Goal: Task Accomplishment & Management: Use online tool/utility

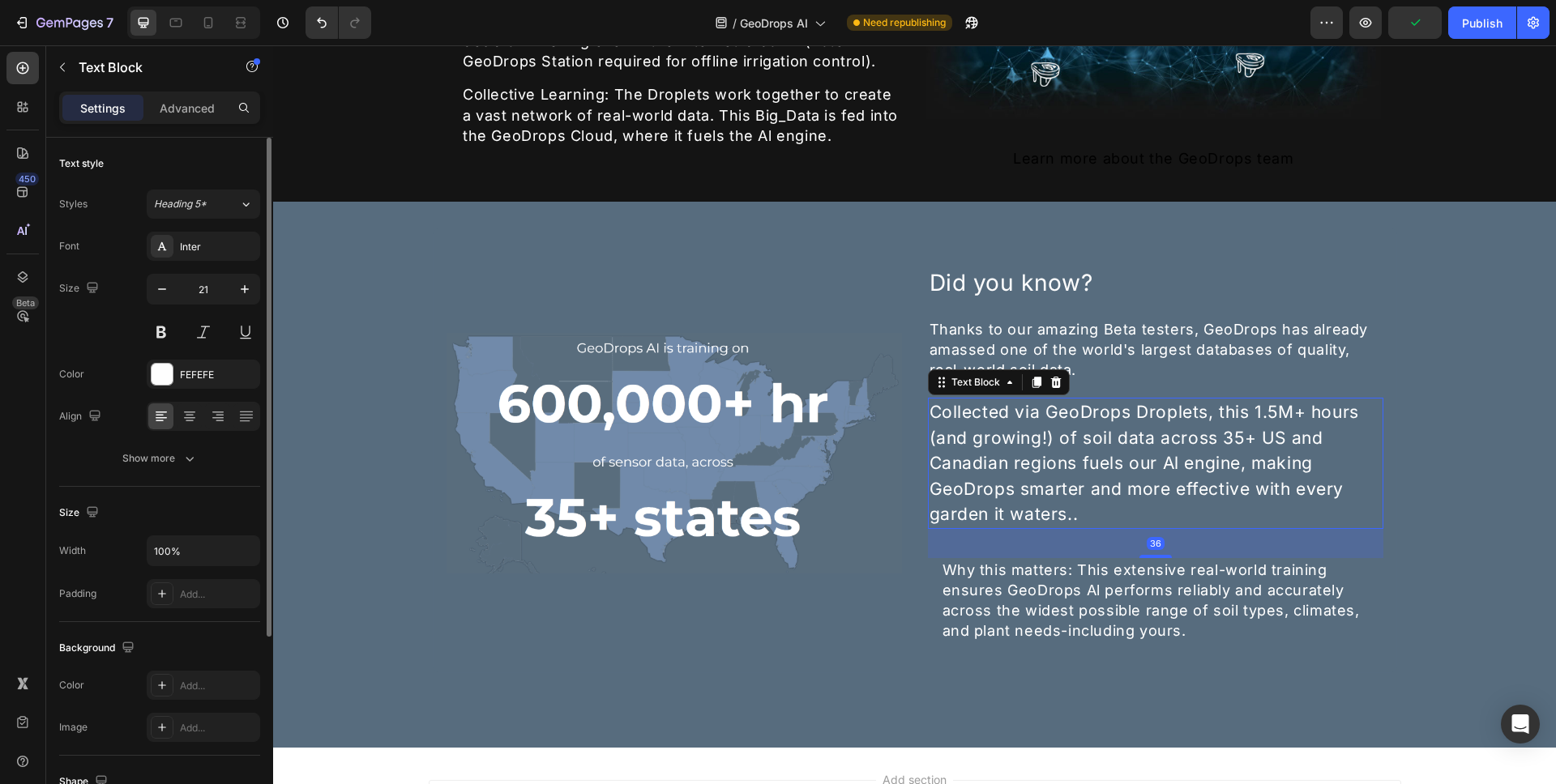
click at [995, 410] on div "Collected via GeoDrops Droplets, this 1.5M+ hours (and growing!) of soil data a…" at bounding box center [1155, 463] width 455 height 131
click at [964, 561] on div "Why this matters: This extensive real-world training ensures GeoDrops Al perfor…" at bounding box center [1163, 601] width 443 height 85
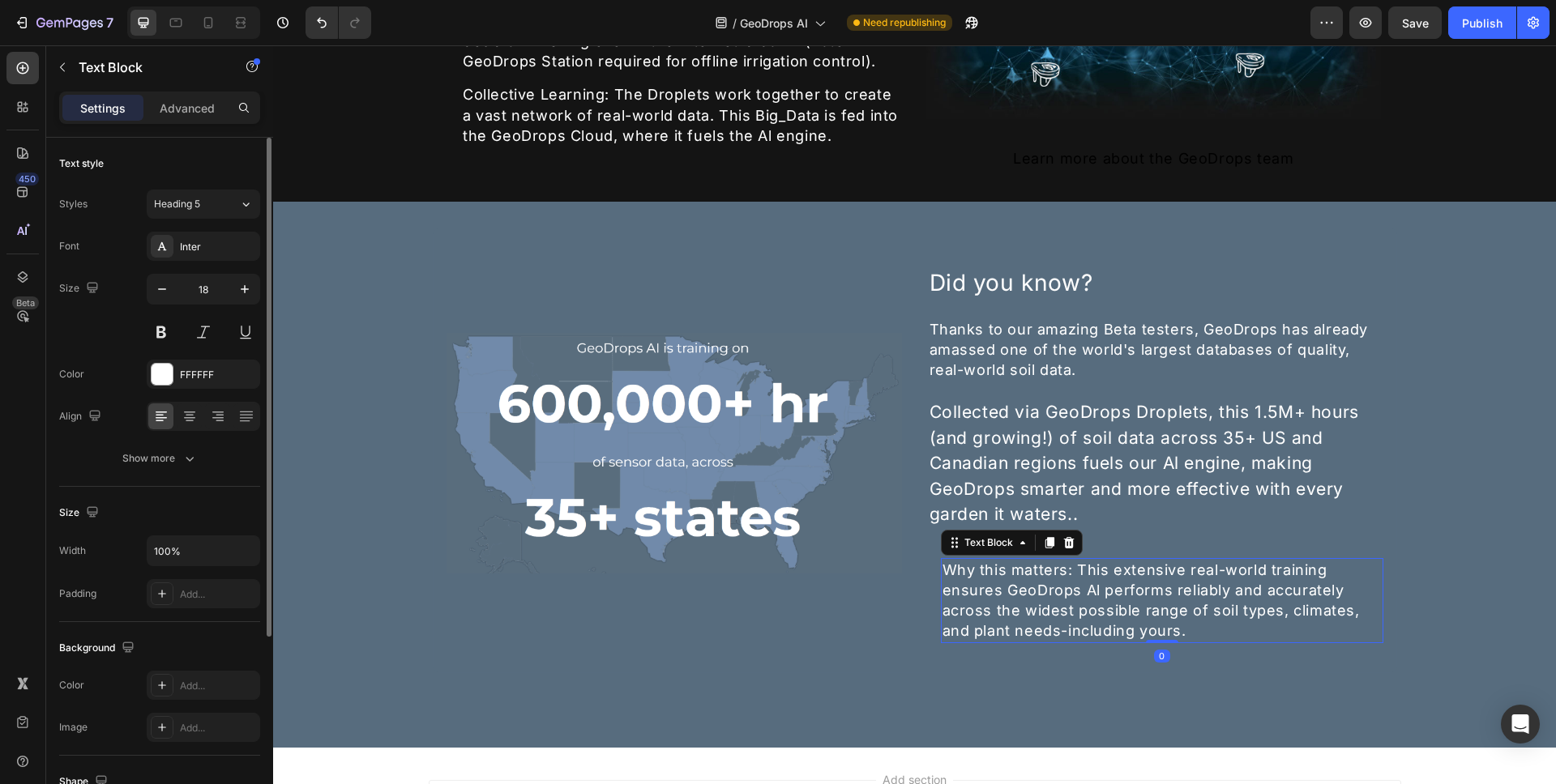
click at [942, 559] on div "Why this matters: This extensive real-world training ensures GeoDrops Al perfor…" at bounding box center [1163, 601] width 443 height 85
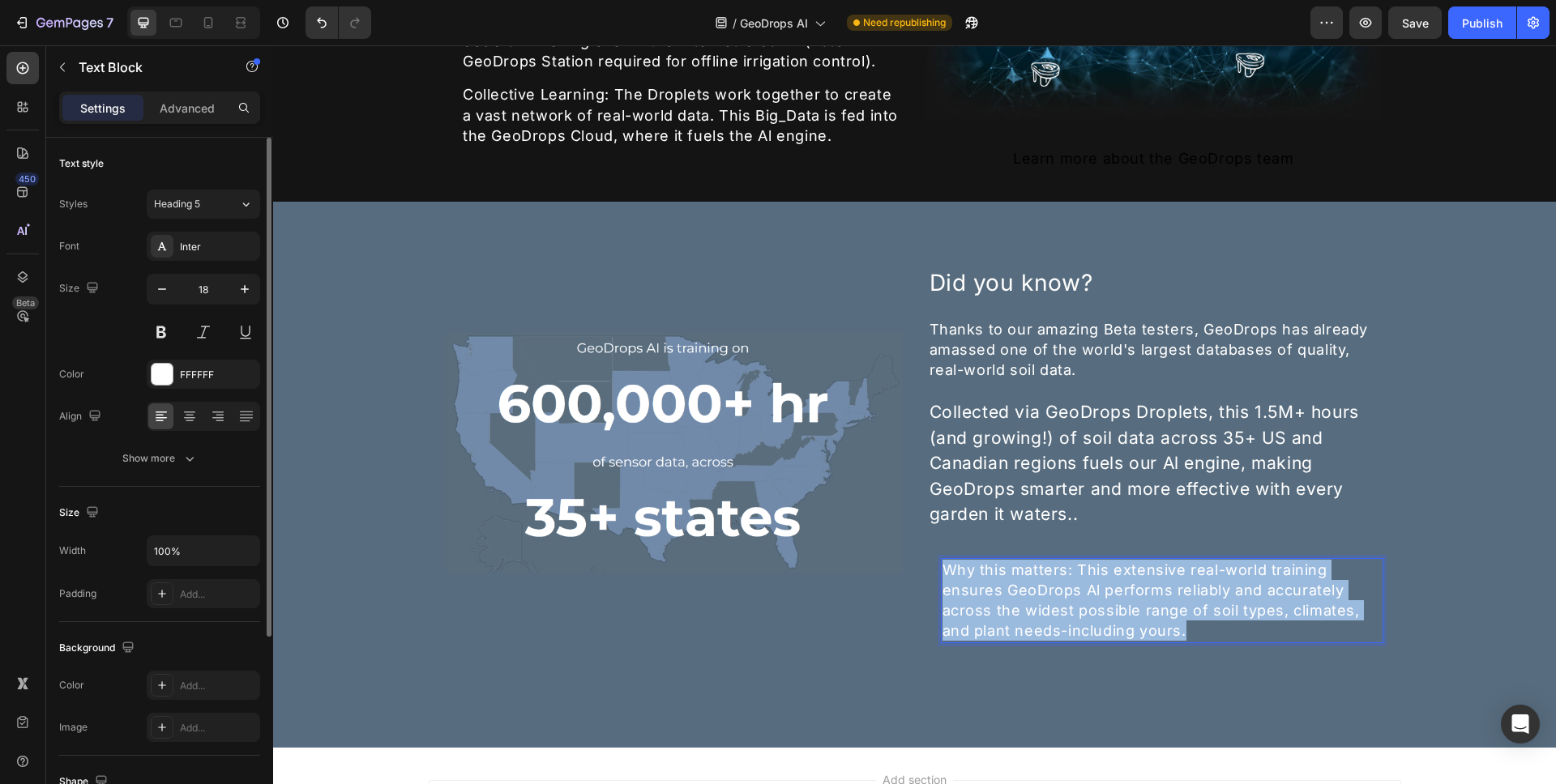
click at [1176, 612] on p "Why this matters: This extensive real-world training ensures GeoDrops Al perfor…" at bounding box center [1162, 601] width 439 height 82
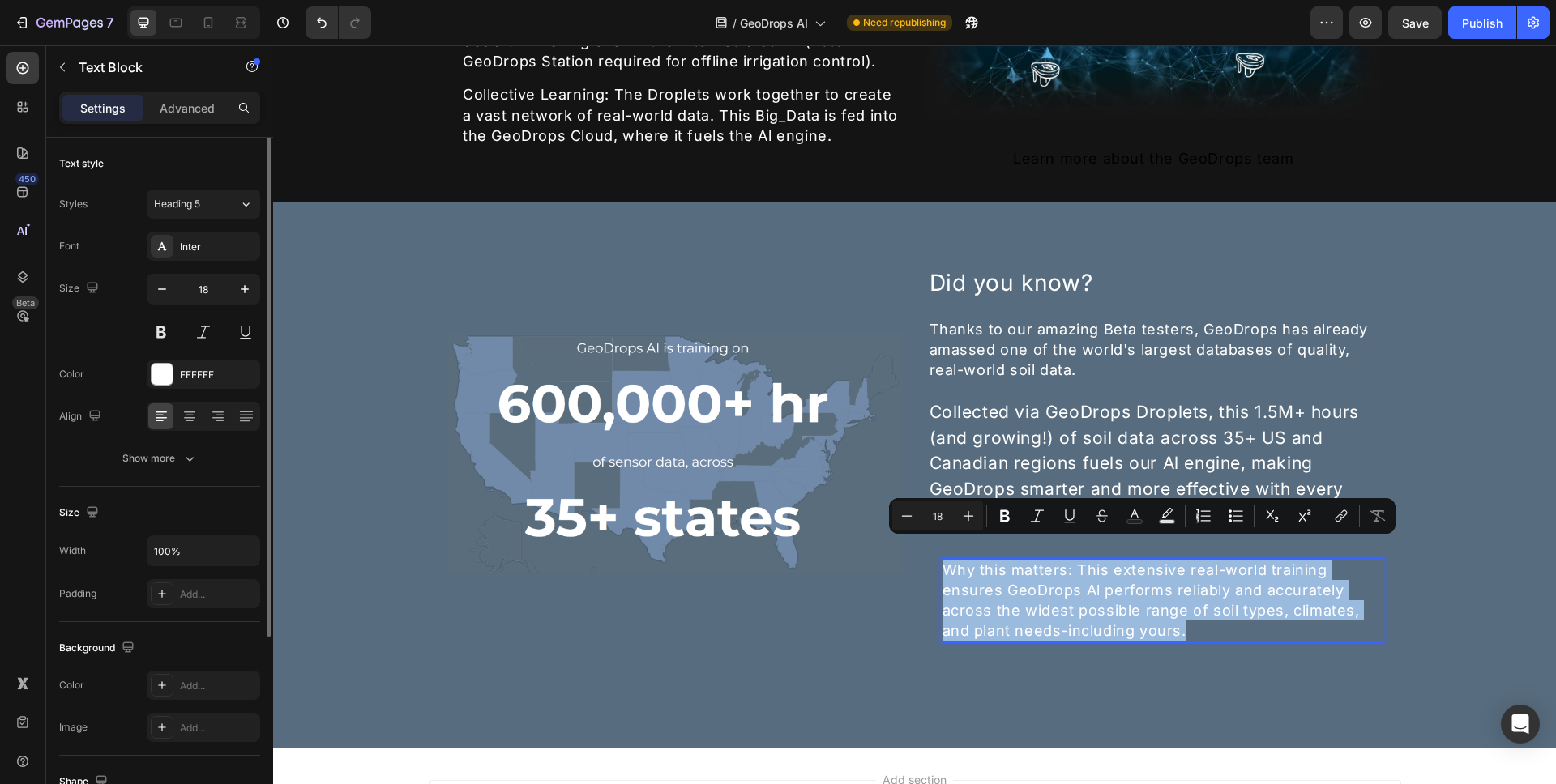
click at [1158, 595] on p "Why this matters: This extensive real-world training ensures GeoDrops Al perfor…" at bounding box center [1162, 601] width 439 height 82
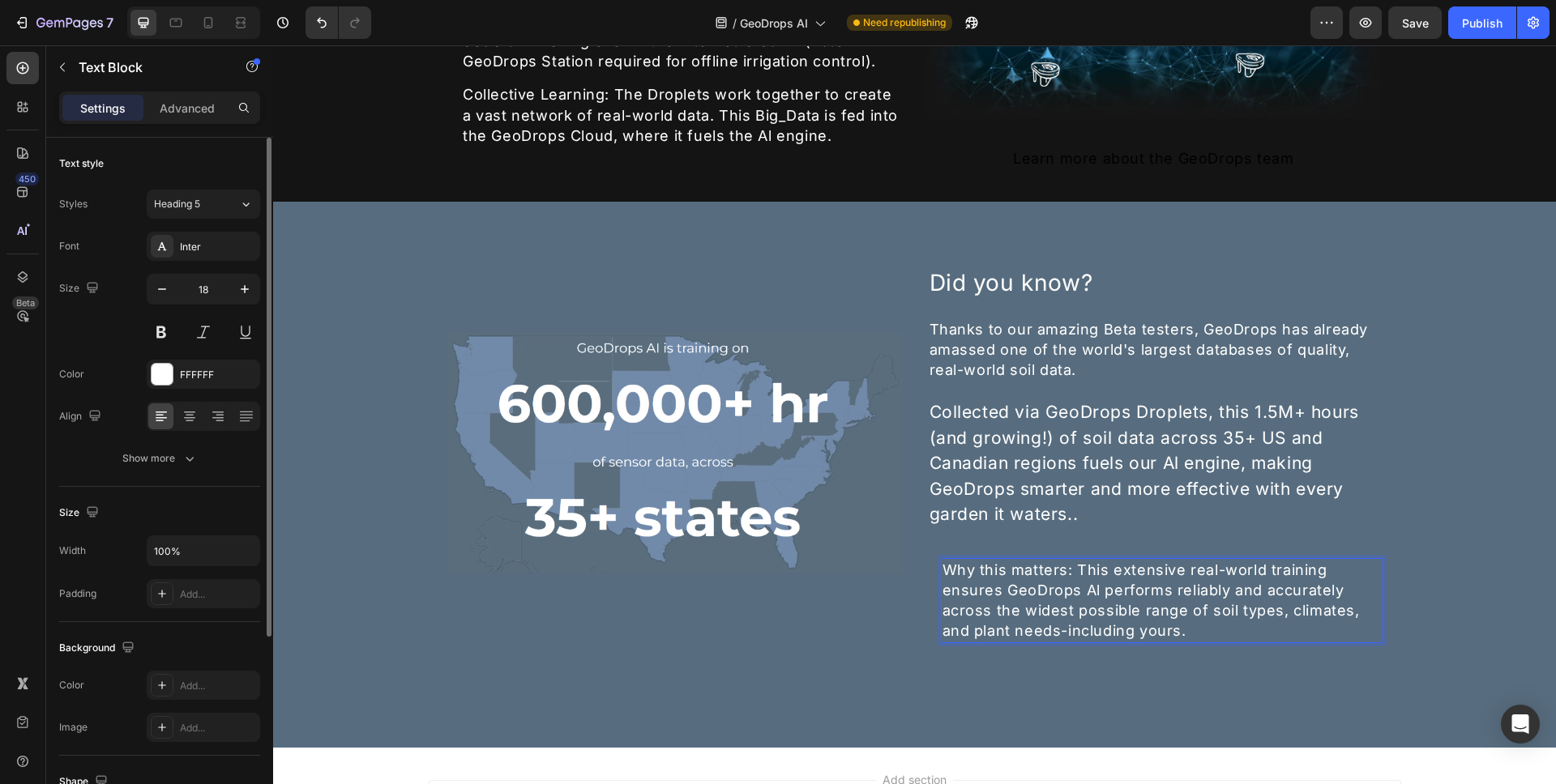
click at [989, 560] on p "Why this matters: This extensive real-world training ensures GeoDrops Al perfor…" at bounding box center [1162, 601] width 439 height 82
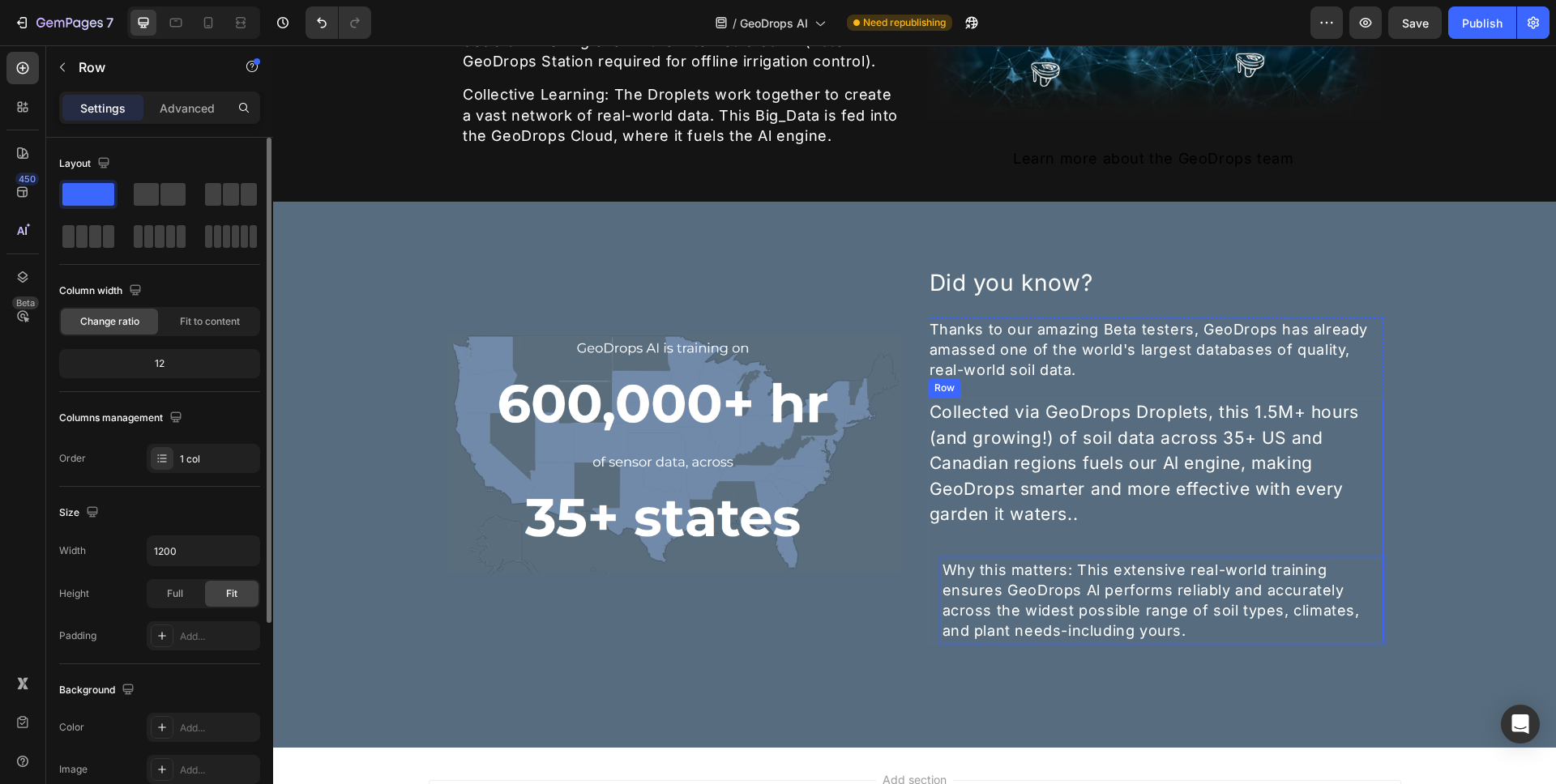
click at [982, 524] on div "Collected via GeoDrops Droplets, this 1.5M+ hours (and growing!) of soil data a…" at bounding box center [1155, 520] width 455 height 245
click at [992, 561] on p "Why this matters: This extensive real-world training ensures GeoDrops Al perfor…" at bounding box center [1162, 601] width 439 height 82
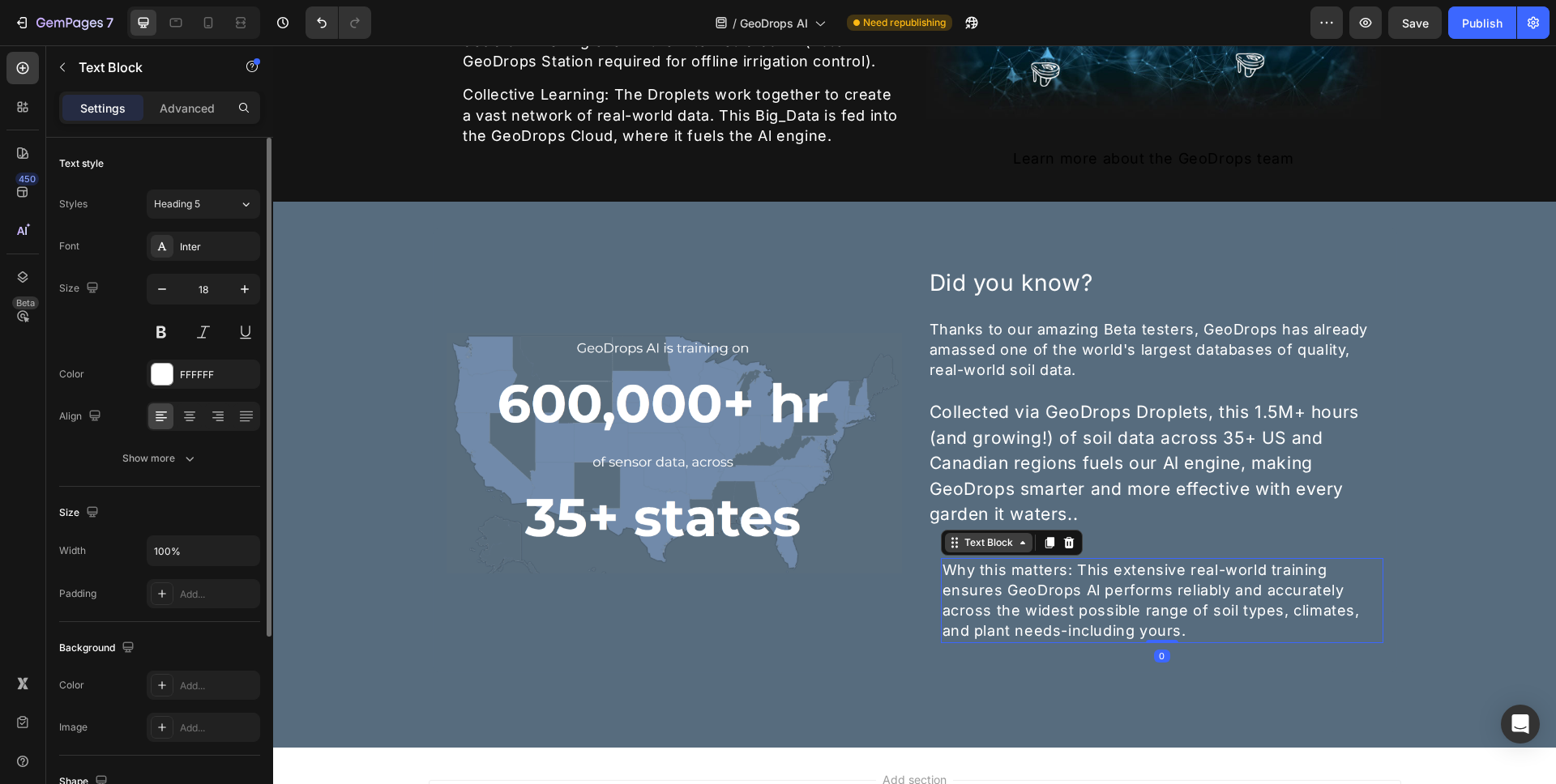
click at [985, 535] on div "Text Block" at bounding box center [988, 542] width 55 height 14
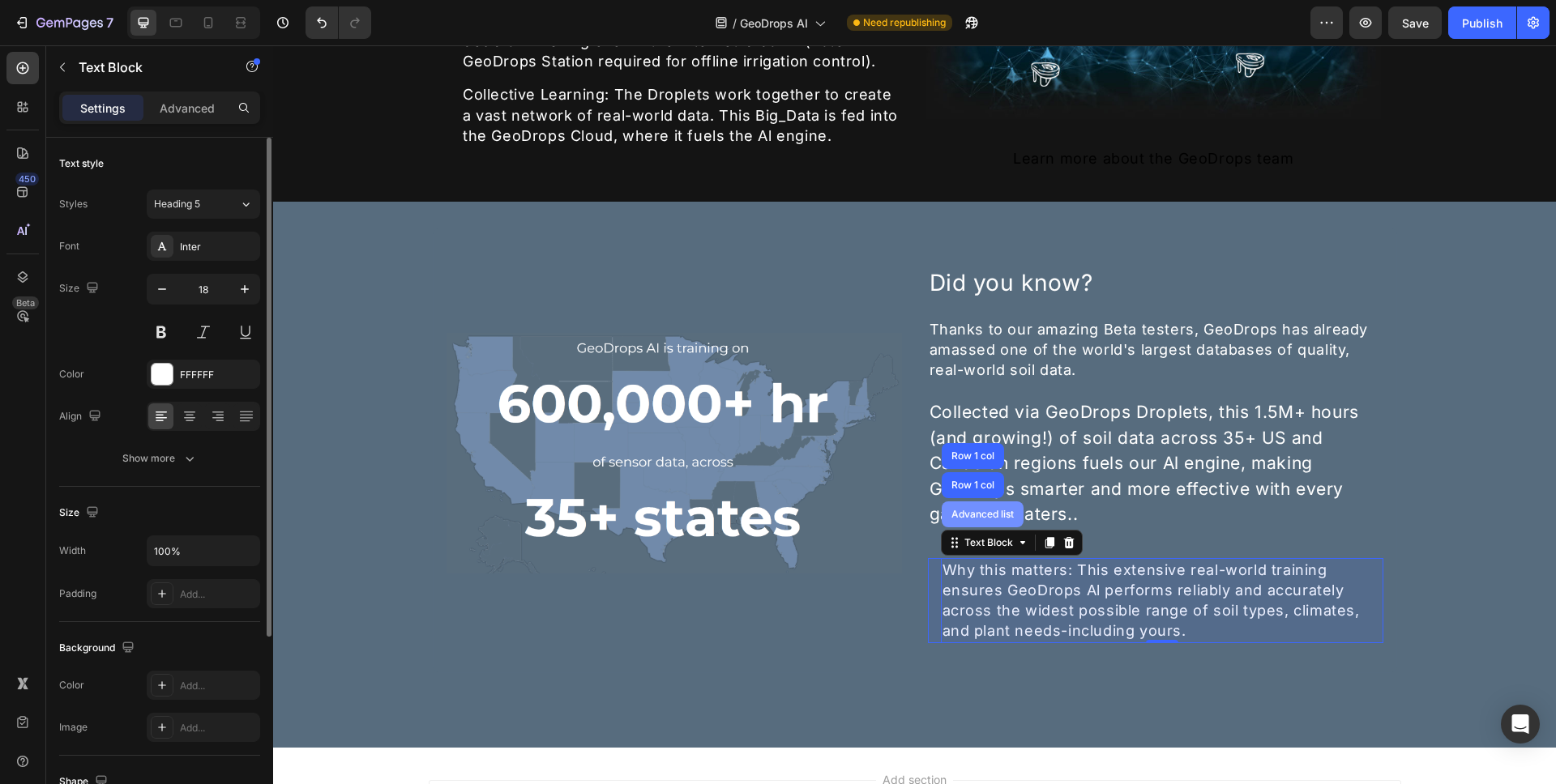
click at [985, 510] on div "Advanced list" at bounding box center [983, 515] width 69 height 10
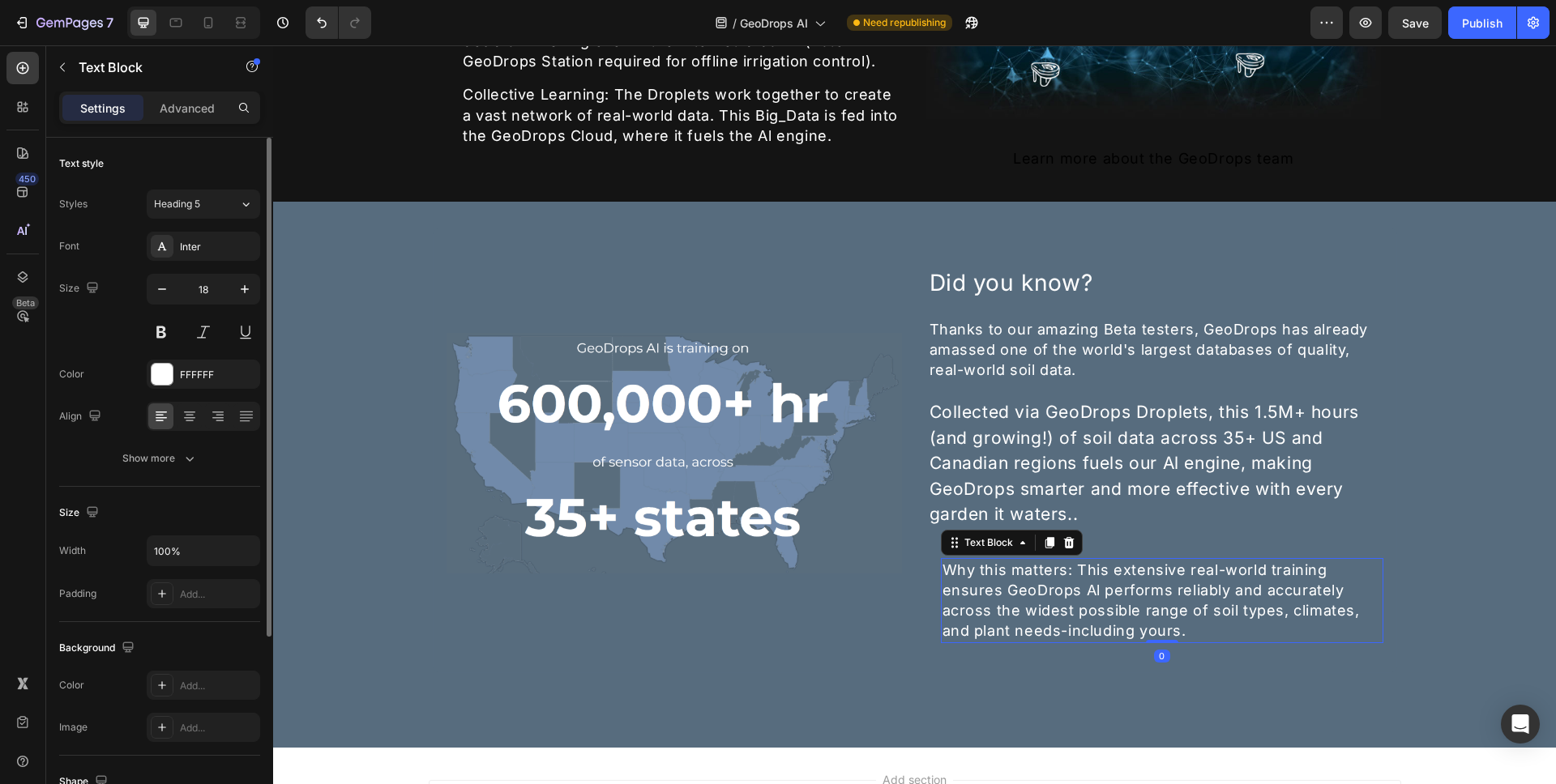
click at [1174, 608] on p "Why this matters: This extensive real-world training ensures GeoDrops Al perfor…" at bounding box center [1162, 601] width 439 height 82
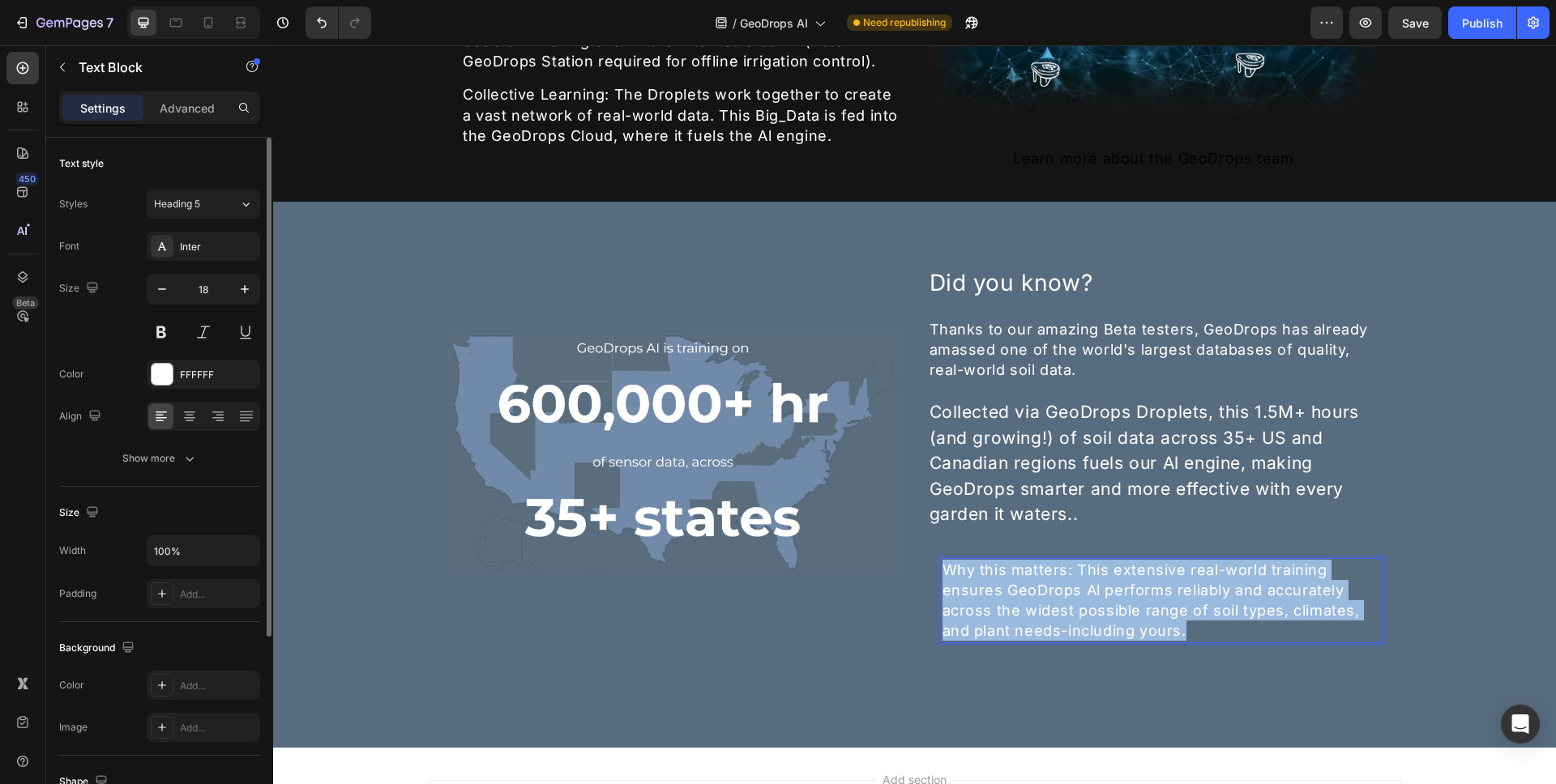
click at [942, 560] on p "Why this matters: This extensive real-world training ensures GeoDrops Al perfor…" at bounding box center [1162, 601] width 439 height 82
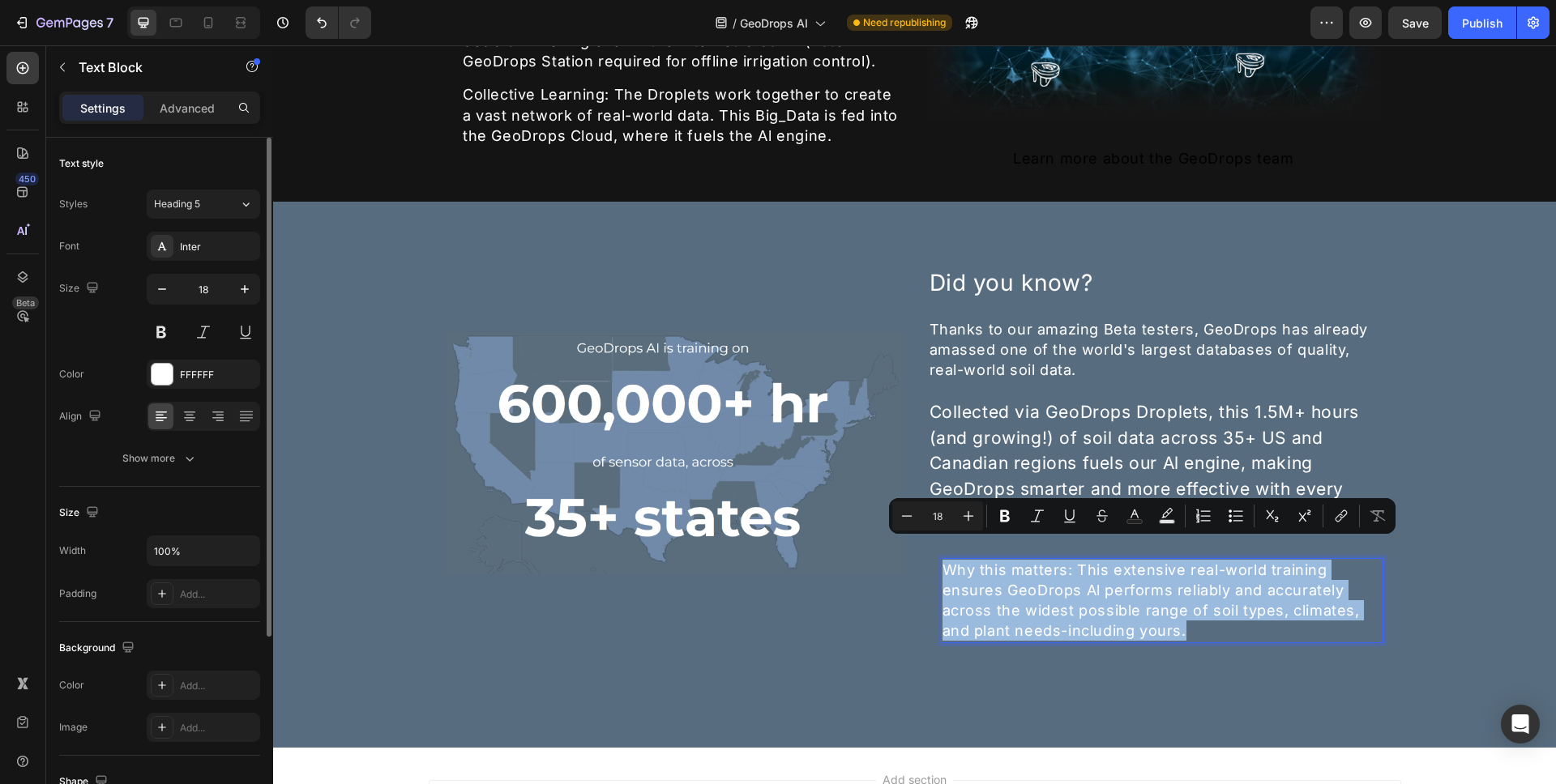
click at [942, 560] on p "Why this matters: This extensive real-world training ensures GeoDrops Al perfor…" at bounding box center [1162, 601] width 439 height 82
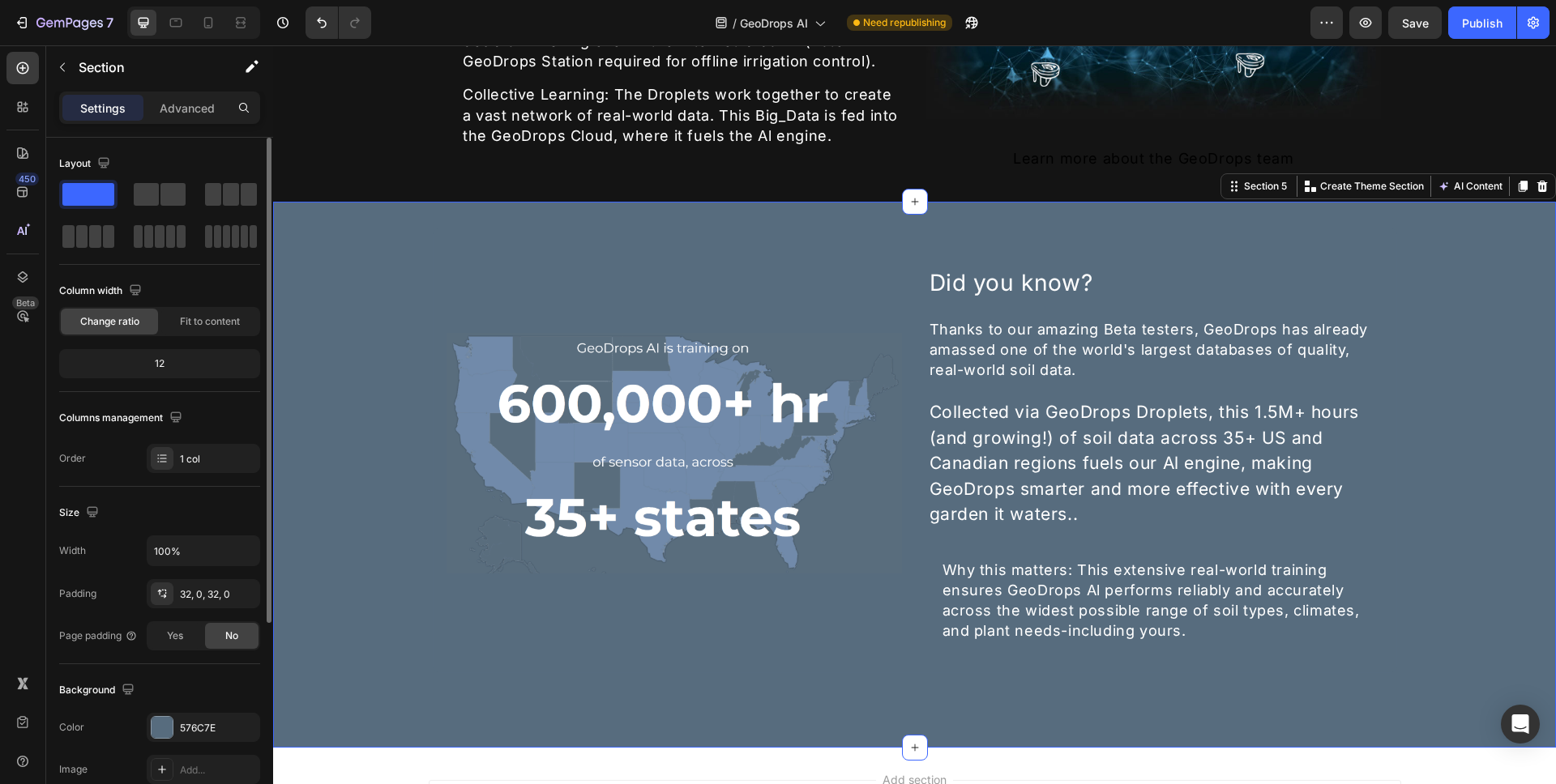
click at [1454, 396] on div "Image Did you know? Heading Thanks to our amazing Beta testers, GeoDrops has al…" at bounding box center [915, 475] width 1283 height 494
click at [1430, 27] on button "Save" at bounding box center [1416, 22] width 54 height 32
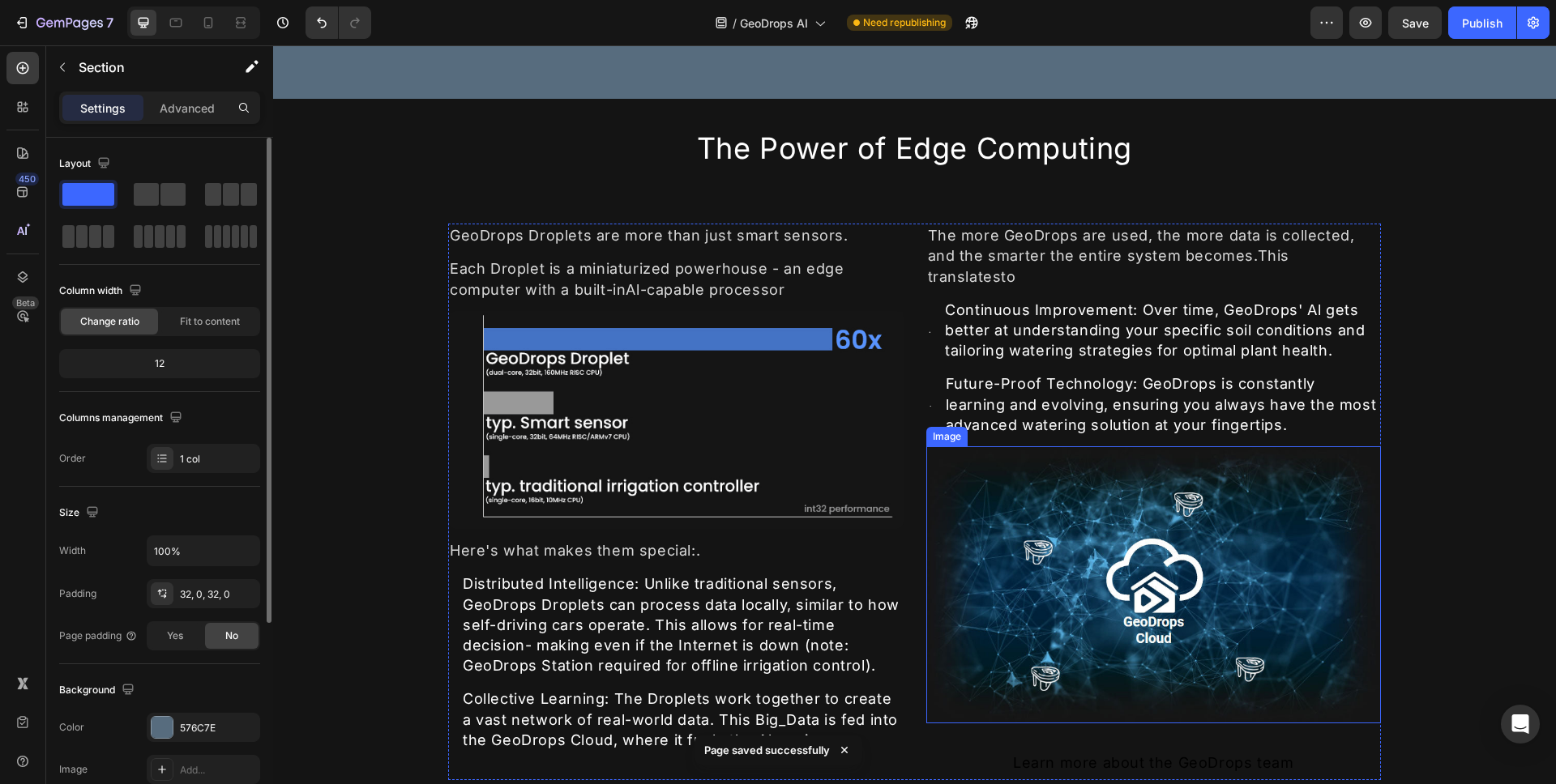
scroll to position [2375, 0]
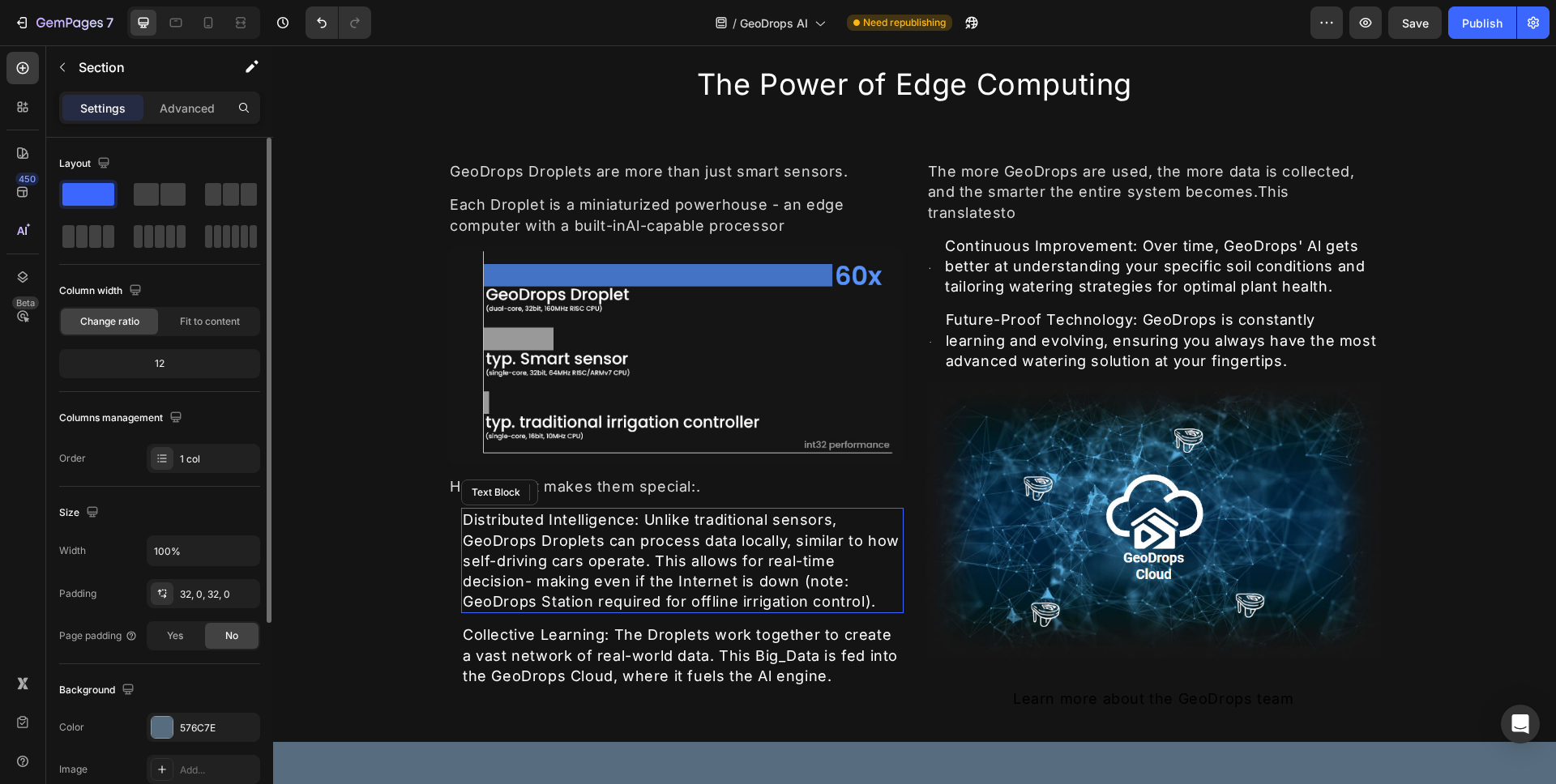
click at [520, 522] on div "Distributed Intelligence: Unlike traditional sensors, GeoDrops Droplets can pro…" at bounding box center [682, 560] width 443 height 105
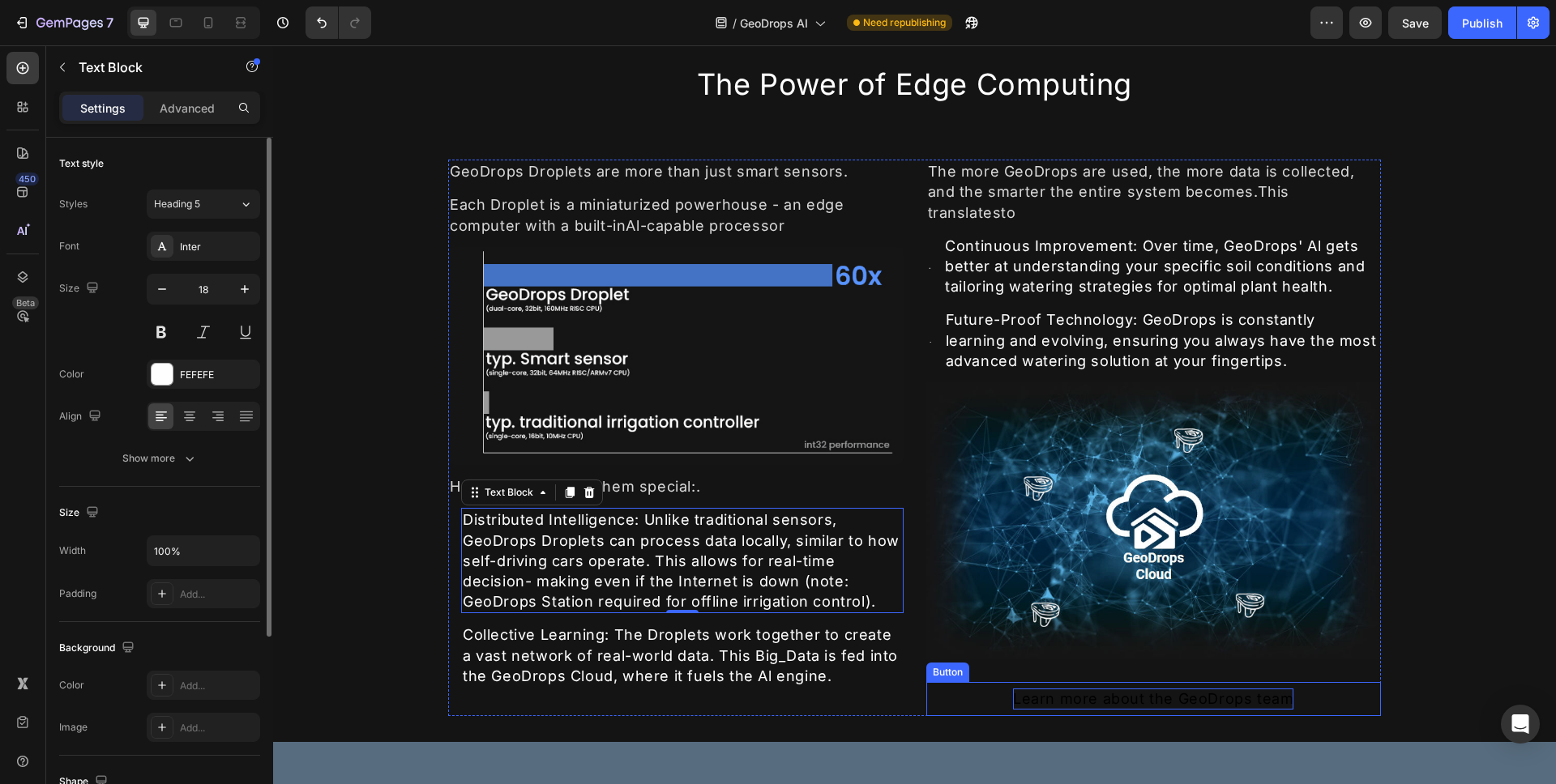
click at [1058, 689] on div "Learn more about the GeoDrops team" at bounding box center [1154, 699] width 280 height 21
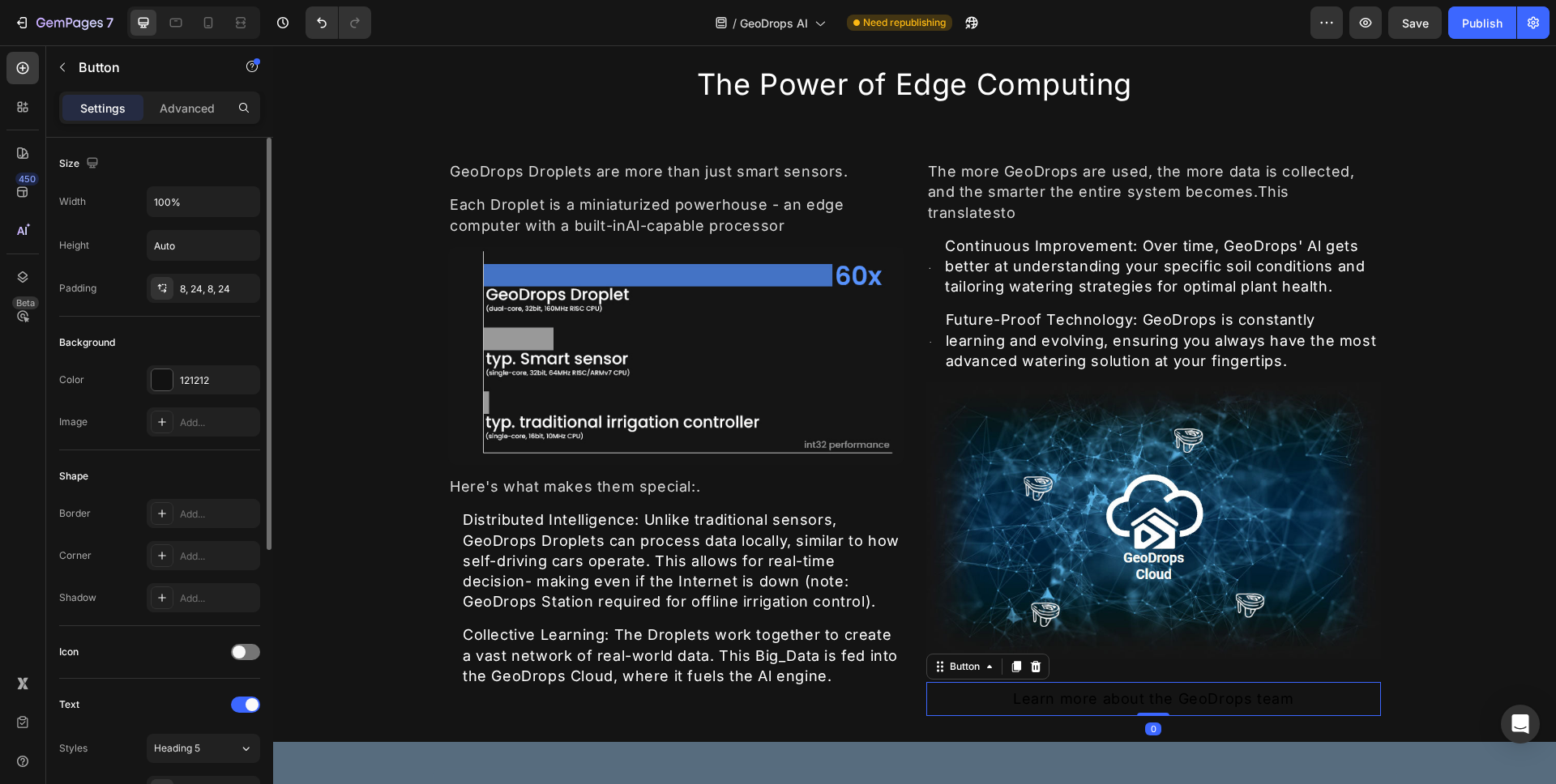
click at [965, 683] on button "Learn more about the GeoDrops team" at bounding box center [1154, 699] width 455 height 33
click at [995, 683] on button "Learn more about the GeoDrops team" at bounding box center [1154, 699] width 455 height 33
click at [1030, 660] on icon at bounding box center [1036, 666] width 13 height 13
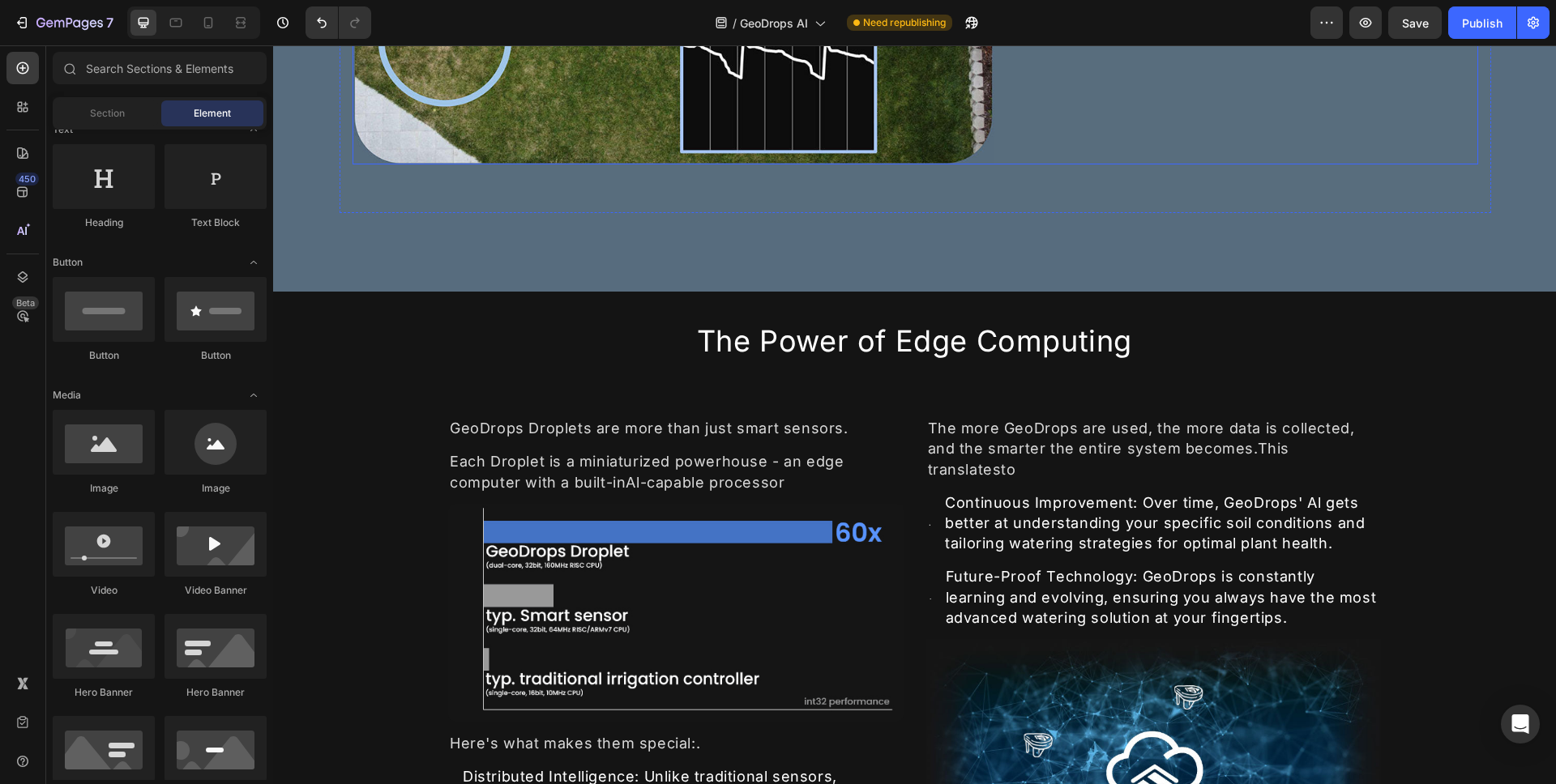
scroll to position [2378, 0]
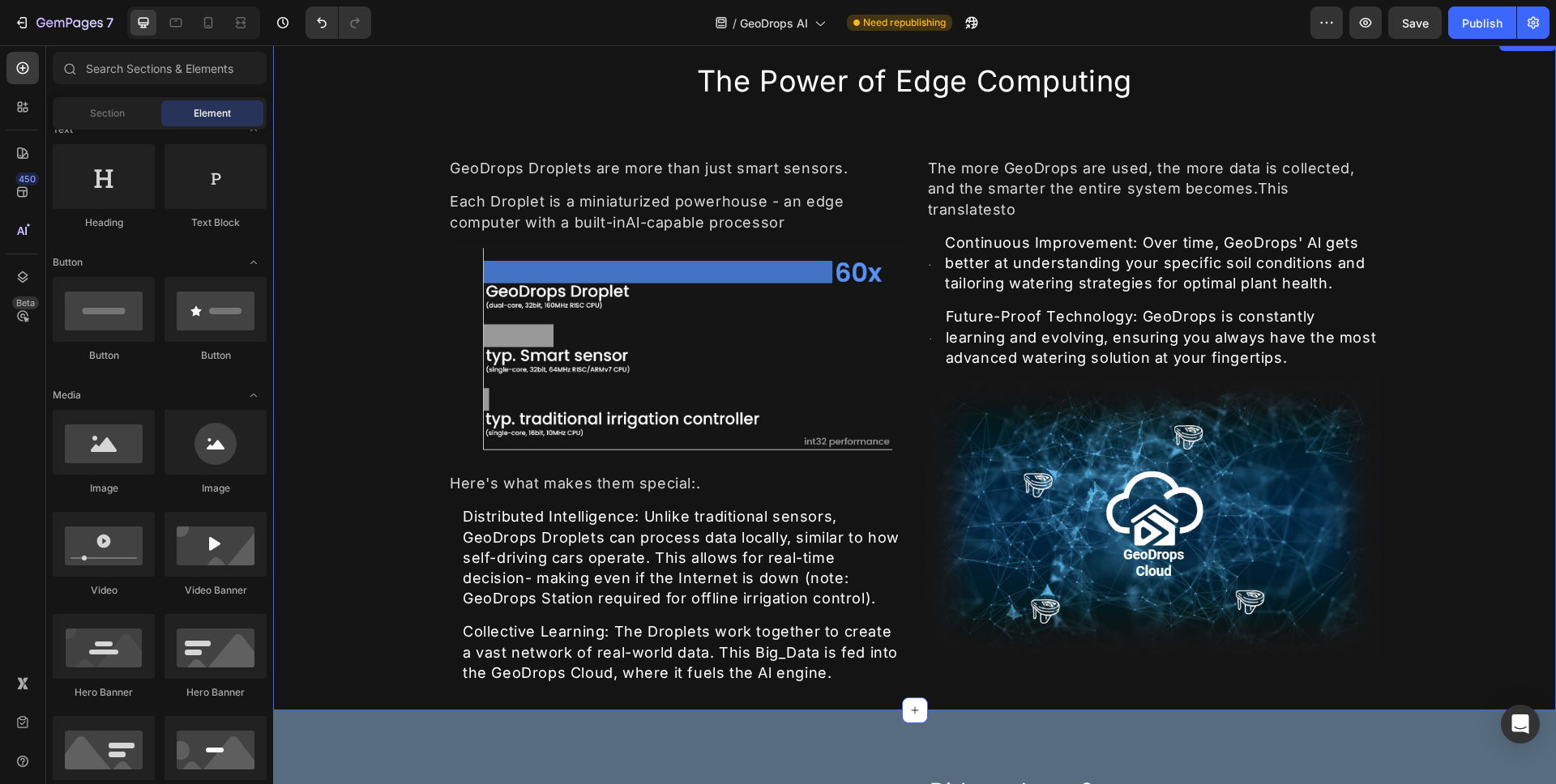
click at [1410, 355] on div "The Power of Edge Computing Heading GeoDrops Droplets are more than just smart …" at bounding box center [915, 371] width 1283 height 627
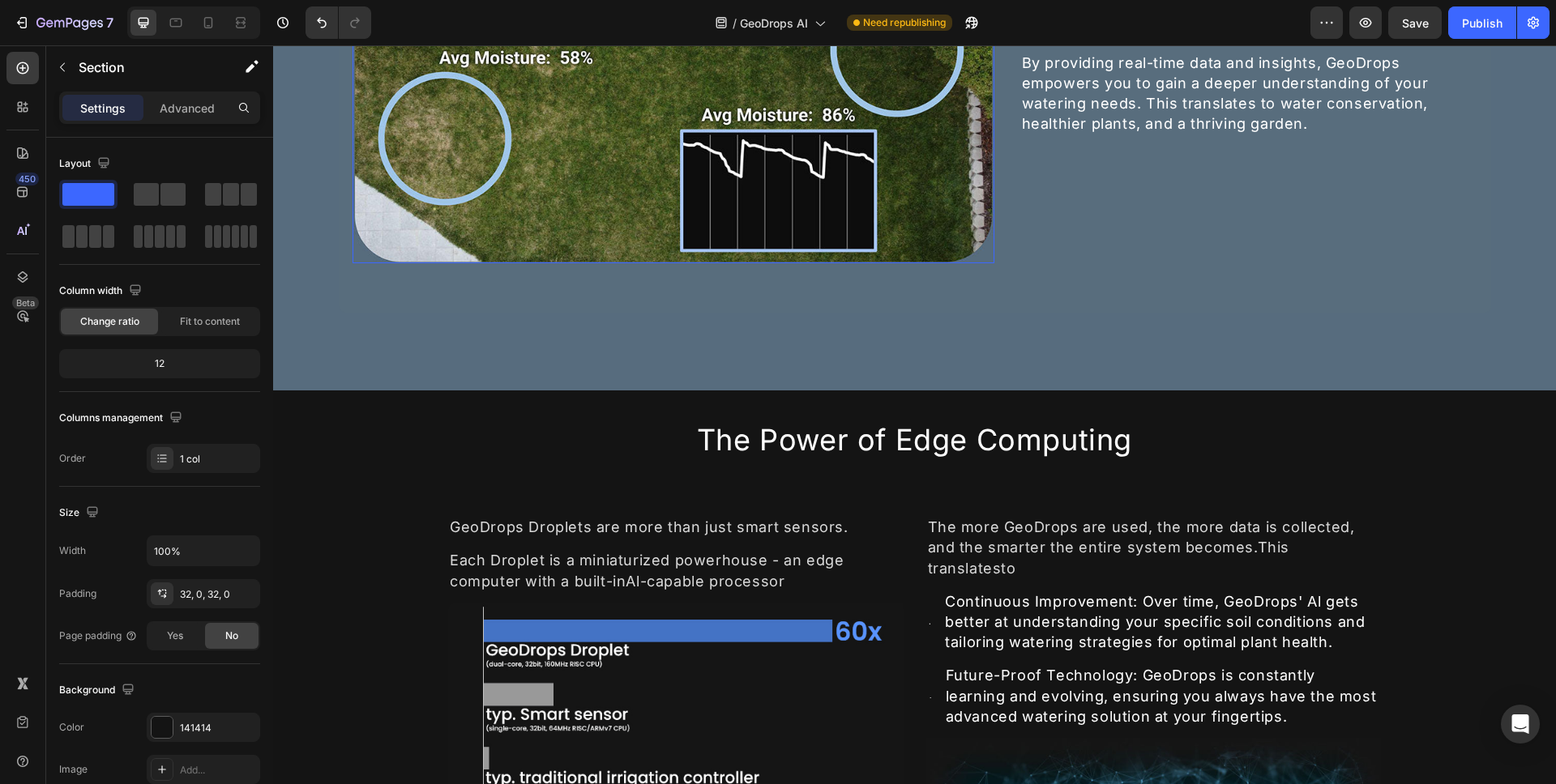
scroll to position [2300, 0]
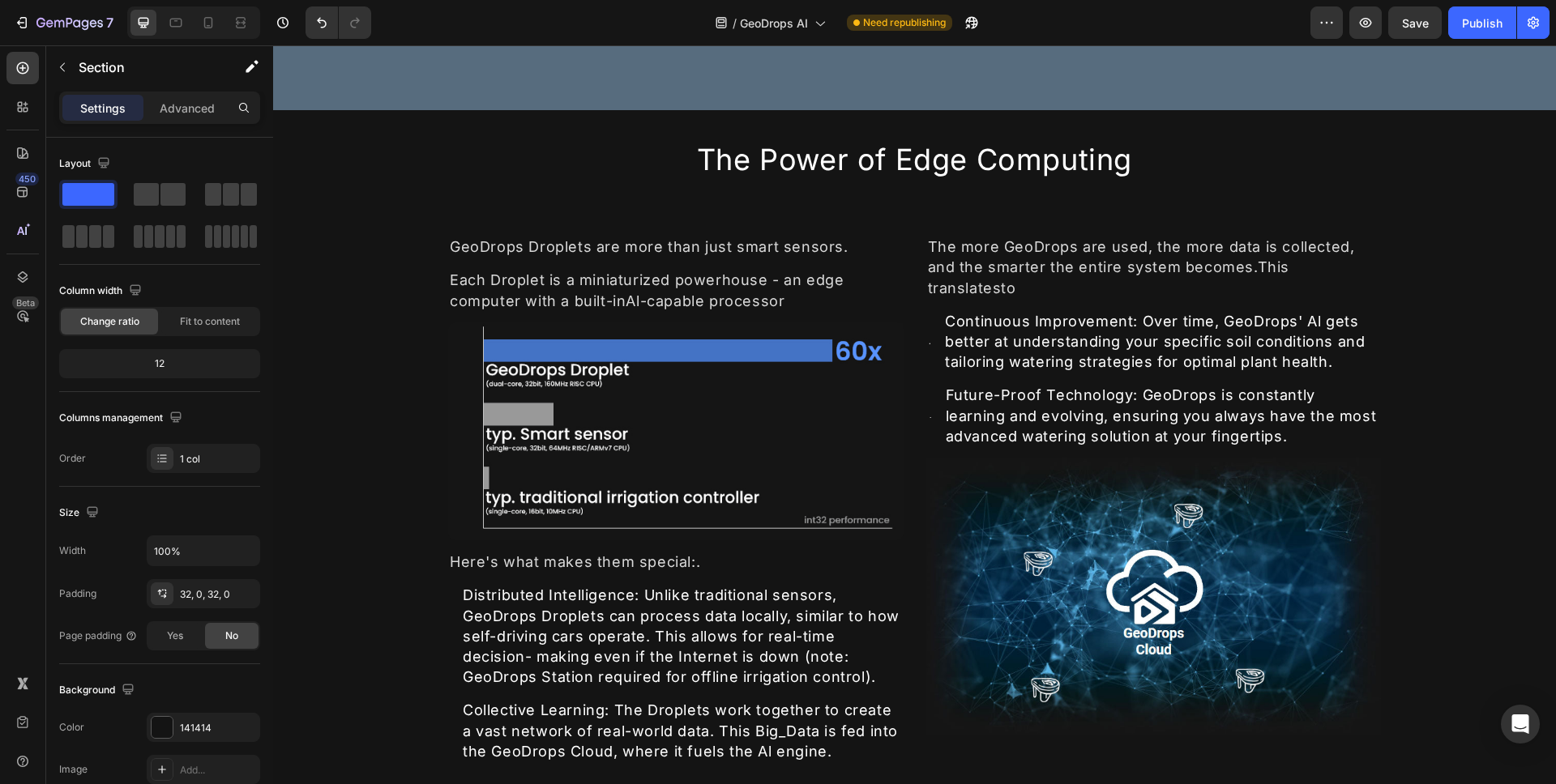
click at [432, 275] on div "The Power of Edge Computing Heading GeoDrops Droplets are more than just smart …" at bounding box center [915, 450] width 1283 height 627
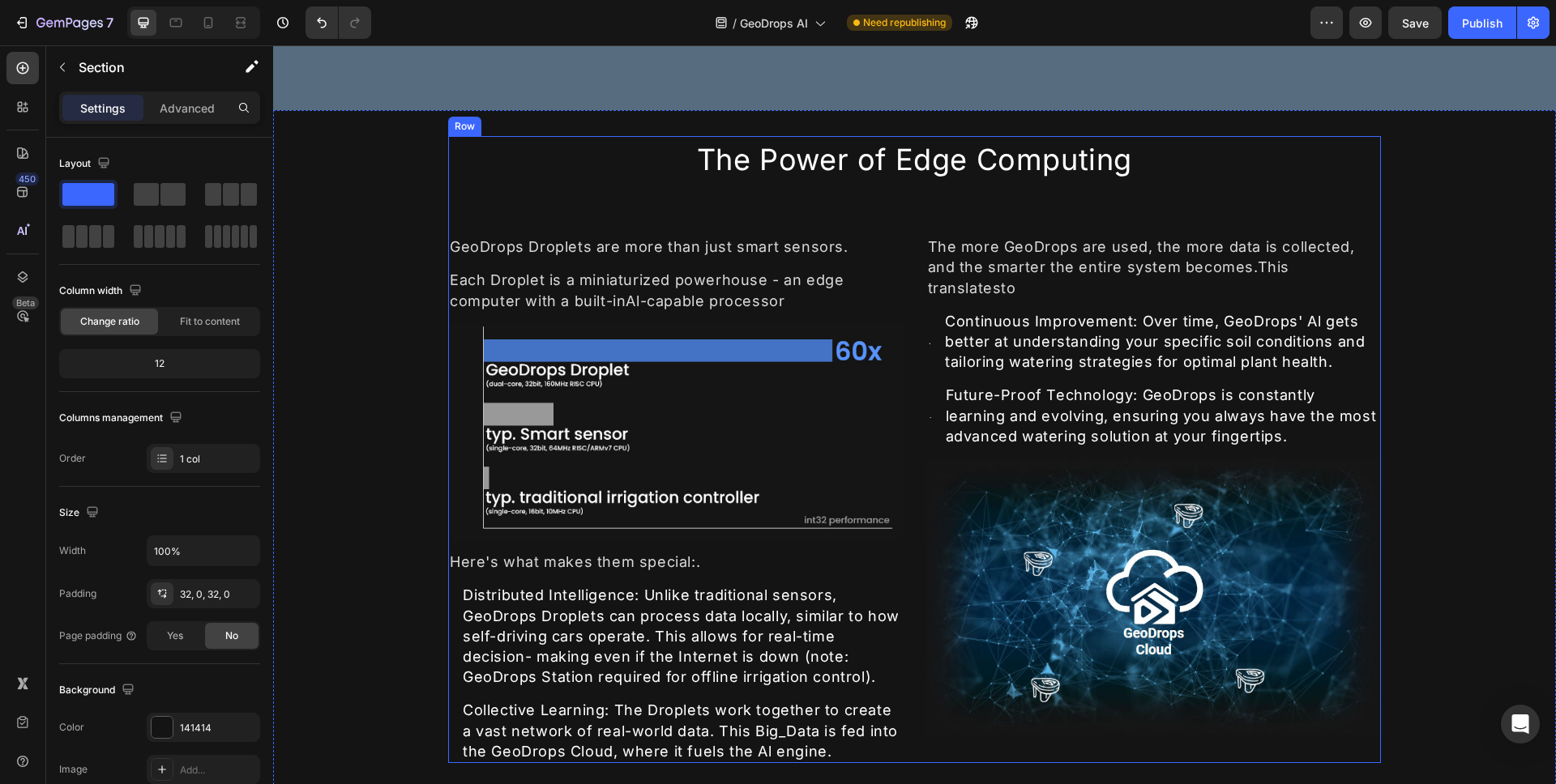
click at [513, 214] on div "The Power of Edge Computing Heading GeoDrops Droplets are more than just smart …" at bounding box center [915, 450] width 933 height 627
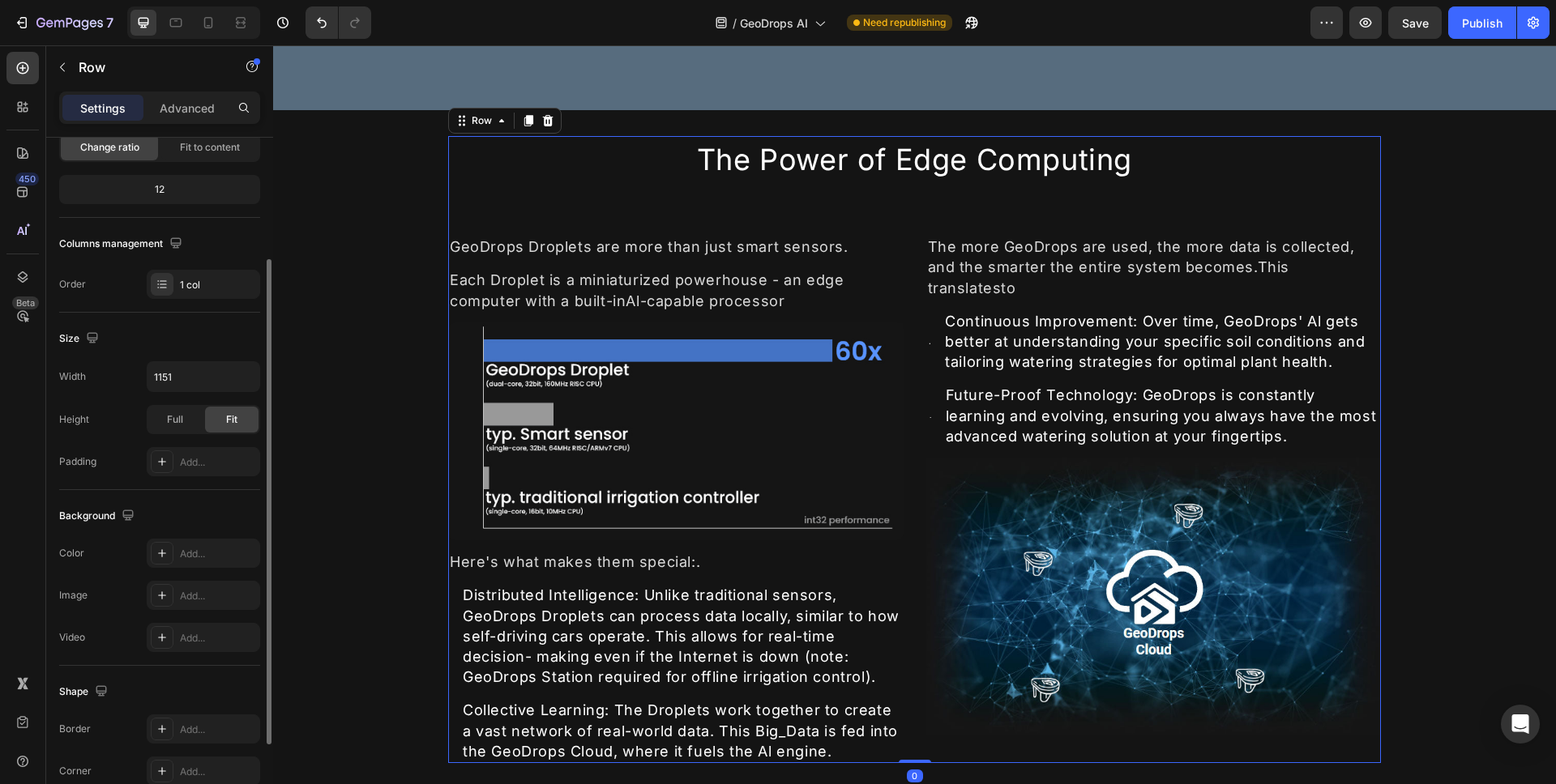
scroll to position [258, 0]
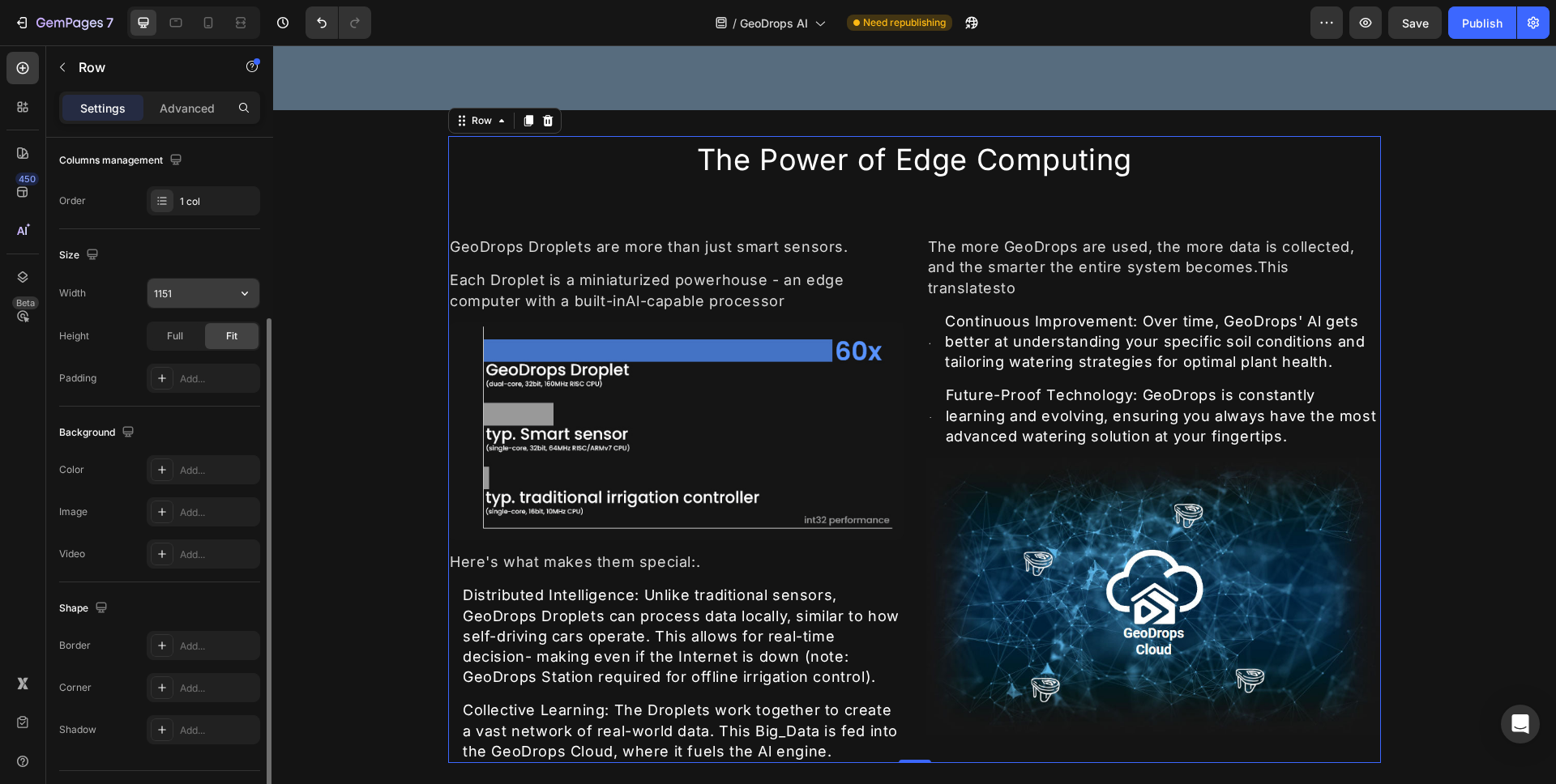
click at [228, 298] on input "1151" at bounding box center [203, 293] width 112 height 29
click at [245, 297] on icon "button" at bounding box center [244, 294] width 16 height 16
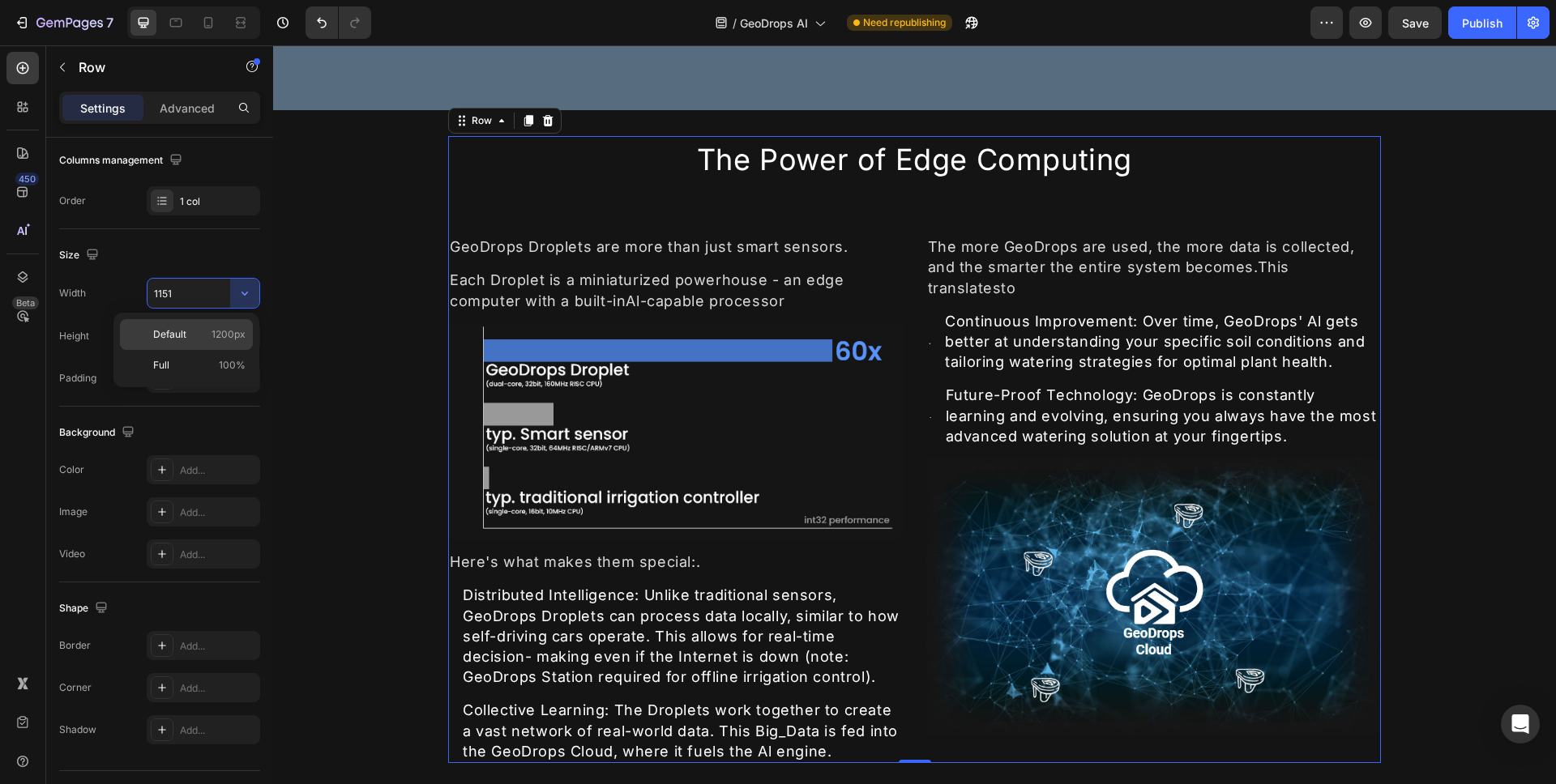
click at [229, 337] on span "1200px" at bounding box center [229, 335] width 34 height 14
type input "1200"
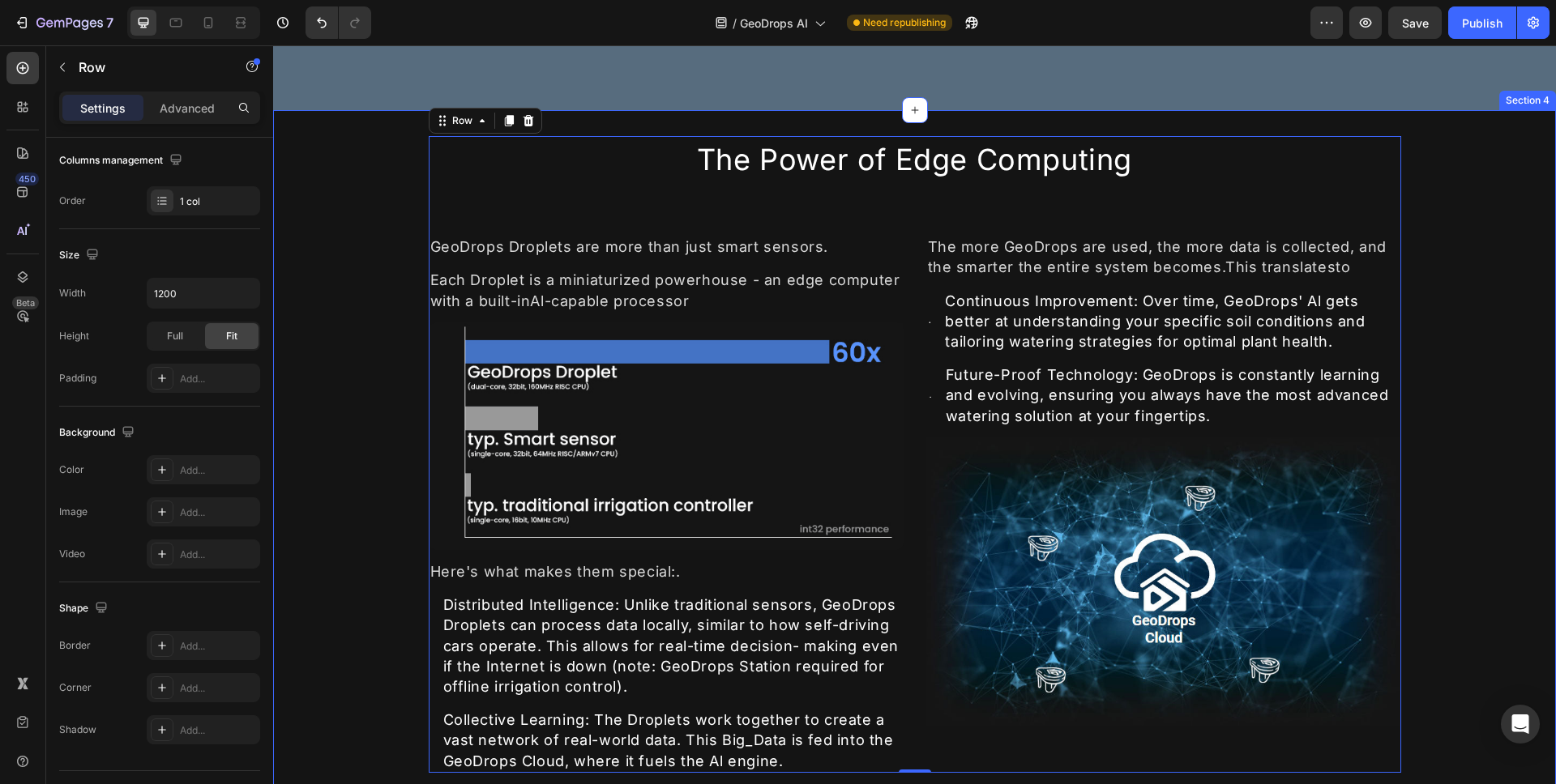
click at [324, 359] on div "The Power of Edge Computing Heading GeoDrops Droplets are more than just smart …" at bounding box center [915, 454] width 1283 height 637
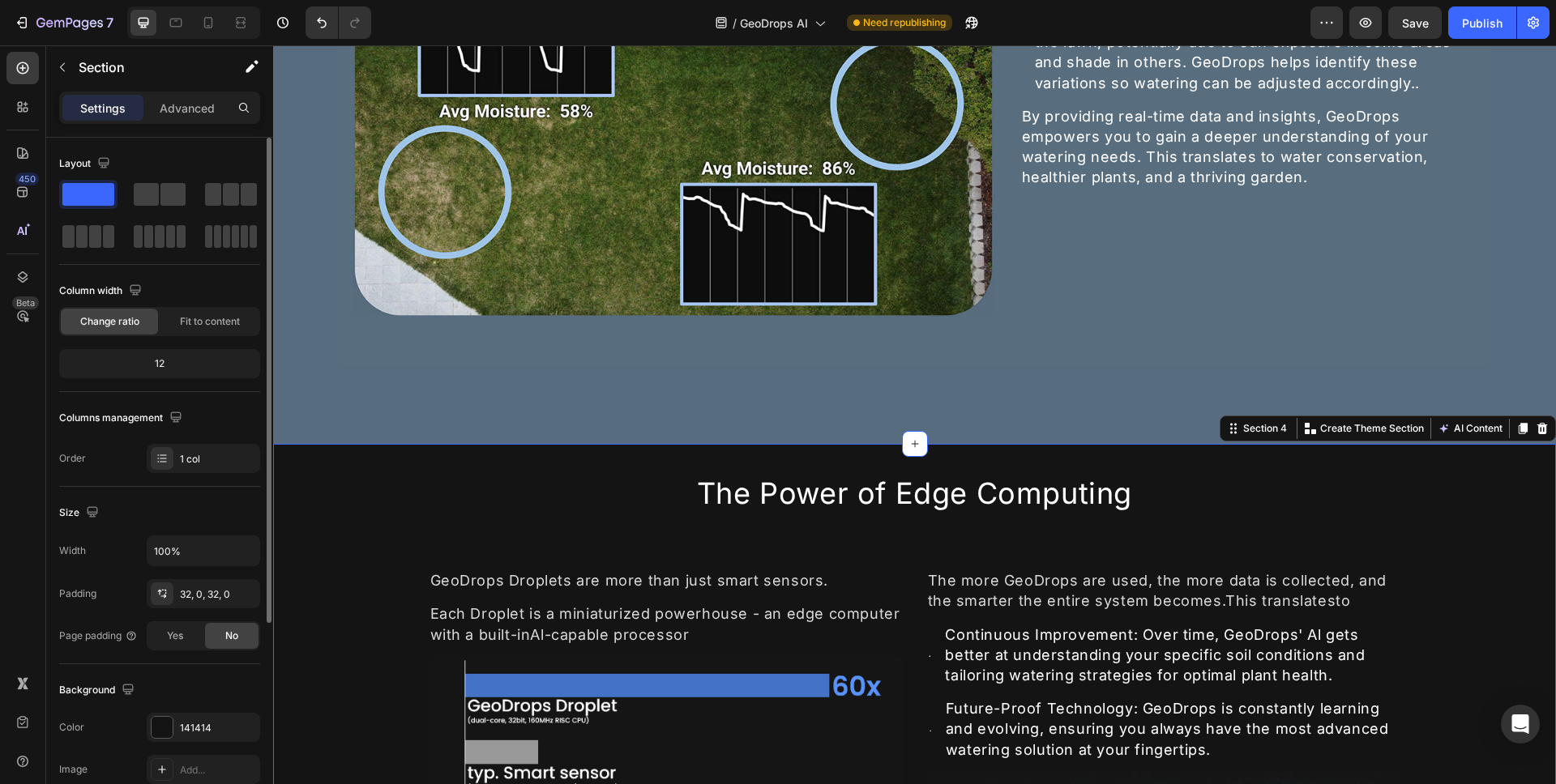
scroll to position [1955, 0]
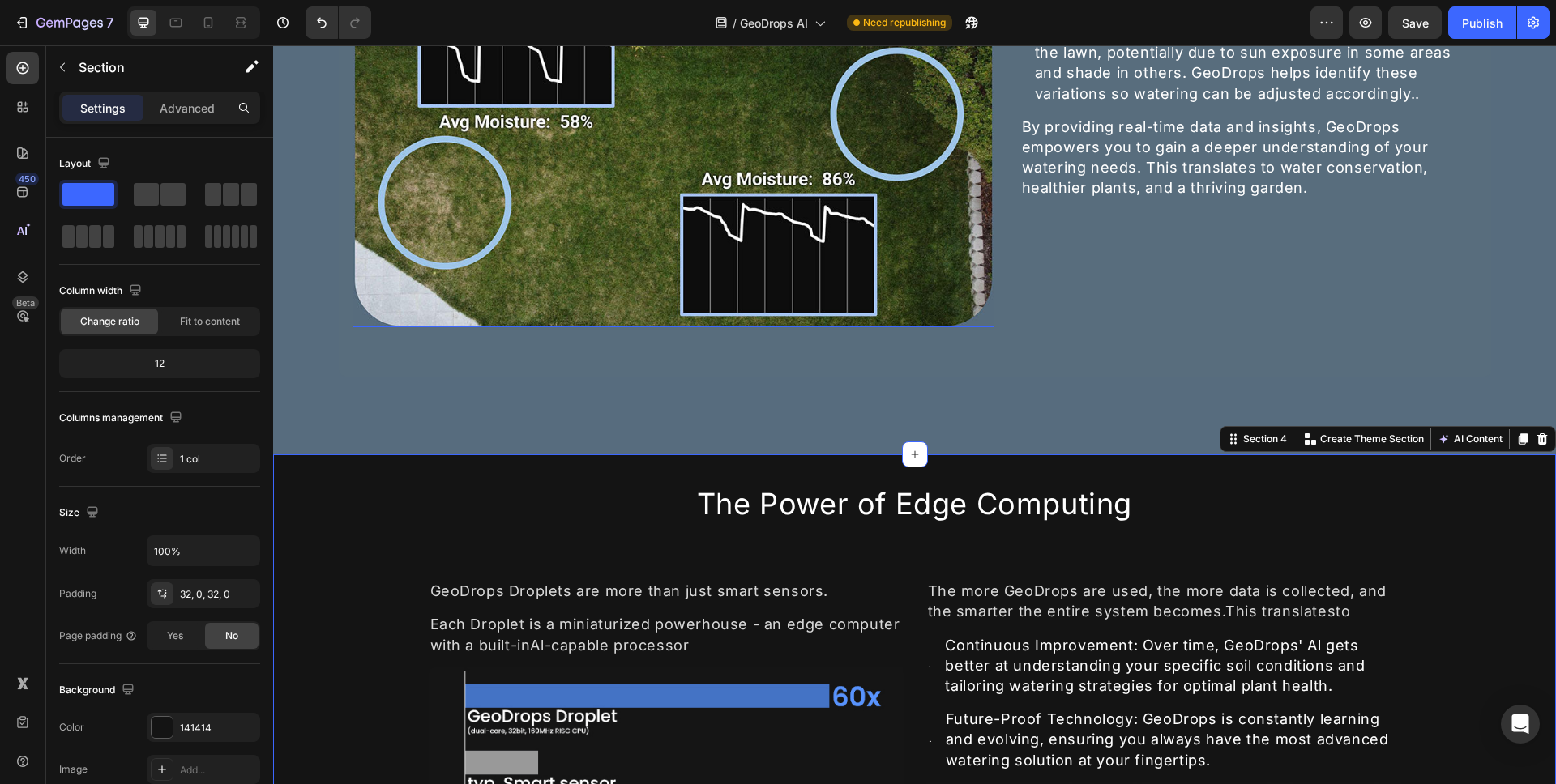
click at [394, 310] on img at bounding box center [674, 146] width 642 height 361
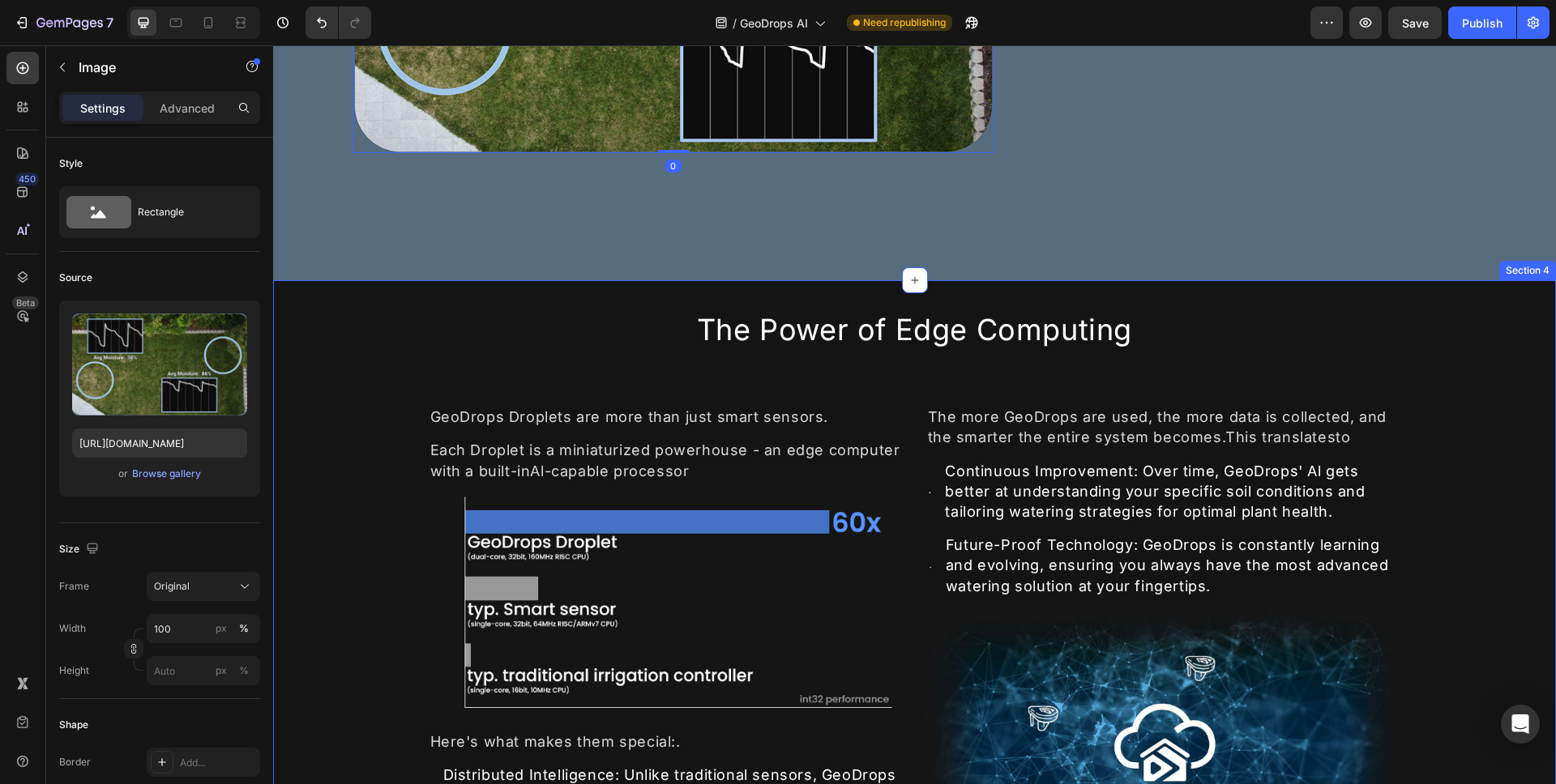
scroll to position [2213, 0]
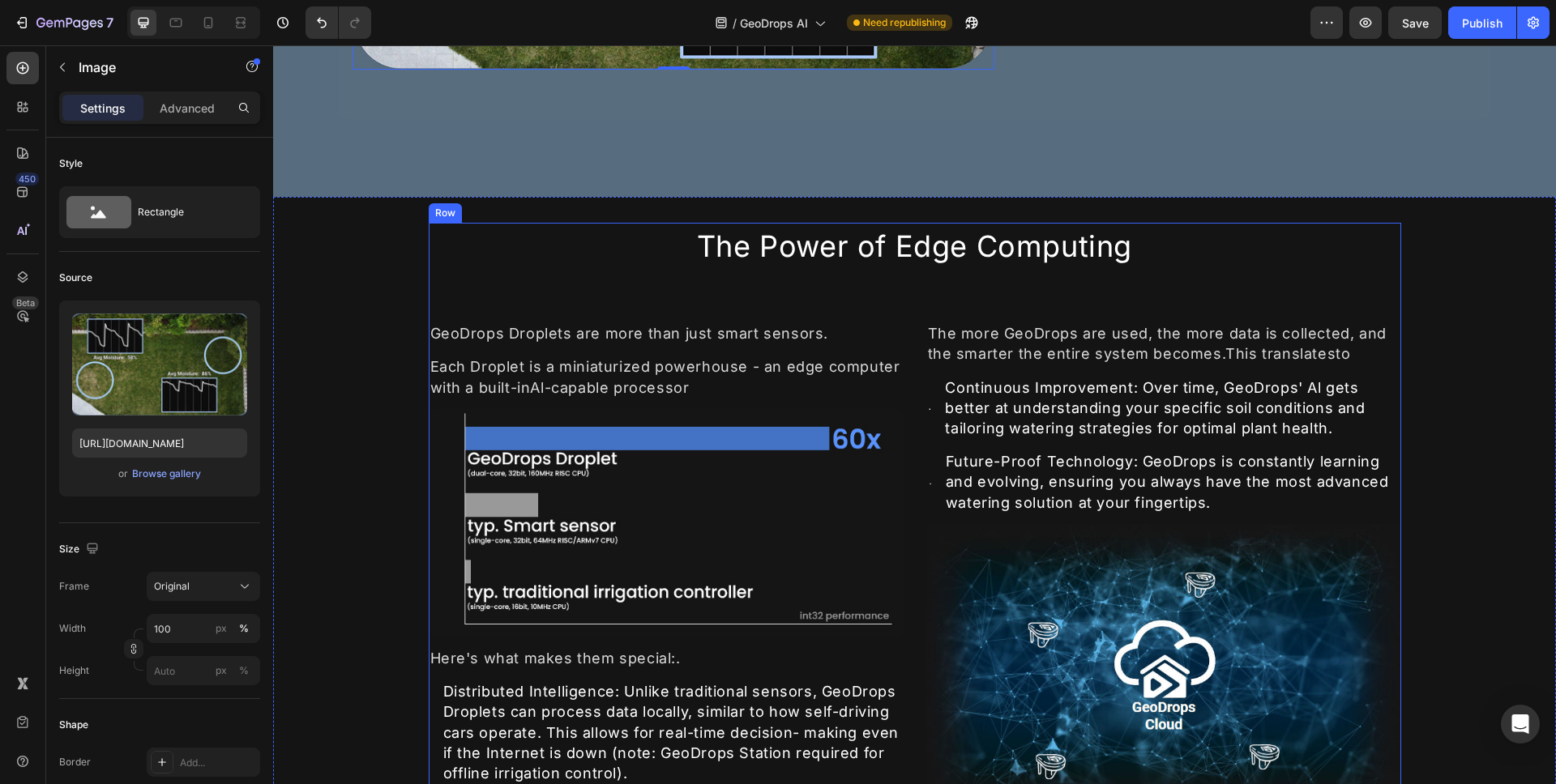
click at [431, 295] on div "The Power of Edge Computing Heading GeoDrops Droplets are more than just smart …" at bounding box center [915, 541] width 973 height 637
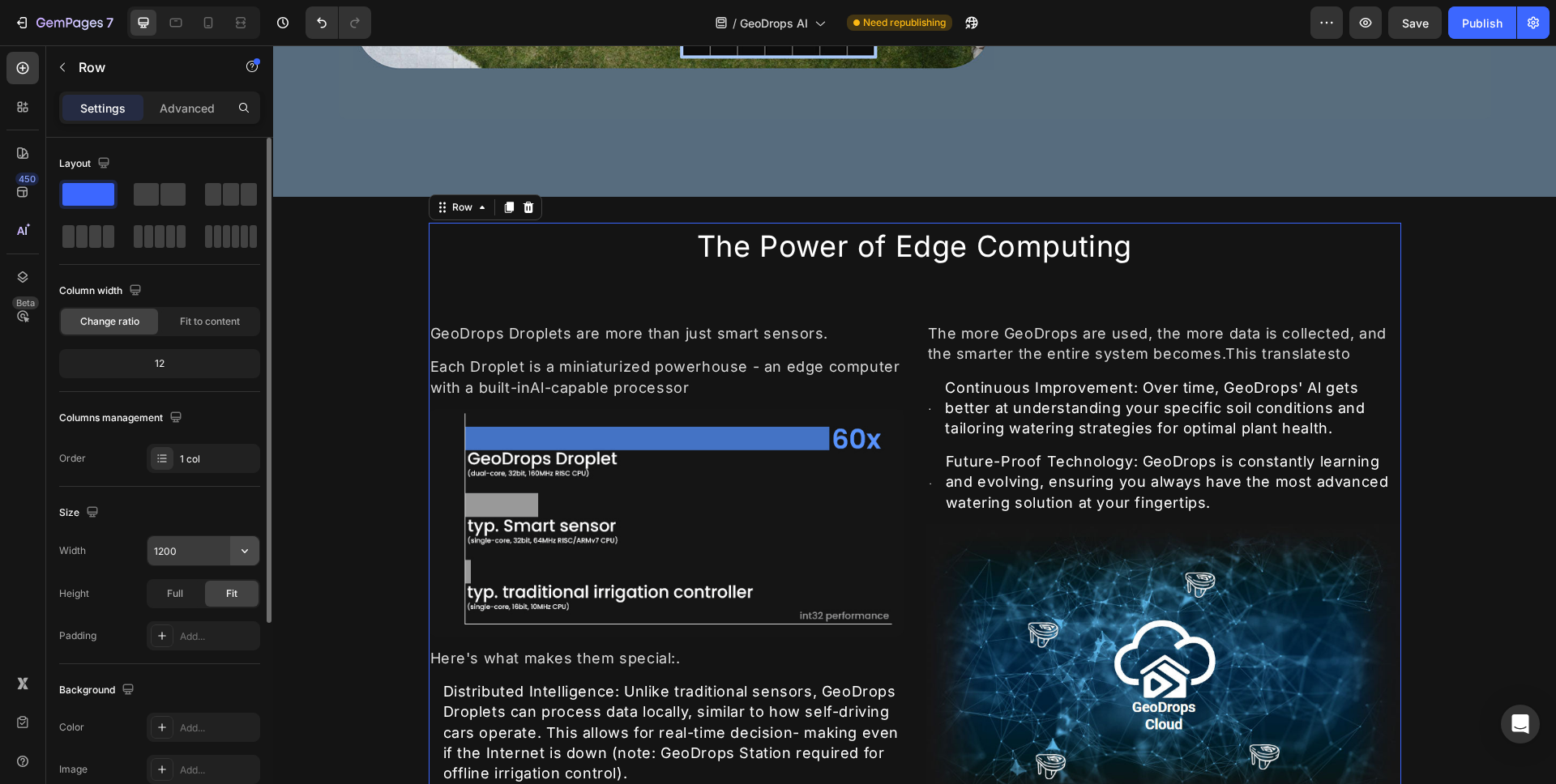
click at [253, 551] on button "button" at bounding box center [244, 551] width 29 height 29
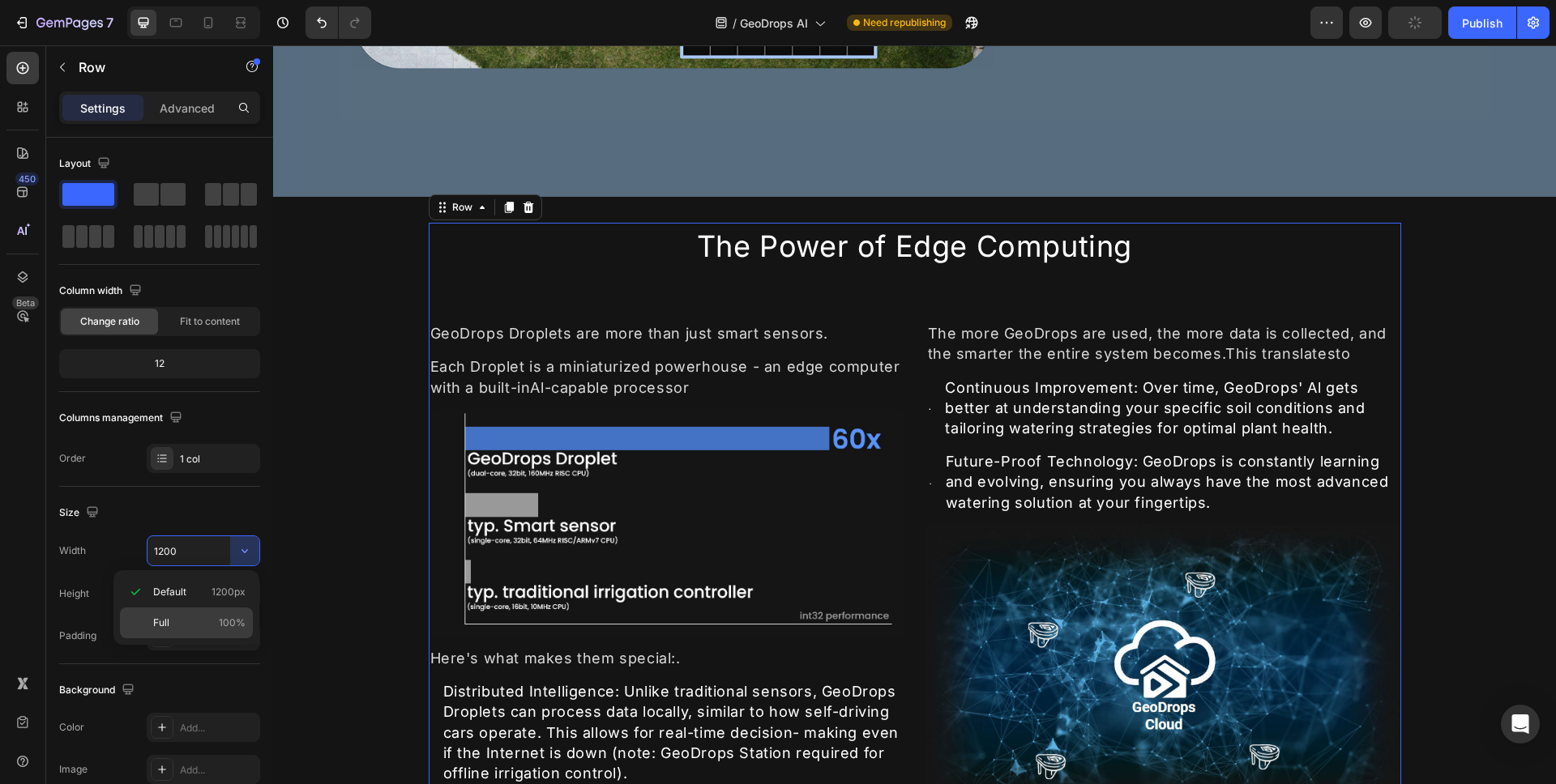
click at [214, 612] on div "Full 100%" at bounding box center [187, 623] width 133 height 31
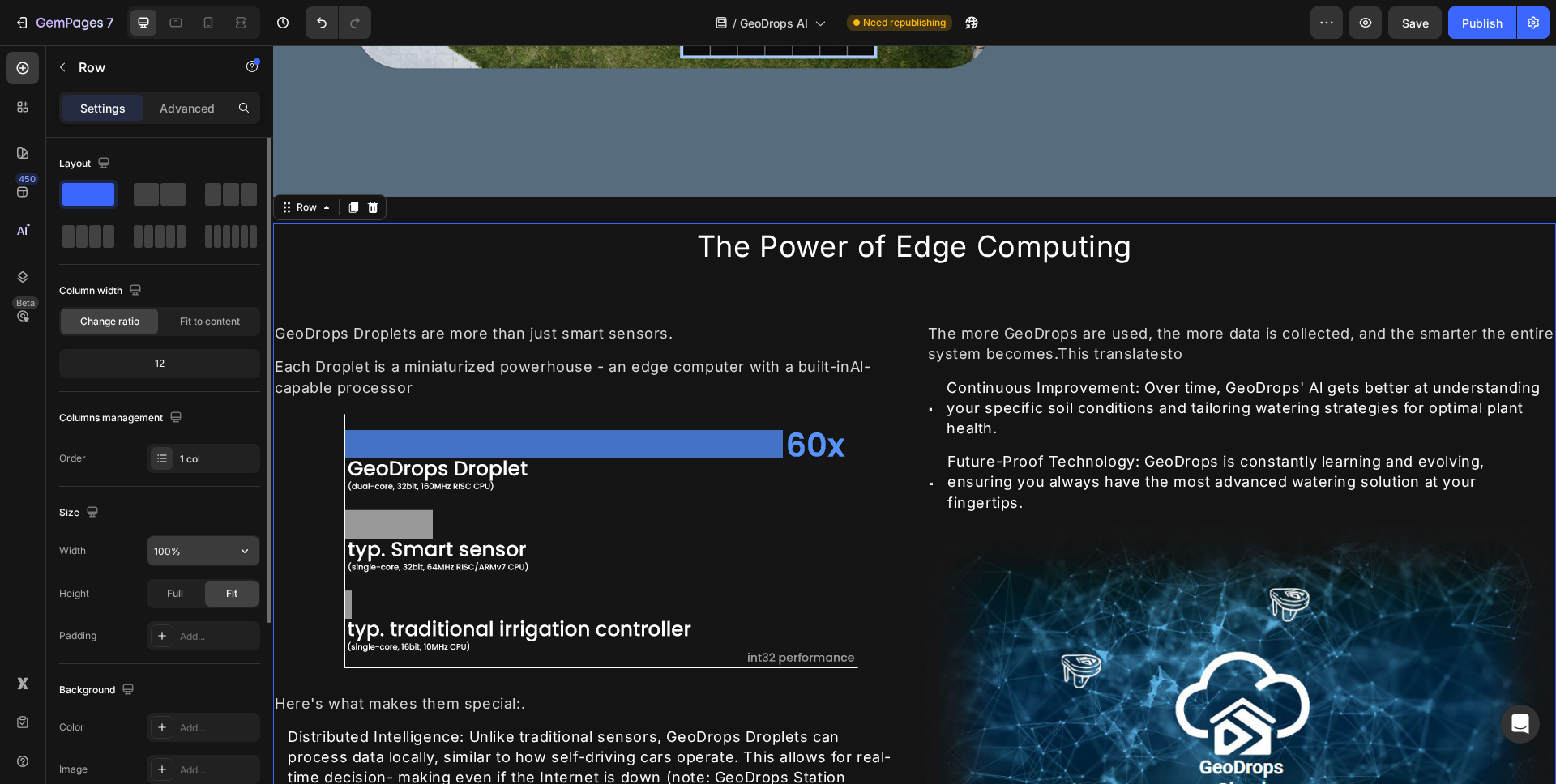
click at [245, 552] on icon "button" at bounding box center [244, 551] width 6 height 4
click at [230, 585] on span "1200px" at bounding box center [229, 592] width 34 height 14
type input "1200"
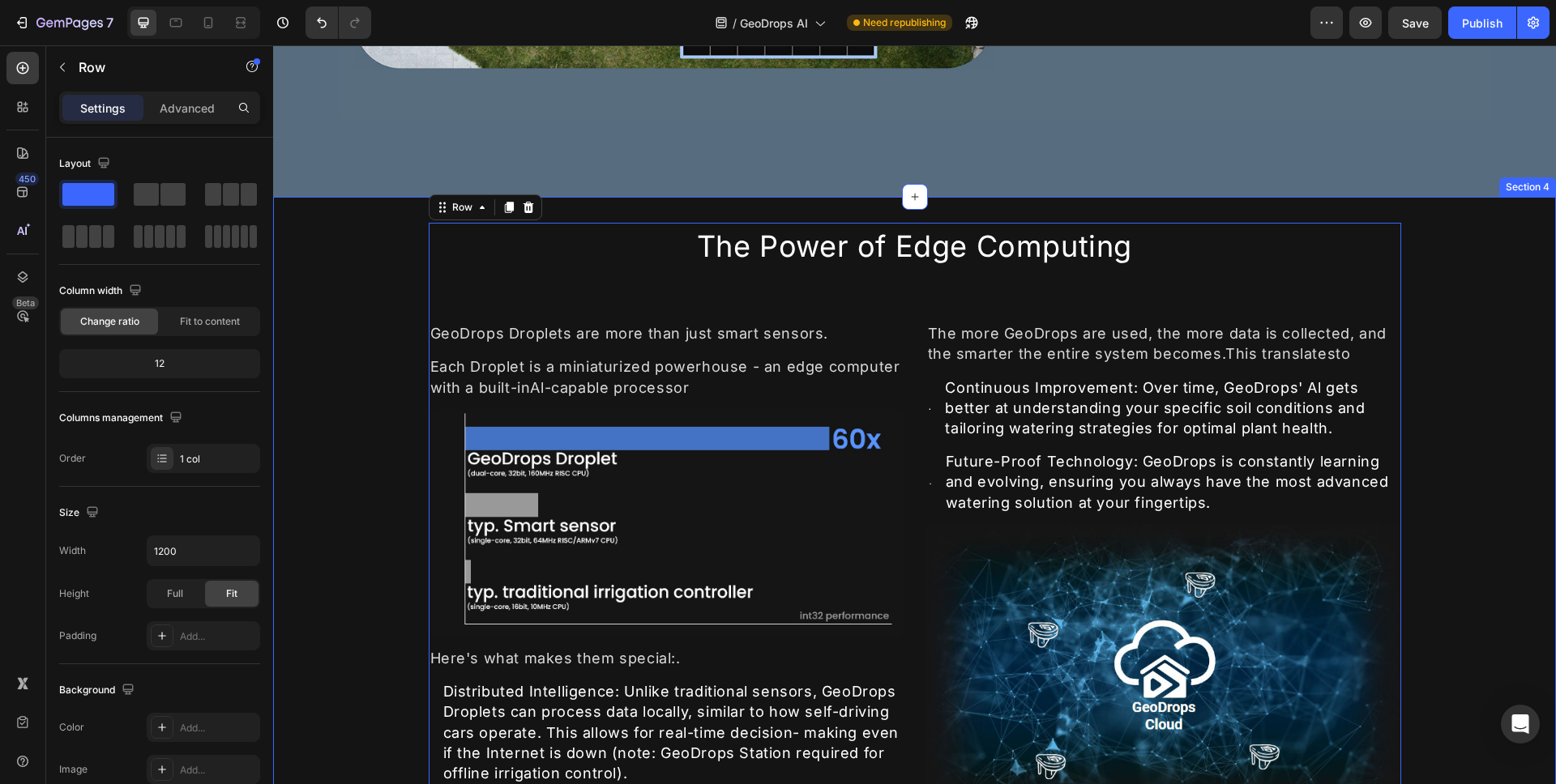
click at [357, 429] on div "The Power of Edge Computing Heading GeoDrops Droplets are more than just smart …" at bounding box center [915, 541] width 1283 height 637
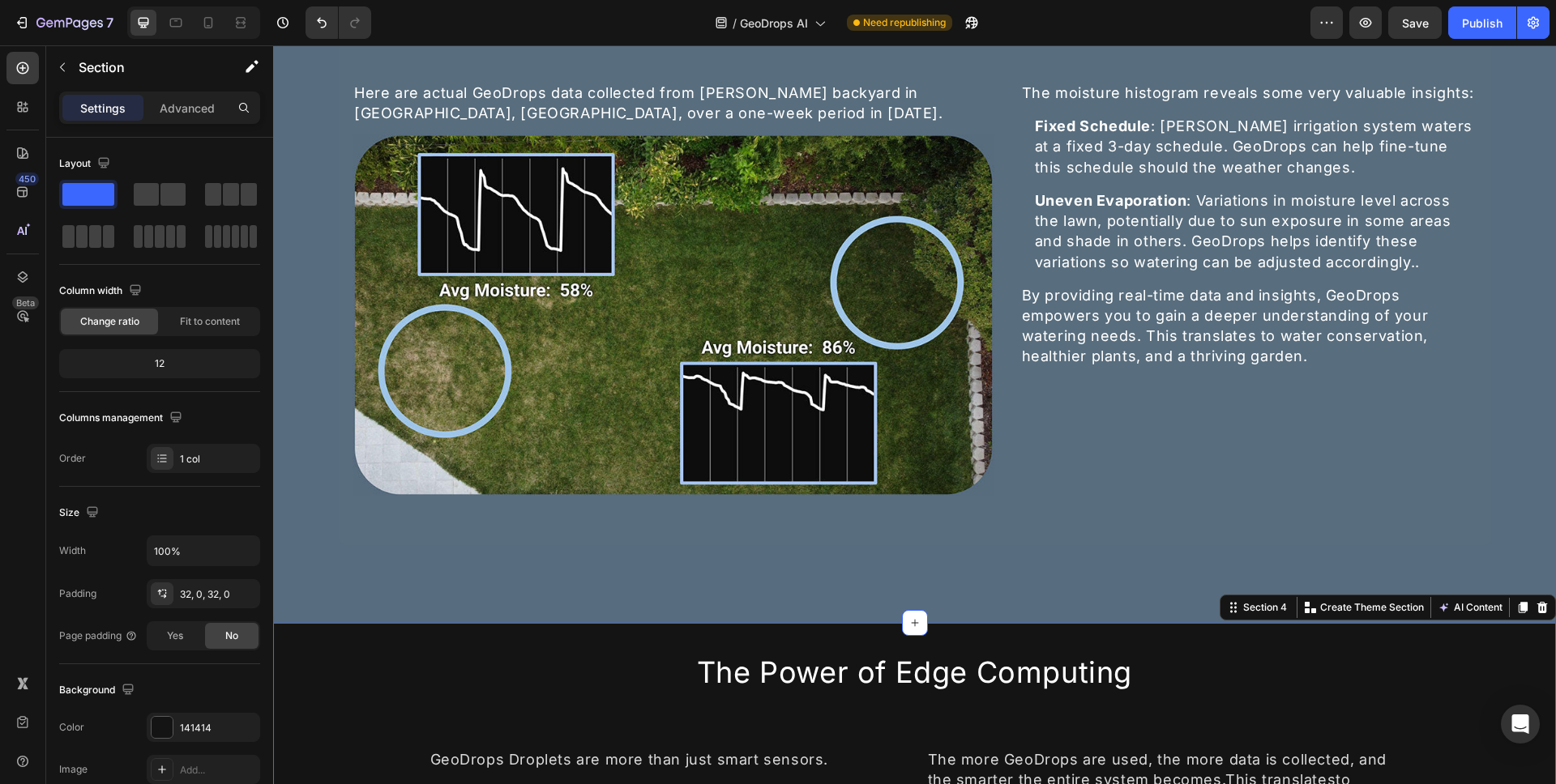
scroll to position [1704, 0]
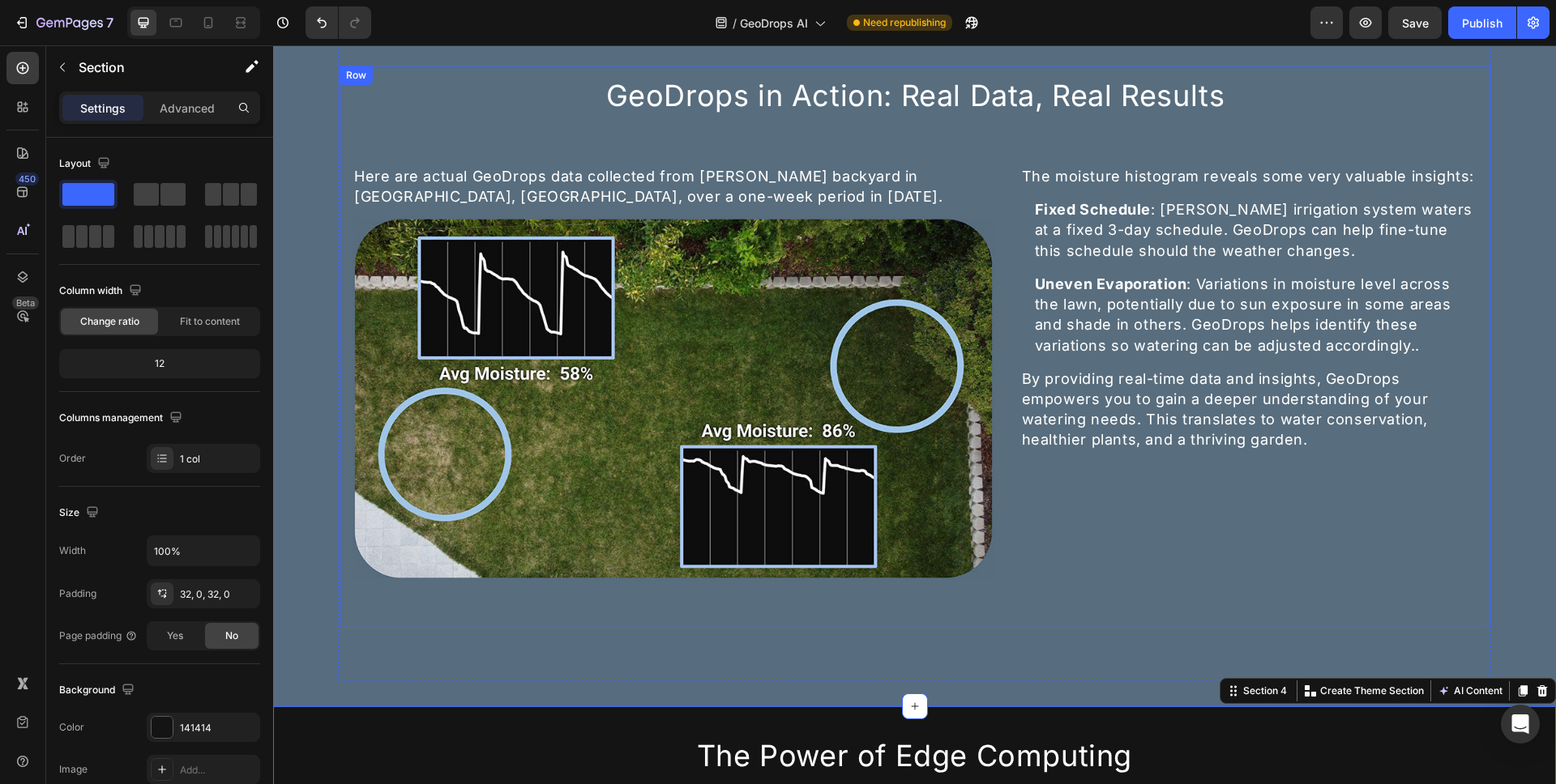
click at [375, 135] on div "GeoDrops in Action: Real Data, Real Results Heading Here are actual GeoDrops da…" at bounding box center [915, 325] width 1126 height 507
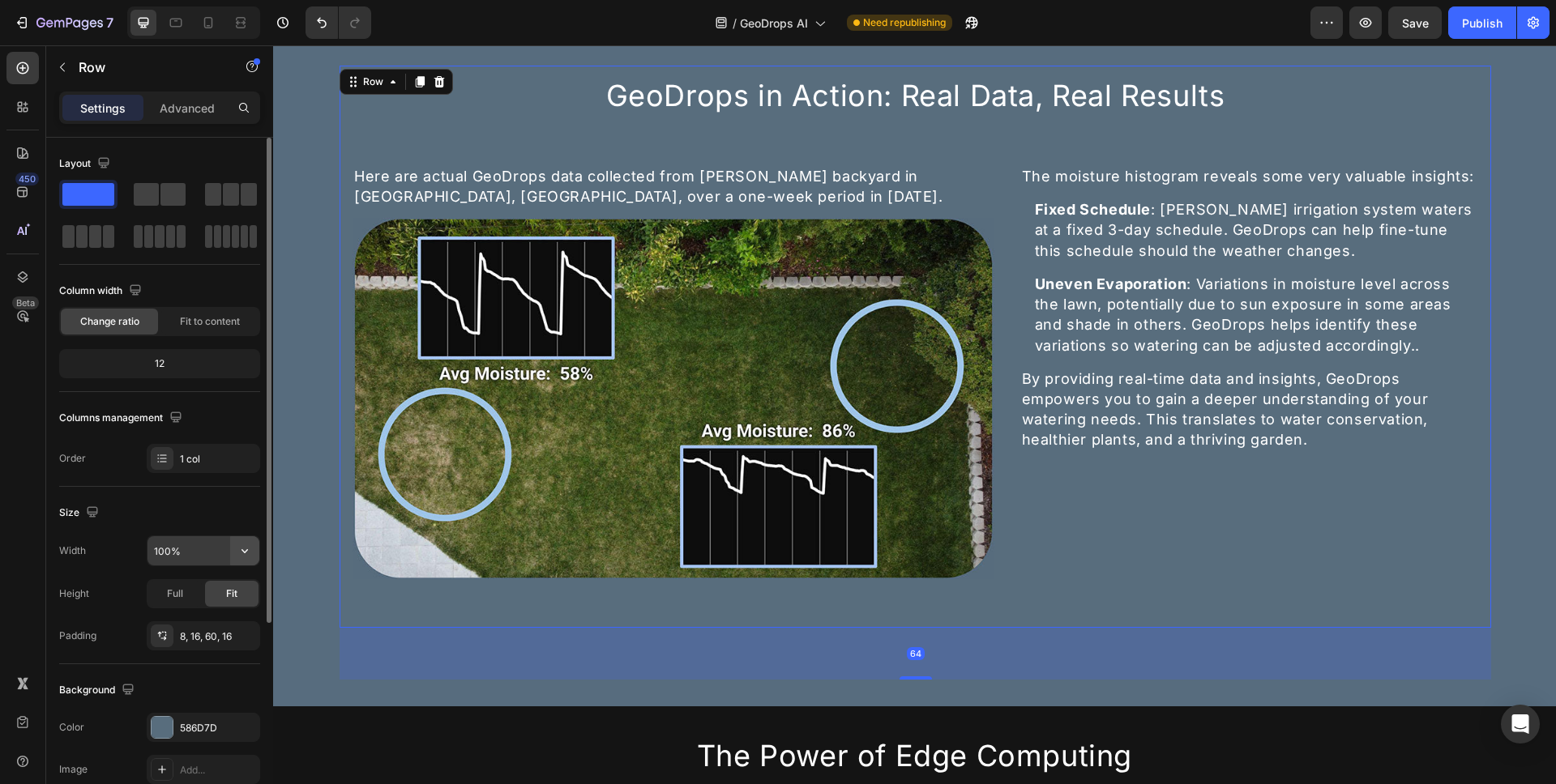
click at [246, 552] on icon "button" at bounding box center [244, 551] width 16 height 16
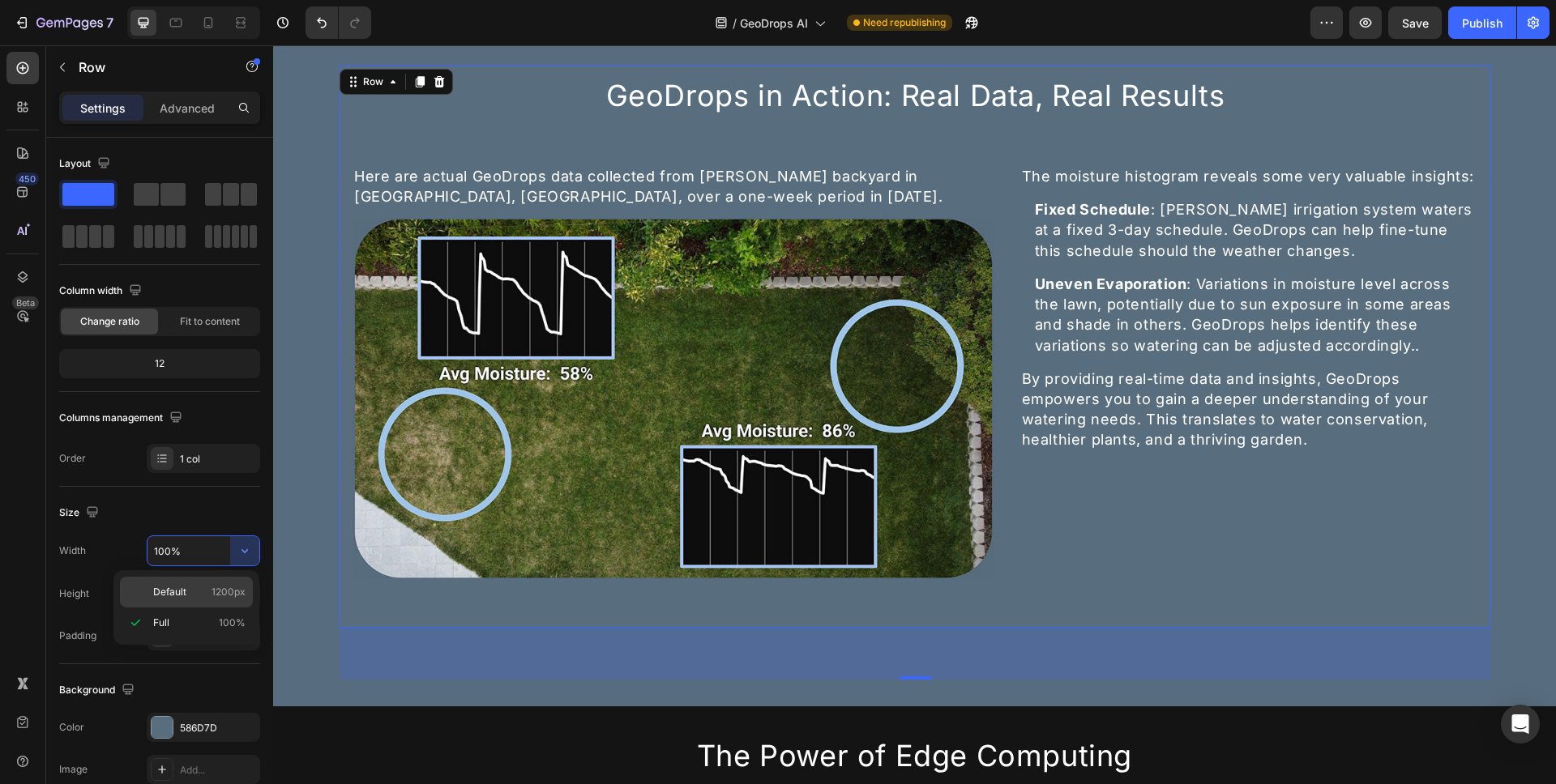
click at [228, 595] on span "1200px" at bounding box center [229, 592] width 34 height 14
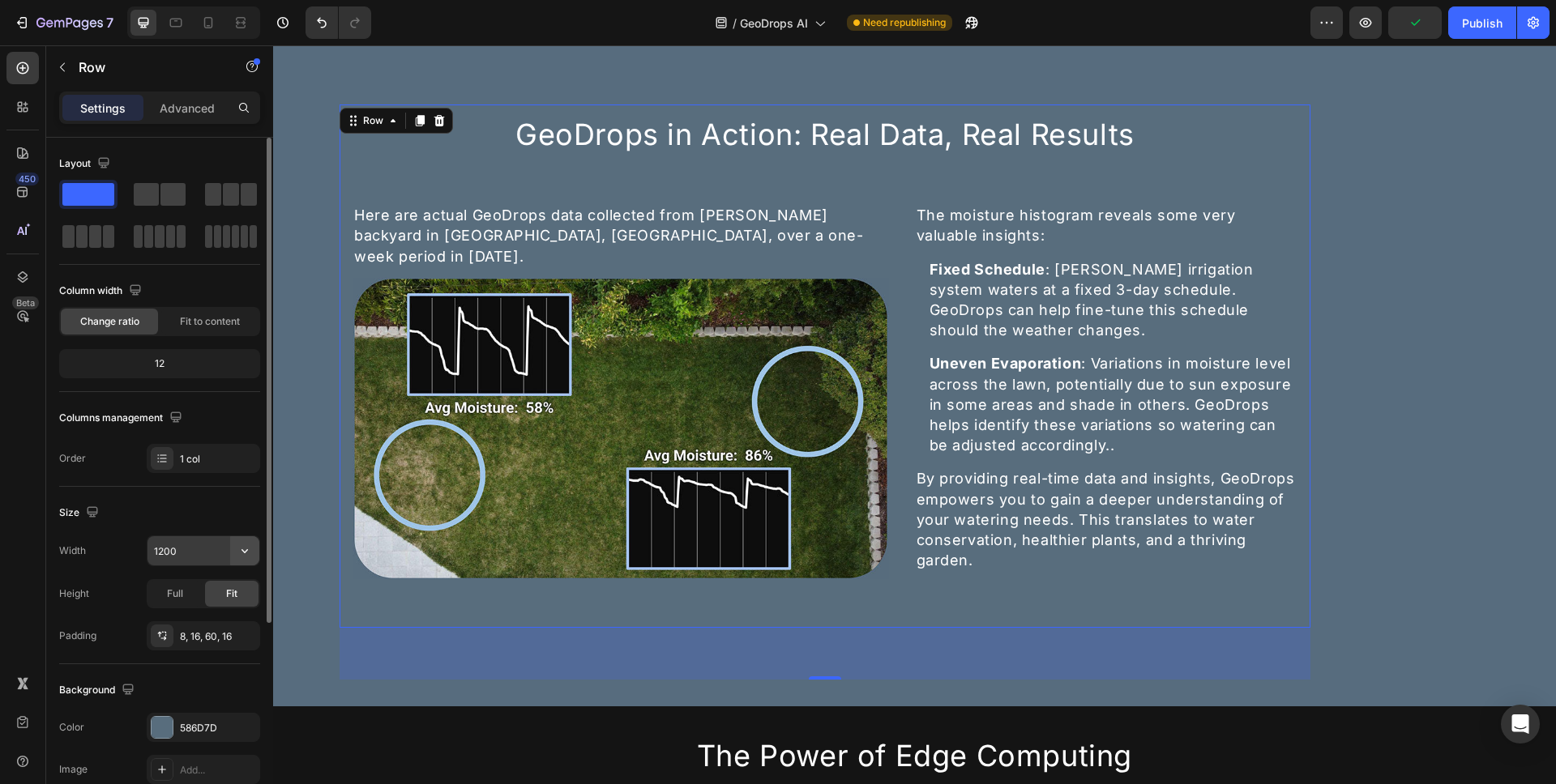
click at [245, 556] on icon "button" at bounding box center [244, 551] width 16 height 16
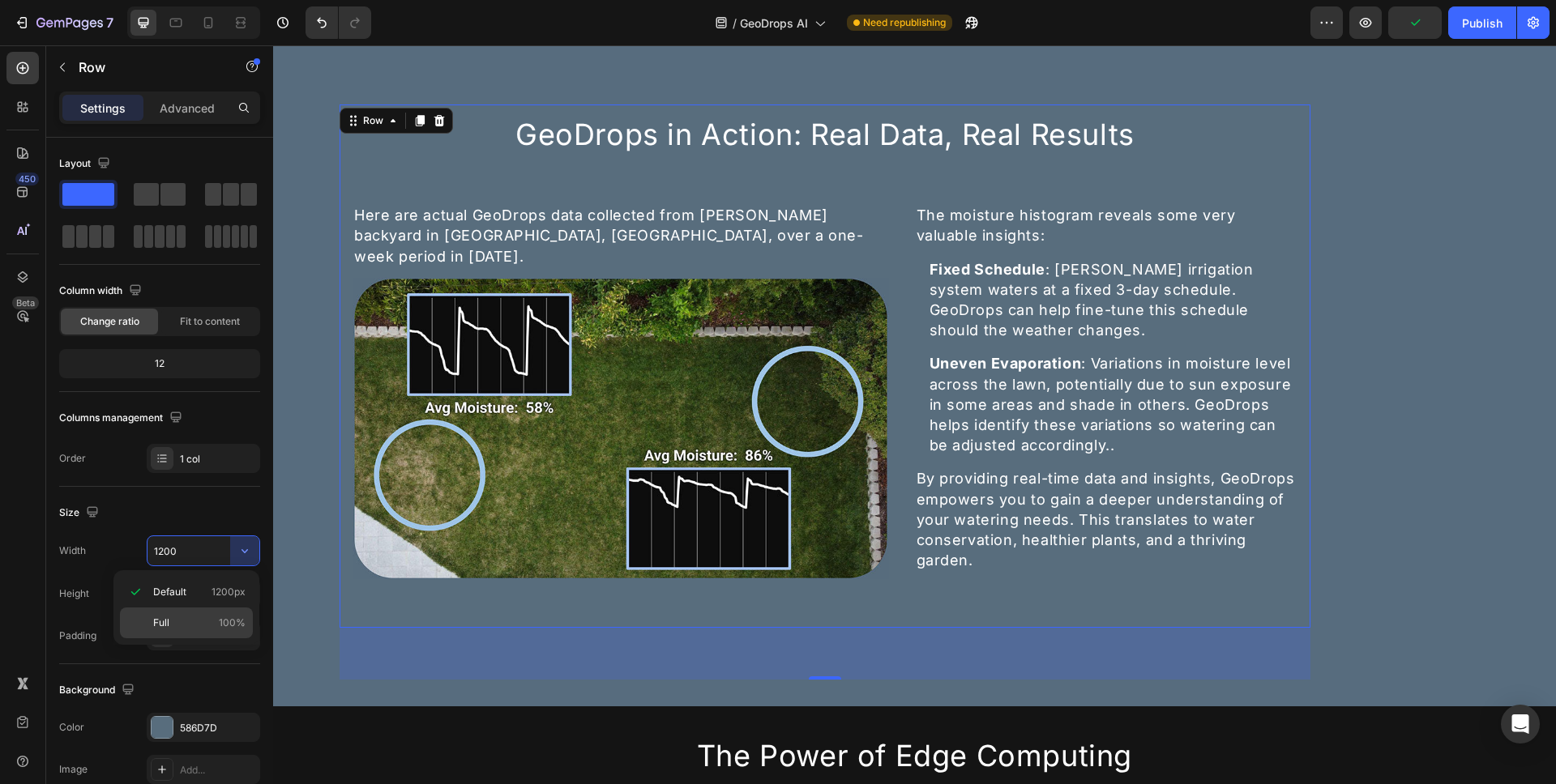
click at [215, 613] on div "Full 100%" at bounding box center [187, 623] width 133 height 31
type input "100%"
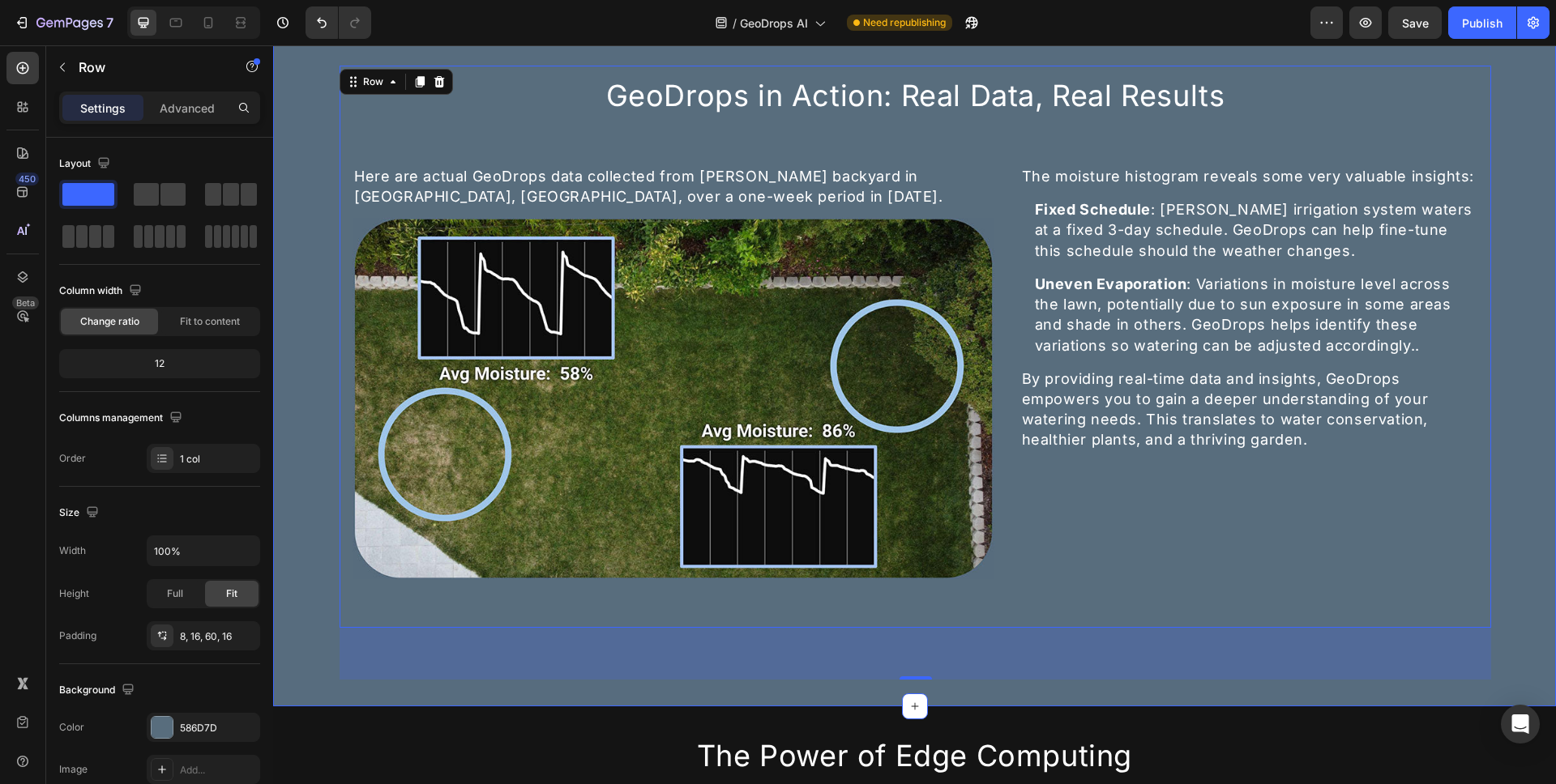
click at [1513, 360] on div "GeoDrops in Action: Real Data, Real Results Heading Here are actual GeoDrops da…" at bounding box center [915, 348] width 1283 height 718
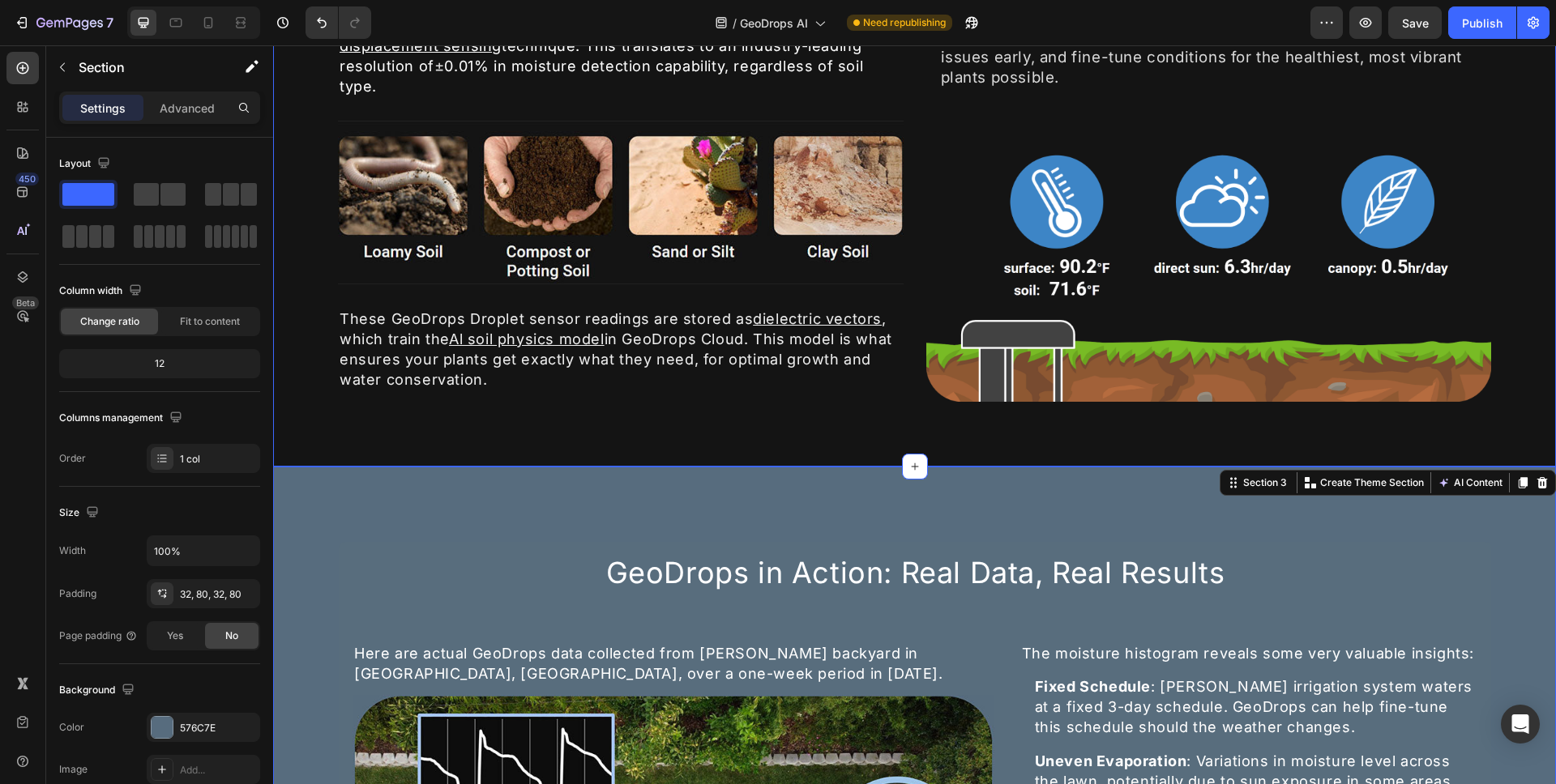
scroll to position [802, 0]
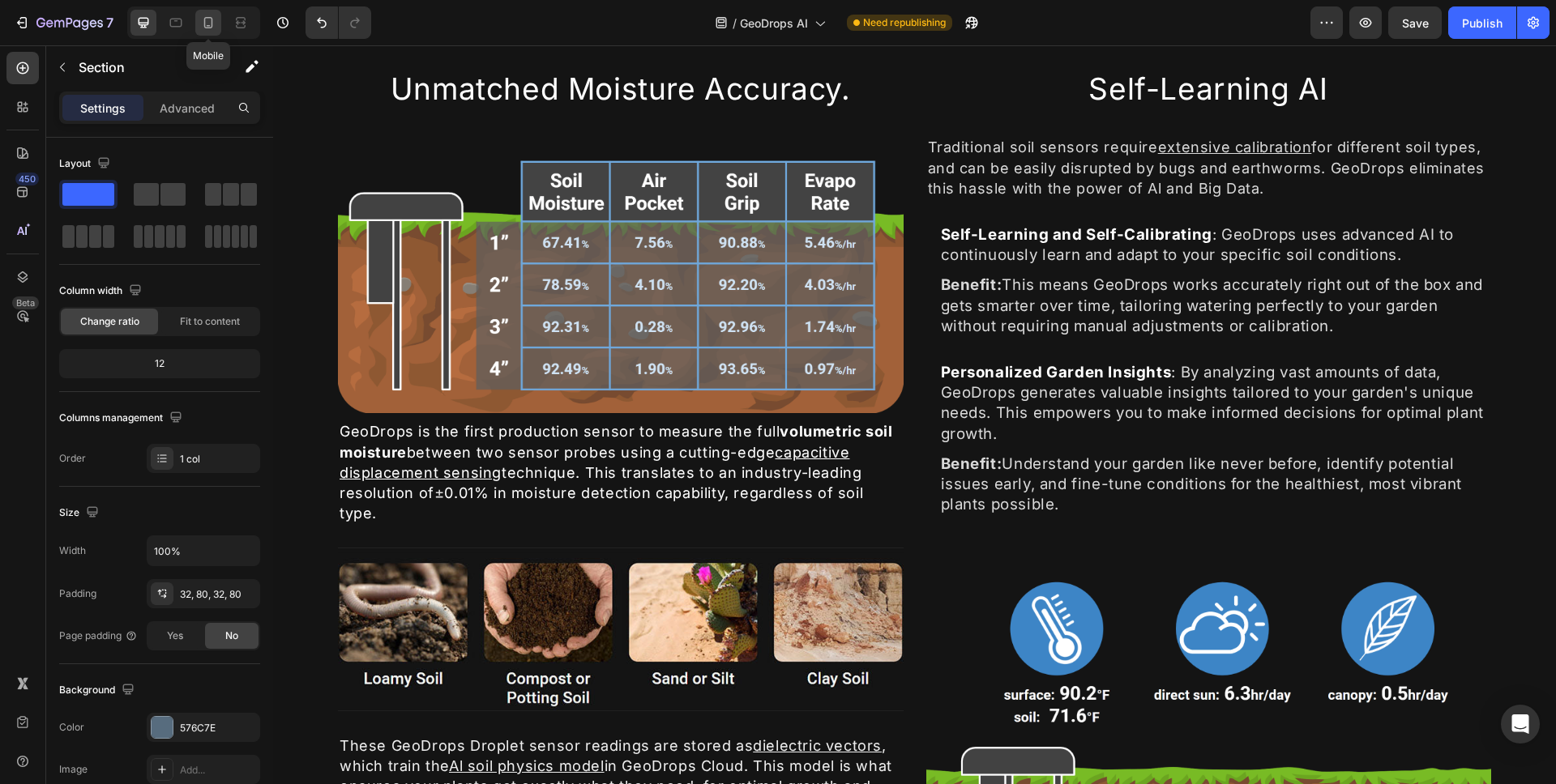
click at [217, 30] on icon at bounding box center [208, 22] width 16 height 16
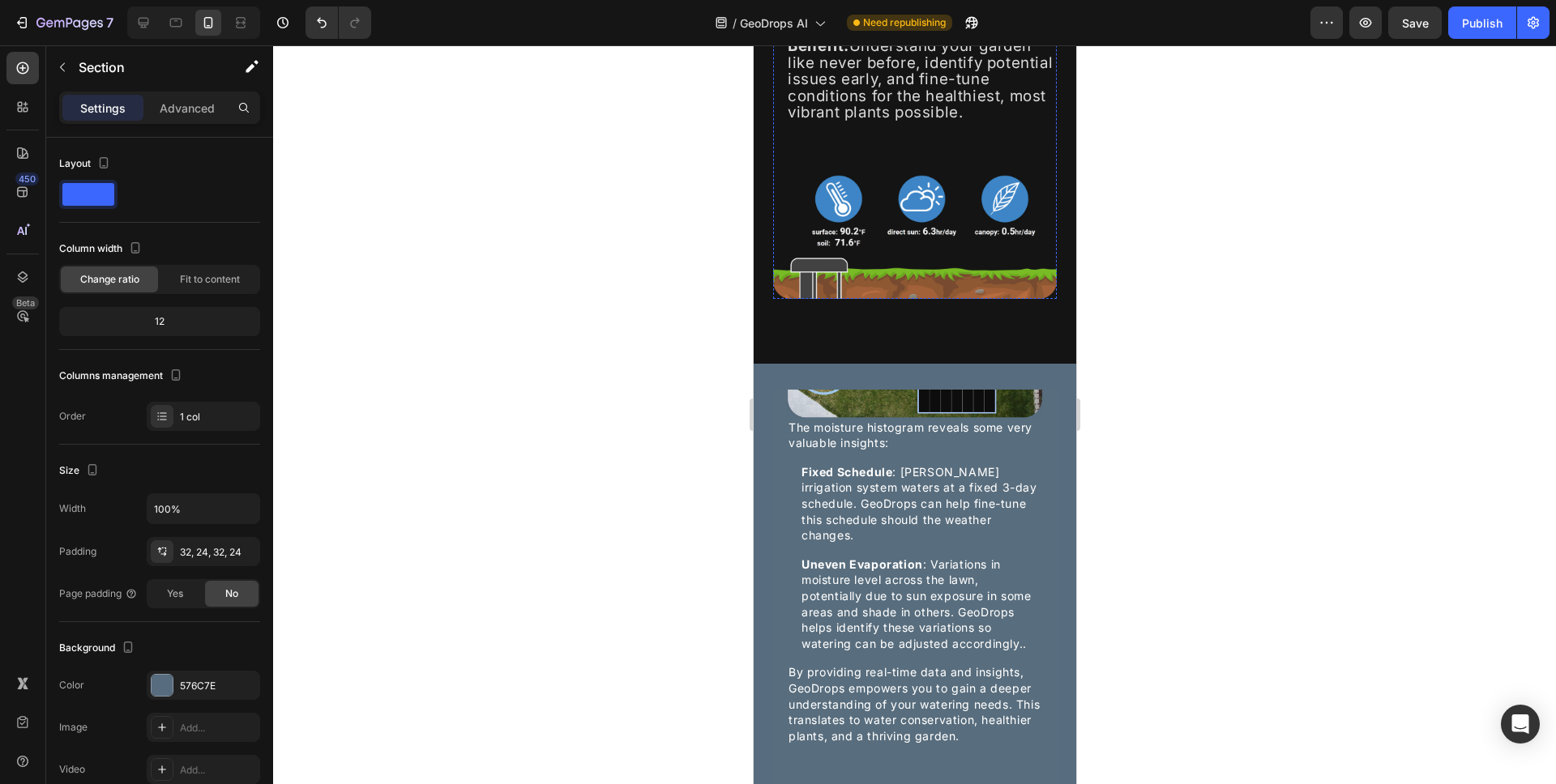
scroll to position [1564, 0]
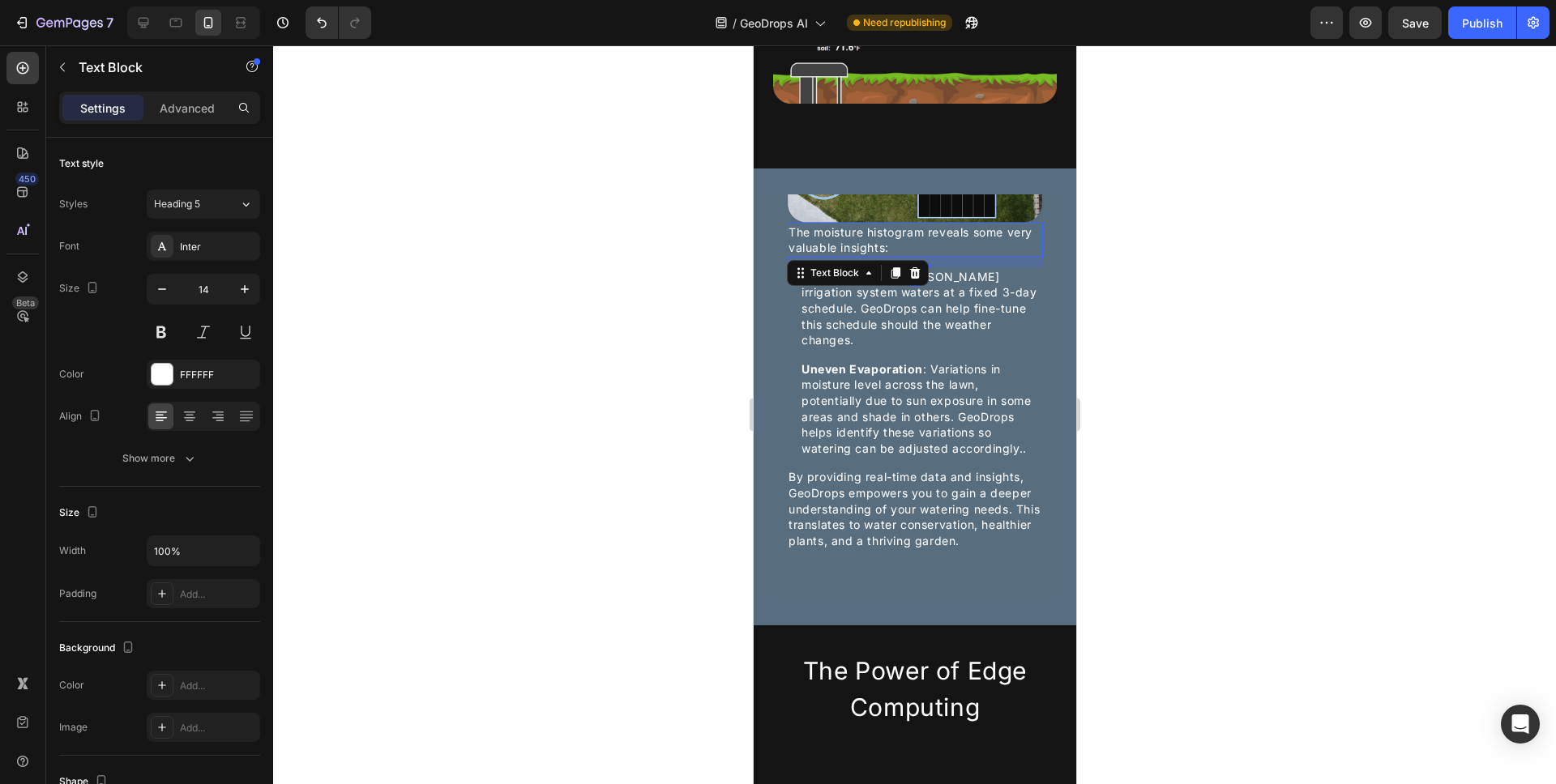
click at [786, 225] on div "The moisture histogram reveals some very valuable insights:" at bounding box center [914, 240] width 256 height 35
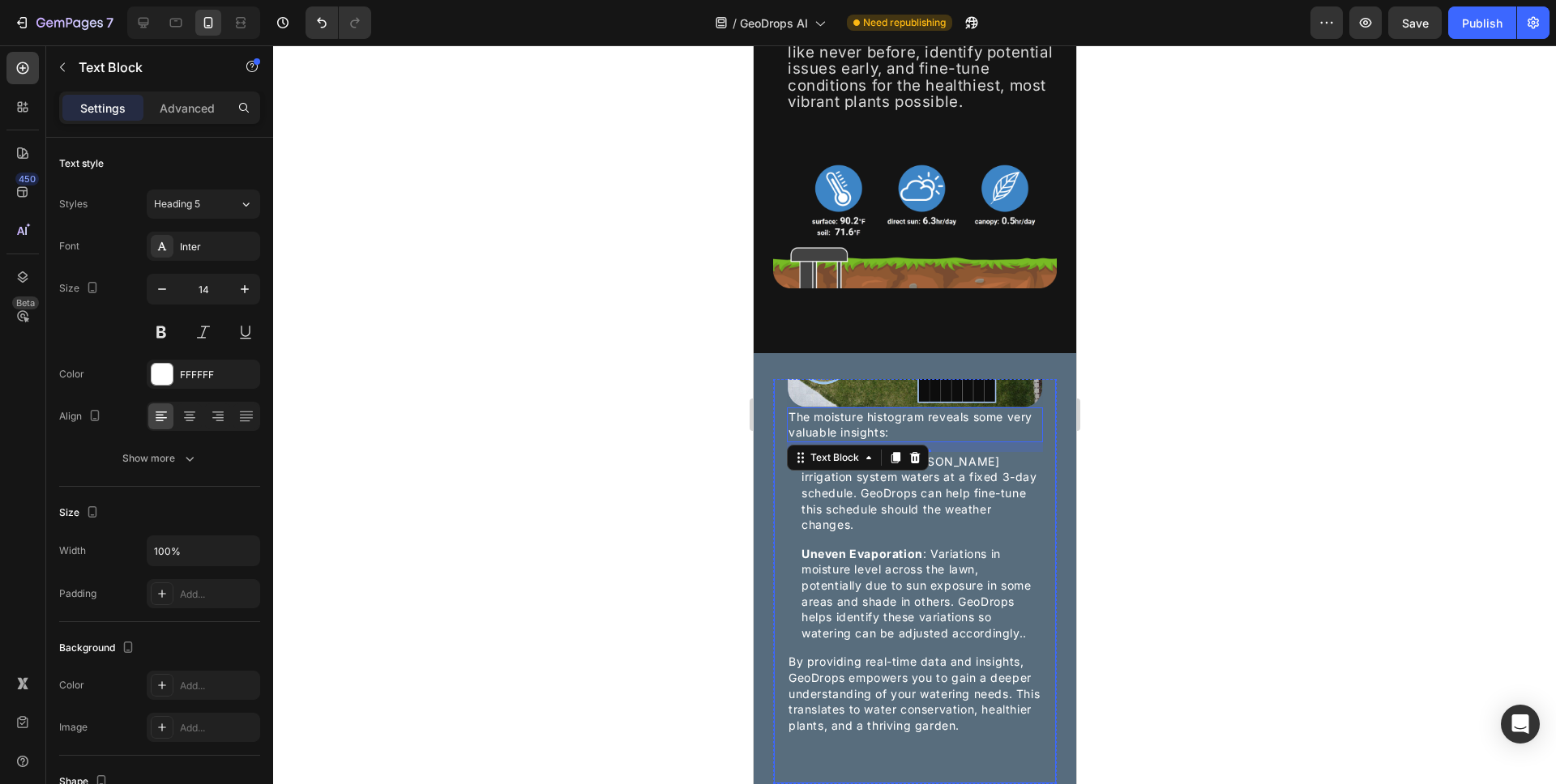
scroll to position [1297, 0]
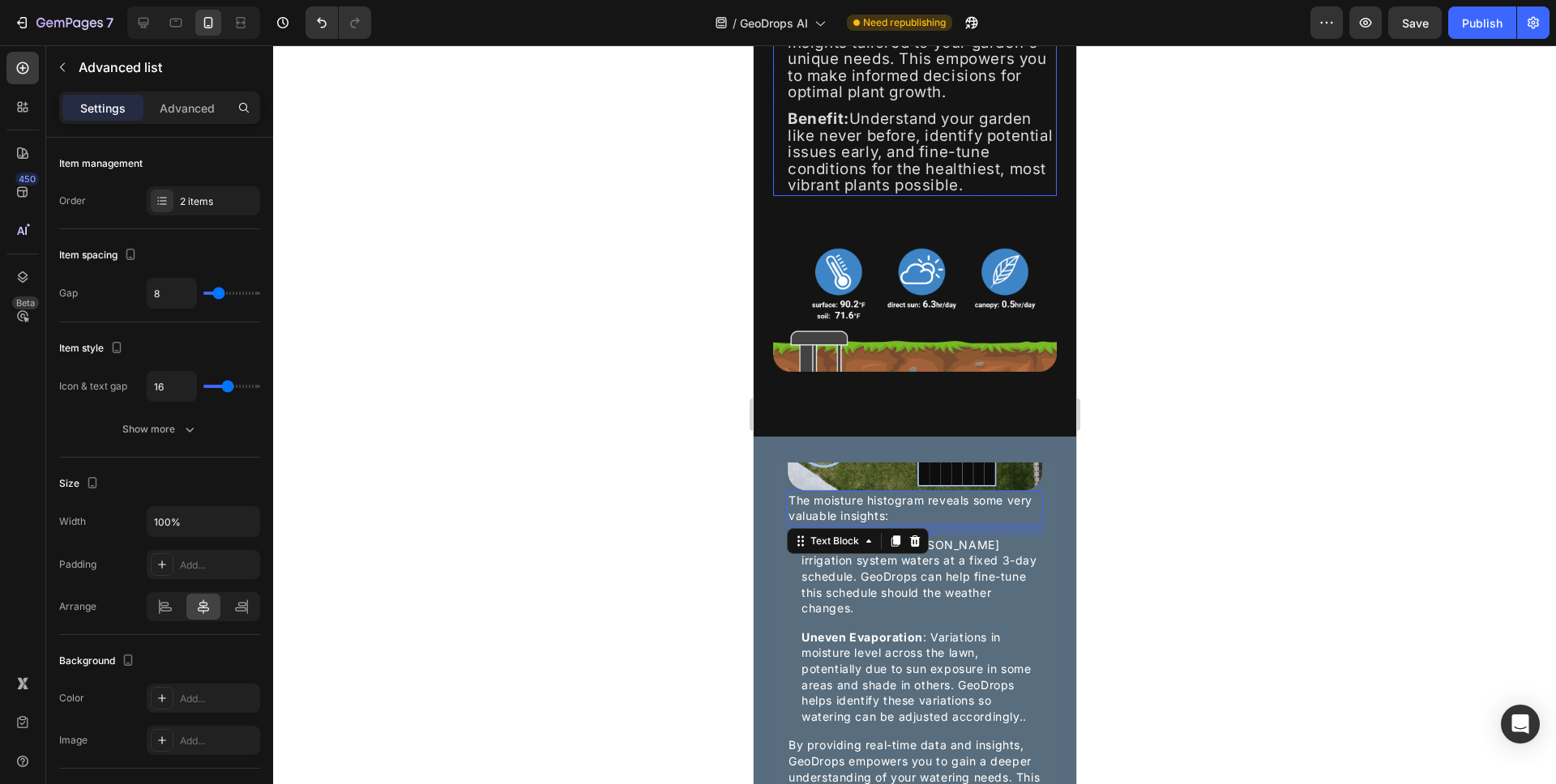
click at [781, 196] on li "Icon Benefit: Understand your garden like never before, identify potential issu…" at bounding box center [915, 153] width 284 height 87
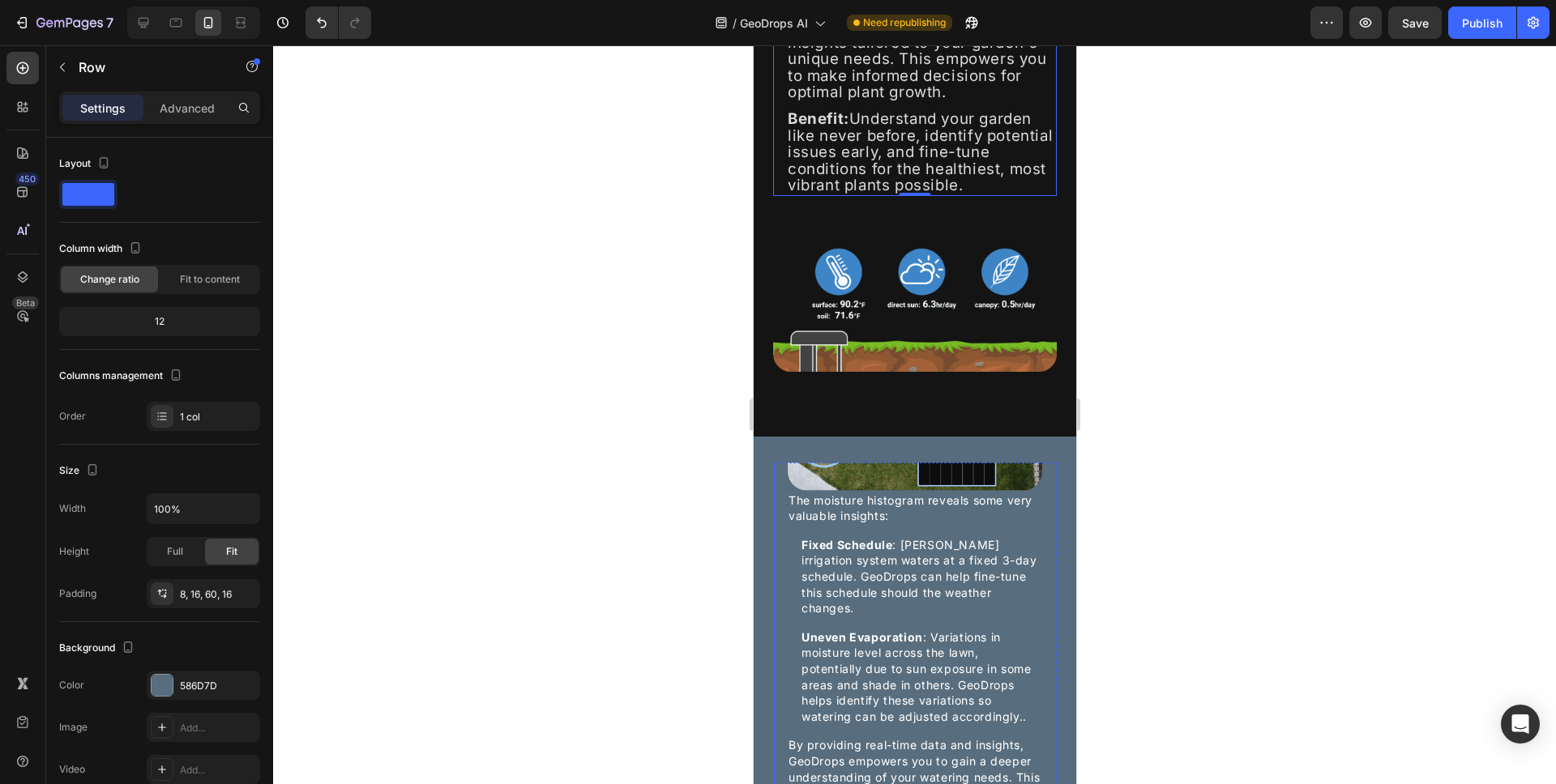
click at [782, 492] on div "GeoDrops in Action: Real Data, Real Results Heading Here are actual GeoDrops da…" at bounding box center [915, 479] width 284 height 780
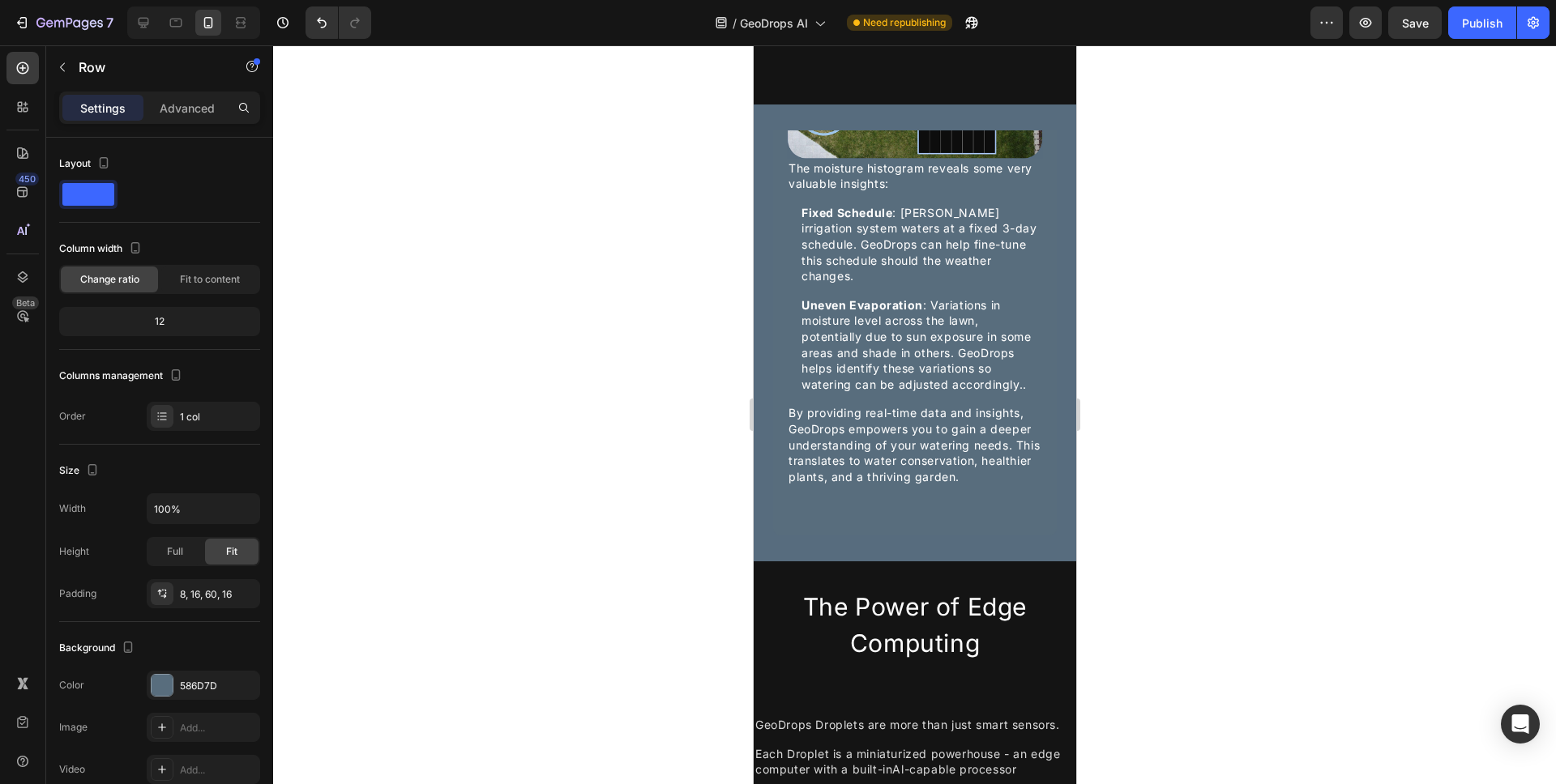
scroll to position [1989, 0]
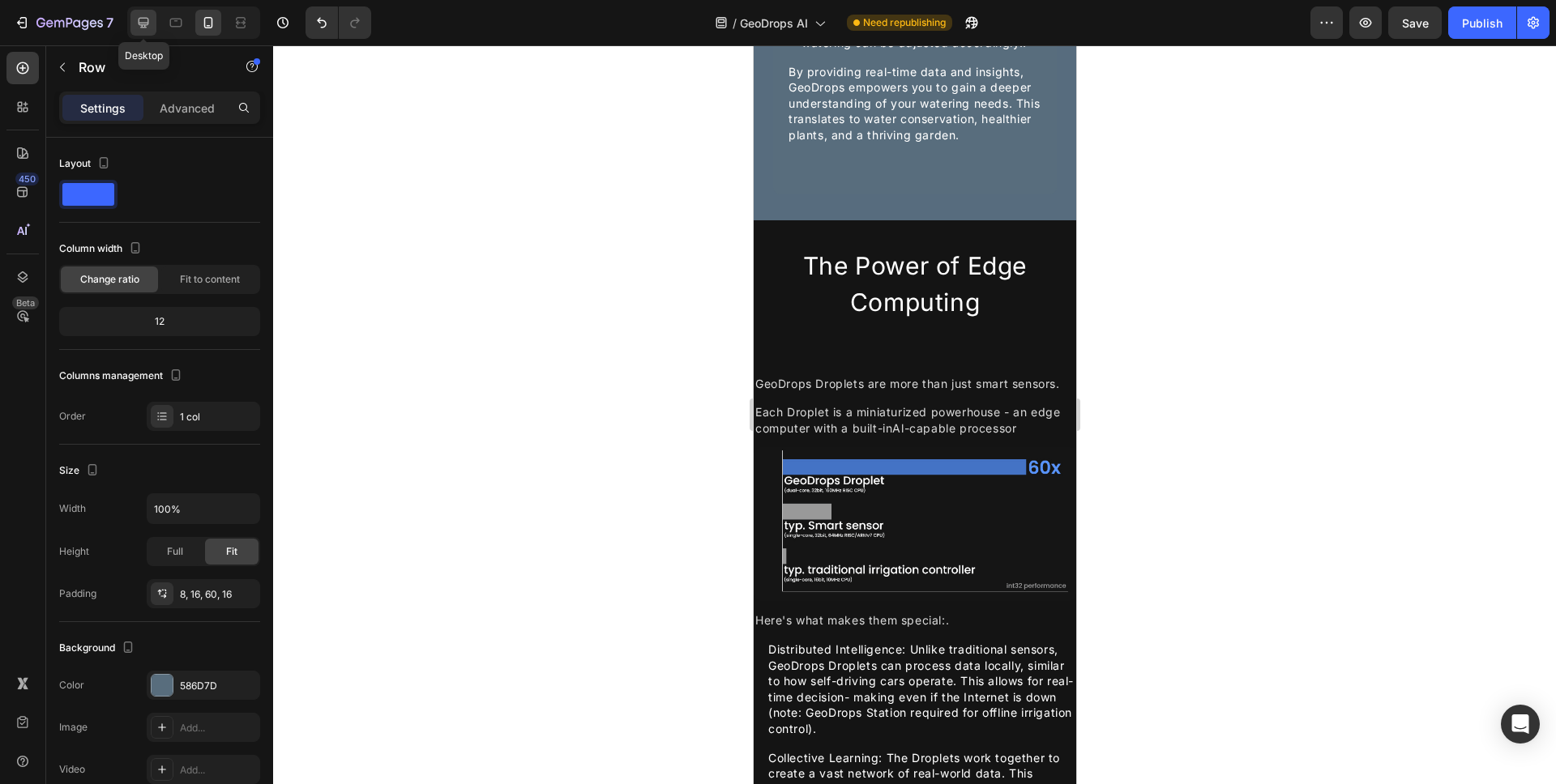
click at [148, 12] on div at bounding box center [143, 22] width 26 height 26
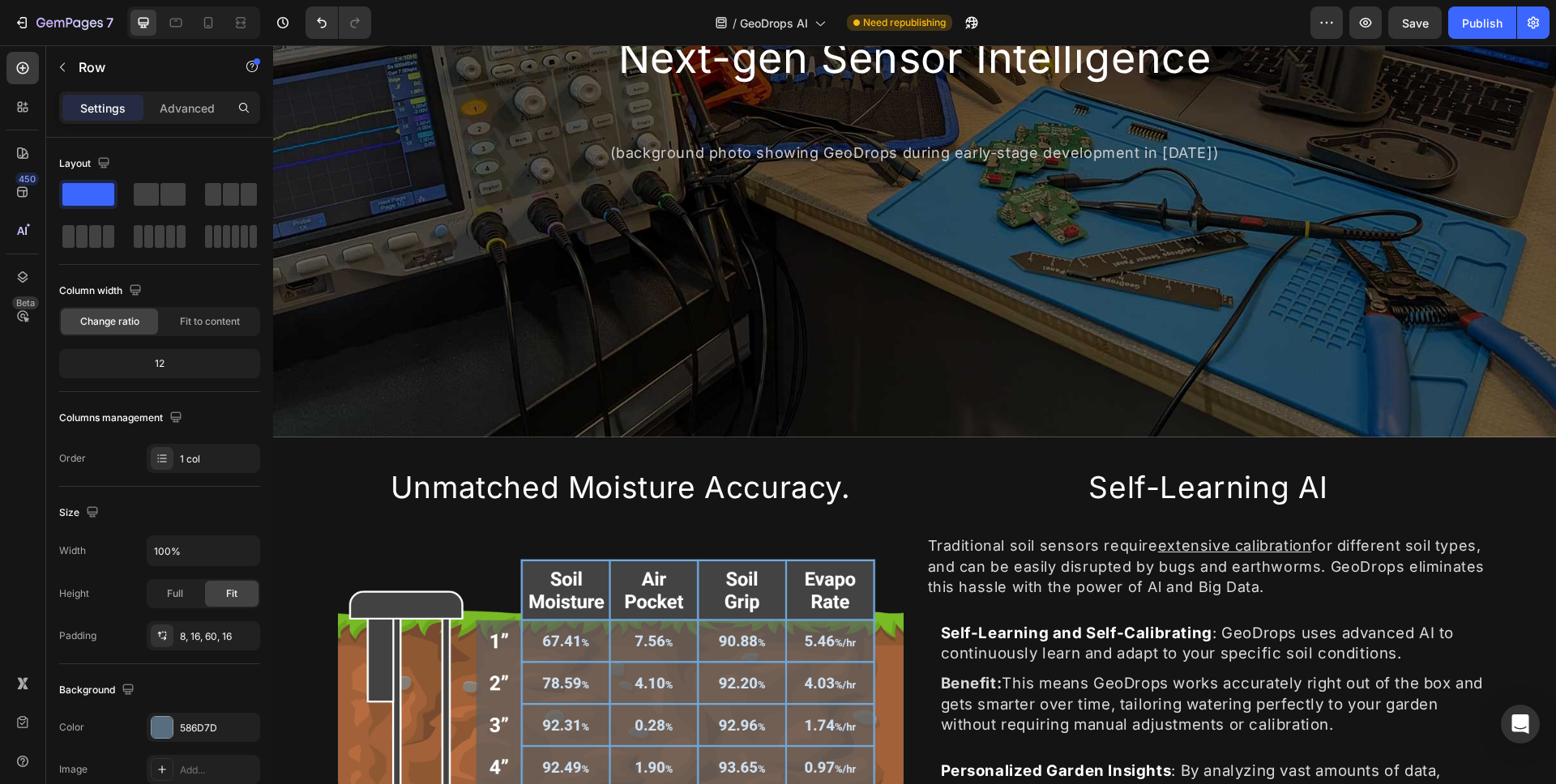
scroll to position [604, 0]
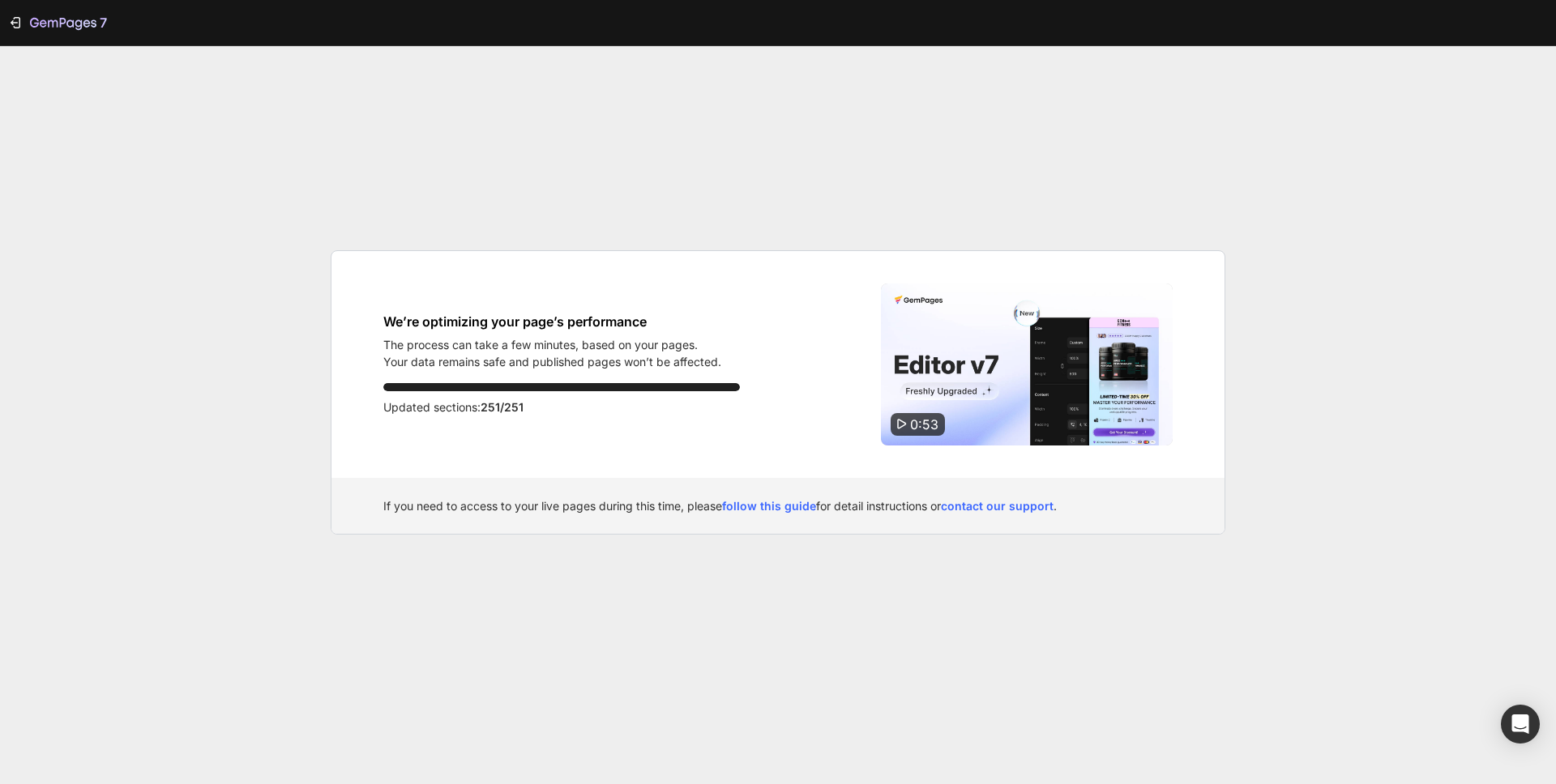
click at [1364, 491] on div "7 We’re optimizing your page’s performance The process can take a few minutes, …" at bounding box center [778, 392] width 1556 height 784
click at [1370, 311] on div "7 We’re optimizing your page’s performance The process can take a few minutes, …" at bounding box center [778, 392] width 1556 height 784
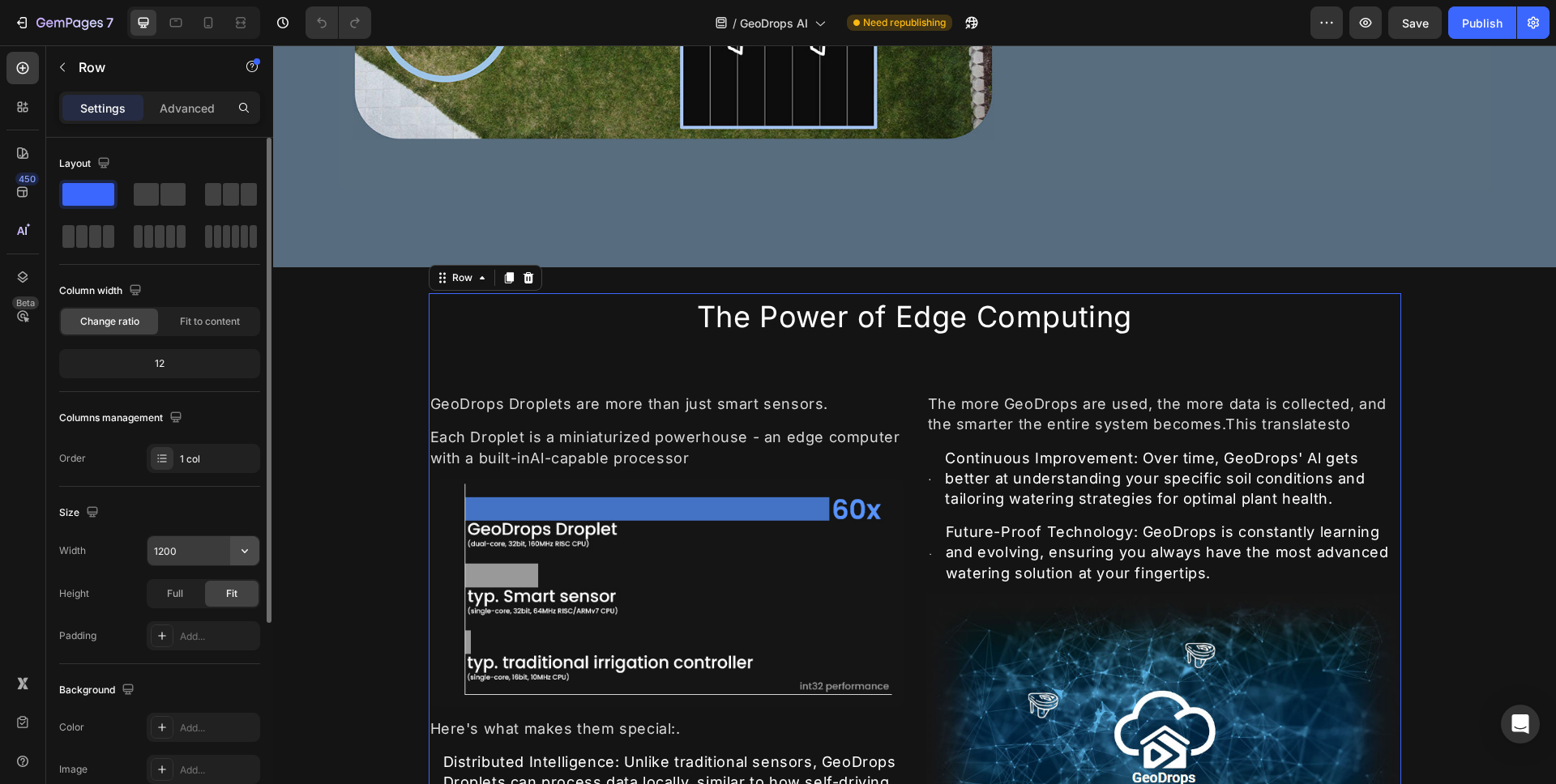
click at [252, 550] on icon "button" at bounding box center [244, 551] width 16 height 16
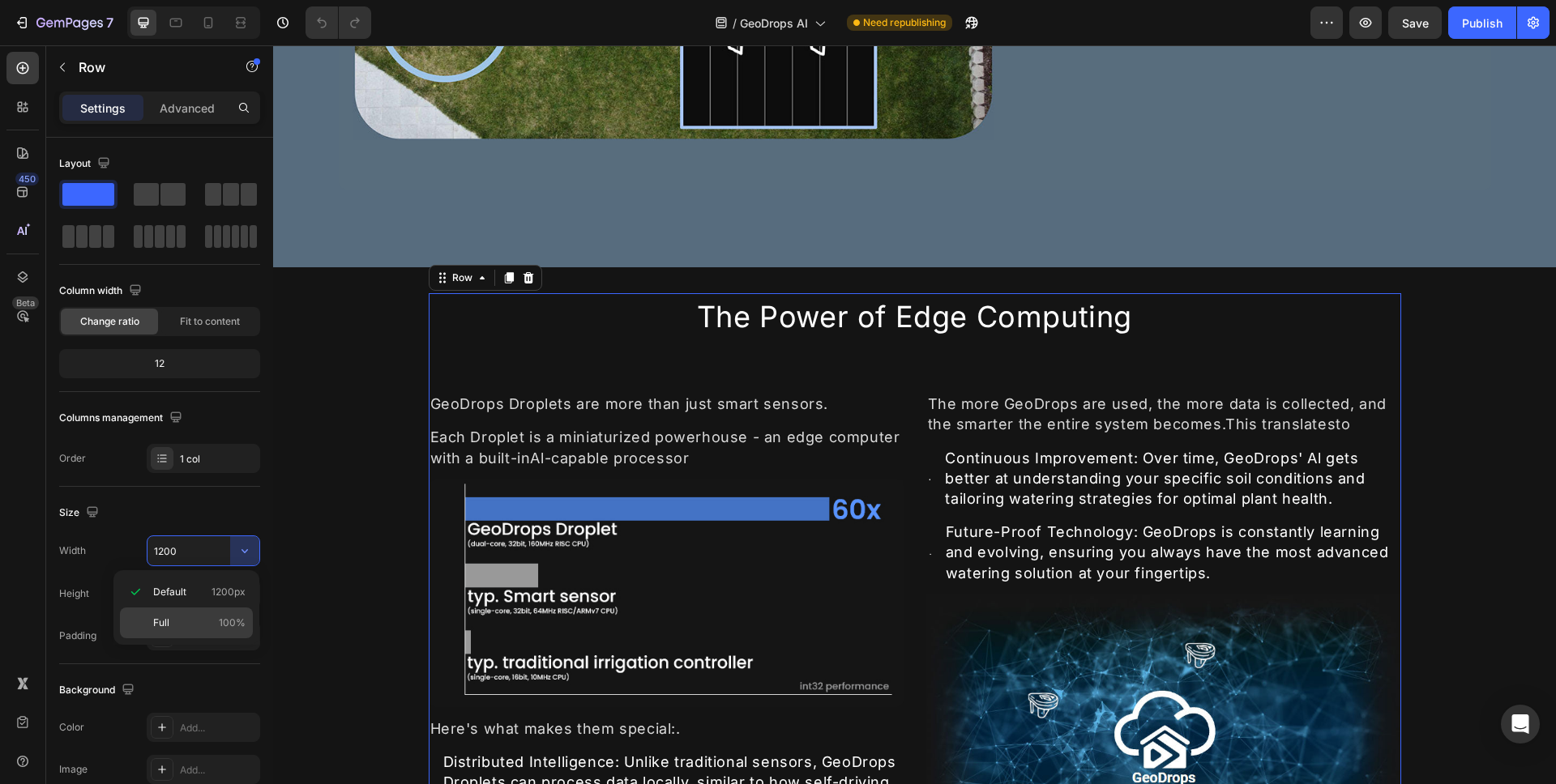
click at [231, 611] on div "Full 100%" at bounding box center [187, 623] width 133 height 31
type input "100%"
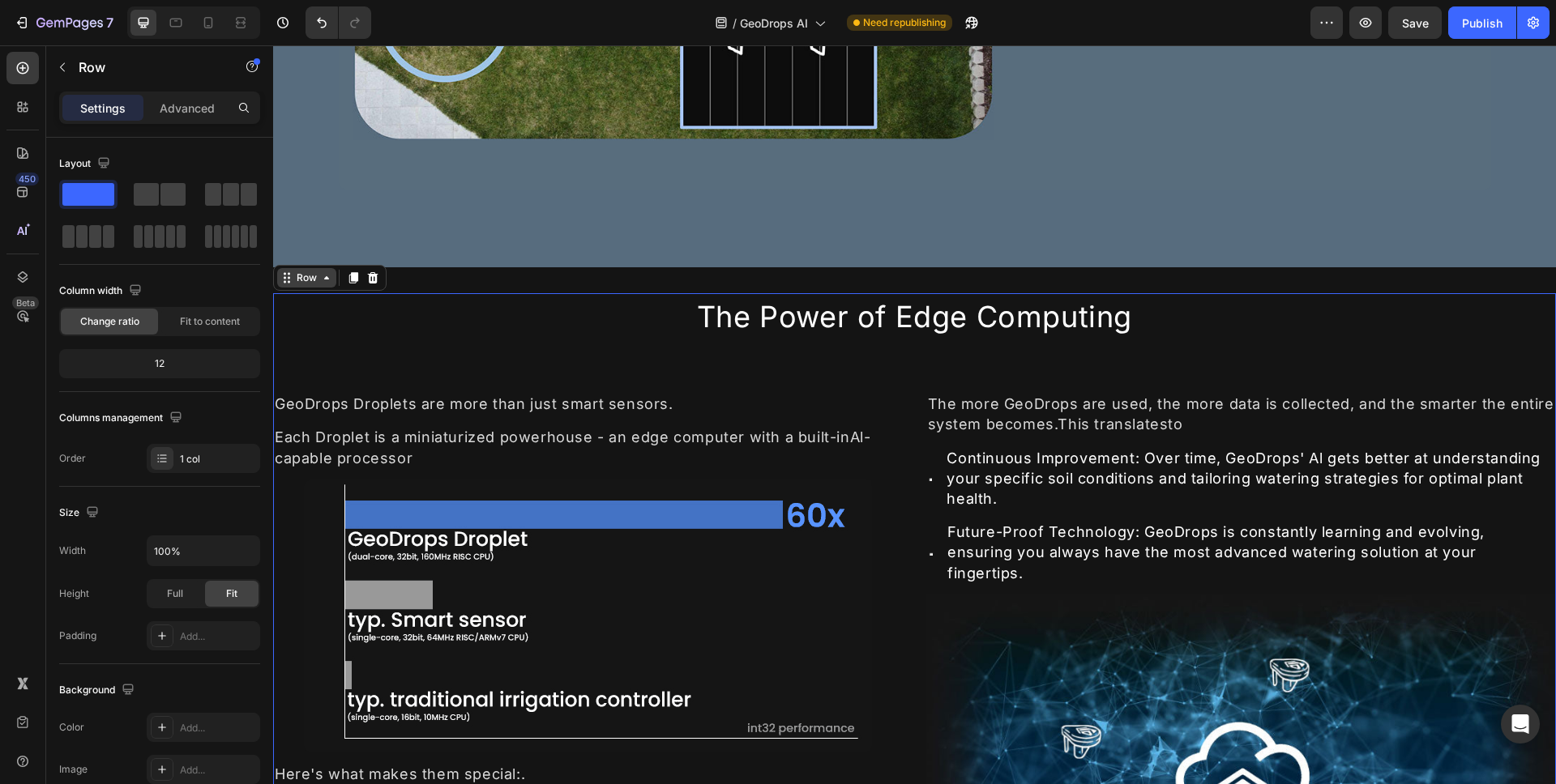
click at [324, 275] on icon at bounding box center [326, 277] width 13 height 13
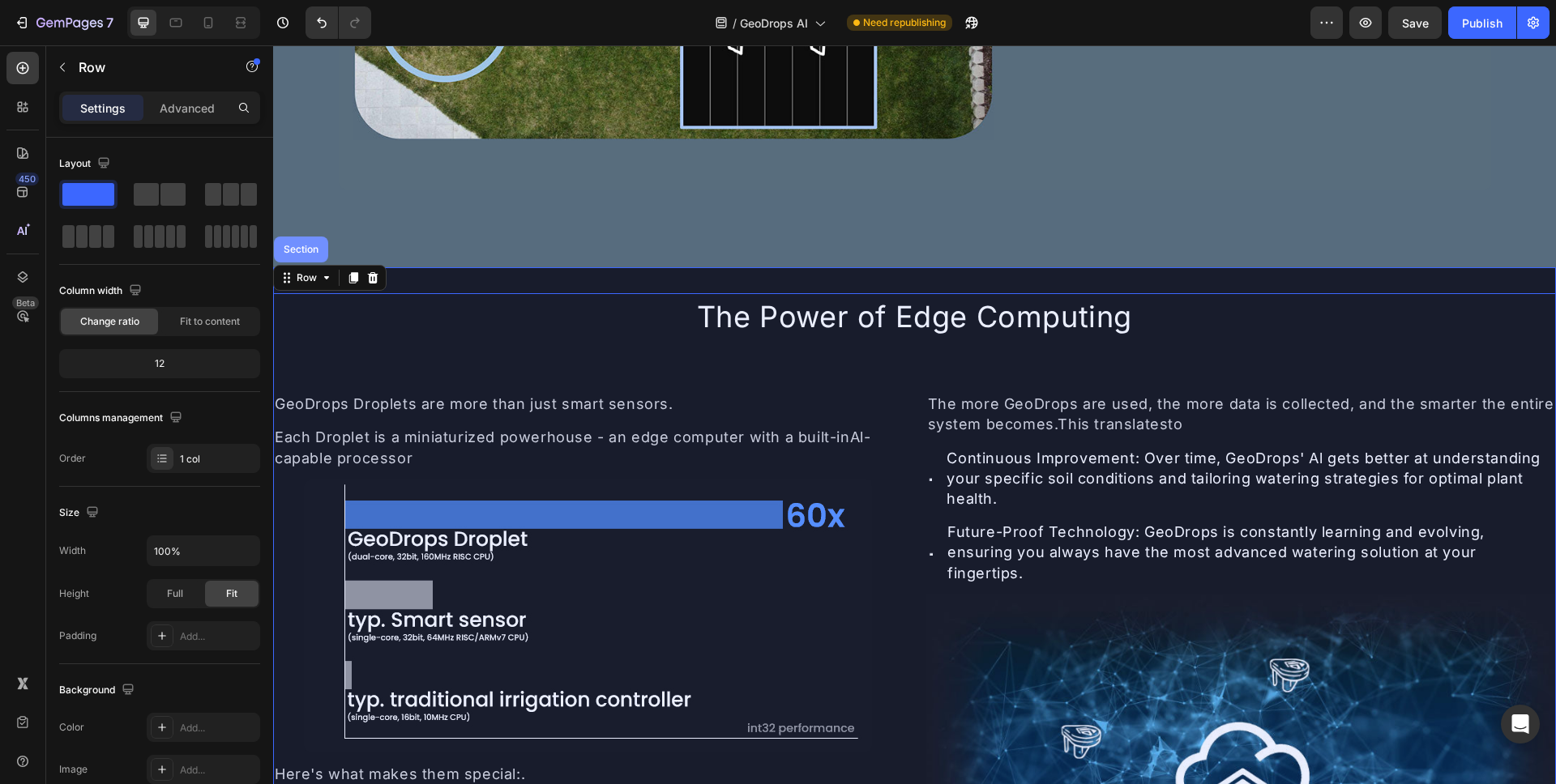
click at [305, 255] on div "Section" at bounding box center [301, 249] width 54 height 26
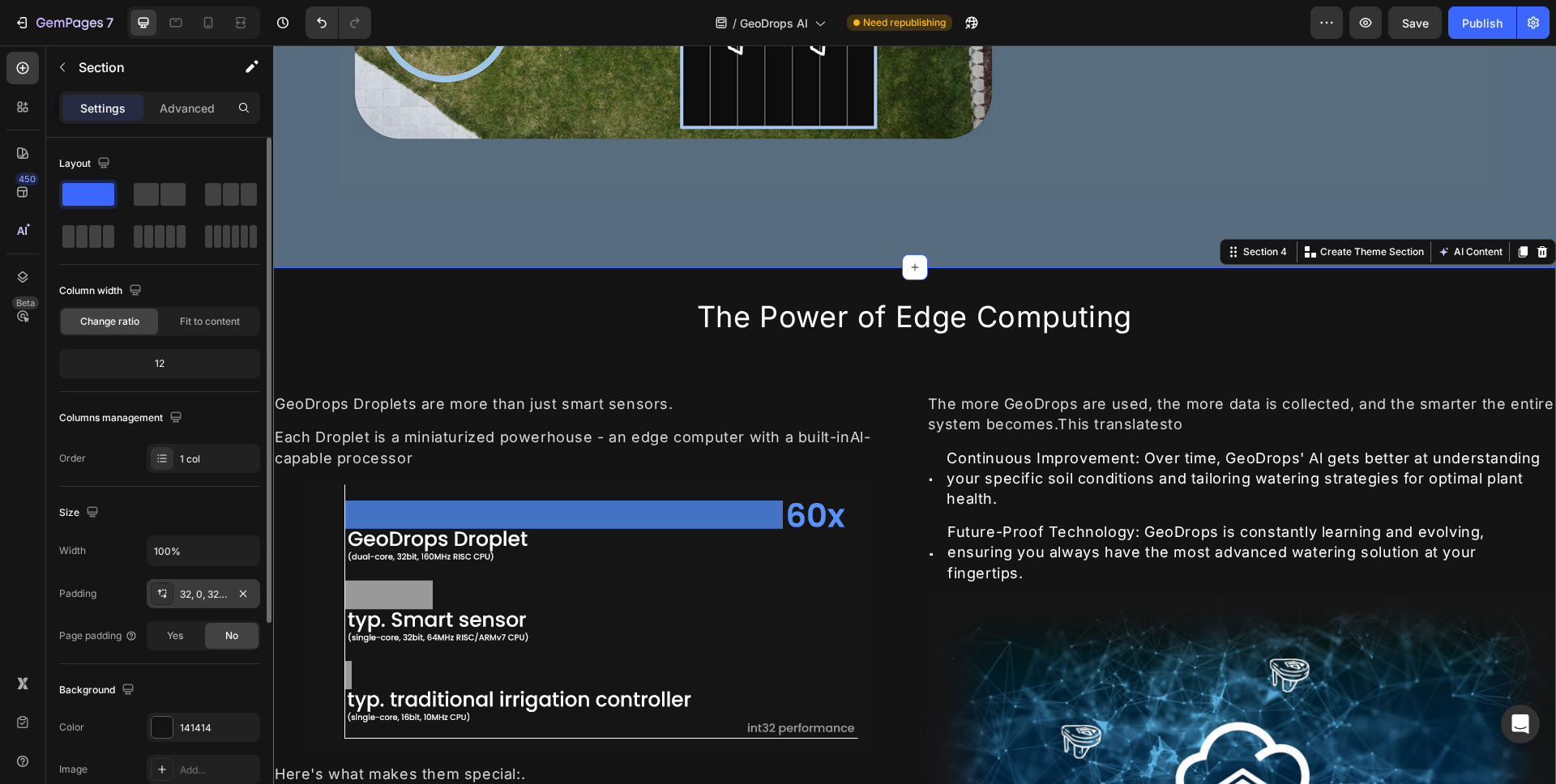
click at [217, 600] on div "32, 0, 32, 0" at bounding box center [203, 595] width 47 height 14
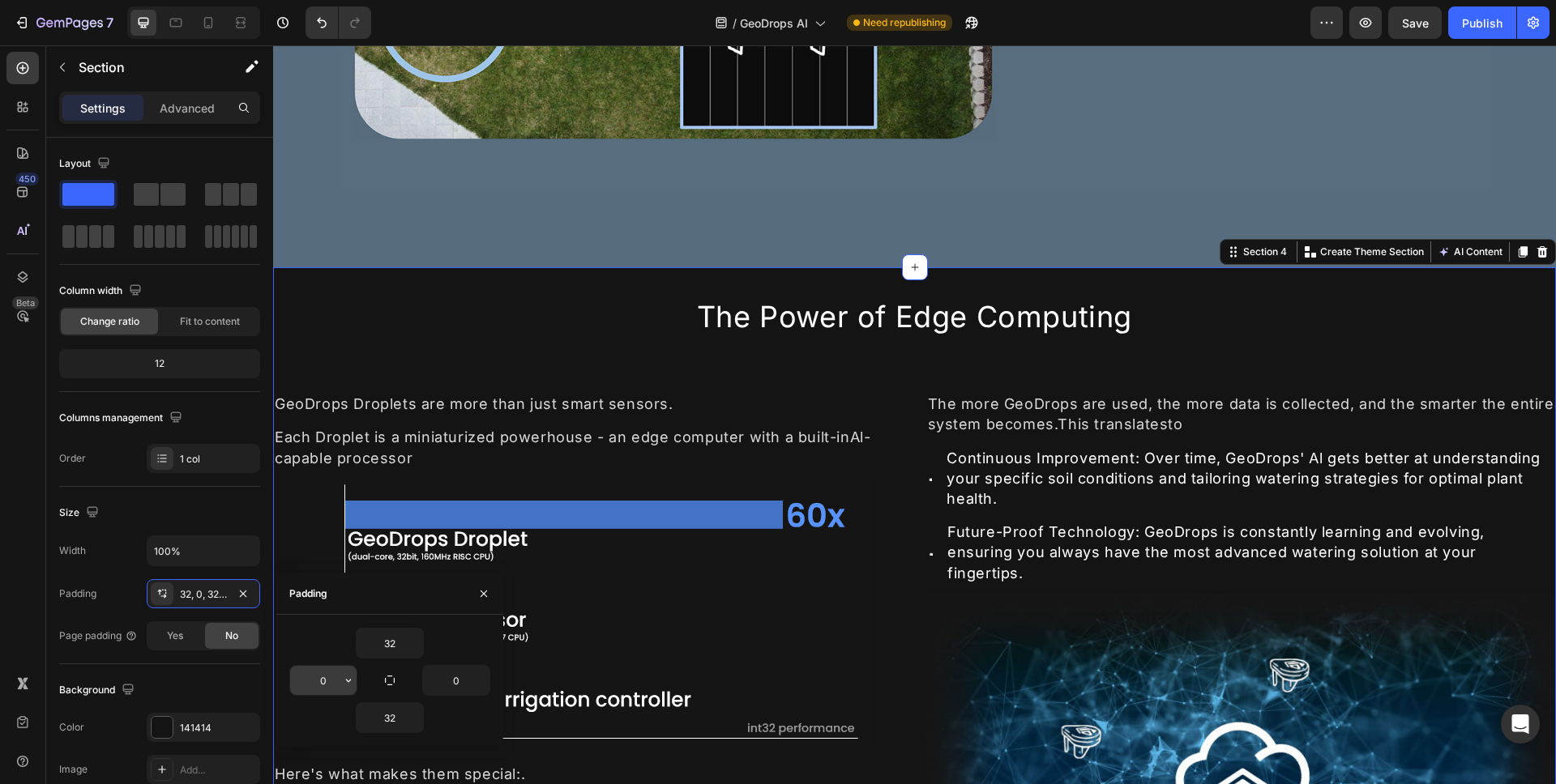
click at [339, 679] on input "0" at bounding box center [323, 681] width 66 height 29
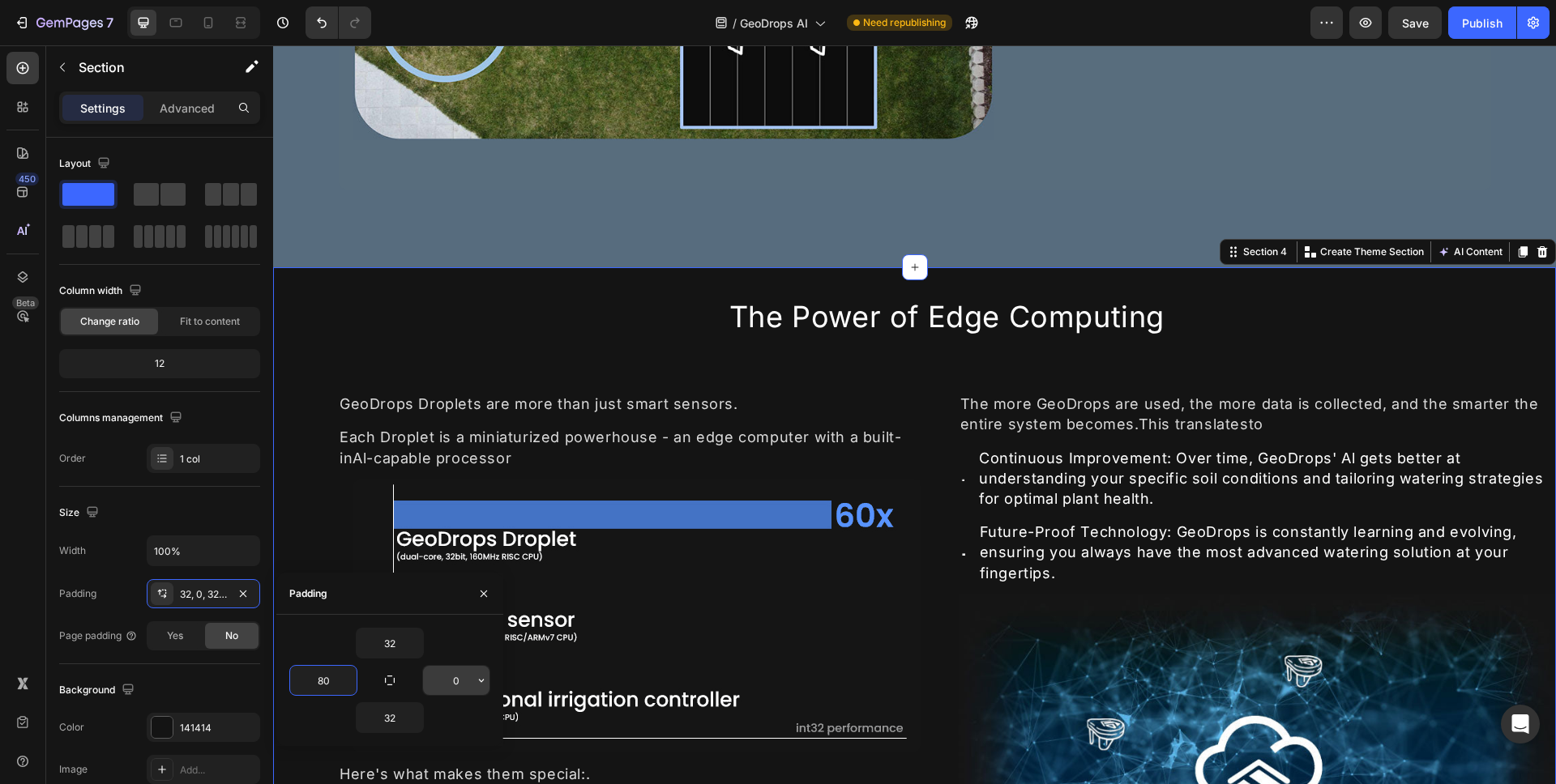
type input "80"
click at [464, 684] on input "0" at bounding box center [456, 681] width 66 height 29
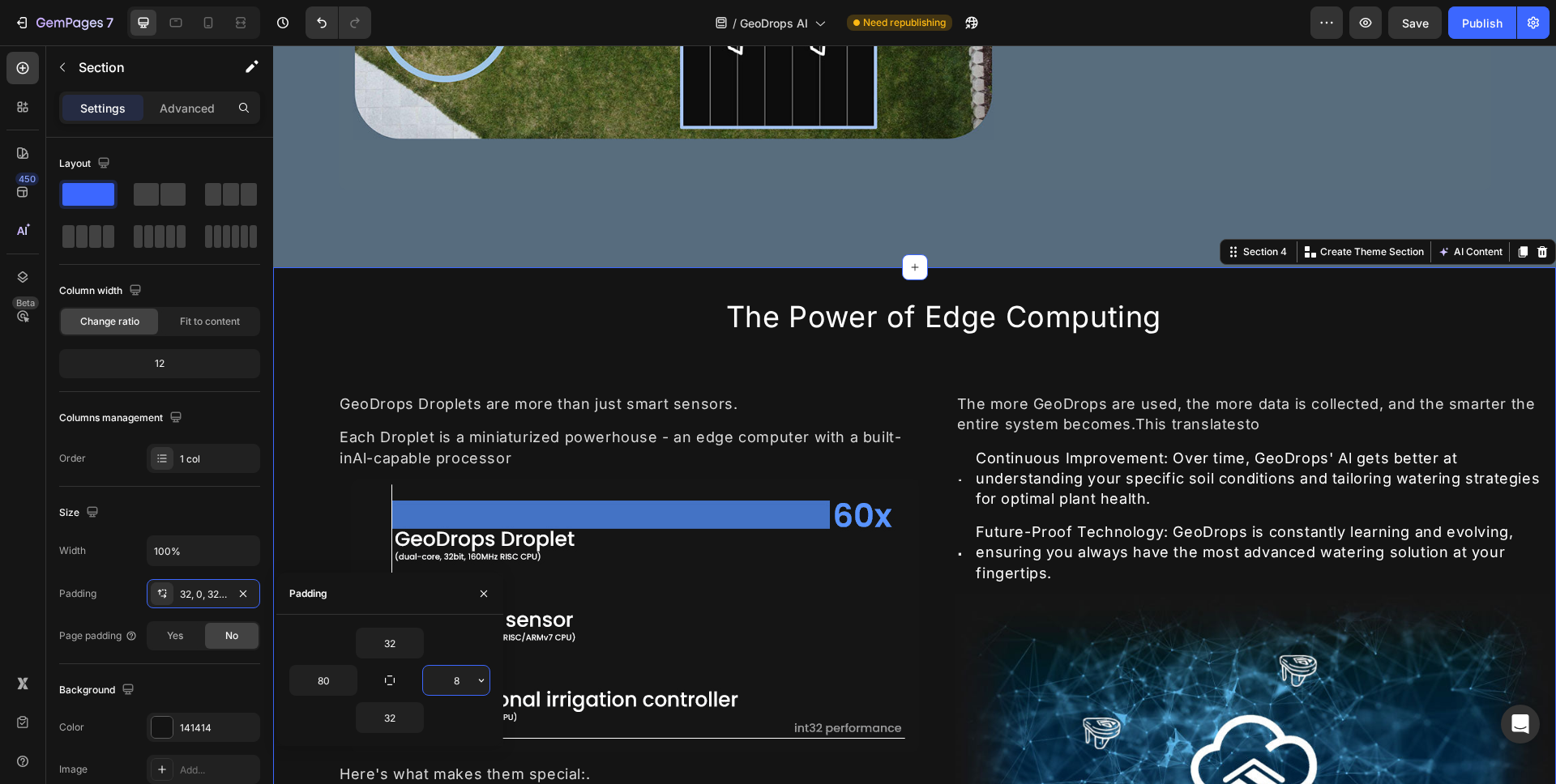
type input "80"
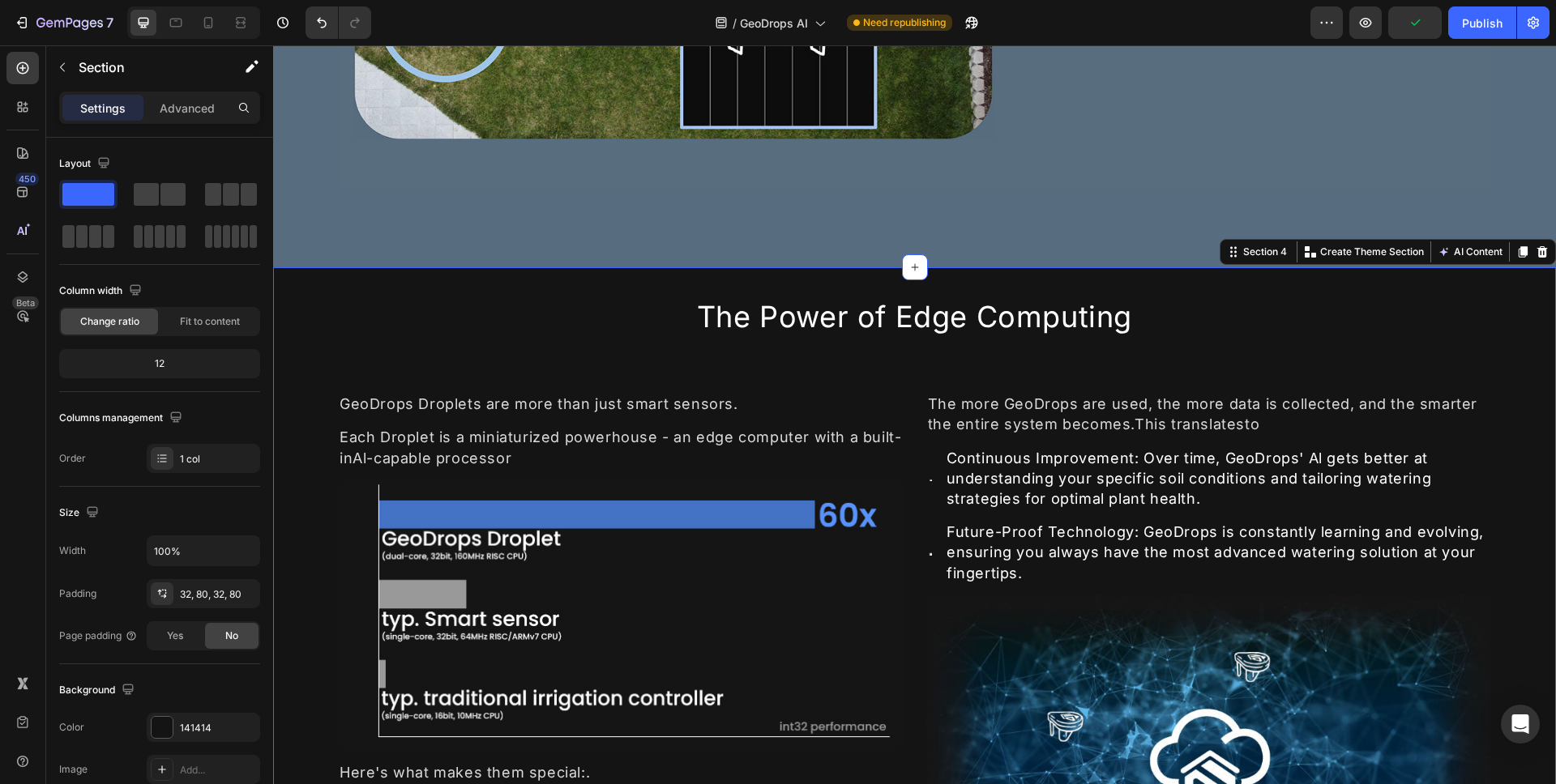
click at [301, 403] on div "The Power of Edge Computing Heading GeoDrops Droplets are more than just smart …" at bounding box center [915, 628] width 1283 height 720
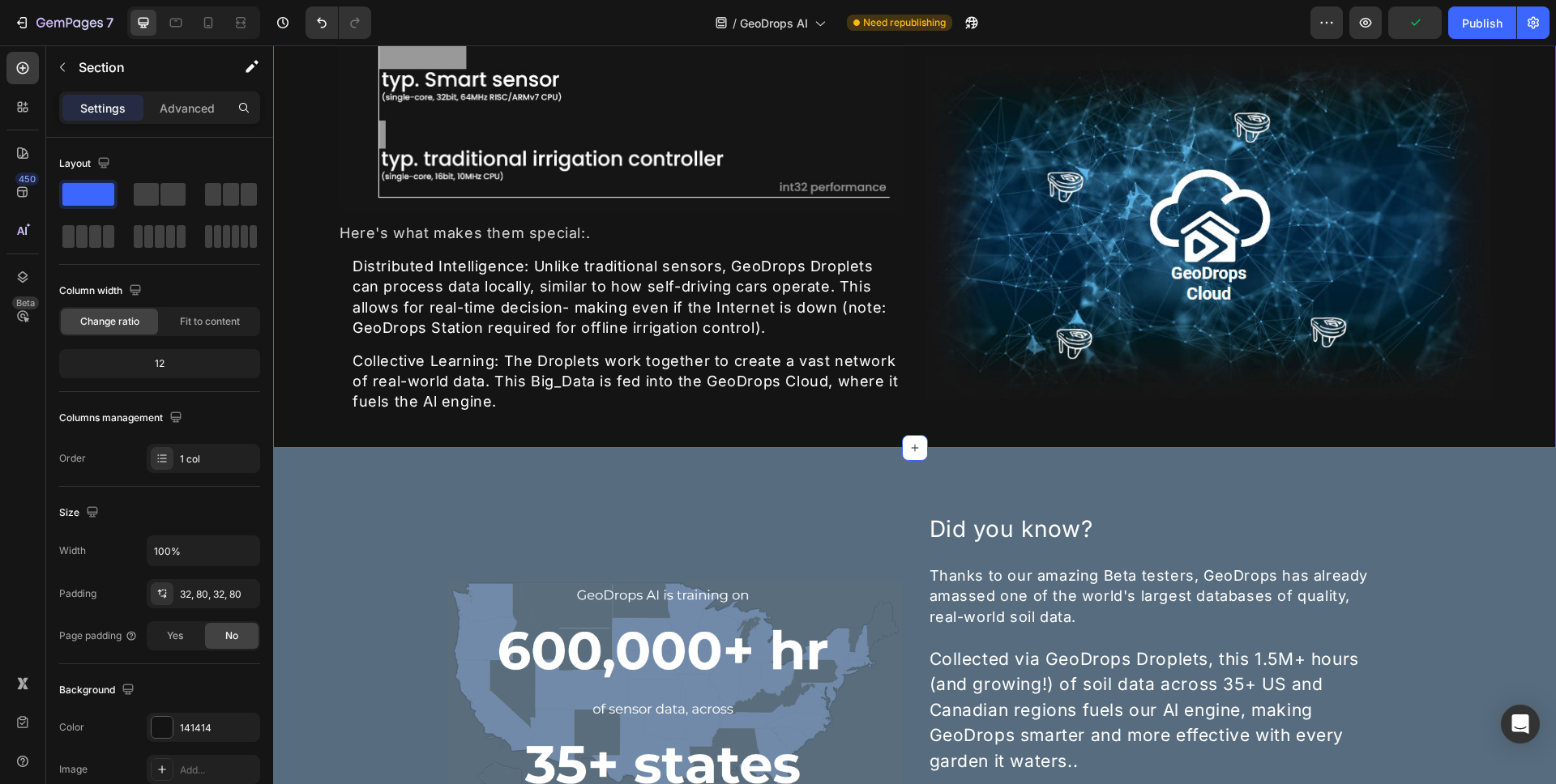
scroll to position [2966, 0]
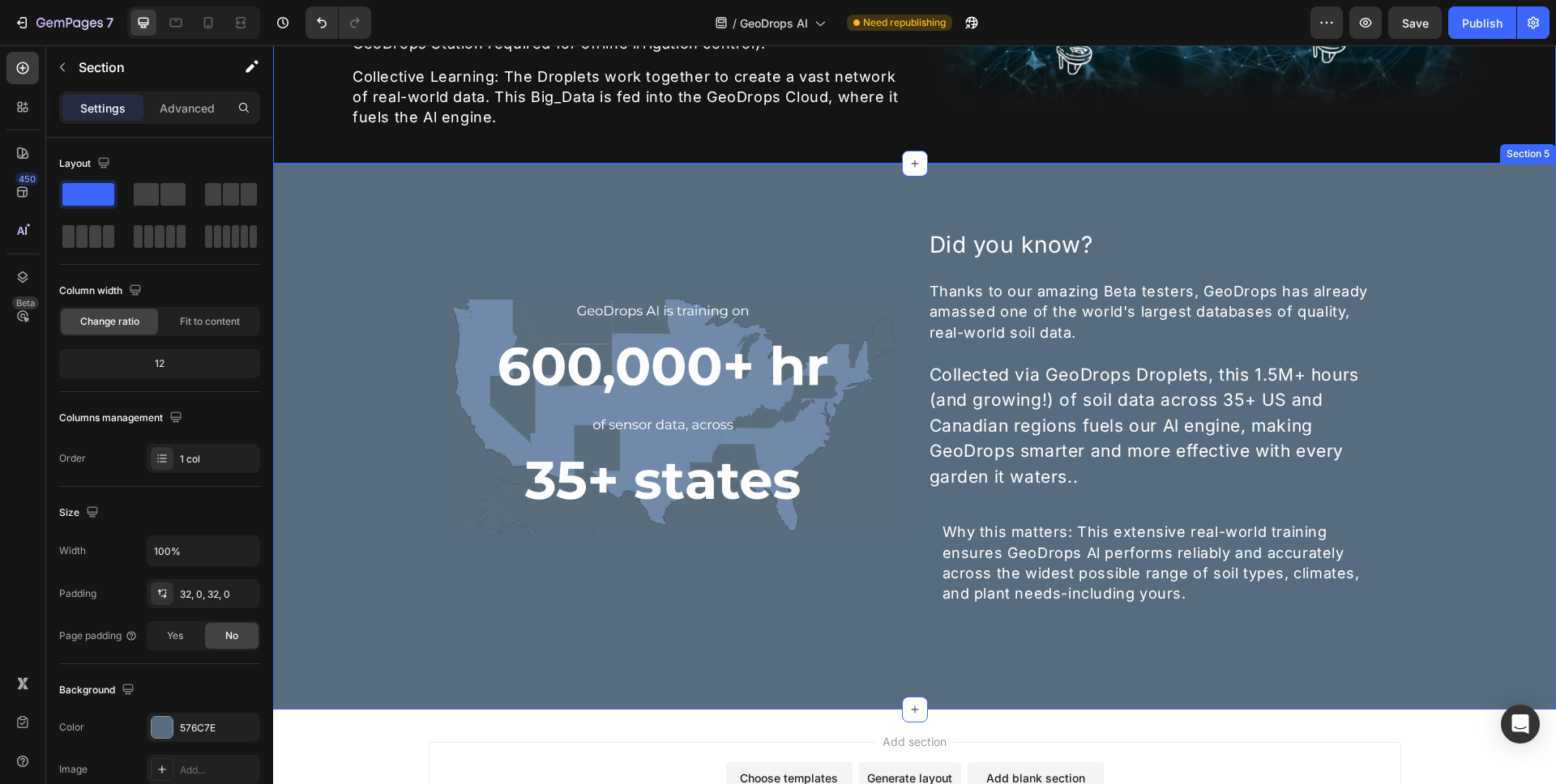
click at [330, 416] on div "Image Did you know? Heading Thanks to our amazing Beta testers, GeoDrops has al…" at bounding box center [915, 436] width 1283 height 494
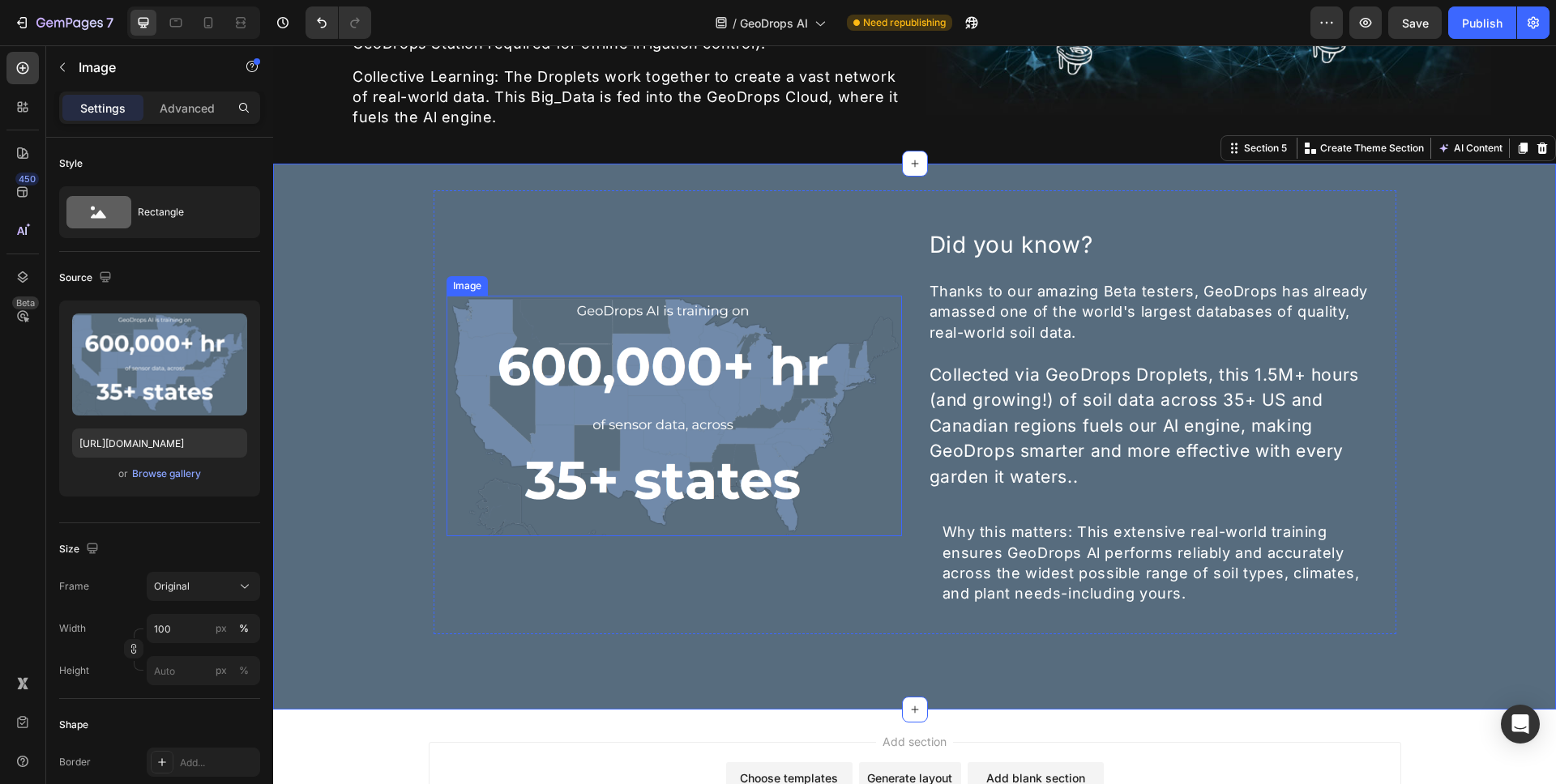
click at [506, 383] on img at bounding box center [674, 416] width 455 height 241
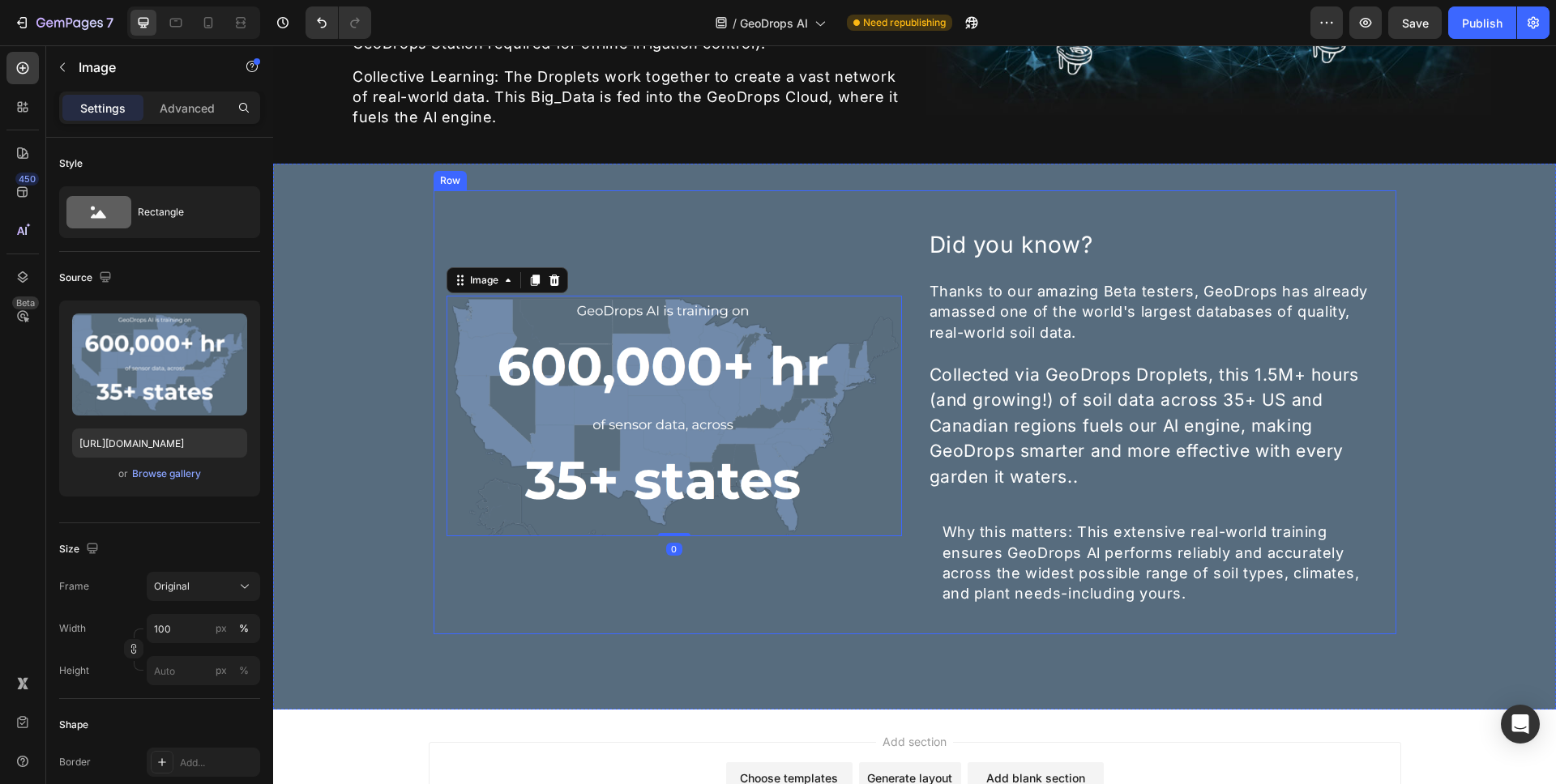
click at [453, 550] on div "Image 0" at bounding box center [674, 416] width 455 height 379
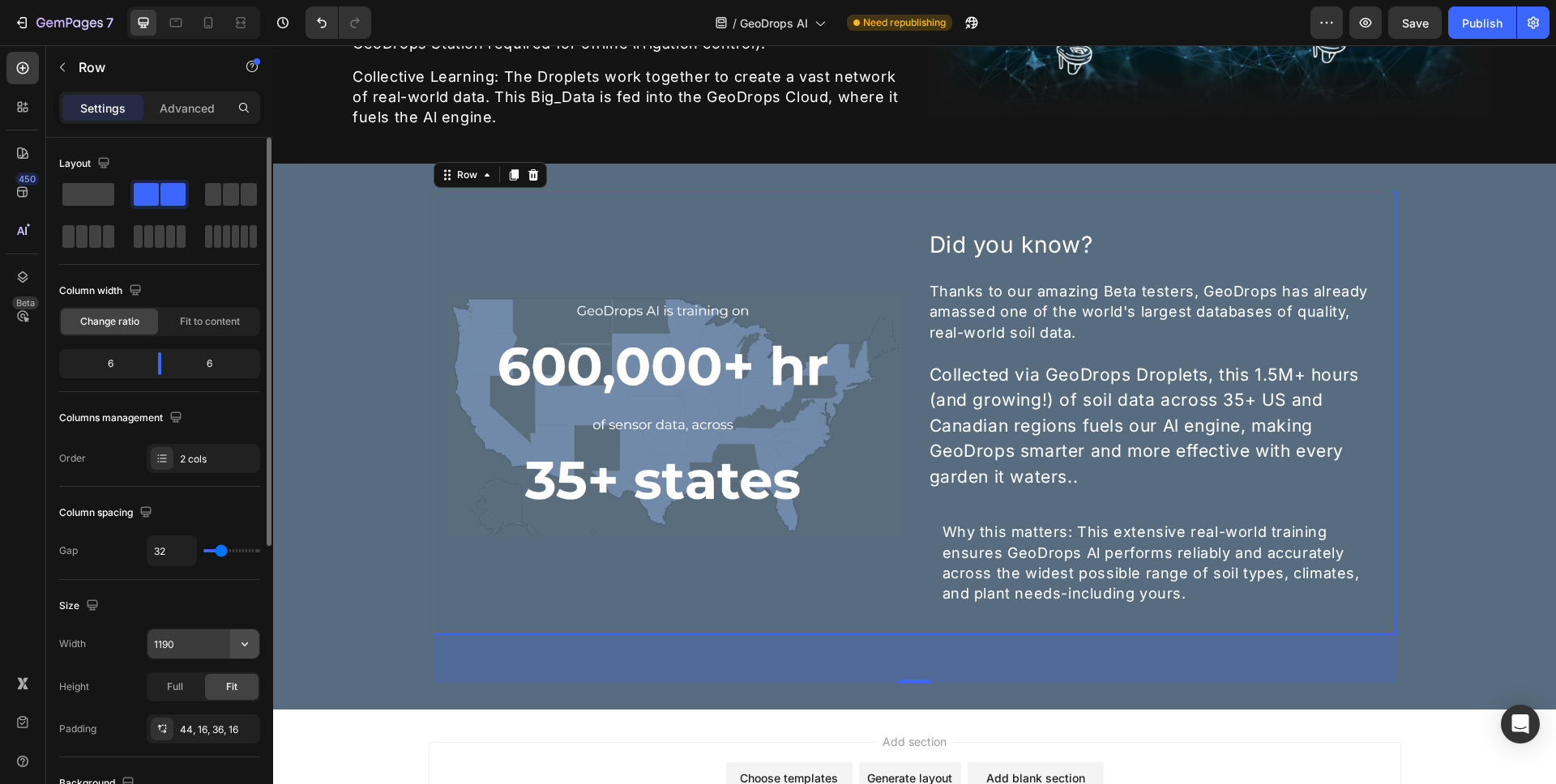
click at [248, 643] on icon "button" at bounding box center [244, 644] width 16 height 16
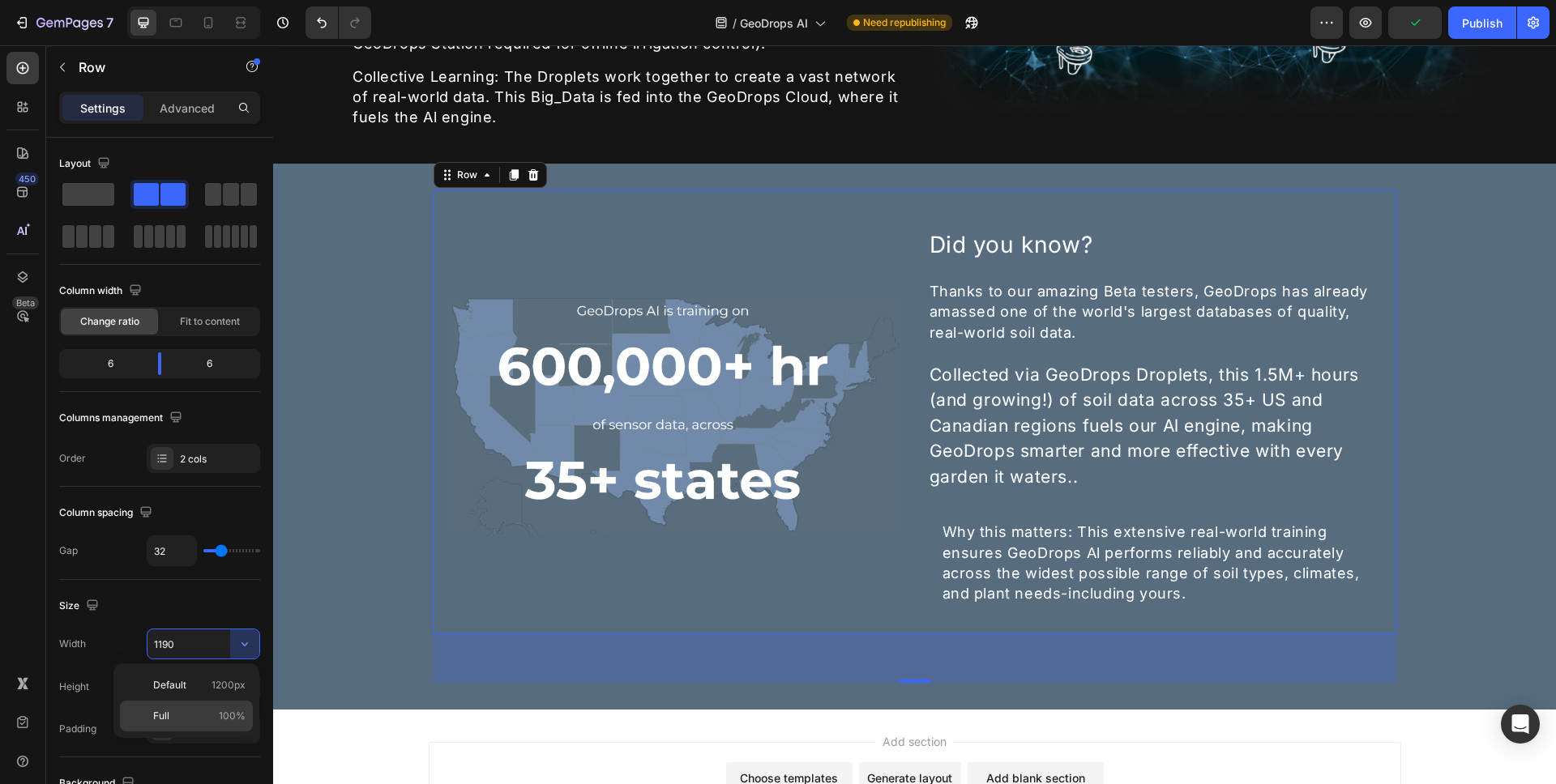
click at [191, 714] on p "Full 100%" at bounding box center [199, 717] width 93 height 14
type input "100%"
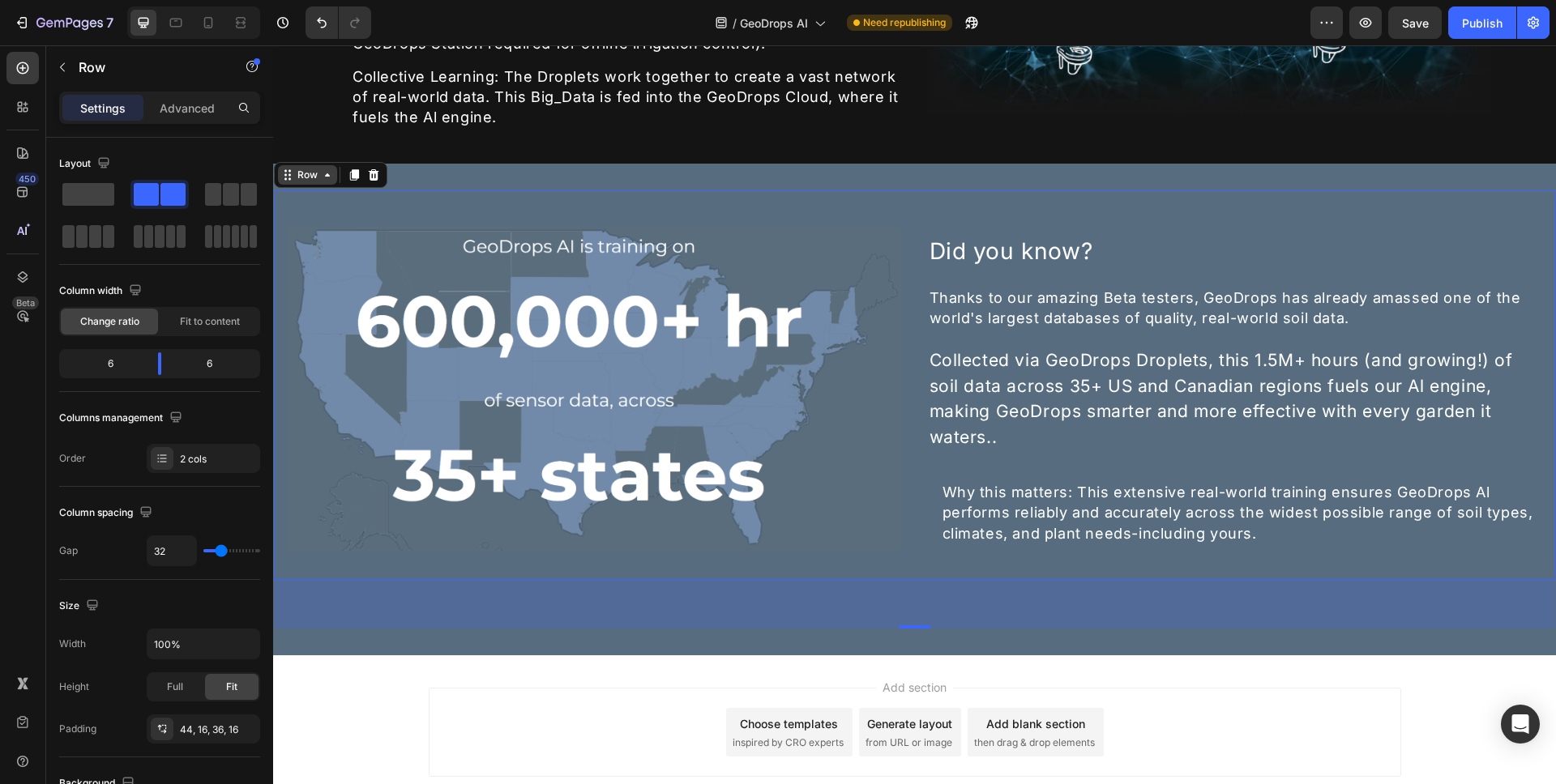
click at [317, 169] on div "Row" at bounding box center [308, 175] width 27 height 14
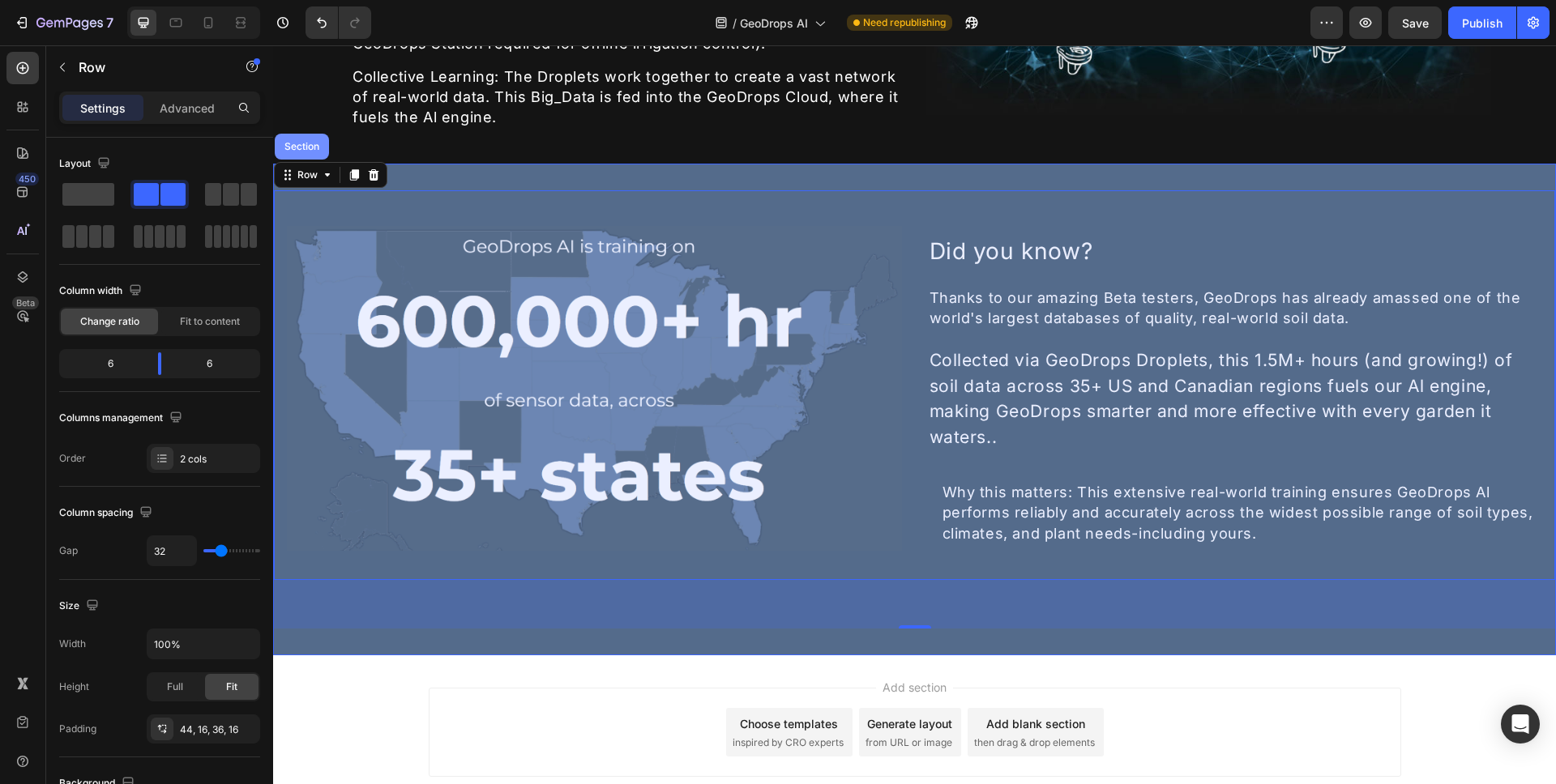
click at [307, 149] on div "Section" at bounding box center [302, 146] width 54 height 26
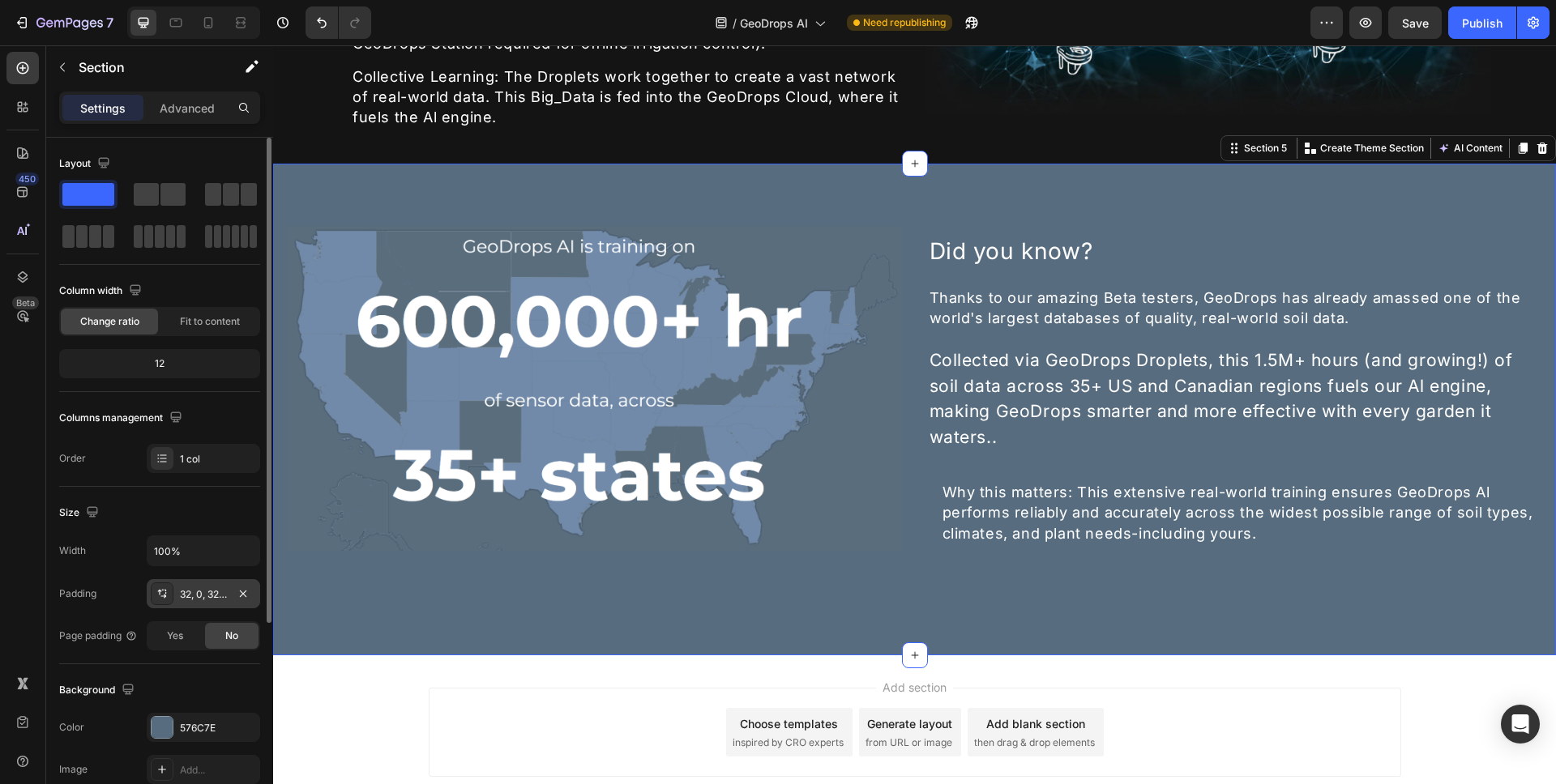
click at [208, 597] on div "32, 0, 32, 0" at bounding box center [203, 595] width 47 height 14
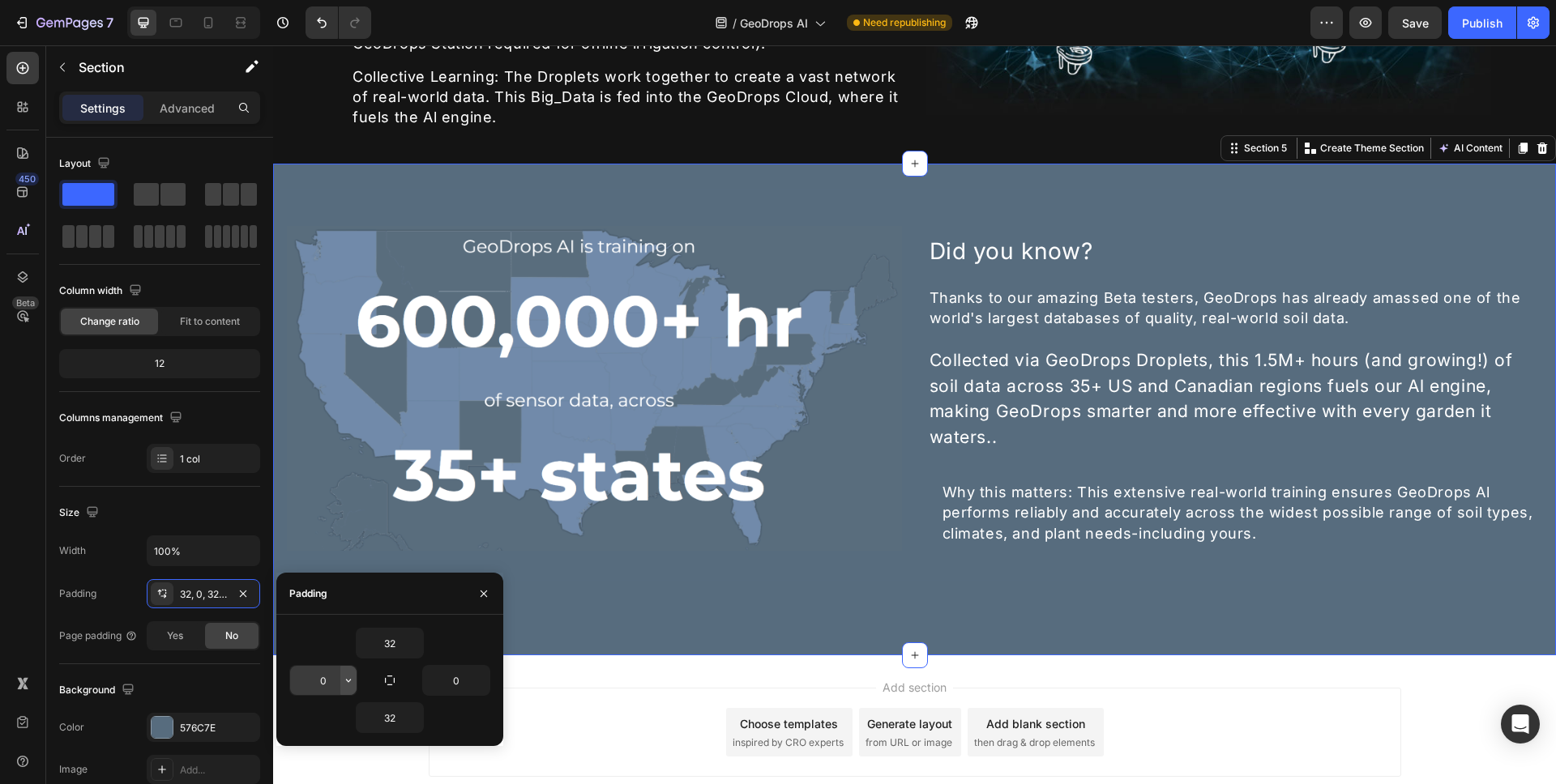
click at [348, 678] on icon "button" at bounding box center [349, 681] width 13 height 13
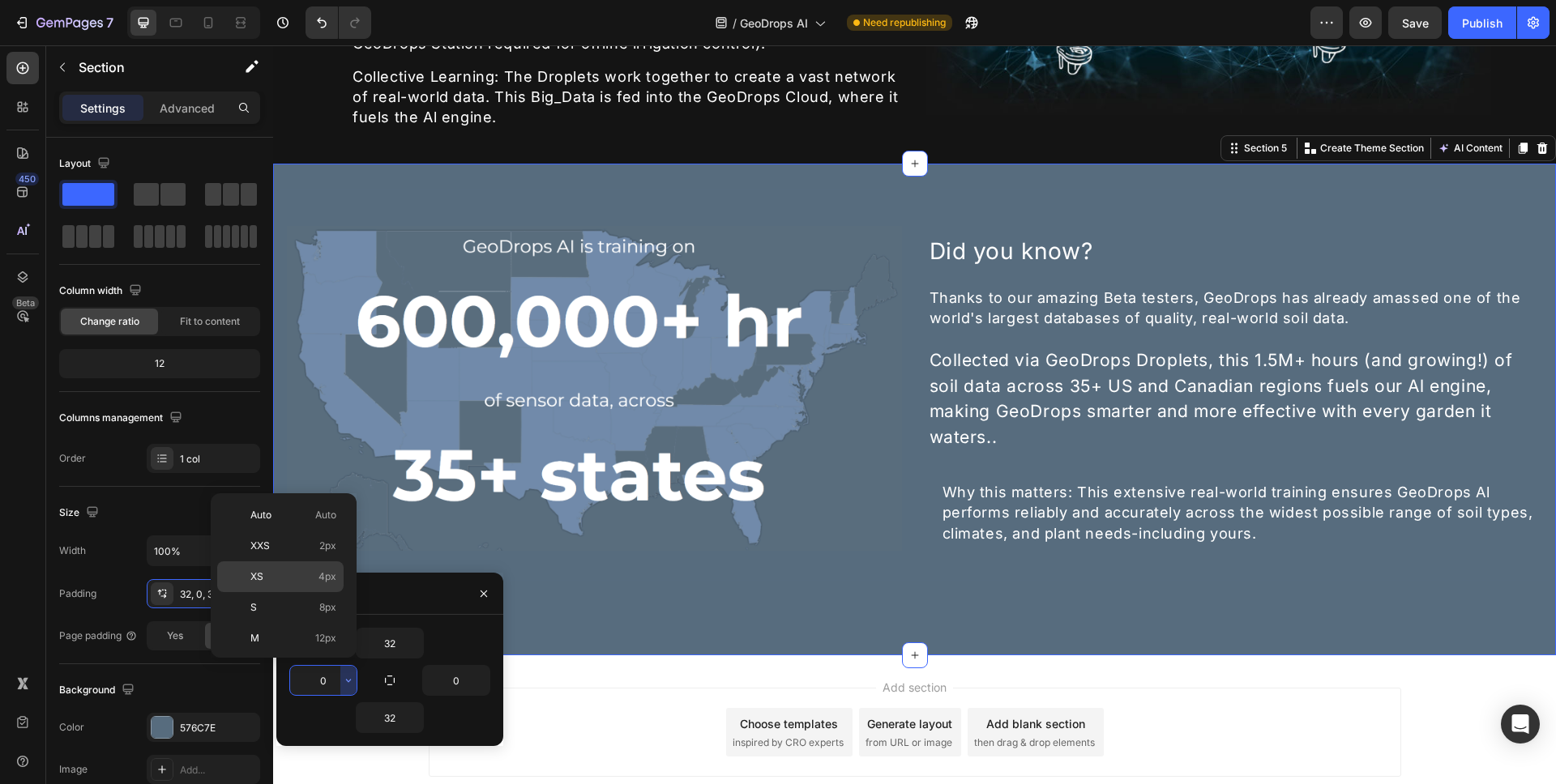
scroll to position [187, 0]
click at [307, 604] on p "4XL 80px" at bounding box center [294, 605] width 86 height 14
type input "80"
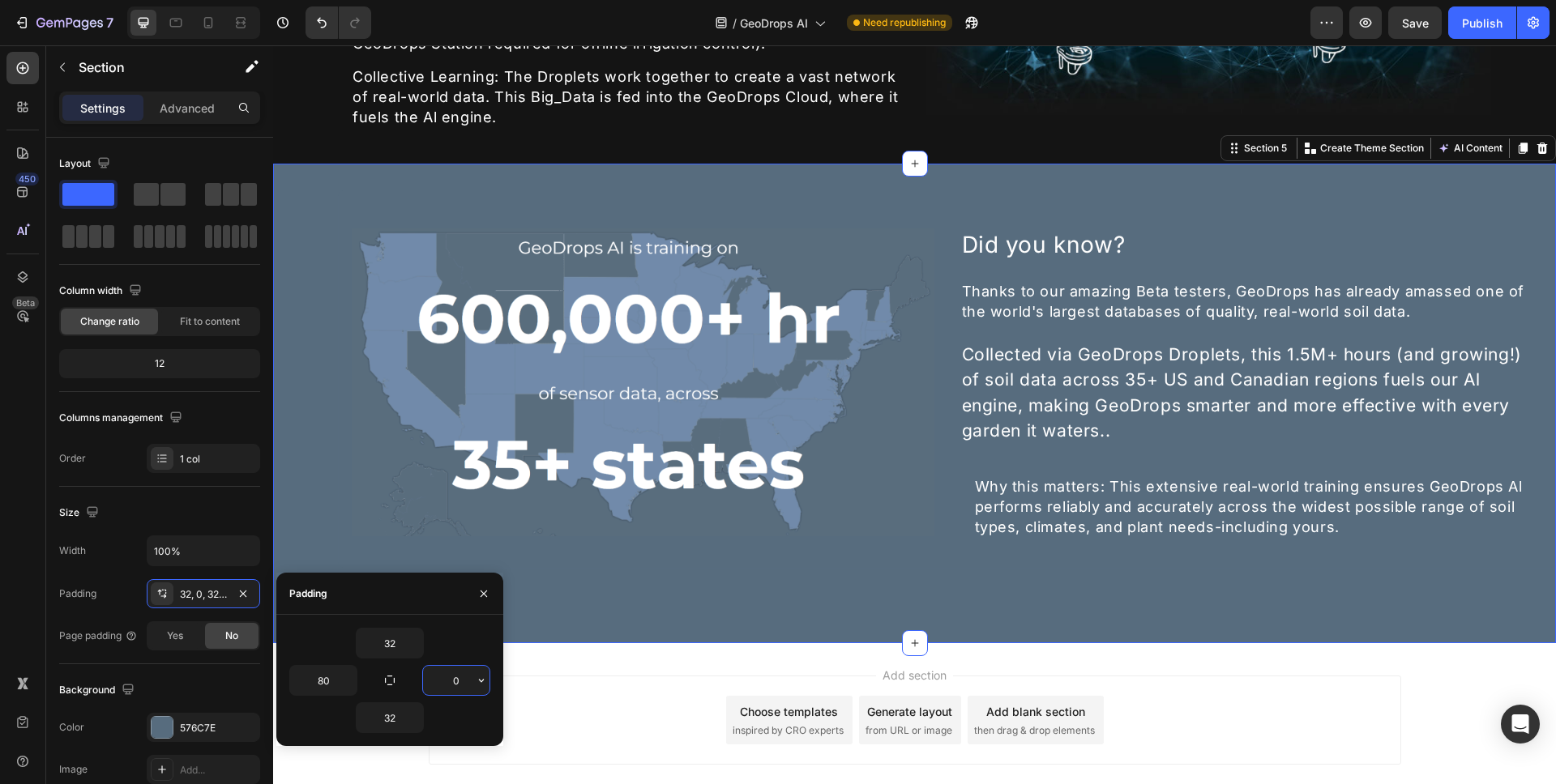
click at [463, 688] on input "0" at bounding box center [456, 681] width 66 height 29
click at [477, 684] on icon "button" at bounding box center [482, 681] width 13 height 13
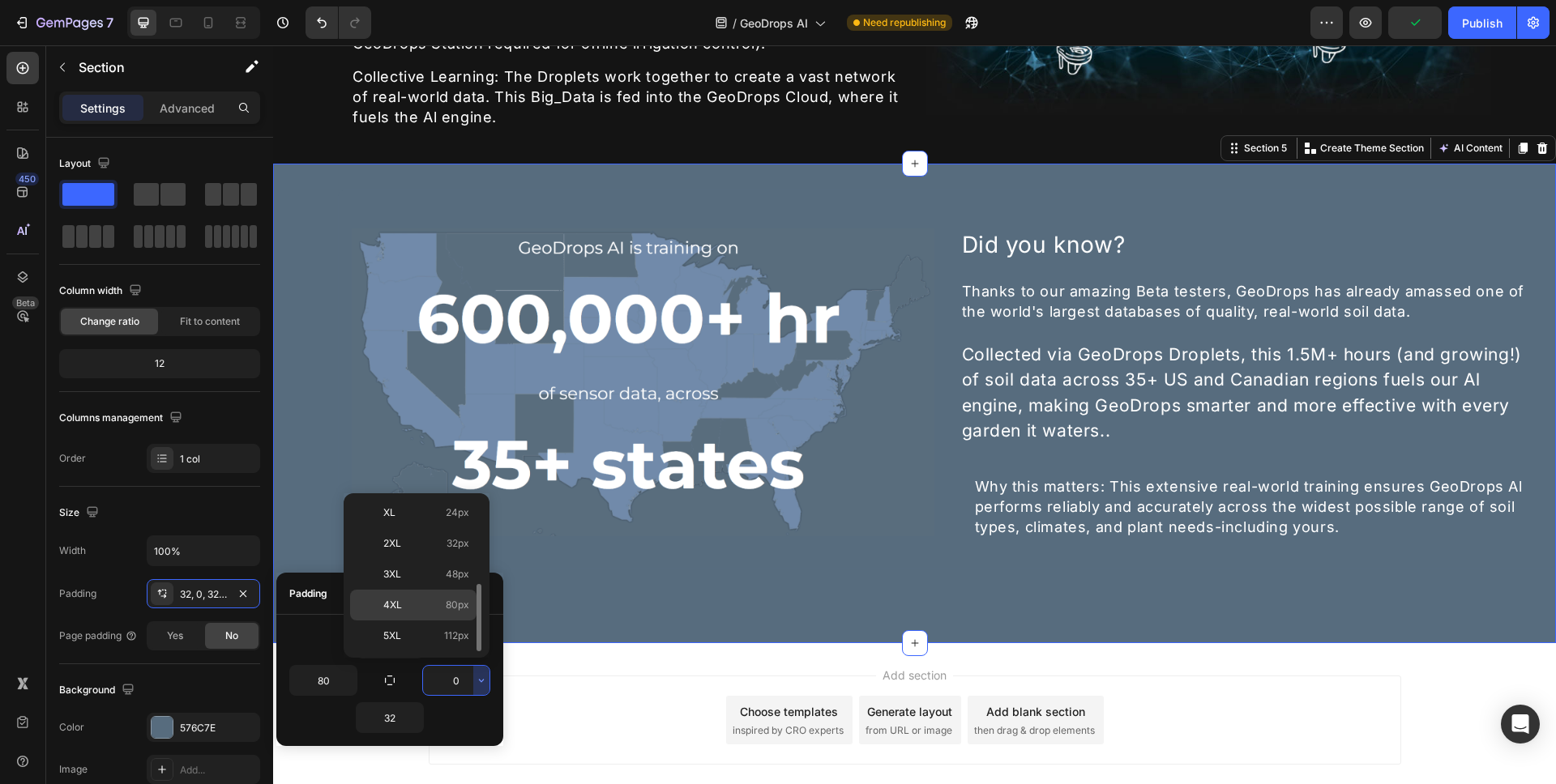
click at [394, 621] on div "4XL 80px" at bounding box center [413, 636] width 127 height 31
type input "80"
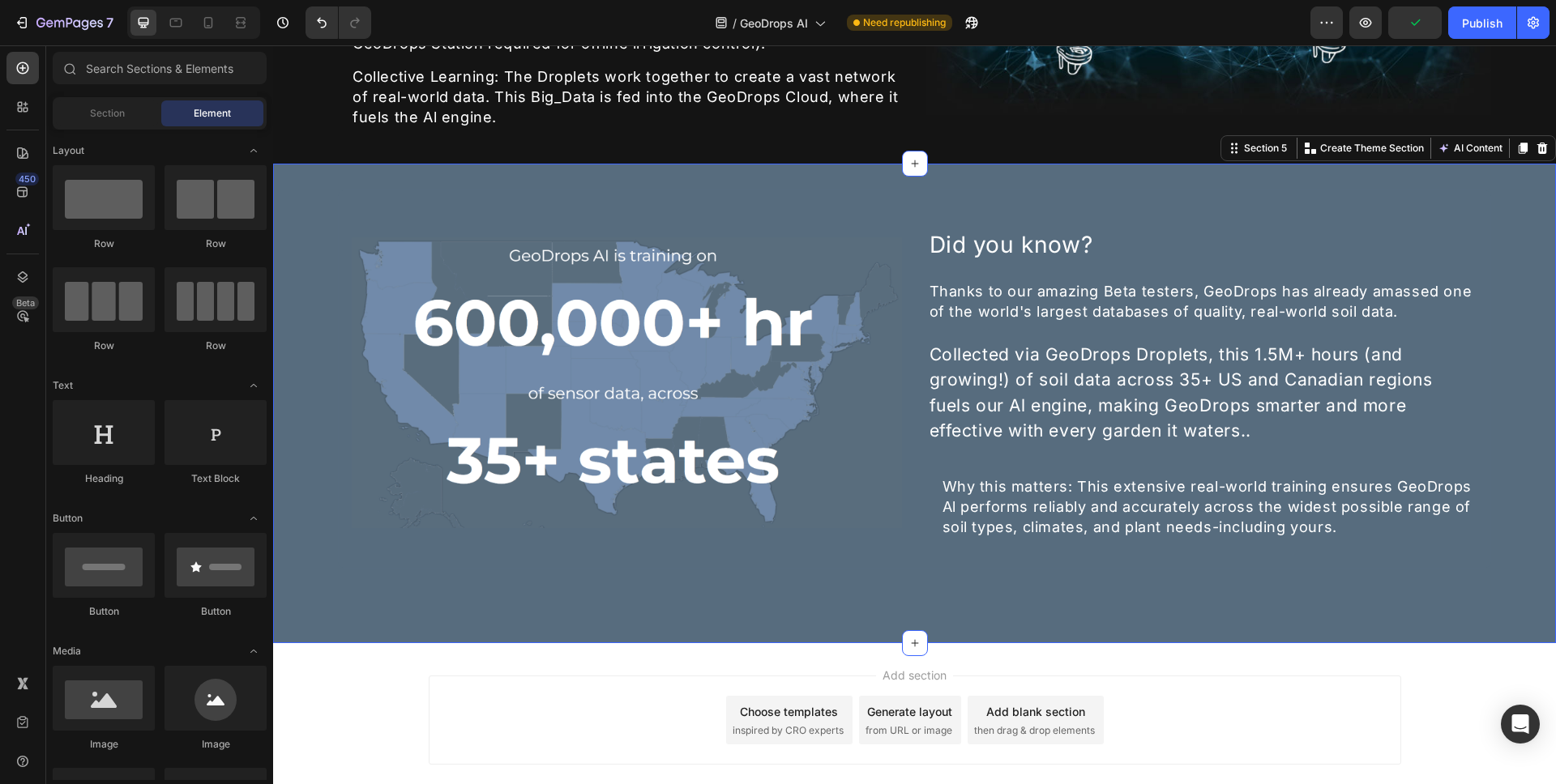
click at [624, 668] on div "Add section Choose templates inspired by CRO experts Generate layout from URL o…" at bounding box center [915, 743] width 1283 height 199
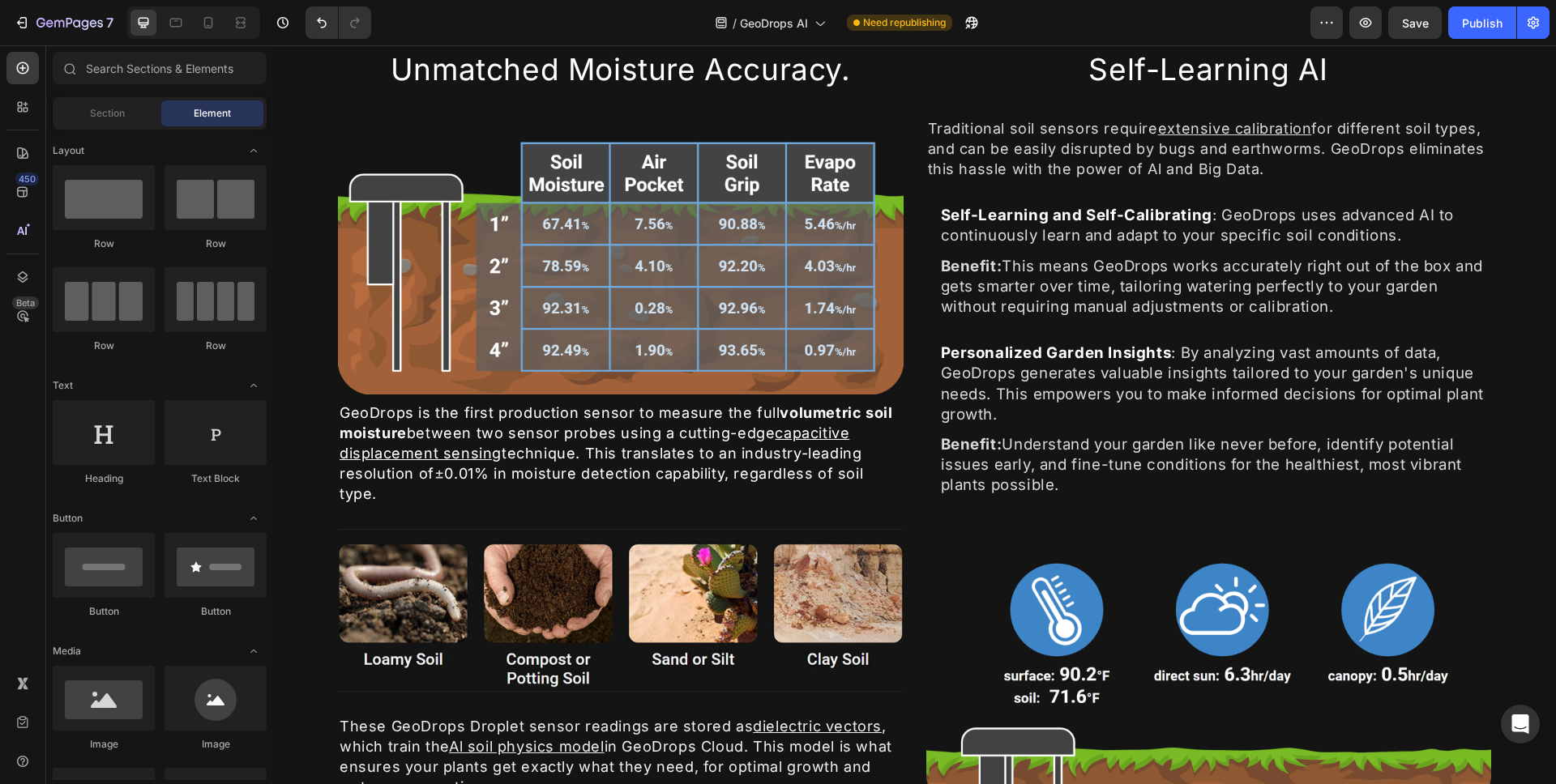
scroll to position [0, 0]
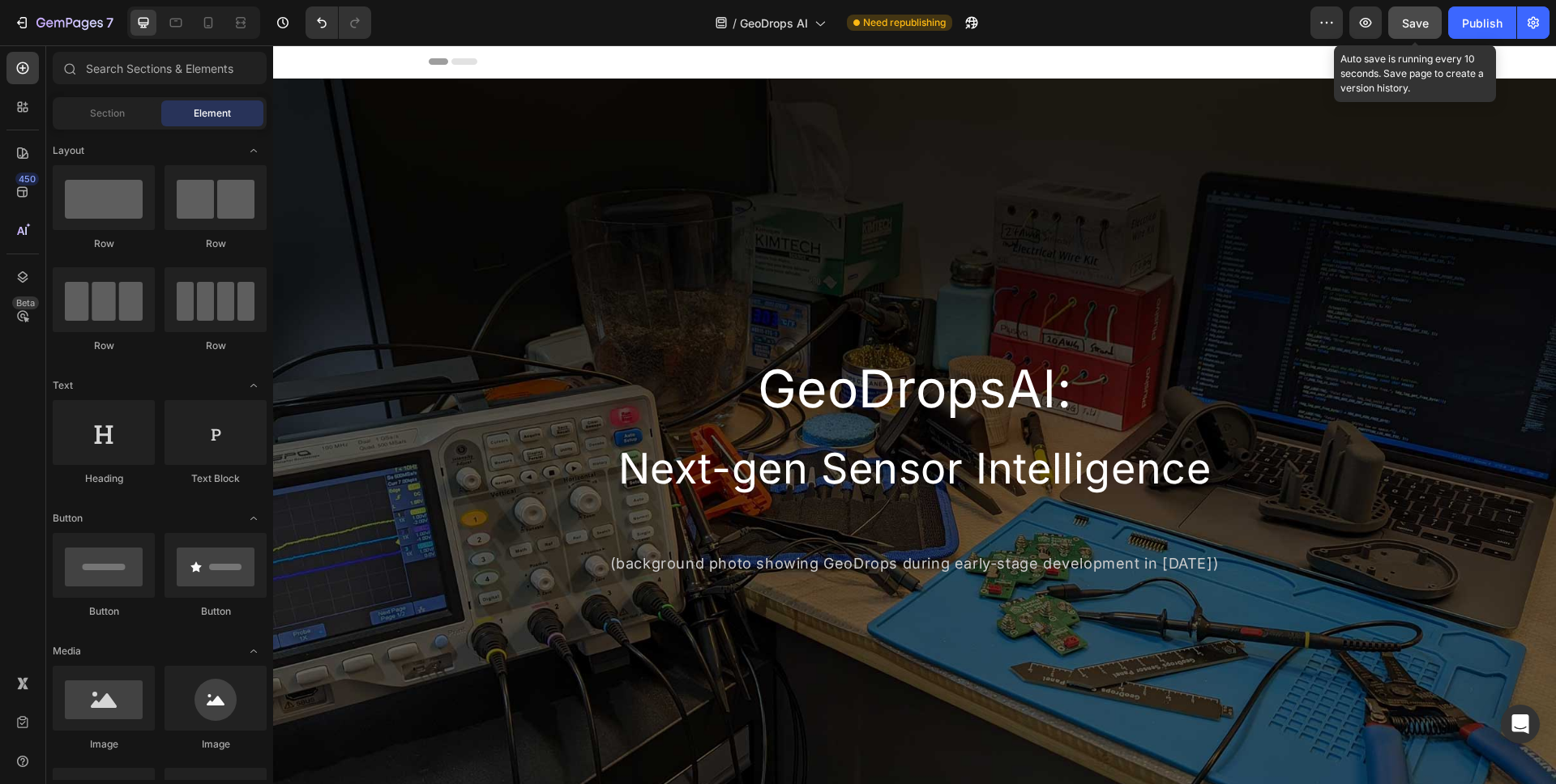
click at [1423, 31] on button "Save" at bounding box center [1416, 22] width 54 height 32
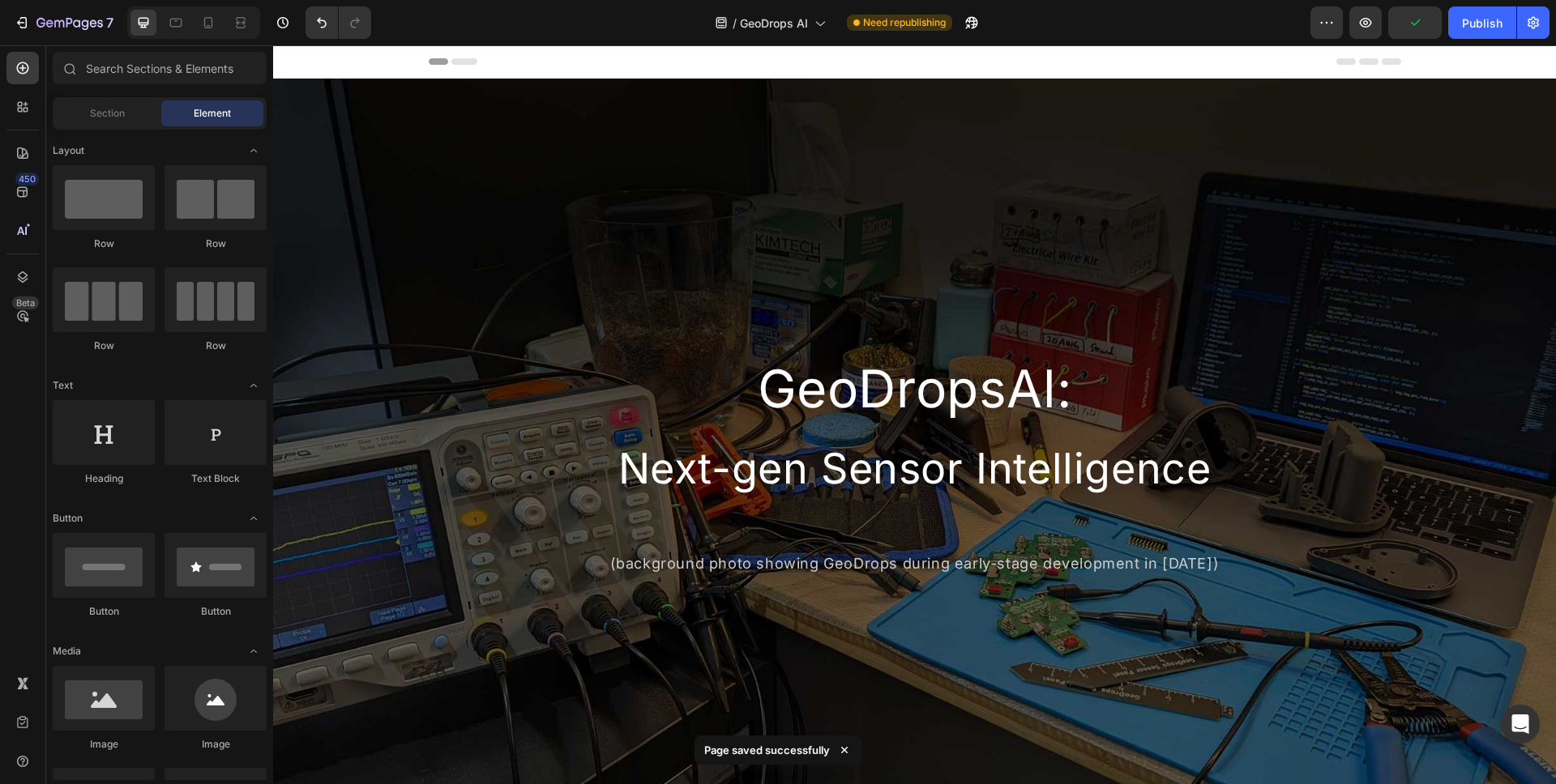
click at [1231, 9] on div "/ GeoDrops AI Need republishing" at bounding box center [847, 22] width 926 height 32
click at [178, 20] on icon at bounding box center [176, 22] width 16 height 16
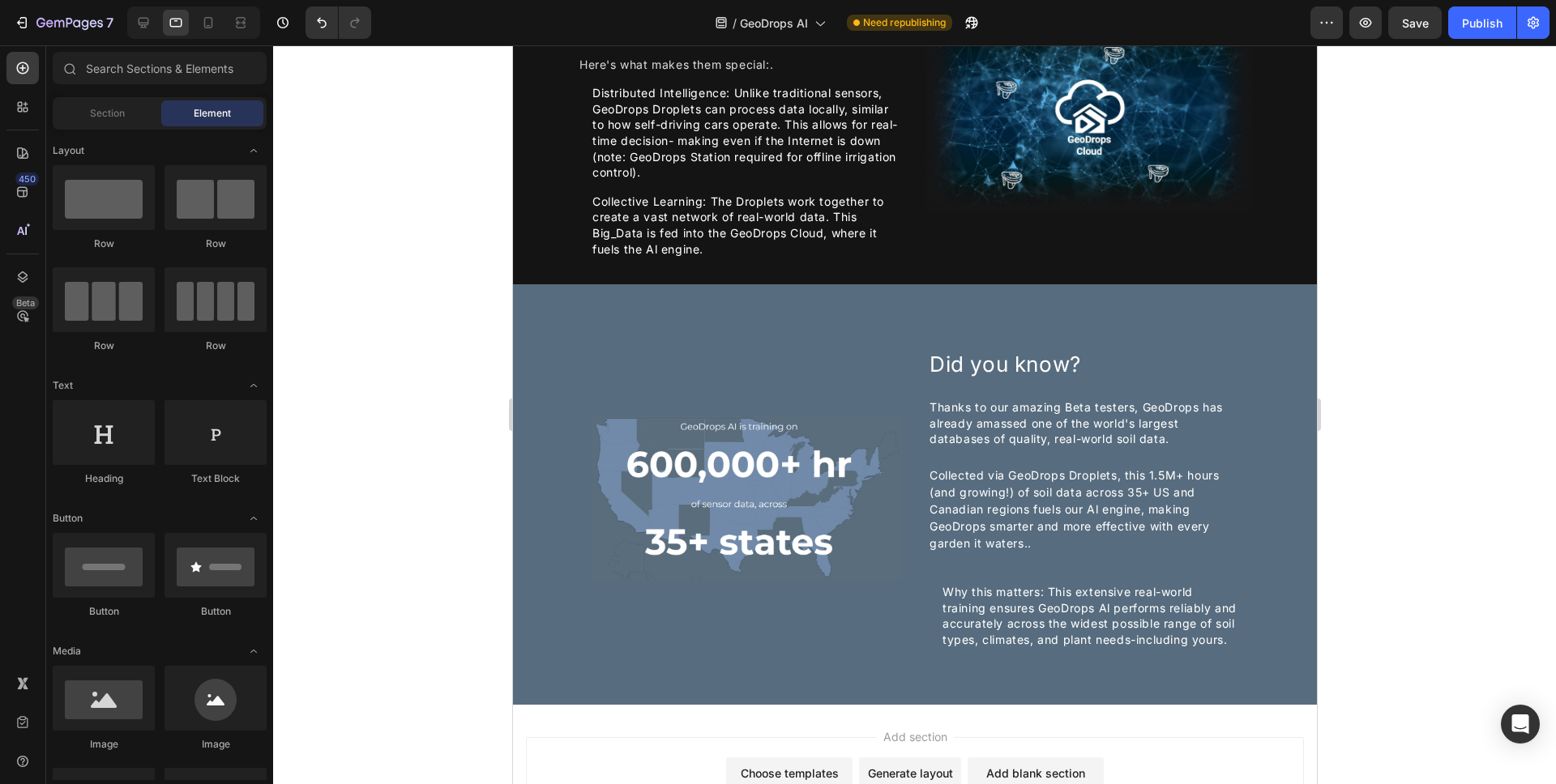
scroll to position [2363, 0]
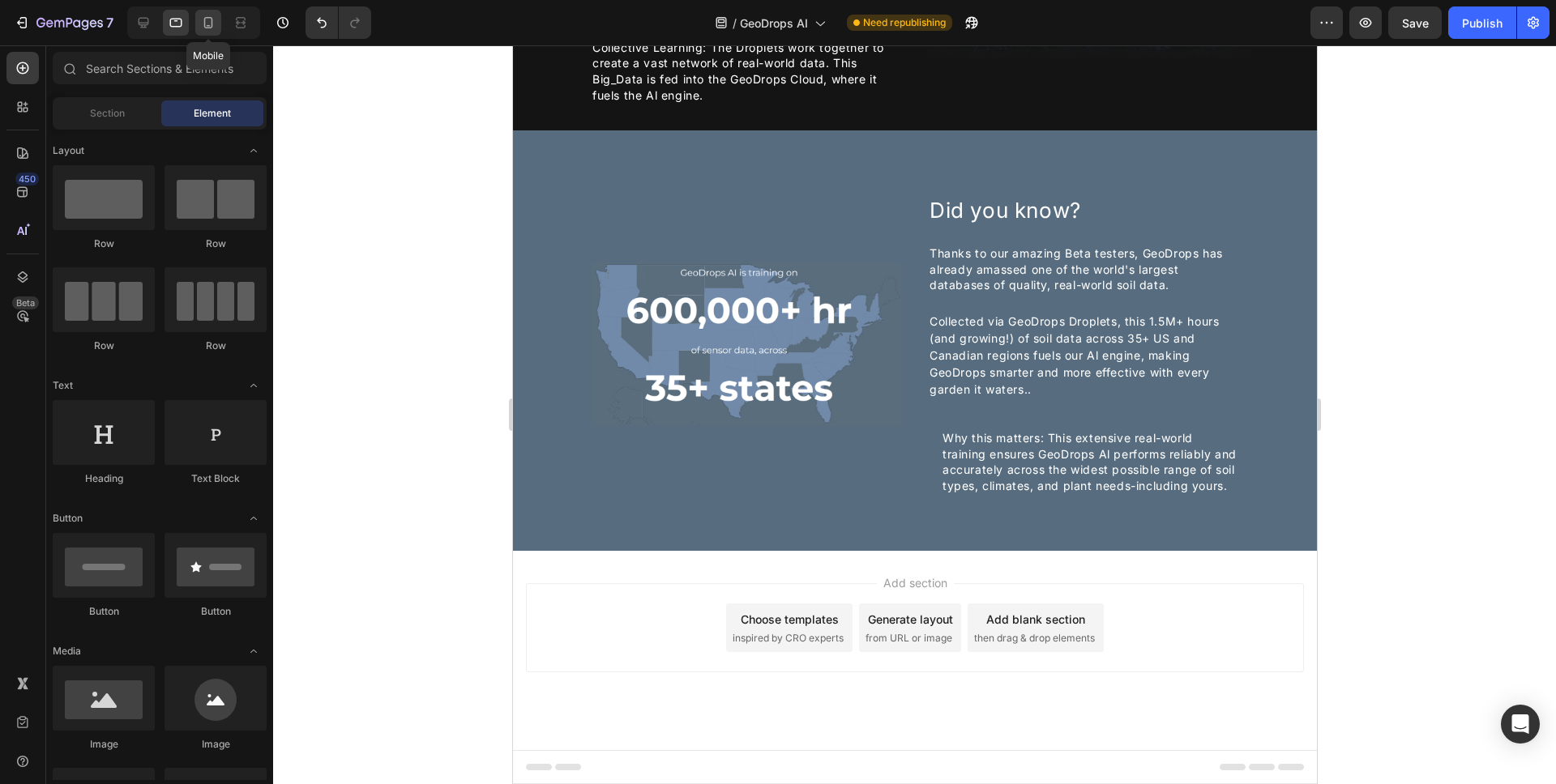
click at [208, 21] on icon at bounding box center [208, 22] width 16 height 16
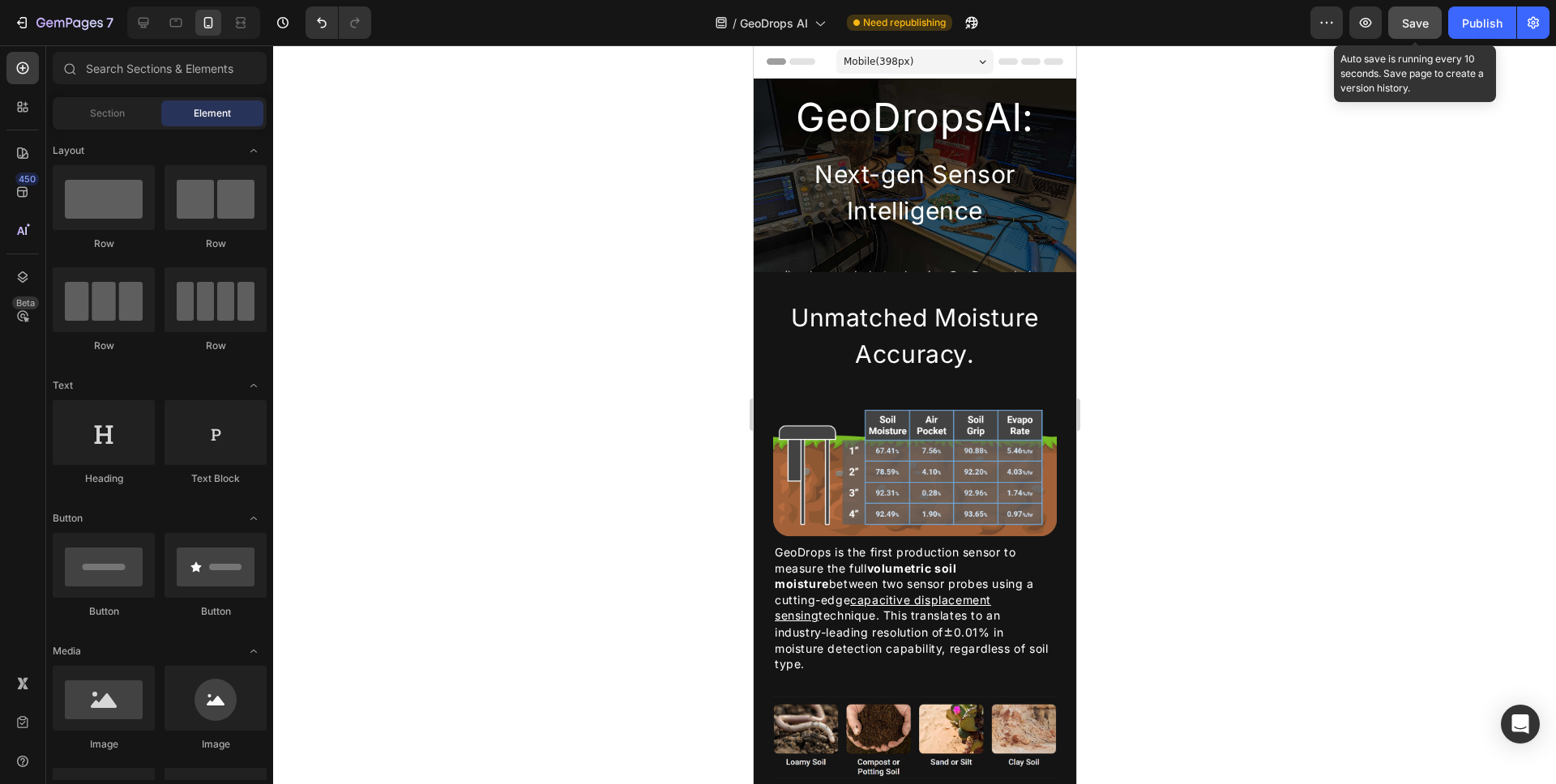
click at [1422, 16] on span "Save" at bounding box center [1416, 22] width 27 height 13
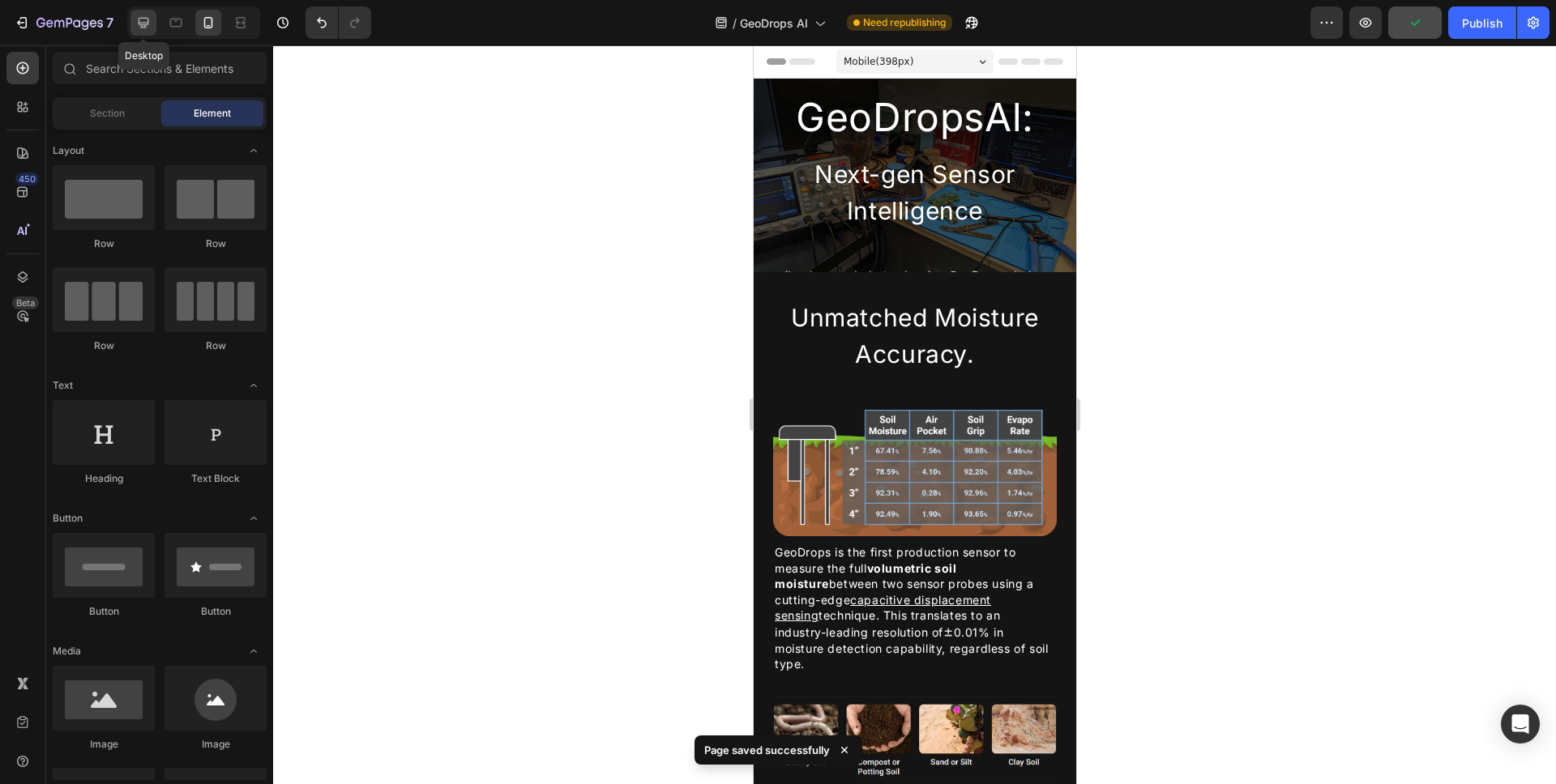
click at [153, 15] on div at bounding box center [143, 22] width 26 height 26
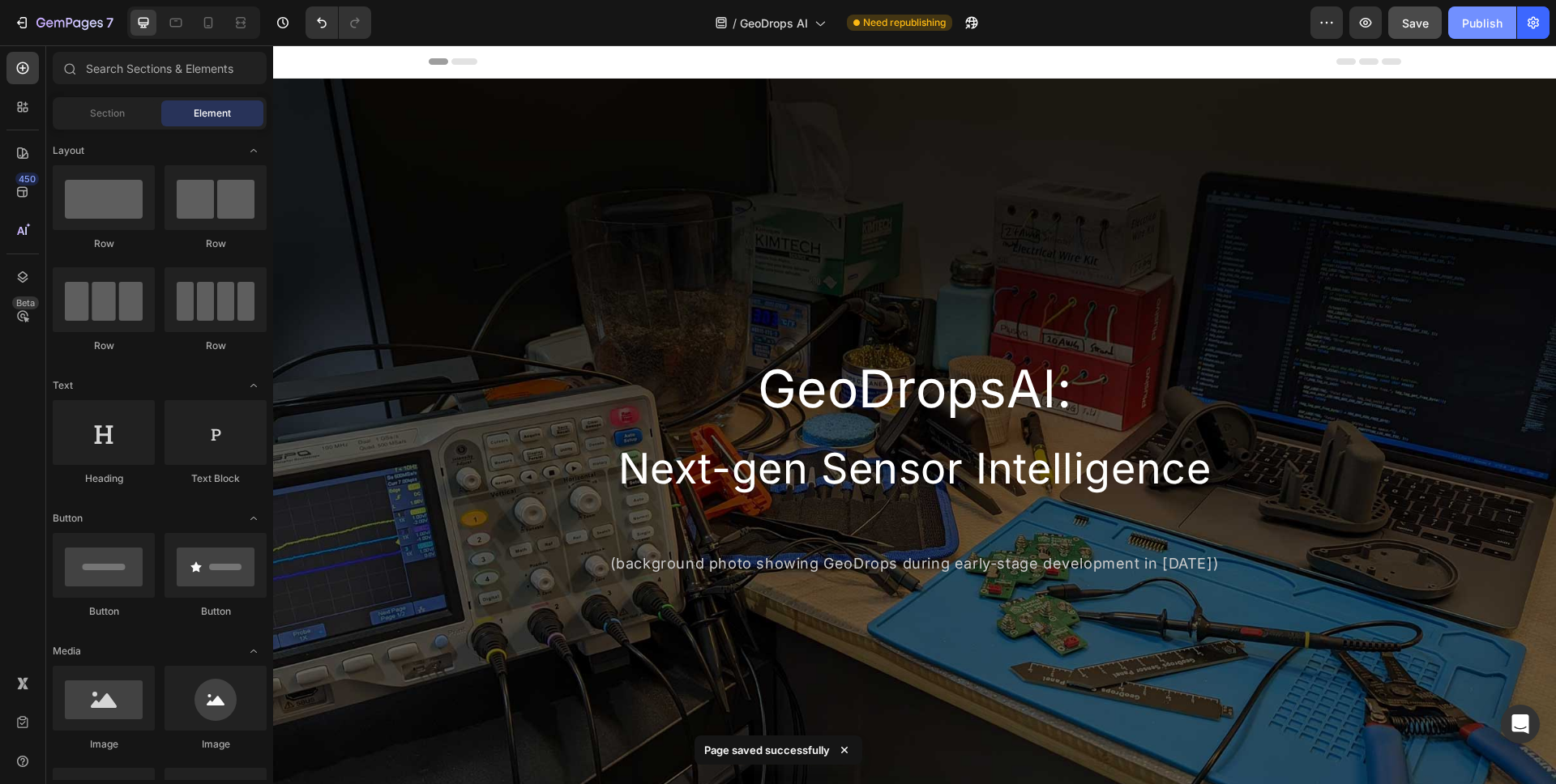
click at [1481, 32] on button "Publish" at bounding box center [1482, 22] width 68 height 32
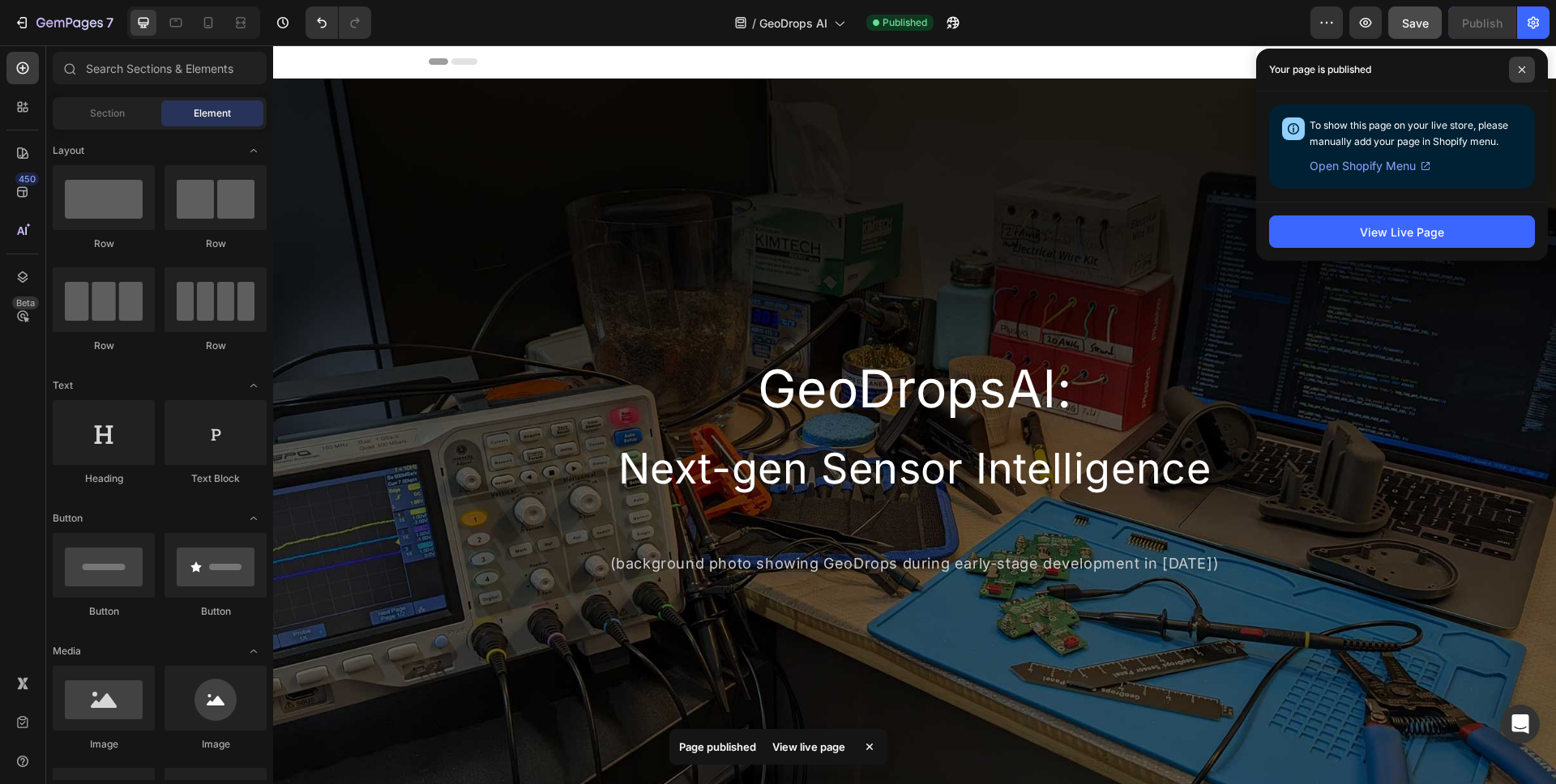
click at [1531, 75] on span at bounding box center [1522, 69] width 26 height 26
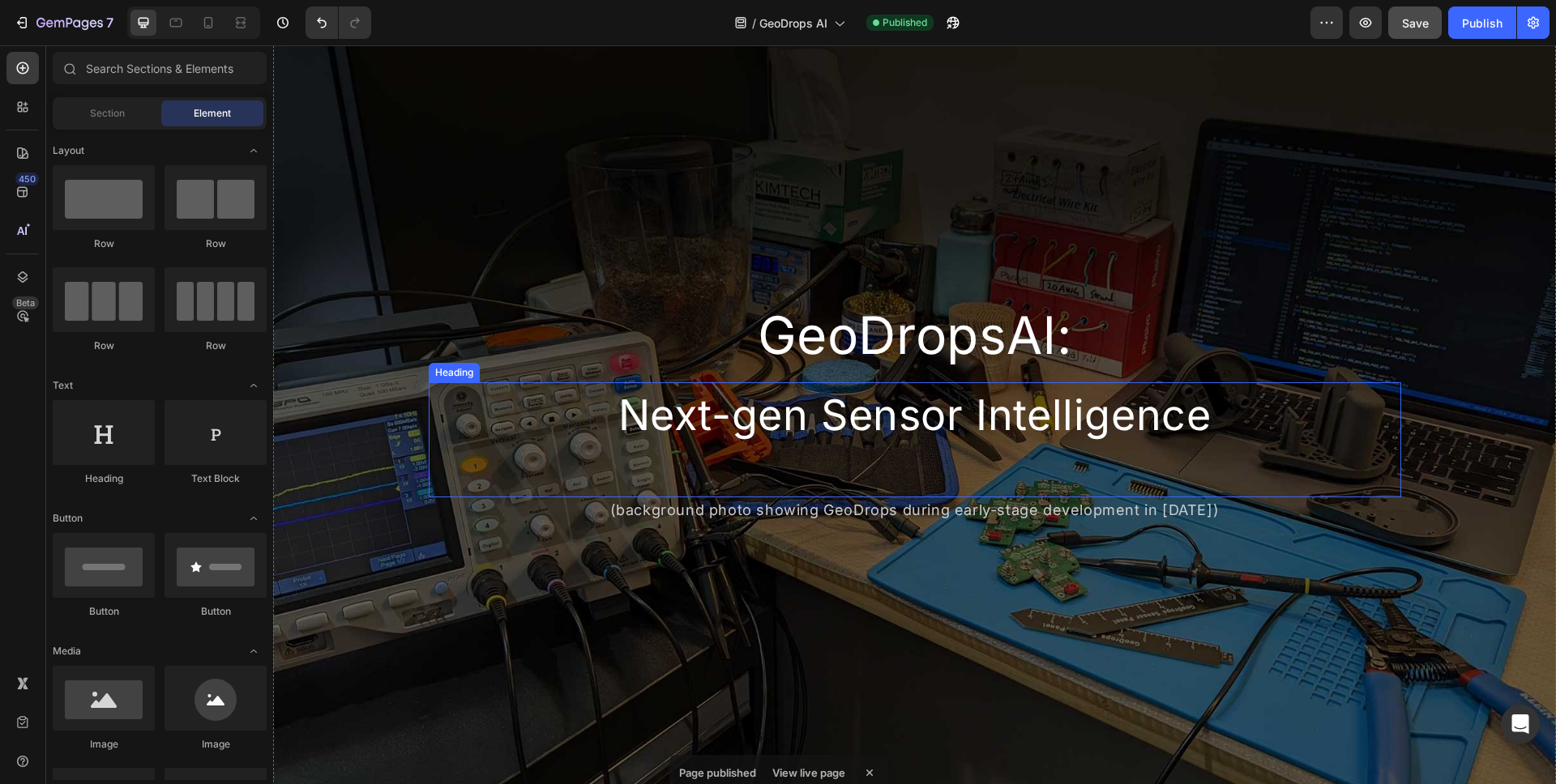
scroll to position [207, 0]
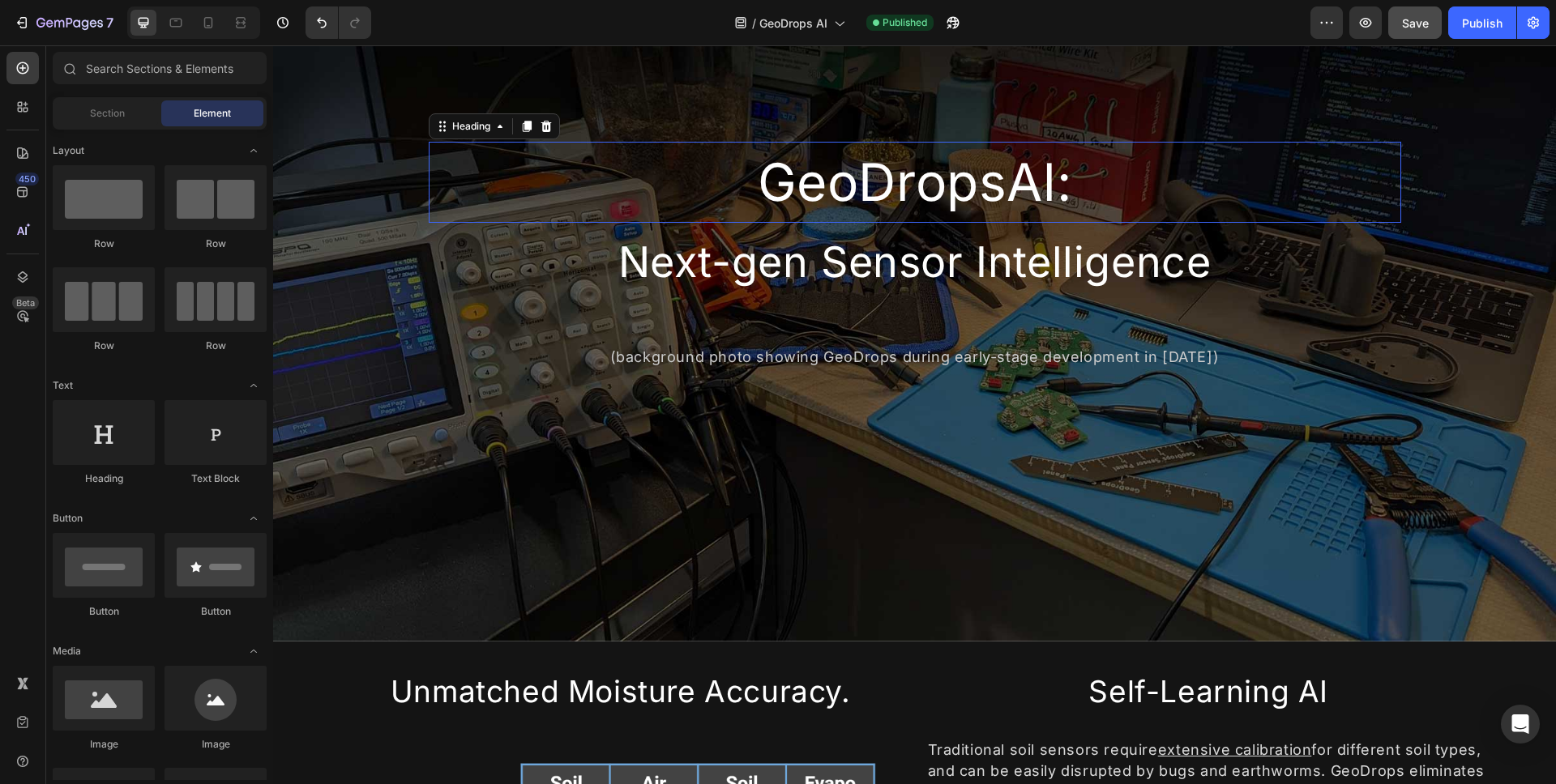
click at [917, 198] on h2 "GeoDropsAl:" at bounding box center [915, 182] width 973 height 81
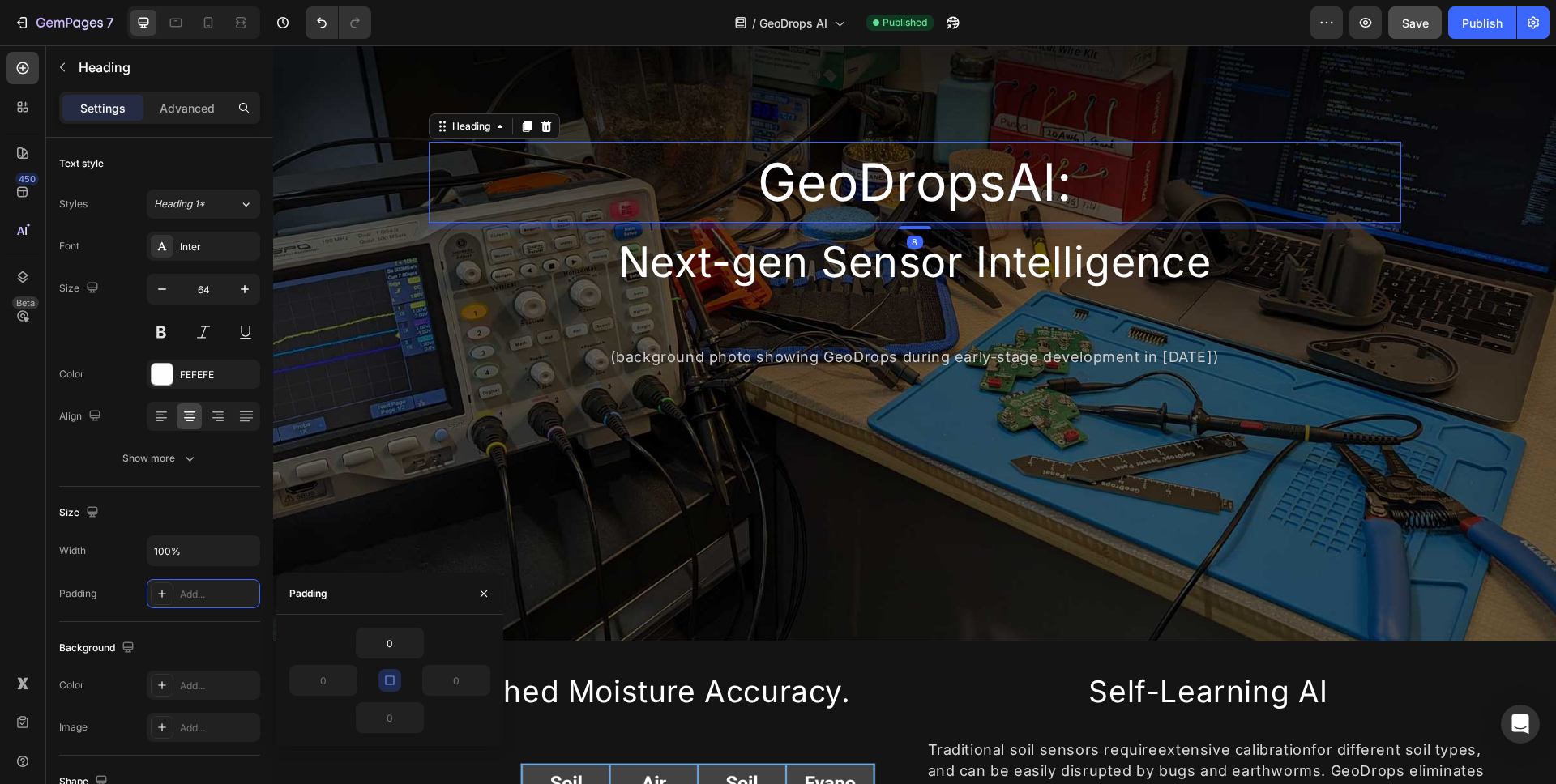
click at [901, 187] on h2 "GeoDropsAl:" at bounding box center [915, 182] width 973 height 81
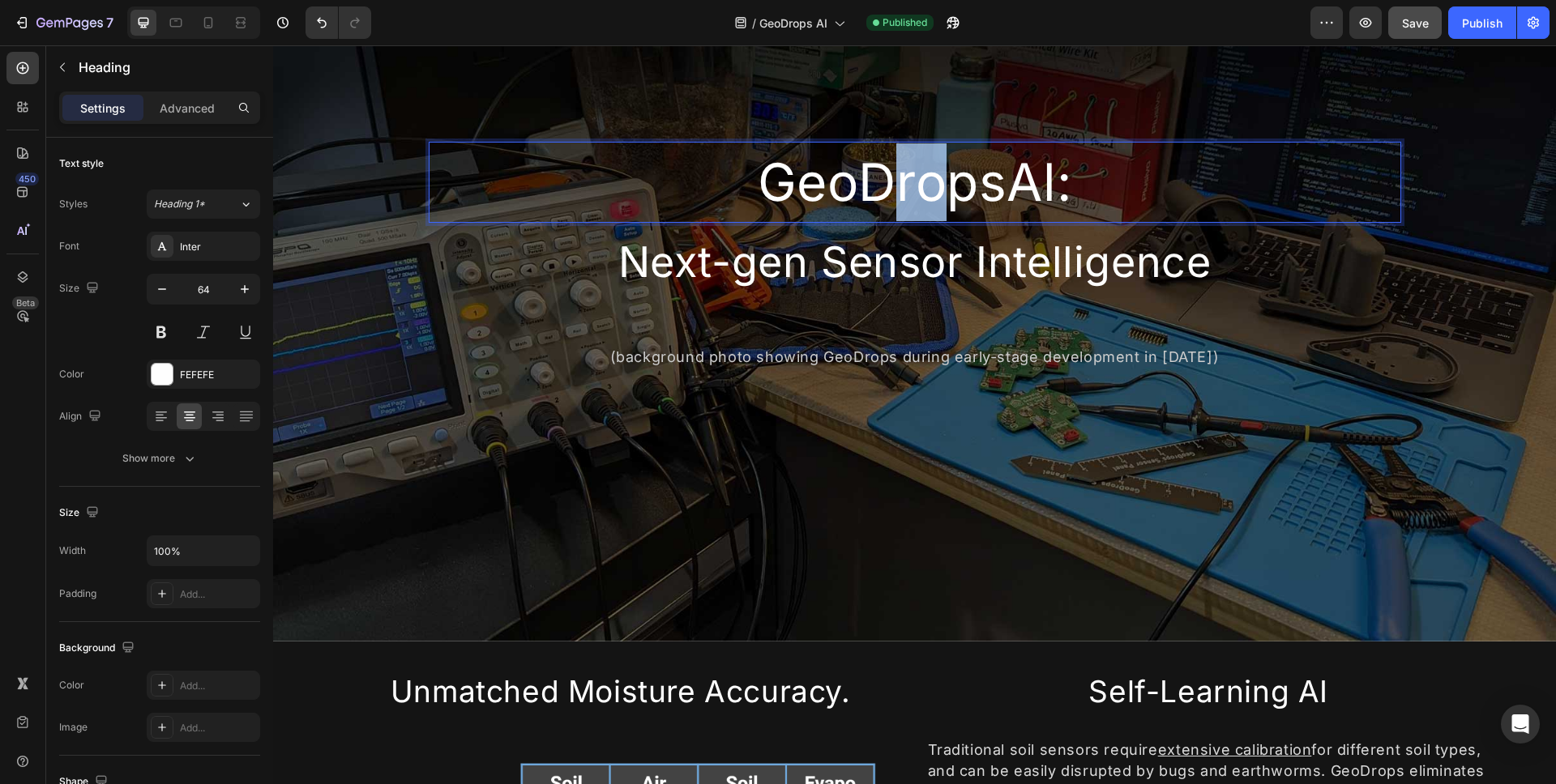
drag, startPoint x: 896, startPoint y: 189, endPoint x: 927, endPoint y: 184, distance: 31.4
click at [927, 184] on p "GeoDropsAl:" at bounding box center [915, 182] width 969 height 78
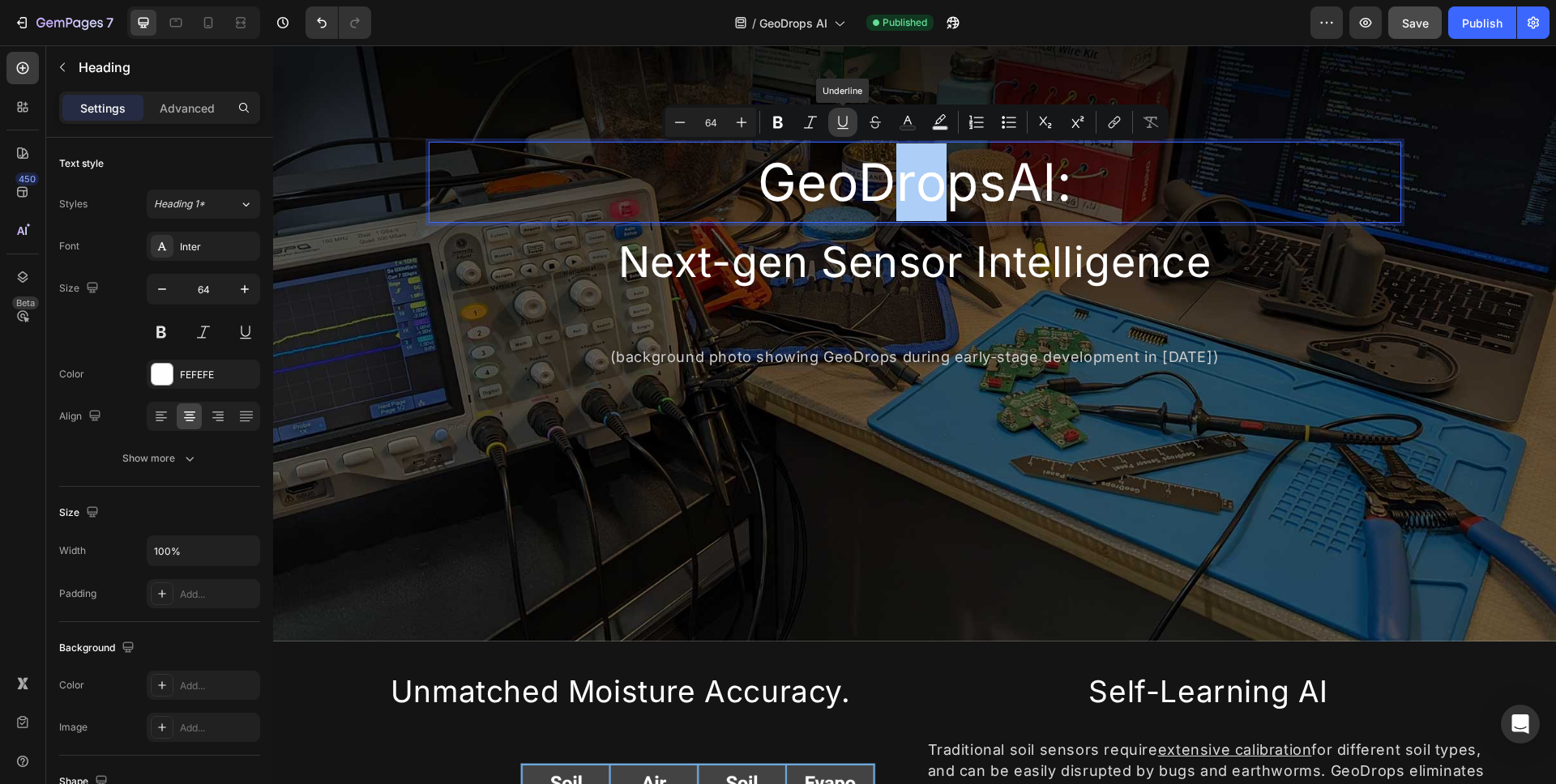
click at [836, 127] on icon "Editor contextual toolbar" at bounding box center [843, 122] width 16 height 16
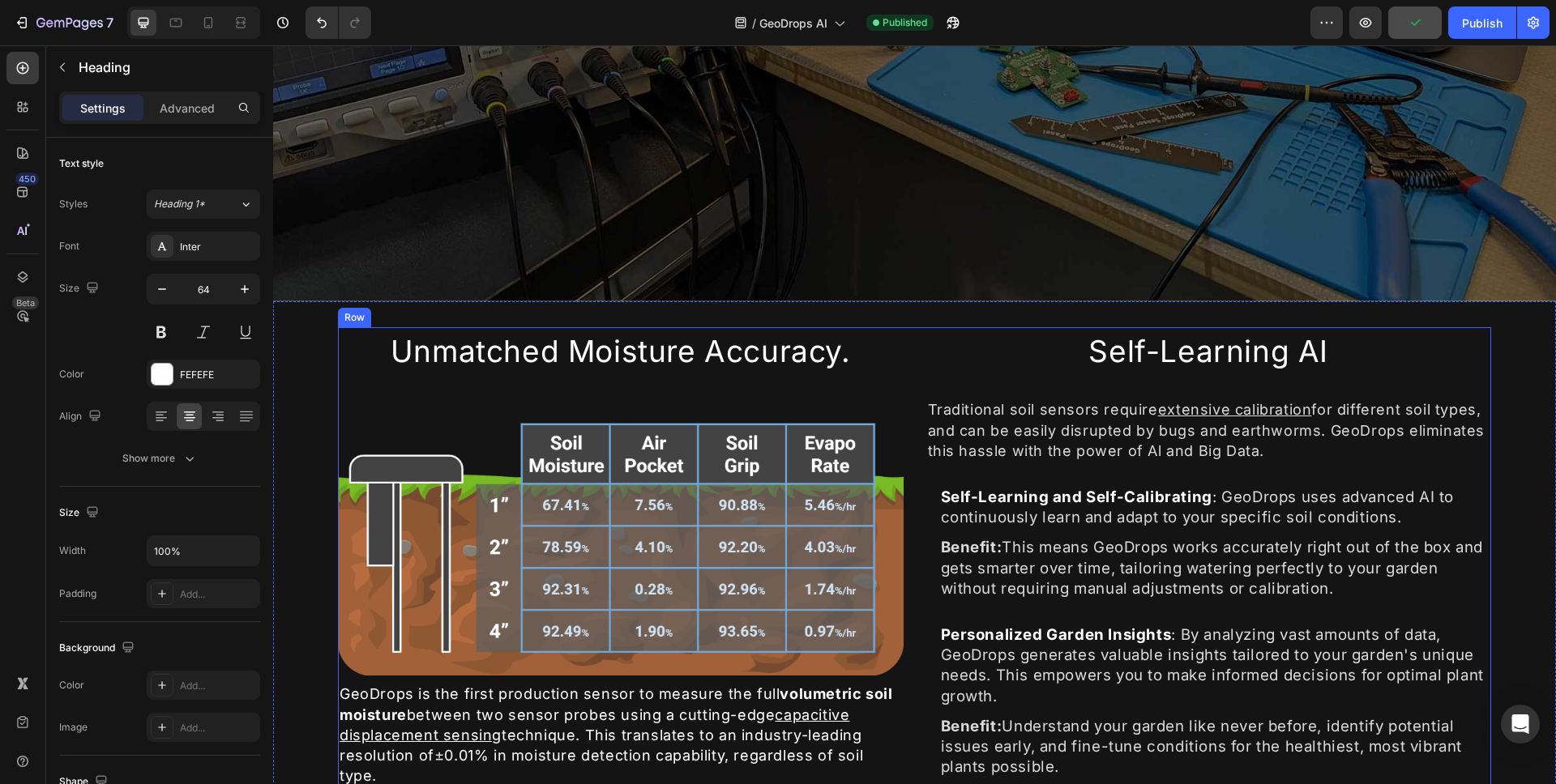
scroll to position [630, 0]
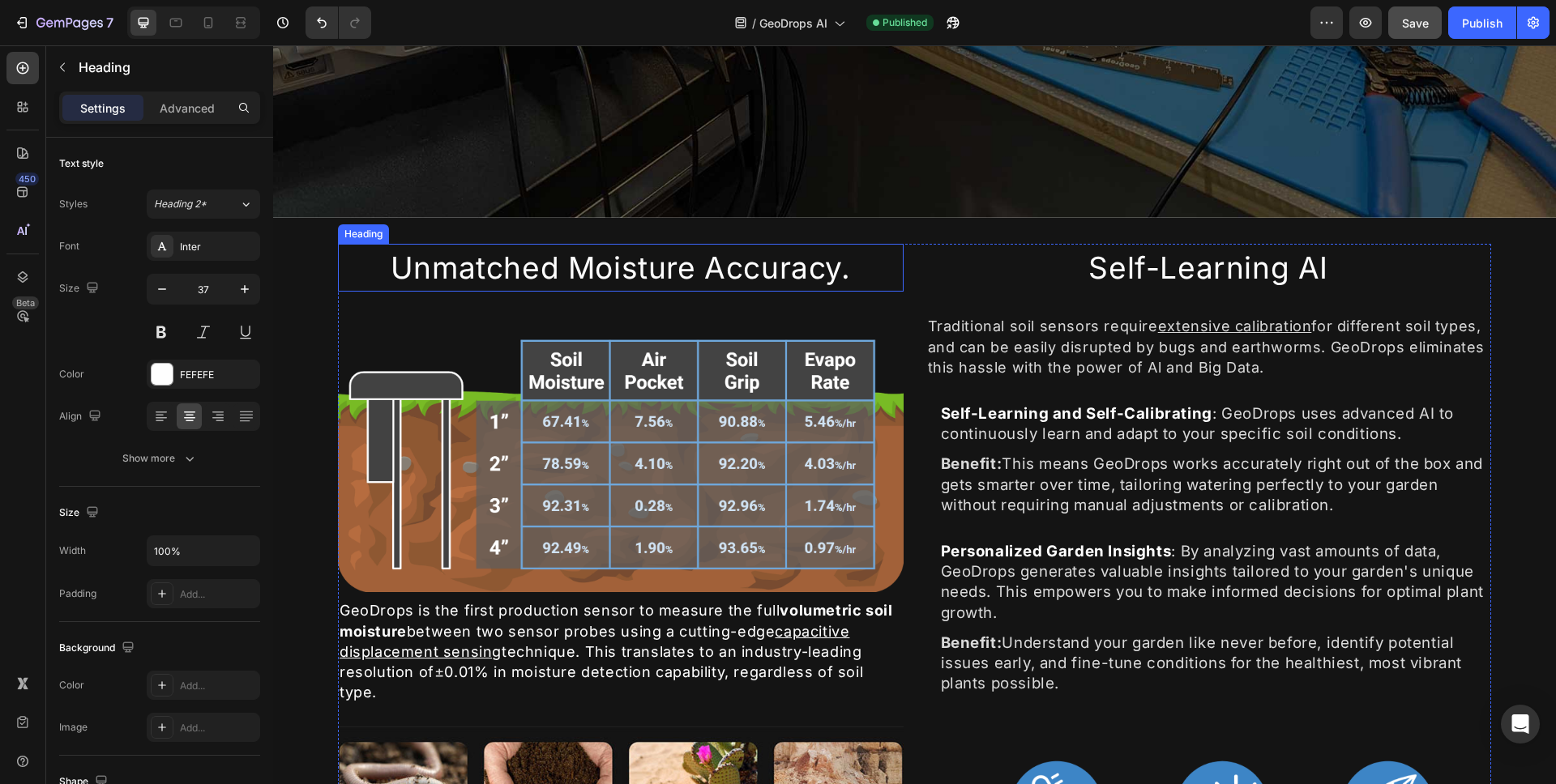
click at [559, 251] on h2 "Unmatched Moisture Accuracy." at bounding box center [621, 269] width 566 height 48
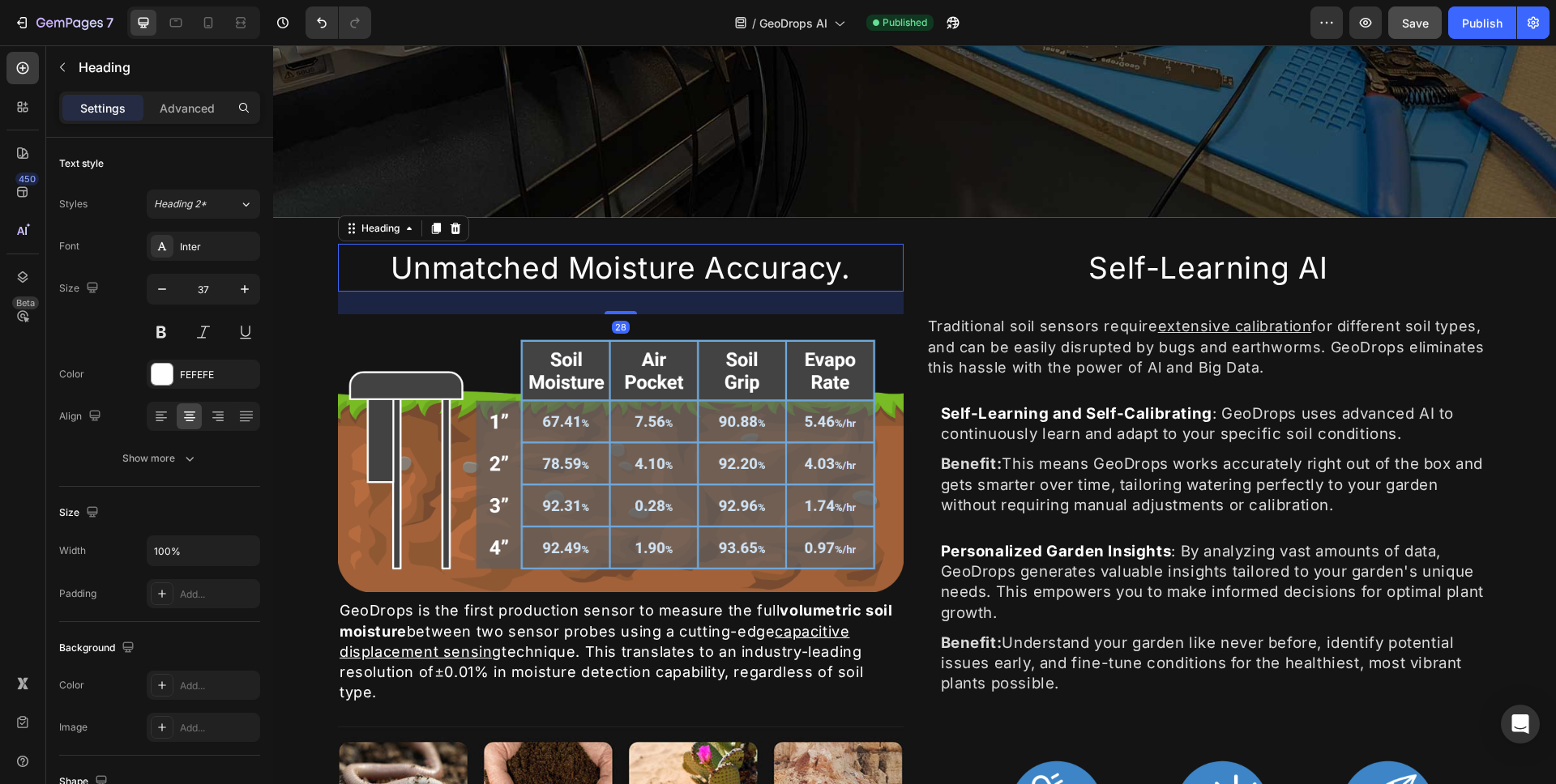
click at [559, 251] on h2 "Unmatched Moisture Accuracy." at bounding box center [621, 269] width 566 height 48
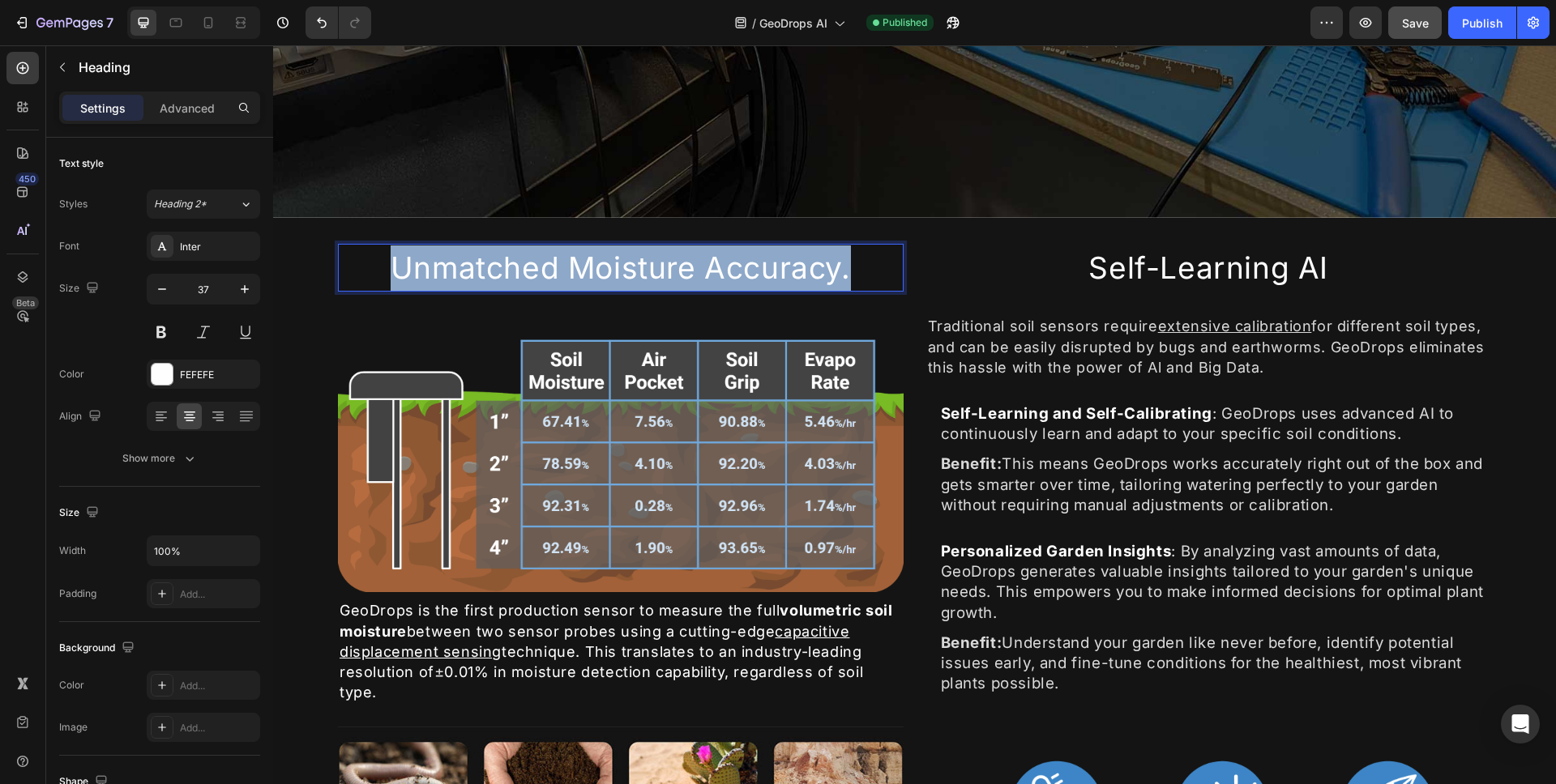
click at [559, 251] on p "Unmatched Moisture Accuracy." at bounding box center [621, 268] width 562 height 46
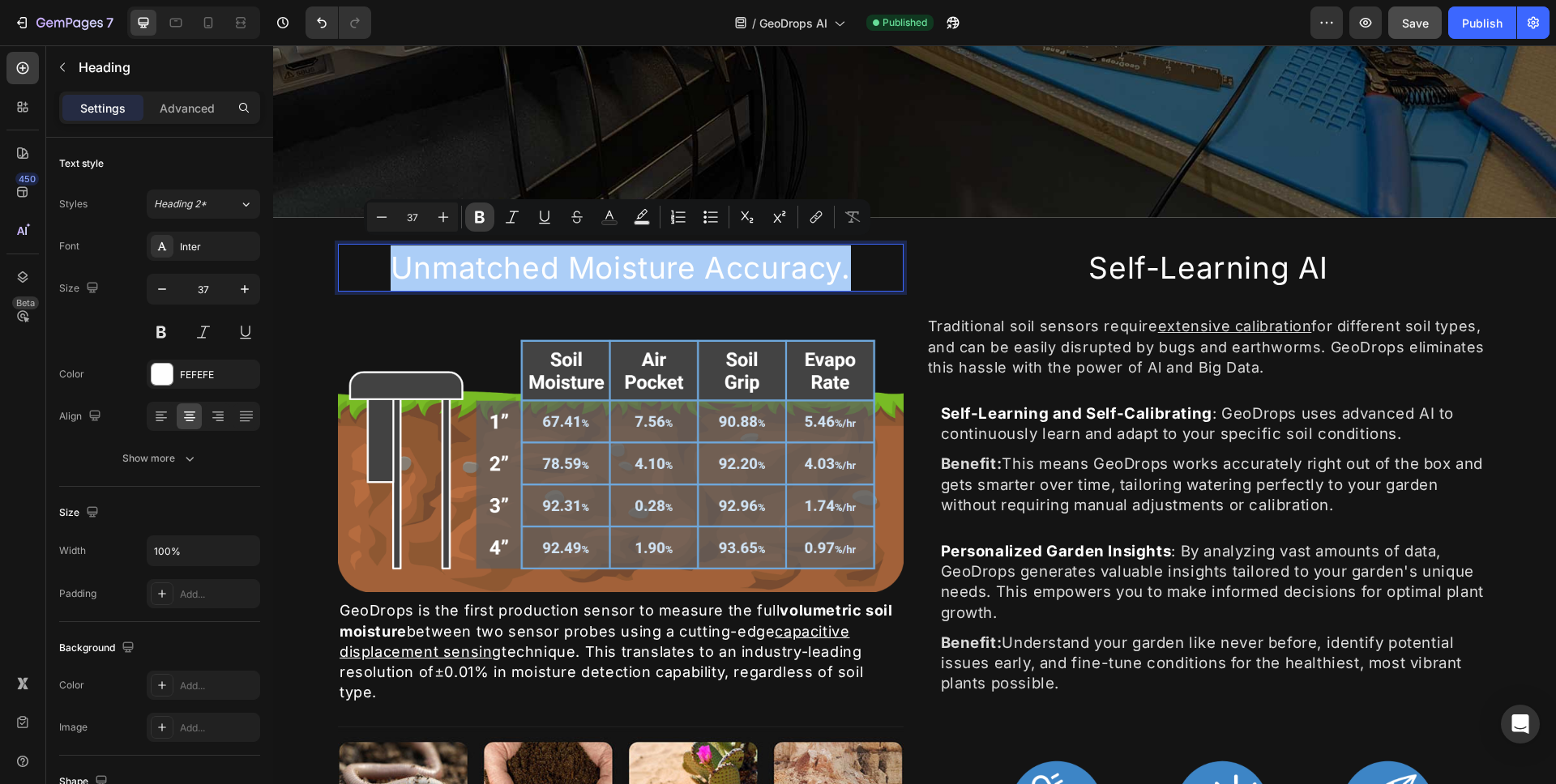
click at [478, 218] on icon "Editor contextual toolbar" at bounding box center [480, 217] width 16 height 16
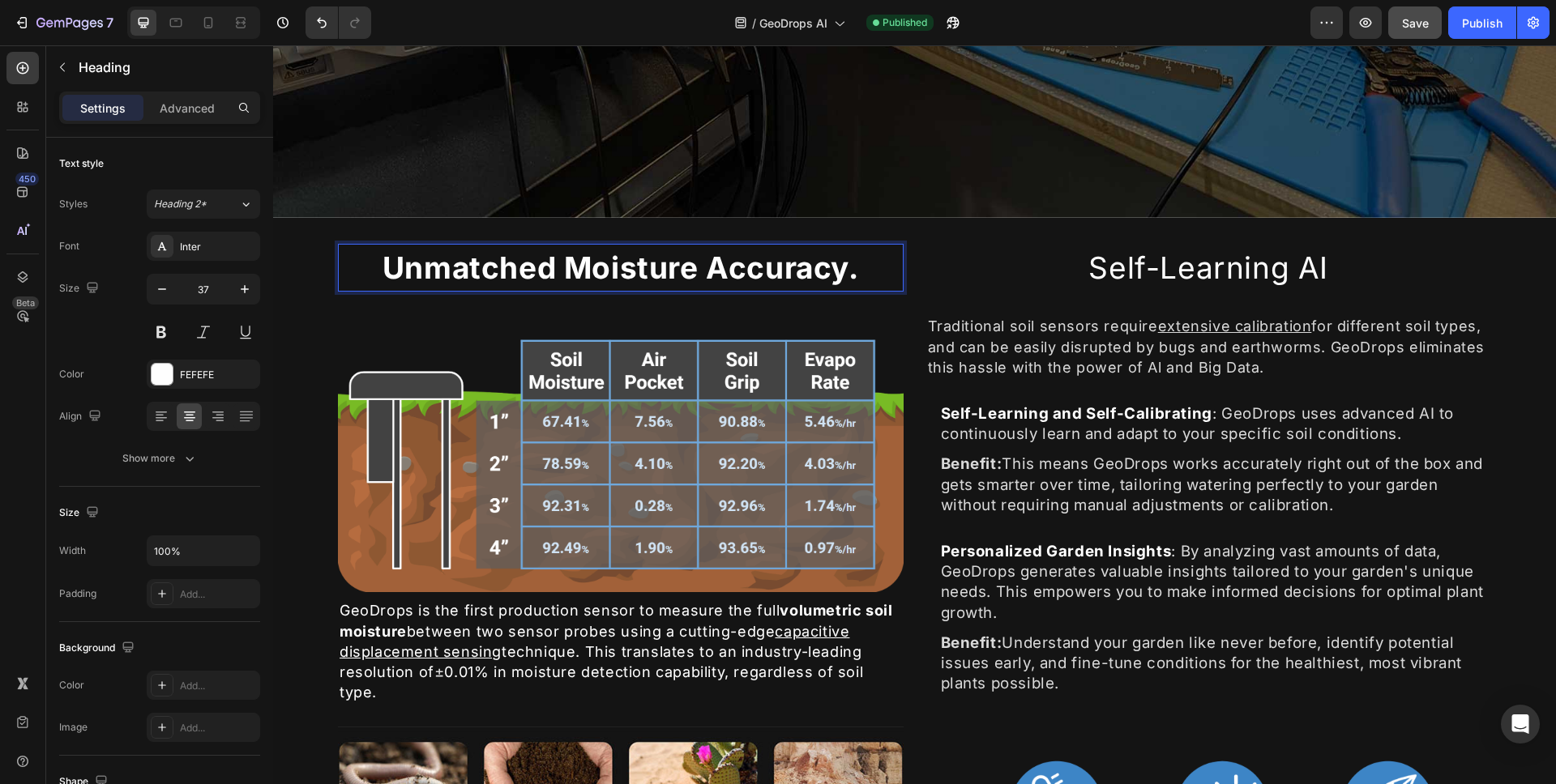
click at [836, 260] on strong "Unmatched Moisture Accuracy." at bounding box center [621, 268] width 477 height 37
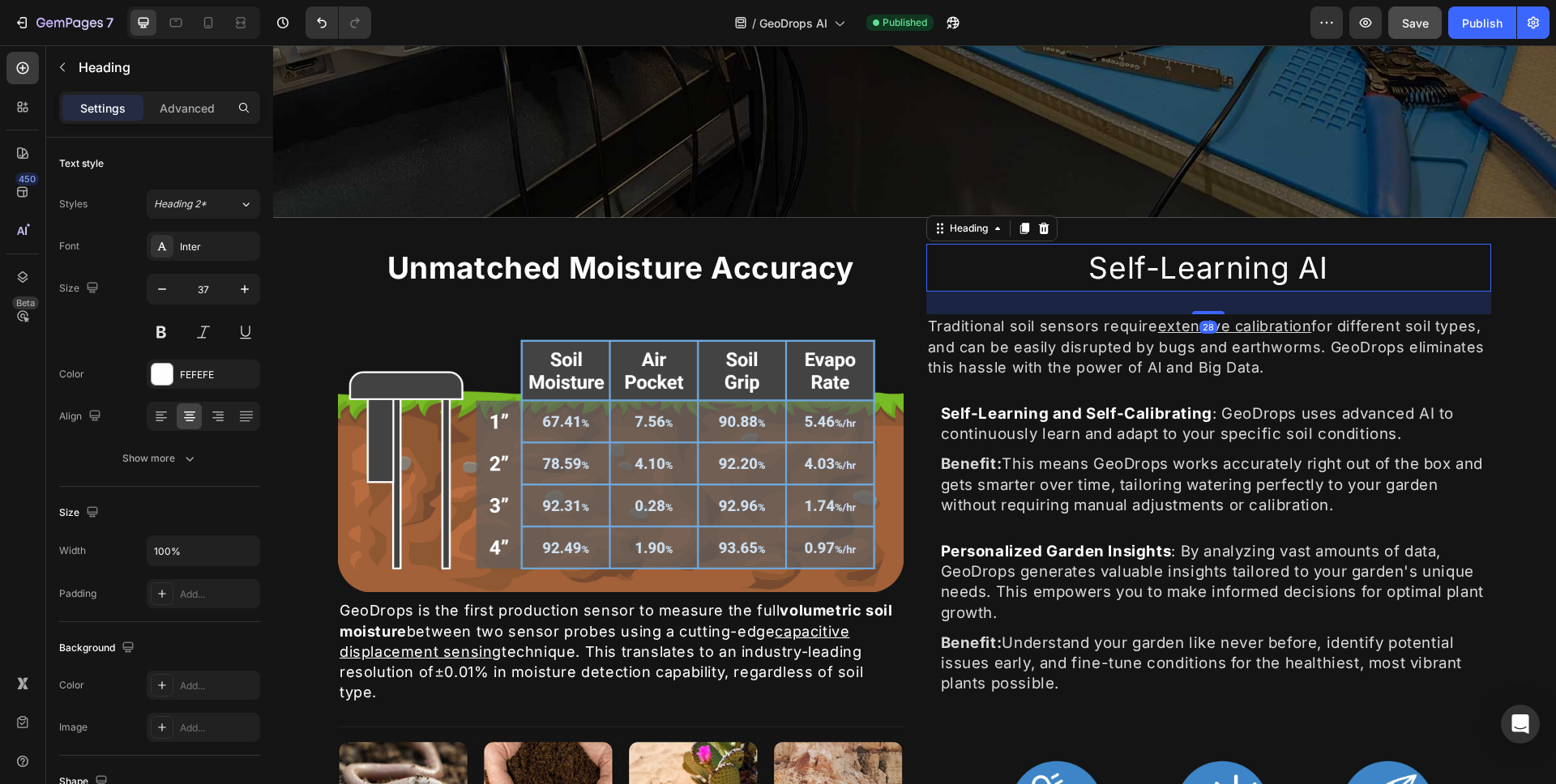
click at [1147, 275] on h2 "Self-Learning AI" at bounding box center [1209, 269] width 566 height 48
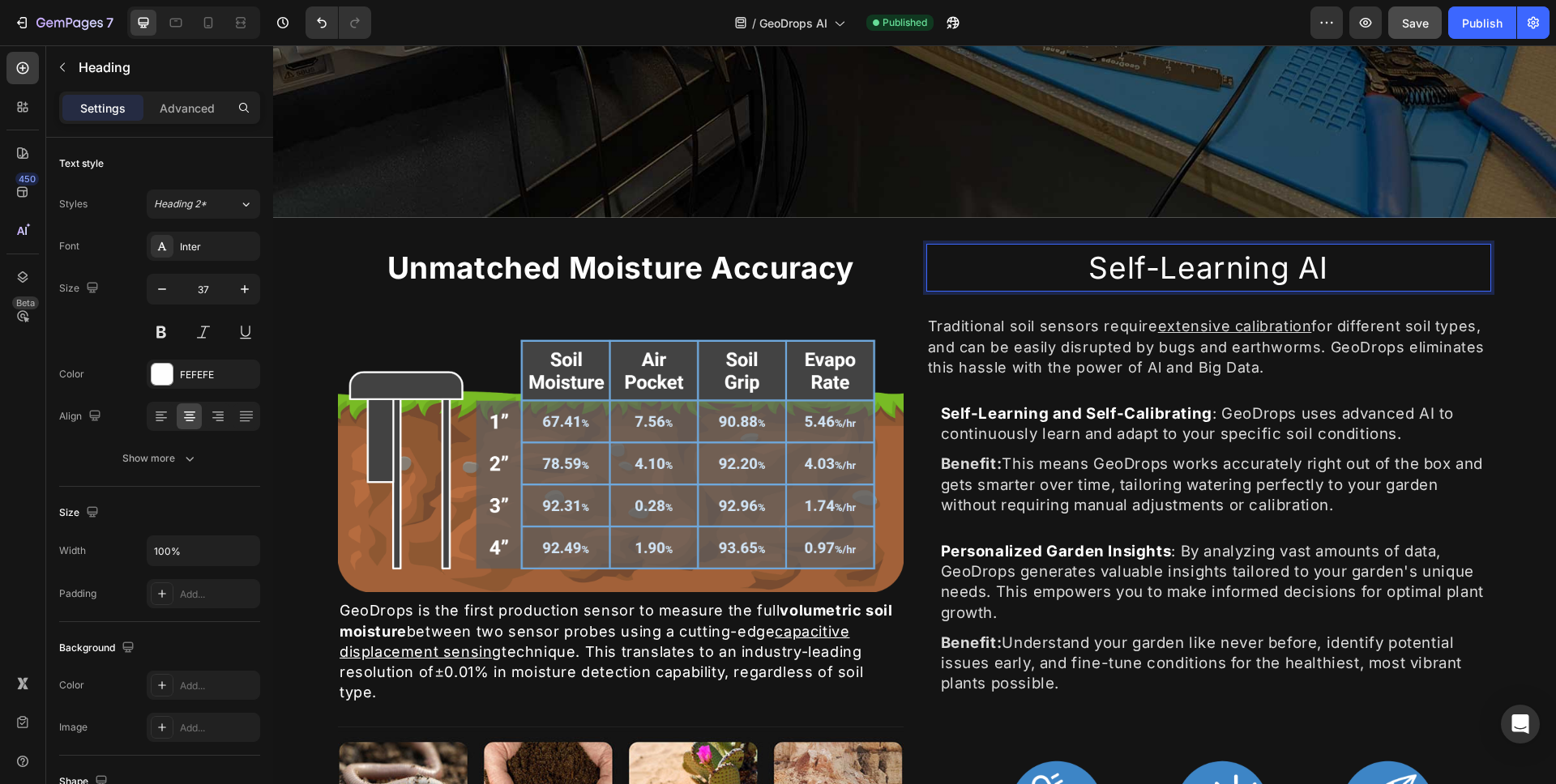
click at [1147, 275] on h2 "Self-Learning AI" at bounding box center [1209, 269] width 566 height 48
click at [1147, 275] on p "Self-Learning AI" at bounding box center [1209, 268] width 562 height 46
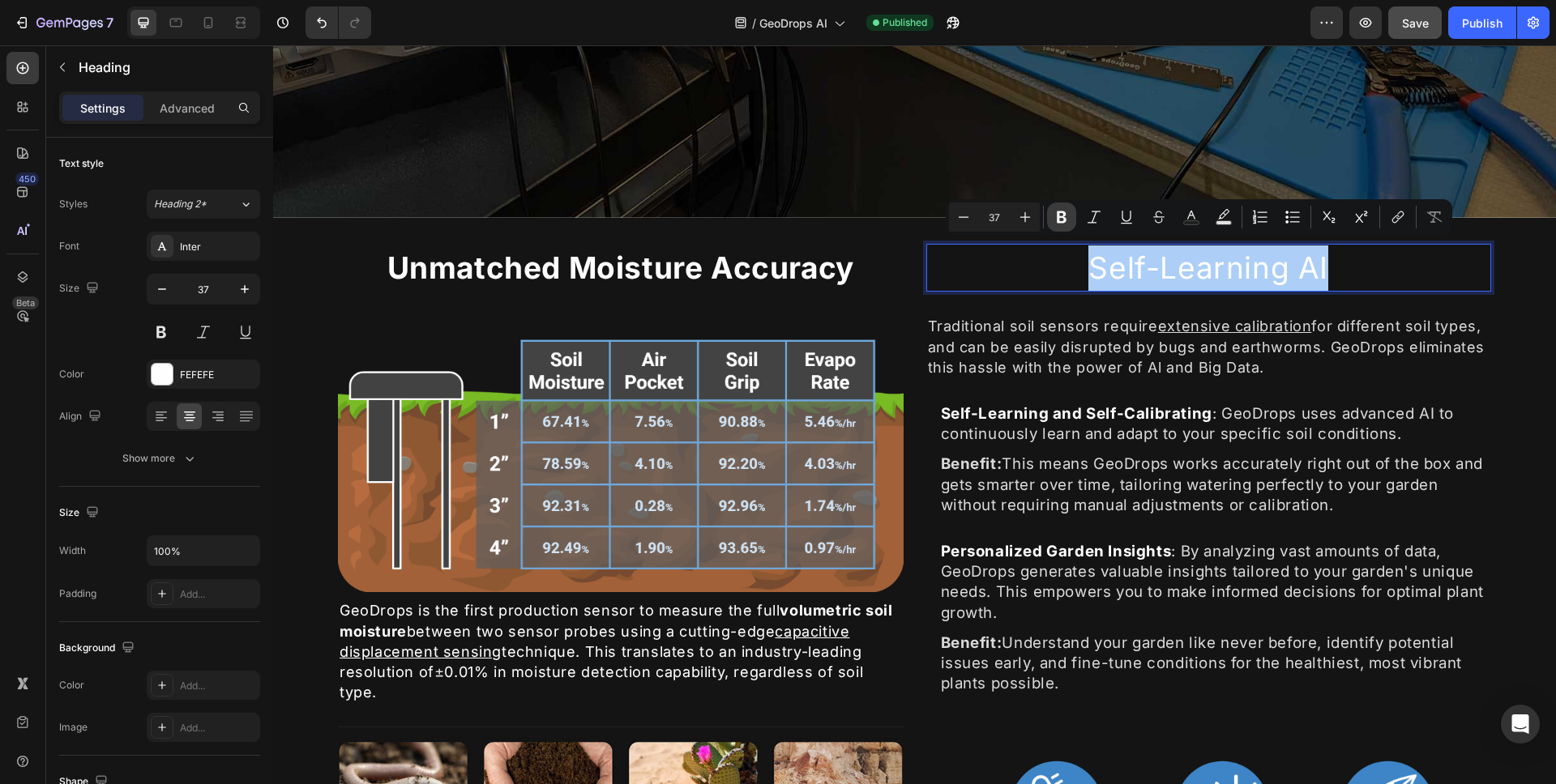
click at [1065, 226] on button "Bold" at bounding box center [1062, 217] width 29 height 29
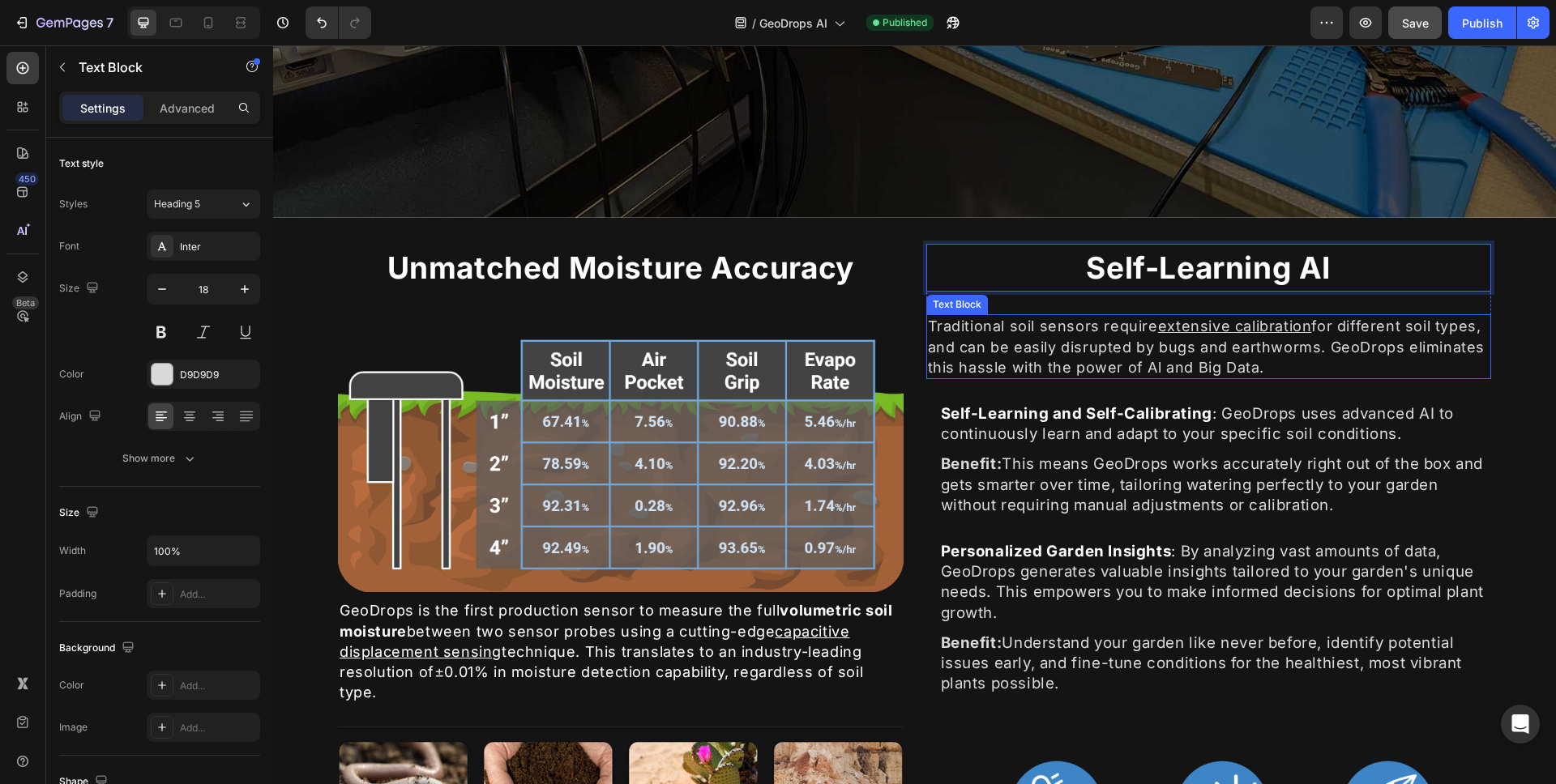
click at [1033, 343] on p "Traditional soil sensors require extensive calibration for different soil types…" at bounding box center [1209, 347] width 562 height 62
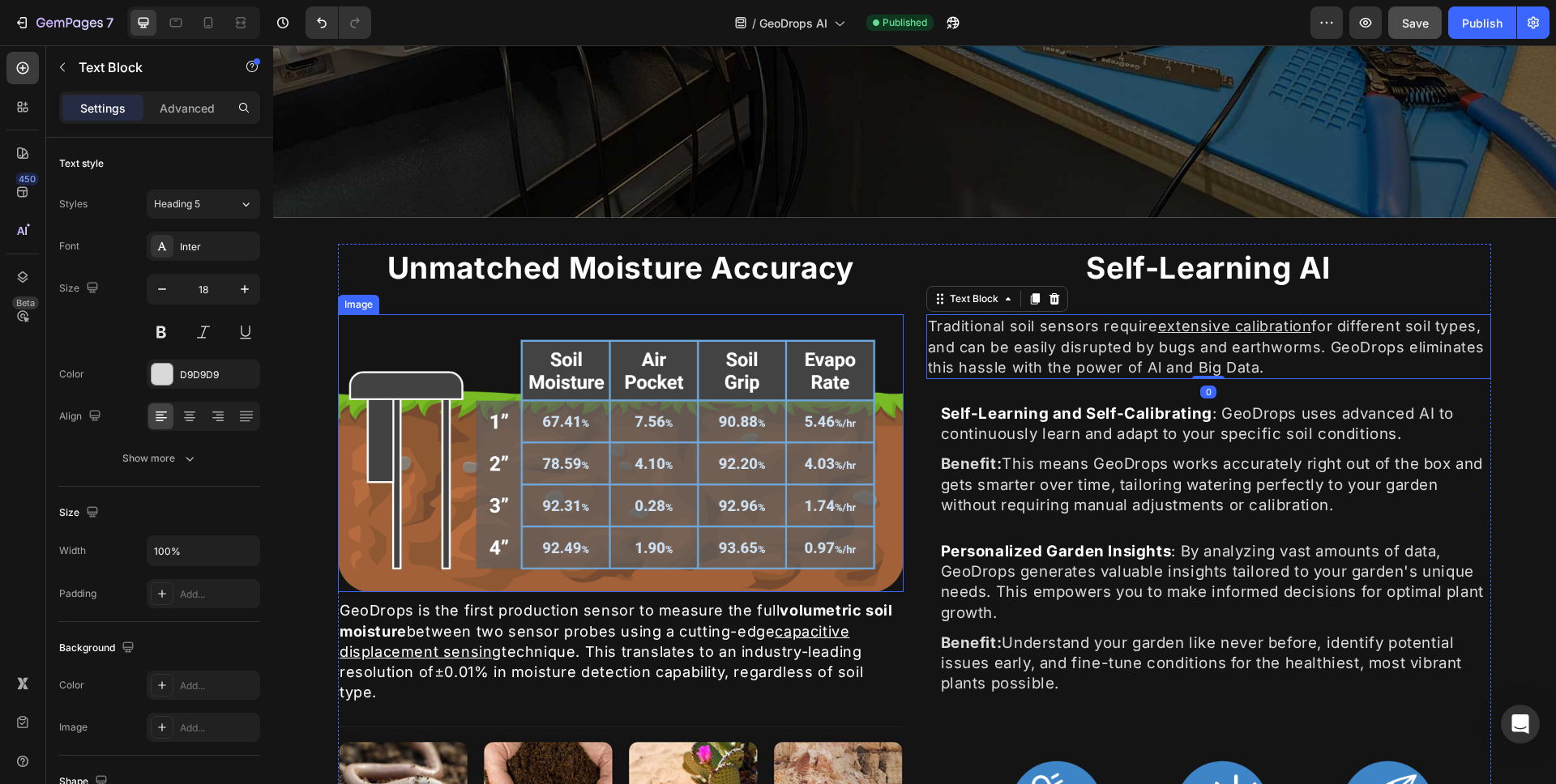
scroll to position [641, 0]
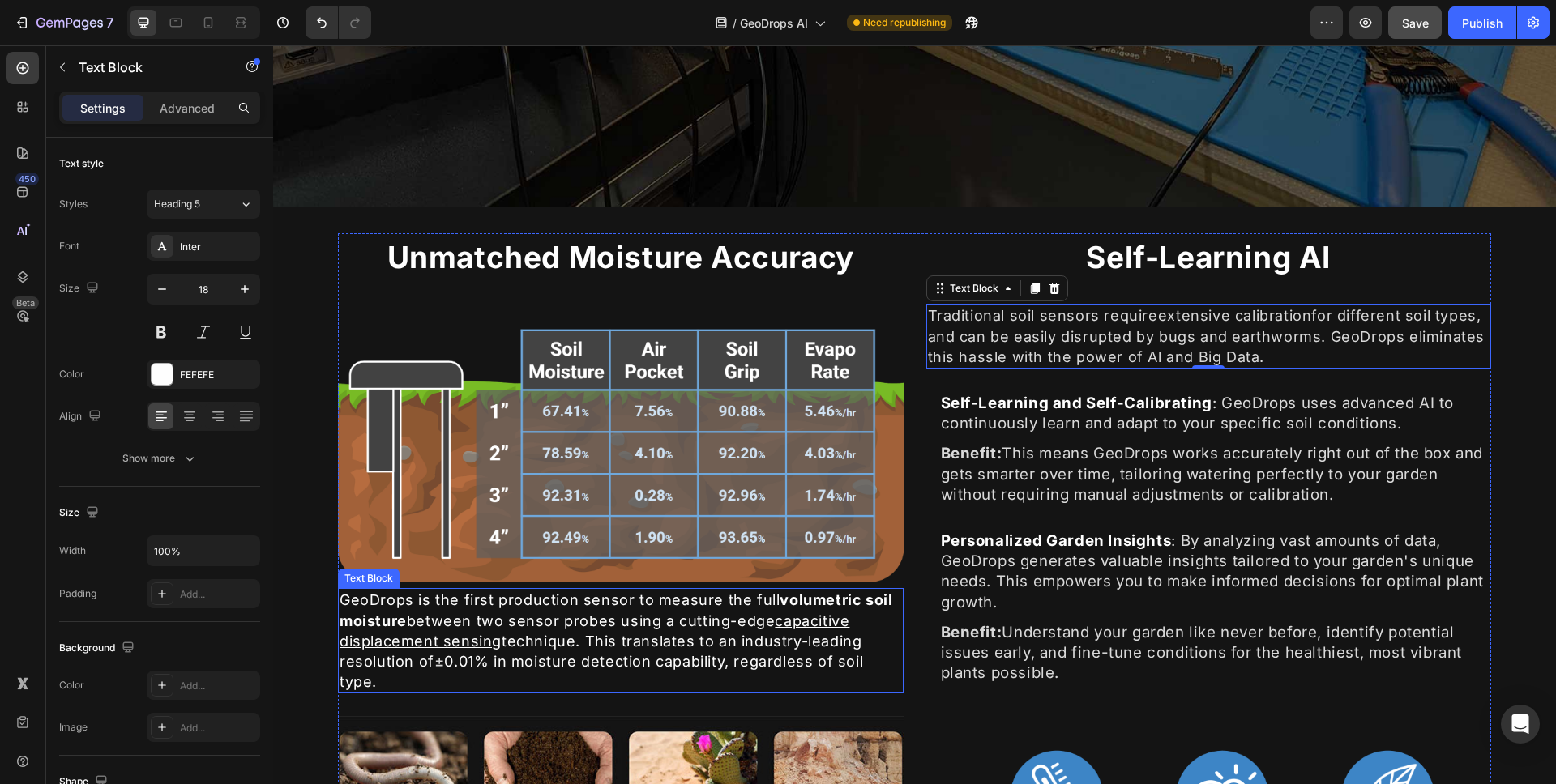
click at [777, 613] on u "capacitive displacement sensing" at bounding box center [595, 631] width 510 height 38
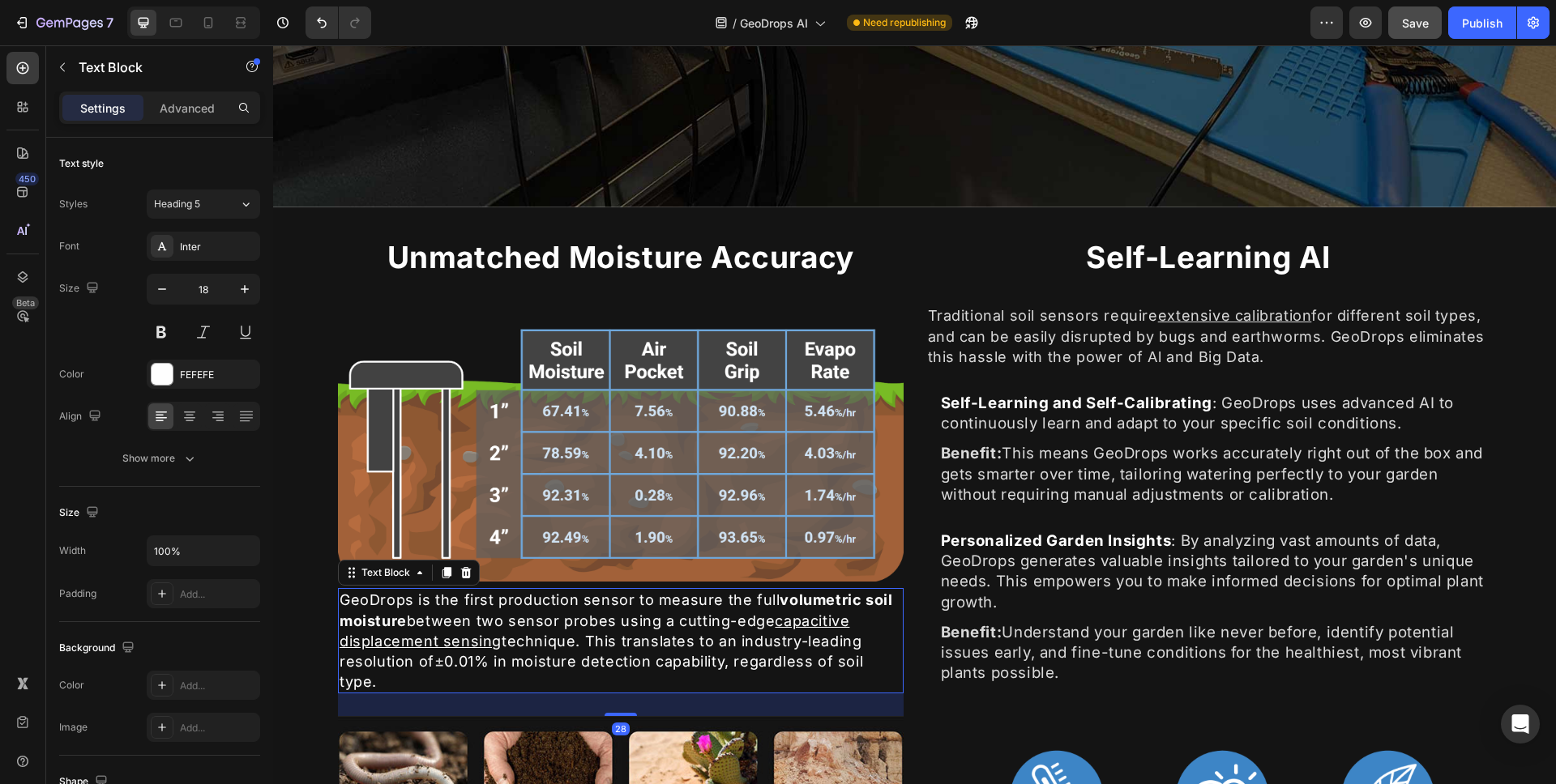
click at [778, 613] on u "capacitive displacement sensing" at bounding box center [595, 631] width 510 height 38
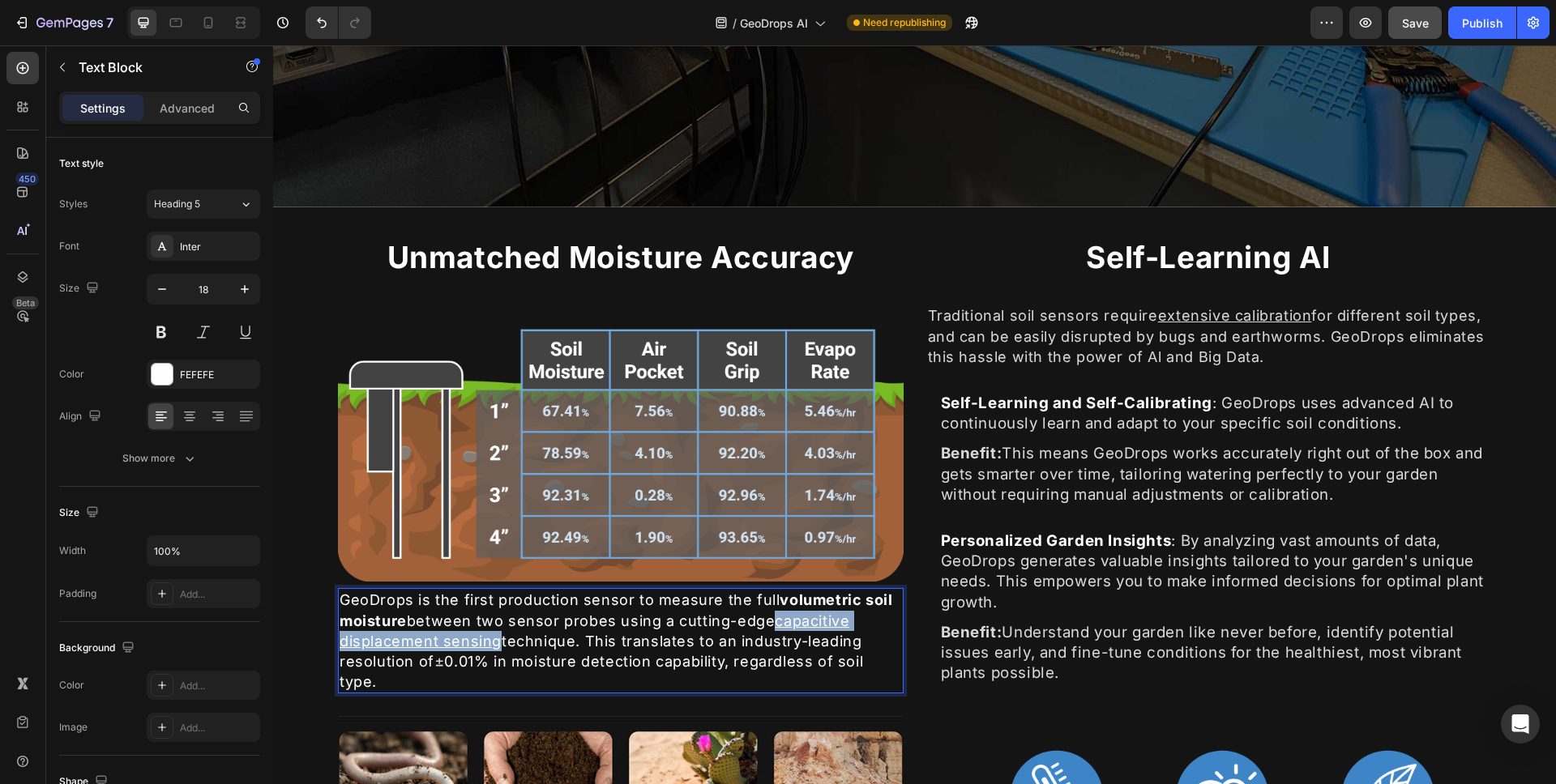
click at [496, 633] on u "capacitive displacement sensing" at bounding box center [595, 631] width 510 height 38
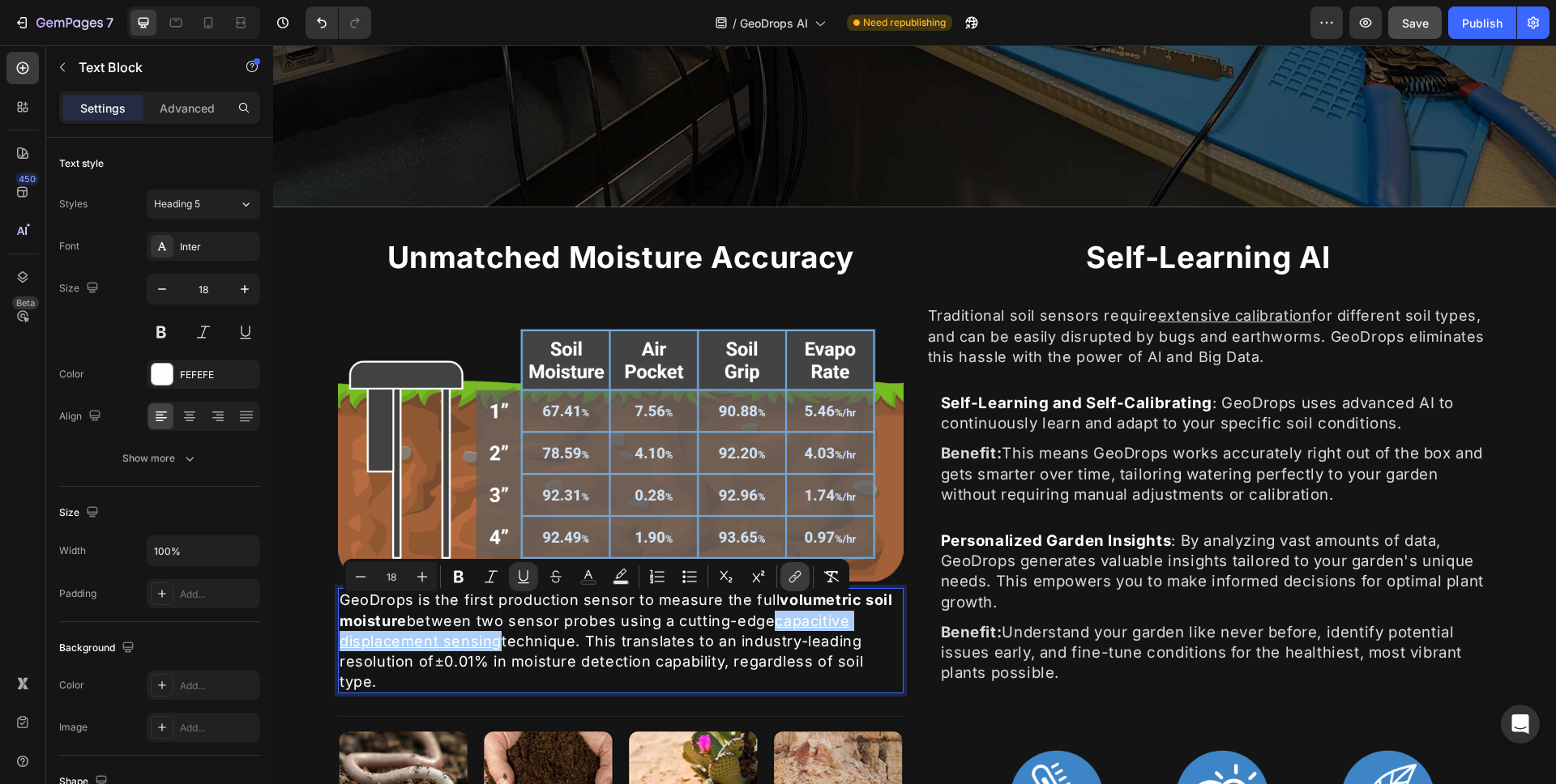
click at [809, 578] on button "link" at bounding box center [795, 577] width 29 height 29
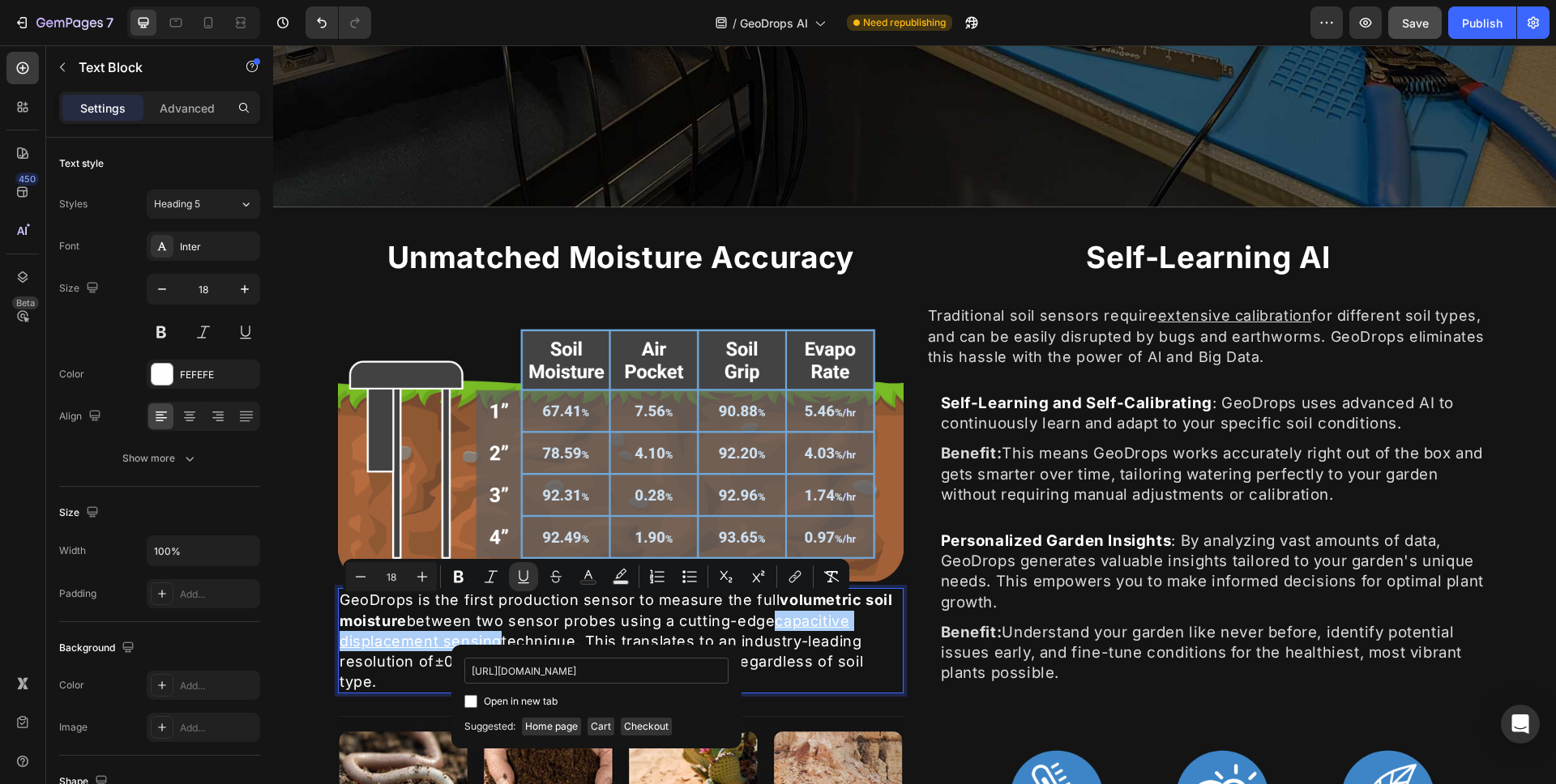
scroll to position [0, 102]
type input "https://en.wikipedia.org/wiki/Capacitive_displacement_sensor"
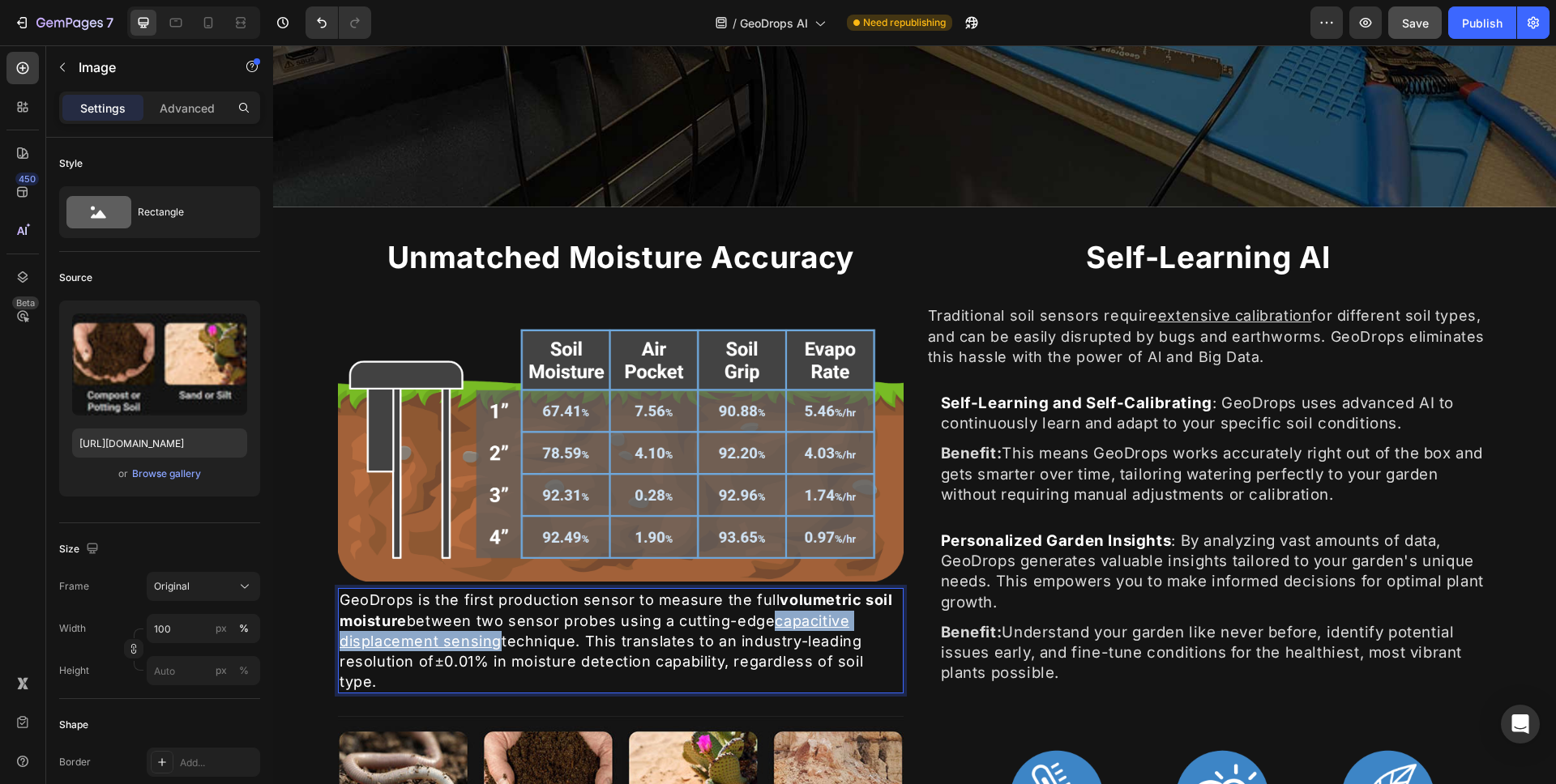
click at [480, 717] on img at bounding box center [621, 797] width 566 height 163
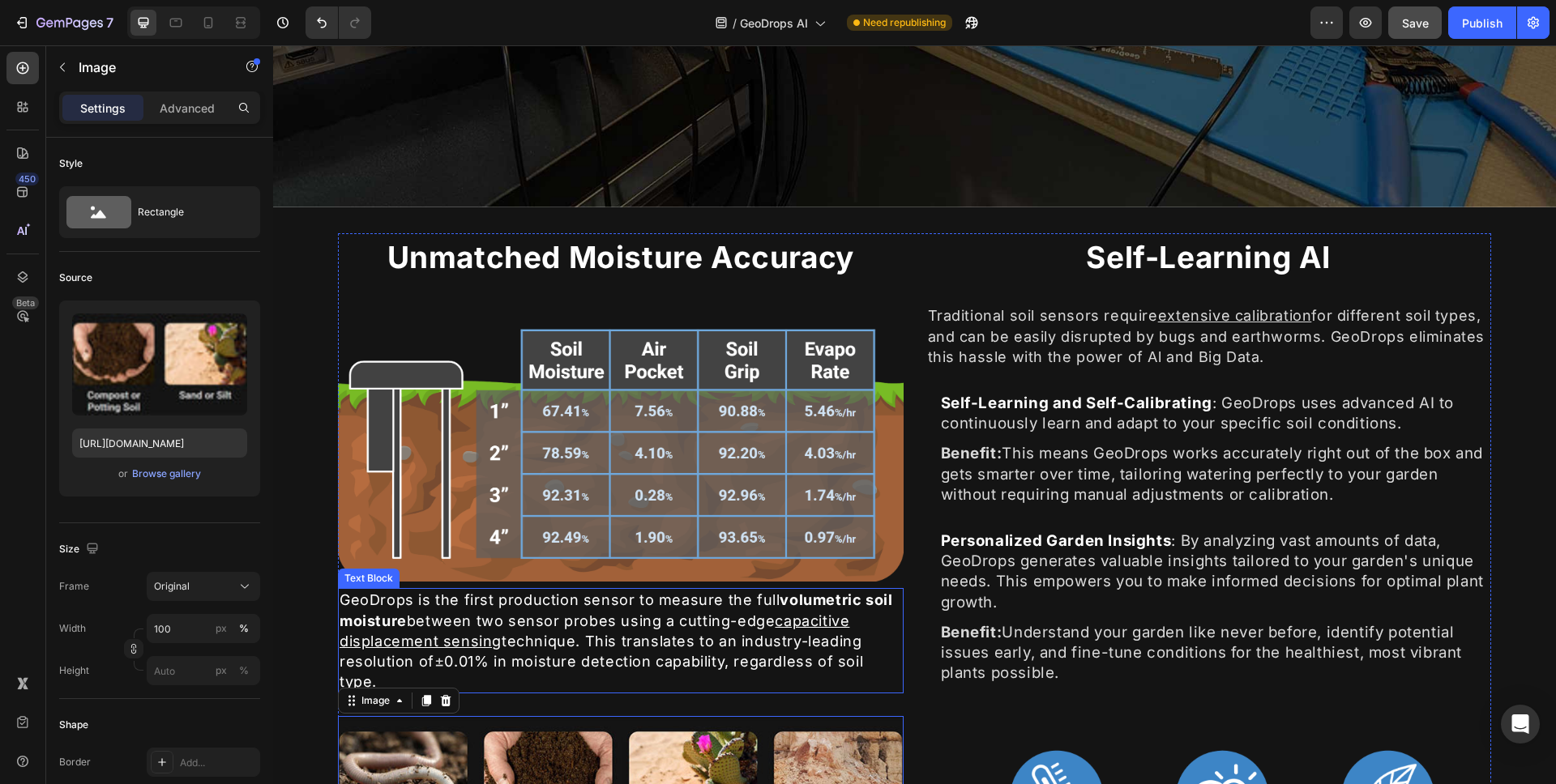
click at [426, 630] on u "capacitive displacement sensing" at bounding box center [595, 631] width 510 height 38
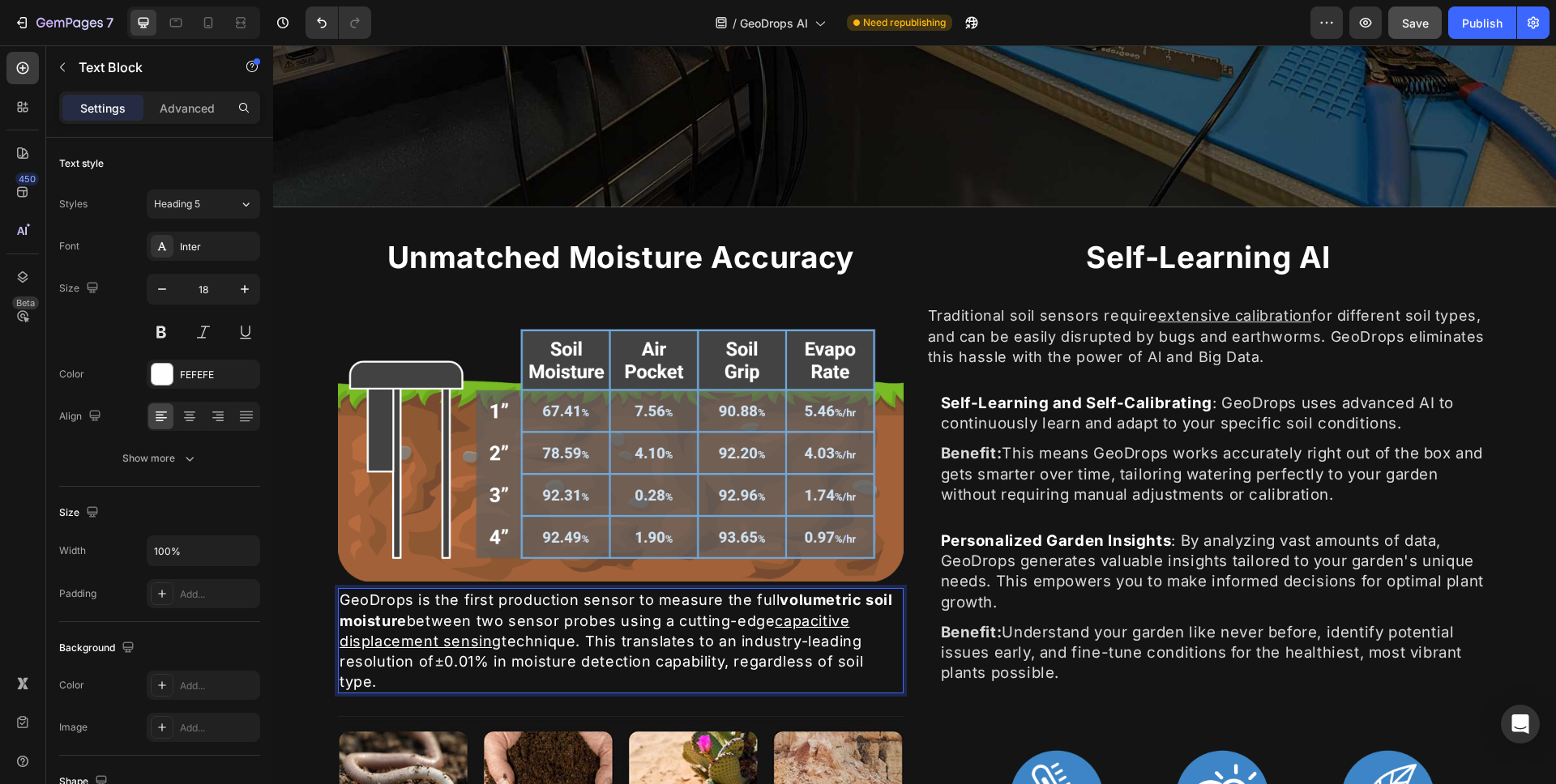
click at [436, 635] on u "capacitive displacement sensing" at bounding box center [595, 631] width 510 height 38
click at [317, 709] on input "checkbox" at bounding box center [312, 706] width 13 height 13
checkbox input "true"
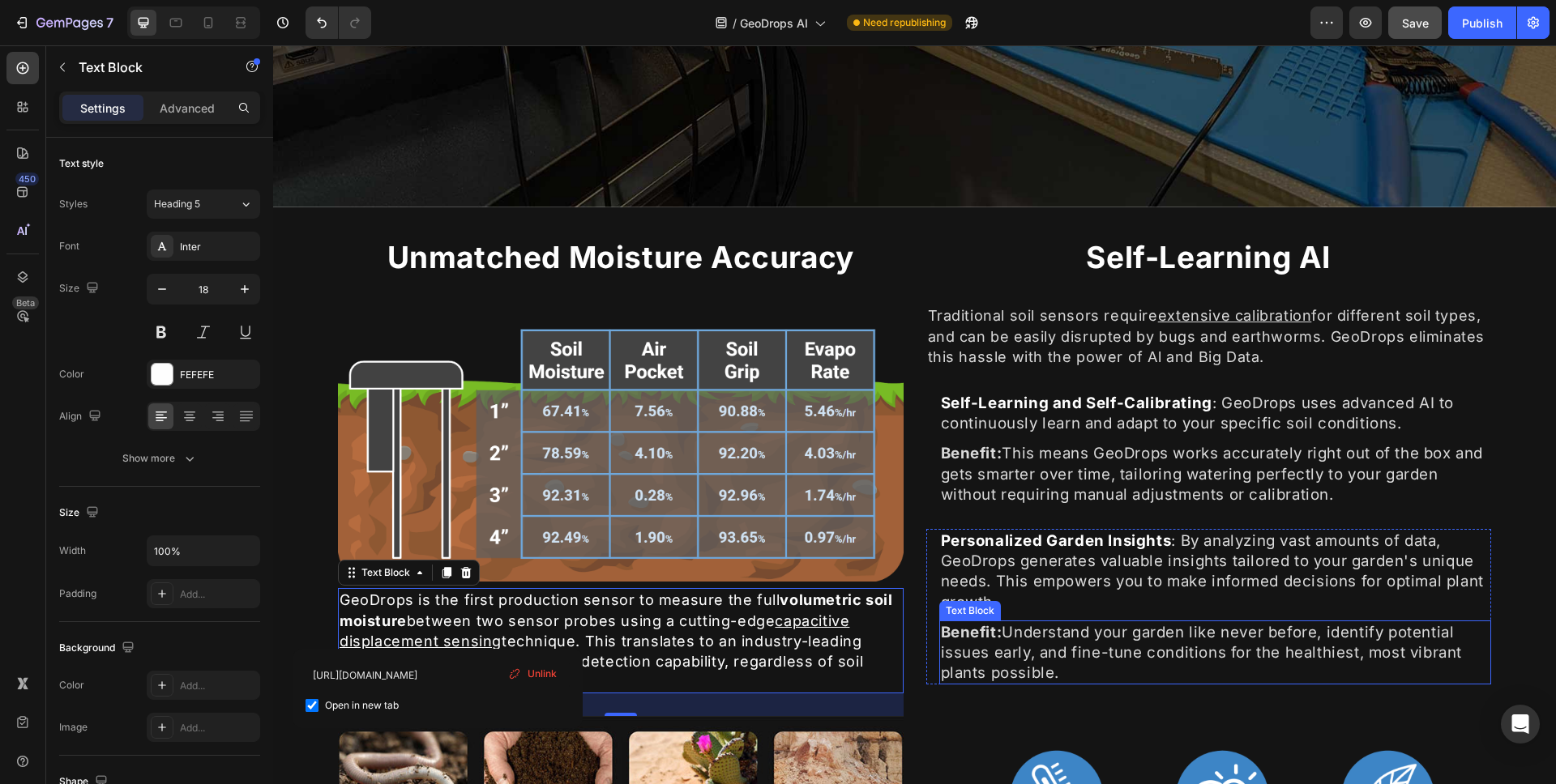
click at [940, 661] on div "Benefit: Understand your garden like never before, identify potential issues ea…" at bounding box center [1216, 653] width 553 height 65
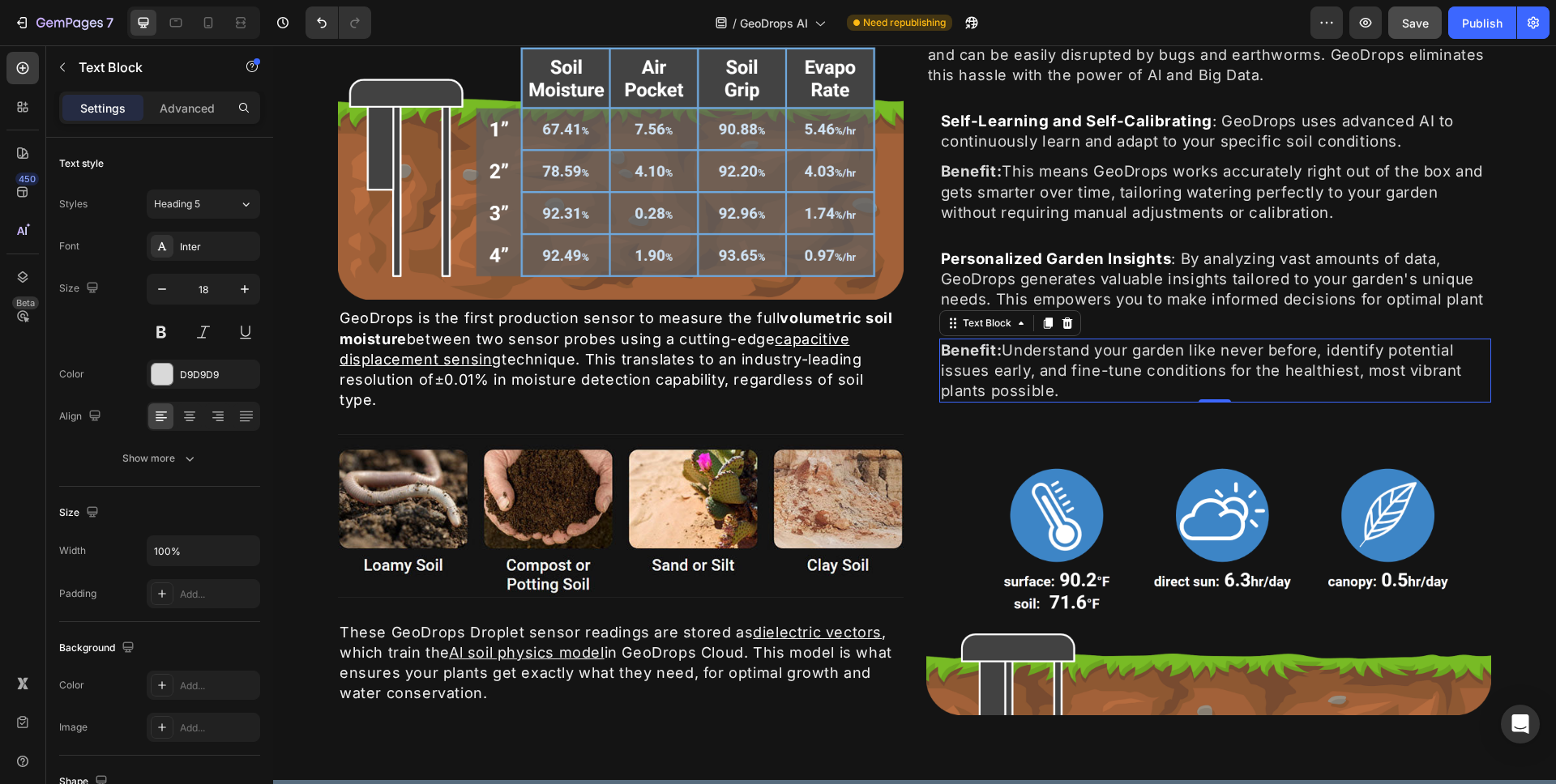
scroll to position [925, 0]
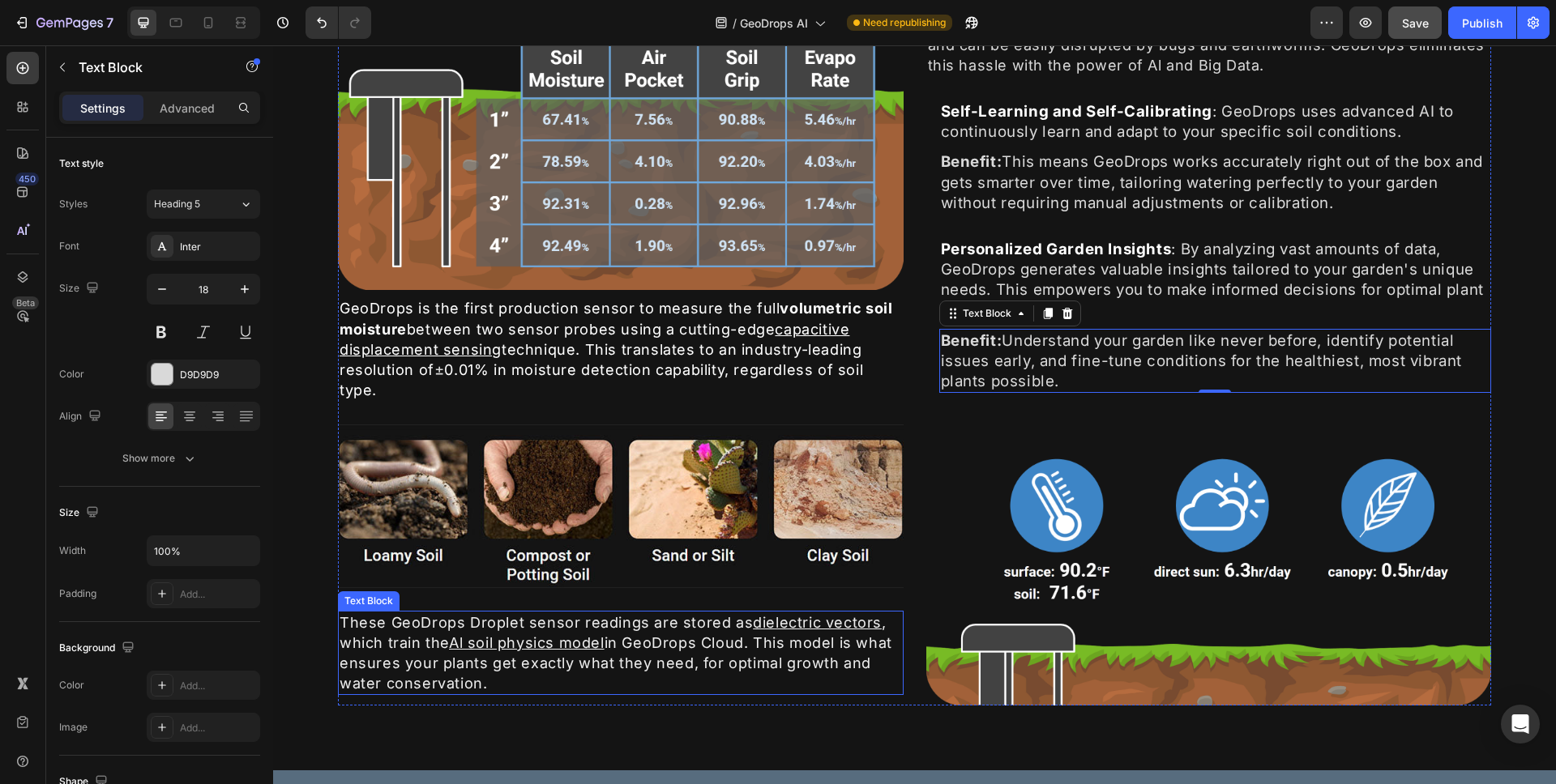
click at [747, 618] on p "These GeoDrops Droplet sensor readings are stored as dielectric vectors , which…" at bounding box center [621, 653] width 562 height 82
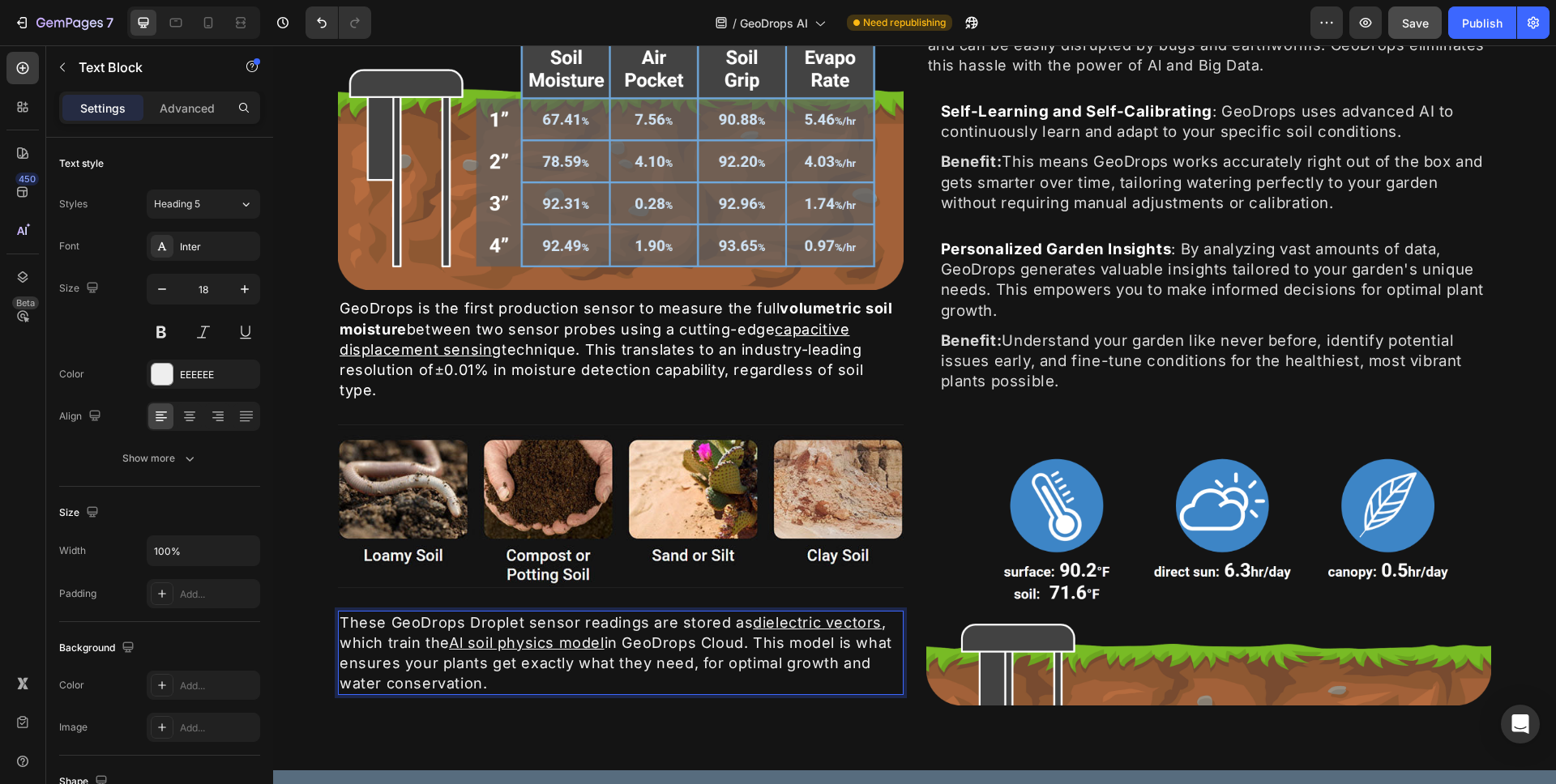
click at [753, 620] on u "dielectric vectors" at bounding box center [817, 622] width 128 height 17
click at [876, 621] on p "These GeoDrops Droplet sensor readings are stored as dielectric vectors , which…" at bounding box center [621, 653] width 562 height 82
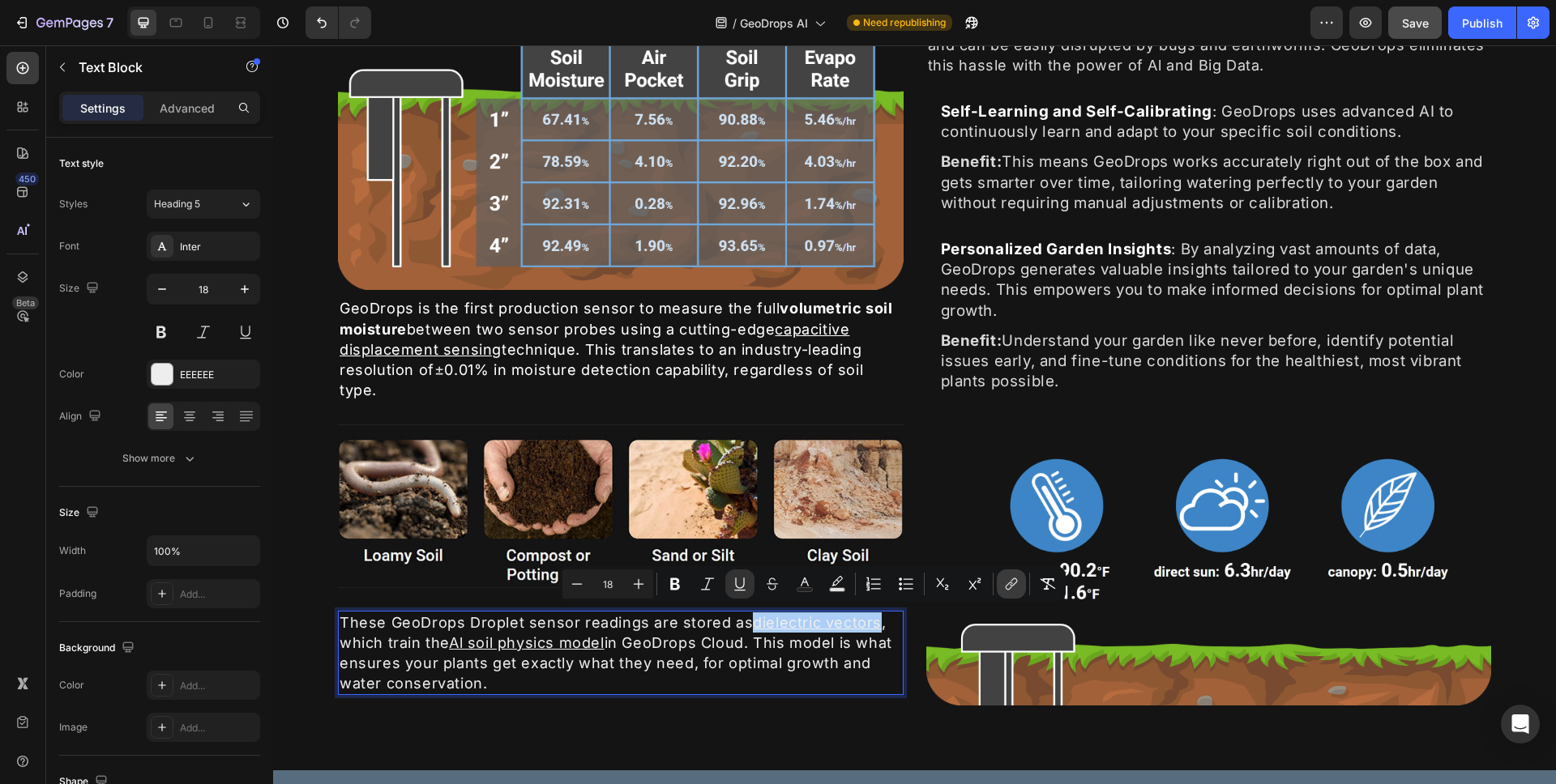
click at [1021, 587] on button "link" at bounding box center [1012, 584] width 29 height 29
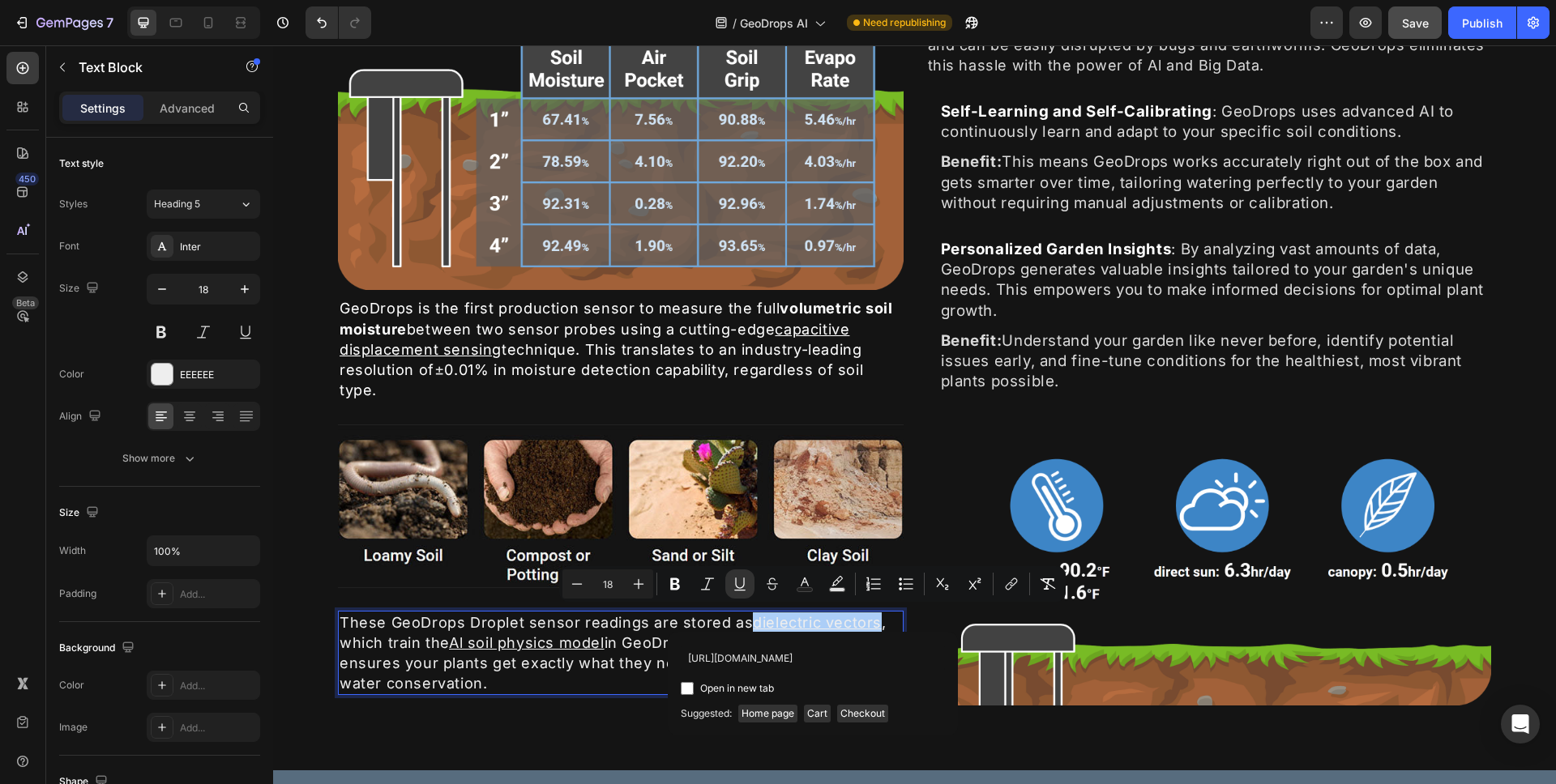
scroll to position [0, 108]
type input "https://en.wikipedia.org/wiki/Relative_permittivity#Terminology"
click at [691, 691] on input "Editor contextual toolbar" at bounding box center [687, 689] width 13 height 13
checkbox input "true"
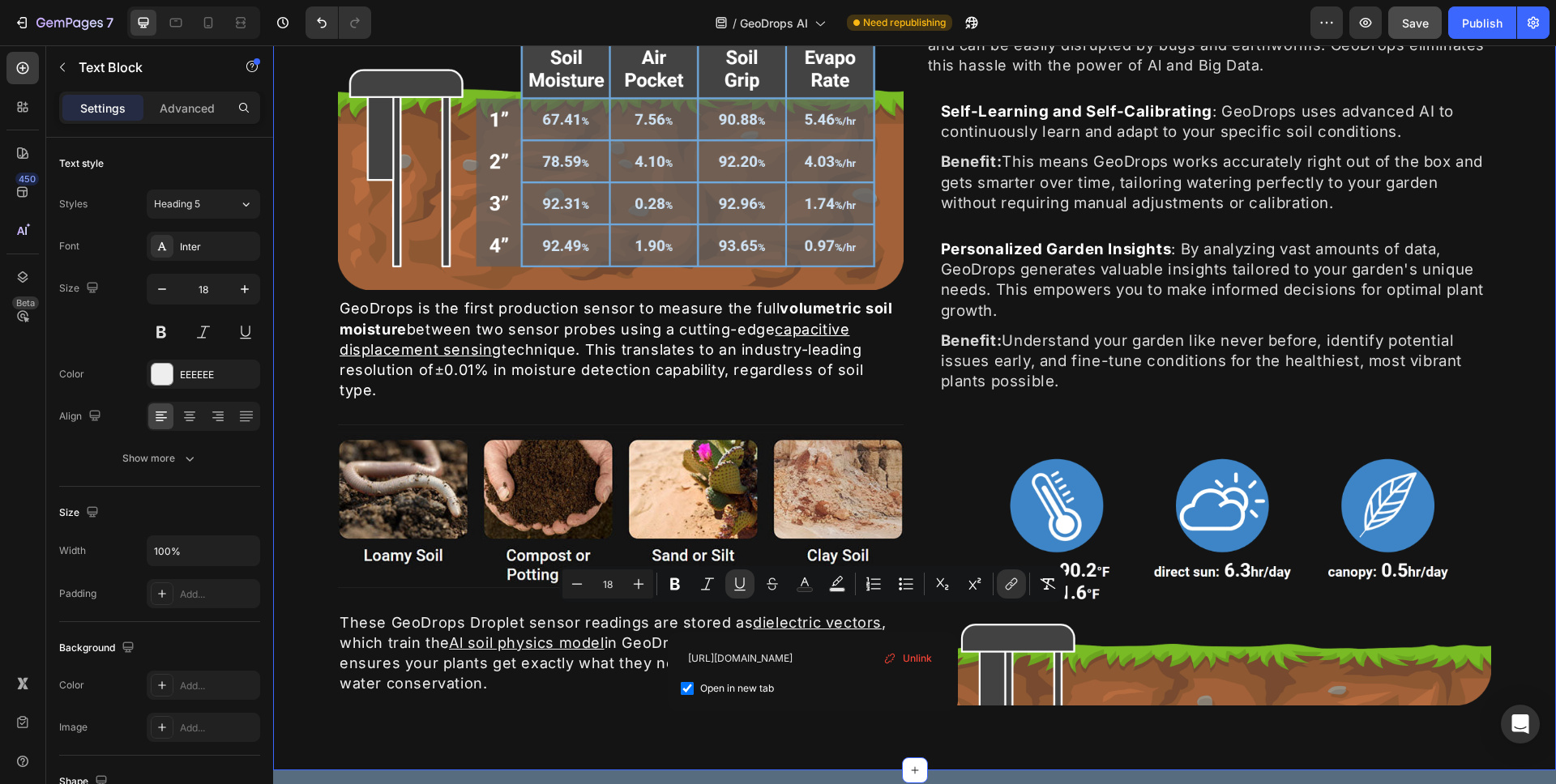
click at [726, 727] on div "⁠⁠⁠⁠⁠⁠⁠ Unmatched Moisture Accuracy Heading Image GeoDrops is the first product…" at bounding box center [915, 343] width 1154 height 803
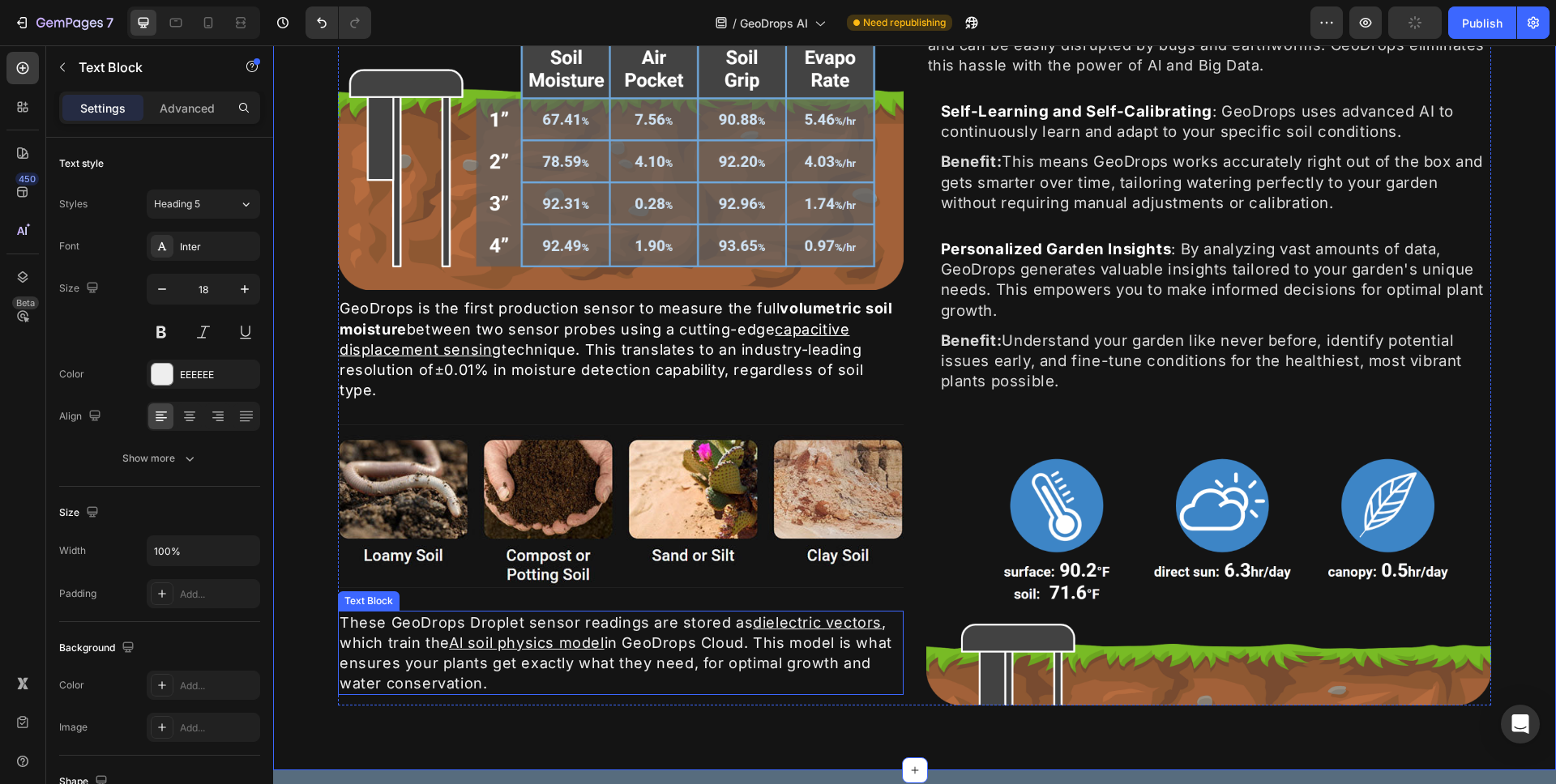
click at [456, 641] on u "Al soil physics model" at bounding box center [526, 643] width 155 height 17
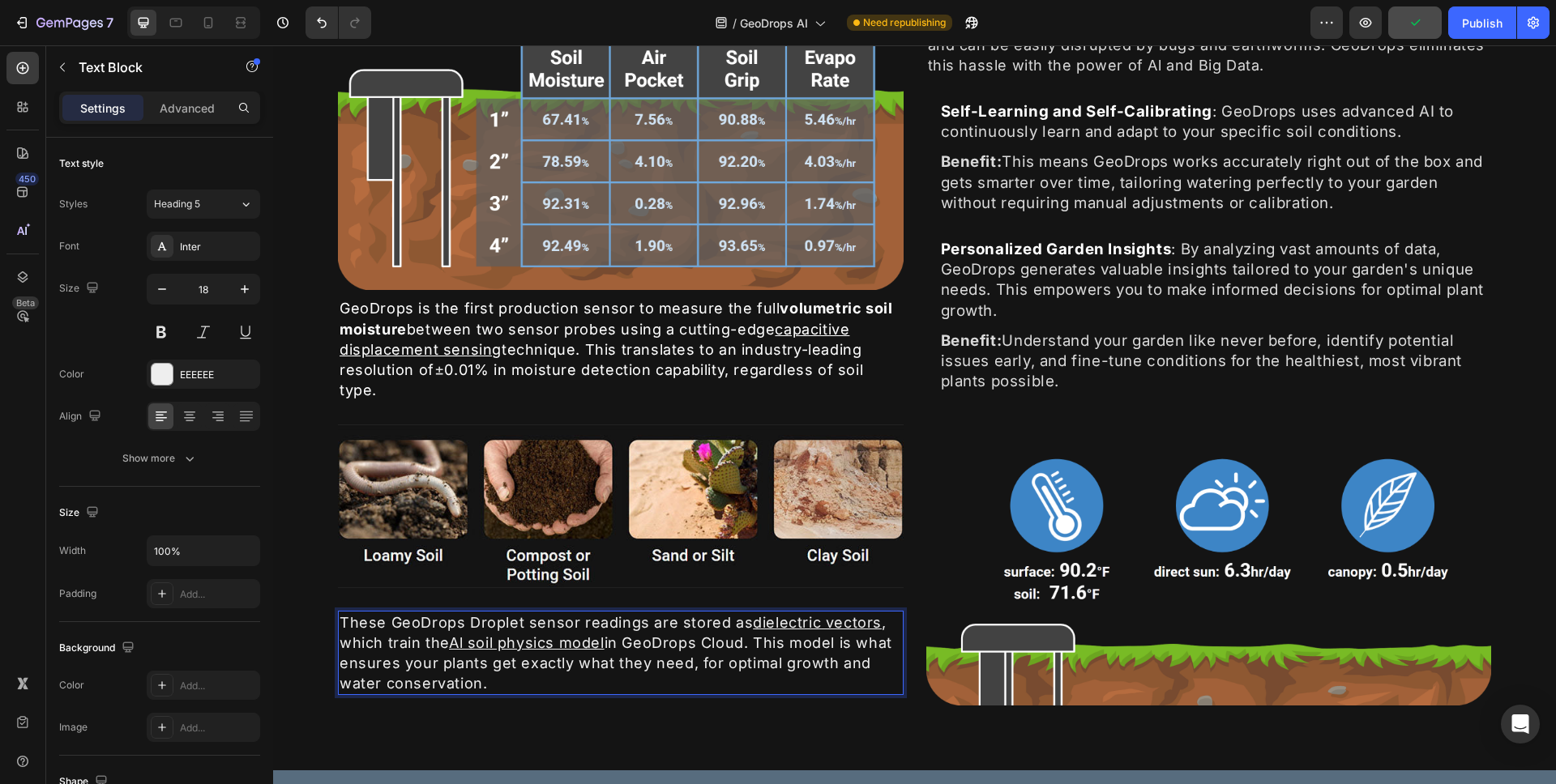
click at [454, 641] on u "Al soil physics model" at bounding box center [526, 643] width 155 height 17
click at [608, 642] on p "These GeoDrops Droplet sensor readings are stored as dielectric vectors , which…" at bounding box center [621, 653] width 562 height 82
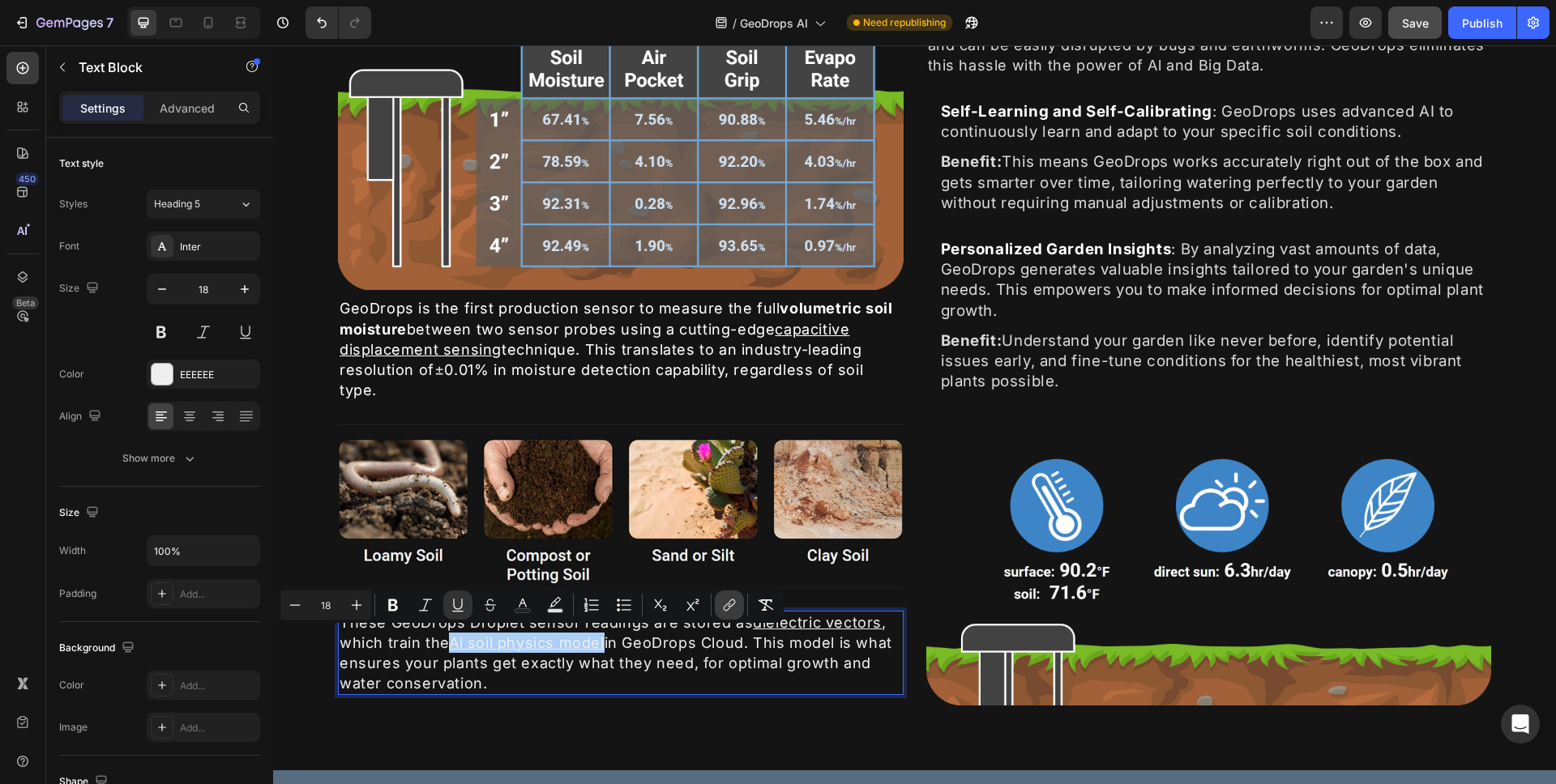
click at [721, 607] on icon "Editor contextual toolbar" at bounding box center [729, 605] width 16 height 16
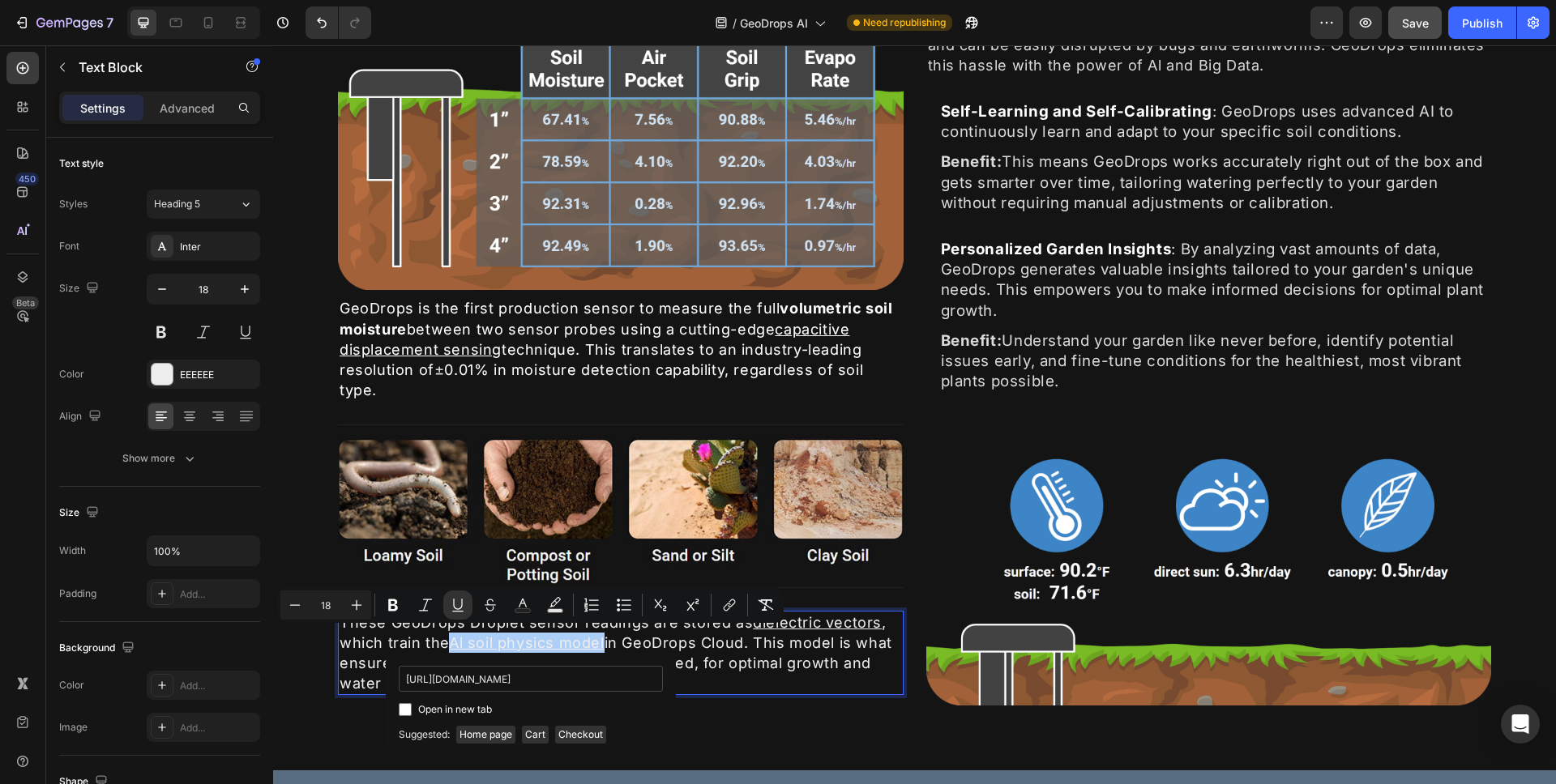
scroll to position [0, 59]
type input "https://en.wikipedia.org/wiki/Computational_physics"
click at [452, 708] on span "Open in new tab" at bounding box center [455, 710] width 74 height 20
checkbox input "true"
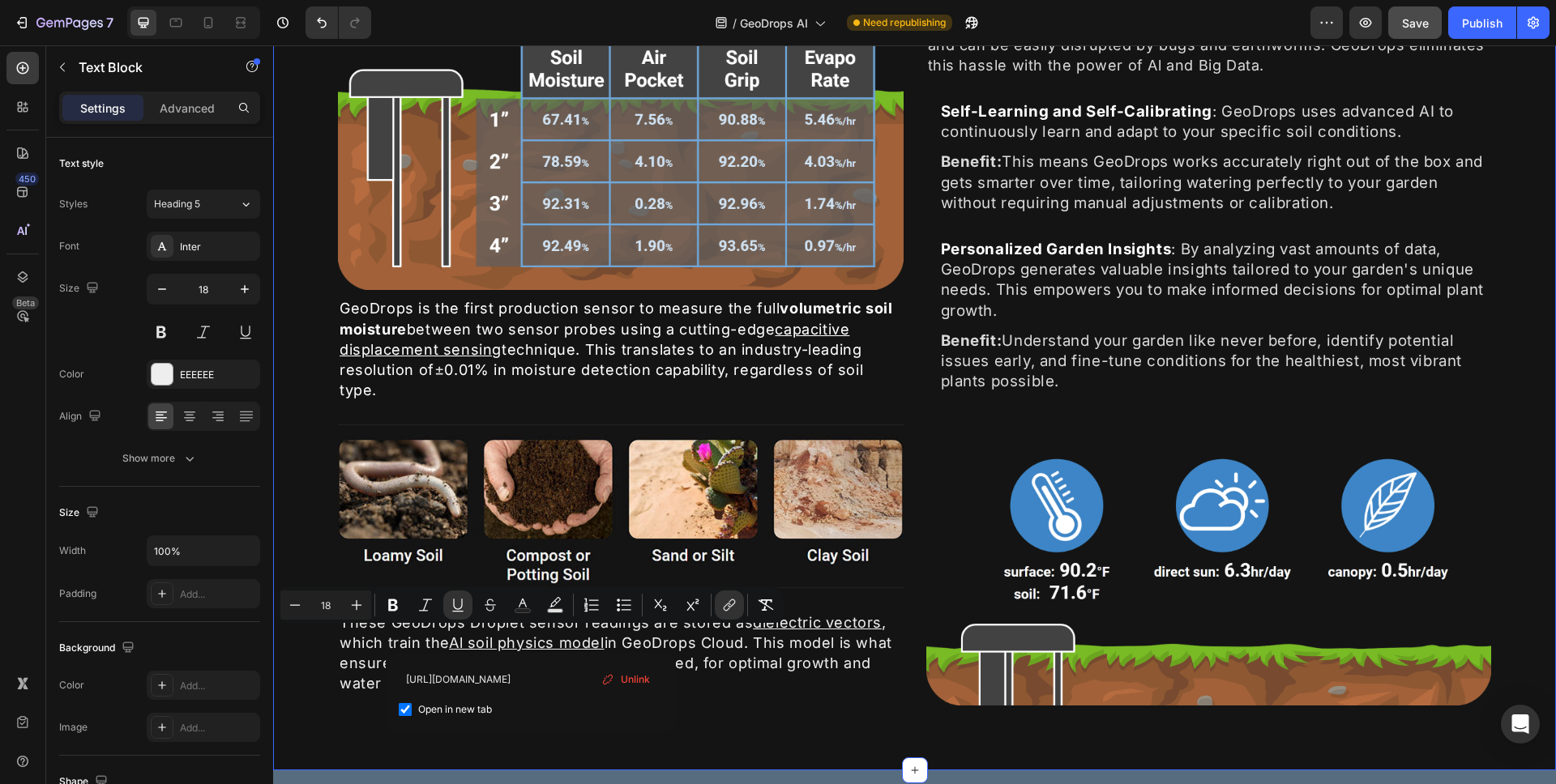
click at [779, 708] on div "⁠⁠⁠⁠⁠⁠⁠ Unmatched Moisture Accuracy Heading Image GeoDrops is the first product…" at bounding box center [915, 343] width 1154 height 803
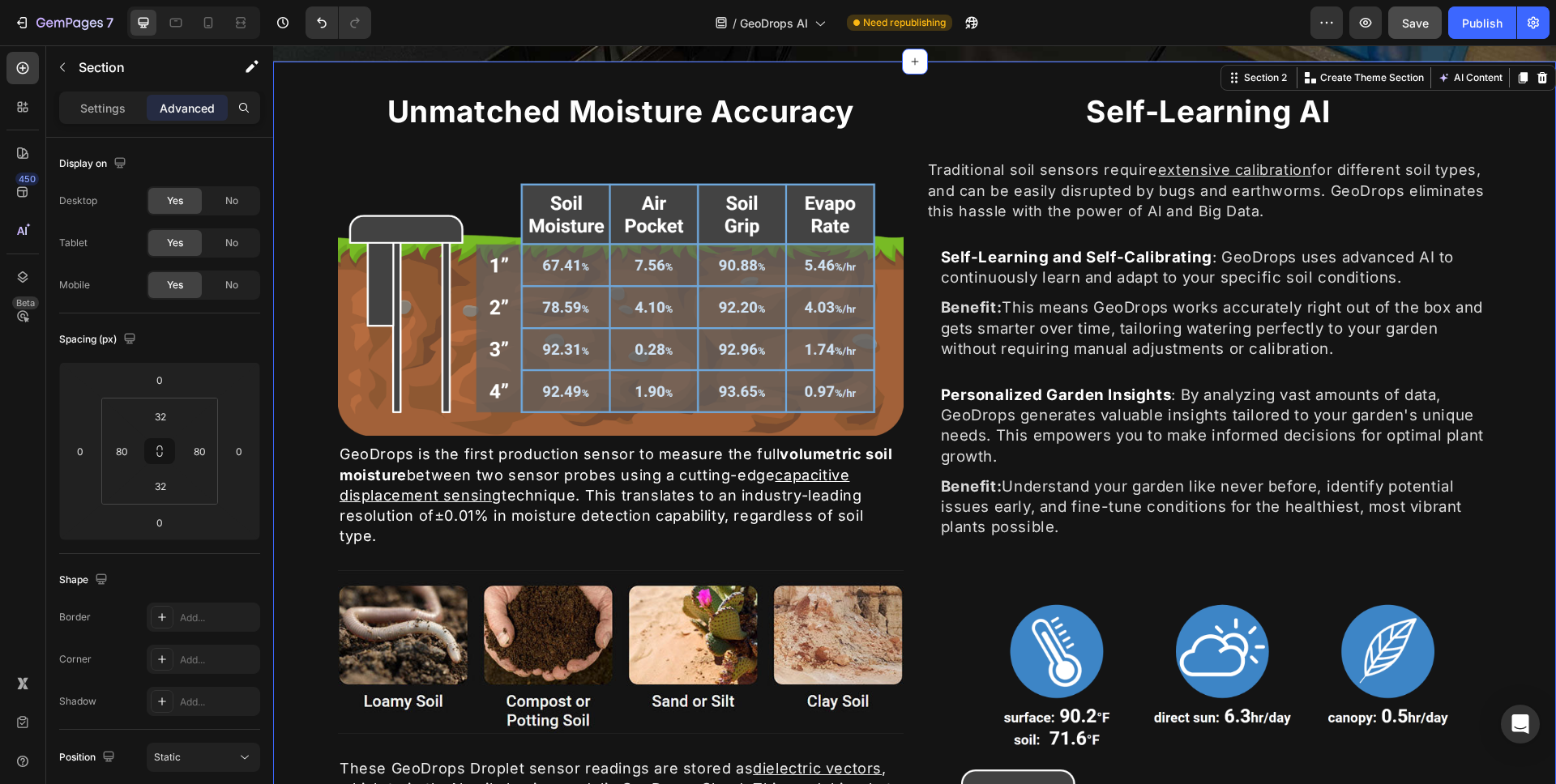
scroll to position [621, 0]
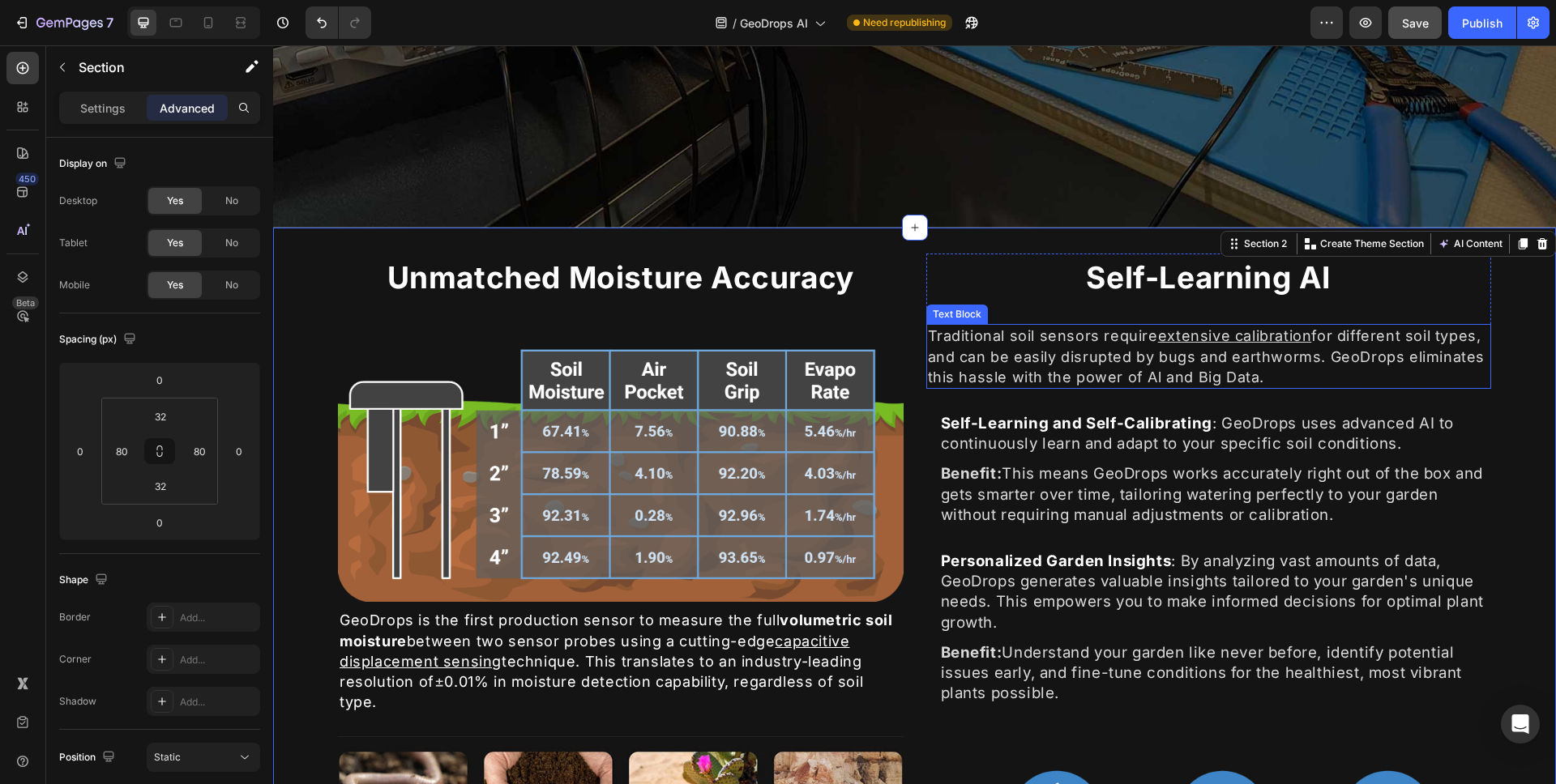
click at [1158, 328] on u "extensive calibration" at bounding box center [1234, 336] width 154 height 17
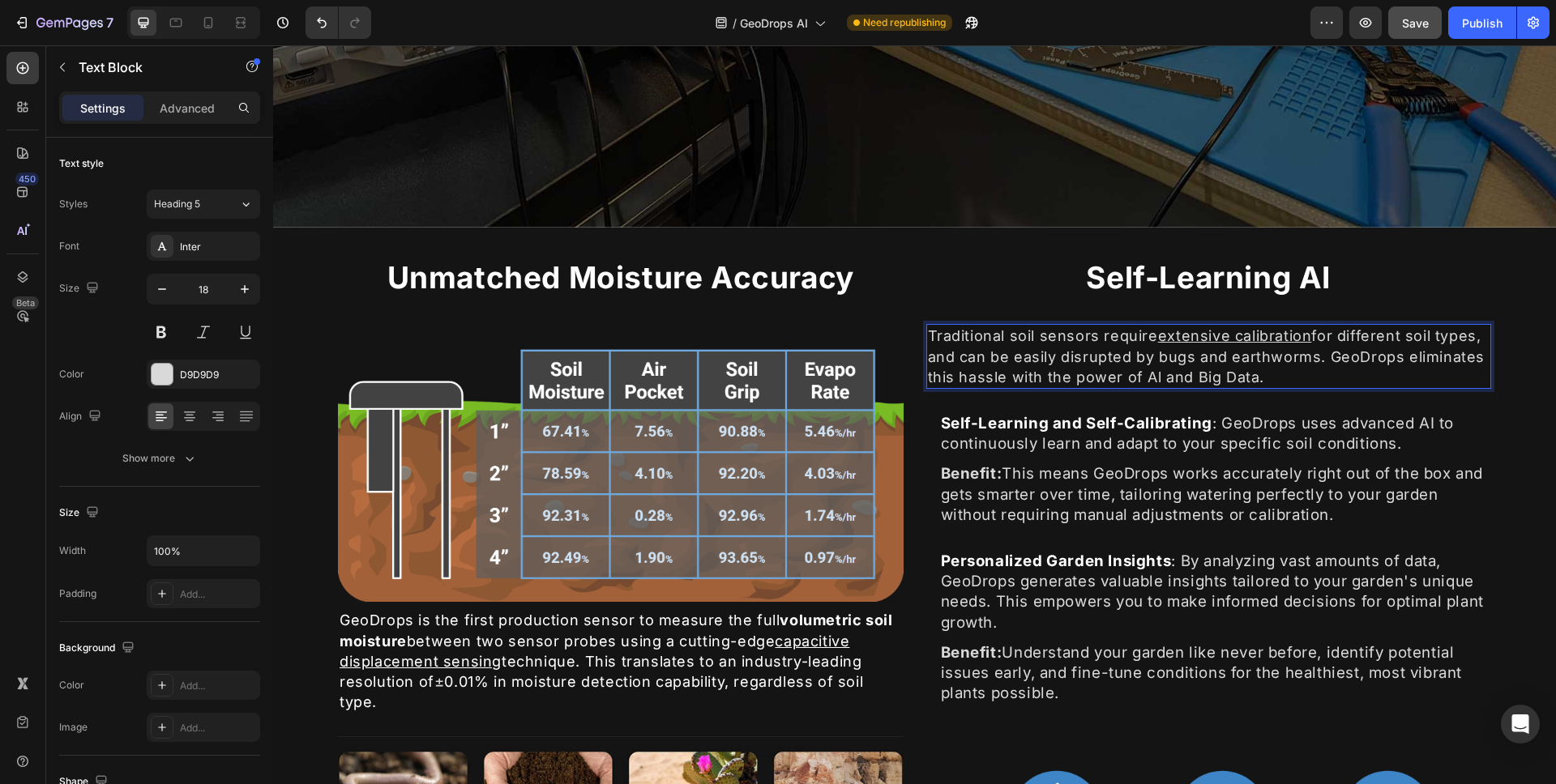
click at [1158, 330] on u "extensive calibration" at bounding box center [1234, 336] width 154 height 17
click at [1305, 330] on p "Traditional soil sensors require extensive calibration for different soil types…" at bounding box center [1209, 357] width 562 height 62
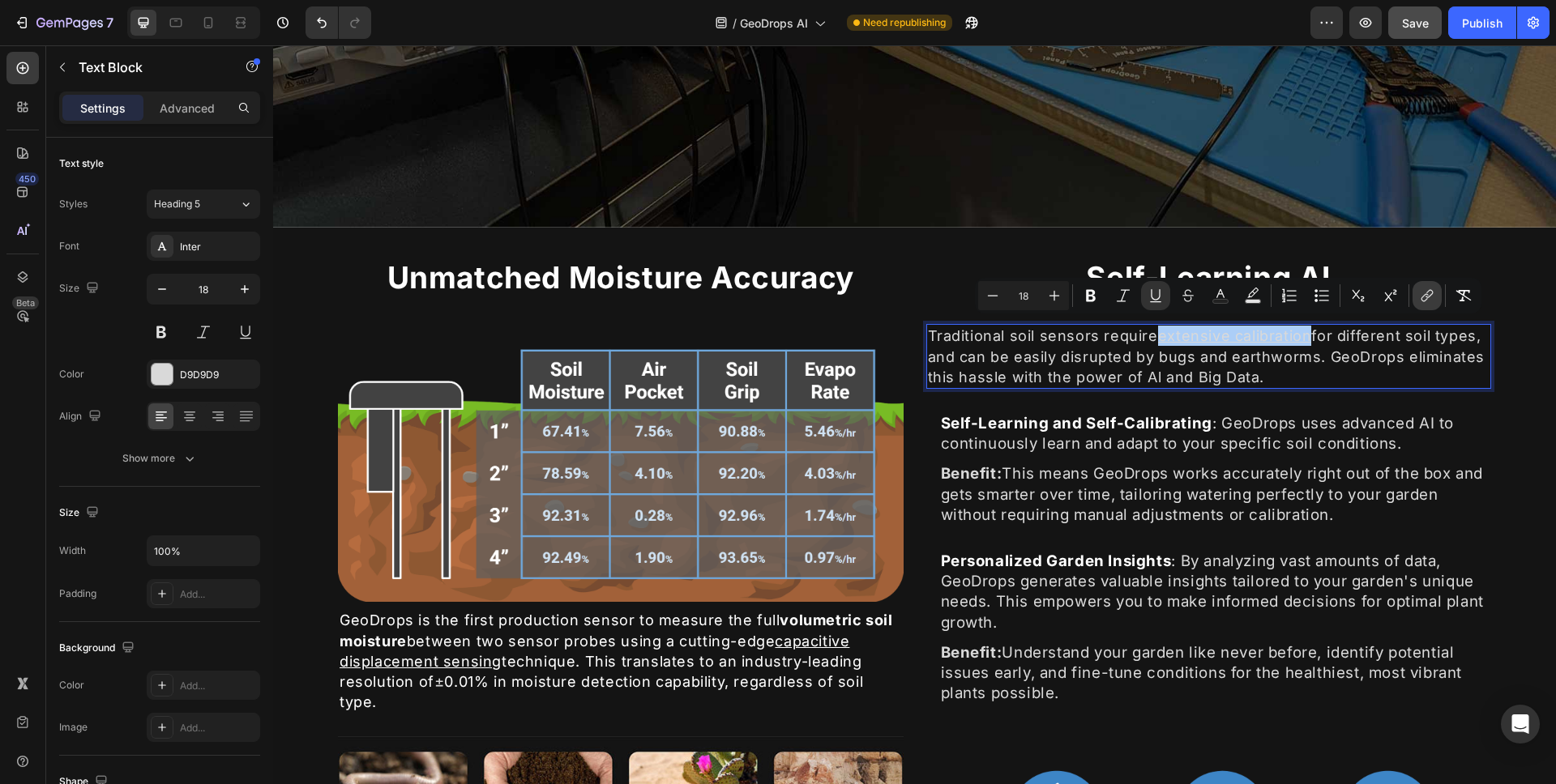
click at [1419, 304] on button "link" at bounding box center [1428, 295] width 29 height 29
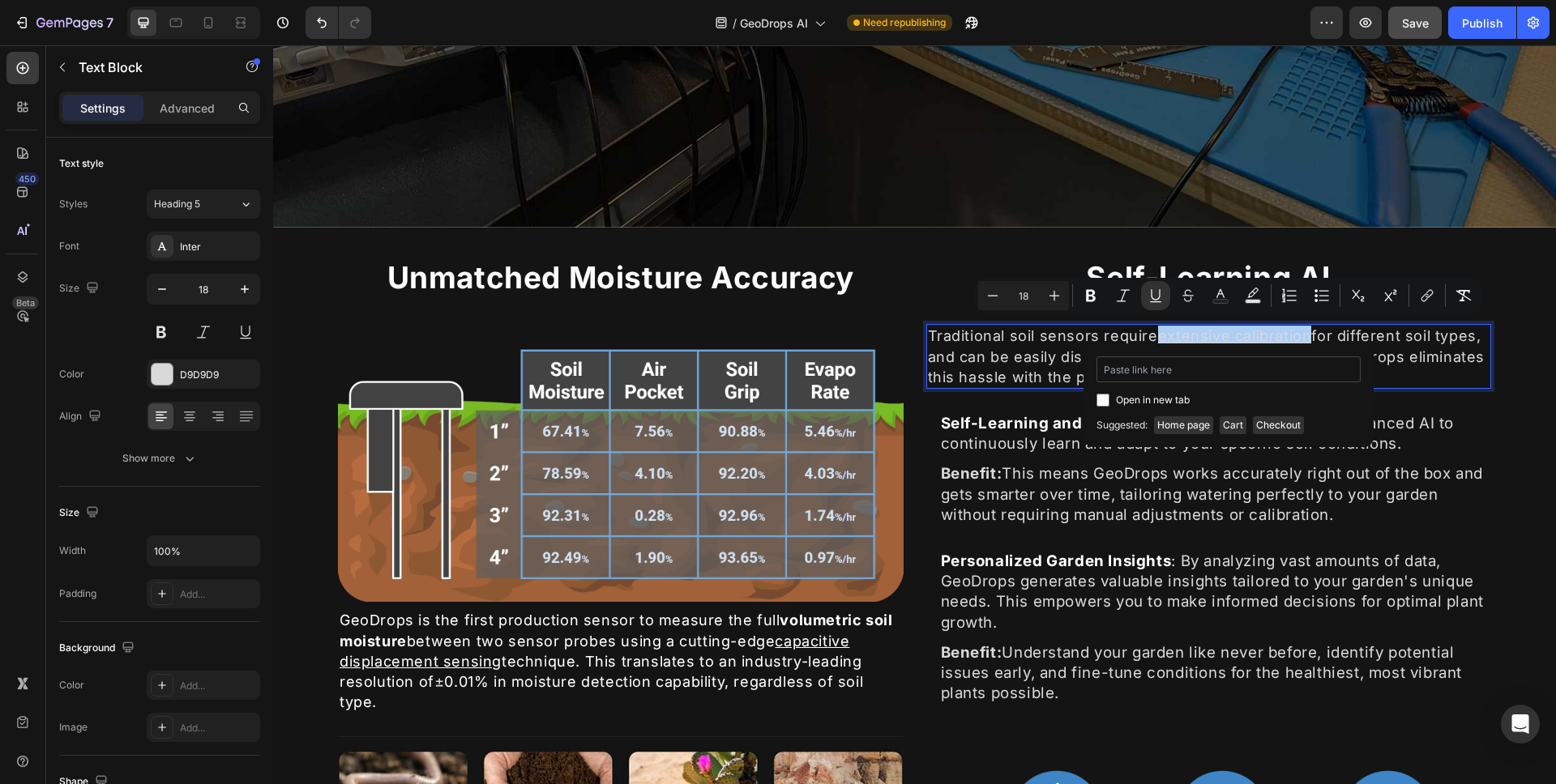
click at [1175, 371] on input "Editor contextual toolbar" at bounding box center [1229, 369] width 264 height 26
type input "https://www.youtube.com/watch?v=eq_2VhcXxfI"
click at [1155, 396] on span "Open in new tab" at bounding box center [1154, 401] width 74 height 20
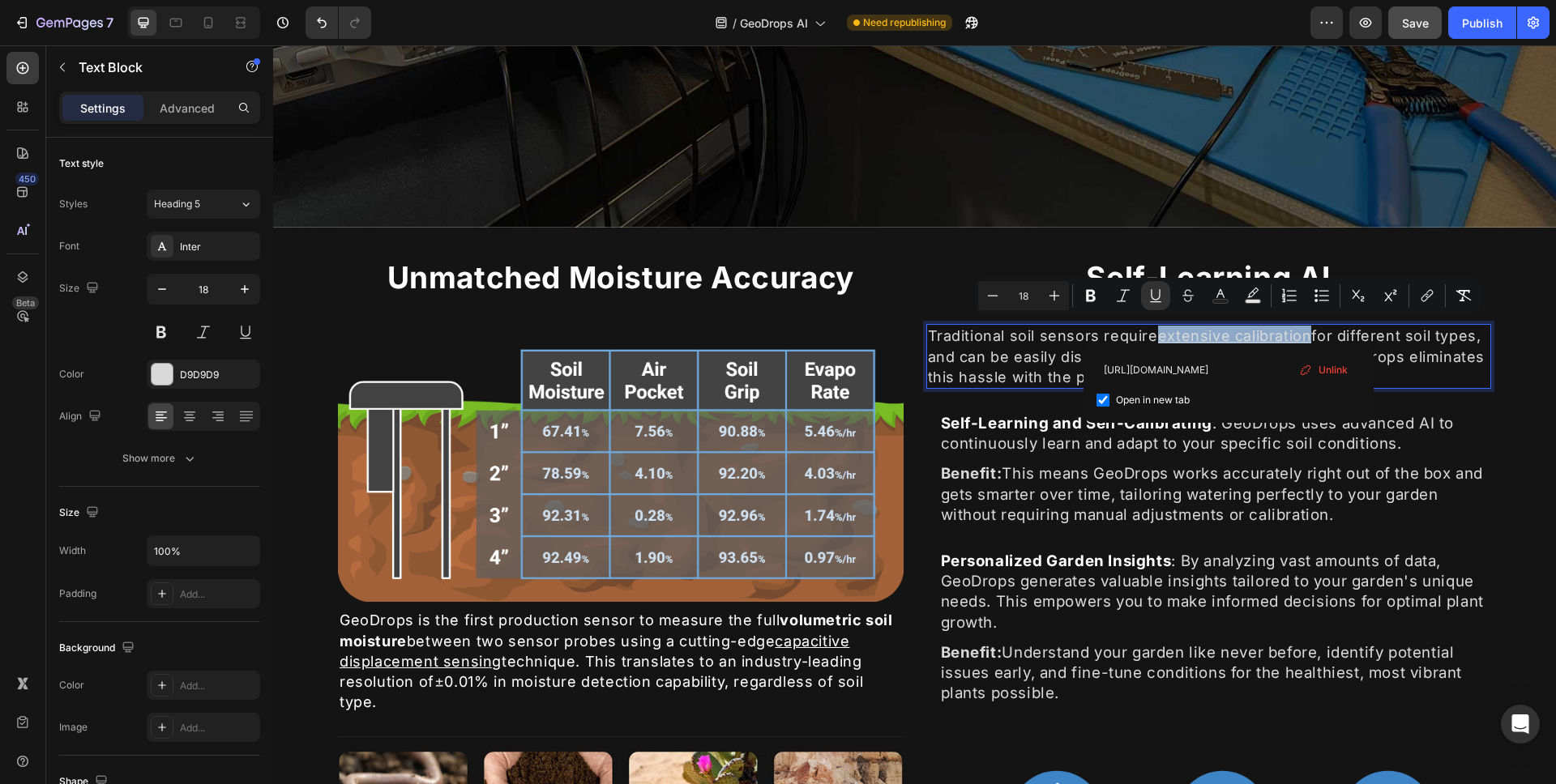
checkbox input "true"
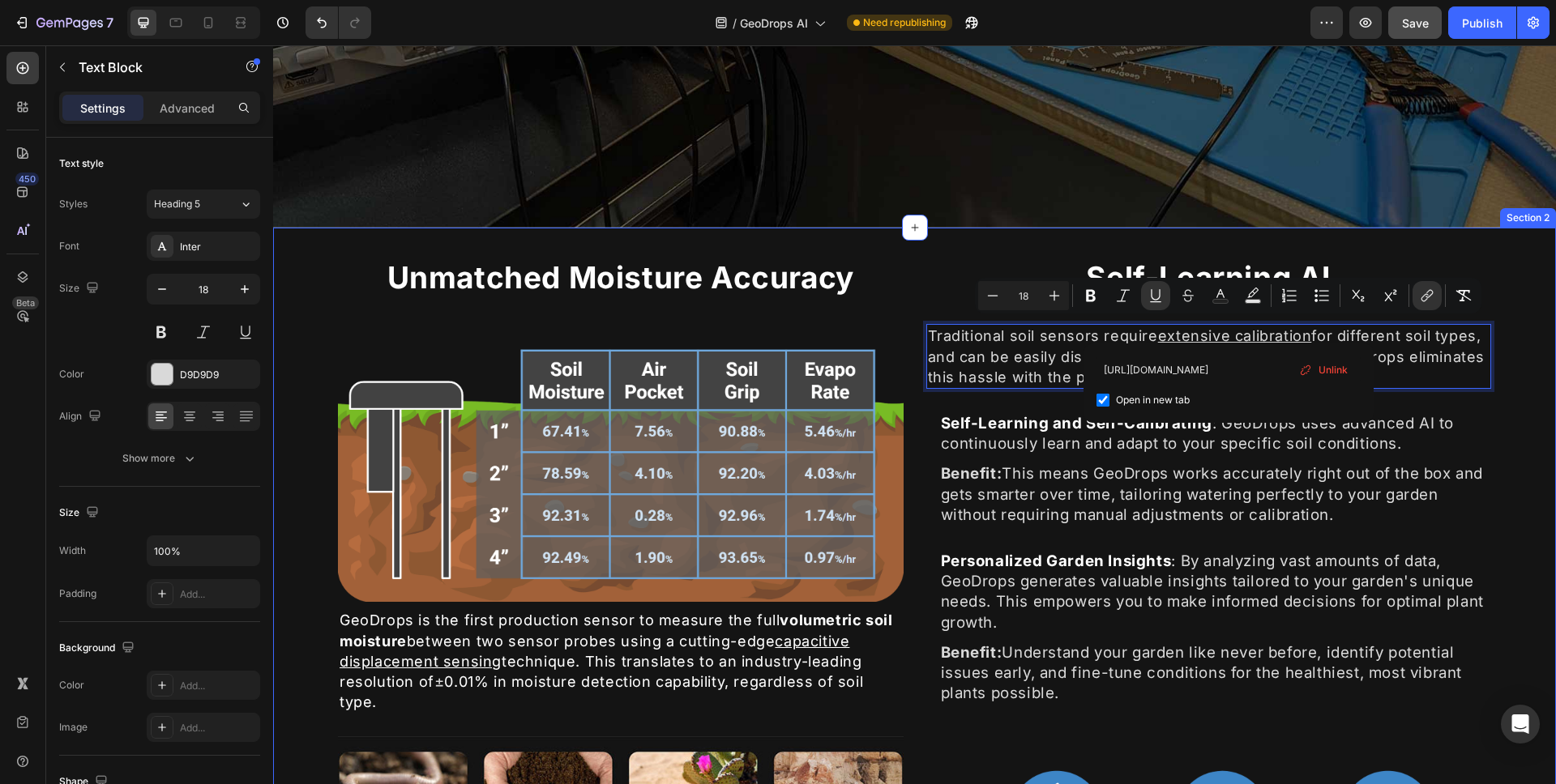
click at [1487, 403] on div "⁠⁠⁠⁠⁠⁠⁠ Unmatched Moisture Accuracy Heading Image GeoDrops is the first product…" at bounding box center [915, 656] width 1283 height 855
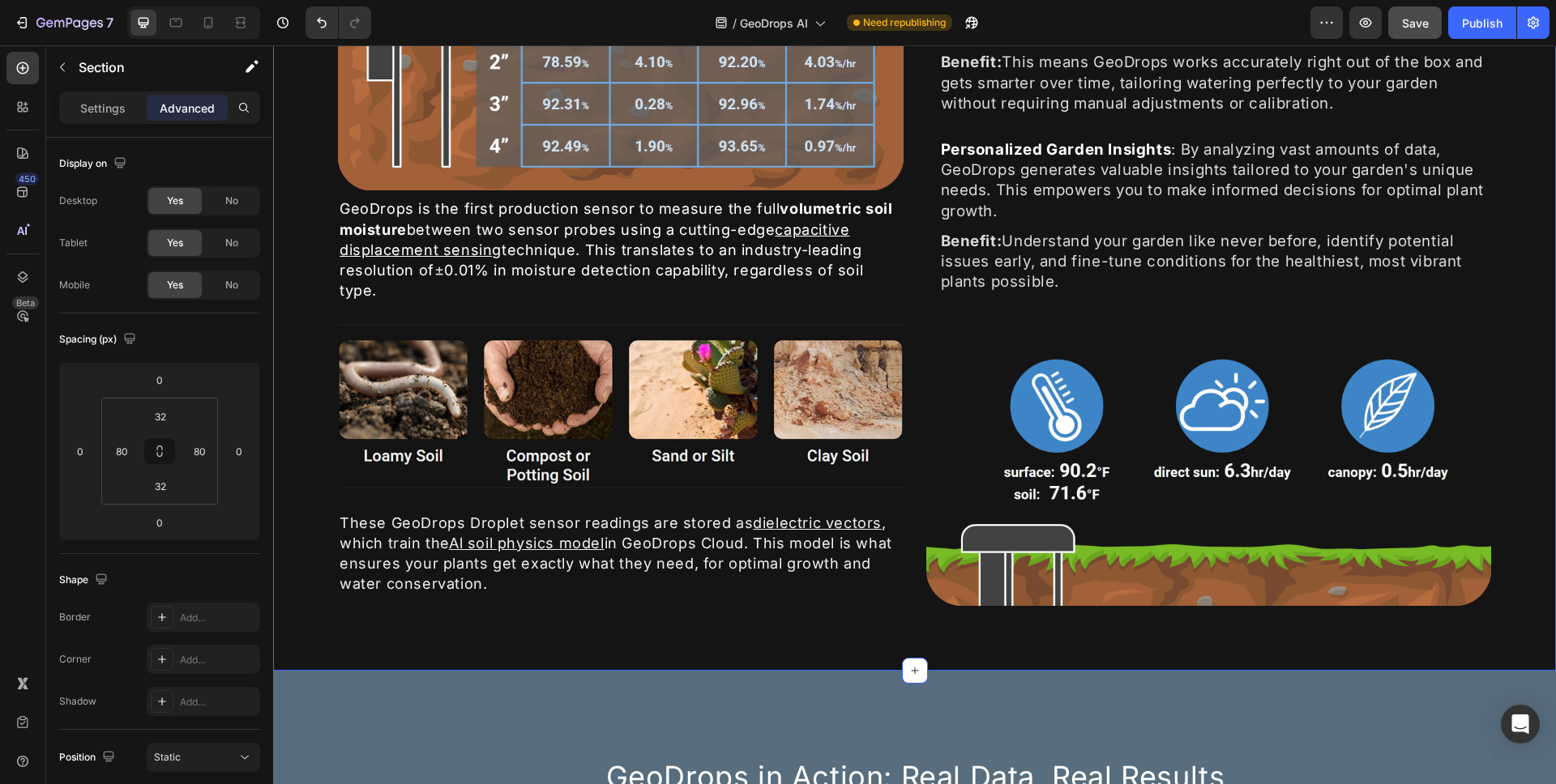
scroll to position [864, 0]
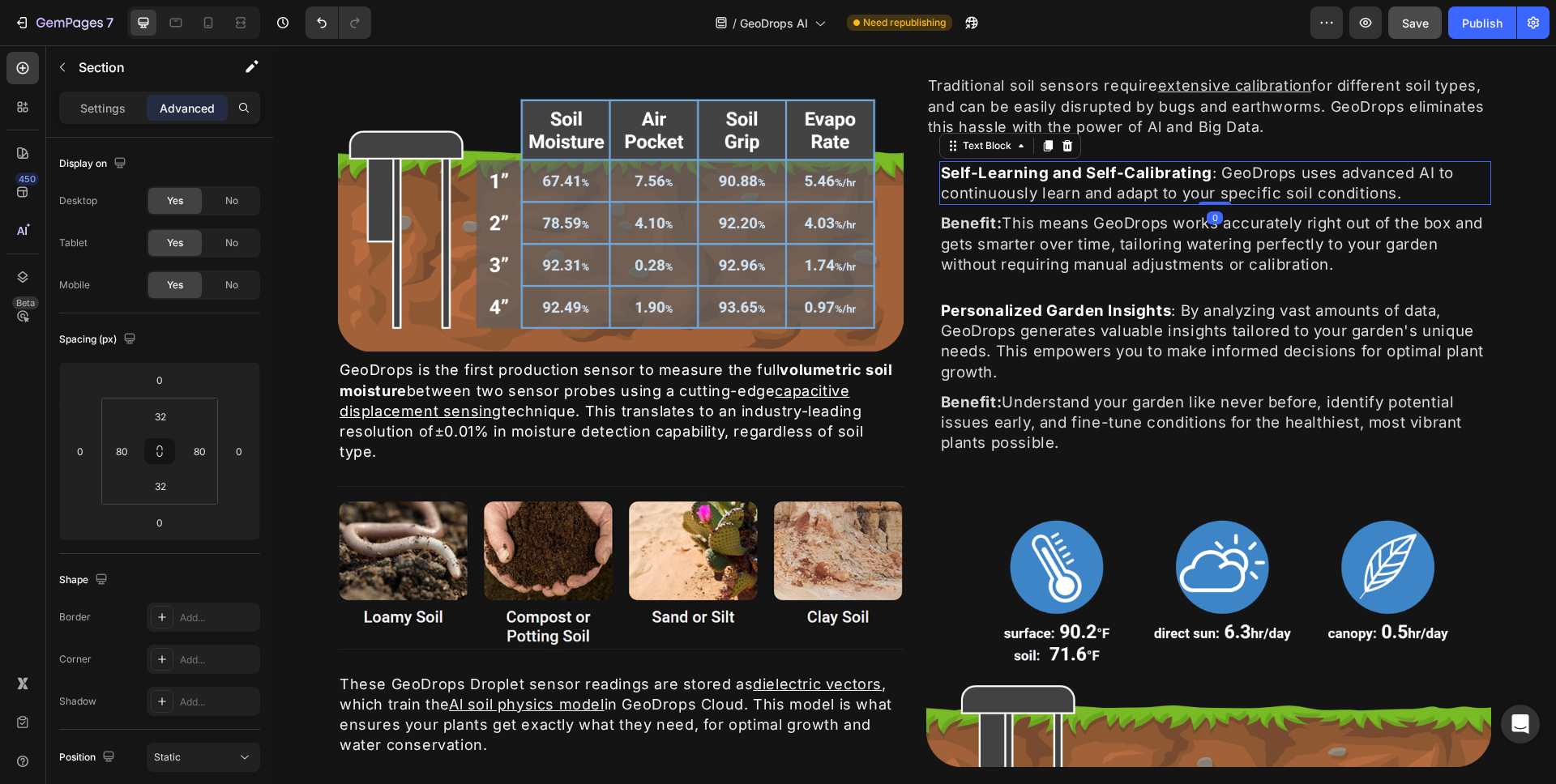
click at [1021, 181] on strong "Self-Learning and Self-Calibrating" at bounding box center [1077, 172] width 271 height 19
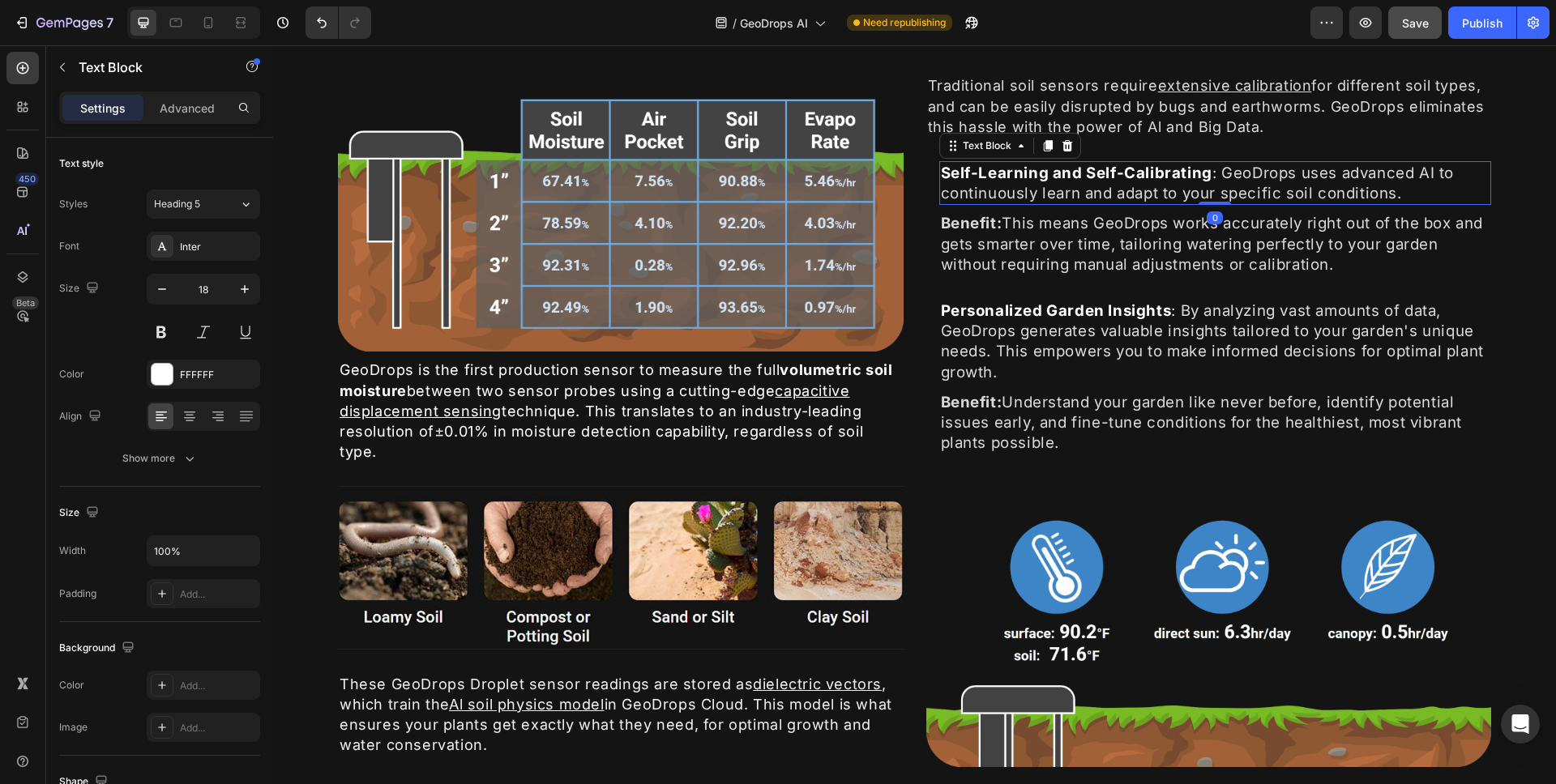
click at [942, 170] on strong "Self-Learning and Self-Calibrating" at bounding box center [1077, 172] width 271 height 19
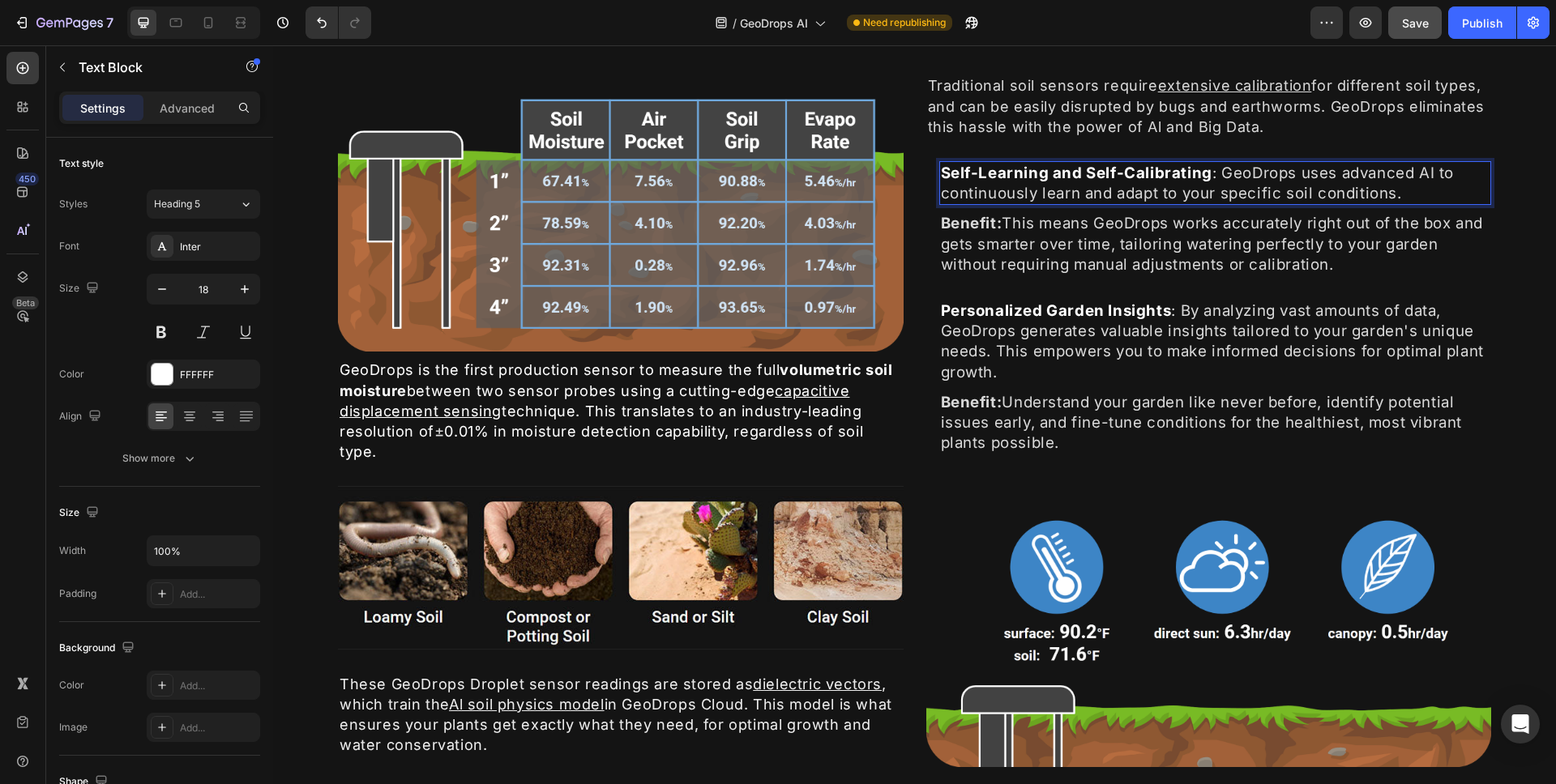
click at [942, 170] on strong "Self-Learning and Self-Calibrating" at bounding box center [1077, 172] width 271 height 19
click at [942, 172] on strong "Self-Learning and Self-Calibrating" at bounding box center [1077, 172] width 271 height 19
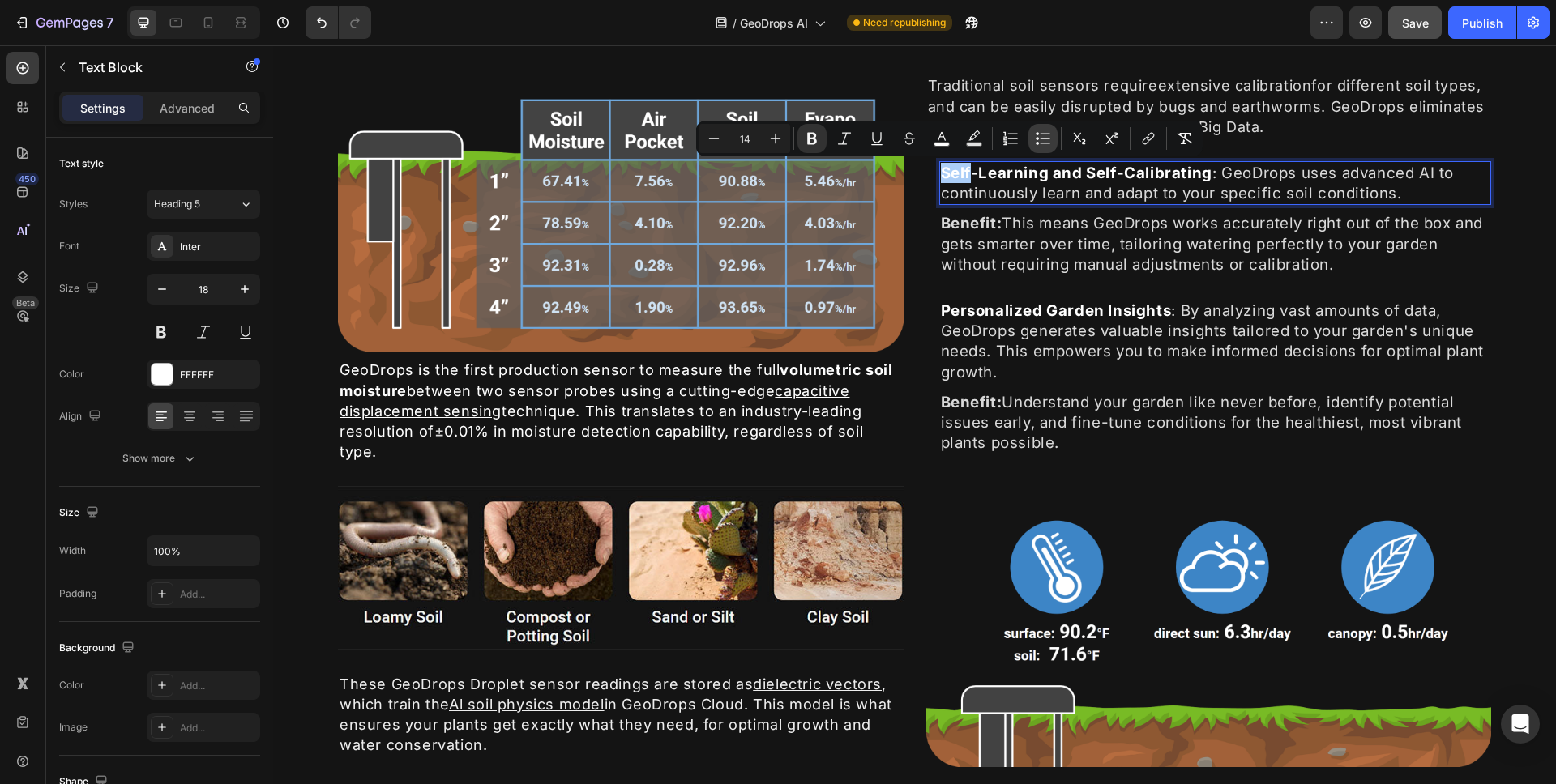
click at [1033, 137] on button "Bulleted List" at bounding box center [1043, 138] width 29 height 29
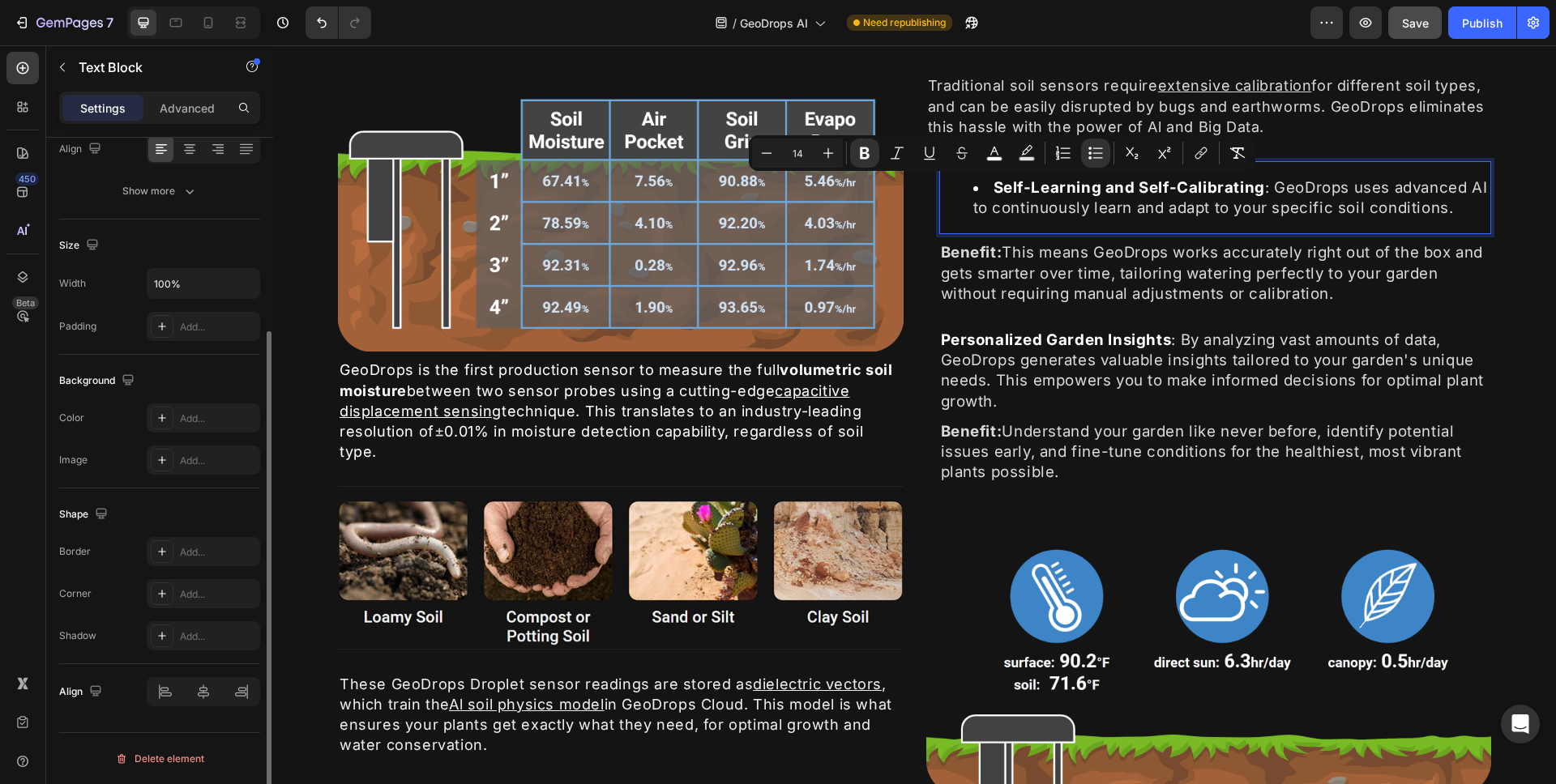
scroll to position [0, 0]
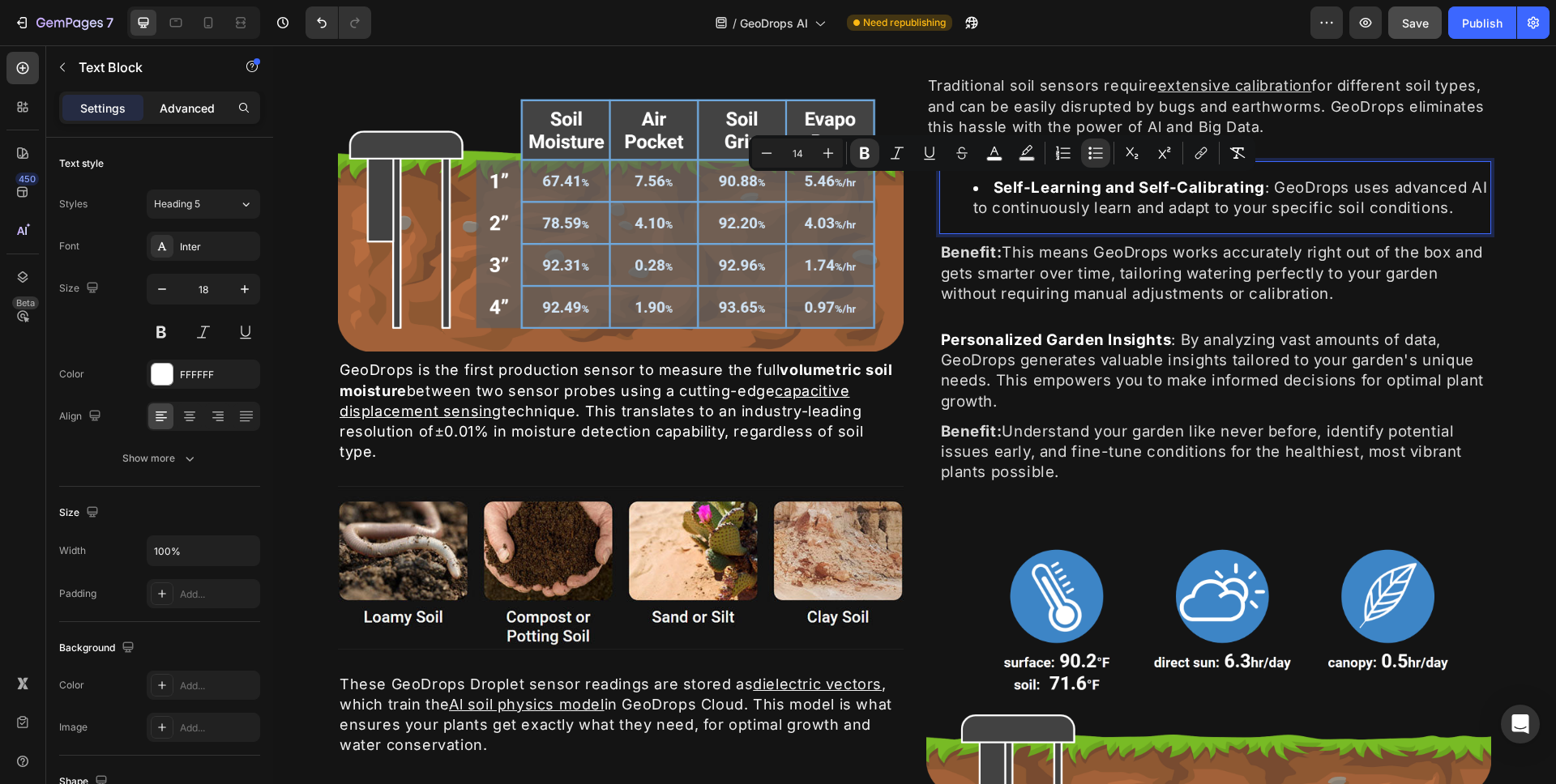
click at [170, 98] on div "Advanced" at bounding box center [187, 108] width 81 height 26
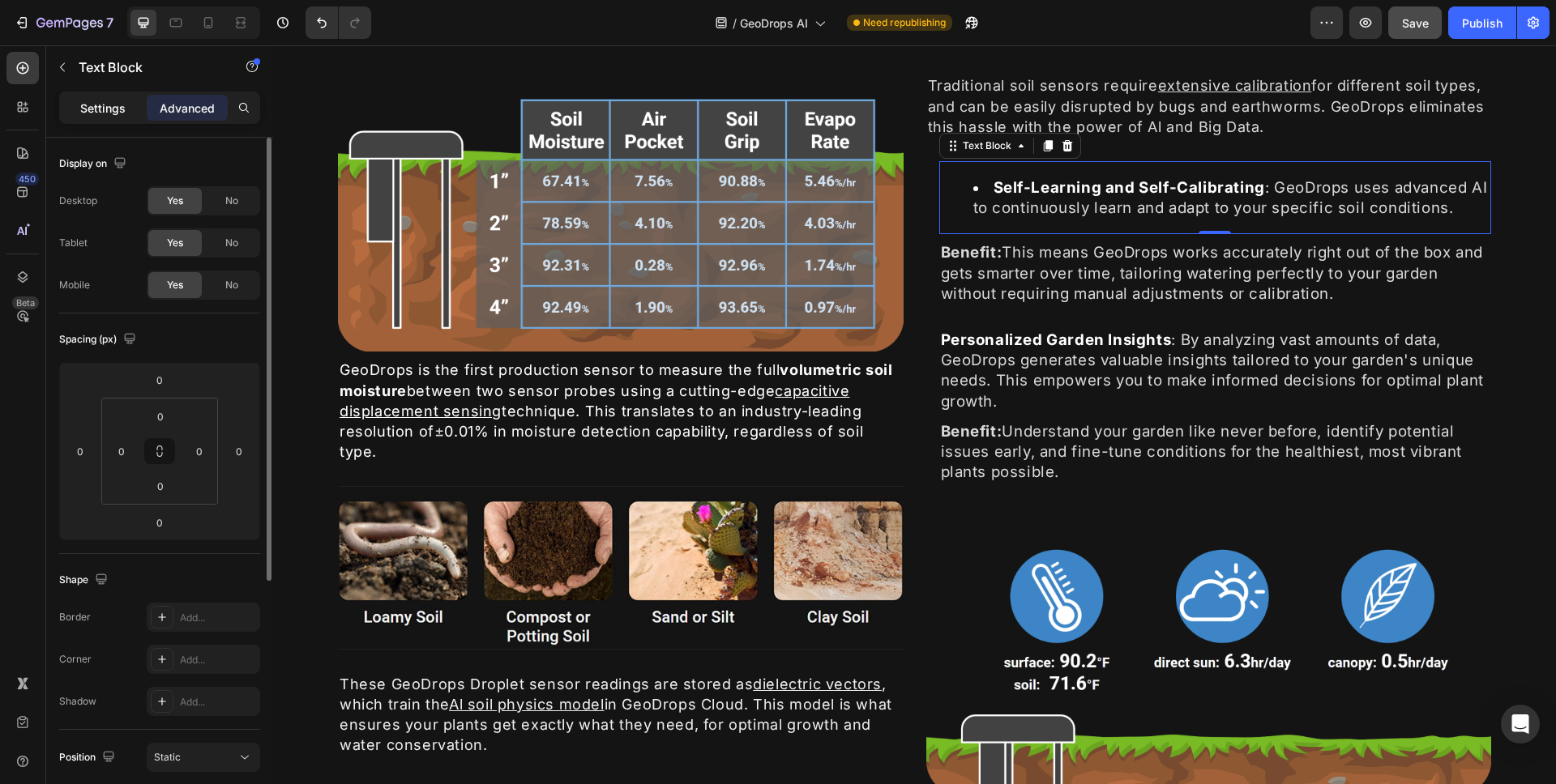
click at [125, 118] on div "Settings" at bounding box center [102, 108] width 81 height 26
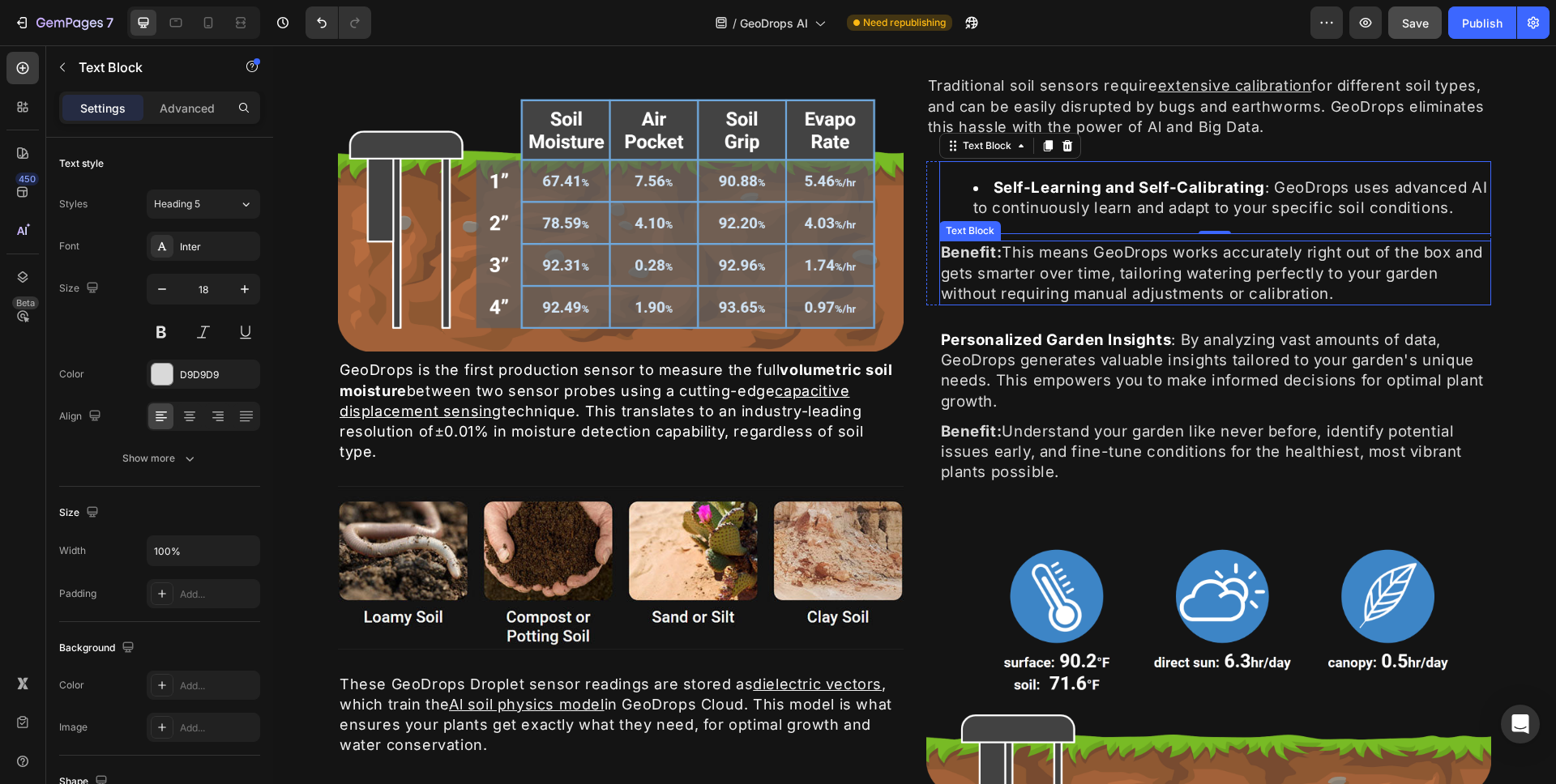
click at [1044, 251] on span "Benefit: This means GeoDrops works accurately right out of the box and gets sma…" at bounding box center [1213, 273] width 543 height 59
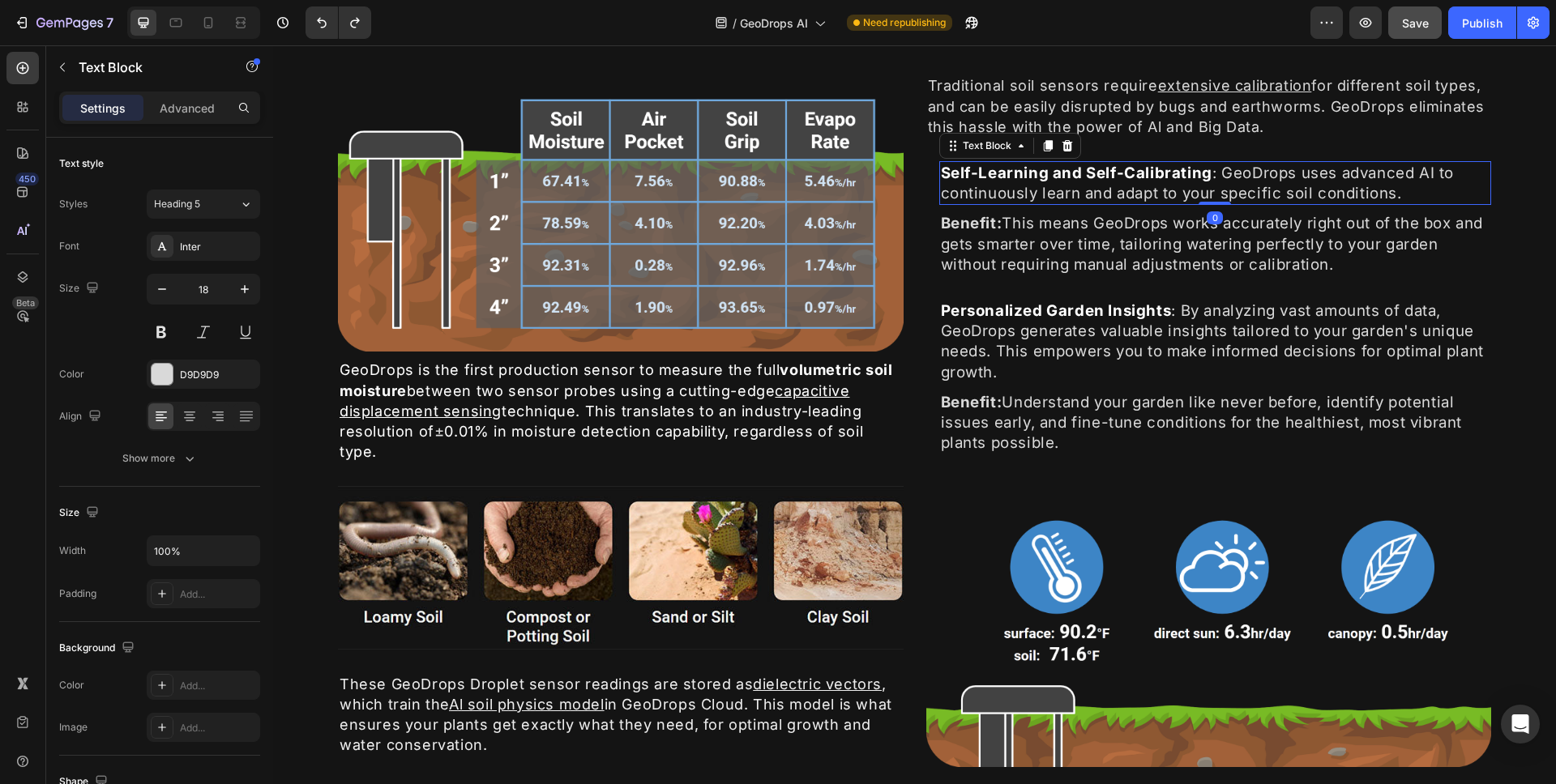
click at [949, 176] on strong "Self-Learning and Self-Calibrating" at bounding box center [1077, 172] width 271 height 19
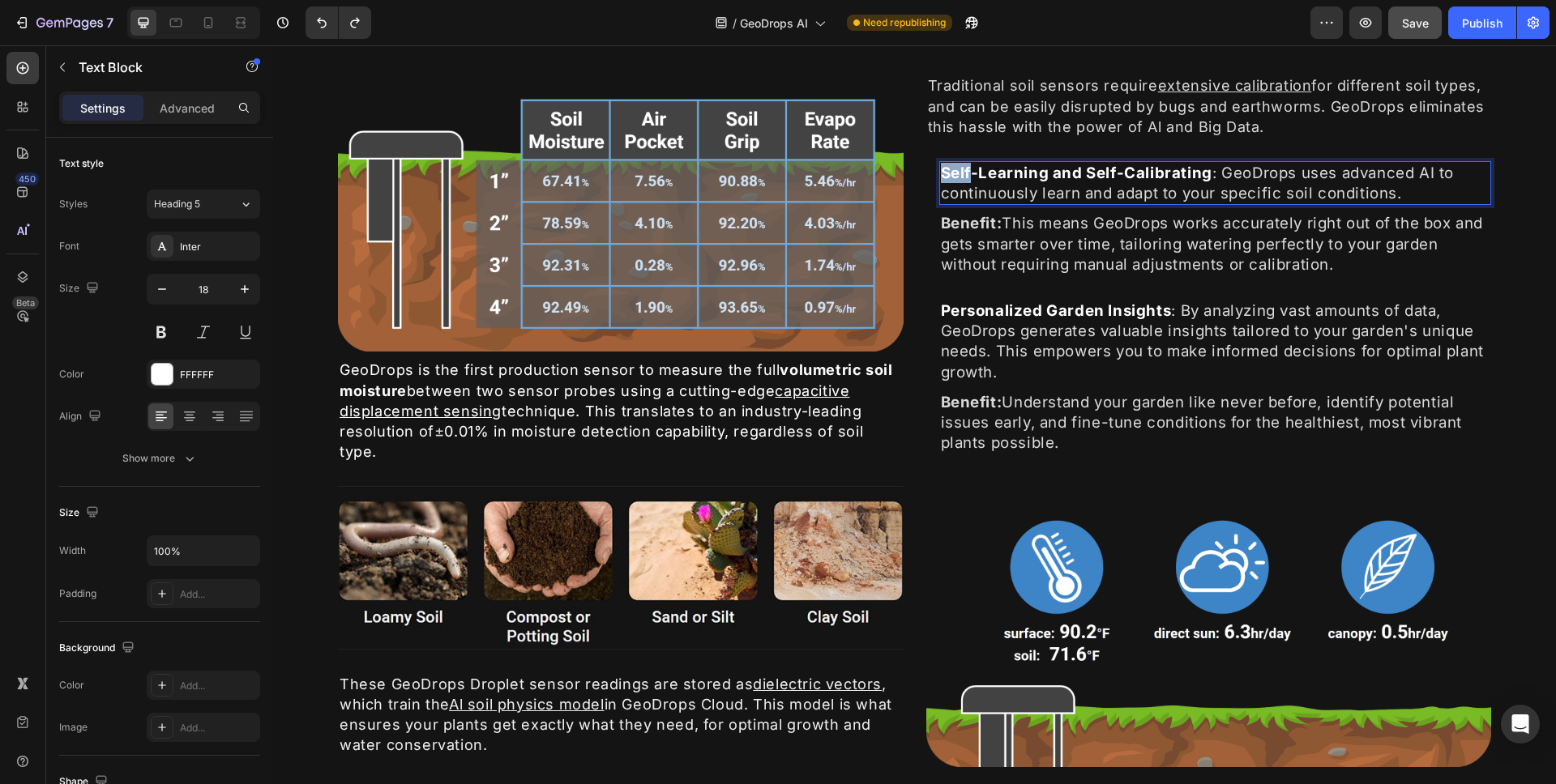
click at [942, 175] on strong "Self-Learning and Self-Calibrating" at bounding box center [1077, 172] width 271 height 19
click at [942, 178] on strong "Self-Learning and Self-Calibrating" at bounding box center [1077, 172] width 271 height 19
click at [942, 172] on strong "Self-Learning and Self-Calibrating" at bounding box center [1077, 172] width 271 height 19
click at [942, 220] on strong "Benefit:" at bounding box center [972, 223] width 62 height 19
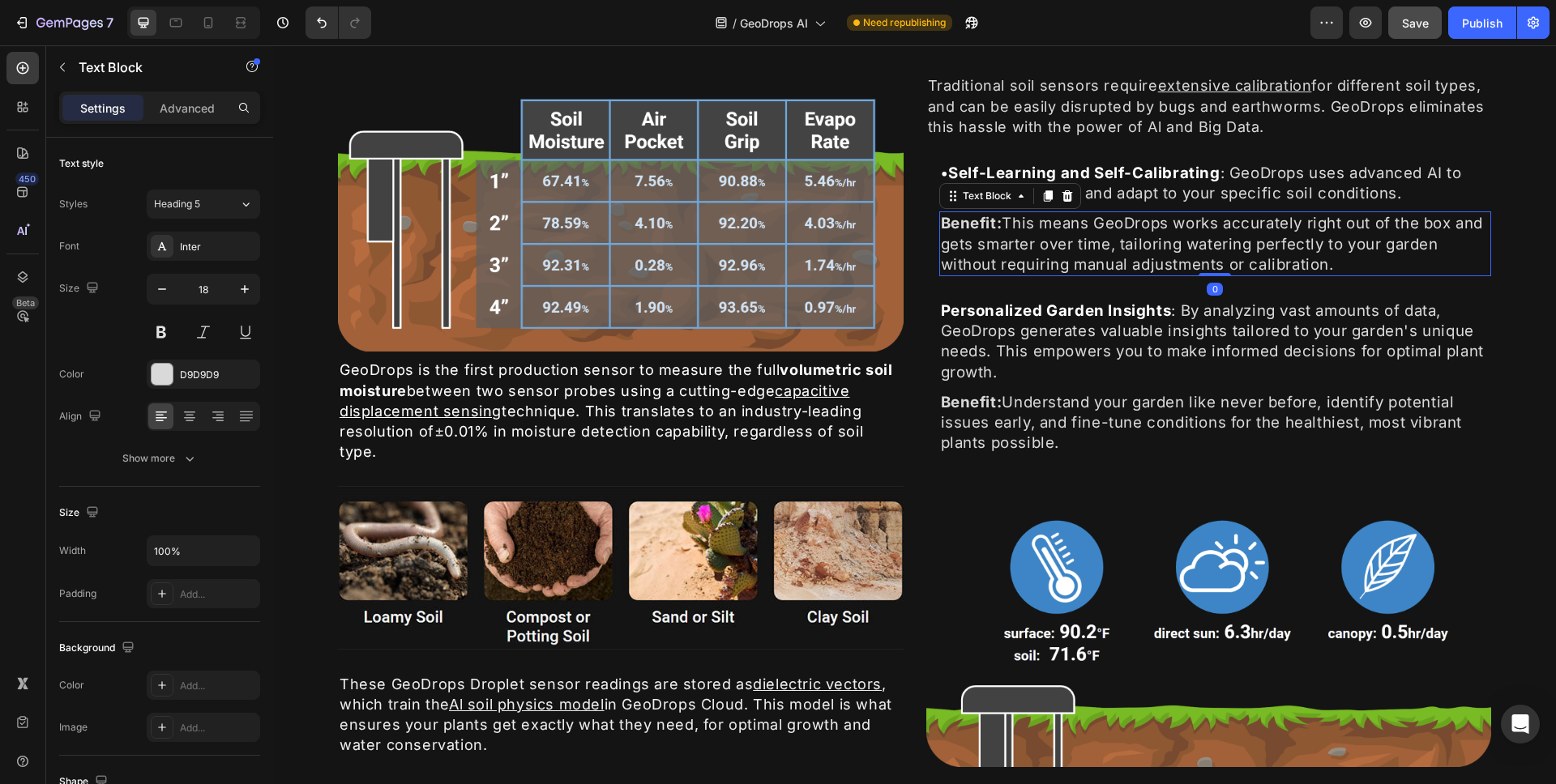
click at [942, 226] on strong "Benefit:" at bounding box center [972, 223] width 62 height 19
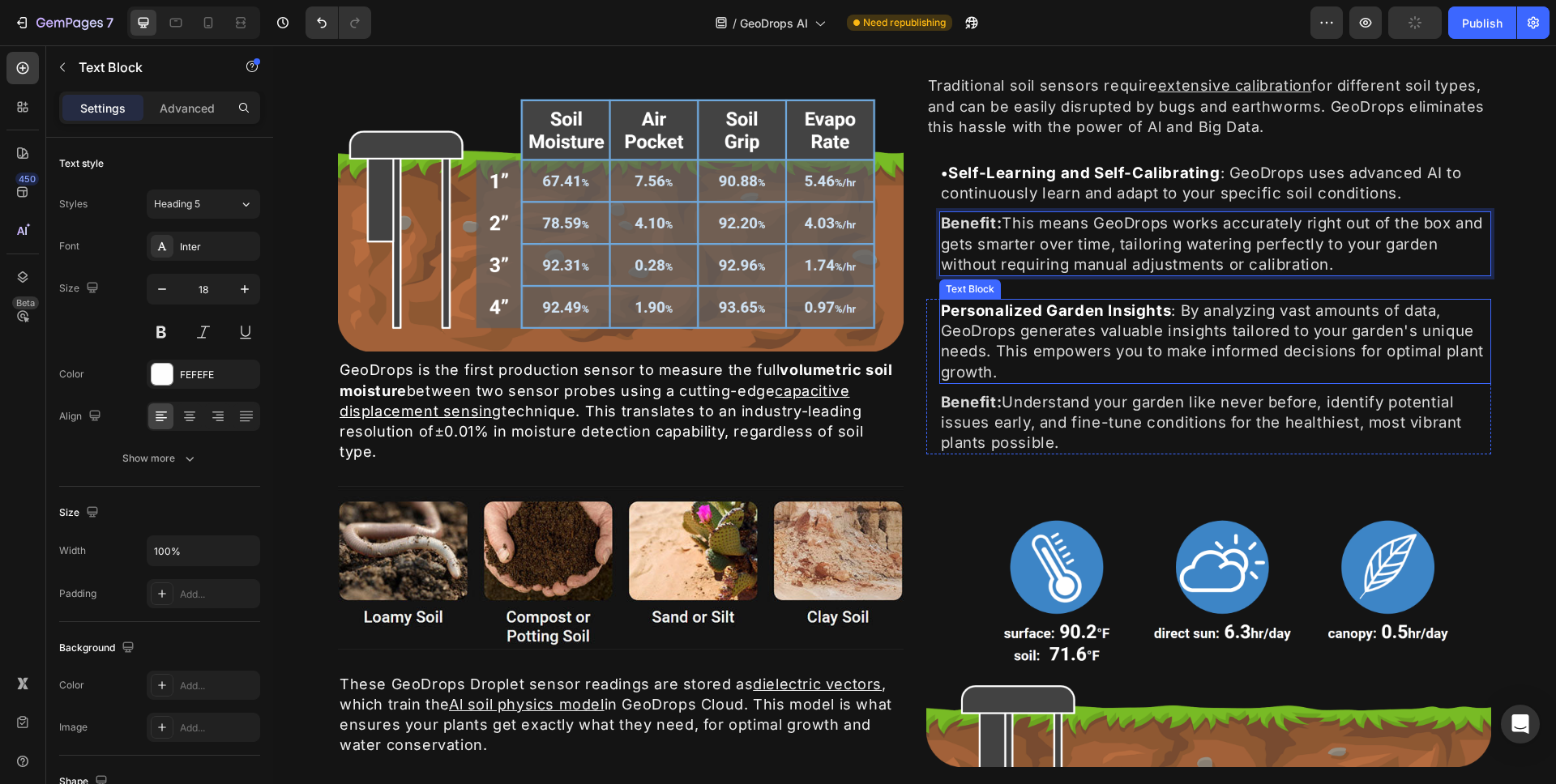
click at [945, 312] on strong "Personalized Garden Insights" at bounding box center [1056, 311] width 231 height 19
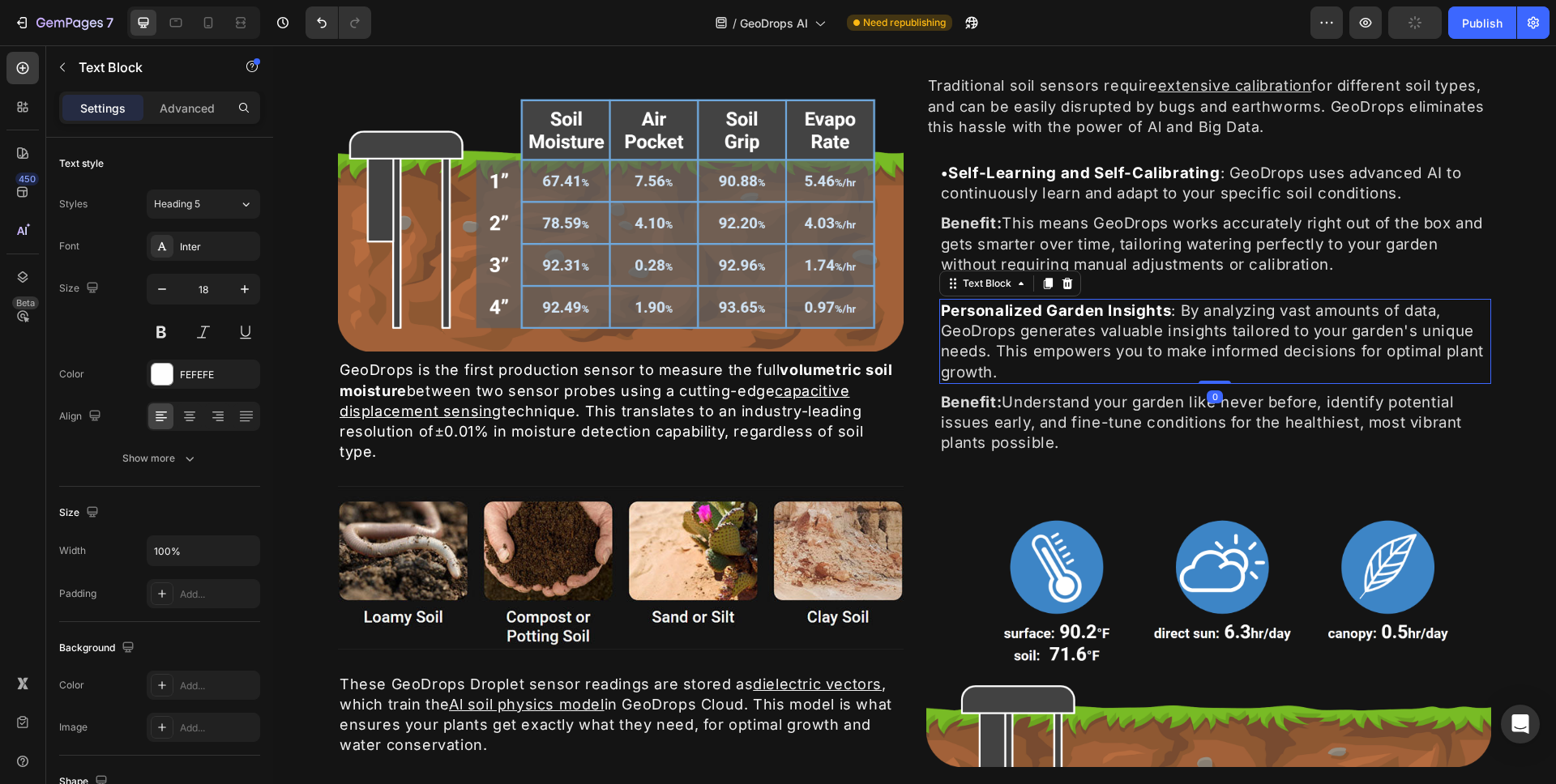
click at [945, 312] on strong "Personalized Garden Insights" at bounding box center [1056, 311] width 231 height 19
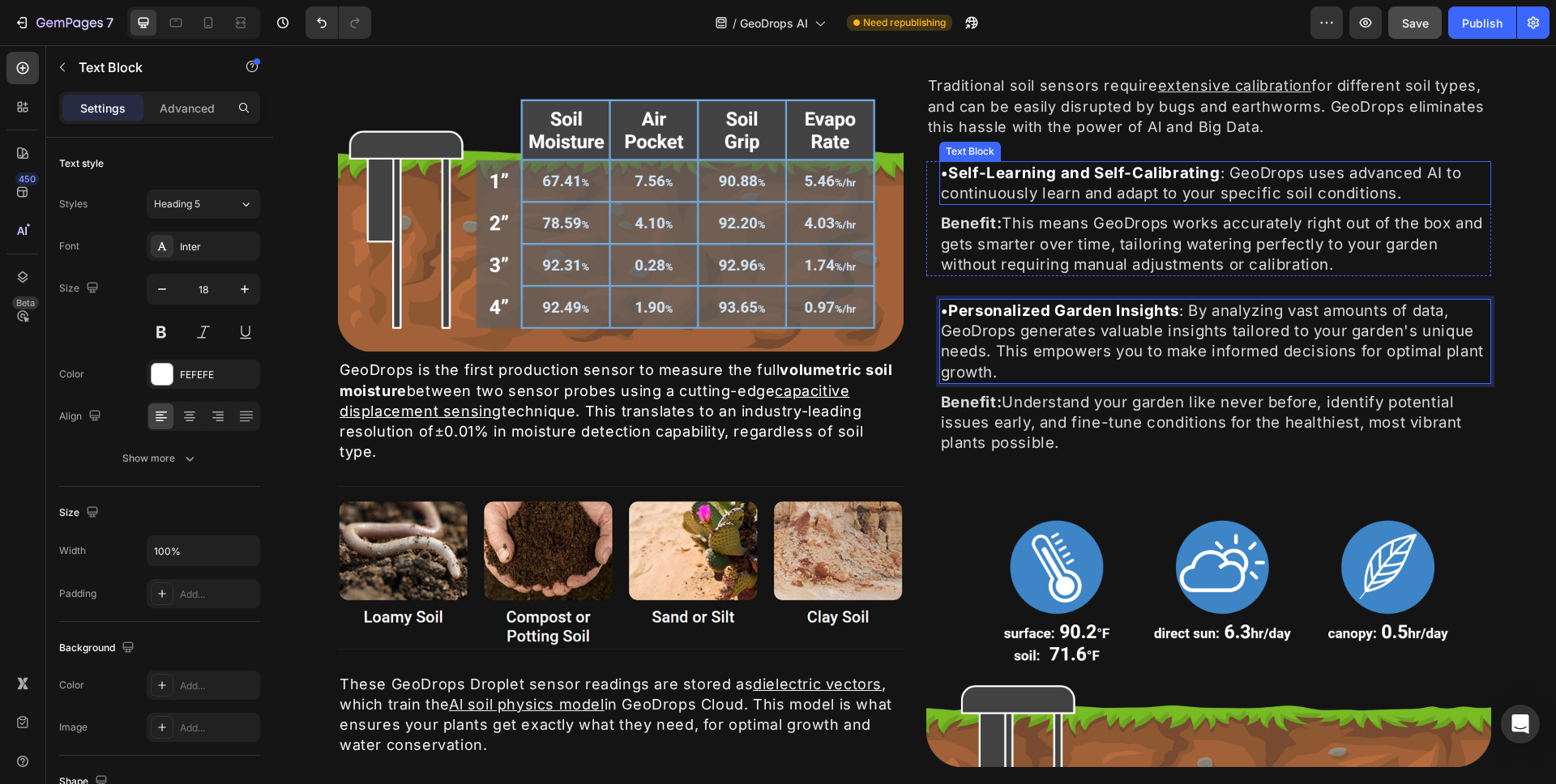
click at [942, 198] on span ": GeoDrops uses advanced AI to continuously learn and adapt to your specific so…" at bounding box center [1202, 182] width 521 height 39
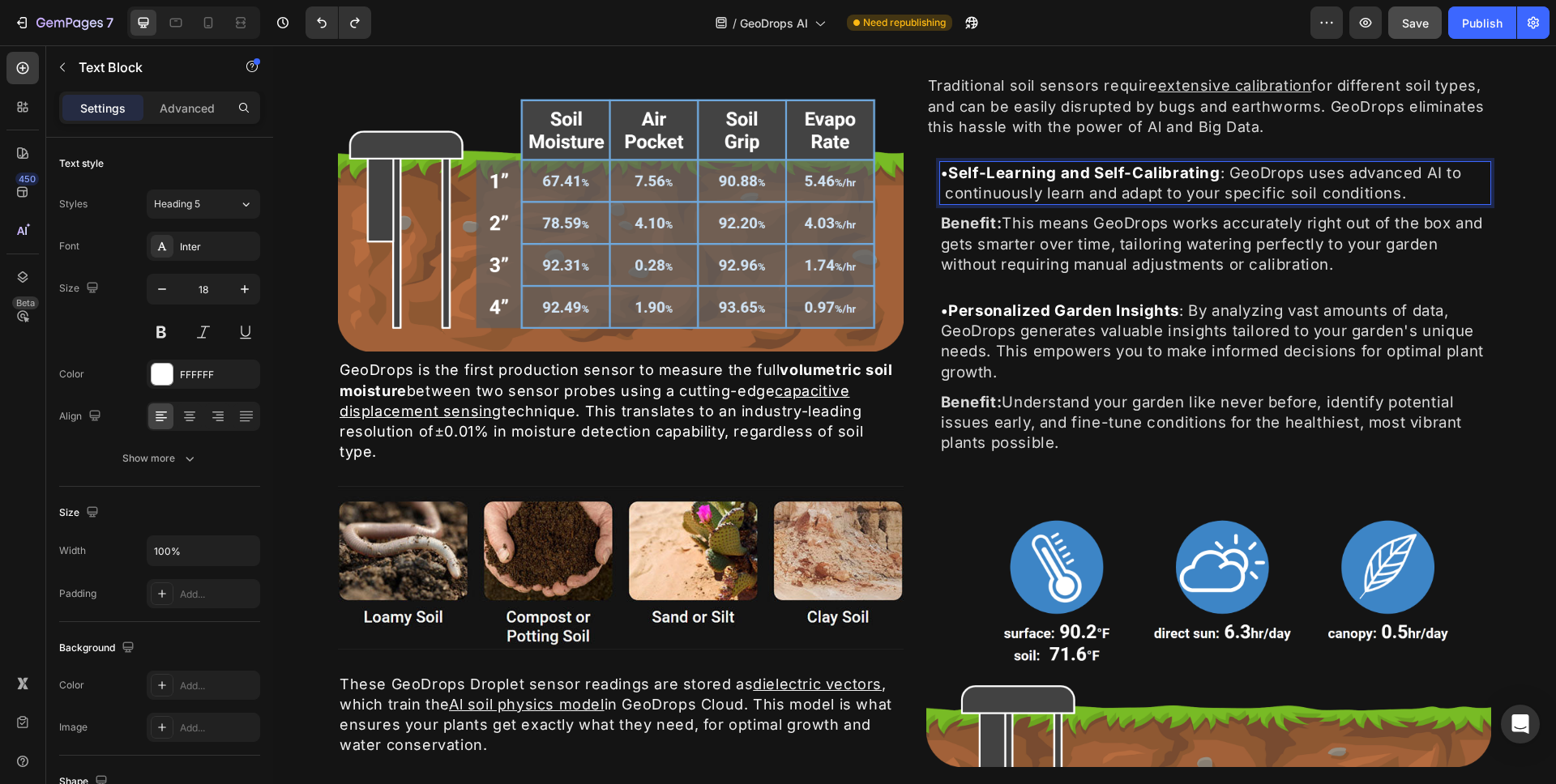
click at [1095, 183] on span ": GeoDrops uses advanced AI to continuously learn and adapt to your specific so…" at bounding box center [1207, 182] width 530 height 39
click at [1092, 187] on span ": GeoDrops uses advanced AI to continuously learn and adapt to your specific so…" at bounding box center [1207, 182] width 530 height 39
click at [949, 174] on strong "Self-Learning and Self-Calibrating" at bounding box center [1084, 172] width 271 height 19
click at [942, 313] on strong "•" at bounding box center [945, 311] width 8 height 17
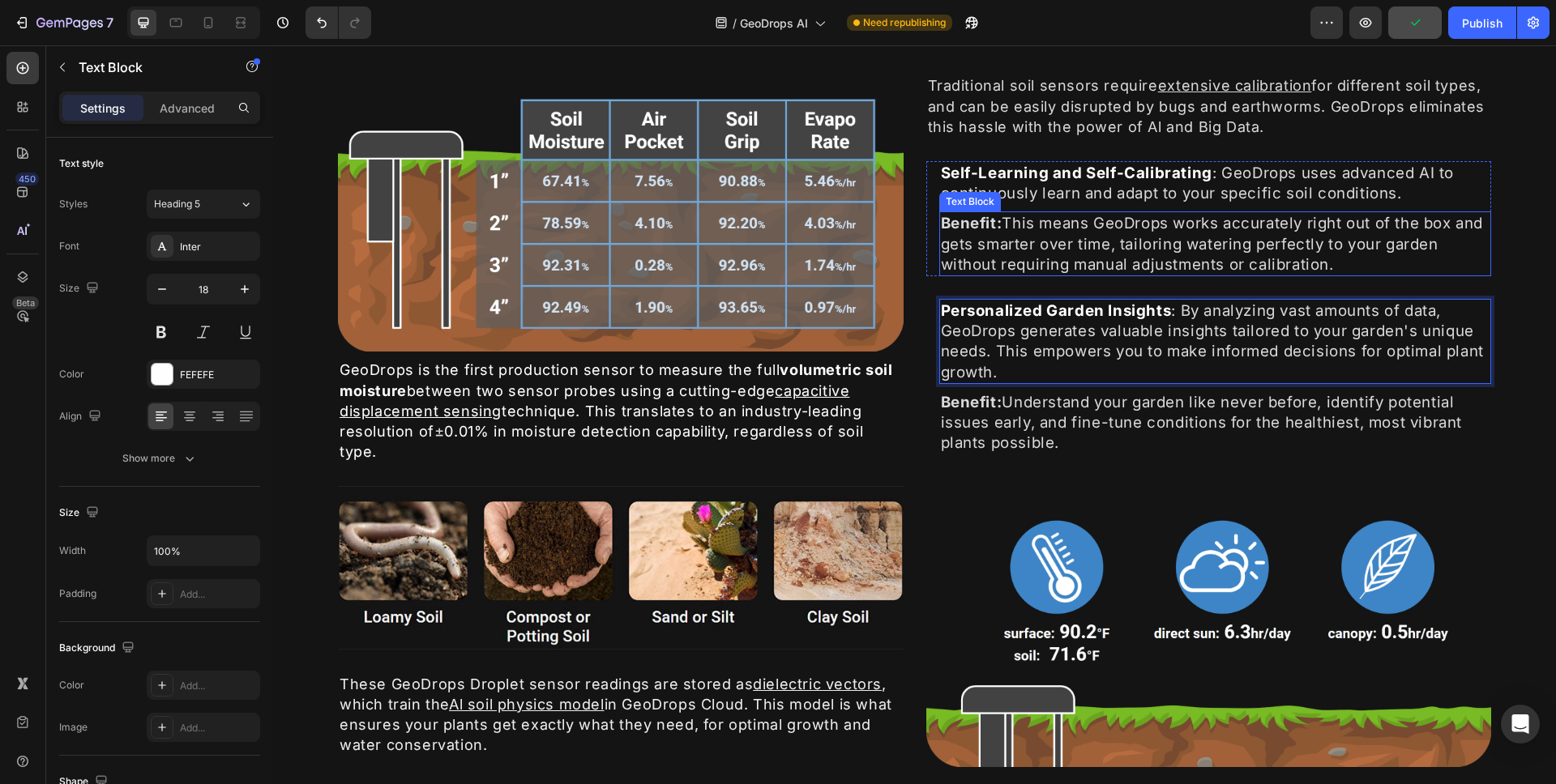
click at [1012, 260] on span "Benefit: This means GeoDrops works accurately right out of the box and gets sma…" at bounding box center [1213, 243] width 543 height 59
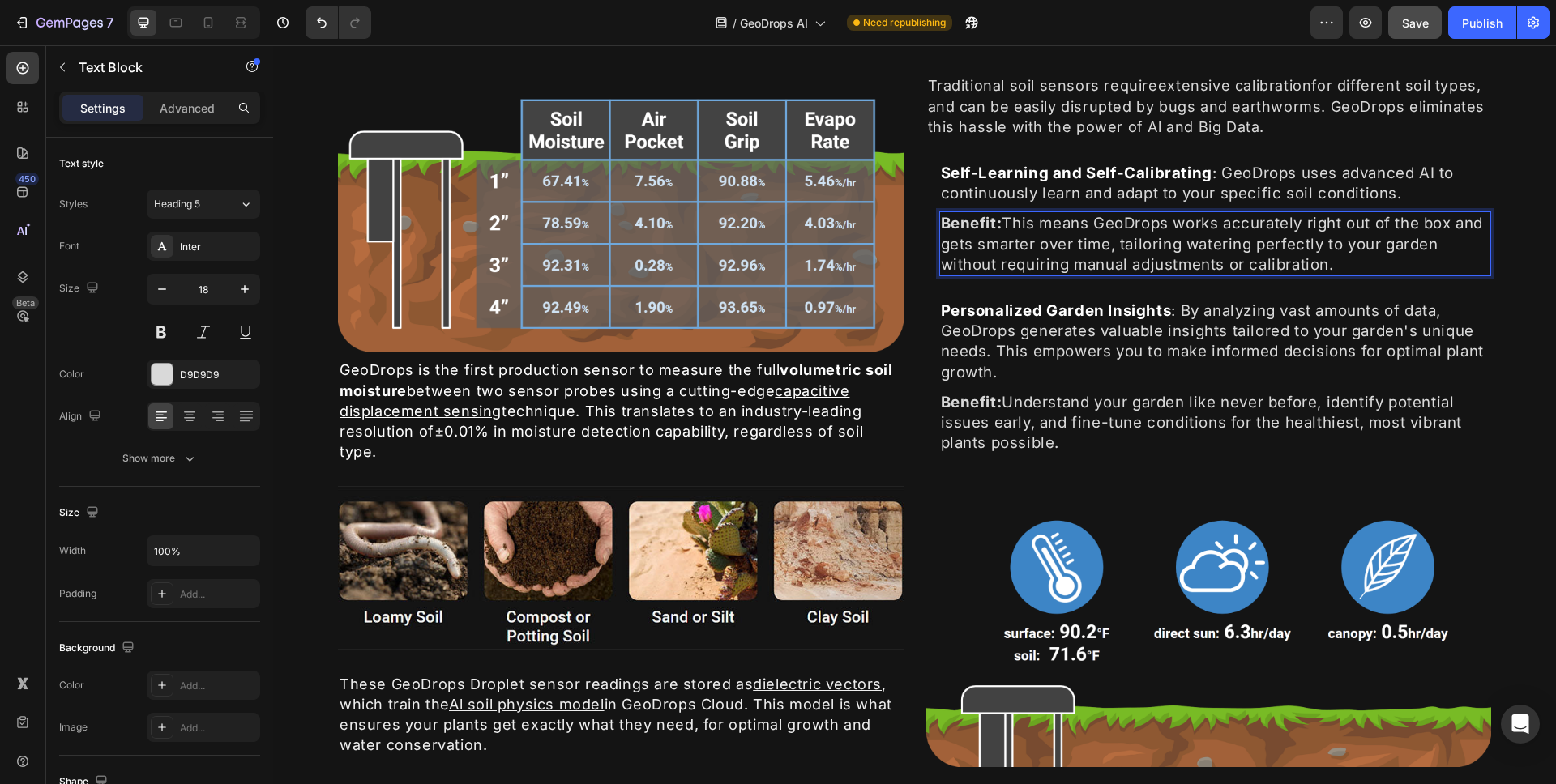
click at [959, 221] on strong "Benefit:" at bounding box center [972, 223] width 62 height 19
click at [1037, 221] on span "Benefit: This means GeoDrops works accurately right out of the box and gets sma…" at bounding box center [1213, 243] width 543 height 59
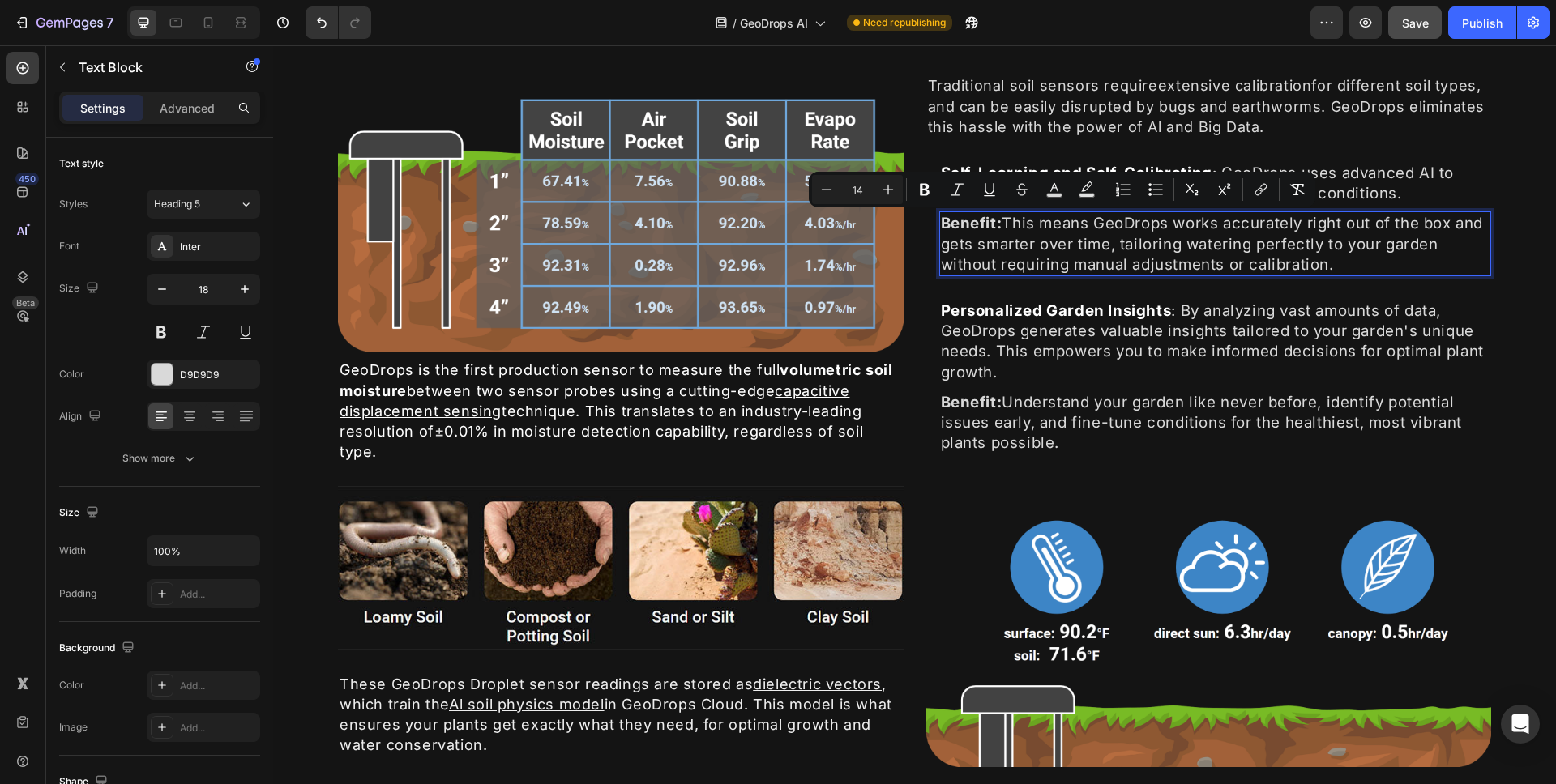
click at [959, 217] on strong "Benefit:" at bounding box center [972, 223] width 62 height 19
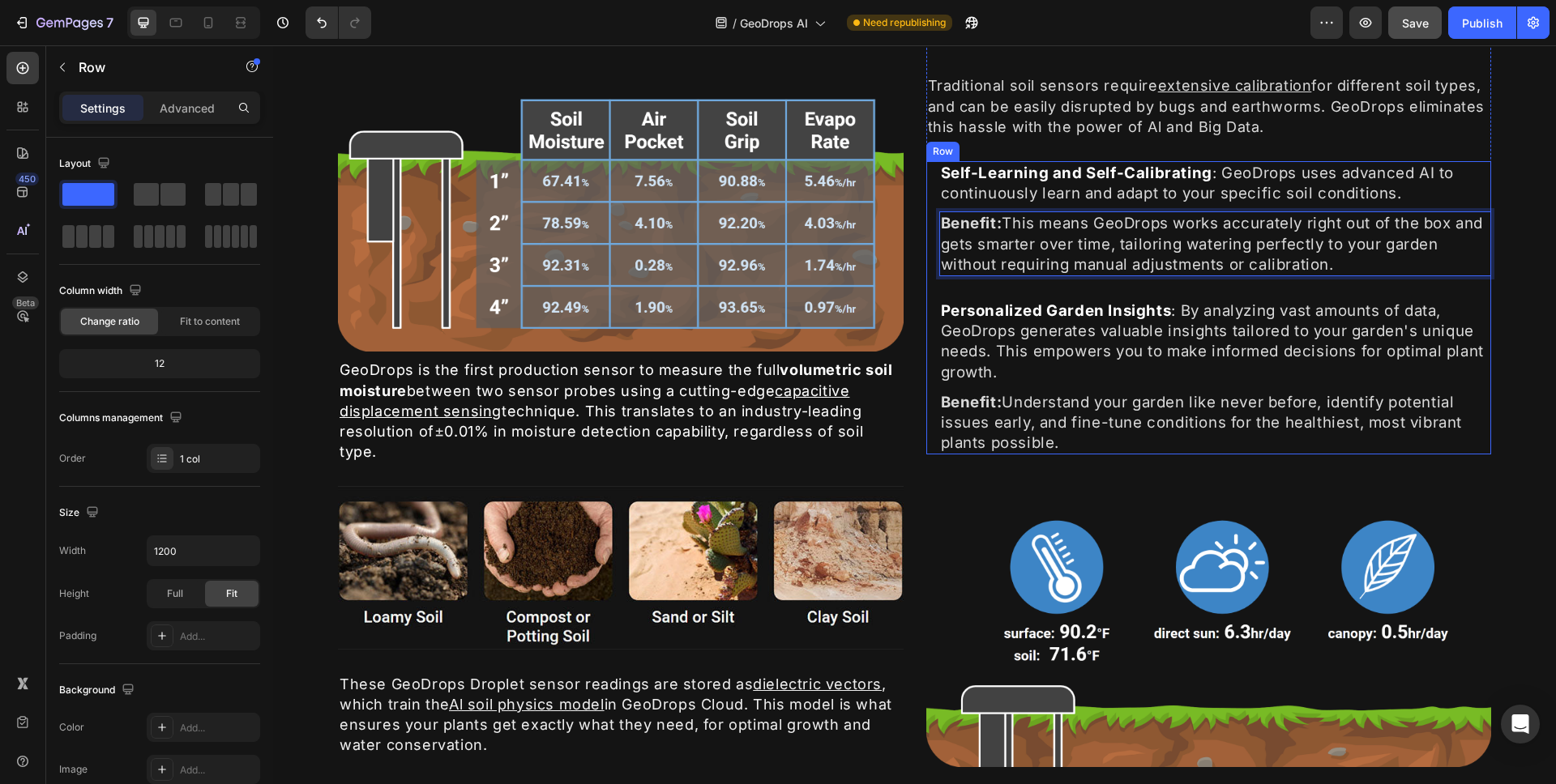
click at [1332, 286] on div "Icon Self-Learning and Self-Calibrating : GeoDrops uses advanced AI to continuo…" at bounding box center [1209, 308] width 566 height 294
click at [1351, 271] on p "Benefit: This means GeoDrops works accurately right out of the box and gets sma…" at bounding box center [1216, 243] width 550 height 62
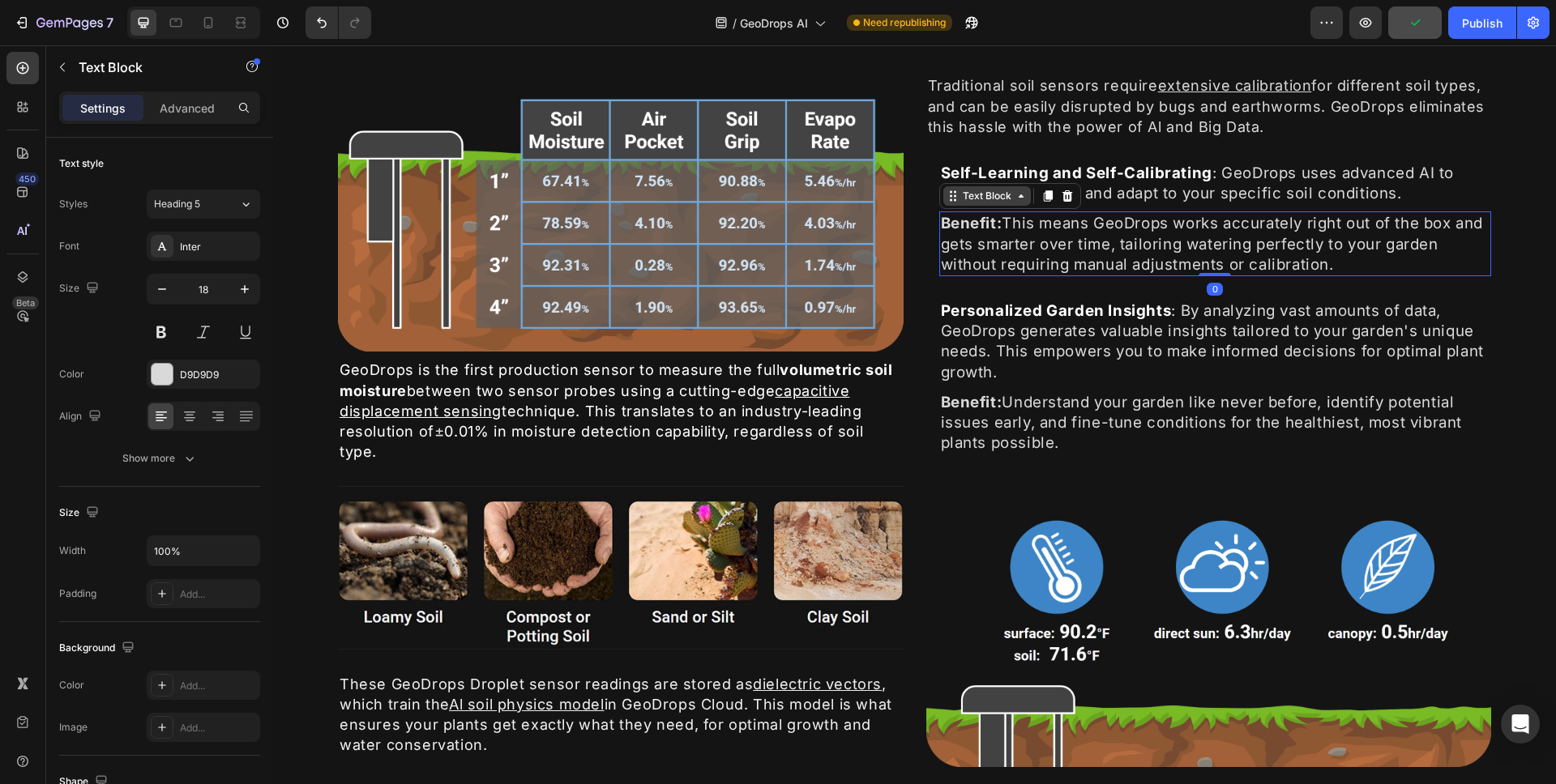
click at [989, 202] on div "Text Block" at bounding box center [986, 196] width 55 height 14
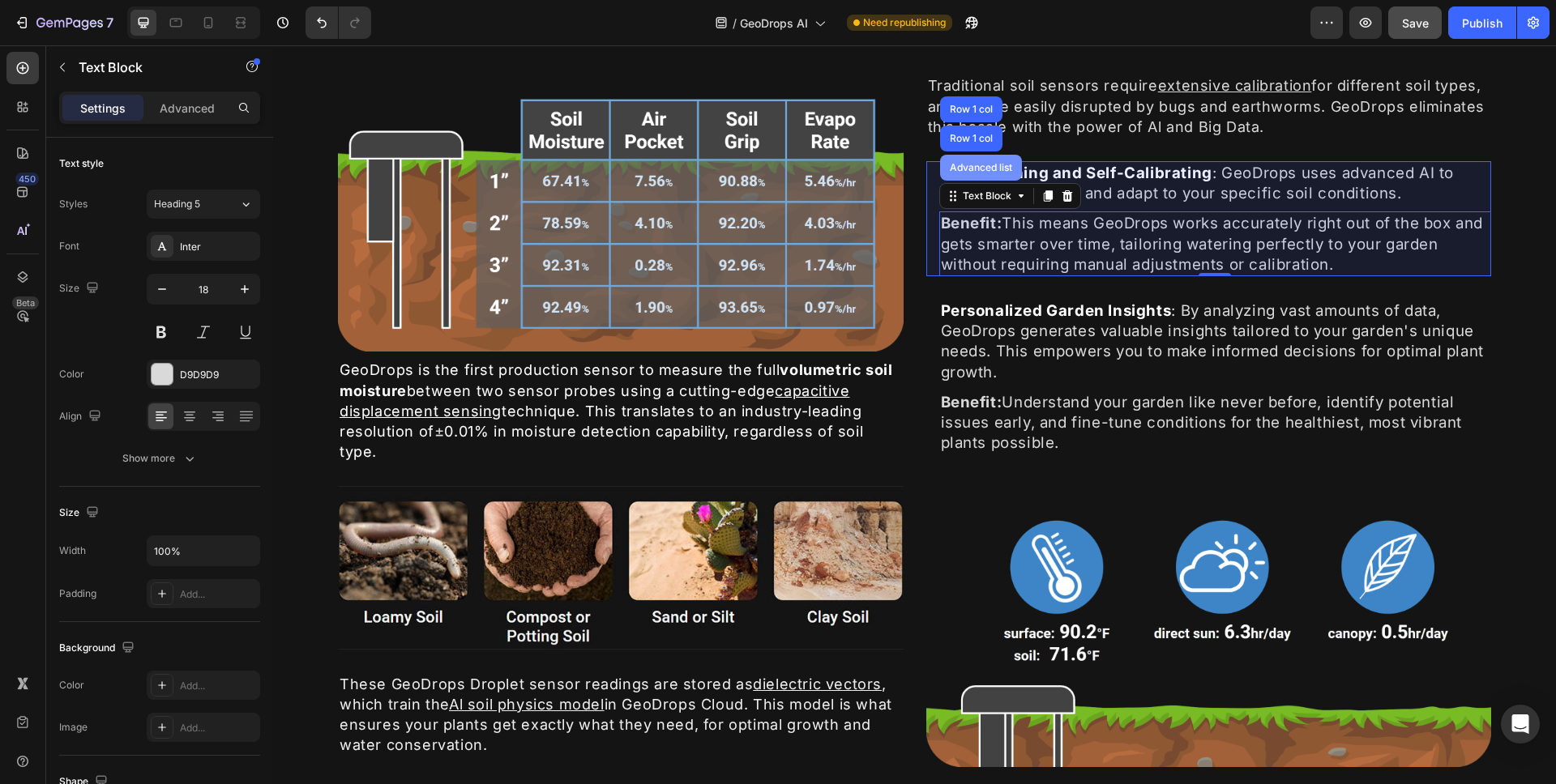
click at [980, 175] on div "Advanced list" at bounding box center [981, 167] width 82 height 26
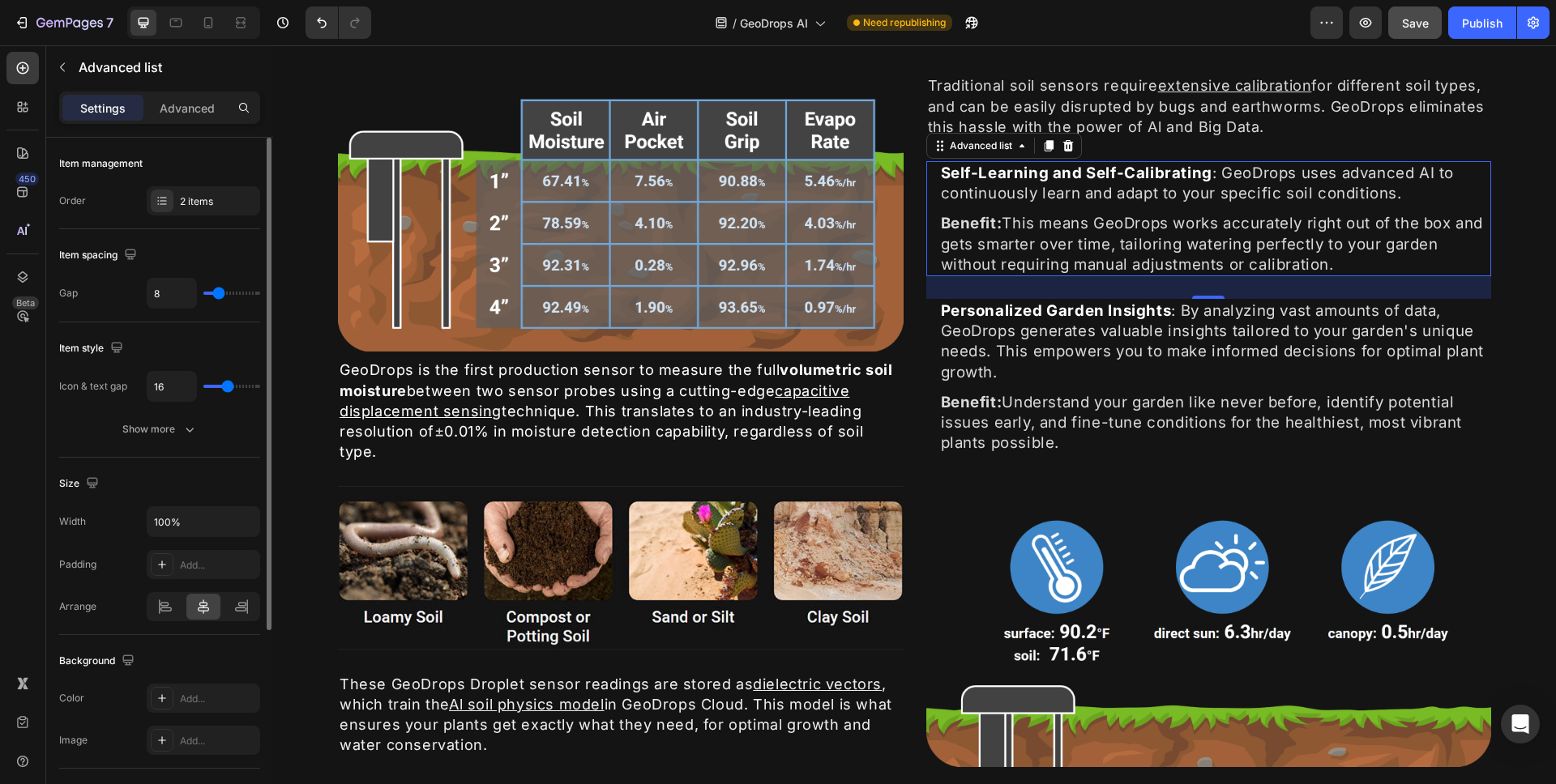
type input "15"
type input "16"
type input "17"
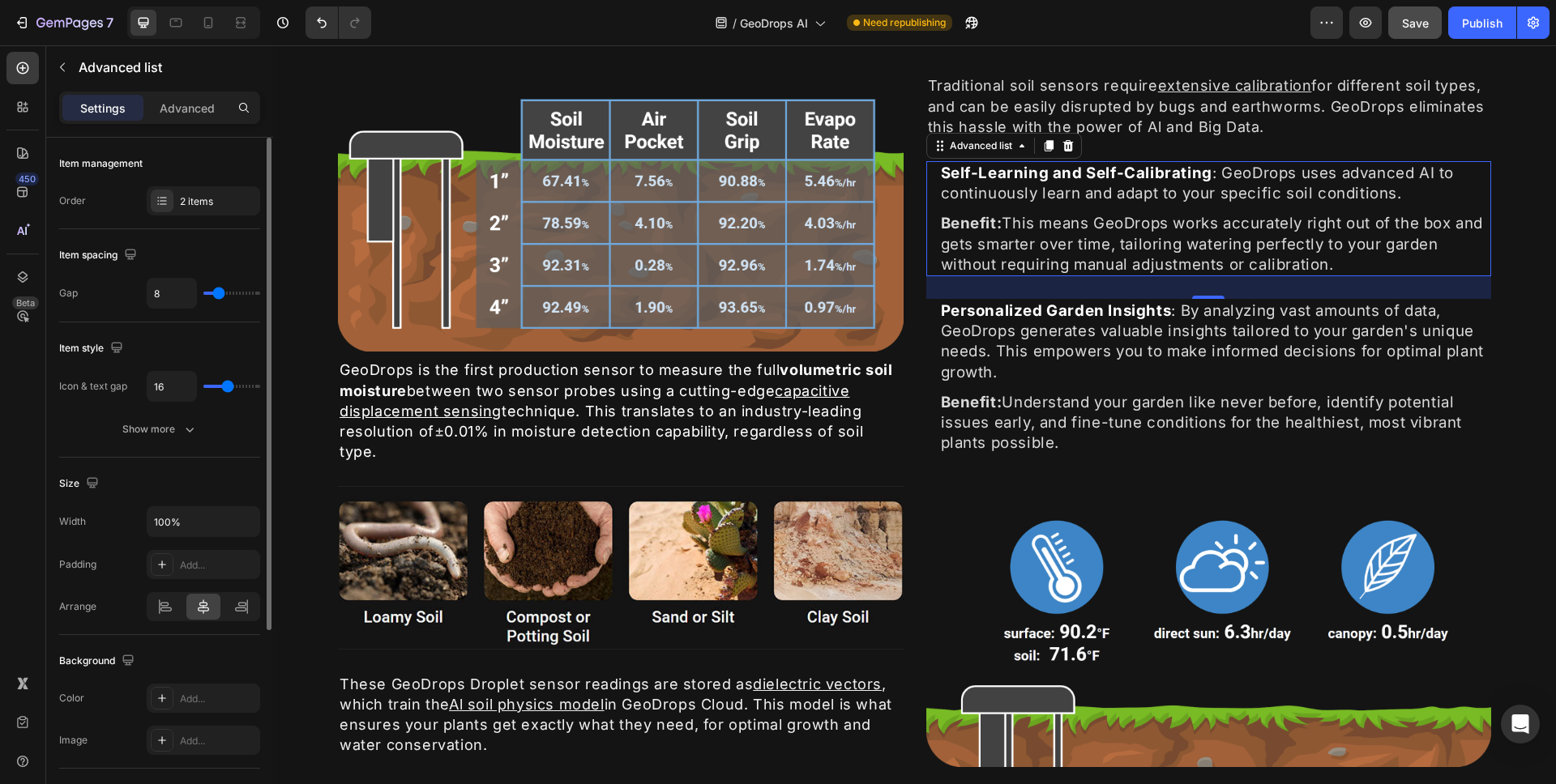
type input "17"
type input "18"
type input "20"
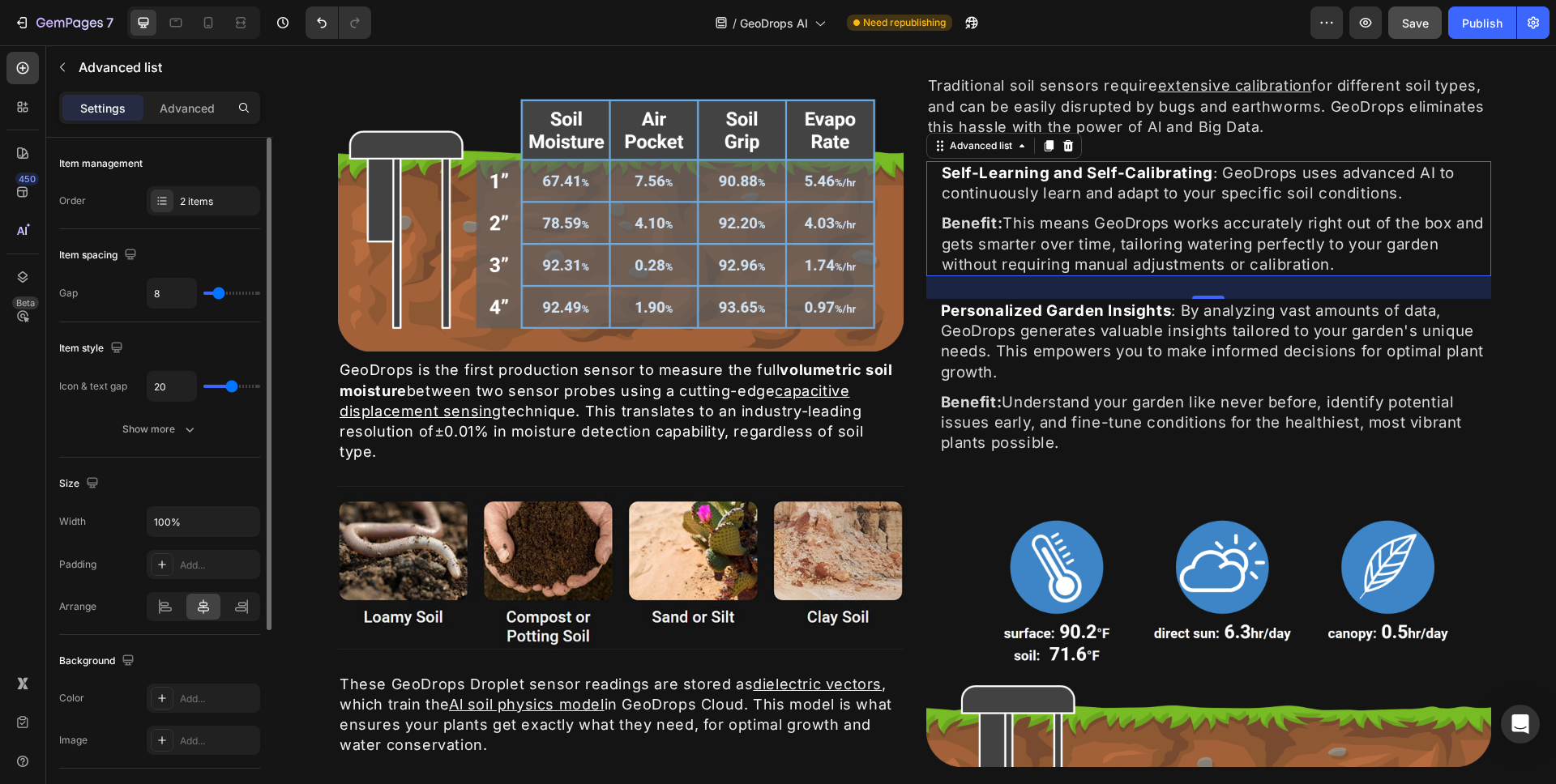
type input "21"
type input "22"
type input "23"
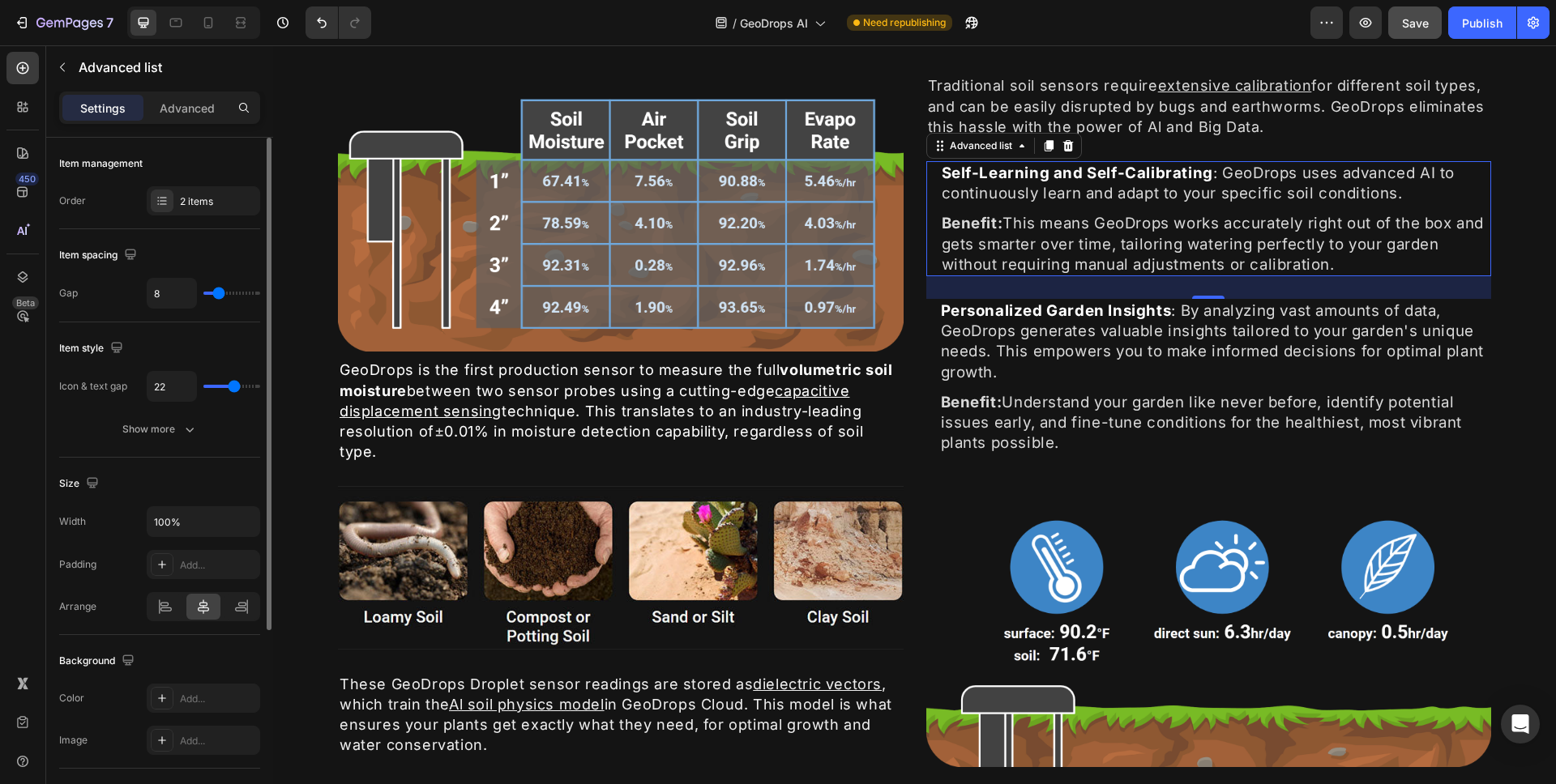
type input "23"
type input "24"
type input "25"
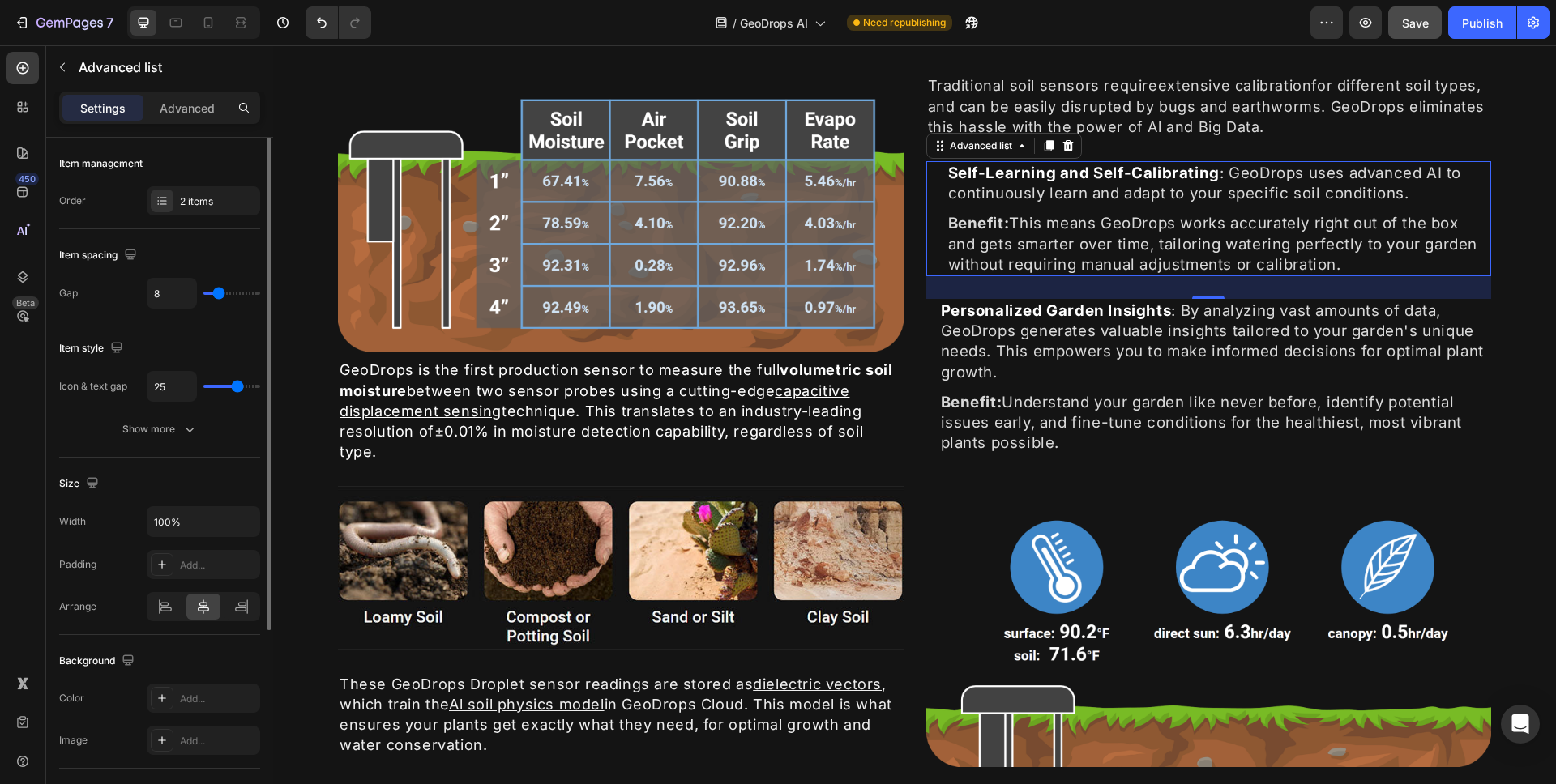
type input "26"
type input "27"
type input "28"
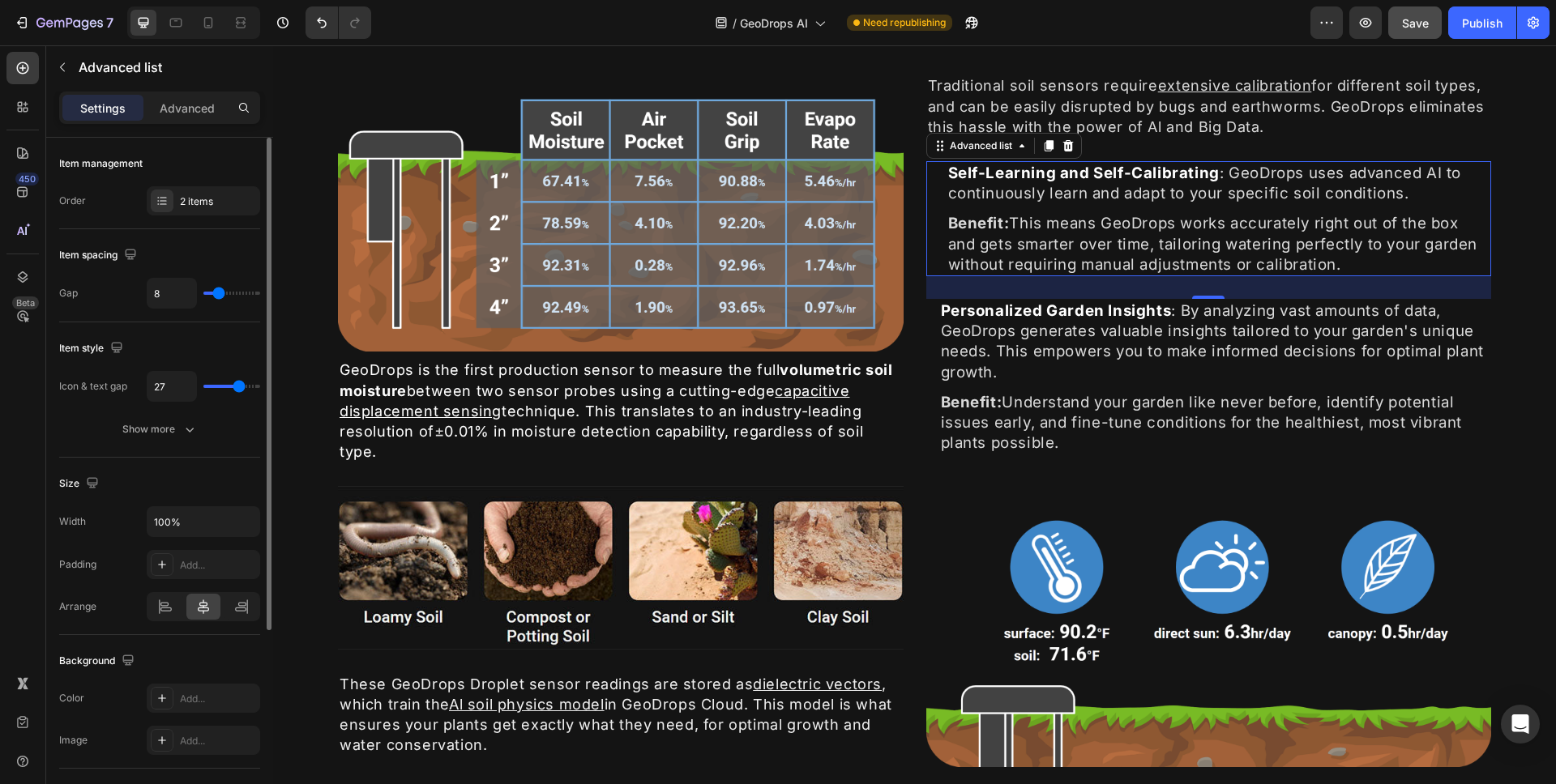
type input "28"
type input "29"
type input "28"
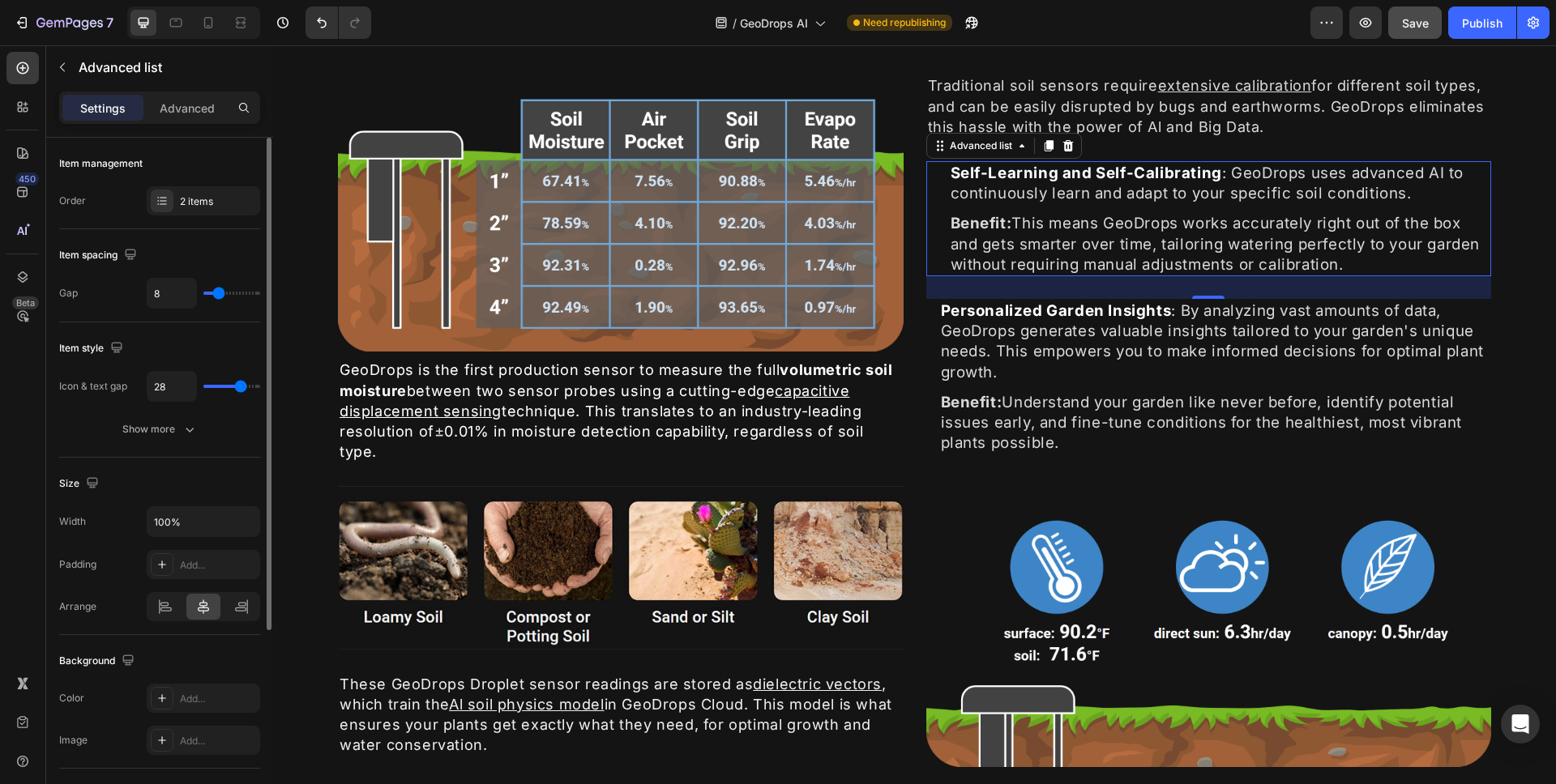
type input "27"
type input "26"
type input "24"
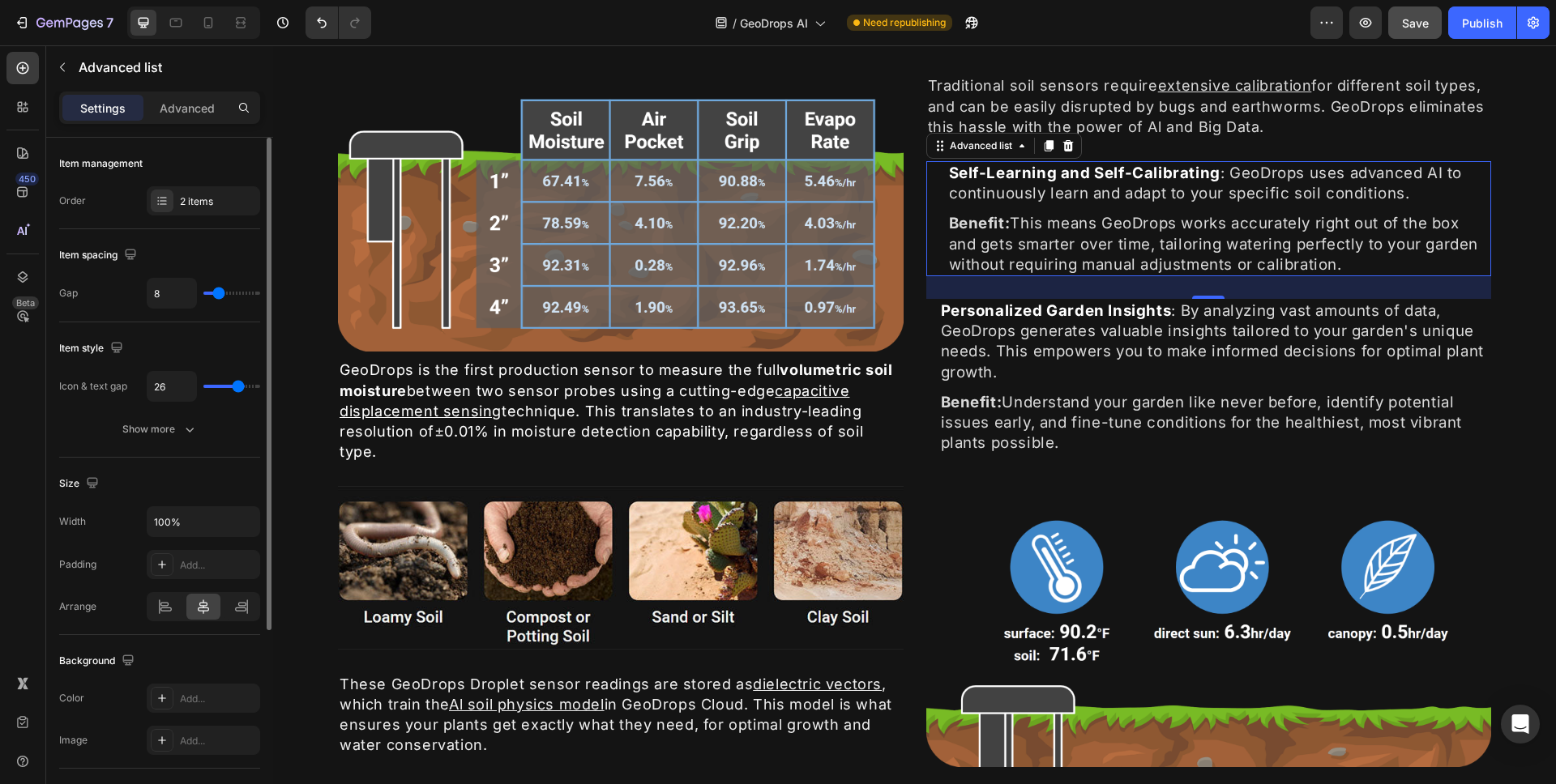
type input "24"
type input "23"
type input "22"
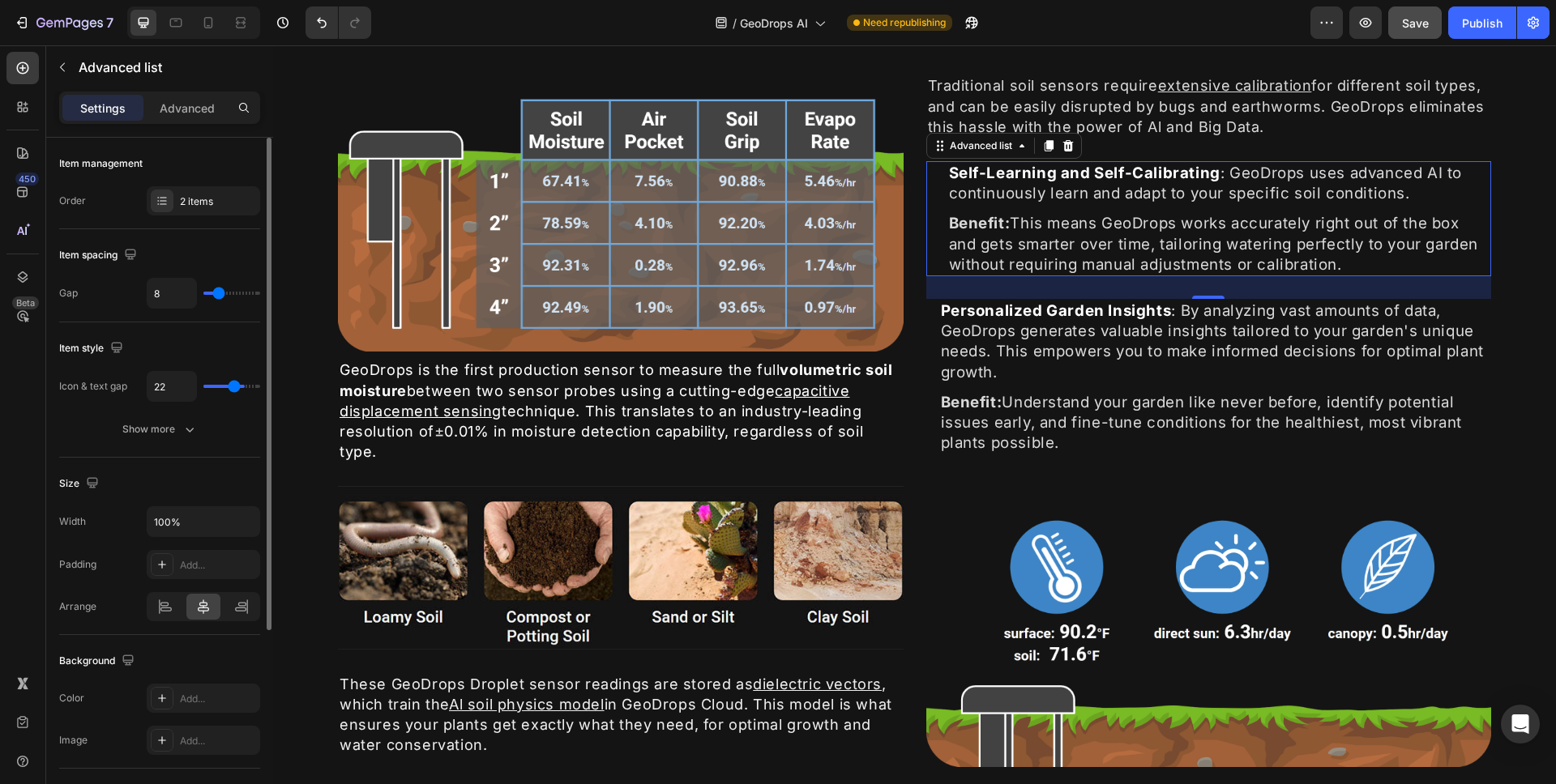
type input "21"
type input "20"
type input "19"
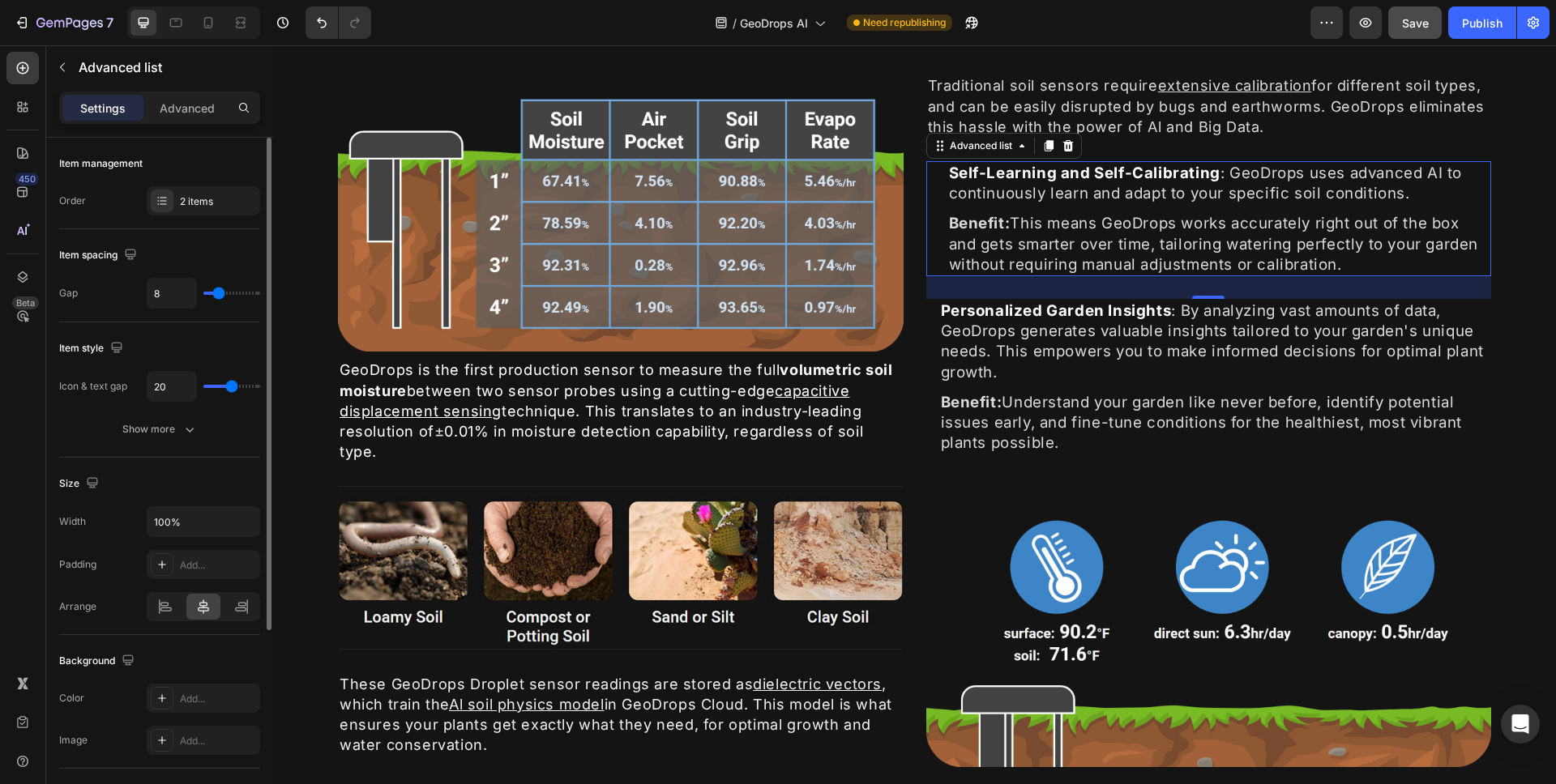
type input "19"
type input "18"
type input "17"
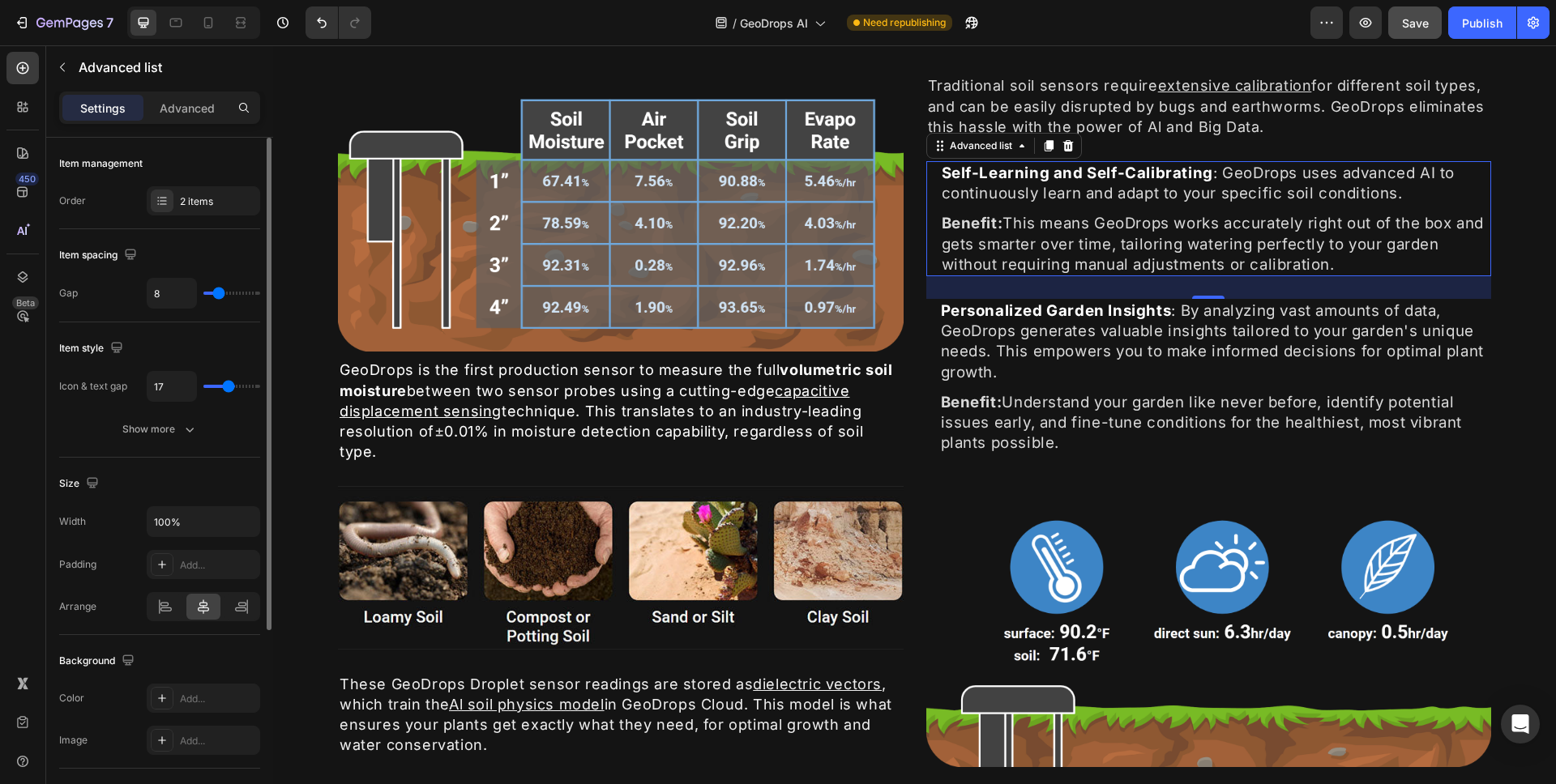
type input "16"
type input "15"
type input "14"
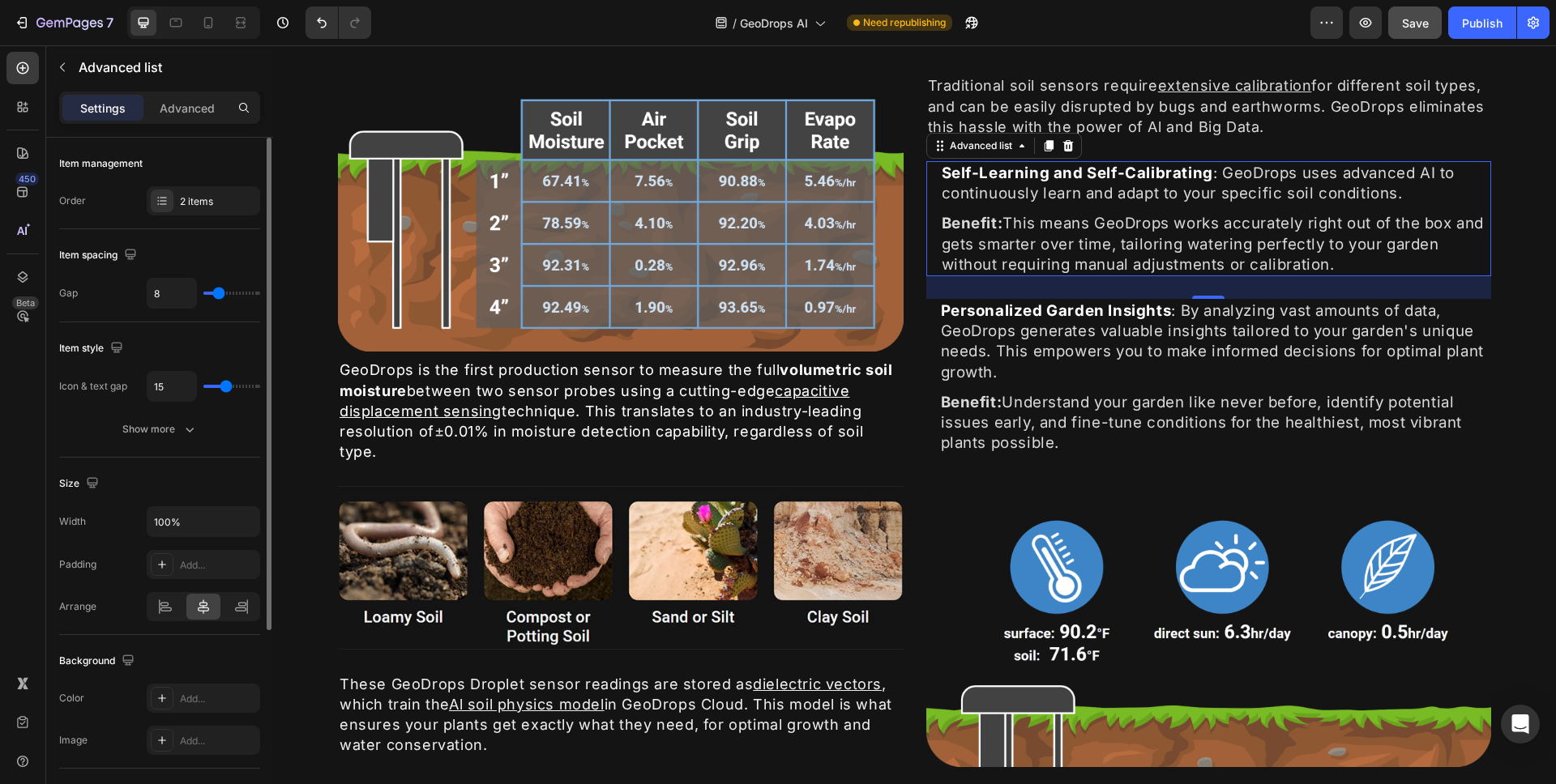
type input "14"
type input "13"
type input "12"
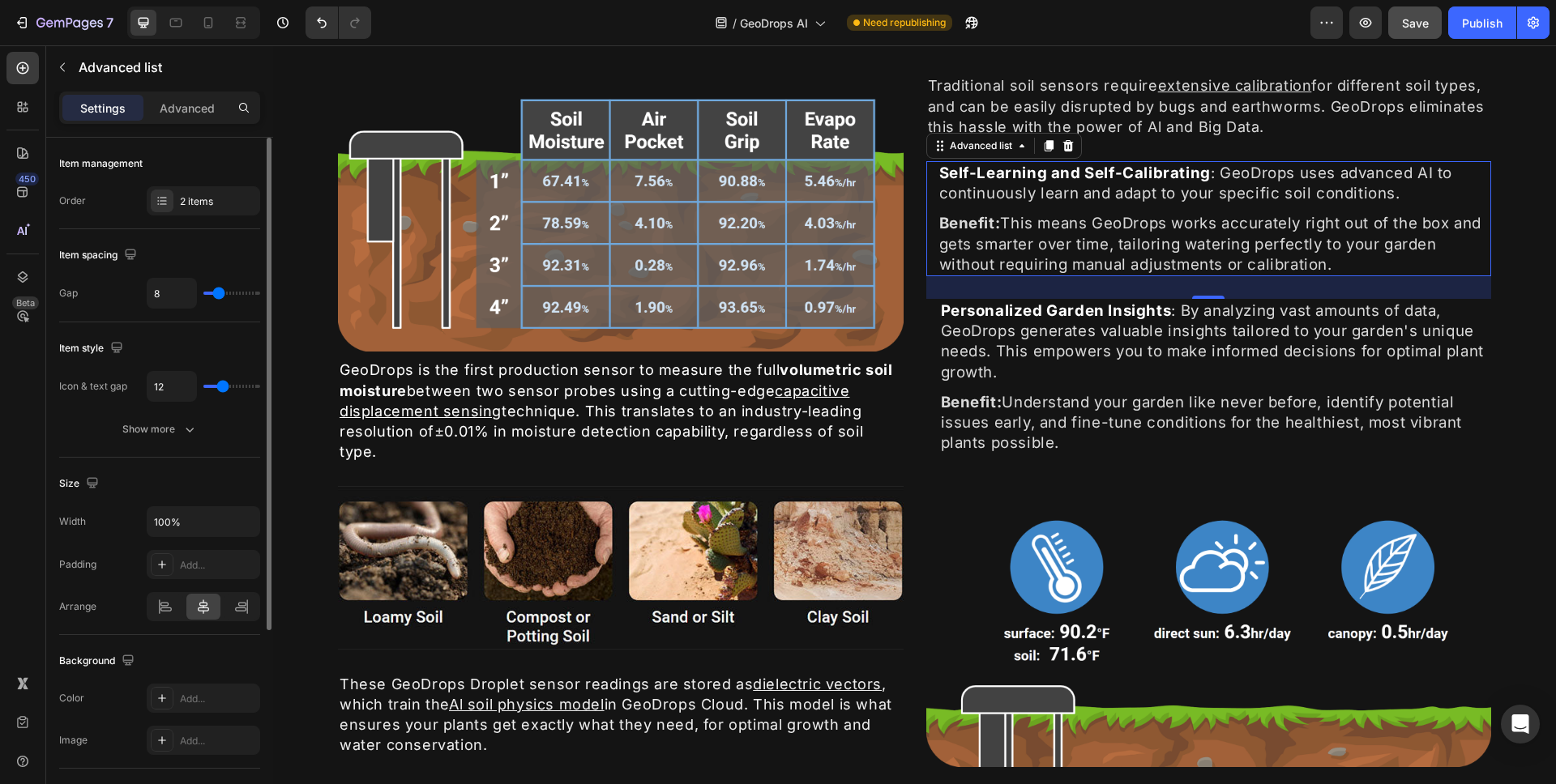
type input "11"
type input "10"
type input "9"
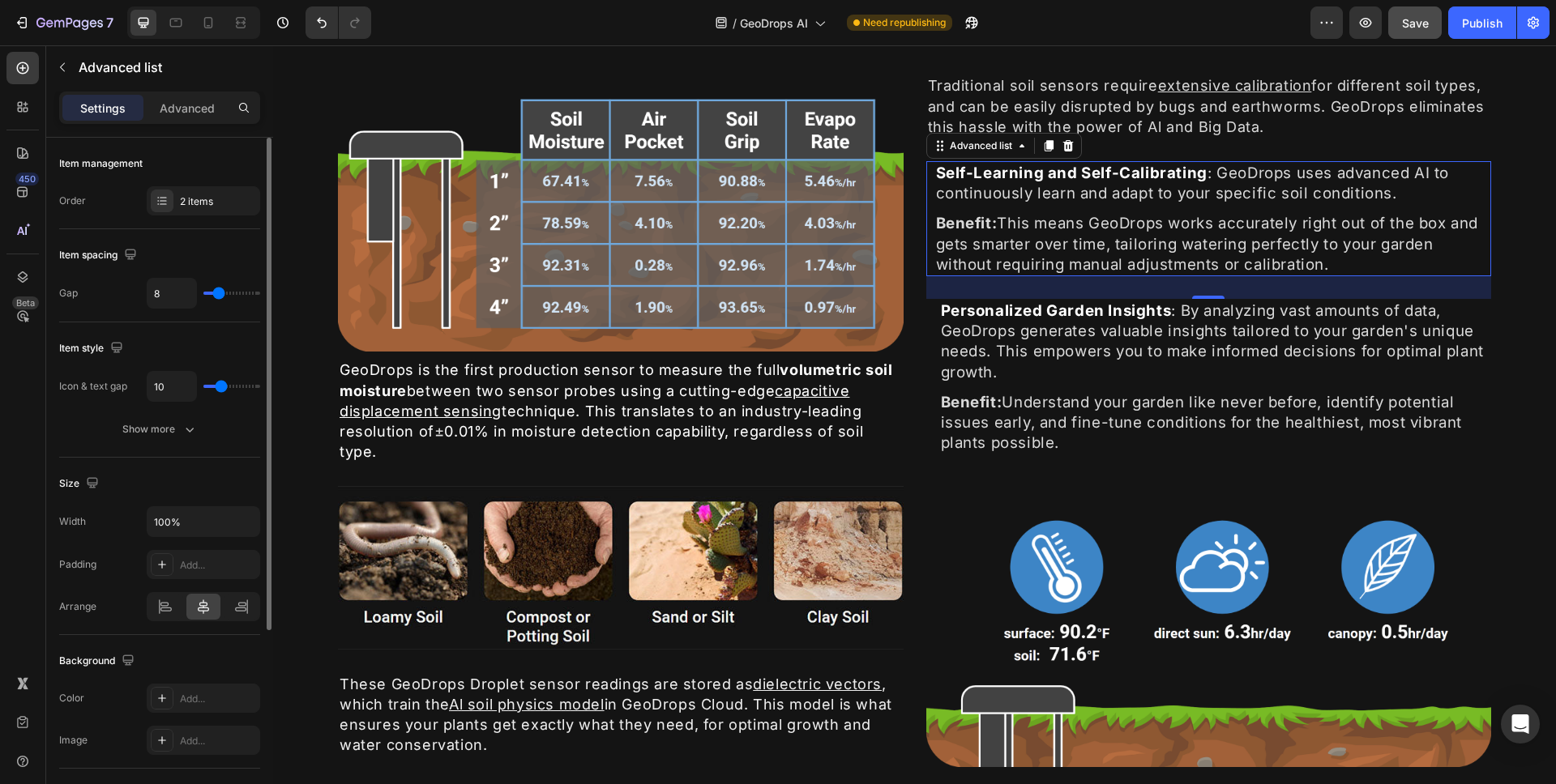
type input "9"
type input "8"
type input "7"
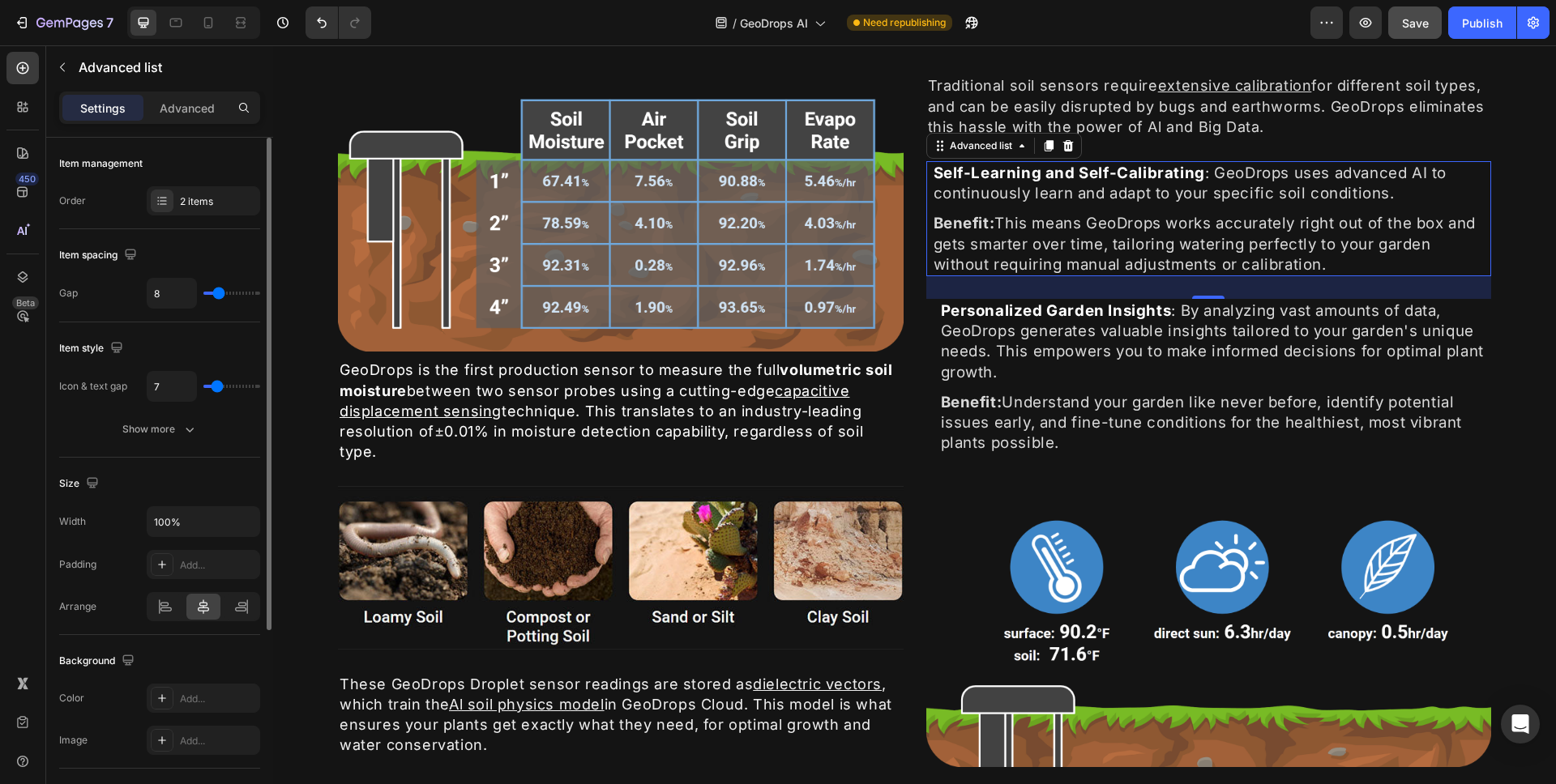
type input "6"
type input "5"
type input "4"
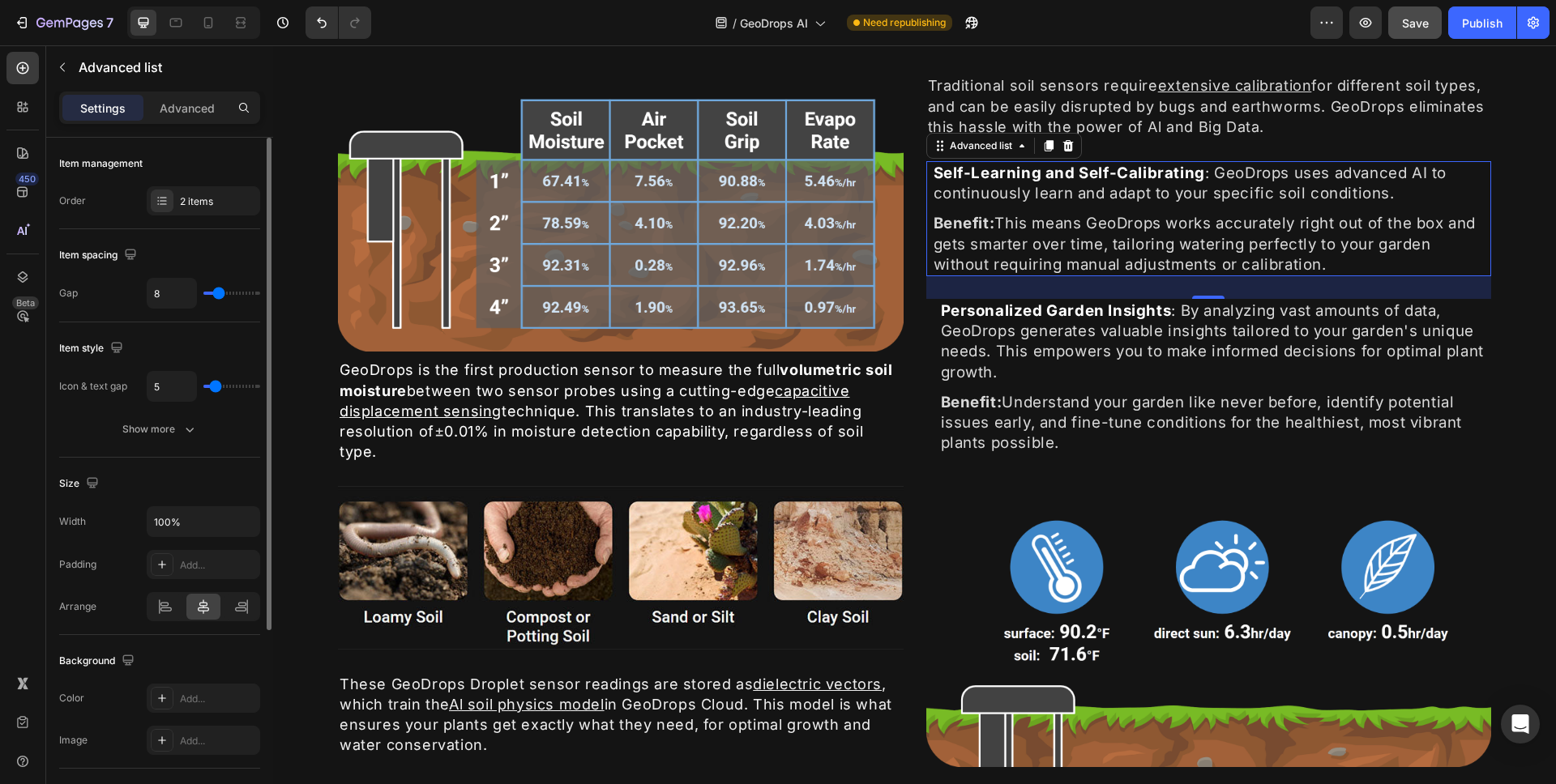
type input "4"
type input "3"
type input "2"
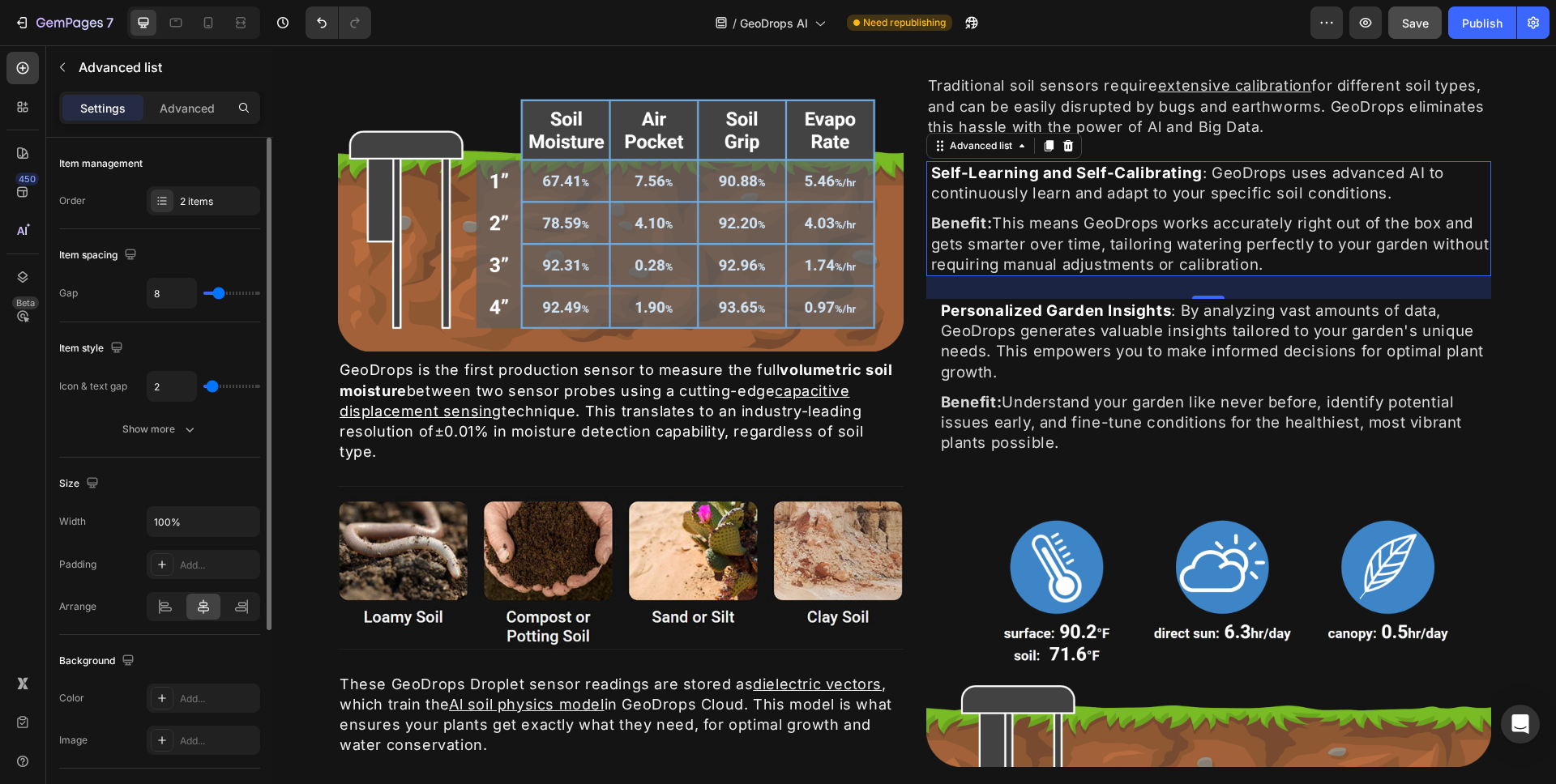
type input "3"
type input "4"
type input "5"
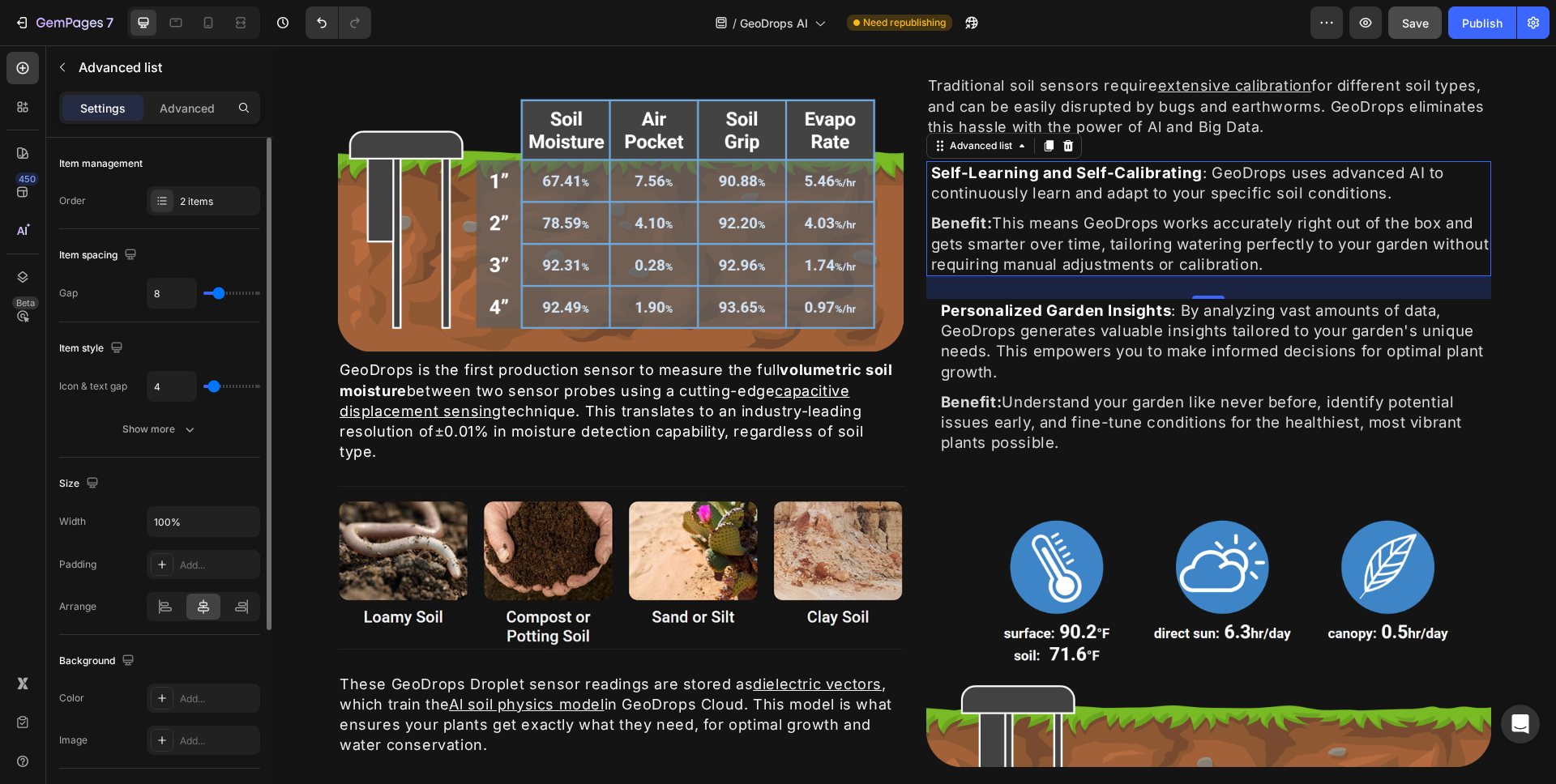
type input "5"
type input "6"
type input "7"
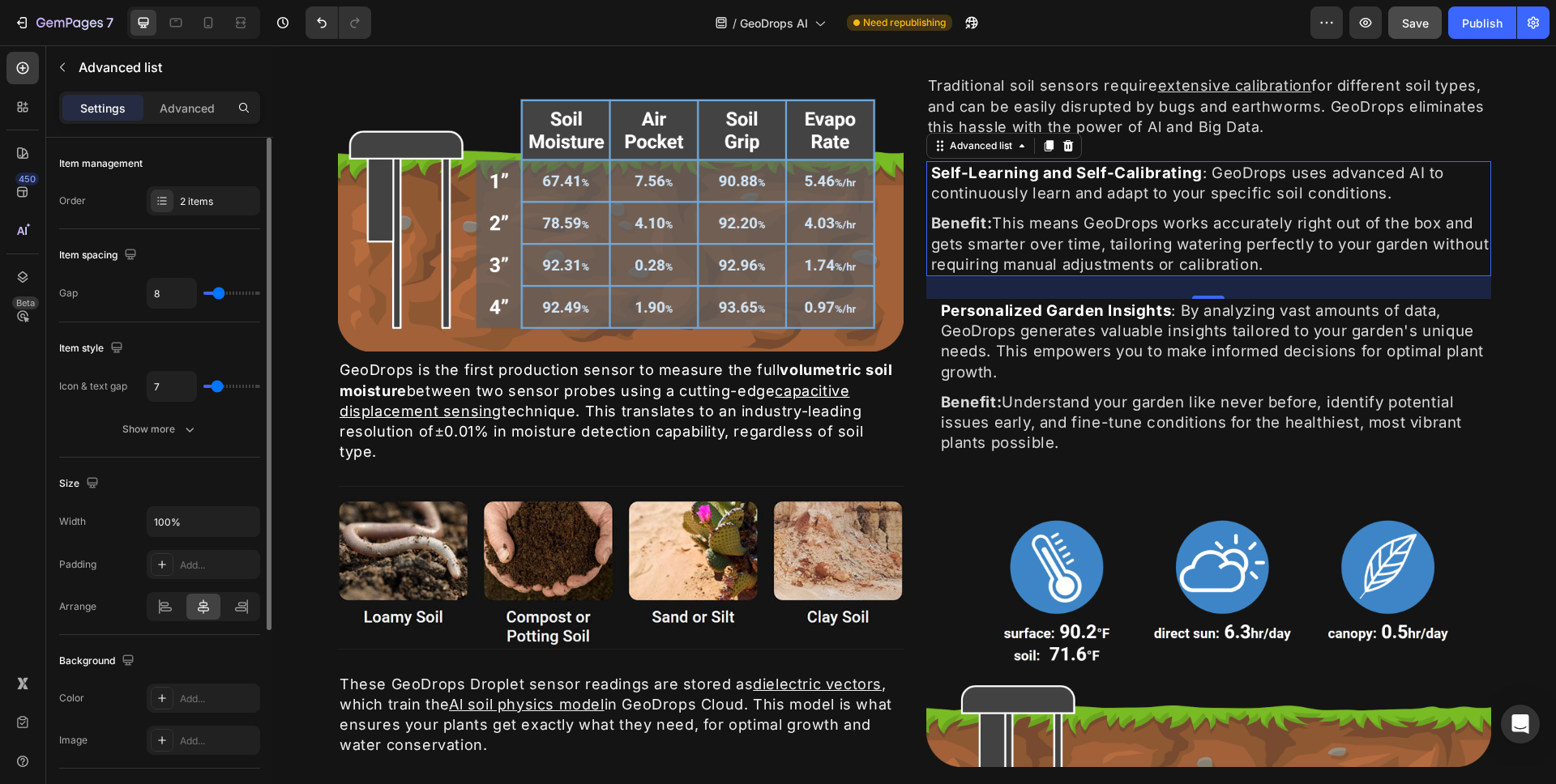
type input "8"
type input "9"
type input "10"
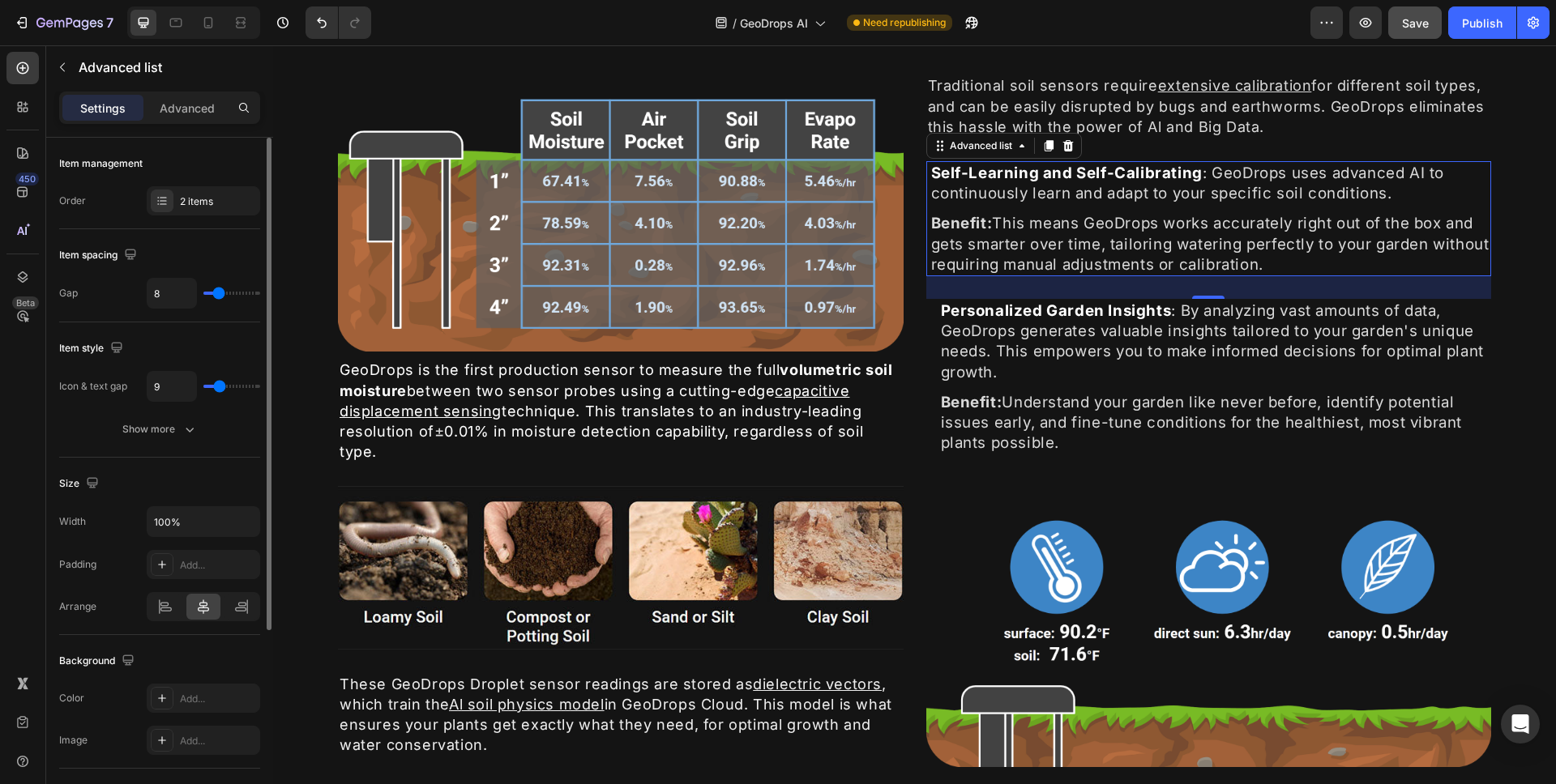
type input "10"
type input "11"
type input "12"
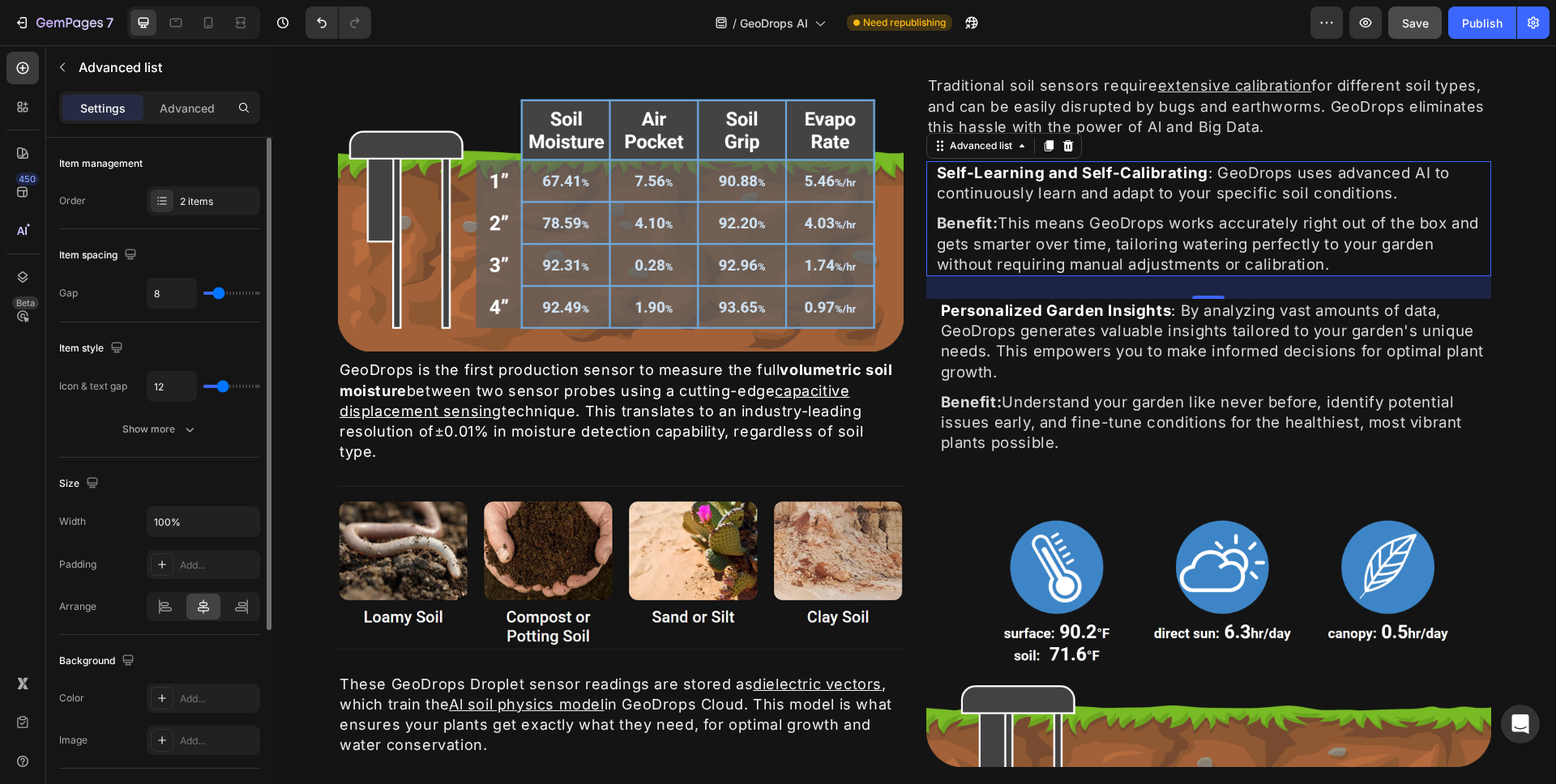
type input "13"
type input "14"
type input "15"
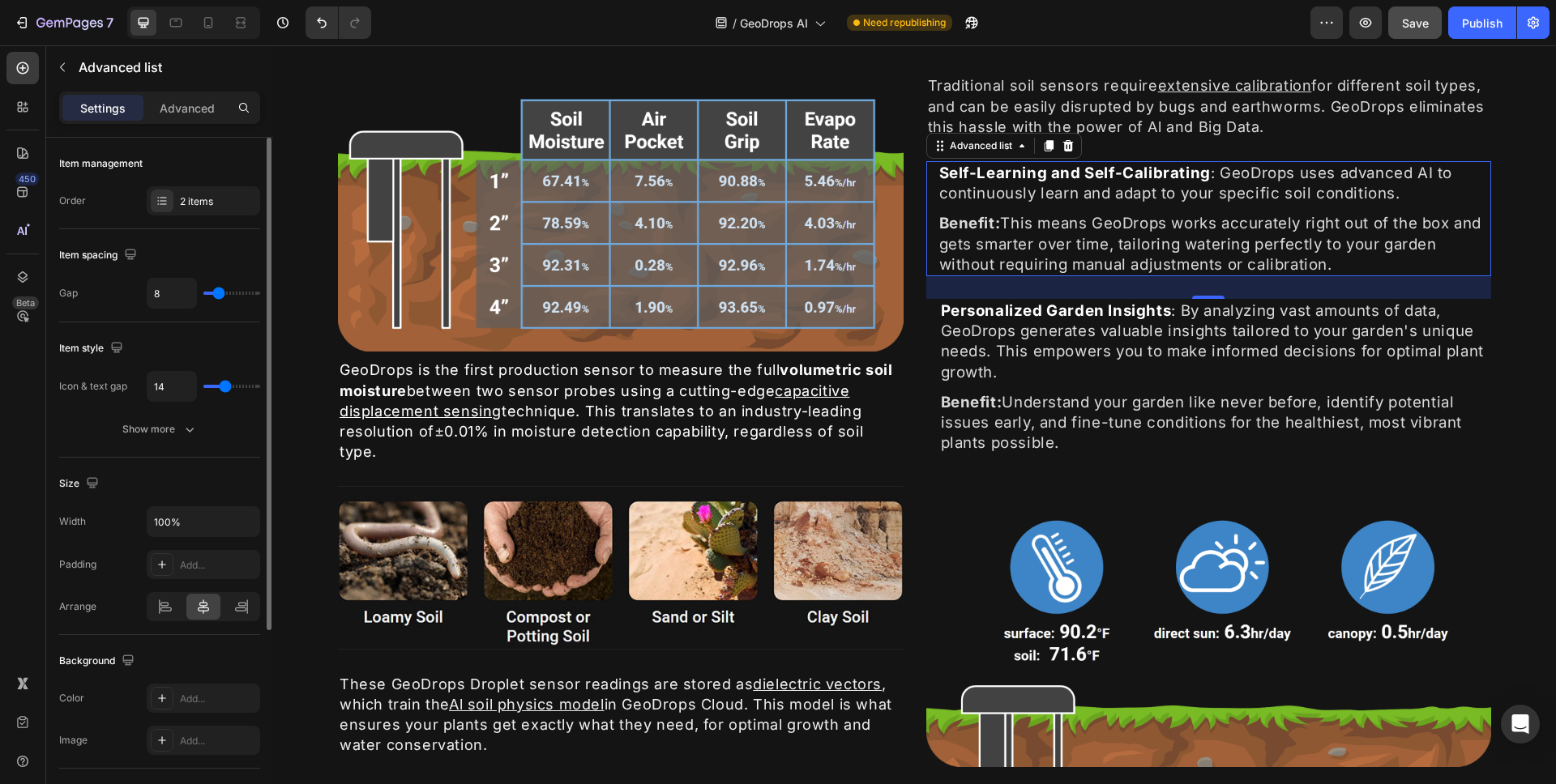
type input "15"
type input "16"
type input "17"
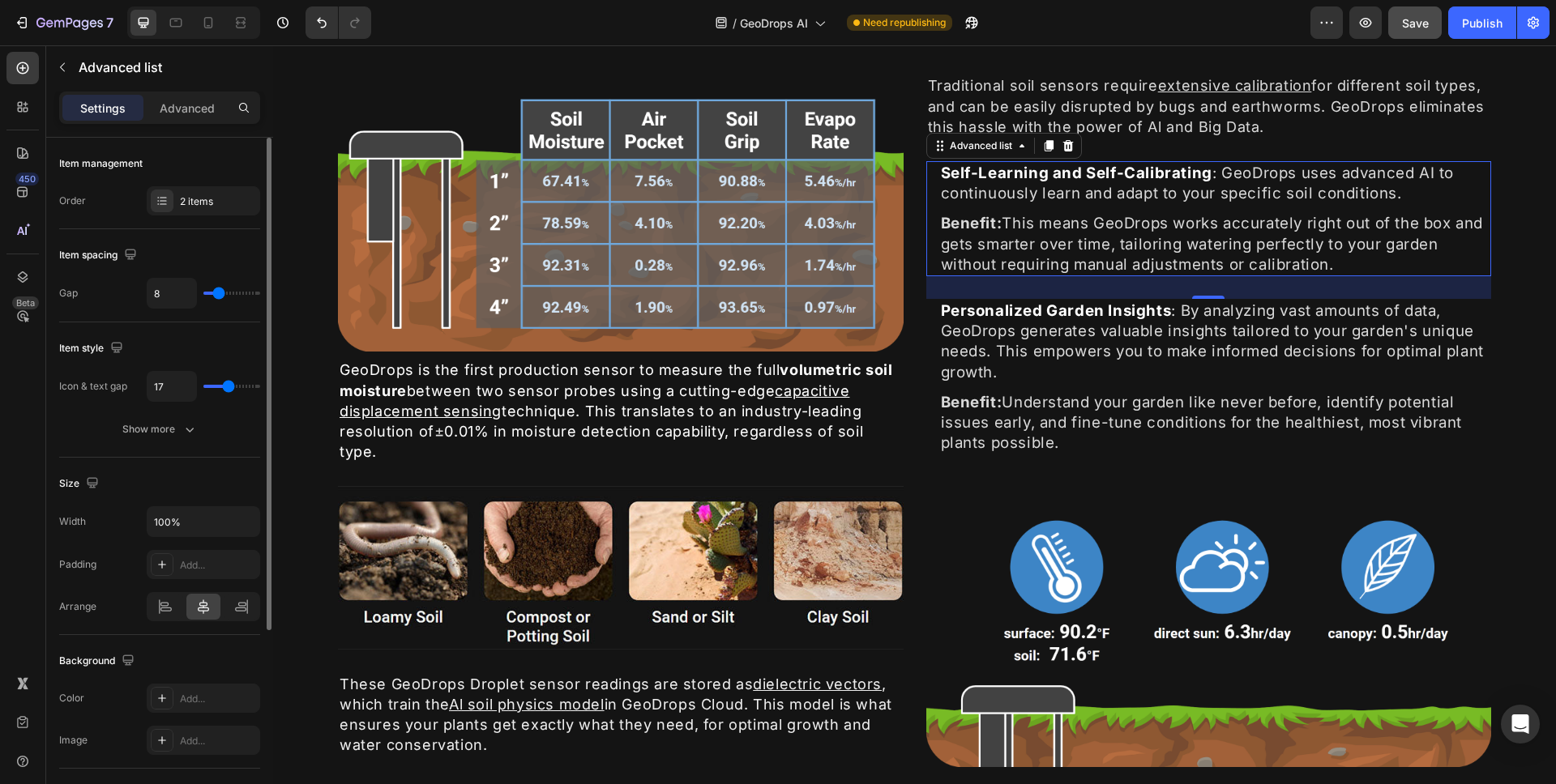
type input "18"
type input "19"
type input "20"
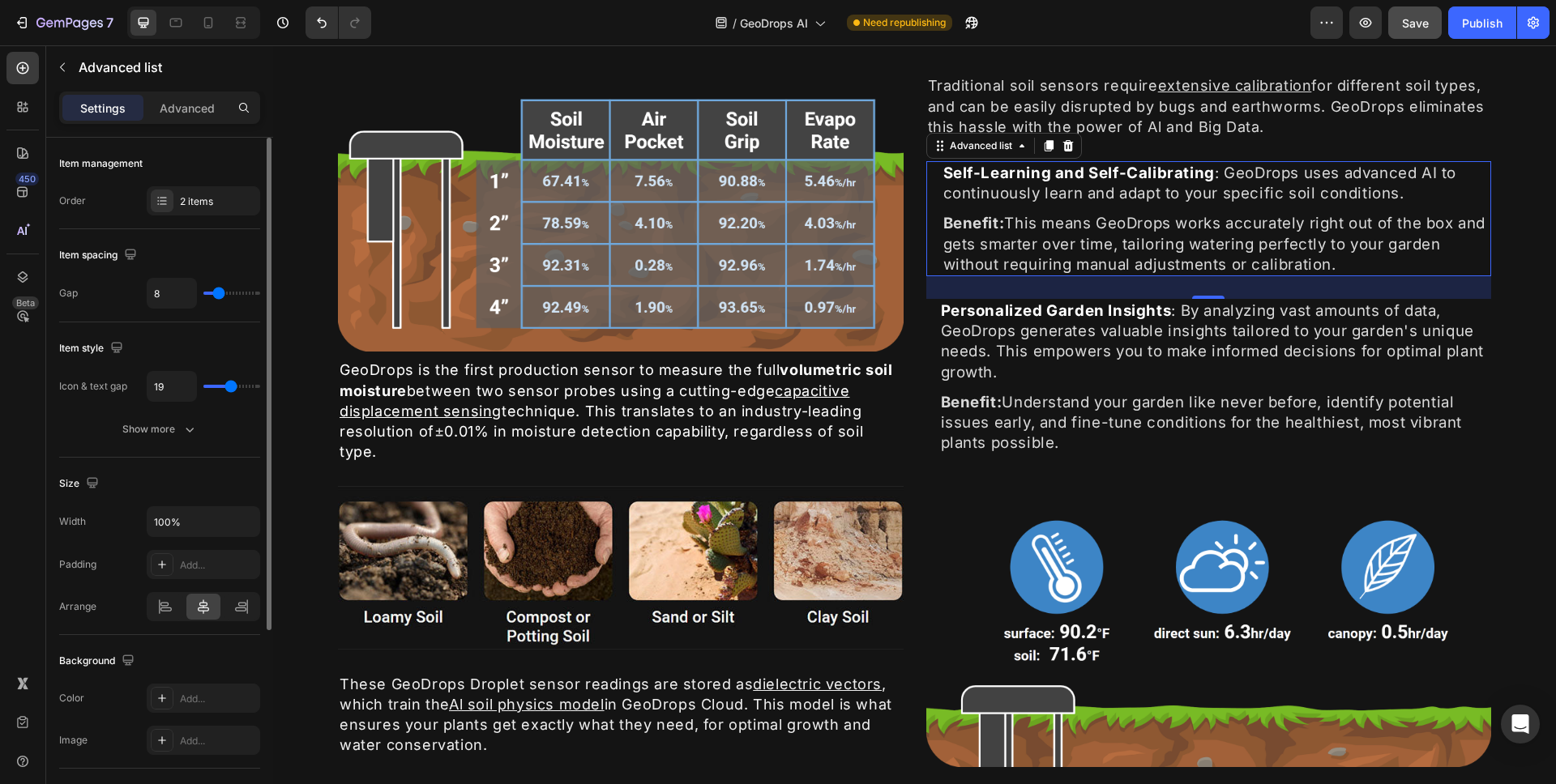
type input "20"
type input "21"
type input "22"
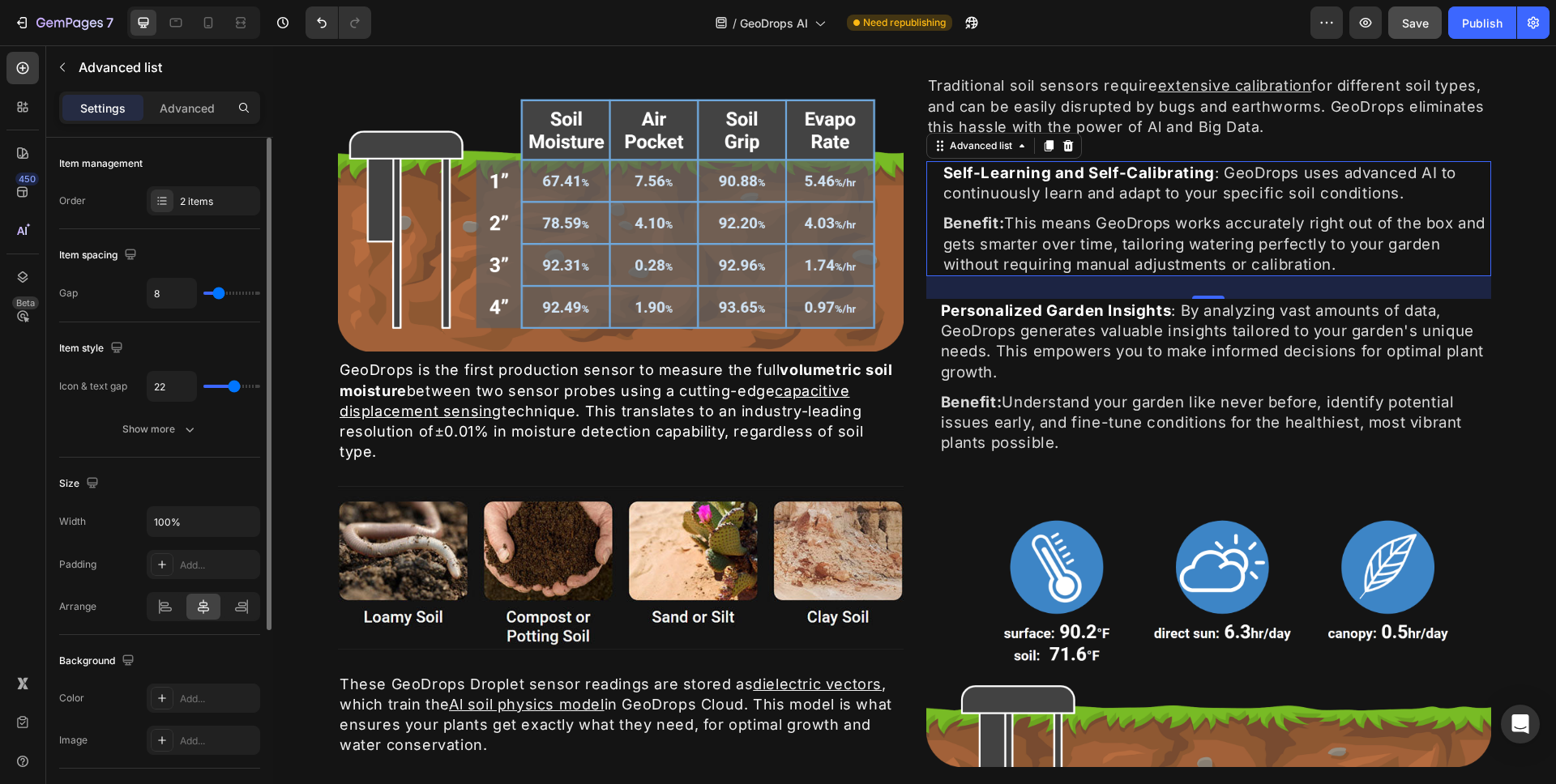
type input "23"
type input "24"
type input "25"
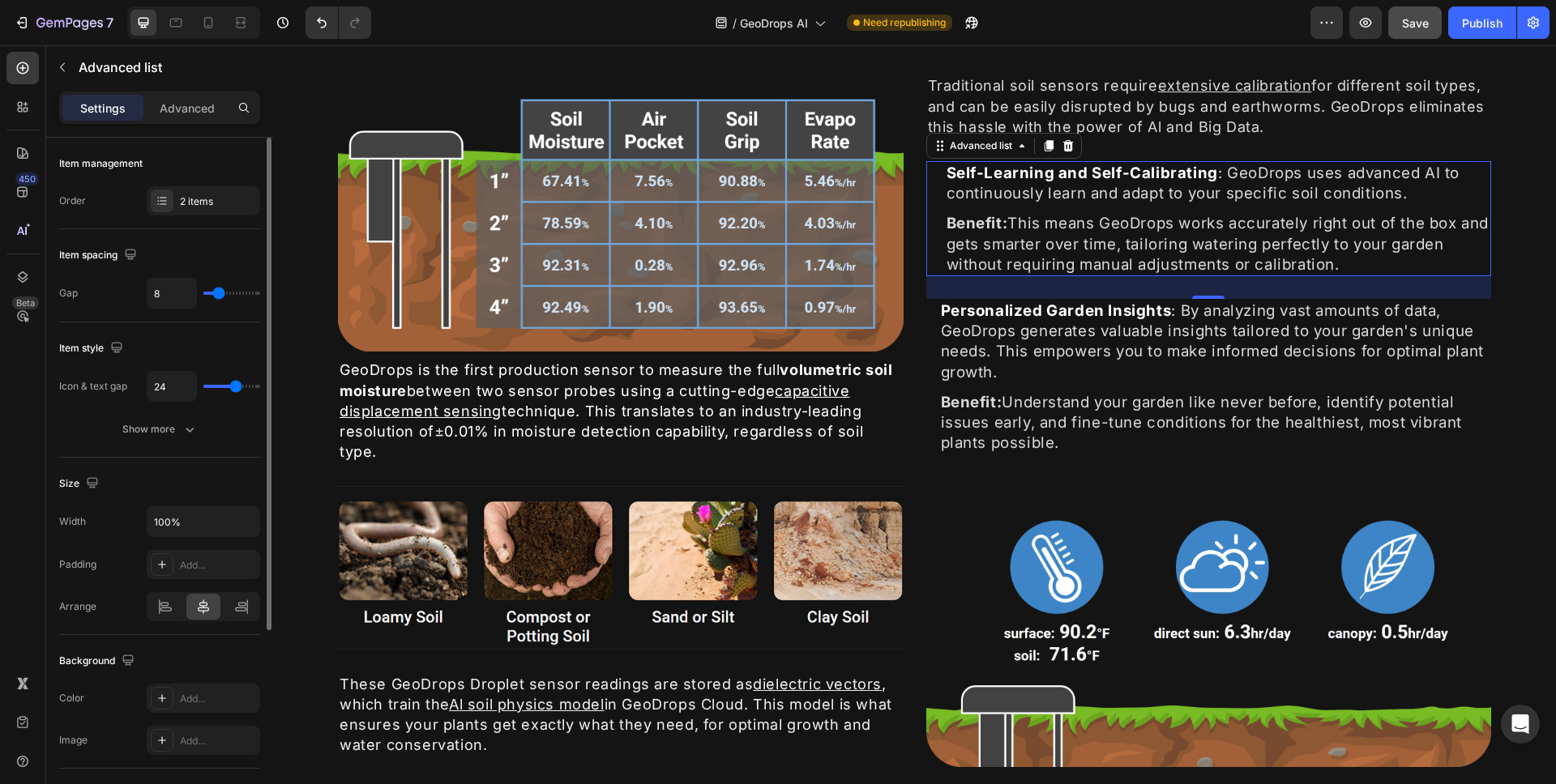
type input "25"
type input "26"
type input "27"
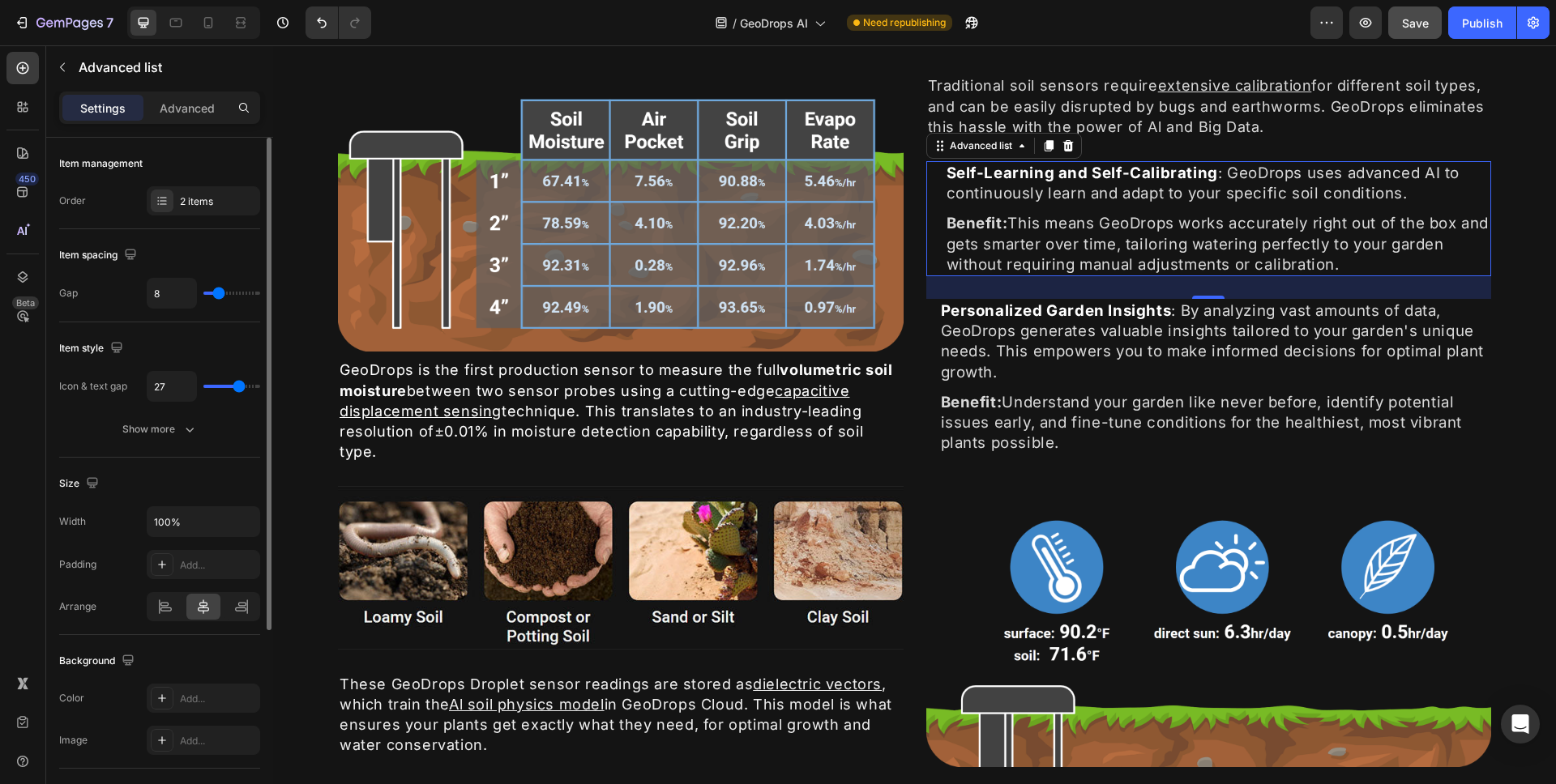
type input "28"
type input "29"
type input "30"
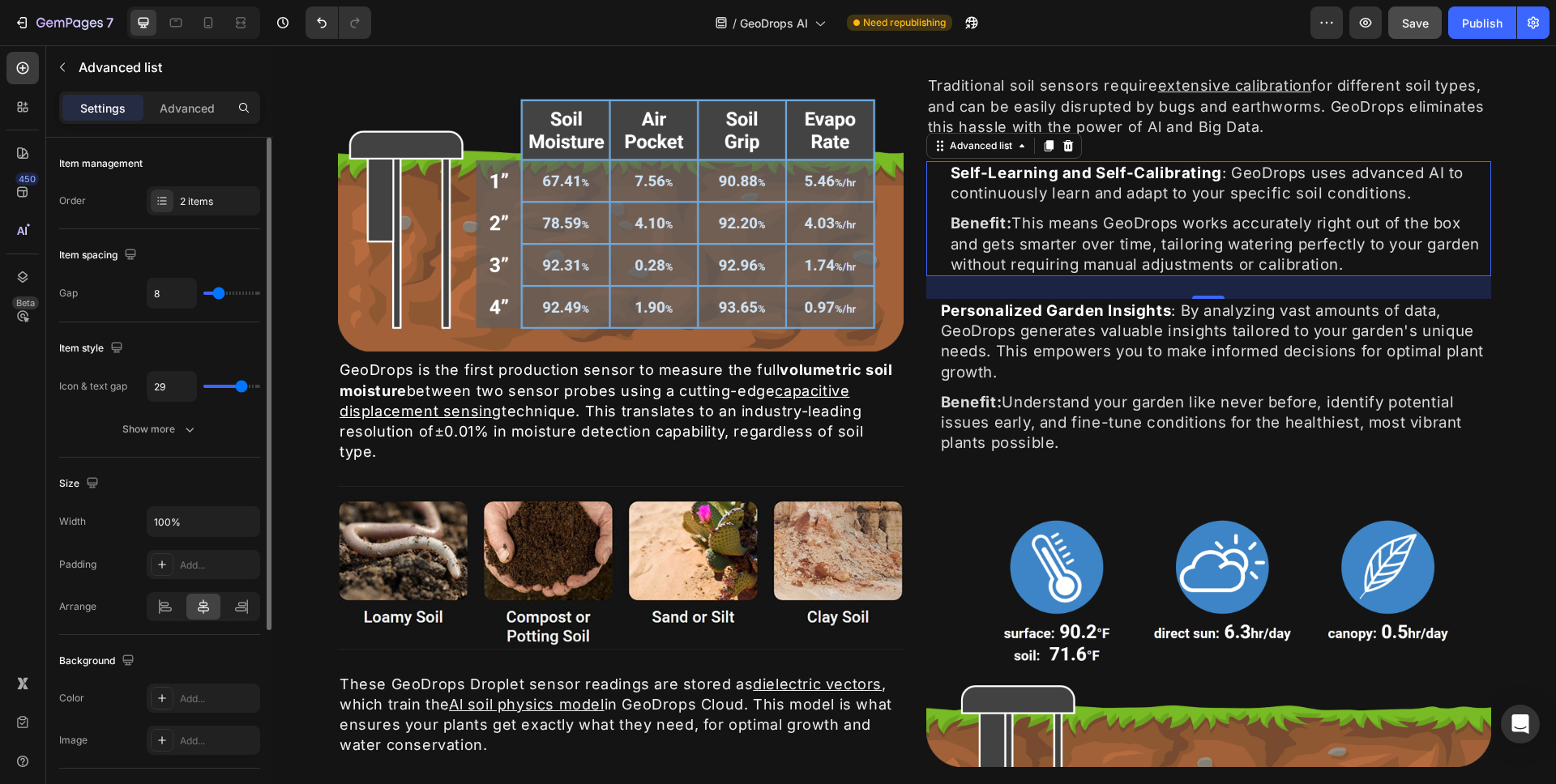
type input "30"
type input "29"
type input "28"
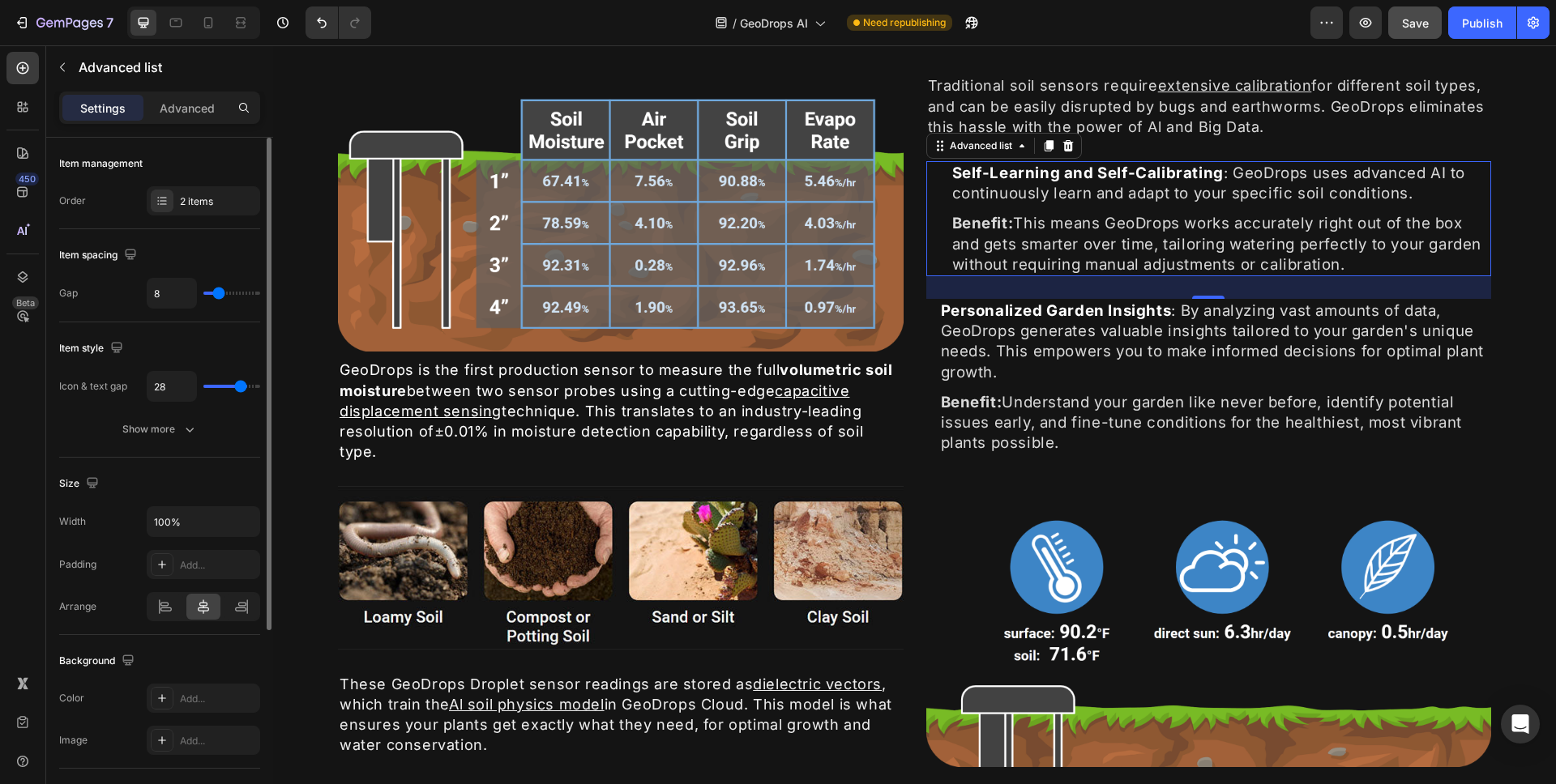
type input "26"
type input "25"
type input "24"
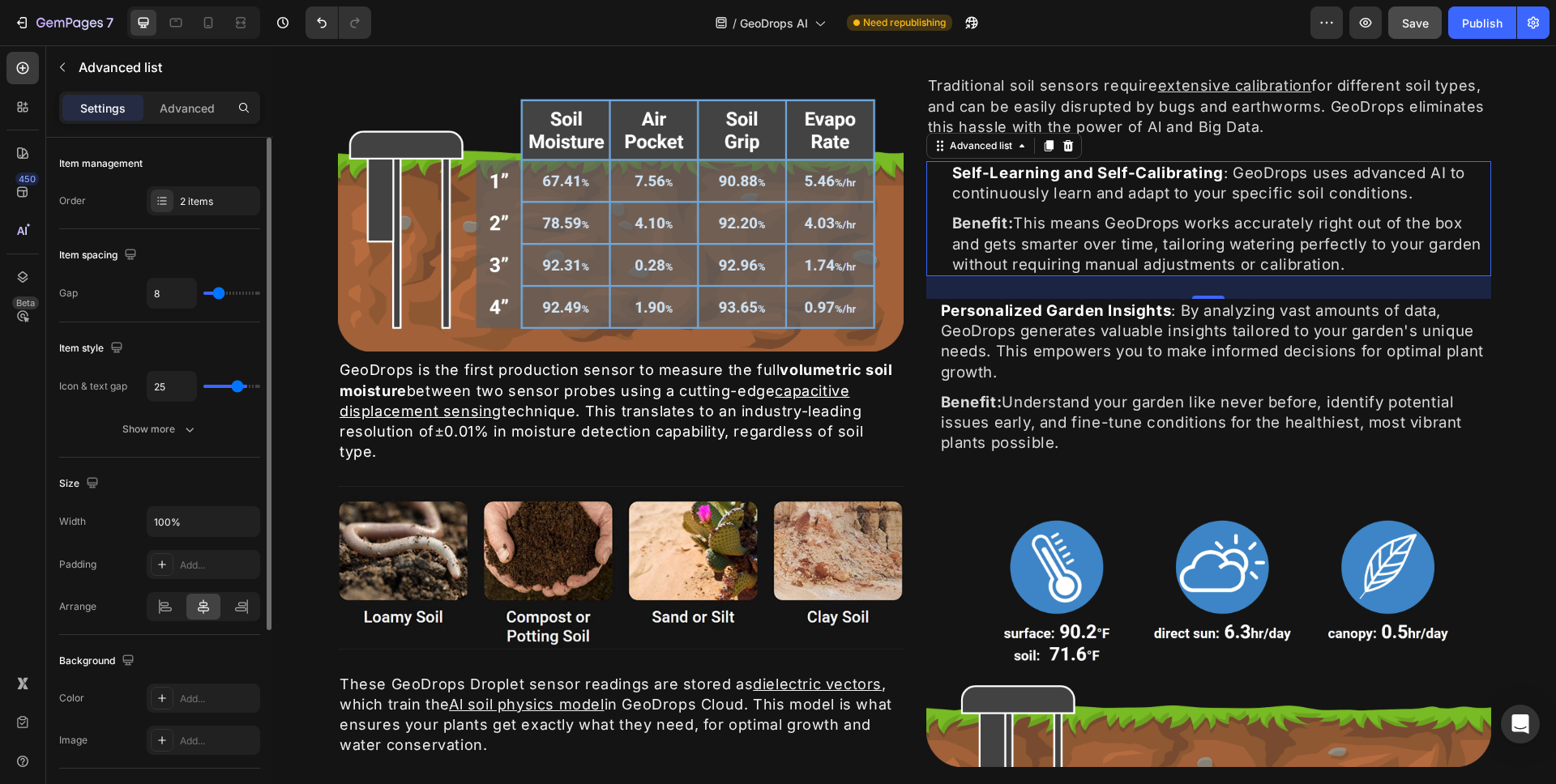
type input "24"
type input "23"
type input "22"
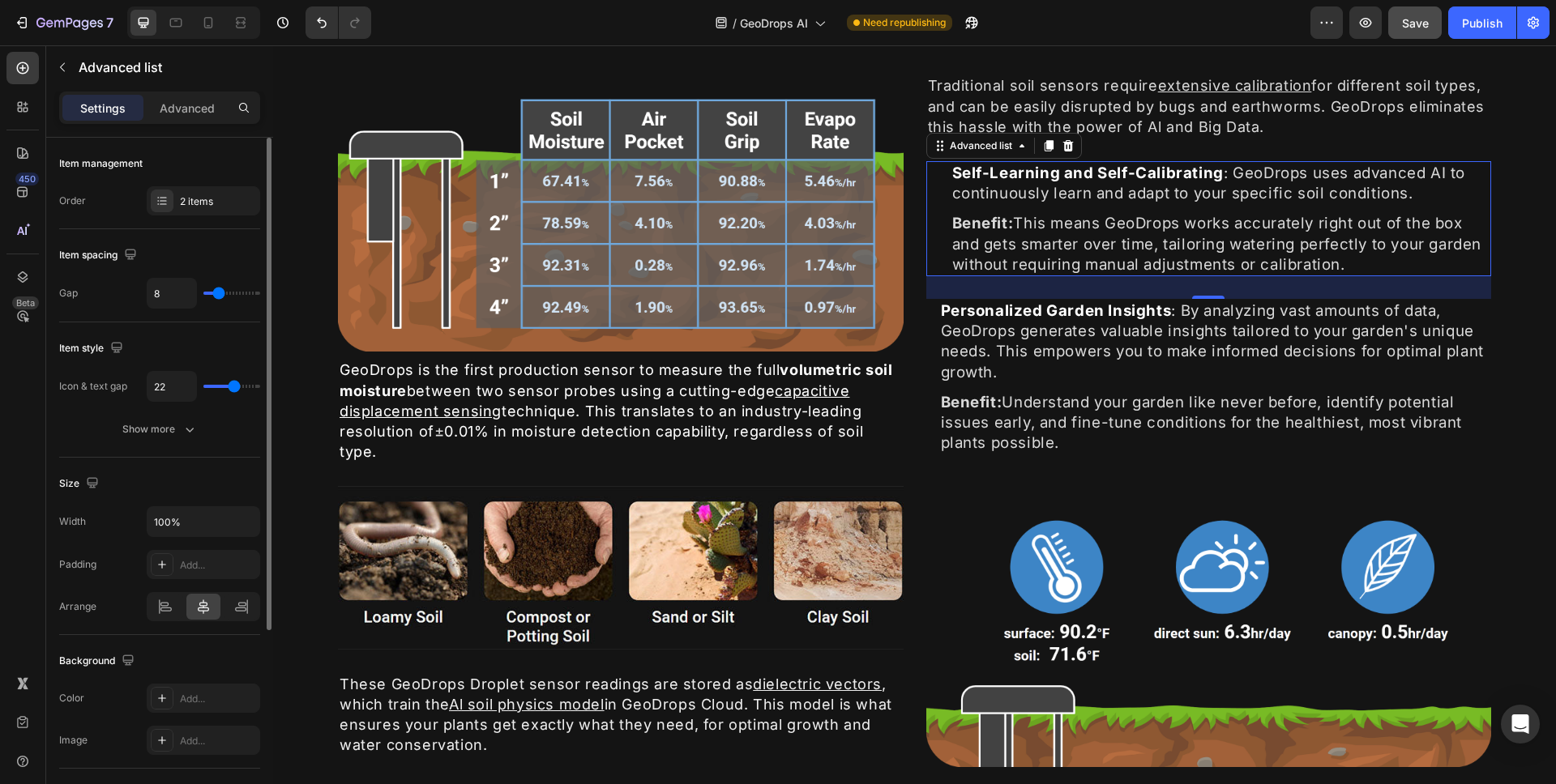
type input "21"
type input "20"
type input "19"
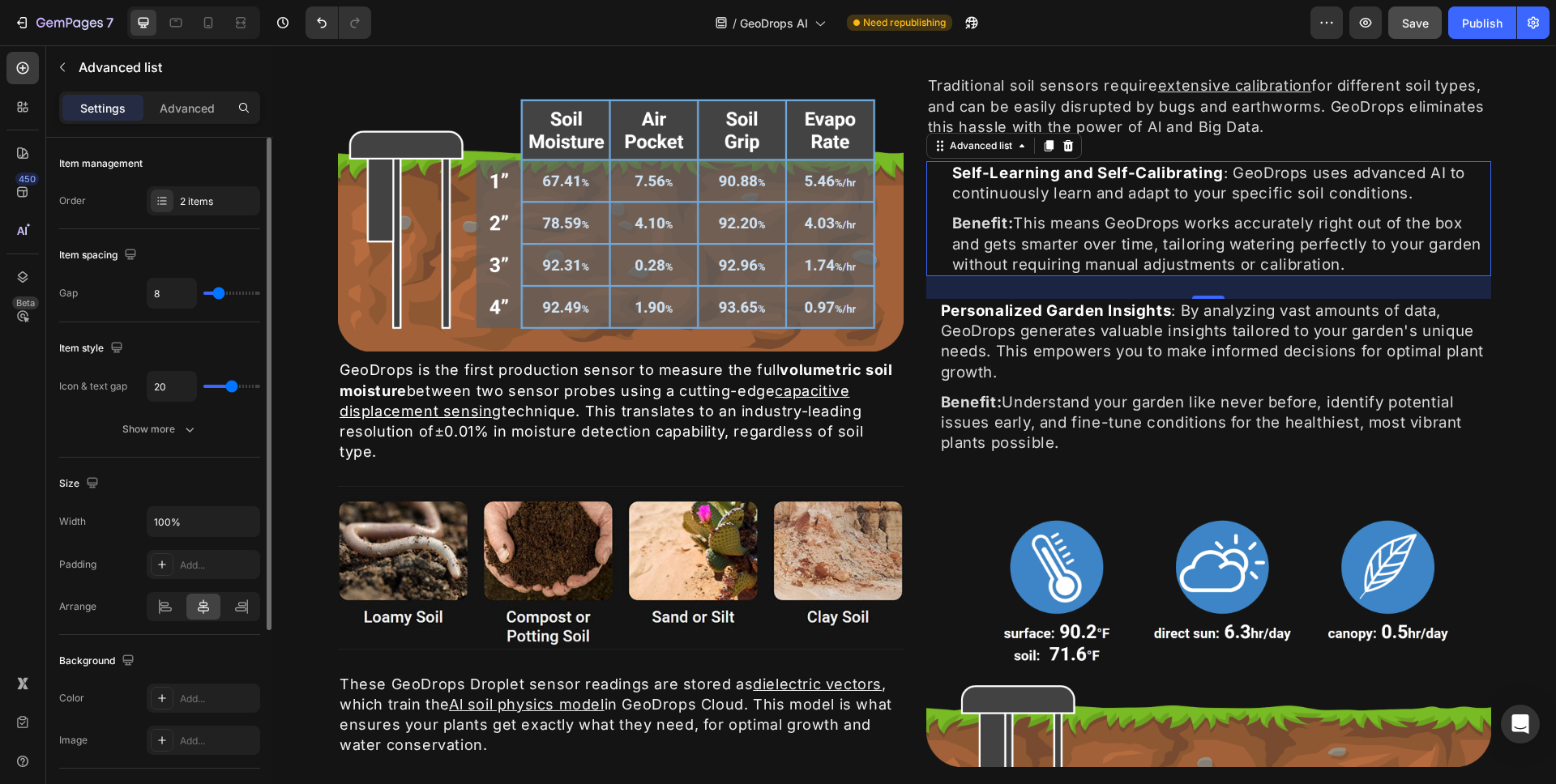
type input "19"
type input "18"
type input "17"
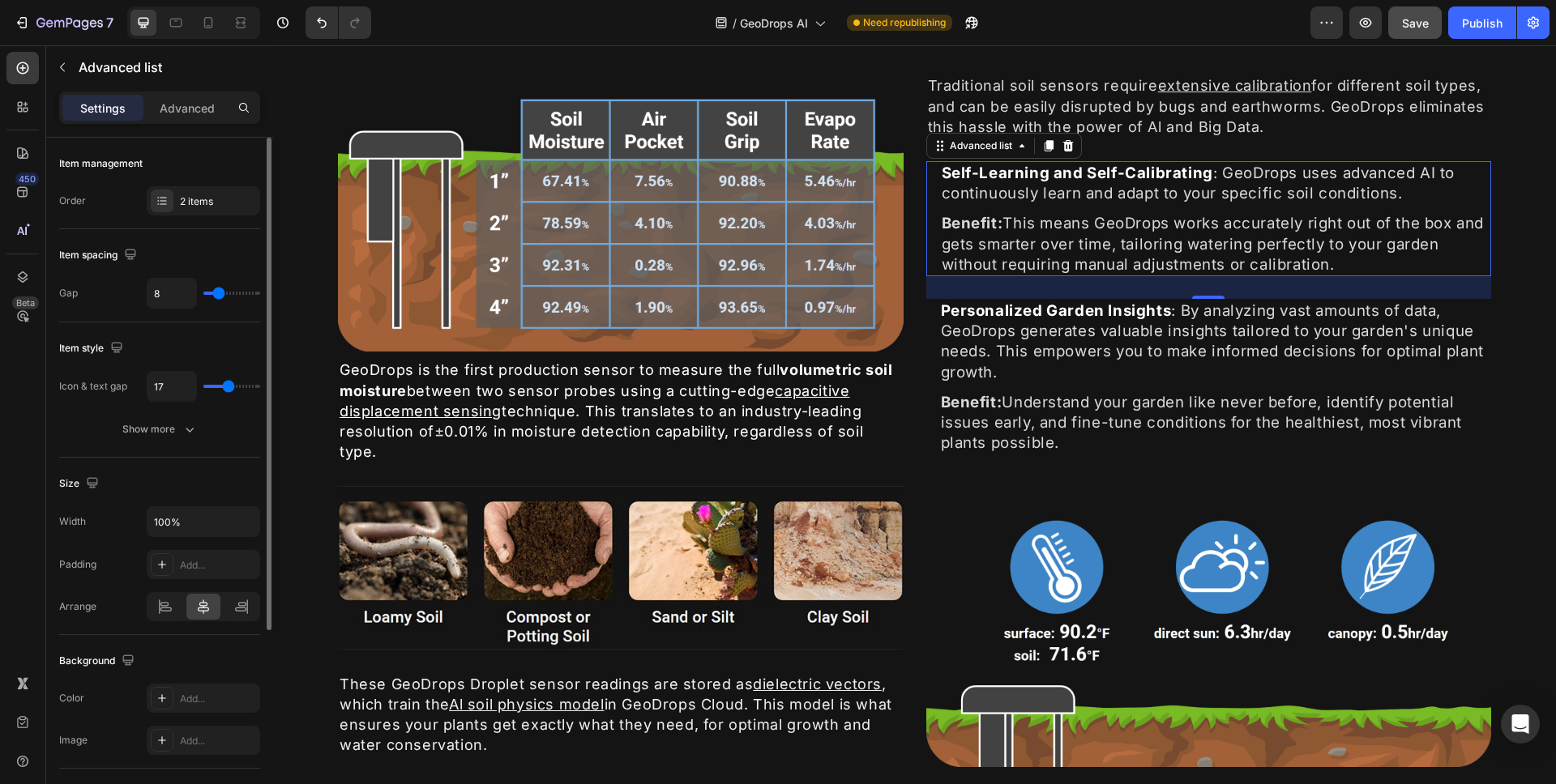
type input "16"
type input "15"
click at [226, 385] on input "range" at bounding box center [231, 387] width 57 height 4
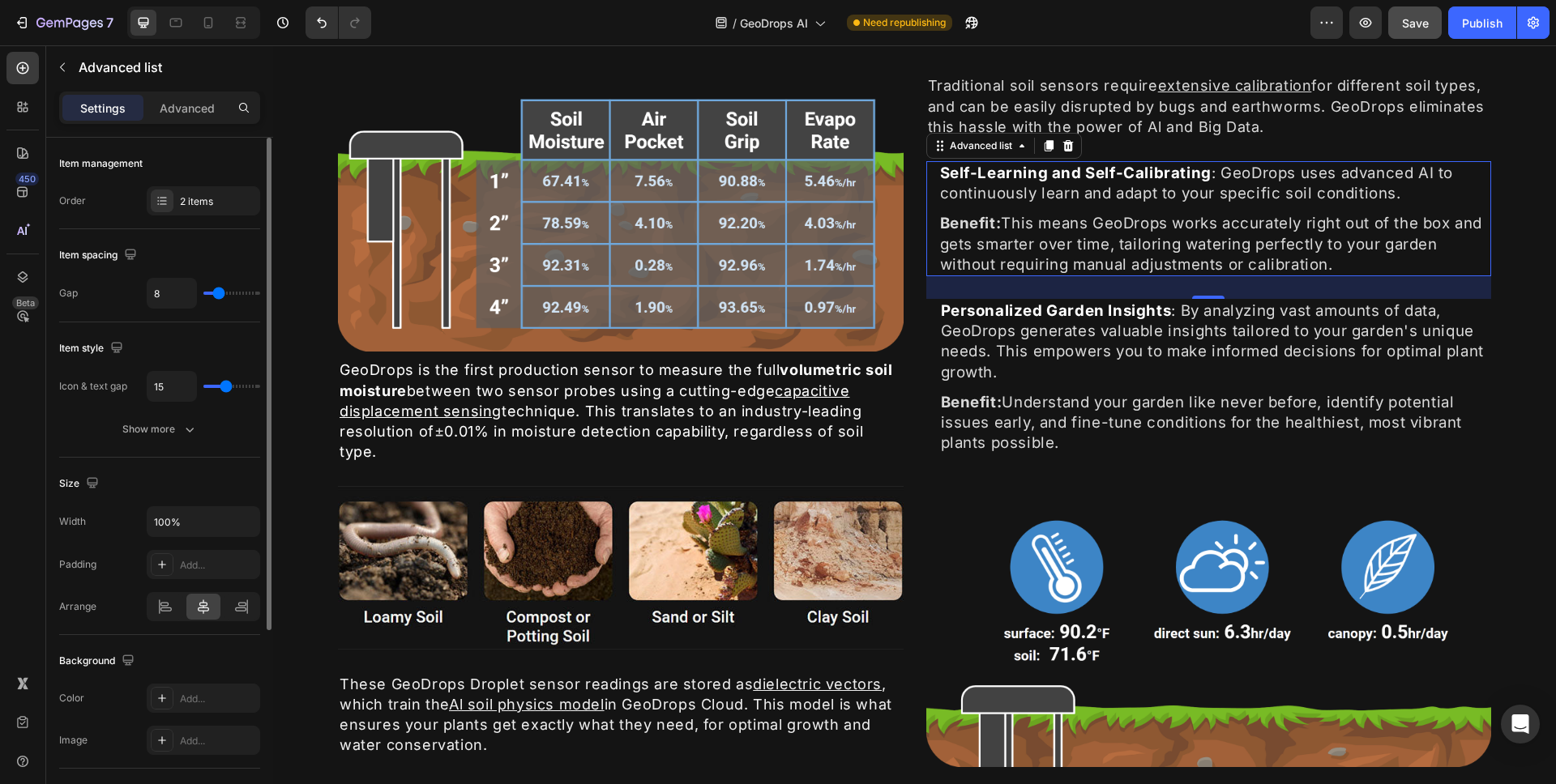
type input "16"
type input "17"
type input "18"
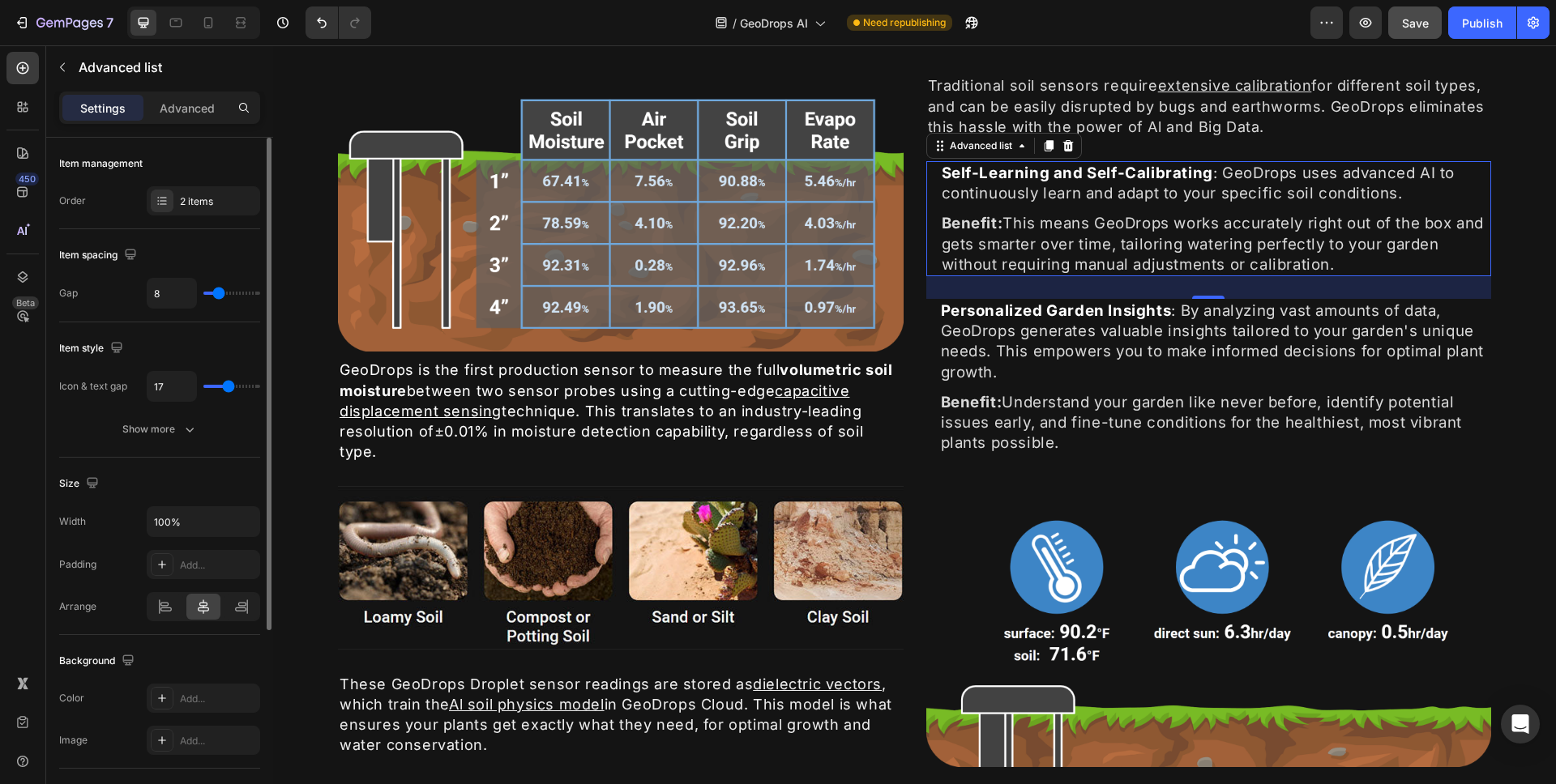
type input "18"
type input "17"
click at [228, 385] on input "range" at bounding box center [231, 387] width 57 height 4
click at [195, 386] on input "17" at bounding box center [172, 386] width 49 height 29
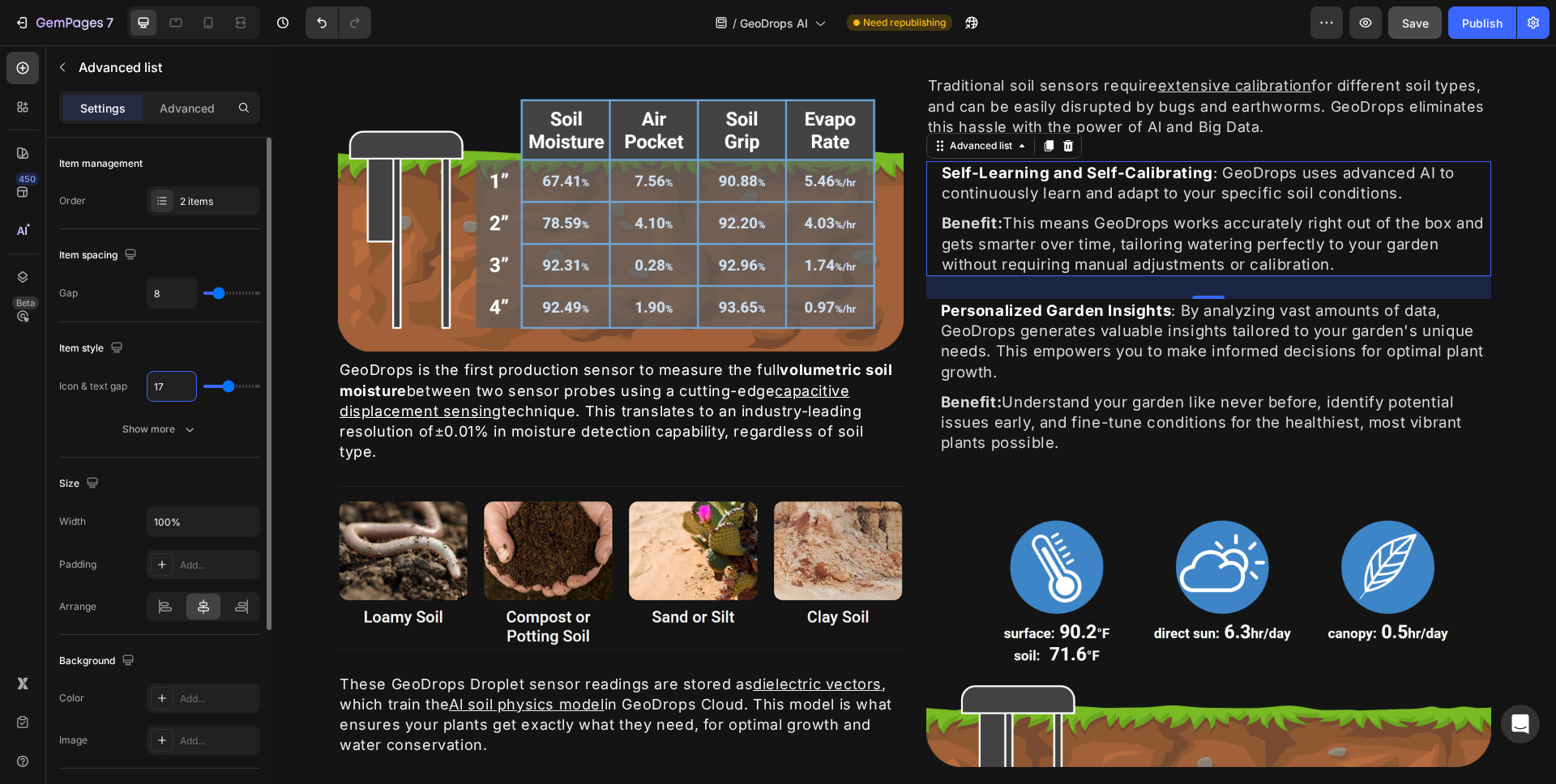
type input "1"
type input "16"
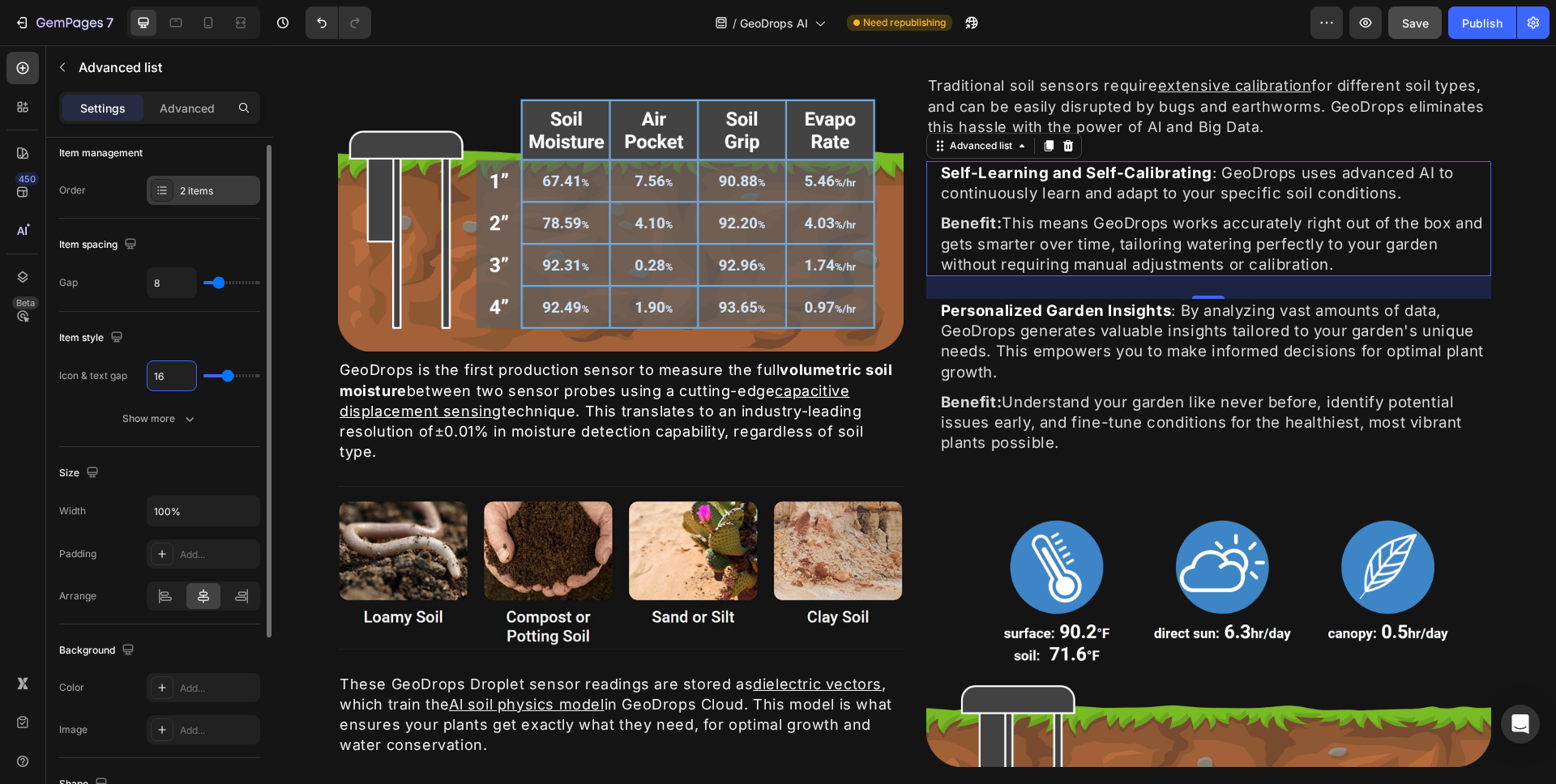
type input "16"
click at [206, 190] on div "2 items" at bounding box center [217, 191] width 76 height 14
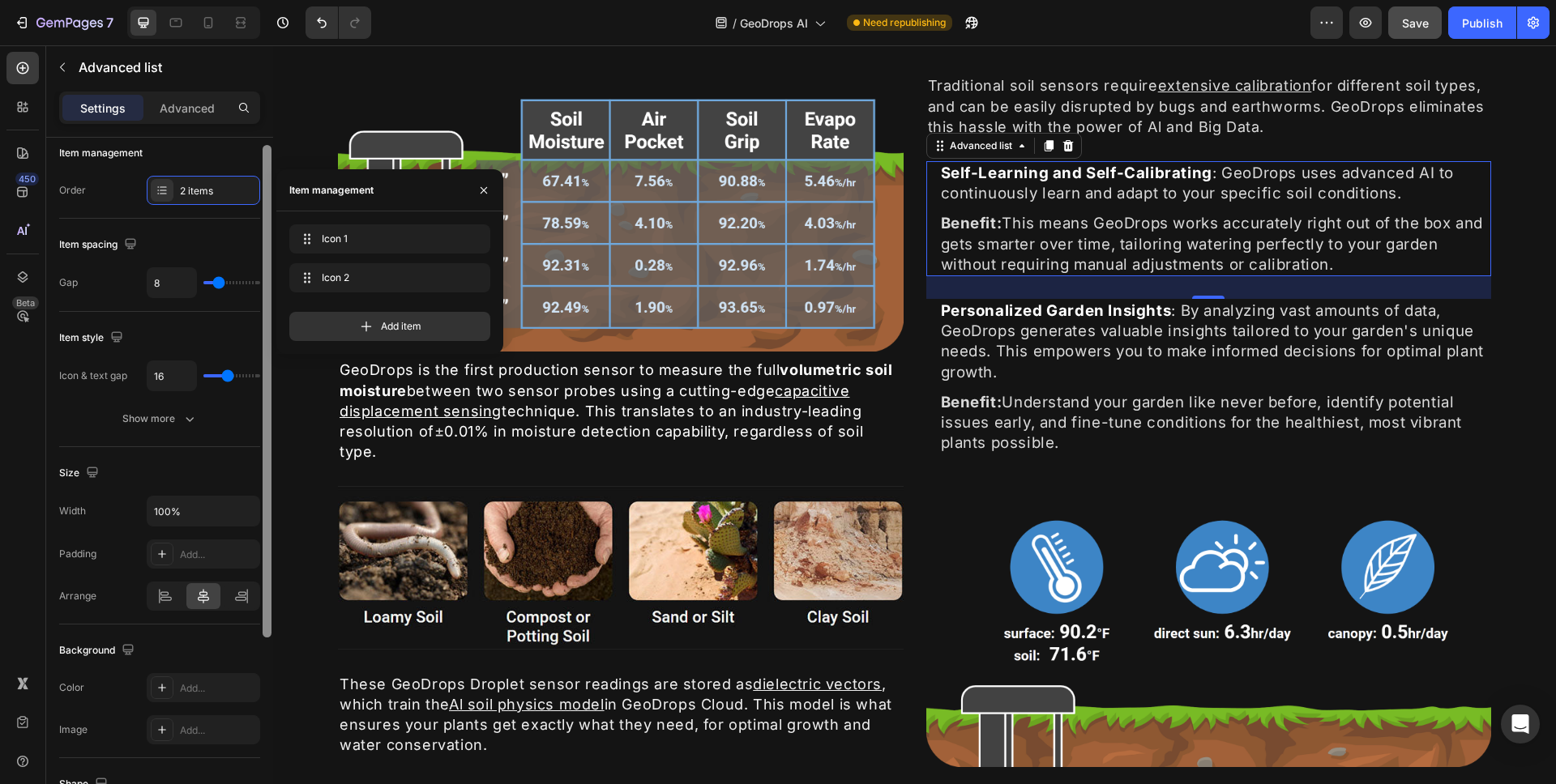
click at [270, 154] on div at bounding box center [267, 392] width 9 height 493
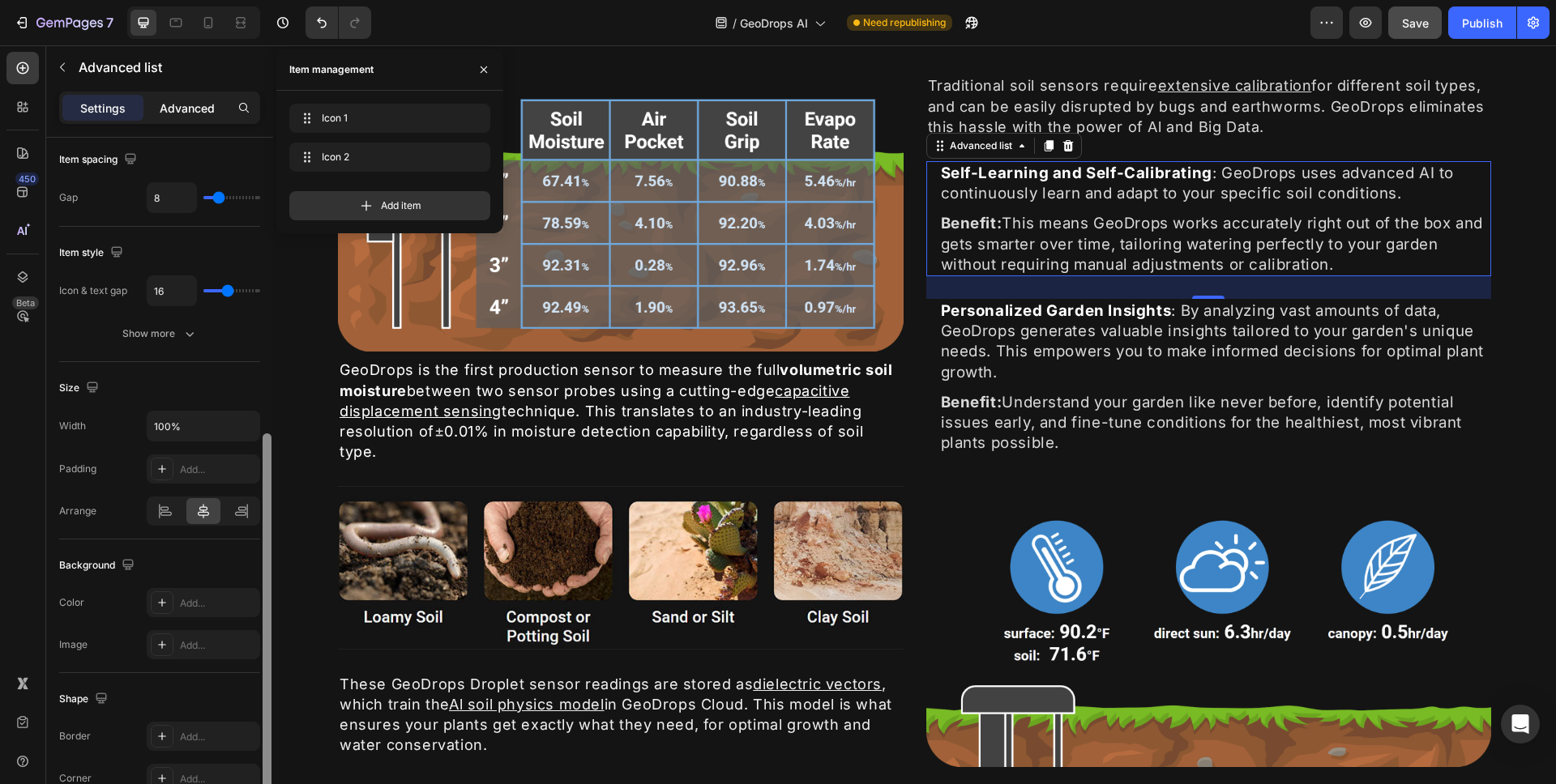
scroll to position [0, 0]
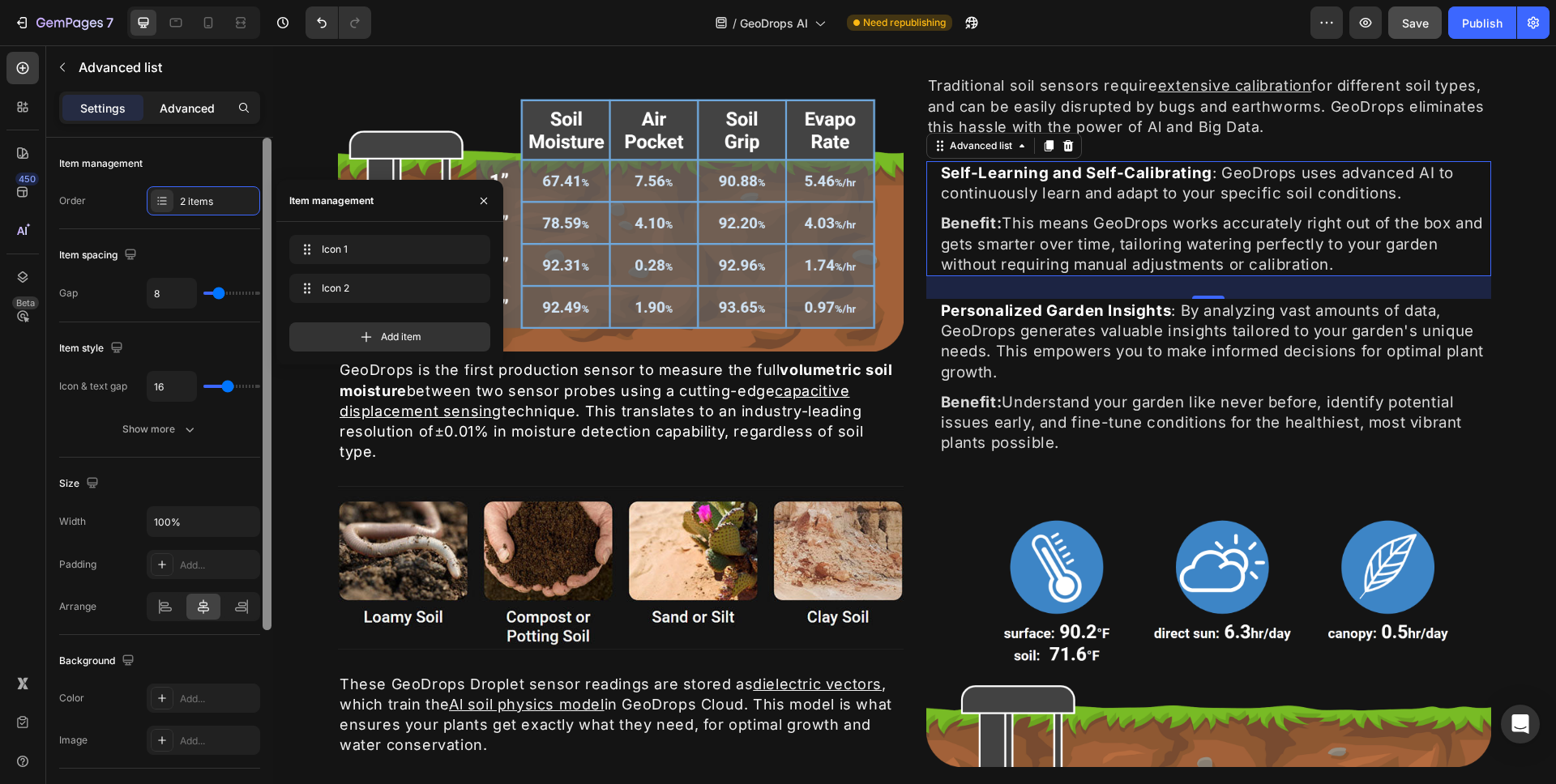
drag, startPoint x: 270, startPoint y: 157, endPoint x: 221, endPoint y: 96, distance: 78.2
click at [221, 96] on div "Settings Advanced Item management Order 2 items Item spacing Gap 8 Item style I…" at bounding box center [159, 461] width 227 height 739
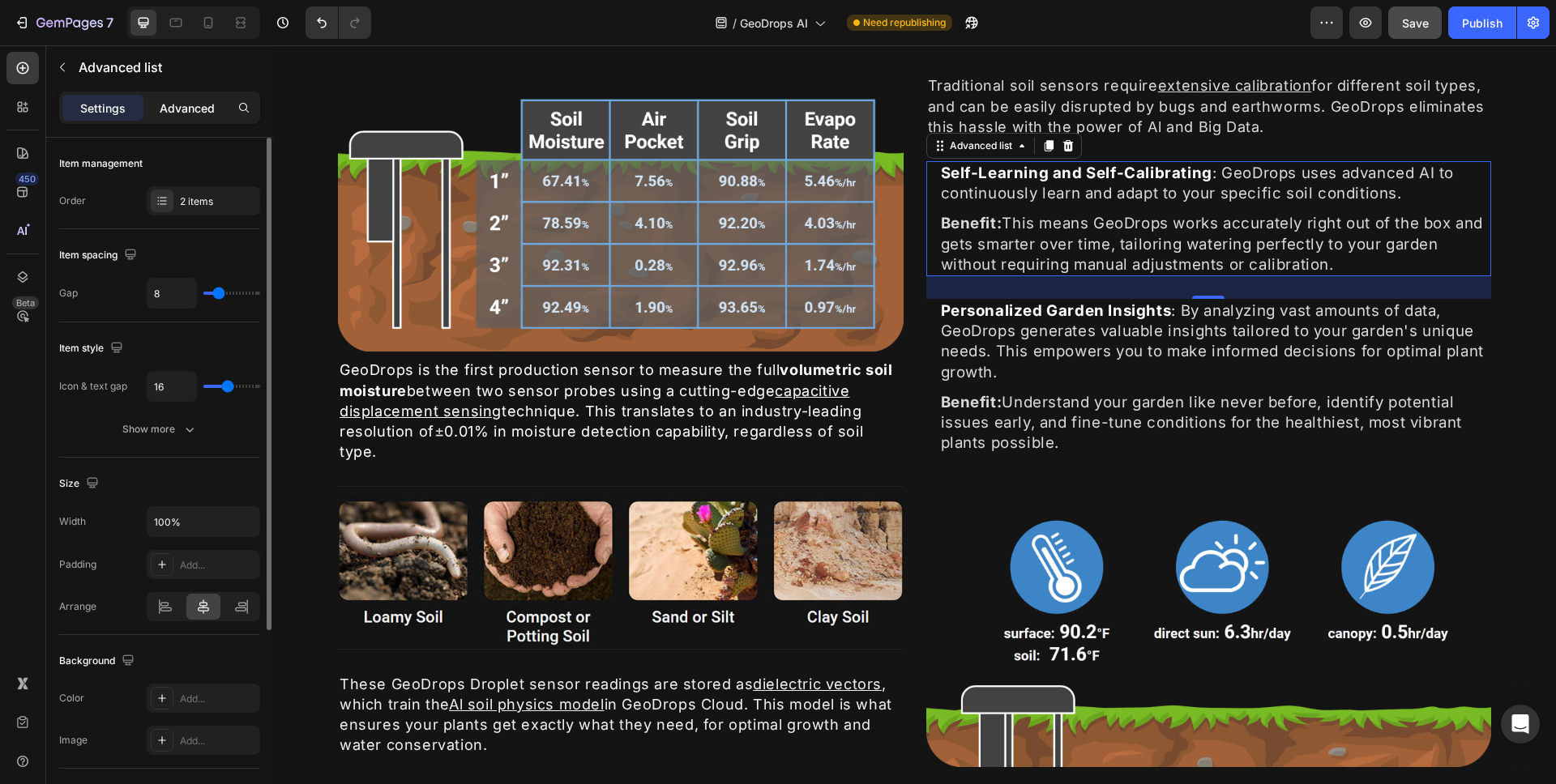
click at [187, 107] on p "Advanced" at bounding box center [187, 108] width 55 height 17
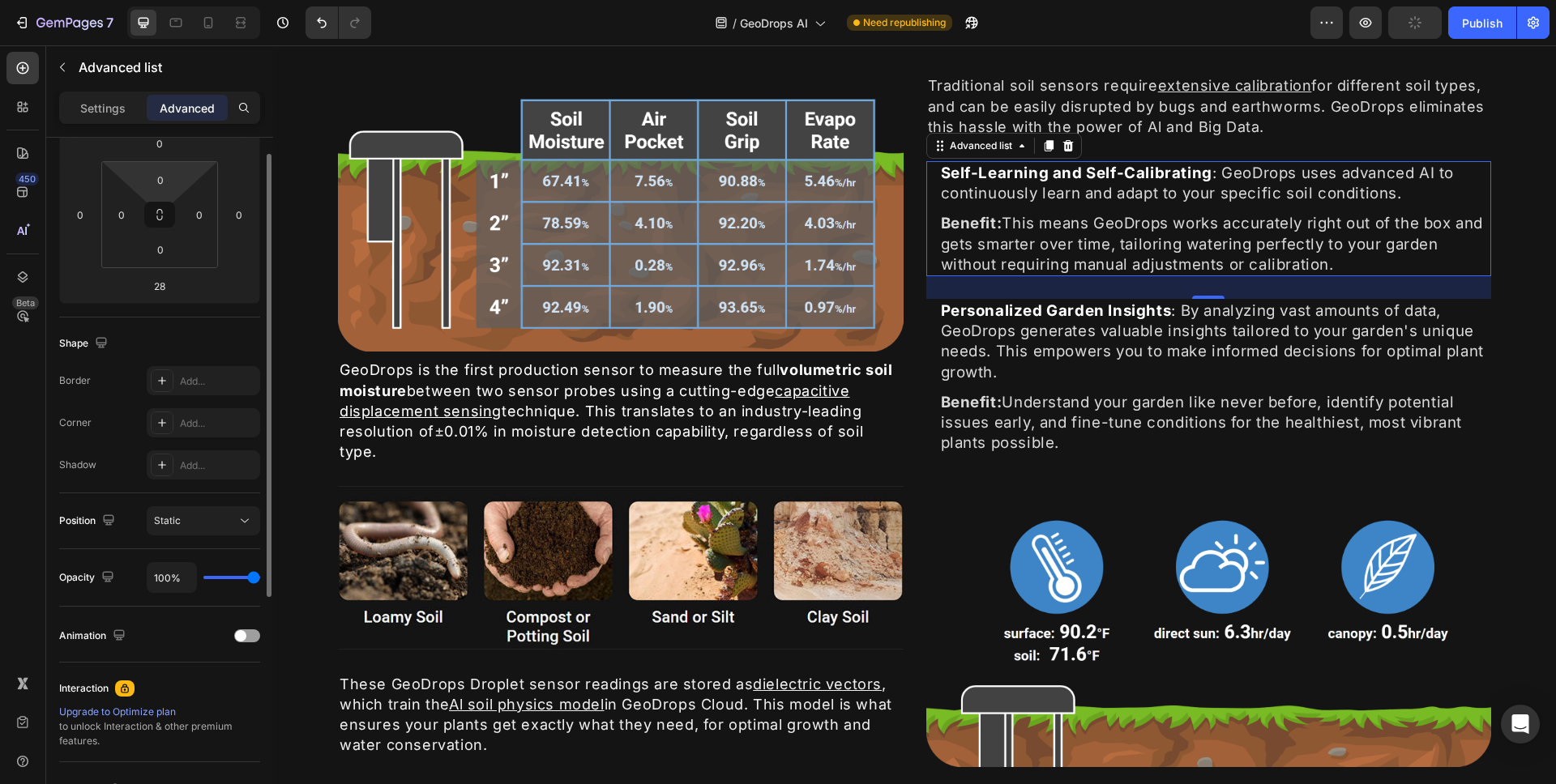
scroll to position [247, 0]
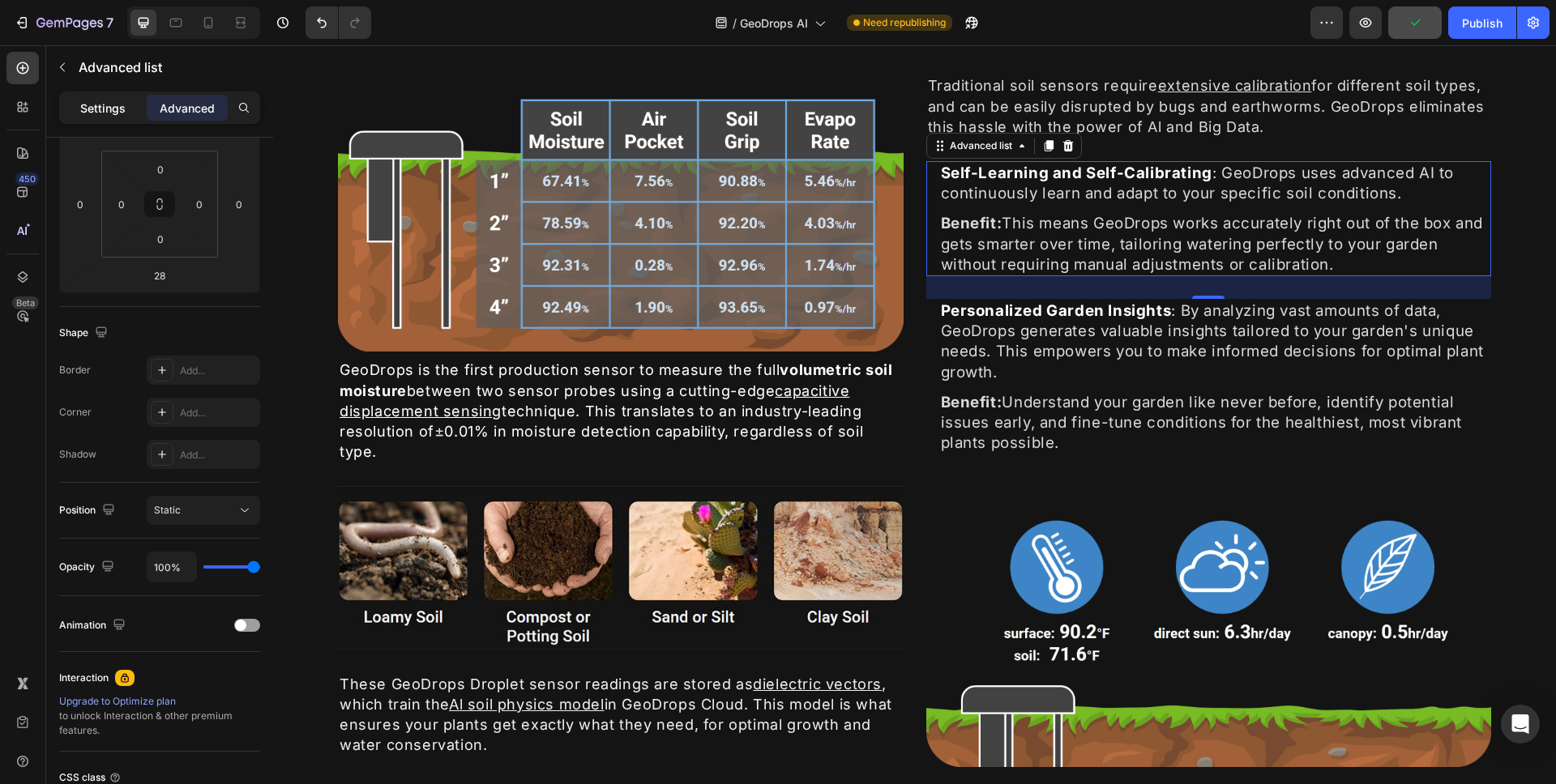
click at [110, 103] on p "Settings" at bounding box center [102, 108] width 46 height 17
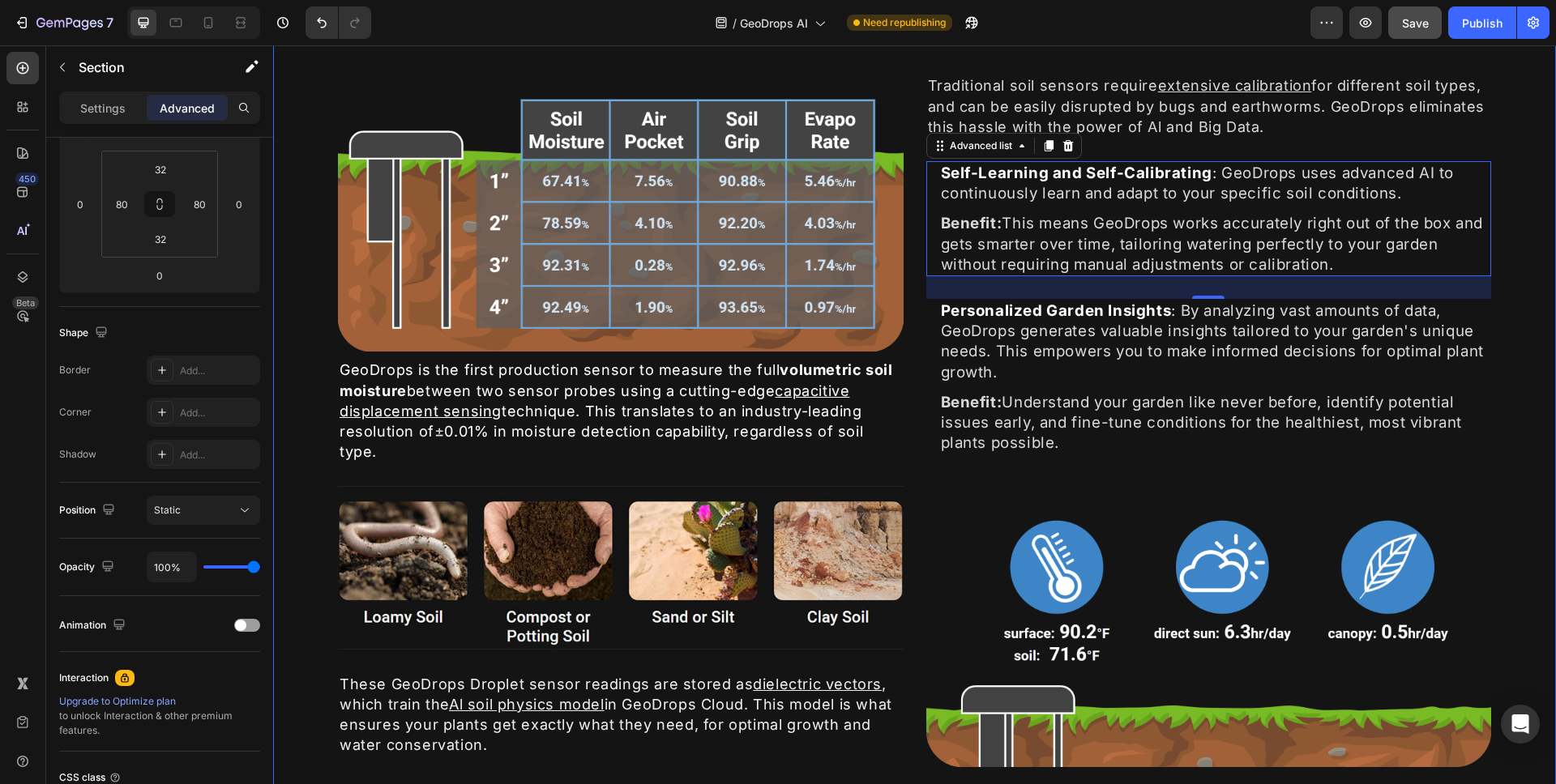
click at [1512, 185] on div "⁠⁠⁠⁠⁠⁠⁠ Unmatched Moisture Accuracy Heading Image GeoDrops is the first product…" at bounding box center [915, 405] width 1283 height 855
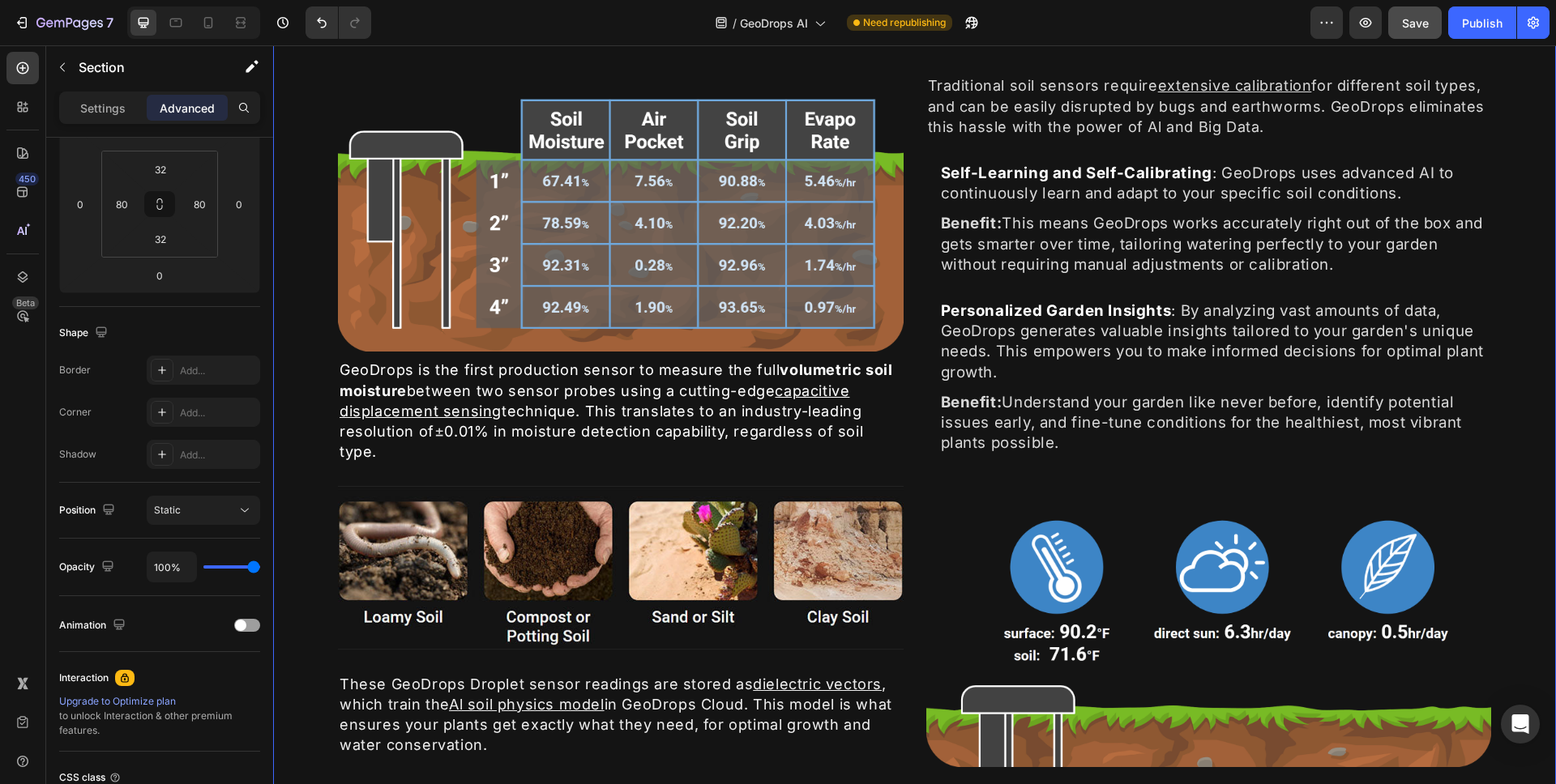
scroll to position [0, 0]
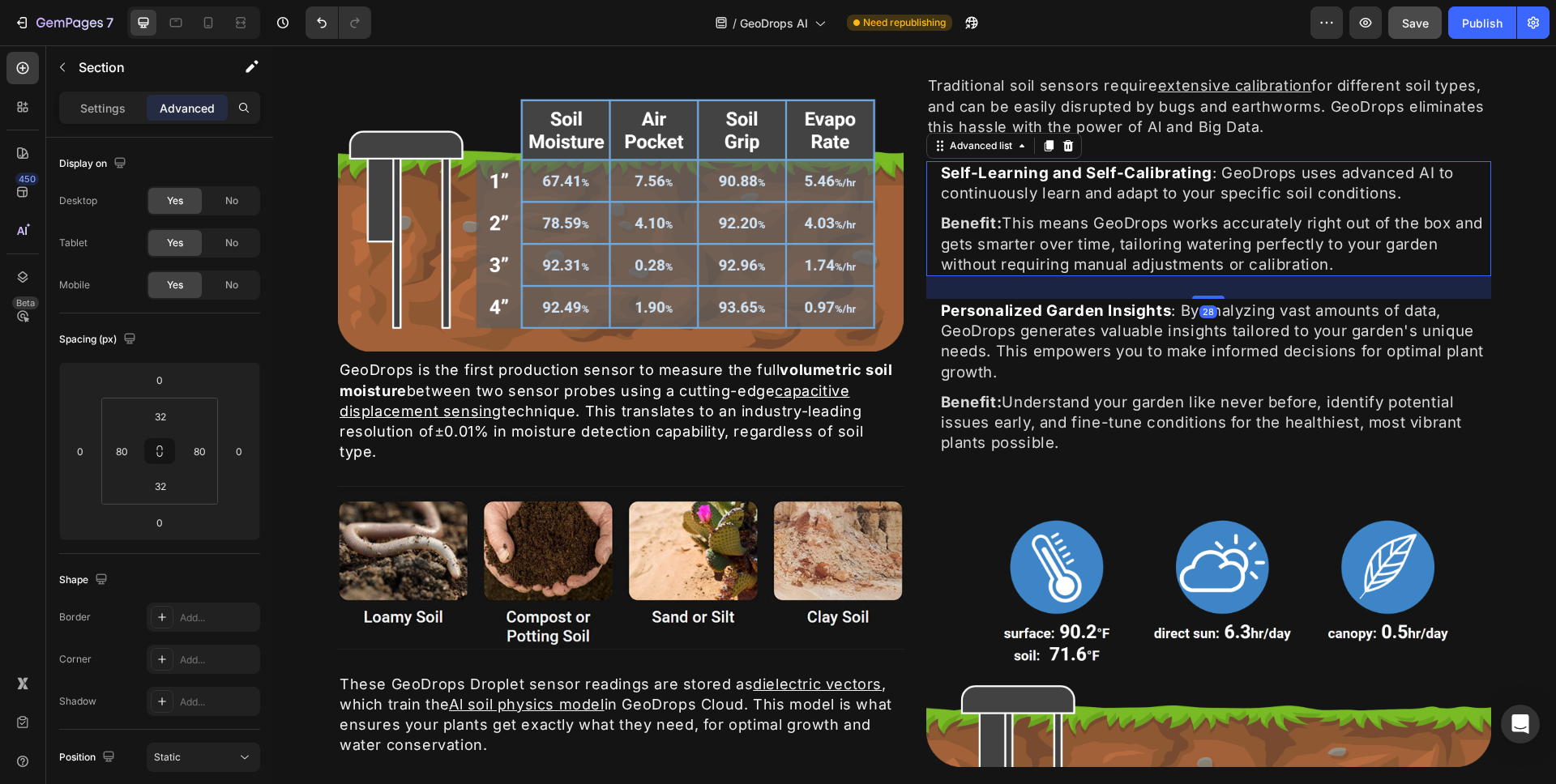
click at [926, 216] on li "Icon Benefit: This means GeoDrops works accurately right out of the box and get…" at bounding box center [1209, 244] width 566 height 65
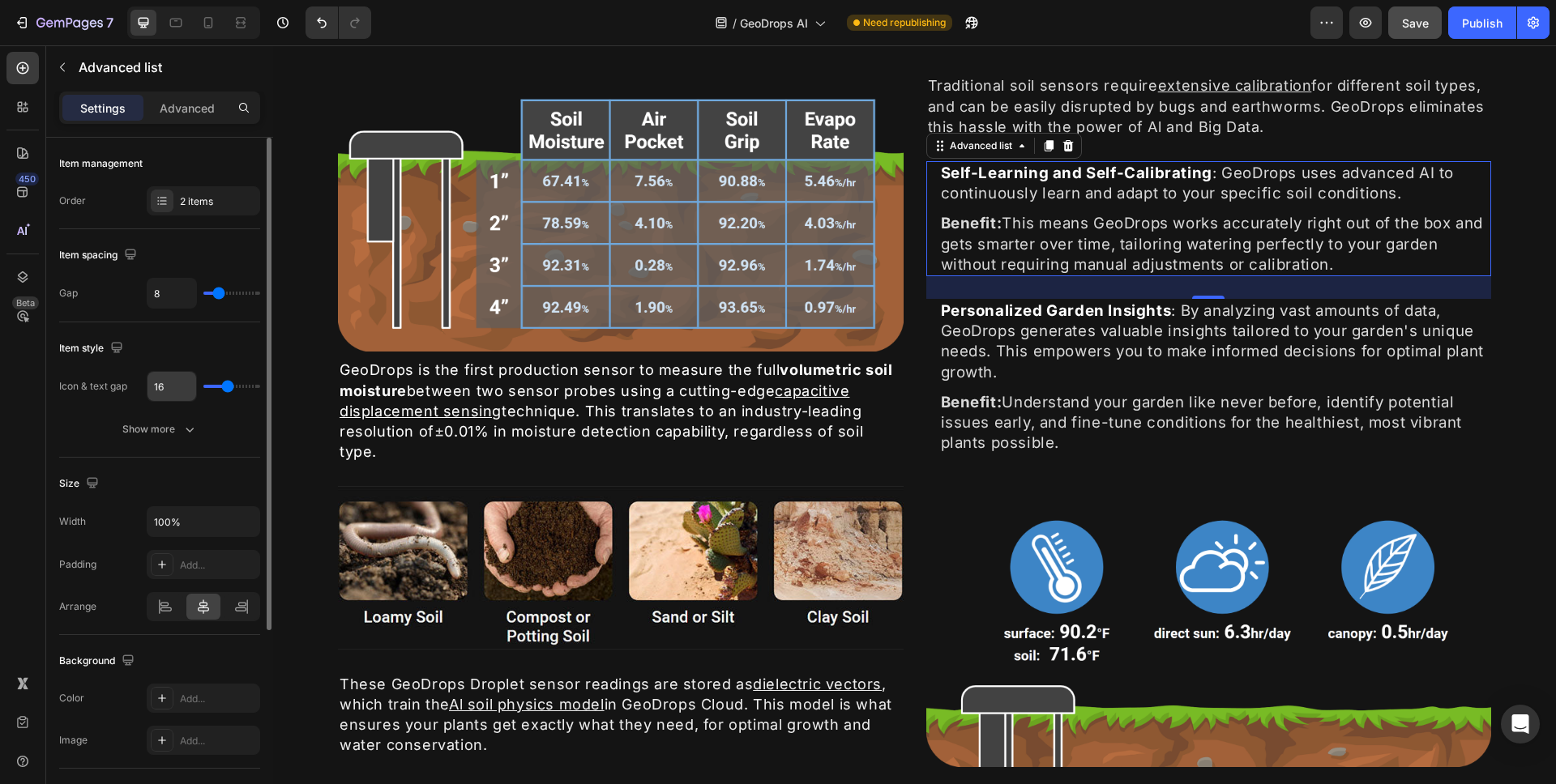
click at [172, 395] on input "16" at bounding box center [172, 386] width 49 height 29
type input "2"
type input "20"
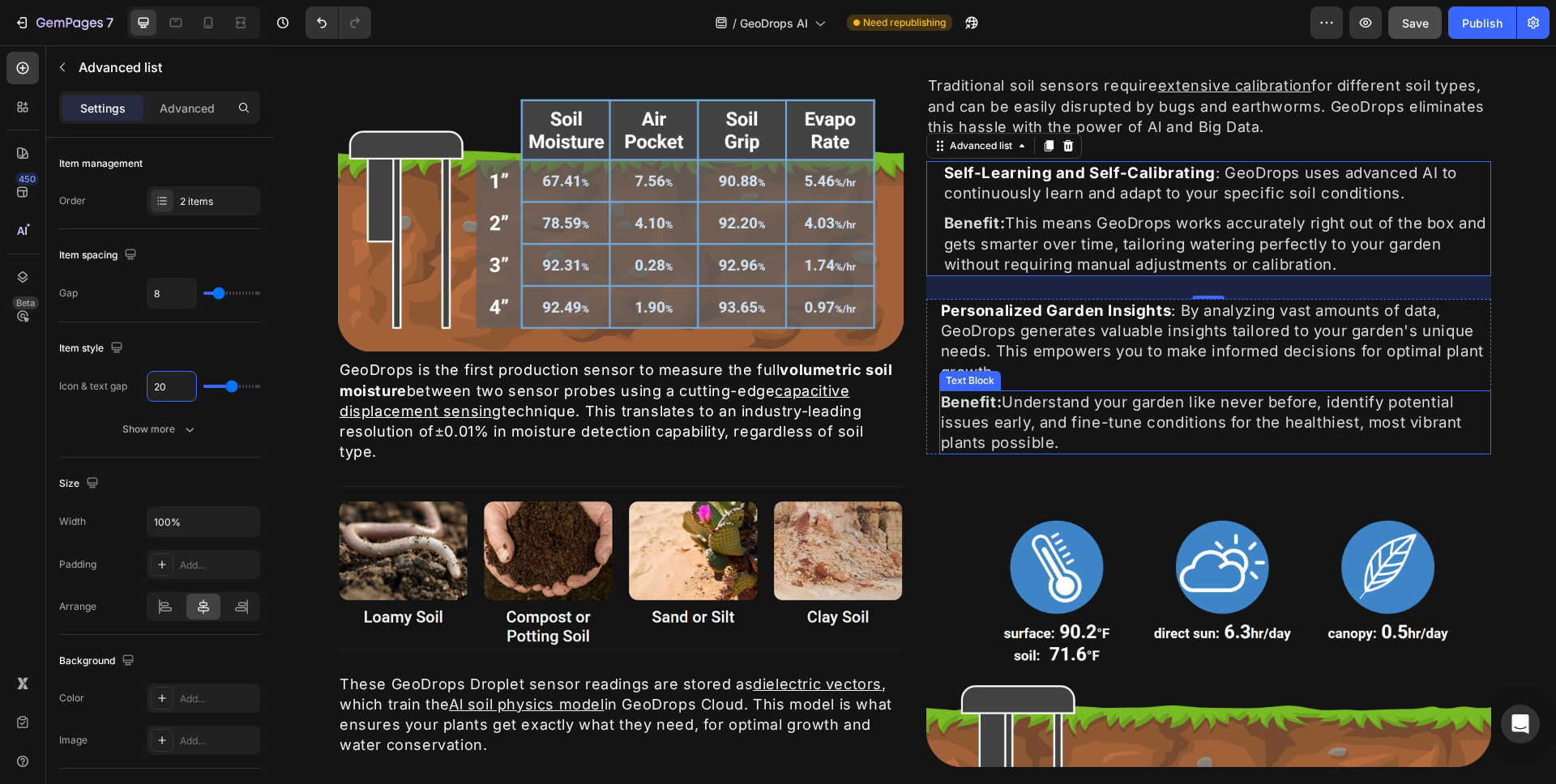
click at [1072, 440] on p "Benefit: Understand your garden like never before, identify potential issues ea…" at bounding box center [1216, 423] width 550 height 62
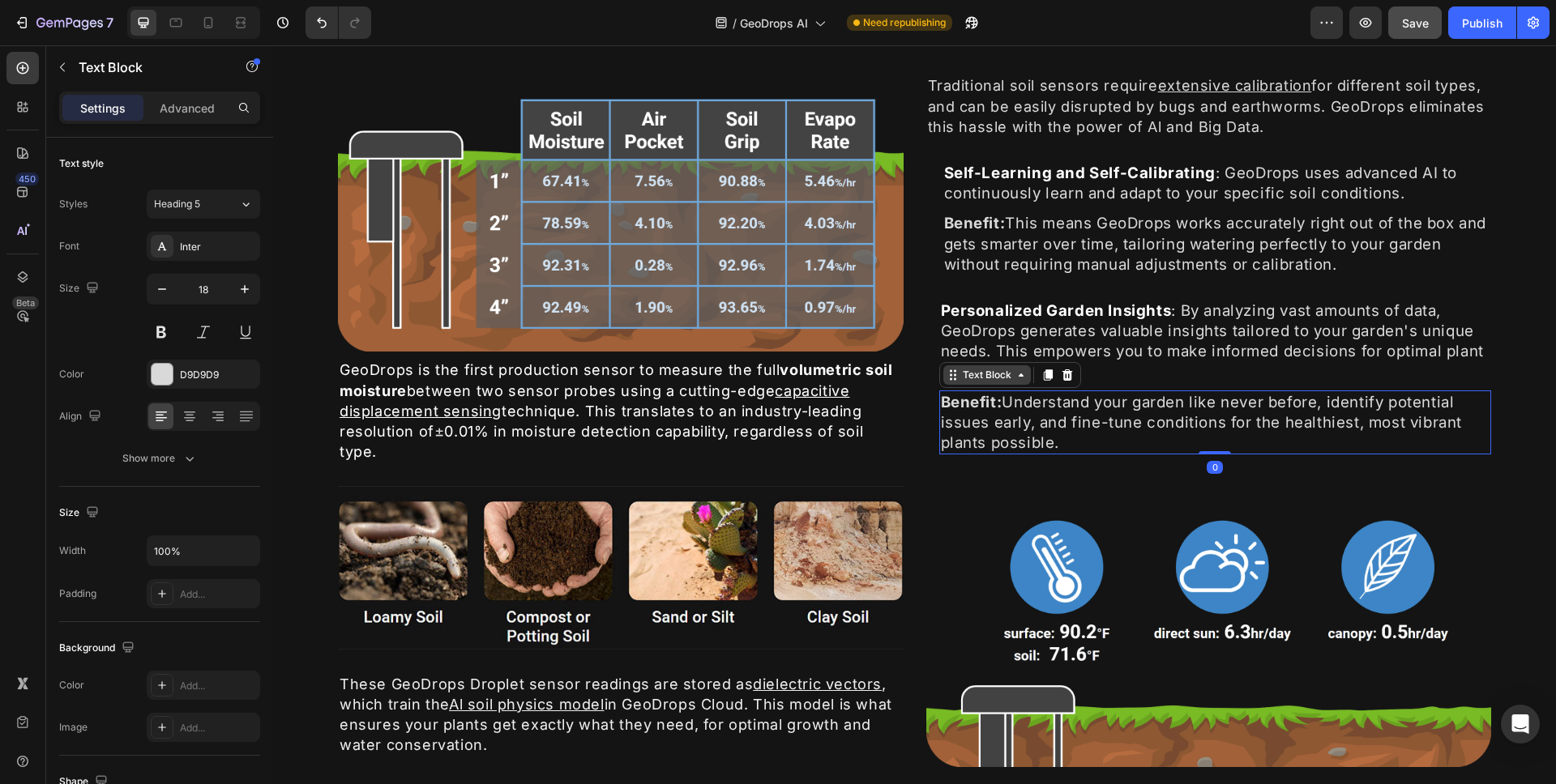
click at [977, 380] on div "Text Block" at bounding box center [986, 375] width 55 height 14
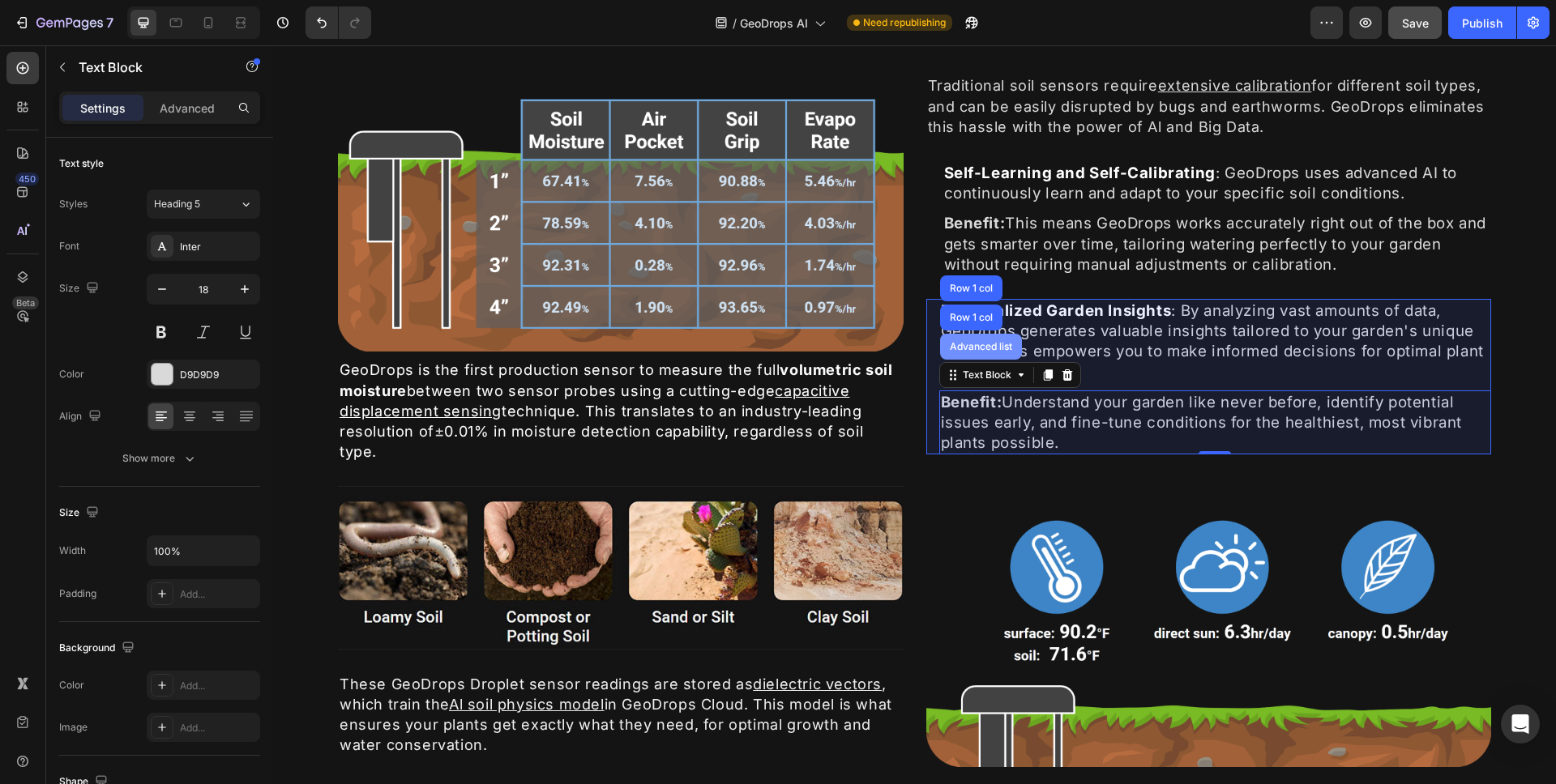
click at [979, 343] on div "Advanced list" at bounding box center [981, 347] width 69 height 10
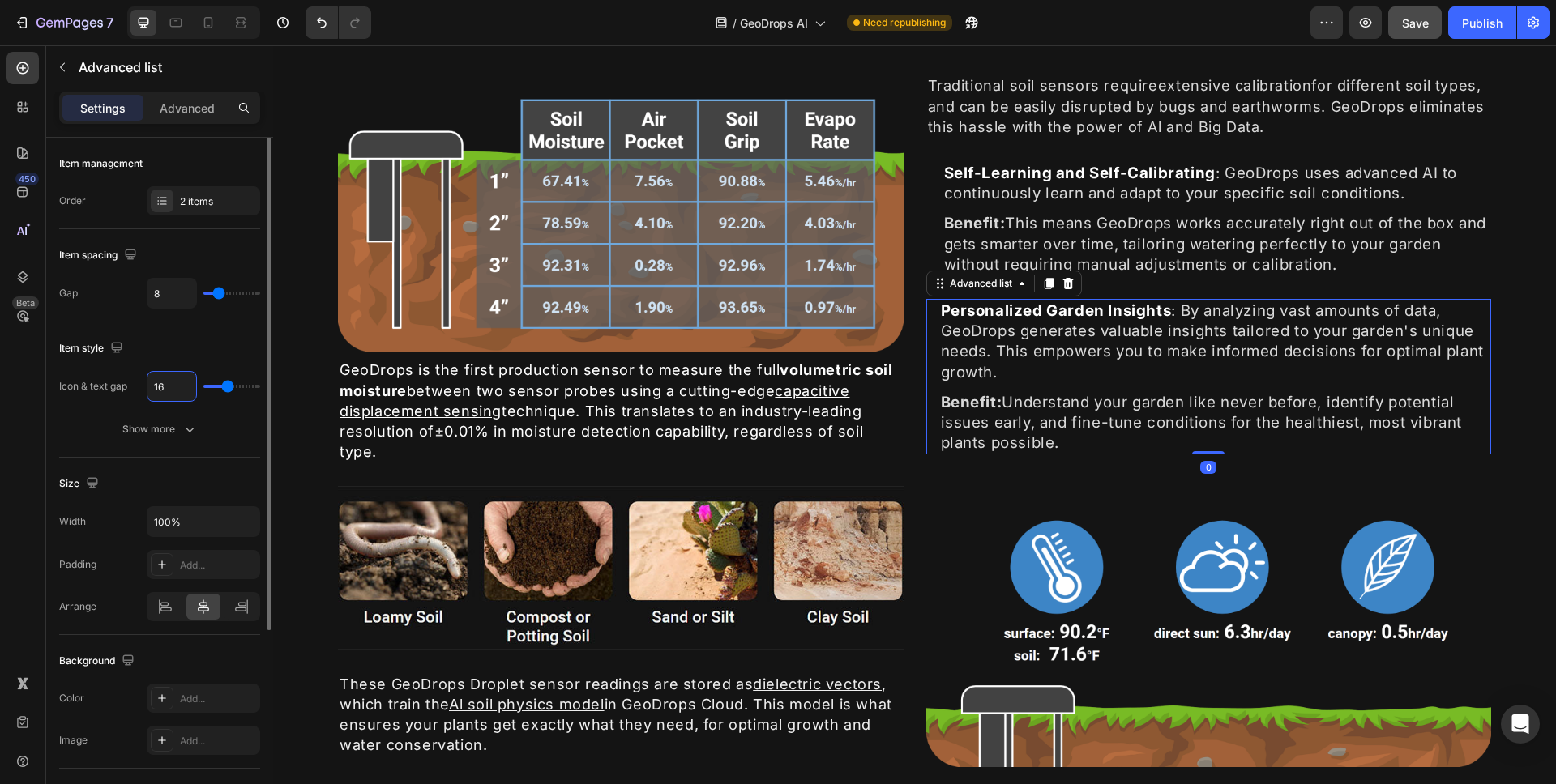
click at [167, 394] on input "16" at bounding box center [172, 386] width 49 height 29
type input "2"
type input "20"
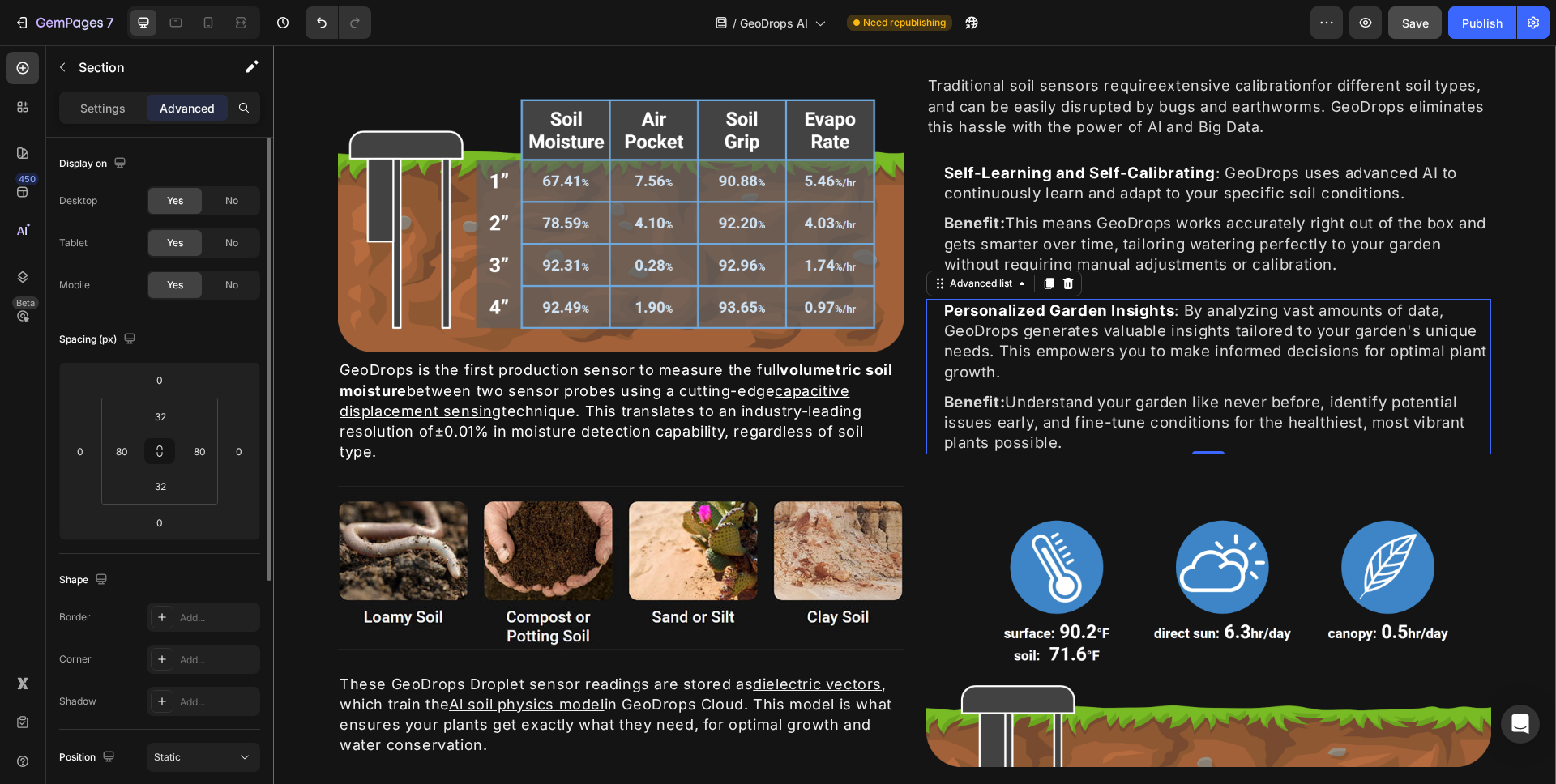
click at [1505, 246] on div "⁠⁠⁠⁠⁠⁠⁠ Unmatched Moisture Accuracy Heading Image GeoDrops is the first product…" at bounding box center [915, 405] width 1283 height 855
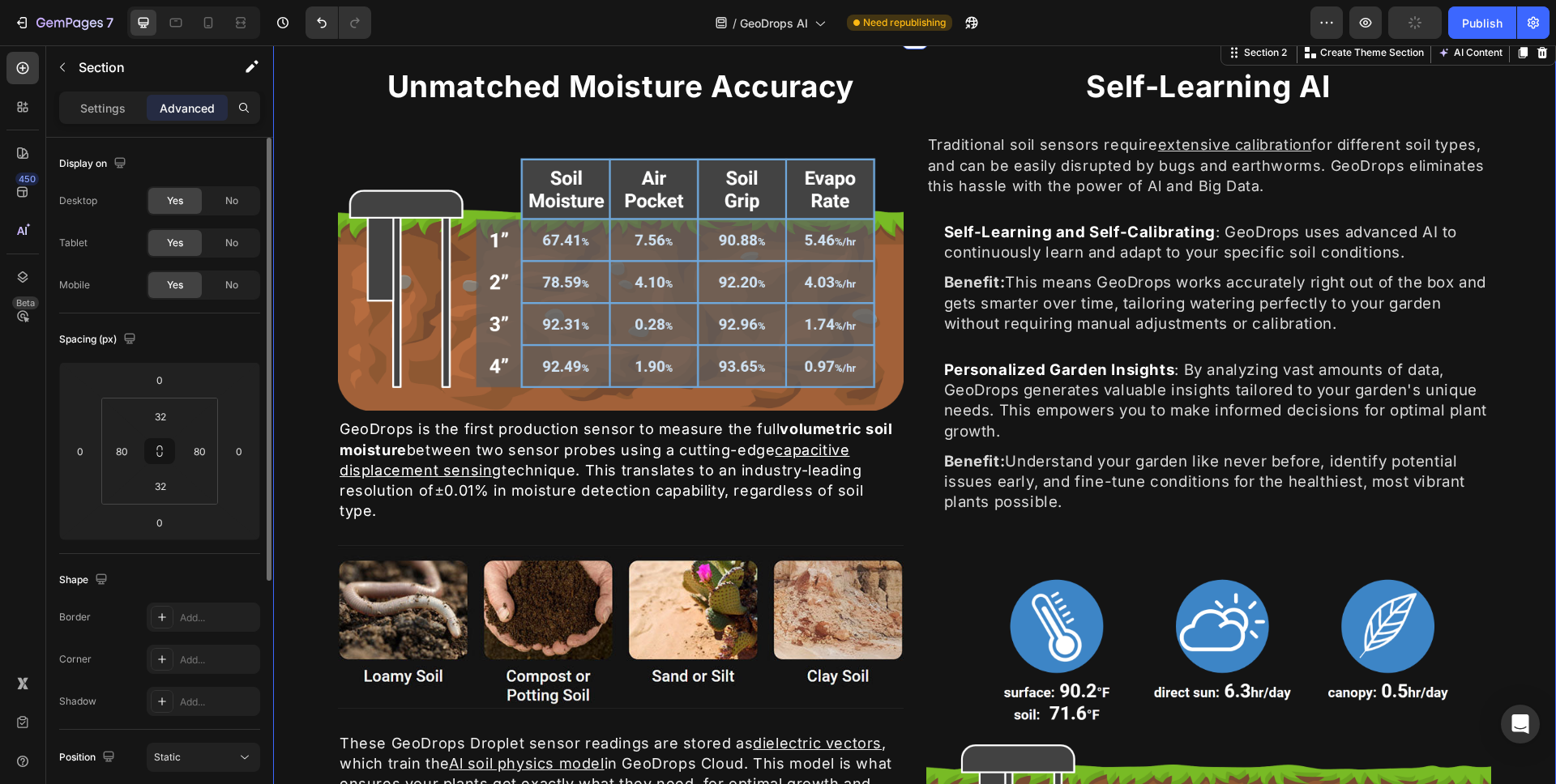
scroll to position [771, 0]
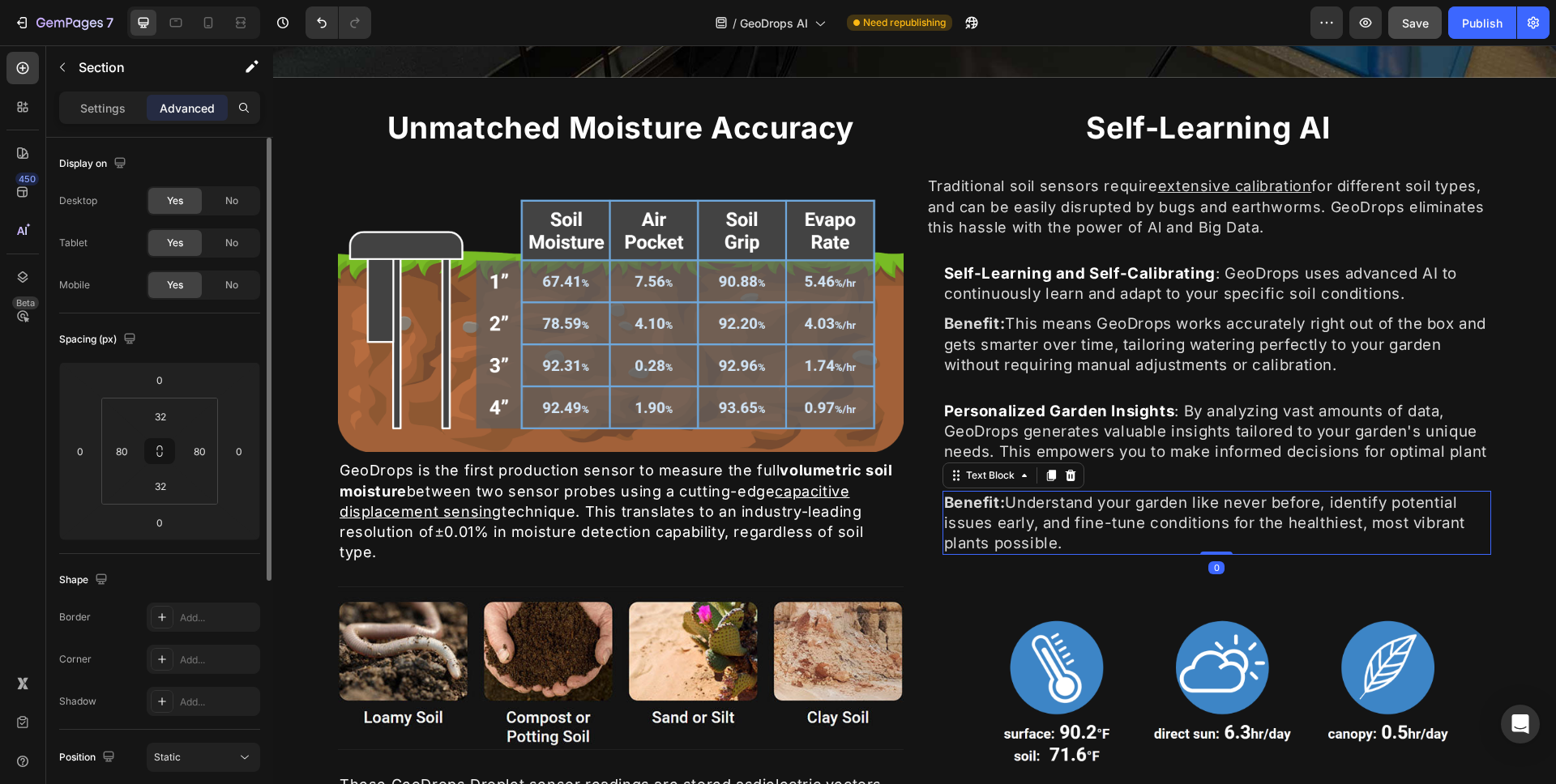
click at [1053, 537] on span "Benefit: Understand your garden like never before, identify potential issues ea…" at bounding box center [1205, 524] width 522 height 59
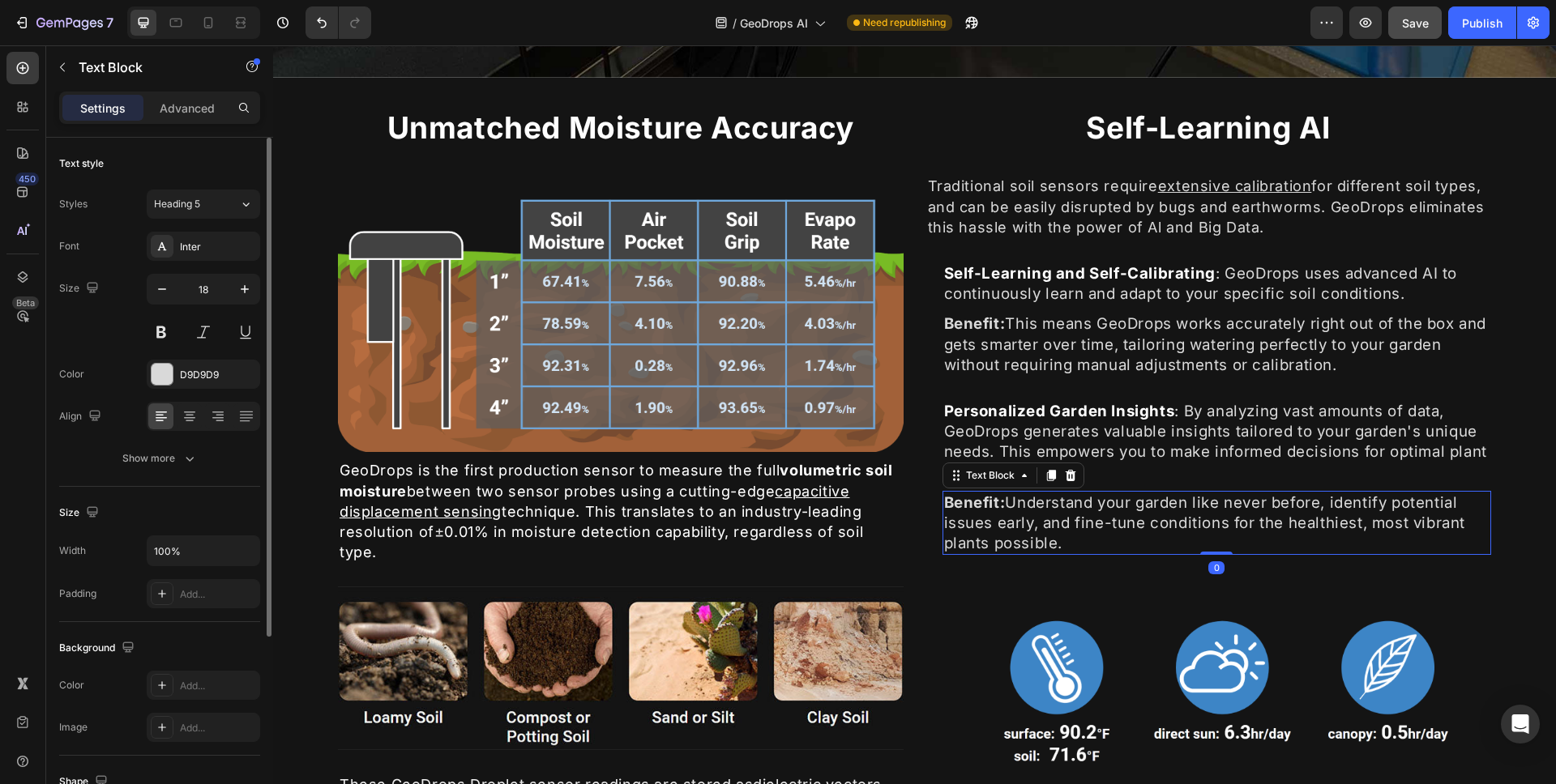
click at [1059, 535] on p "Benefit: Understand your garden like never before, identify potential issues ea…" at bounding box center [1217, 524] width 546 height 62
click at [1060, 535] on p "Benefit: Understand your garden like never before, identify potential issues ea…" at bounding box center [1217, 524] width 546 height 62
drag, startPoint x: 1068, startPoint y: 539, endPoint x: 937, endPoint y: 504, distance: 135.6
click at [944, 504] on p "Benefit: Understand your garden like never before, identify potential issues ea…" at bounding box center [1217, 524] width 546 height 62
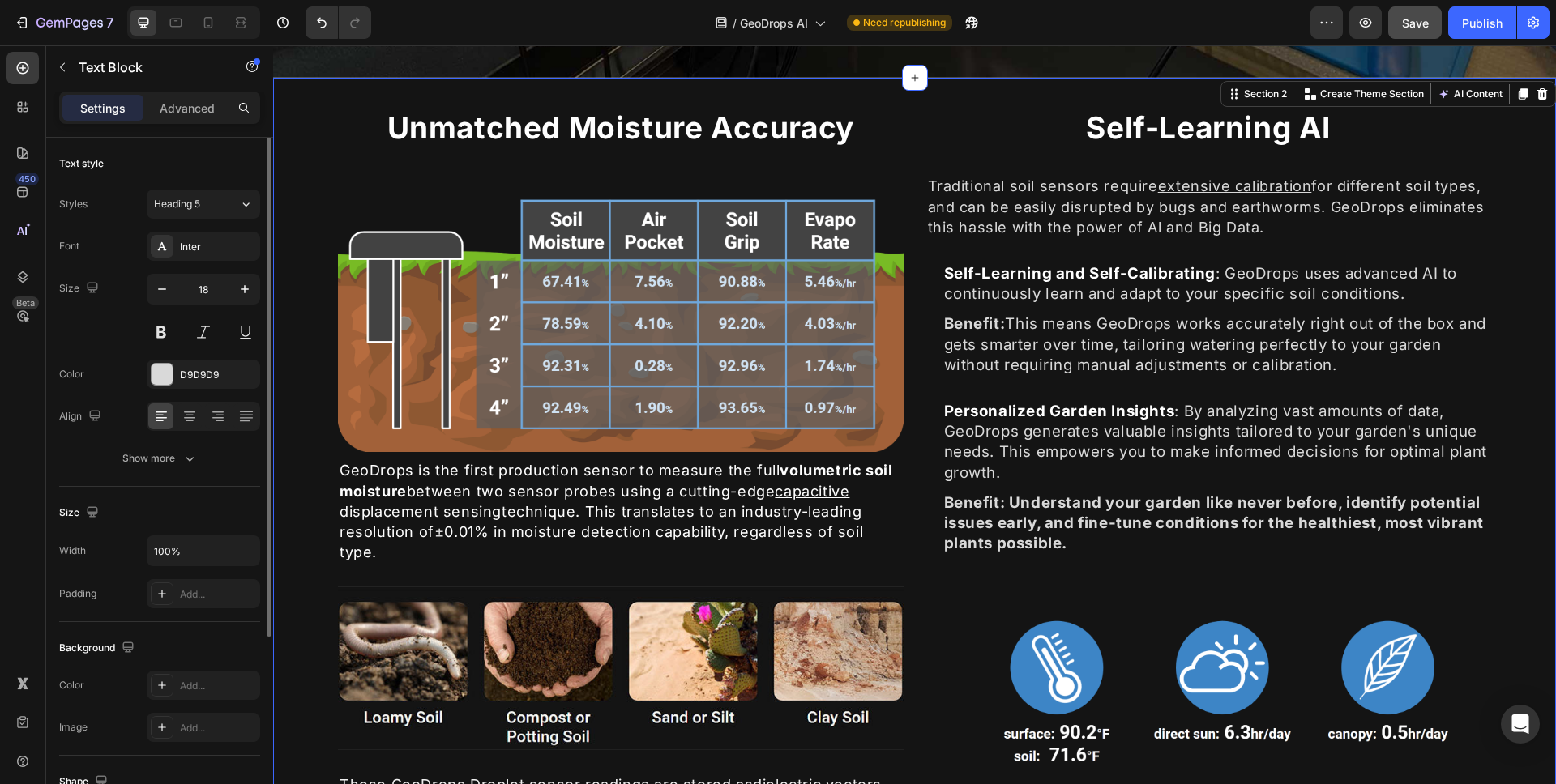
click at [1491, 539] on div "⁠⁠⁠⁠⁠⁠⁠ Unmatched Moisture Accuracy Heading Image GeoDrops is the first product…" at bounding box center [915, 506] width 1283 height 855
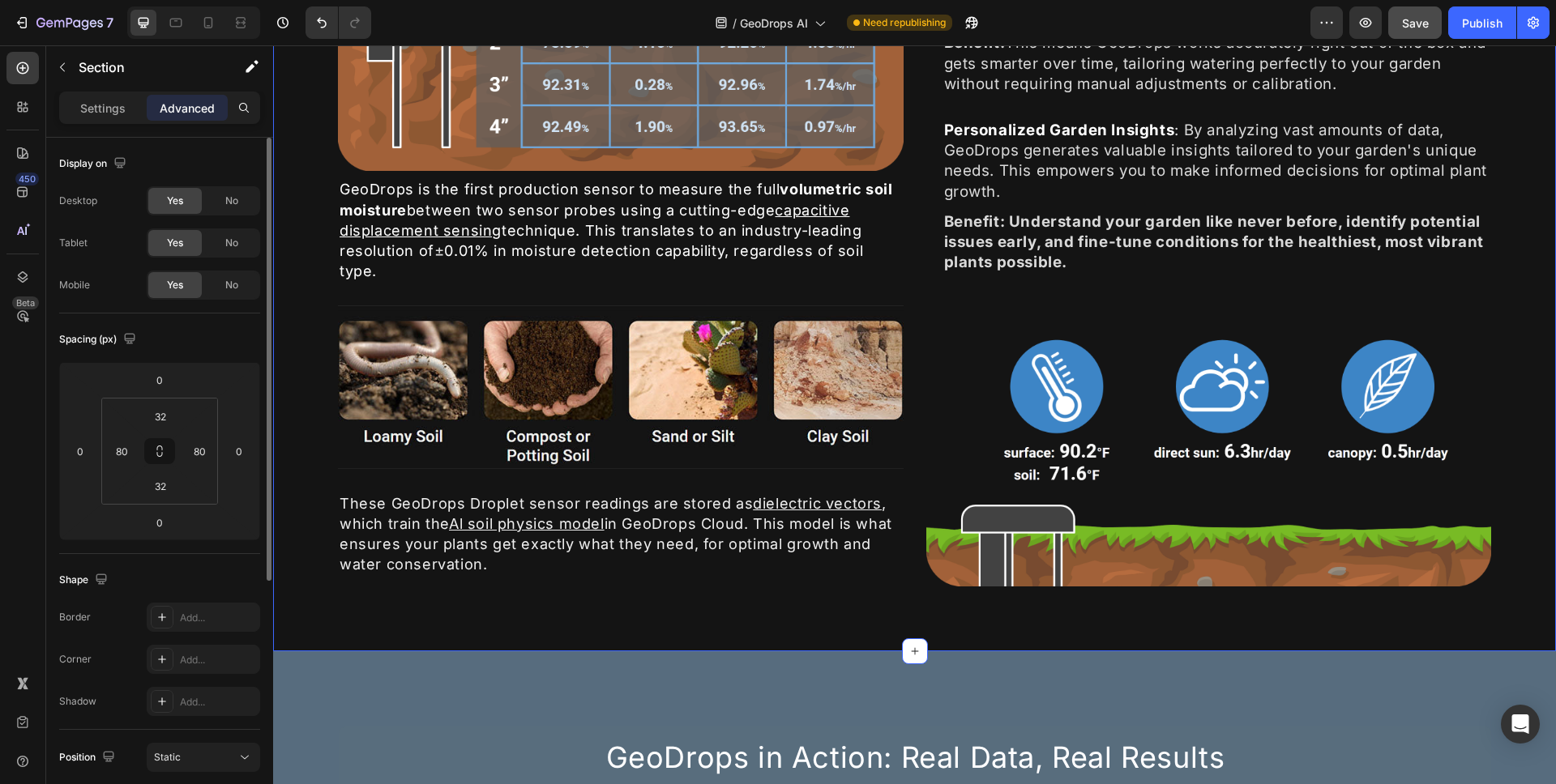
scroll to position [1211, 0]
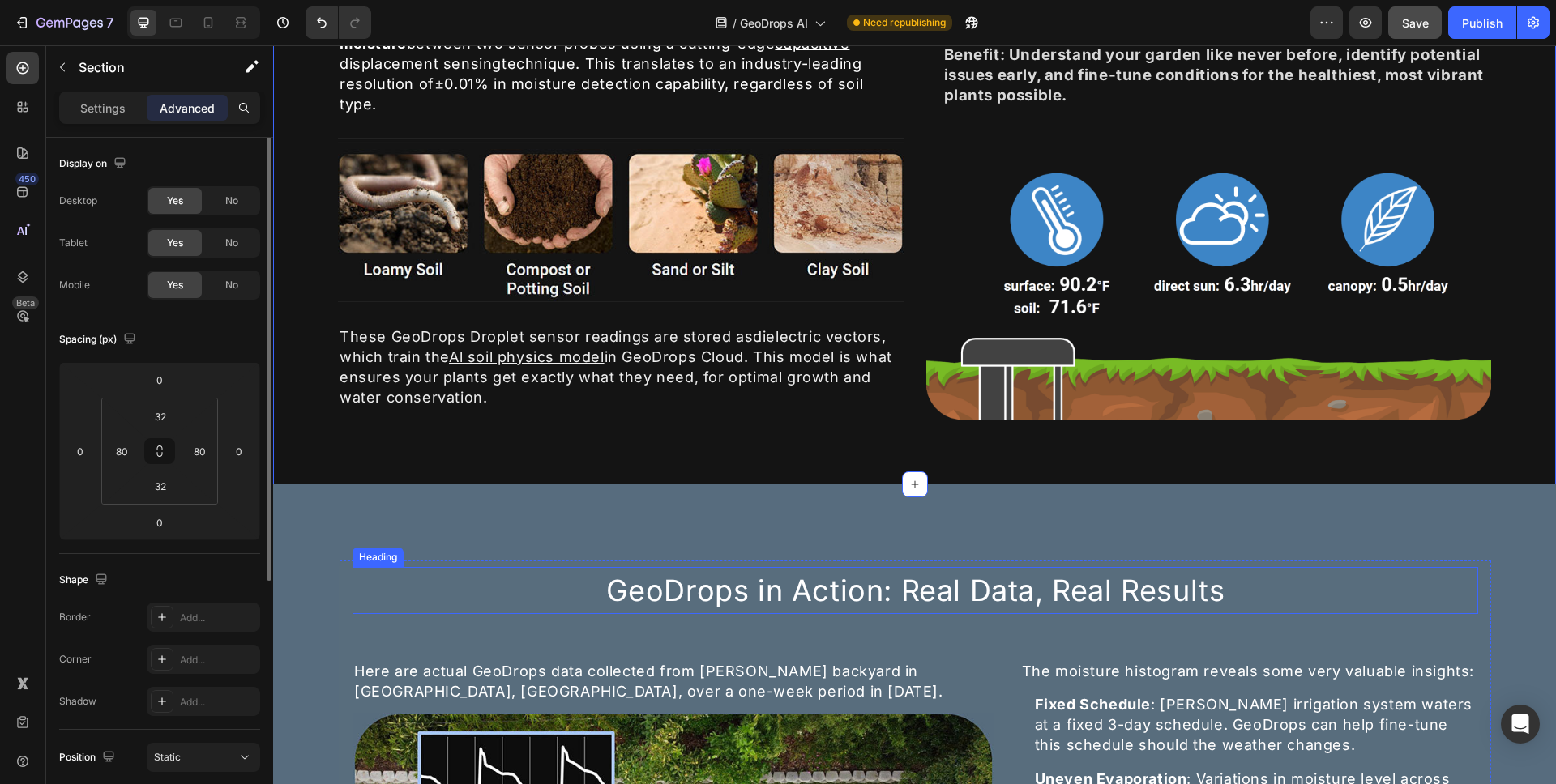
click at [772, 608] on h2 "GeoDrops in Action: Real Data, Real Results" at bounding box center [915, 591] width 1126 height 47
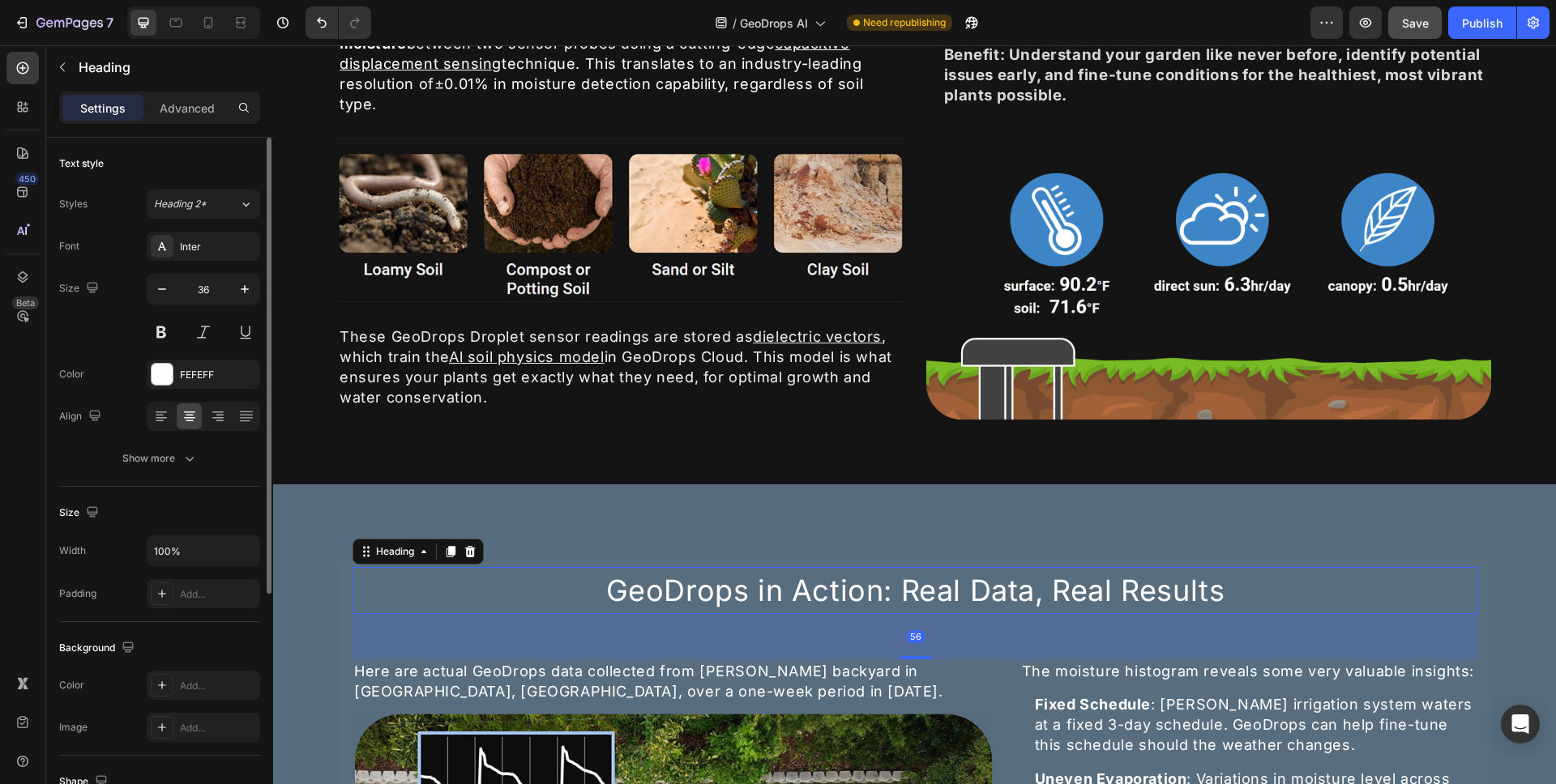
click at [790, 591] on h2 "GeoDrops in Action: Real Data, Real Results" at bounding box center [915, 591] width 1126 height 47
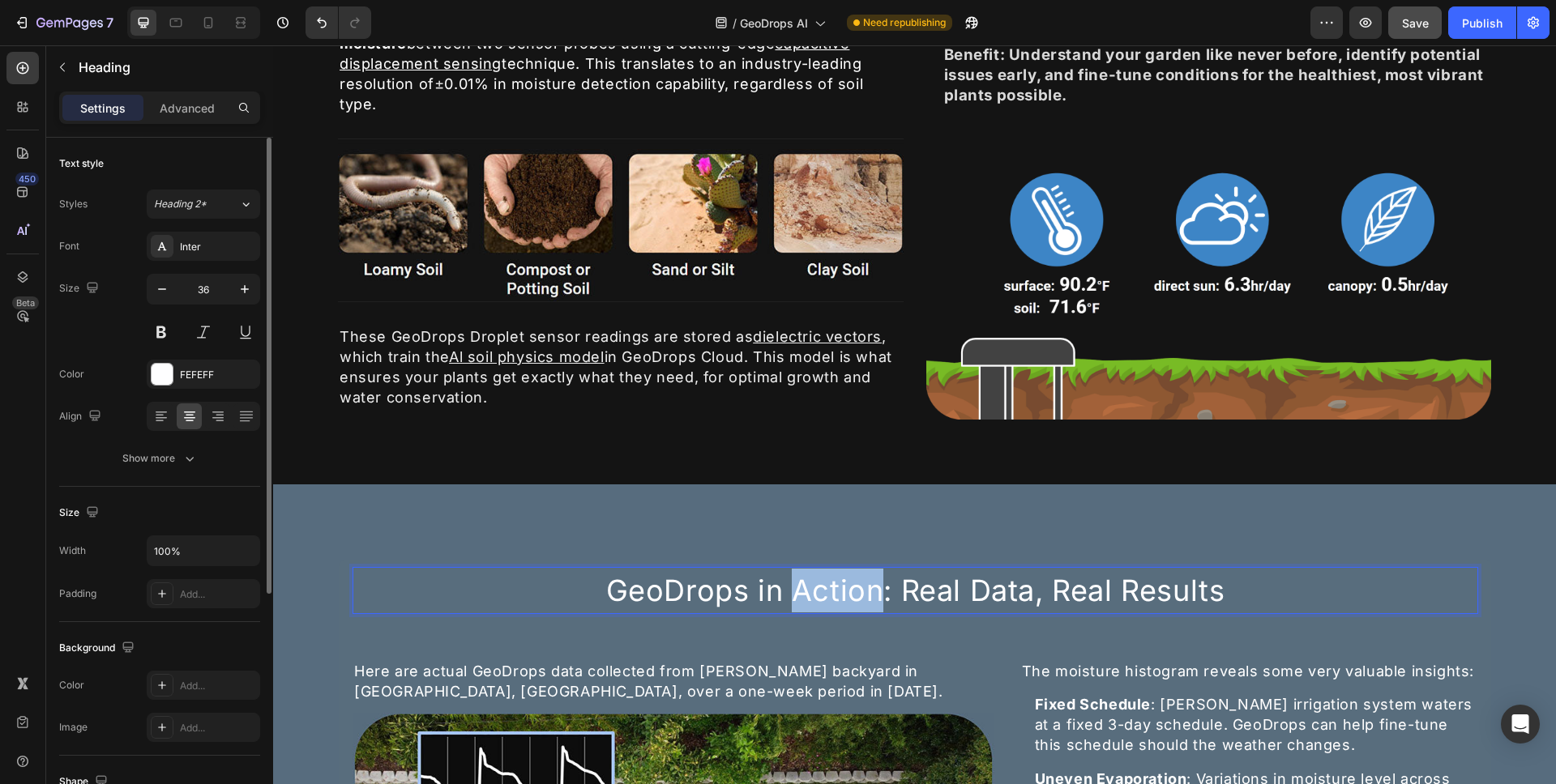
click at [790, 591] on p "GeoDrops in Action: Real Data, Real Results" at bounding box center [915, 590] width 1123 height 44
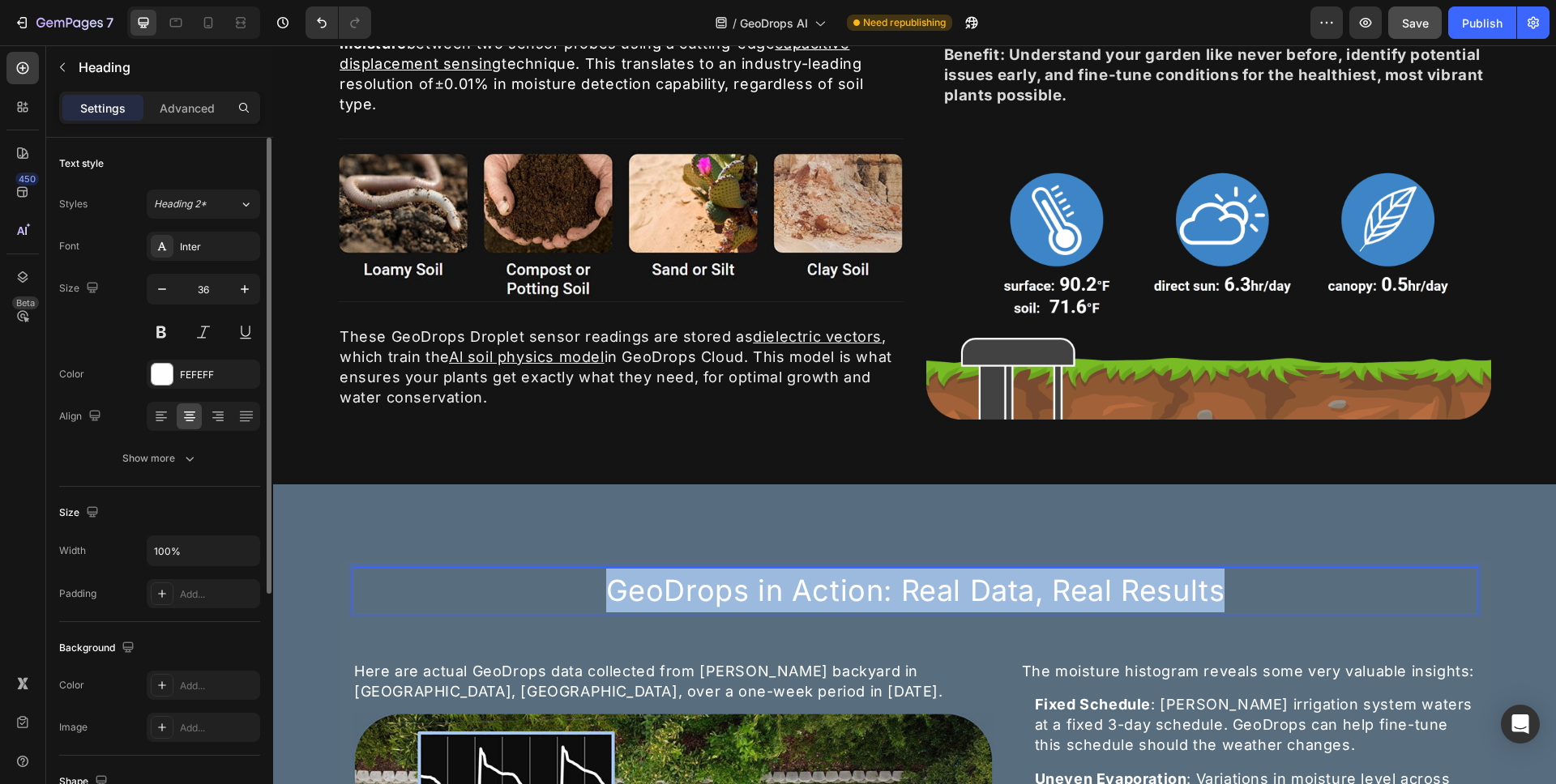
click at [790, 591] on p "GeoDrops in Action: Real Data, Real Results" at bounding box center [915, 590] width 1123 height 44
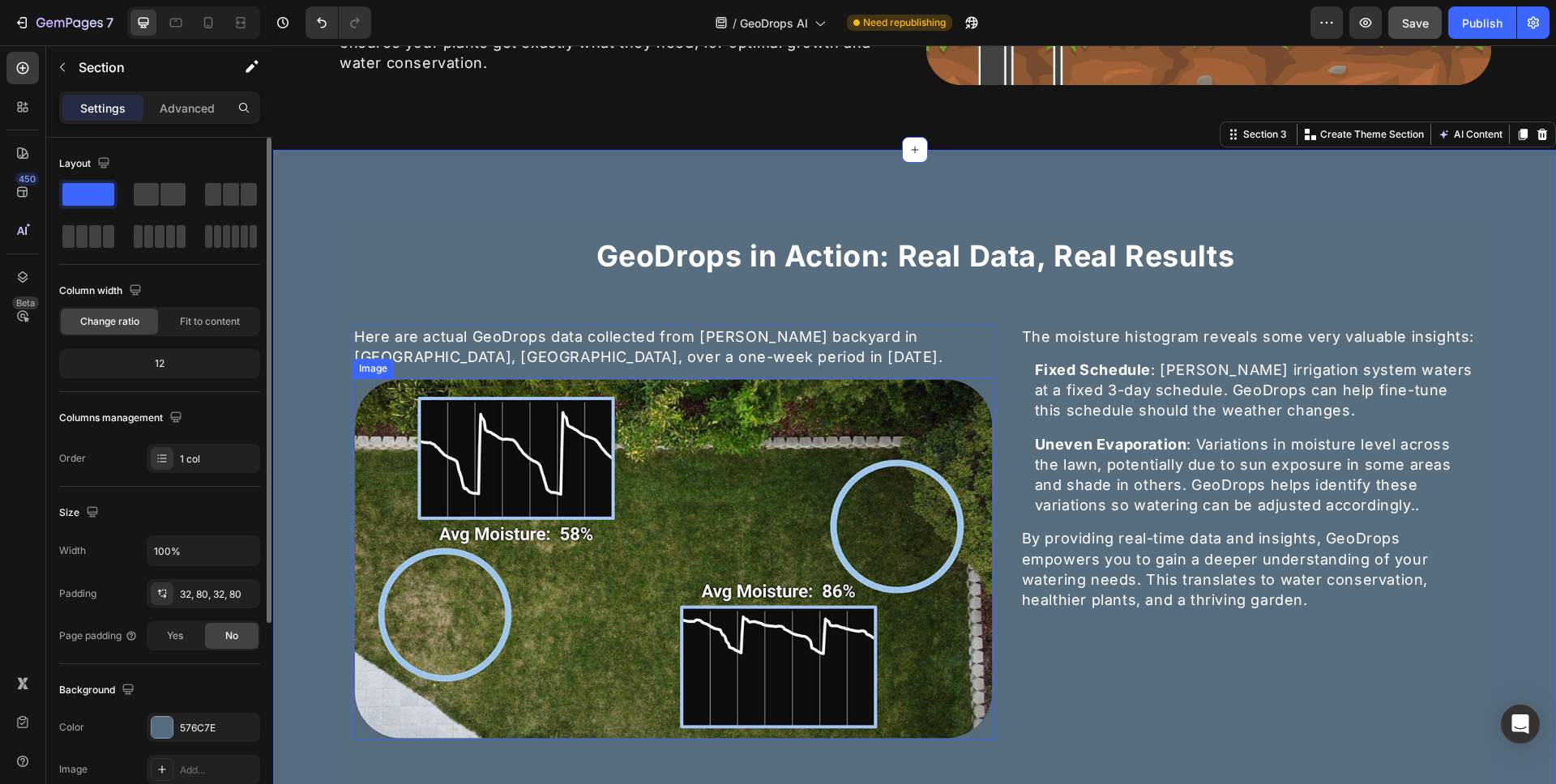
scroll to position [1607, 0]
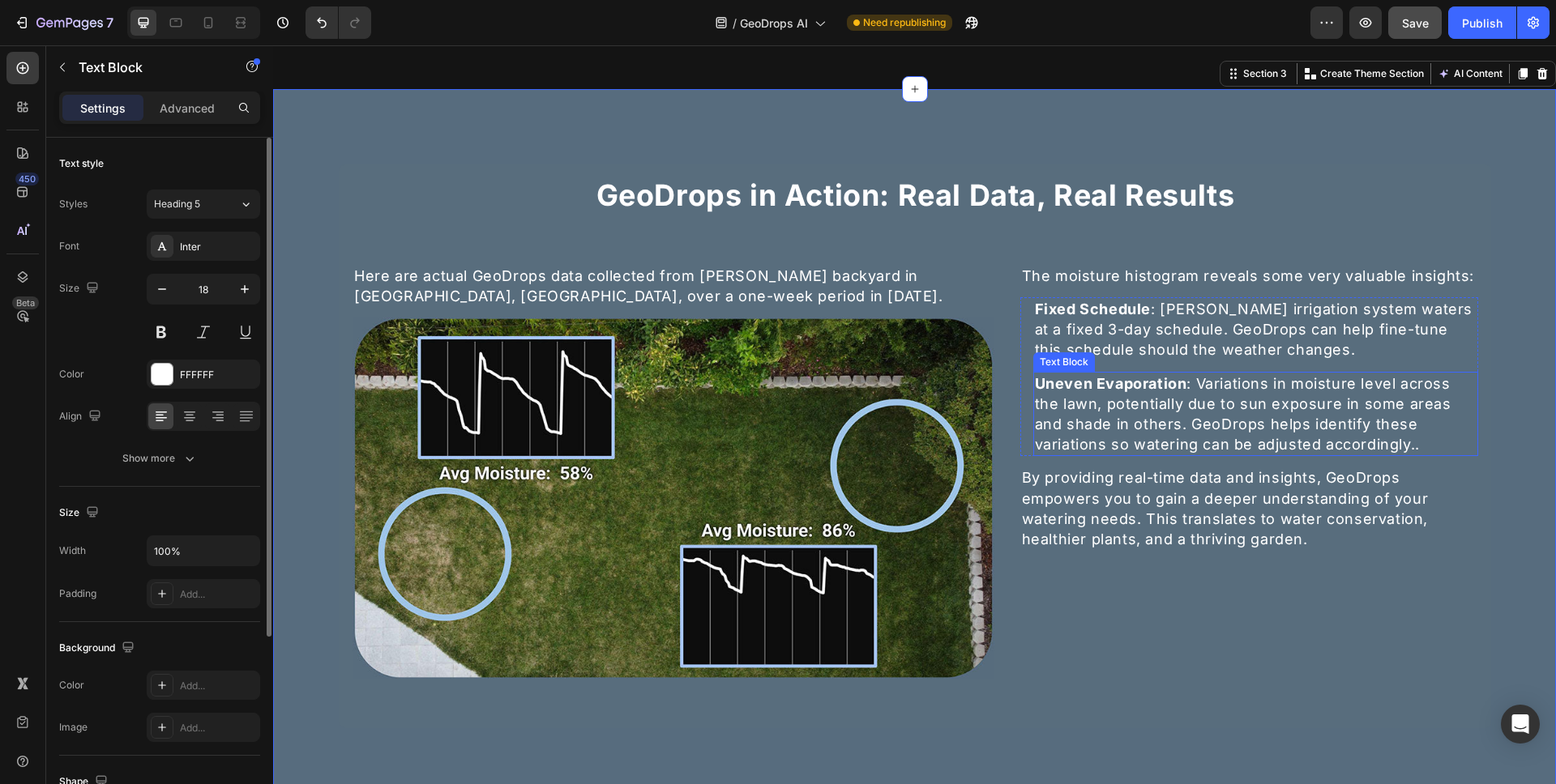
click at [1332, 430] on p "Uneven Evaporation : Variations in moisture level across the lawn, potentially …" at bounding box center [1256, 414] width 442 height 82
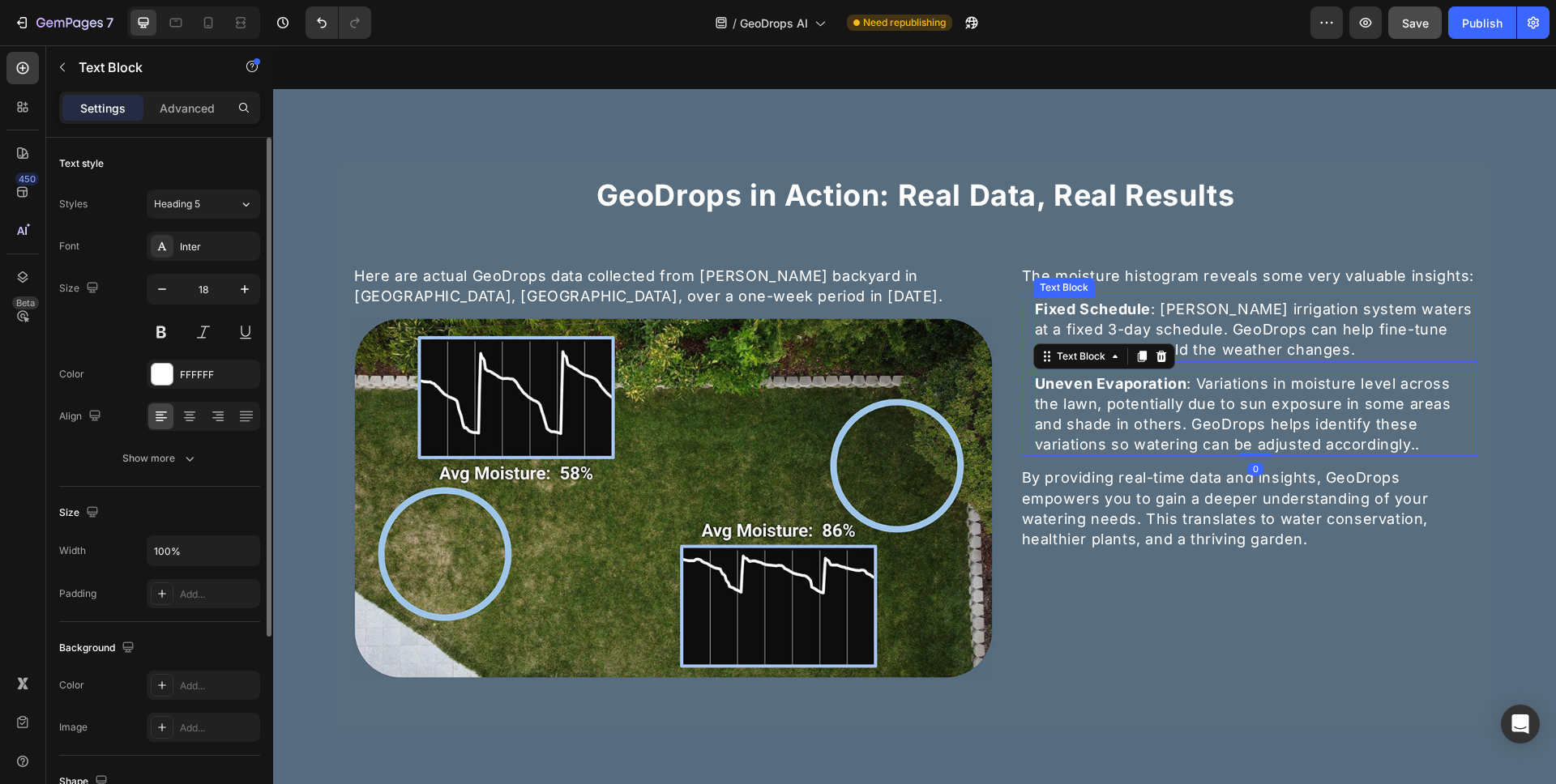
click at [1465, 361] on div "Fixed Schedule : Lawrence's irrigation system waters at a fixed 3-day schedule.…" at bounding box center [1255, 330] width 445 height 65
click at [1457, 377] on p "Uneven Evaporation : Variations in moisture level across the lawn, potentially …" at bounding box center [1256, 414] width 442 height 82
click at [1098, 361] on div "Text Block" at bounding box center [1081, 357] width 55 height 14
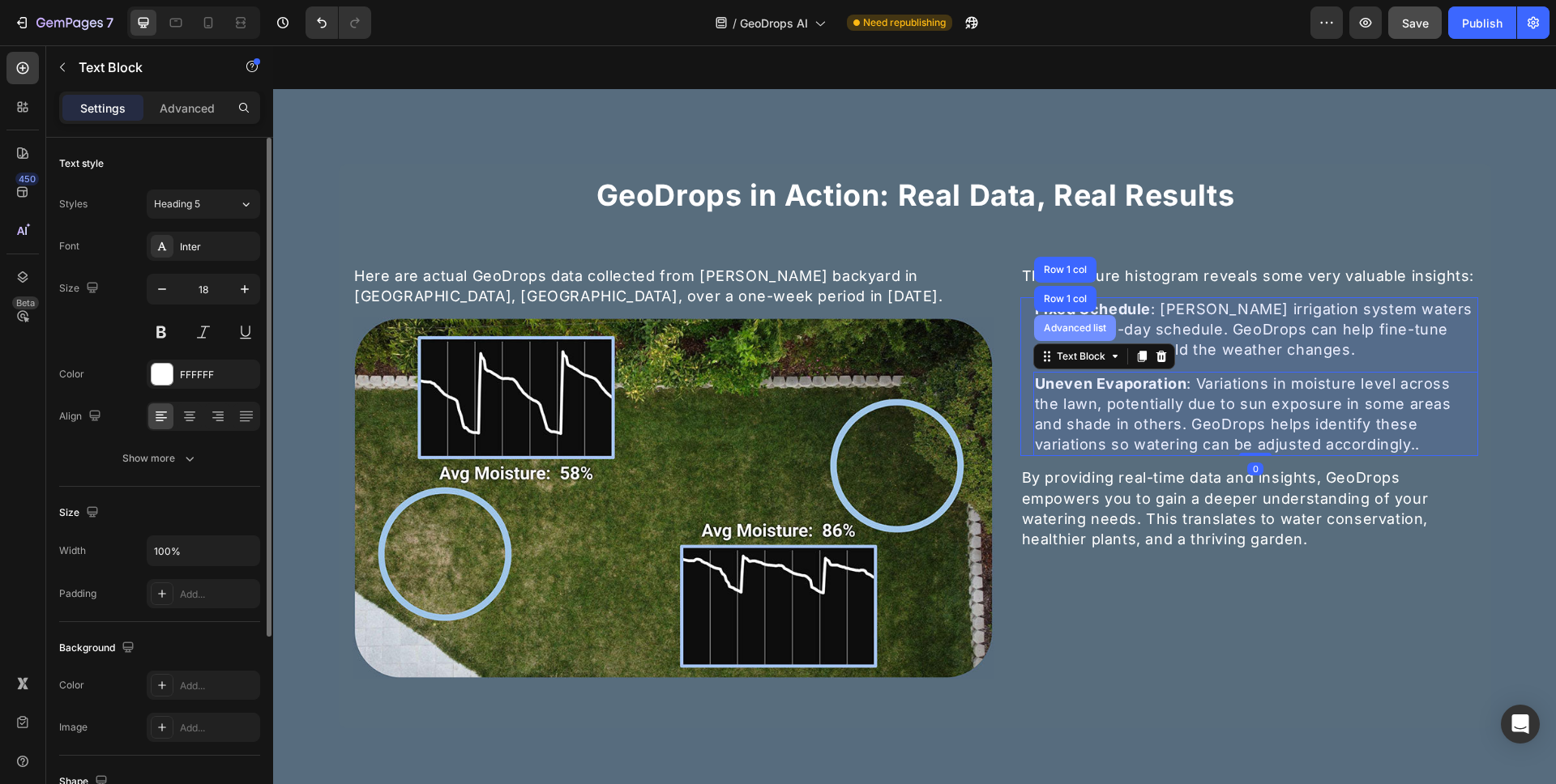
click at [1067, 323] on div "Advanced list" at bounding box center [1075, 328] width 69 height 10
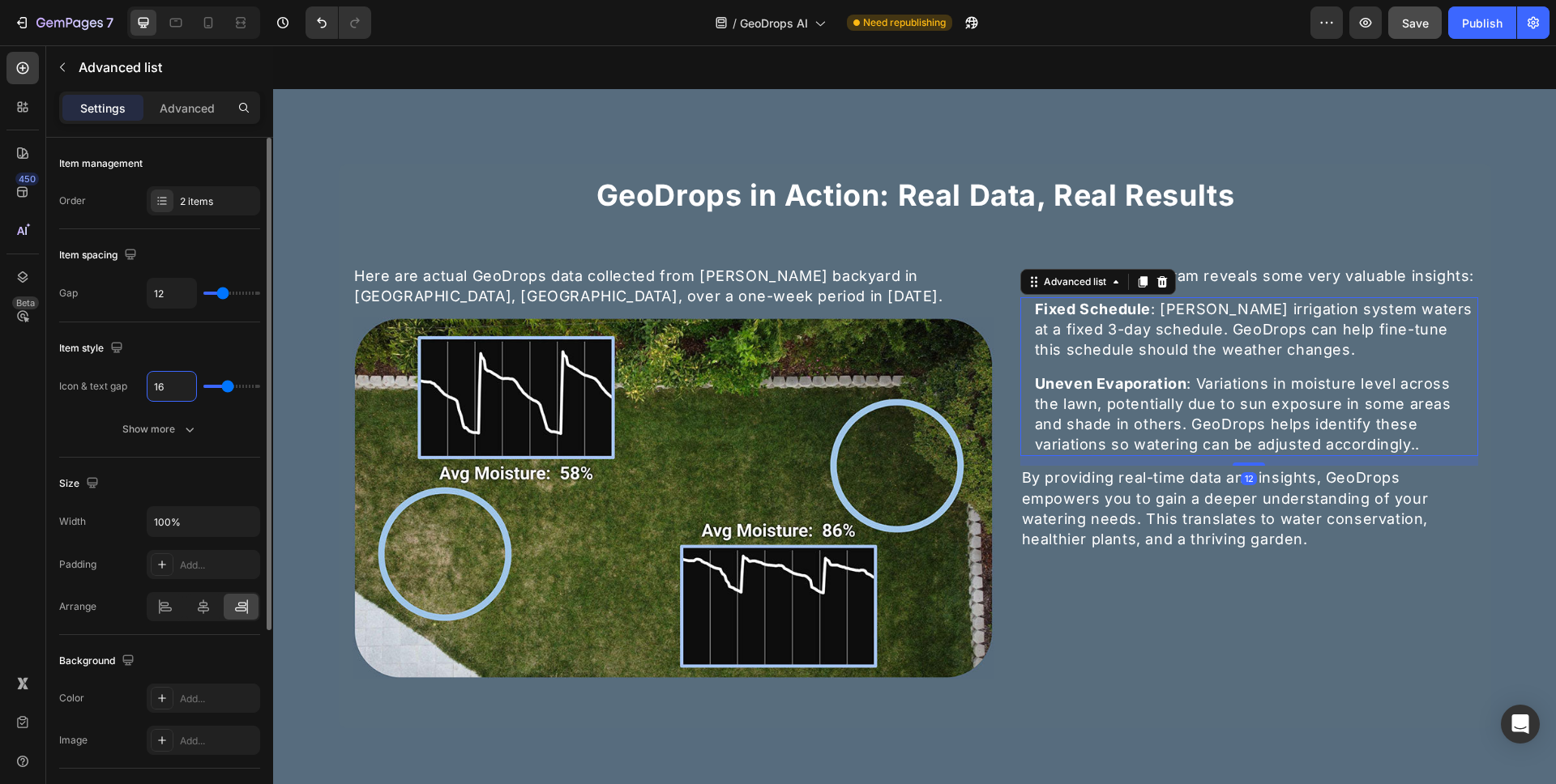
click at [168, 392] on input "16" at bounding box center [172, 386] width 49 height 29
type input "2"
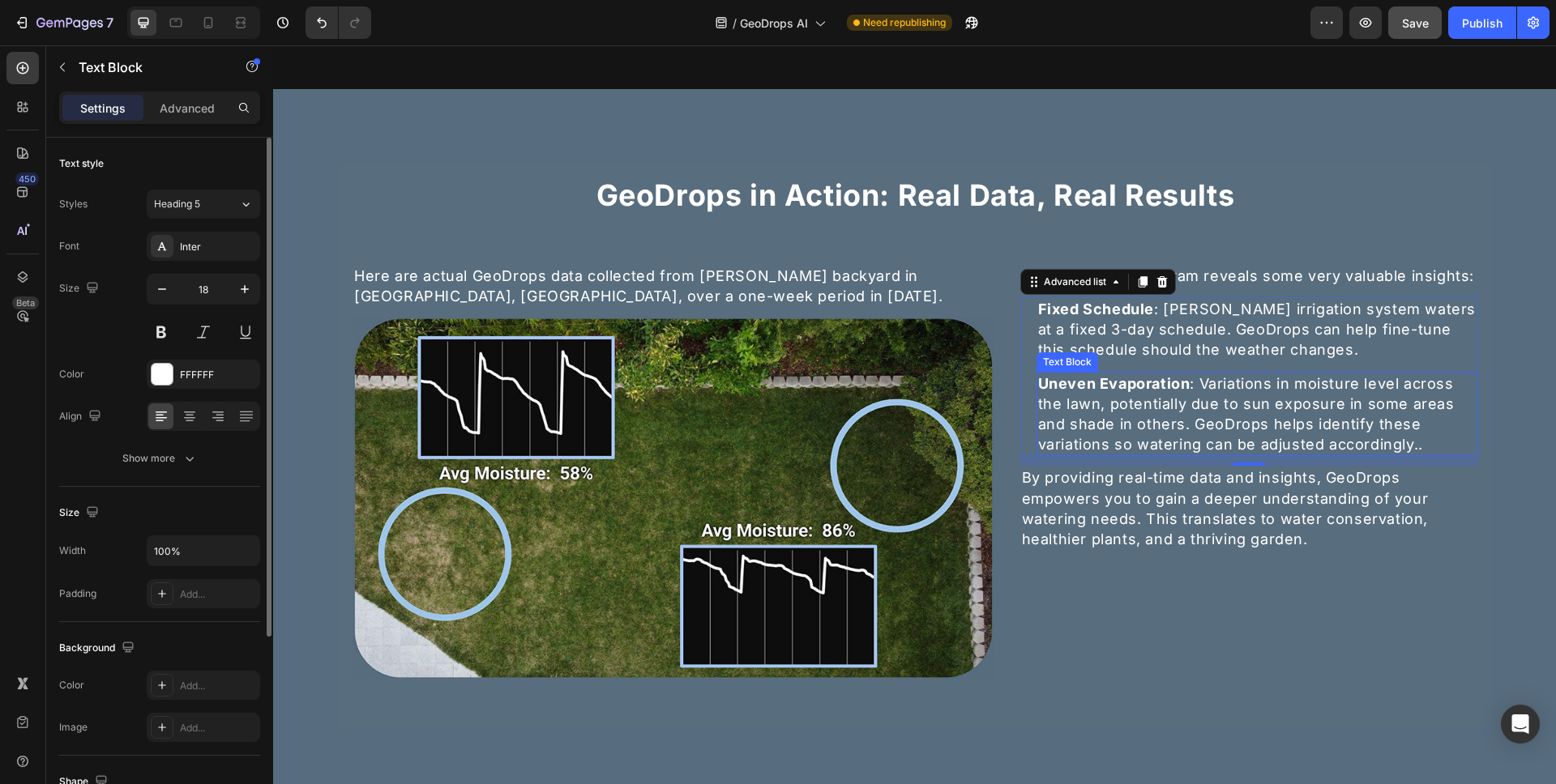
click at [1392, 436] on p "Uneven Evaporation : Variations in moisture level across the lawn, potentially …" at bounding box center [1258, 414] width 438 height 82
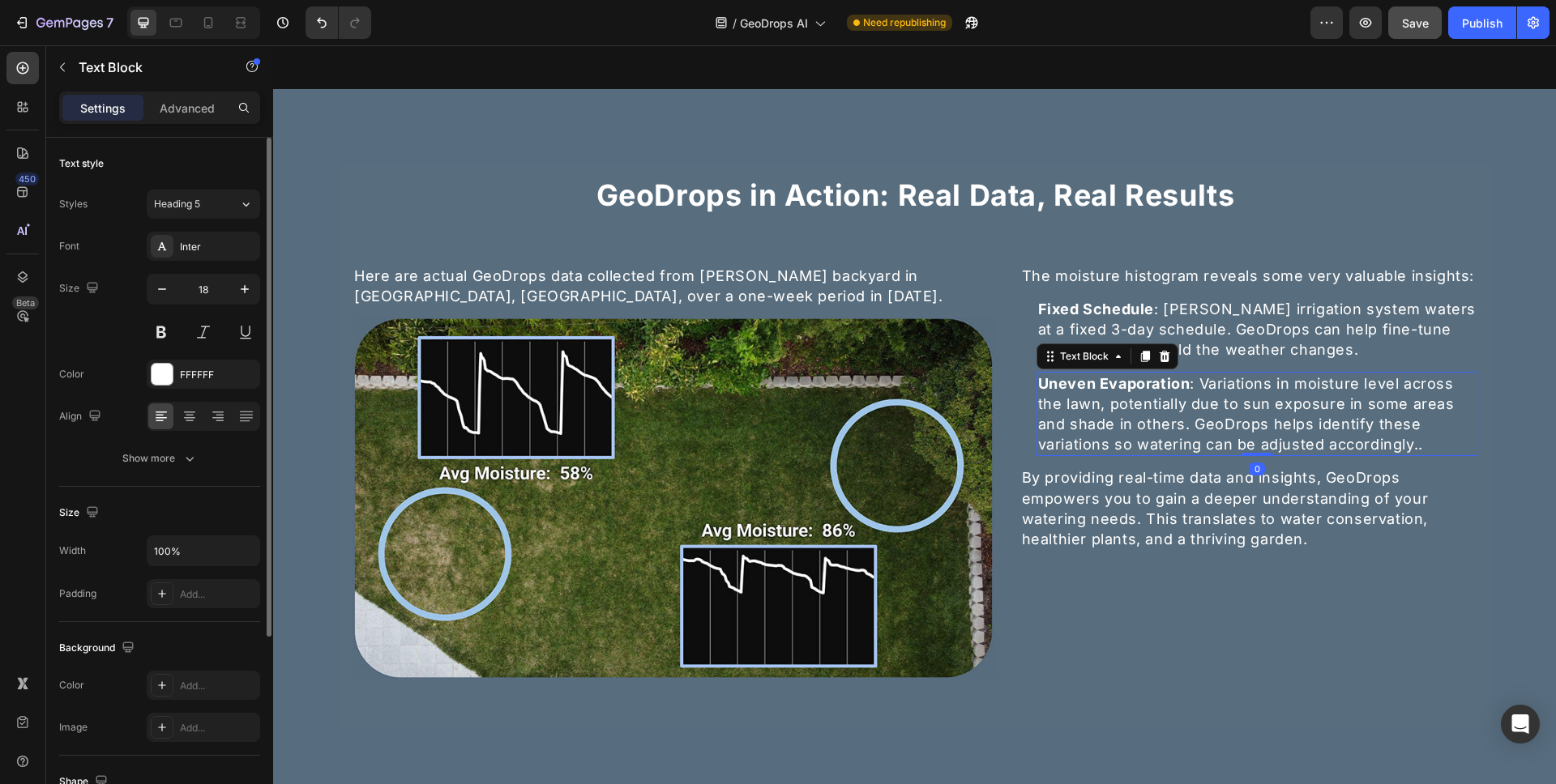
click at [1392, 436] on p "Uneven Evaporation : Variations in moisture level across the lawn, potentially …" at bounding box center [1258, 414] width 438 height 82
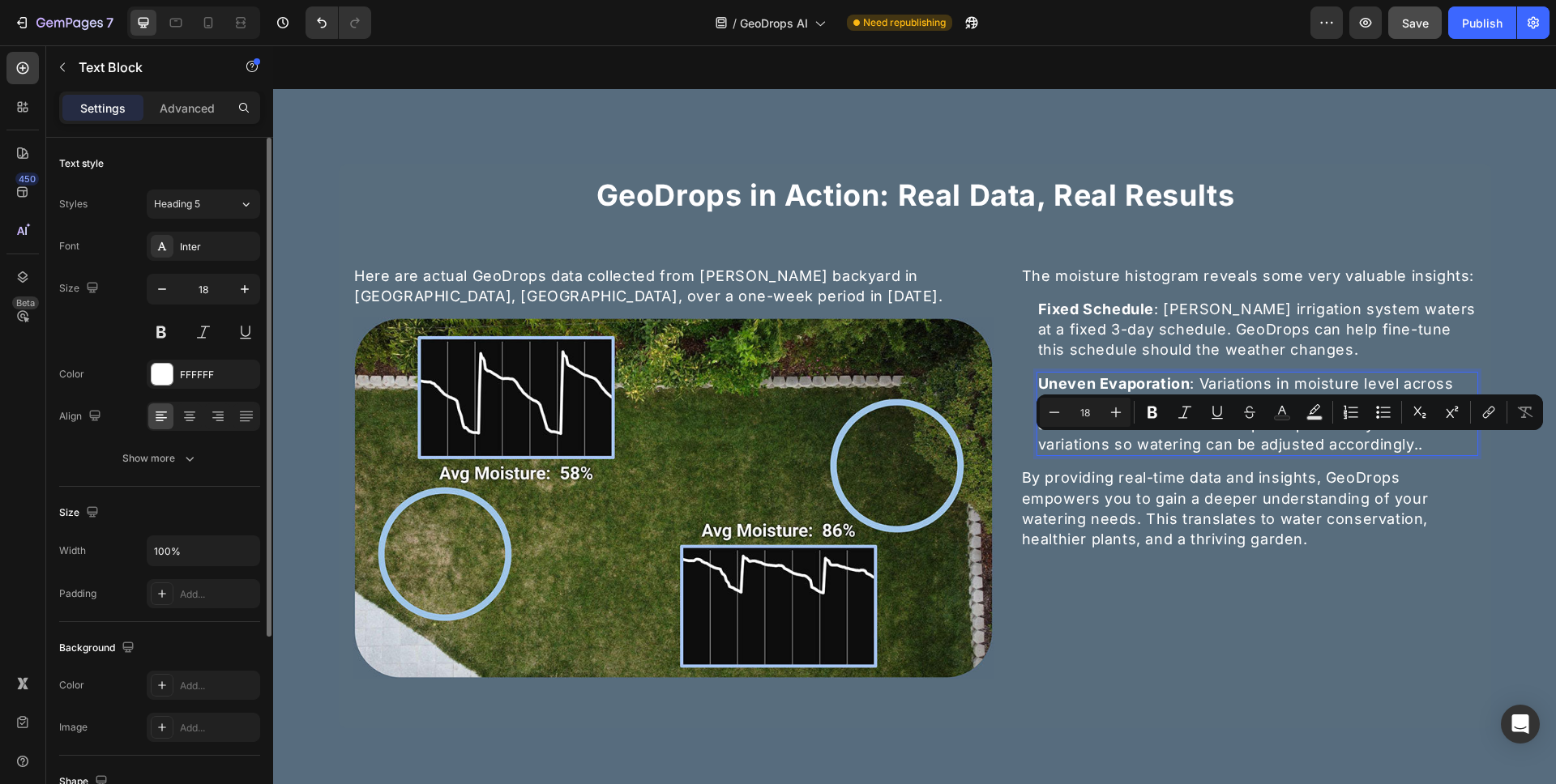
click at [1423, 449] on p "Uneven Evaporation : Variations in moisture level across the lawn, potentially …" at bounding box center [1258, 414] width 438 height 82
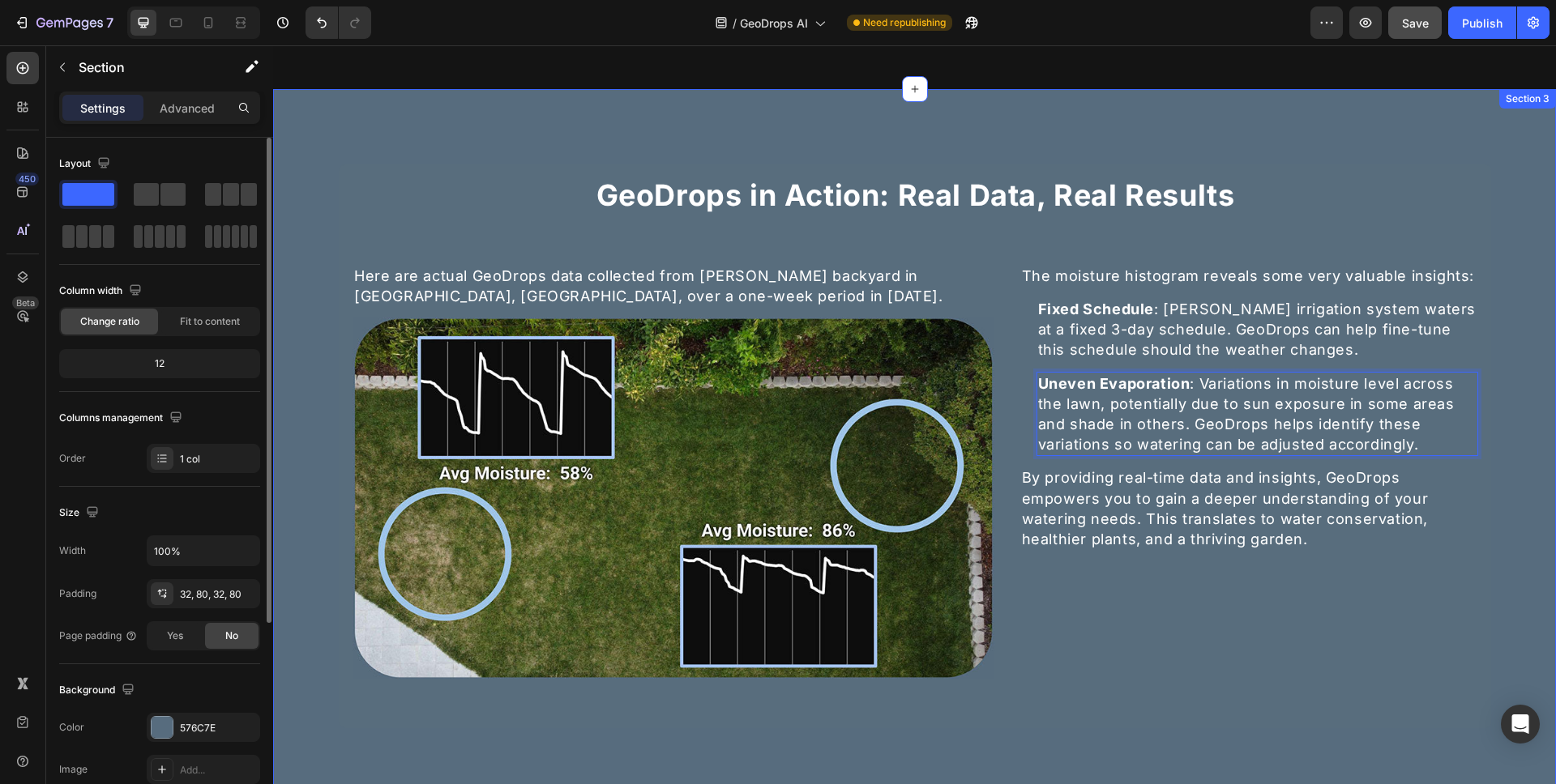
click at [1507, 457] on div "⁠⁠⁠⁠⁠⁠⁠ GeoDrops in Action: Real Data, Real Results Heading Here are actual Geo…" at bounding box center [915, 447] width 1283 height 718
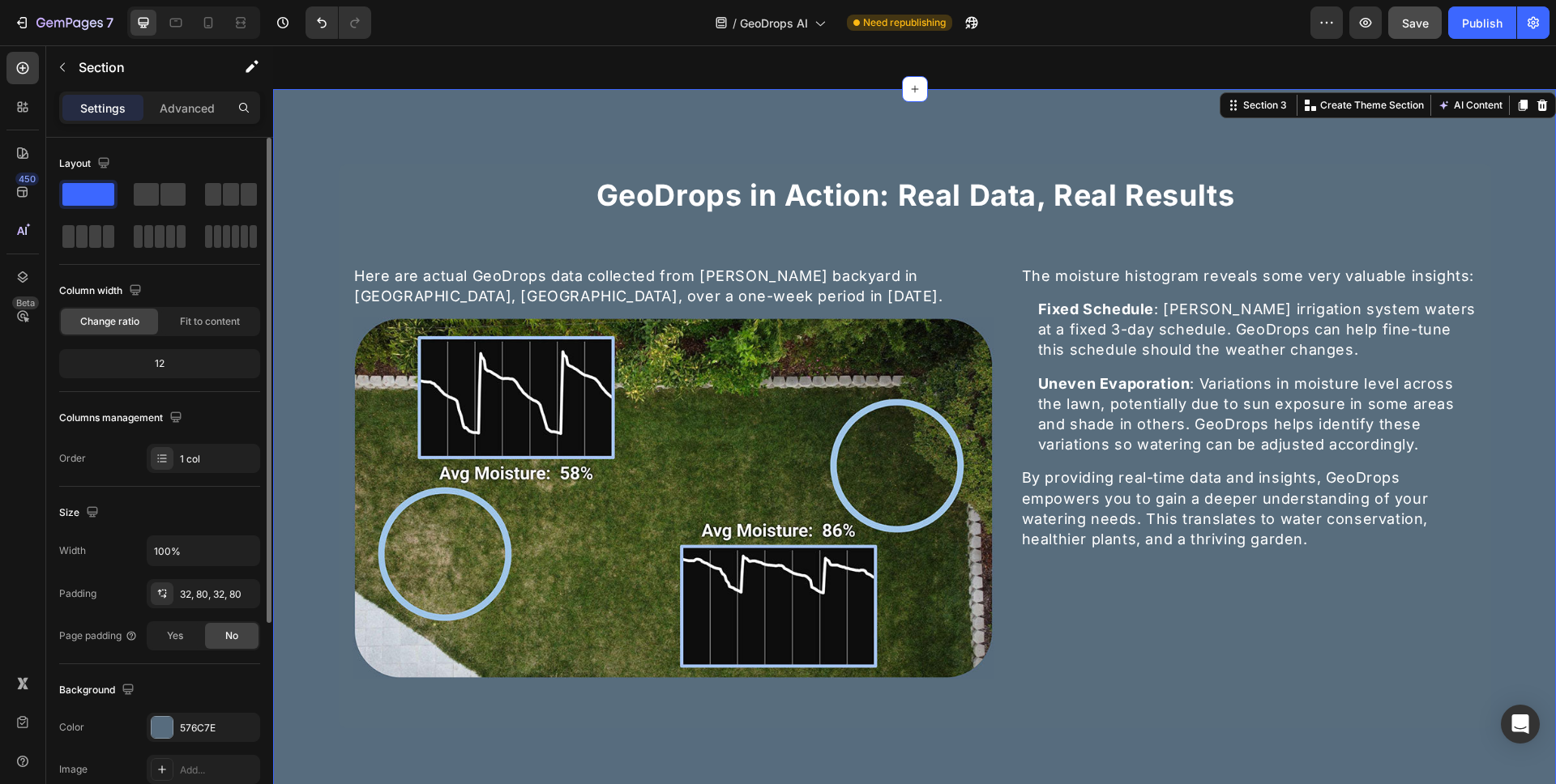
click at [1491, 489] on div "⁠⁠⁠⁠⁠⁠⁠ GeoDrops in Action: Real Data, Real Results Heading Here are actual Geo…" at bounding box center [915, 447] width 1283 height 718
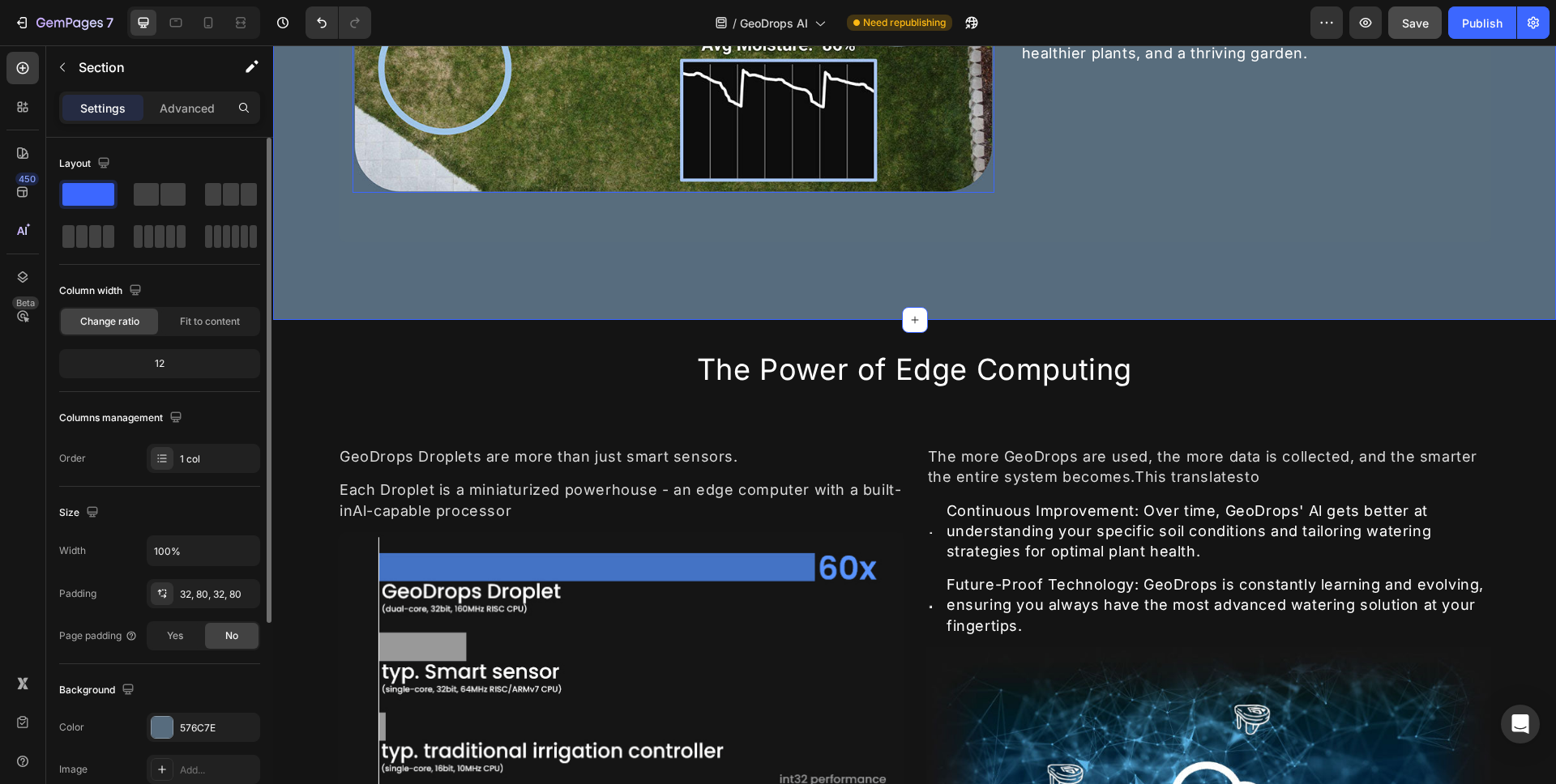
scroll to position [2173, 0]
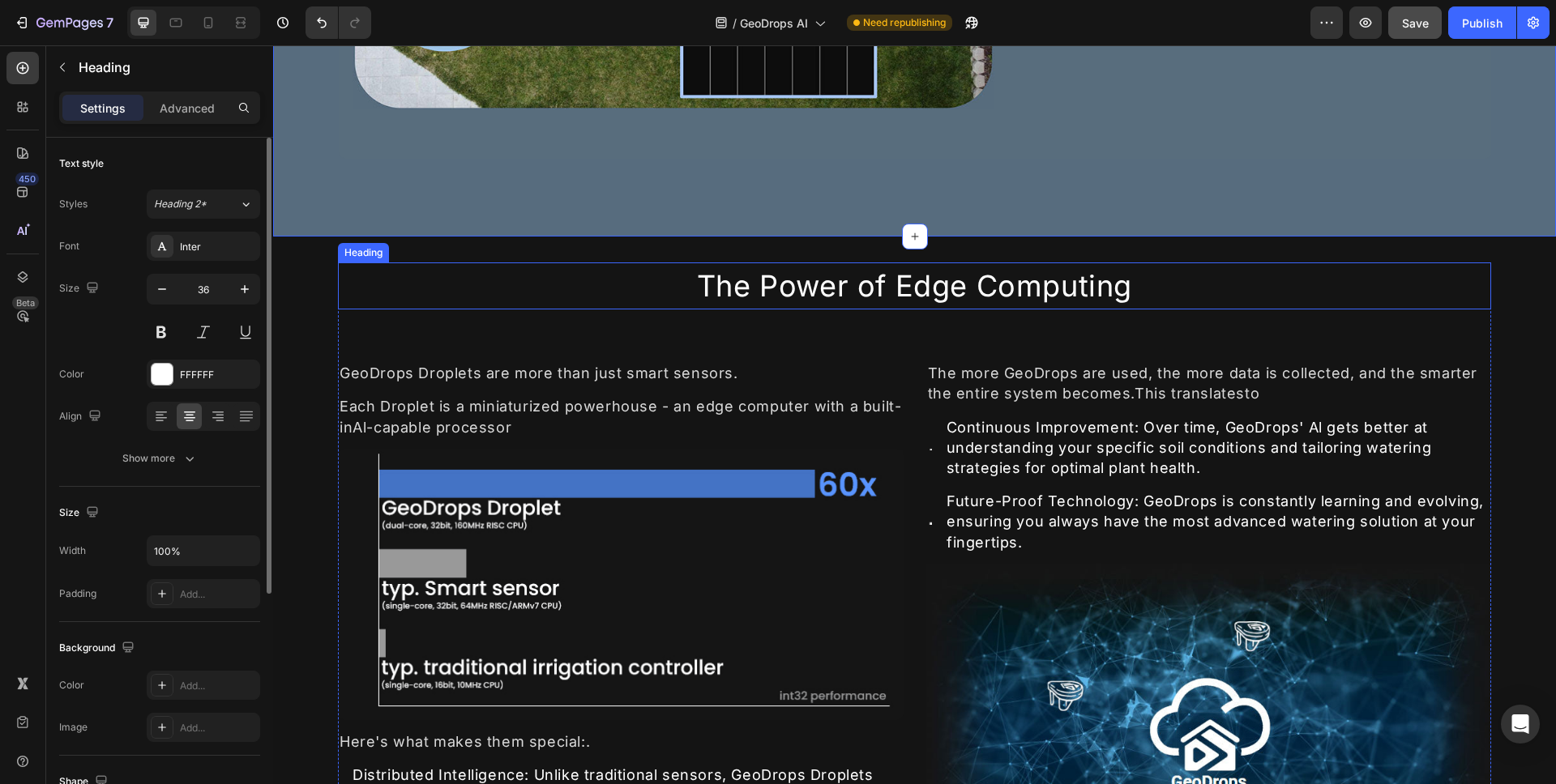
click at [822, 279] on h2 "The Power of Edge Computing" at bounding box center [915, 286] width 1154 height 47
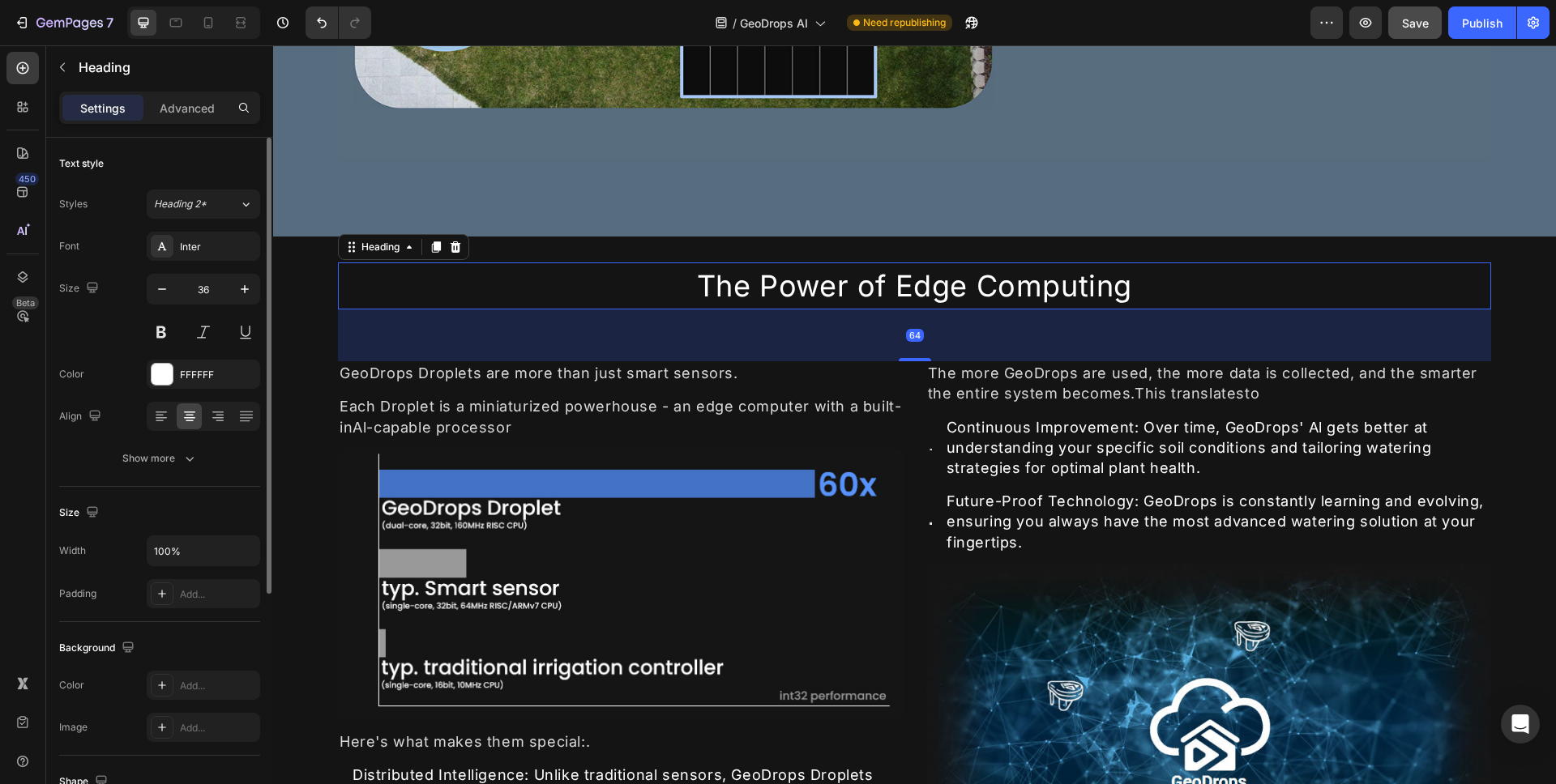
click at [822, 278] on h2 "The Power of Edge Computing" at bounding box center [915, 286] width 1154 height 47
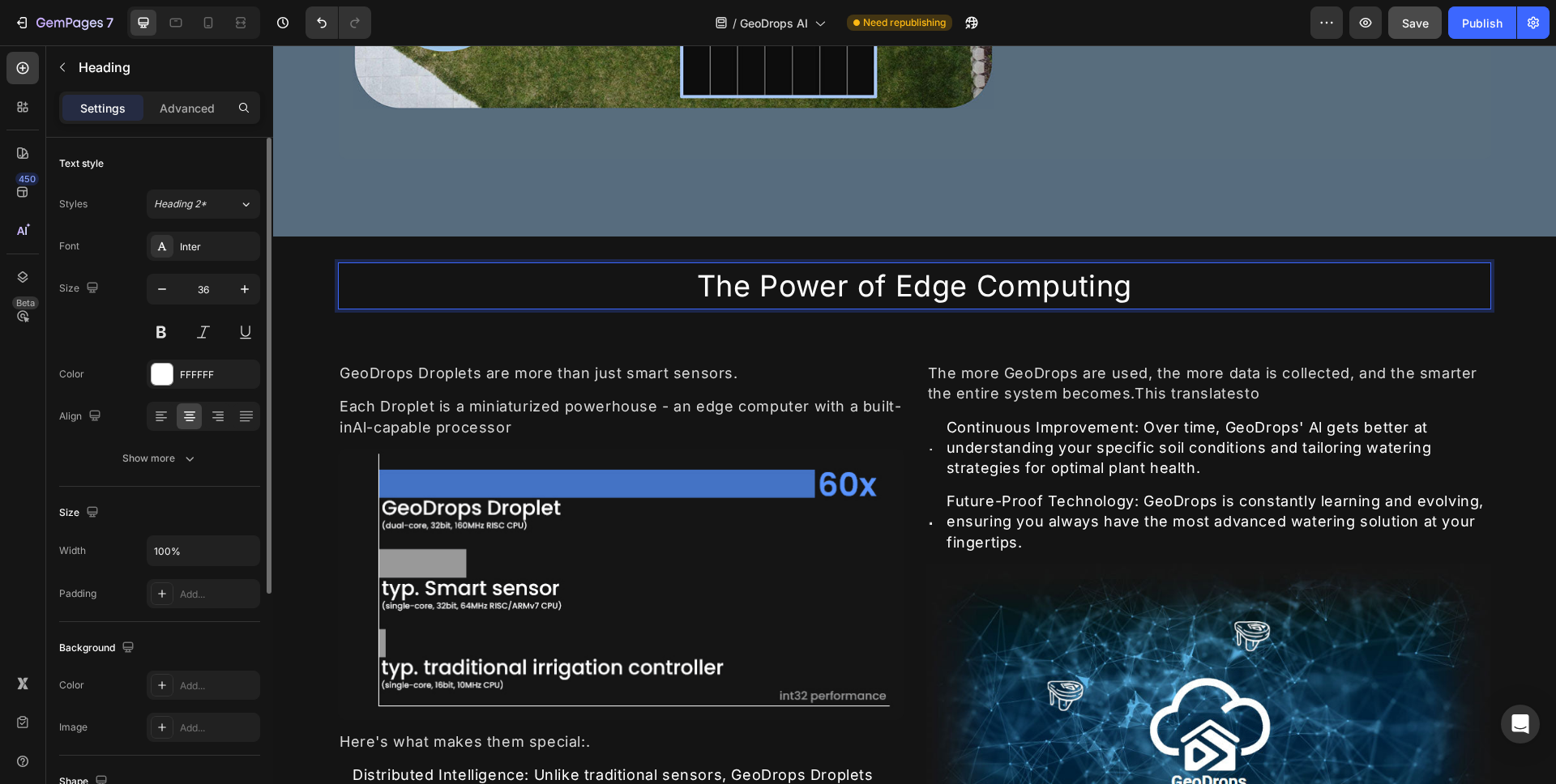
click at [822, 278] on p "The Power of Edge Computing" at bounding box center [915, 286] width 1150 height 44
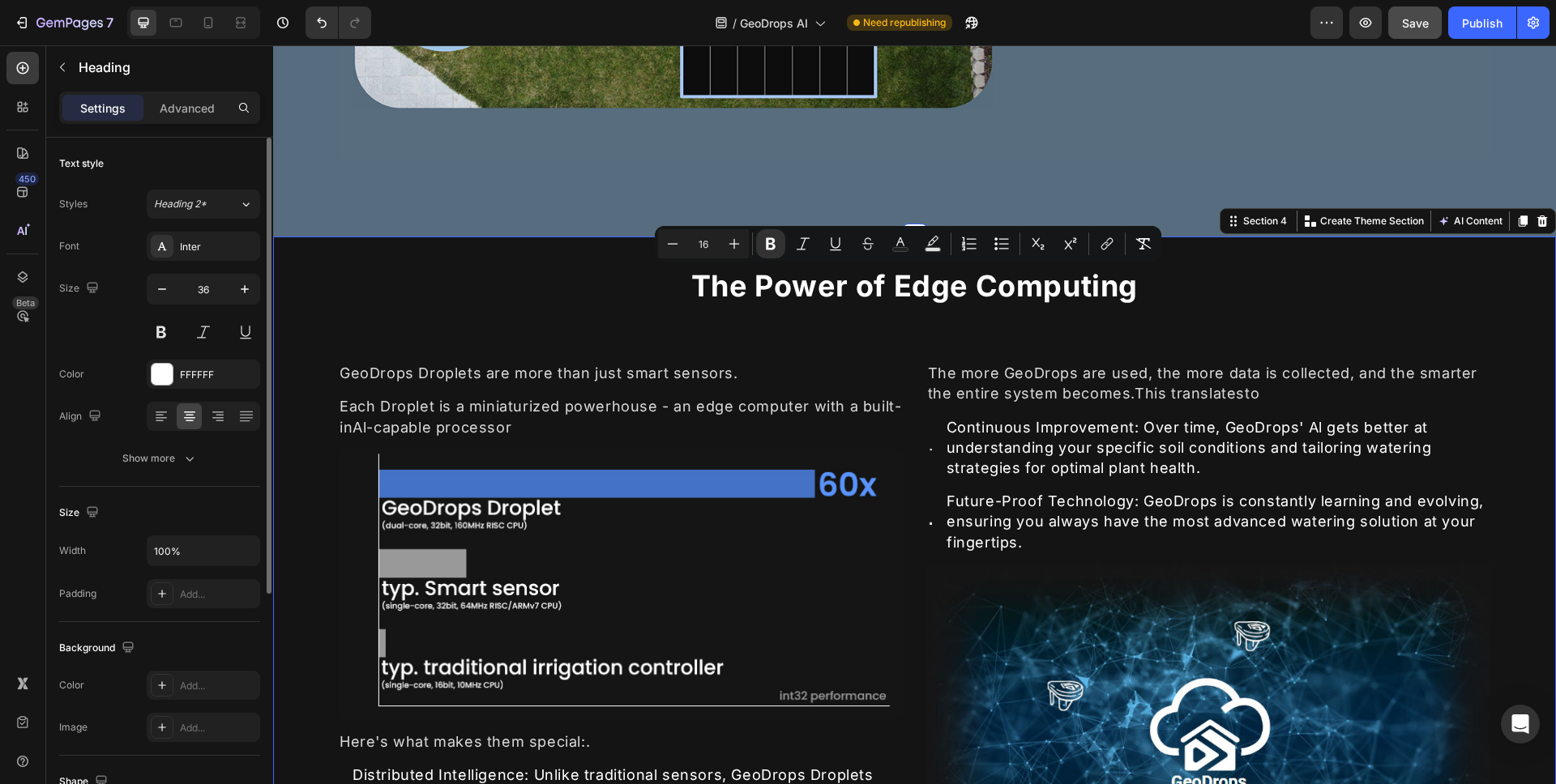
click at [1522, 338] on div "⁠⁠⁠⁠⁠⁠⁠ The Power of Edge Computing Heading GeoDrops Droplets are more than jus…" at bounding box center [915, 596] width 1283 height 720
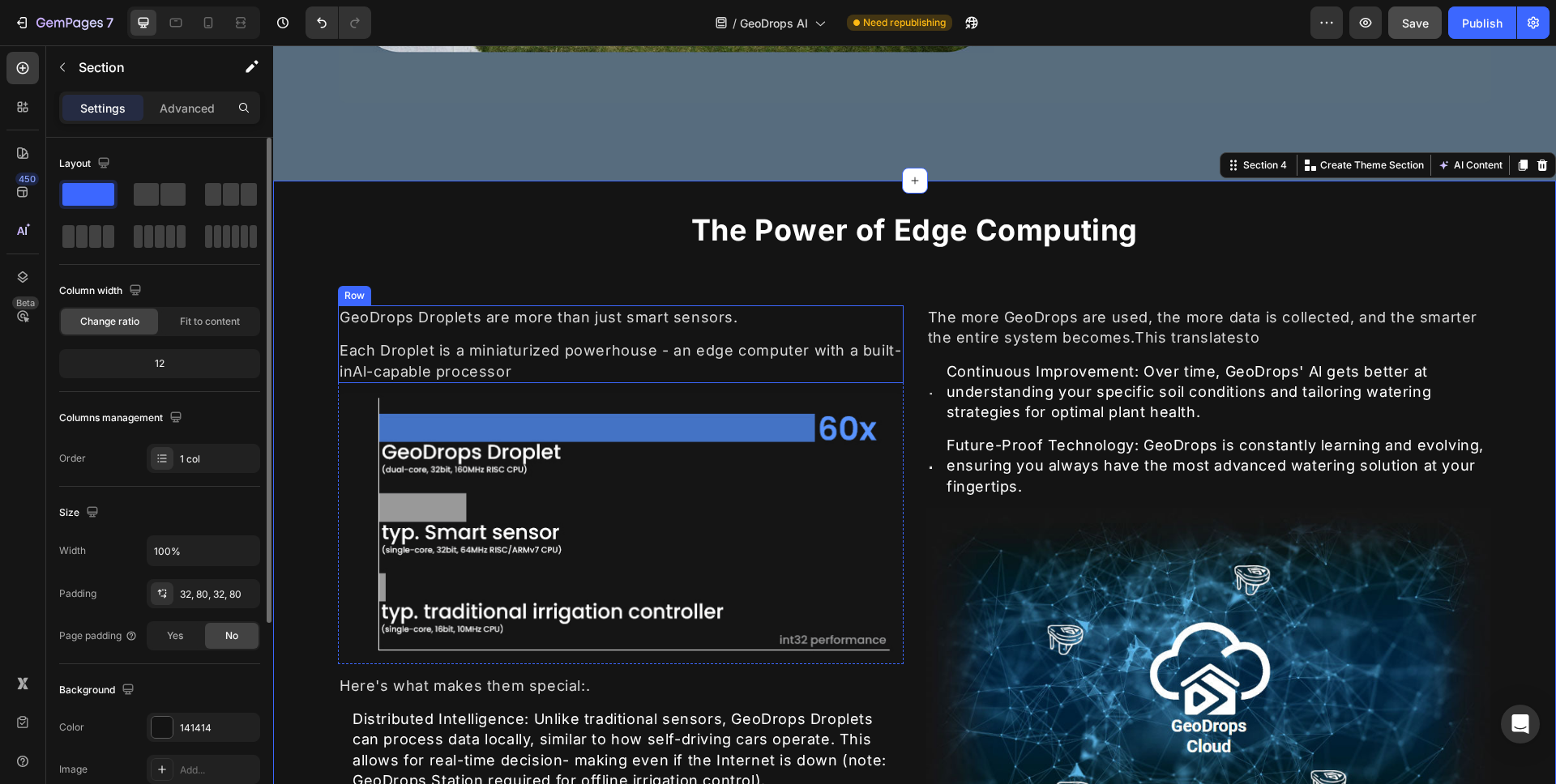
scroll to position [2240, 0]
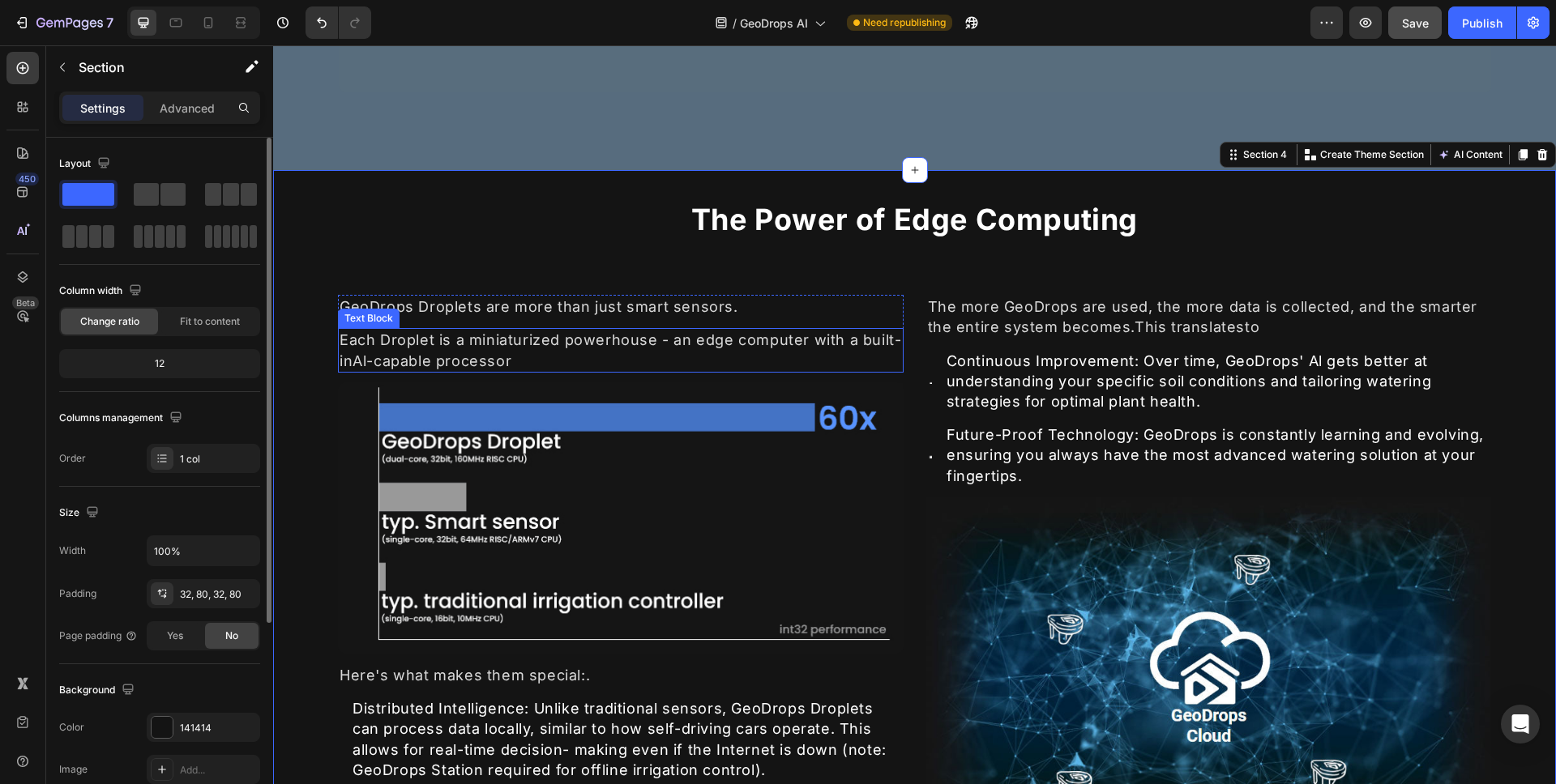
click at [551, 361] on div "Each Droplet is a miniaturized powerhouse - an edge computer with a built-inAl-…" at bounding box center [621, 349] width 566 height 44
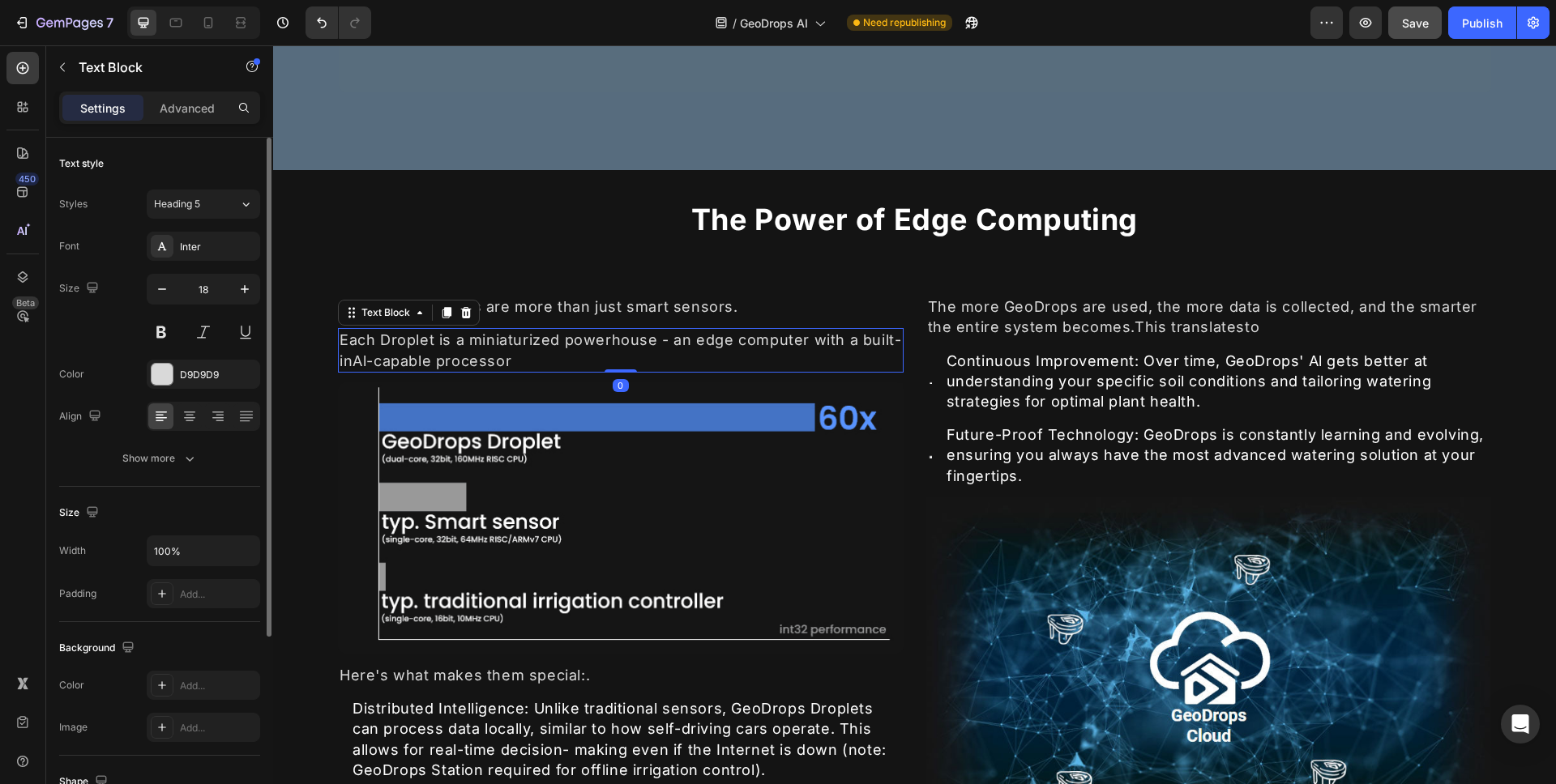
click at [551, 361] on div "Each Droplet is a miniaturized powerhouse - an edge computer with a built-inAl-…" at bounding box center [621, 349] width 566 height 44
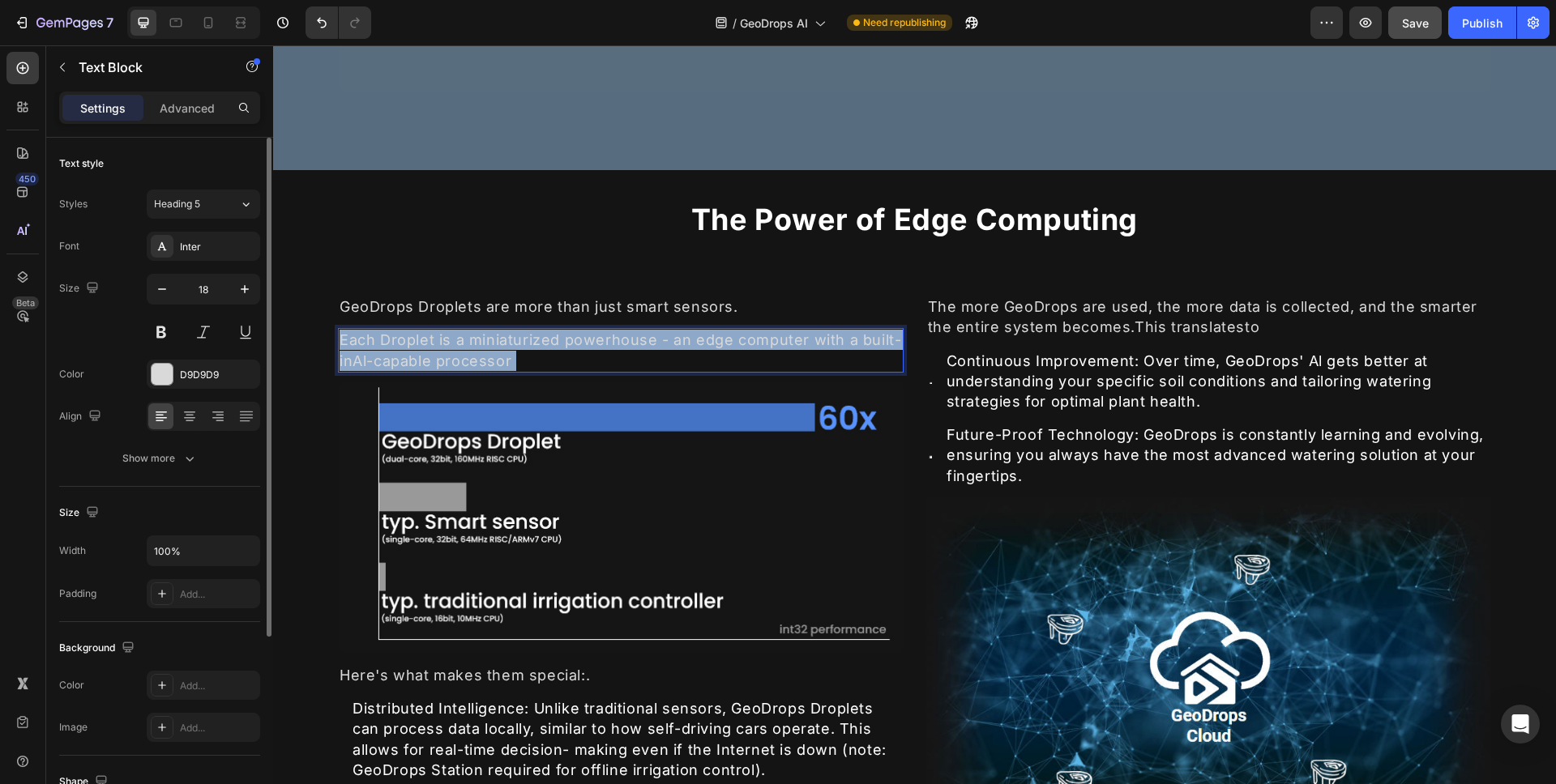
drag, startPoint x: 579, startPoint y: 361, endPoint x: 265, endPoint y: 334, distance: 315.2
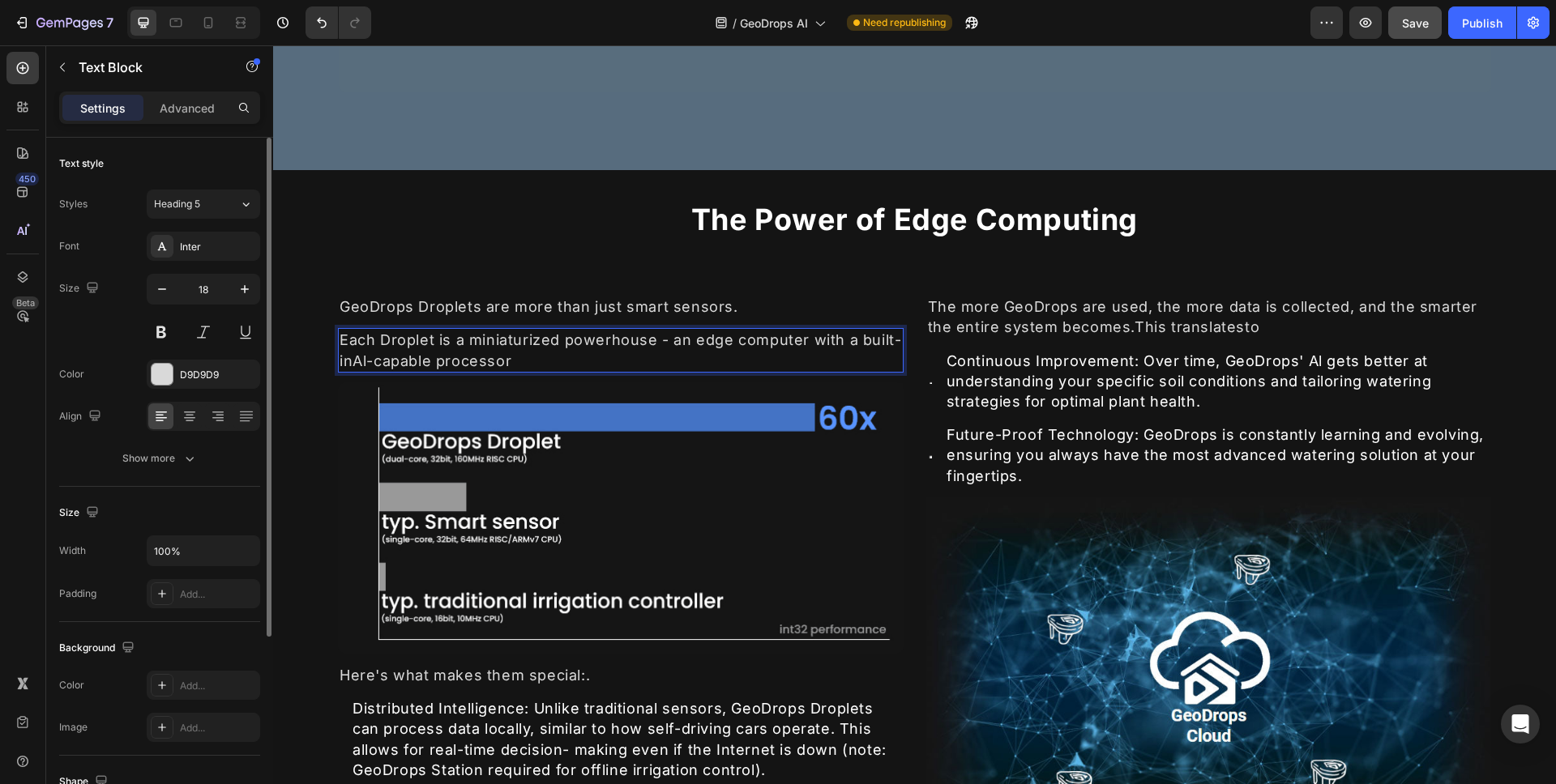
click at [576, 366] on p "Each Droplet is a miniaturized powerhouse - an edge computer with a built-inAl-…" at bounding box center [621, 349] width 562 height 40
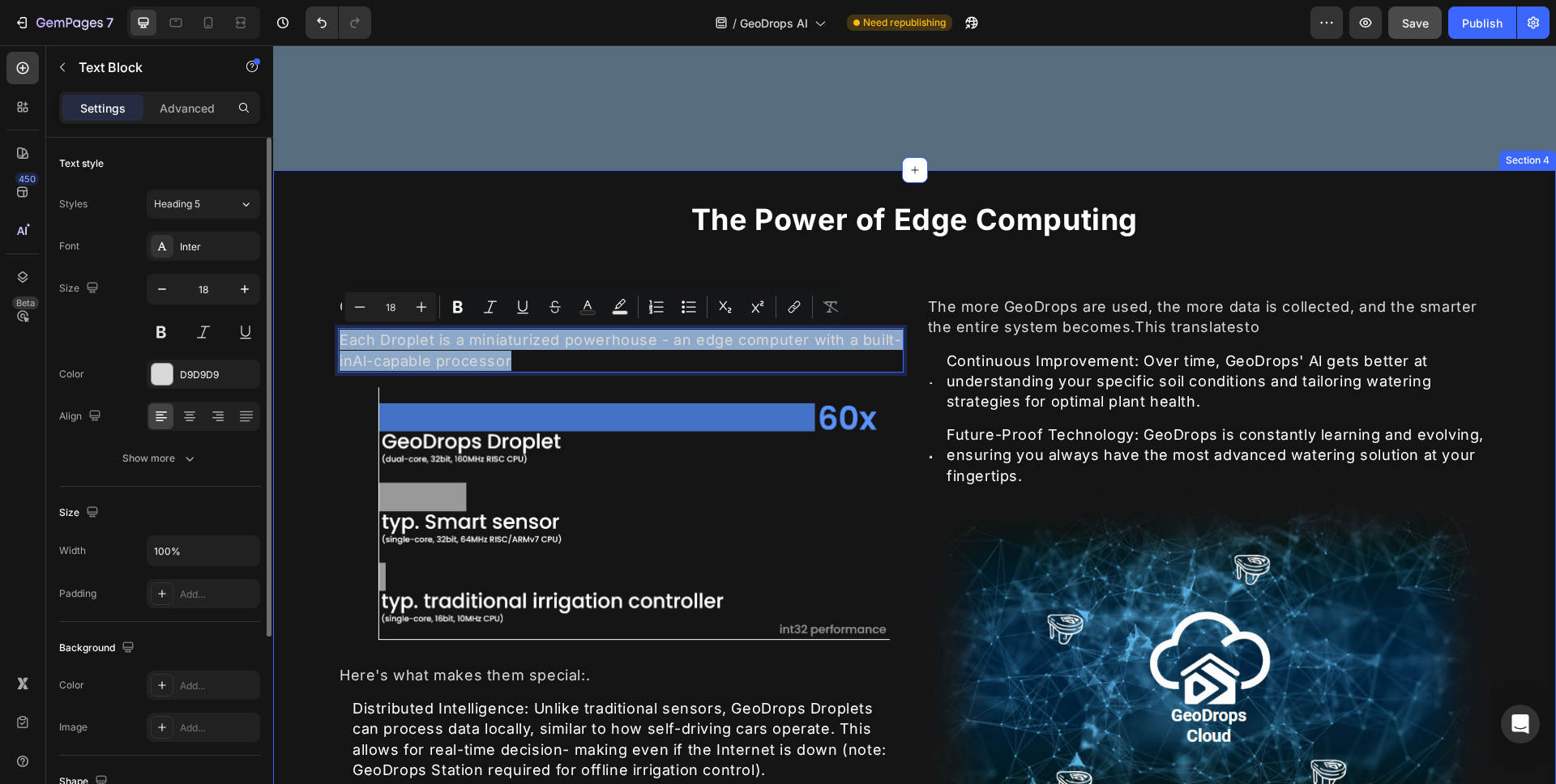
drag, startPoint x: 575, startPoint y: 363, endPoint x: 287, endPoint y: 336, distance: 289.3
click at [287, 336] on div "⁠⁠⁠⁠⁠⁠⁠ The Power of Edge Computing Heading GeoDrops Droplets are more than jus…" at bounding box center [915, 530] width 1283 height 720
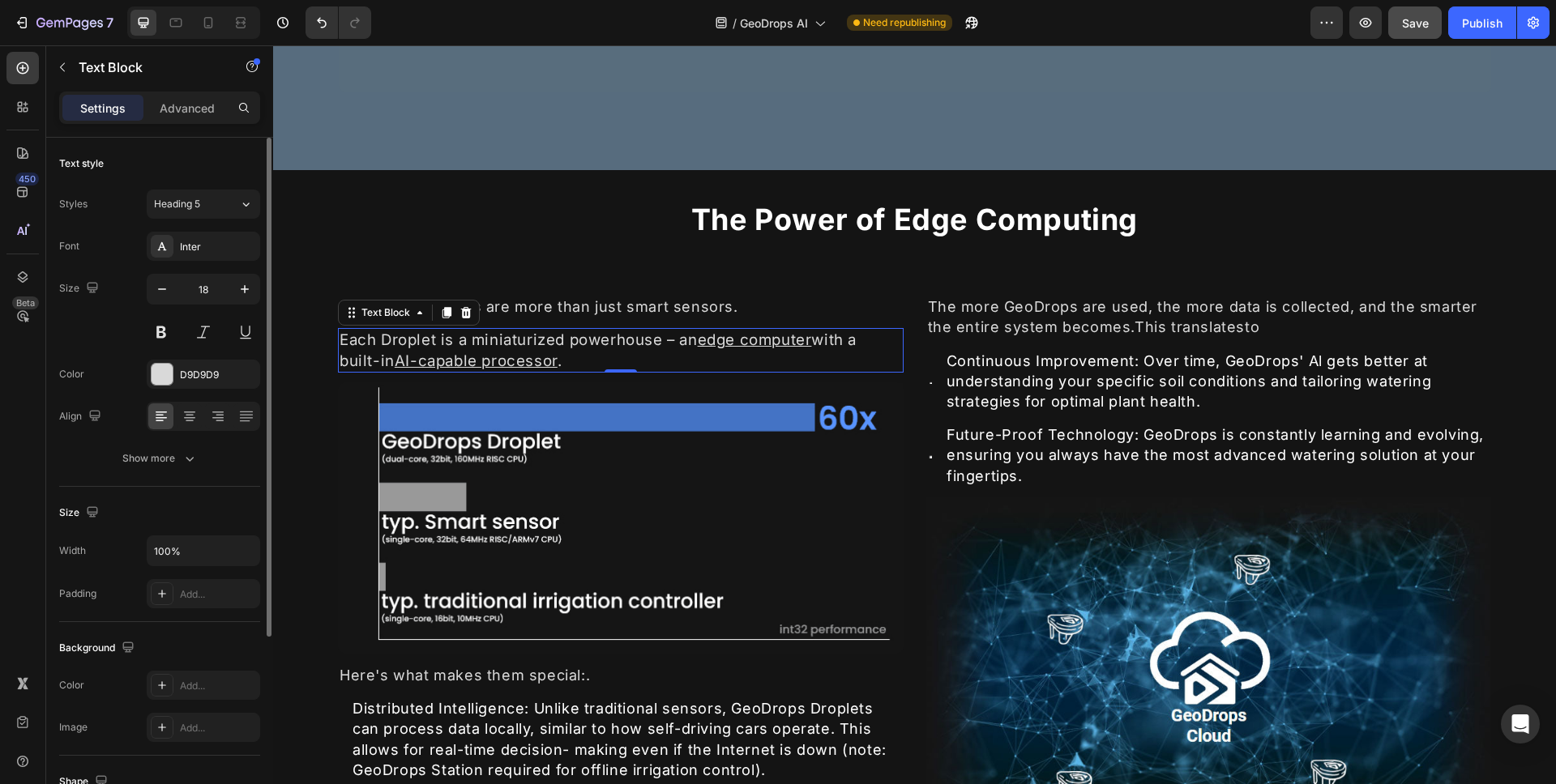
click at [550, 310] on div "GeoDrops Droplets are more than just smart sensors." at bounding box center [621, 306] width 566 height 23
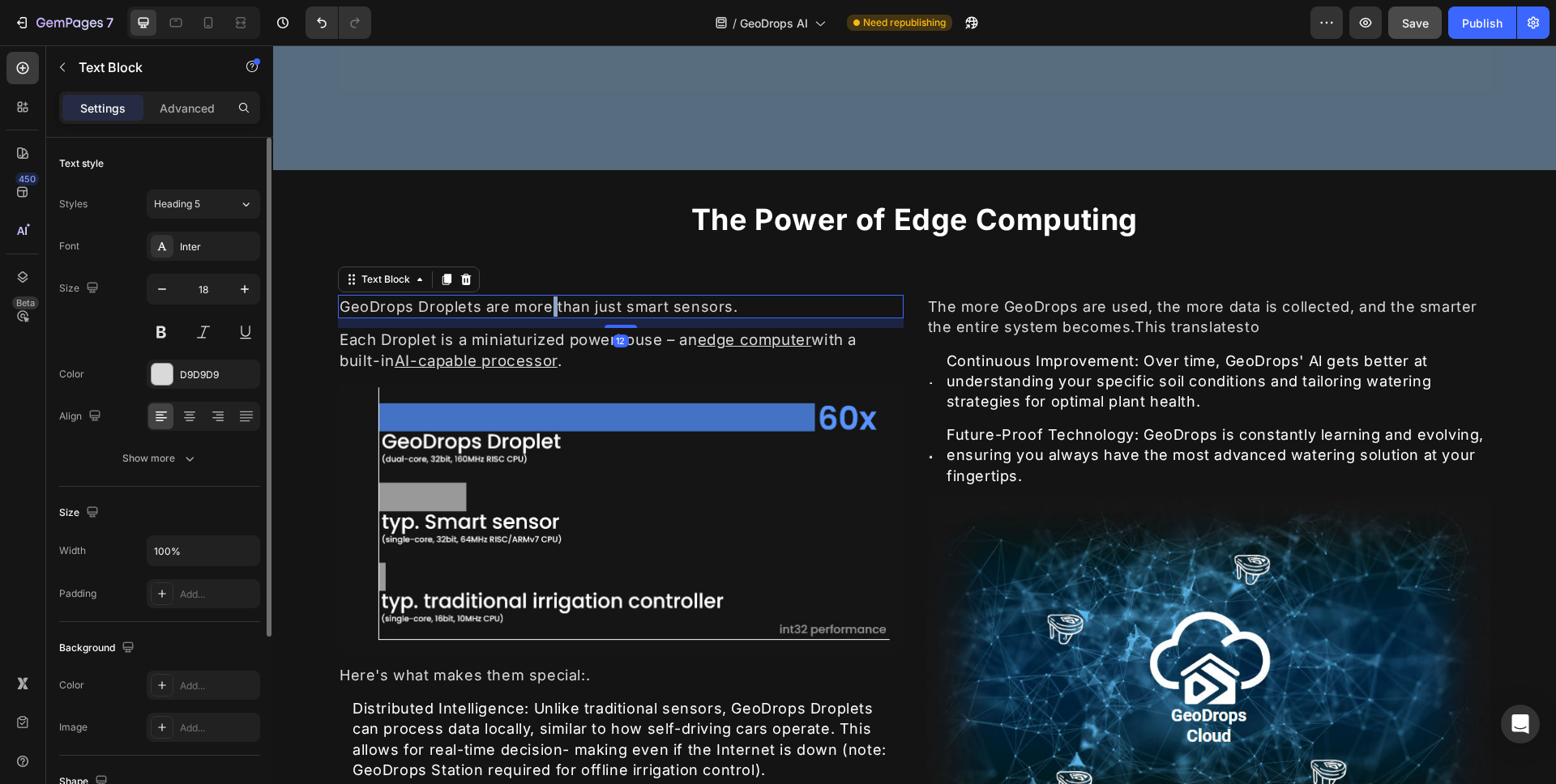
click at [550, 310] on div "GeoDrops Droplets are more than just smart sensors." at bounding box center [621, 306] width 566 height 23
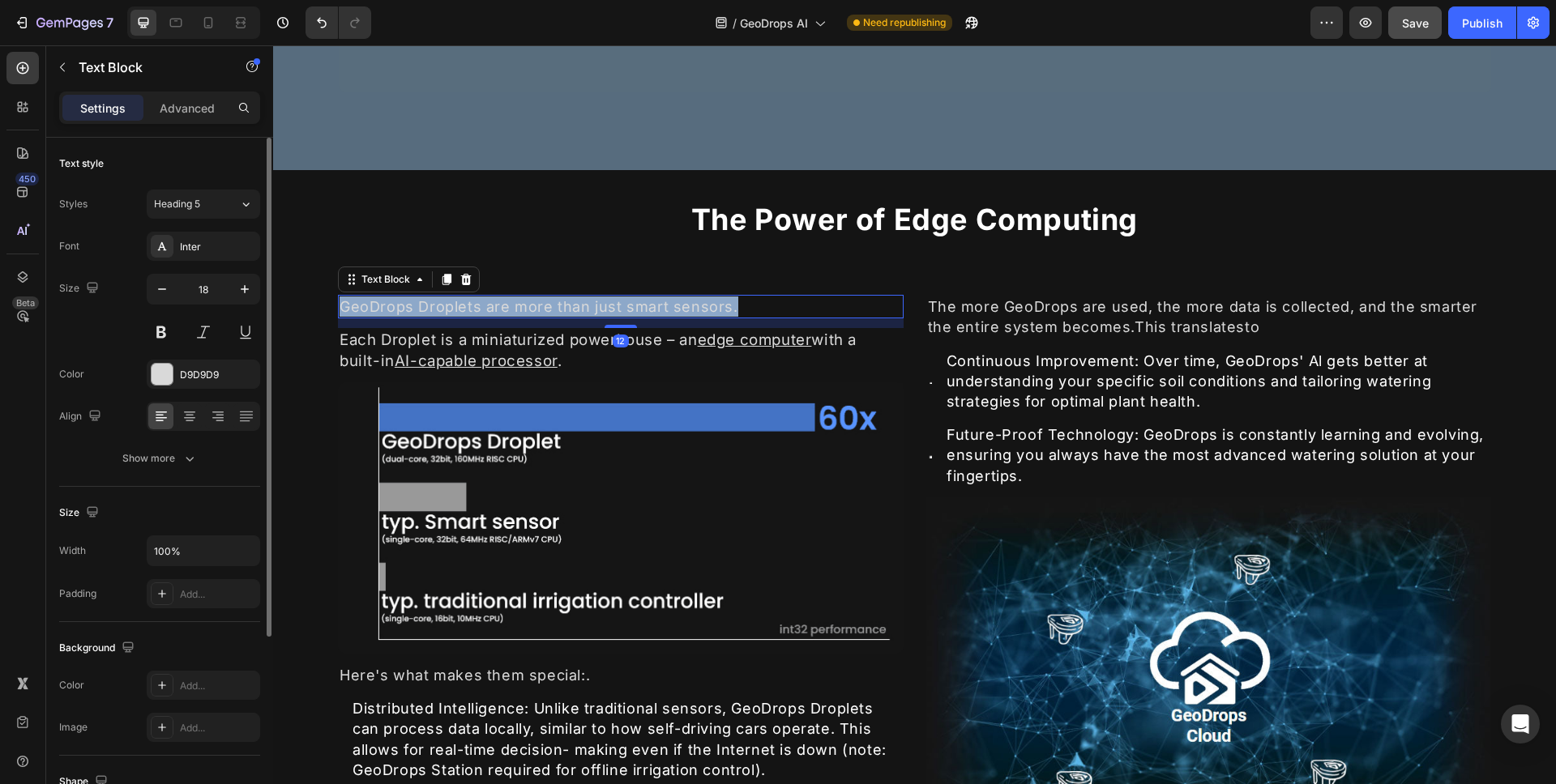
click at [550, 310] on p "GeoDrops Droplets are more than just smart sensors." at bounding box center [621, 306] width 562 height 21
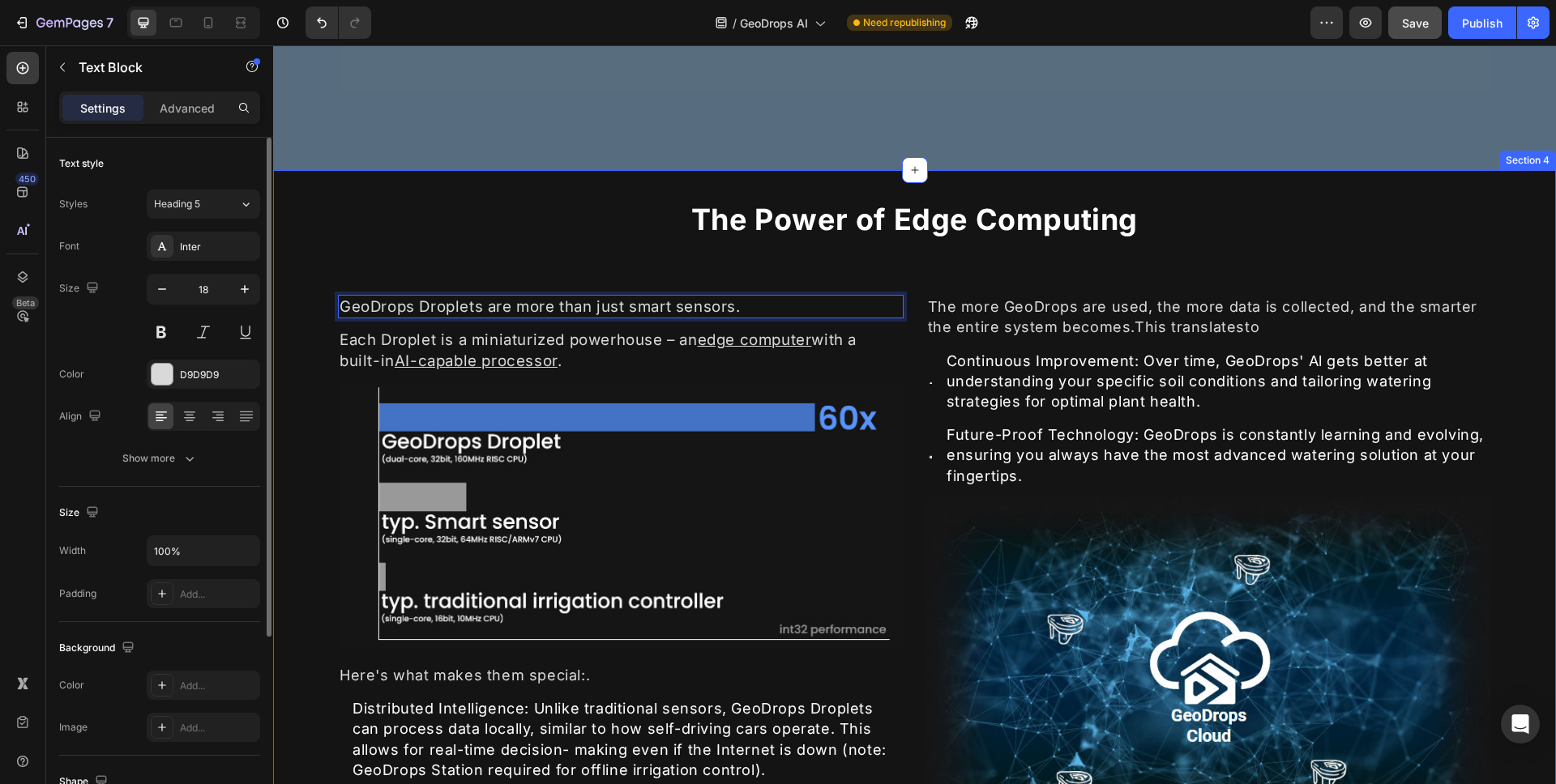
click at [1516, 249] on div "⁠⁠⁠⁠⁠⁠⁠ The Power of Edge Computing Heading GeoDrops Droplets are more than jus…" at bounding box center [915, 530] width 1283 height 720
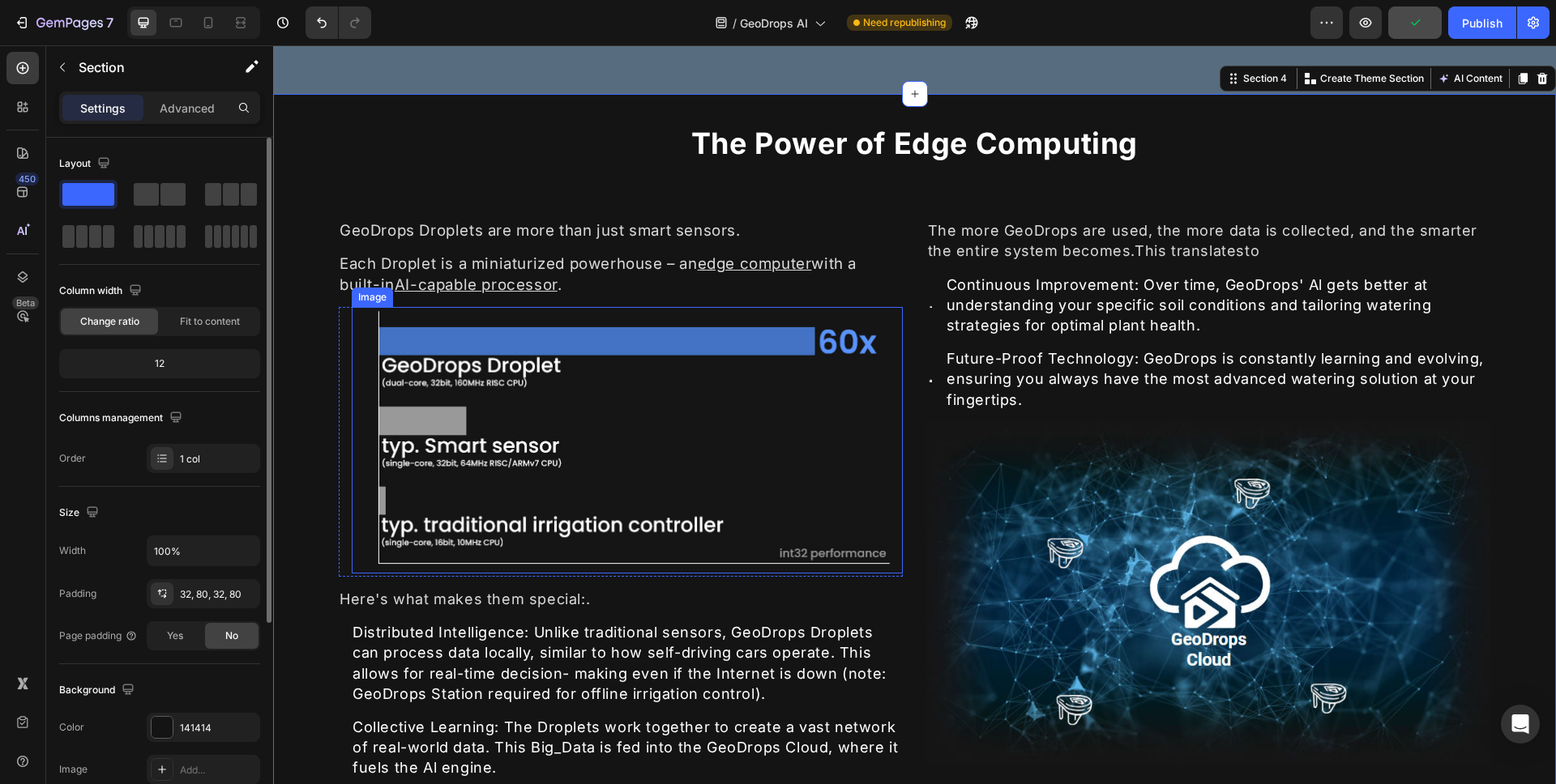
scroll to position [2370, 0]
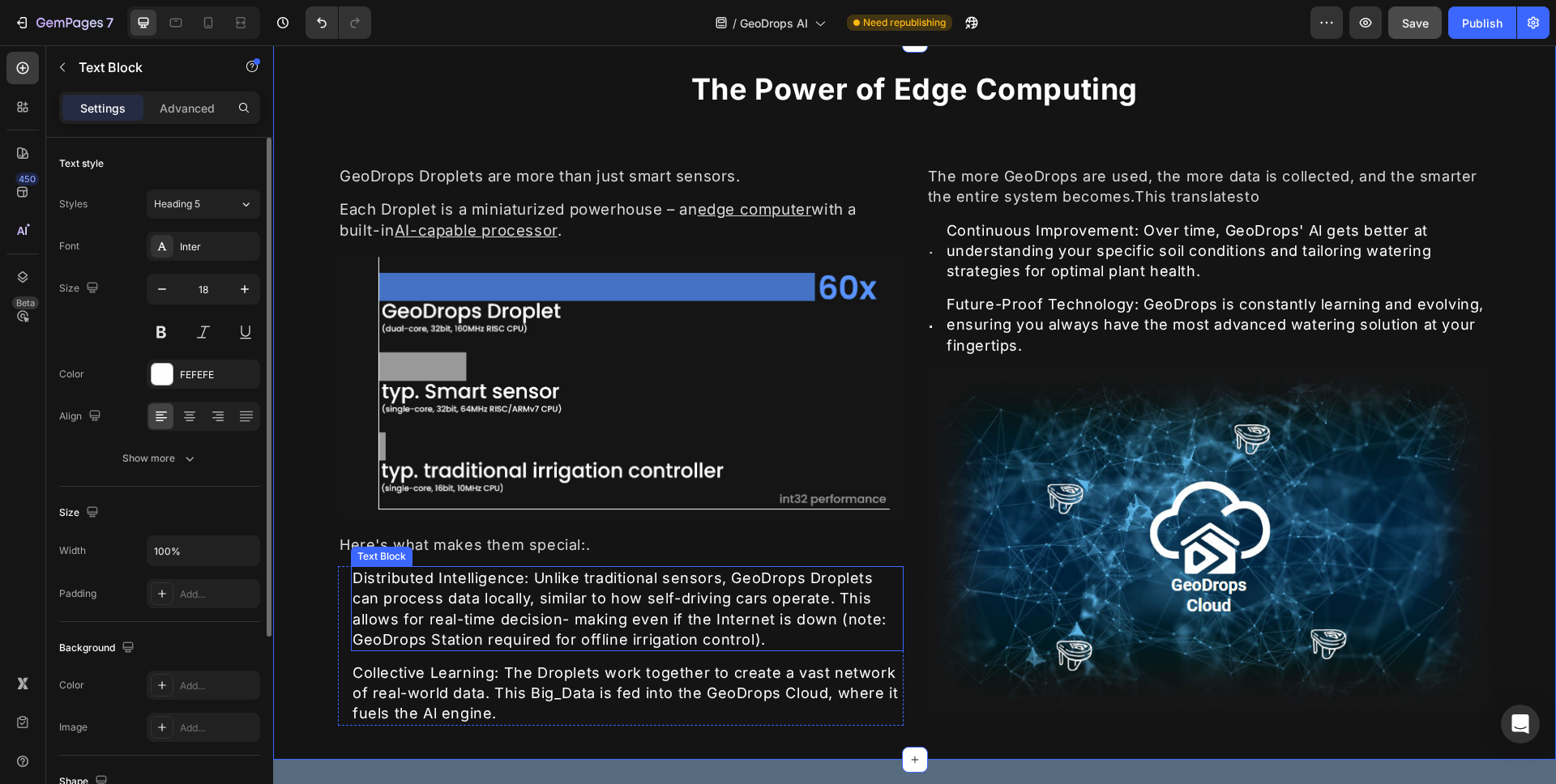
click at [400, 577] on div "Distributed Intelligence: Unlike traditional sensors, GeoDrops Droplets can pro…" at bounding box center [627, 609] width 553 height 85
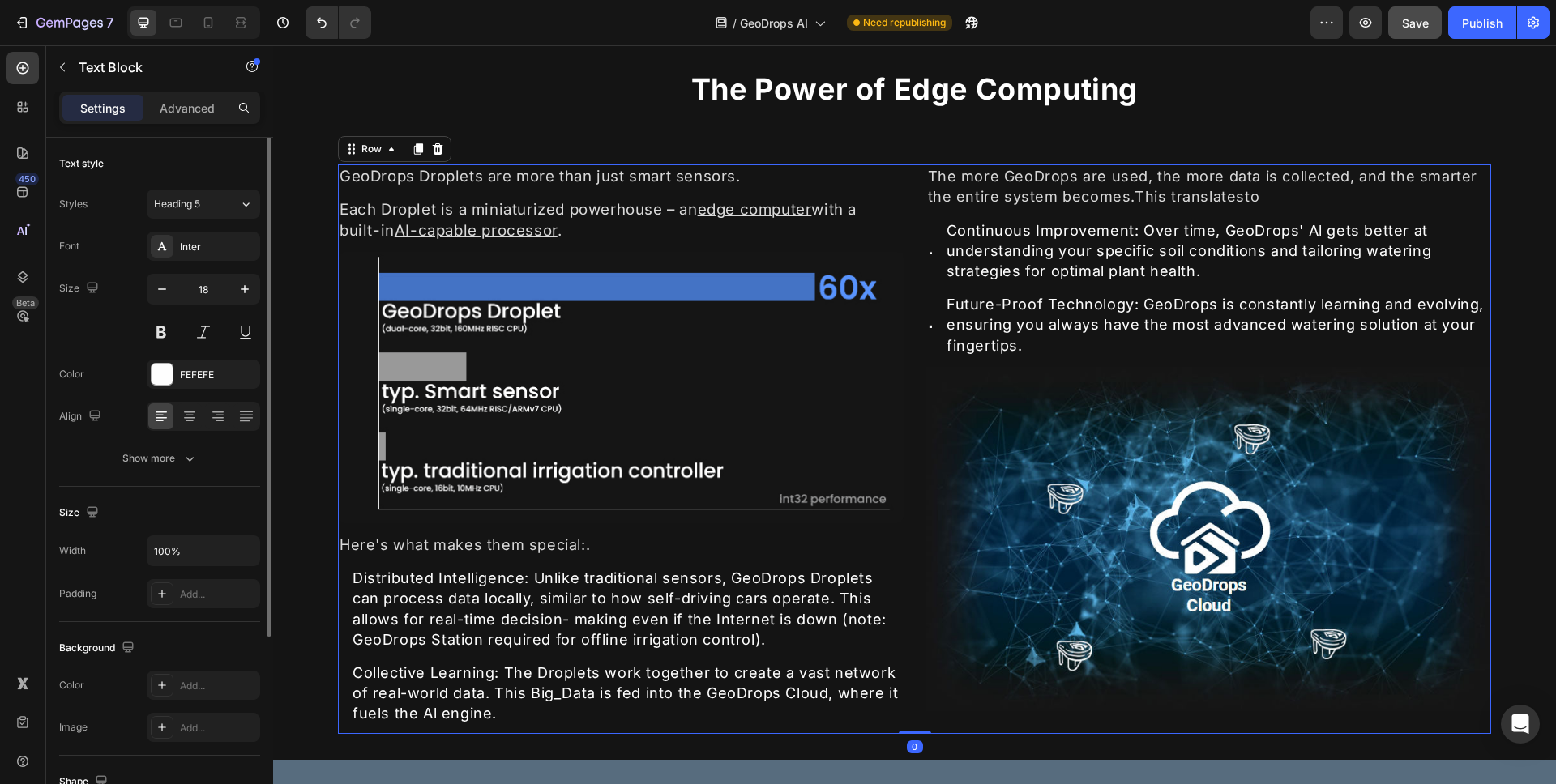
click at [901, 666] on div "GeoDrops Droplets are more than just smart sensors. Text Block Each Droplet is …" at bounding box center [915, 449] width 1154 height 569
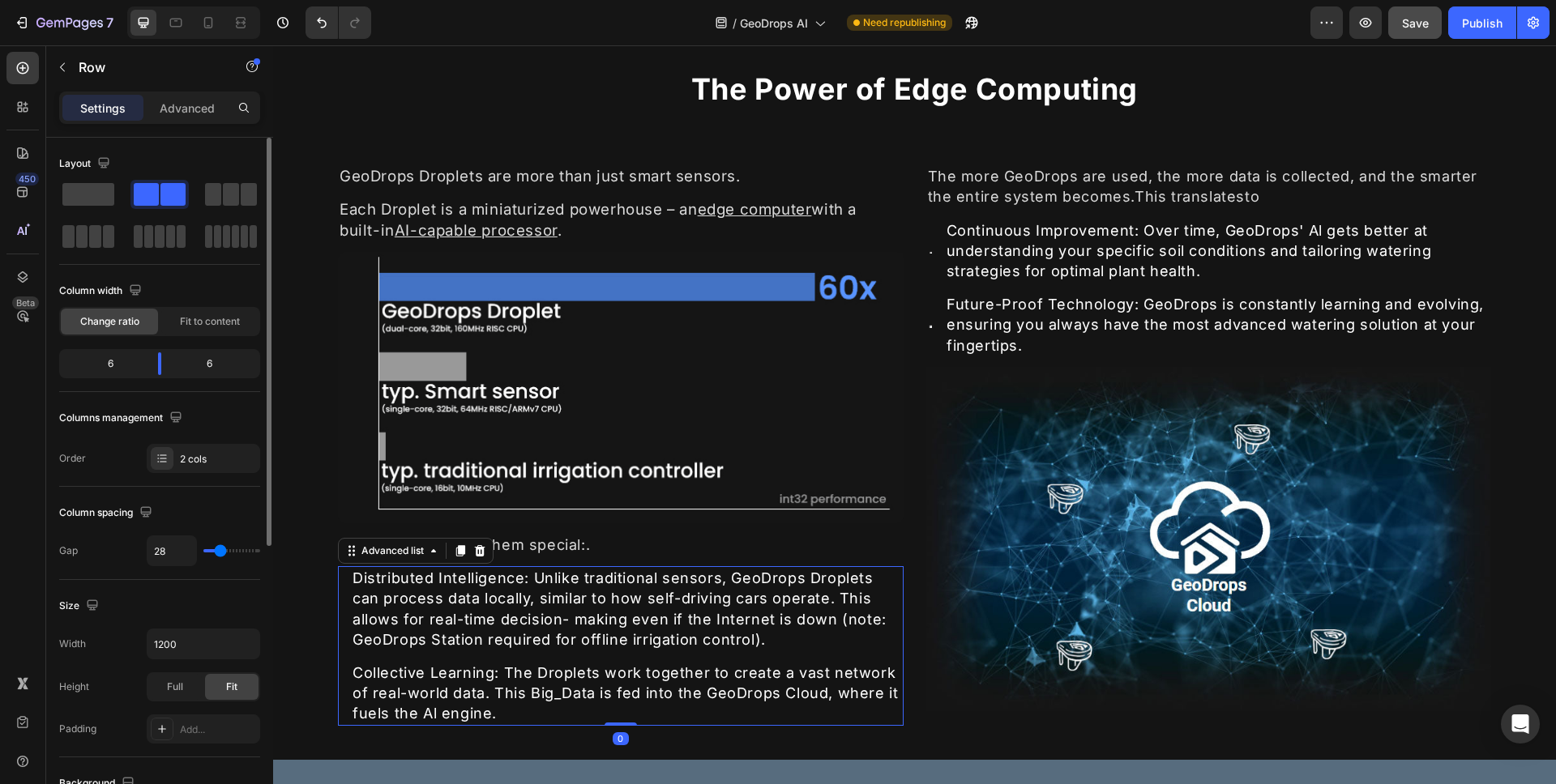
click at [887, 656] on ul "Icon Distributed Intelligence: Unlike traditional sensors, GeoDrops Droplets ca…" at bounding box center [621, 646] width 566 height 159
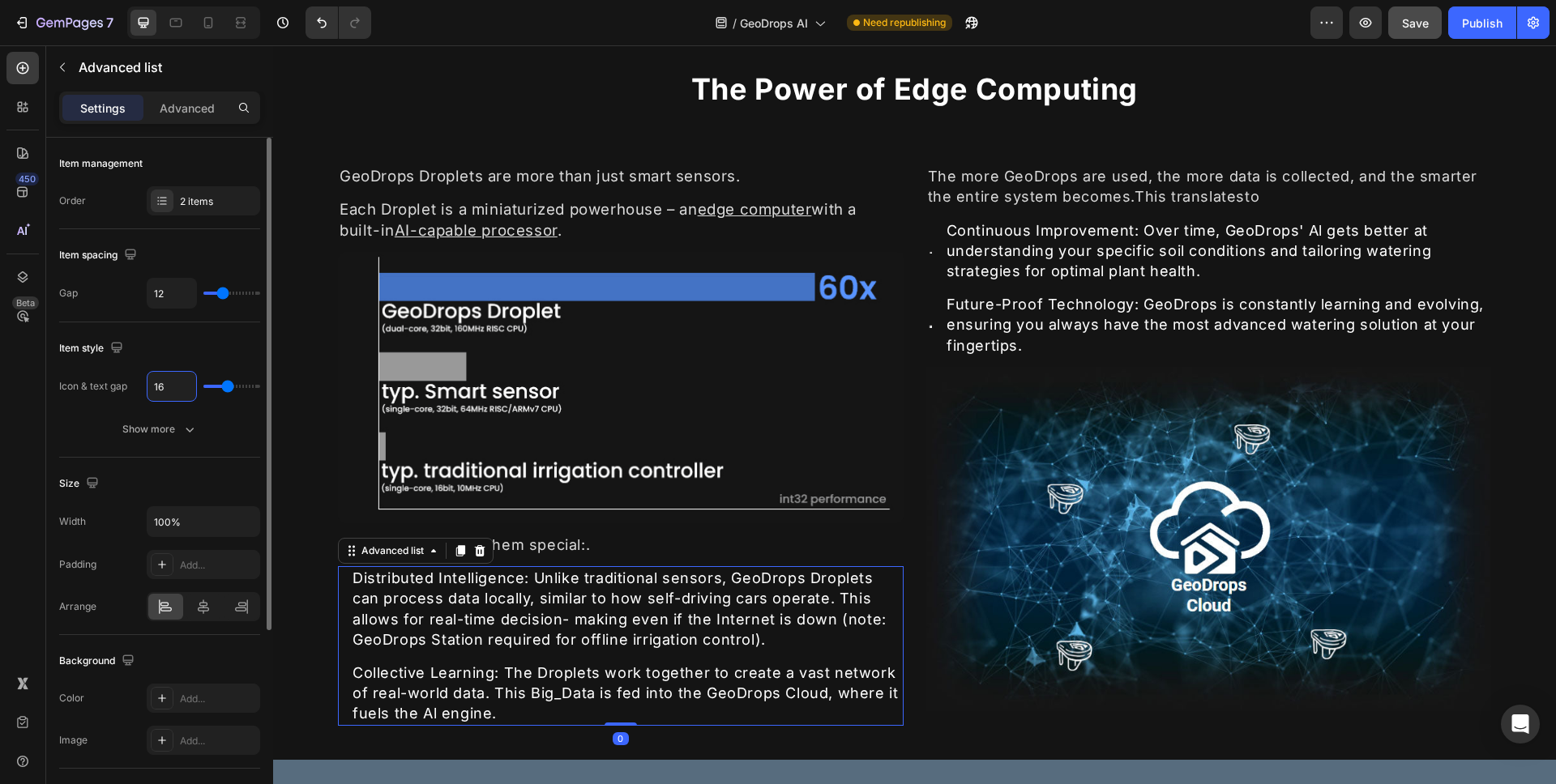
click at [186, 395] on input "16" at bounding box center [172, 386] width 49 height 29
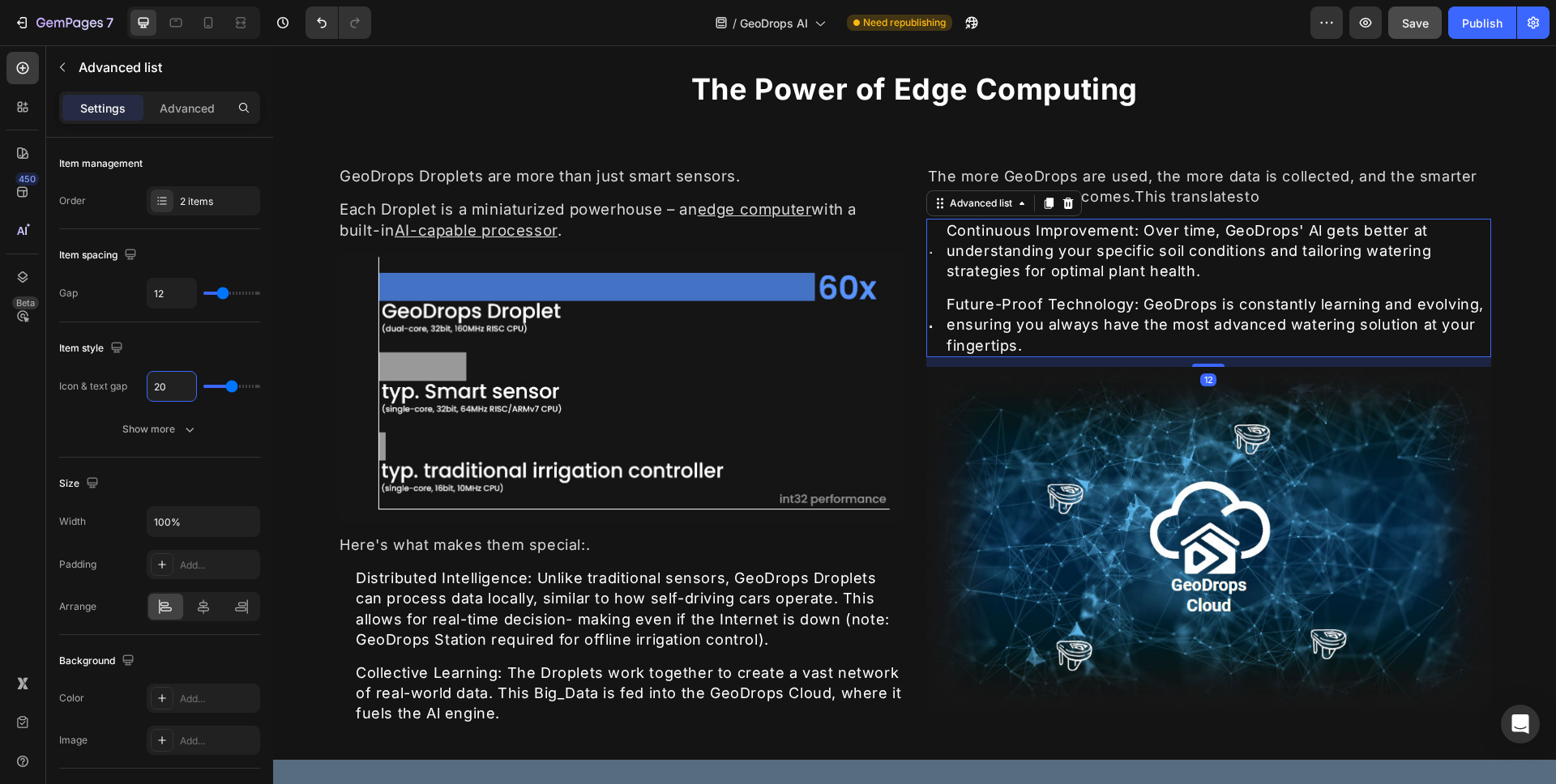
click at [933, 252] on li "Icon Continuous Improvement: Over time, GeoDrops' Al gets better at understandi…" at bounding box center [1209, 251] width 566 height 65
click at [933, 253] on li "Icon Continuous Improvement: Over time, GeoDrops' Al gets better at understandi…" at bounding box center [1209, 251] width 566 height 65
click at [926, 252] on li "Icon Continuous Improvement: Over time, GeoDrops' Al gets better at understandi…" at bounding box center [1209, 251] width 566 height 65
click at [930, 332] on li "Icon Future-Proof Technology: GeoDrops is constantly learning and evolving, ens…" at bounding box center [1209, 325] width 566 height 65
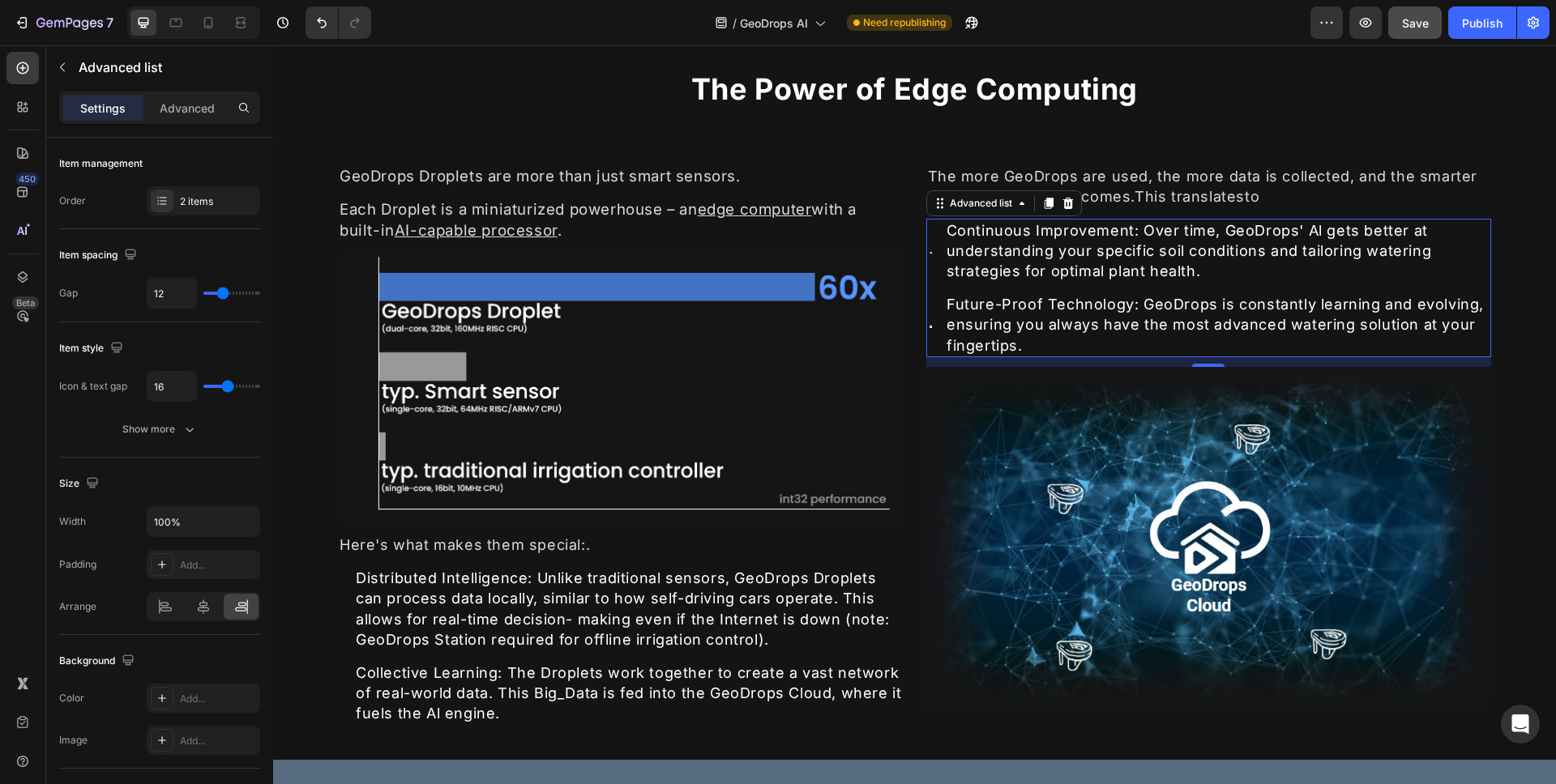
click at [935, 322] on li "Icon Future-Proof Technology: GeoDrops is constantly learning and evolving, ens…" at bounding box center [1209, 325] width 566 height 65
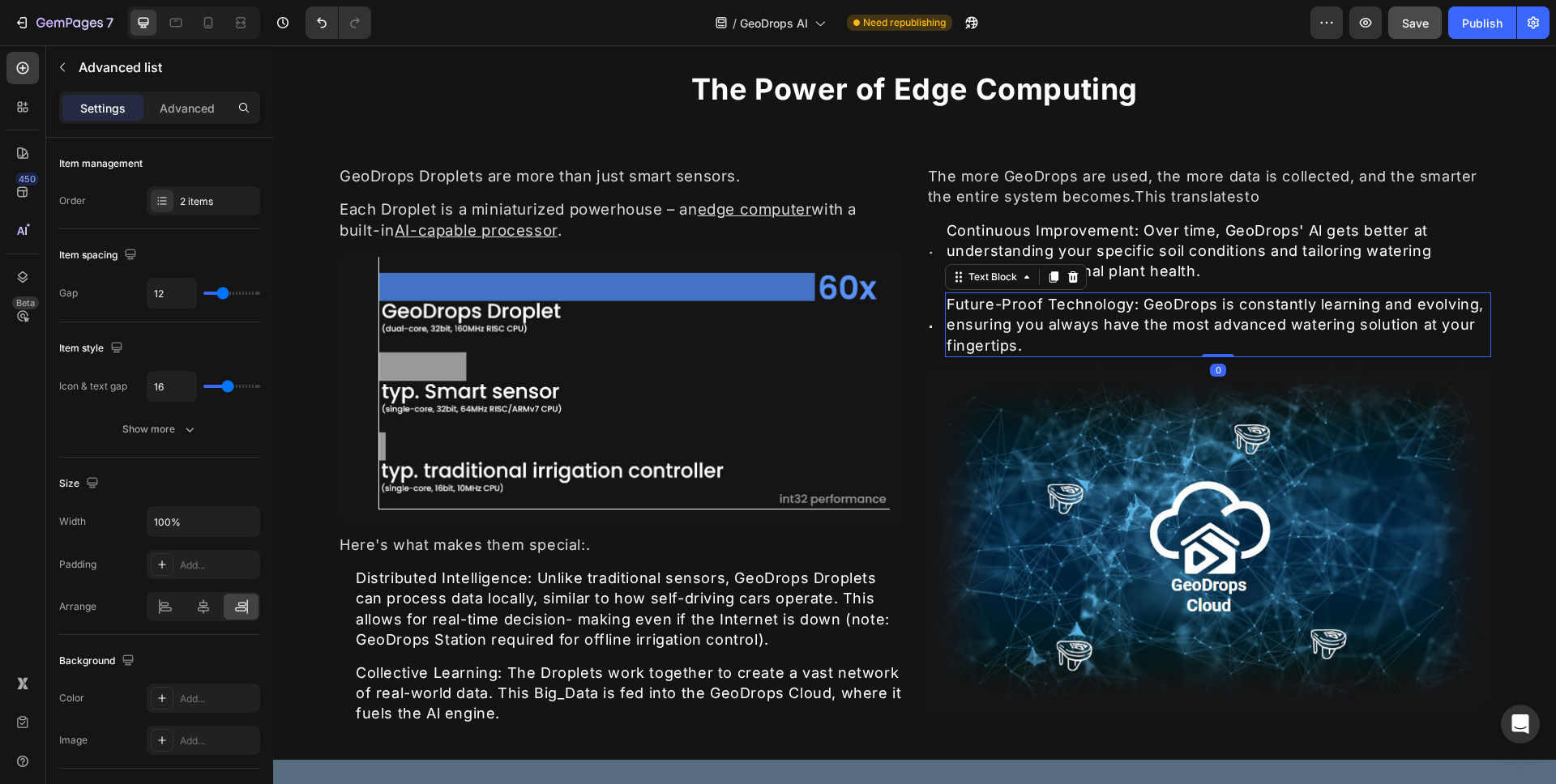
click at [945, 321] on div "Future-Proof Technology: GeoDrops is constantly learning and evolving, ensuring…" at bounding box center [1218, 325] width 546 height 65
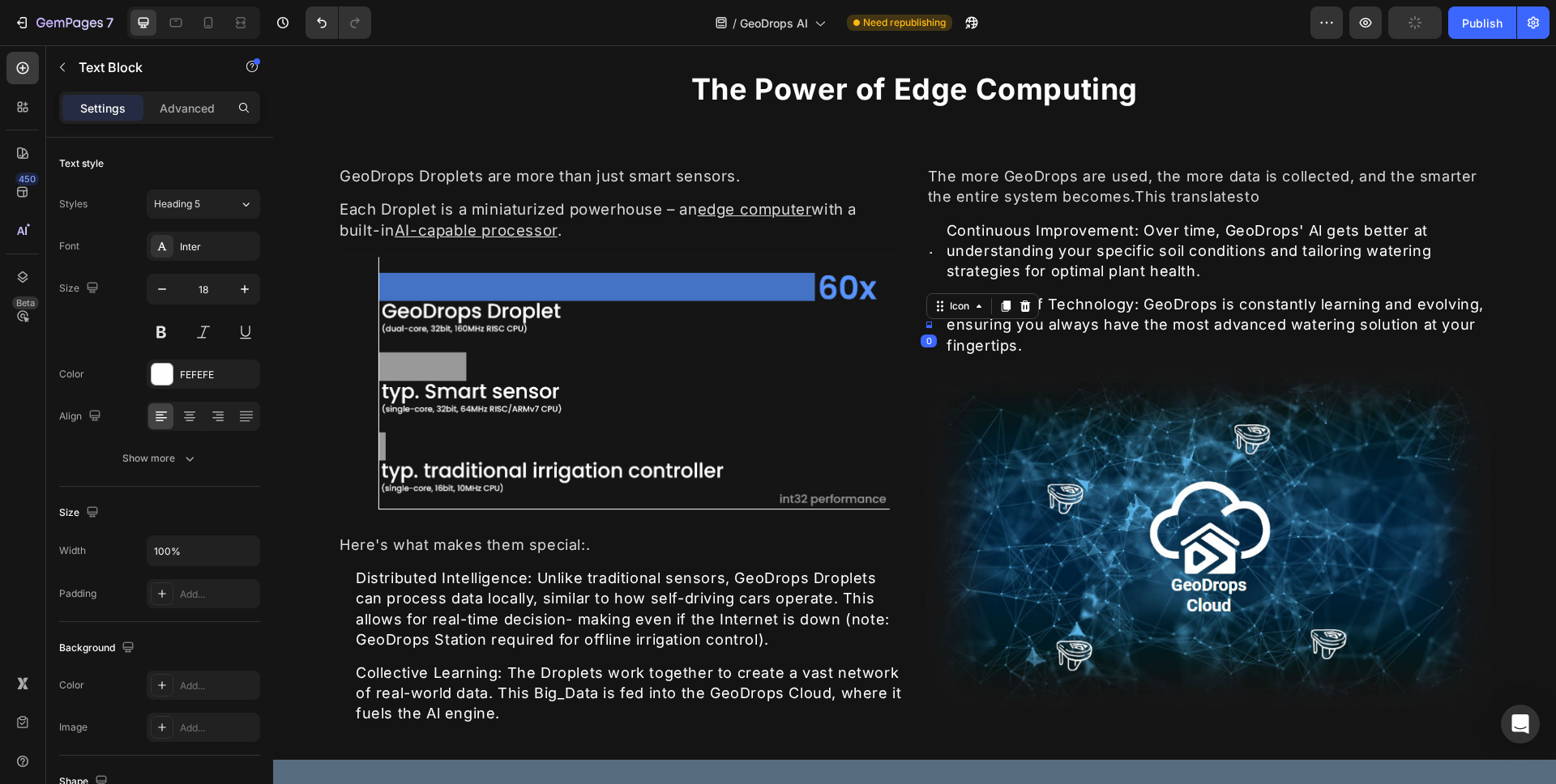
click at [926, 327] on div "Icon 0" at bounding box center [929, 324] width 6 height 6
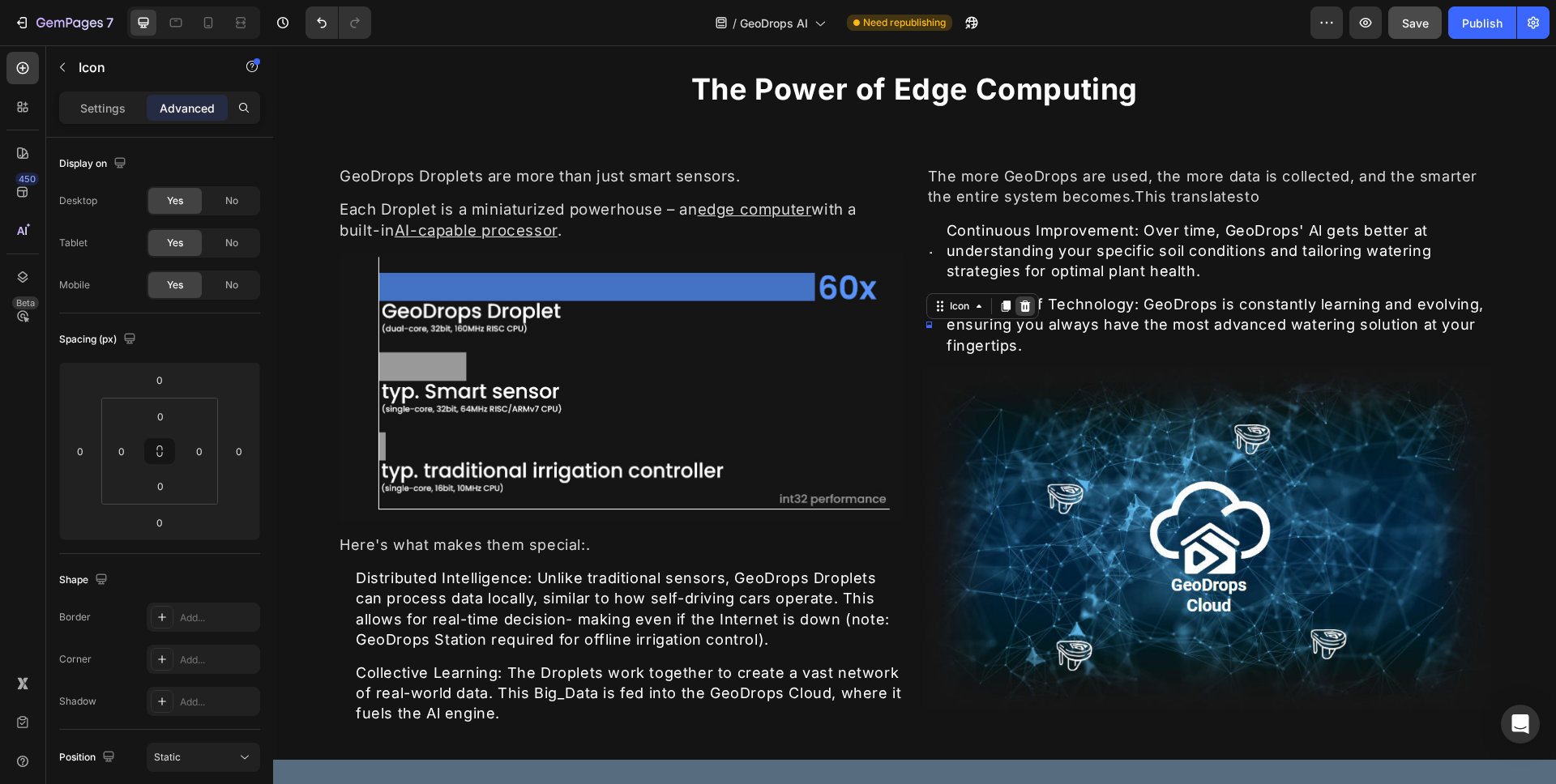
click at [1020, 308] on icon at bounding box center [1025, 306] width 11 height 12
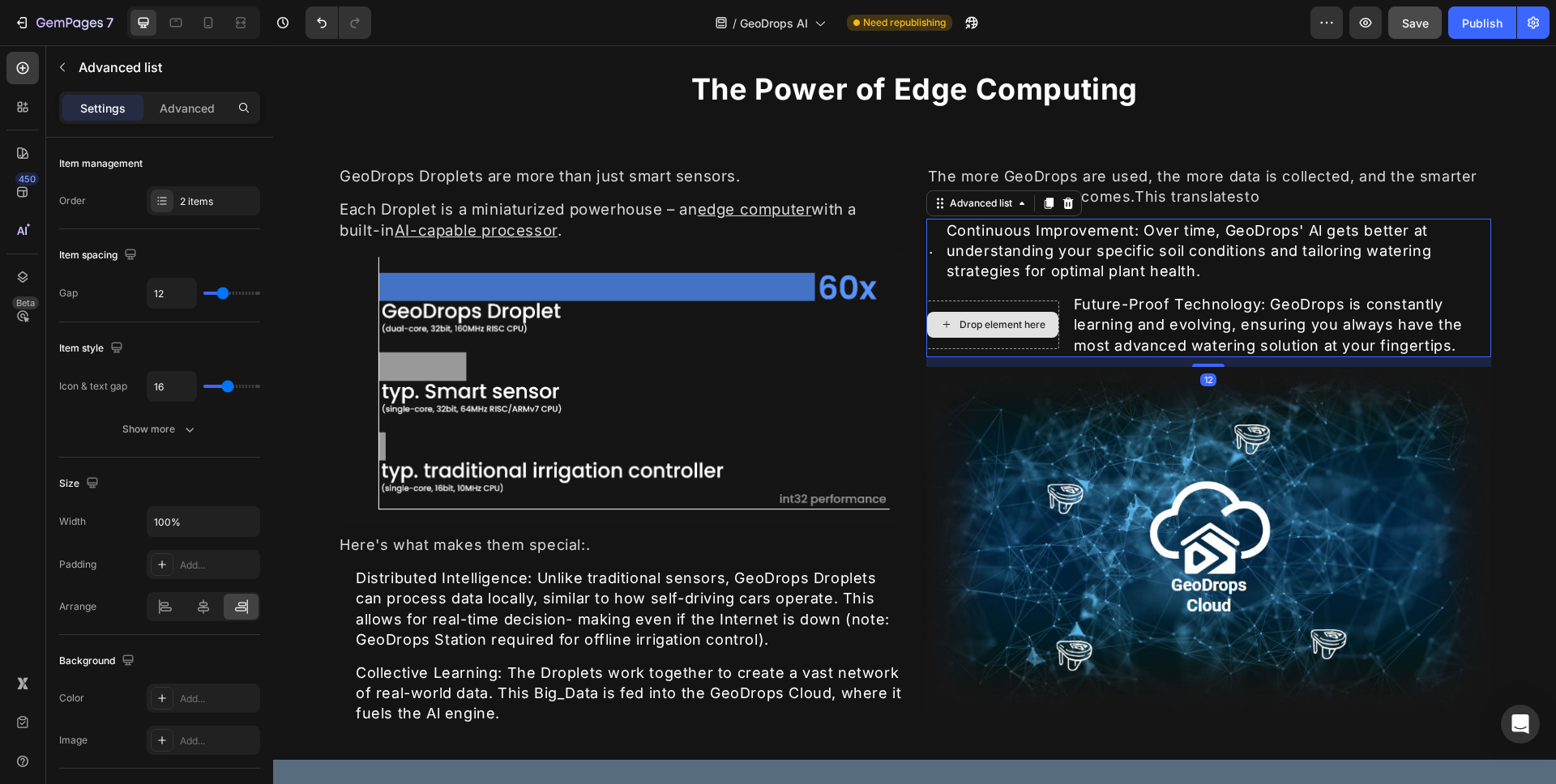
click at [968, 305] on div "Drop element here" at bounding box center [993, 325] width 133 height 48
click at [973, 303] on div "Drop element here" at bounding box center [993, 325] width 133 height 48
click at [926, 253] on li "Icon Continuous Improvement: Over time, GeoDrops' Al gets better at understandi…" at bounding box center [1209, 251] width 566 height 65
click at [928, 251] on li "Icon Continuous Improvement: Over time, GeoDrops' Al gets better at understandi…" at bounding box center [1209, 251] width 566 height 65
click at [945, 253] on div "Continuous Improvement: Over time, GeoDrops' Al gets better at understanding yo…" at bounding box center [1218, 251] width 546 height 65
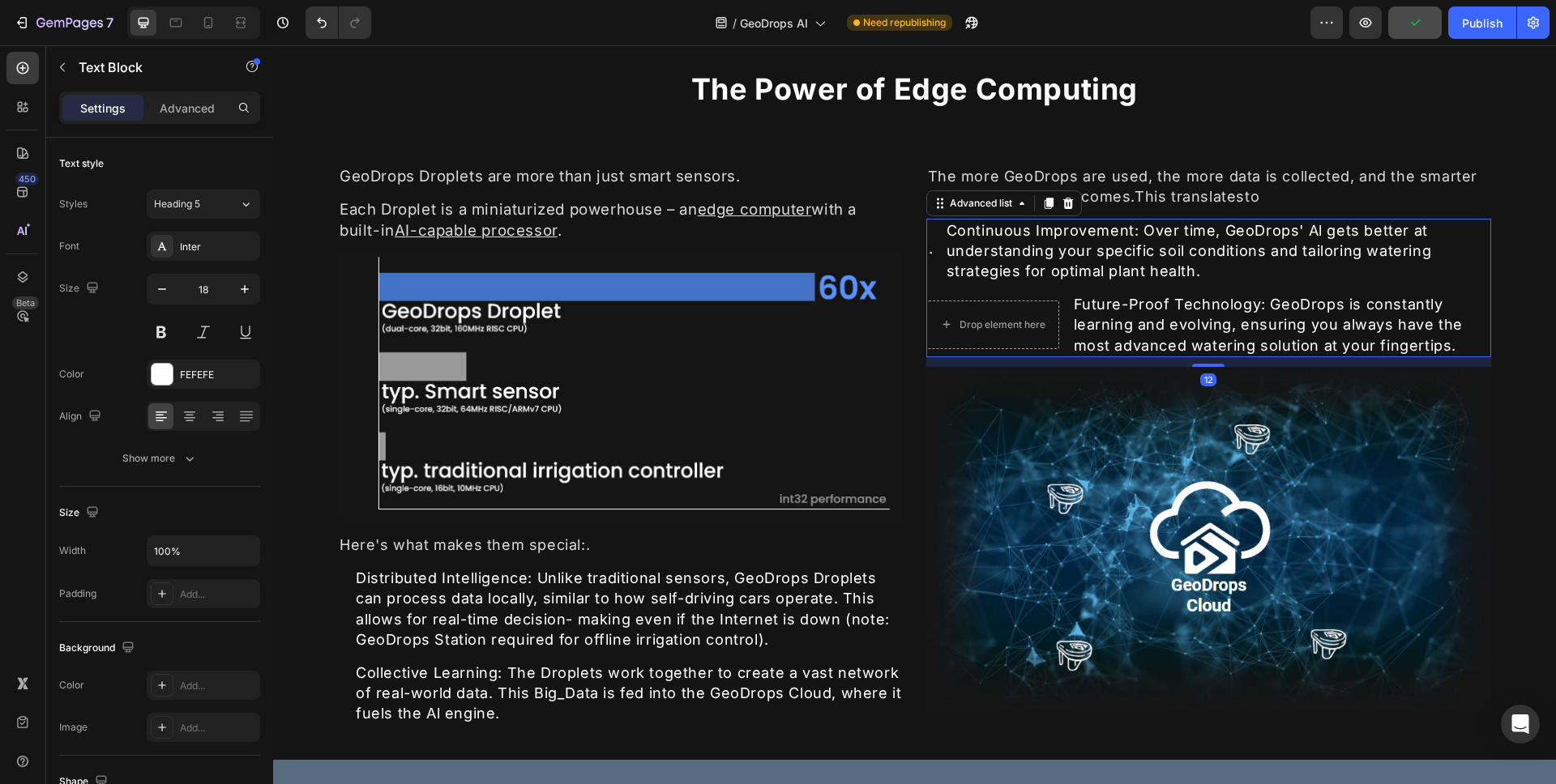
click at [927, 253] on li "Icon Continuous Improvement: Over time, GeoDrops' Al gets better at understandi…" at bounding box center [1209, 251] width 566 height 65
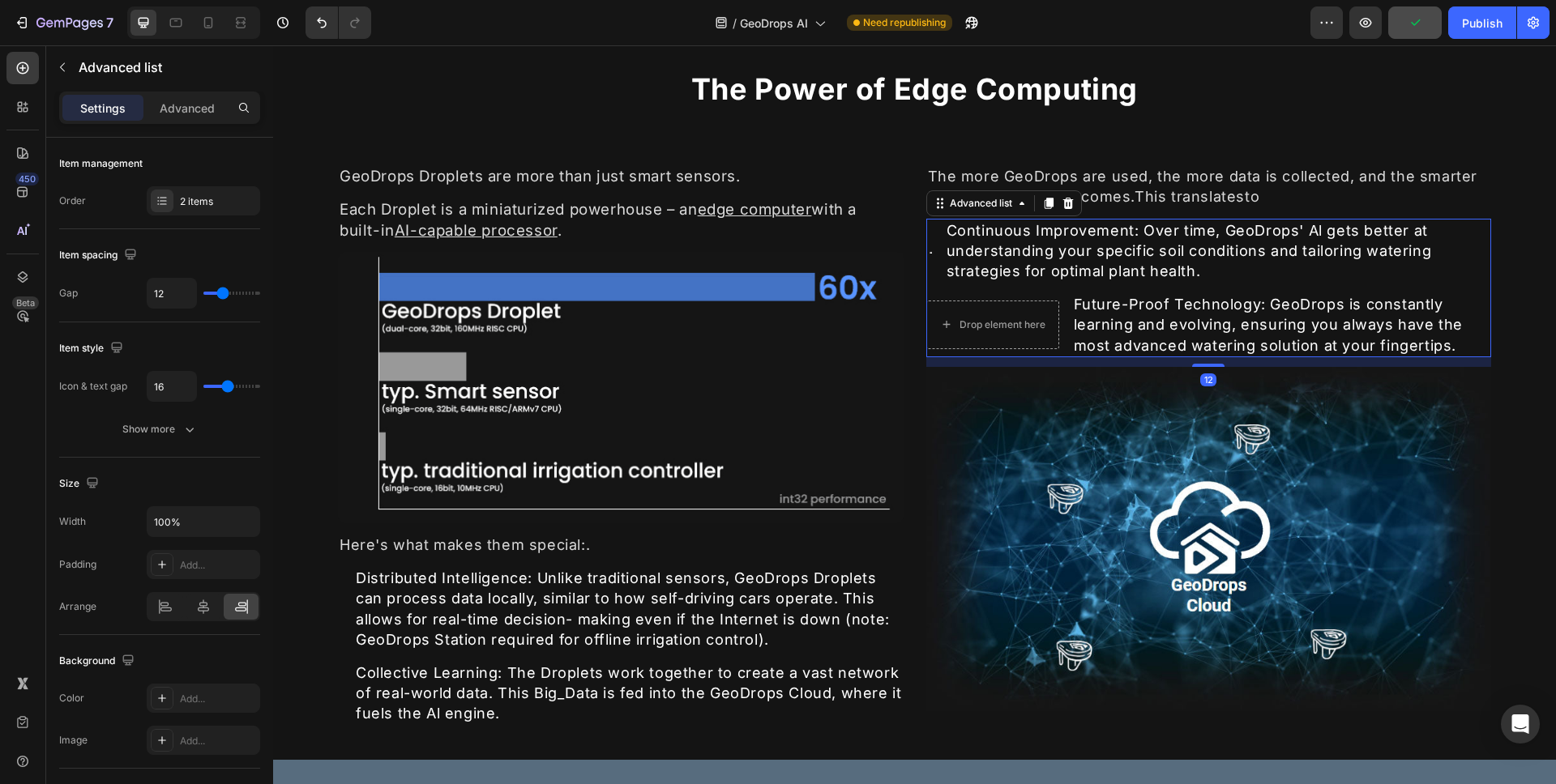
click at [926, 255] on li "Icon Continuous Improvement: Over time, GeoDrops' Al gets better at understandi…" at bounding box center [1209, 251] width 566 height 65
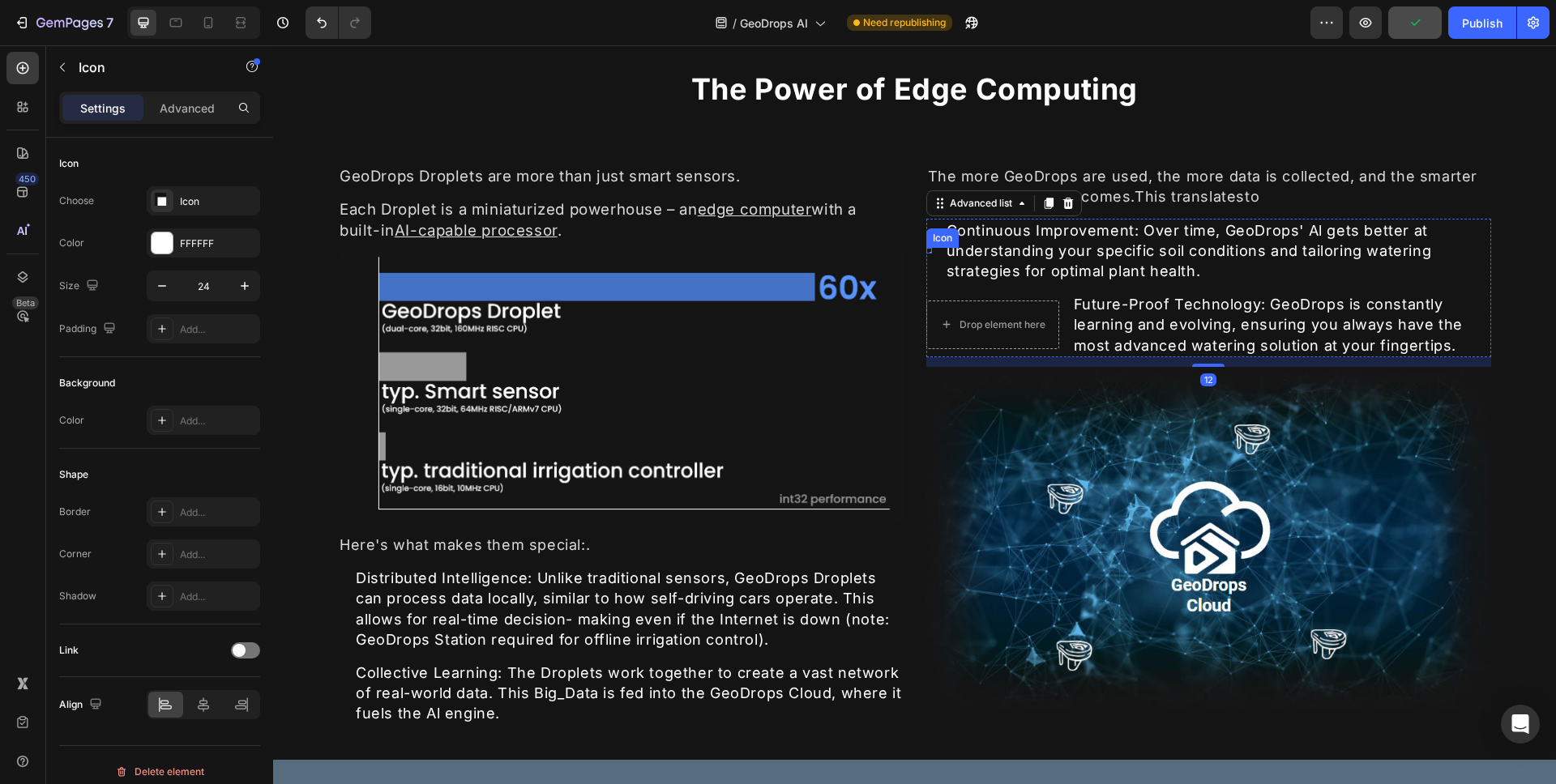
click at [926, 251] on div "Icon" at bounding box center [929, 251] width 5 height 5
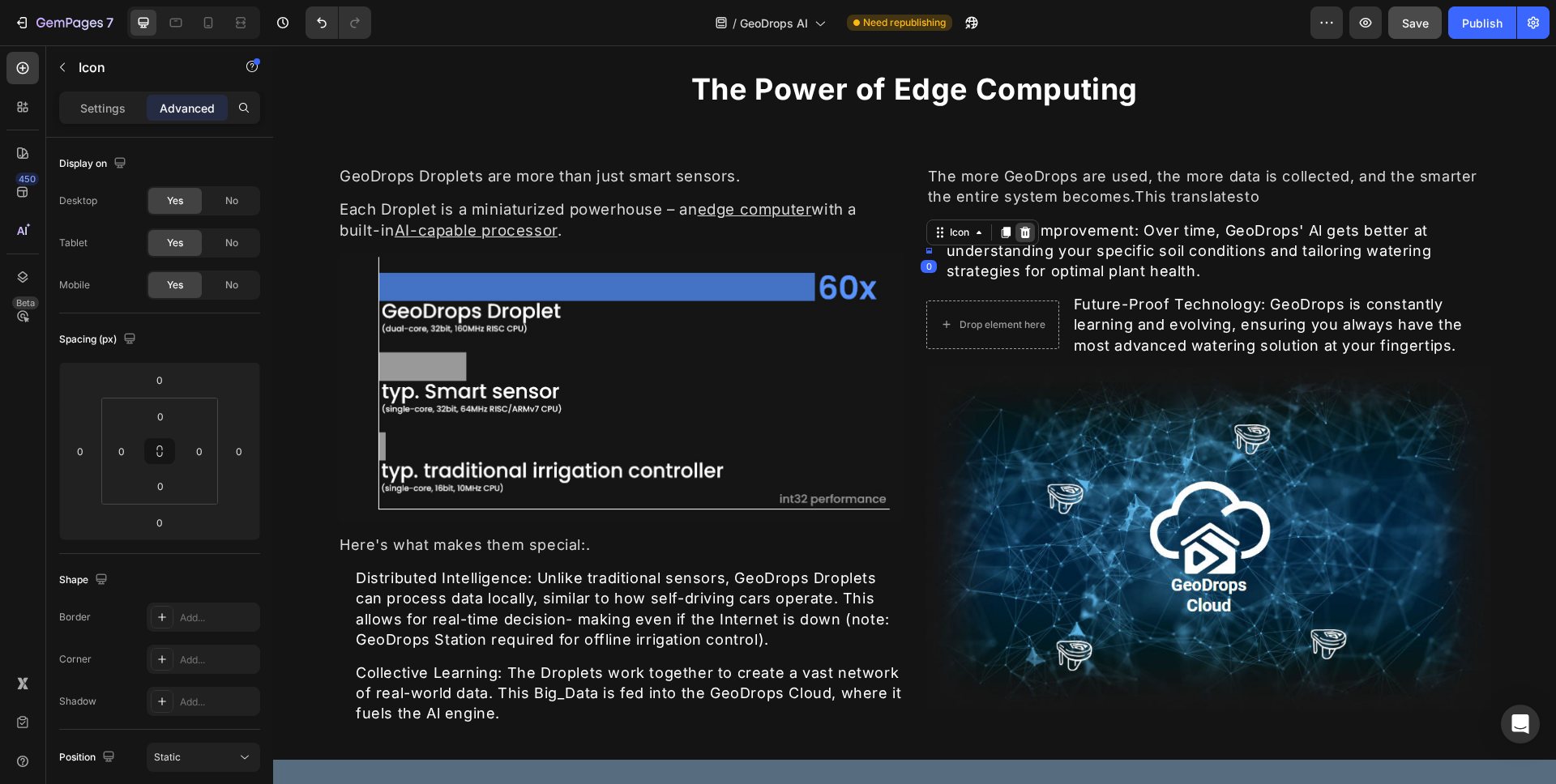
click at [1020, 236] on icon at bounding box center [1025, 233] width 11 height 12
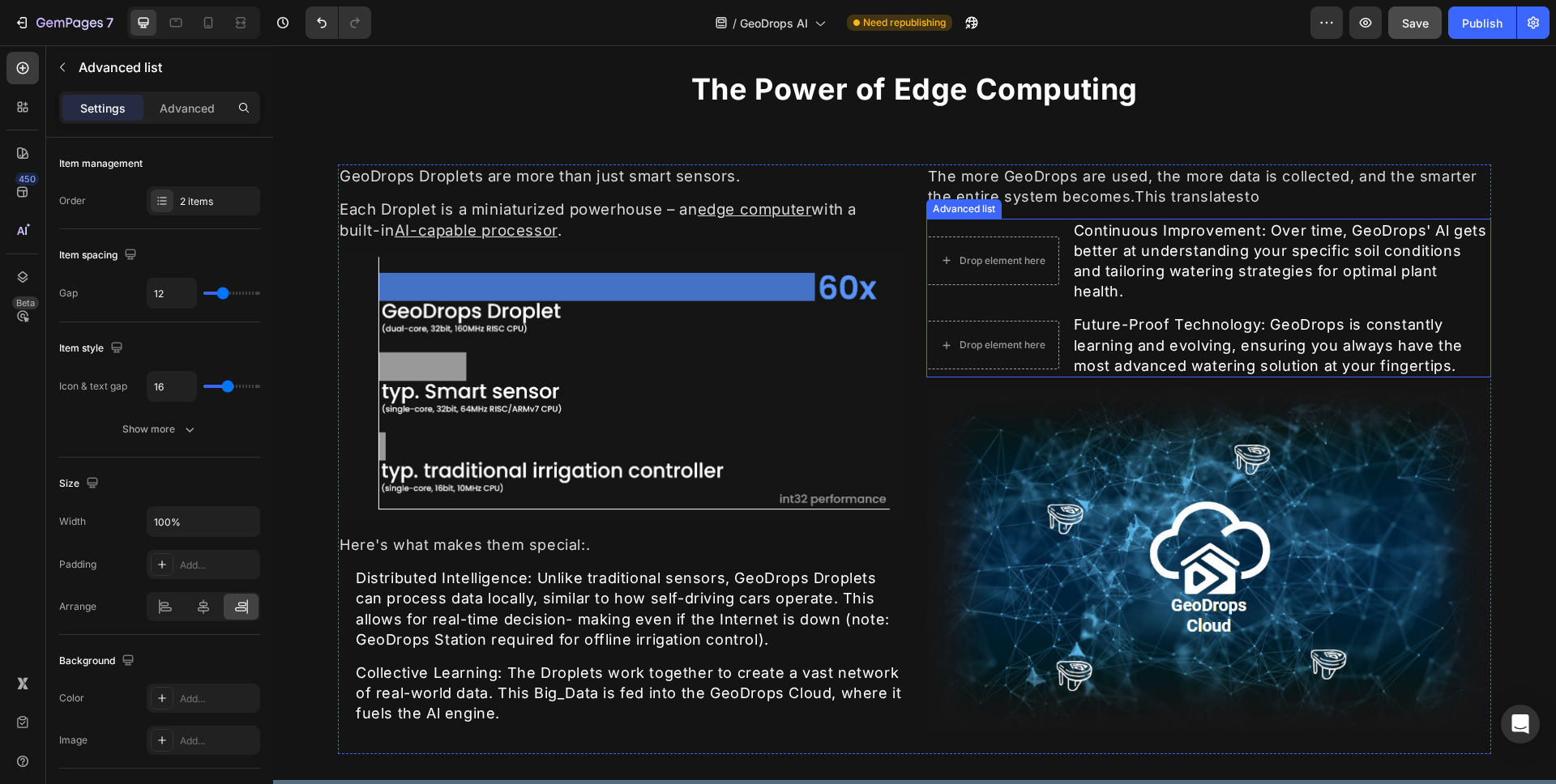
click at [1027, 224] on li "Drop element here Continuous Improvement: Over time, GeoDrops' Al gets better a…" at bounding box center [1209, 261] width 566 height 85
click at [998, 201] on div "Advanced list" at bounding box center [981, 203] width 69 height 14
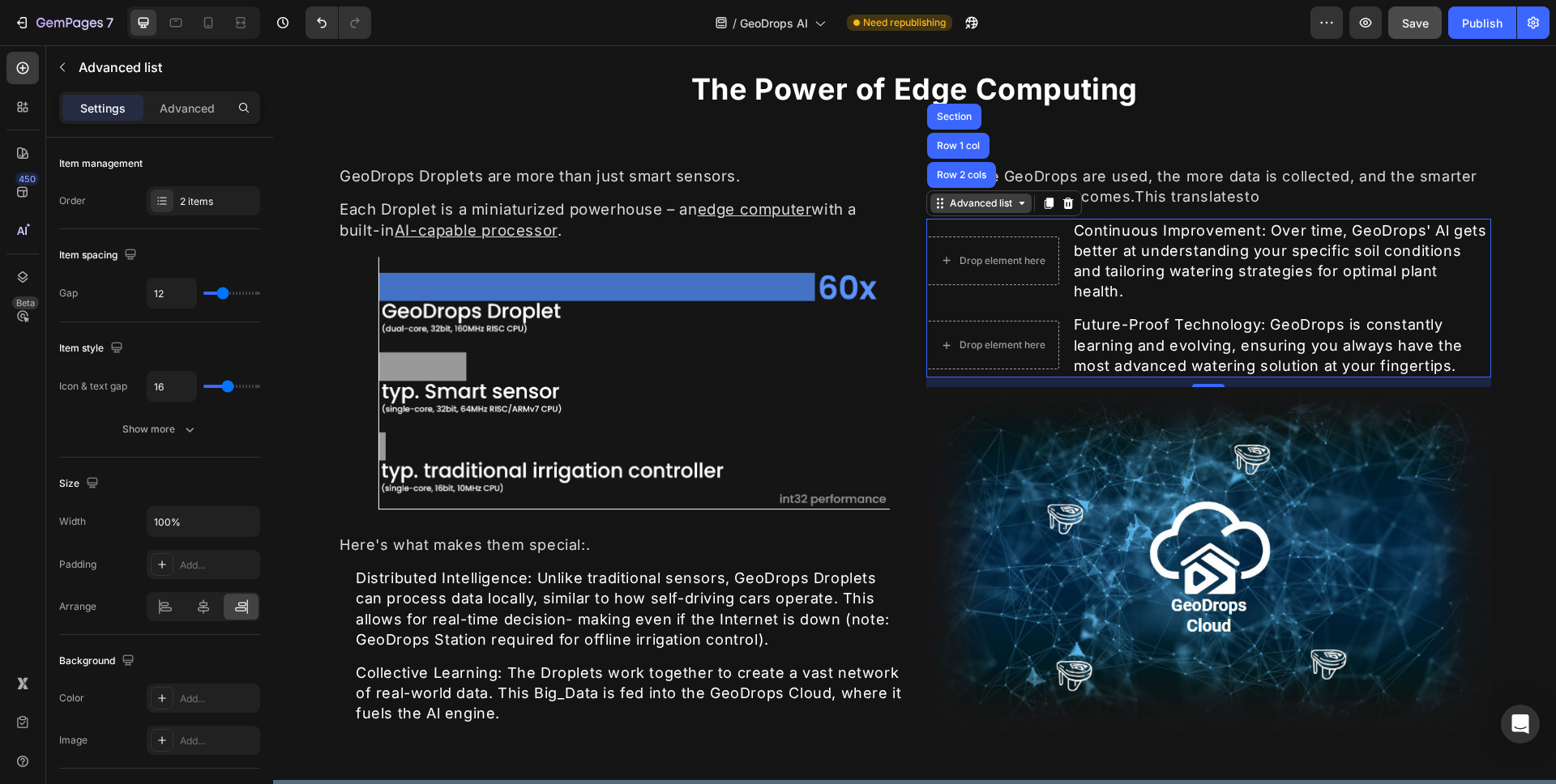
click at [987, 203] on div "Advanced list" at bounding box center [981, 203] width 69 height 14
click at [1050, 234] on li "Drop element here Continuous Improvement: Over time, GeoDrops' Al gets better a…" at bounding box center [1209, 261] width 566 height 85
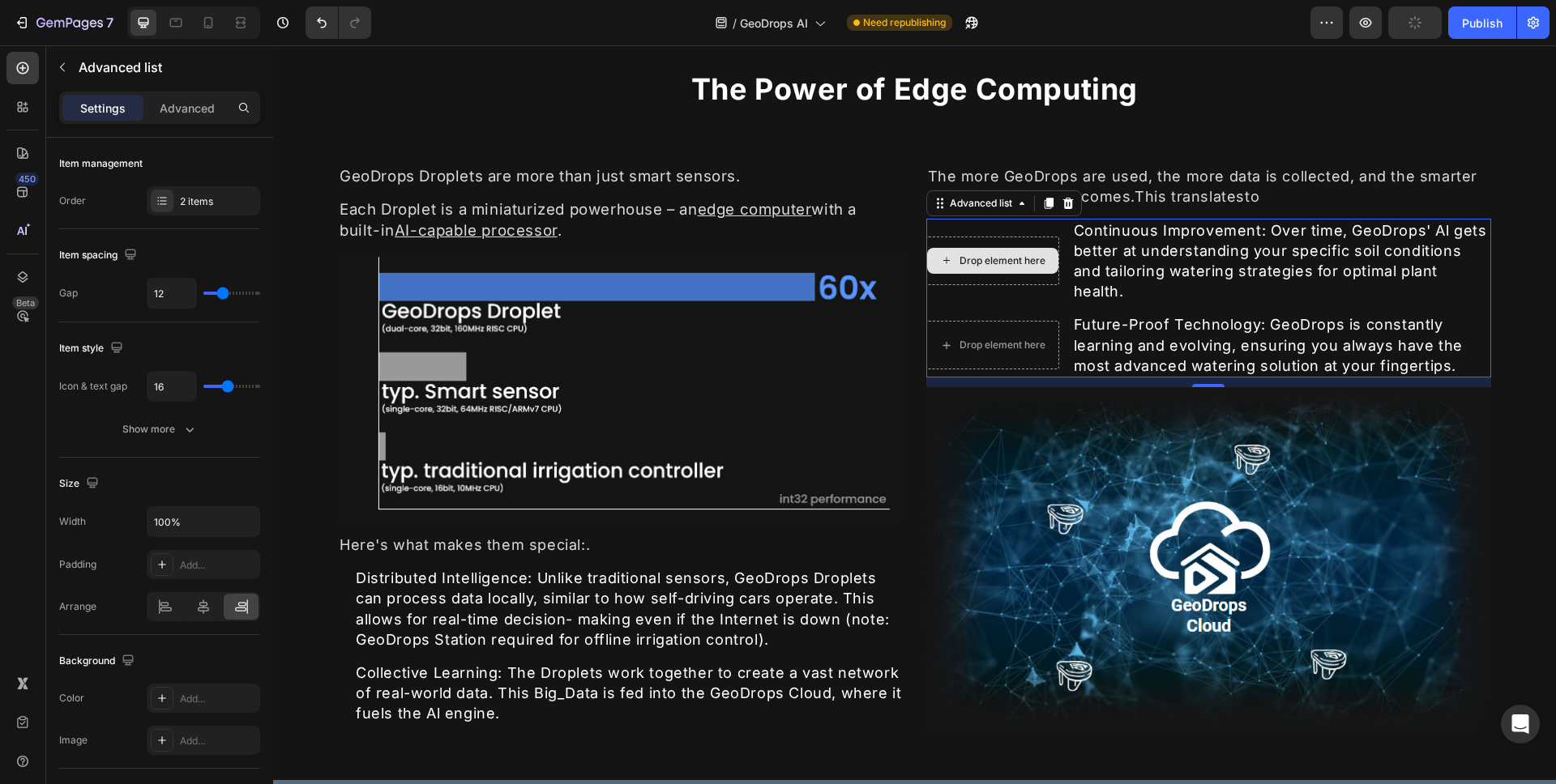
click at [1050, 242] on div "Drop element here" at bounding box center [993, 260] width 133 height 48
click at [1065, 243] on li "Drop element here Continuous Improvement: Over time, GeoDrops' Al gets better a…" at bounding box center [1209, 261] width 566 height 85
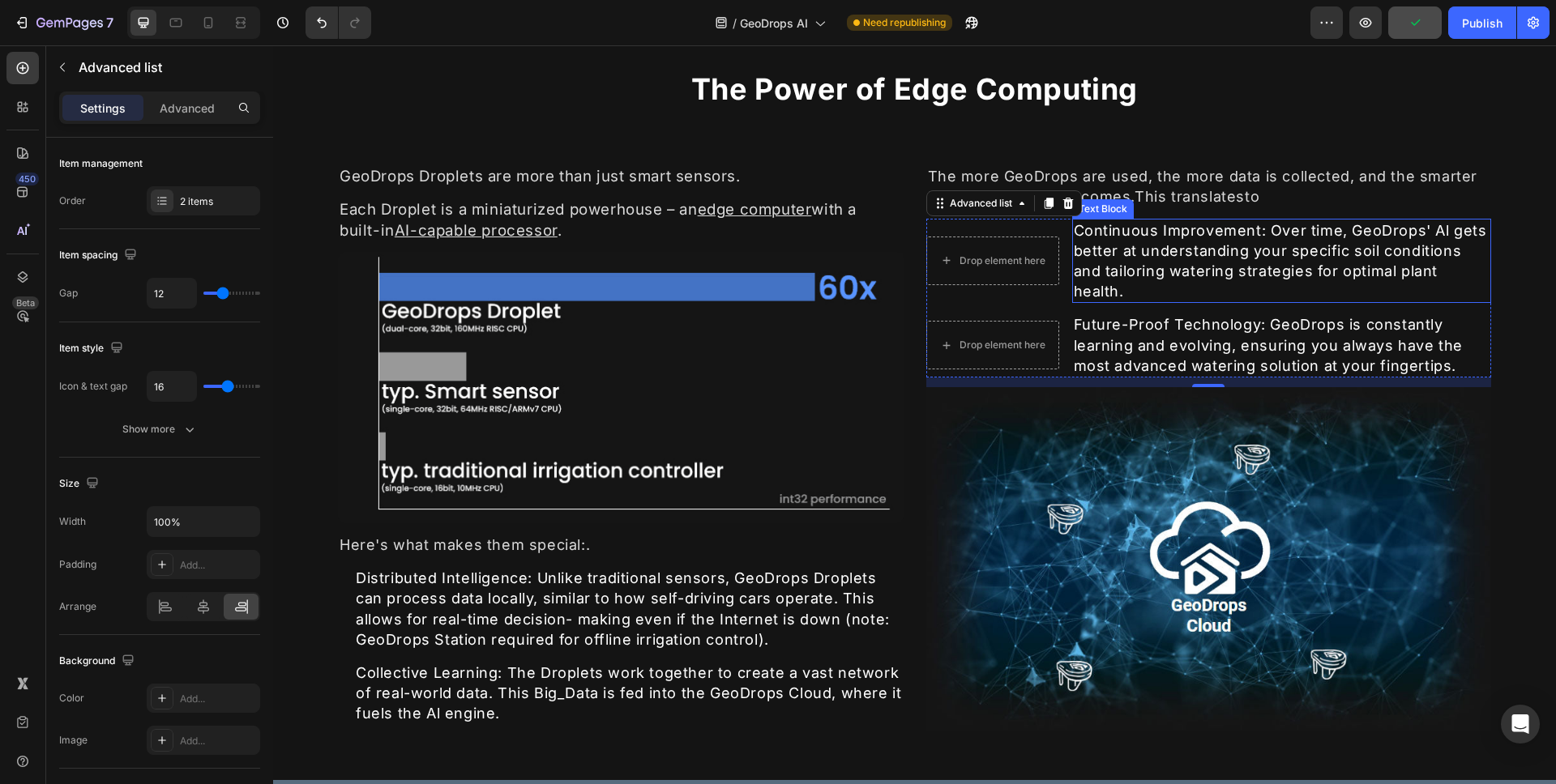
click at [1091, 246] on div "Continuous Improvement: Over time, GeoDrops' Al gets better at understanding yo…" at bounding box center [1282, 261] width 420 height 85
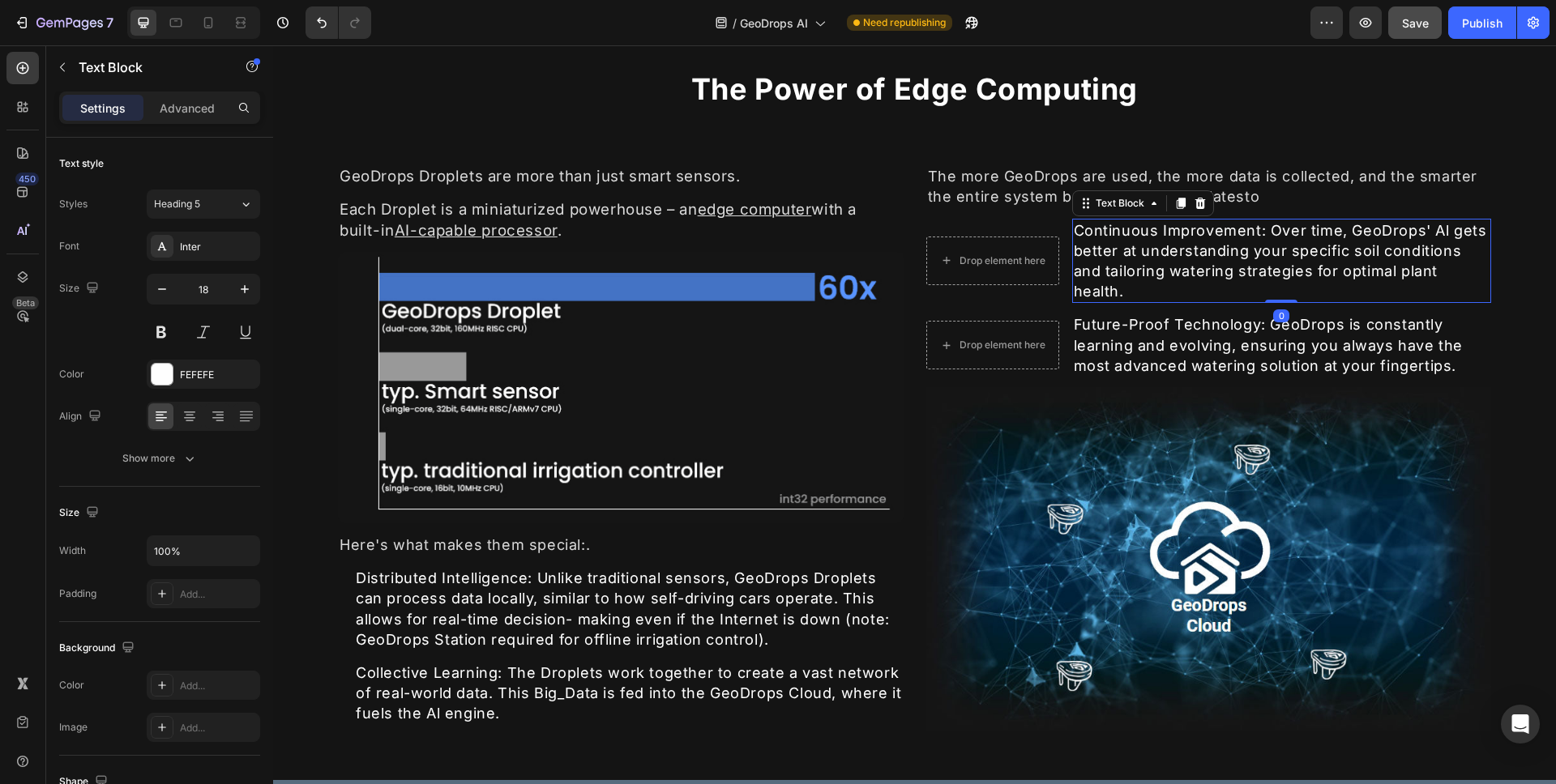
click at [1085, 246] on div "Continuous Improvement: Over time, GeoDrops' Al gets better at understanding yo…" at bounding box center [1282, 261] width 420 height 85
click at [1091, 227] on p "Continuous Improvement: Over time, GeoDrops' Al gets better at understanding yo…" at bounding box center [1283, 260] width 417 height 82
click at [1185, 252] on p "Continuous Improvement: Over time, GeoDrops' Al gets better at understanding yo…" at bounding box center [1283, 260] width 417 height 82
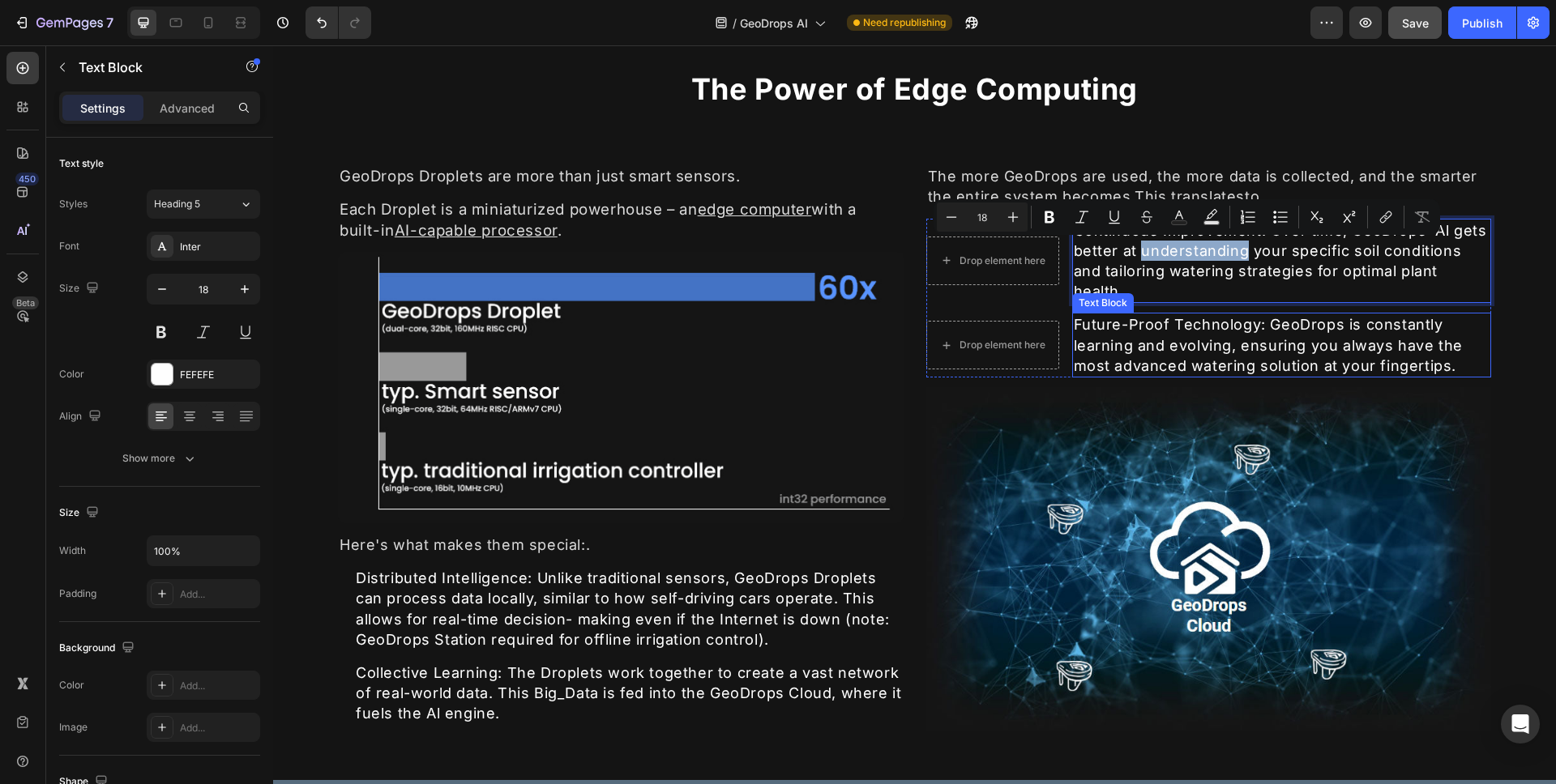
click at [1173, 322] on div "Future-Proof Technology: GeoDrops is constantly learning and evolving, ensuring…" at bounding box center [1282, 345] width 420 height 65
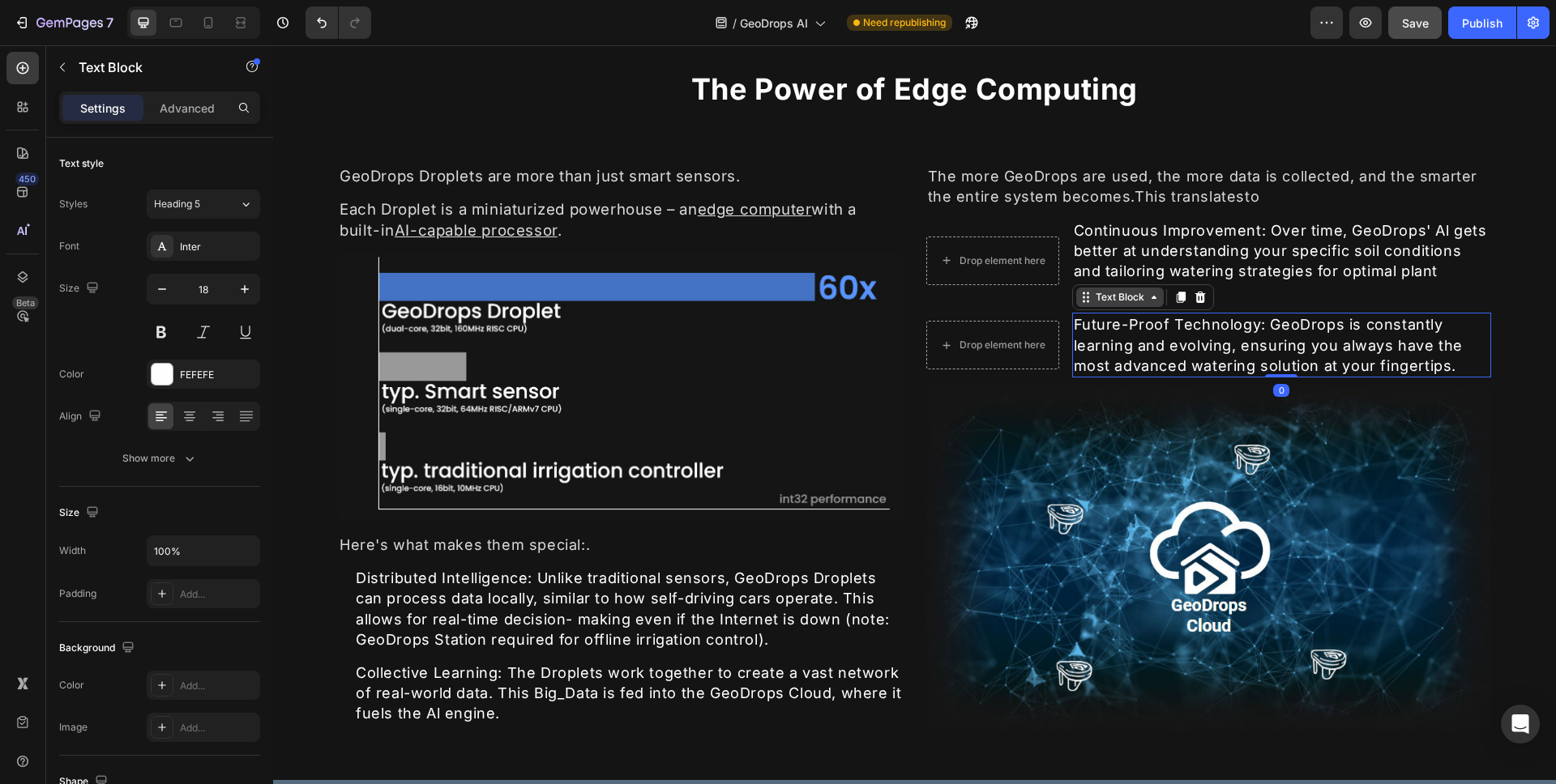
click at [1132, 300] on div "Text Block" at bounding box center [1119, 297] width 55 height 14
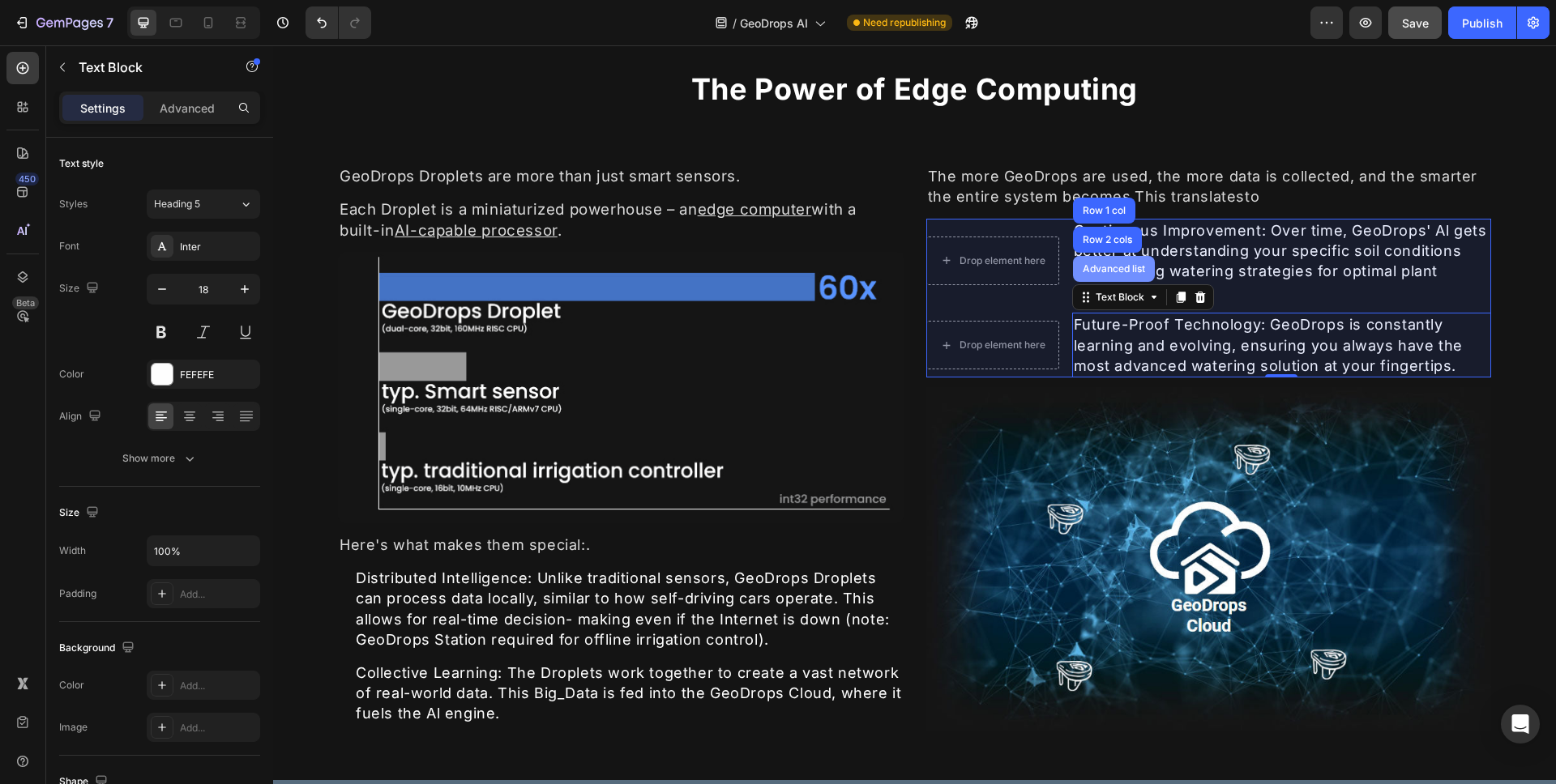
click at [1114, 268] on div "Advanced list" at bounding box center [1114, 269] width 69 height 10
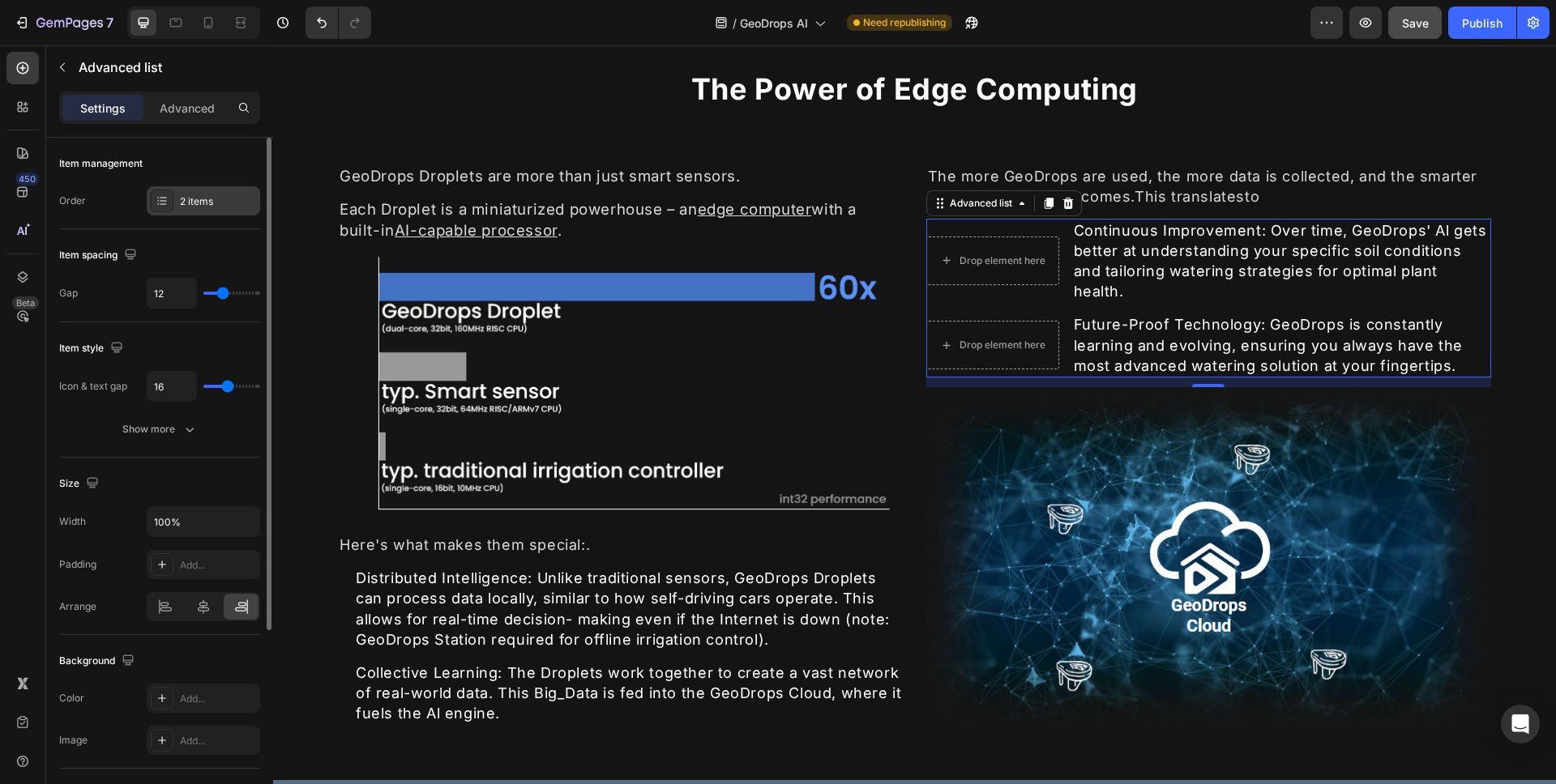
click at [203, 203] on div "2 items" at bounding box center [217, 202] width 76 height 14
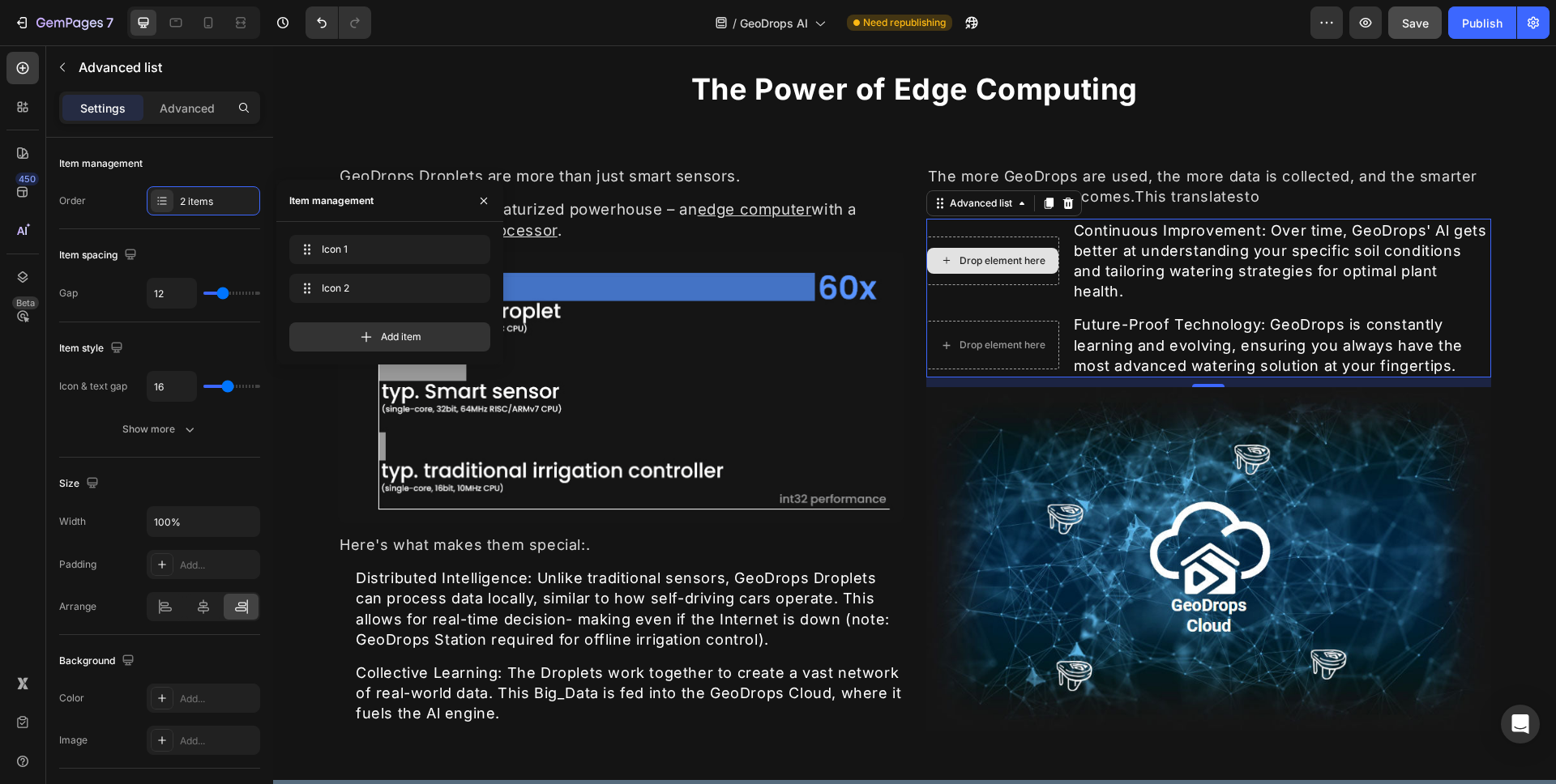
click at [1003, 242] on div "Drop element here" at bounding box center [993, 260] width 133 height 48
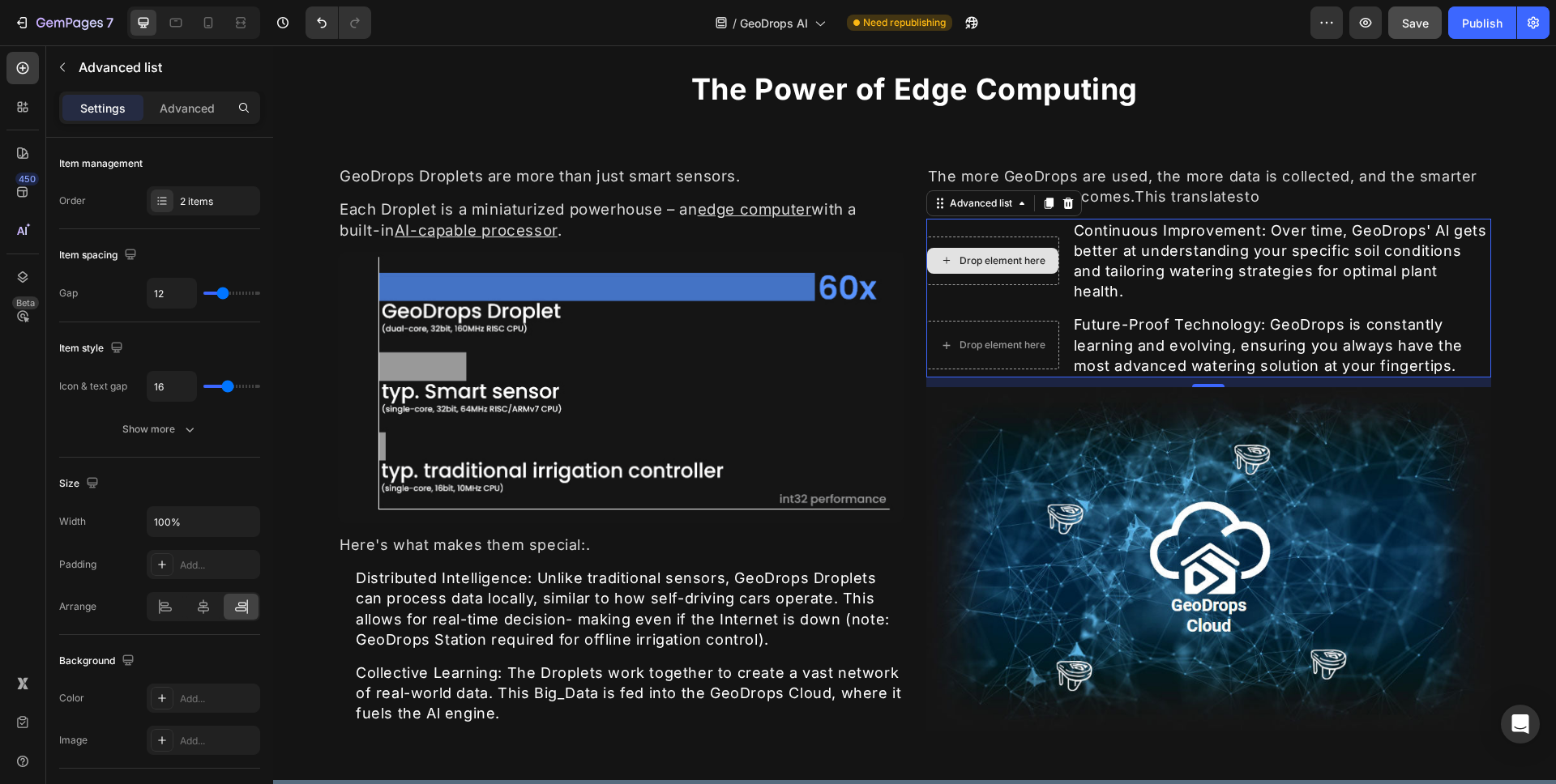
click at [1006, 236] on div "Drop element here" at bounding box center [993, 260] width 133 height 48
click at [1021, 326] on div "Drop element here" at bounding box center [993, 345] width 133 height 48
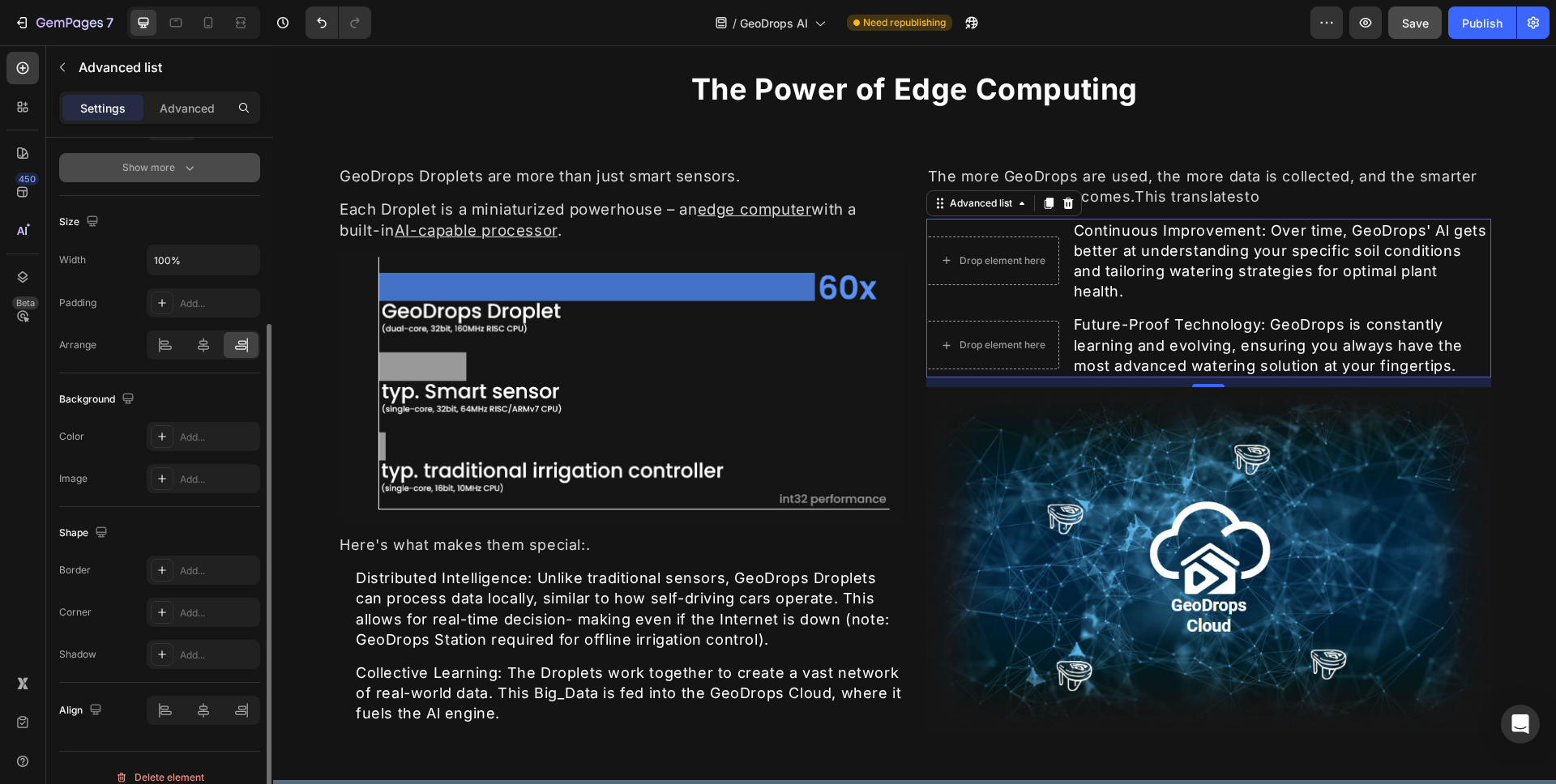
scroll to position [272, 0]
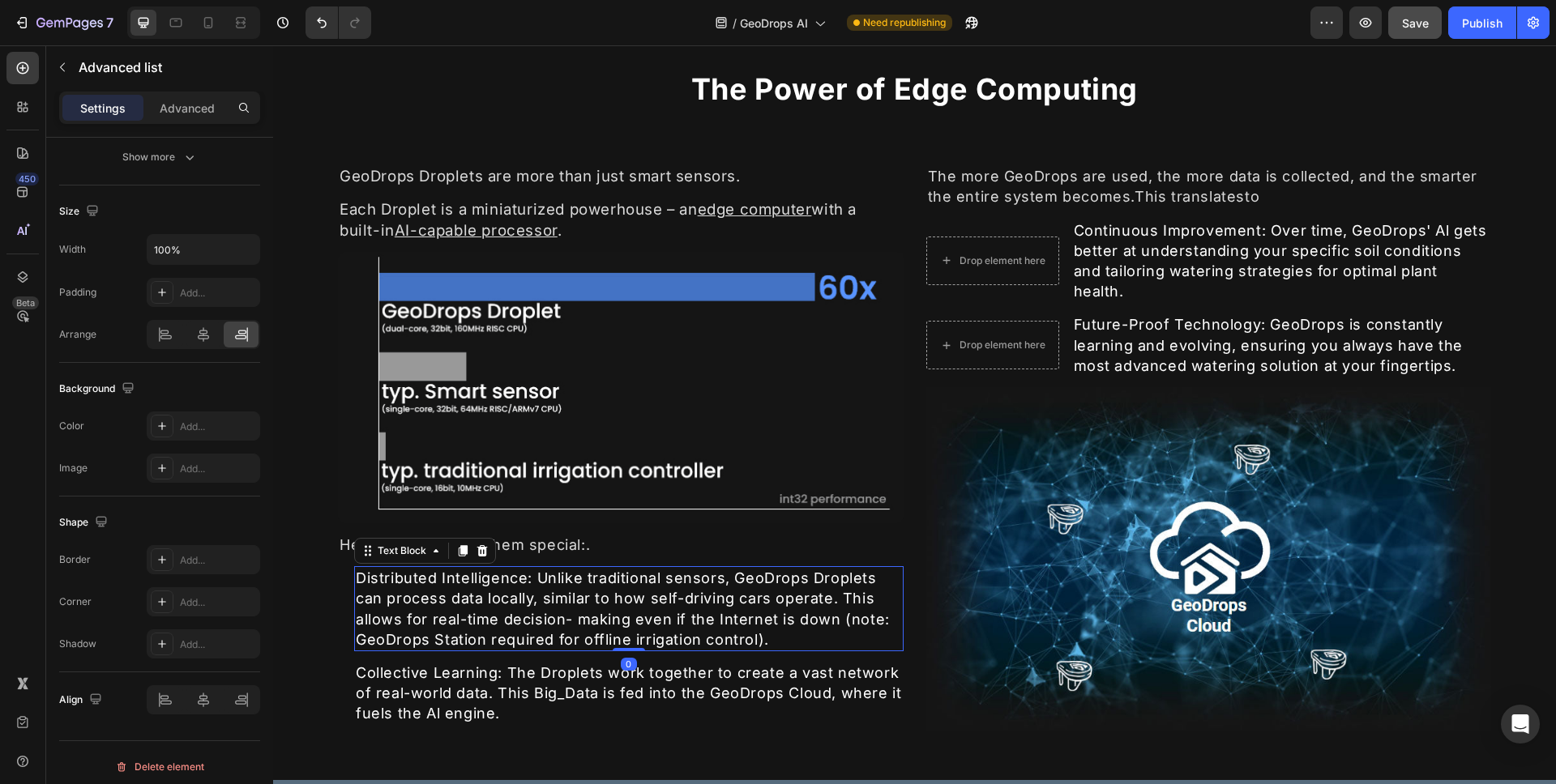
click at [429, 574] on div "Distributed Intelligence: Unlike traditional sensors, GeoDrops Droplets can pro…" at bounding box center [629, 609] width 550 height 85
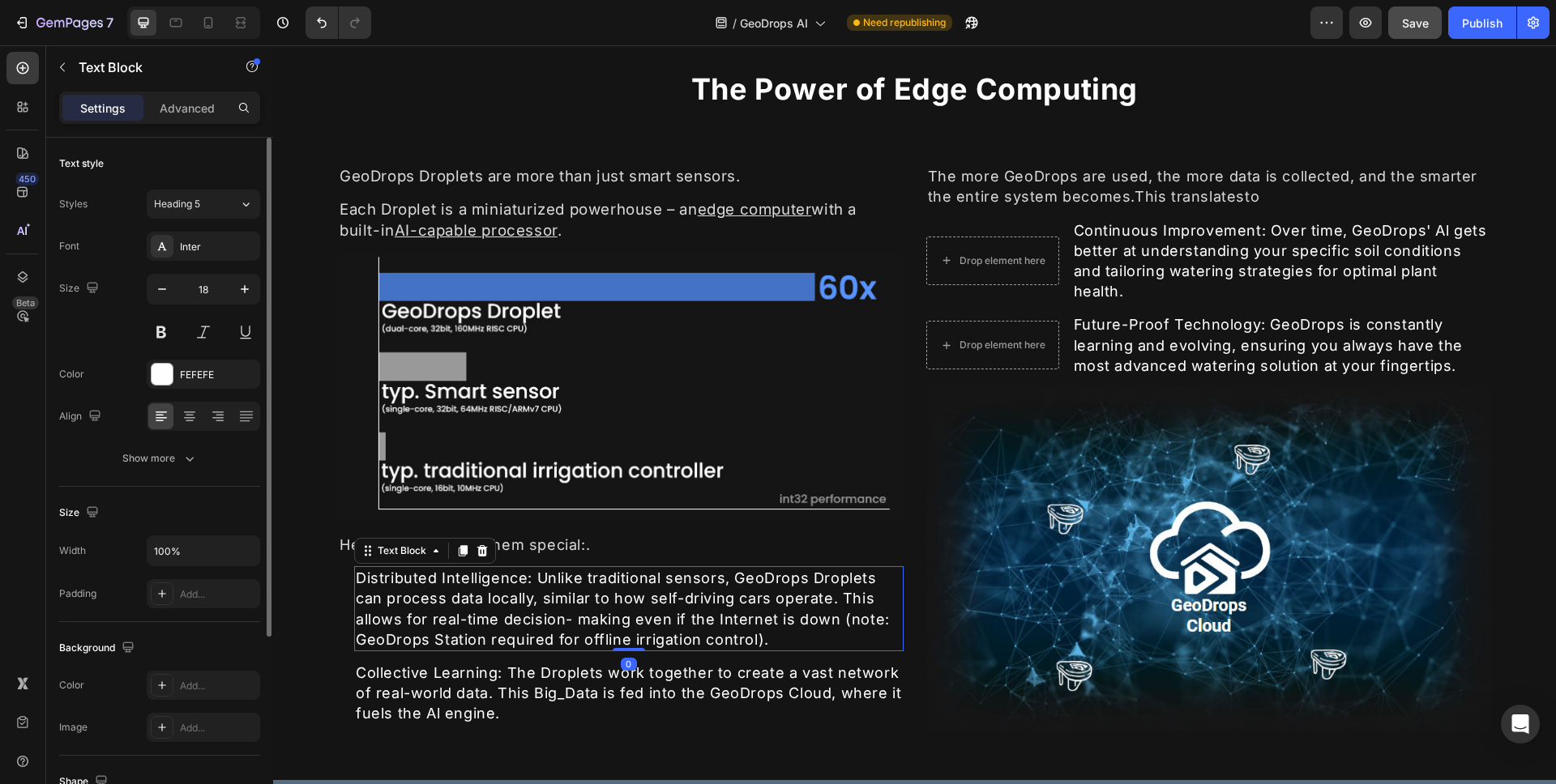
click at [358, 577] on div "Distributed Intelligence: Unlike traditional sensors, GeoDrops Droplets can pro…" at bounding box center [629, 609] width 550 height 85
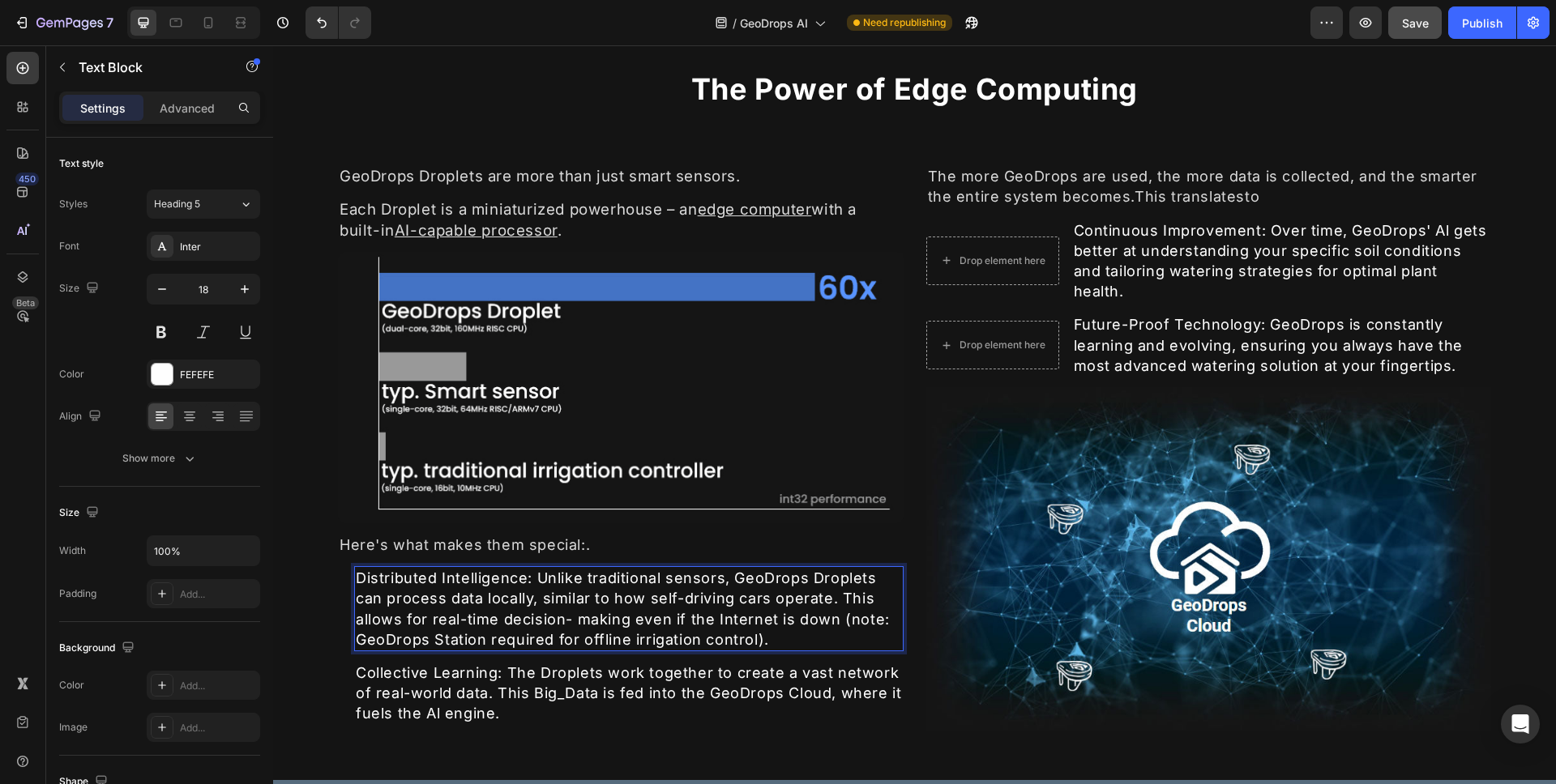
click at [358, 577] on p "Distributed Intelligence: Unlike traditional sensors, GeoDrops Droplets can pro…" at bounding box center [629, 609] width 546 height 82
click at [527, 578] on p "Distributed Intelligence: Unlike traditional sensors, GeoDrops Droplets can pro…" at bounding box center [629, 609] width 546 height 82
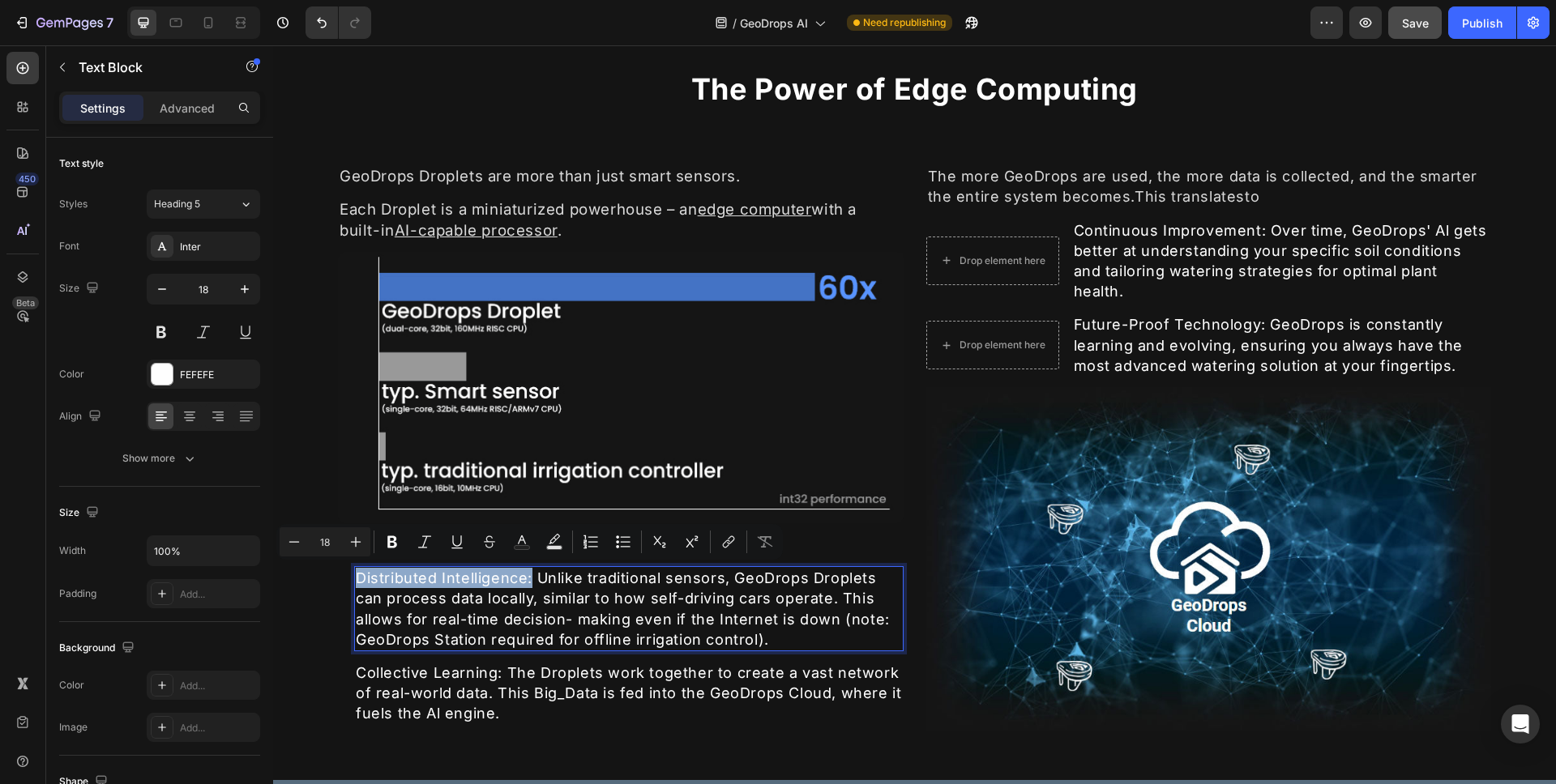
click at [527, 580] on p "Distributed Intelligence: Unlike traditional sensors, GeoDrops Droplets can pro…" at bounding box center [629, 609] width 546 height 82
click at [525, 579] on p "Distributed Intelligence: Unlike traditional sensors, GeoDrops Droplets can pro…" at bounding box center [629, 609] width 546 height 82
click at [526, 577] on p "Distributed Intelligence: Unlike traditional sensors, GeoDrops Droplets can pro…" at bounding box center [629, 609] width 546 height 82
click at [522, 577] on p "Distributed Intelligence: Unlike traditional sensors, GeoDrops Droplets can pro…" at bounding box center [629, 609] width 546 height 82
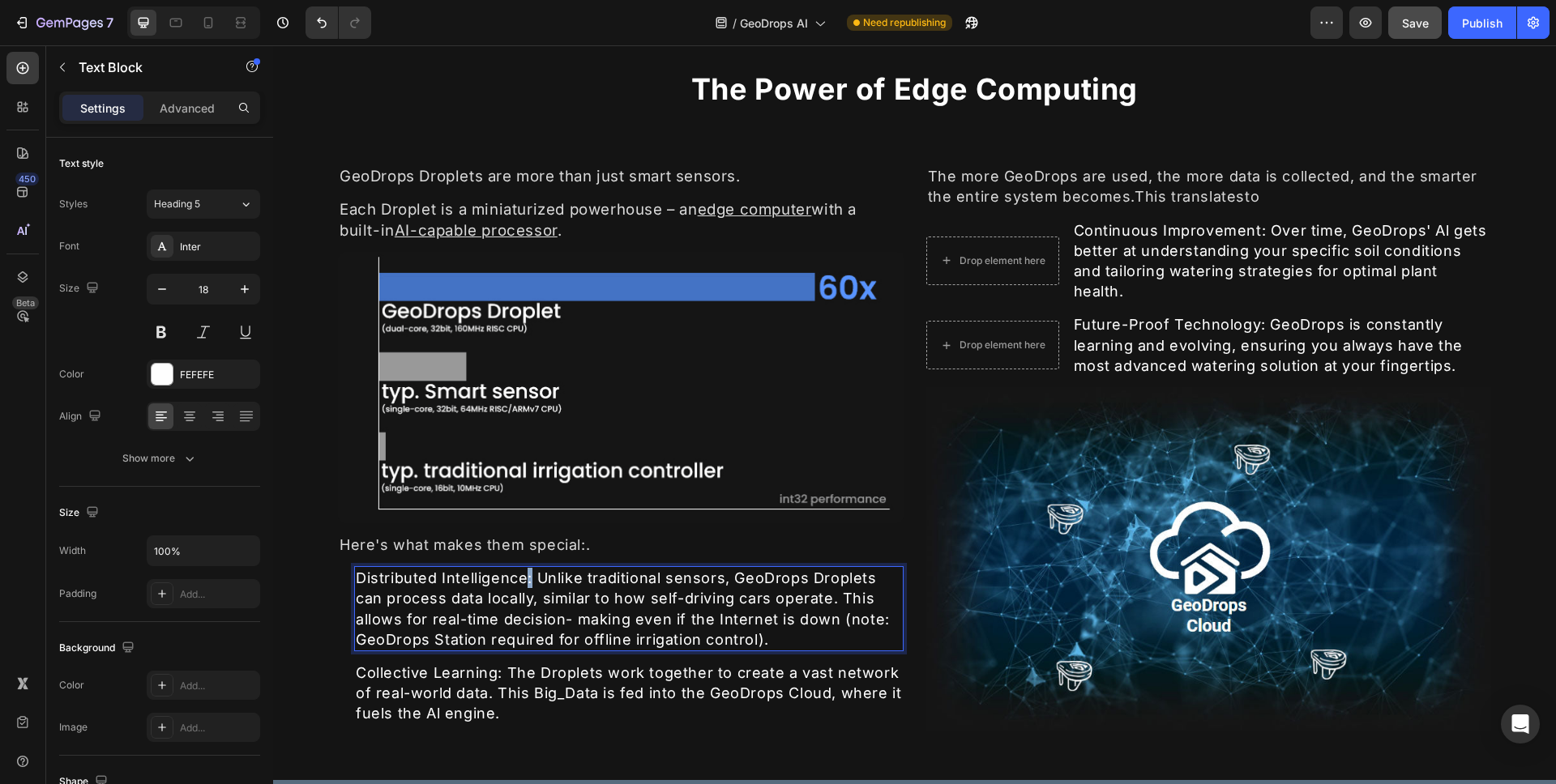
click at [522, 577] on p "Distributed Intelligence: Unlike traditional sensors, GeoDrops Droplets can pro…" at bounding box center [629, 609] width 546 height 82
click at [526, 577] on p "Distributed Intelligence: Unlike traditional sensors, GeoDrops Droplets can pro…" at bounding box center [629, 609] width 546 height 82
click at [362, 579] on p "Distributed Intelligence: Unlike traditional sensors, GeoDrops Droplets can pro…" at bounding box center [629, 609] width 546 height 82
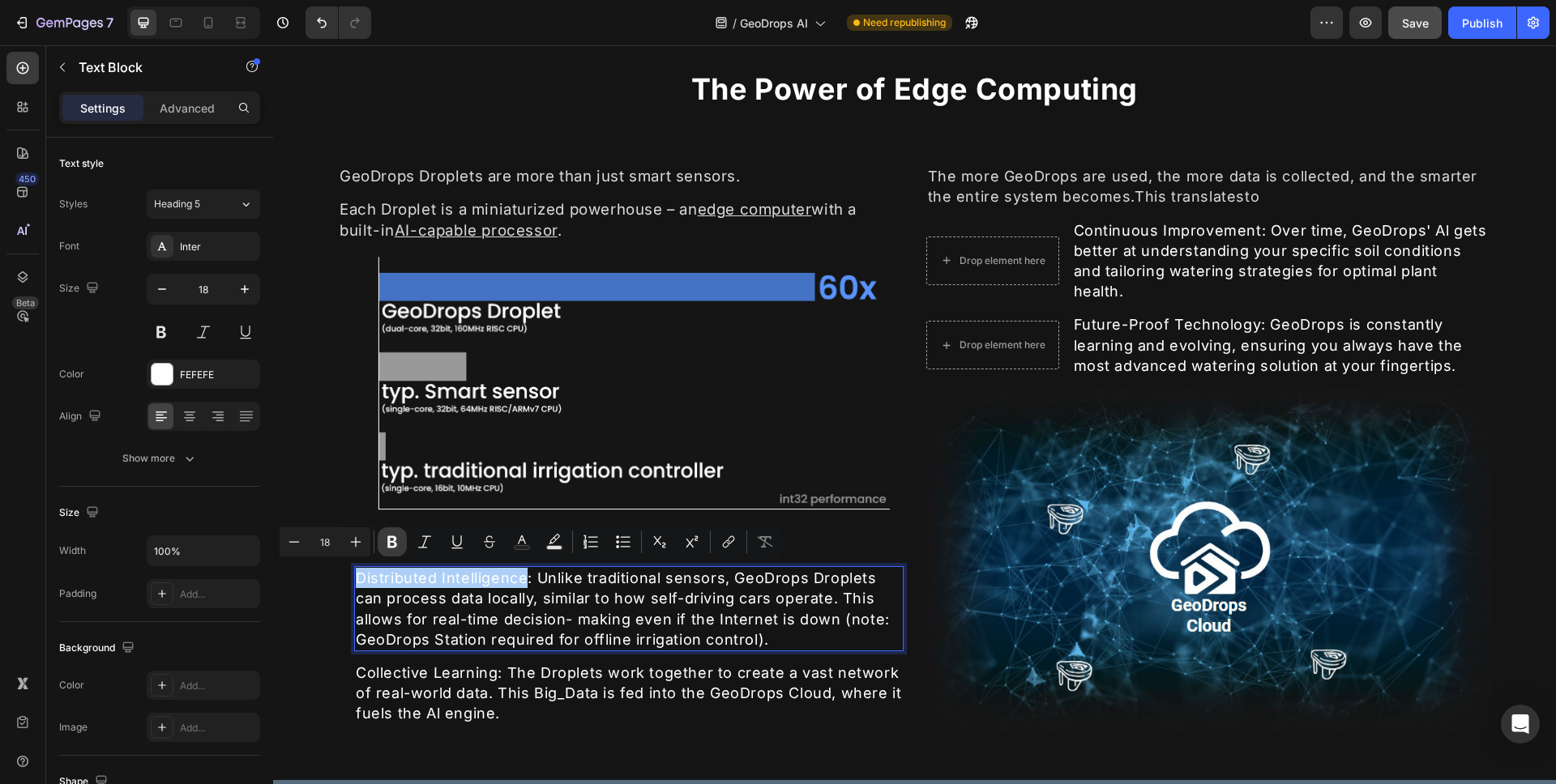
click at [387, 537] on icon "Editor contextual toolbar" at bounding box center [392, 542] width 10 height 13
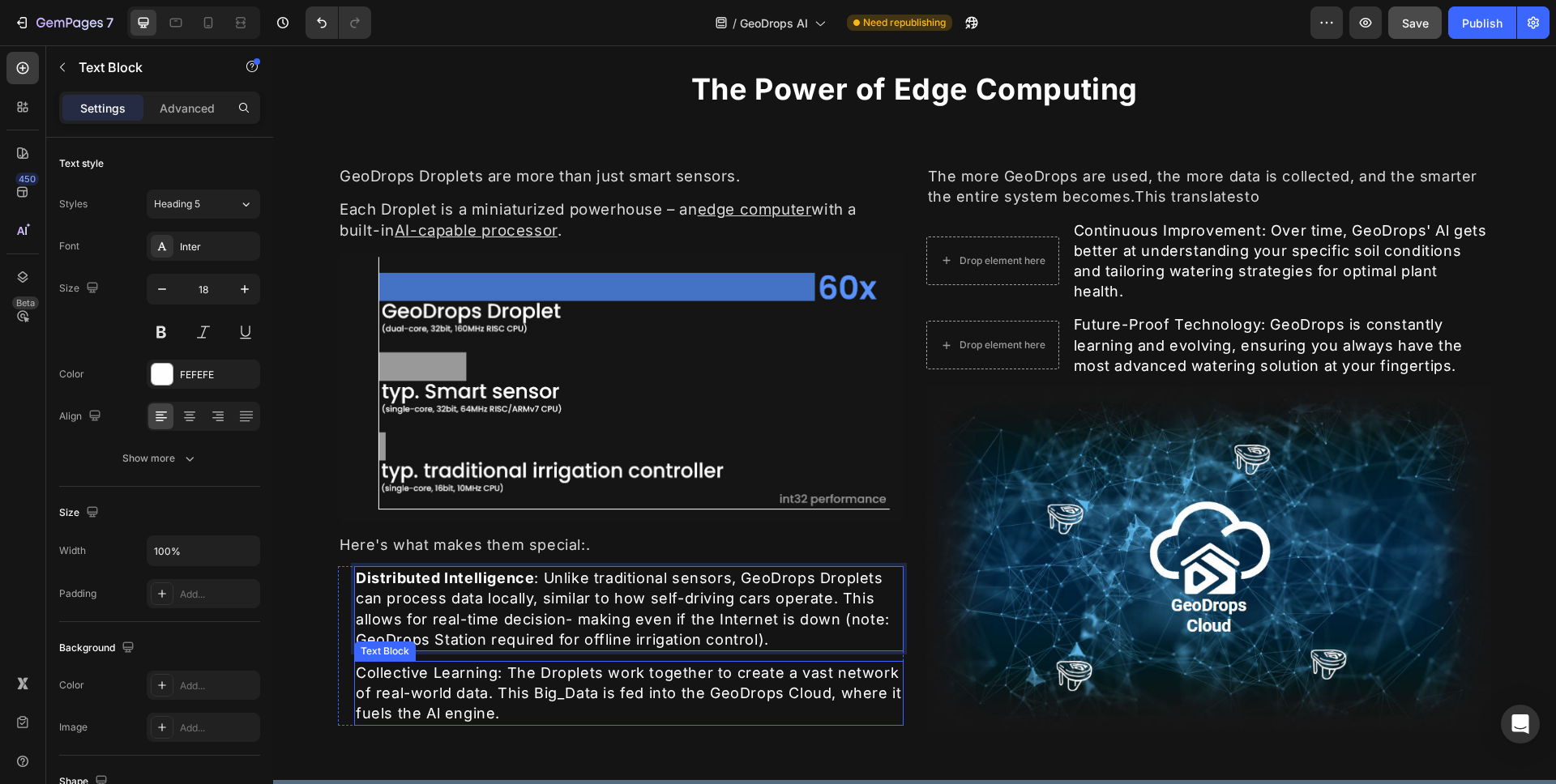
click at [402, 666] on div "Collective Learning: The Droplets work together to create a vast network of rea…" at bounding box center [629, 693] width 550 height 65
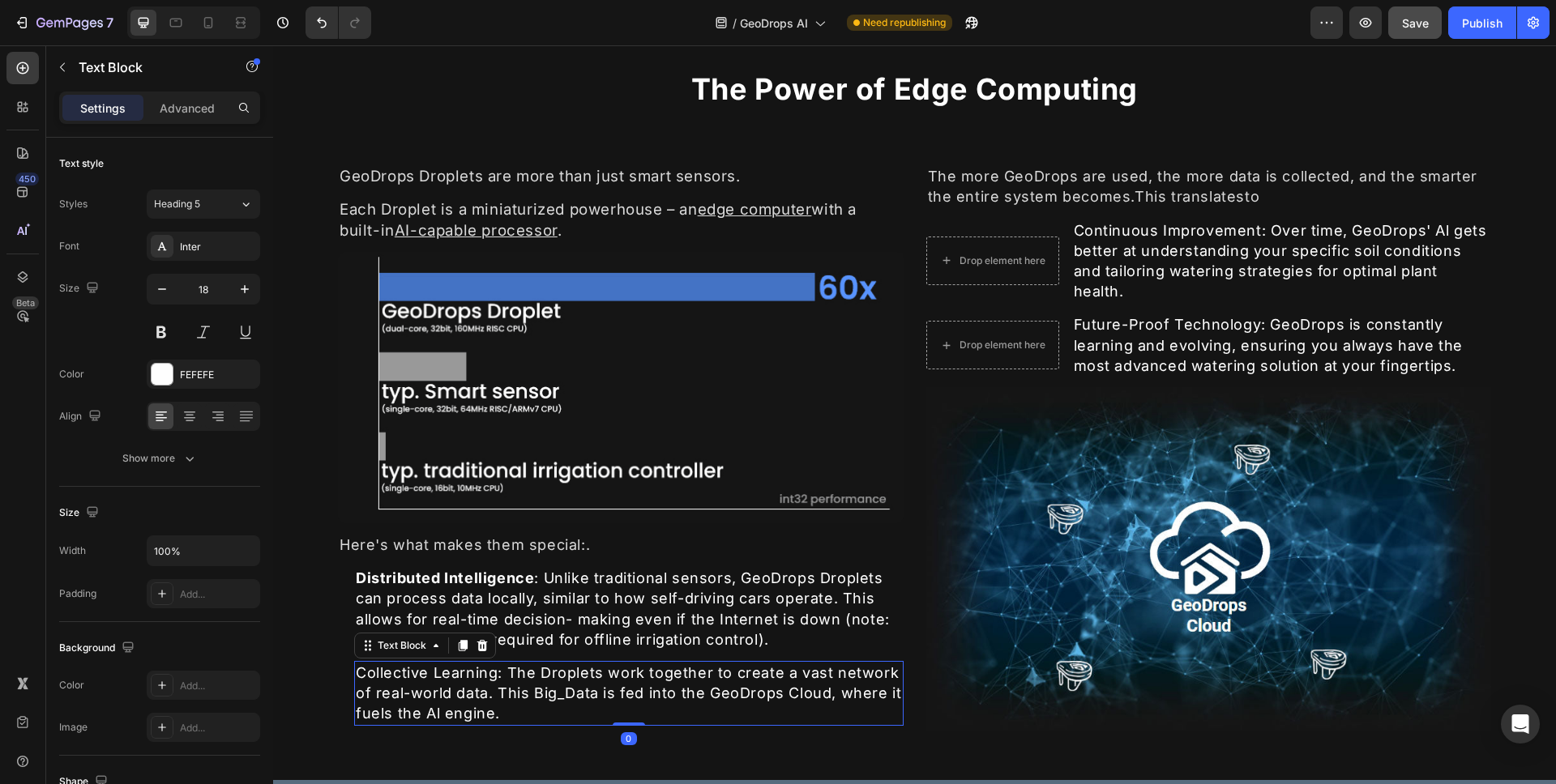
click at [386, 669] on div "Collective Learning: The Droplets work together to create a vast network of rea…" at bounding box center [629, 693] width 550 height 65
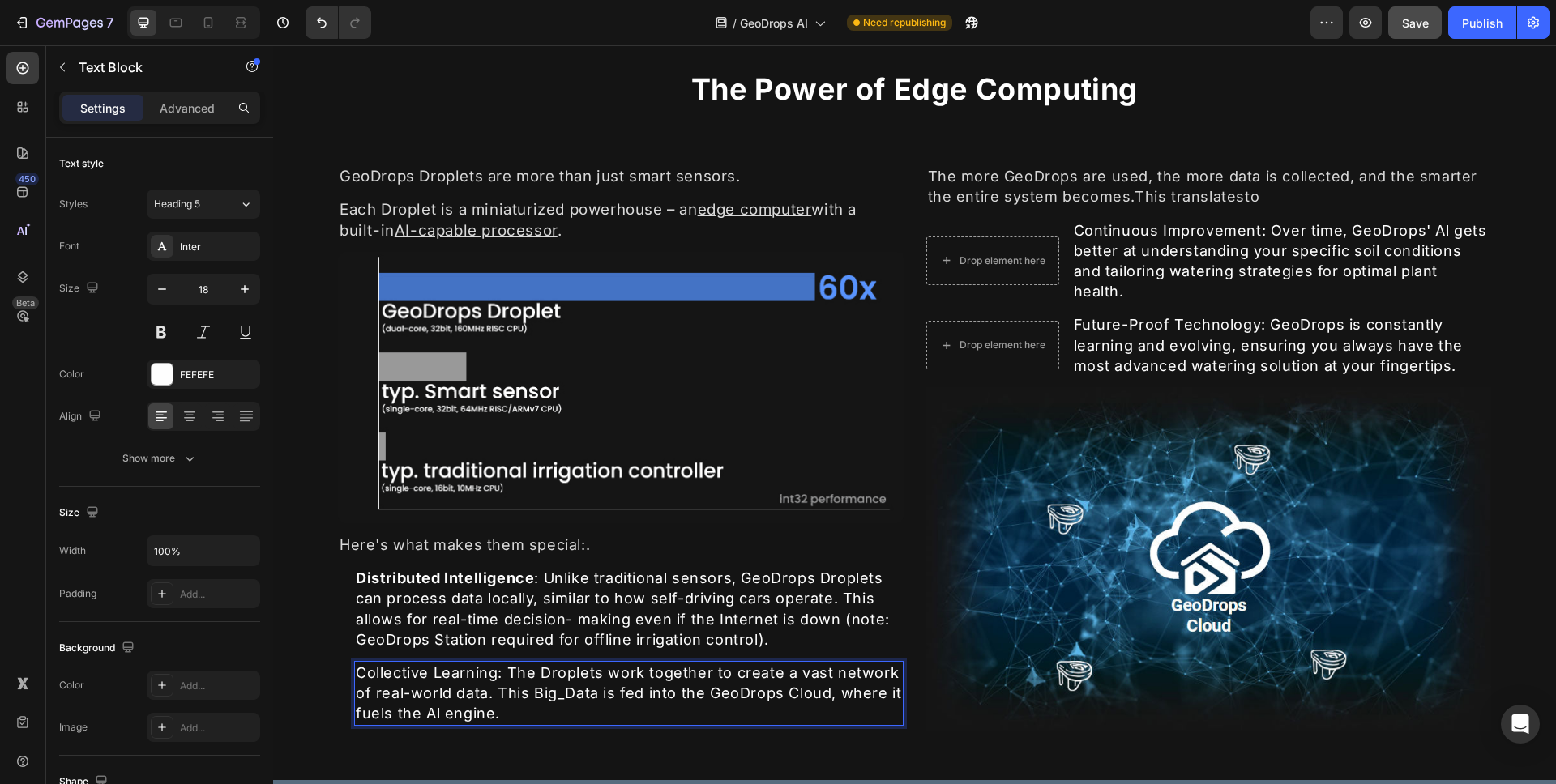
click at [386, 669] on p "Collective Learning: The Droplets work together to create a vast network of rea…" at bounding box center [629, 693] width 546 height 62
click at [499, 671] on p "Collective Learning: The Droplets work together to create a vast network of rea…" at bounding box center [629, 693] width 546 height 62
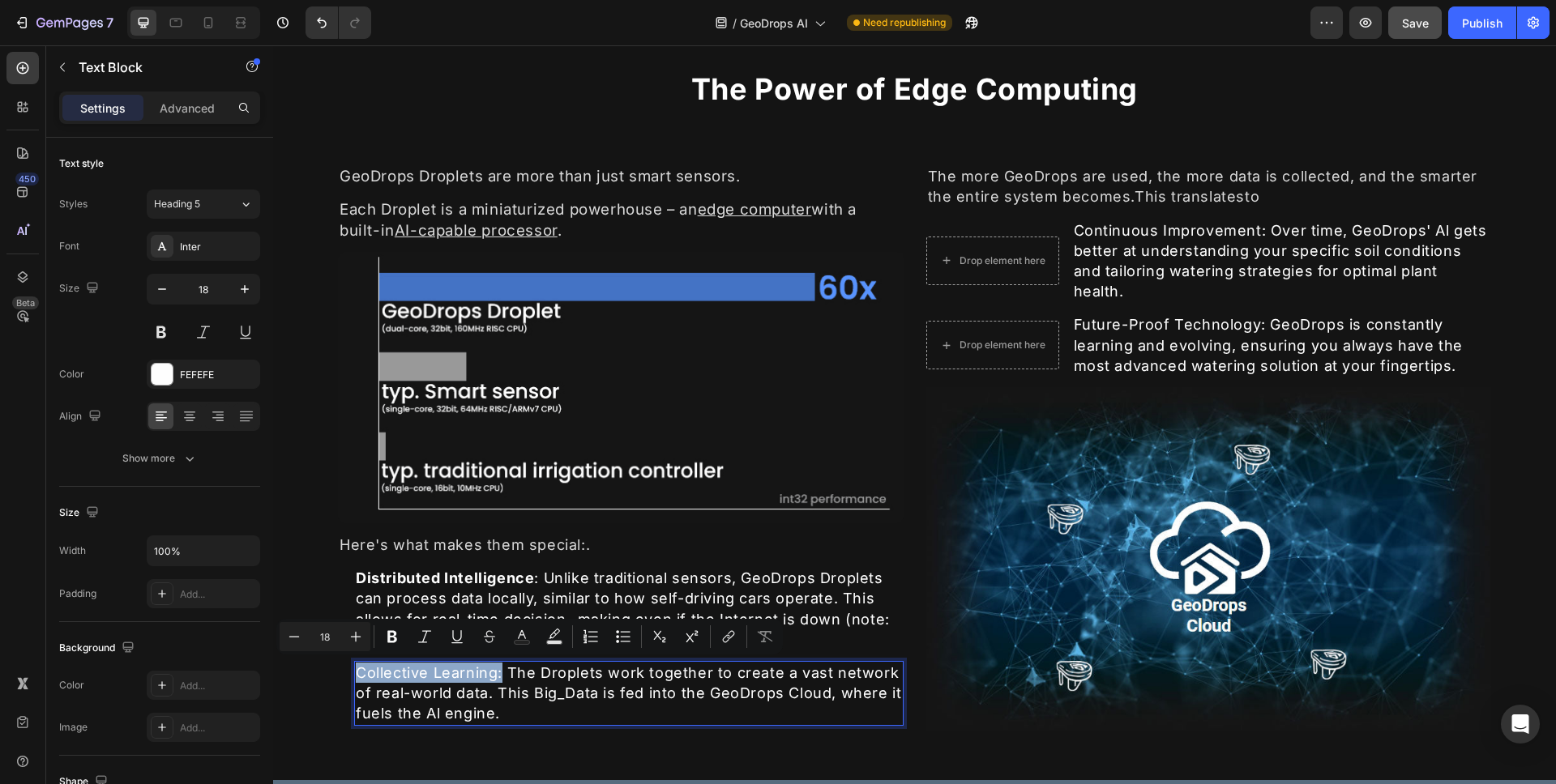
click at [504, 674] on p "Collective Learning: The Droplets work together to create a vast network of rea…" at bounding box center [629, 693] width 546 height 62
drag, startPoint x: 495, startPoint y: 674, endPoint x: 354, endPoint y: 670, distance: 141.1
click at [354, 670] on div "Collective Learning: The Droplets work together to create a vast network of rea…" at bounding box center [629, 693] width 550 height 65
click at [386, 637] on icon "Editor contextual toolbar" at bounding box center [393, 637] width 16 height 16
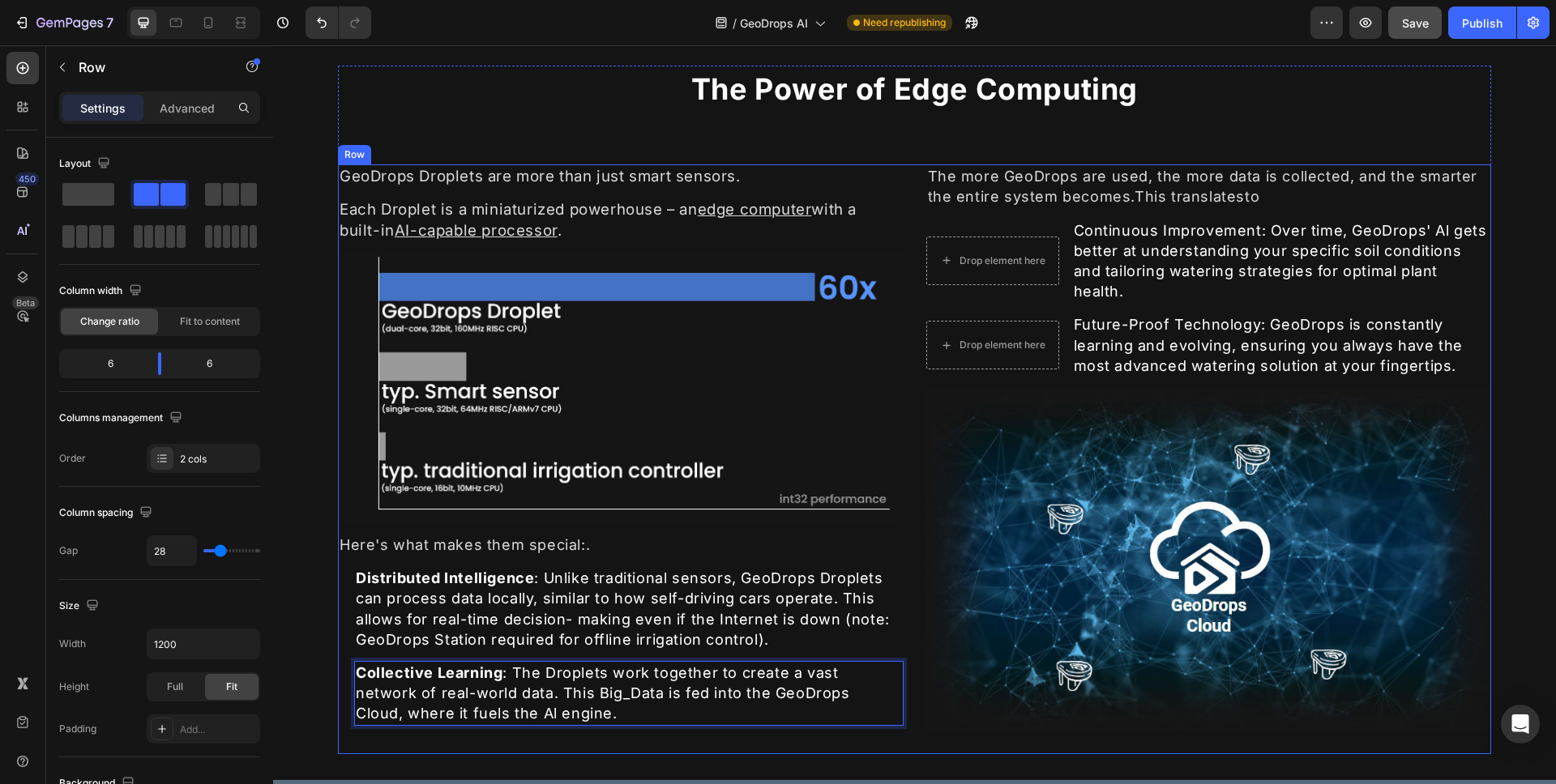
click at [914, 646] on div "GeoDrops Droplets are more than just smart sensors. Text Block Each Droplet is …" at bounding box center [915, 459] width 1154 height 590
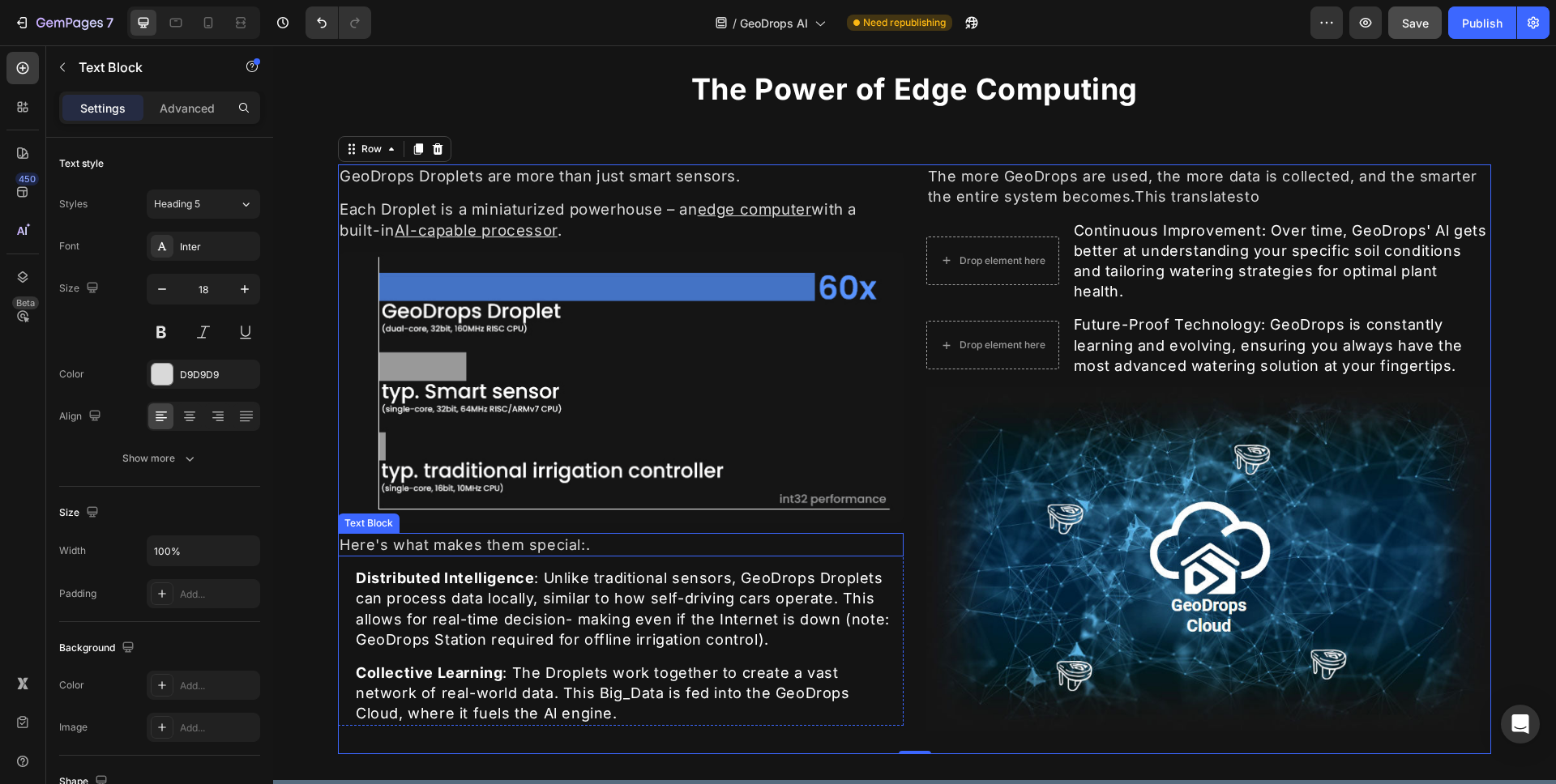
click at [586, 544] on div "Here's what makes them special:." at bounding box center [621, 545] width 566 height 23
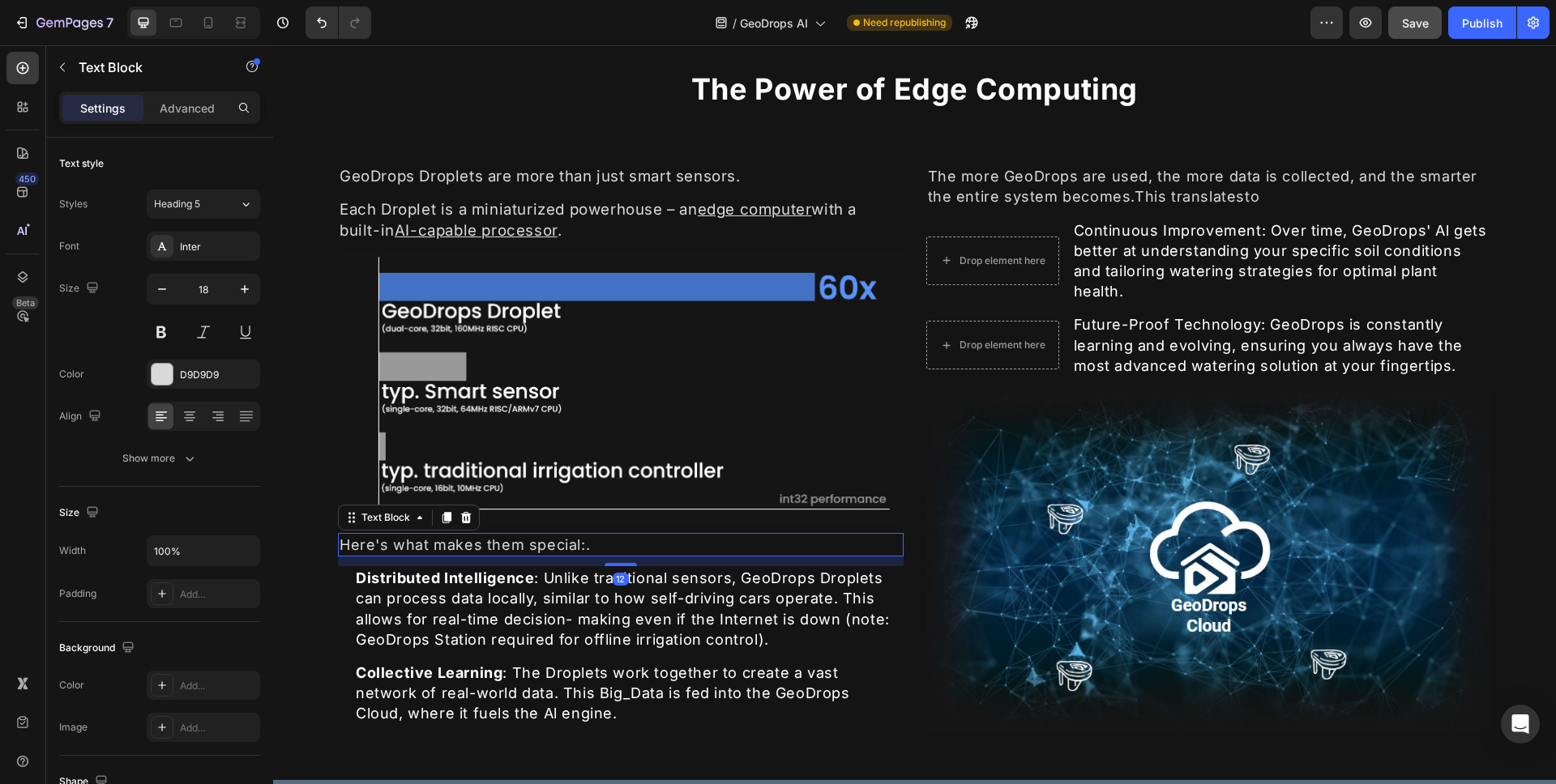
click at [576, 545] on div "Here's what makes them special:." at bounding box center [621, 545] width 566 height 23
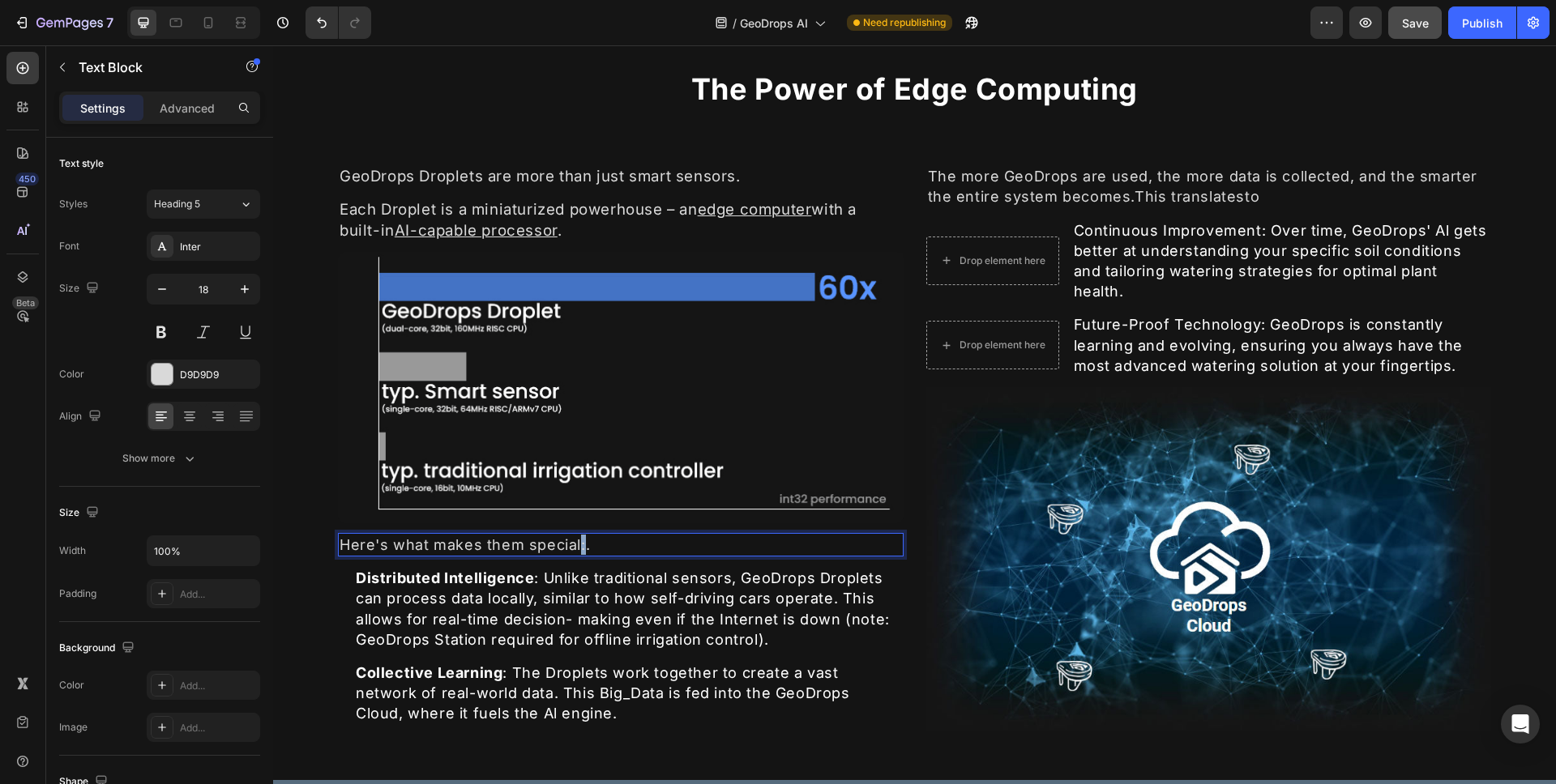
click at [576, 545] on p "Here's what makes them special:." at bounding box center [621, 545] width 562 height 21
click at [598, 542] on p "Here's what makes them special:." at bounding box center [621, 545] width 562 height 21
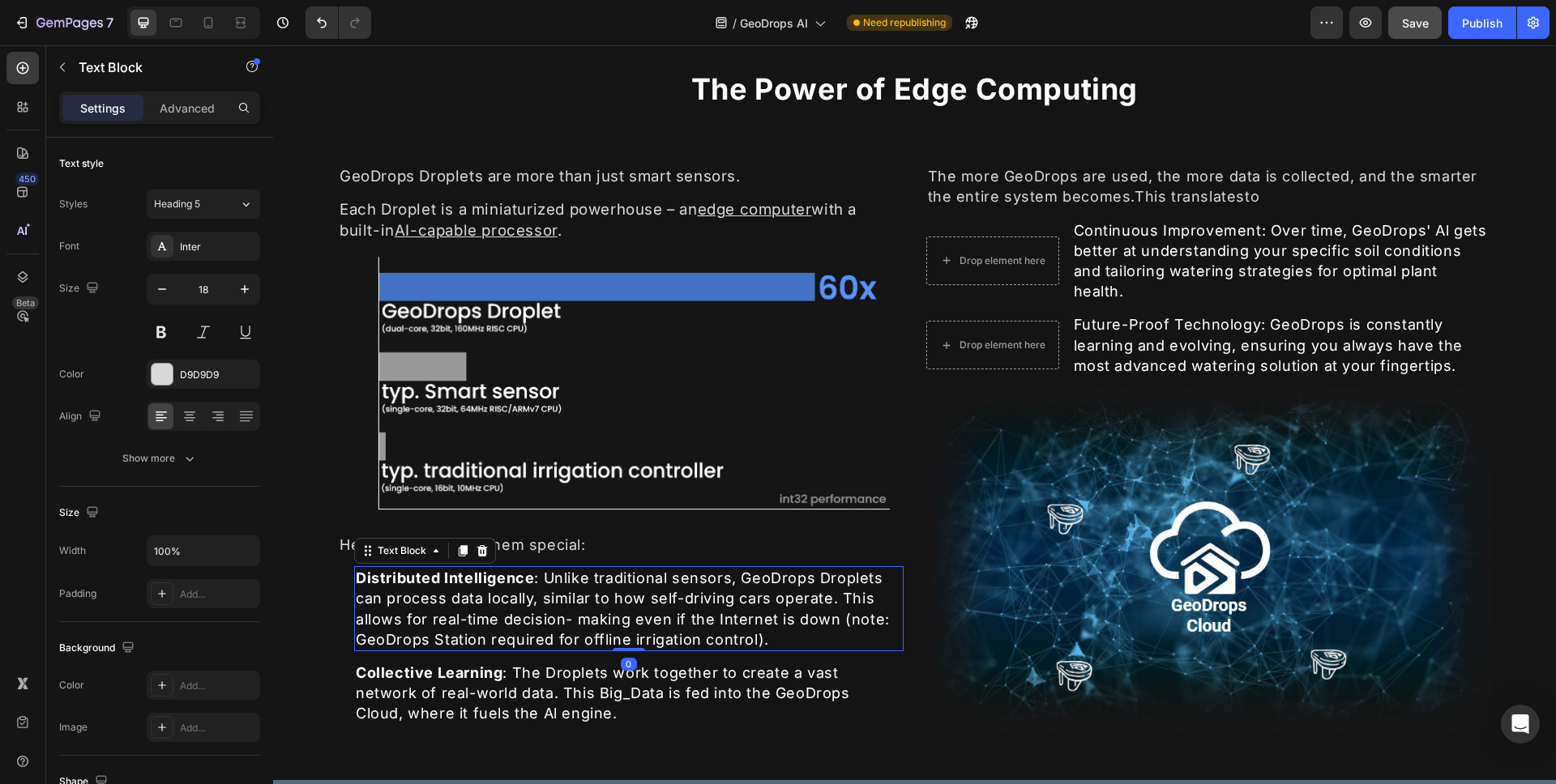
click at [587, 592] on p "Distributed Intelligence : Unlike traditional sensors, GeoDrops Droplets can pr…" at bounding box center [629, 609] width 546 height 82
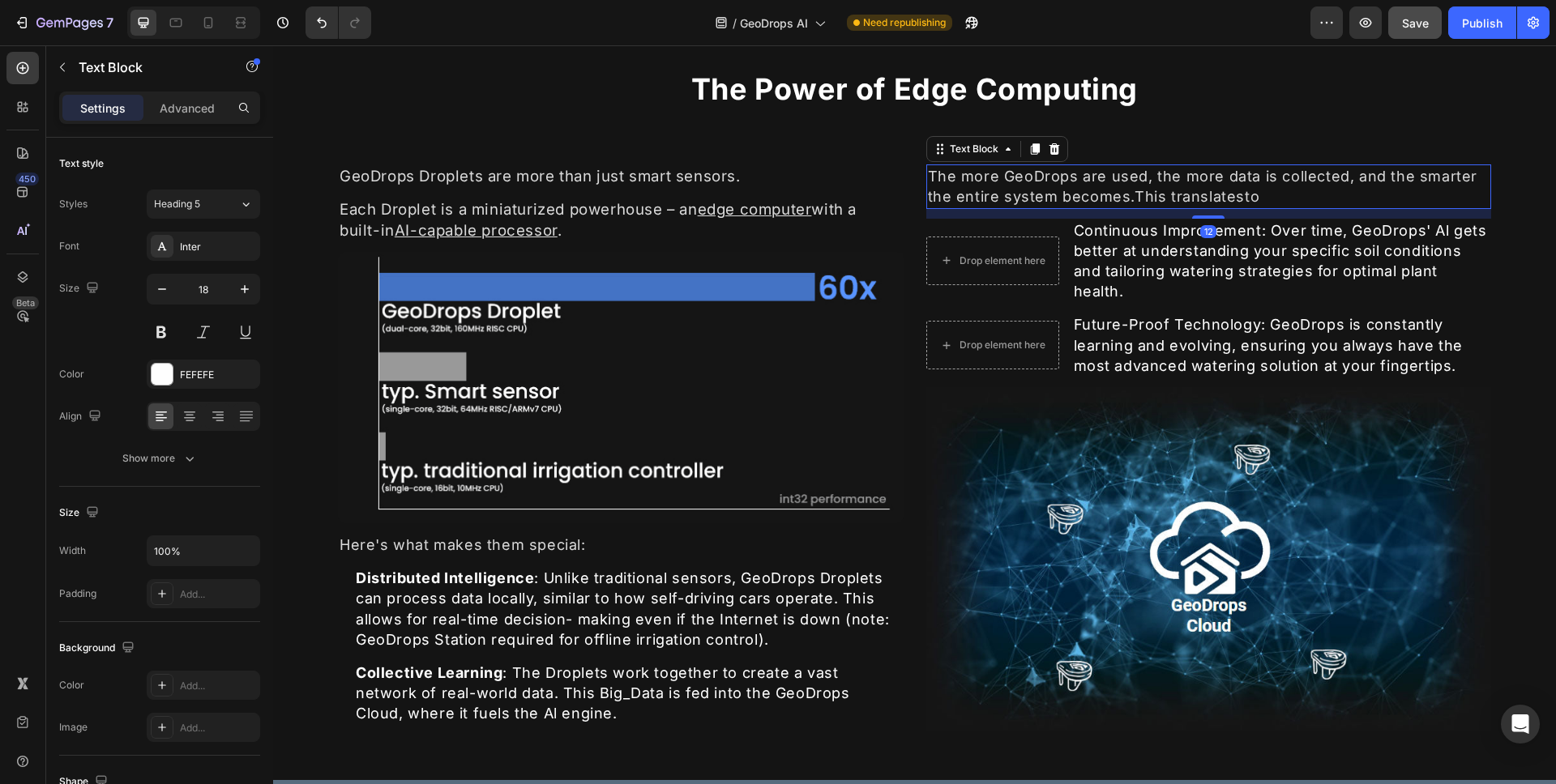
click at [1207, 195] on div "The more GeoDrops are used, the more data is collected, and the smarter the ent…" at bounding box center [1209, 186] width 566 height 44
click at [1208, 195] on div "The more GeoDrops are used, the more data is collected, and the smarter the ent…" at bounding box center [1209, 186] width 566 height 44
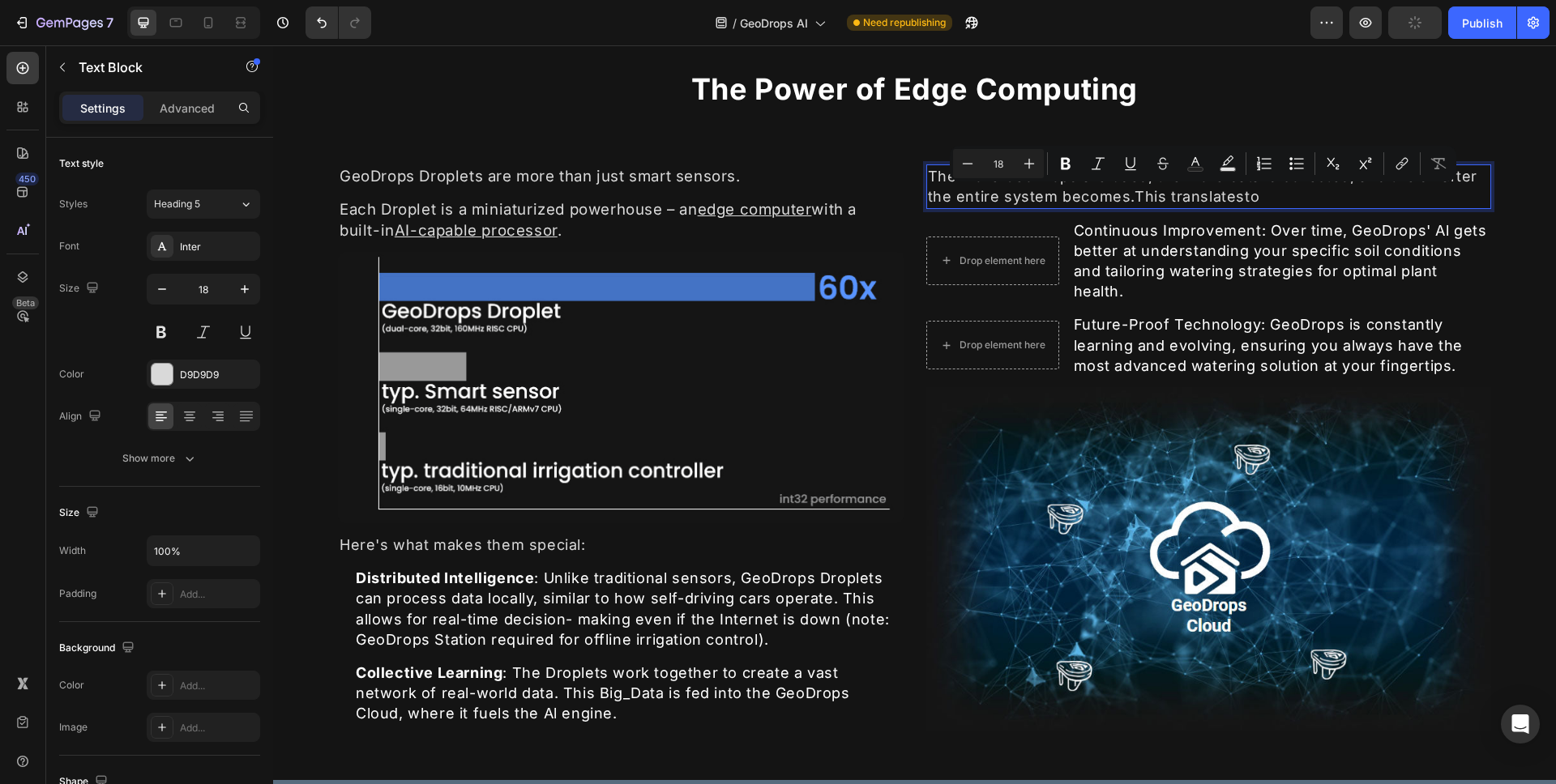
click at [1251, 194] on p "The more GeoDrops are used, the more data is collected, and the smarter the ent…" at bounding box center [1209, 186] width 562 height 40
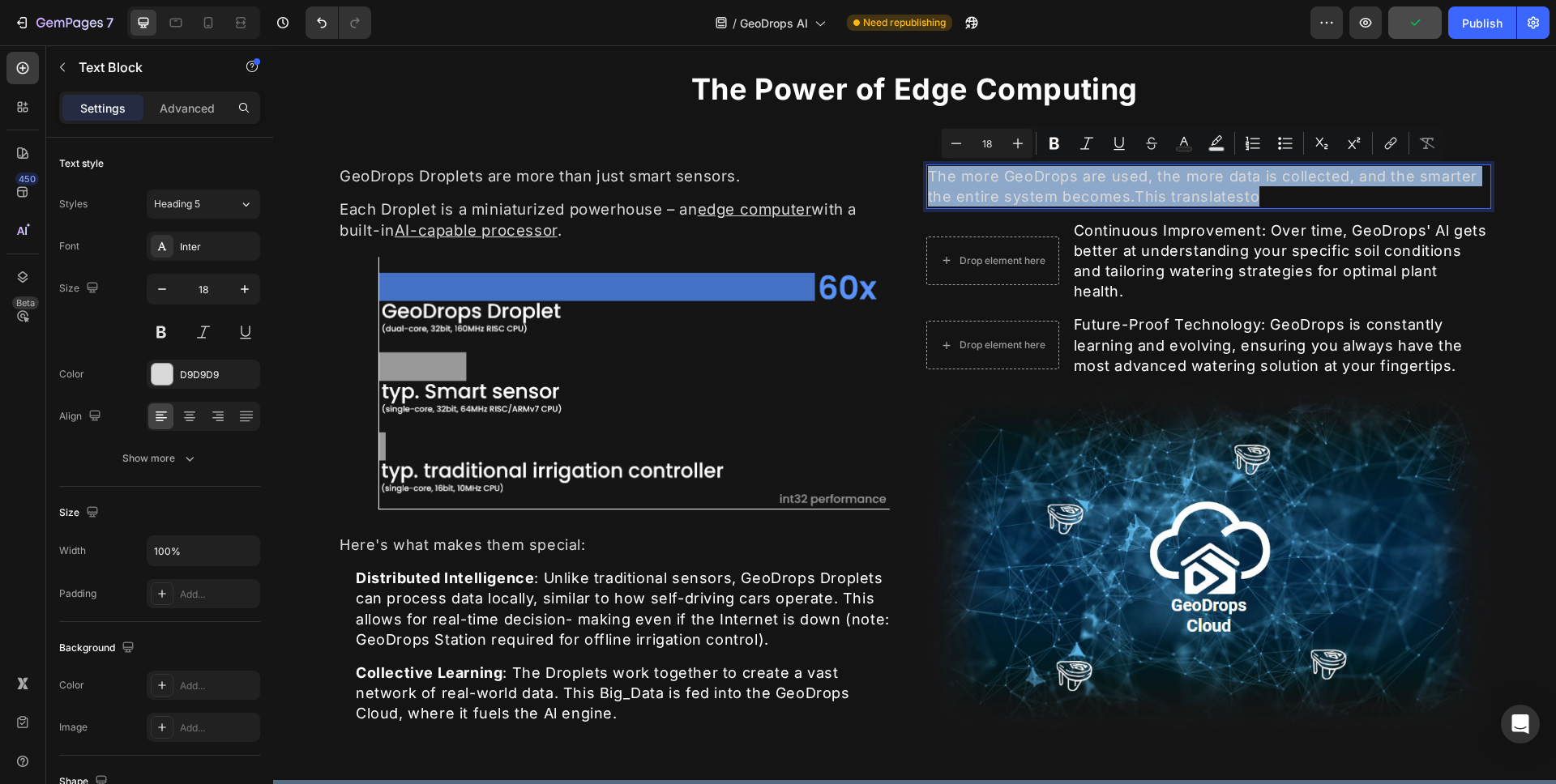
drag, startPoint x: 1258, startPoint y: 195, endPoint x: 921, endPoint y: 181, distance: 337.3
click at [928, 181] on p "The more GeoDrops are used, the more data is collected, and the smarter the ent…" at bounding box center [1209, 186] width 562 height 40
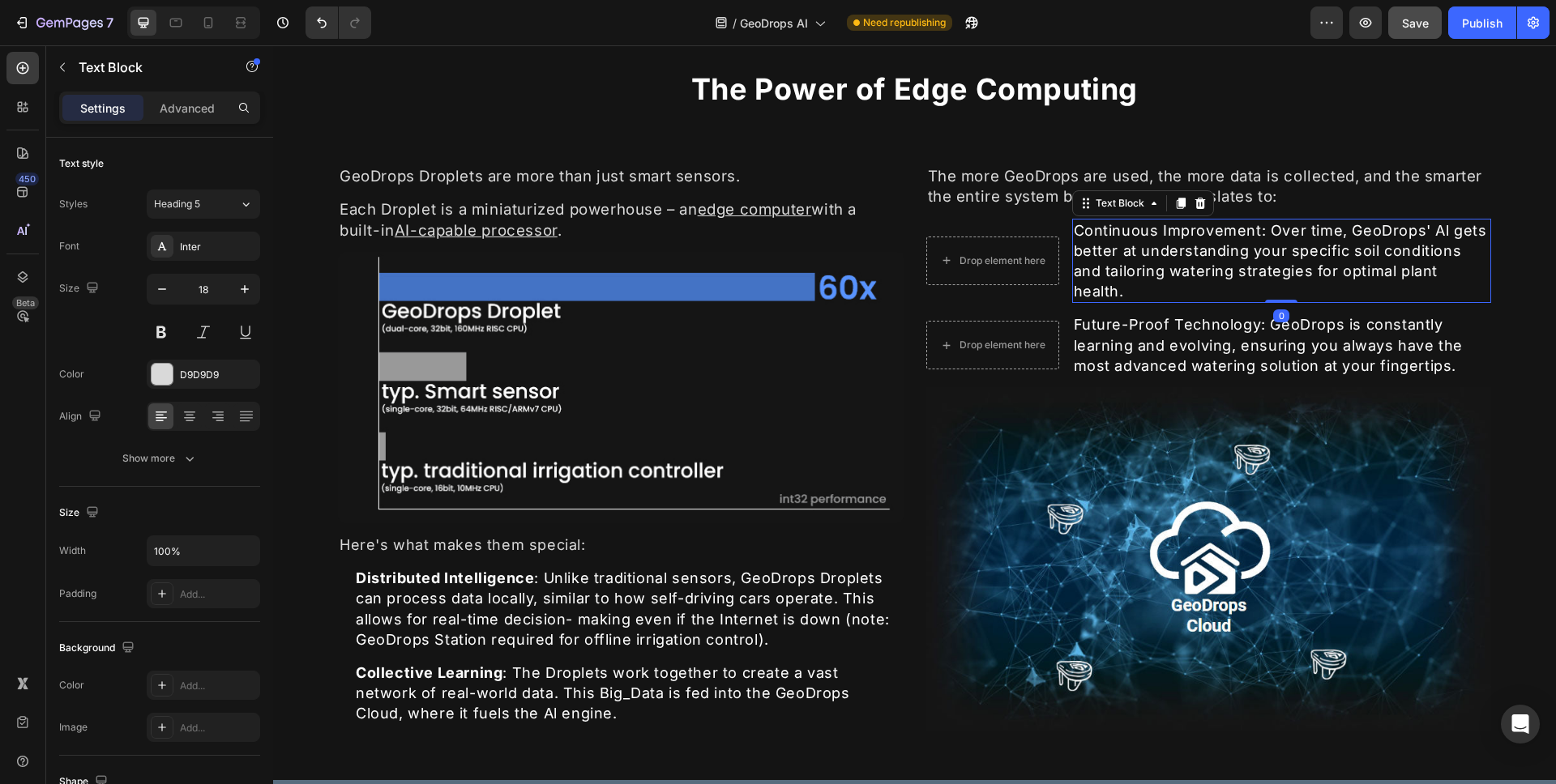
click at [1093, 236] on p "Continuous Improvement: Over time, GeoDrops' Al gets better at understanding yo…" at bounding box center [1283, 260] width 417 height 82
click at [1251, 232] on p "Continuous Improvement: Over time, GeoDrops' Al gets better at understanding yo…" at bounding box center [1283, 260] width 417 height 82
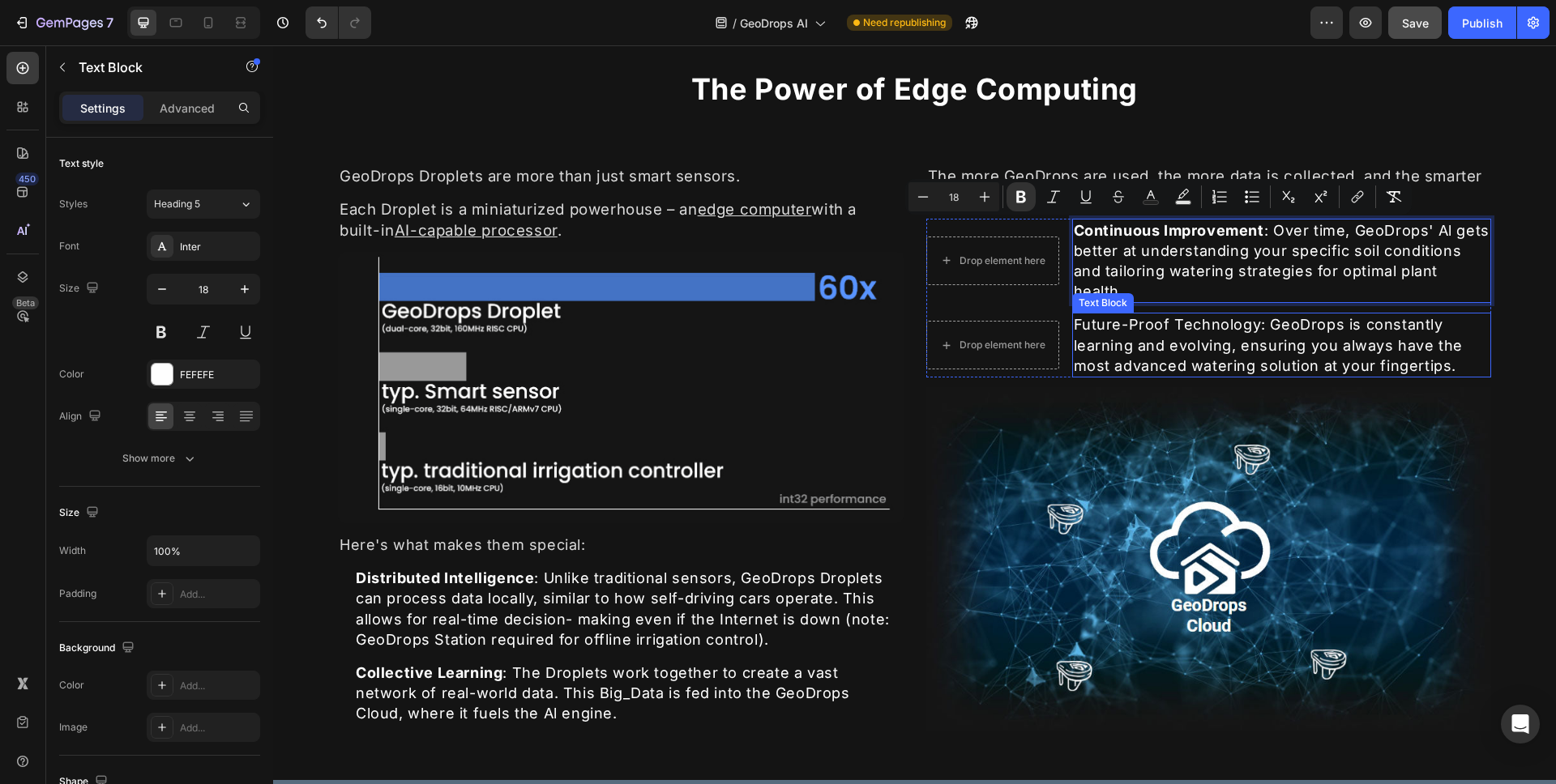
click at [1076, 332] on div "Future-Proof Technology: GeoDrops is constantly learning and evolving, ensuring…" at bounding box center [1282, 345] width 420 height 65
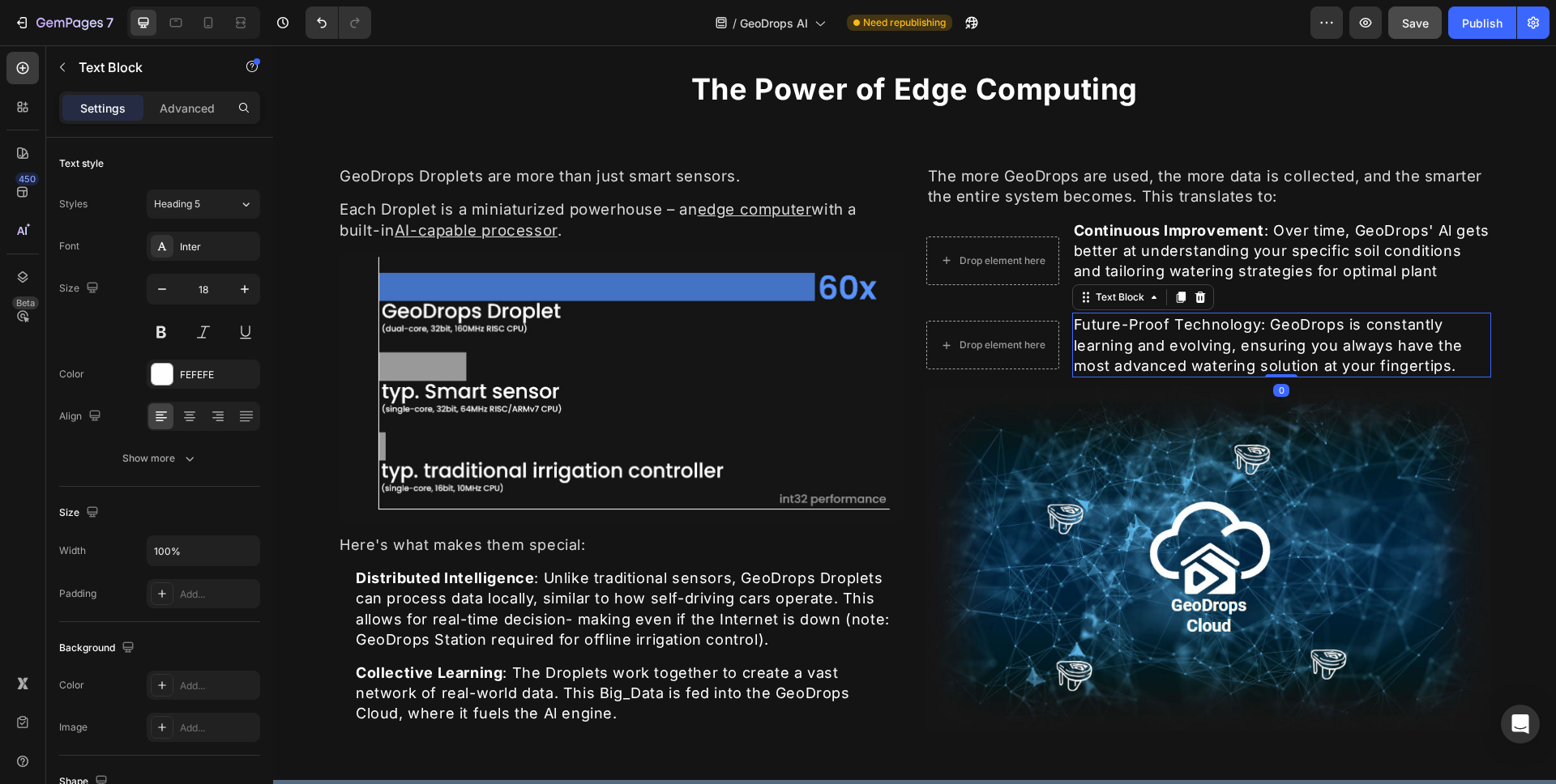
click at [1074, 328] on div "Future-Proof Technology: GeoDrops is constantly learning and evolving, ensuring…" at bounding box center [1282, 345] width 420 height 65
click at [1074, 328] on p "Future-Proof Technology: GeoDrops is constantly learning and evolving, ensuring…" at bounding box center [1283, 345] width 417 height 62
click at [1249, 327] on p "Future-Proof Technology: GeoDrops is constantly learning and evolving, ensuring…" at bounding box center [1283, 345] width 417 height 62
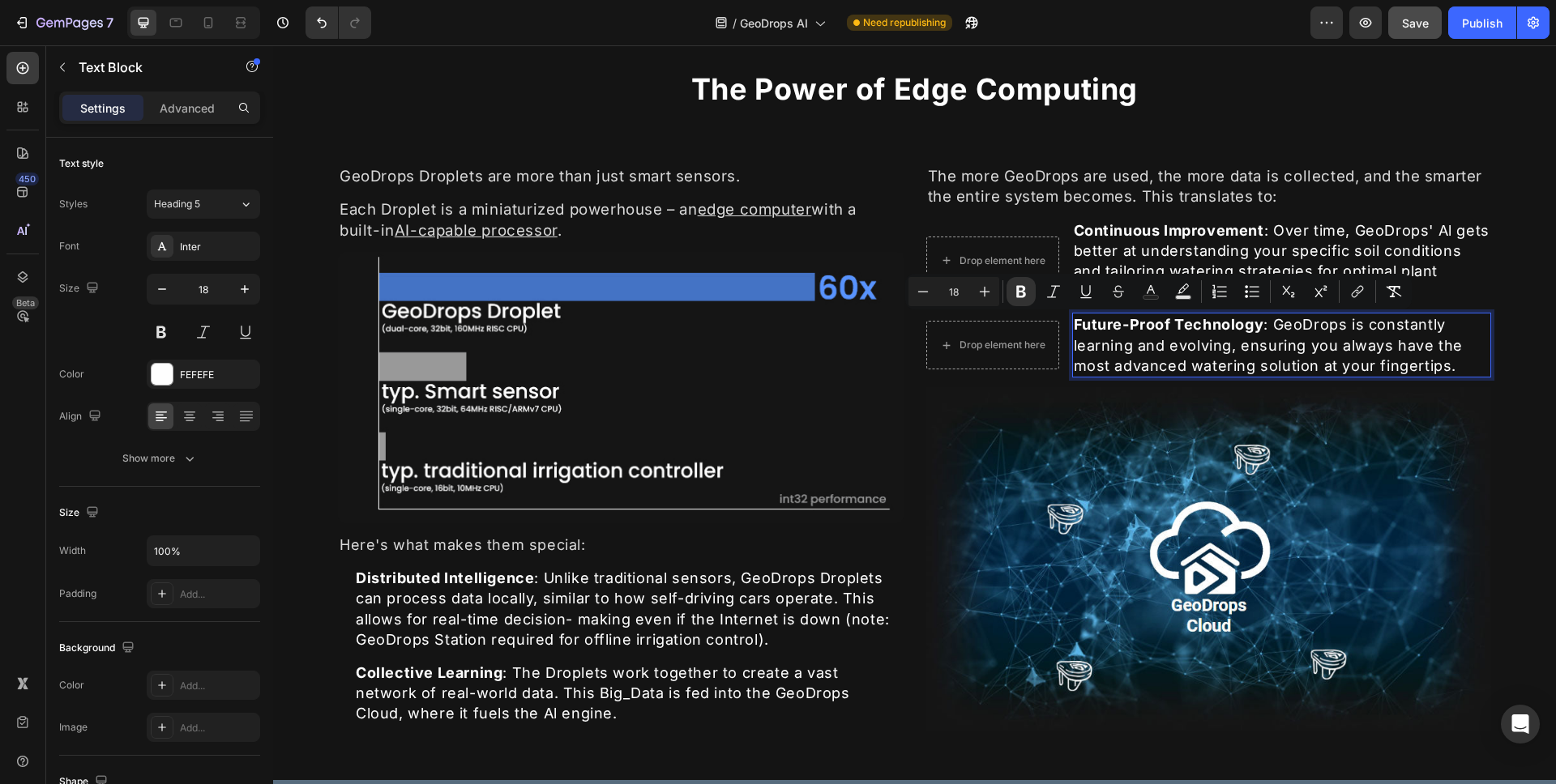
click at [1442, 322] on p "Future-Proof Technology : GeoDrops is constantly learning and evolving, ensurin…" at bounding box center [1283, 345] width 417 height 62
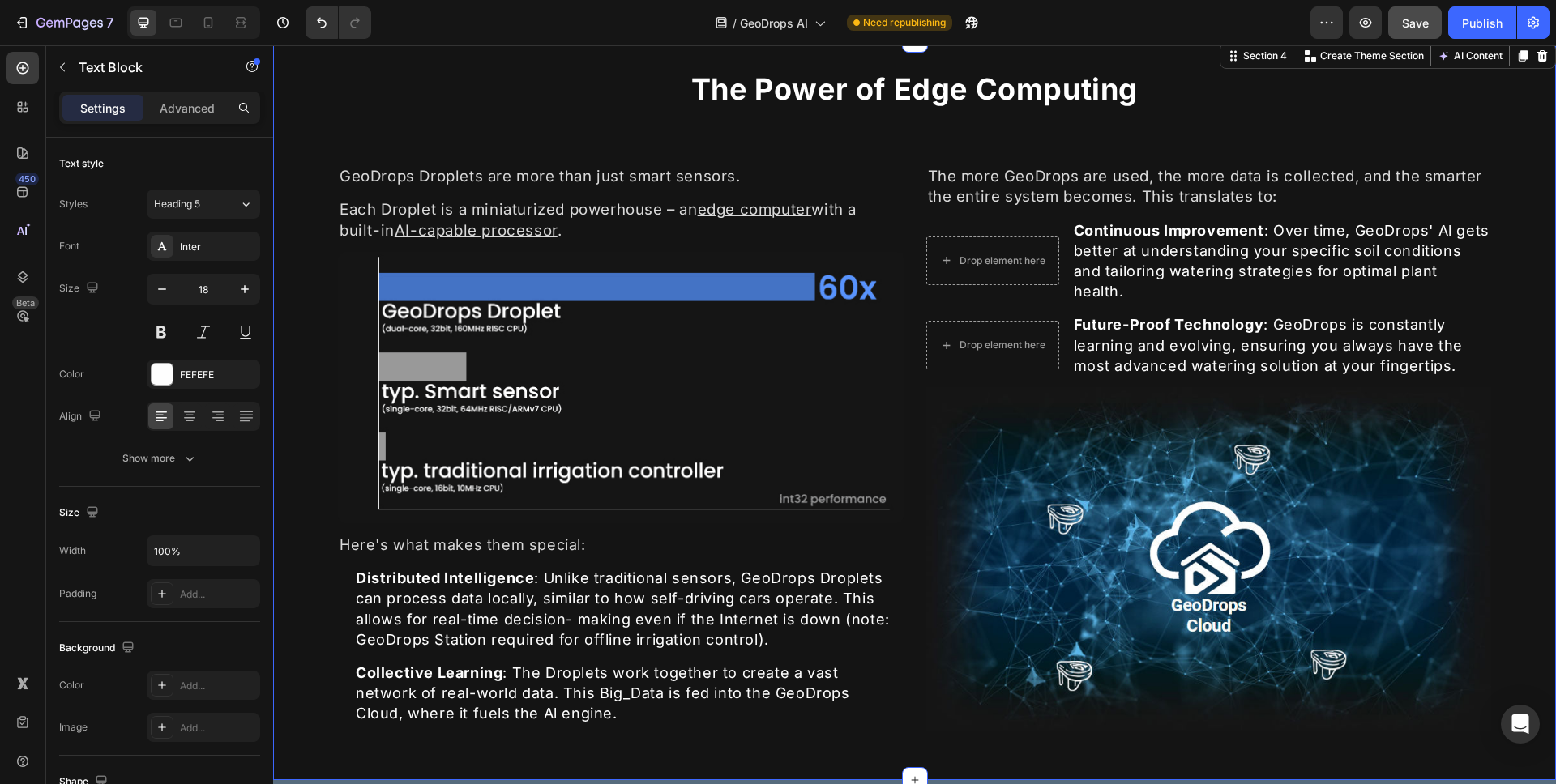
drag, startPoint x: 1508, startPoint y: 304, endPoint x: 1478, endPoint y: 320, distance: 34.0
click at [1508, 303] on div "⁠⁠⁠⁠⁠⁠⁠ The Power of Edge Computing Heading GeoDrops Droplets are more than jus…" at bounding box center [915, 410] width 1283 height 741
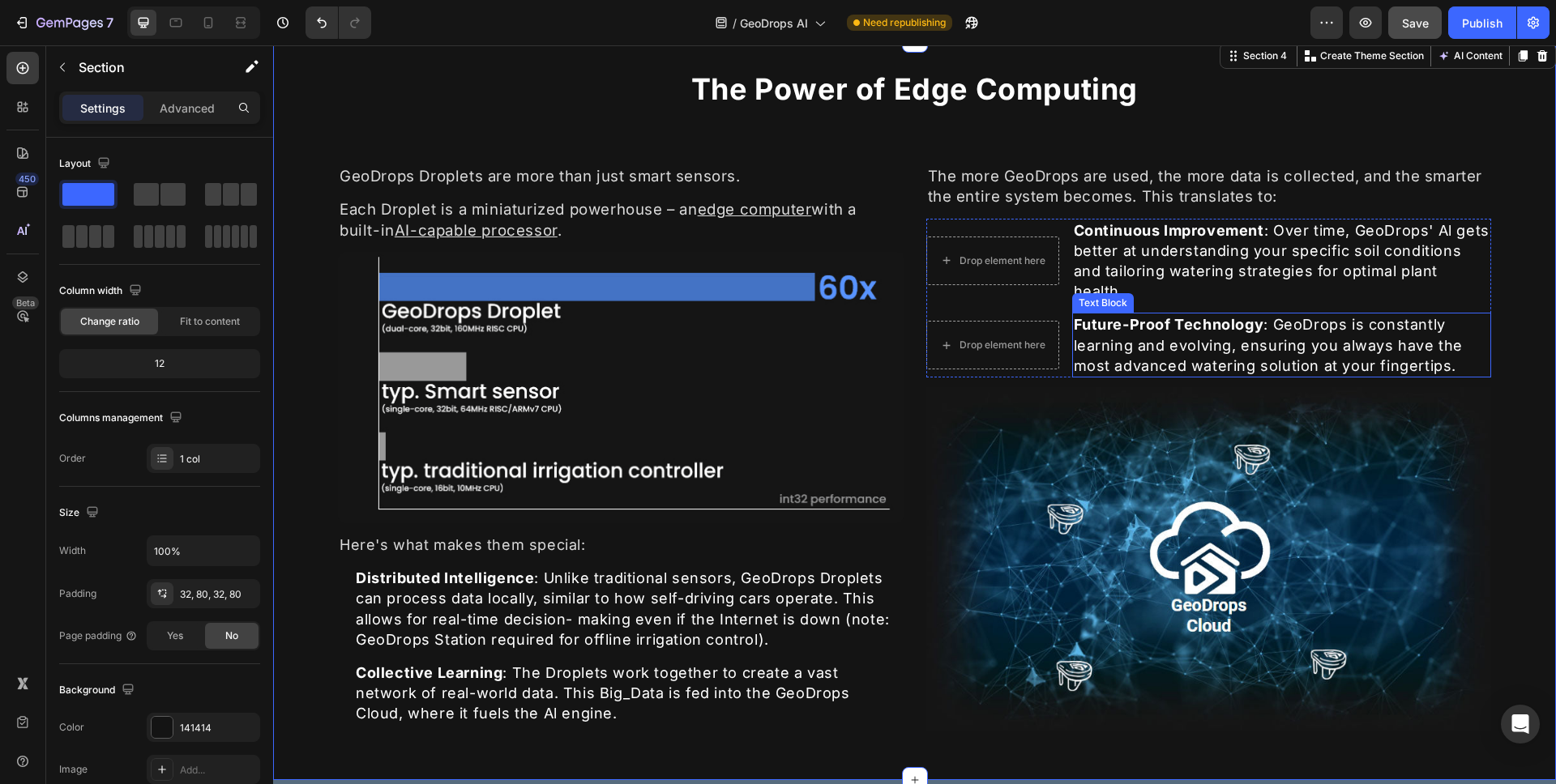
click at [1449, 344] on p "Future-Proof Technology : GeoDrops is constantly learning and evolving, ensurin…" at bounding box center [1283, 345] width 417 height 62
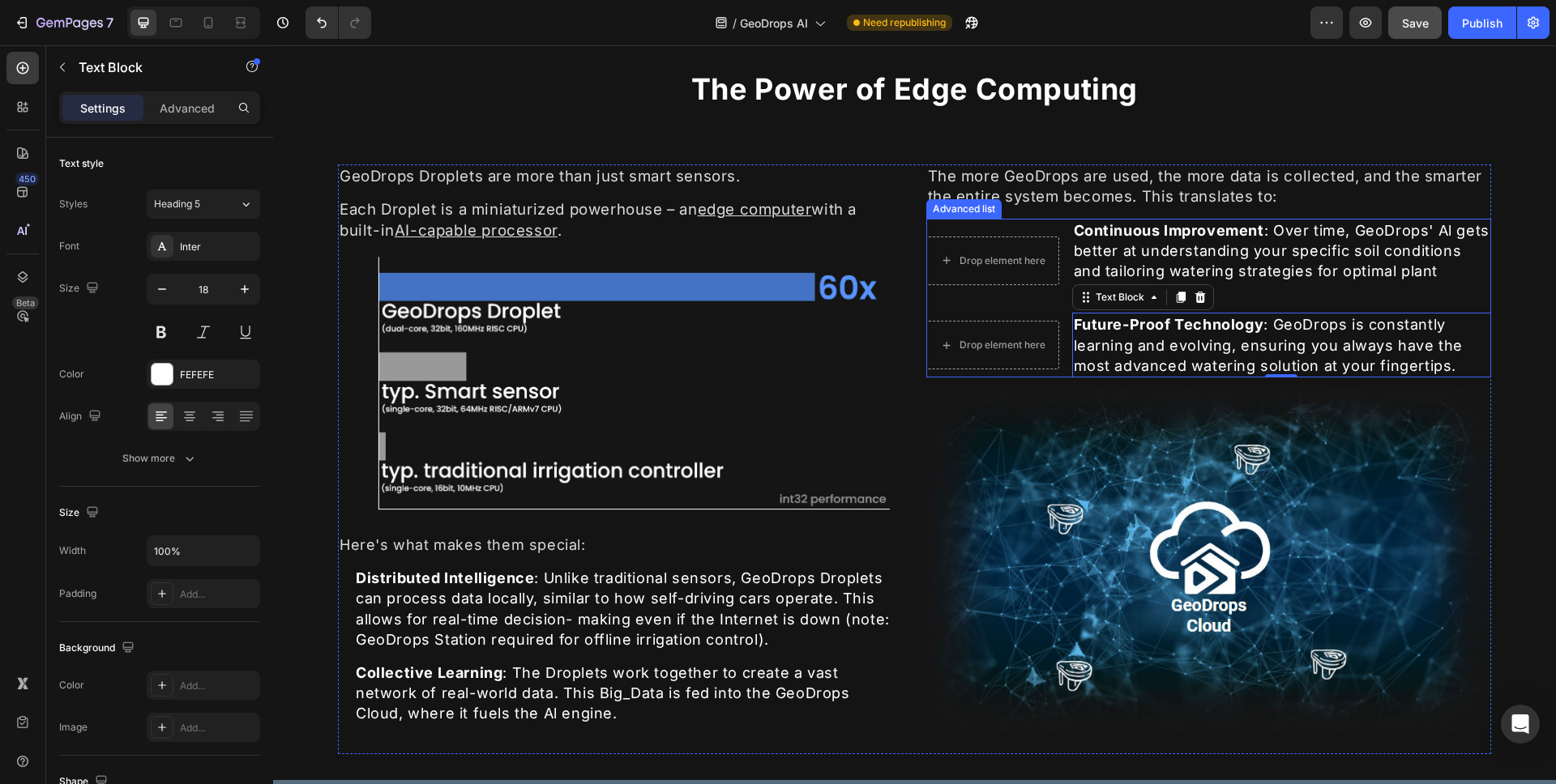
click at [1060, 331] on li "Drop element here Future-Proof Technology : GeoDrops is constantly learning and…" at bounding box center [1209, 345] width 566 height 65
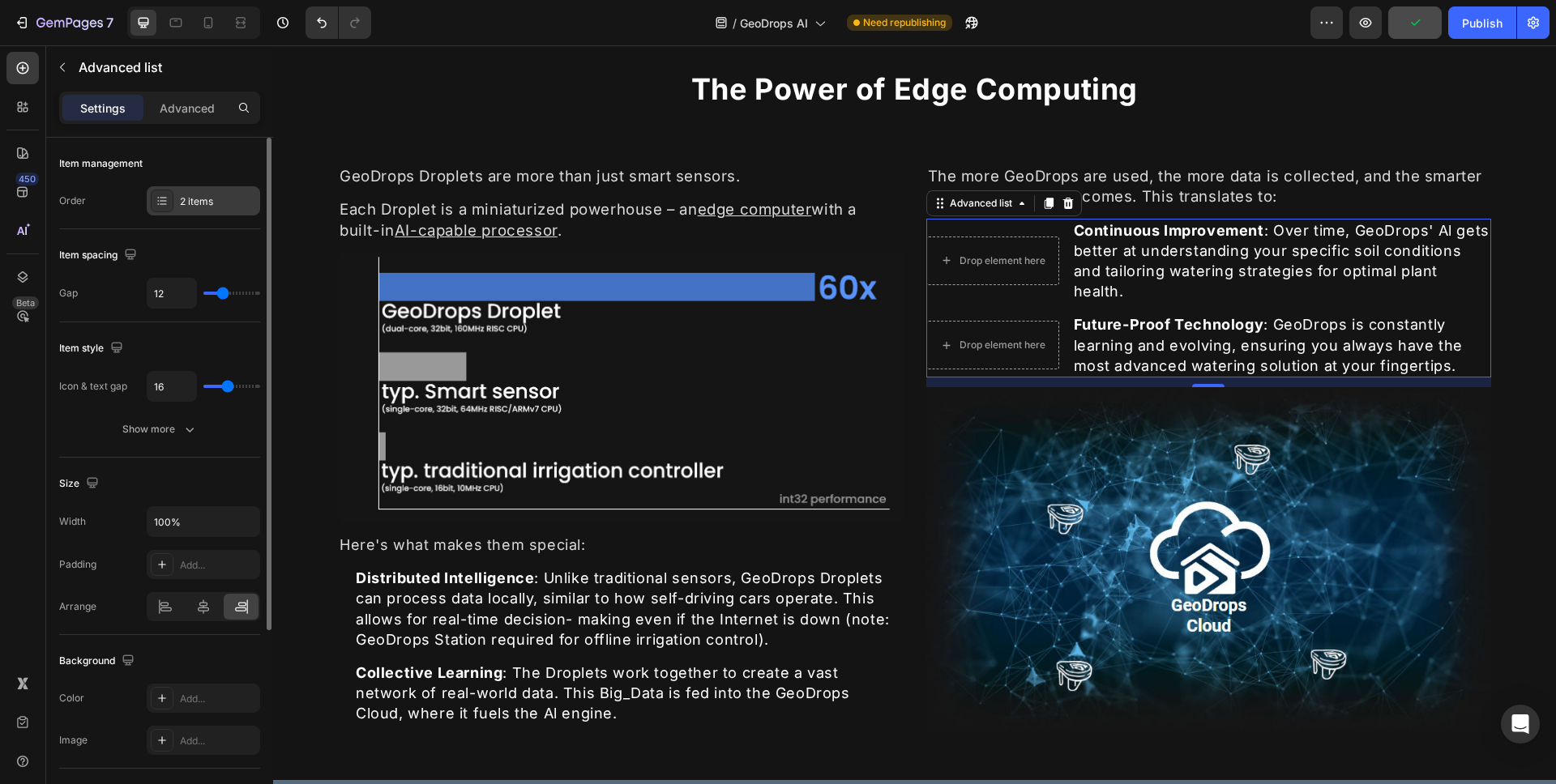
click at [234, 210] on div "2 items" at bounding box center [203, 201] width 113 height 29
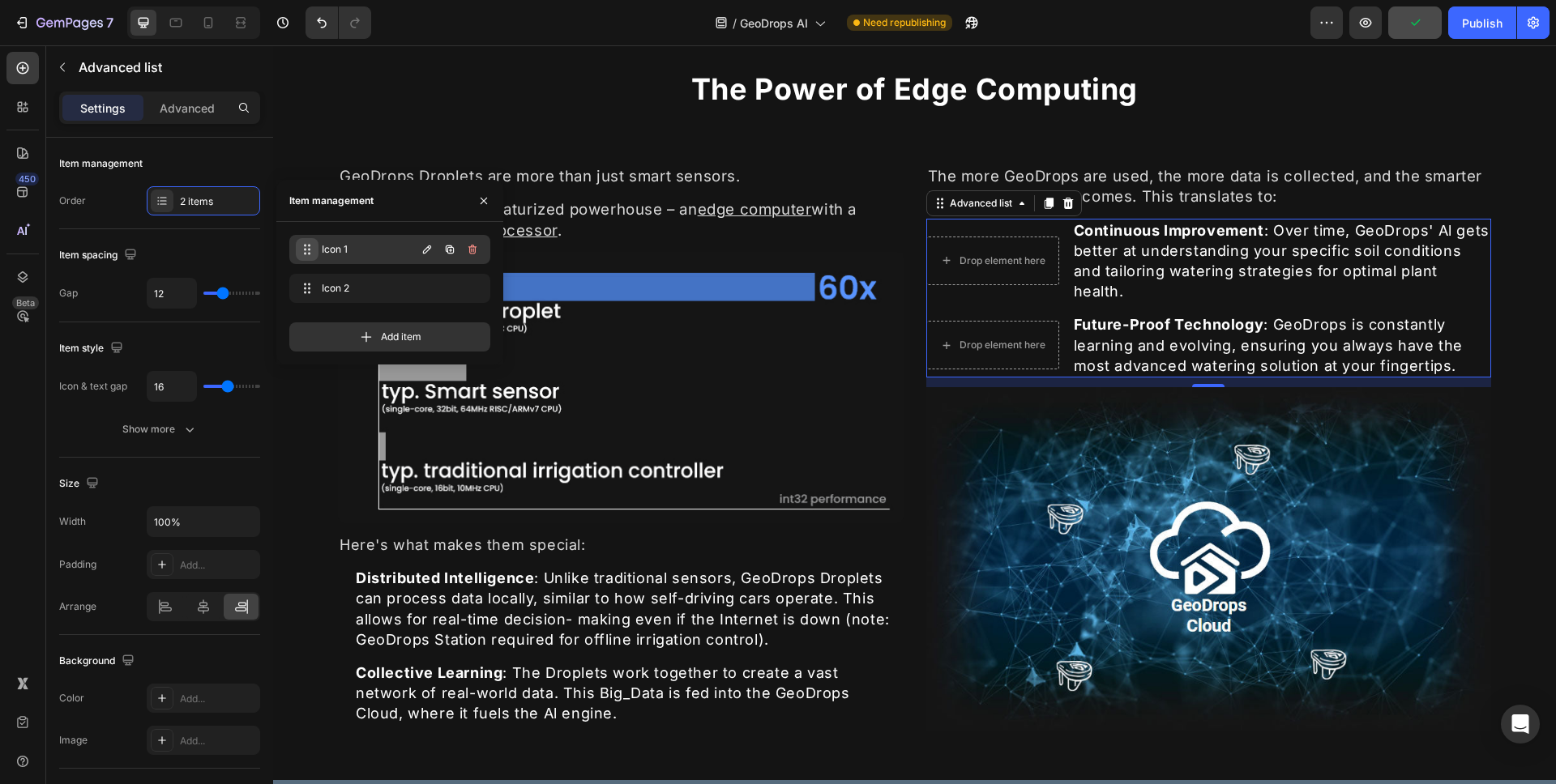
click at [306, 248] on icon at bounding box center [307, 250] width 13 height 13
click at [307, 252] on icon at bounding box center [307, 250] width 13 height 13
click at [307, 252] on icon at bounding box center [305, 250] width 13 height 13
click at [429, 248] on icon "button" at bounding box center [427, 249] width 8 height 8
click at [449, 247] on icon "button" at bounding box center [450, 250] width 13 height 13
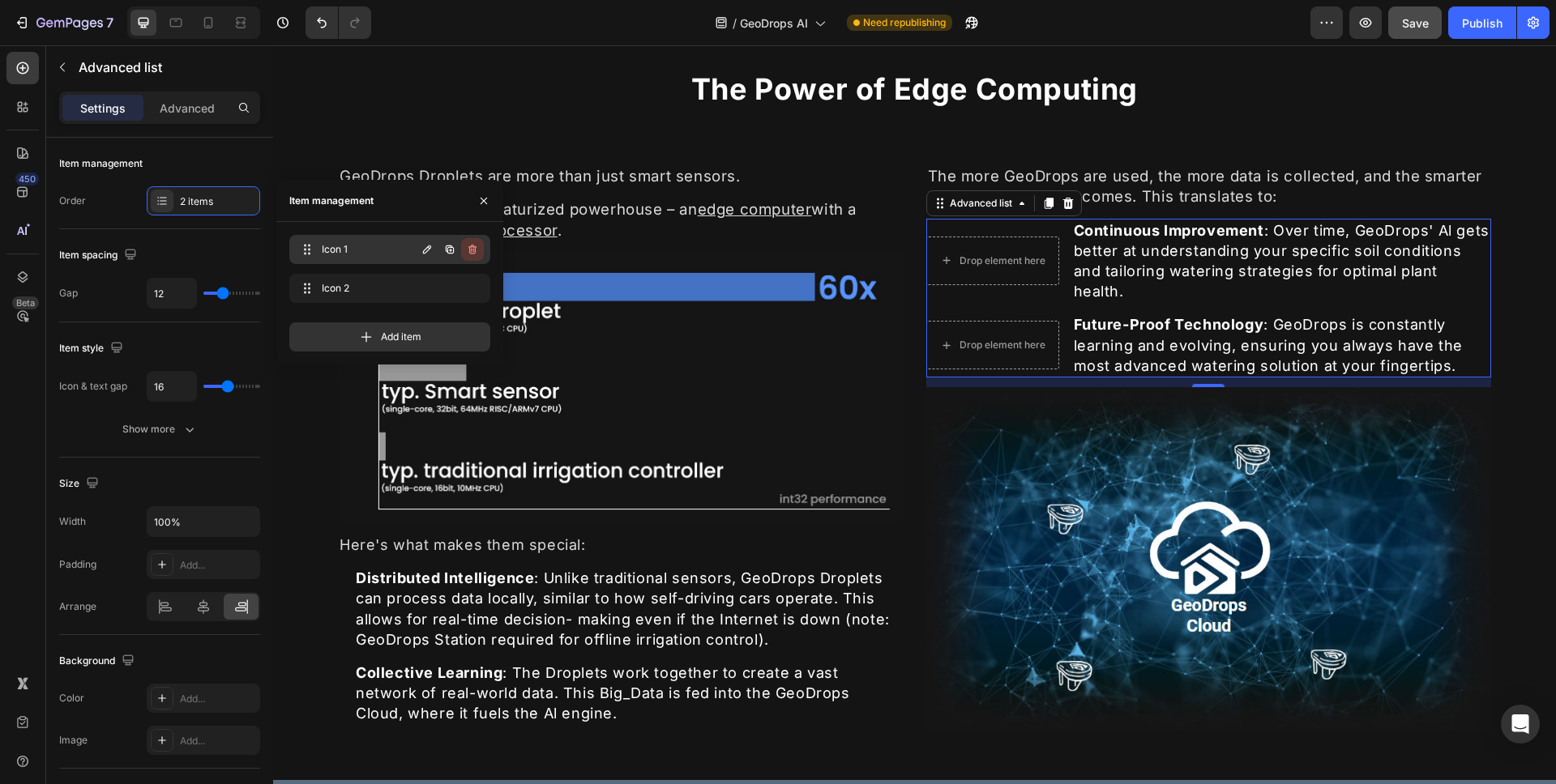
click at [466, 247] on icon "button" at bounding box center [473, 250] width 13 height 13
click at [421, 251] on div "Cancel" at bounding box center [412, 250] width 32 height 14
click at [1078, 296] on p "Continuous Improvement : Over time, GeoDrops' Al gets better at understanding y…" at bounding box center [1283, 260] width 417 height 82
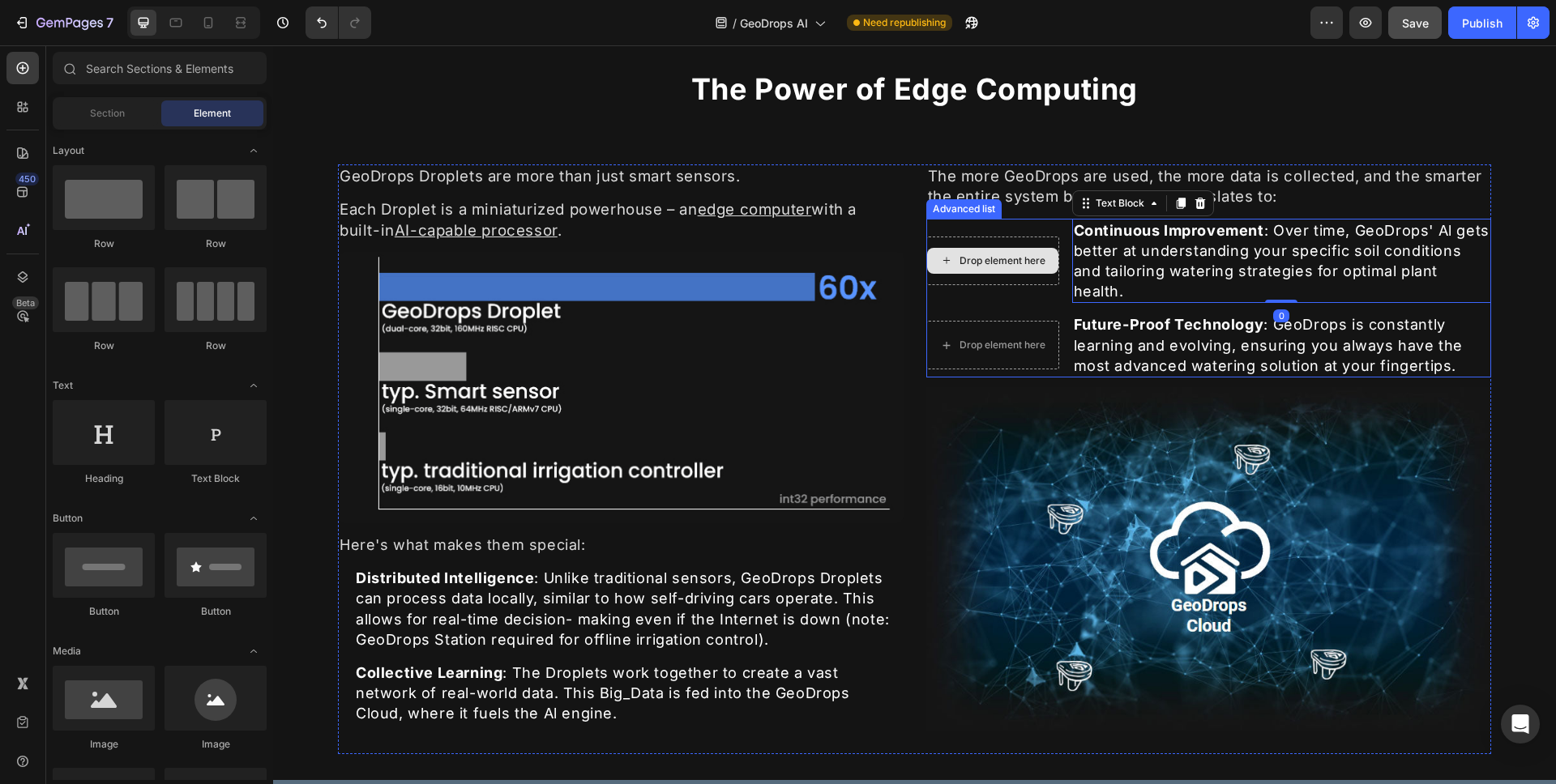
click at [1048, 269] on div "Drop element here" at bounding box center [993, 260] width 131 height 26
click at [1040, 264] on div "Drop element here" at bounding box center [993, 260] width 131 height 26
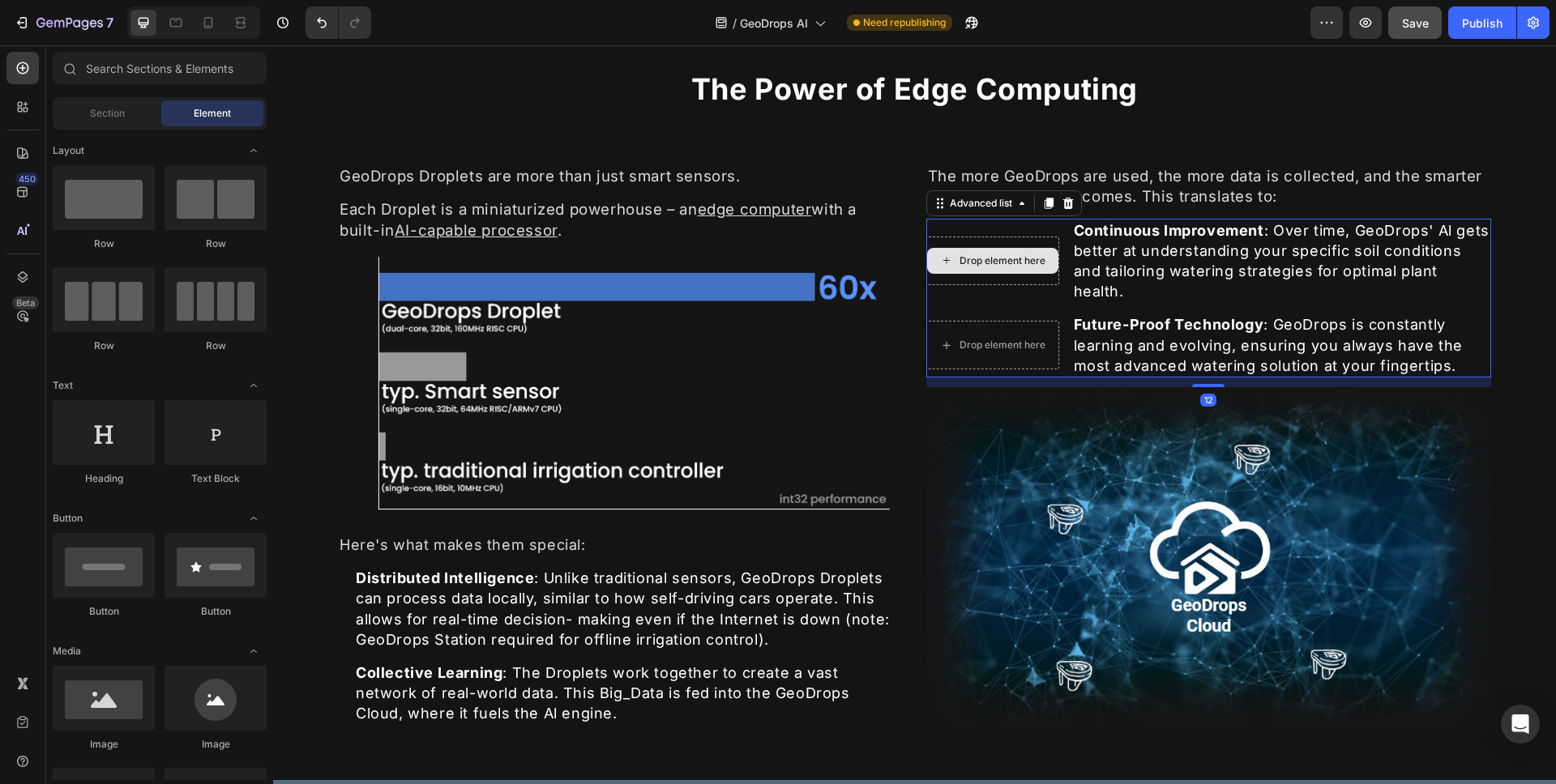
click at [1048, 279] on div "Drop element here" at bounding box center [993, 260] width 133 height 48
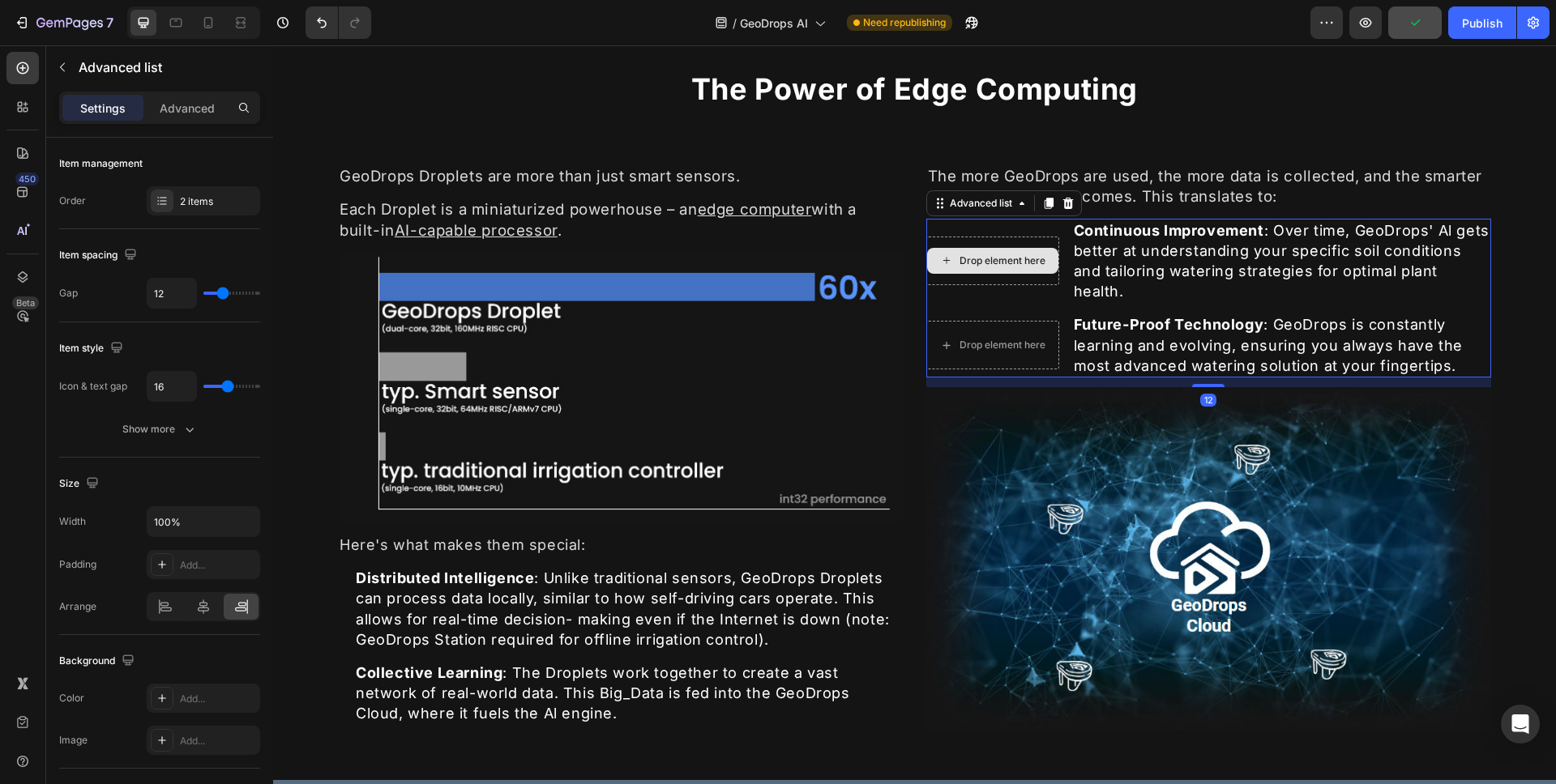
click at [1048, 284] on div "Drop element here" at bounding box center [993, 260] width 133 height 48
click at [1061, 284] on li "Drop element here Continuous Improvement : Over time, GeoDrops' Al gets better …" at bounding box center [1209, 261] width 566 height 85
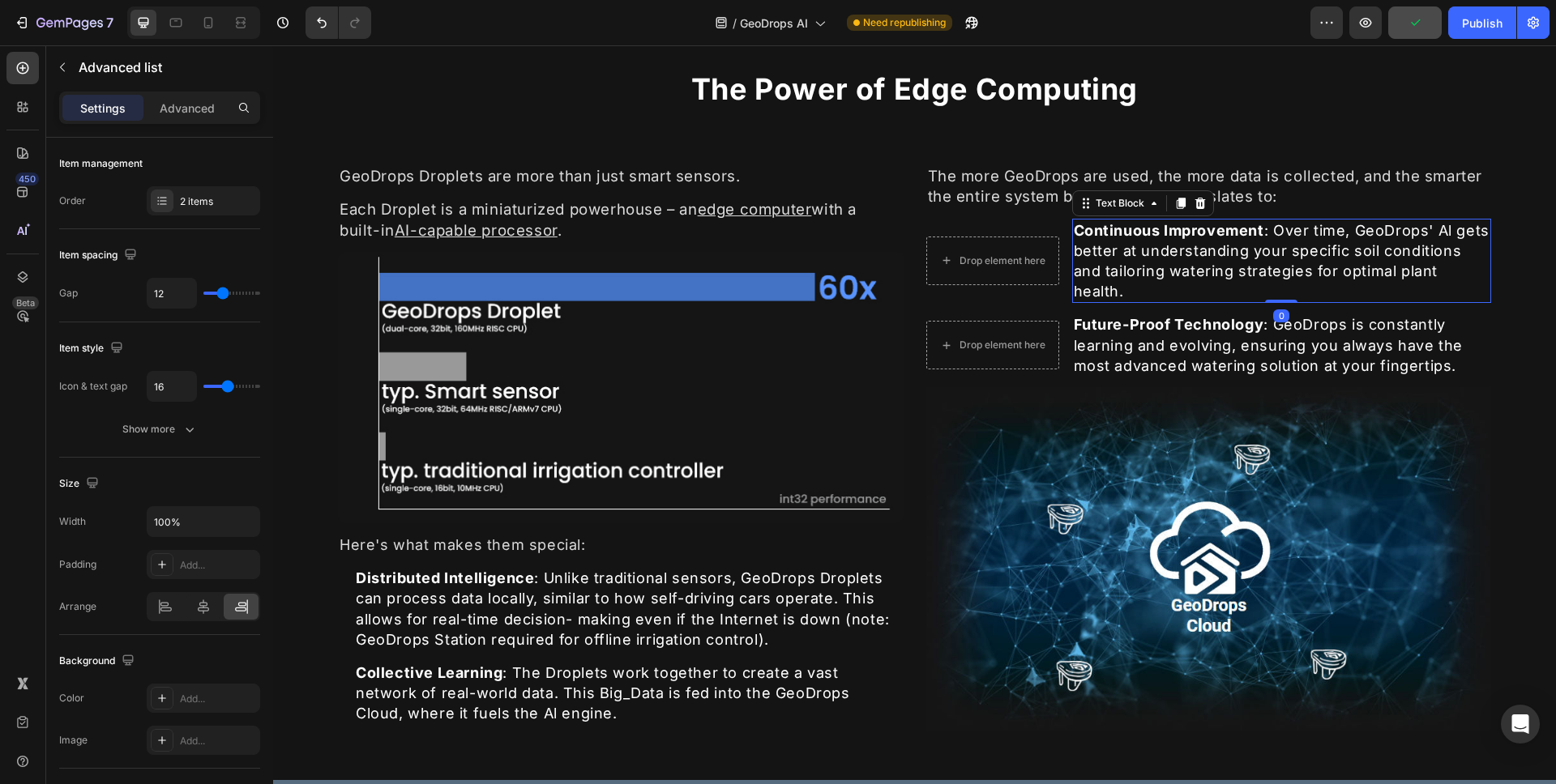
click at [1074, 277] on p "Continuous Improvement : Over time, GeoDrops' Al gets better at understanding y…" at bounding box center [1283, 260] width 417 height 82
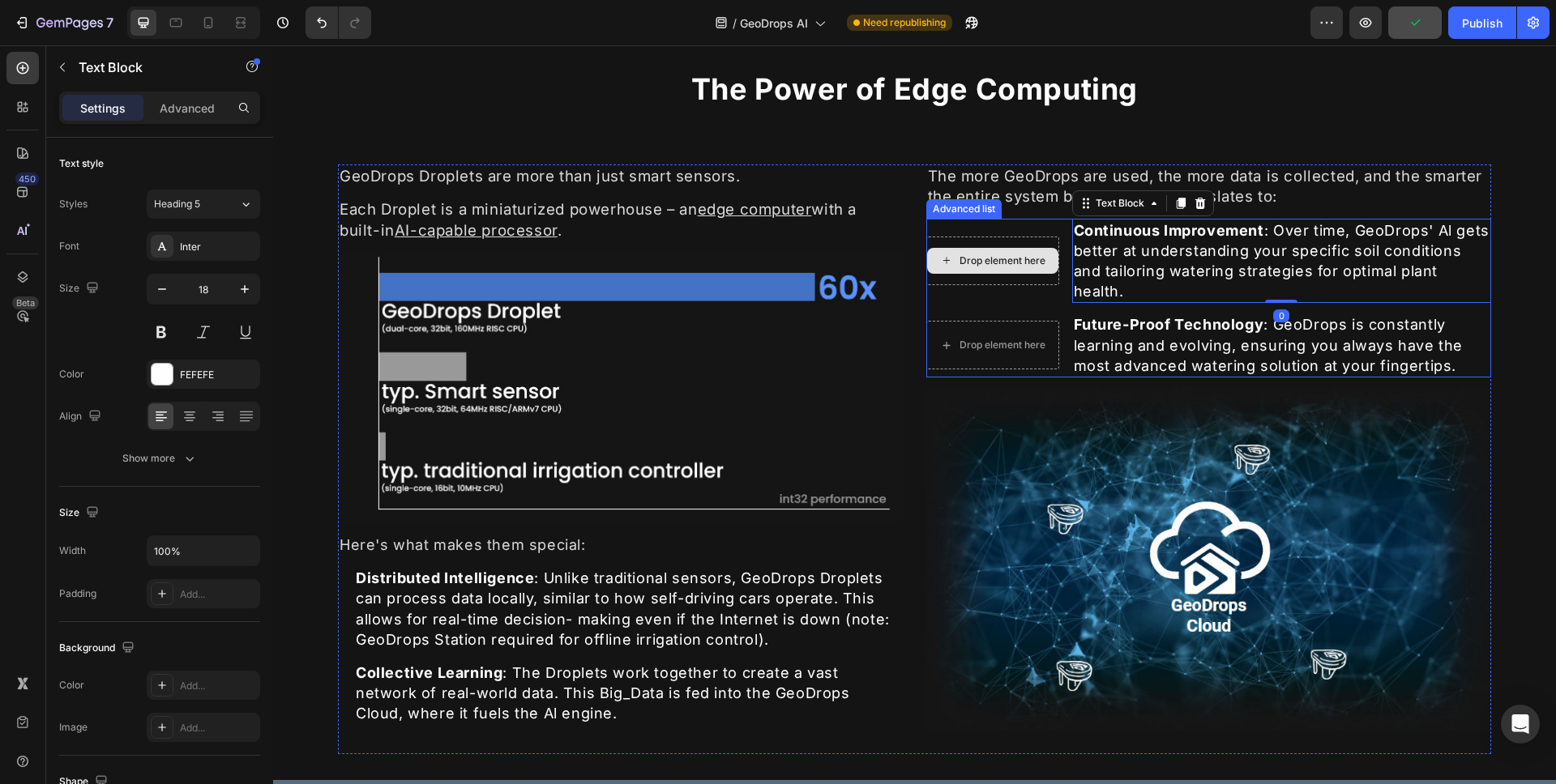
click at [1051, 274] on div "Drop element here" at bounding box center [993, 260] width 133 height 48
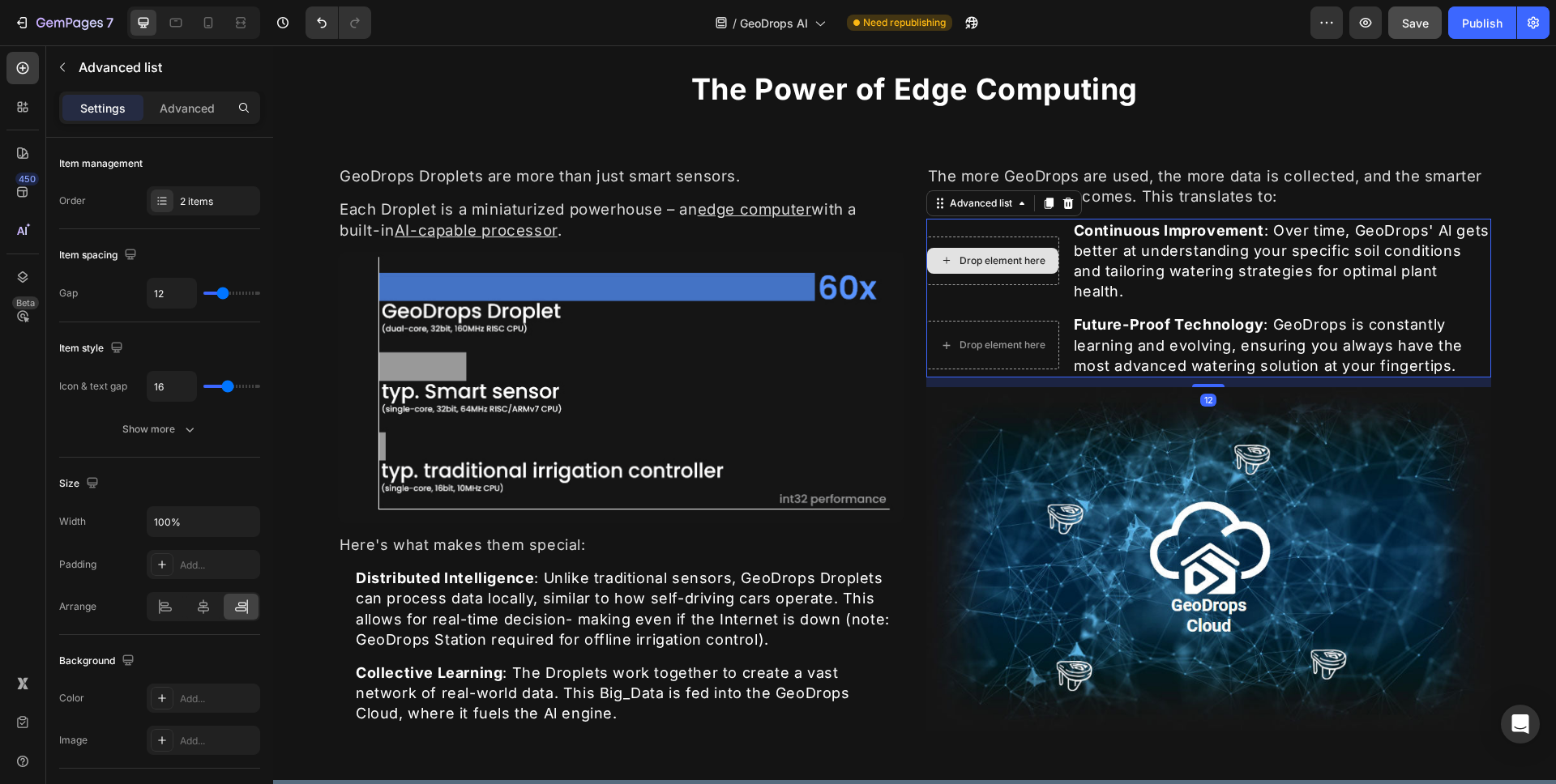
click at [1049, 283] on div "Drop element here" at bounding box center [993, 260] width 133 height 48
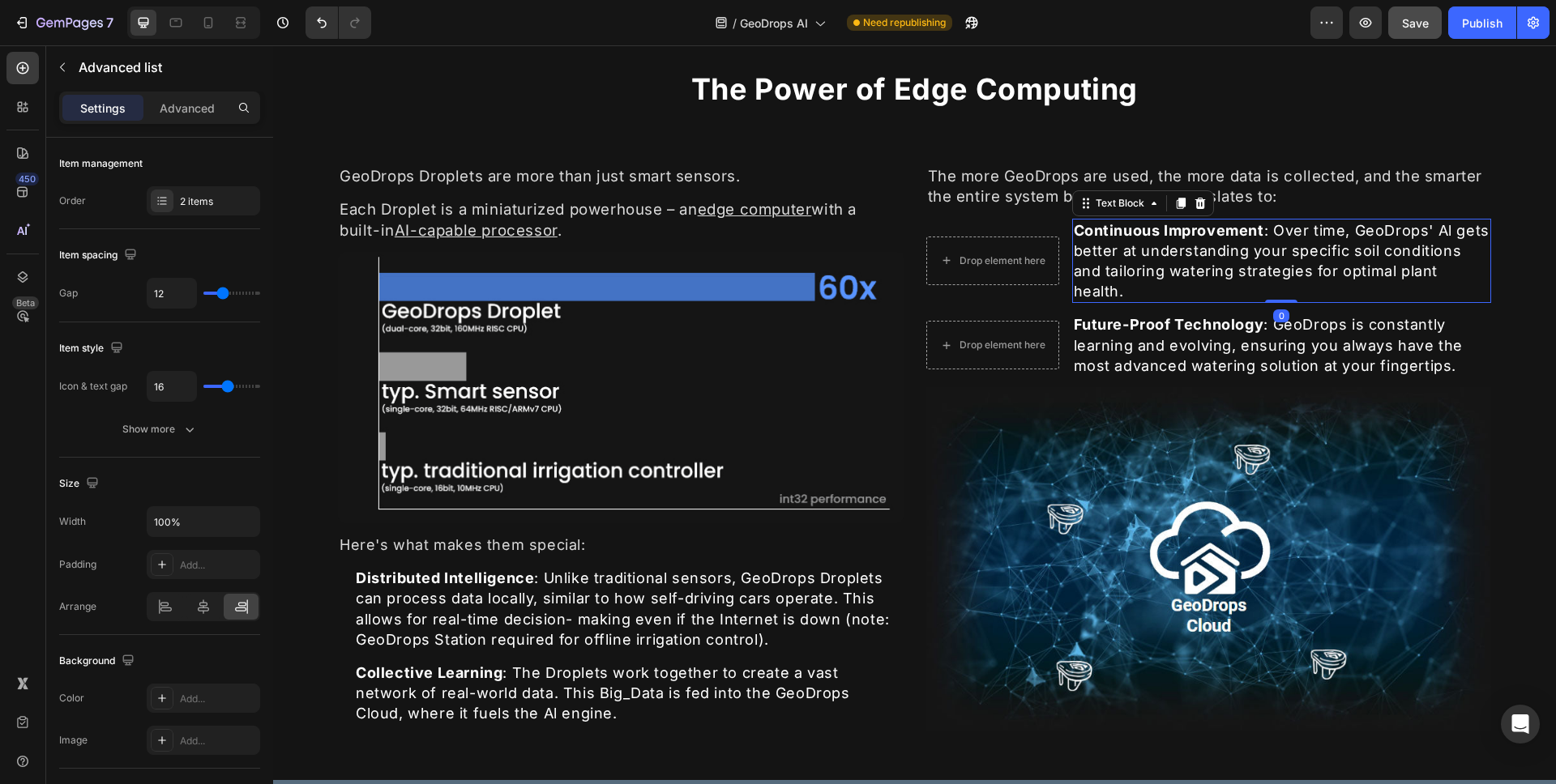
click at [1074, 245] on p "Continuous Improvement : Over time, GeoDrops' Al gets better at understanding y…" at bounding box center [1283, 260] width 417 height 82
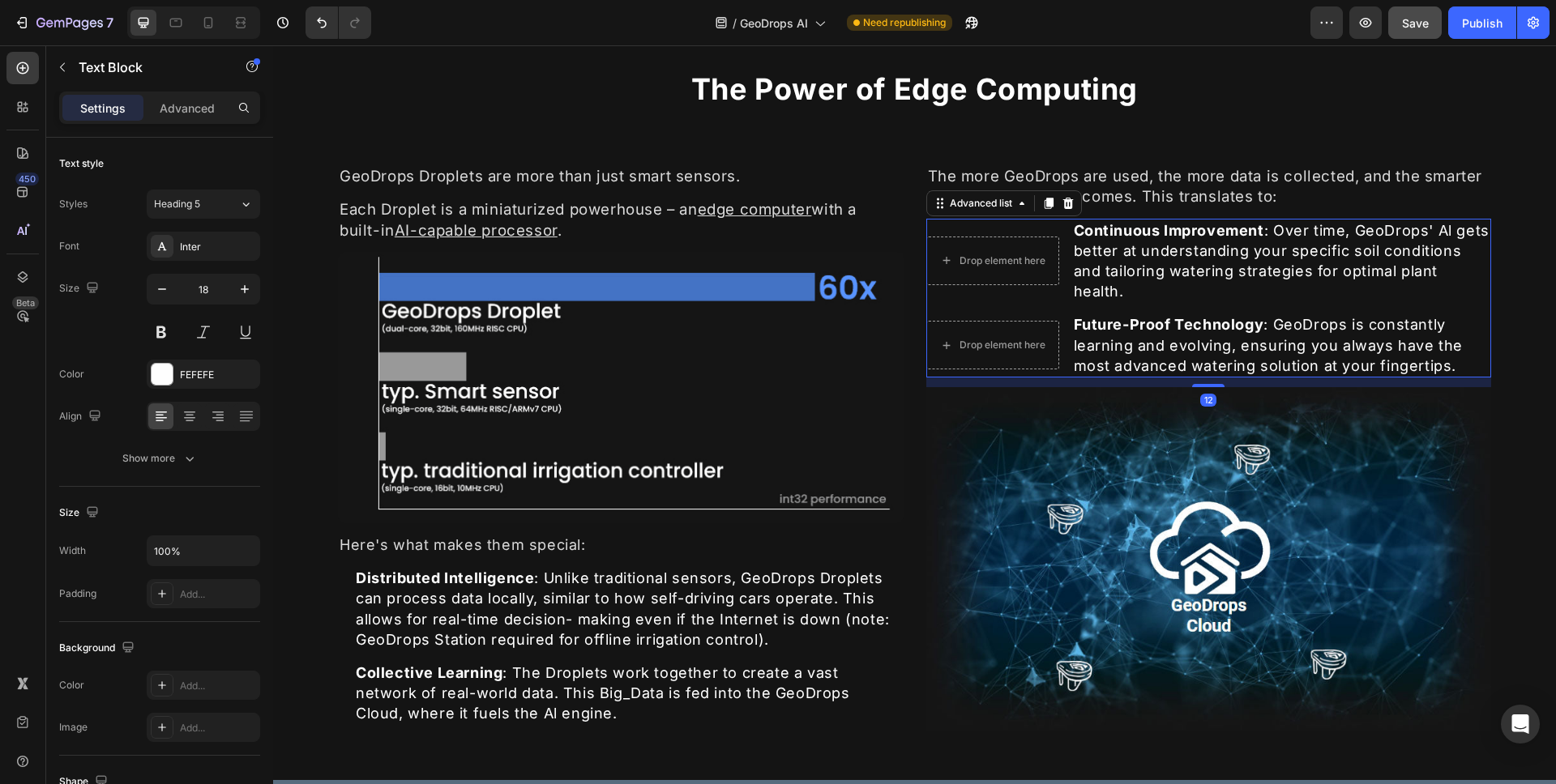
click at [1058, 230] on li "Drop element here Continuous Improvement : Over time, GeoDrops' Al gets better …" at bounding box center [1209, 261] width 566 height 85
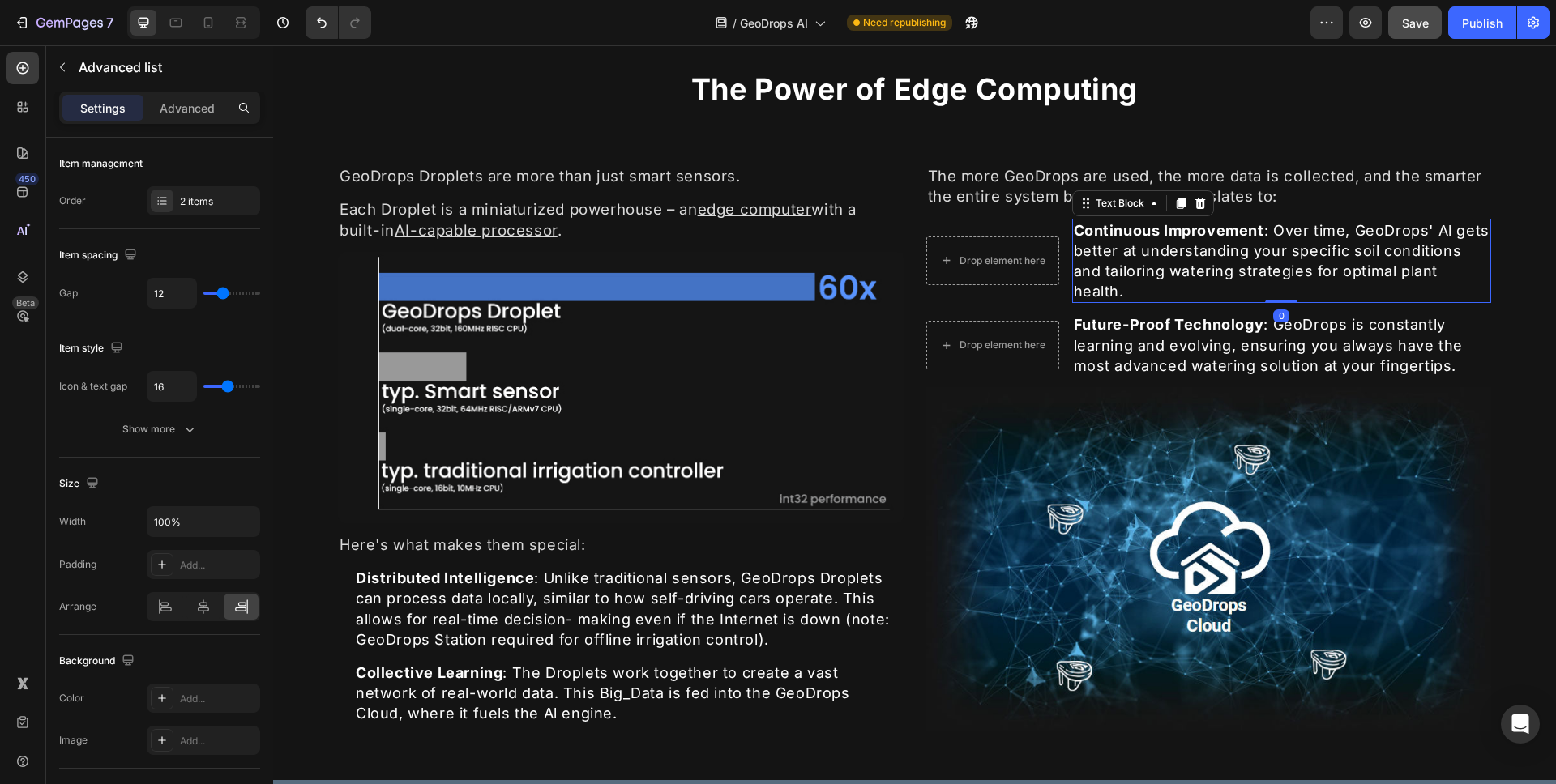
click at [1074, 228] on strong "Continuous Improvement" at bounding box center [1170, 230] width 190 height 17
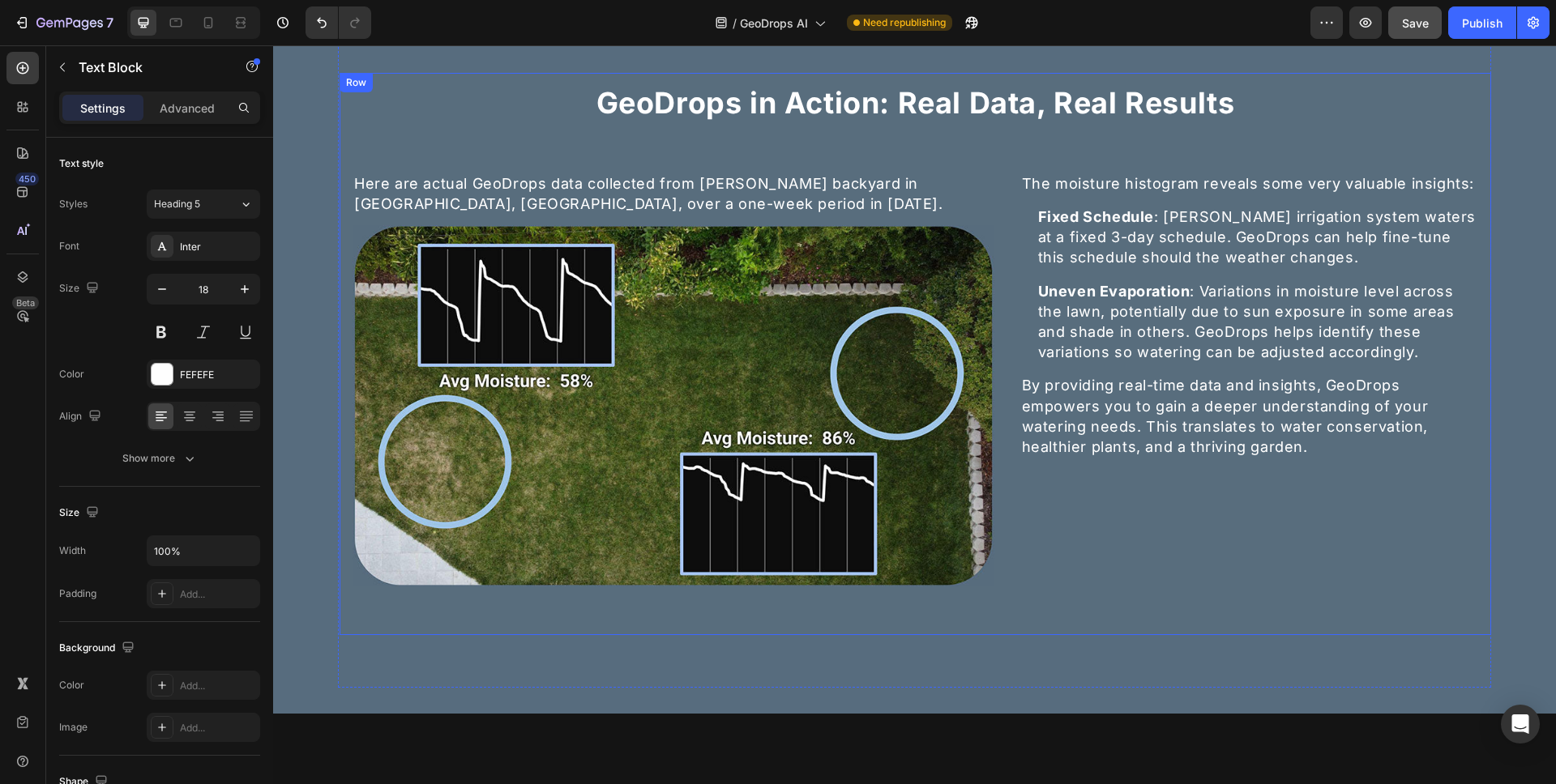
scroll to position [1616, 0]
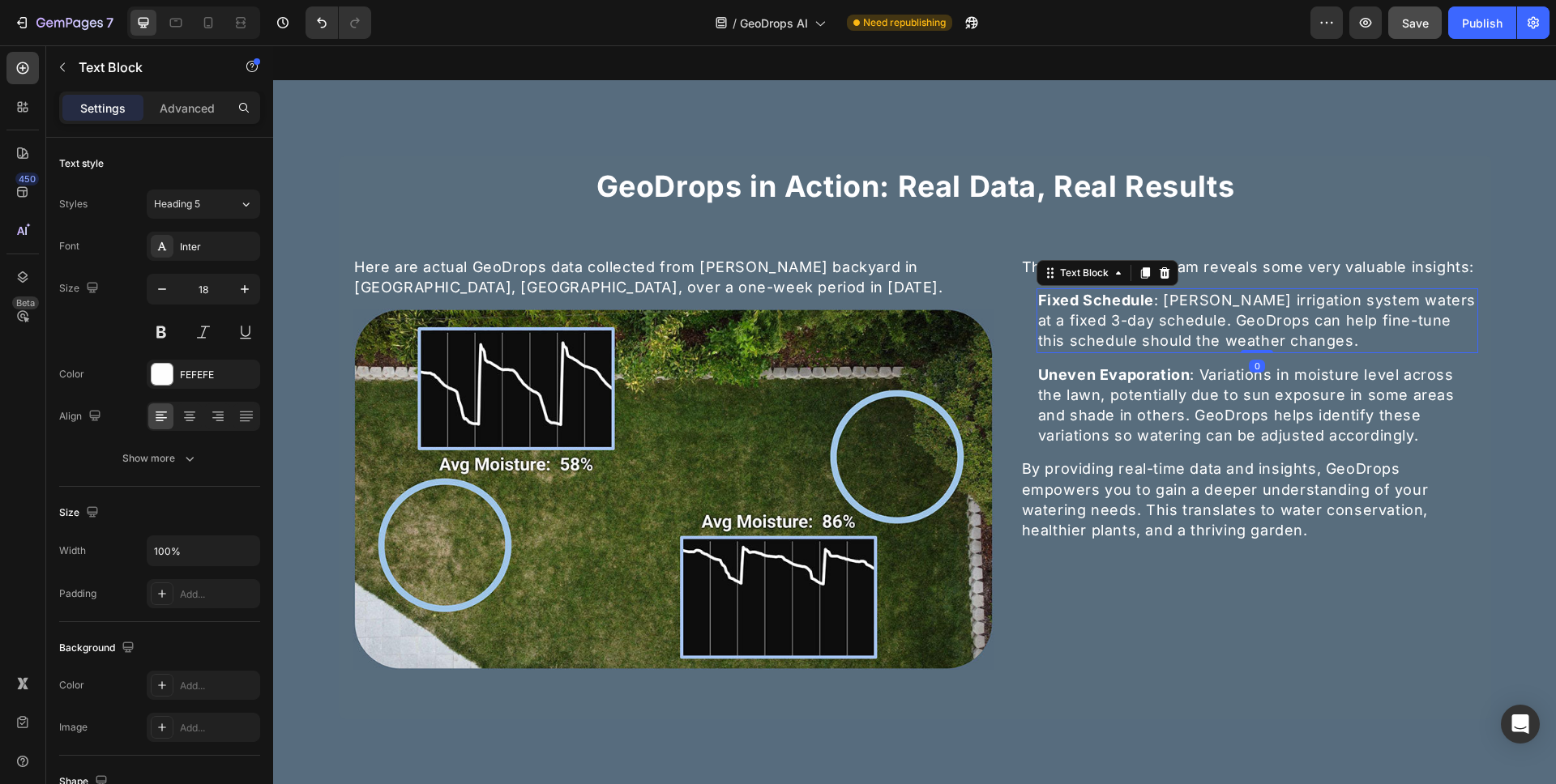
click at [1134, 339] on p "Fixed Schedule : Lawrence's irrigation system waters at a fixed 3-day schedule.…" at bounding box center [1258, 321] width 438 height 62
click at [1037, 327] on div "Fixed Schedule : Lawrence's irrigation system waters at a fixed 3-day schedule.…" at bounding box center [1258, 321] width 442 height 65
click at [1055, 386] on p "Uneven Evaporation : Variations in moisture level across the lawn, potentially …" at bounding box center [1258, 405] width 438 height 82
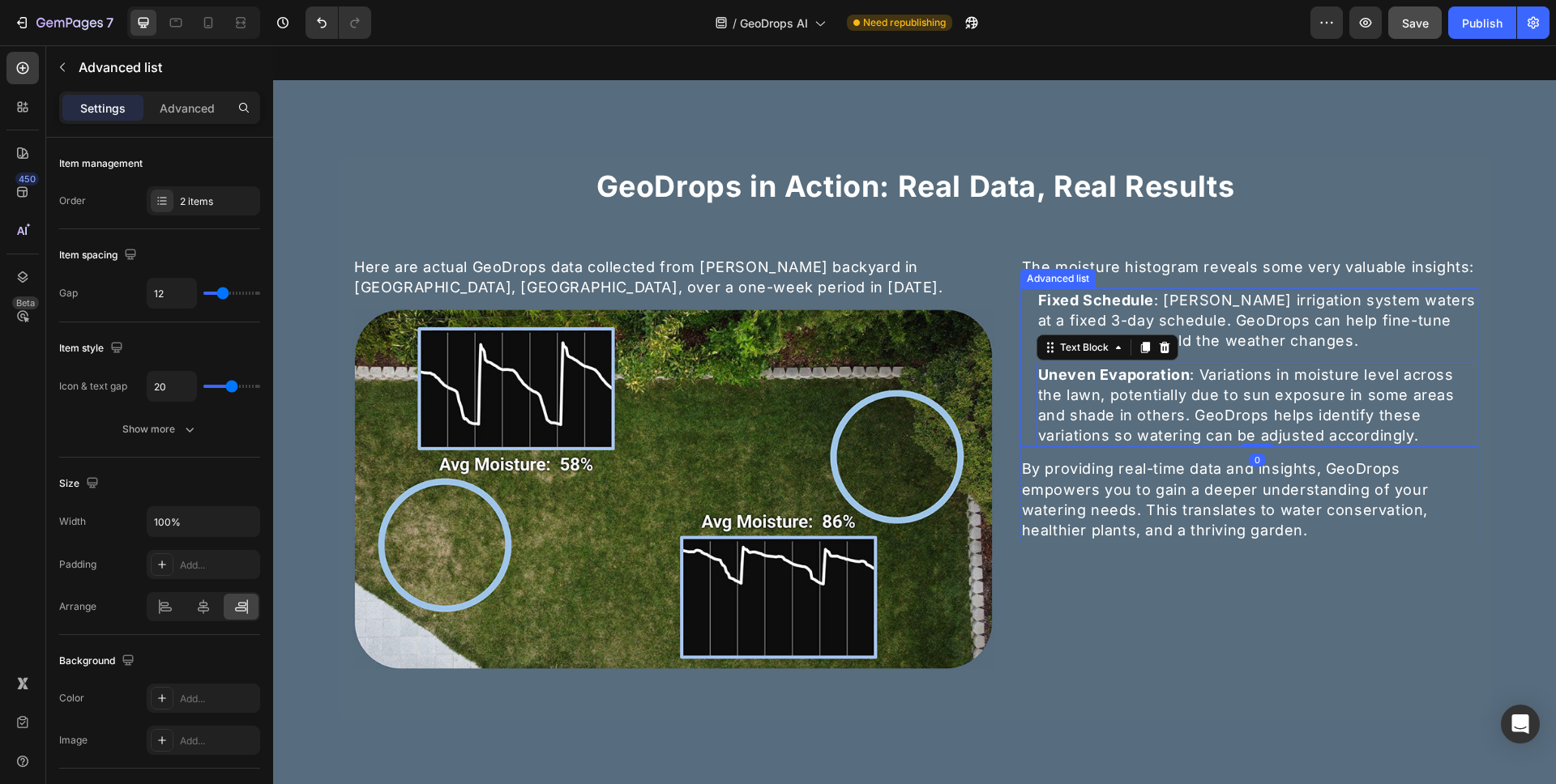
click at [1026, 364] on li "Icon Uneven Evaporation : Variations in moisture level across the lawn, potenti…" at bounding box center [1250, 405] width 458 height 85
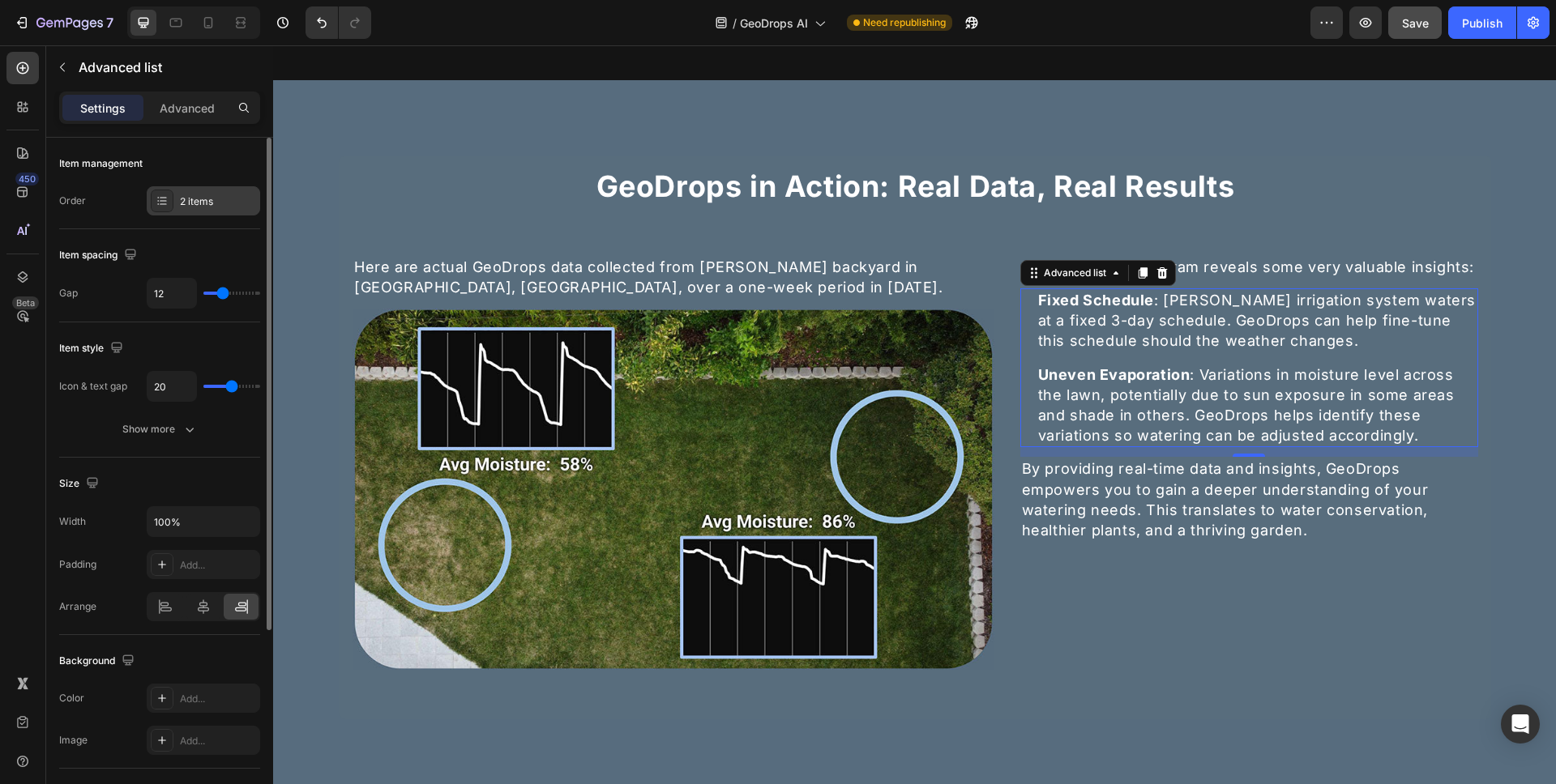
click at [218, 203] on div "2 items" at bounding box center [217, 202] width 76 height 14
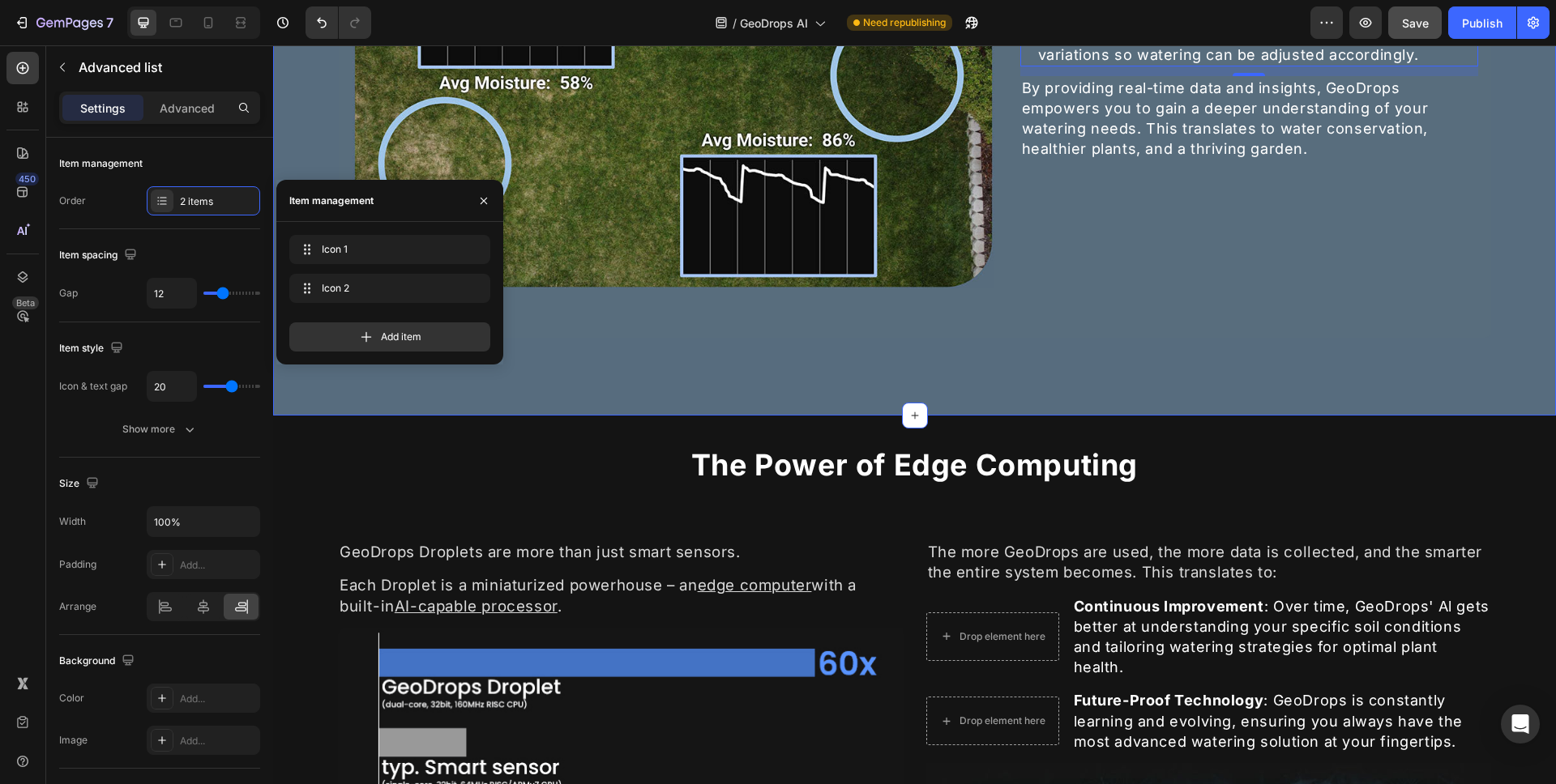
scroll to position [2173, 0]
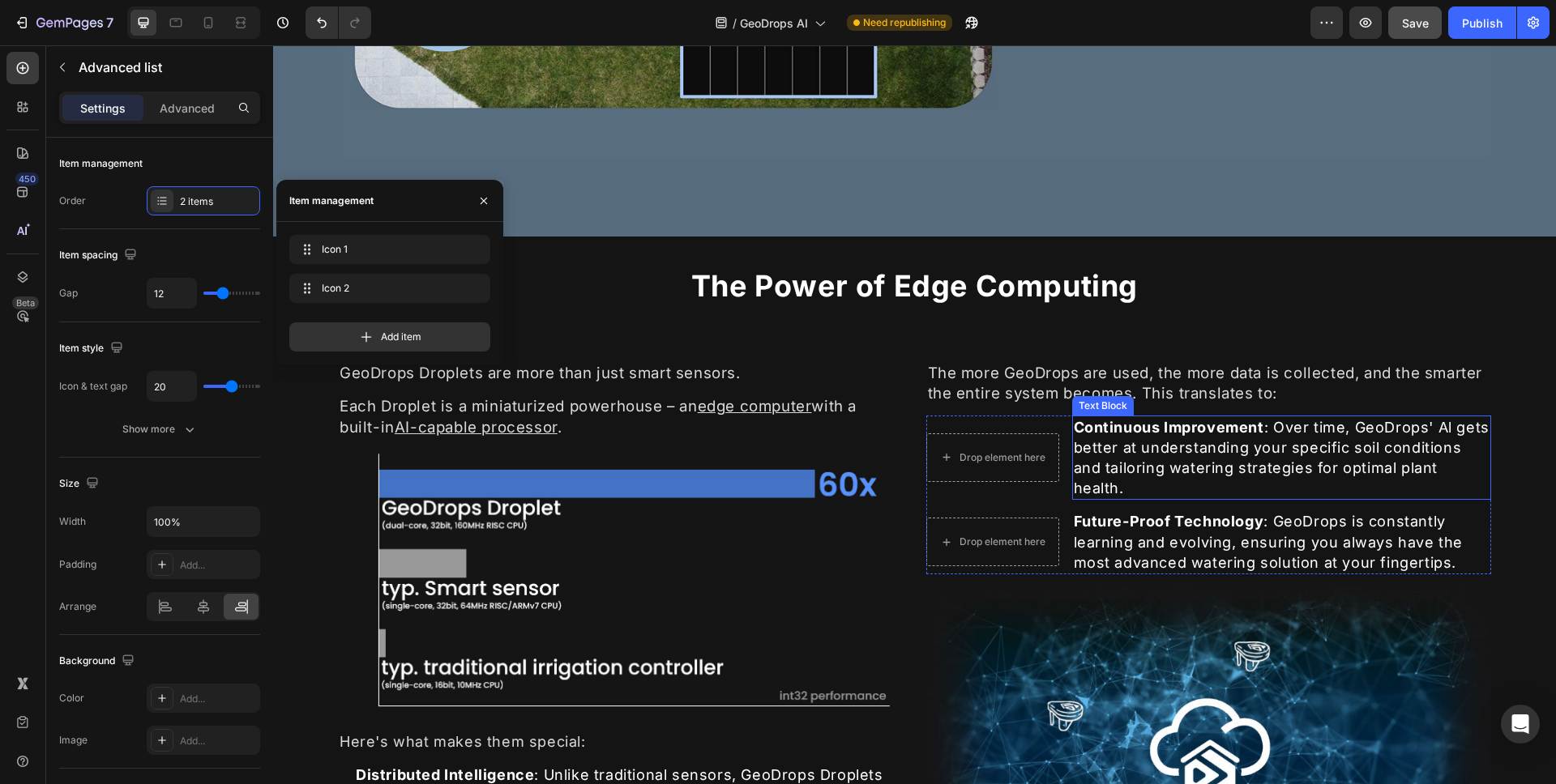
click at [1101, 432] on strong "Continuous Improvement" at bounding box center [1170, 427] width 190 height 17
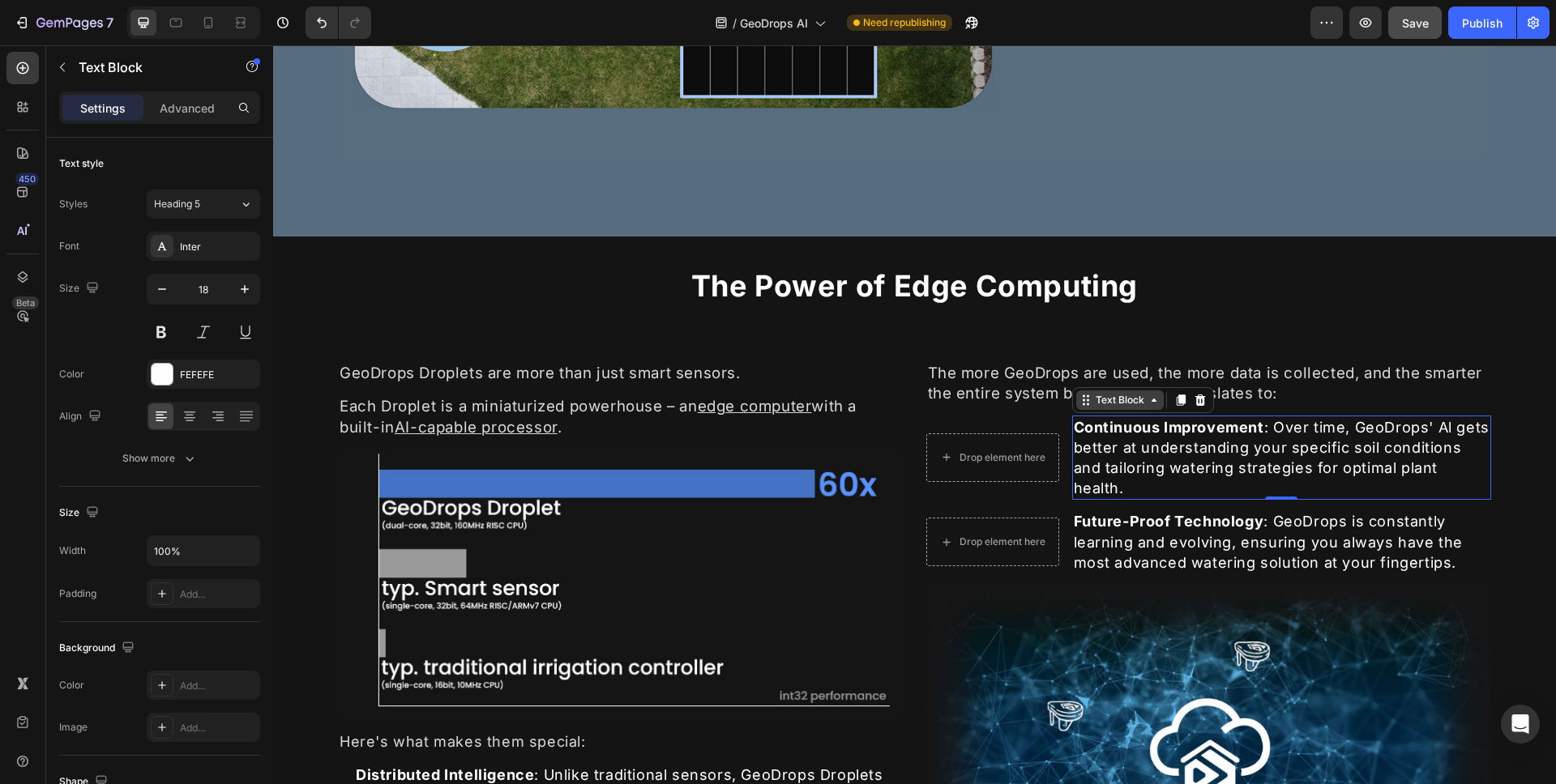
click at [1080, 405] on icon at bounding box center [1086, 401] width 13 height 13
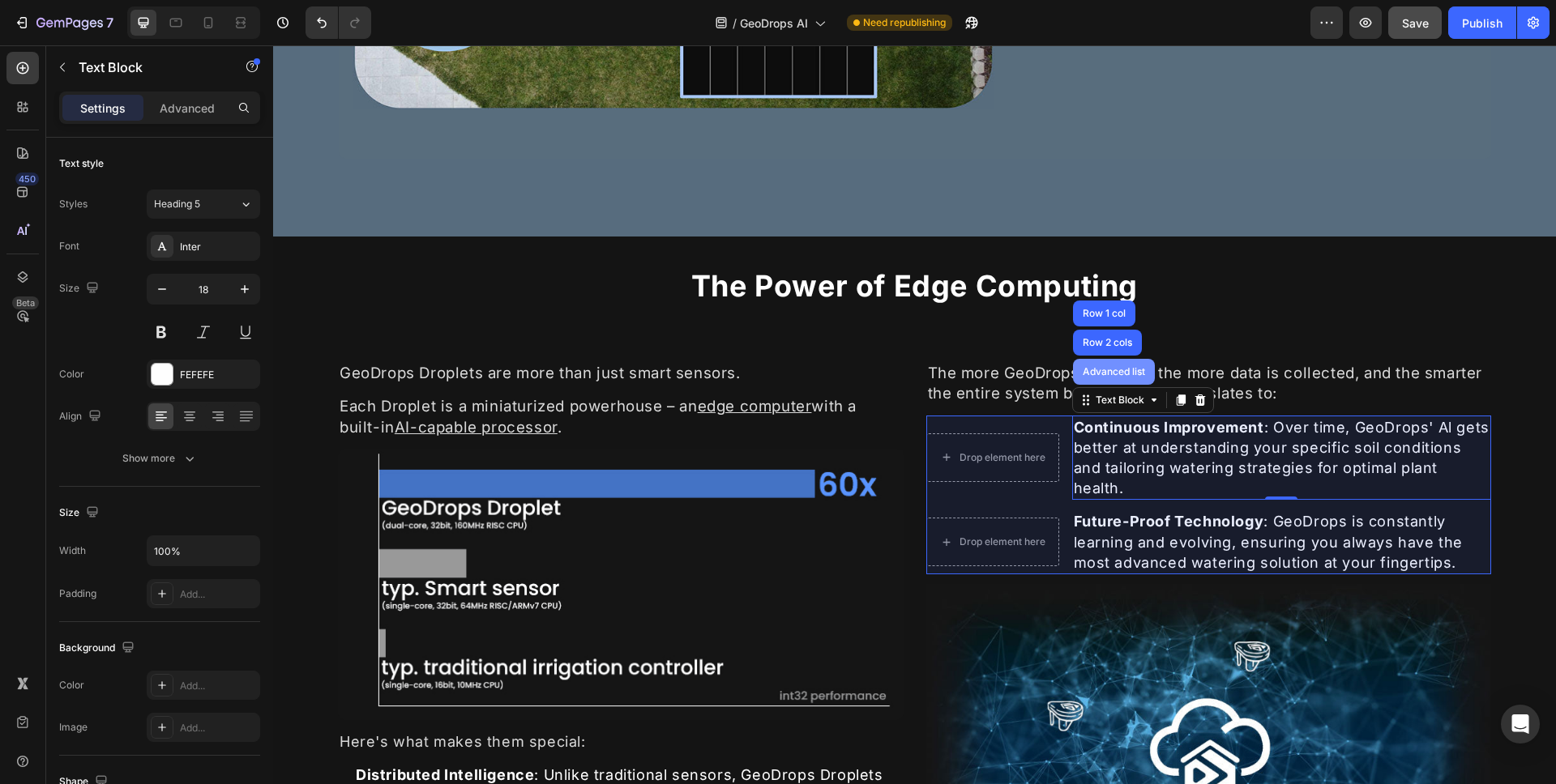
click at [1090, 368] on div "Advanced list" at bounding box center [1114, 372] width 69 height 10
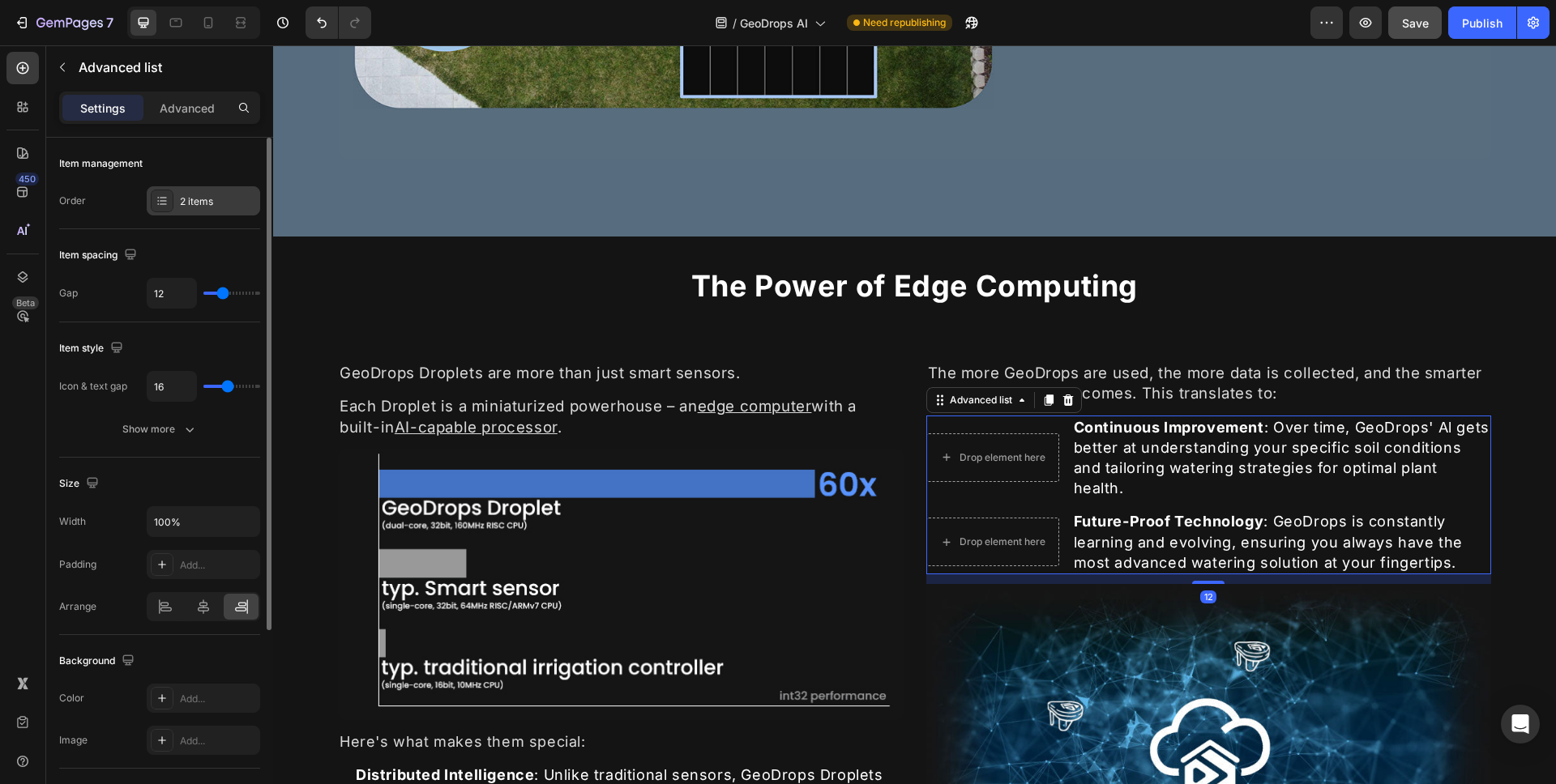
click at [248, 195] on div "2 items" at bounding box center [217, 202] width 76 height 14
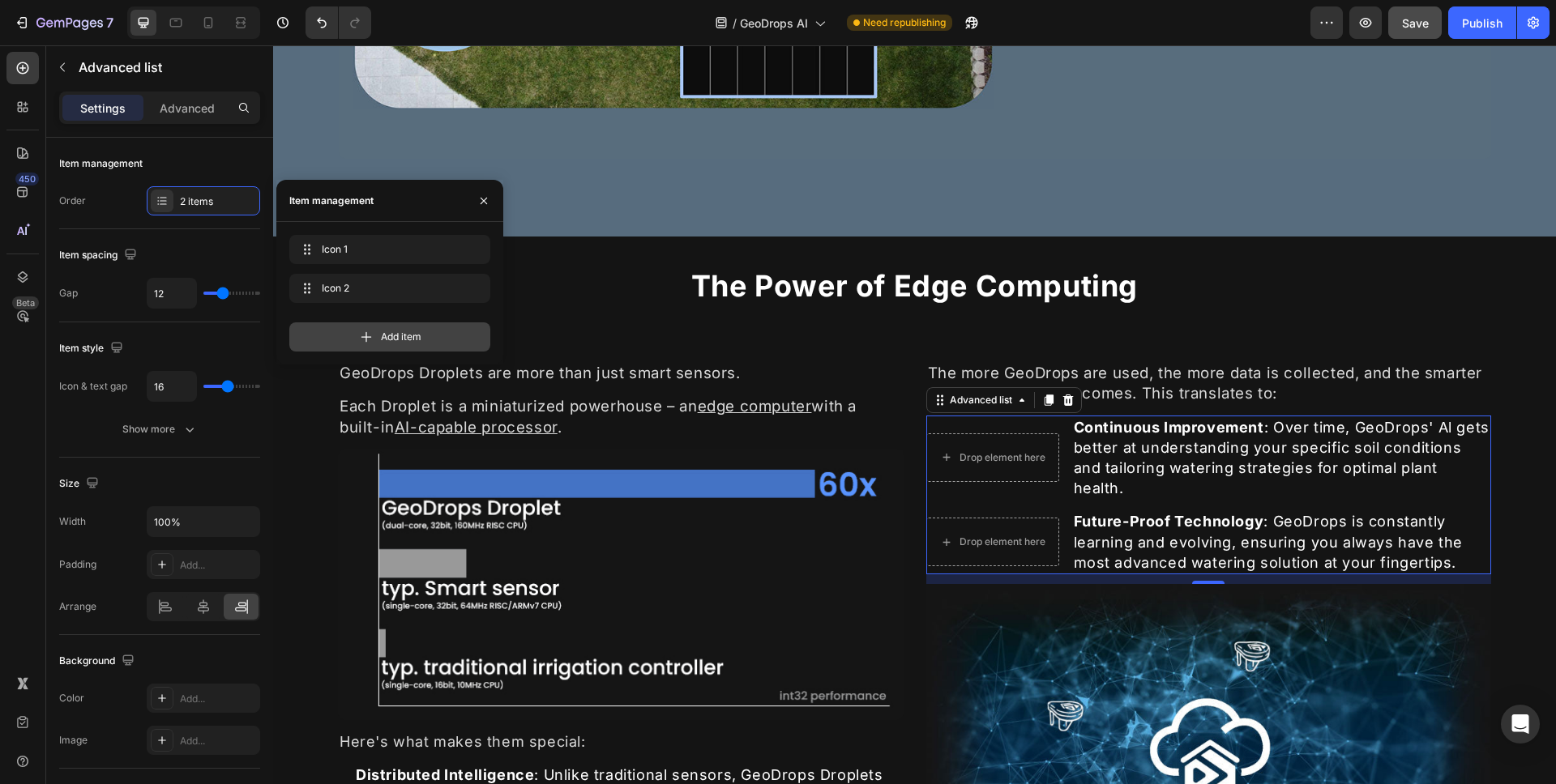
click at [386, 337] on span "Add item" at bounding box center [401, 337] width 40 height 14
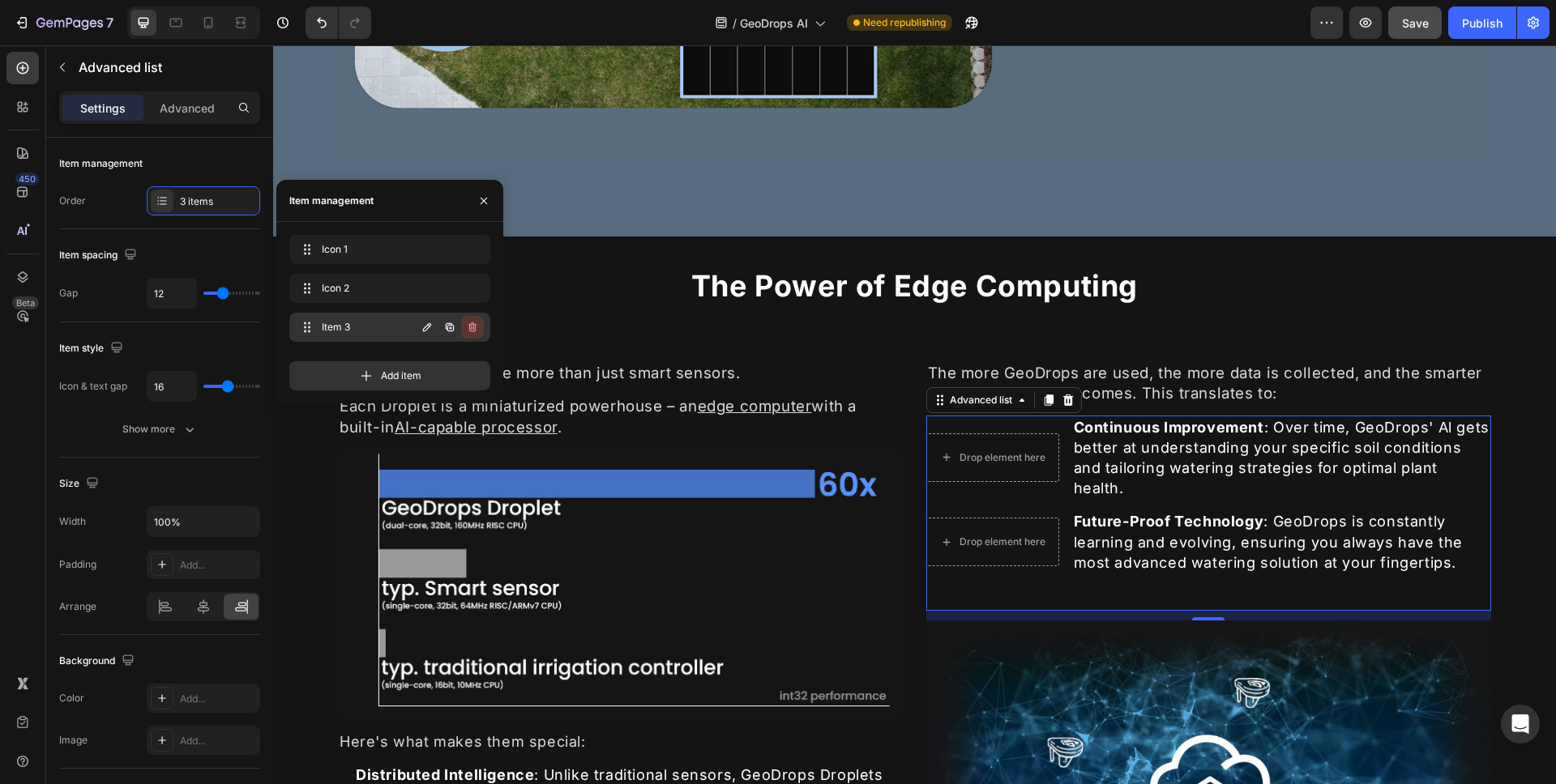
click at [473, 325] on icon "button" at bounding box center [473, 327] width 13 height 13
click at [459, 328] on div "Delete" at bounding box center [461, 327] width 30 height 14
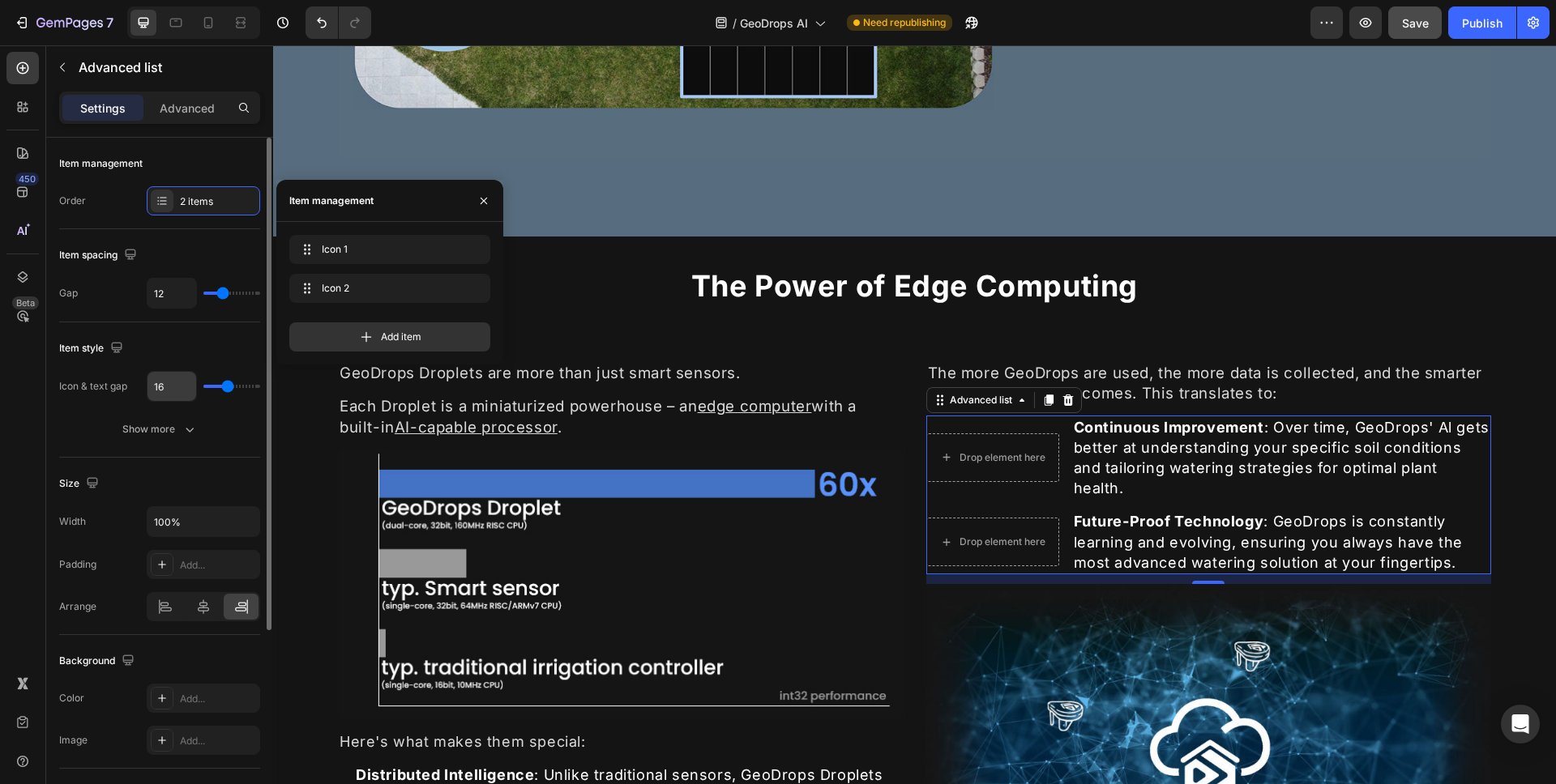
click at [188, 398] on input "16" at bounding box center [172, 386] width 49 height 29
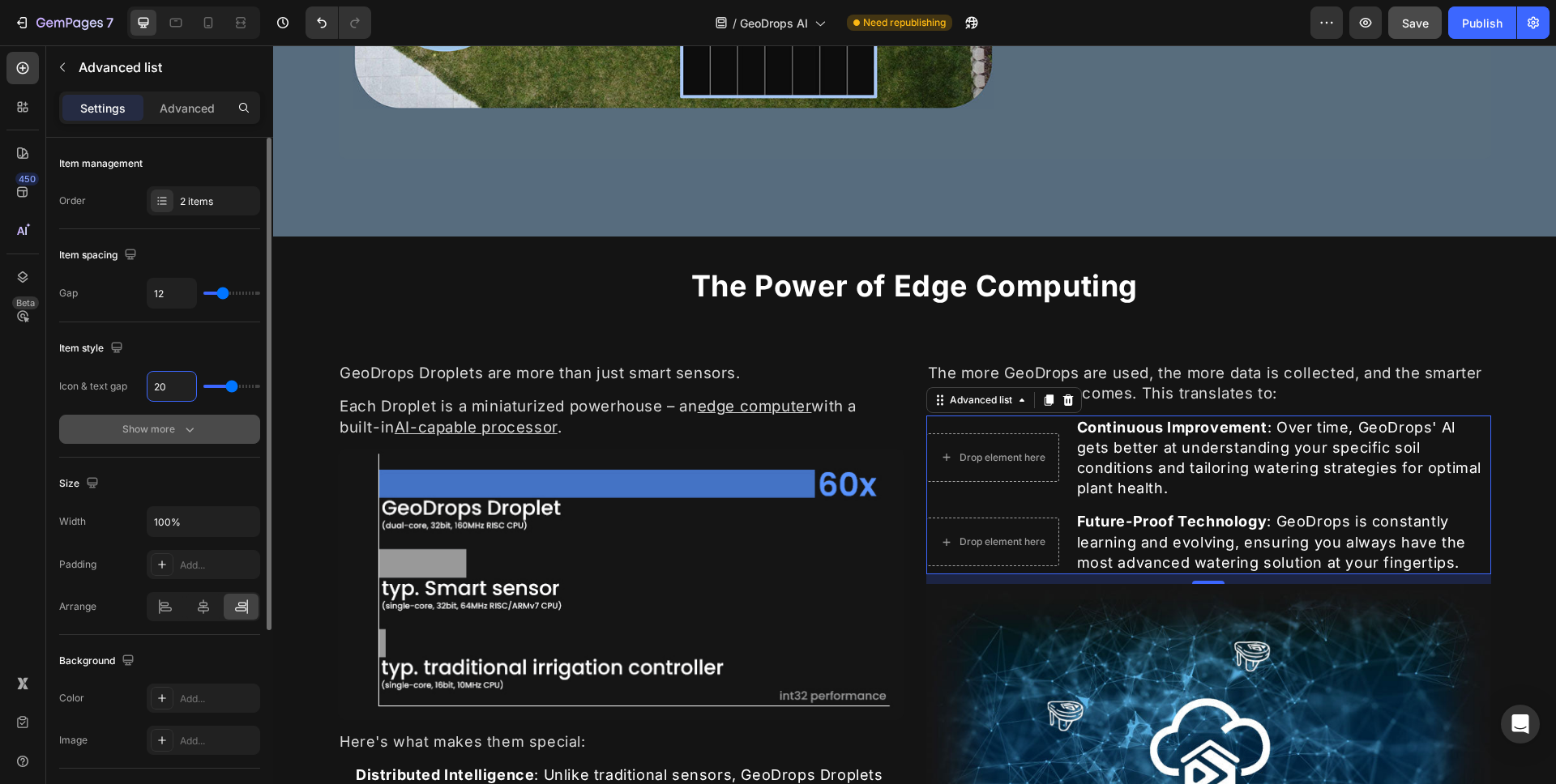
click at [157, 425] on div "Show more" at bounding box center [160, 429] width 75 height 16
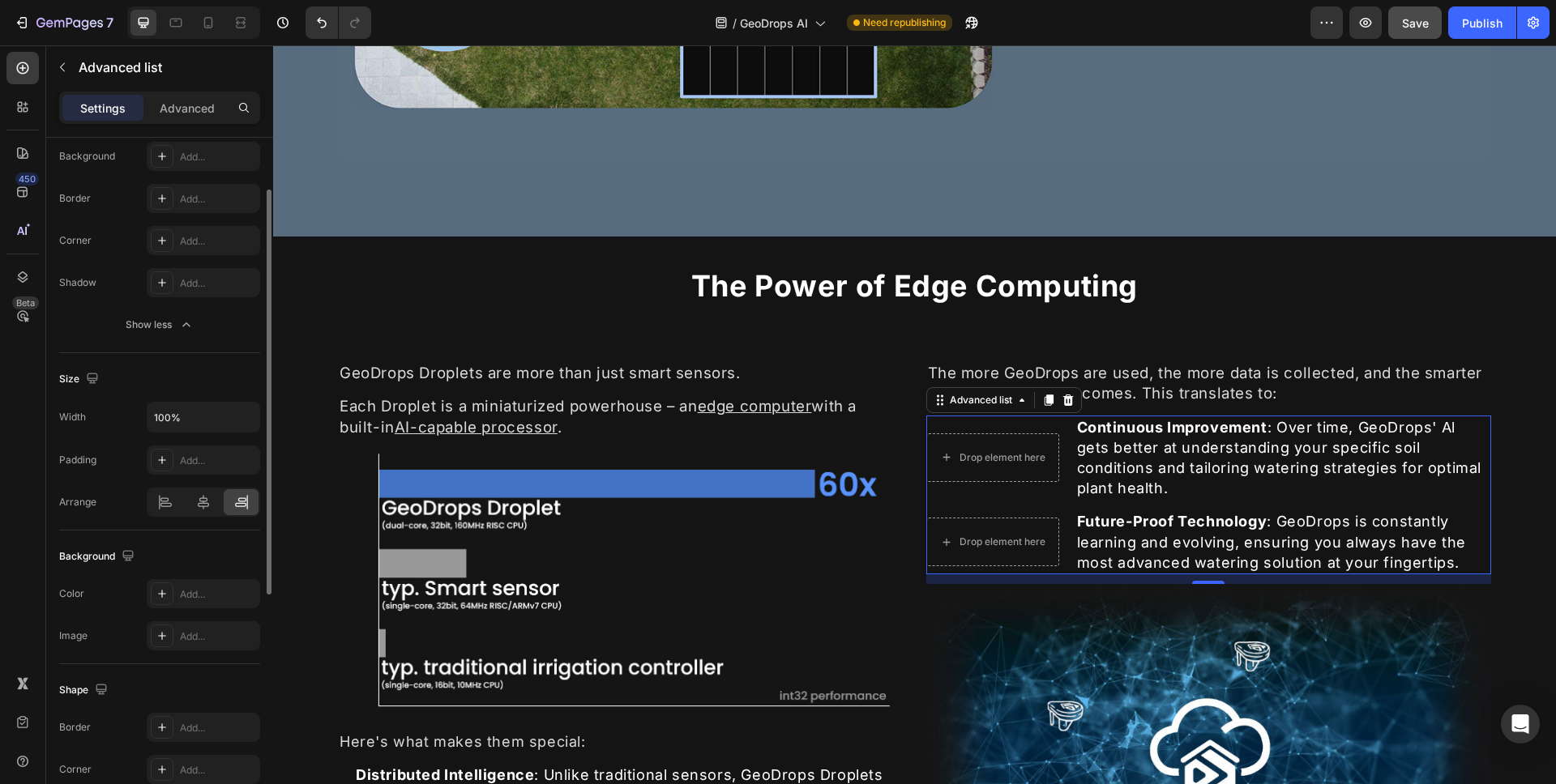
scroll to position [399, 0]
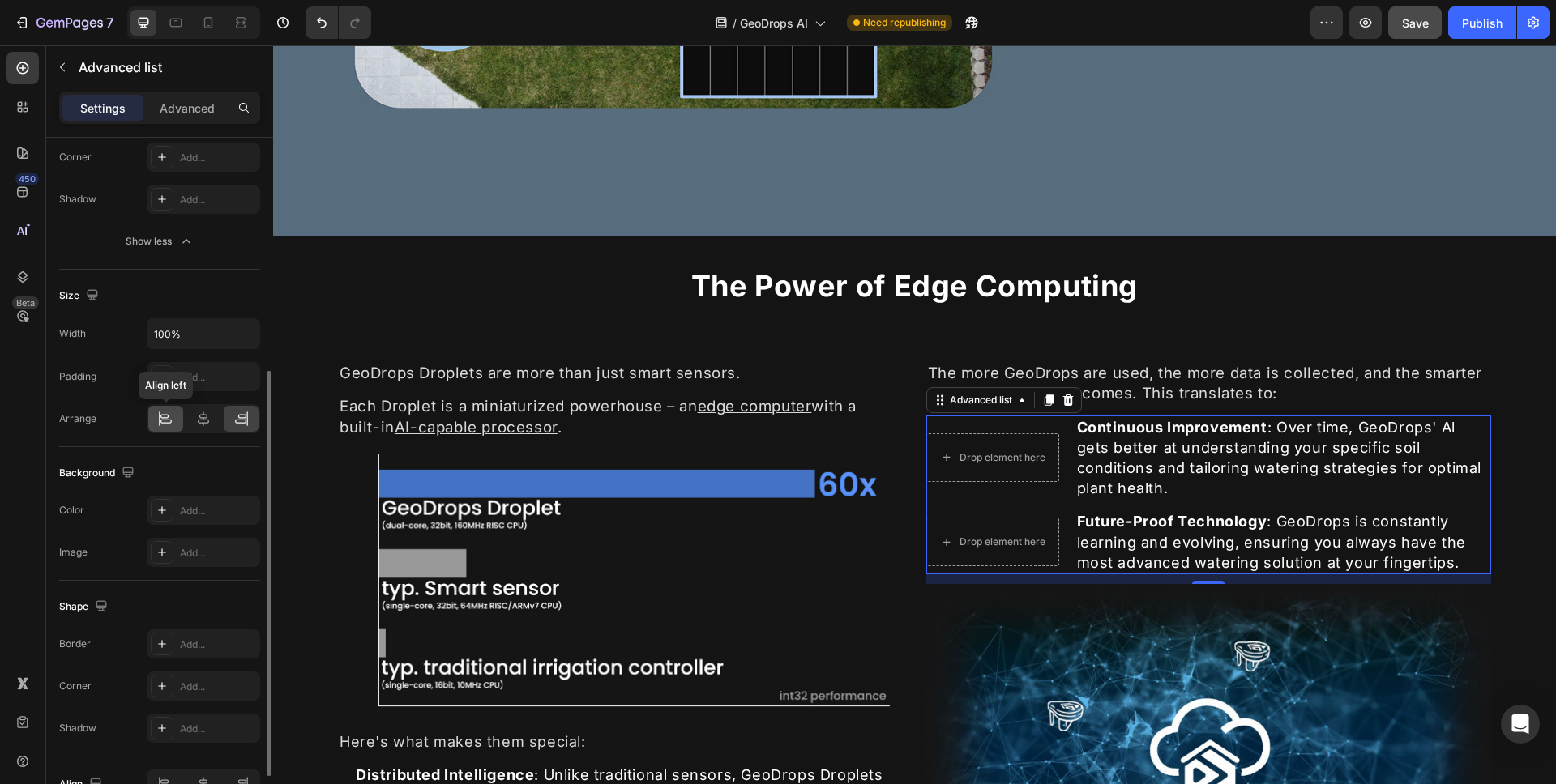
click at [170, 414] on icon at bounding box center [165, 418] width 16 height 16
click at [234, 419] on icon at bounding box center [242, 418] width 16 height 16
click at [179, 419] on div at bounding box center [165, 418] width 35 height 26
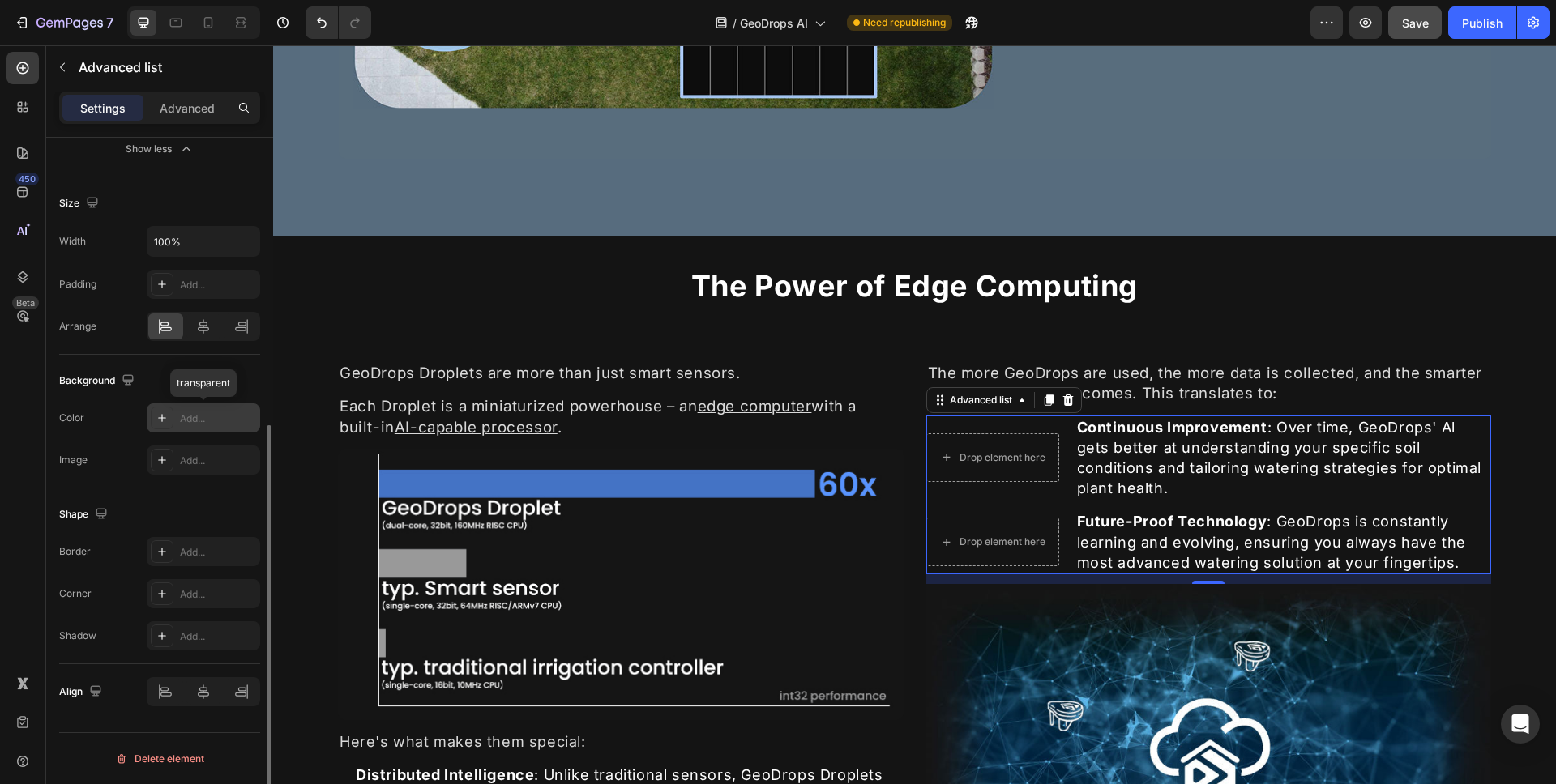
scroll to position [0, 0]
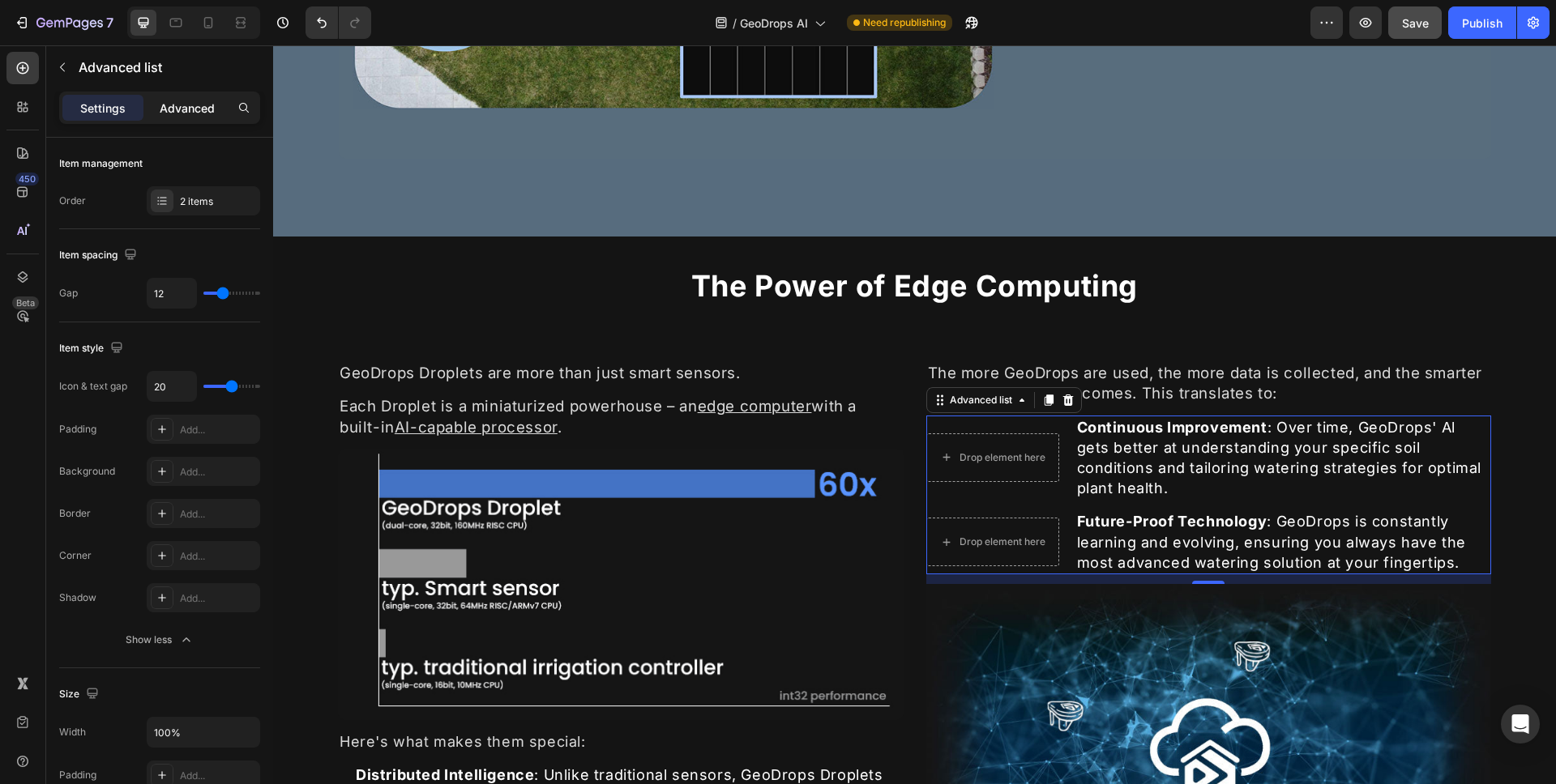
click at [172, 106] on p "Advanced" at bounding box center [187, 108] width 55 height 17
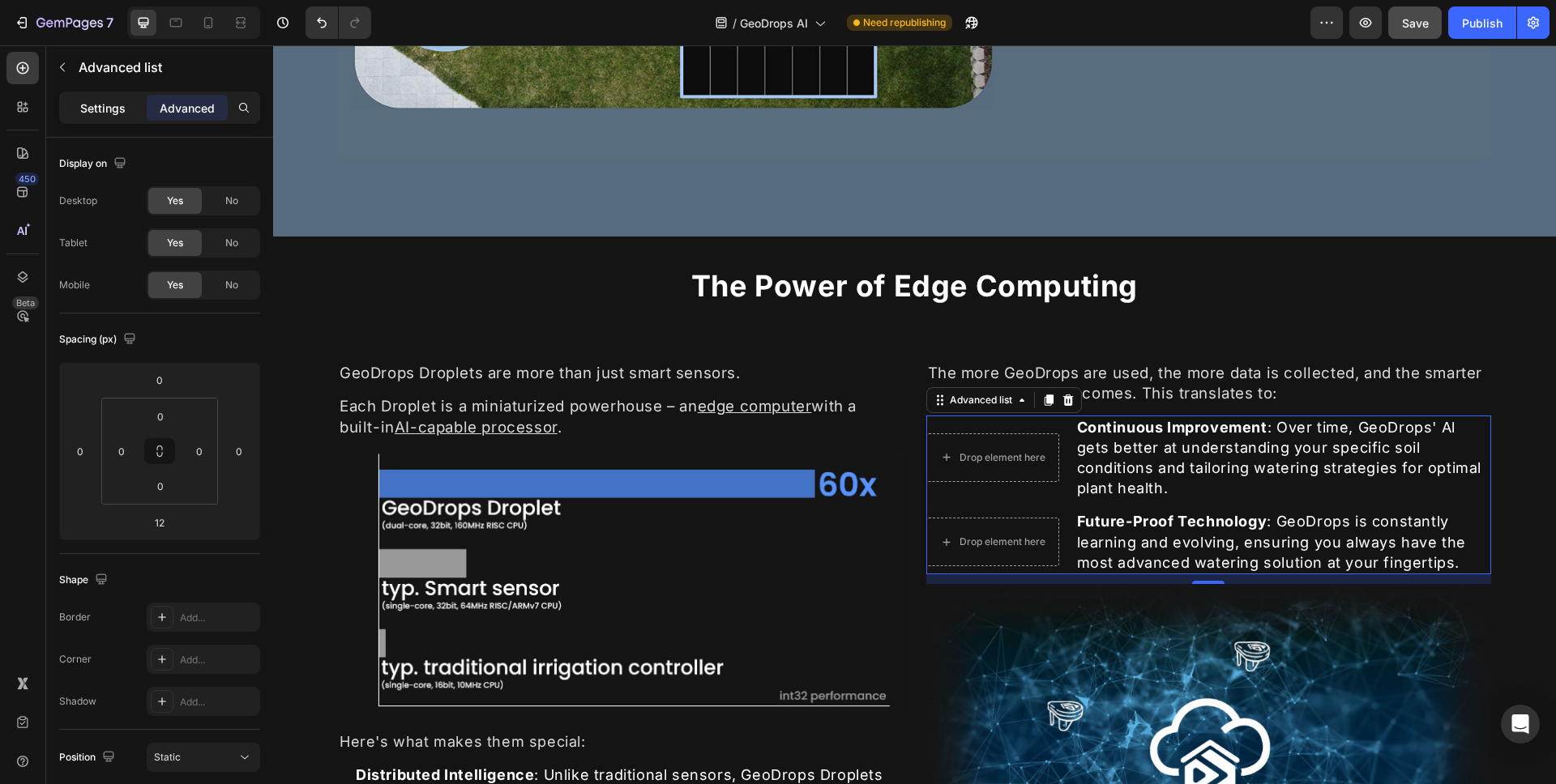
click at [121, 106] on p "Settings" at bounding box center [102, 108] width 46 height 17
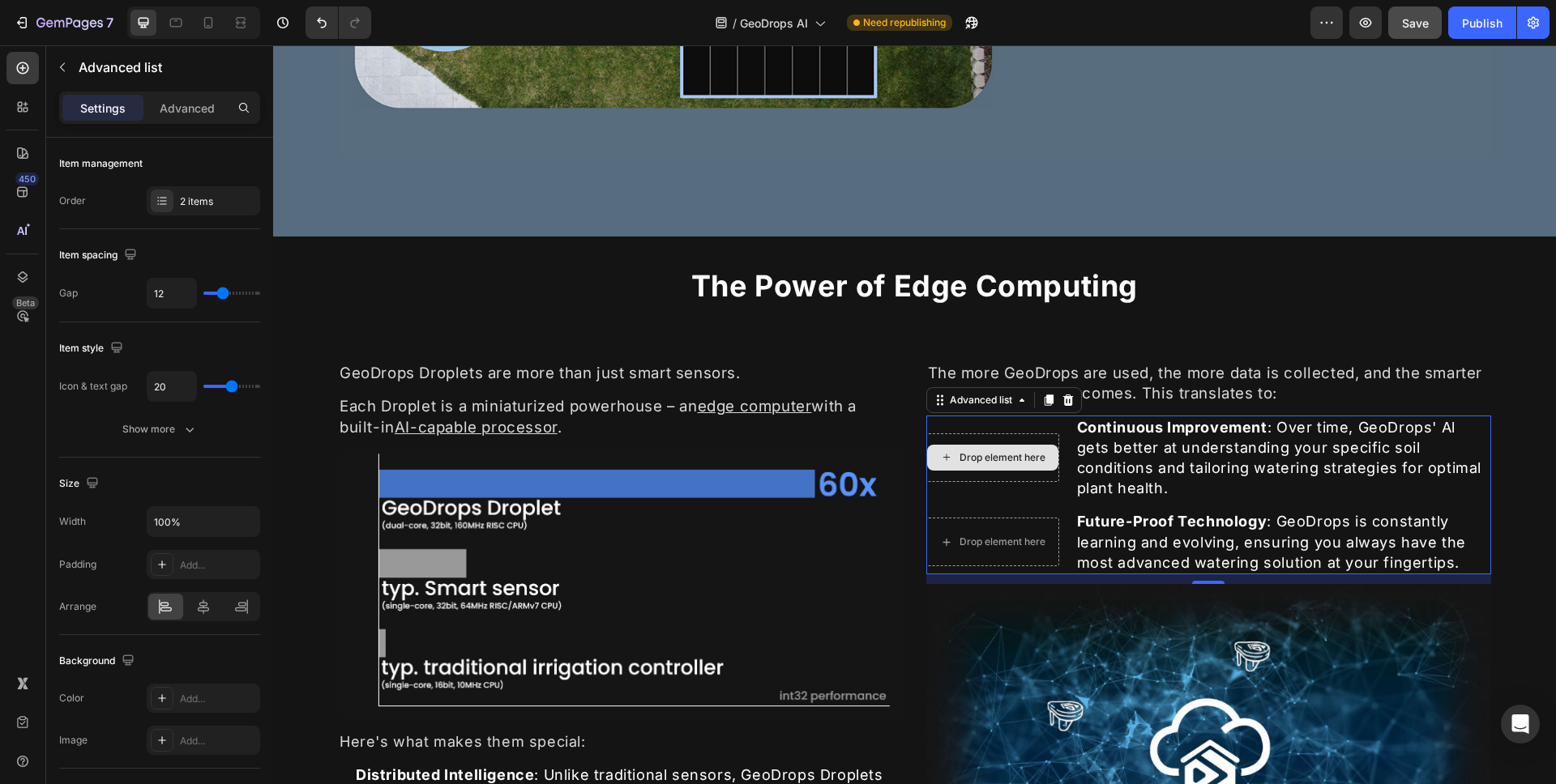
click at [1010, 436] on div "Drop element here" at bounding box center [993, 458] width 133 height 48
click at [1065, 425] on li "Drop element here Continuous Improvement : Over time, GeoDrops' Al gets better …" at bounding box center [1209, 458] width 566 height 85
click at [1054, 442] on li "Drop element here Continuous Improvement : Over time, GeoDrops' Al gets better …" at bounding box center [1209, 458] width 566 height 85
click at [1054, 441] on li "Drop element here Continuous Improvement : Over time, GeoDrops' Al gets better …" at bounding box center [1209, 458] width 566 height 85
click at [1058, 444] on li "Drop element here Continuous Improvement : Over time, GeoDrops' Al gets better …" at bounding box center [1209, 458] width 566 height 85
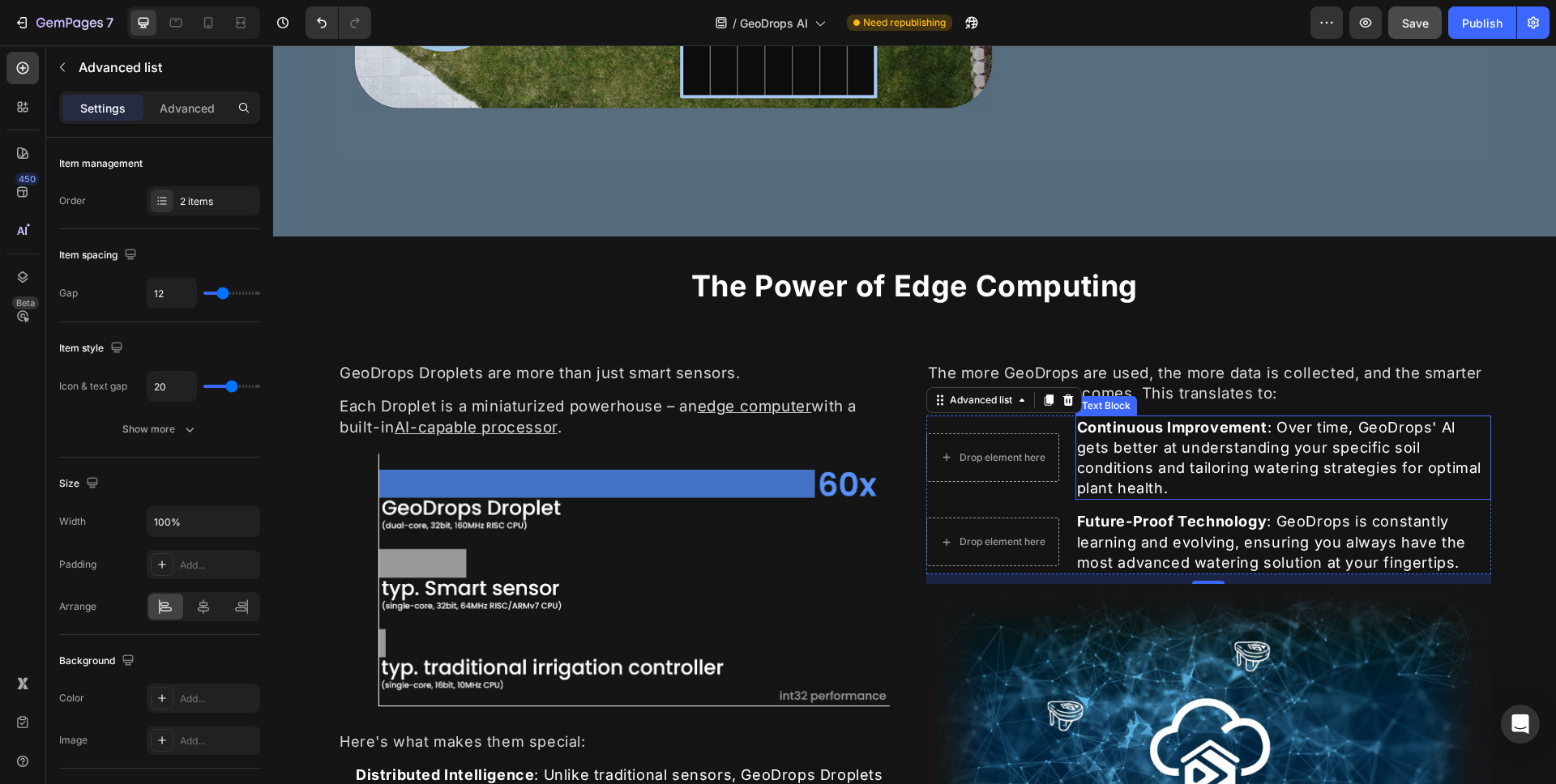
click at [1077, 445] on p "Continuous Improvement : Over time, GeoDrops' Al gets better at understanding y…" at bounding box center [1284, 458] width 413 height 82
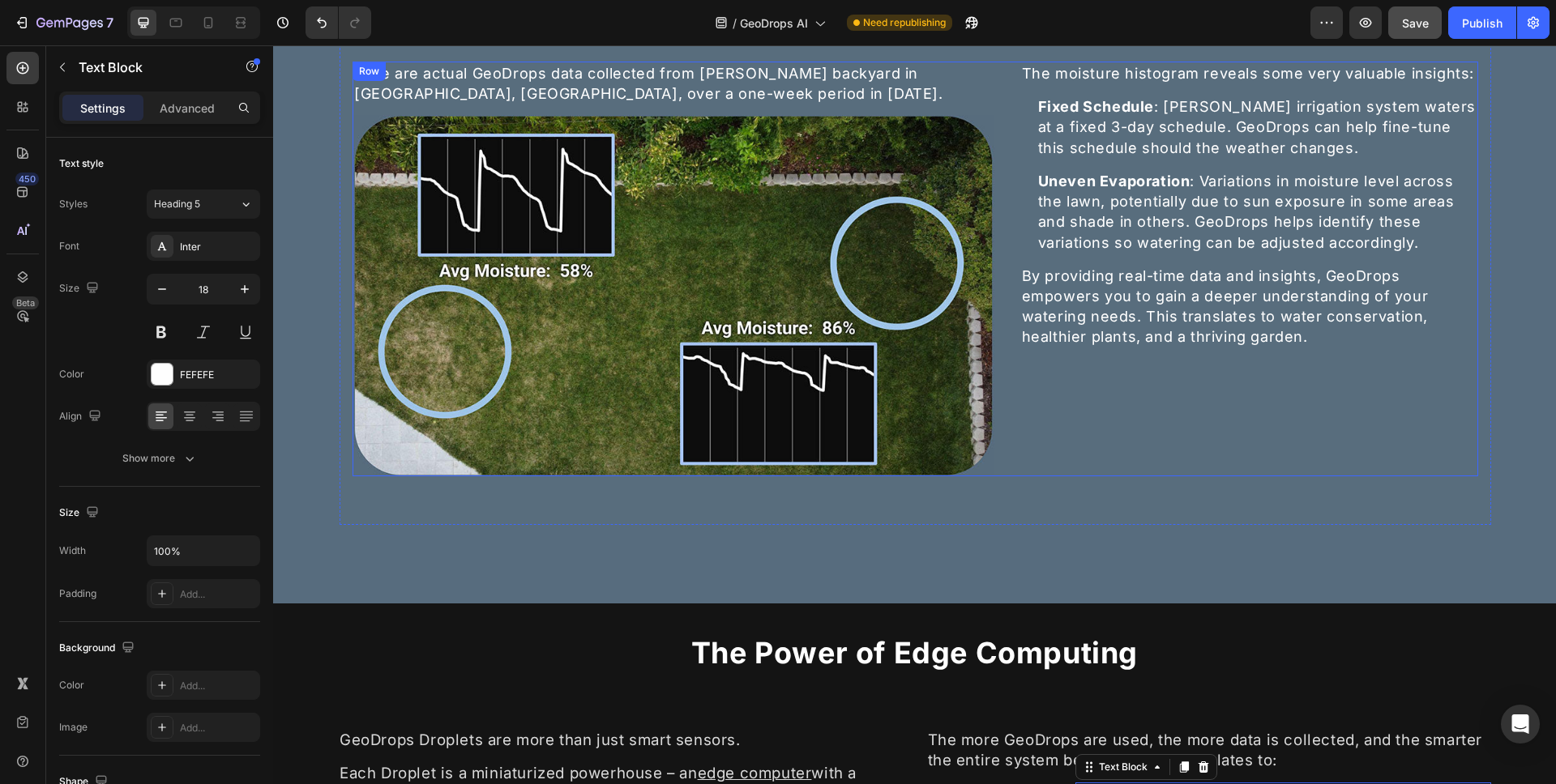
scroll to position [1463, 0]
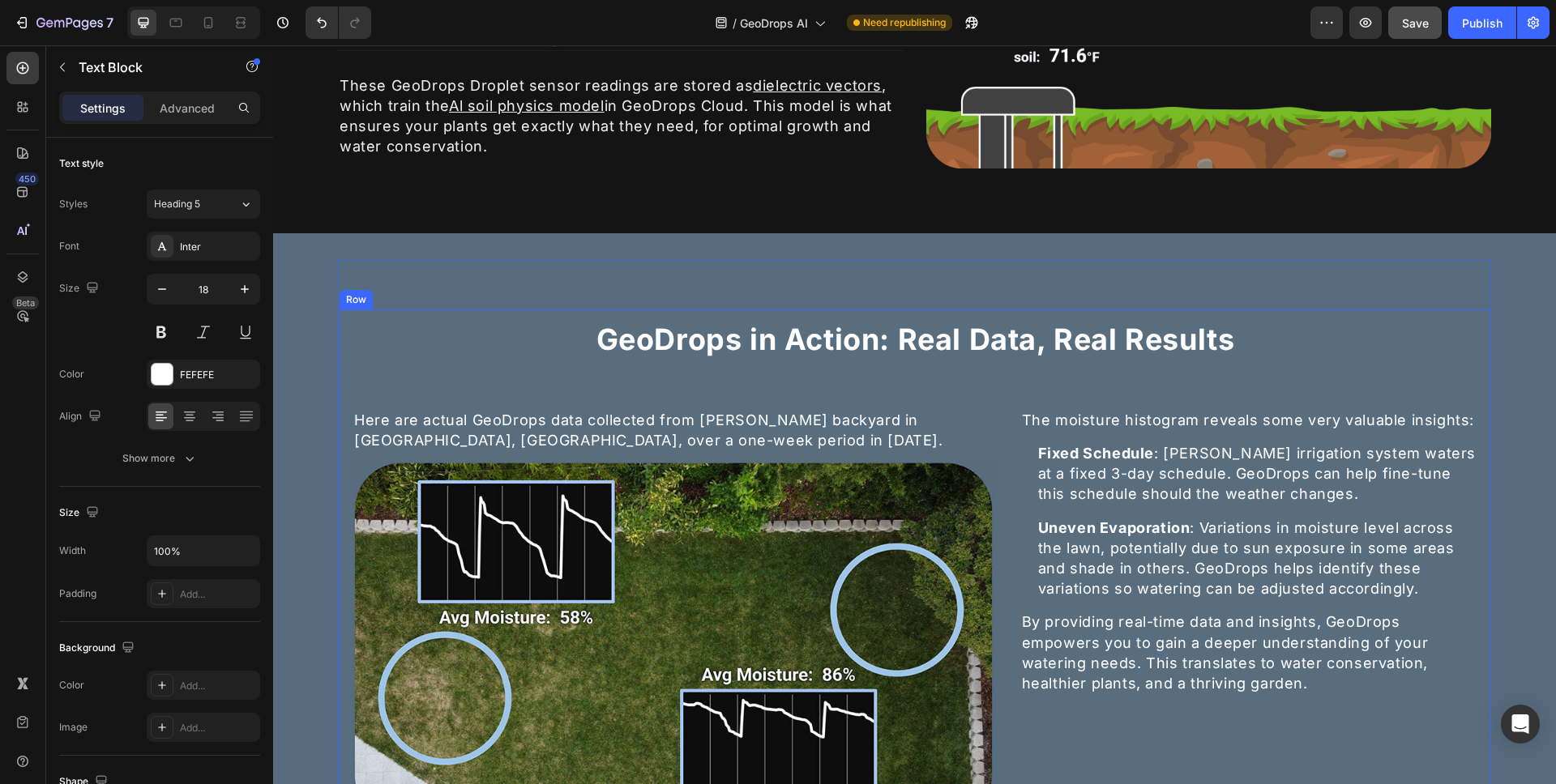
click at [1469, 504] on div "GeoDrops in Action: Real Data, Real Results Heading Here are actual GeoDrops da…" at bounding box center [915, 591] width 1154 height 564
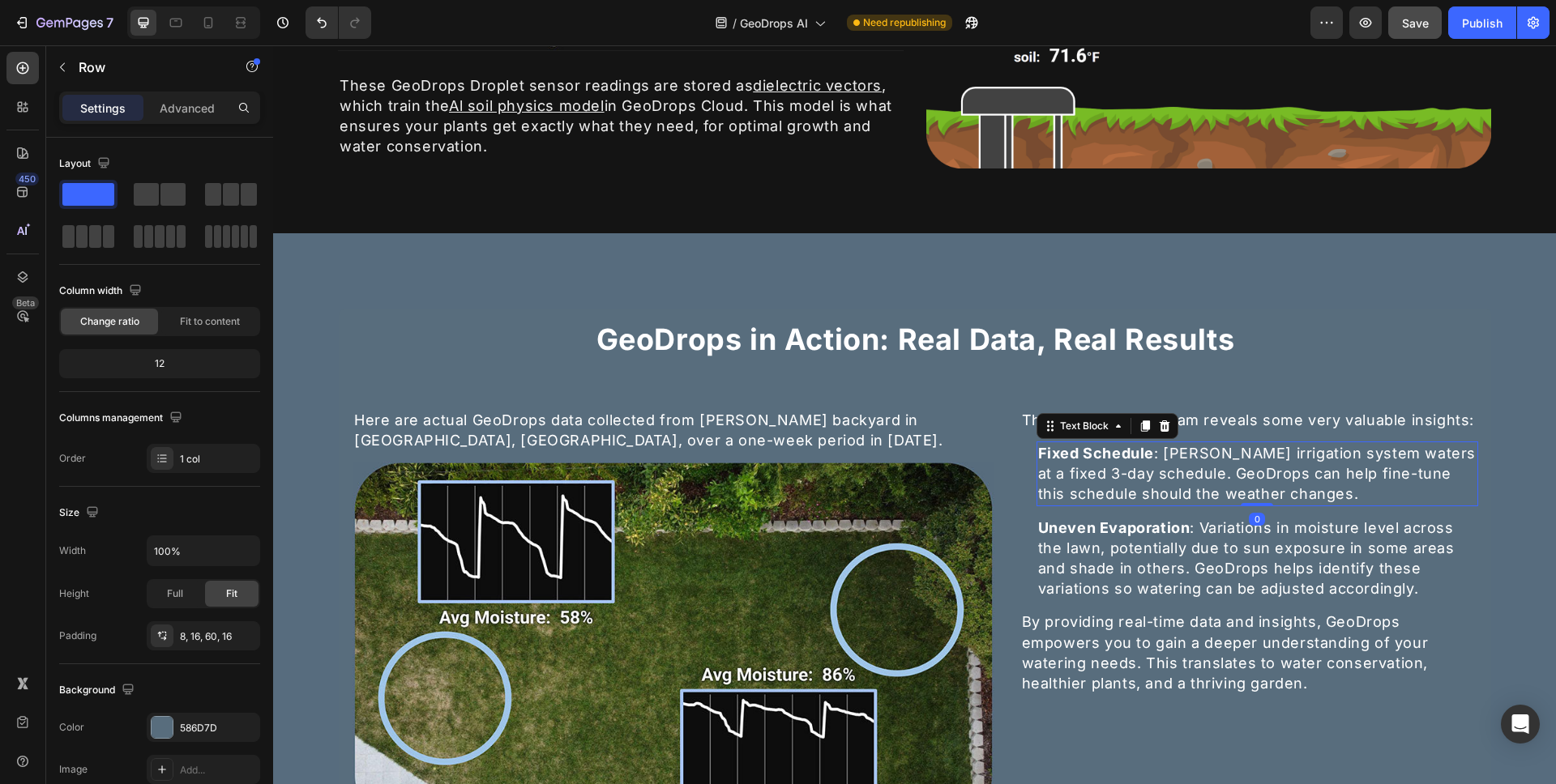
click at [1457, 505] on div "Fixed Schedule : Lawrence's irrigation system waters at a fixed 3-day schedule.…" at bounding box center [1258, 474] width 442 height 65
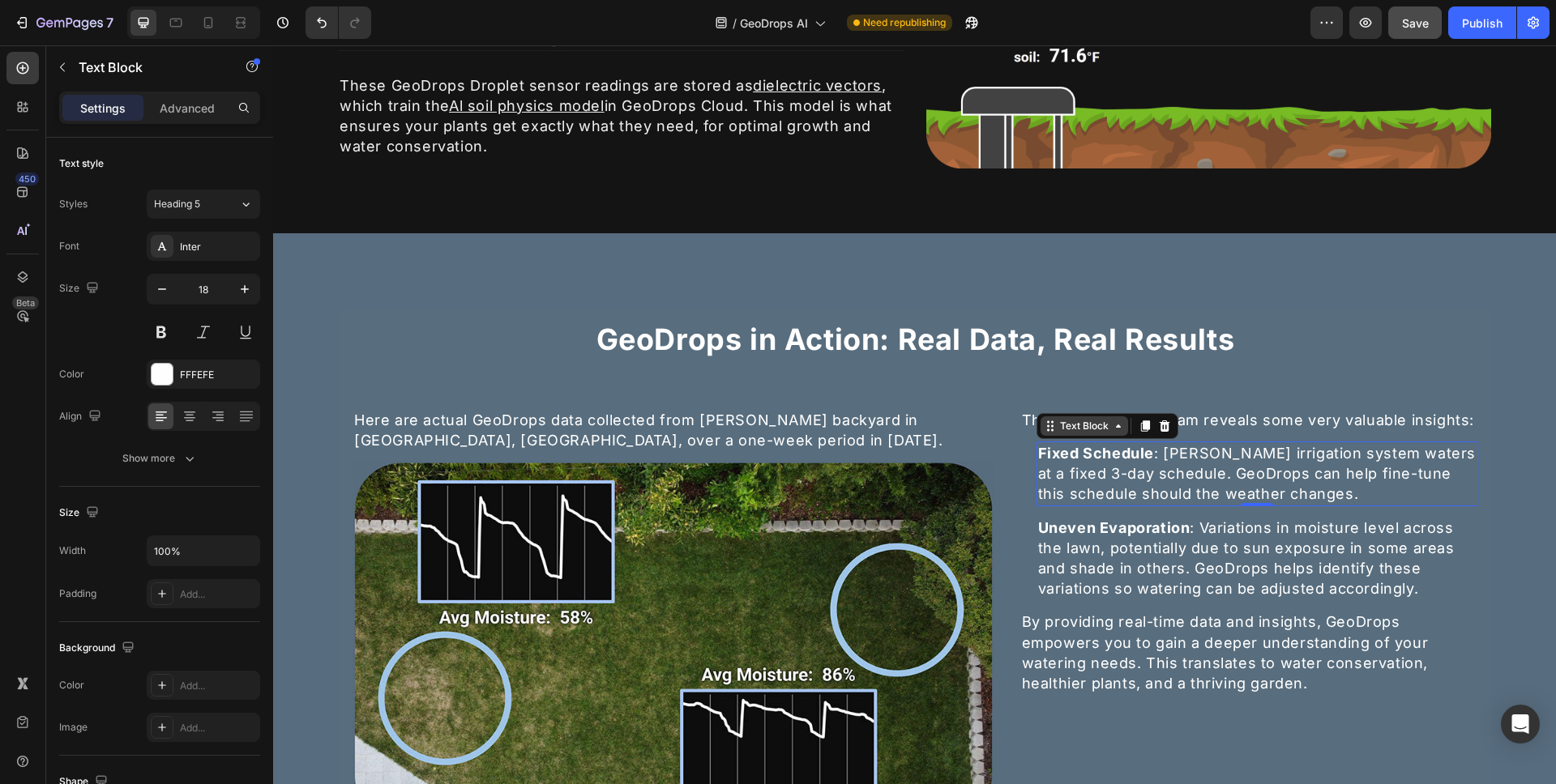
click at [1068, 428] on div "Text Block" at bounding box center [1084, 427] width 55 height 14
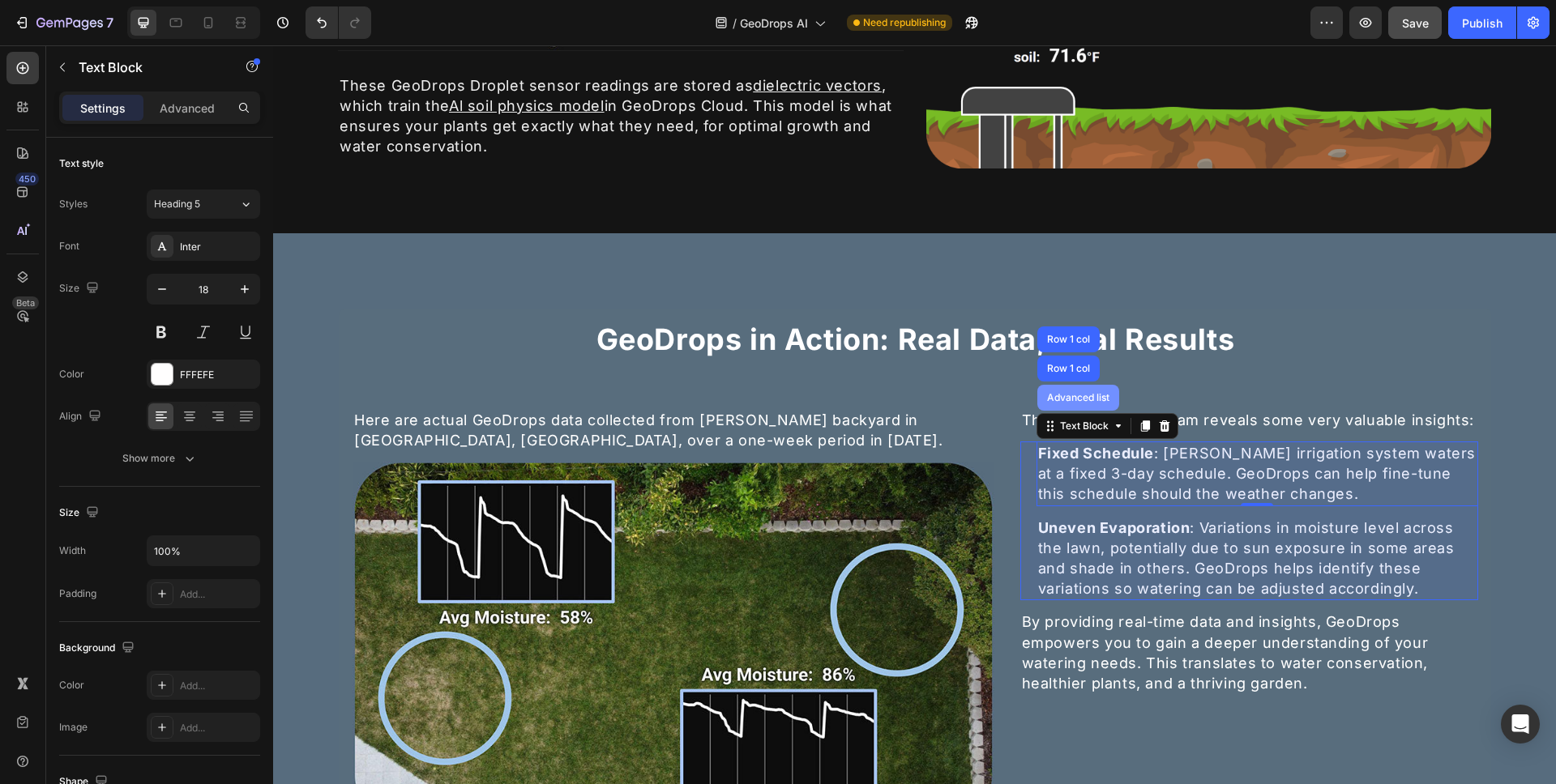
click at [1078, 398] on div "Advanced list" at bounding box center [1078, 398] width 69 height 10
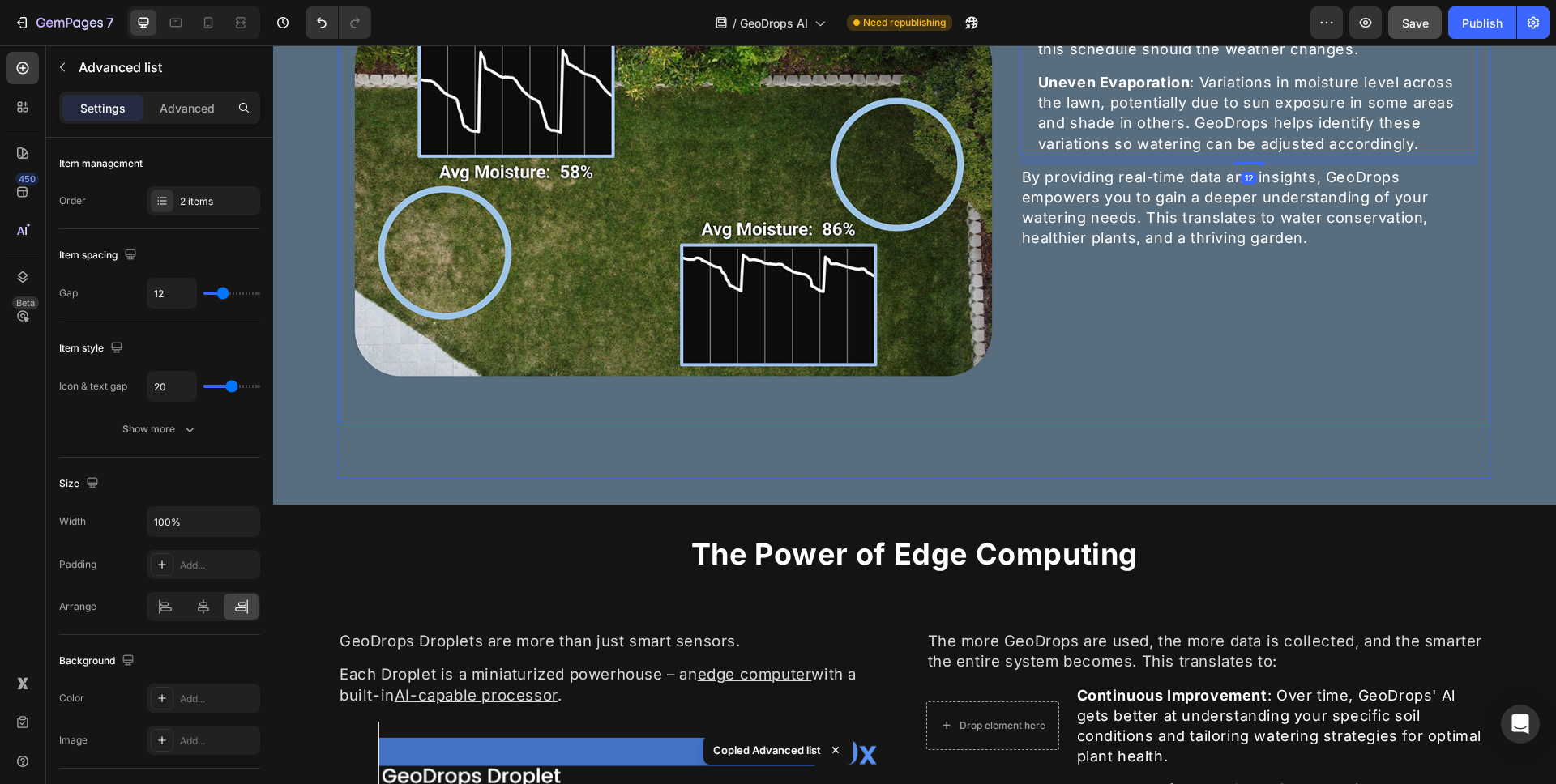
scroll to position [2166, 0]
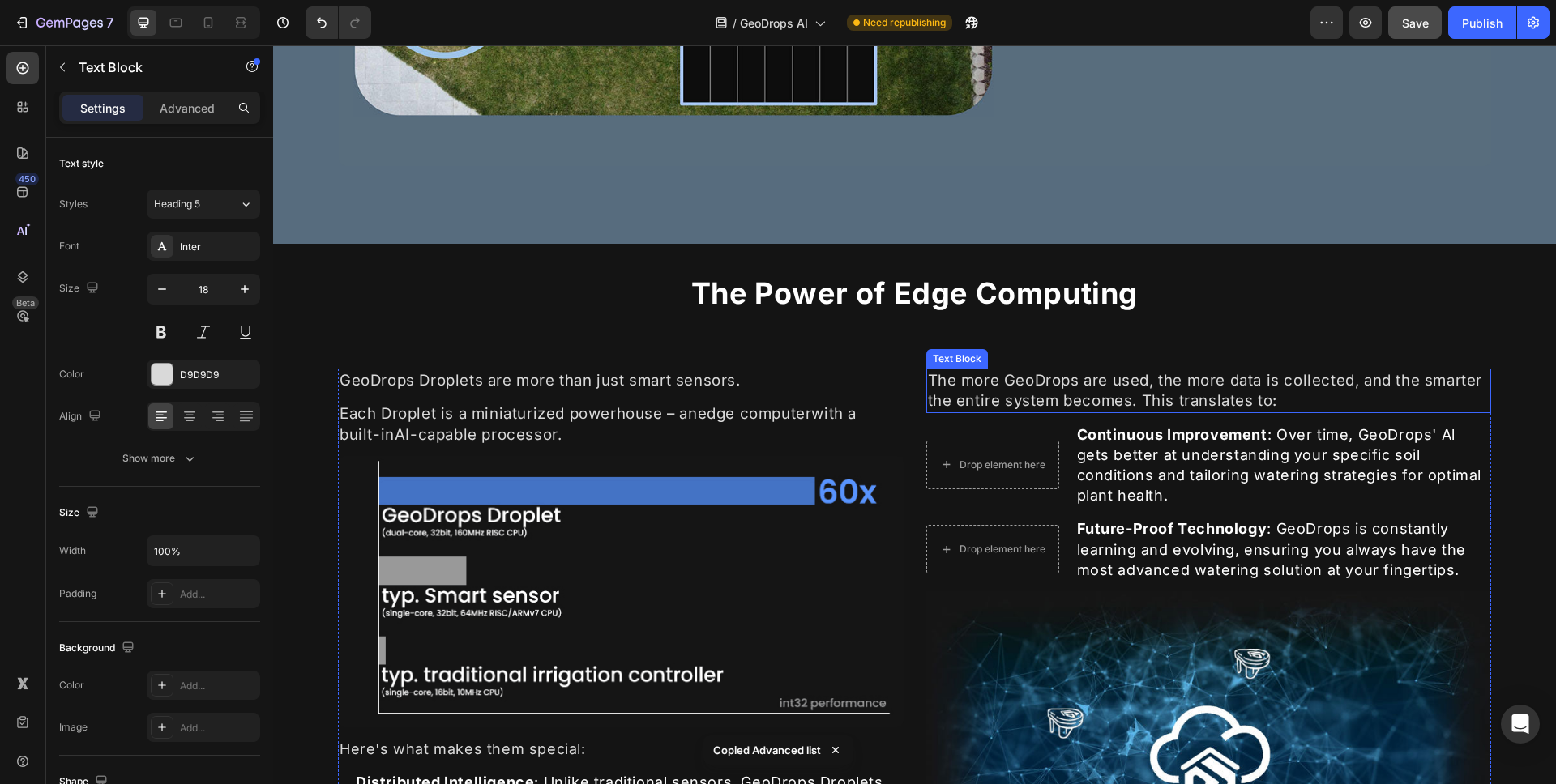
click at [1339, 409] on p "The more GeoDrops are used, the more data is collected, and the smarter the ent…" at bounding box center [1209, 390] width 562 height 40
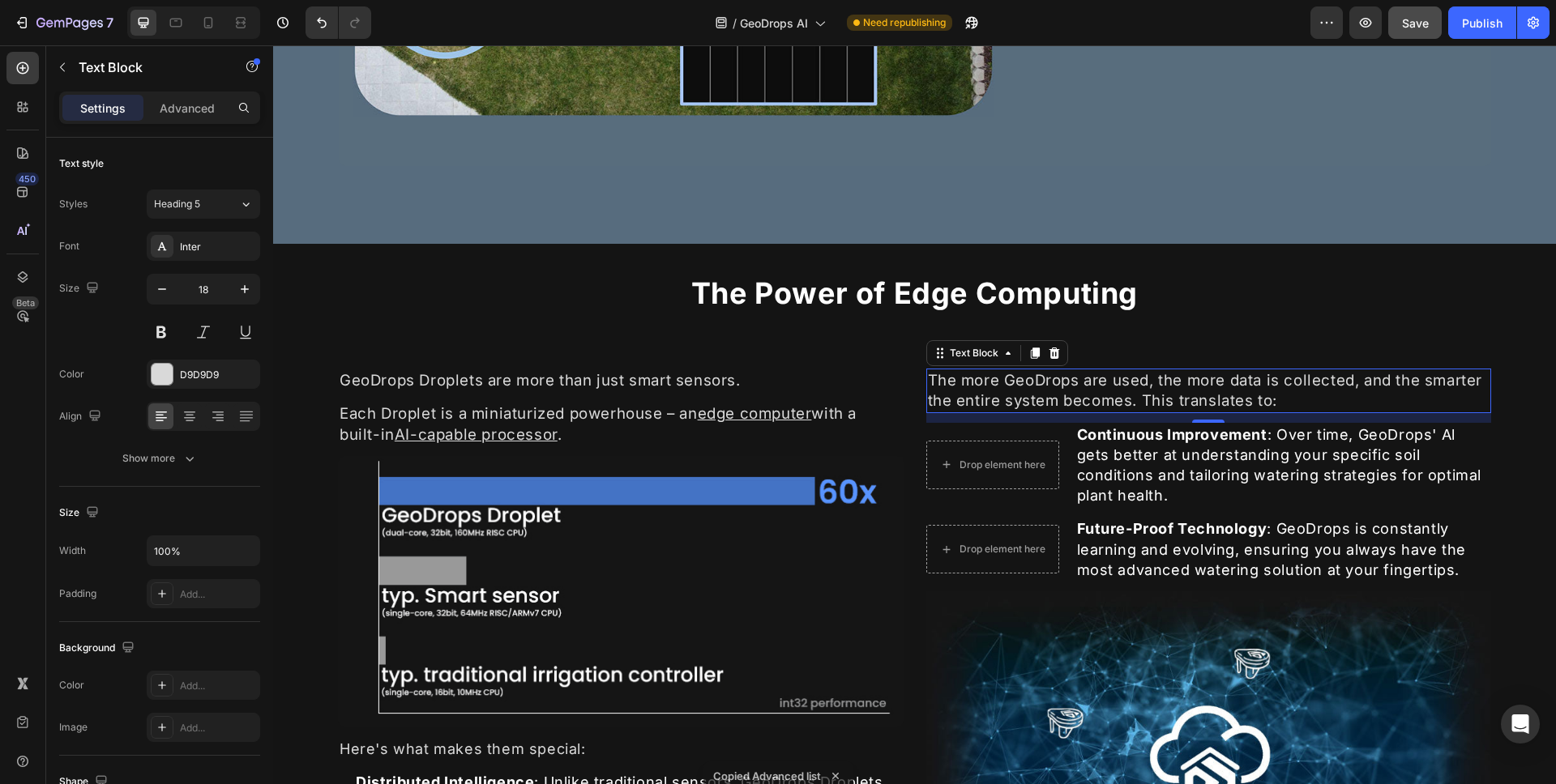
click at [1355, 421] on div "12" at bounding box center [1209, 418] width 566 height 10
click at [1274, 442] on p "Continuous Improvement : Over time, GeoDrops' Al gets better at understanding y…" at bounding box center [1284, 465] width 413 height 82
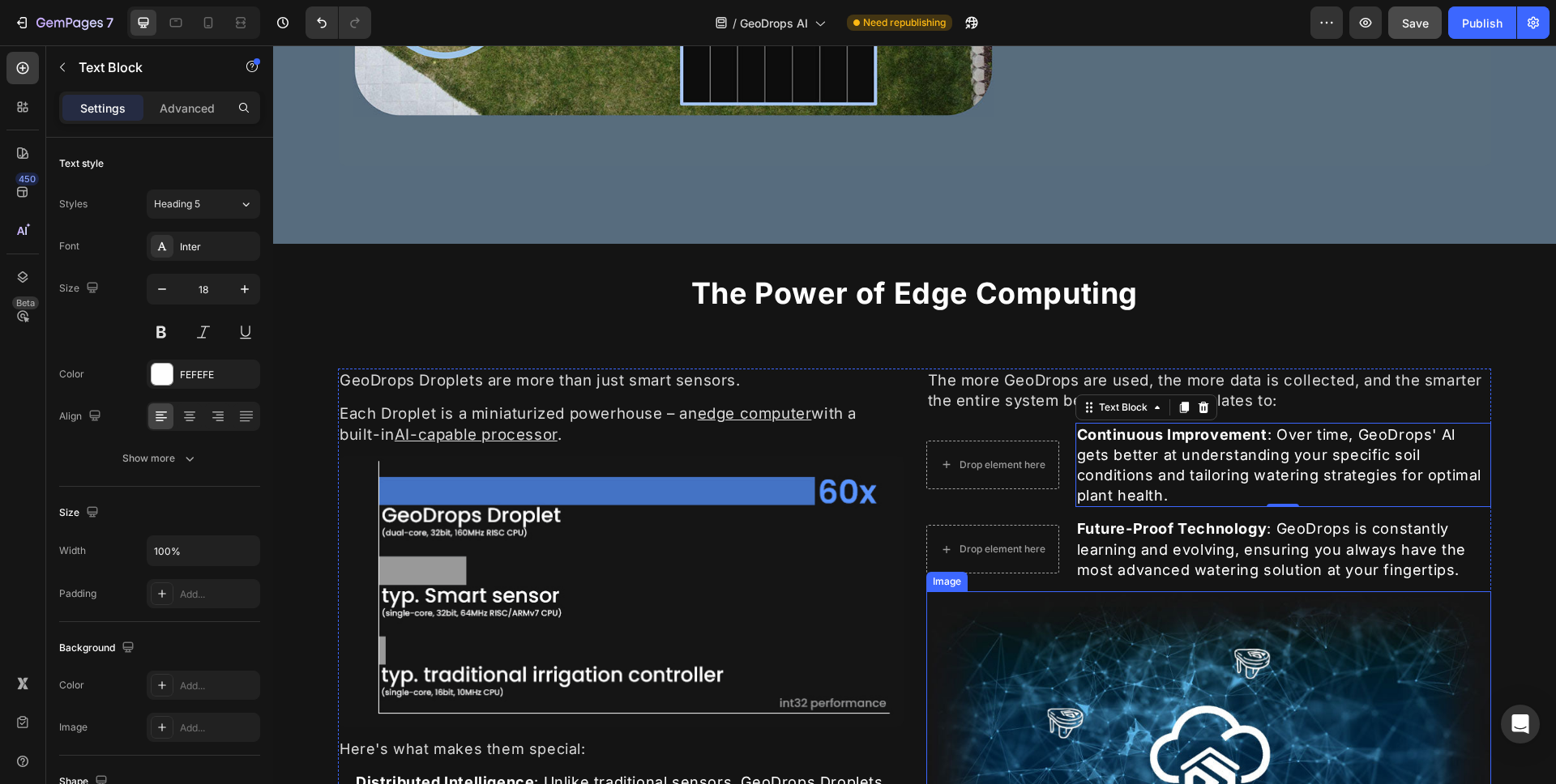
click at [999, 592] on img at bounding box center [1209, 763] width 566 height 344
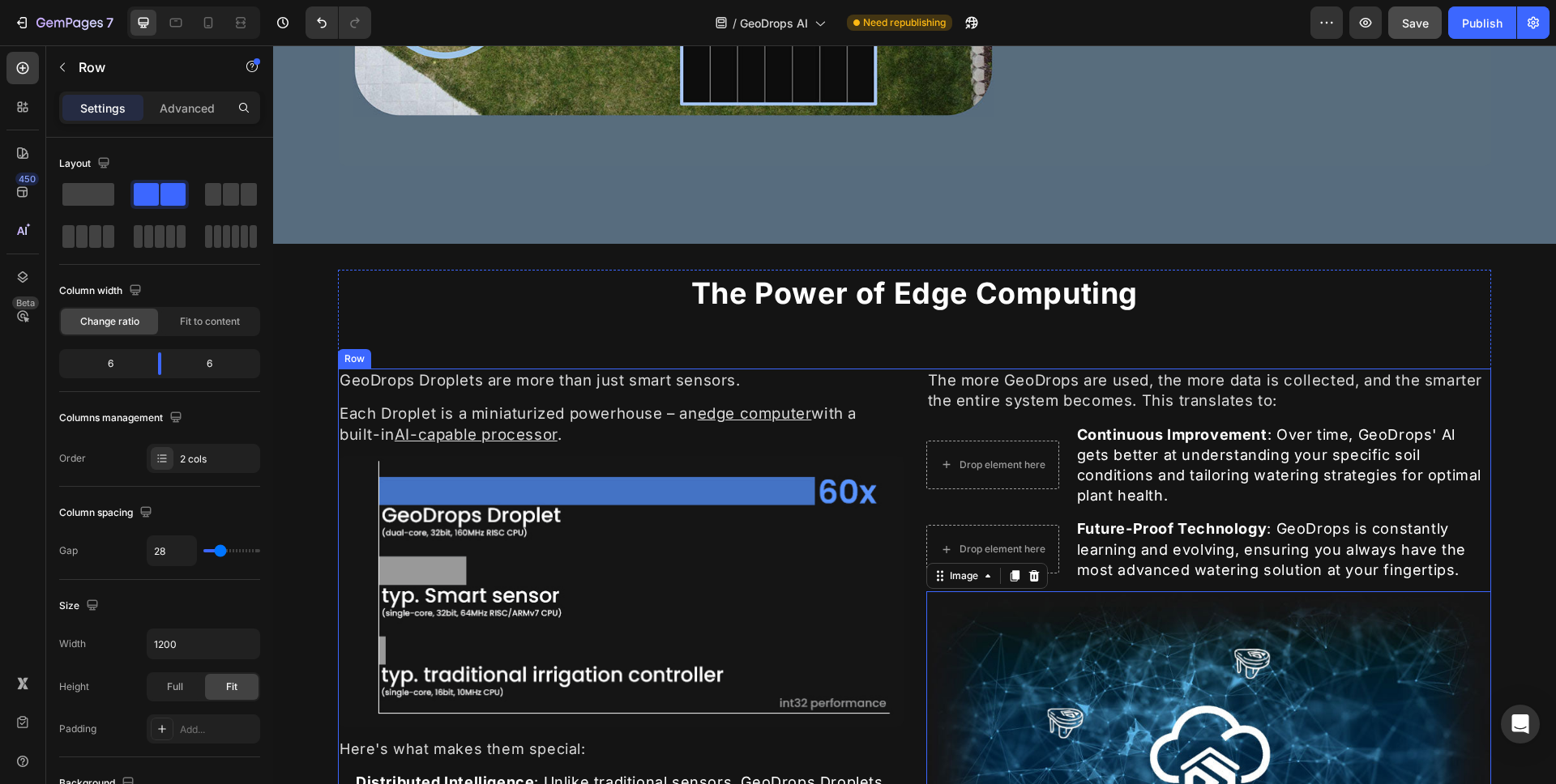
click at [1107, 584] on div "The more GeoDrops are used, the more data is collected, and the smarter the ent…" at bounding box center [1209, 664] width 566 height 590
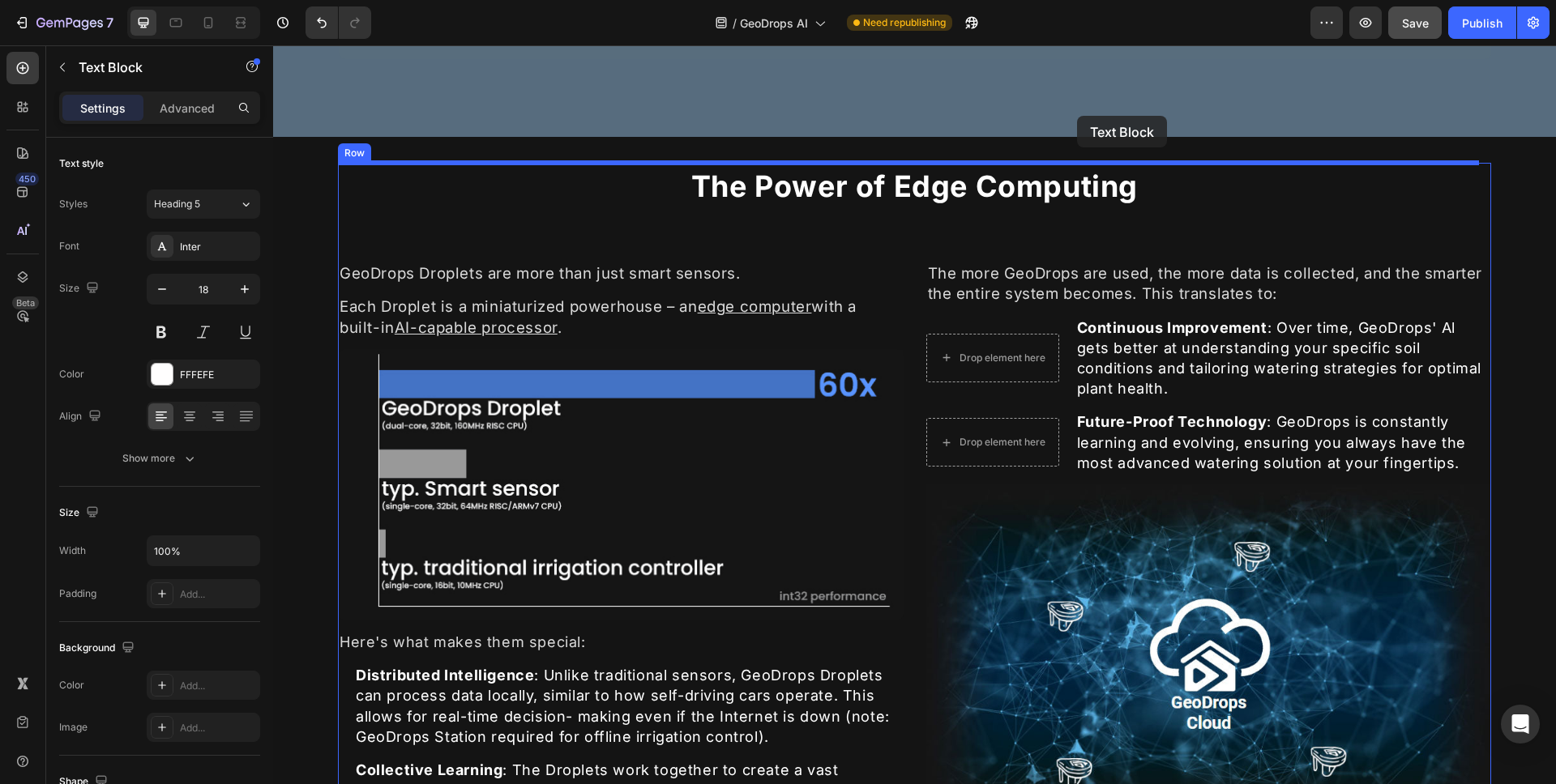
scroll to position [2239, 0]
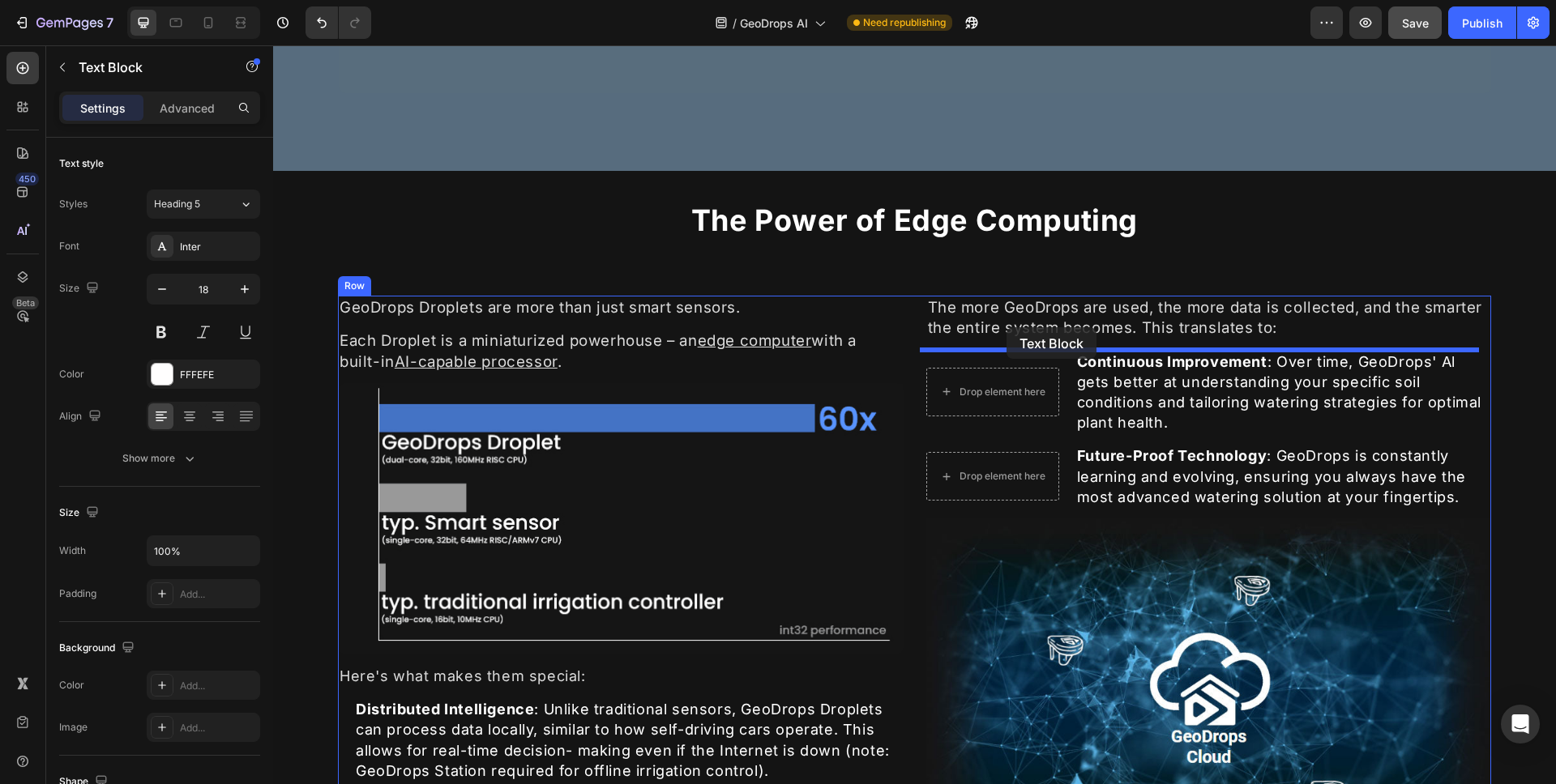
drag, startPoint x: 1120, startPoint y: 499, endPoint x: 1007, endPoint y: 328, distance: 205.0
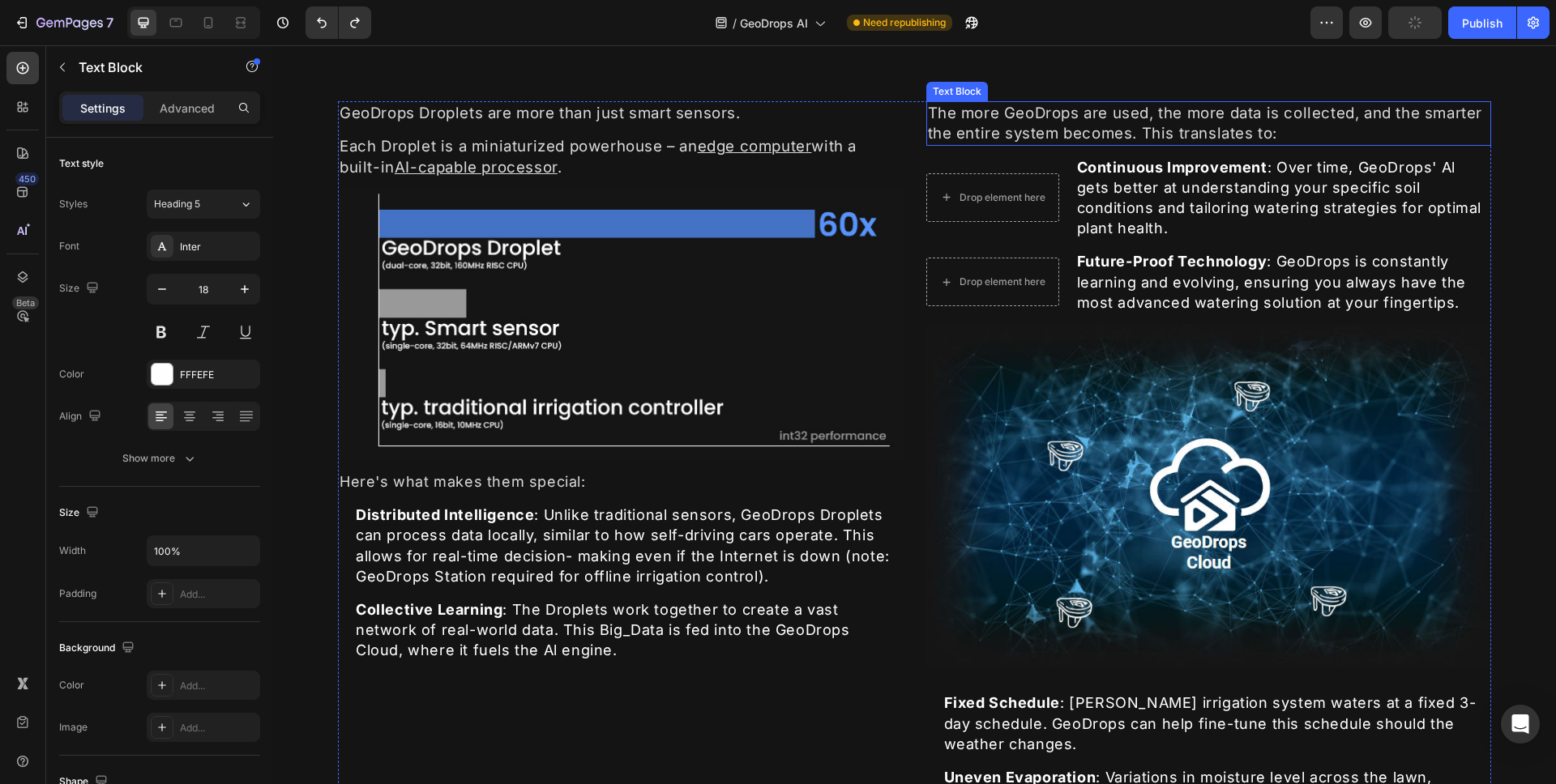
scroll to position [2517, 0]
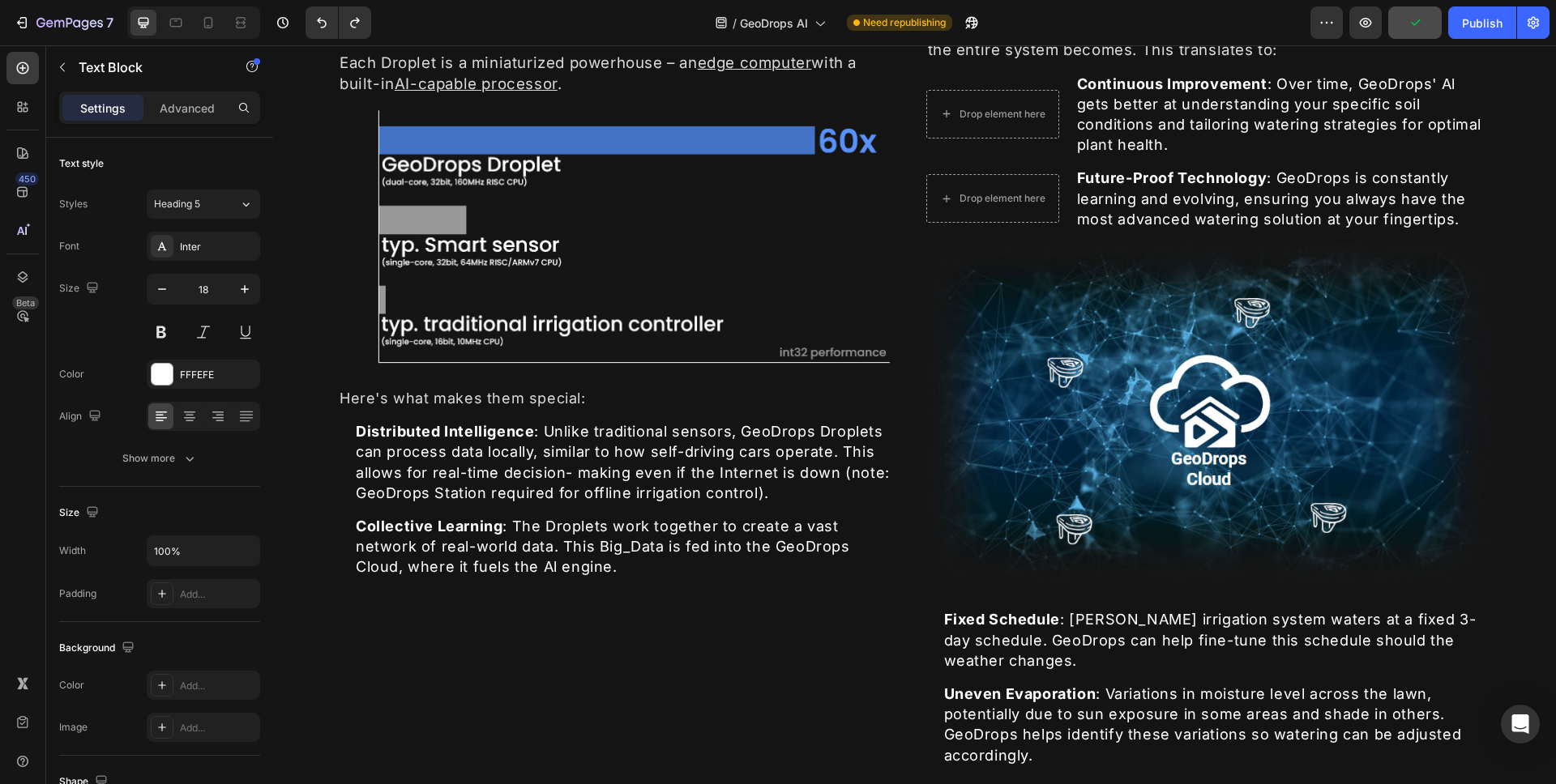
click at [944, 628] on p "Fixed Schedule : Lawrence's irrigation system waters at a fixed 3-day schedule.…" at bounding box center [1217, 640] width 546 height 62
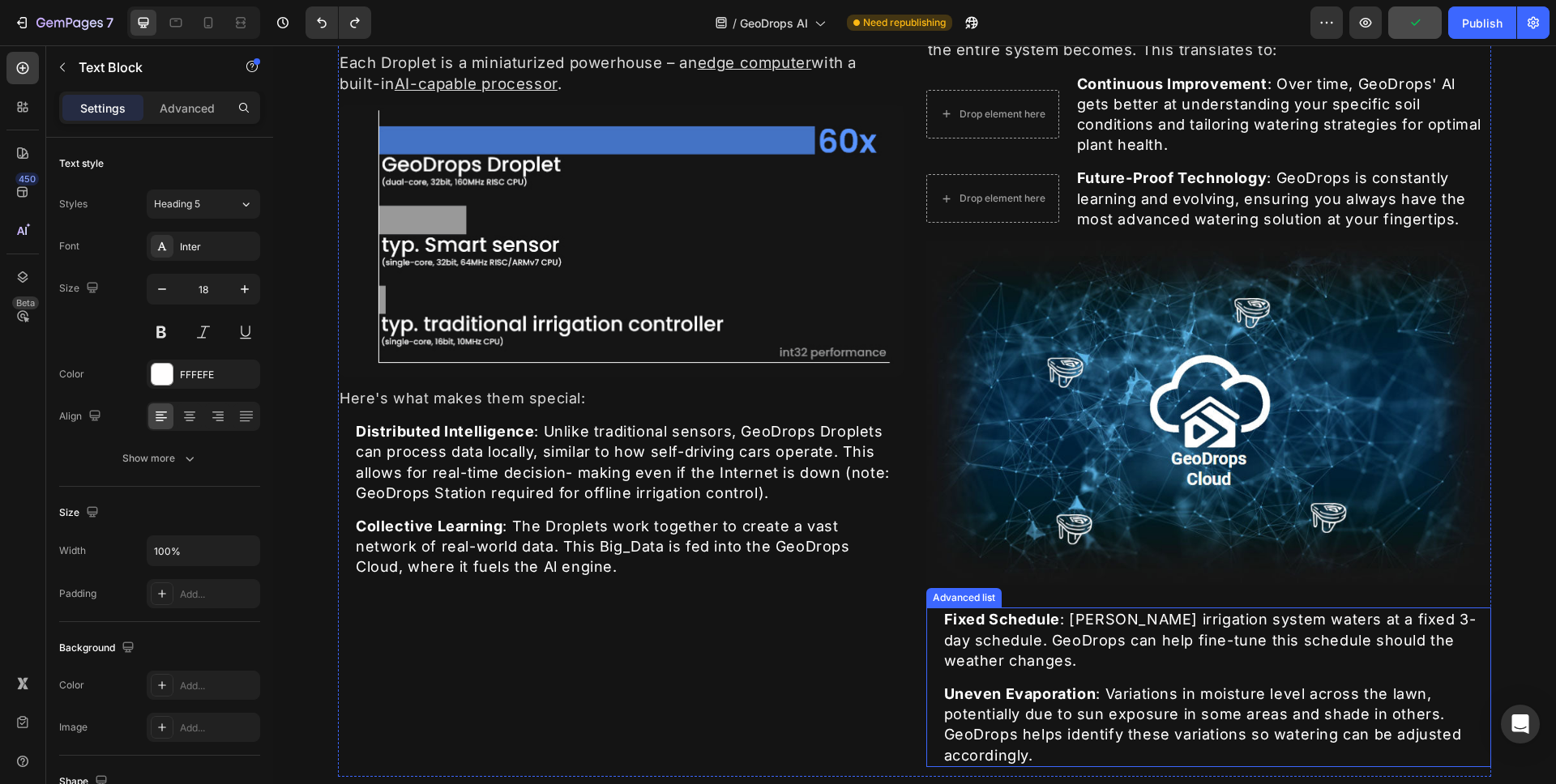
click at [933, 622] on li "Icon Fixed Schedule : Lawrence's irrigation system waters at a fixed 3-day sche…" at bounding box center [1209, 640] width 566 height 65
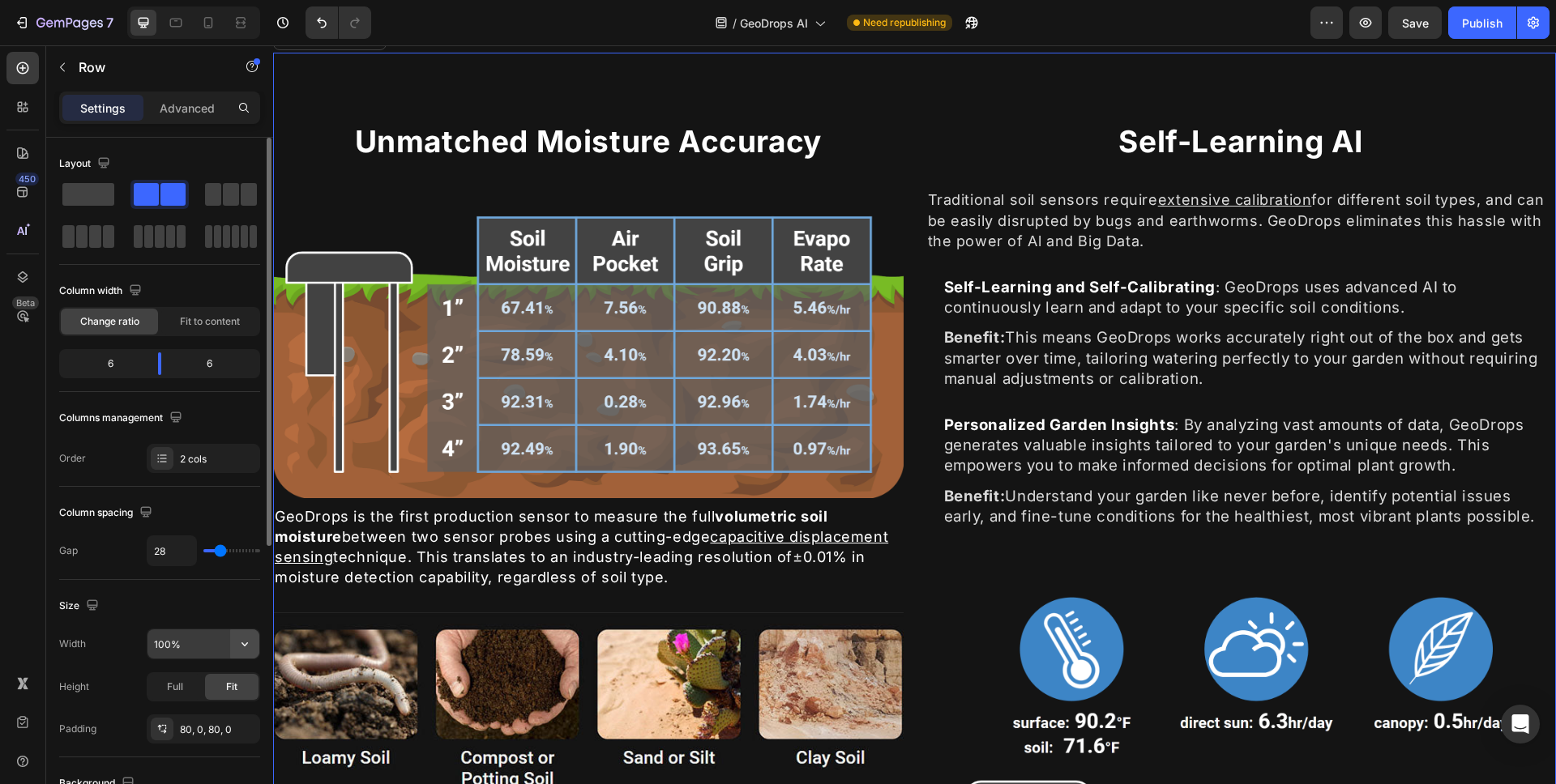
click at [245, 643] on icon "button" at bounding box center [244, 644] width 16 height 16
click at [194, 680] on p "Default 1200px" at bounding box center [199, 685] width 93 height 14
type input "1200"
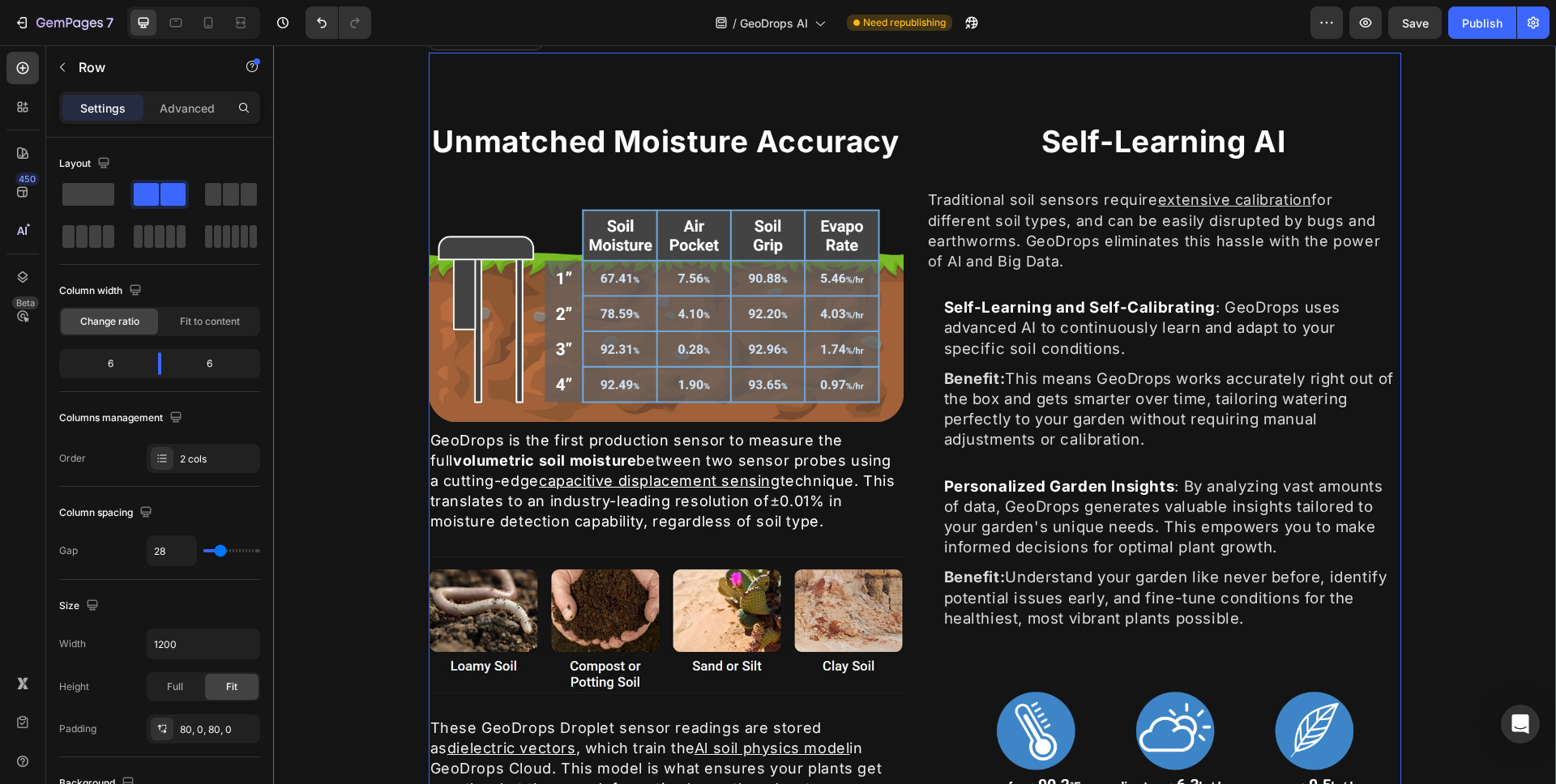
click at [343, 436] on div "Unmatched Moisture Accuracy Heading Image GeoDrops is the first production sens…" at bounding box center [915, 508] width 1283 height 912
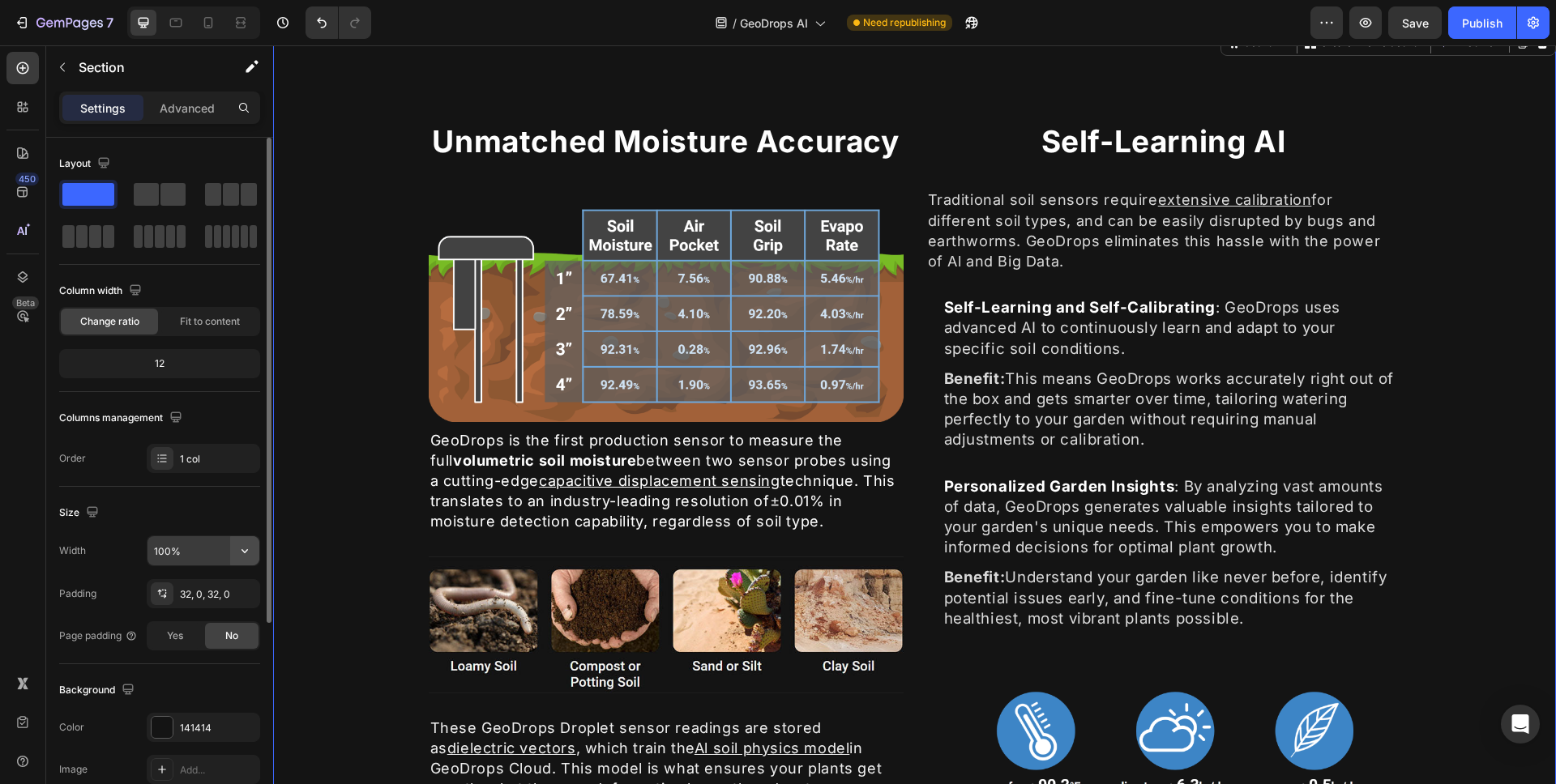
click at [248, 548] on icon "button" at bounding box center [244, 551] width 16 height 16
click at [210, 621] on p "Default 1200px" at bounding box center [199, 623] width 93 height 14
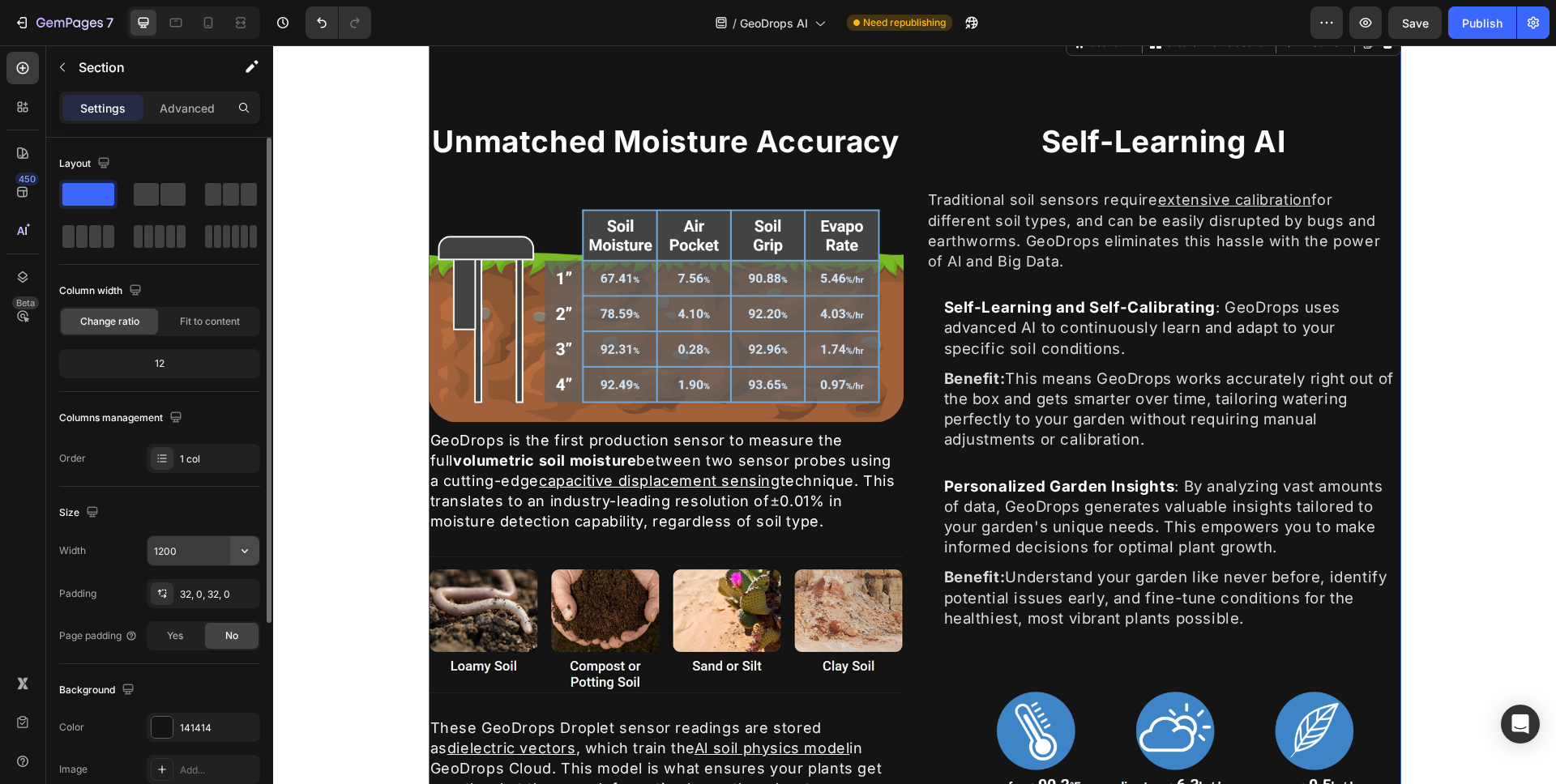
type input "100%"
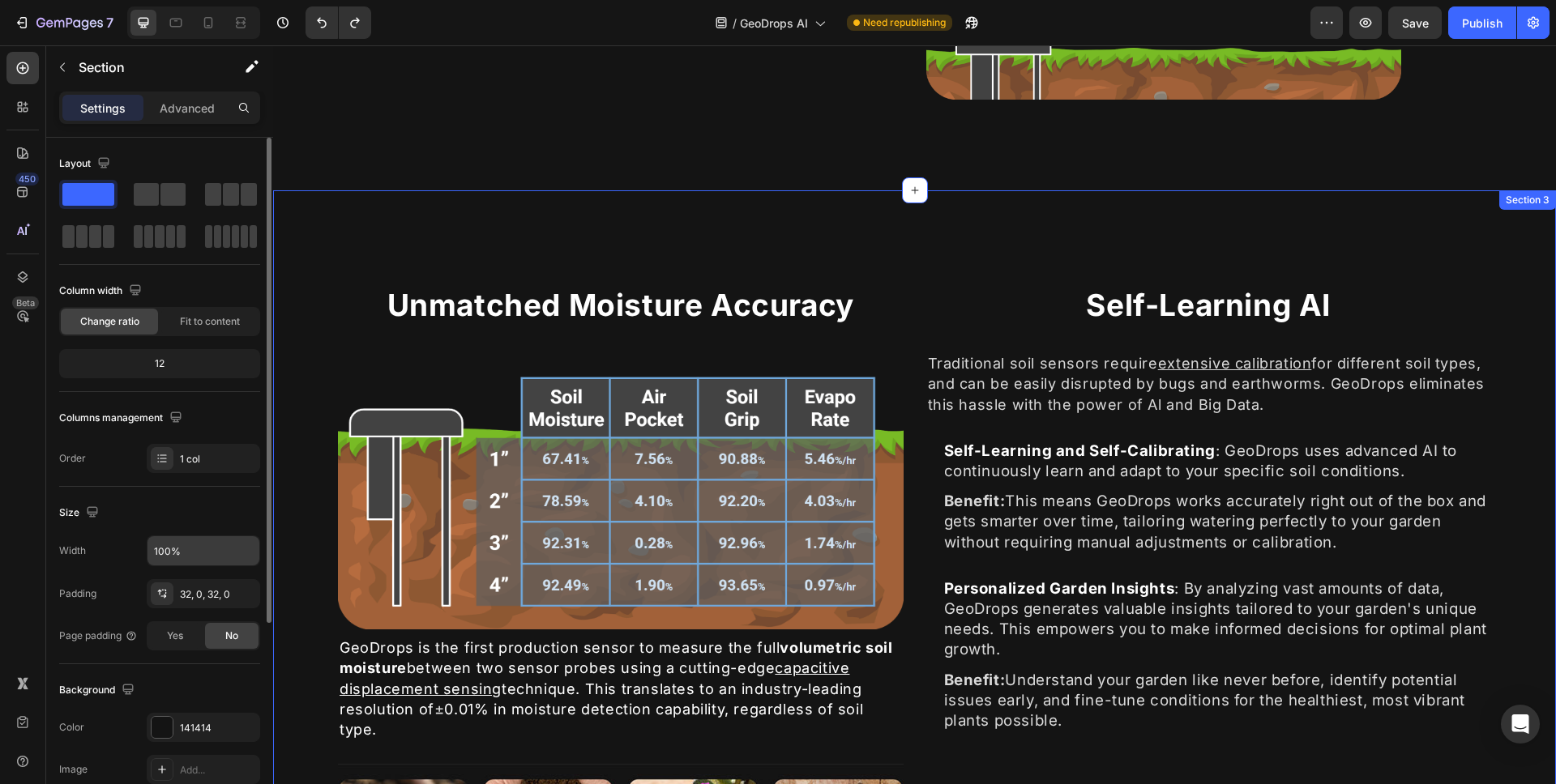
scroll to position [741, 0]
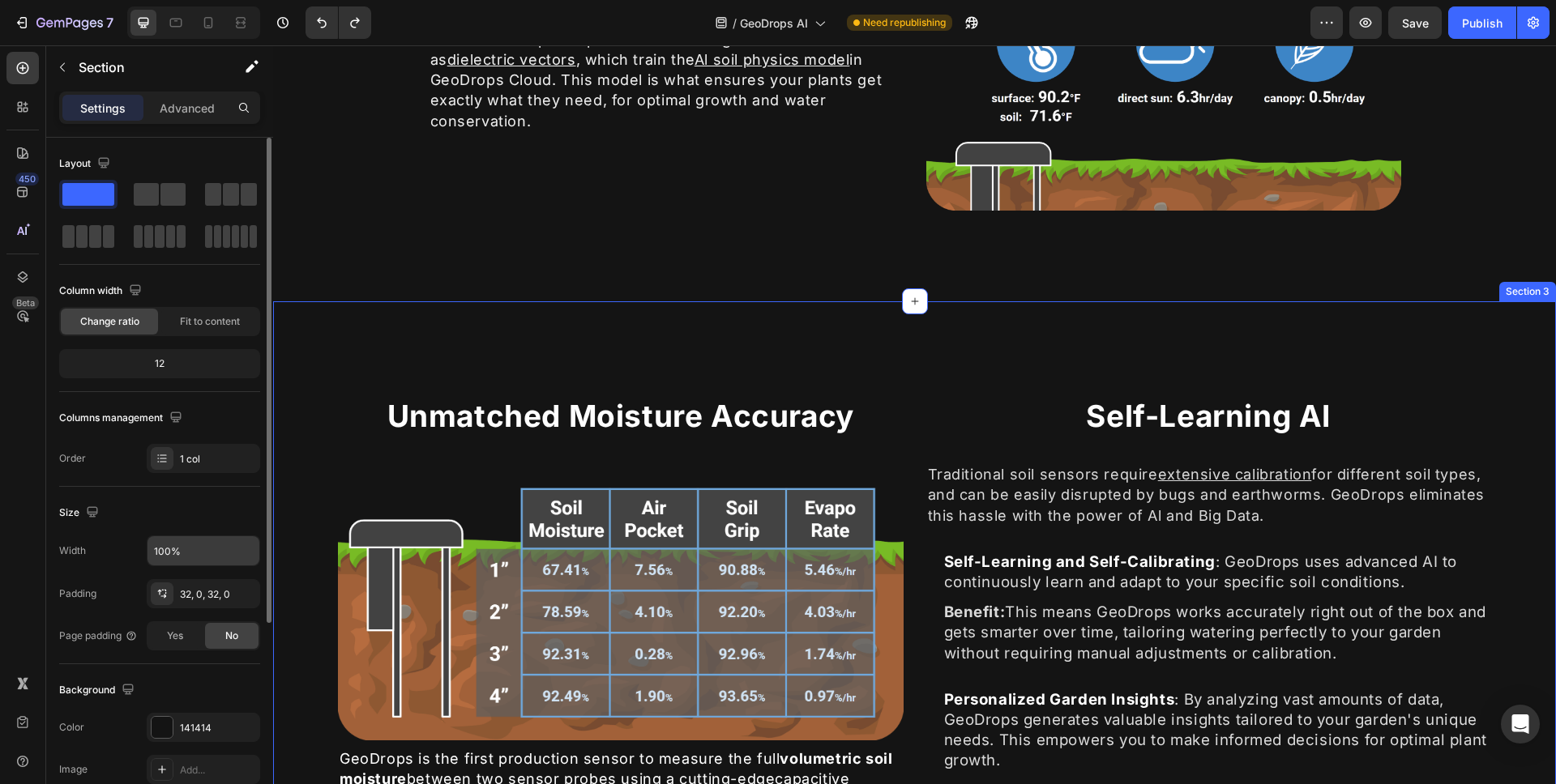
click at [1001, 317] on div "Unmatched Moisture Accuracy Heading Image GeoDrops is the first production sens…" at bounding box center [915, 774] width 1283 height 946
click at [1538, 283] on icon at bounding box center [1543, 286] width 11 height 12
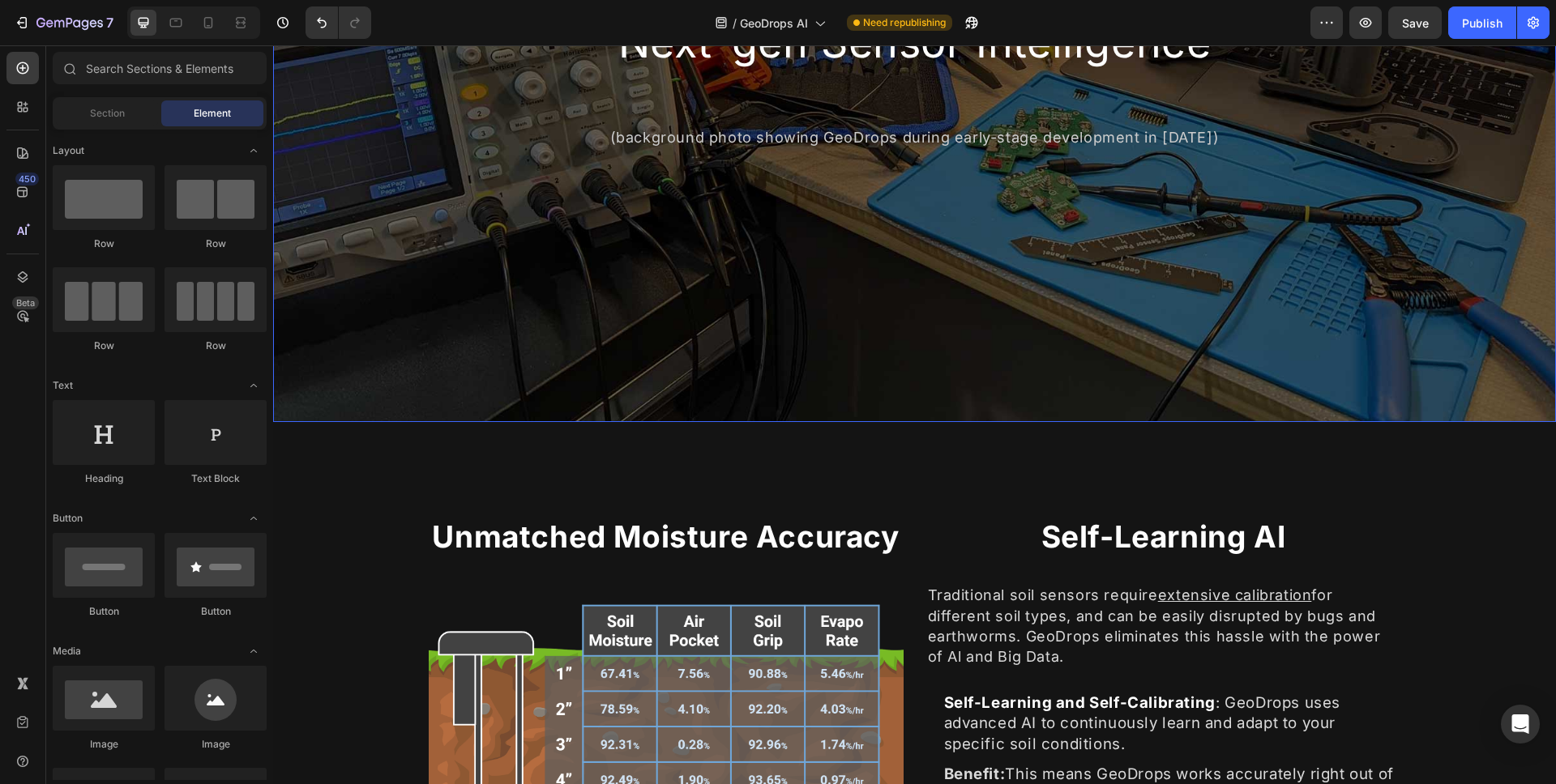
scroll to position [711, 0]
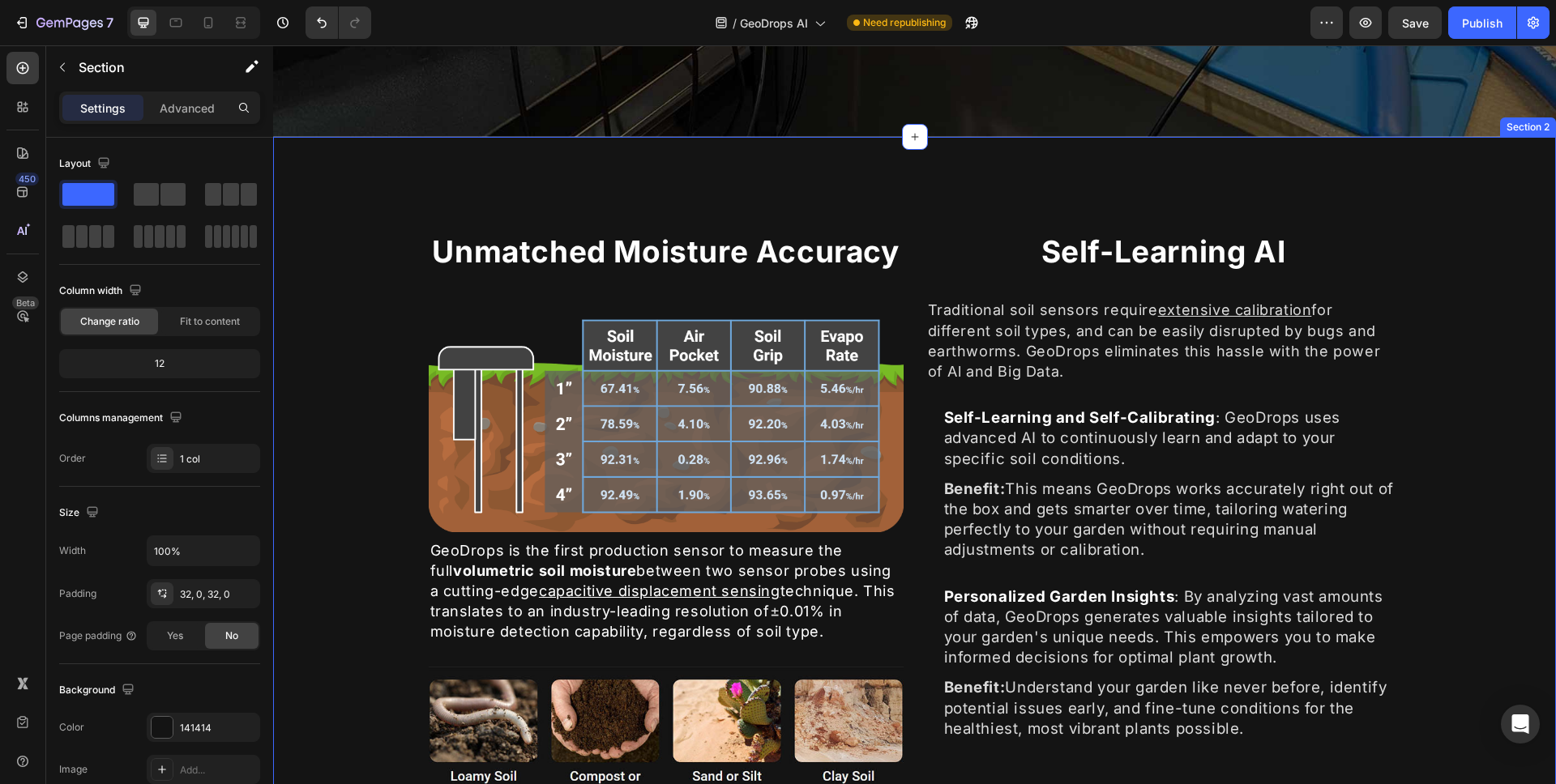
click at [336, 384] on div "Unmatched Moisture Accuracy Heading Image GeoDrops is the first production sens…" at bounding box center [915, 618] width 1283 height 912
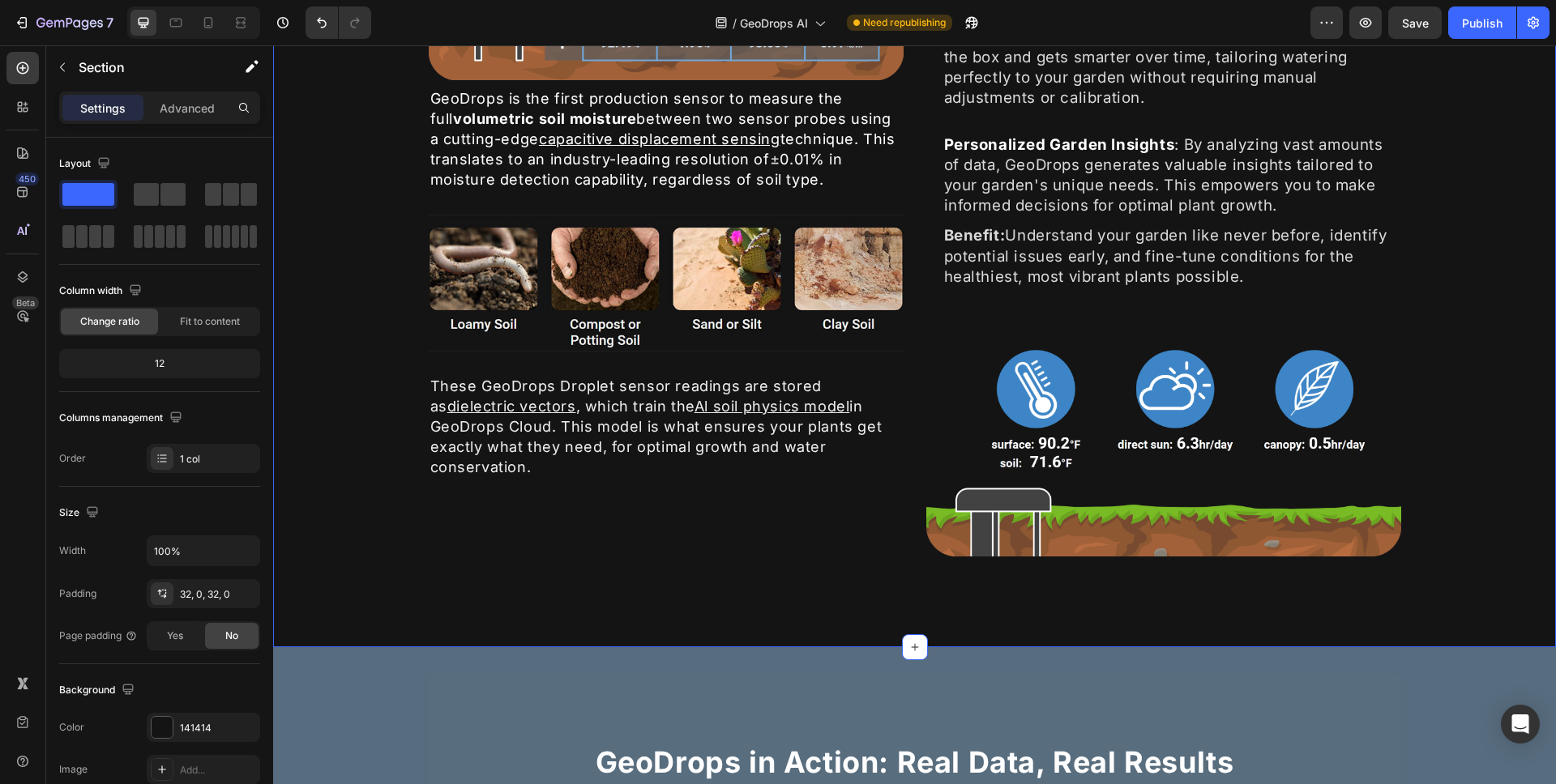
scroll to position [1435, 0]
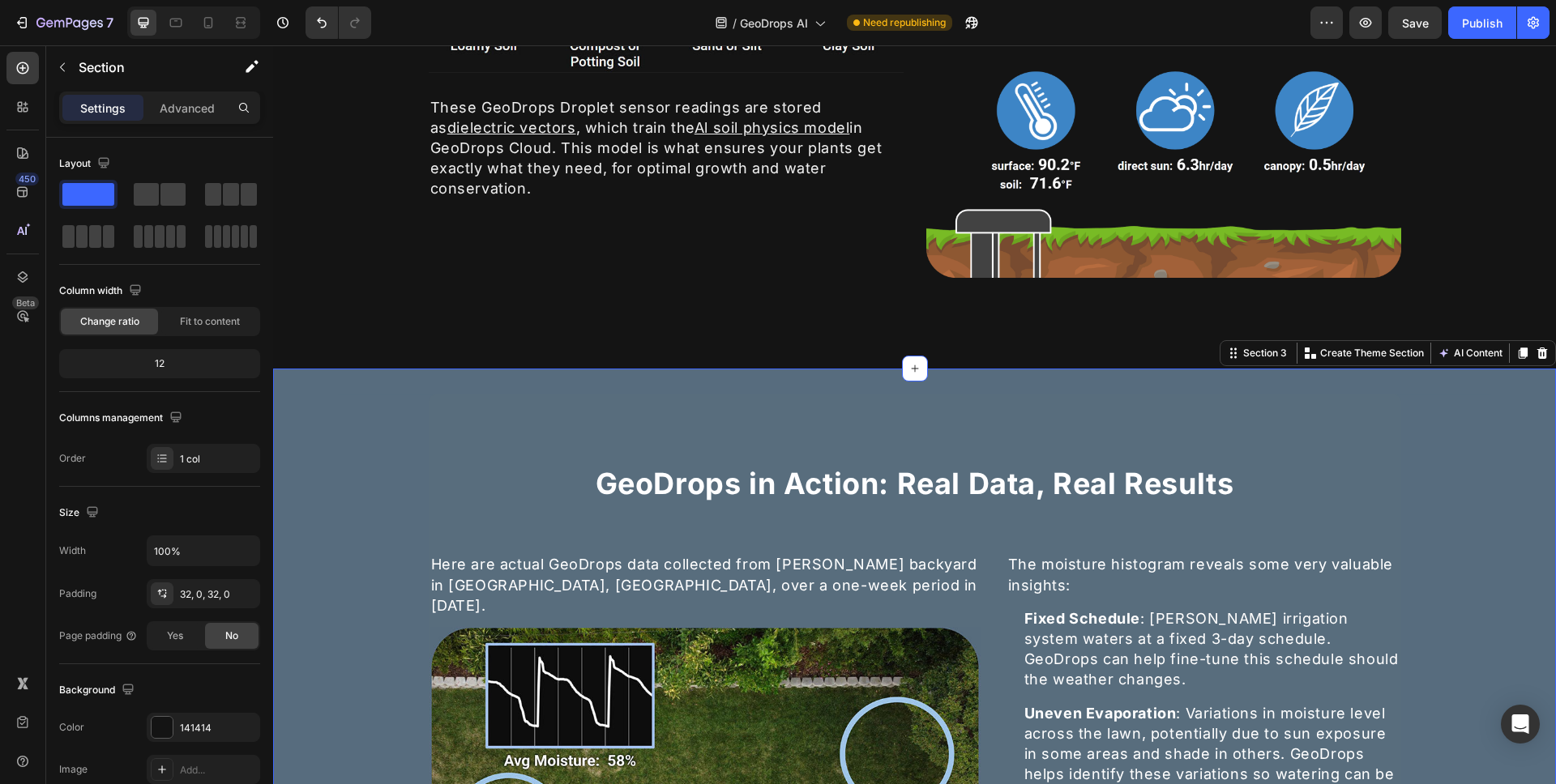
click at [318, 427] on div "GeoDrops in Action: Real Data, Real Results Heading Here are actual GeoDrops da…" at bounding box center [915, 725] width 1283 height 712
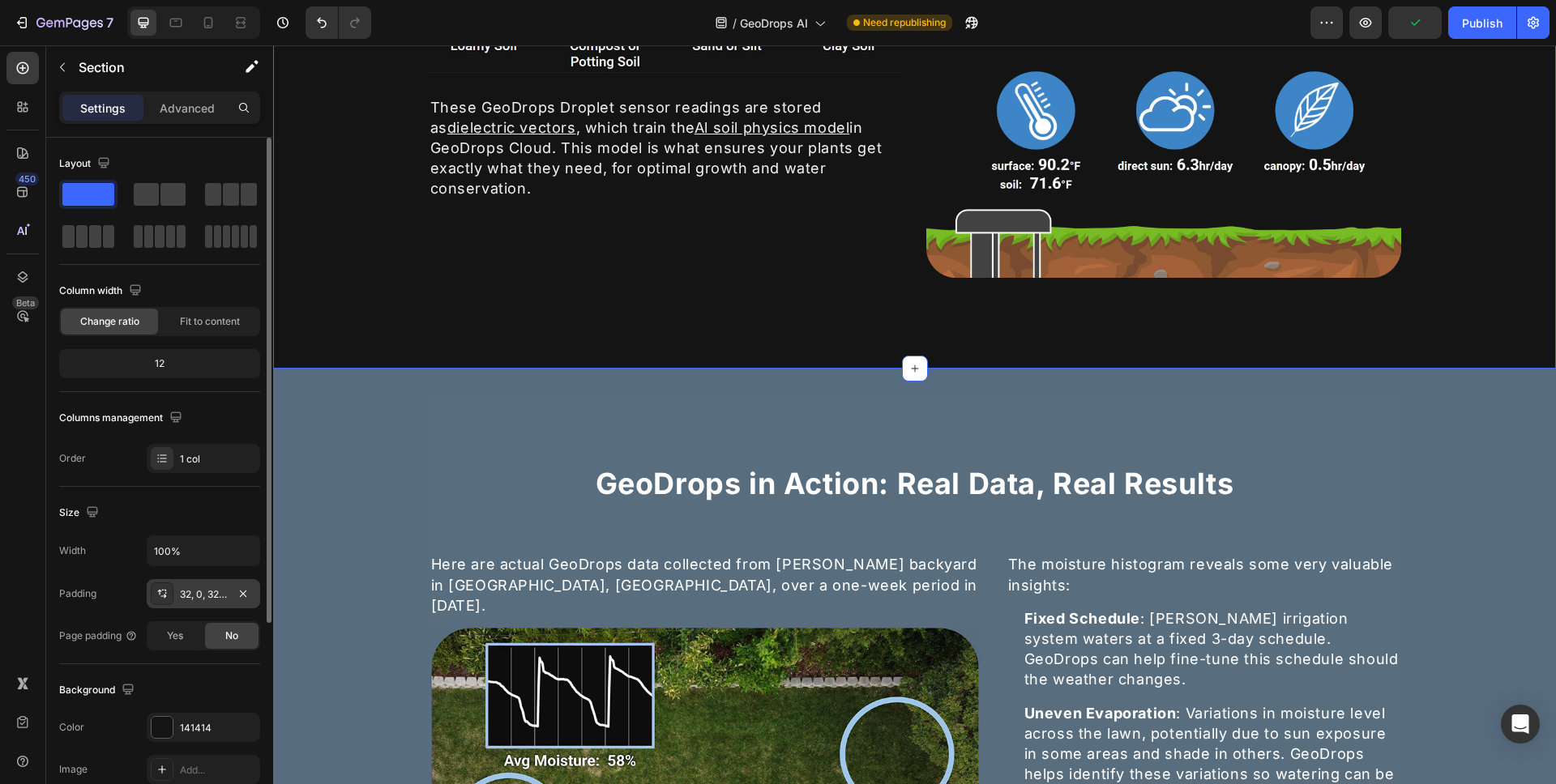
click at [195, 594] on div "32, 0, 32, 0" at bounding box center [203, 595] width 47 height 14
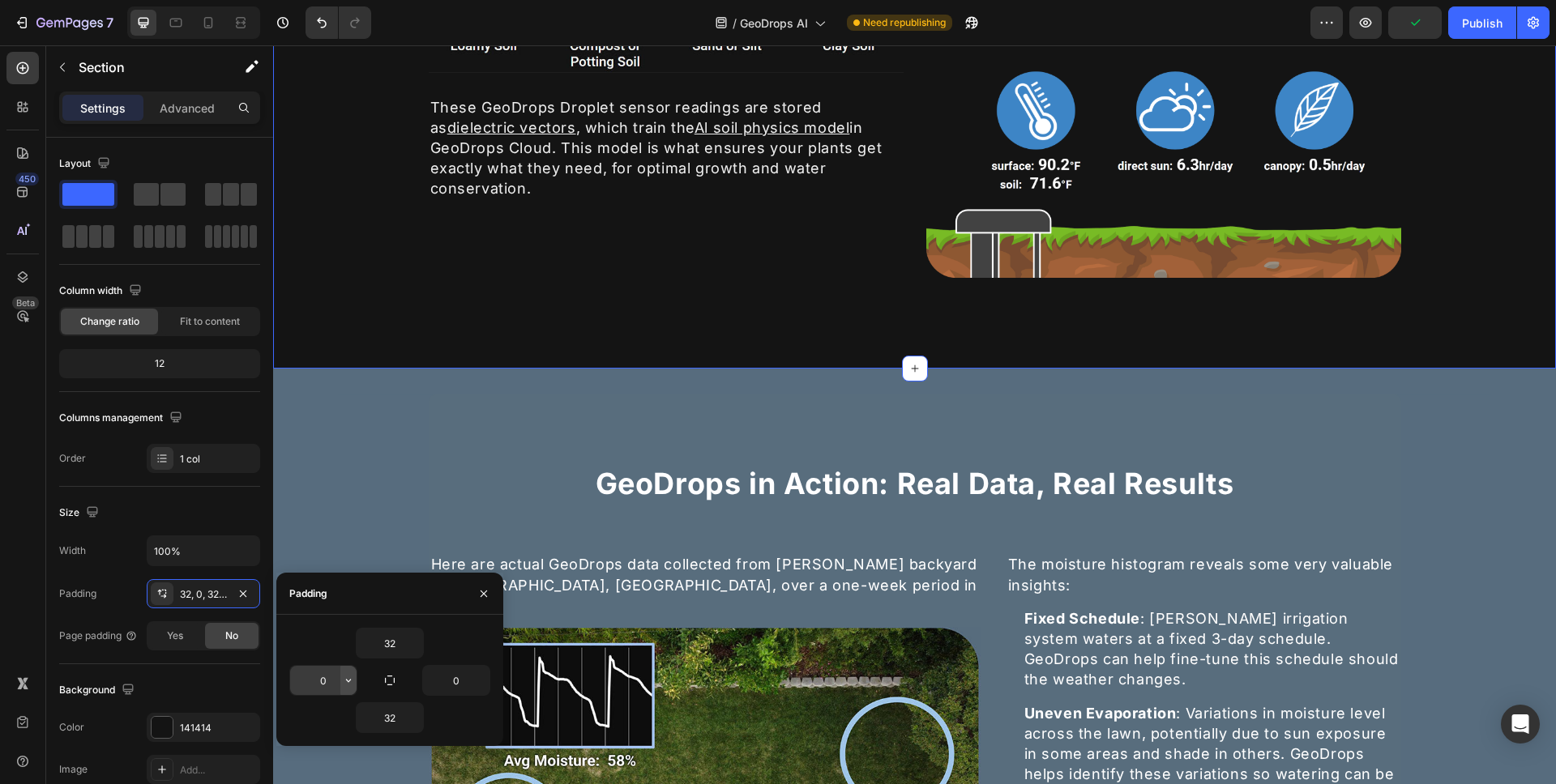
click at [354, 684] on icon "button" at bounding box center [349, 681] width 13 height 13
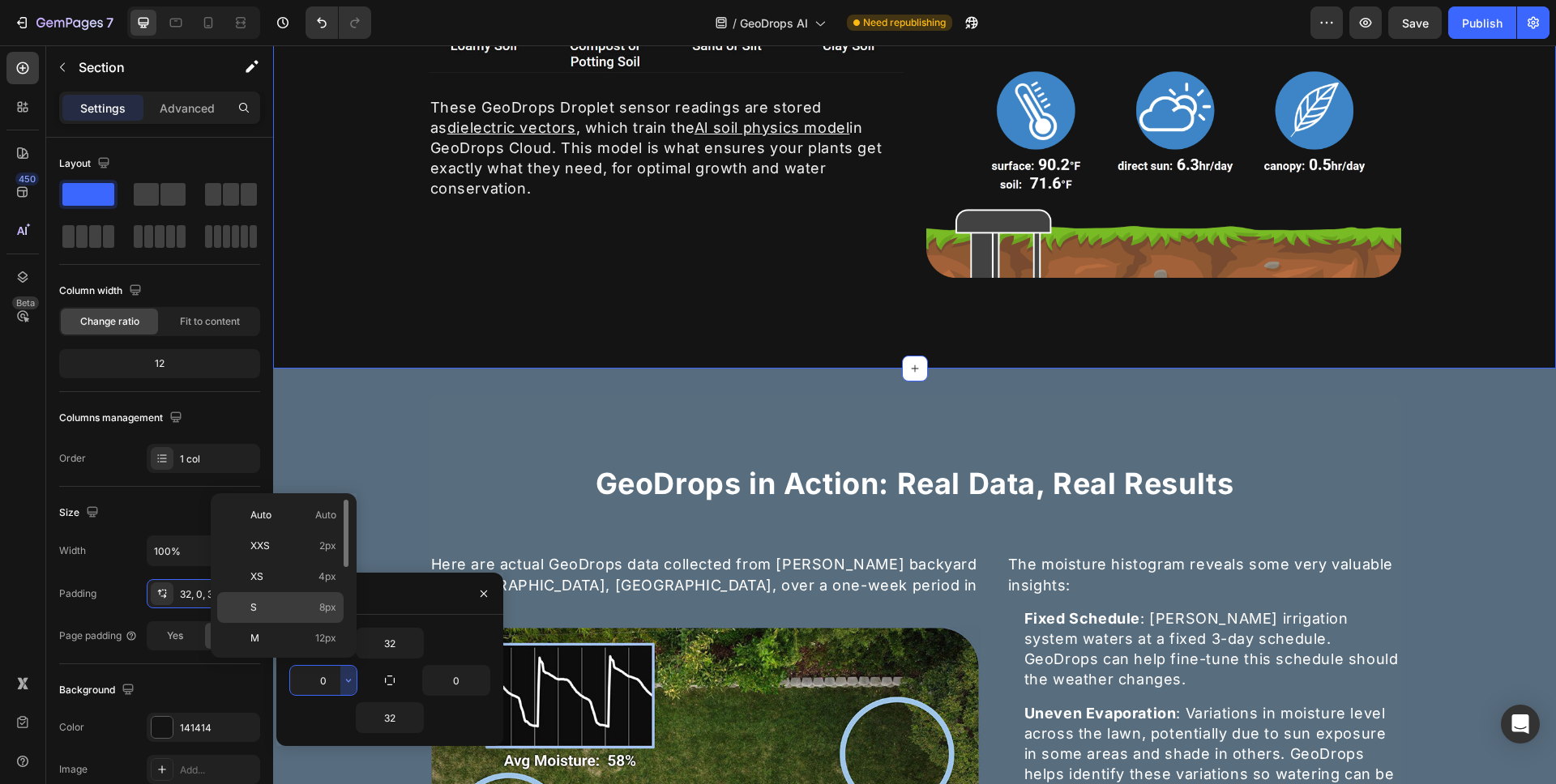
scroll to position [187, 0]
click at [311, 609] on p "4XL 80px" at bounding box center [294, 605] width 86 height 14
type input "80"
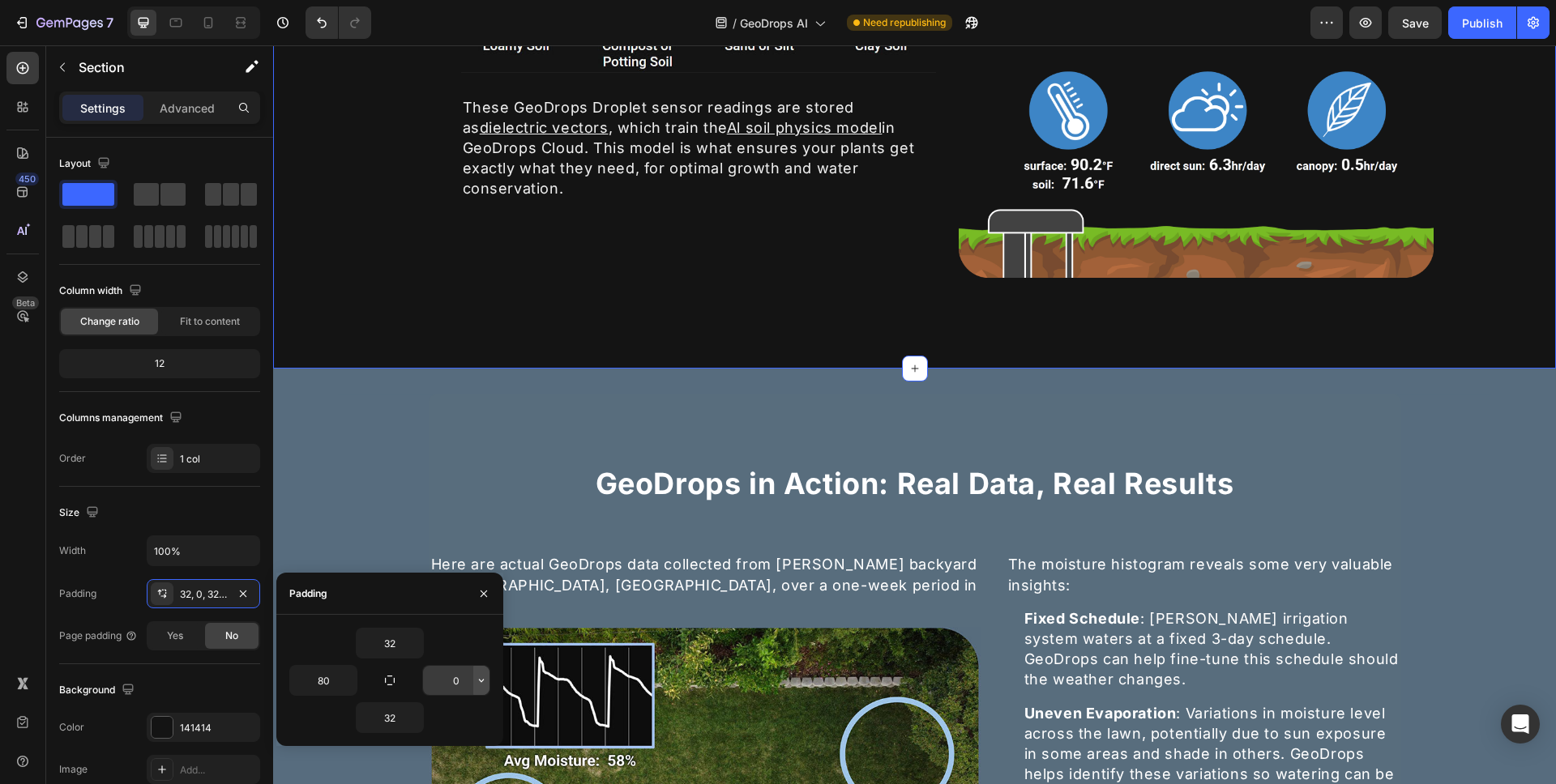
click at [485, 687] on button "button" at bounding box center [482, 681] width 16 height 29
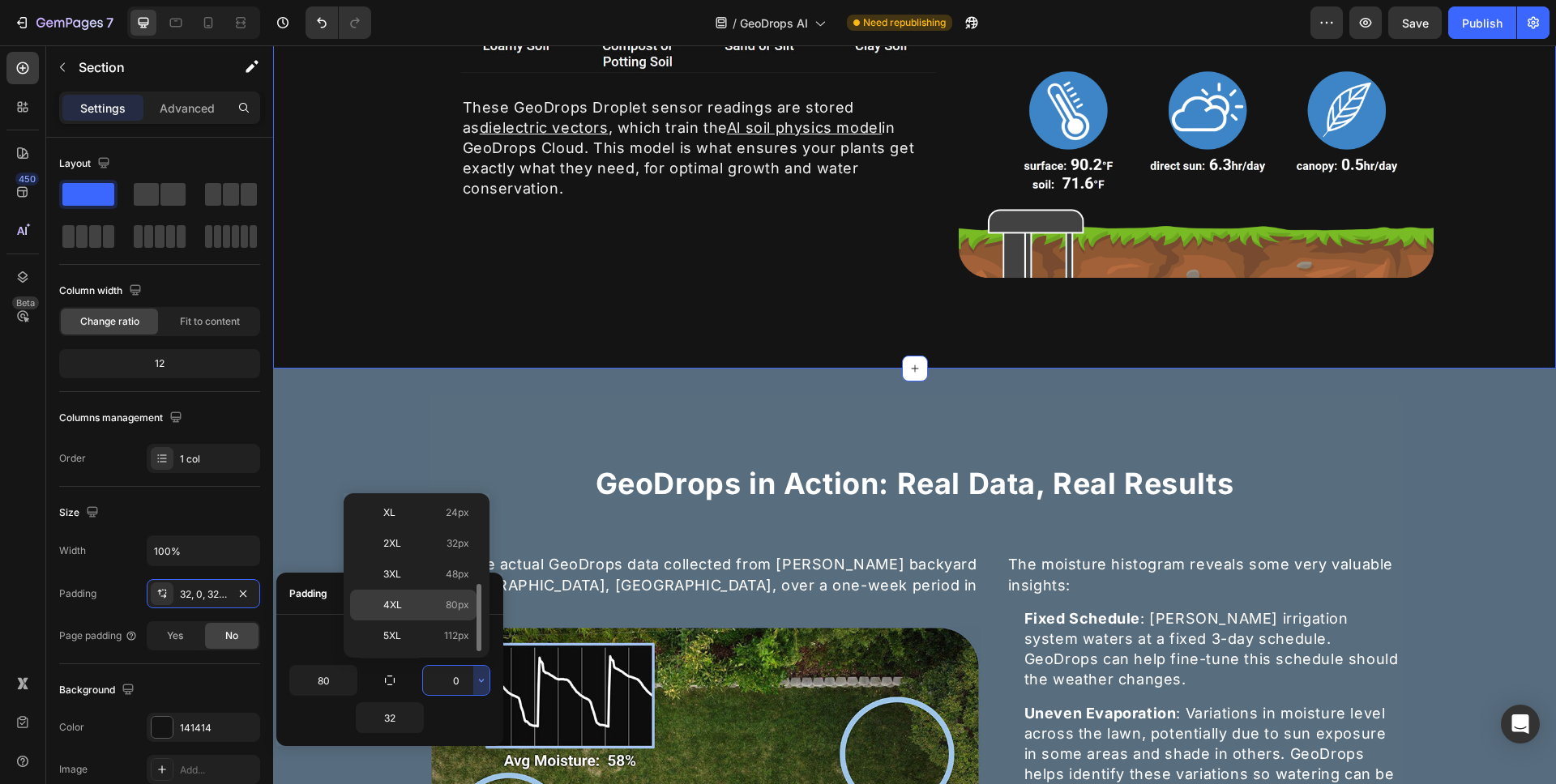
click at [454, 621] on div "4XL 80px" at bounding box center [413, 636] width 127 height 31
type input "80"
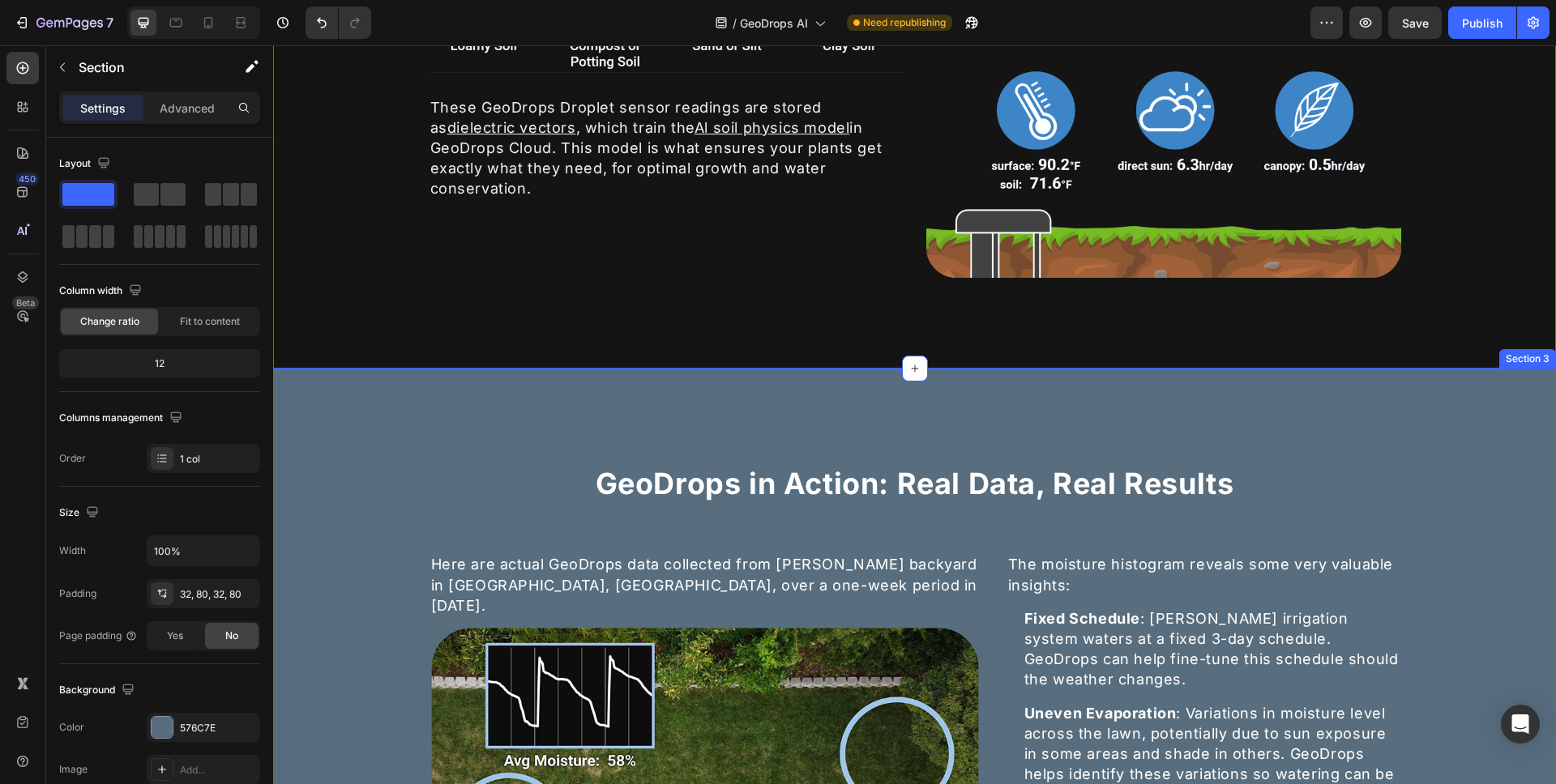
click at [315, 515] on div "GeoDrops in Action: Real Data, Real Results Heading Here are actual GeoDrops da…" at bounding box center [915, 725] width 1283 height 712
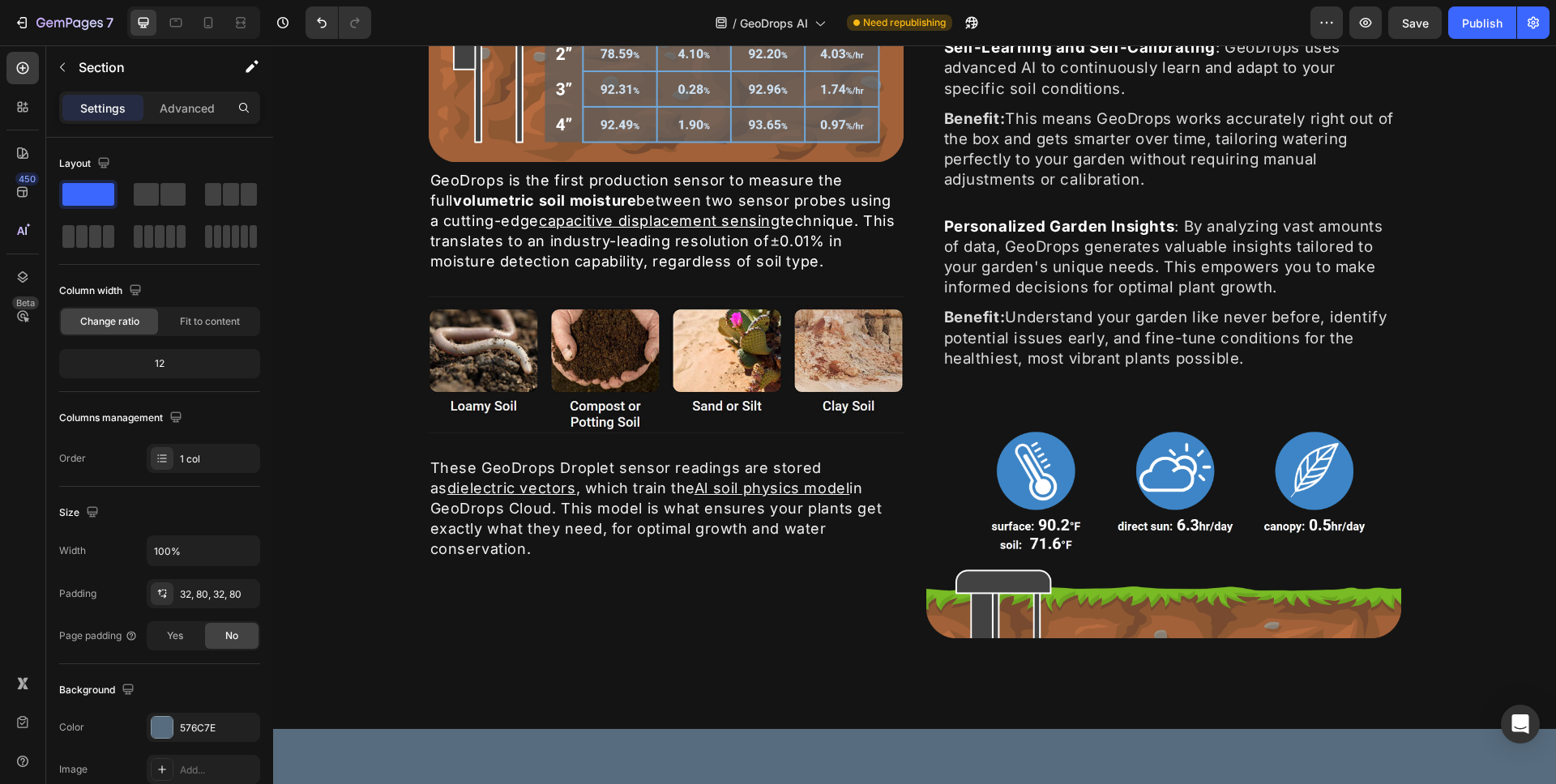
scroll to position [991, 0]
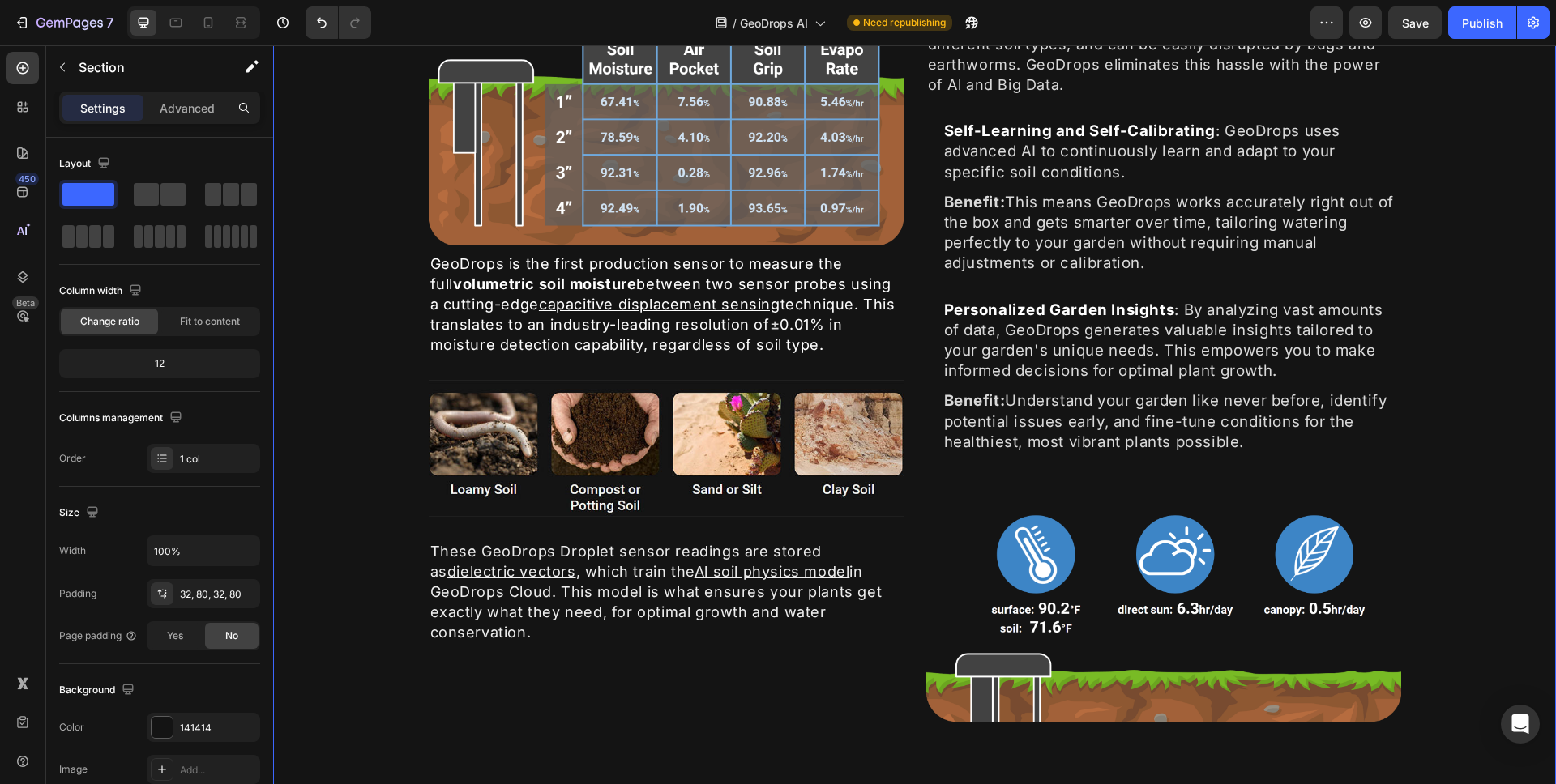
click at [347, 436] on div "Unmatched Moisture Accuracy Heading Image GeoDrops is the first production sens…" at bounding box center [915, 331] width 1154 height 912
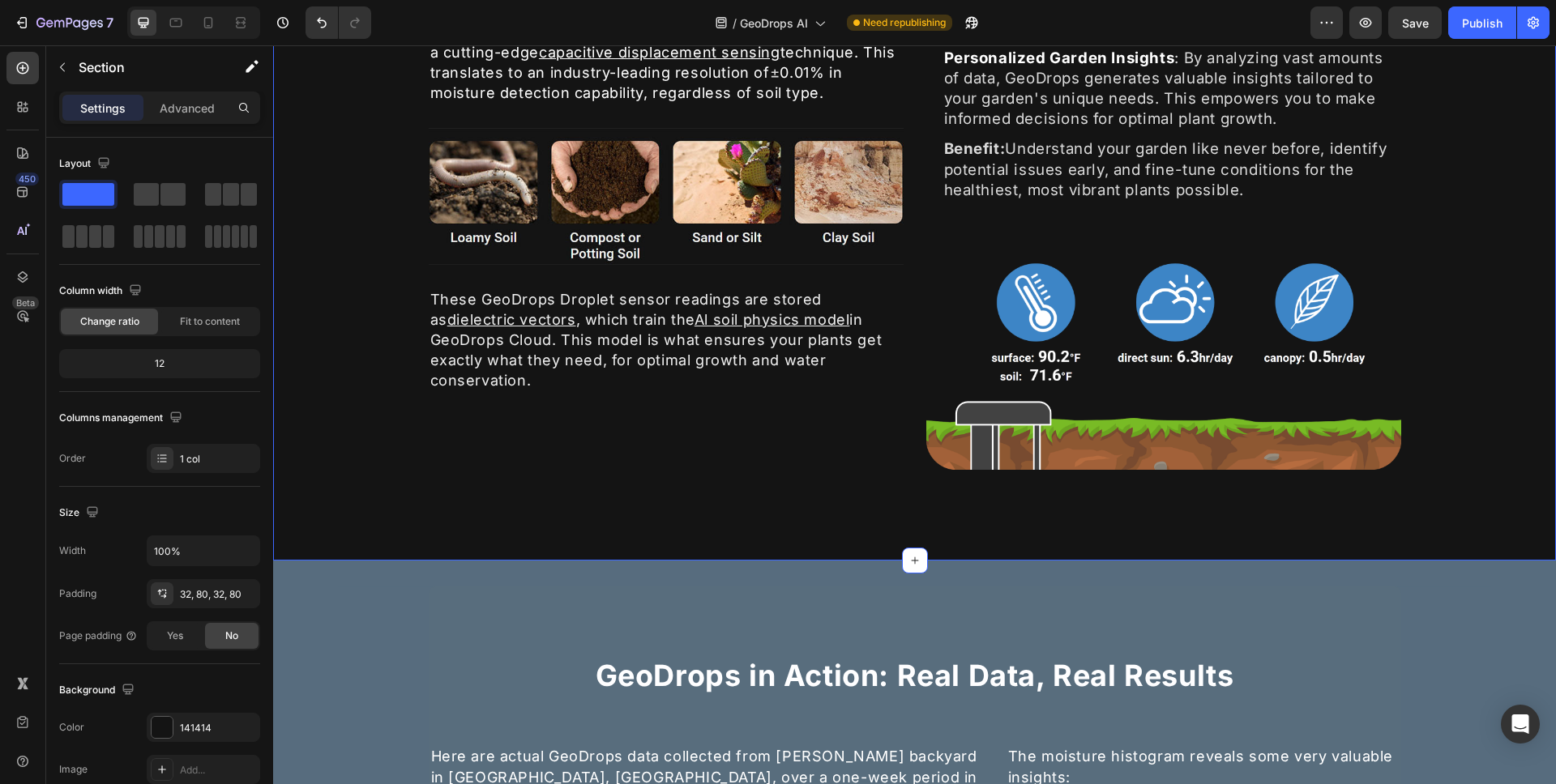
scroll to position [1254, 0]
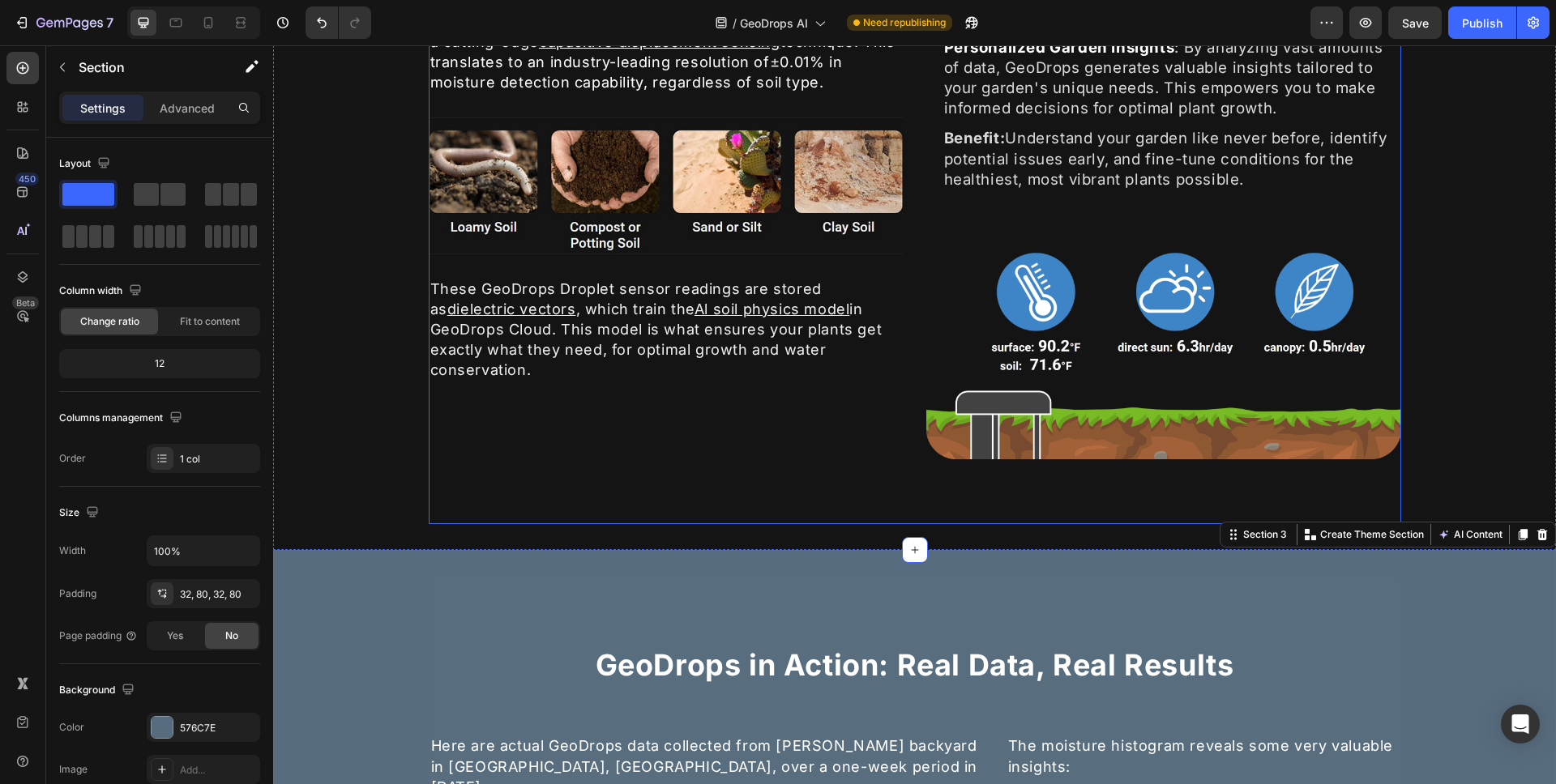
click at [488, 401] on div "Unmatched Moisture Accuracy Heading Image GeoDrops is the first production sens…" at bounding box center [666, 69] width 475 height 782
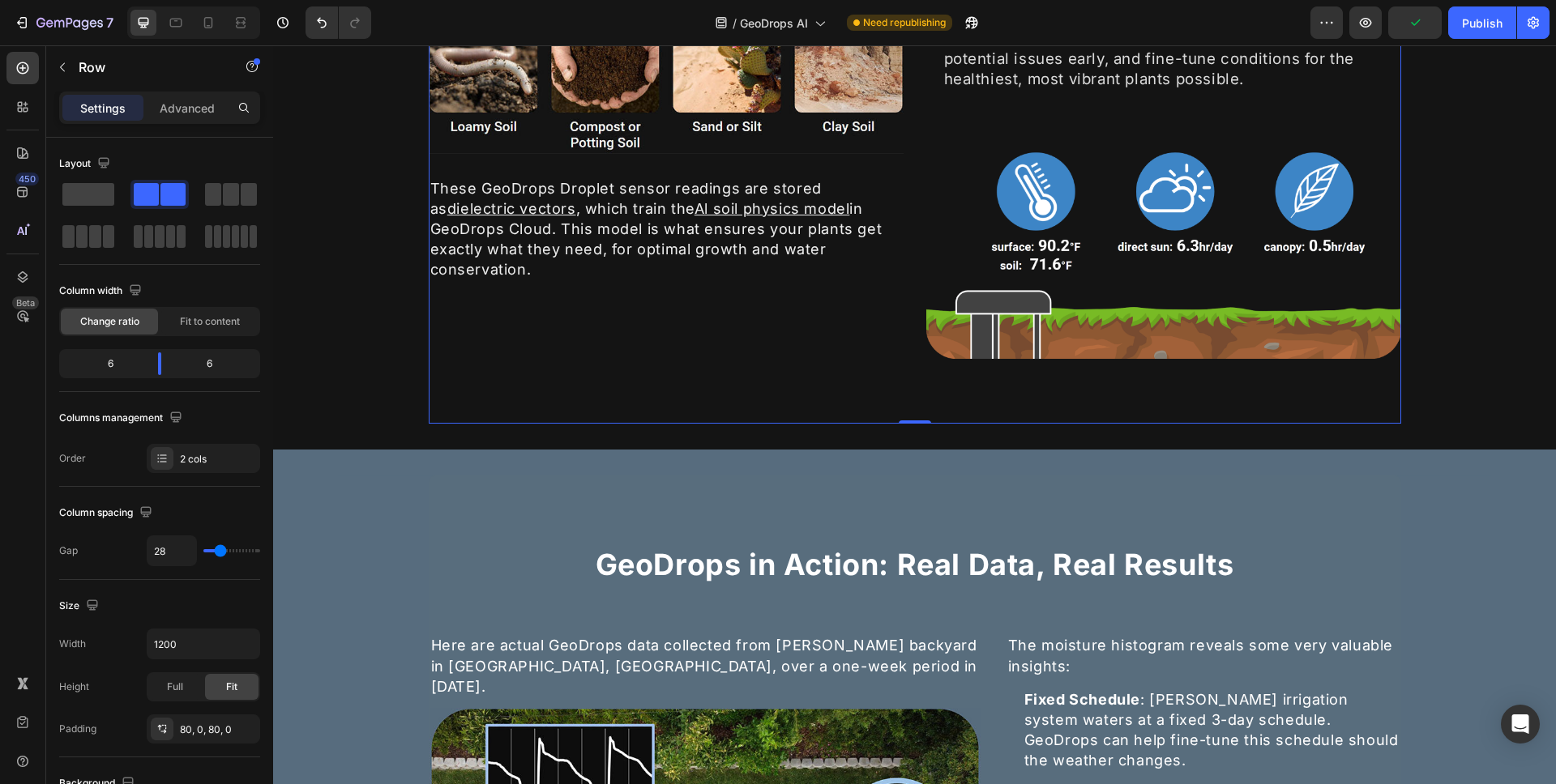
scroll to position [1423, 0]
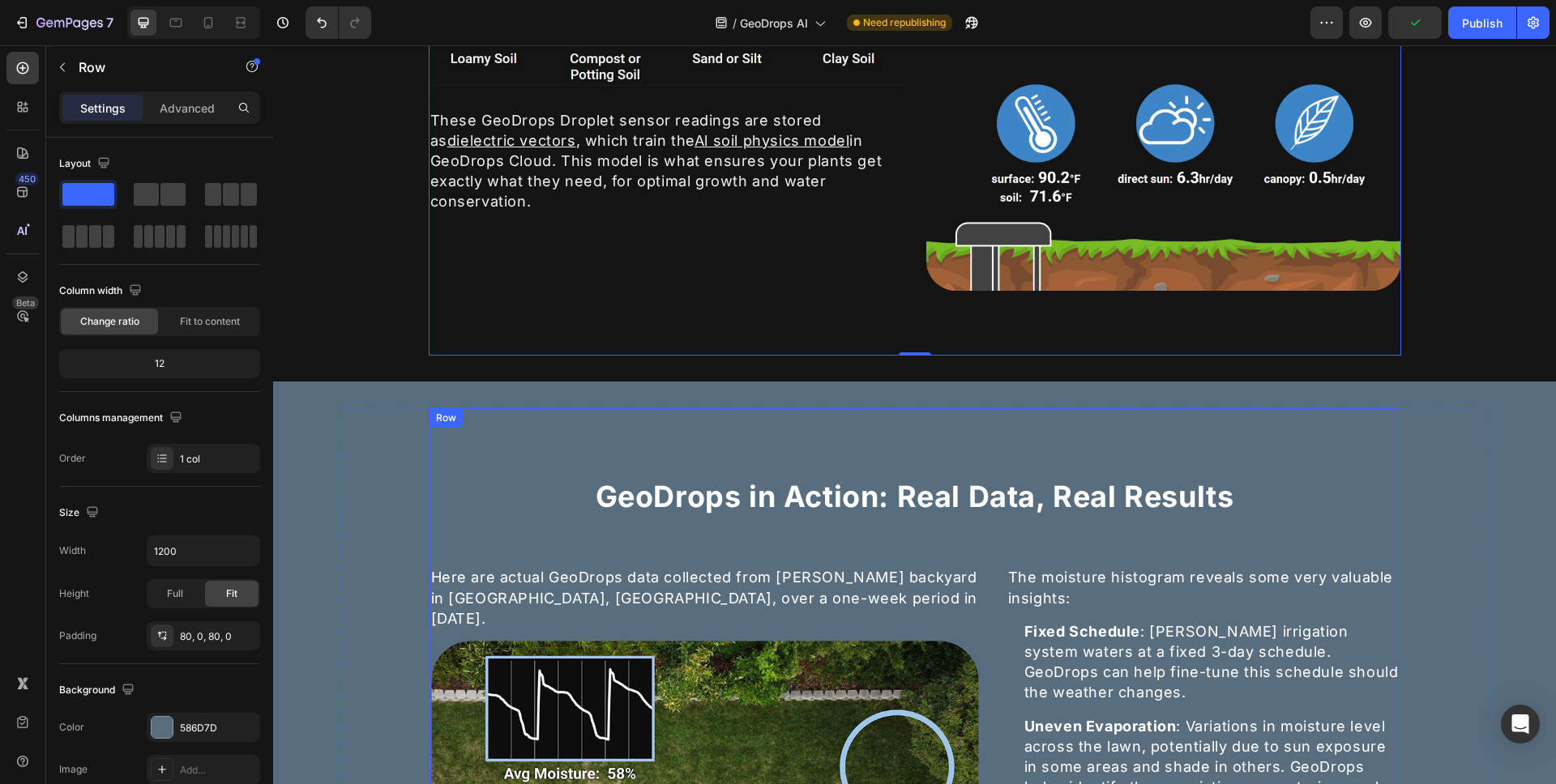
click at [433, 542] on div "GeoDrops in Action: Real Data, Real Results Heading Here are actual GeoDrops da…" at bounding box center [915, 711] width 971 height 477
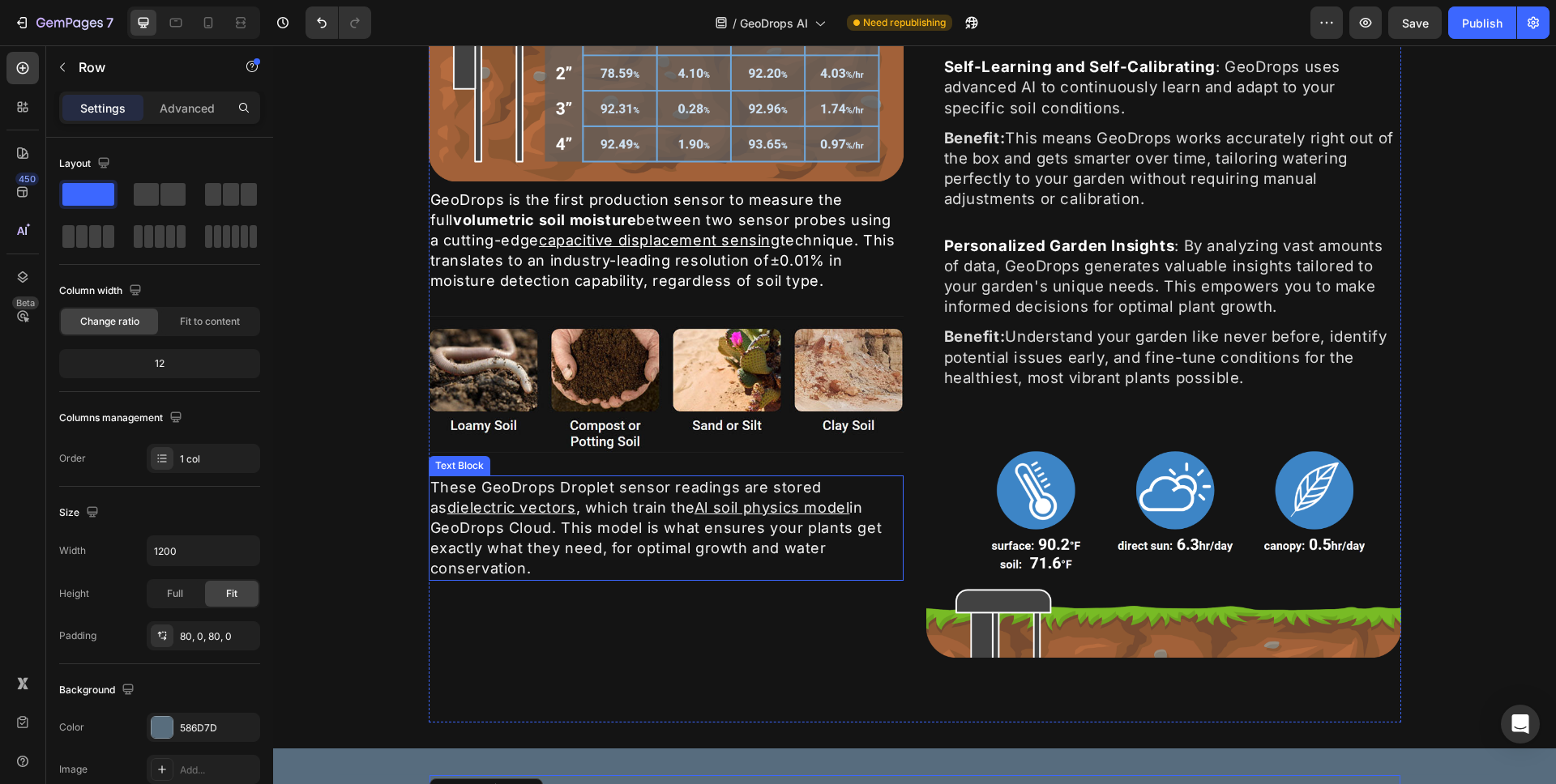
scroll to position [1034, 0]
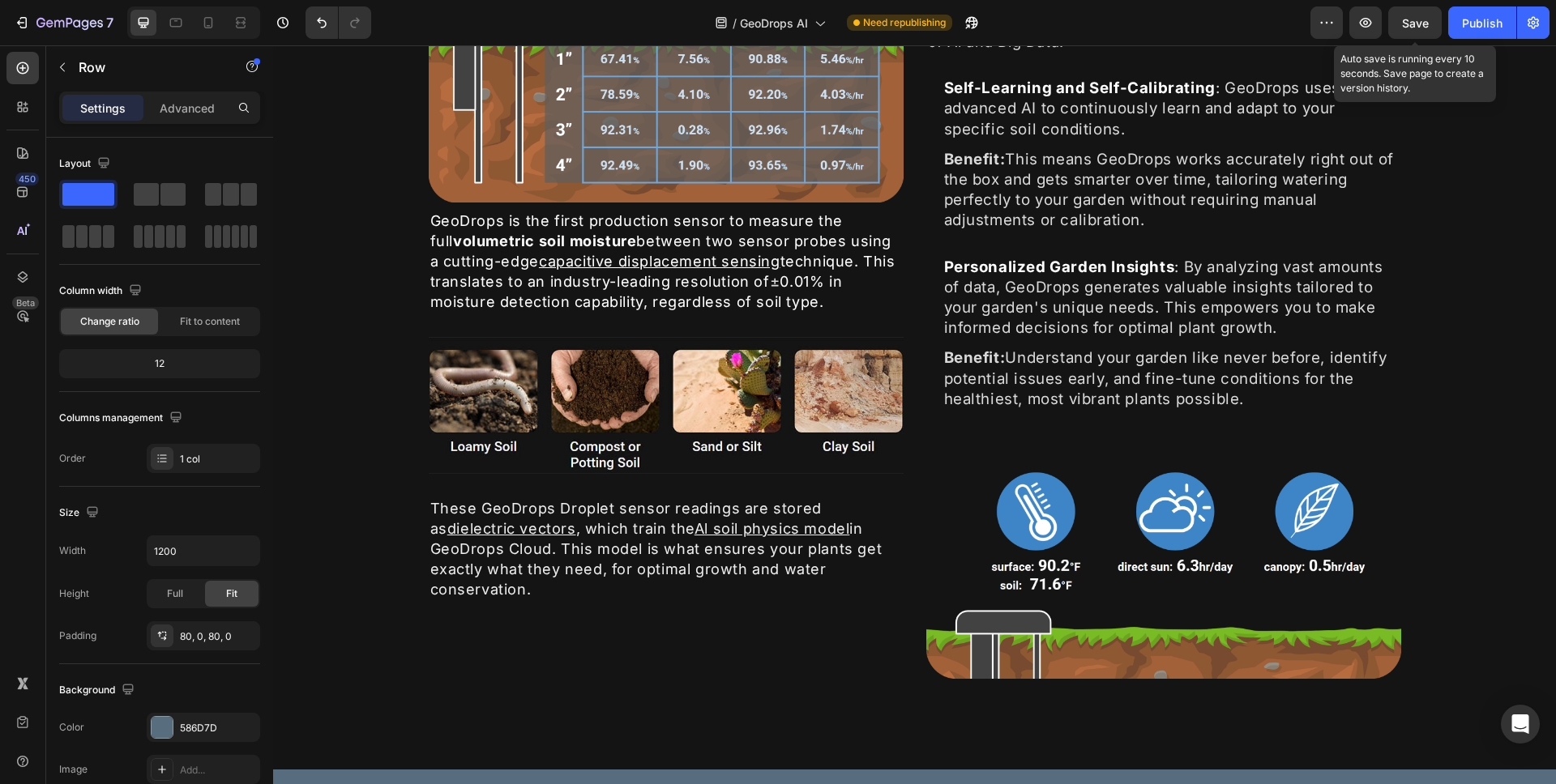
click at [1418, 17] on span "Save" at bounding box center [1416, 22] width 27 height 13
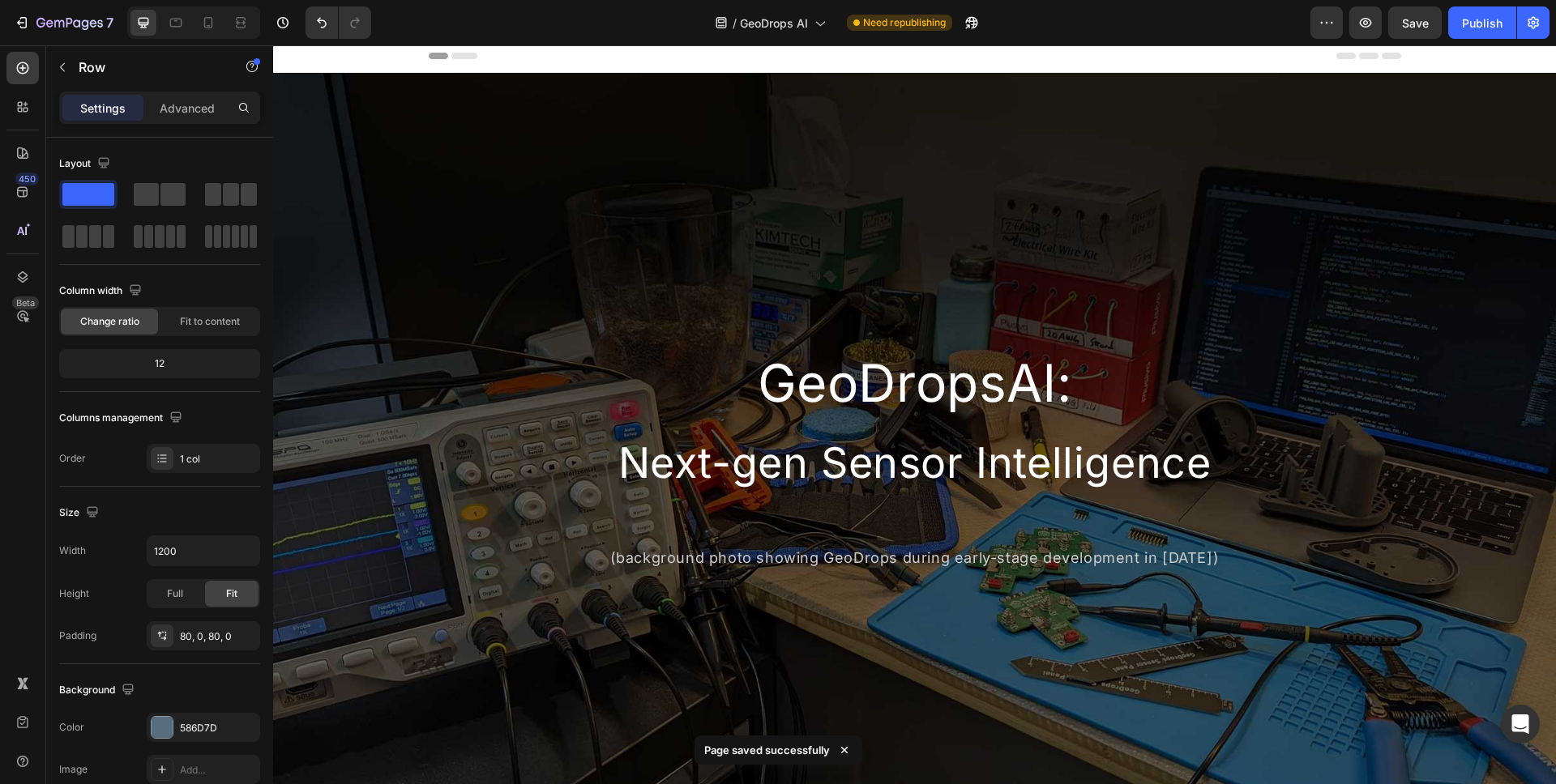
scroll to position [0, 0]
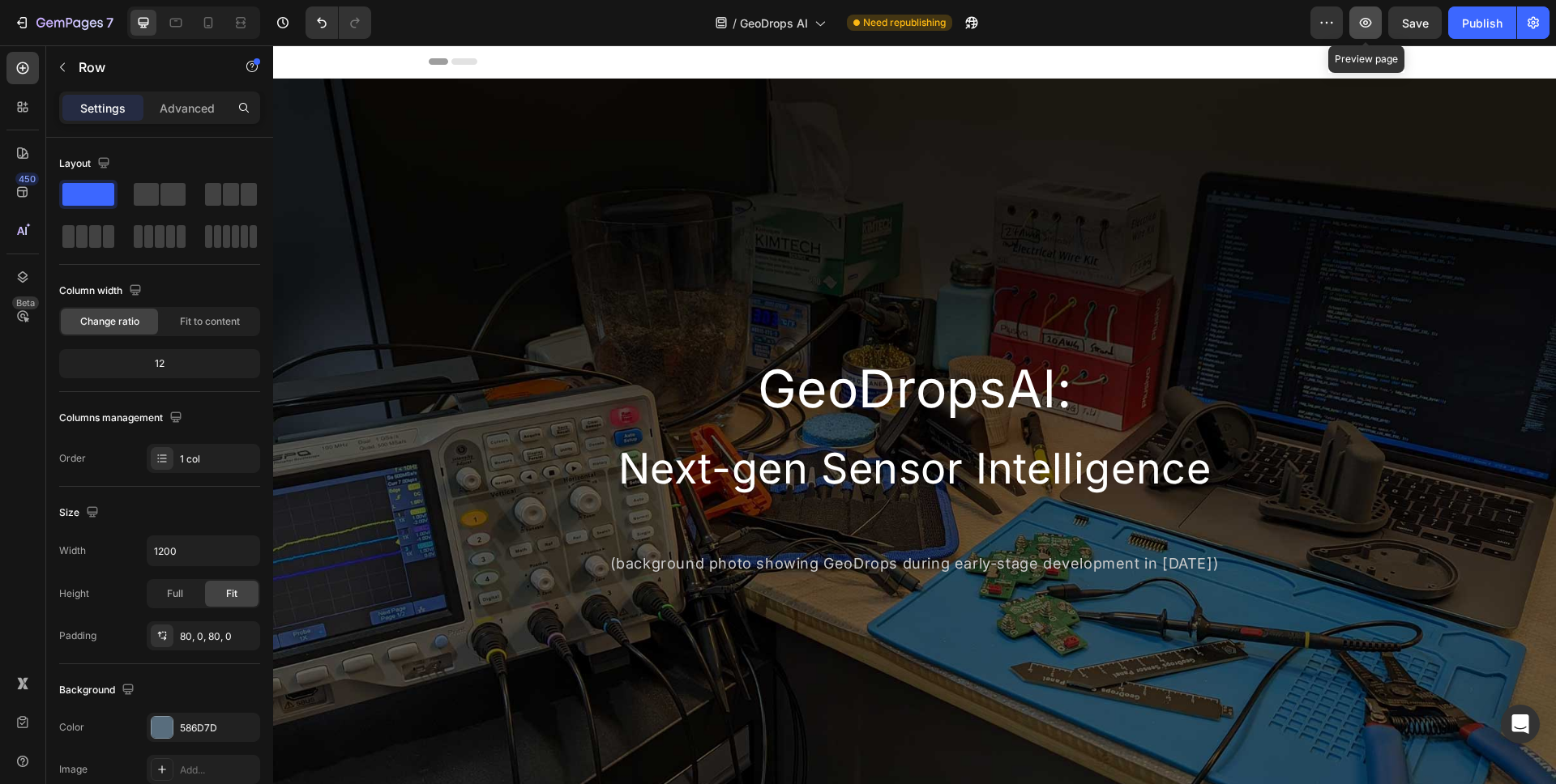
click at [1367, 22] on icon "button" at bounding box center [1366, 22] width 13 height 10
click at [74, 34] on button "7" at bounding box center [63, 22] width 114 height 32
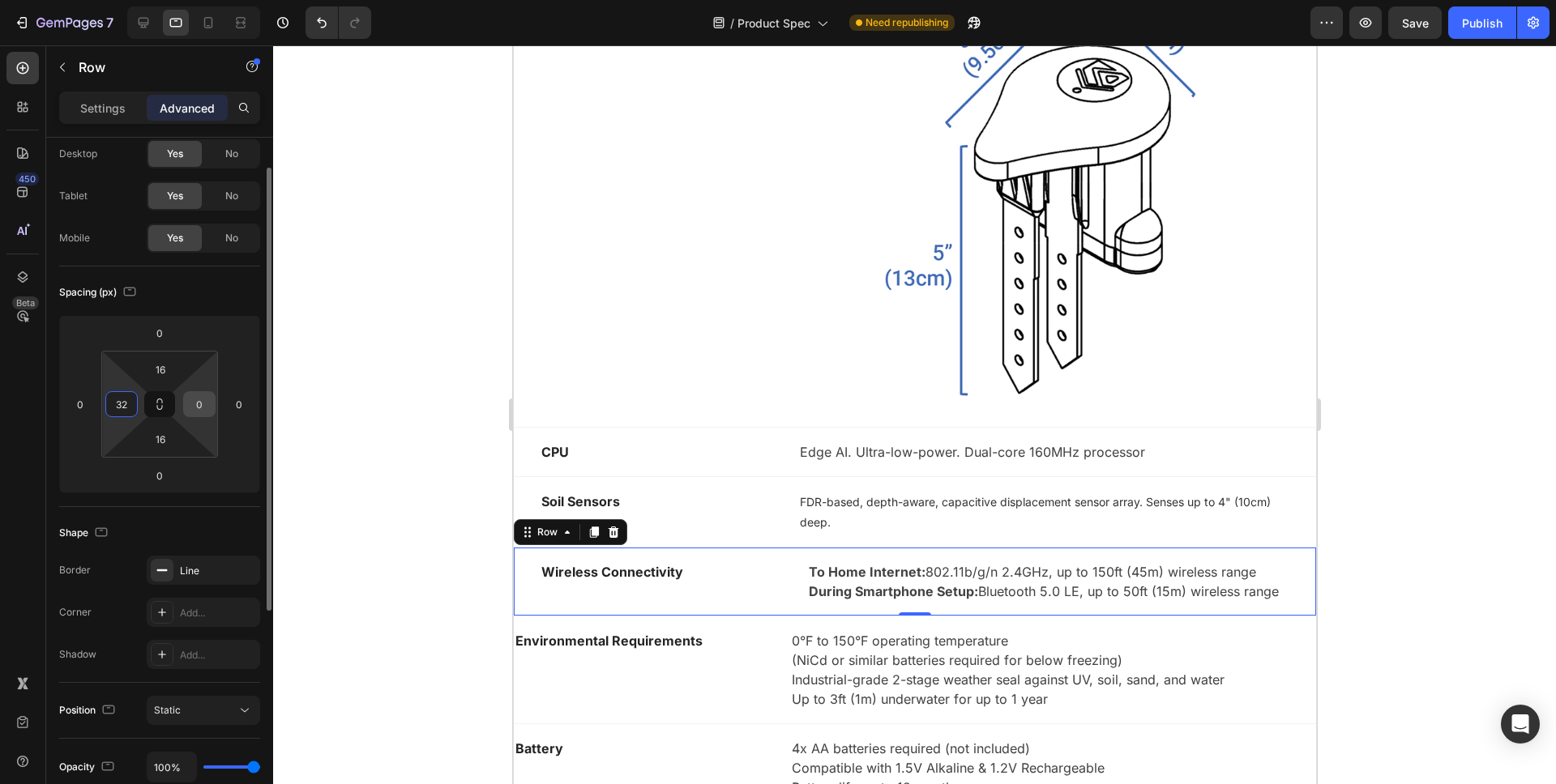
type input "32"
click at [203, 404] on input "0" at bounding box center [199, 404] width 24 height 24
type input "32"
click at [444, 458] on div at bounding box center [915, 415] width 1283 height 739
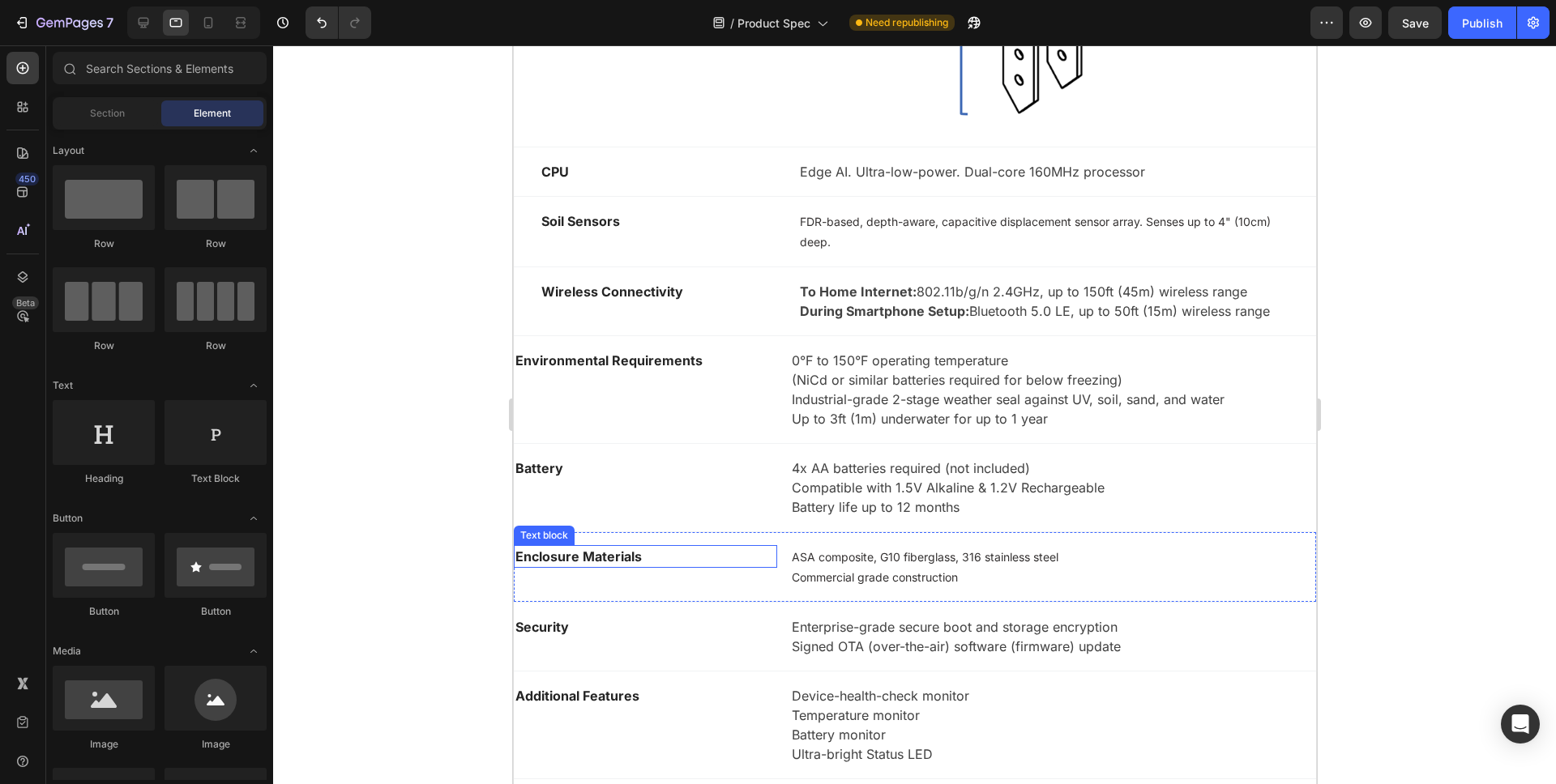
scroll to position [1638, 0]
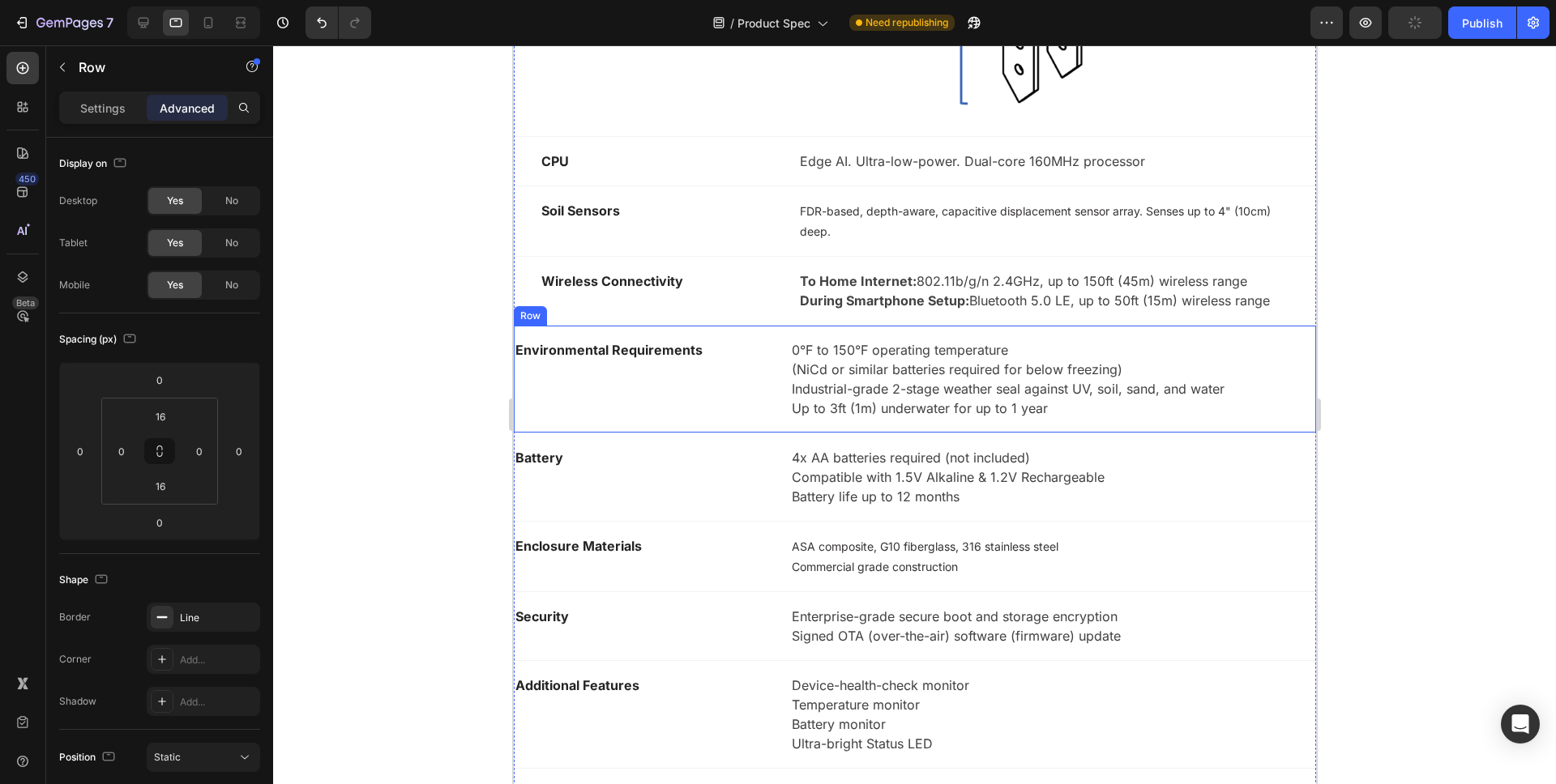
click at [588, 328] on div "Environmental Requirements Text block 0°F to 150°F operating temperature (NiCd …" at bounding box center [914, 380] width 802 height 108
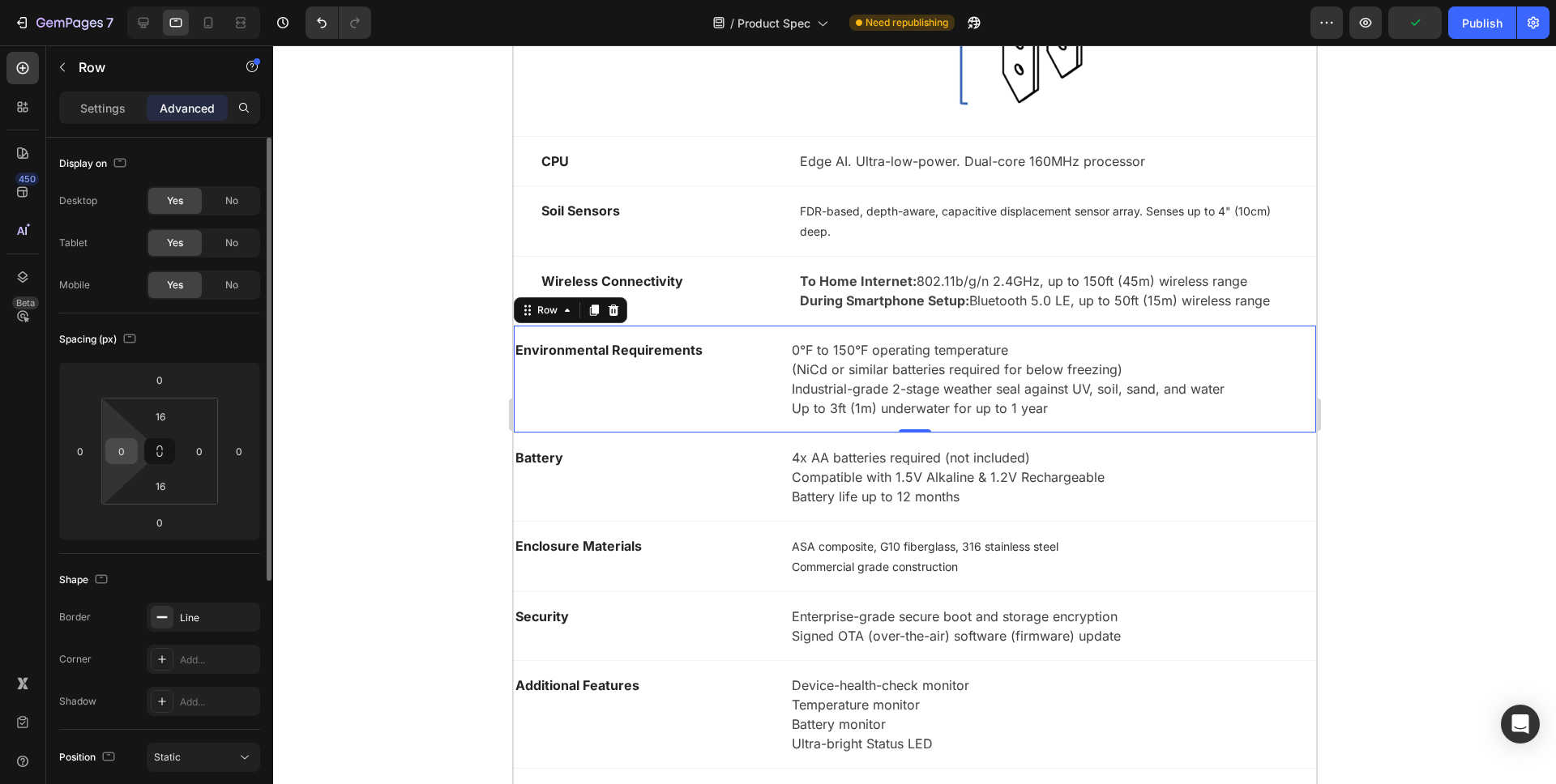
click at [128, 449] on input "0" at bounding box center [121, 451] width 24 height 24
type input "32"
click at [203, 445] on input "0" at bounding box center [199, 451] width 24 height 24
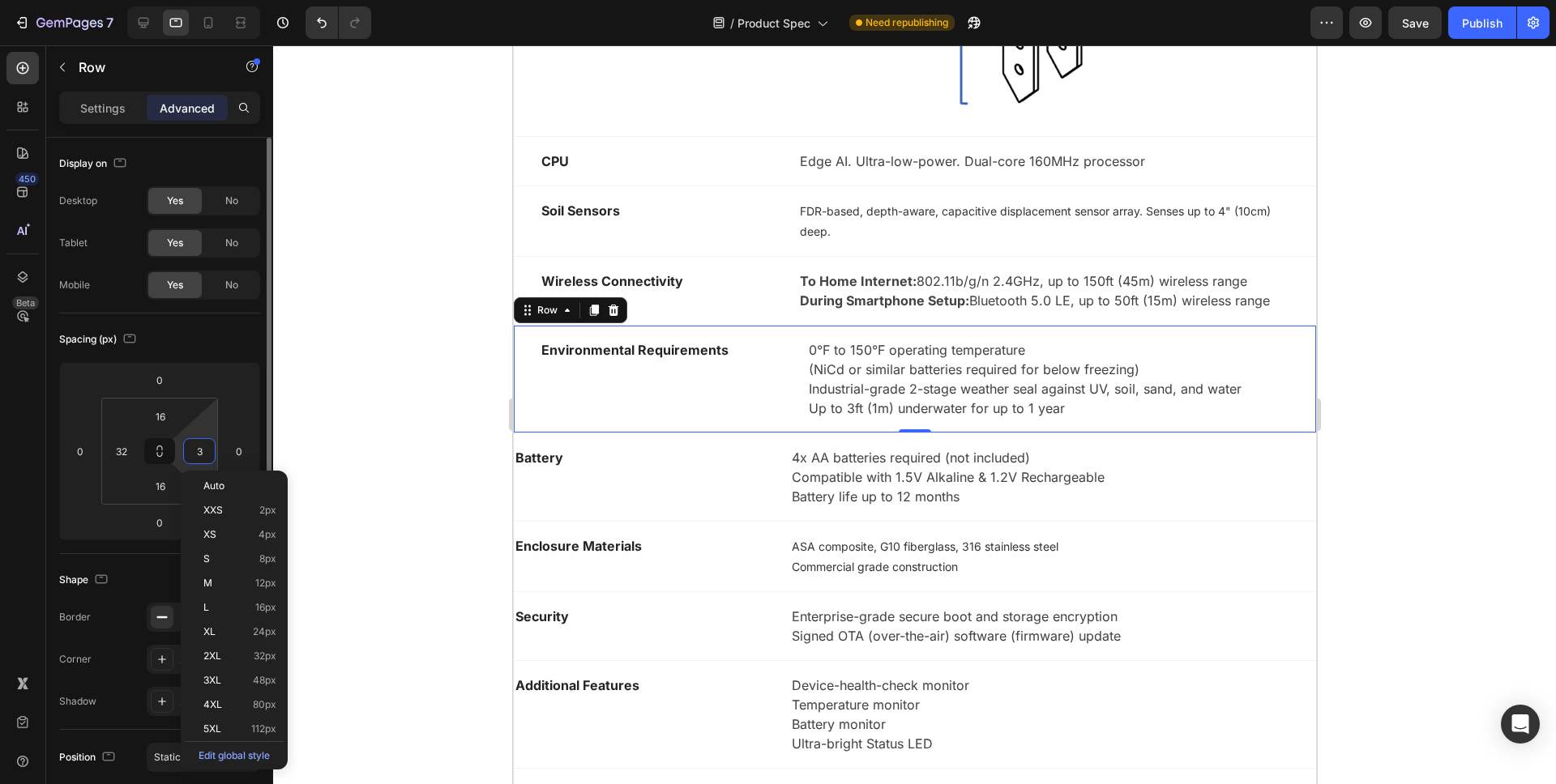
type input "32"
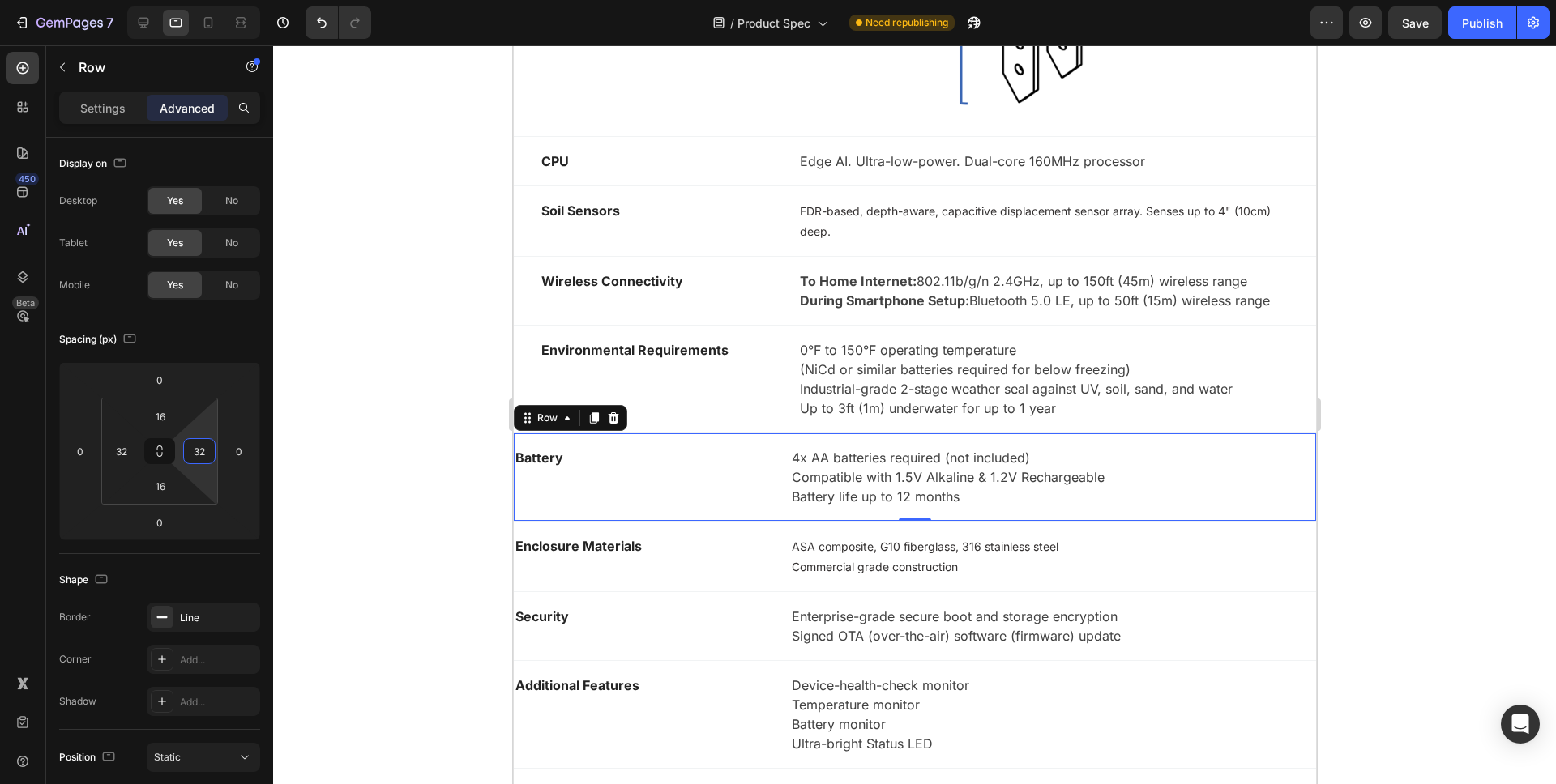
click at [579, 434] on div "Battery Text block 4x AA batteries required (not included) Compatible with 1.5V…" at bounding box center [914, 478] width 802 height 88
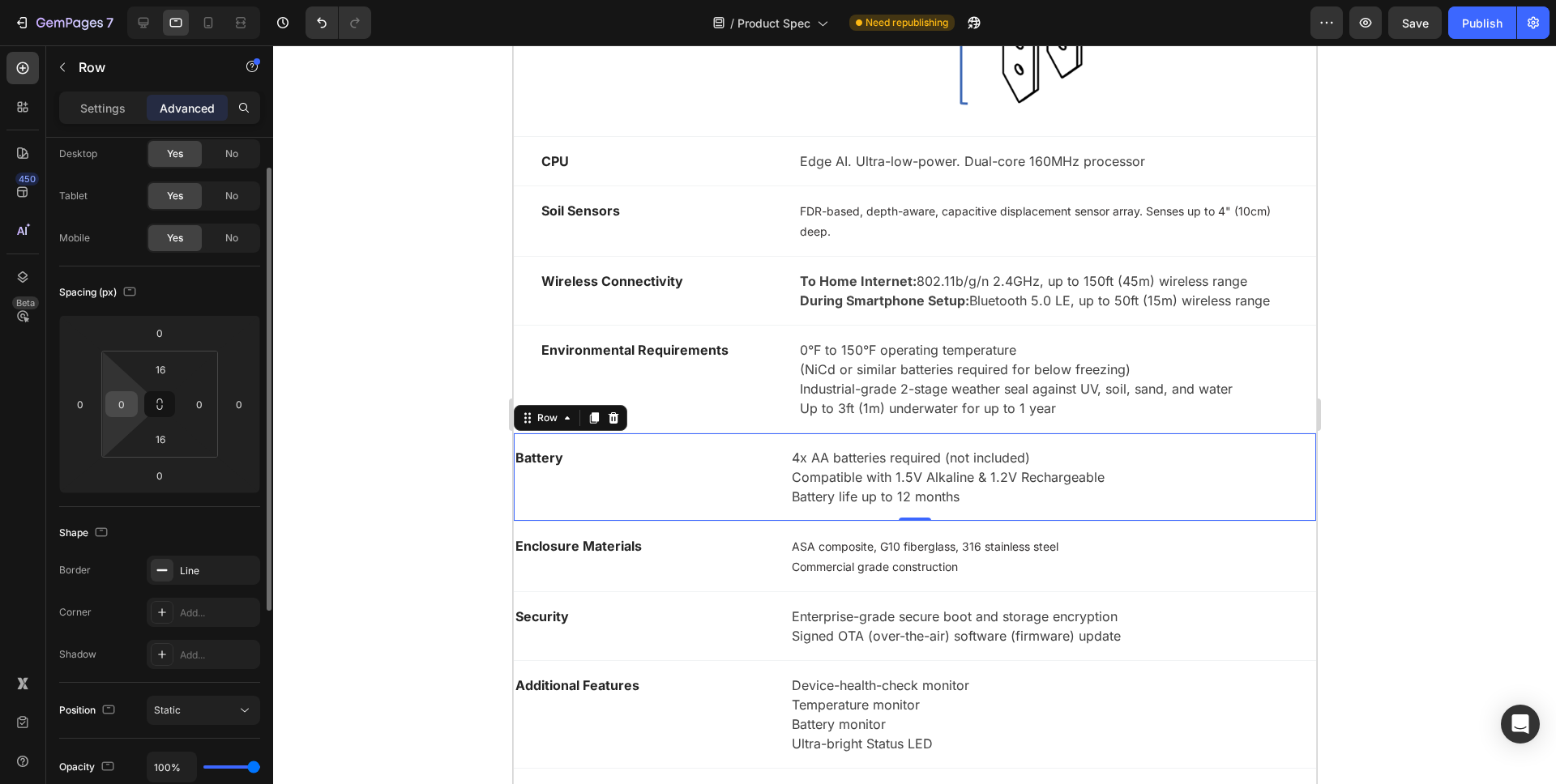
click at [126, 407] on input "0" at bounding box center [121, 404] width 24 height 24
type input "32"
click at [206, 398] on input "0" at bounding box center [199, 404] width 24 height 24
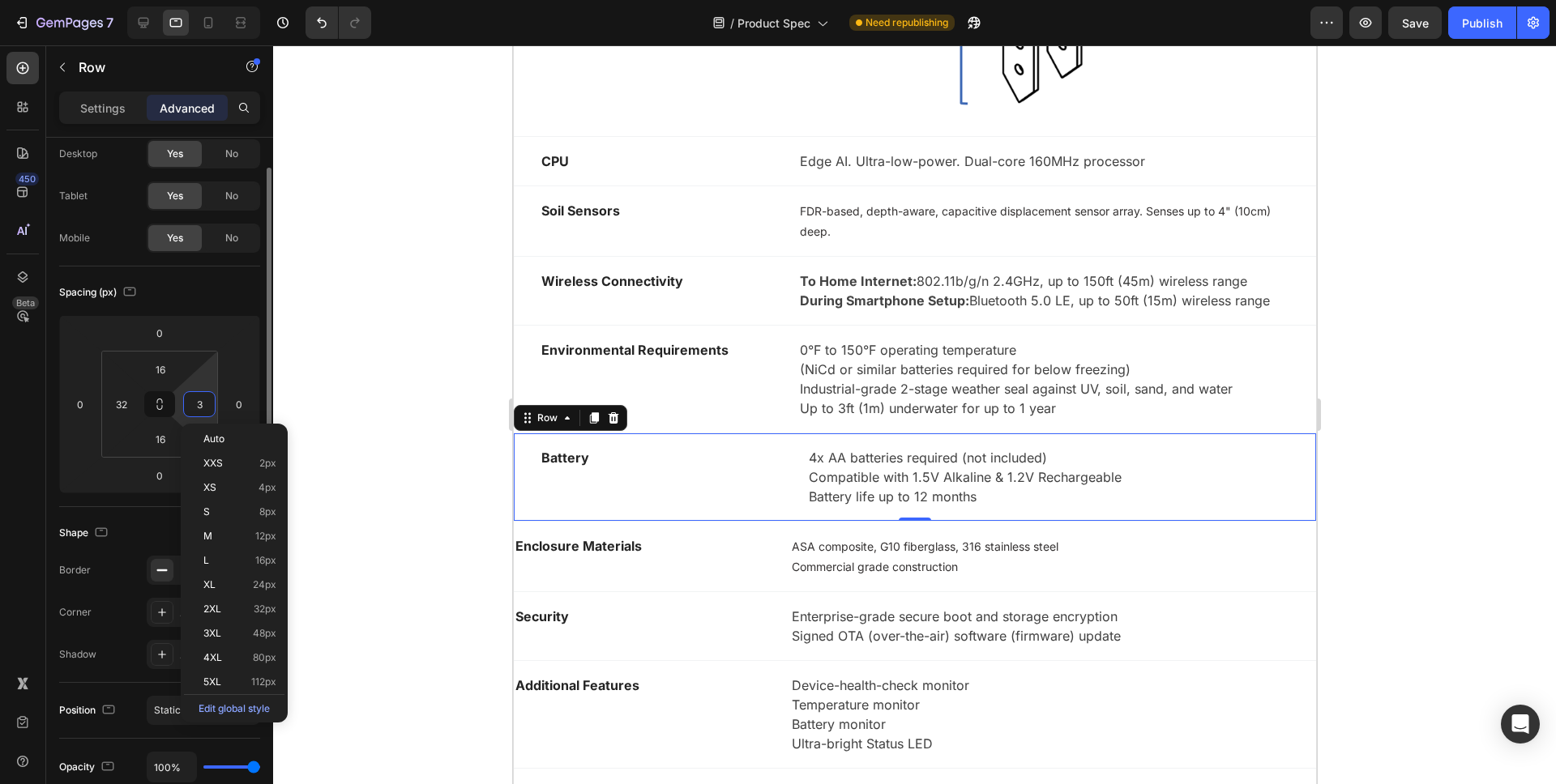
type input "32"
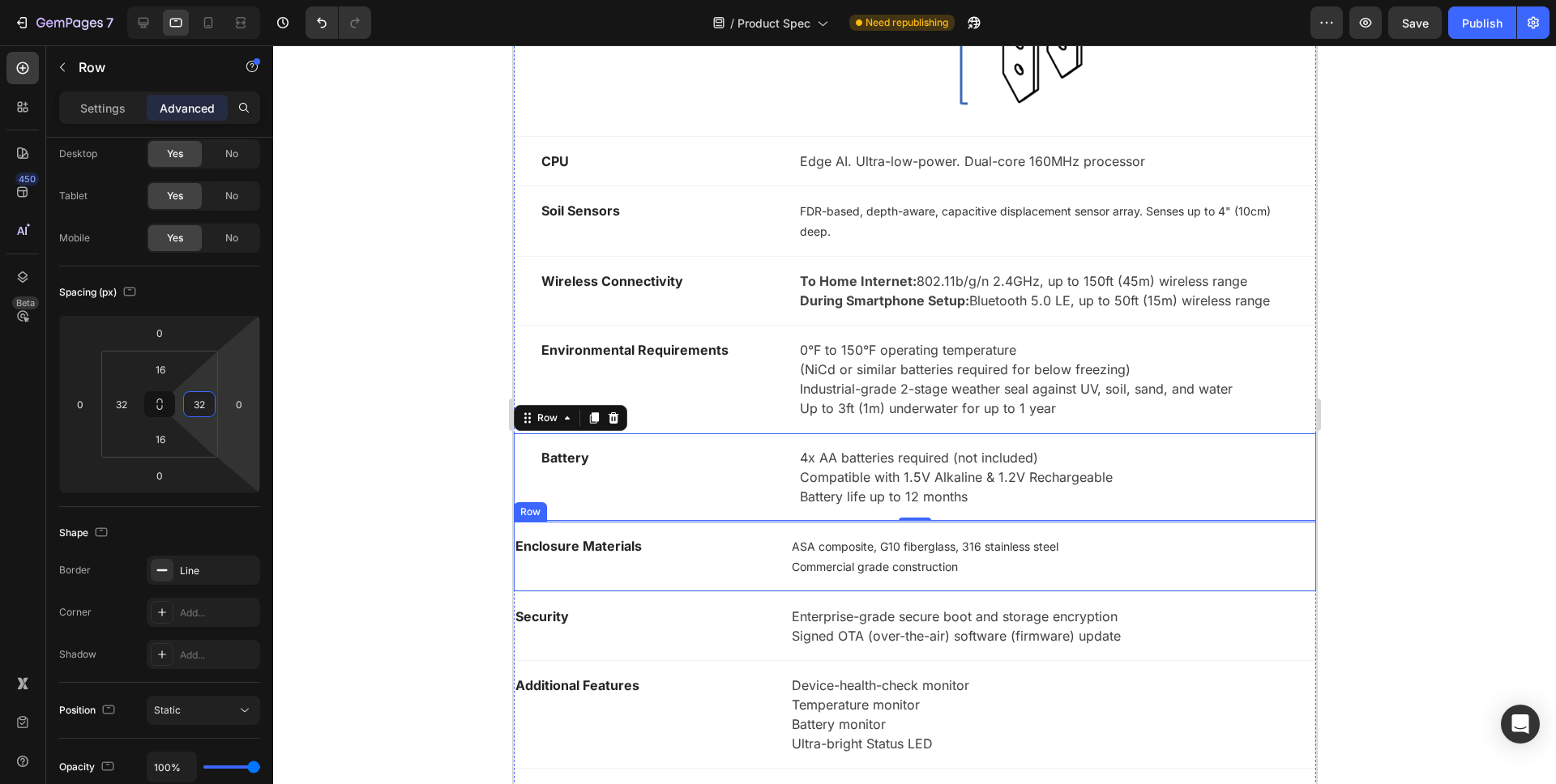
click at [566, 522] on div "Enclosure Materials Text block ASA composite, G10 fiberglass, 316 stainless ste…" at bounding box center [914, 557] width 802 height 71
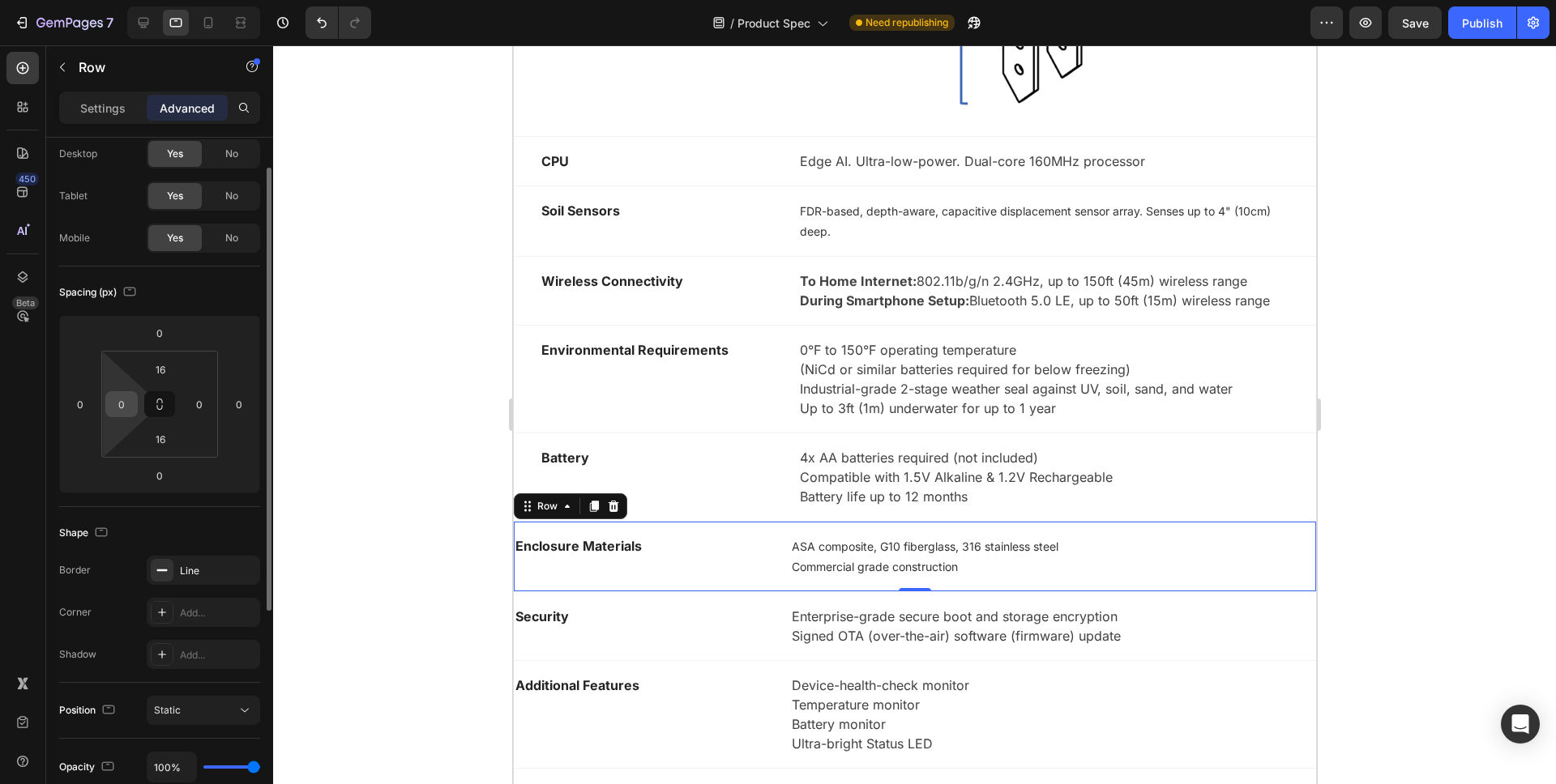
click at [126, 405] on input "0" at bounding box center [121, 404] width 24 height 24
type input "32"
click at [206, 398] on input "0" at bounding box center [199, 404] width 24 height 24
type input "32"
click at [437, 526] on div at bounding box center [915, 415] width 1283 height 739
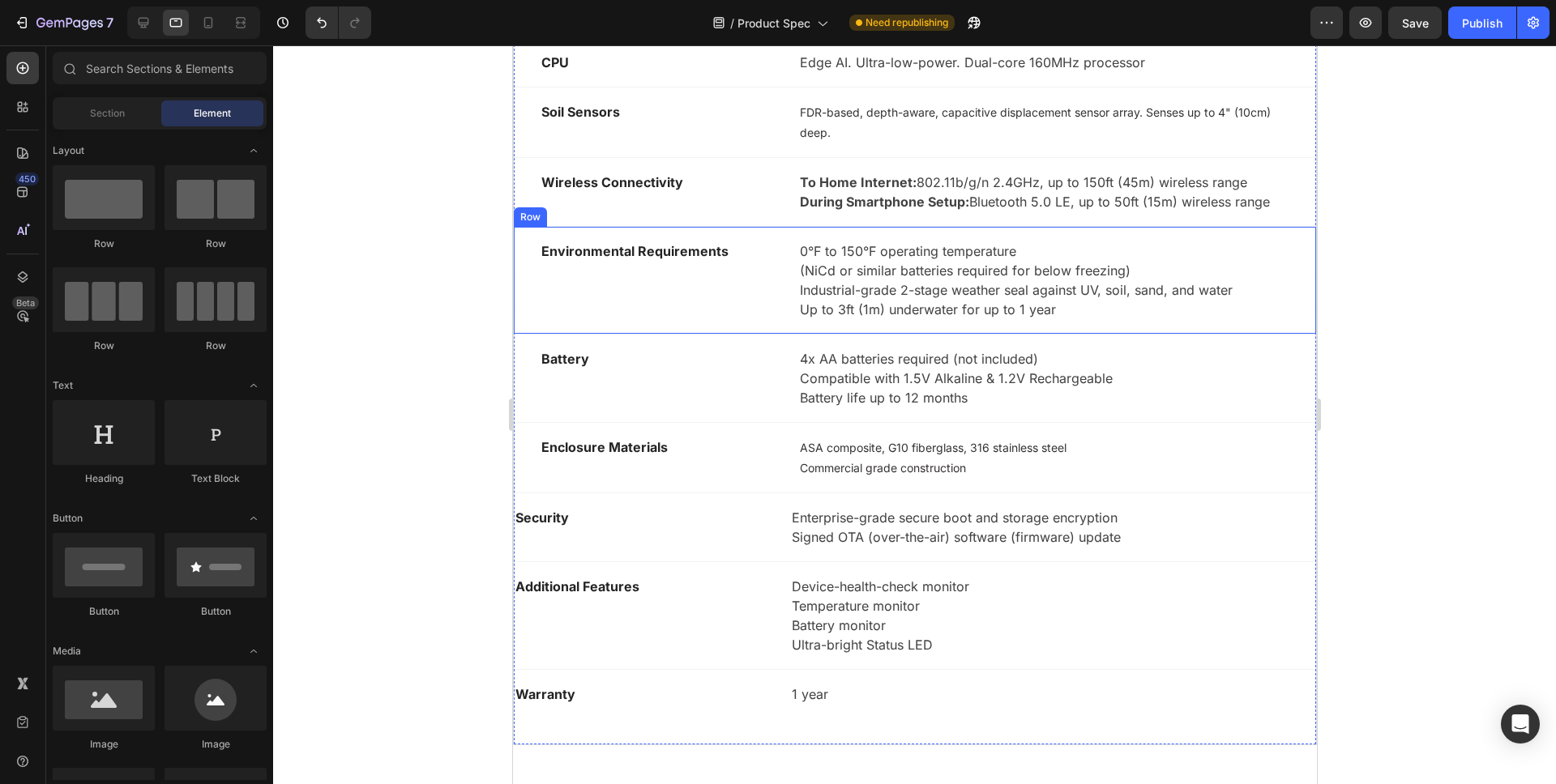
scroll to position [1789, 0]
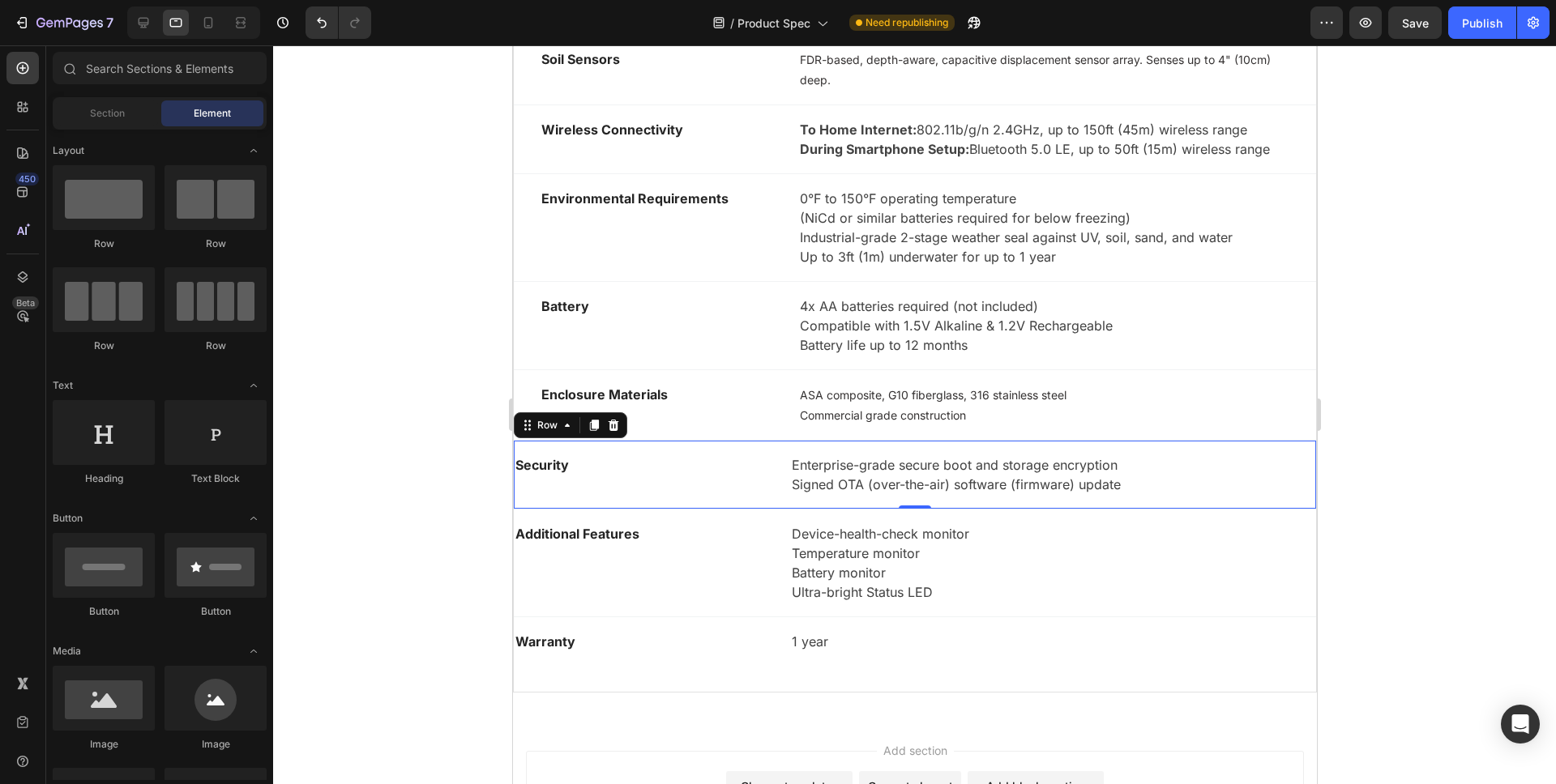
click at [565, 441] on div "Security Text block Enterprise-grade secure boot and storage encryption Signed …" at bounding box center [914, 475] width 802 height 69
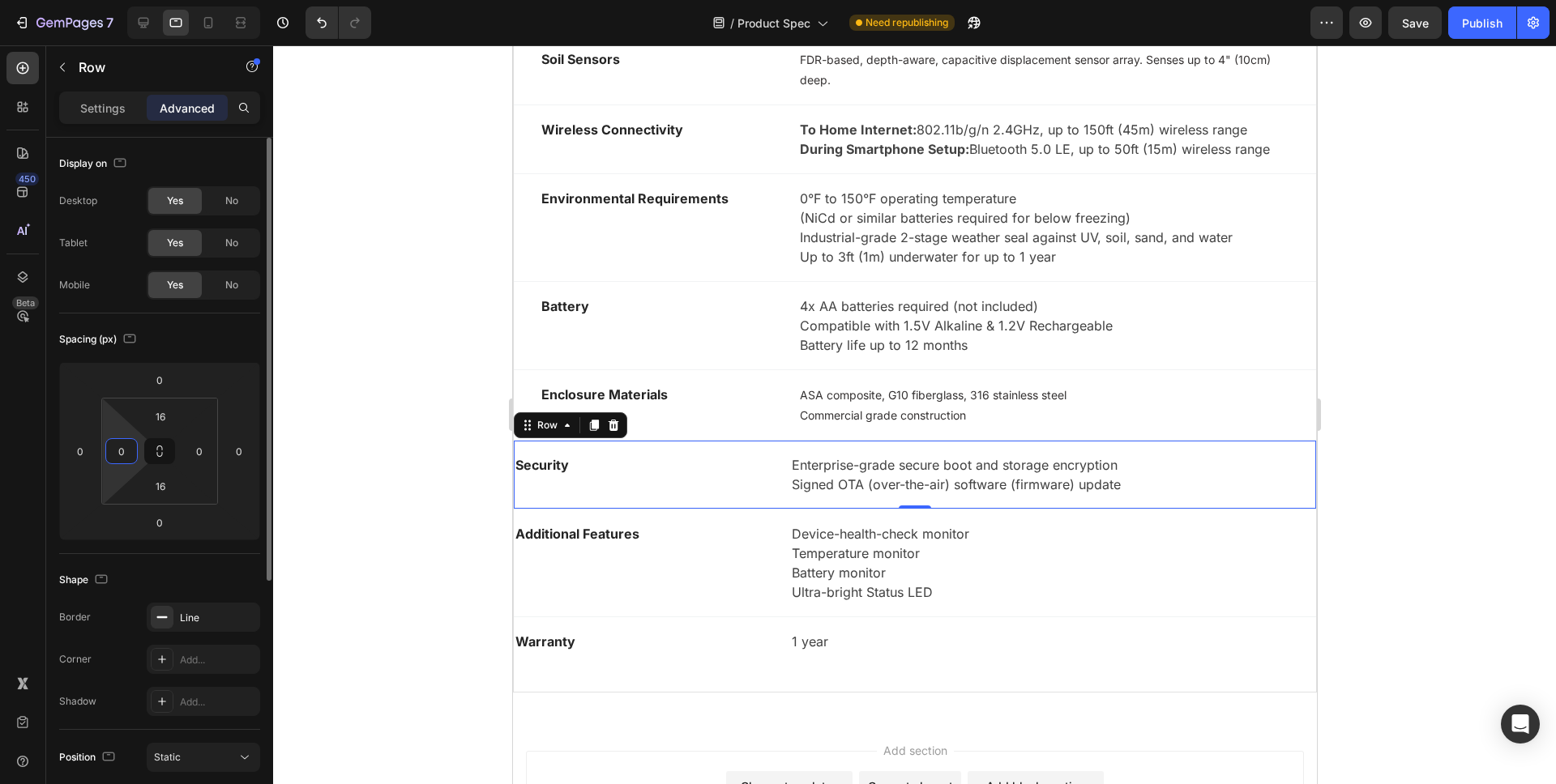
click at [129, 450] on input "0" at bounding box center [121, 451] width 24 height 24
type input "32"
click at [206, 448] on input "0" at bounding box center [199, 451] width 24 height 24
type input "32"
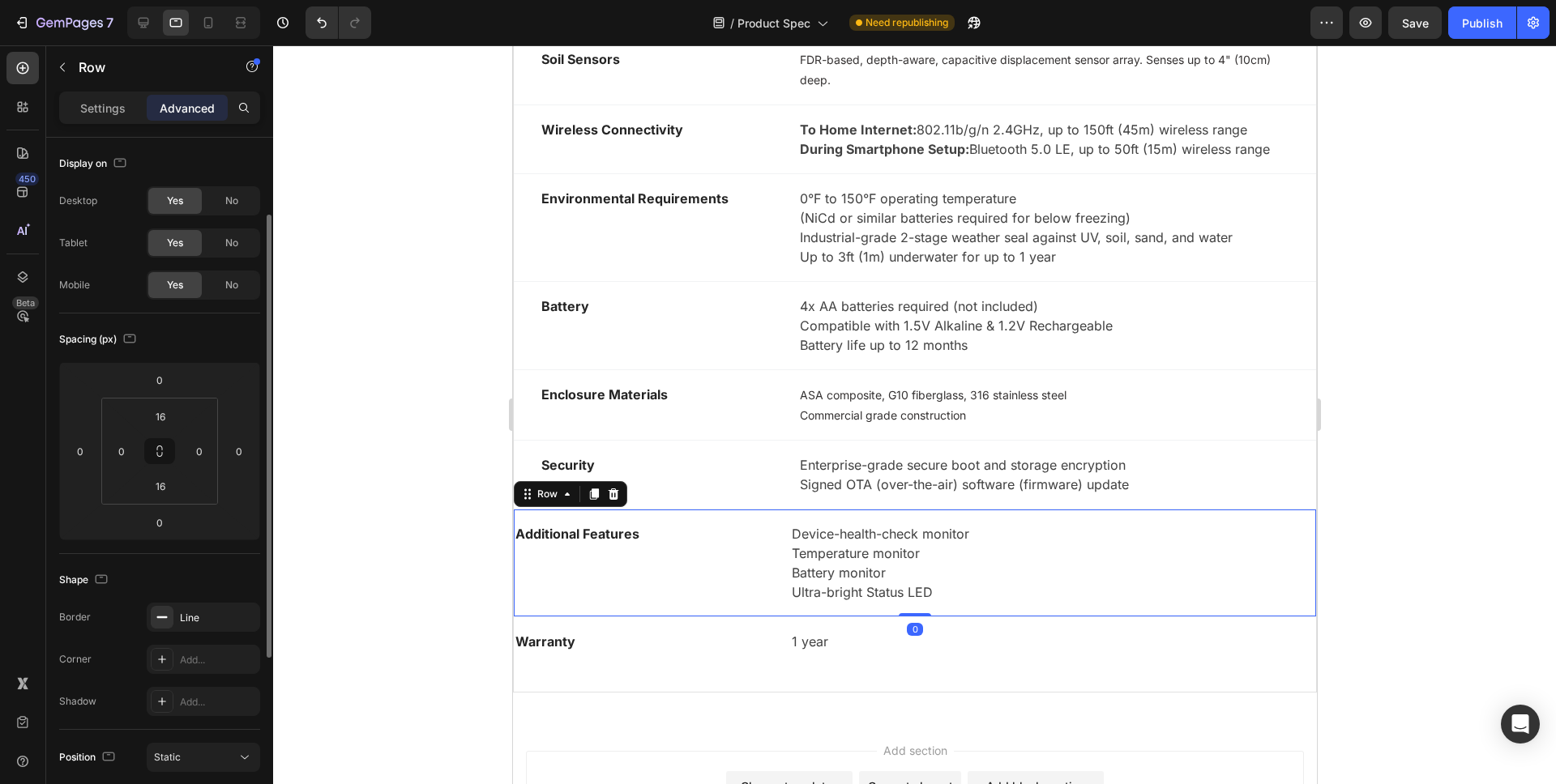
click at [530, 512] on div "Additional Features Text block Device-health-check monitor Temperature monitor …" at bounding box center [914, 564] width 802 height 108
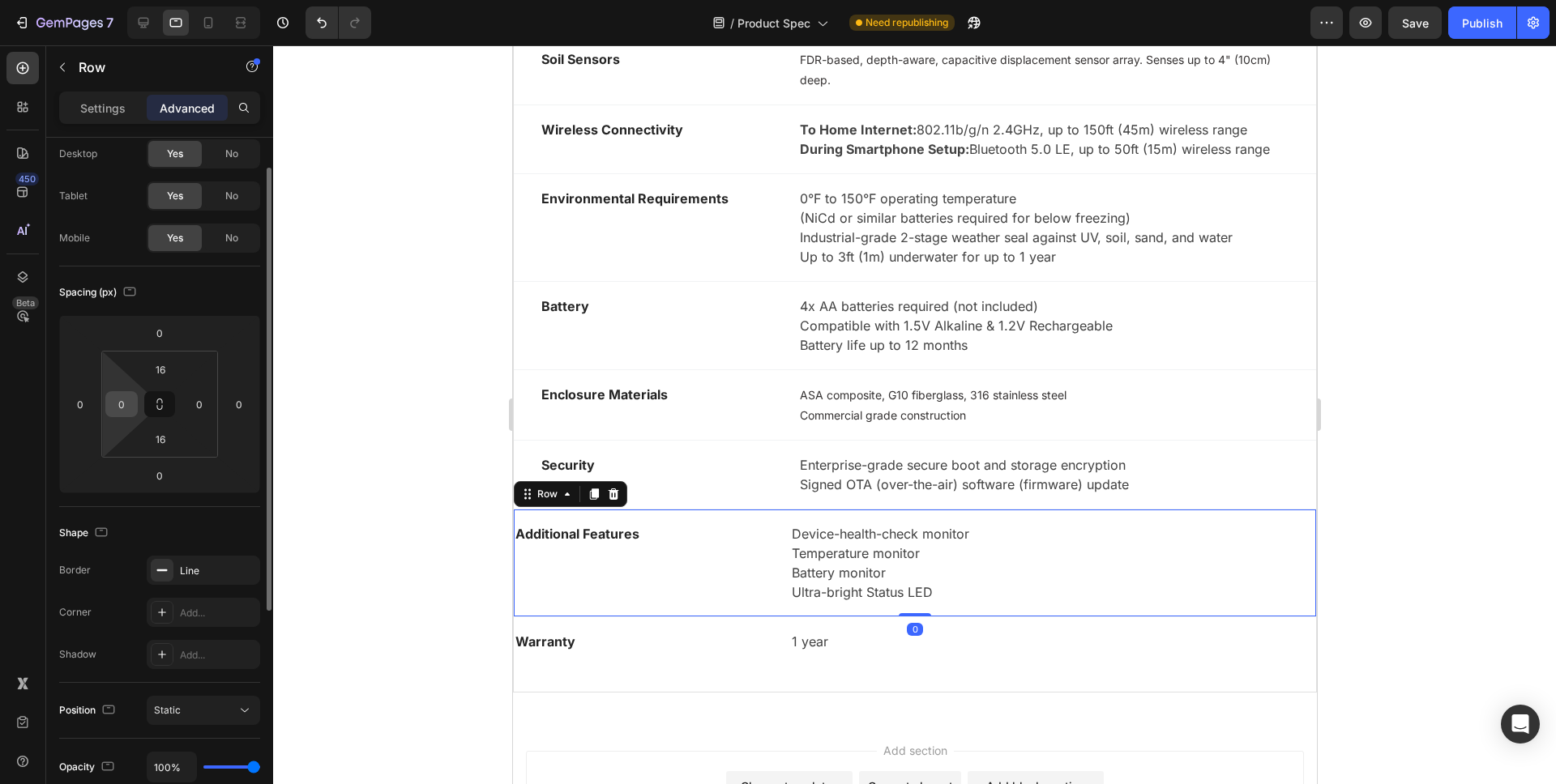
click at [134, 406] on div "0" at bounding box center [121, 404] width 32 height 26
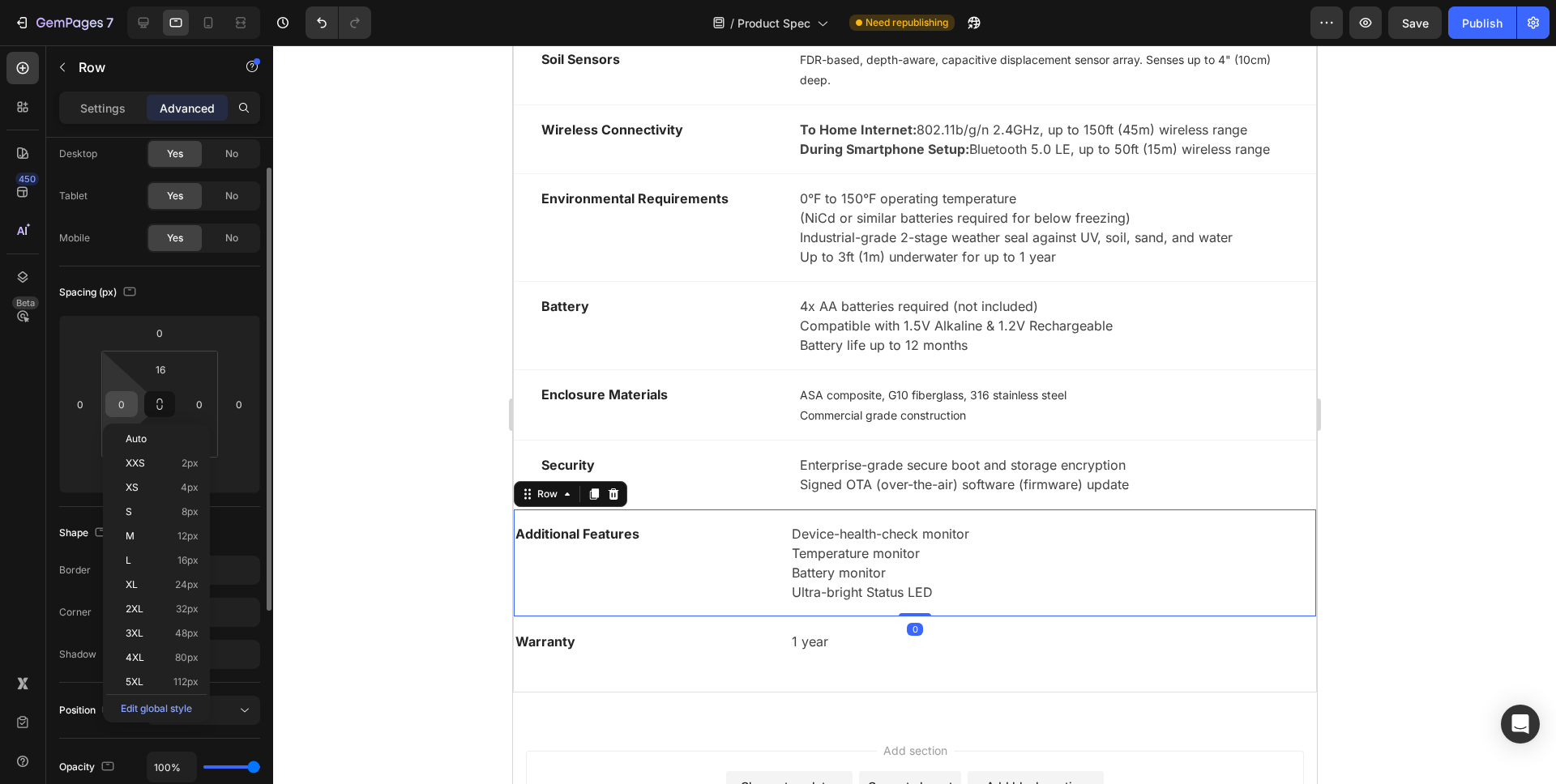
click at [129, 401] on input "0" at bounding box center [121, 404] width 24 height 24
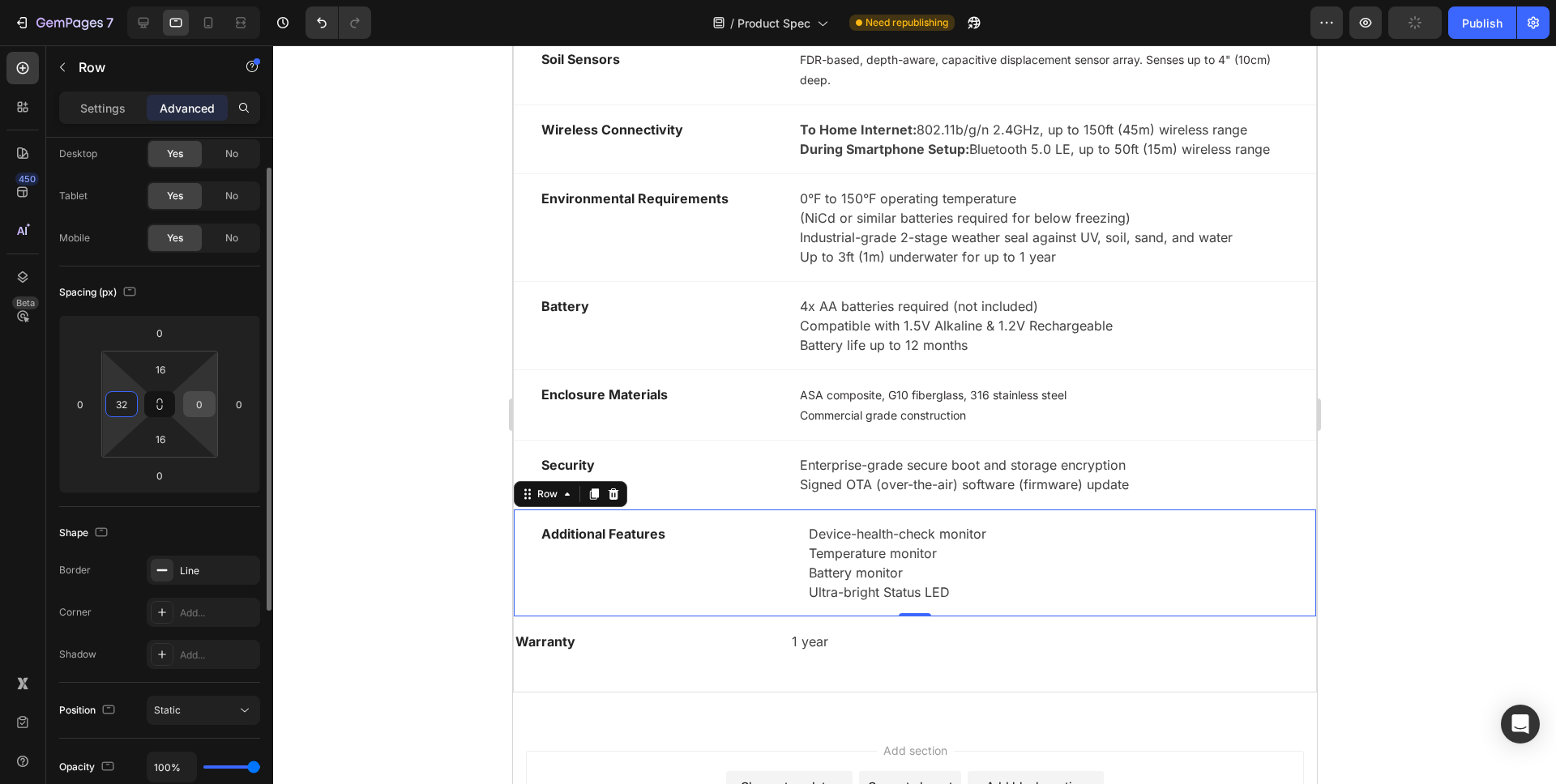
type input "32"
click at [202, 401] on input "0" at bounding box center [199, 404] width 24 height 24
type input "32"
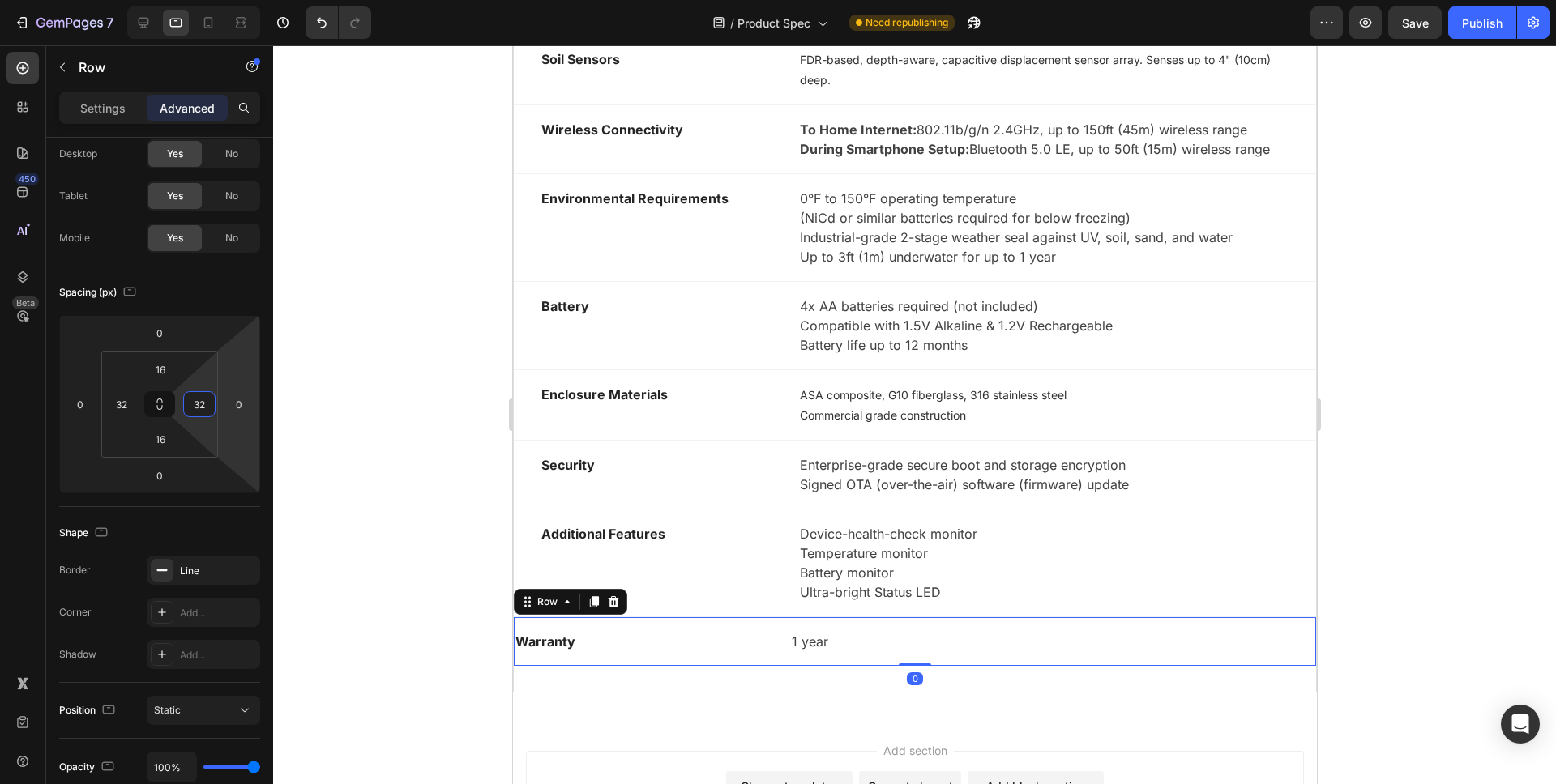
click at [534, 618] on div "Warranty Text block 1 year Text block Row 0" at bounding box center [914, 642] width 802 height 48
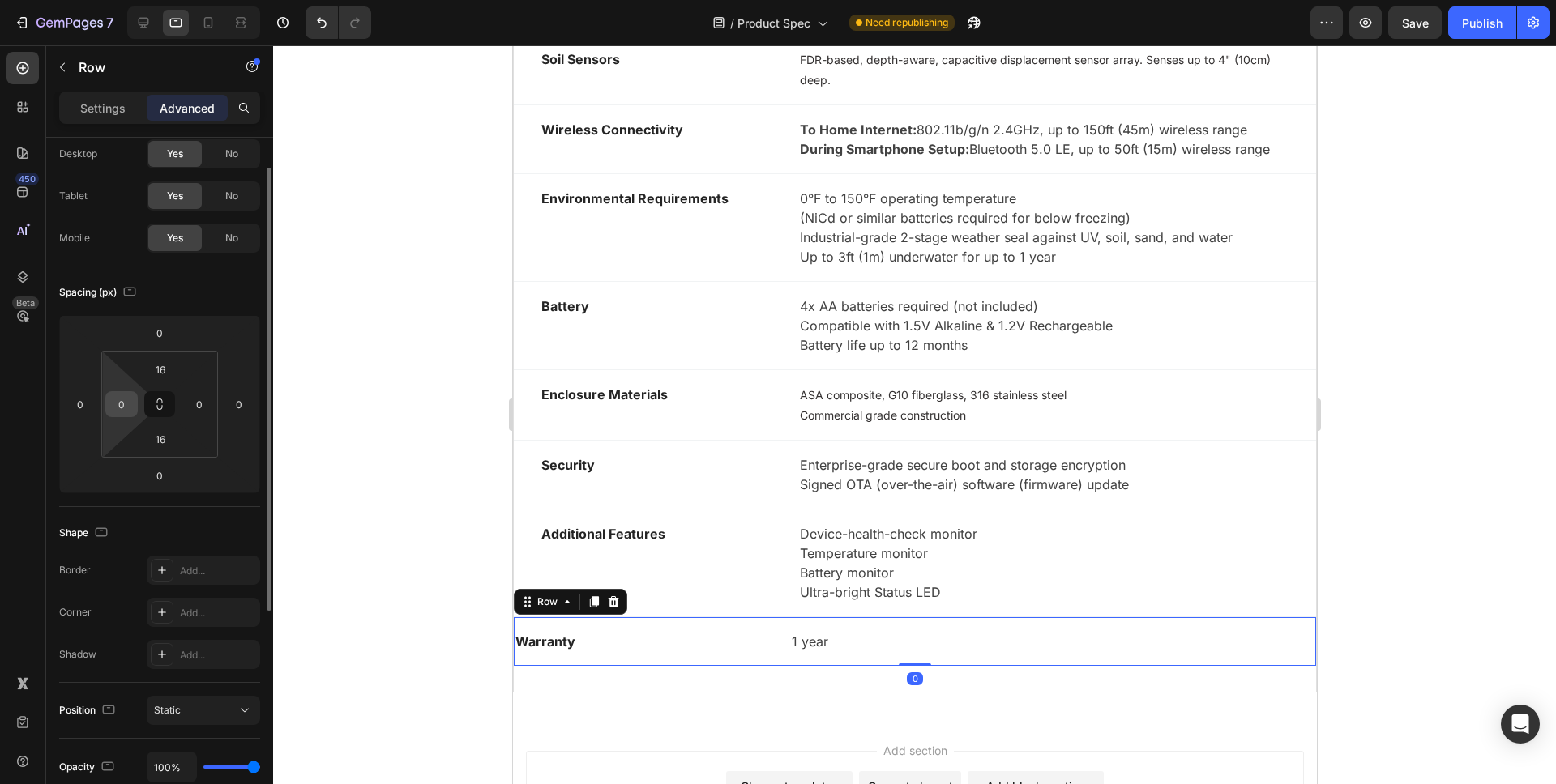
click at [133, 410] on div "0" at bounding box center [121, 404] width 32 height 26
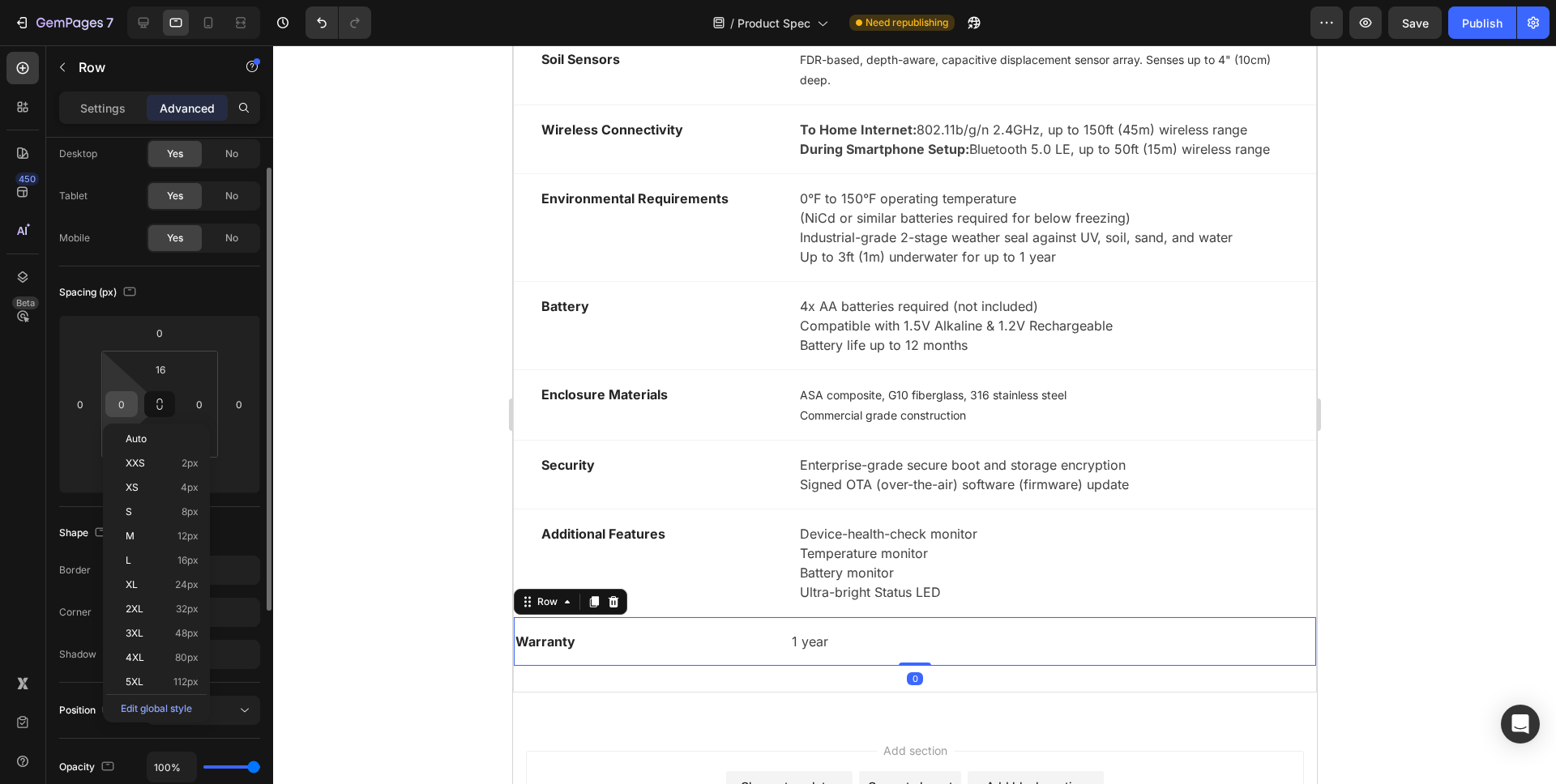
click at [130, 406] on input "0" at bounding box center [121, 404] width 24 height 24
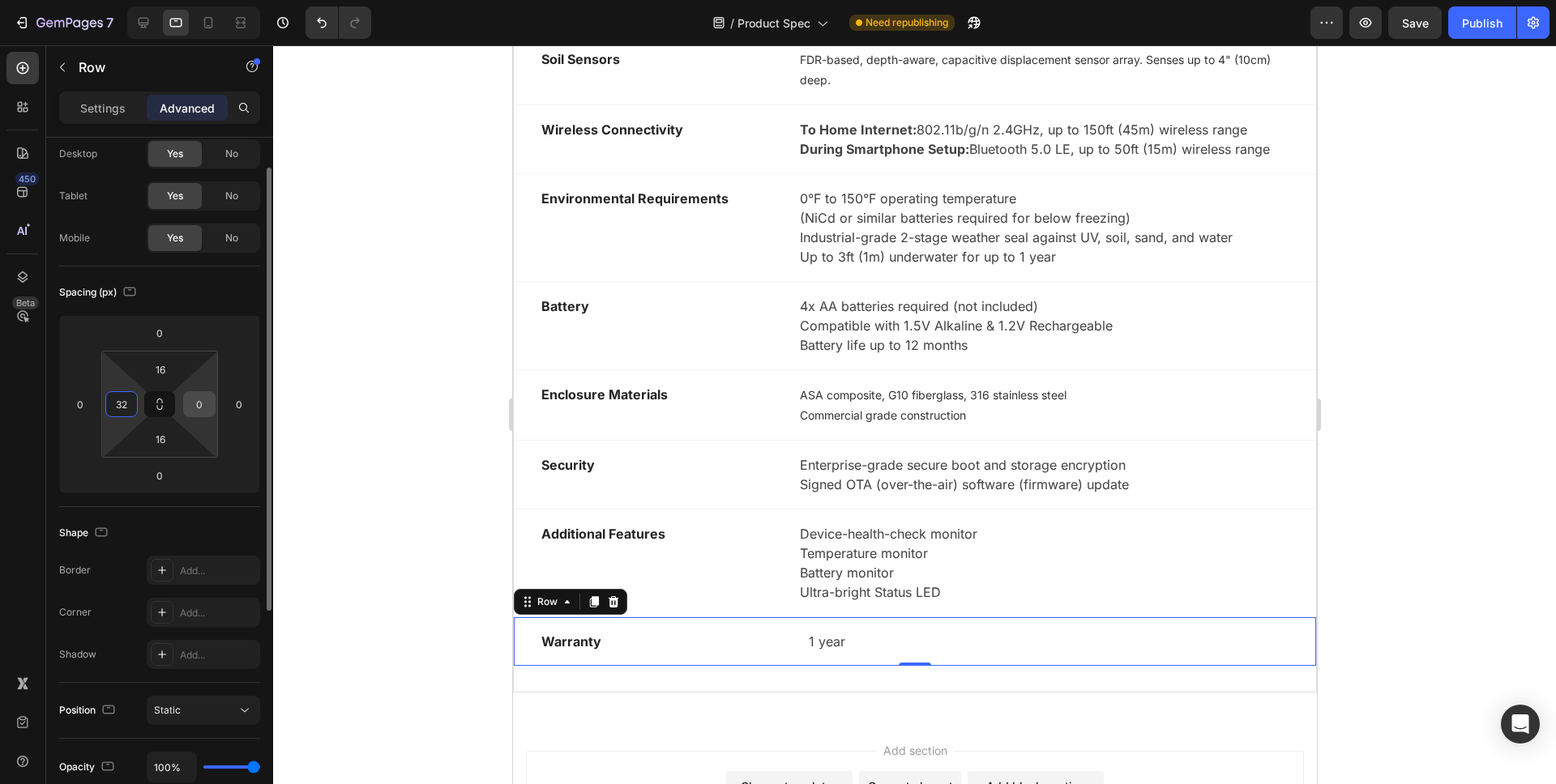
type input "32"
click at [207, 398] on input "0" at bounding box center [199, 404] width 24 height 24
type input "32"
click at [358, 477] on div at bounding box center [915, 415] width 1283 height 739
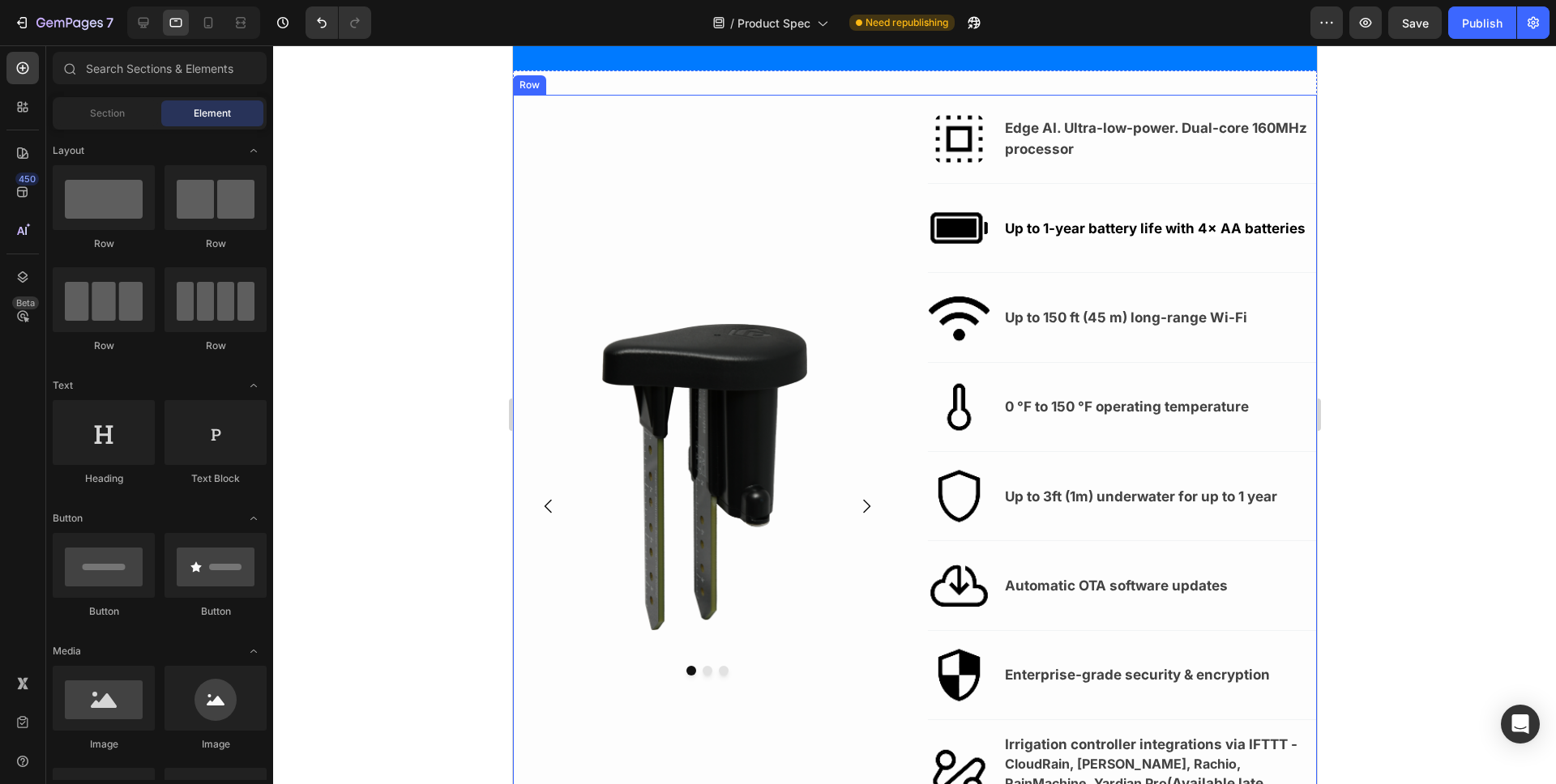
scroll to position [73, 0]
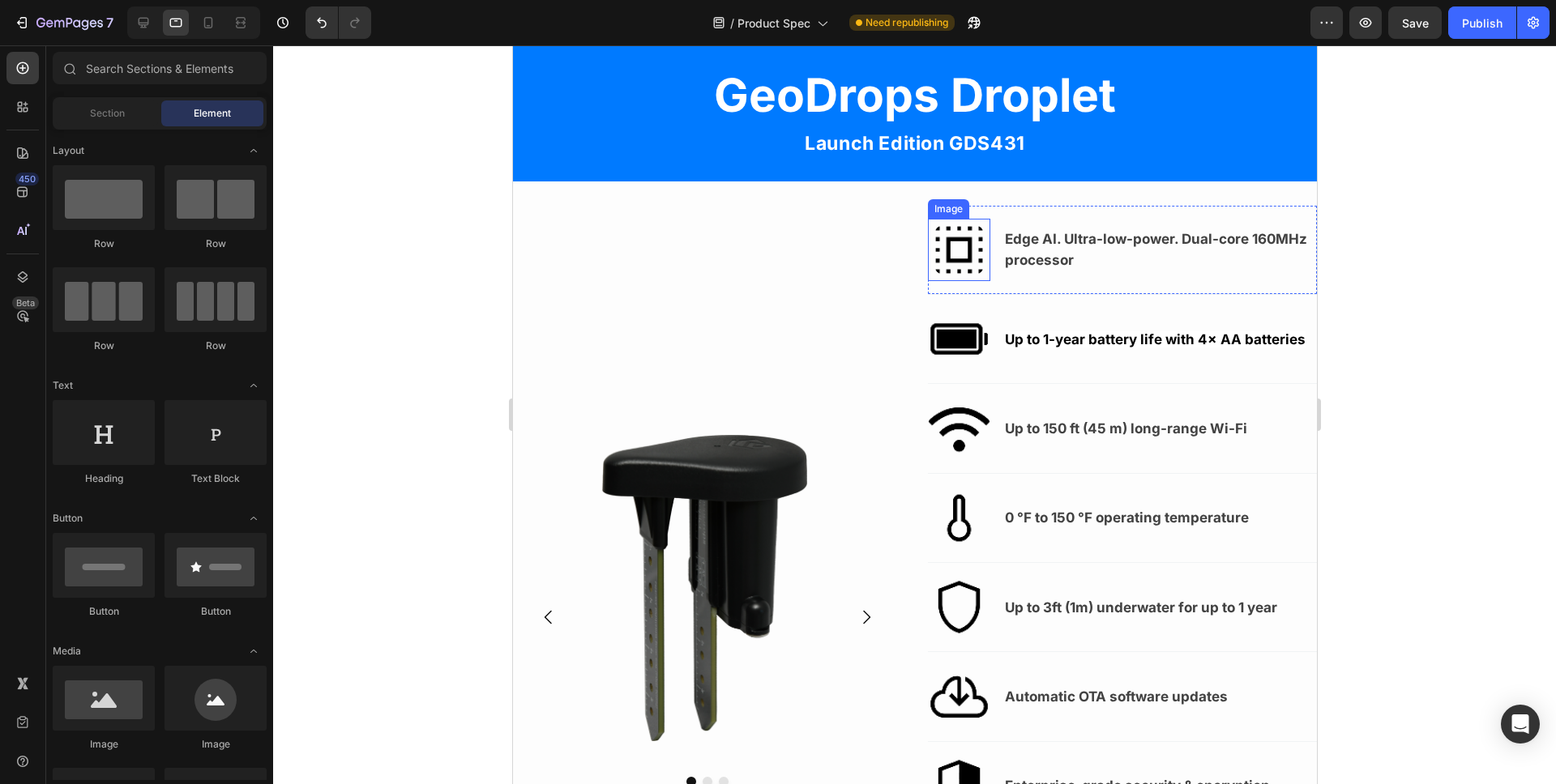
click at [934, 239] on img at bounding box center [958, 250] width 62 height 62
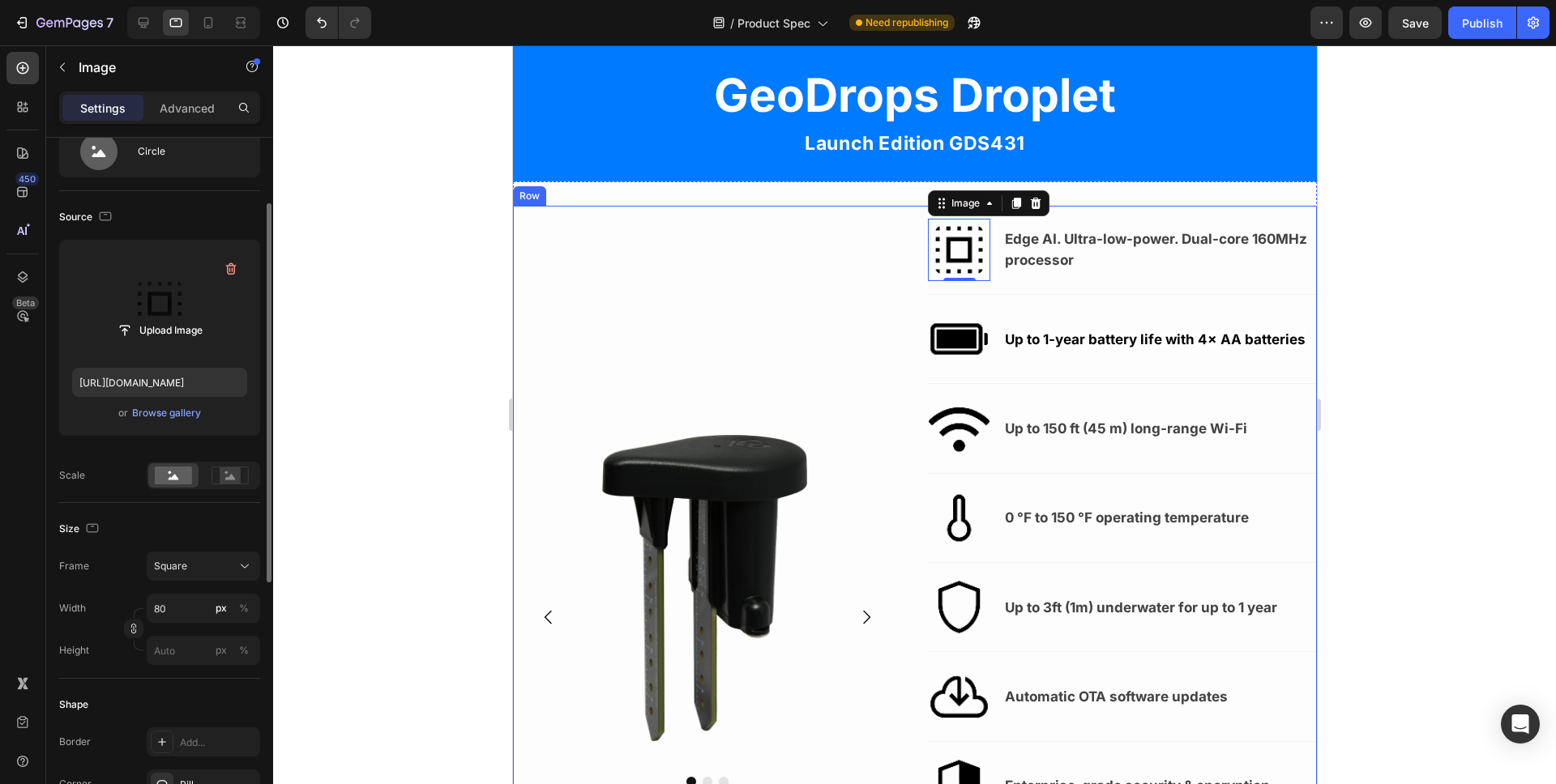
scroll to position [188, 0]
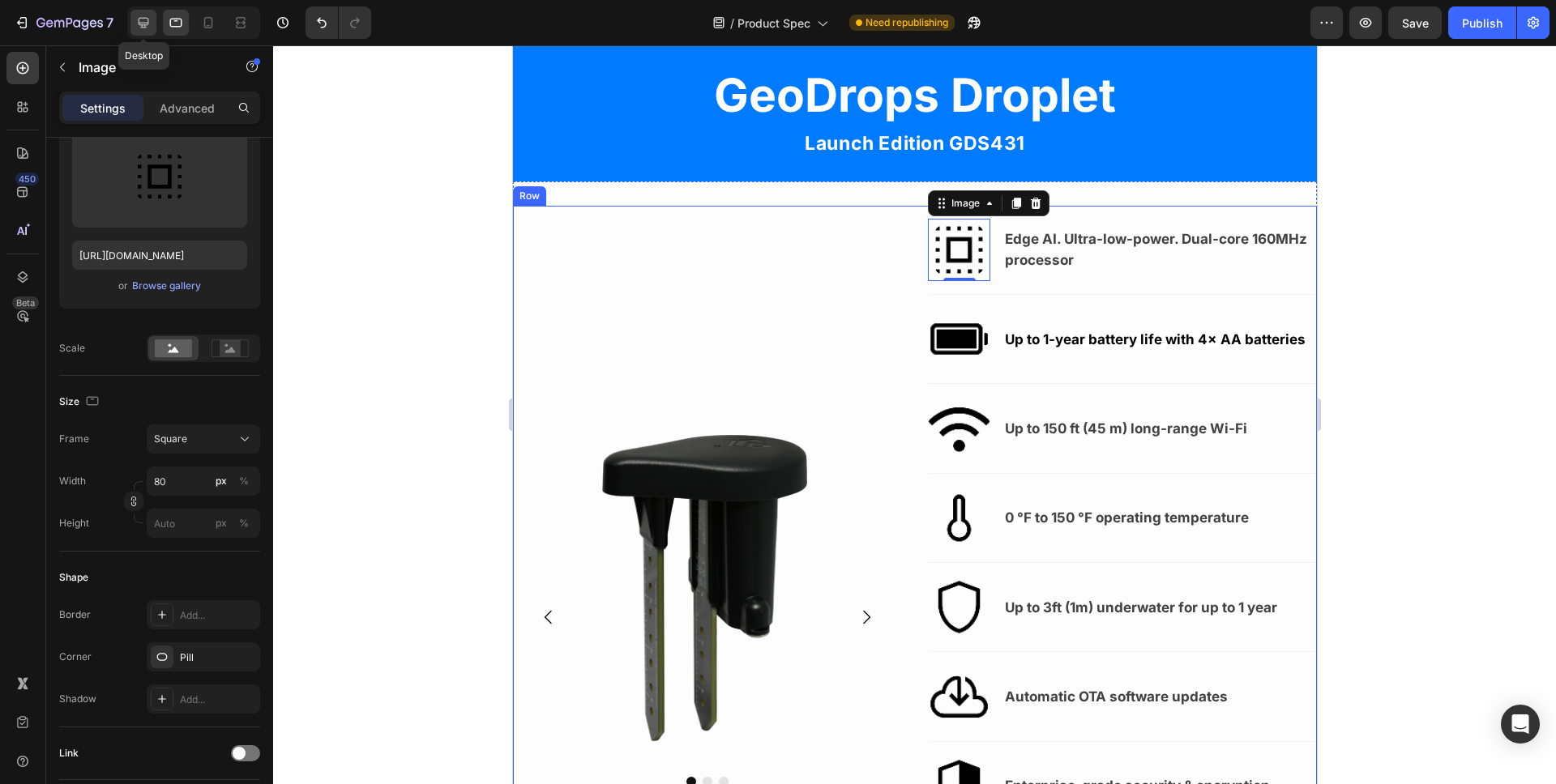
click at [141, 22] on icon at bounding box center [144, 23] width 11 height 11
type input "40"
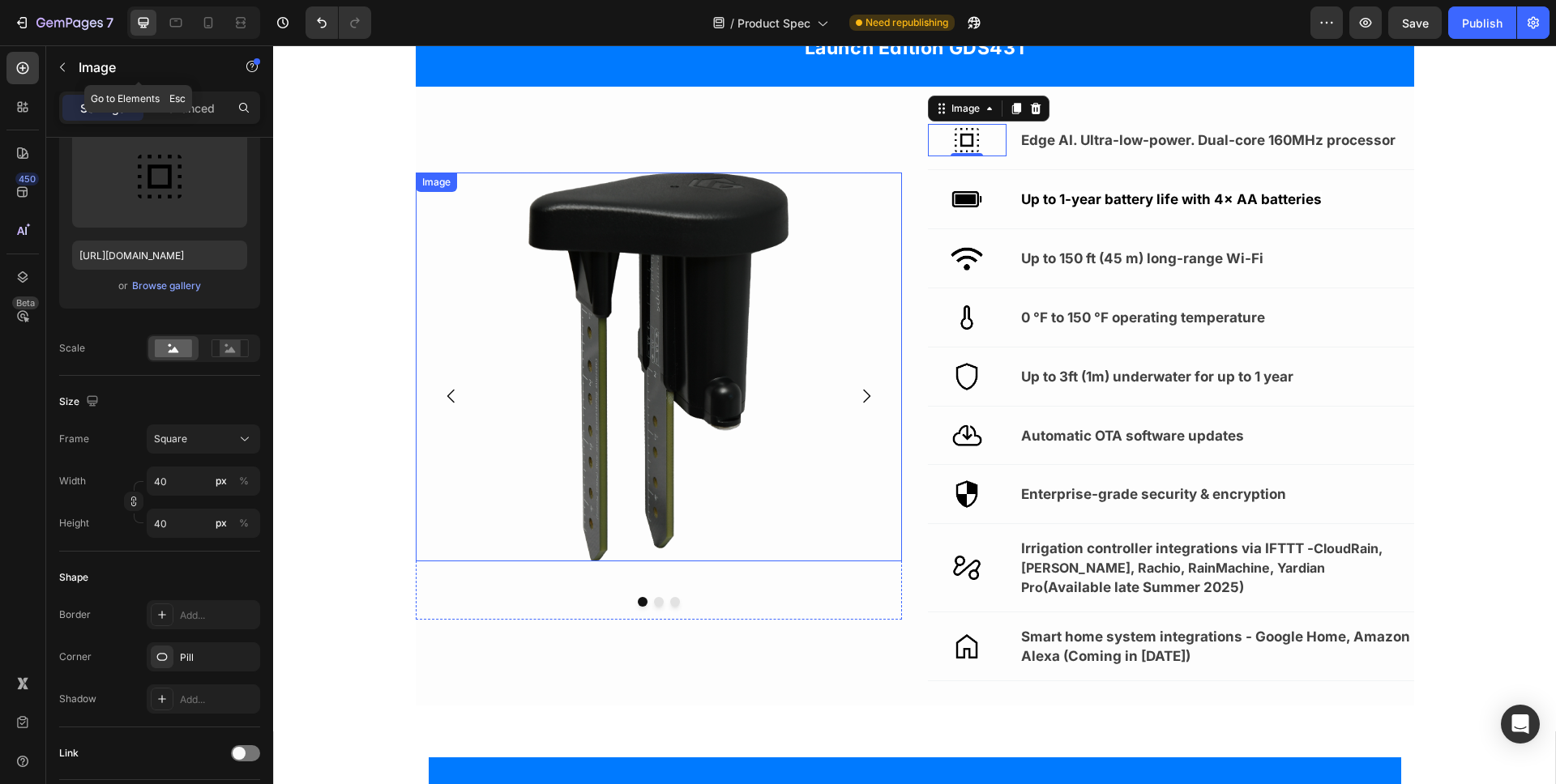
scroll to position [192, 0]
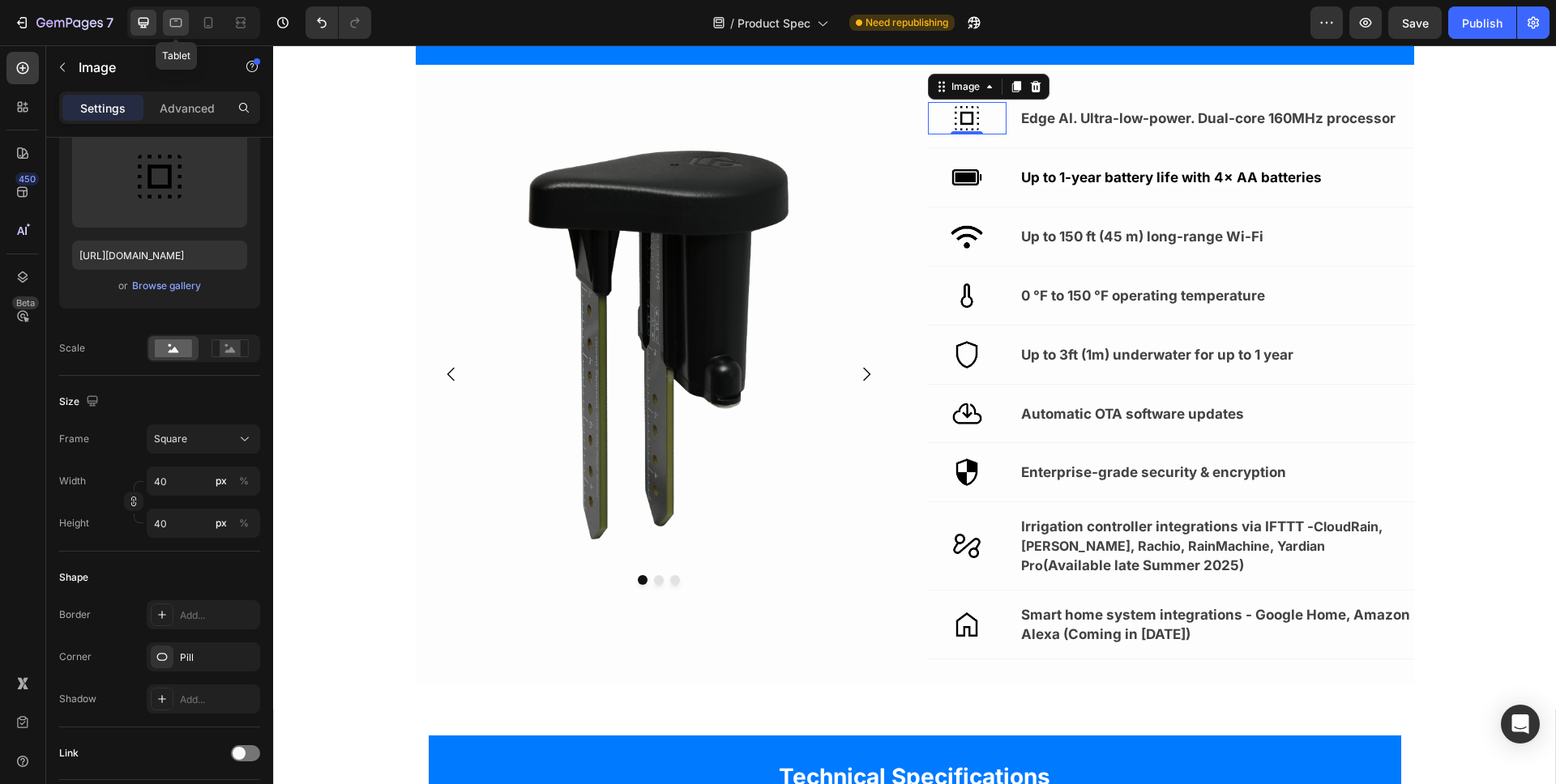
click at [187, 20] on div at bounding box center [175, 22] width 26 height 26
type input "80"
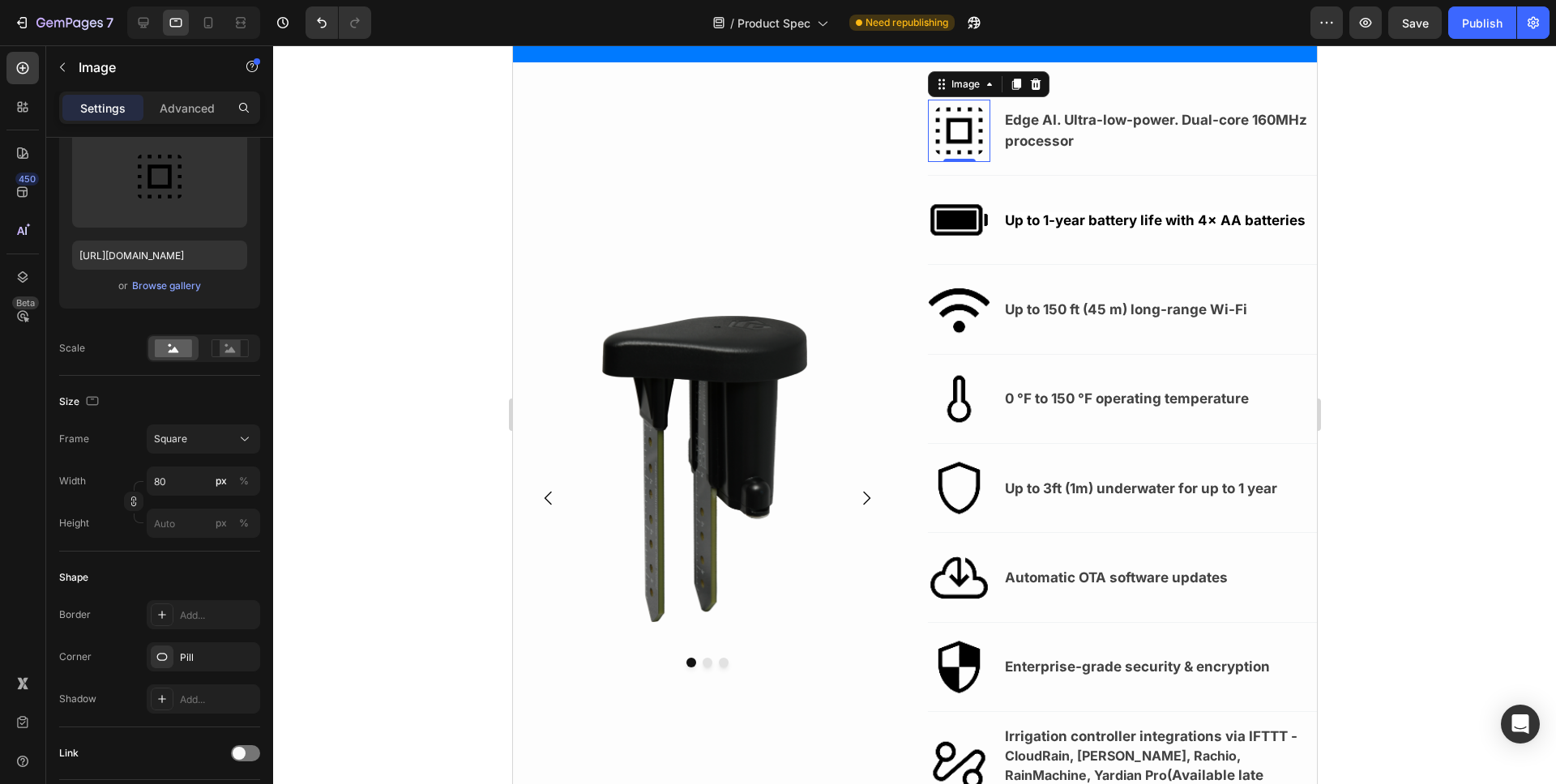
scroll to position [189, 0]
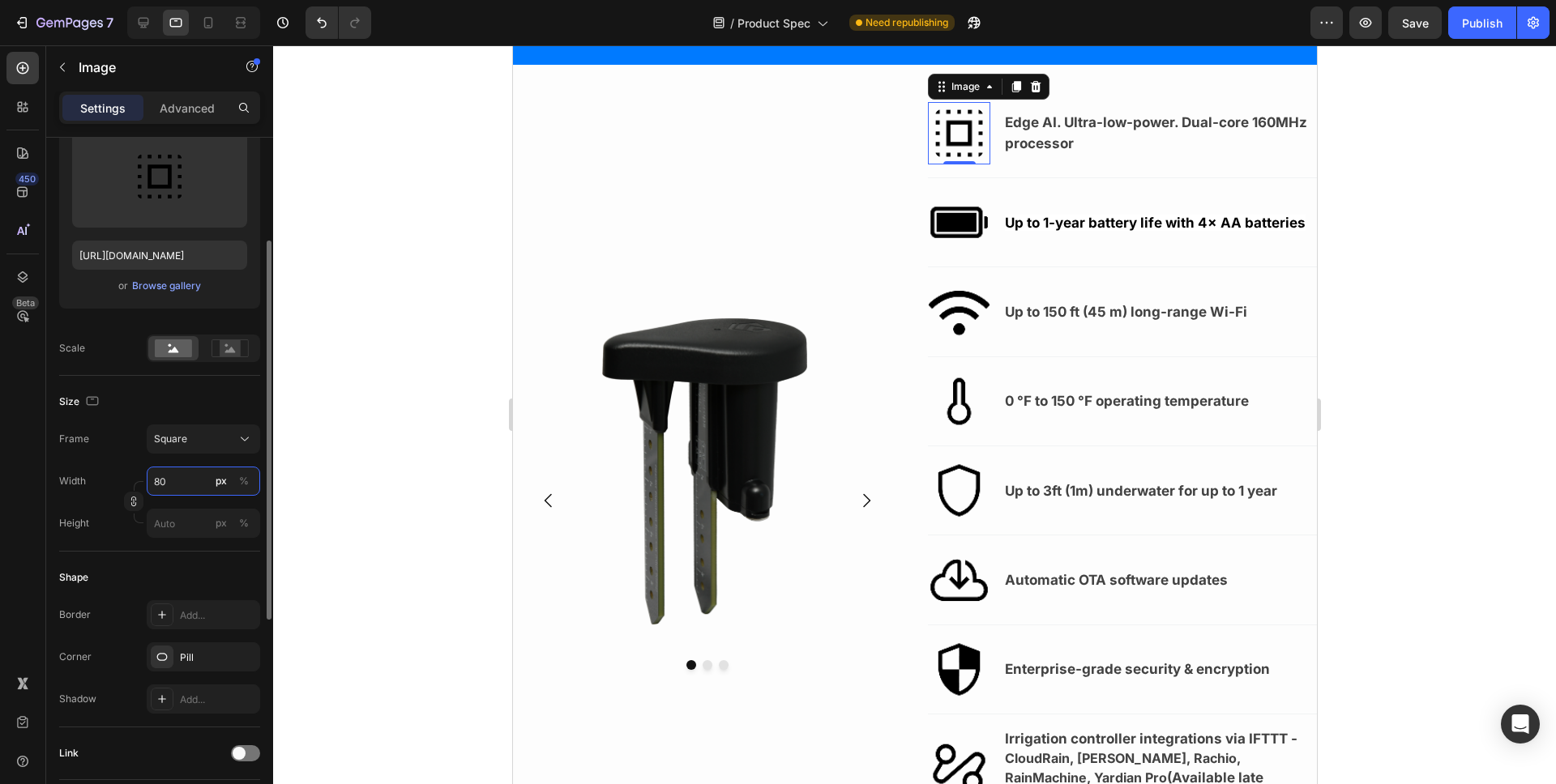
click at [162, 482] on input "80" at bounding box center [203, 481] width 113 height 29
type input "4"
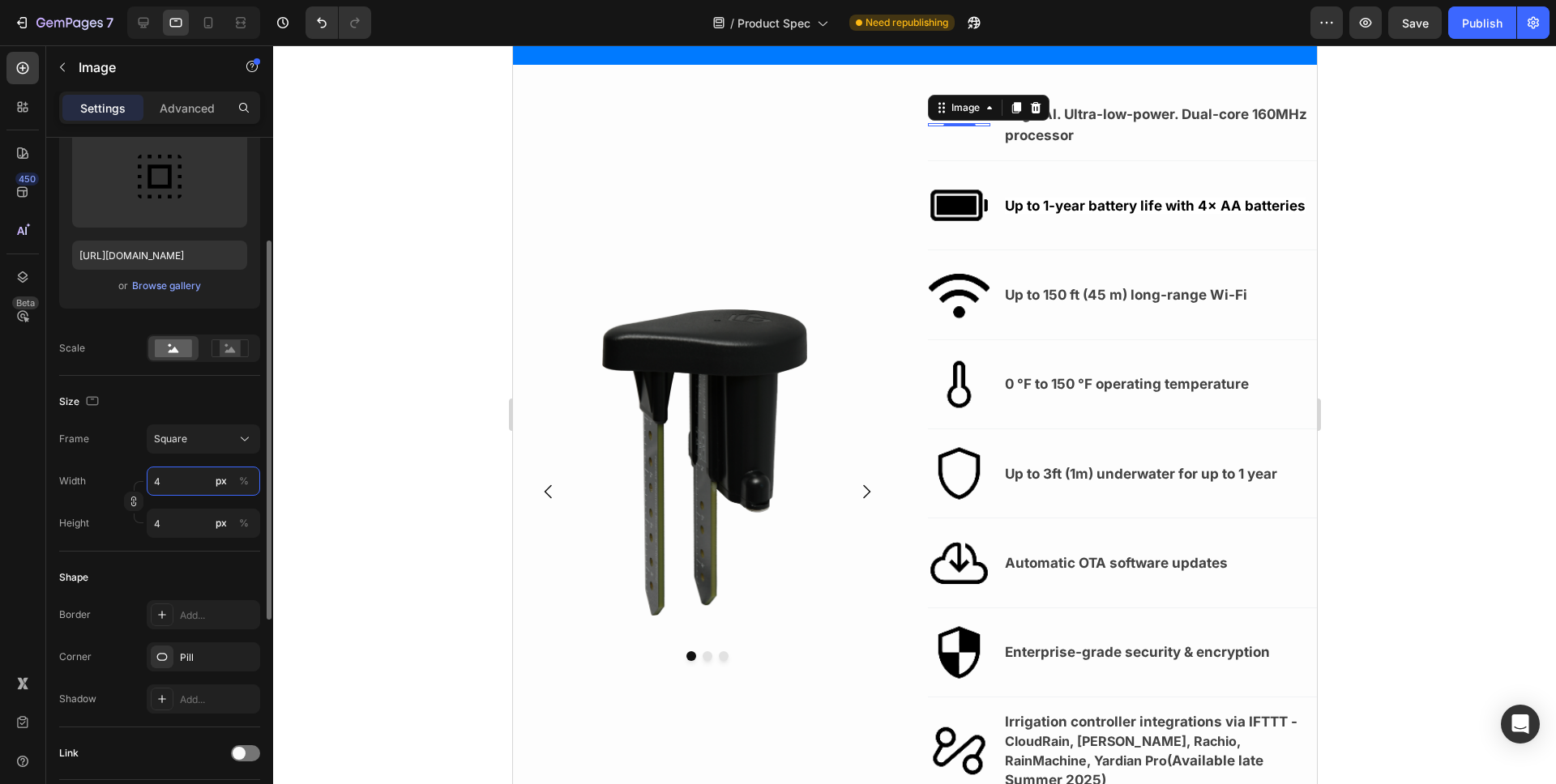
type input "40"
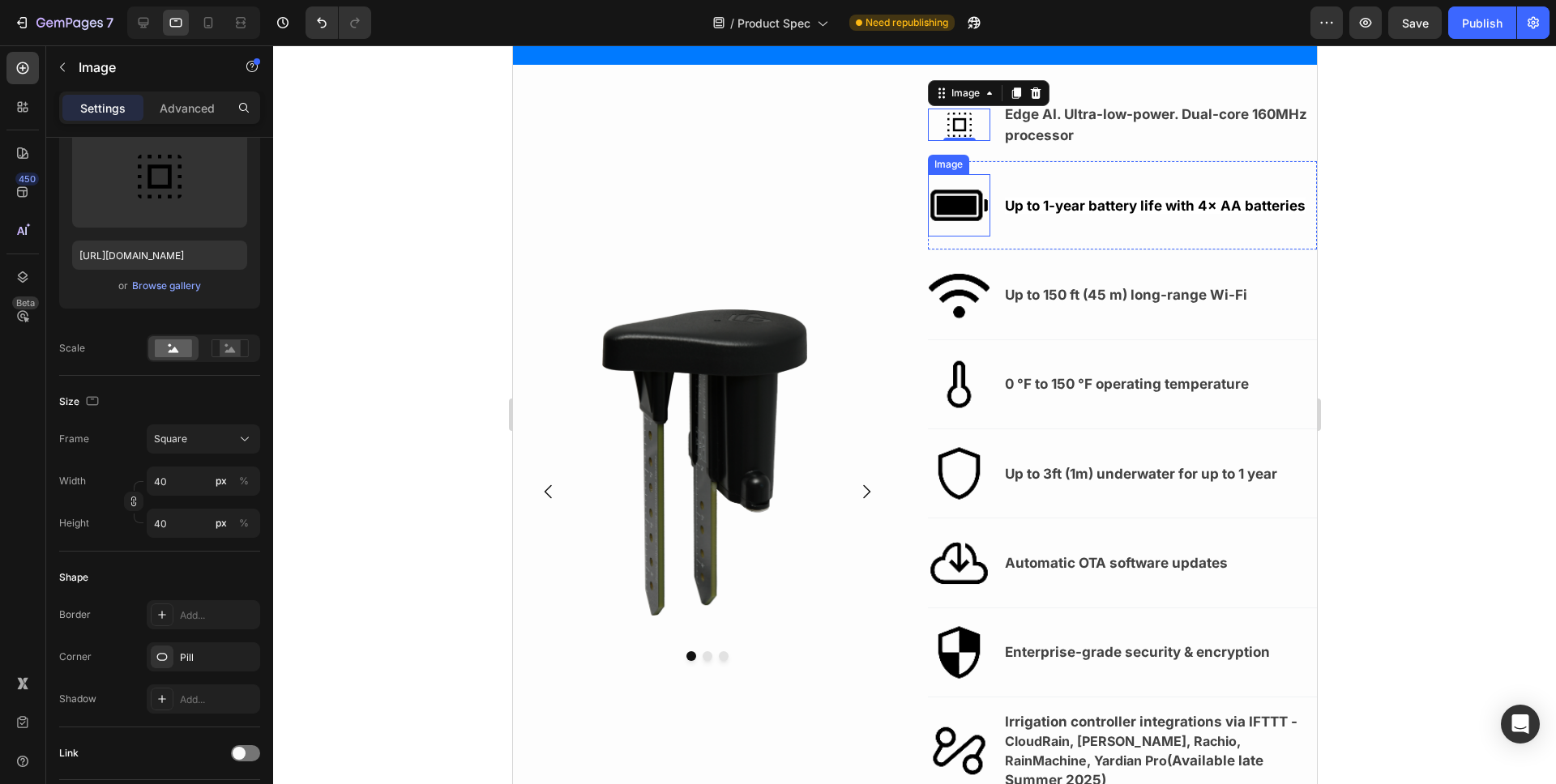
click at [973, 211] on img at bounding box center [958, 205] width 62 height 62
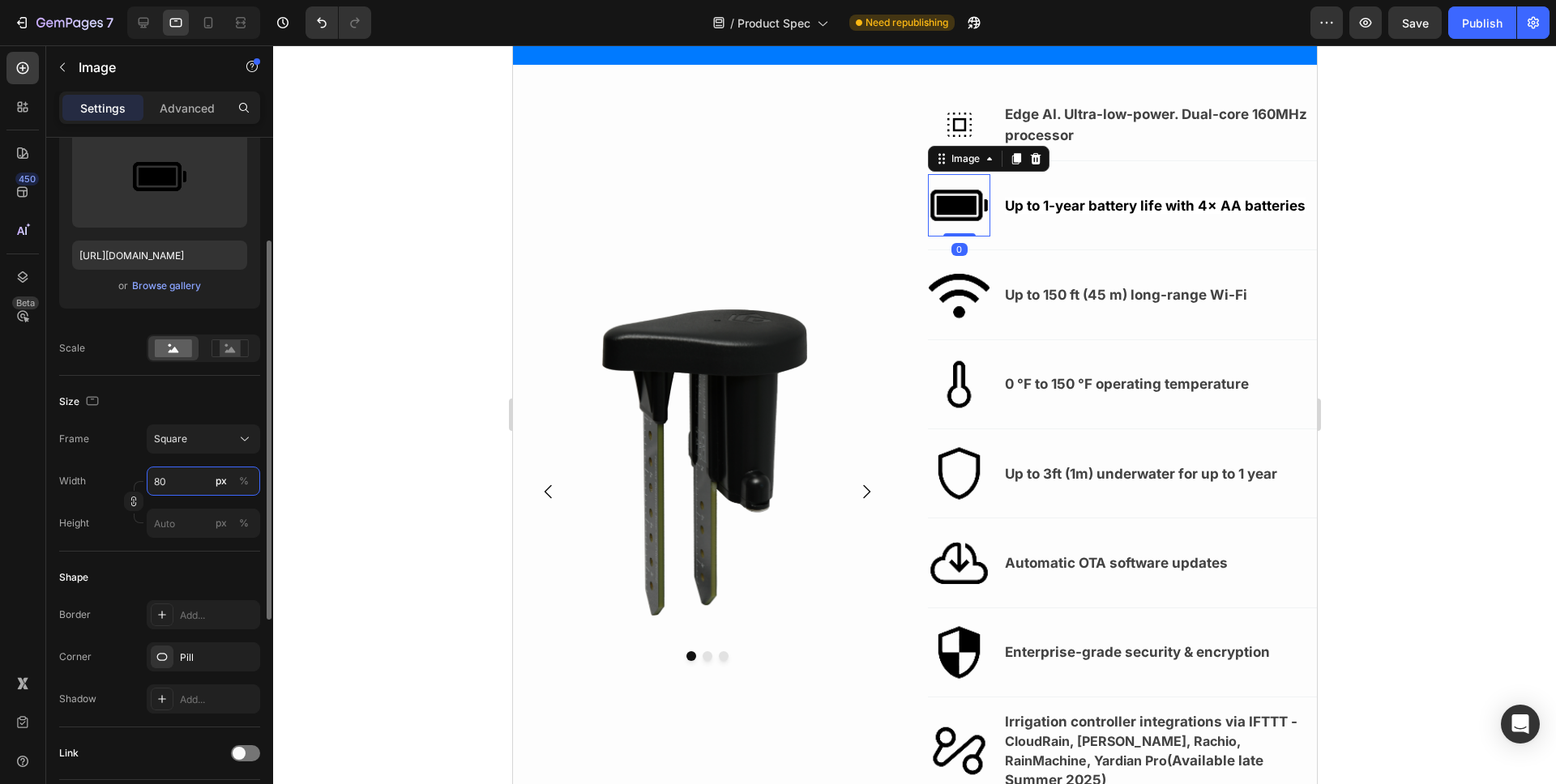
click at [176, 481] on input "80" at bounding box center [203, 481] width 113 height 29
type input "4"
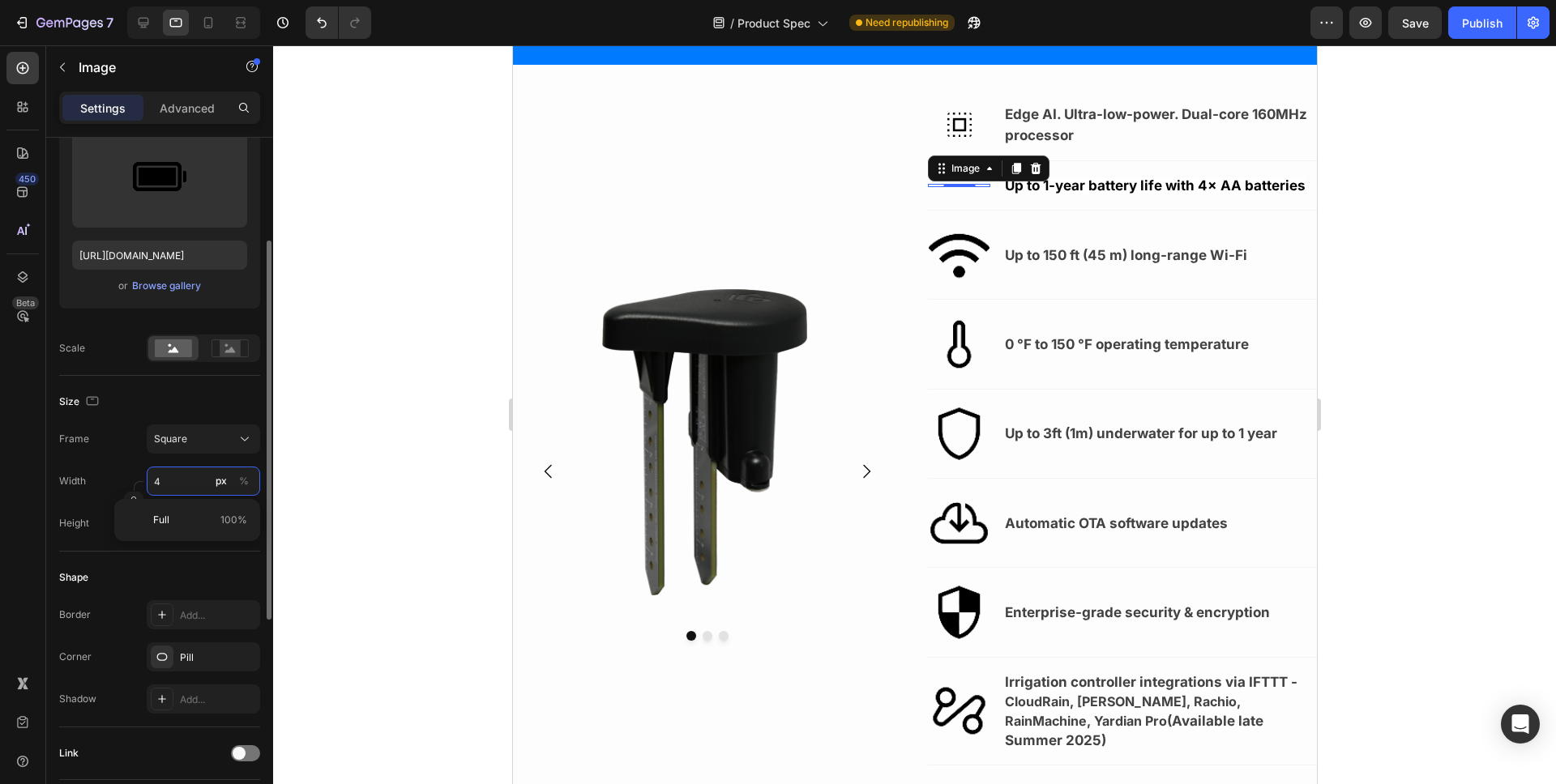
type input "40"
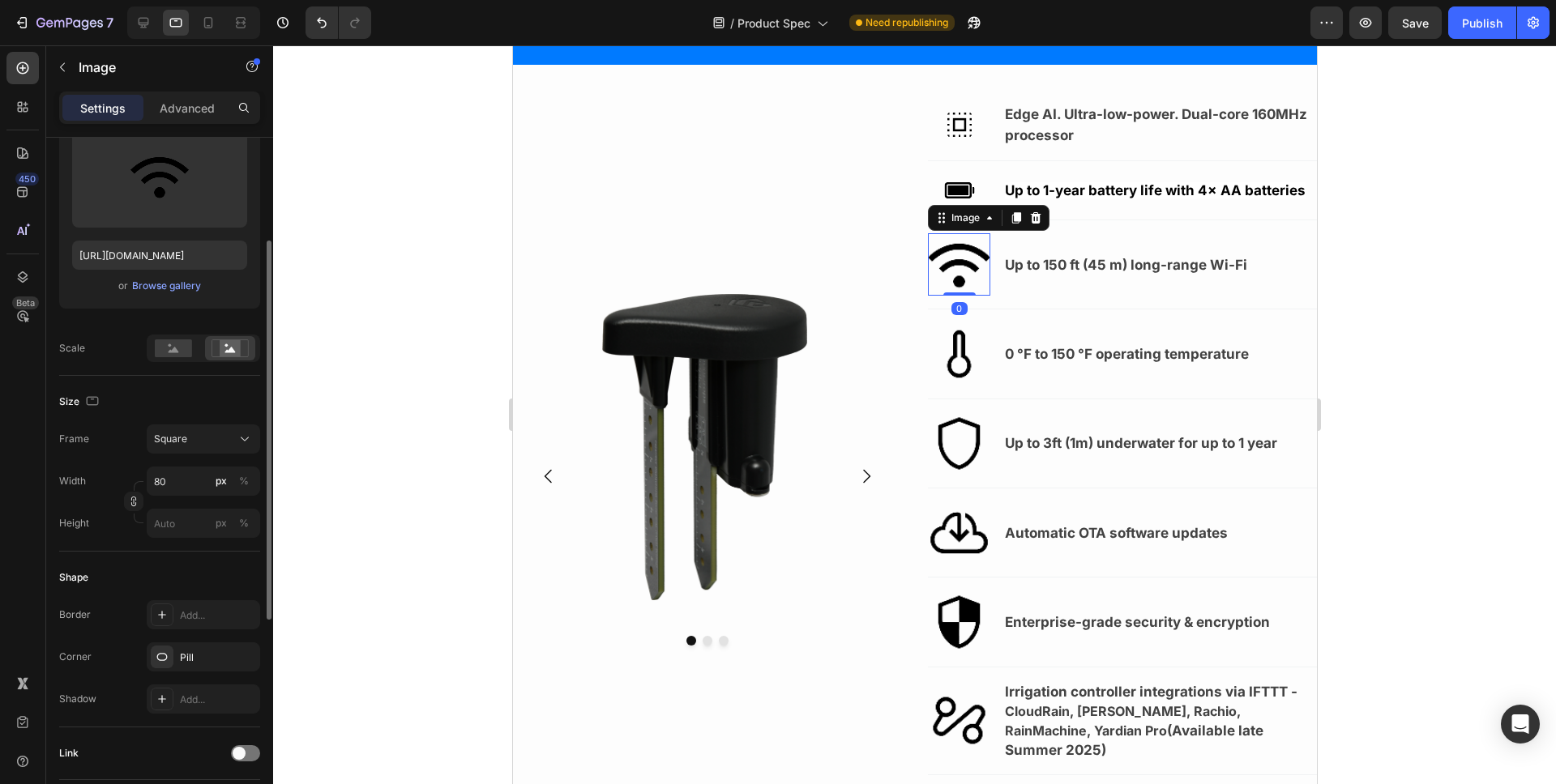
click at [963, 255] on img at bounding box center [958, 264] width 62 height 62
click at [166, 480] on input "80" at bounding box center [203, 481] width 113 height 29
type input "4"
type input "40"
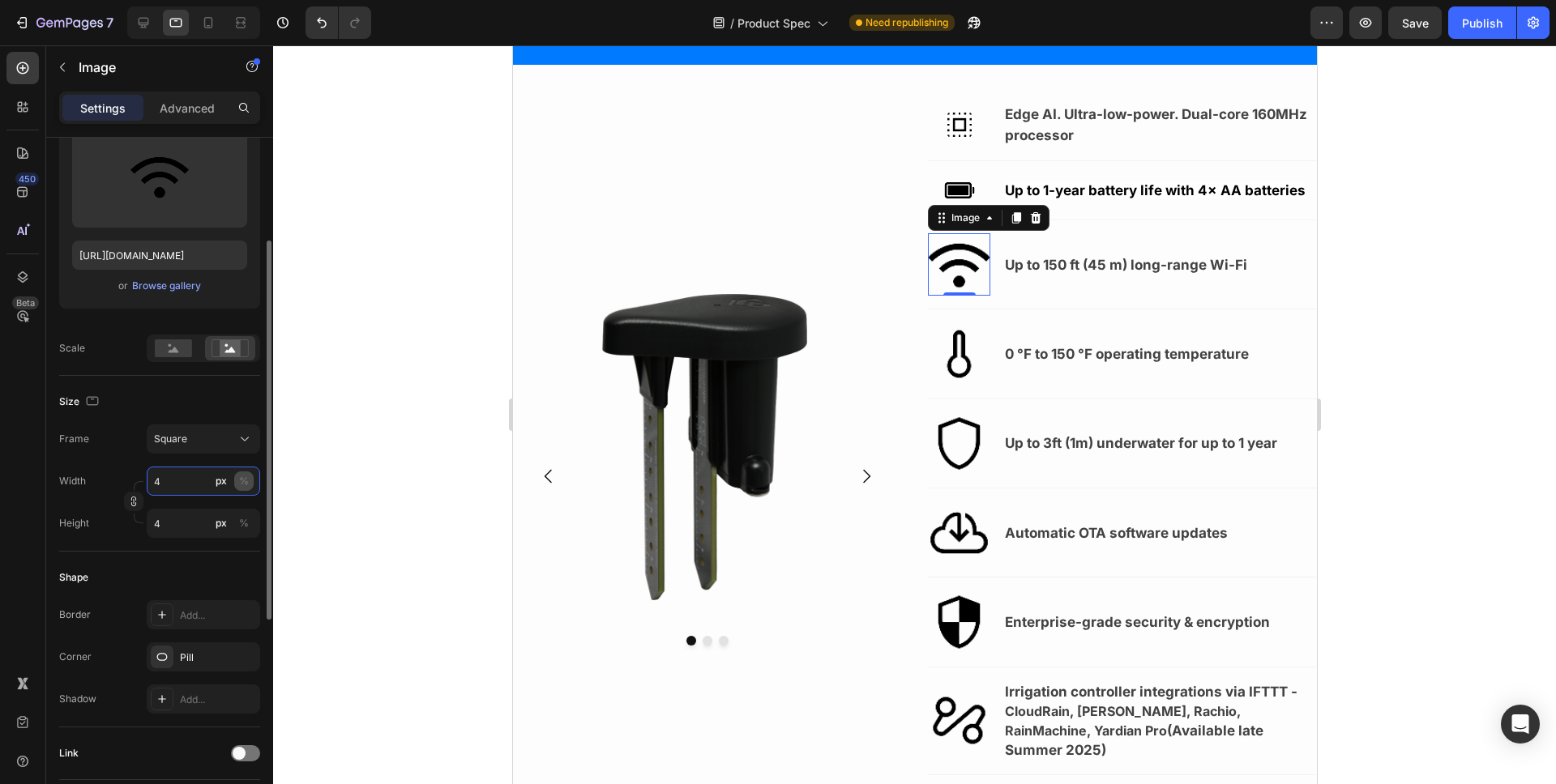
type input "40"
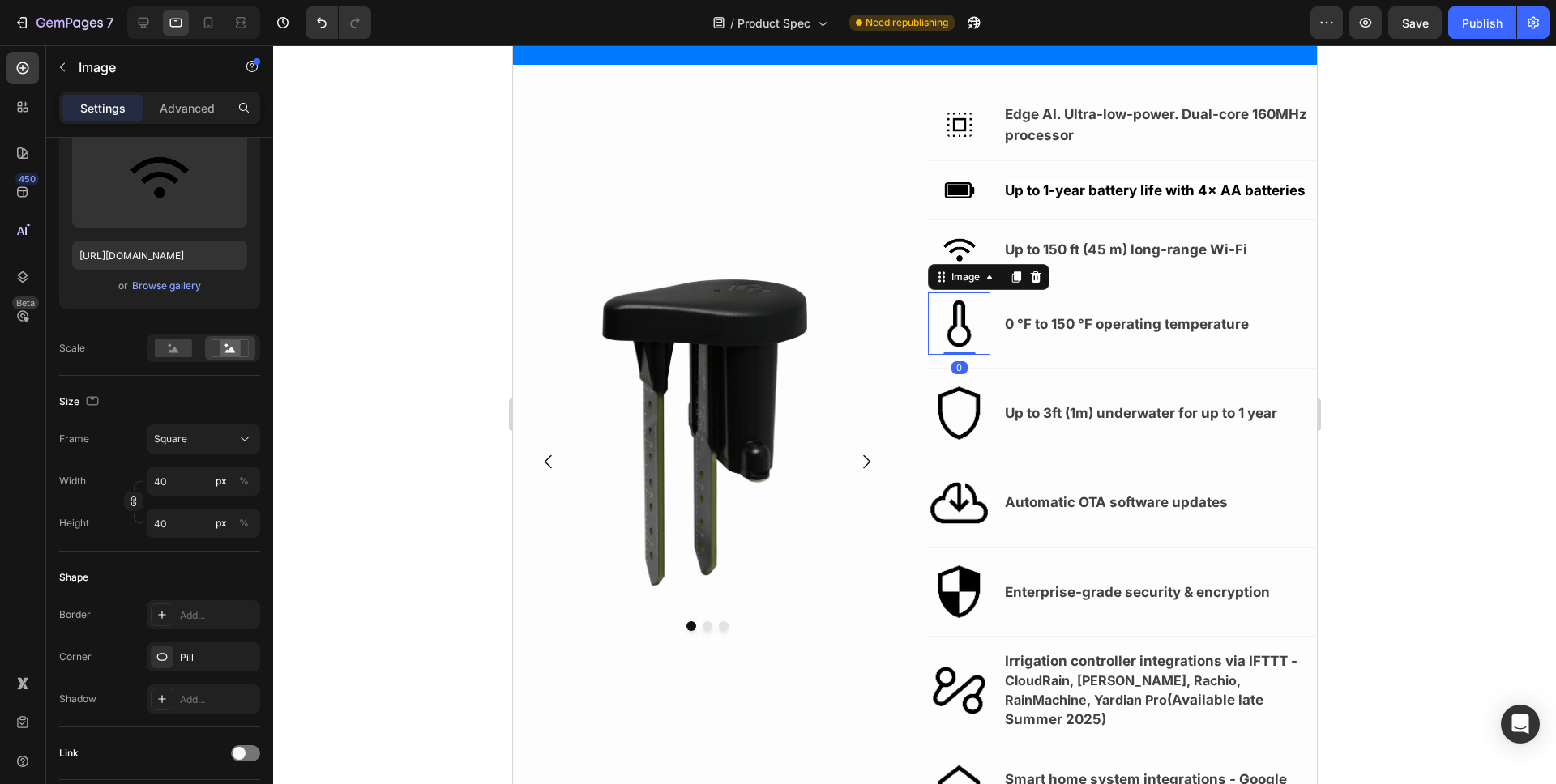
click at [945, 340] on img at bounding box center [958, 323] width 62 height 62
click at [188, 486] on input "80" at bounding box center [203, 481] width 113 height 29
type input "4"
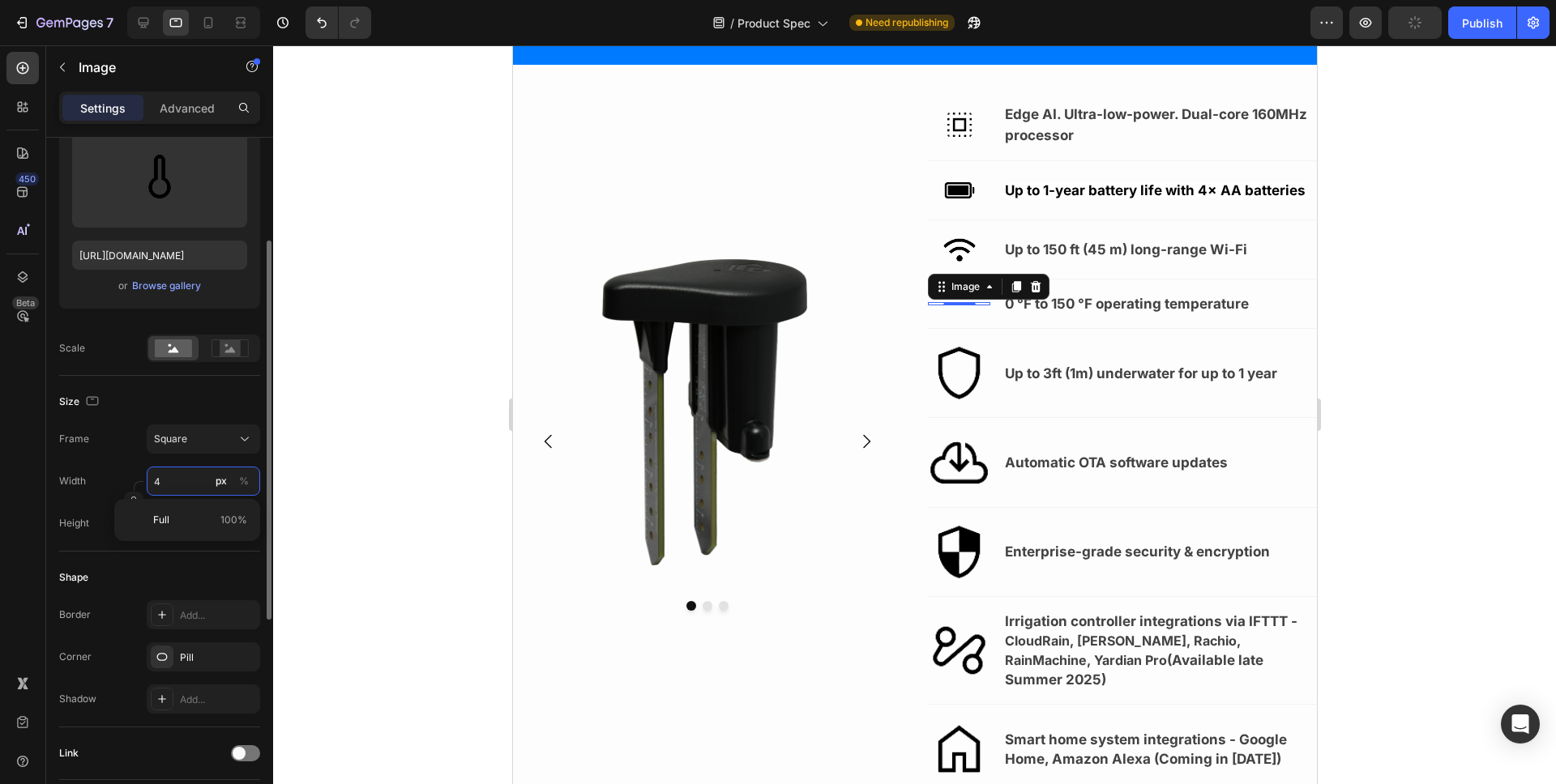
type input "40"
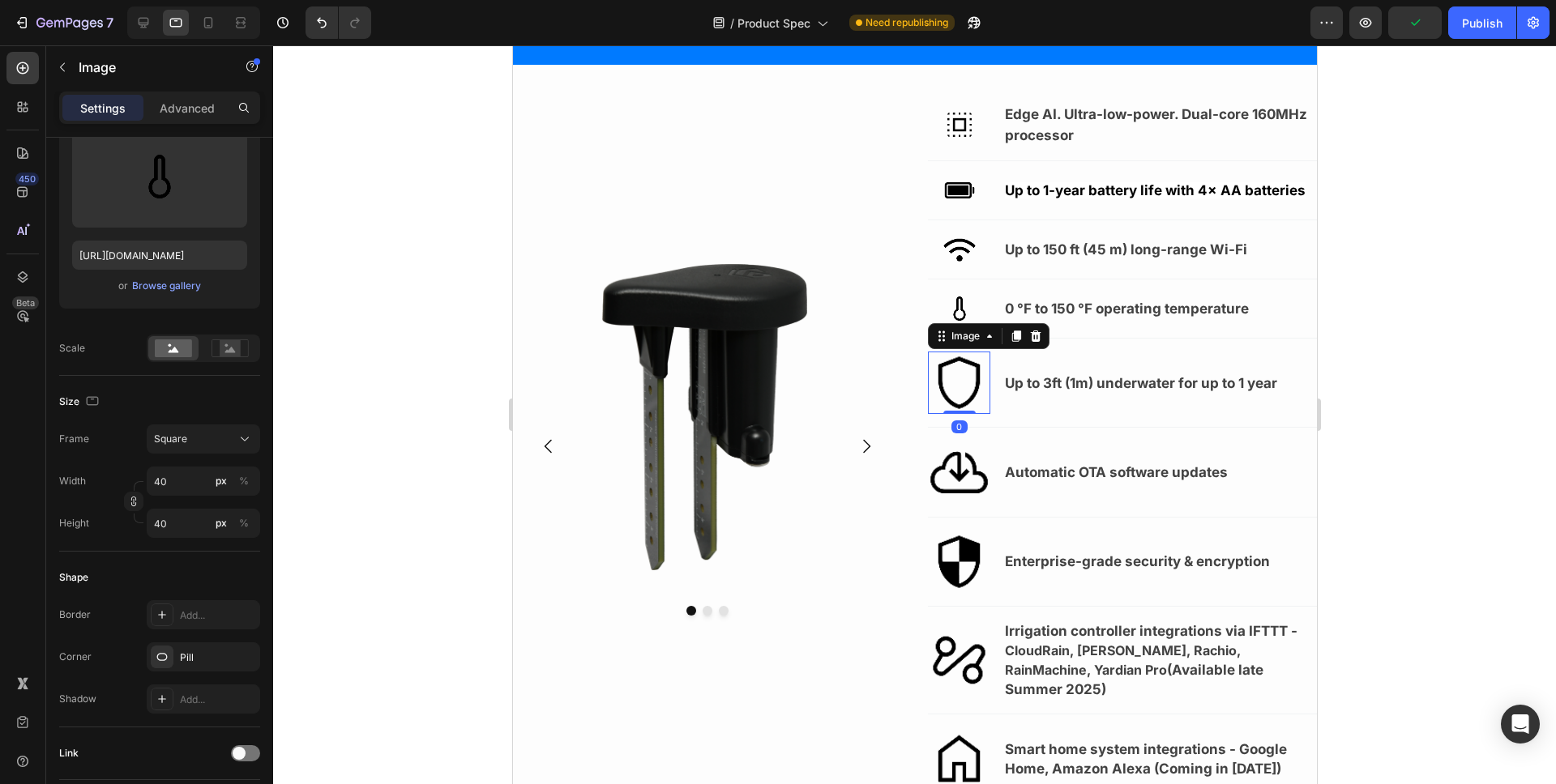
click at [952, 389] on img at bounding box center [958, 383] width 62 height 62
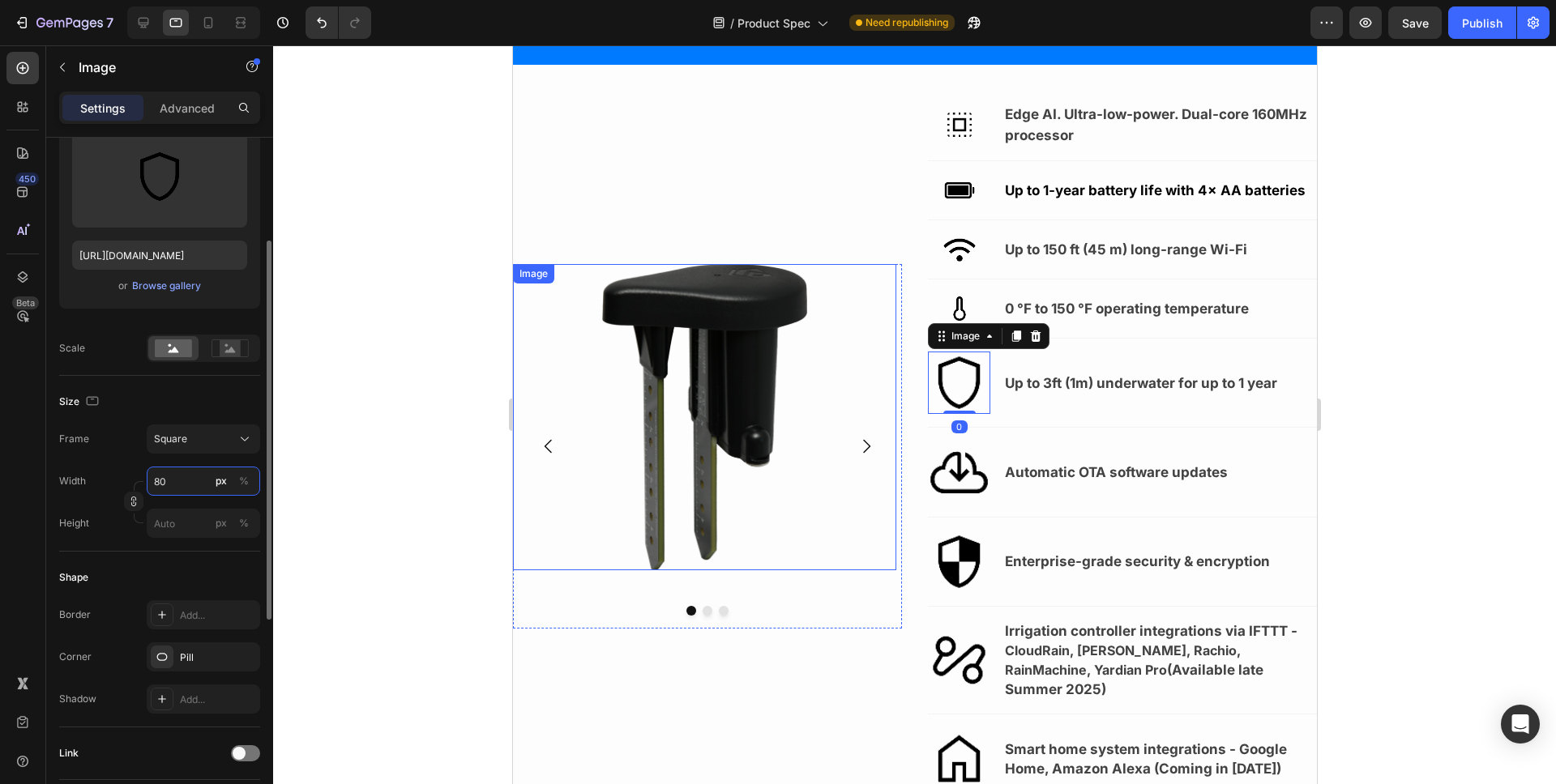
click at [187, 489] on input "80" at bounding box center [203, 481] width 113 height 29
type input "4"
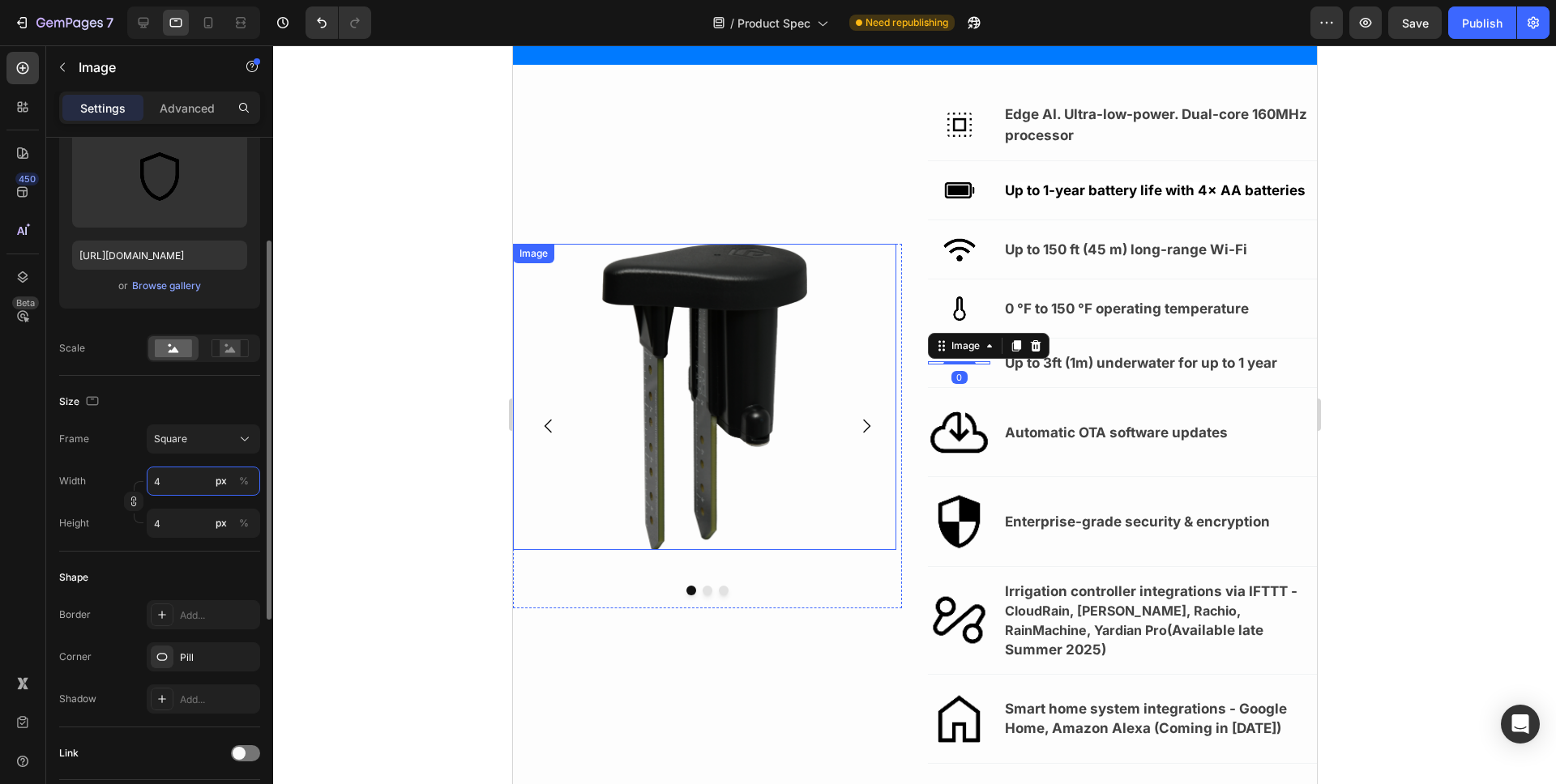
type input "40"
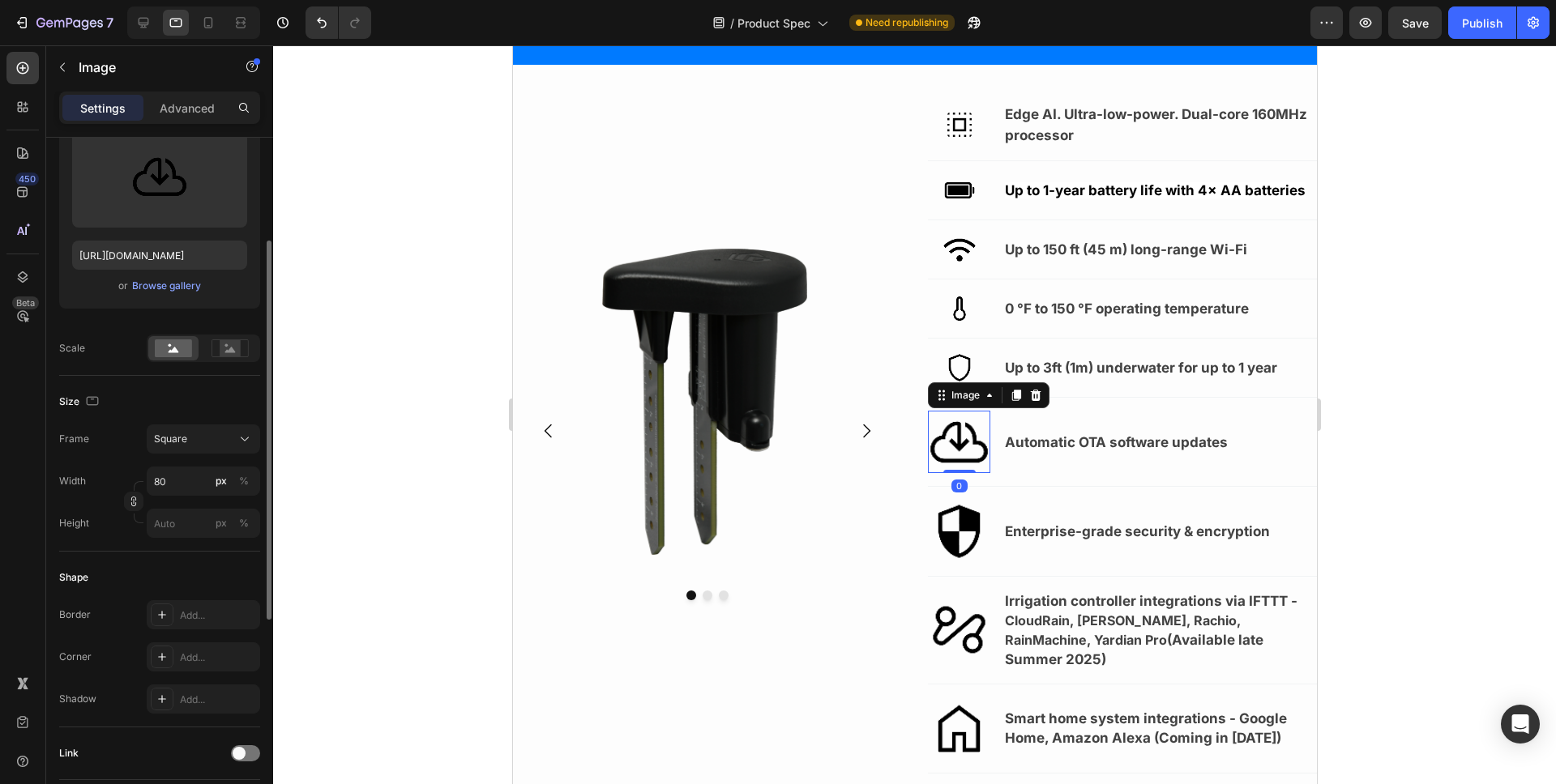
click at [973, 453] on img at bounding box center [958, 441] width 62 height 62
click at [184, 477] on input "80" at bounding box center [203, 481] width 113 height 29
type input "4"
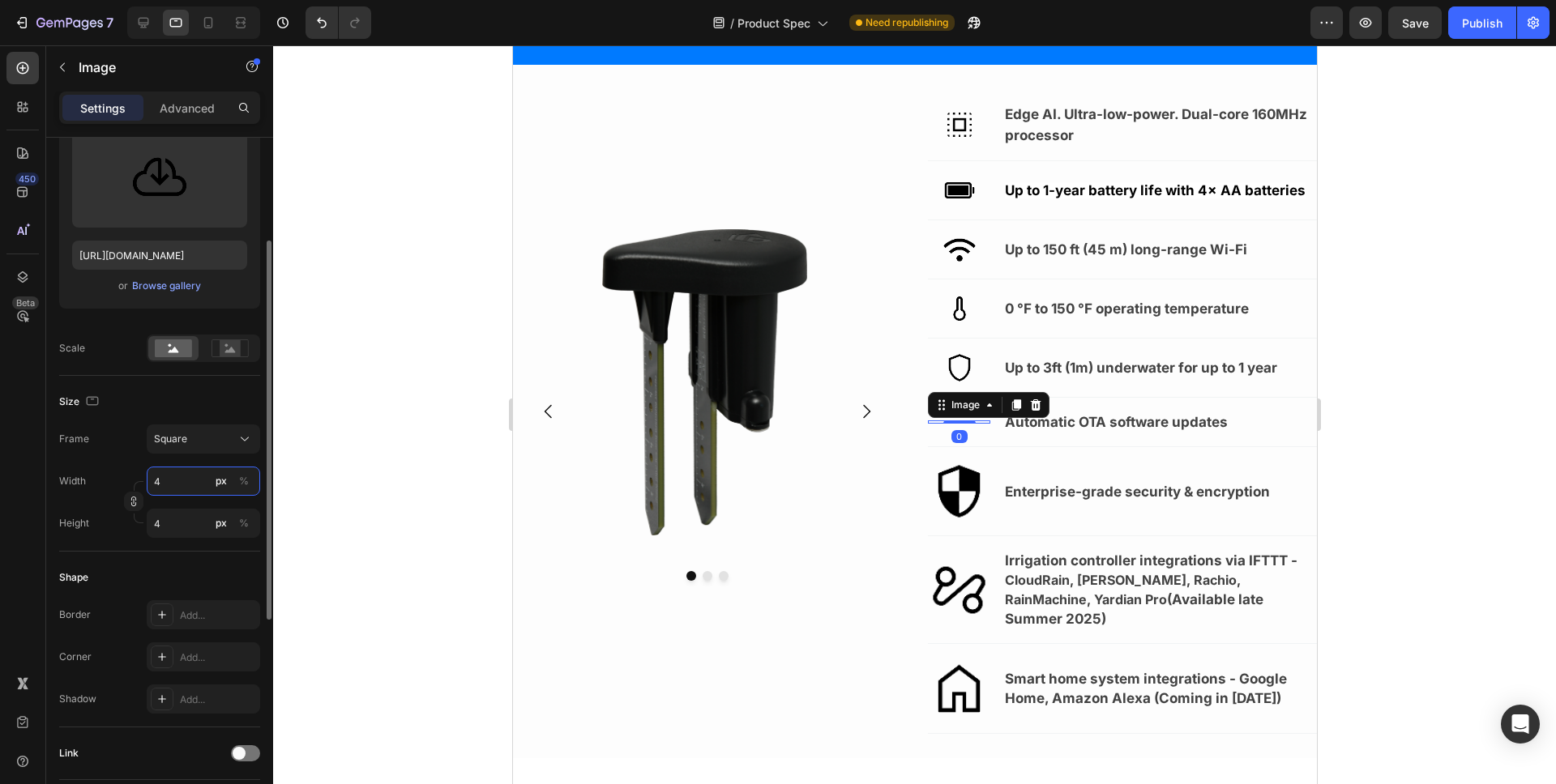
type input "40"
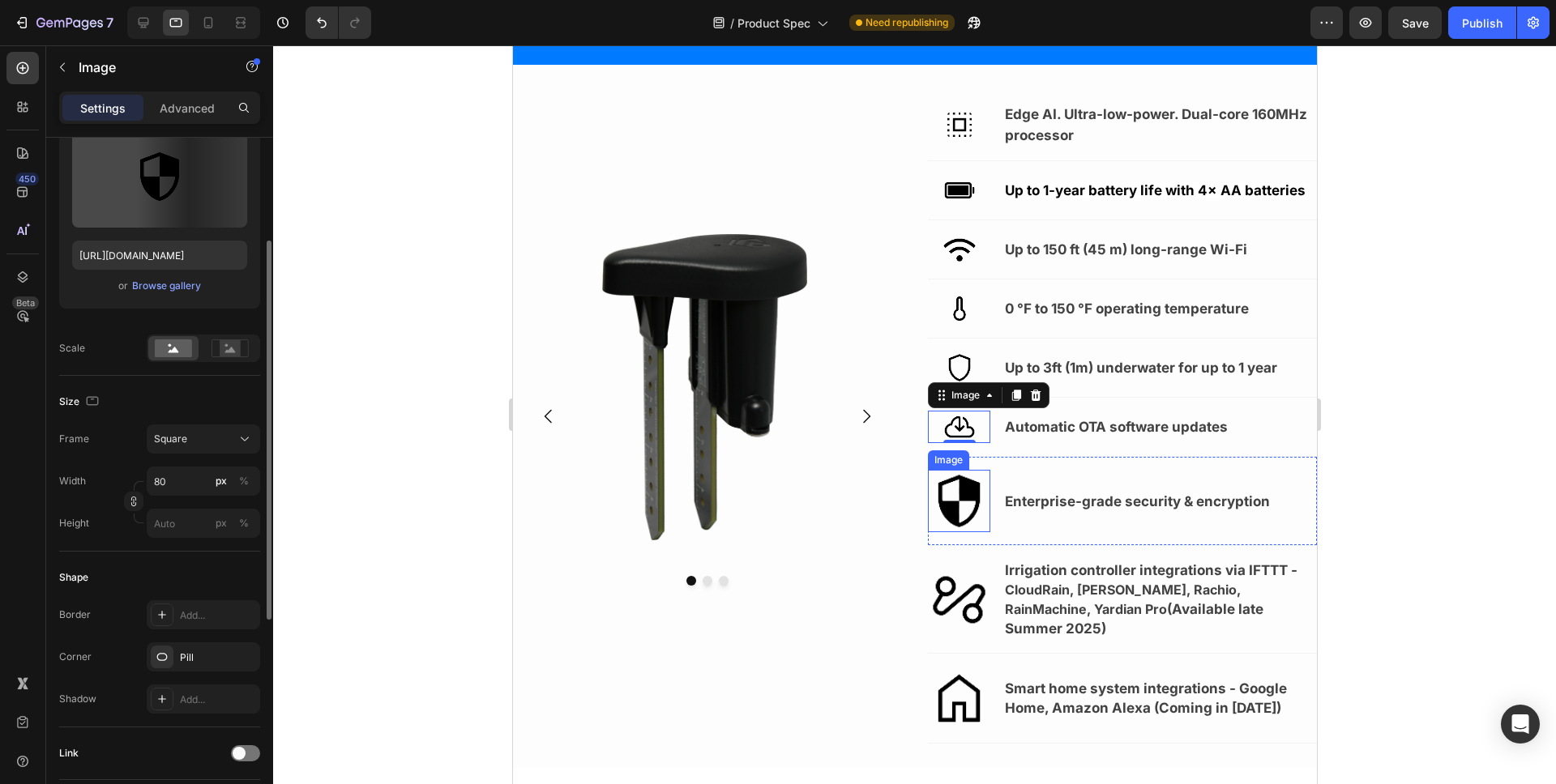
click at [964, 516] on img at bounding box center [958, 500] width 62 height 62
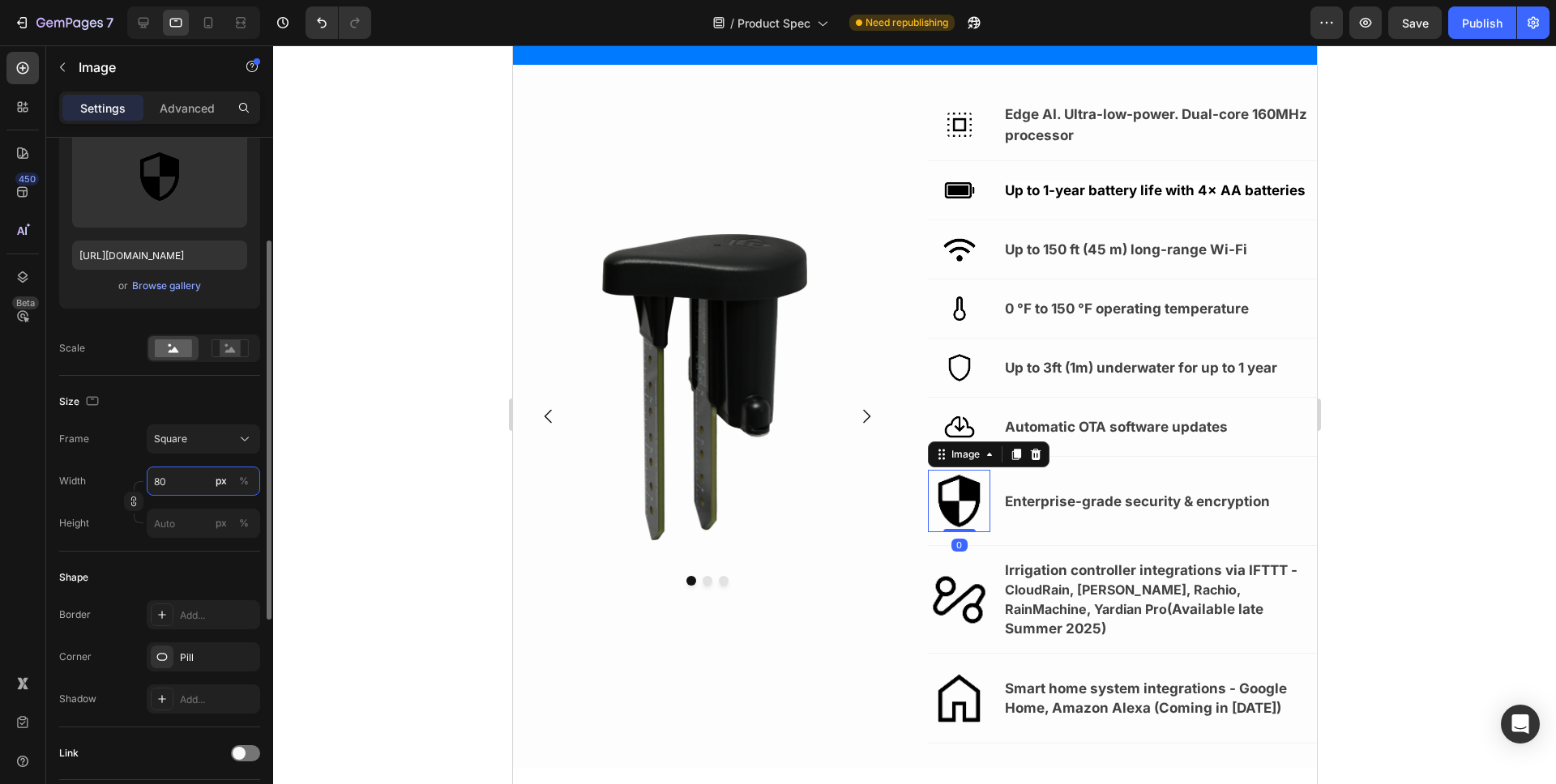
click at [183, 486] on input "80" at bounding box center [203, 481] width 113 height 29
type input "4"
type input "40"
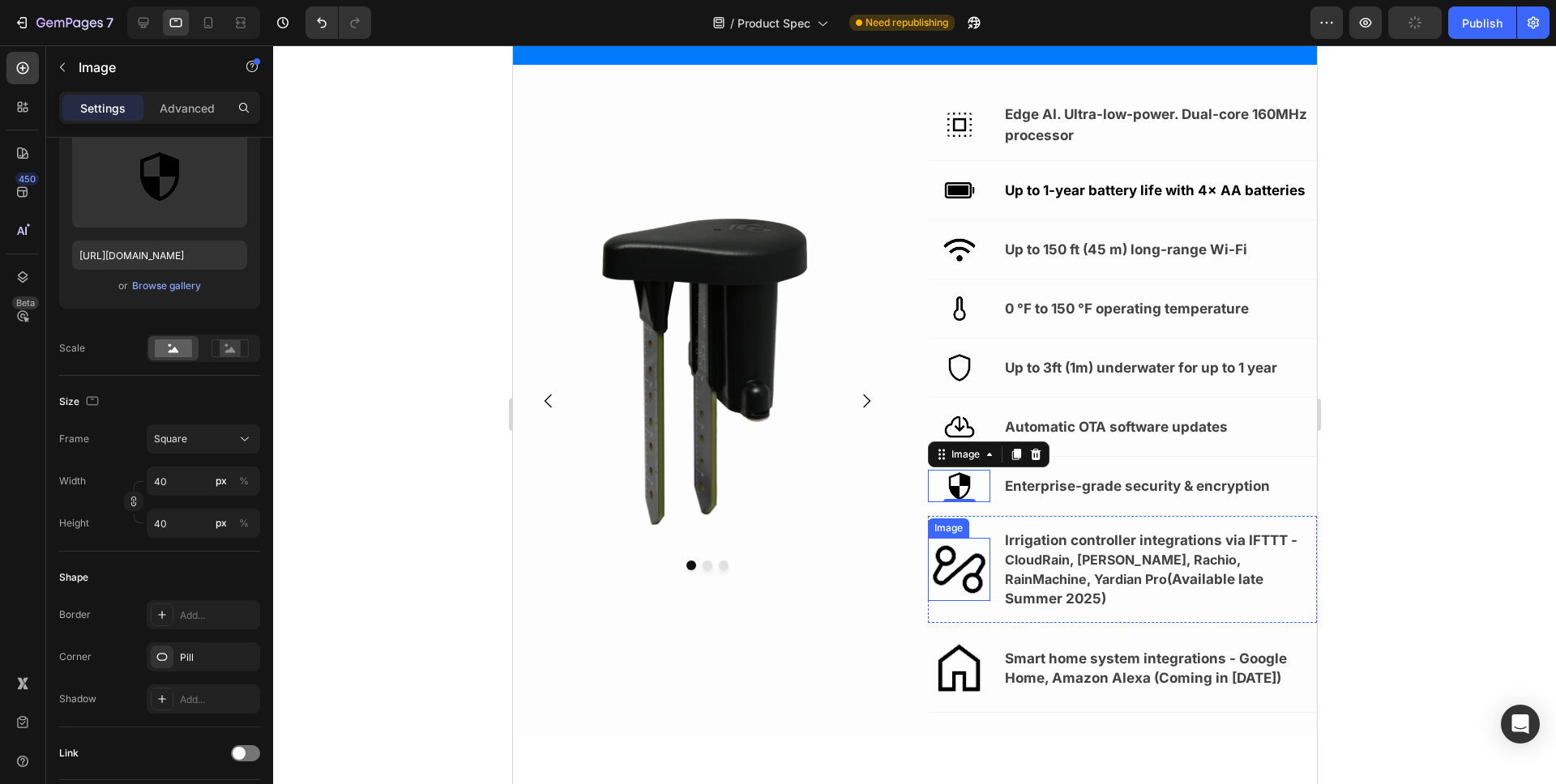
click at [950, 553] on img at bounding box center [958, 568] width 62 height 62
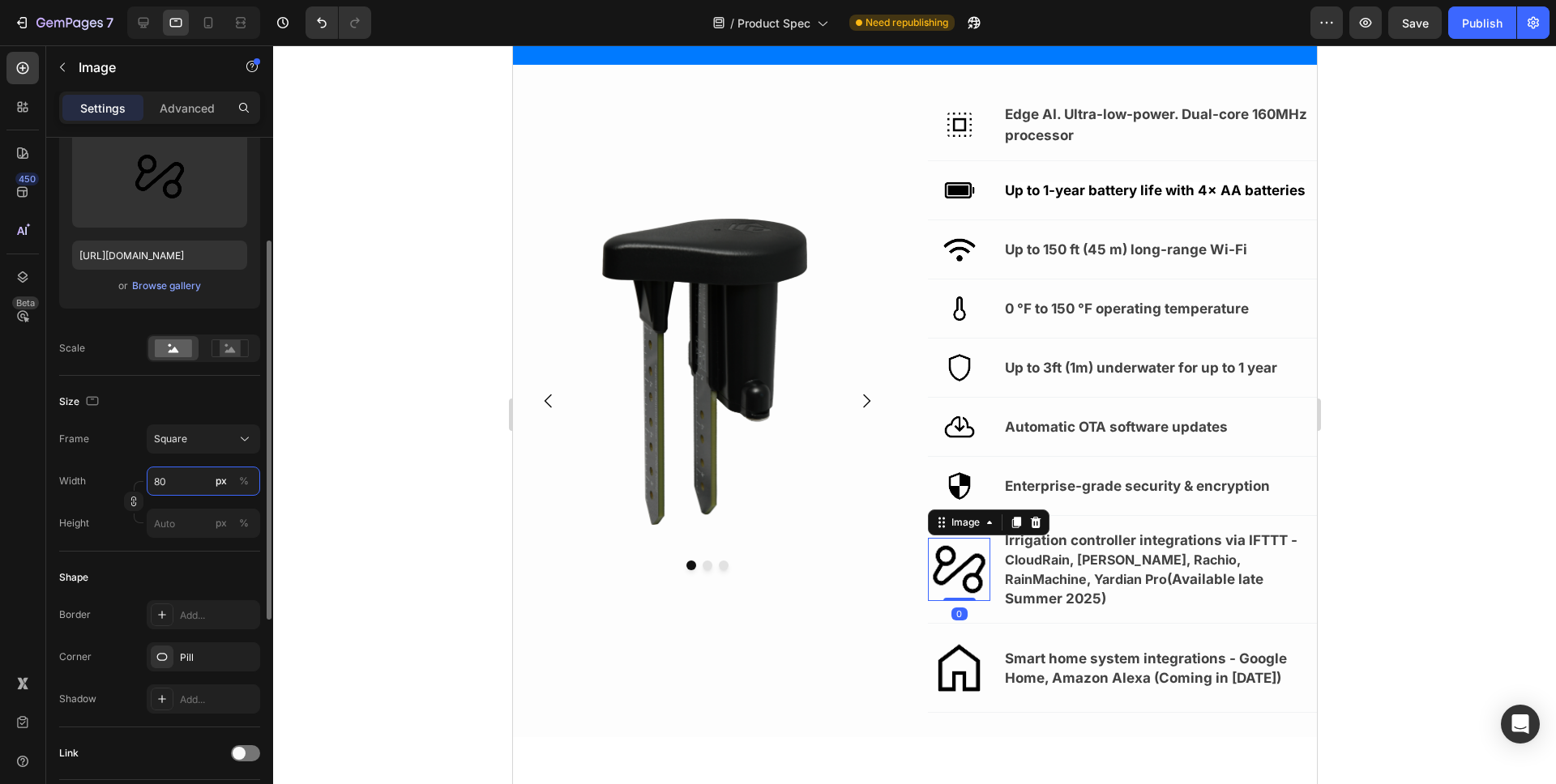
click at [177, 480] on input "80" at bounding box center [203, 481] width 113 height 29
type input "4"
type input "40"
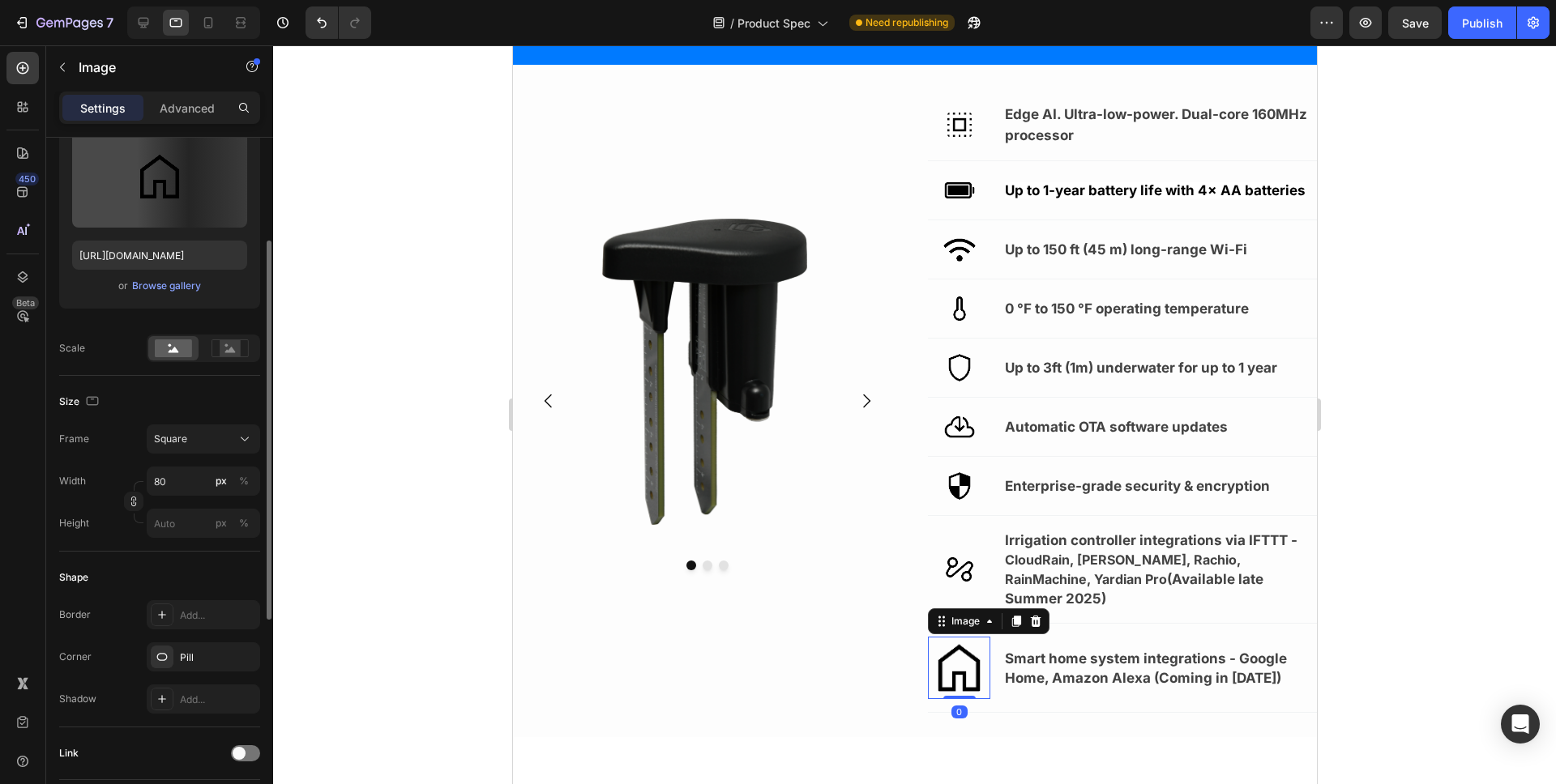
click at [975, 643] on img at bounding box center [958, 667] width 62 height 62
click at [180, 483] on input "80" at bounding box center [203, 481] width 113 height 29
type input "4"
type input "40"
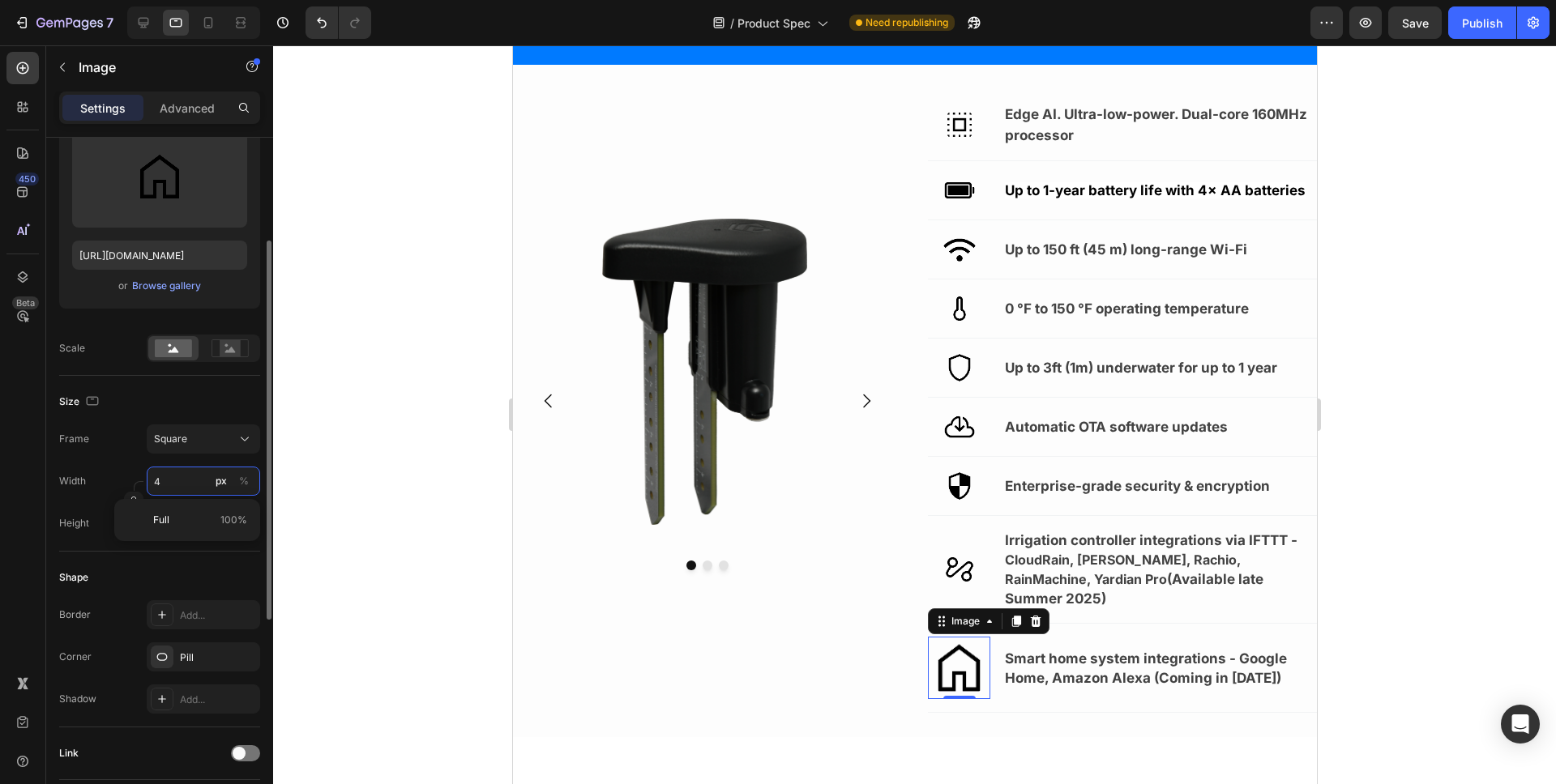
type input "40"
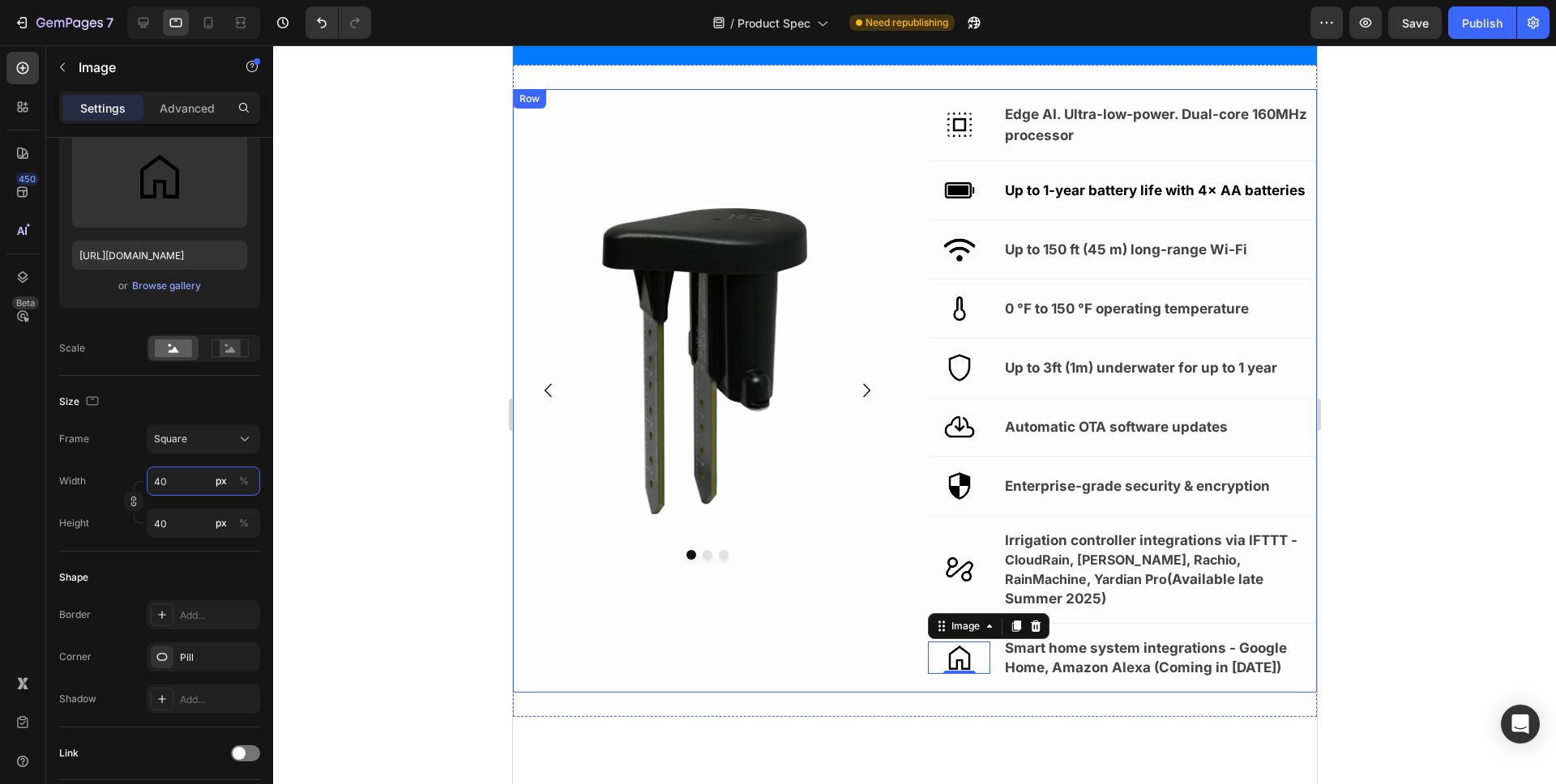
type input "40"
click at [344, 138] on div at bounding box center [915, 415] width 1283 height 739
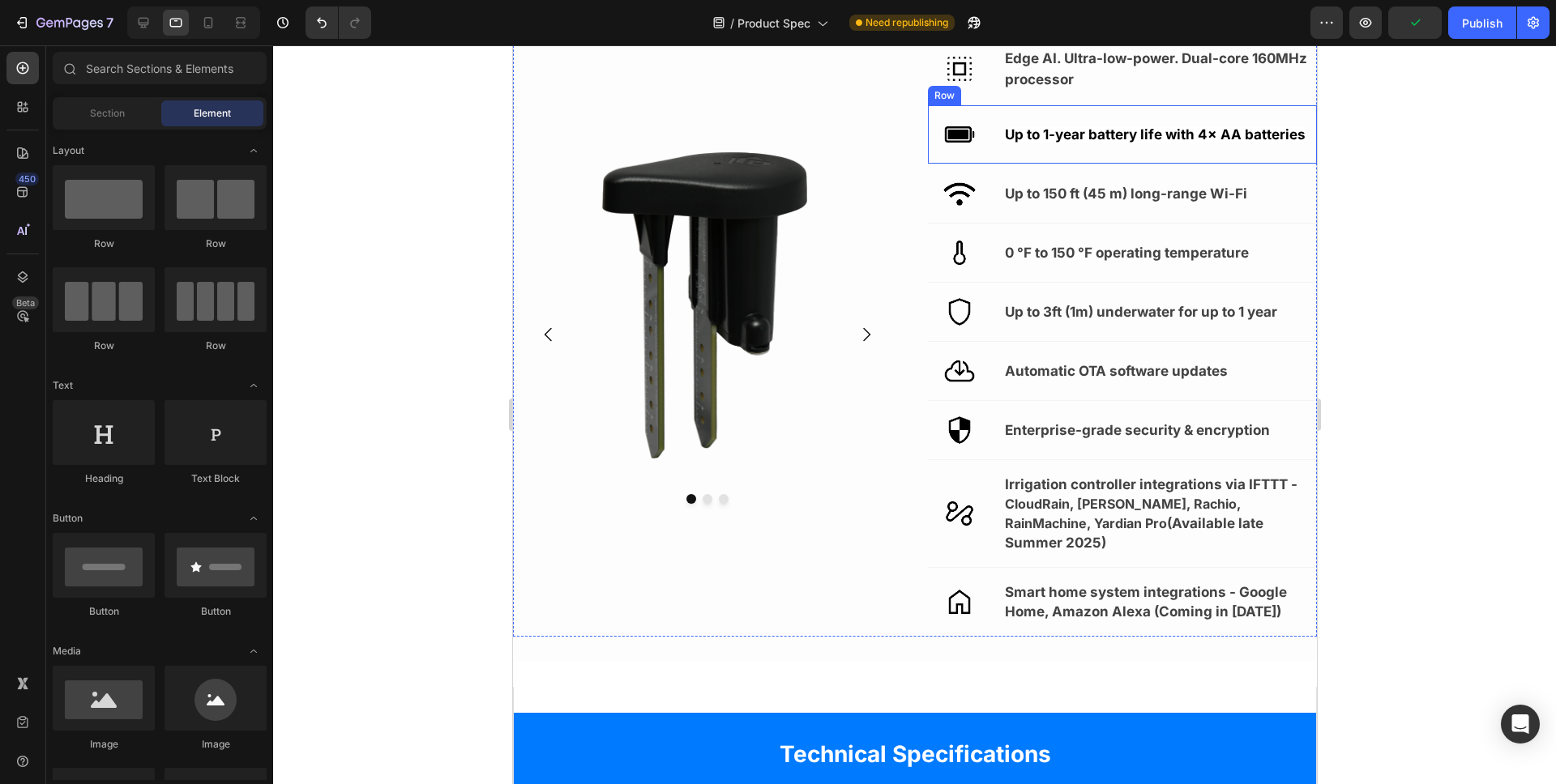
scroll to position [36, 0]
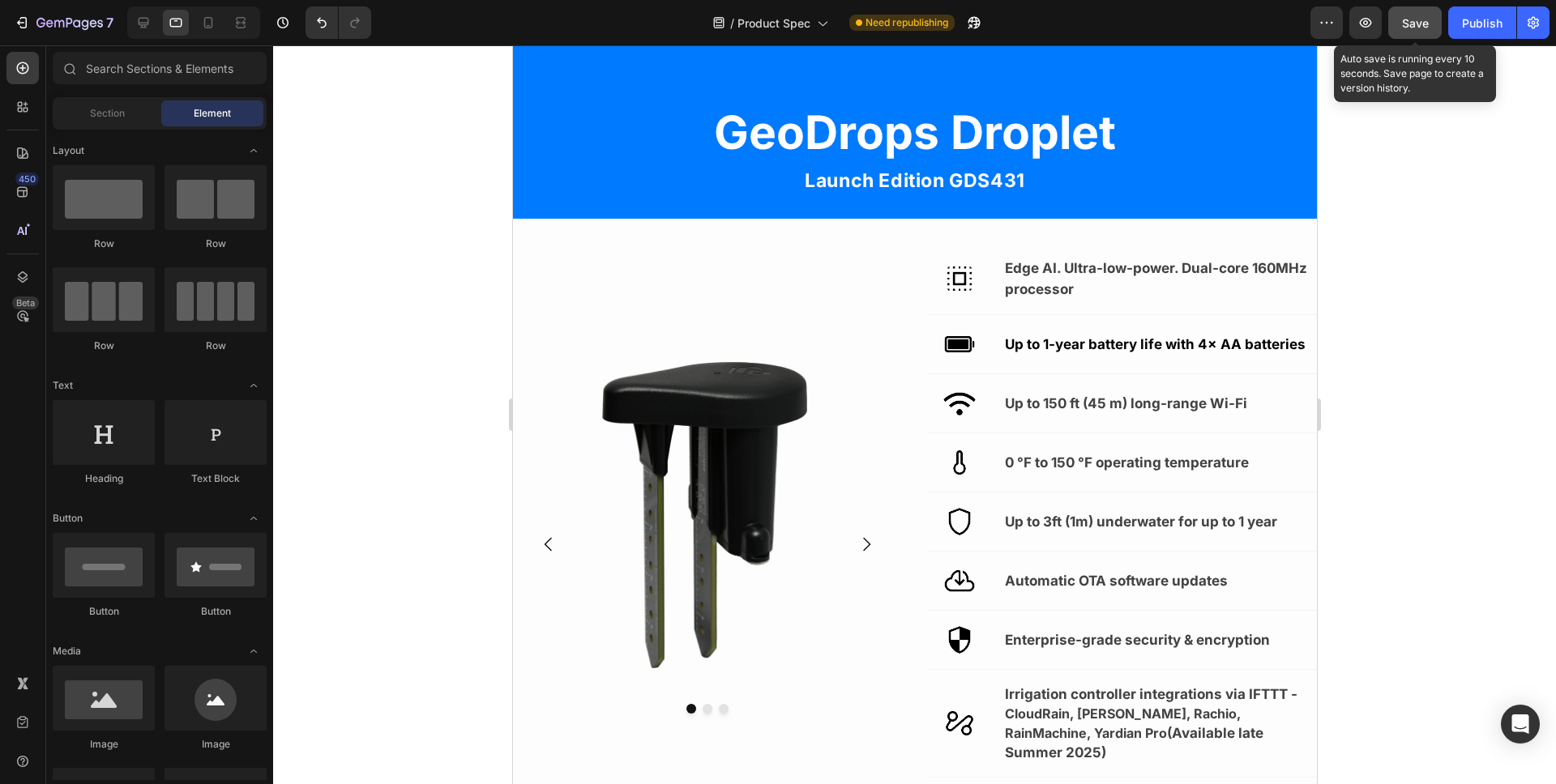
click at [1416, 14] on div "Save" at bounding box center [1416, 22] width 27 height 17
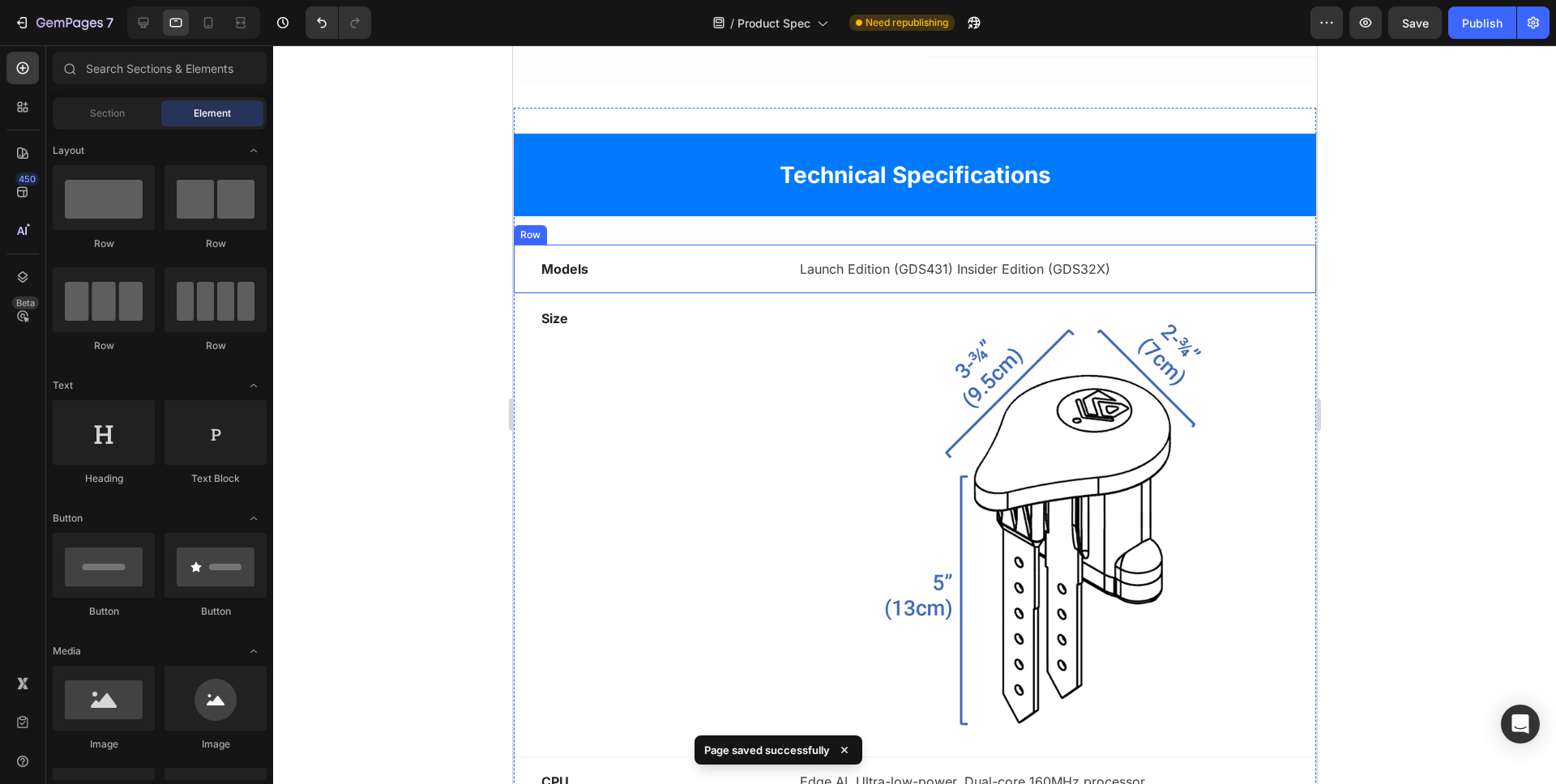
scroll to position [768, 0]
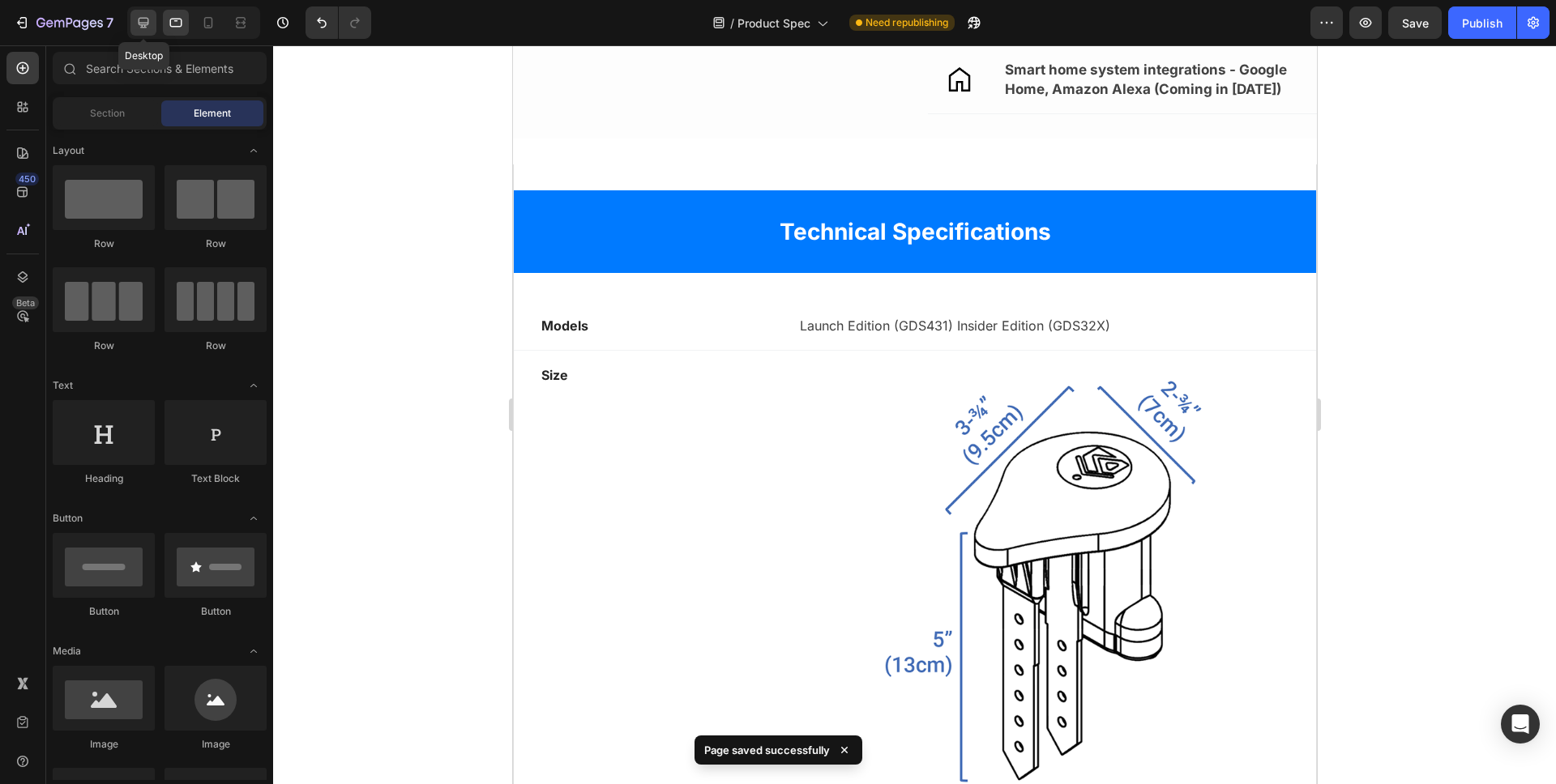
click at [153, 28] on div at bounding box center [143, 22] width 26 height 26
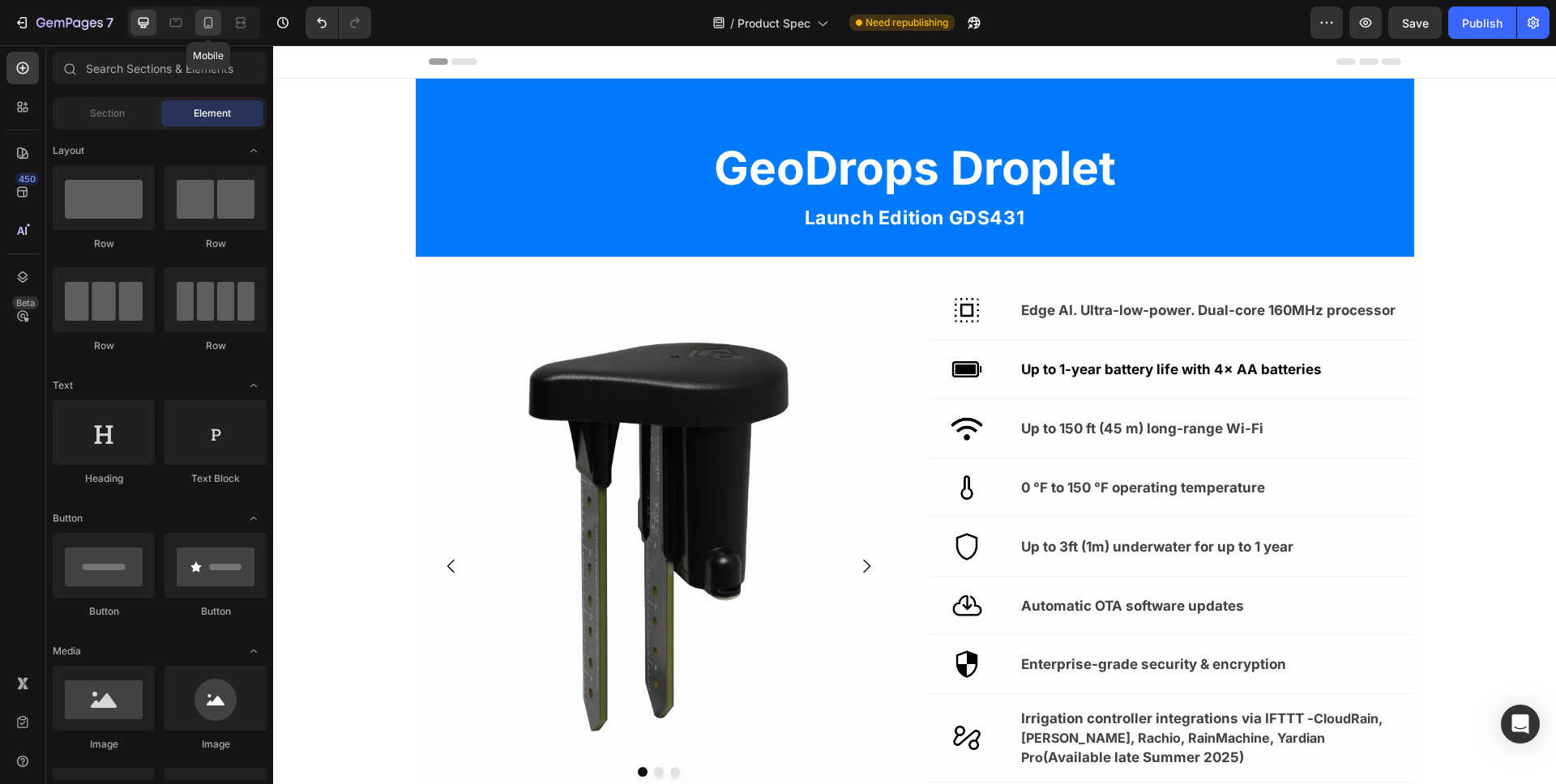
click at [216, 28] on icon at bounding box center [208, 22] width 16 height 16
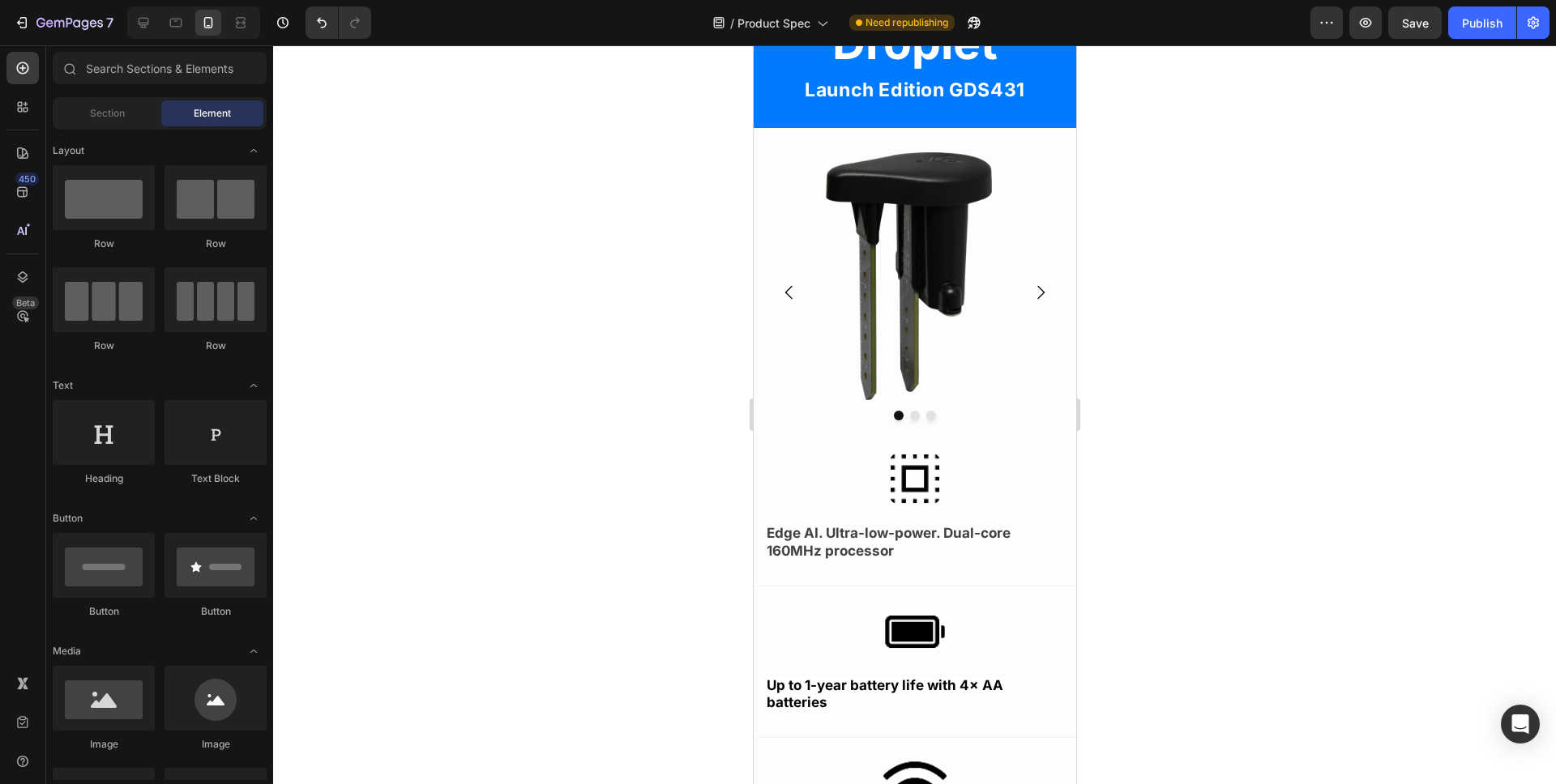
scroll to position [361, 0]
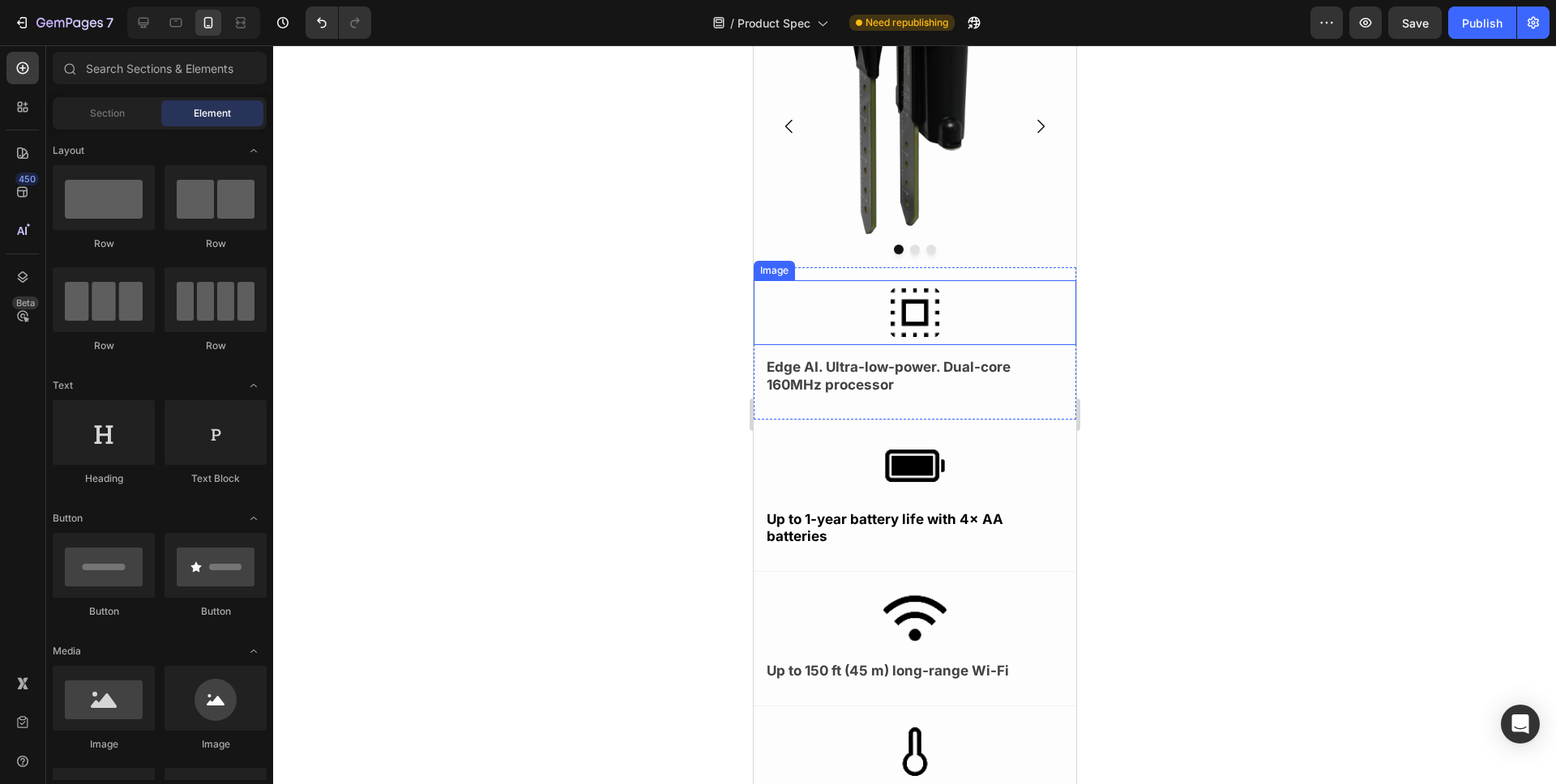
click at [924, 302] on img at bounding box center [915, 313] width 65 height 65
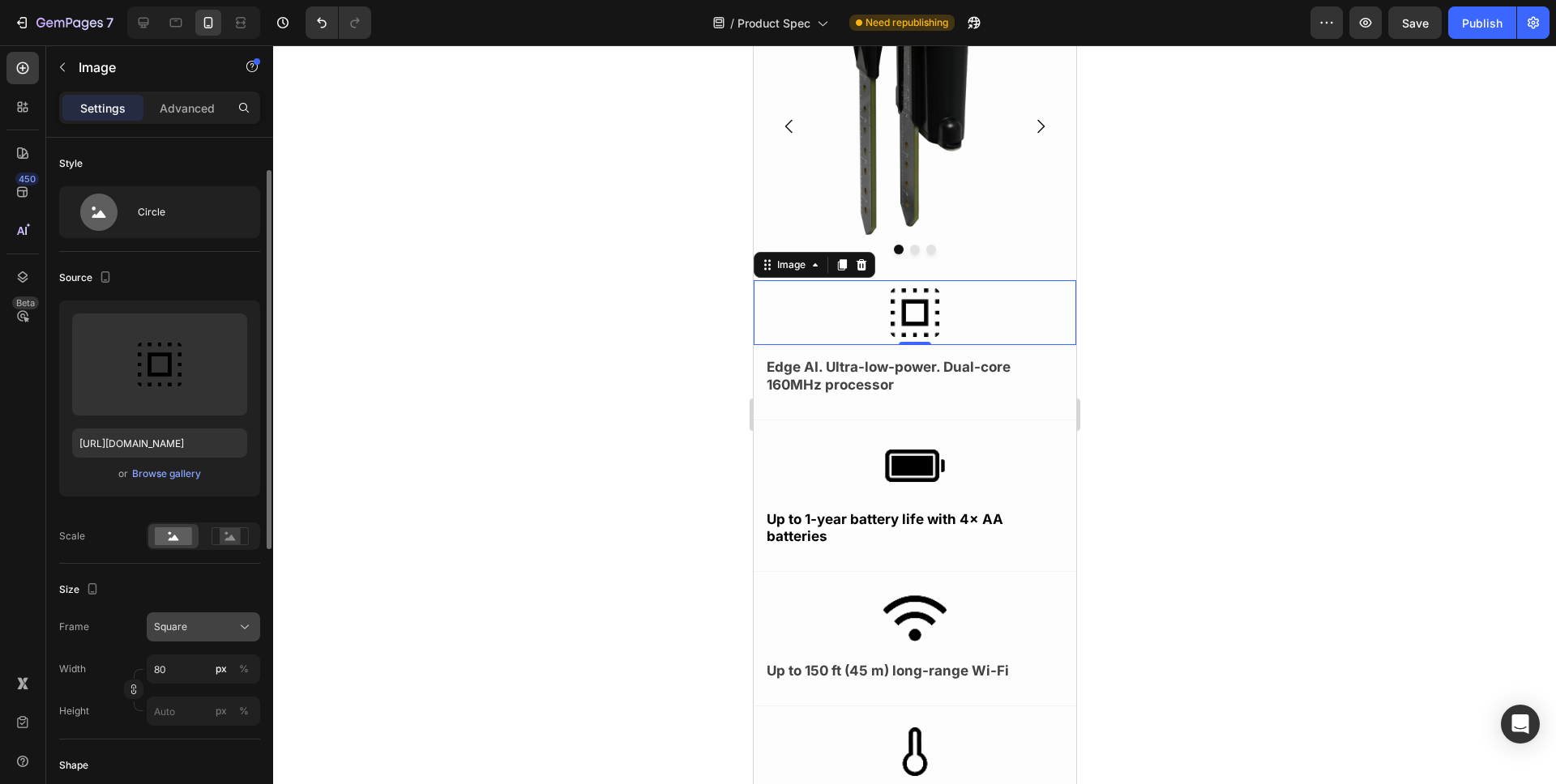
scroll to position [59, 0]
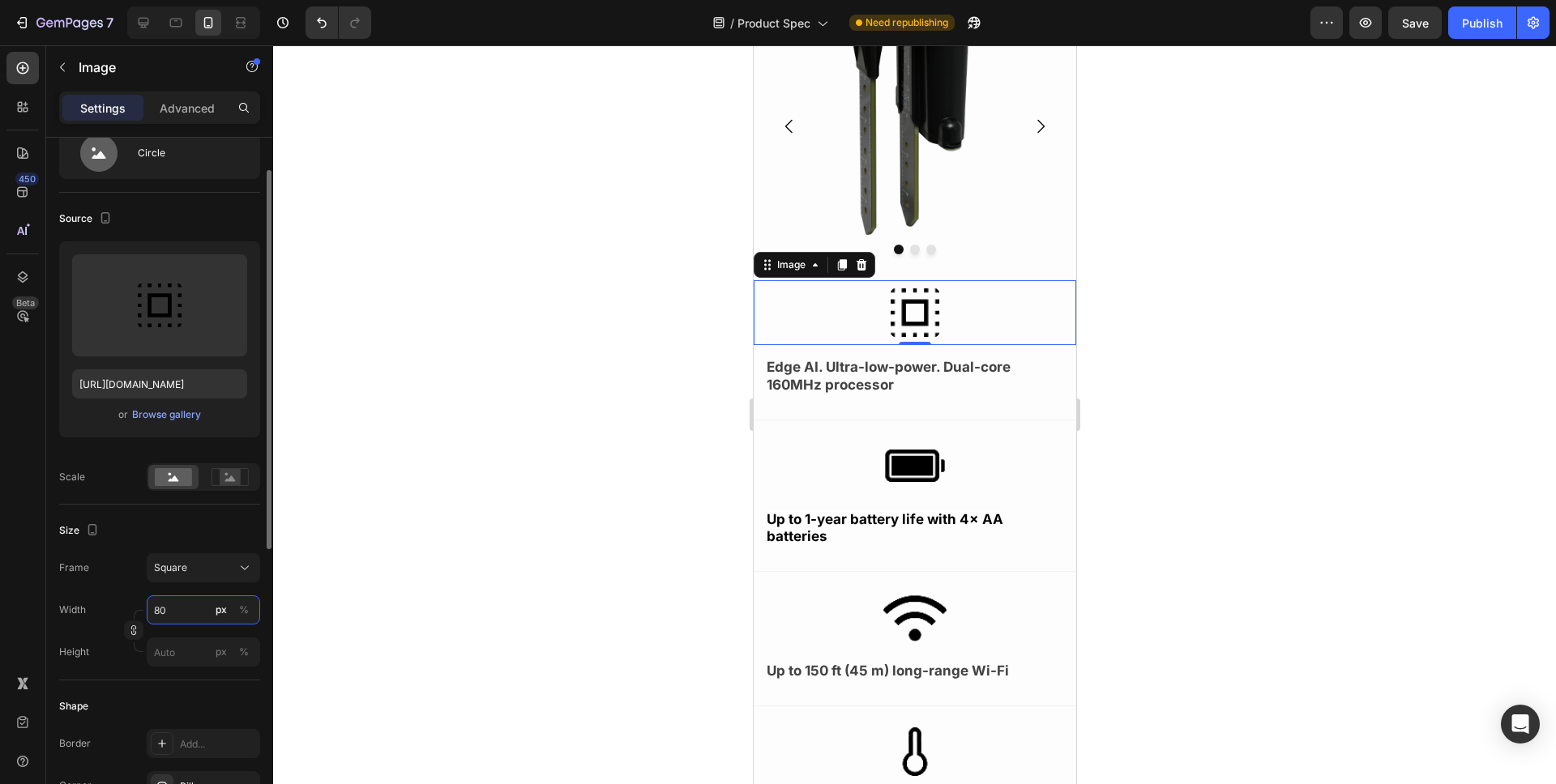
click at [172, 605] on input "80" at bounding box center [203, 610] width 113 height 29
type input "4"
type input "40"
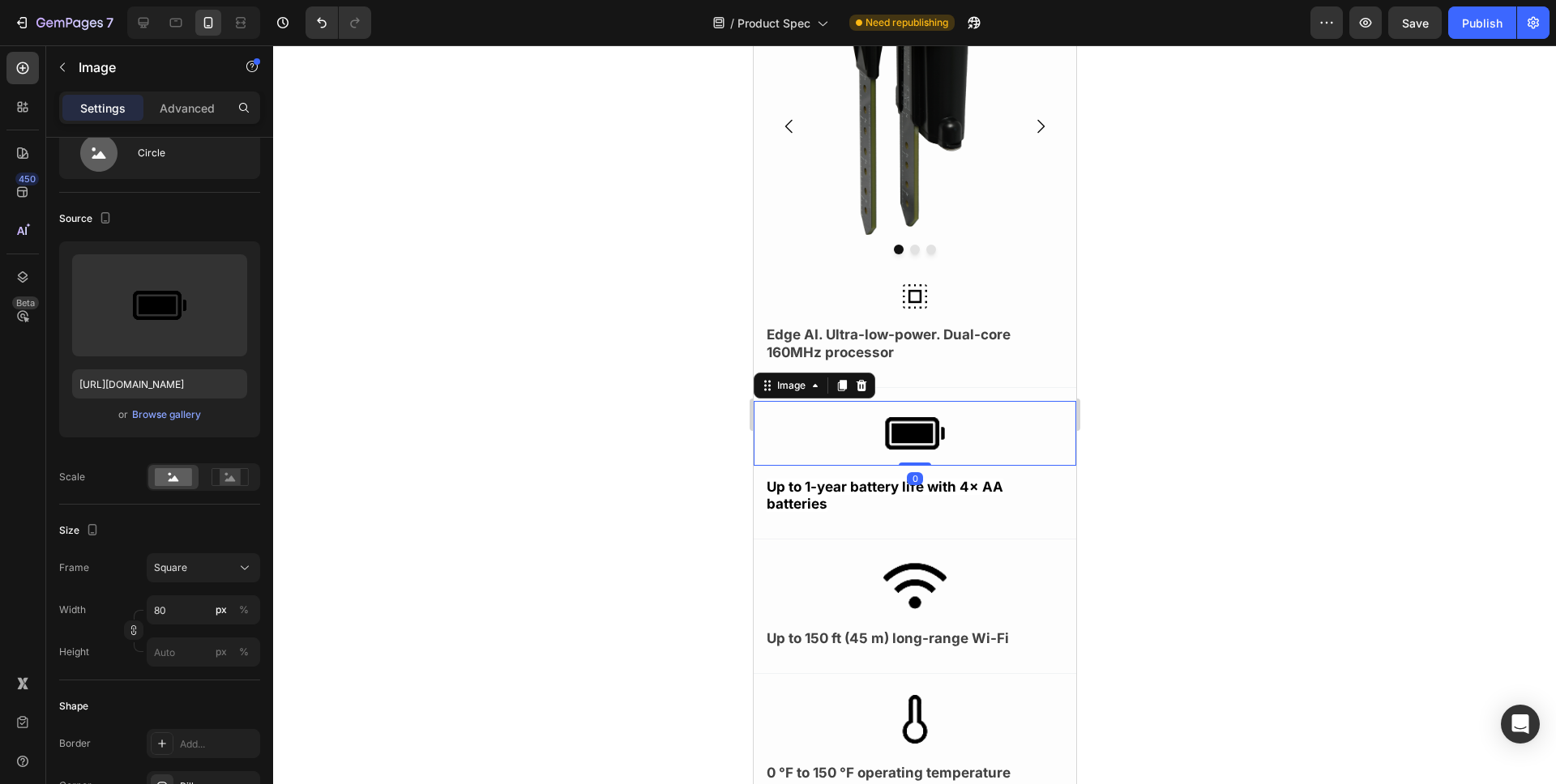
click at [882, 431] on img at bounding box center [915, 434] width 65 height 65
click at [183, 606] on input "80" at bounding box center [203, 610] width 113 height 29
type input "4"
type input "40"
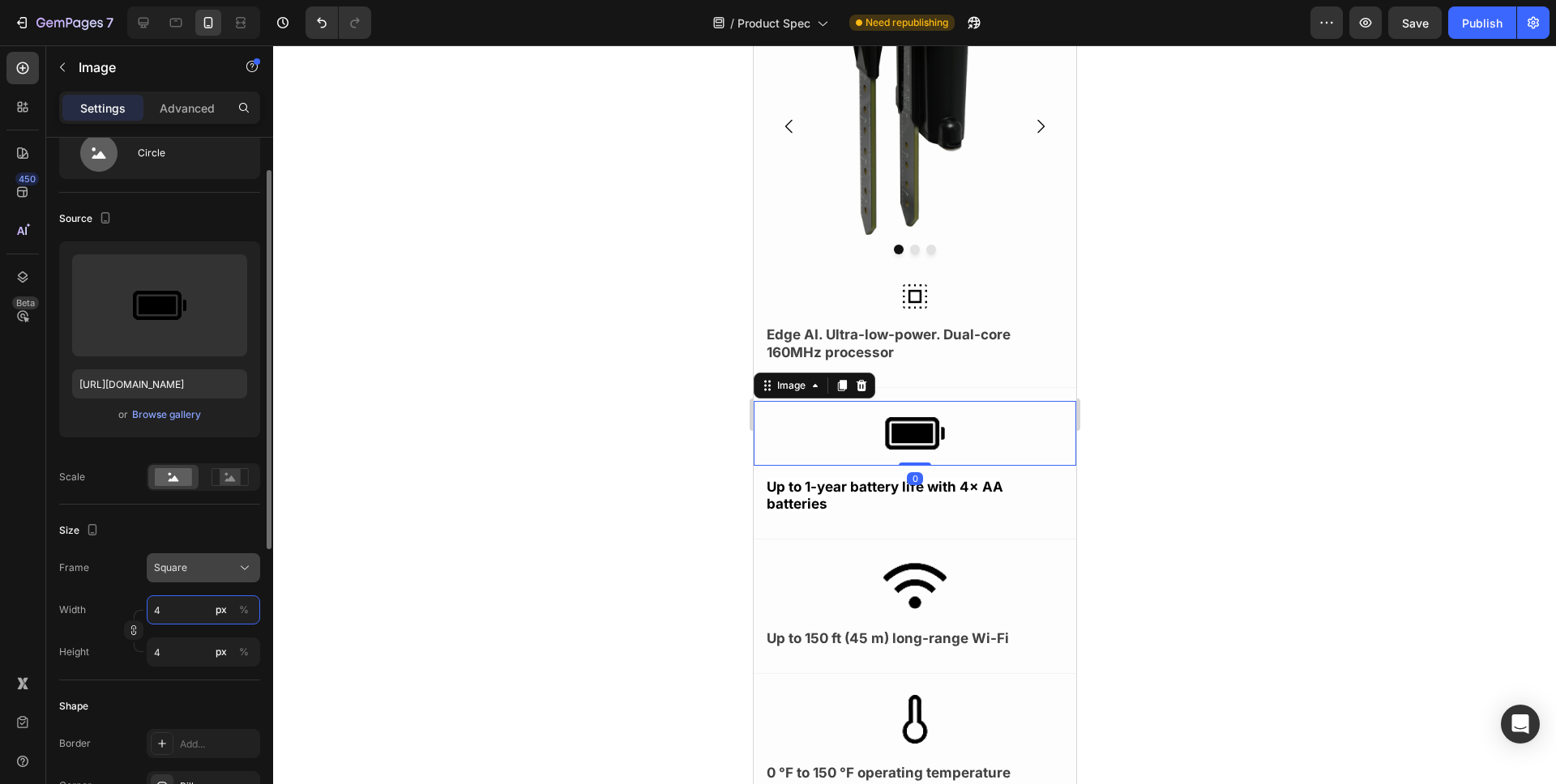
type input "40"
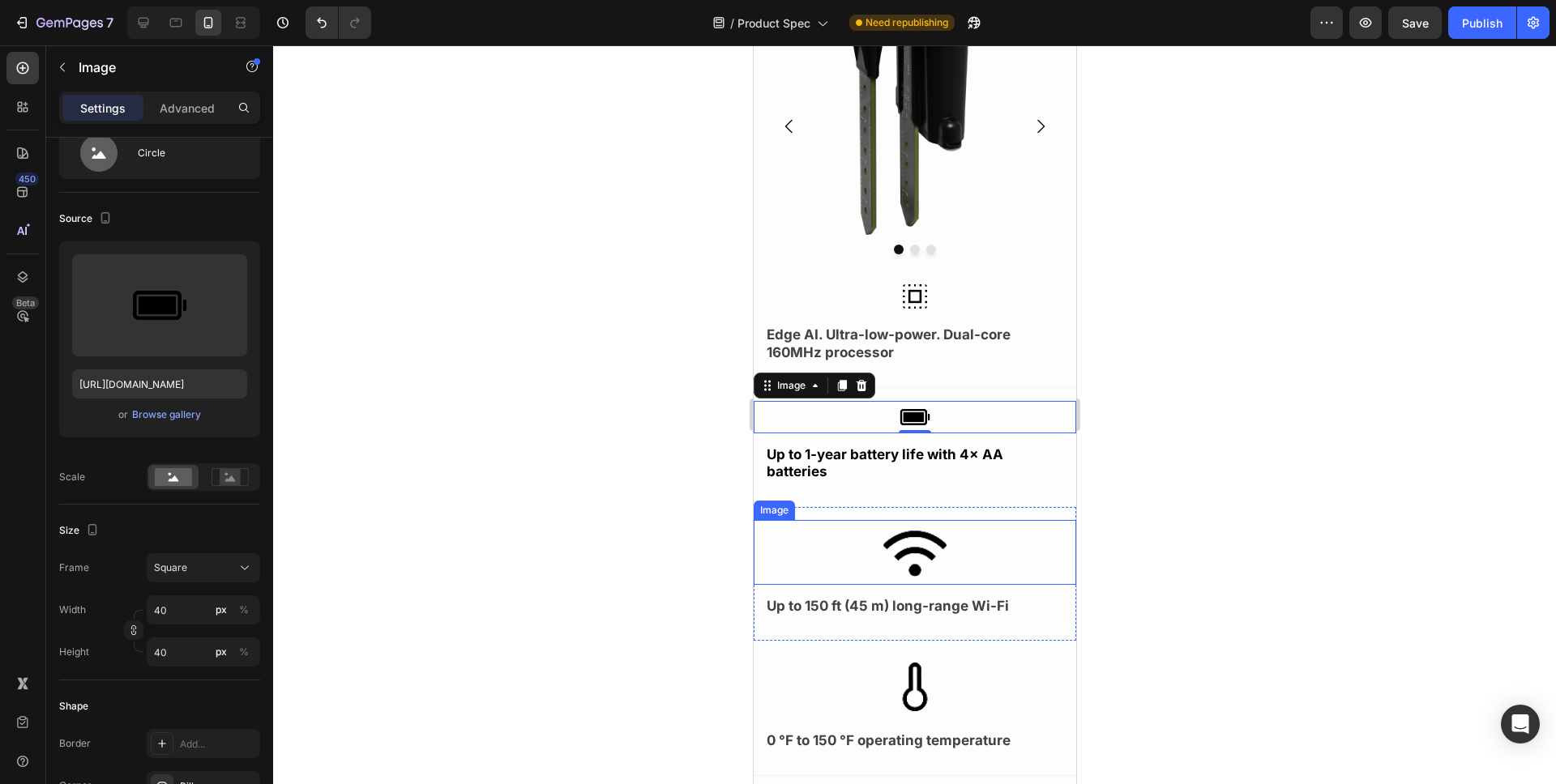
click at [902, 540] on img at bounding box center [915, 552] width 65 height 65
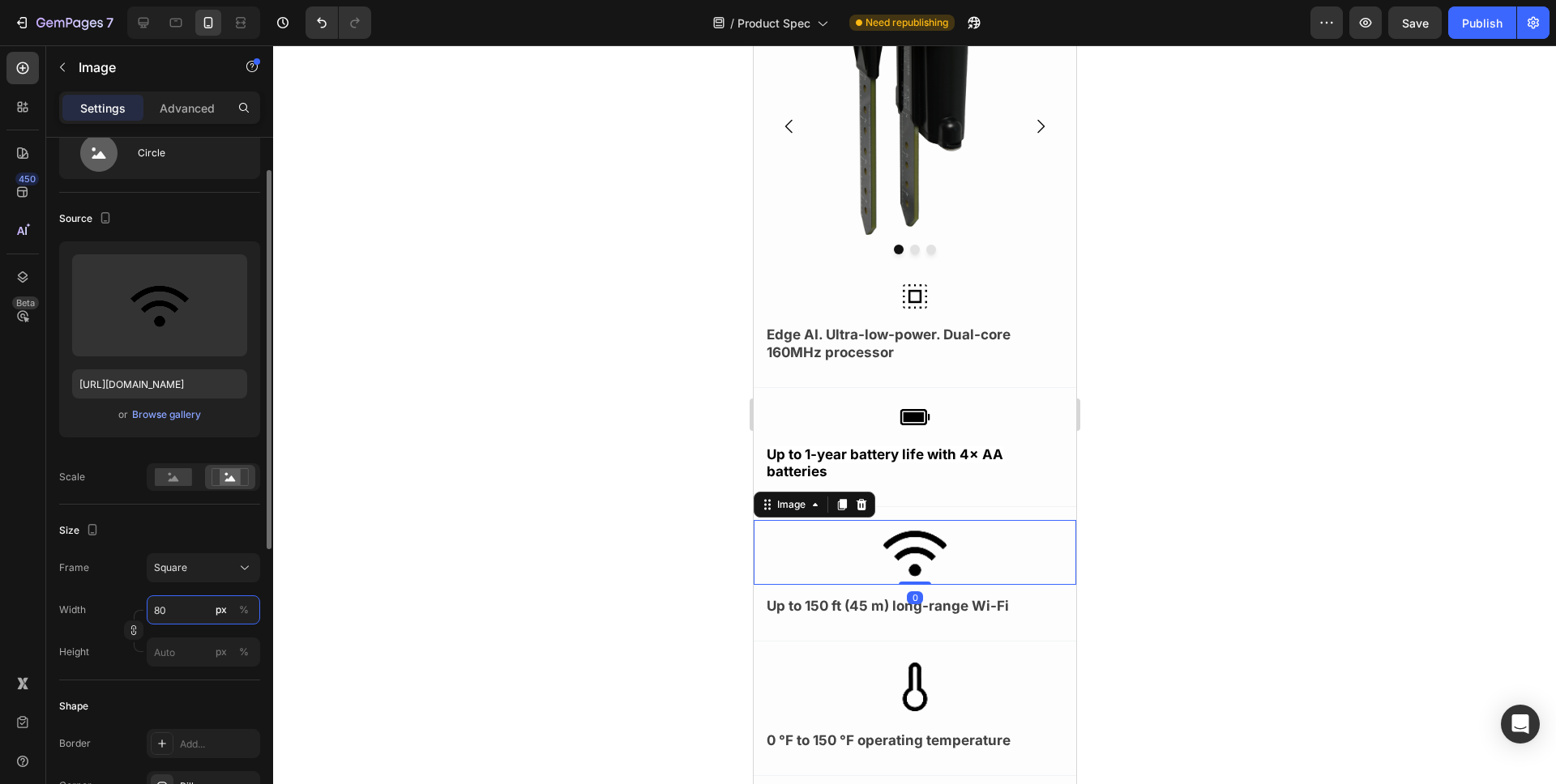
click at [171, 610] on input "80" at bounding box center [203, 610] width 113 height 29
type input "4"
type input "40"
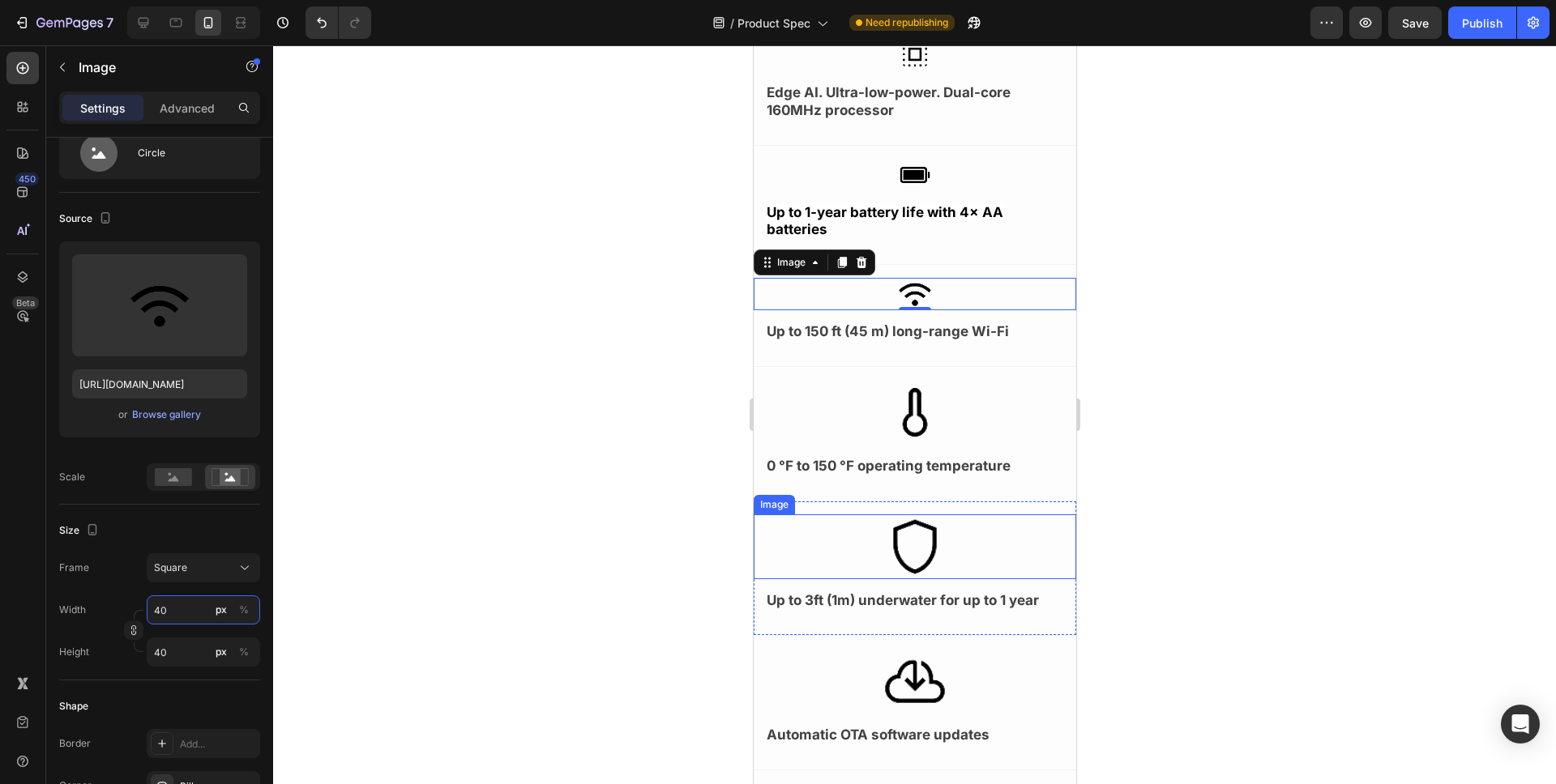
scroll to position [614, 0]
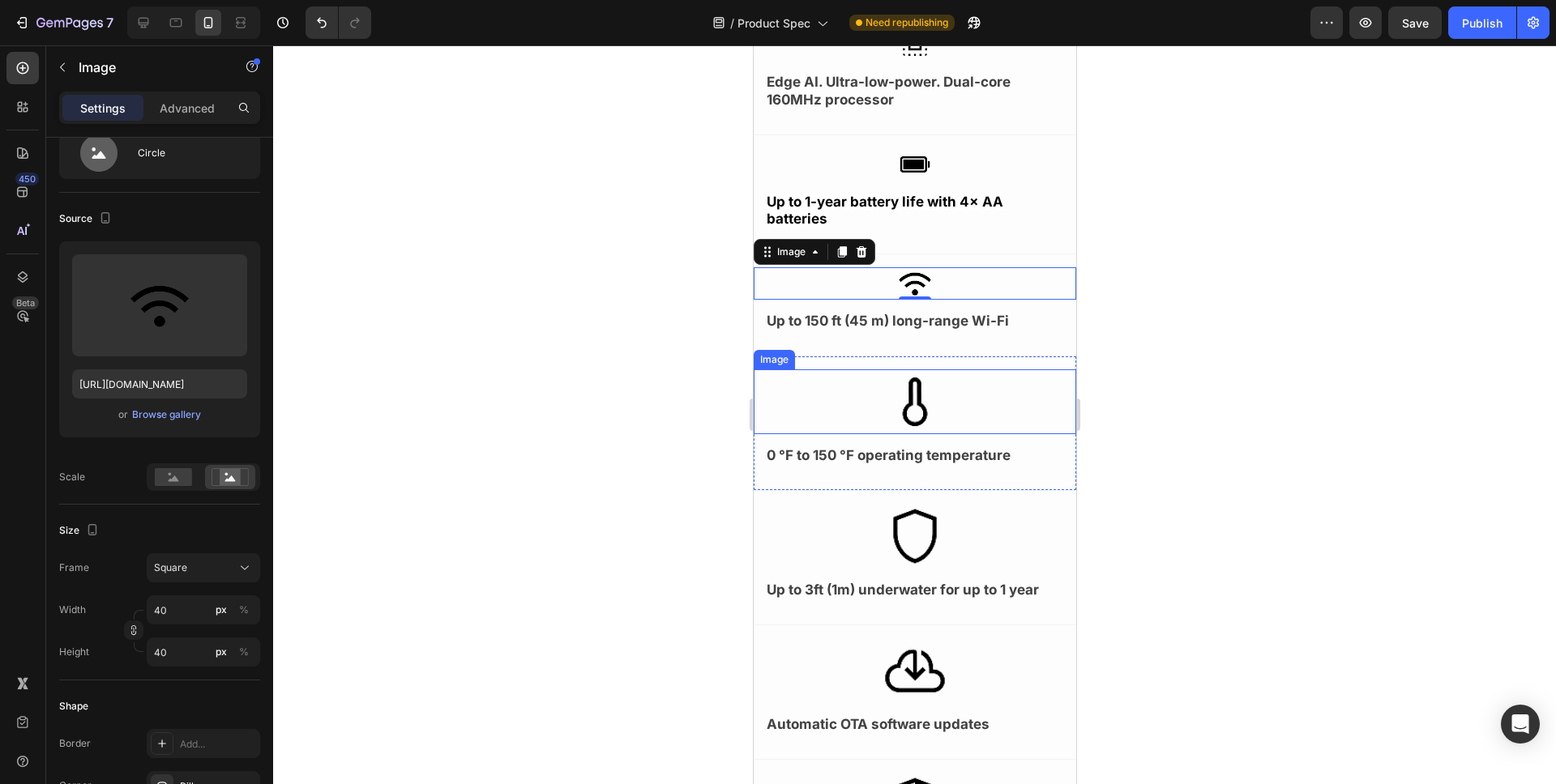
click at [898, 394] on img at bounding box center [915, 401] width 65 height 65
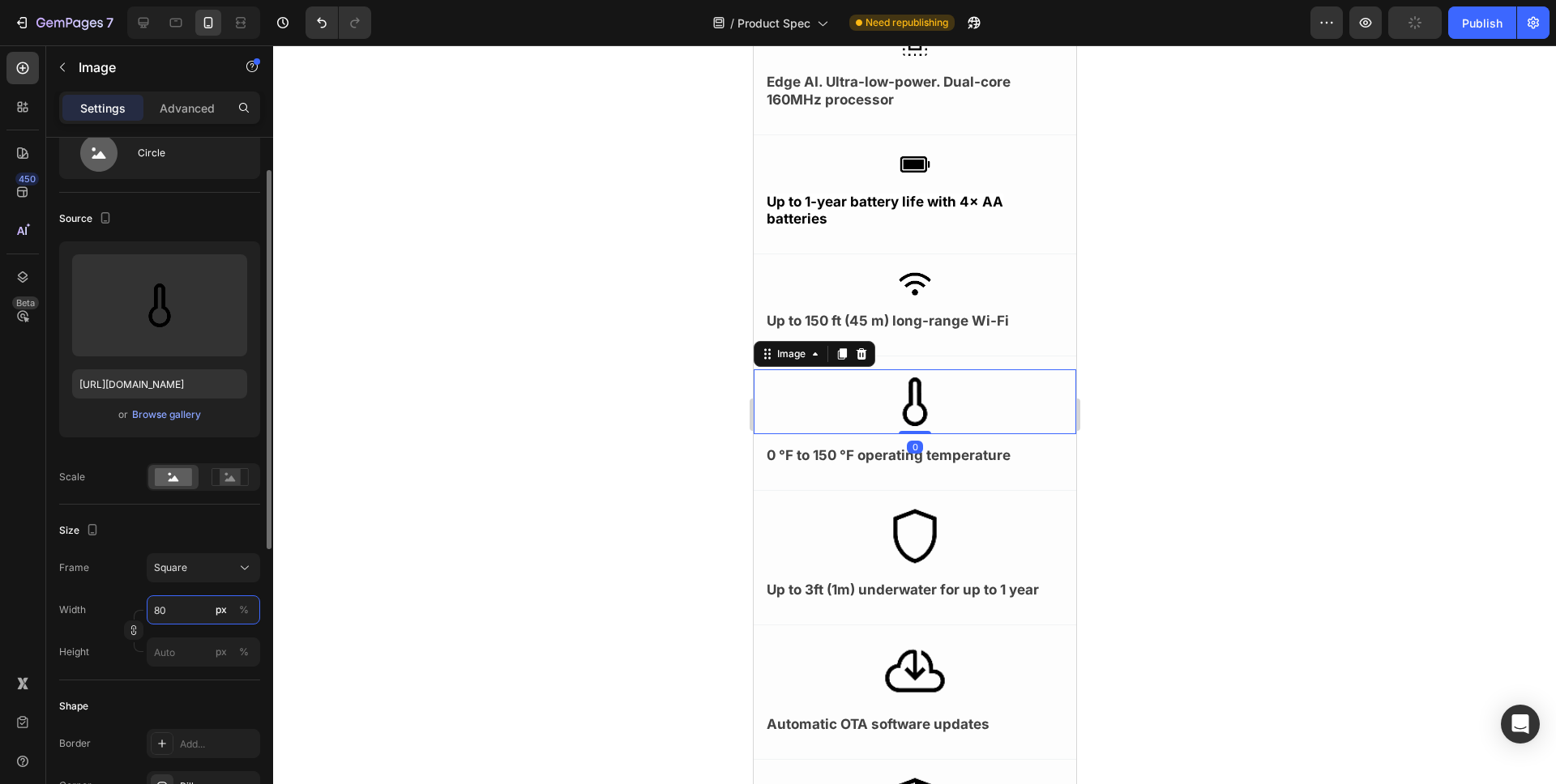
click at [180, 621] on input "80" at bounding box center [203, 610] width 113 height 29
type input "4"
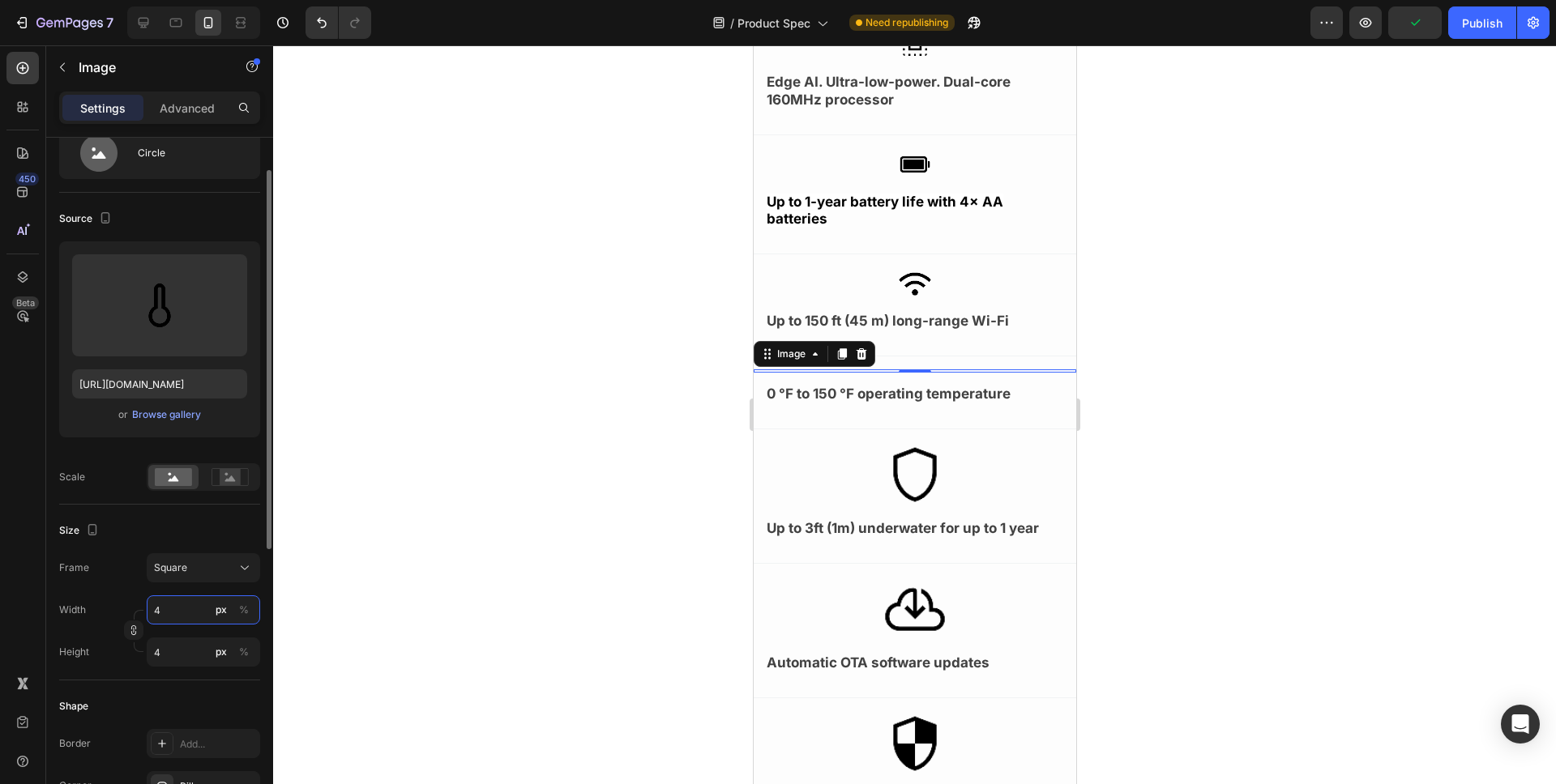
type input "40"
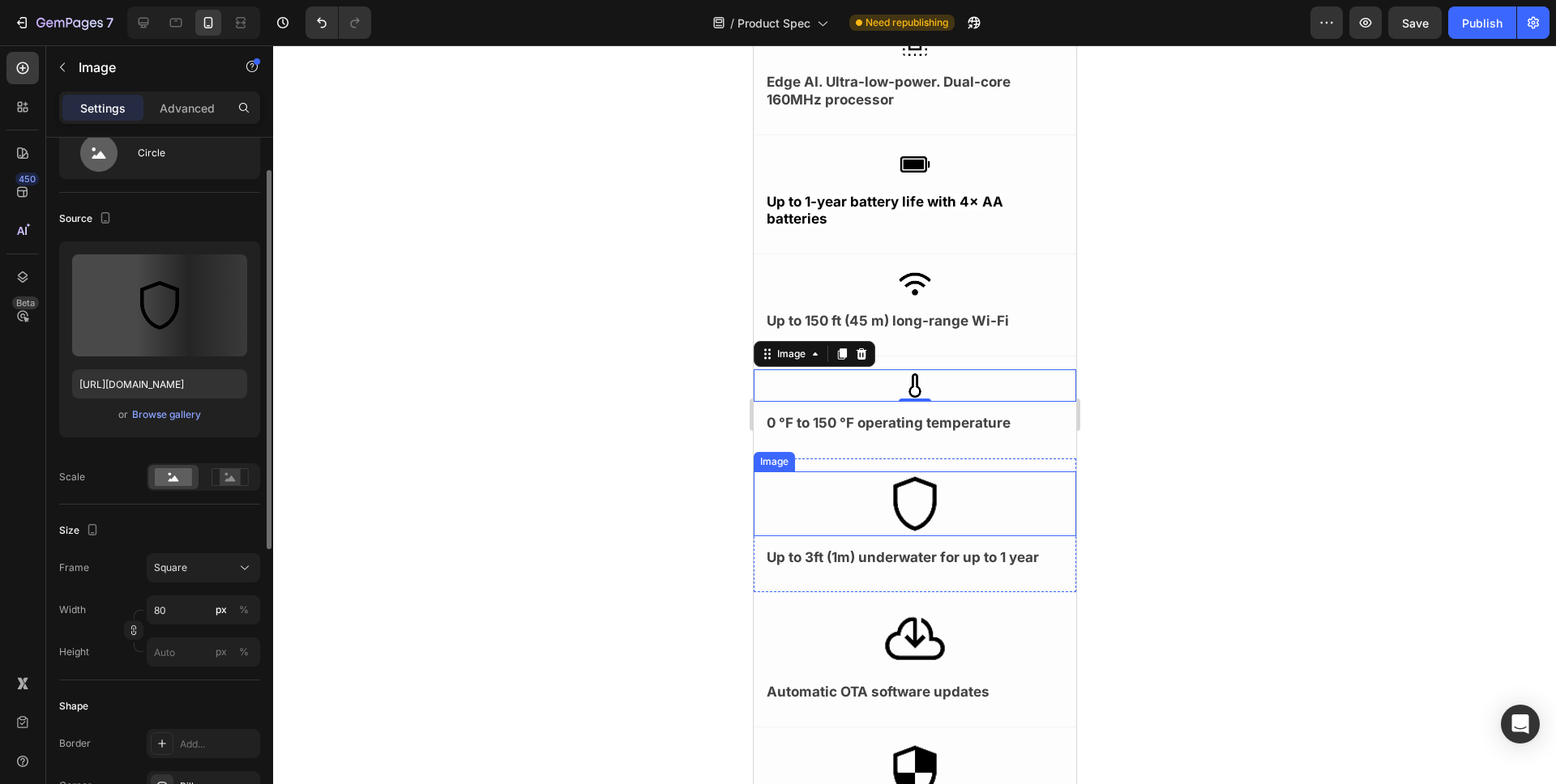
click at [901, 500] on img at bounding box center [915, 504] width 65 height 65
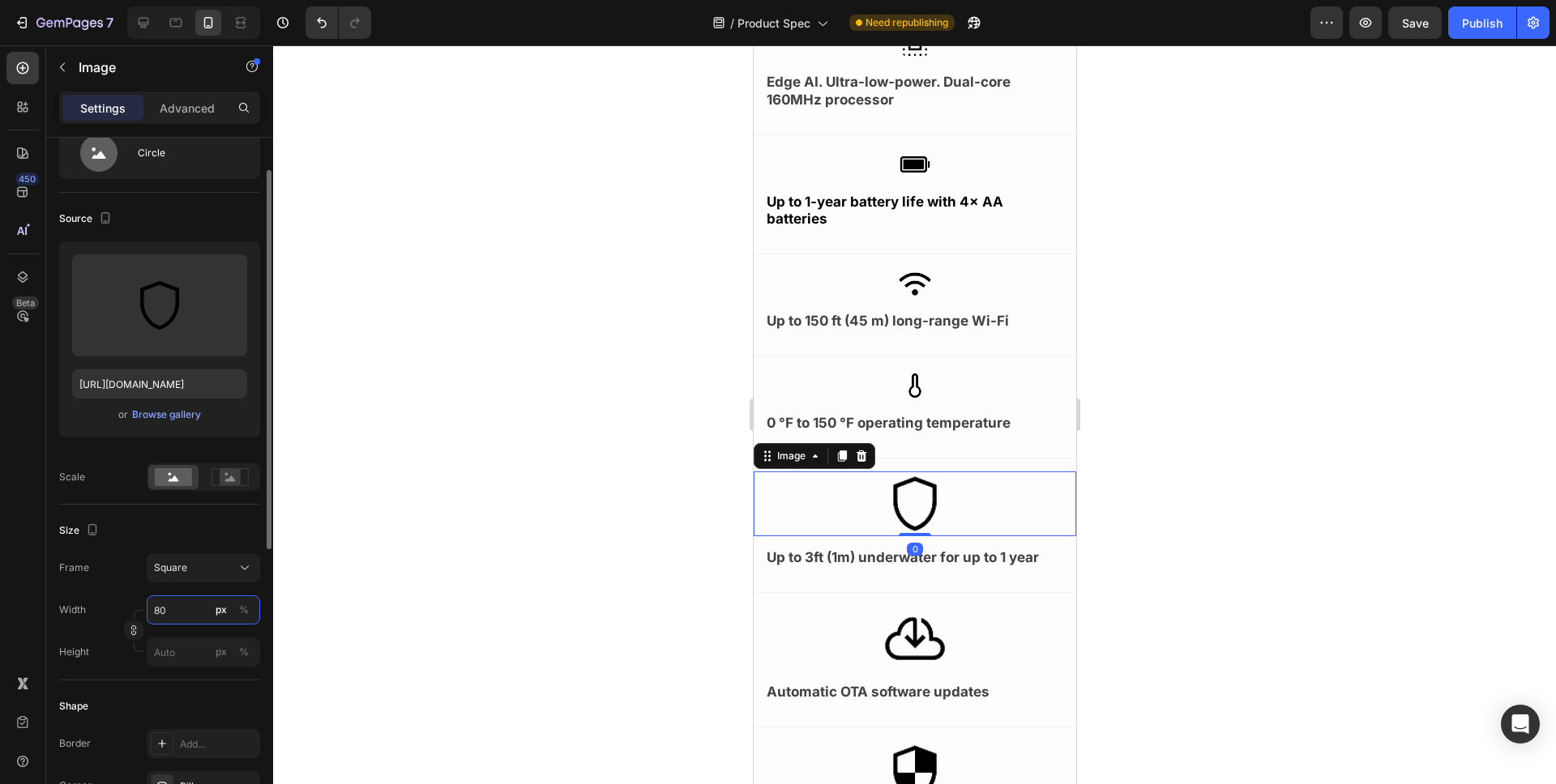
click at [184, 612] on input "80" at bounding box center [203, 610] width 113 height 29
type input "4"
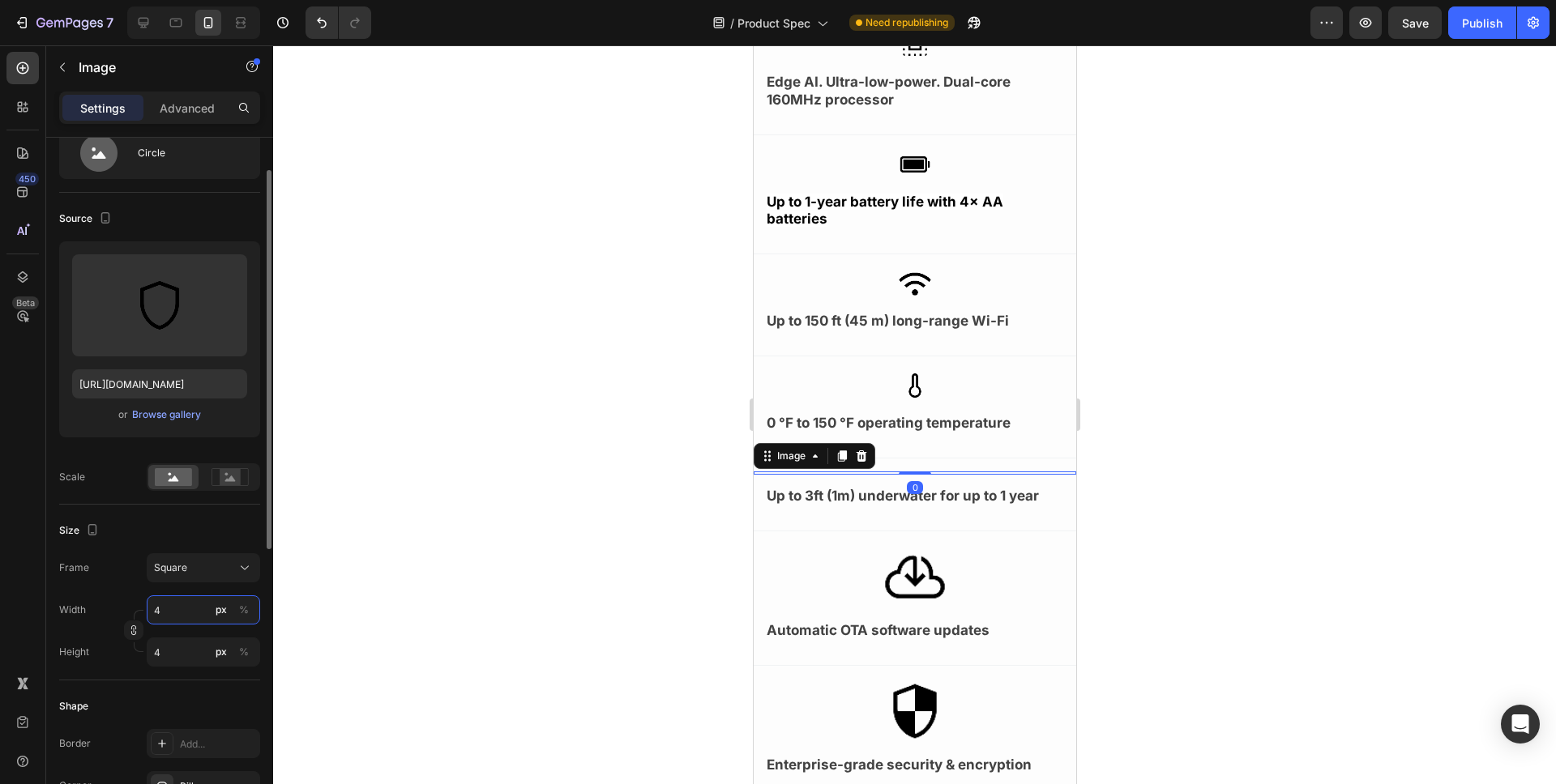
type input "40"
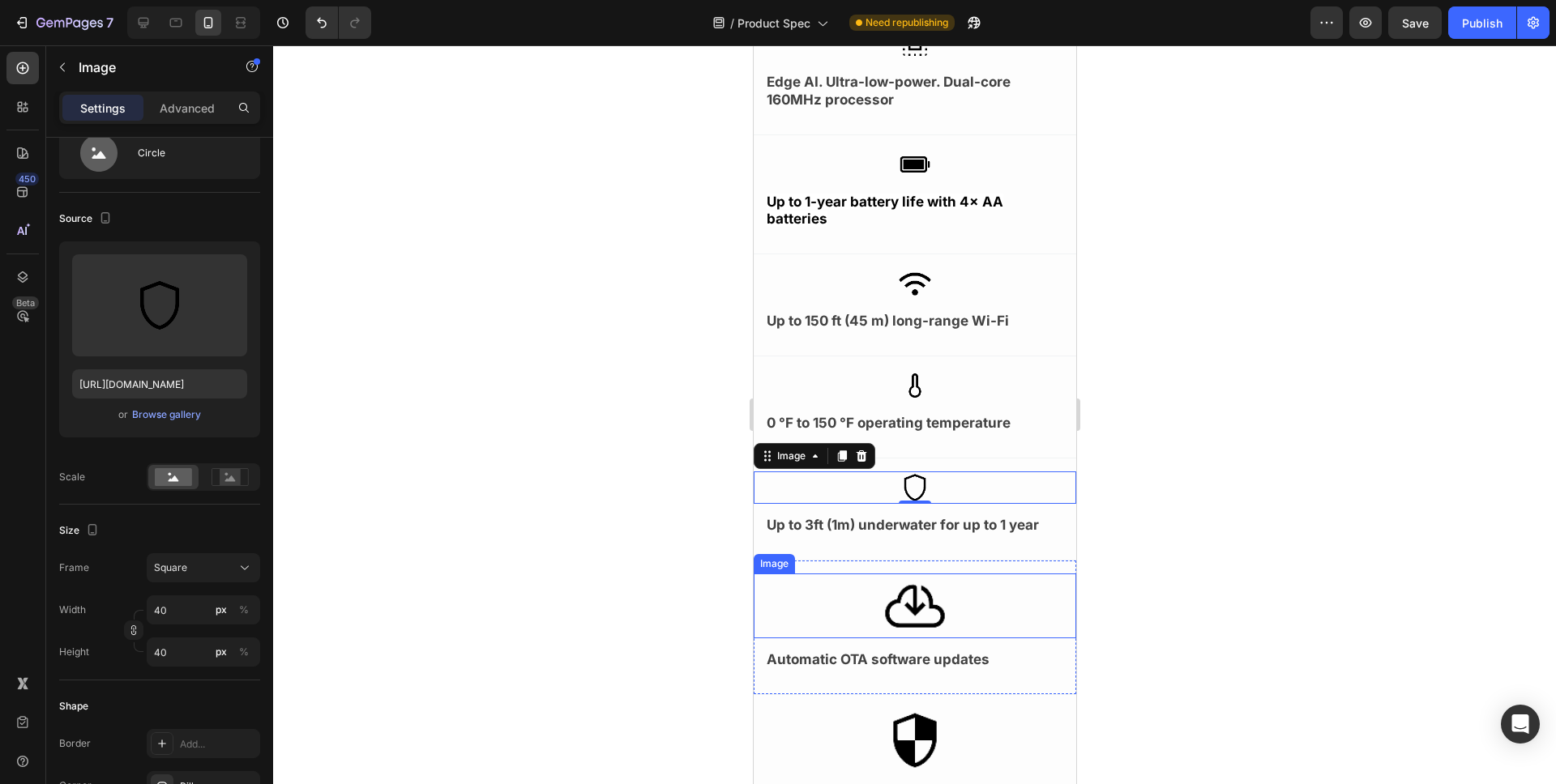
click at [920, 613] on img at bounding box center [915, 606] width 65 height 65
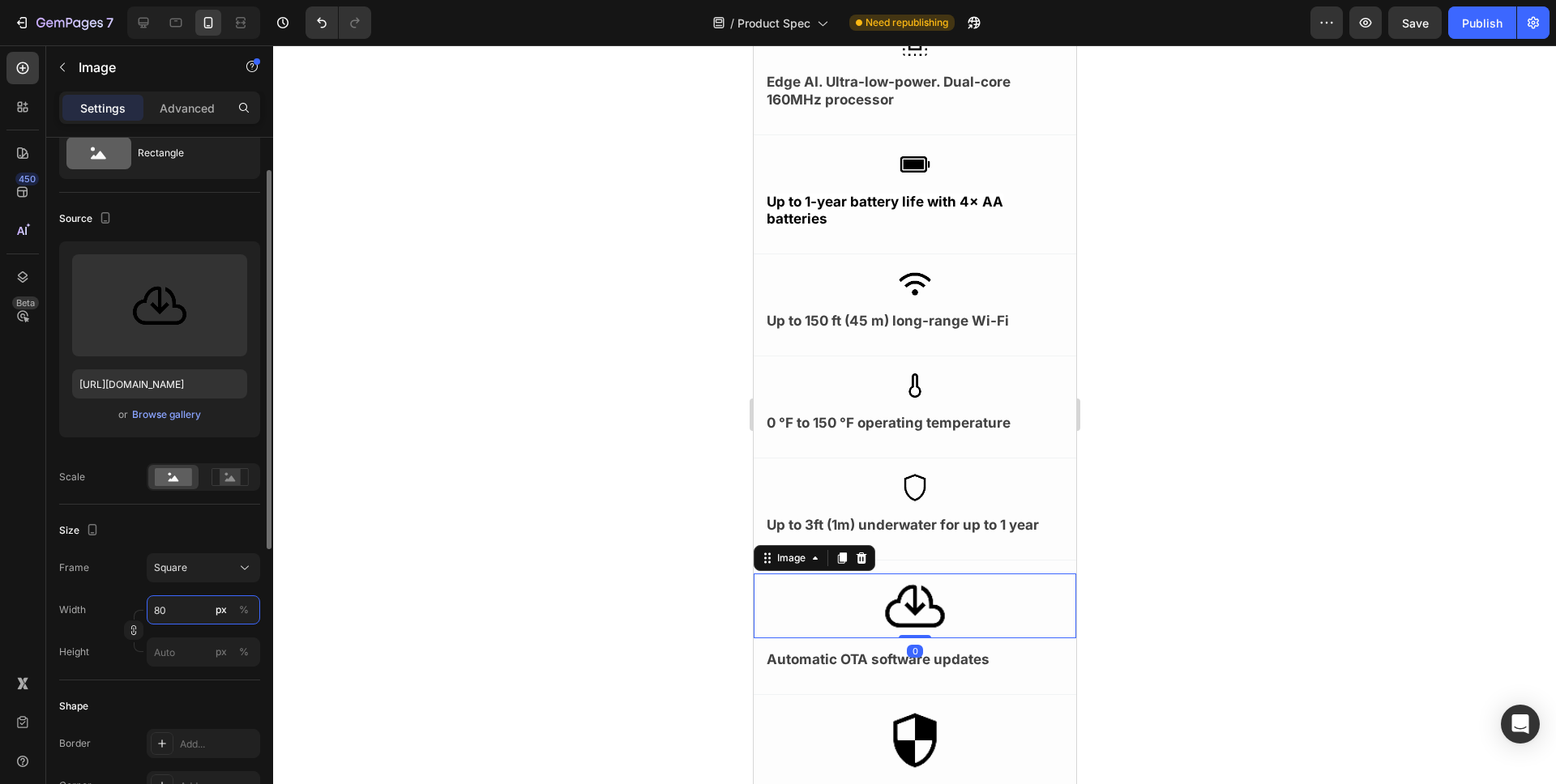
click at [179, 615] on input "80" at bounding box center [203, 610] width 113 height 29
type input "4"
type input "40"
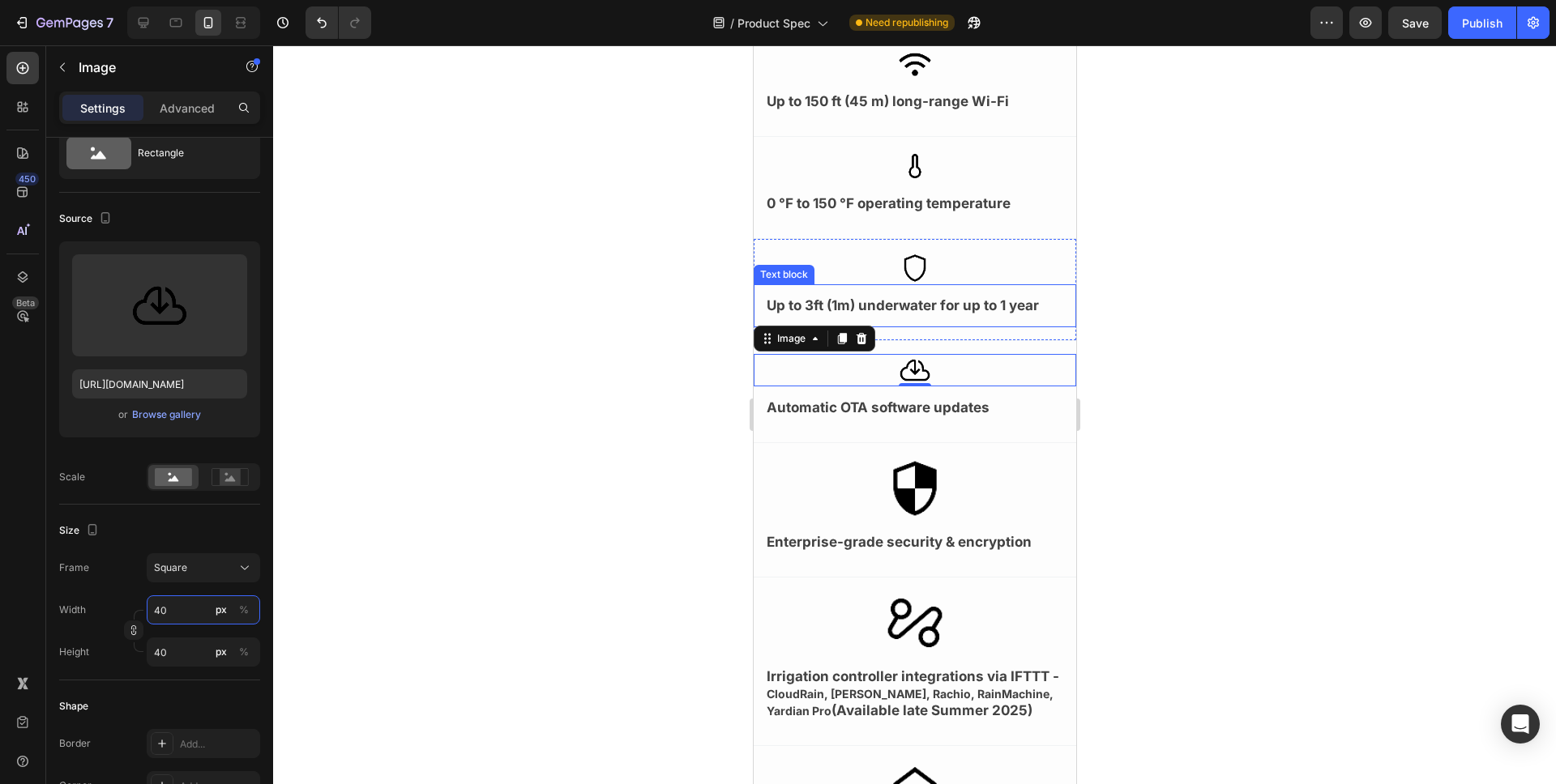
scroll to position [844, 0]
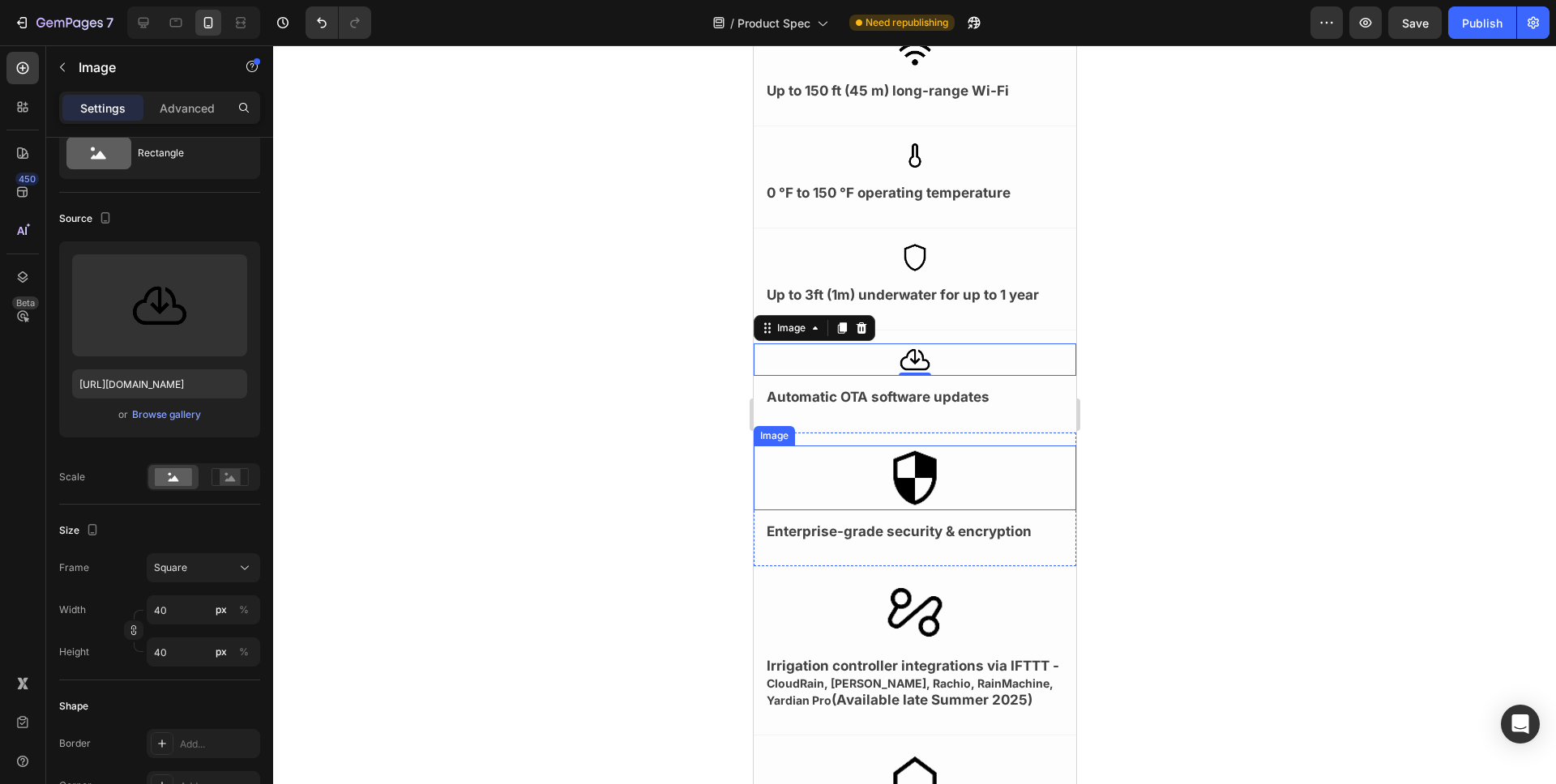
click at [915, 486] on img at bounding box center [915, 478] width 65 height 65
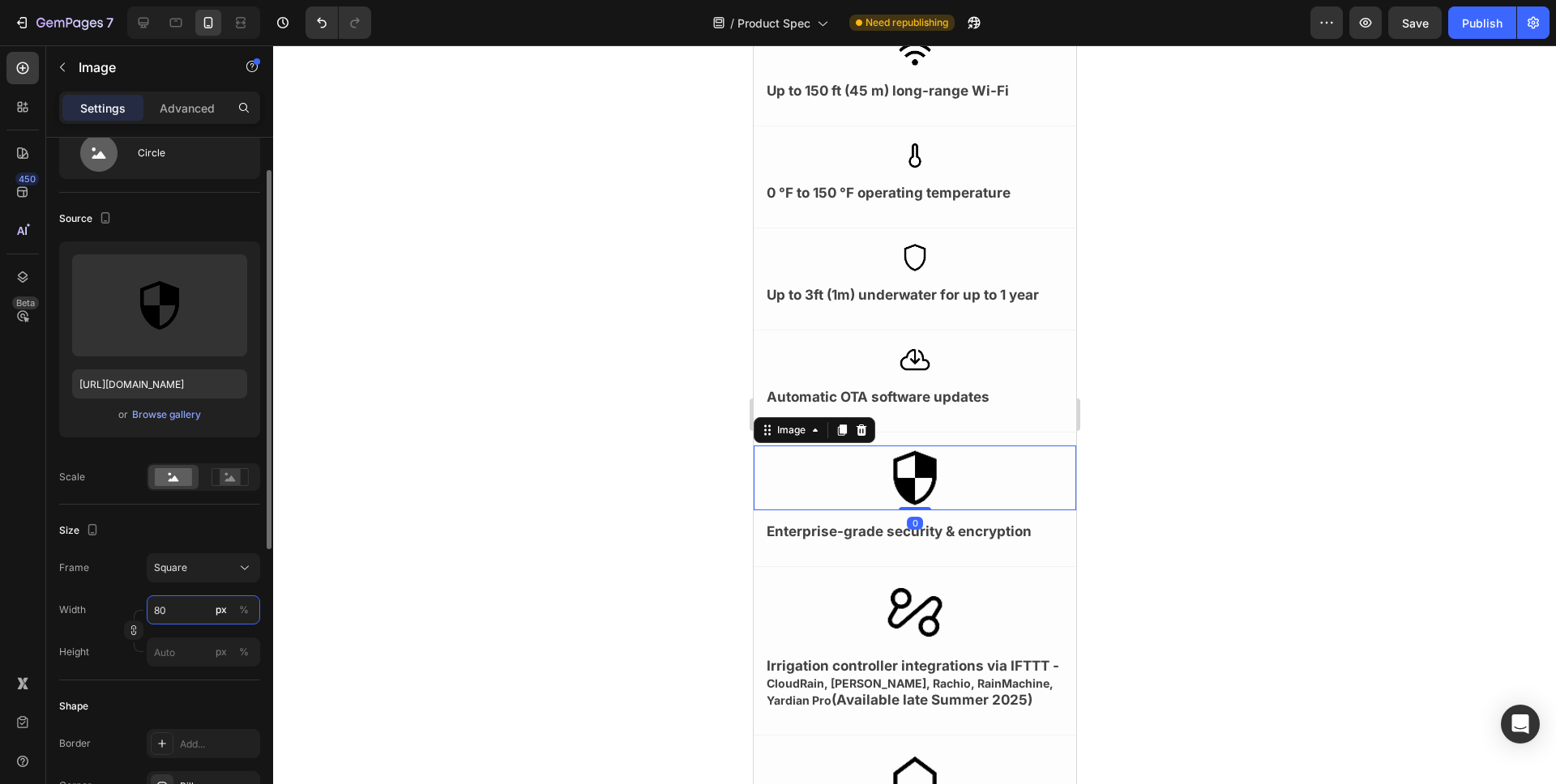
click at [179, 612] on input "80" at bounding box center [203, 610] width 113 height 29
type input "4"
type input "40"
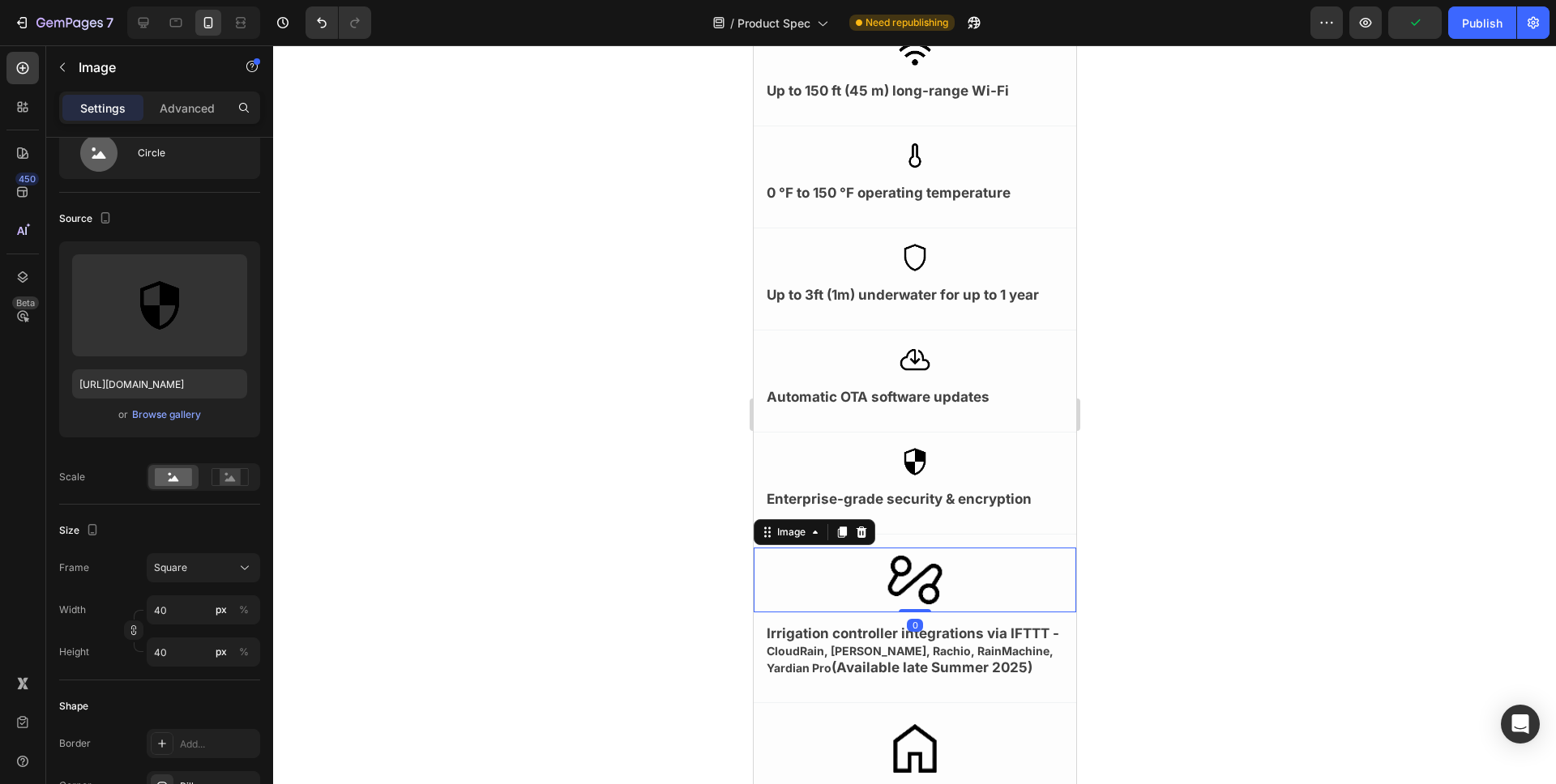
click at [907, 586] on img at bounding box center [915, 580] width 65 height 65
click at [180, 611] on input "80" at bounding box center [203, 610] width 113 height 29
type input "4"
type input "40"
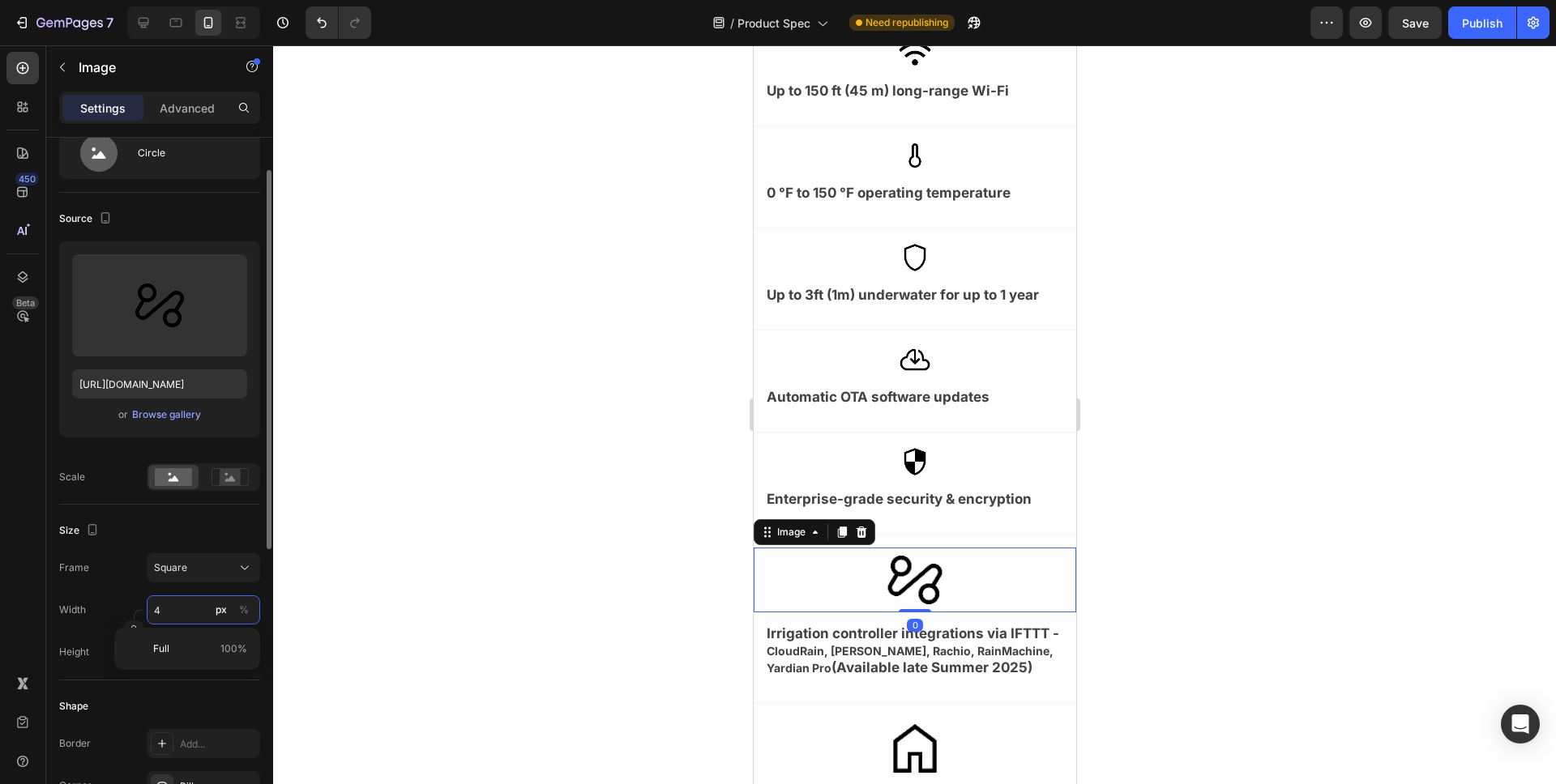
type input "40"
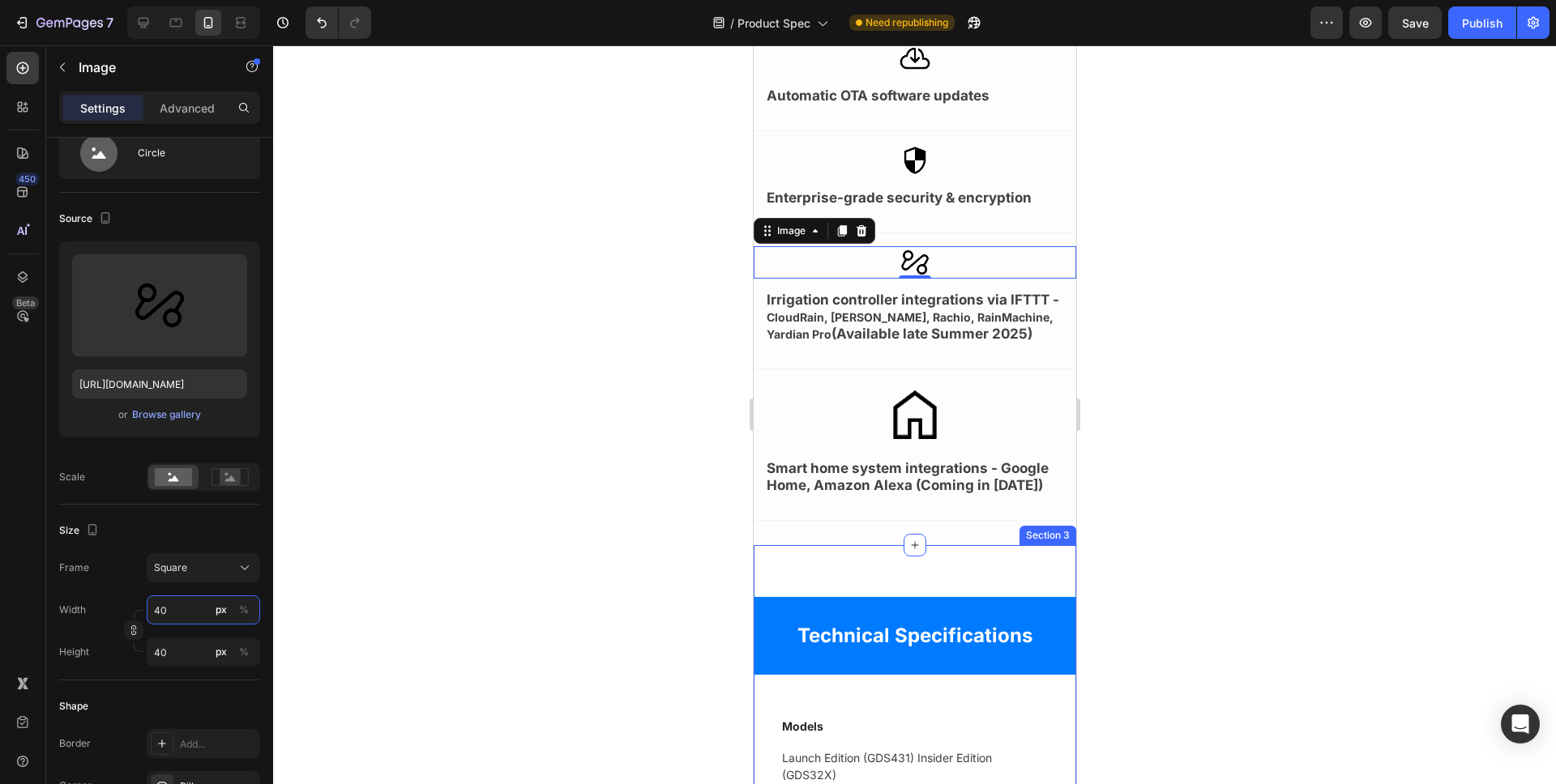
scroll to position [1157, 0]
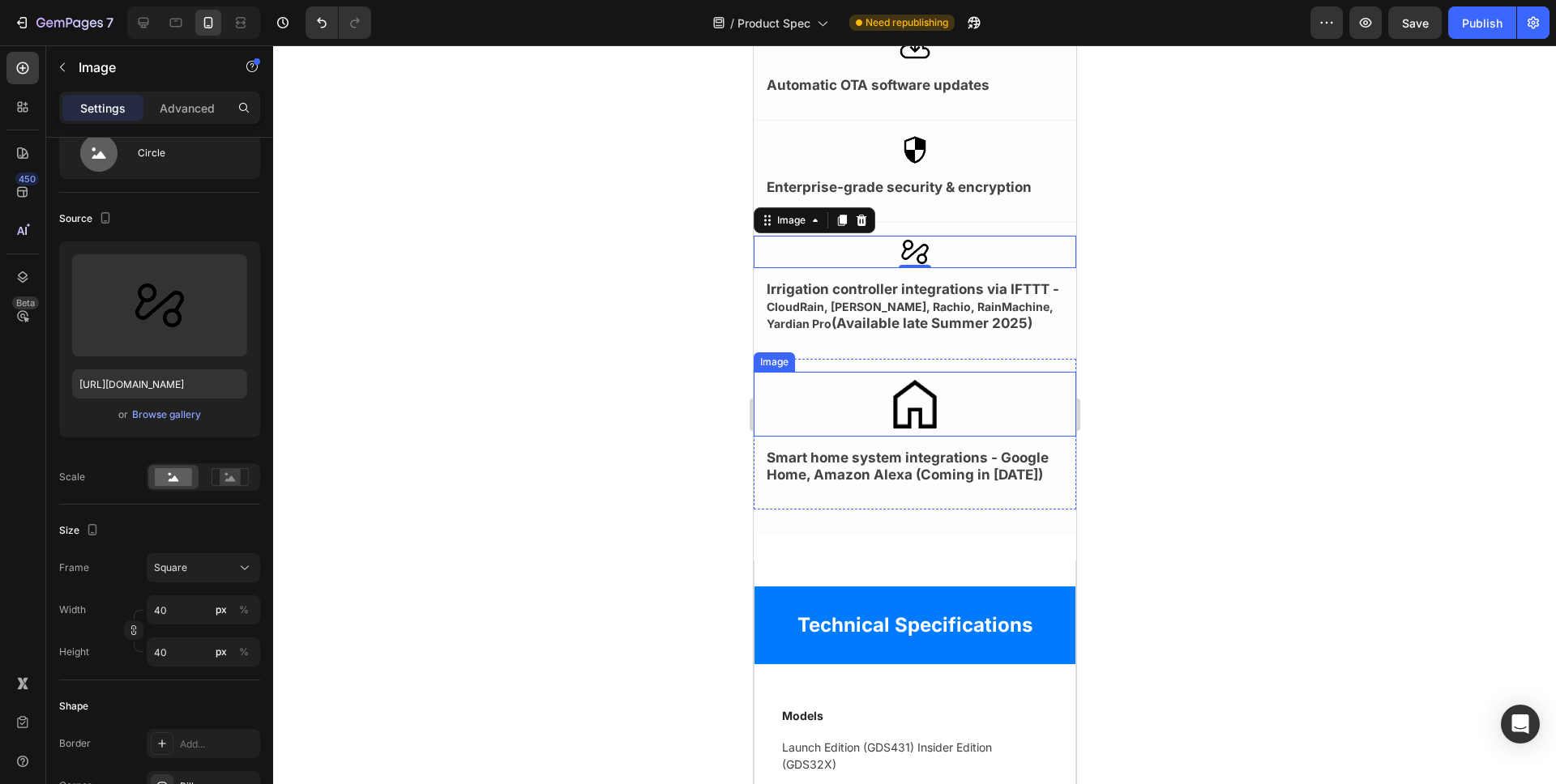
click at [915, 391] on img at bounding box center [915, 404] width 65 height 65
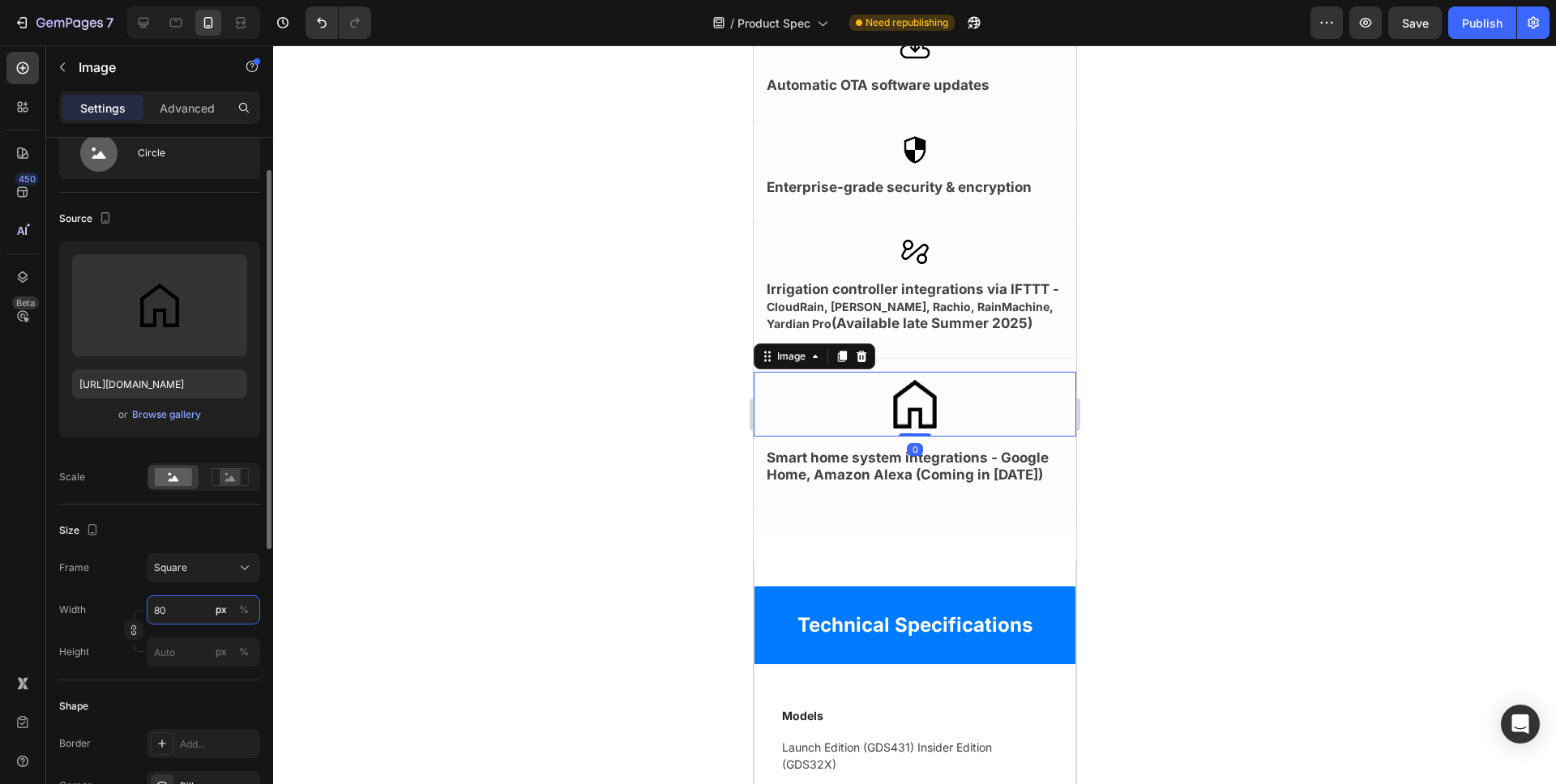
click at [178, 610] on input "80" at bounding box center [203, 610] width 113 height 29
type input "4"
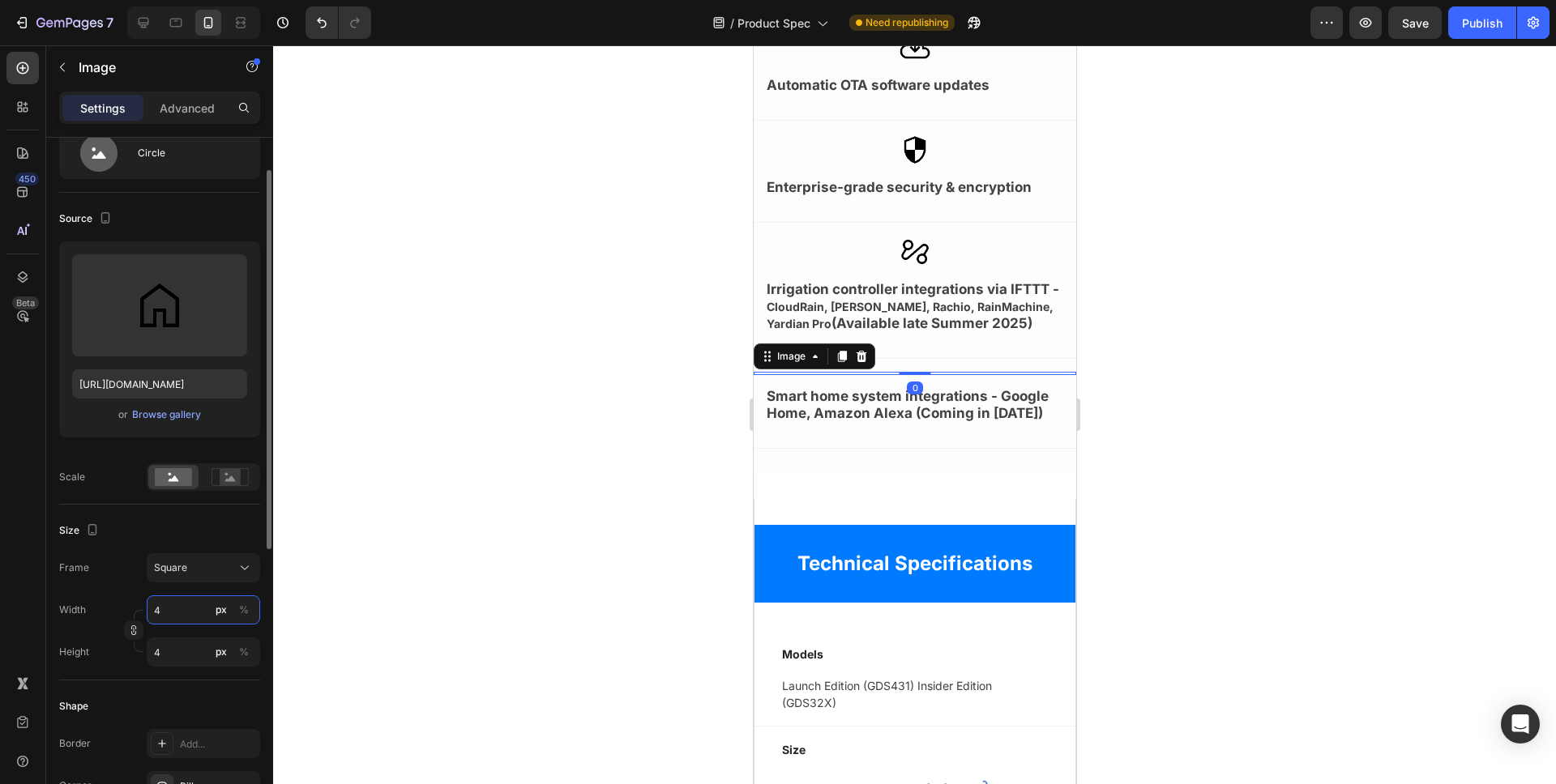
type input "40"
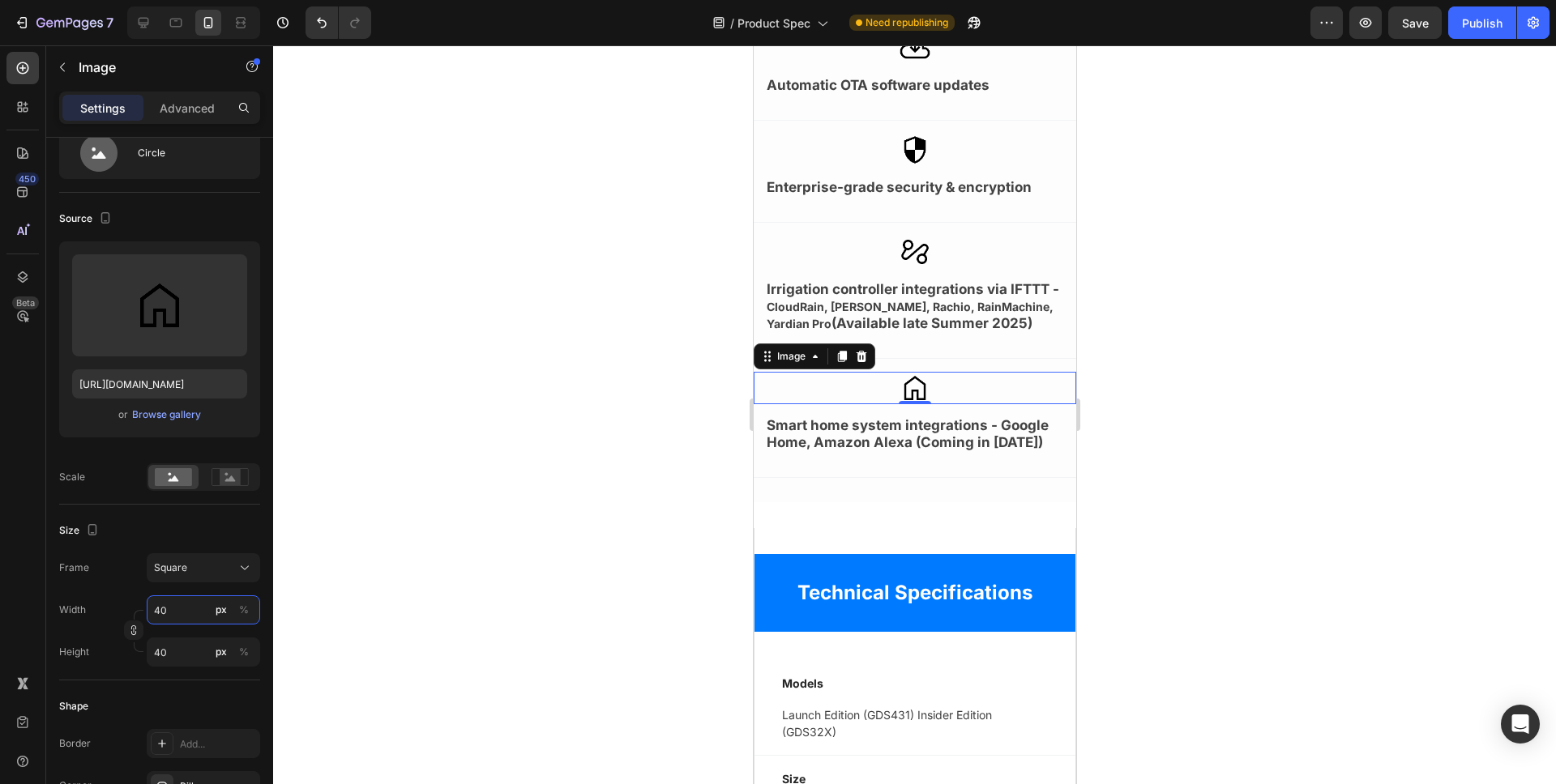
type input "40"
click at [449, 464] on div at bounding box center [915, 415] width 1283 height 739
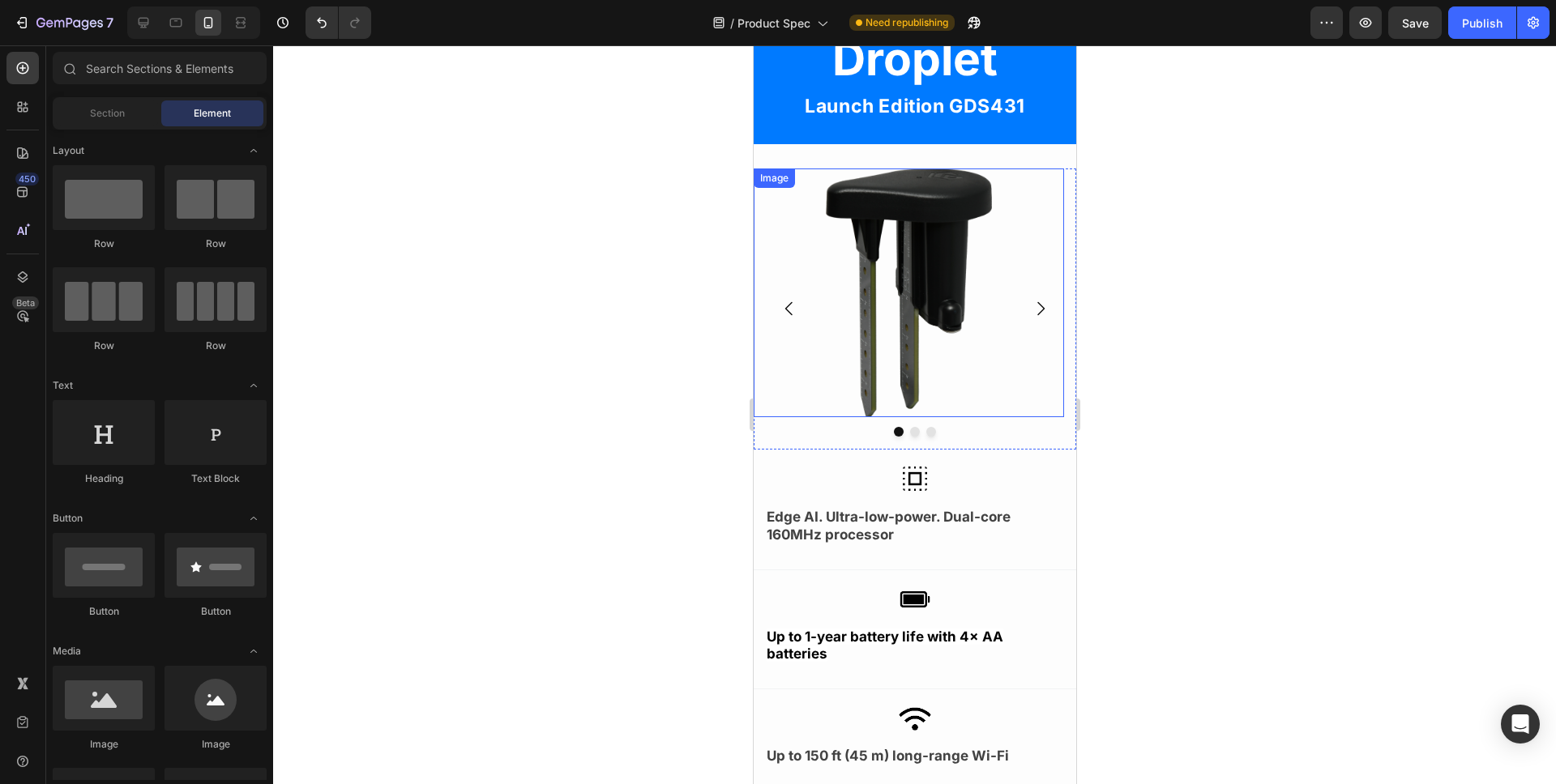
scroll to position [0, 0]
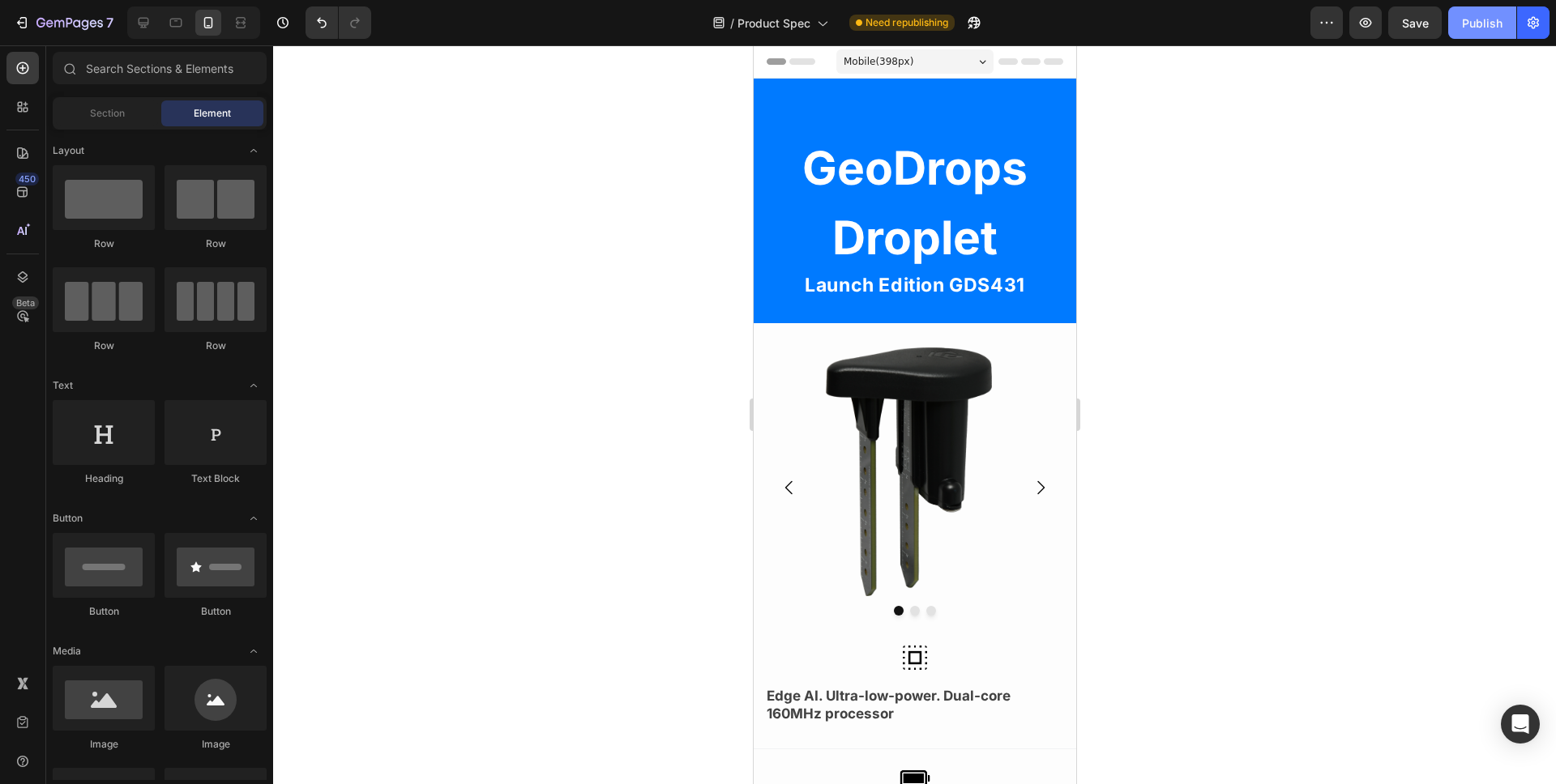
click at [1474, 35] on button "Publish" at bounding box center [1482, 22] width 68 height 32
click at [184, 28] on div at bounding box center [175, 22] width 26 height 26
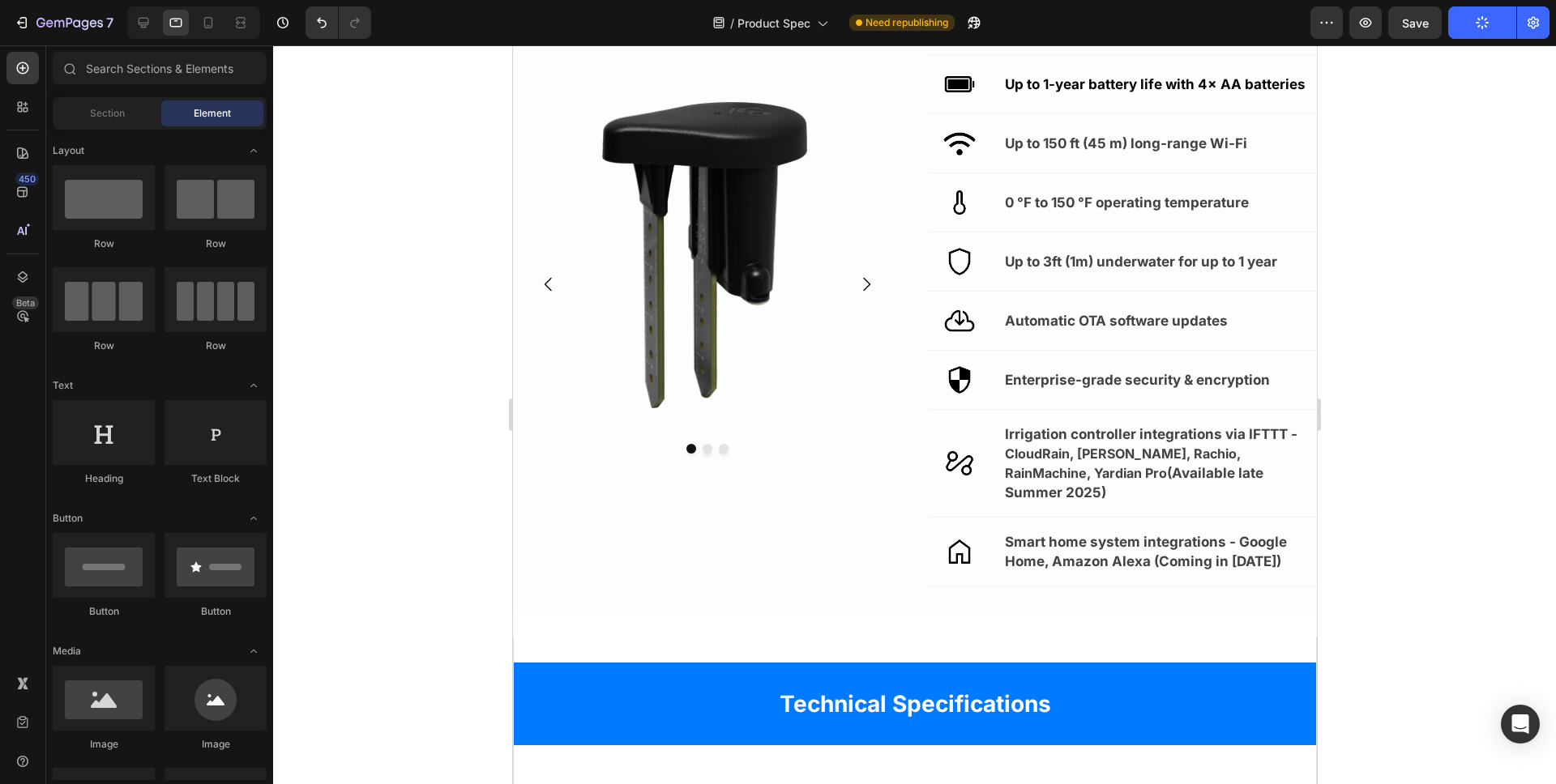
scroll to position [128, 0]
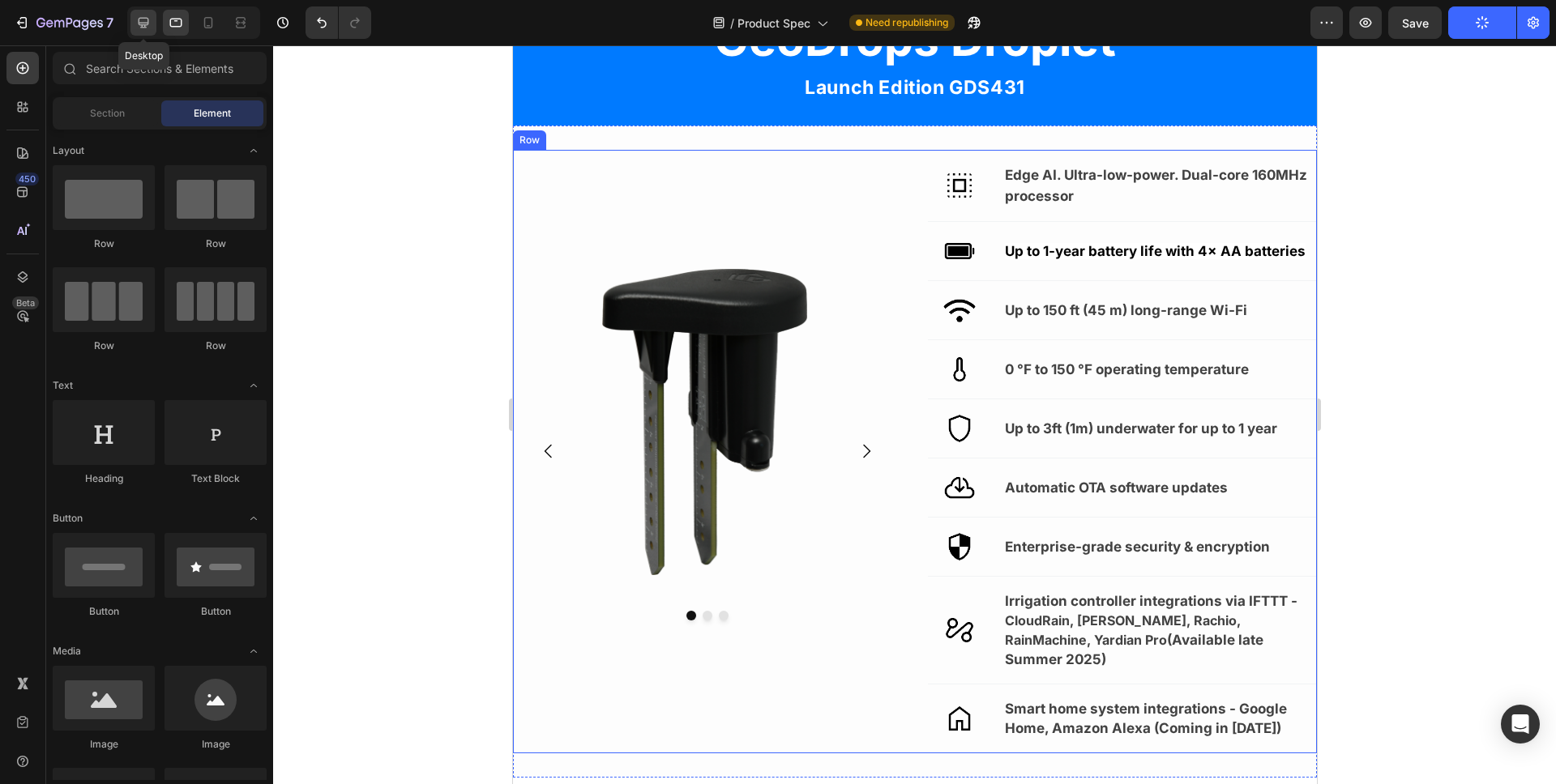
click at [146, 29] on icon at bounding box center [144, 22] width 16 height 16
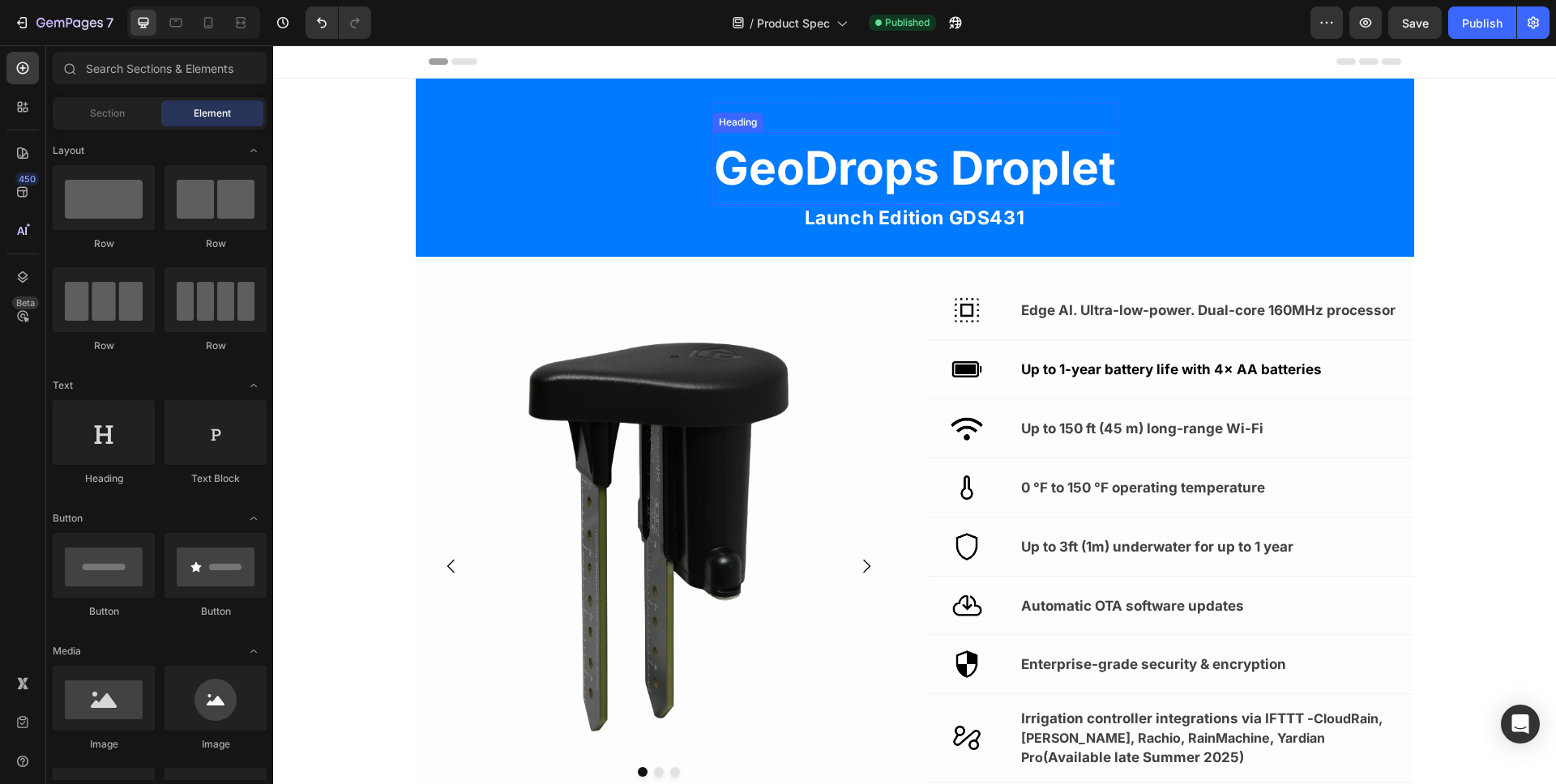
click at [871, 172] on strong "GeoDrops Droplet" at bounding box center [915, 168] width 402 height 56
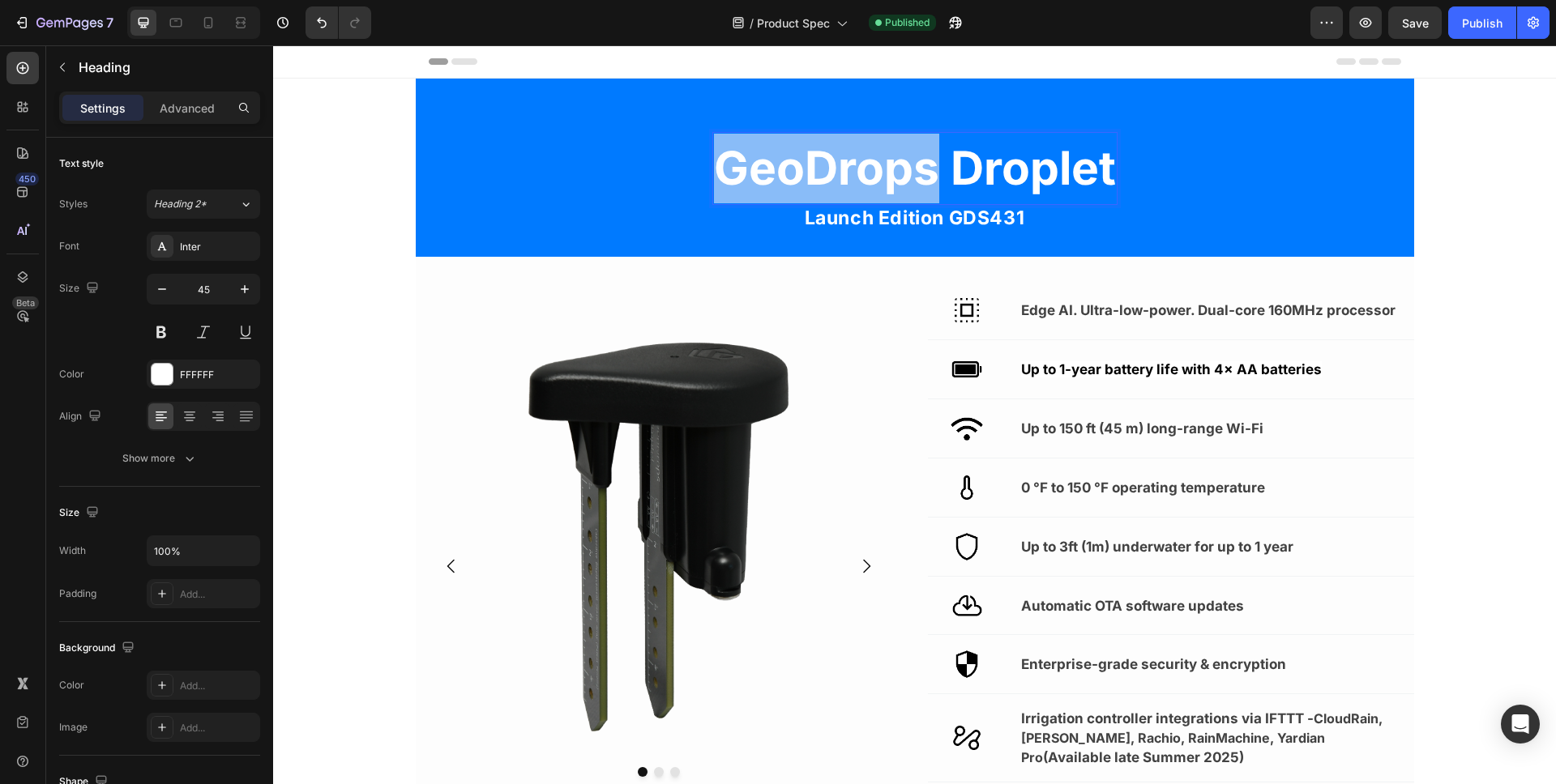
click at [871, 172] on strong "GeoDrops Droplet" at bounding box center [915, 168] width 402 height 56
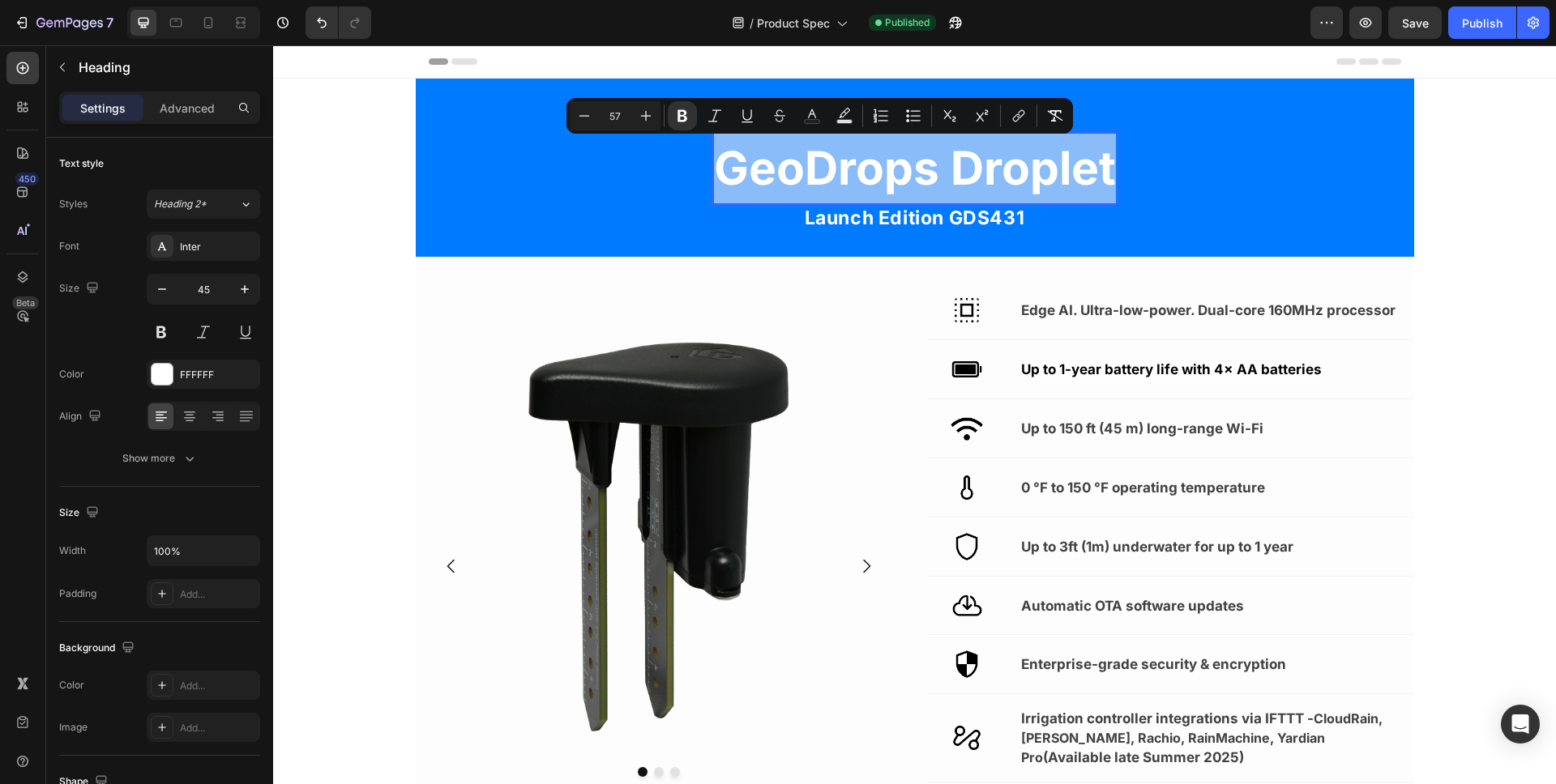
click at [871, 172] on strong "GeoDrops Droplet" at bounding box center [915, 168] width 402 height 56
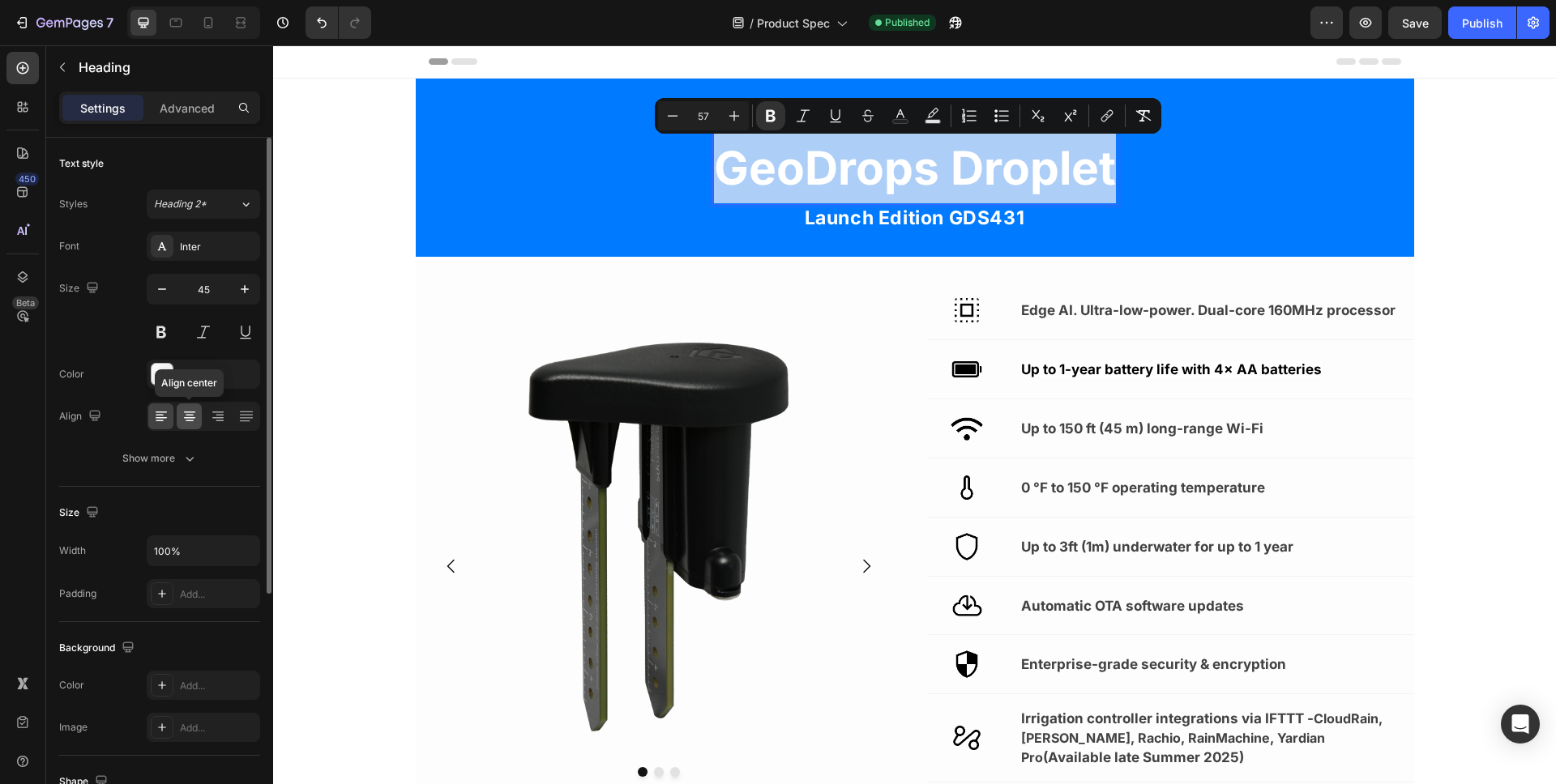
click at [183, 422] on icon at bounding box center [190, 417] width 16 height 16
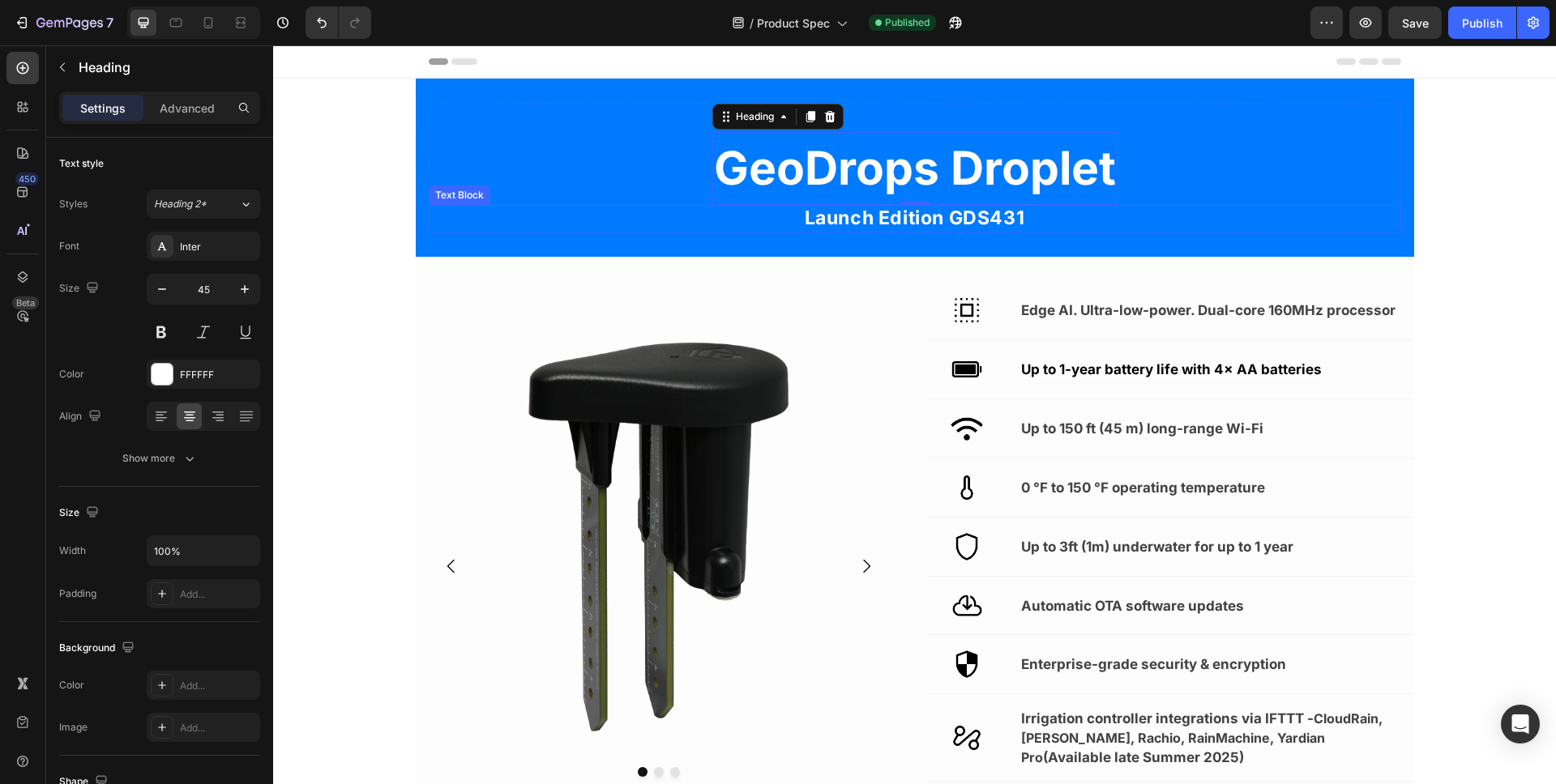
click at [859, 207] on strong "Launch Edition GDS431" at bounding box center [915, 217] width 220 height 22
click at [856, 212] on strong "Launch Edition GDS431" at bounding box center [915, 217] width 220 height 22
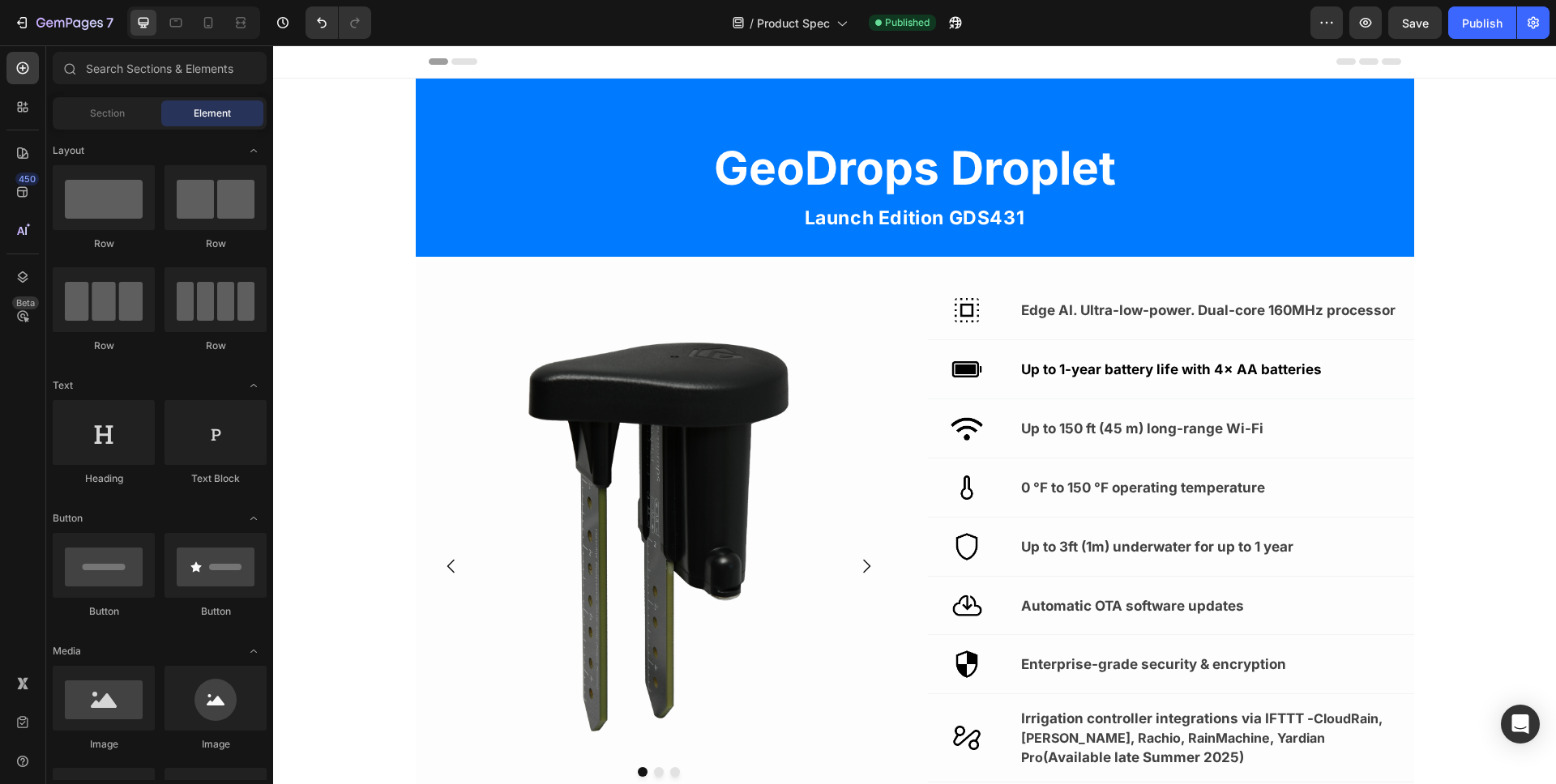
click at [1481, 42] on div "7 Version history / Product Spec Published Preview Save Publish" at bounding box center [778, 22] width 1556 height 46
click at [1487, 35] on button "Publish" at bounding box center [1482, 22] width 68 height 32
click at [22, 23] on icon "button" at bounding box center [22, 22] width 16 height 16
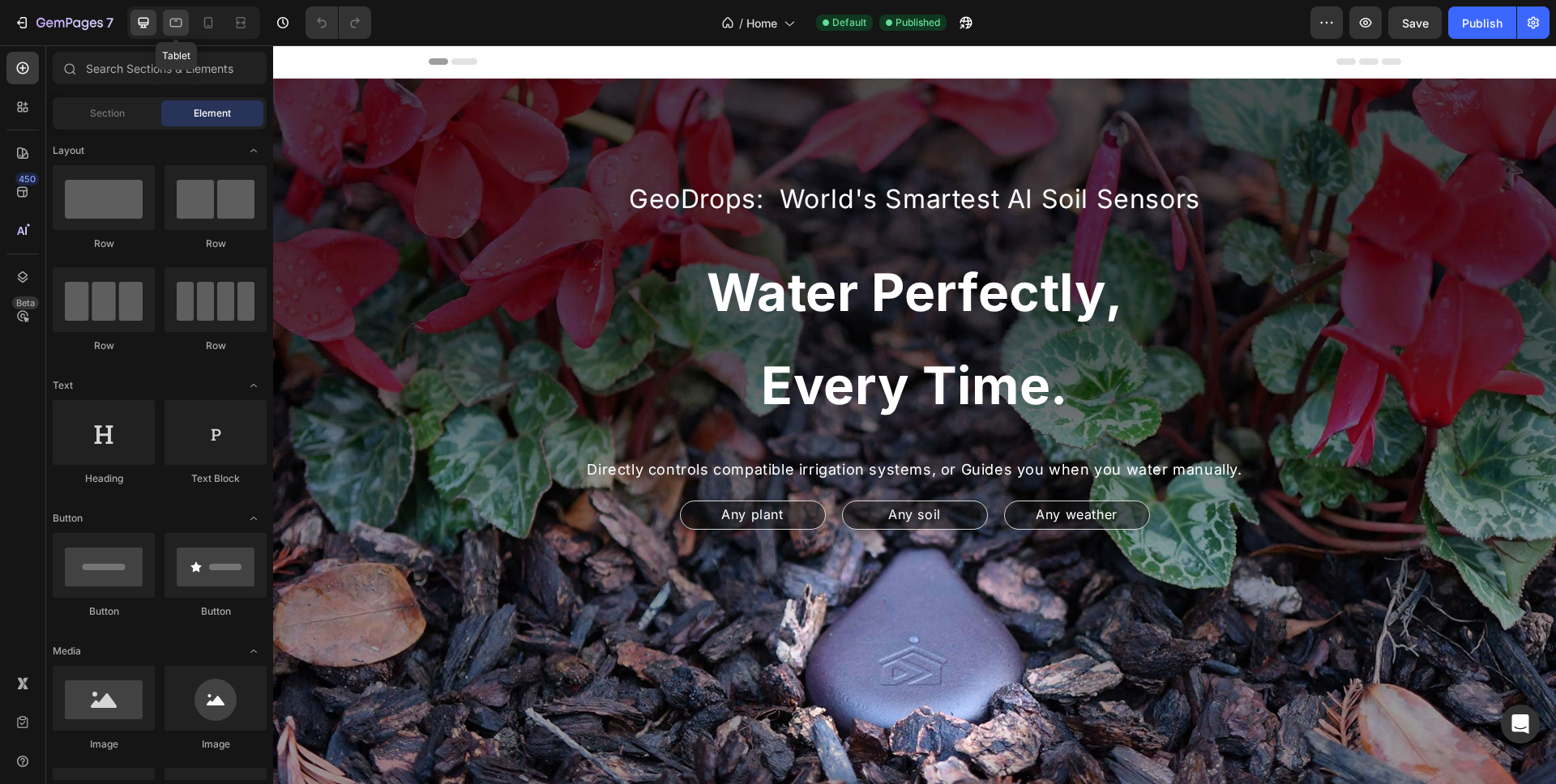
click at [176, 24] on icon at bounding box center [176, 22] width 16 height 16
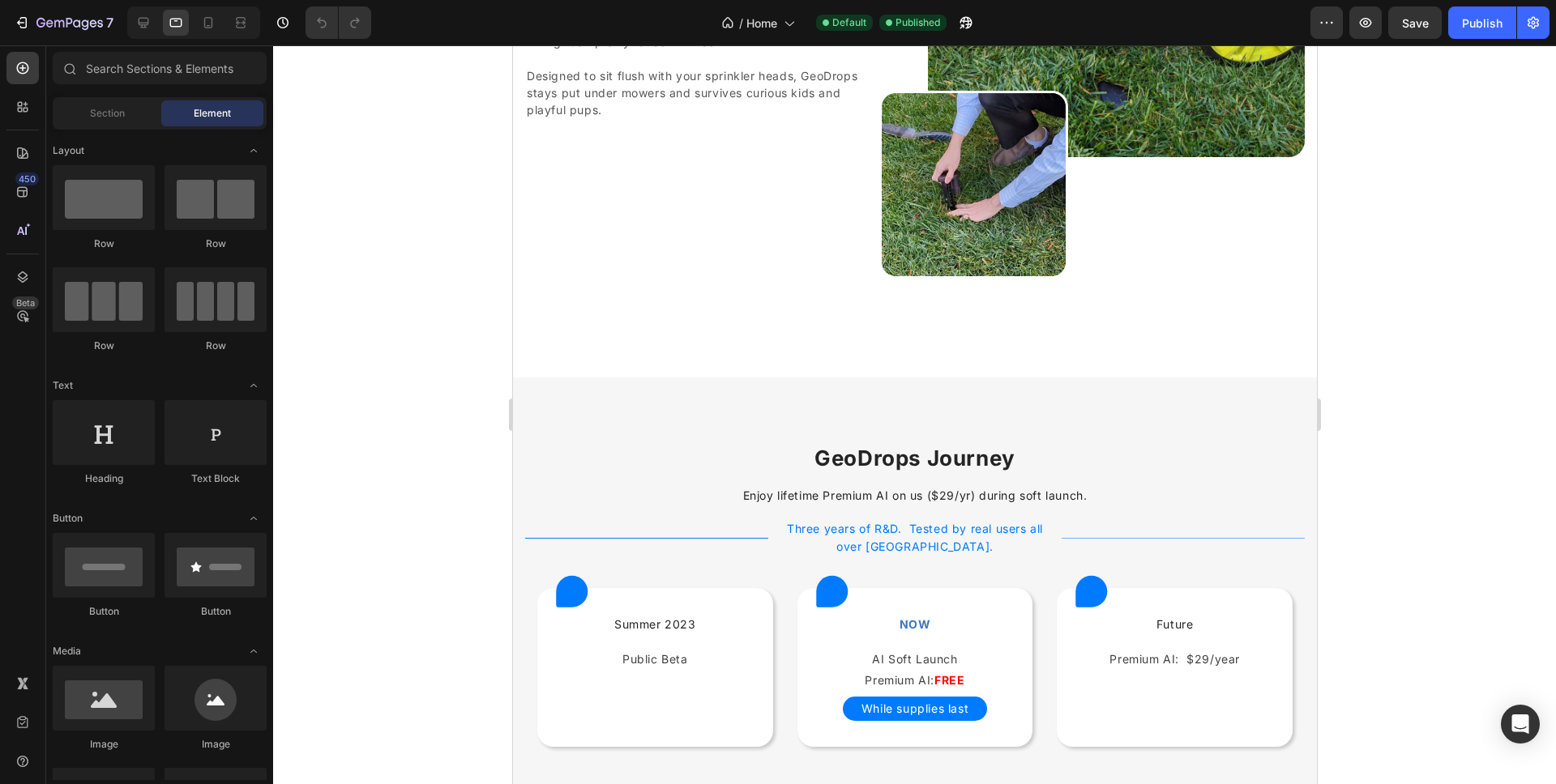
scroll to position [4761, 0]
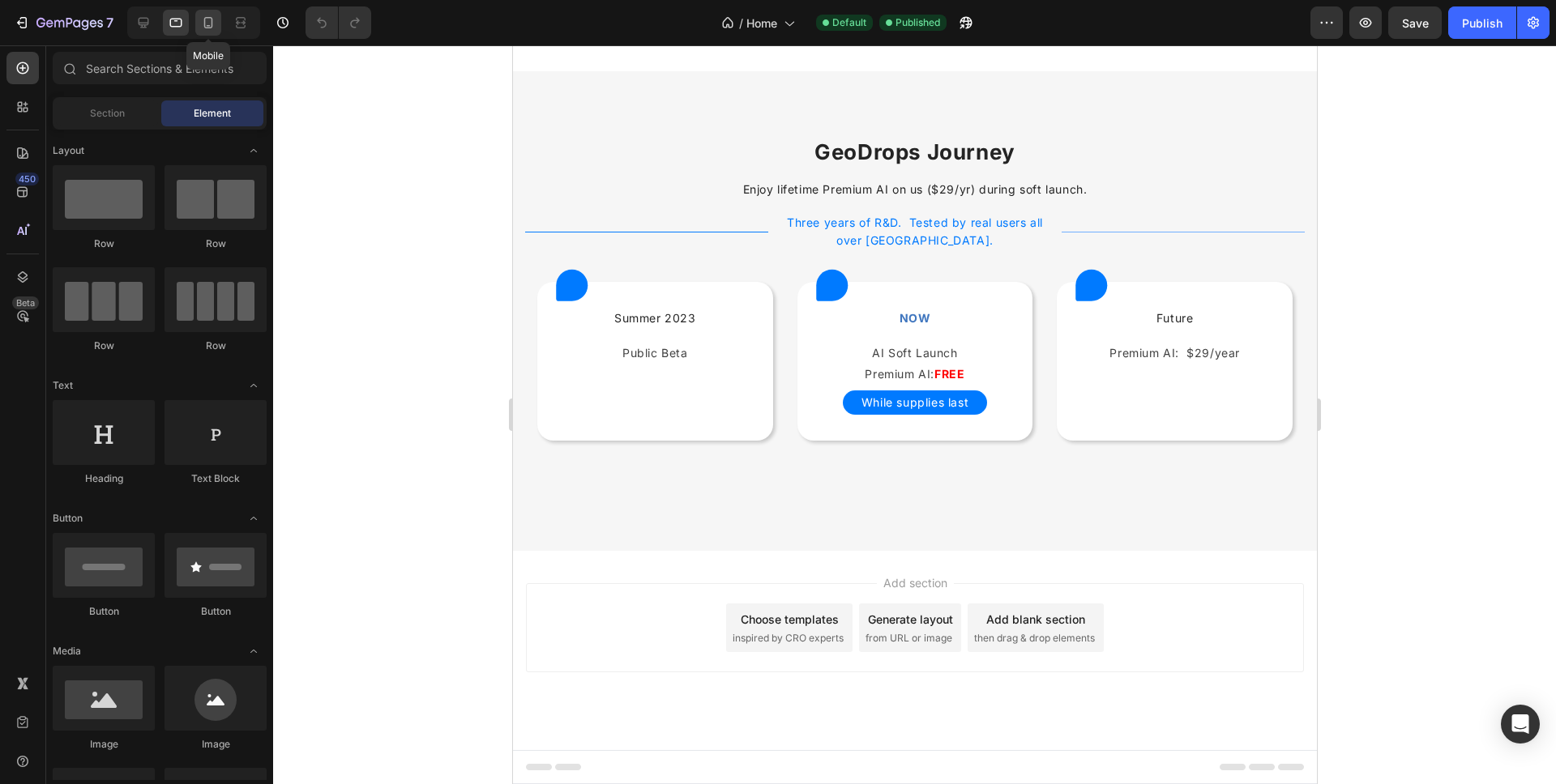
click at [203, 22] on icon at bounding box center [208, 22] width 16 height 16
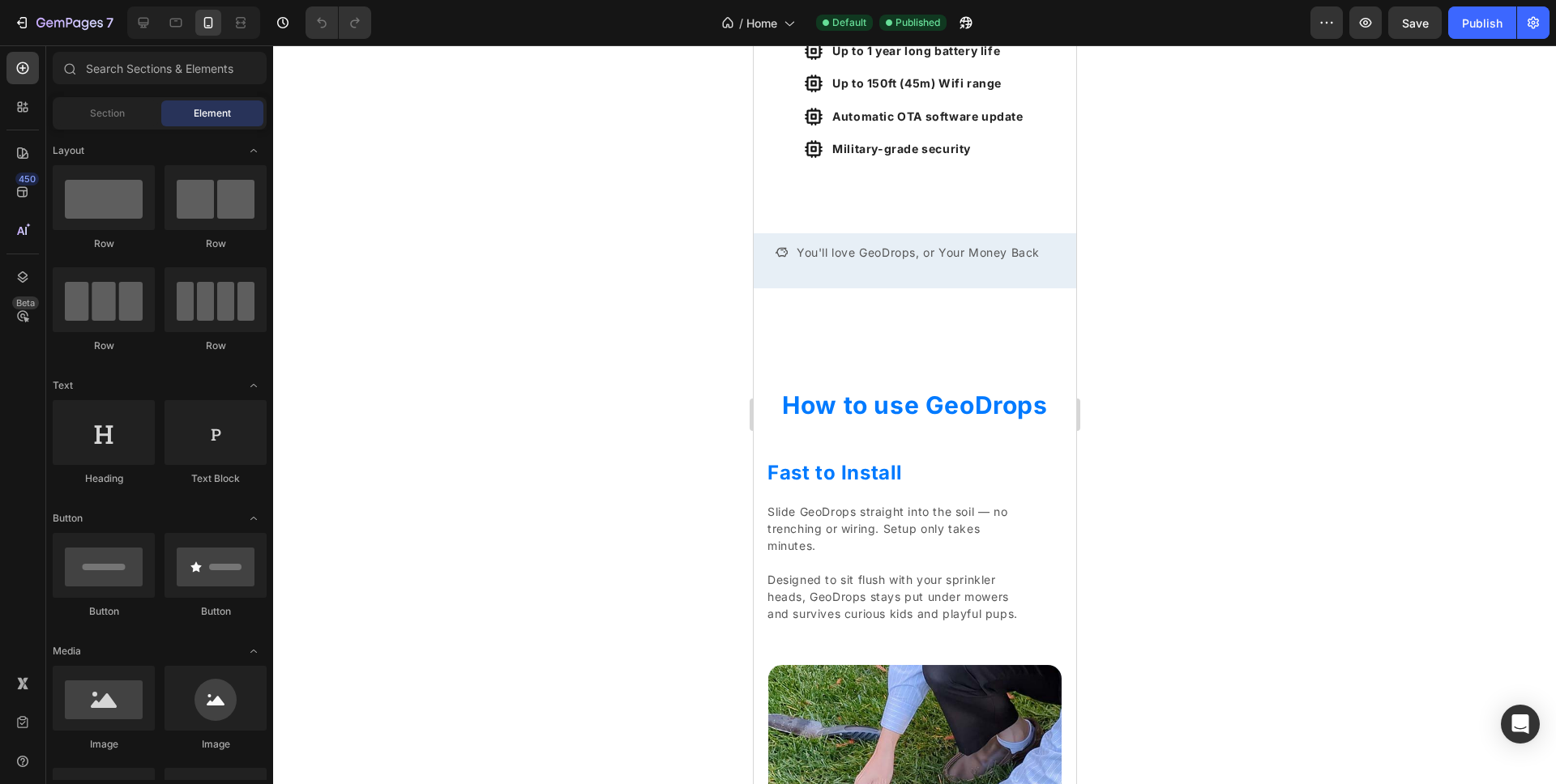
scroll to position [4049, 0]
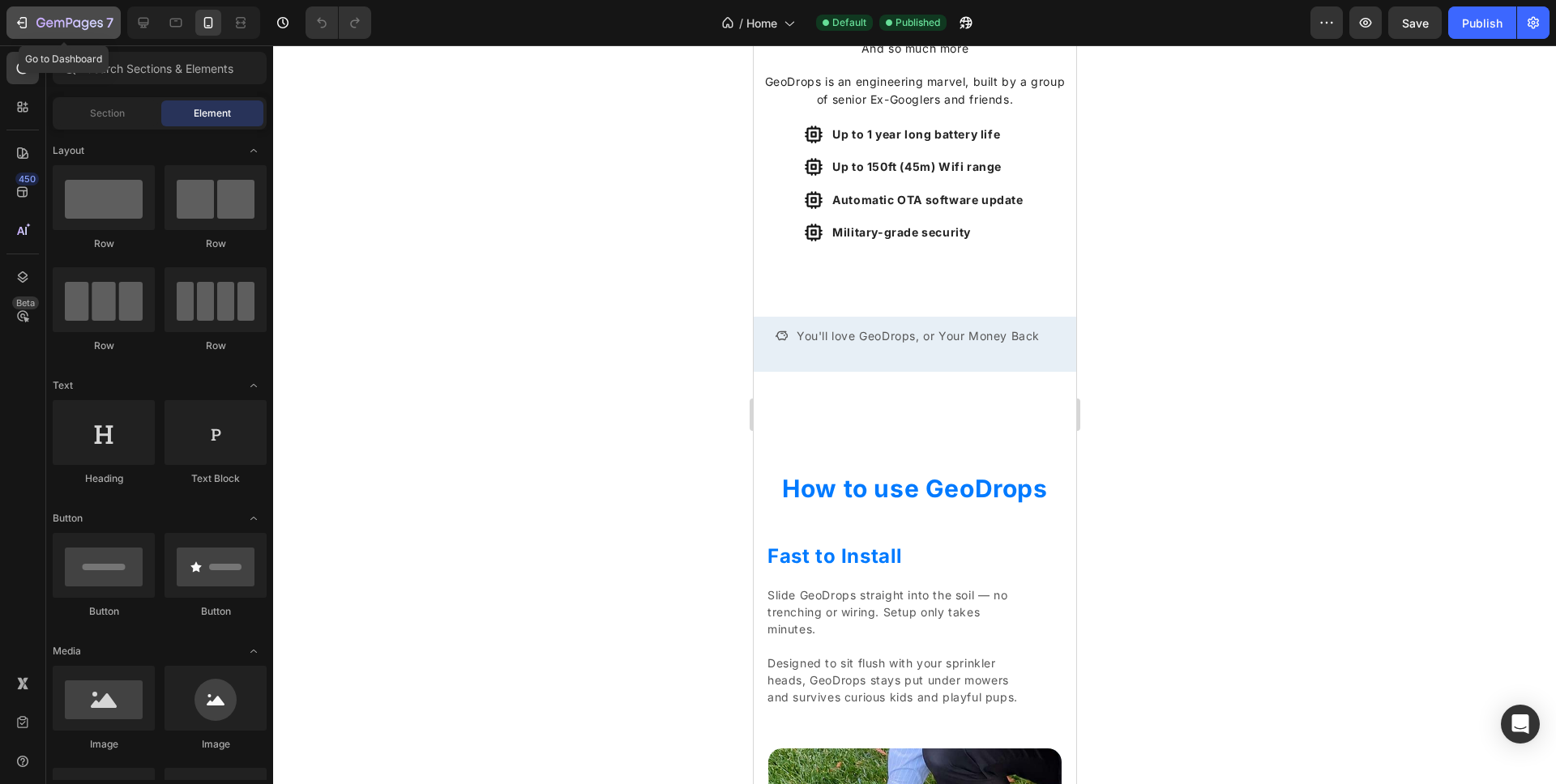
click at [38, 23] on icon "button" at bounding box center [41, 22] width 9 height 10
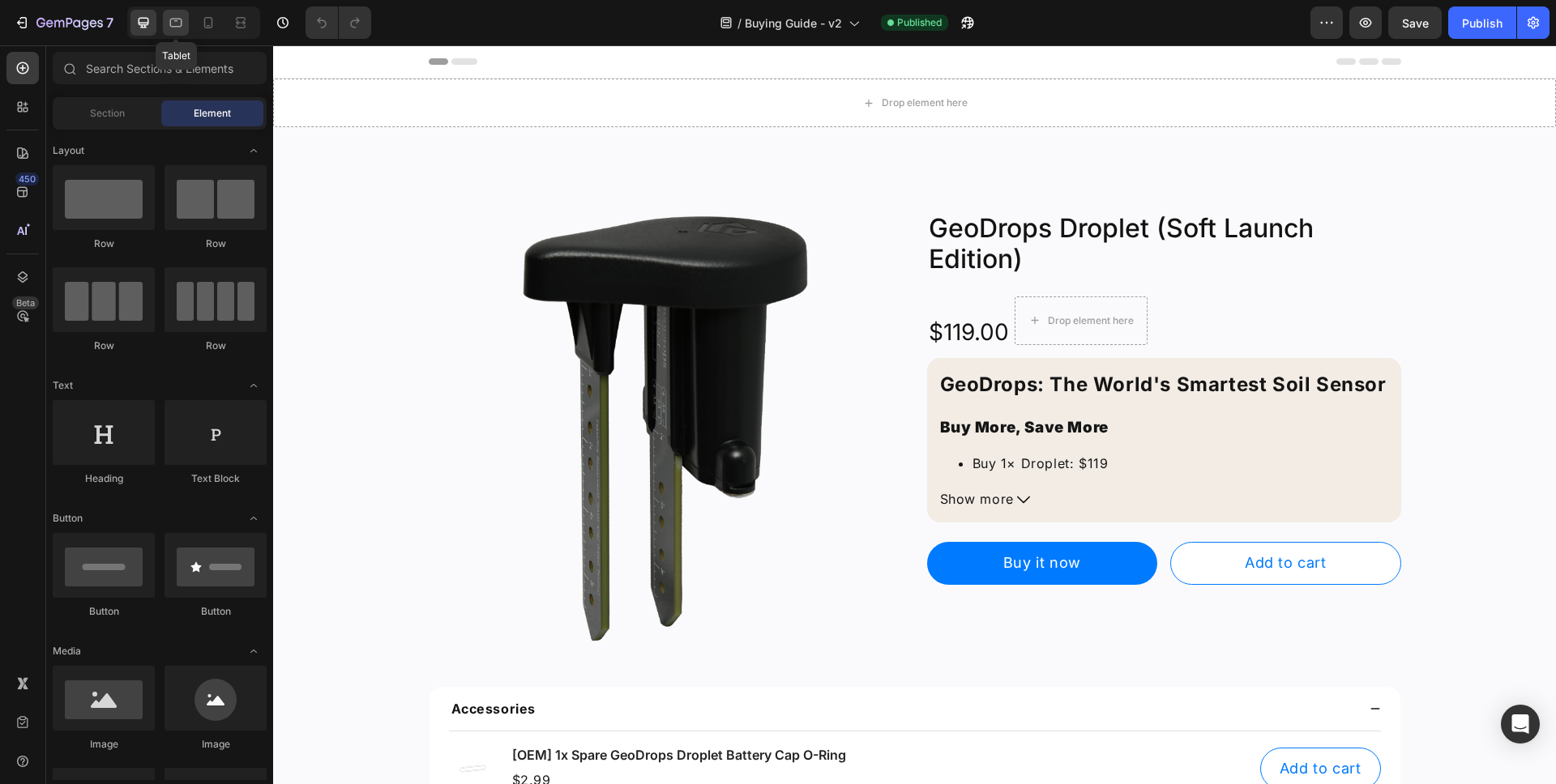
click at [172, 31] on div at bounding box center [175, 22] width 26 height 26
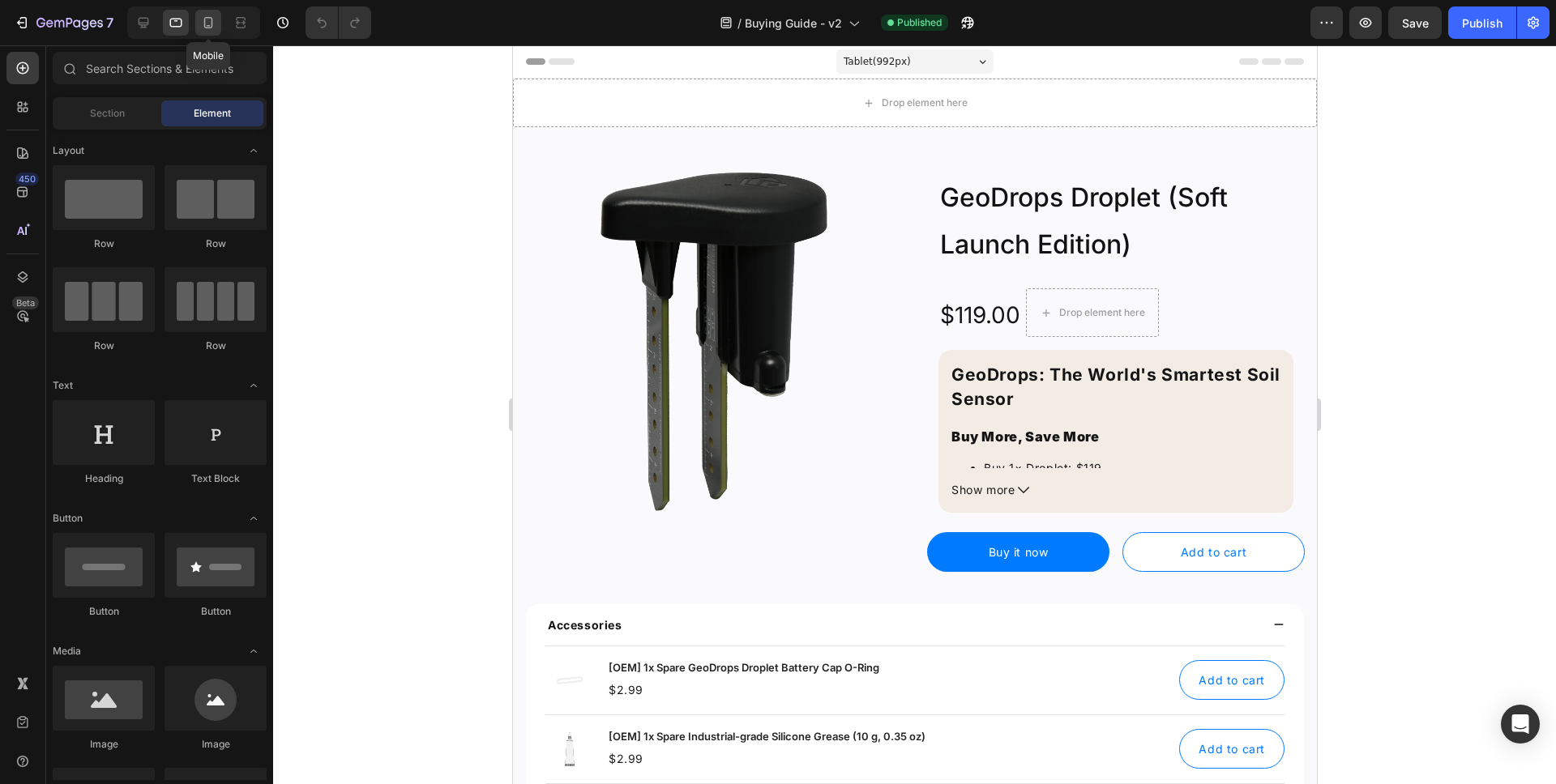
click at [216, 30] on icon at bounding box center [208, 22] width 16 height 16
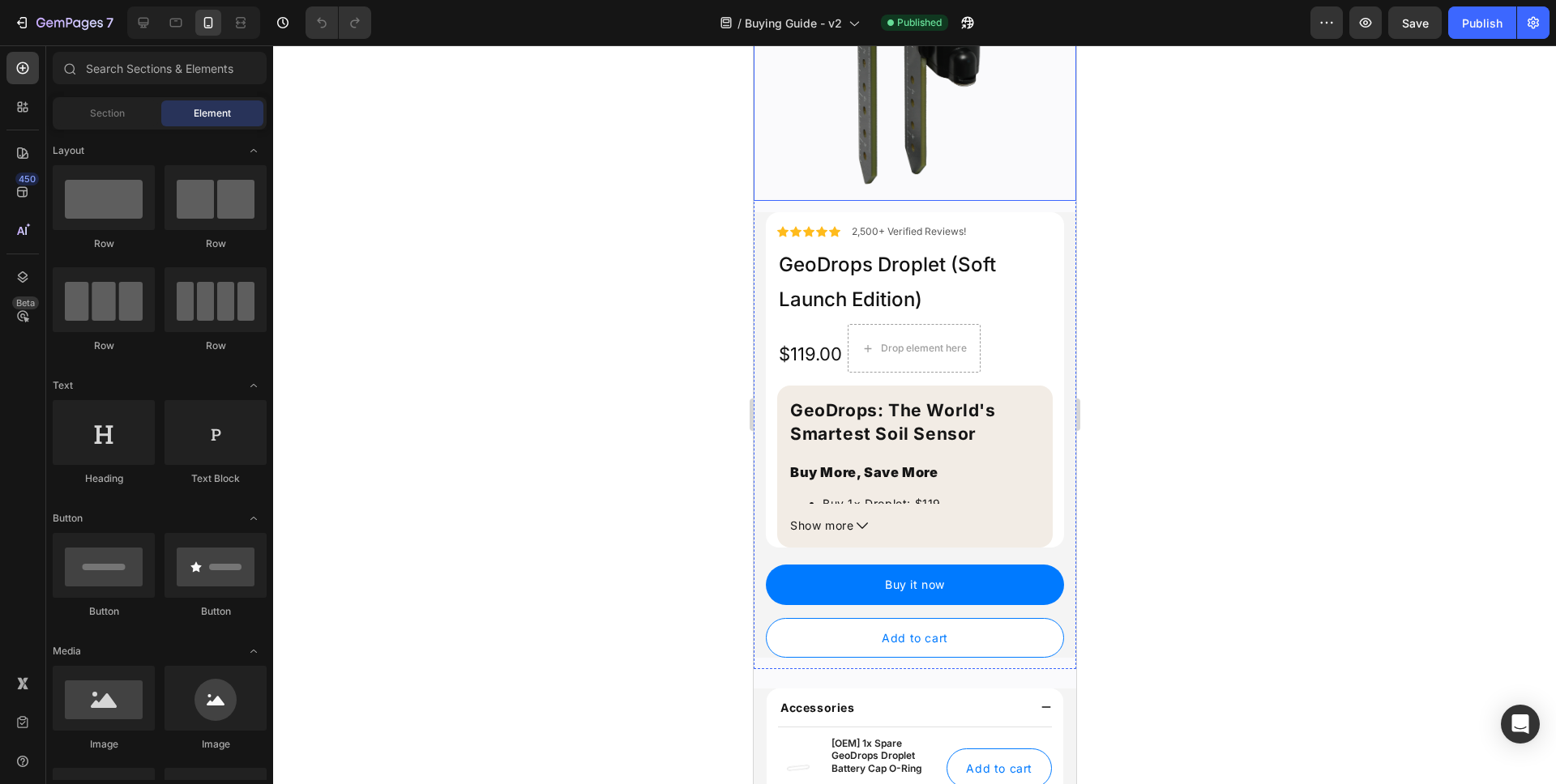
scroll to position [310, 0]
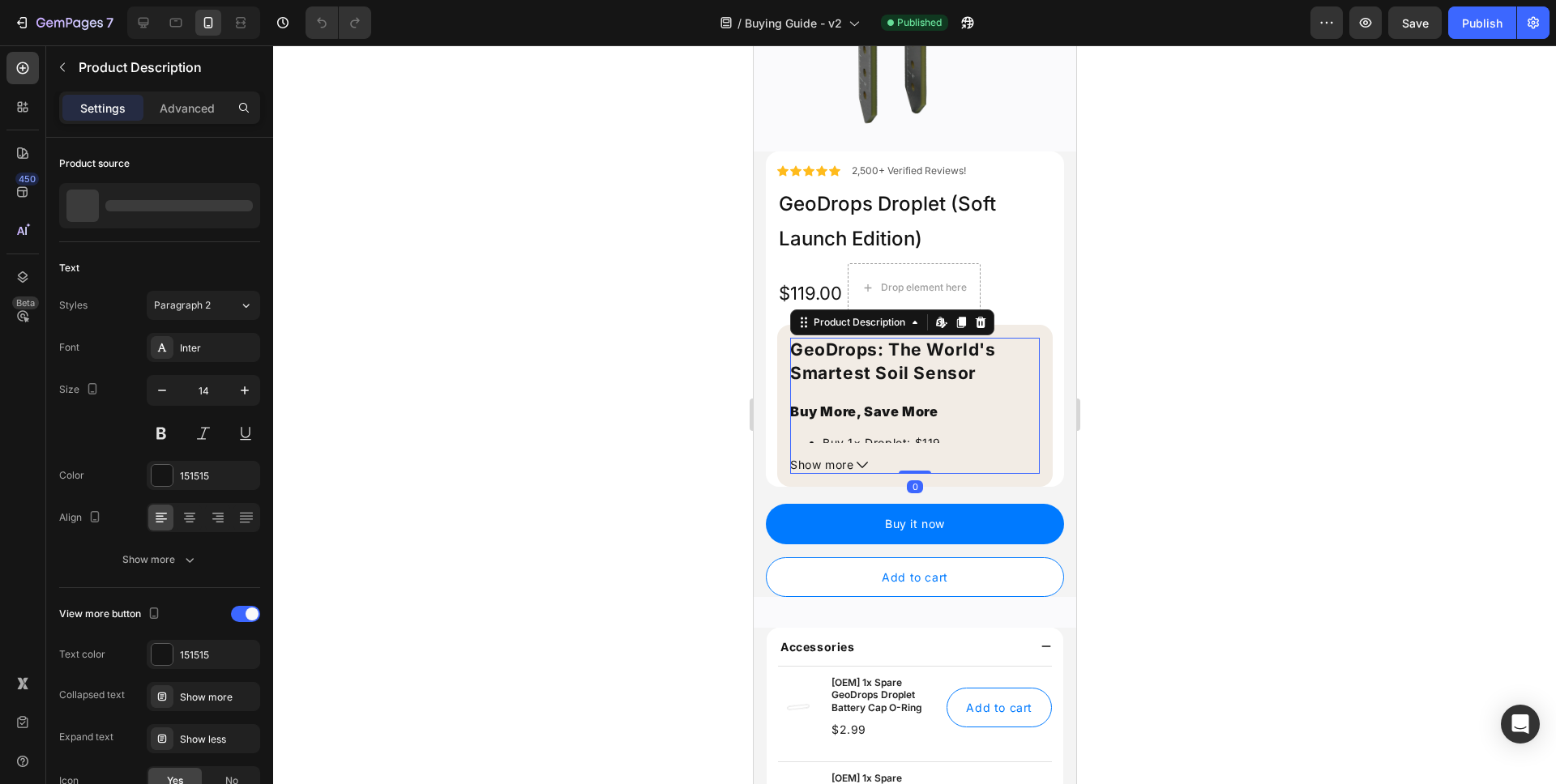
click at [859, 460] on icon at bounding box center [862, 465] width 12 height 12
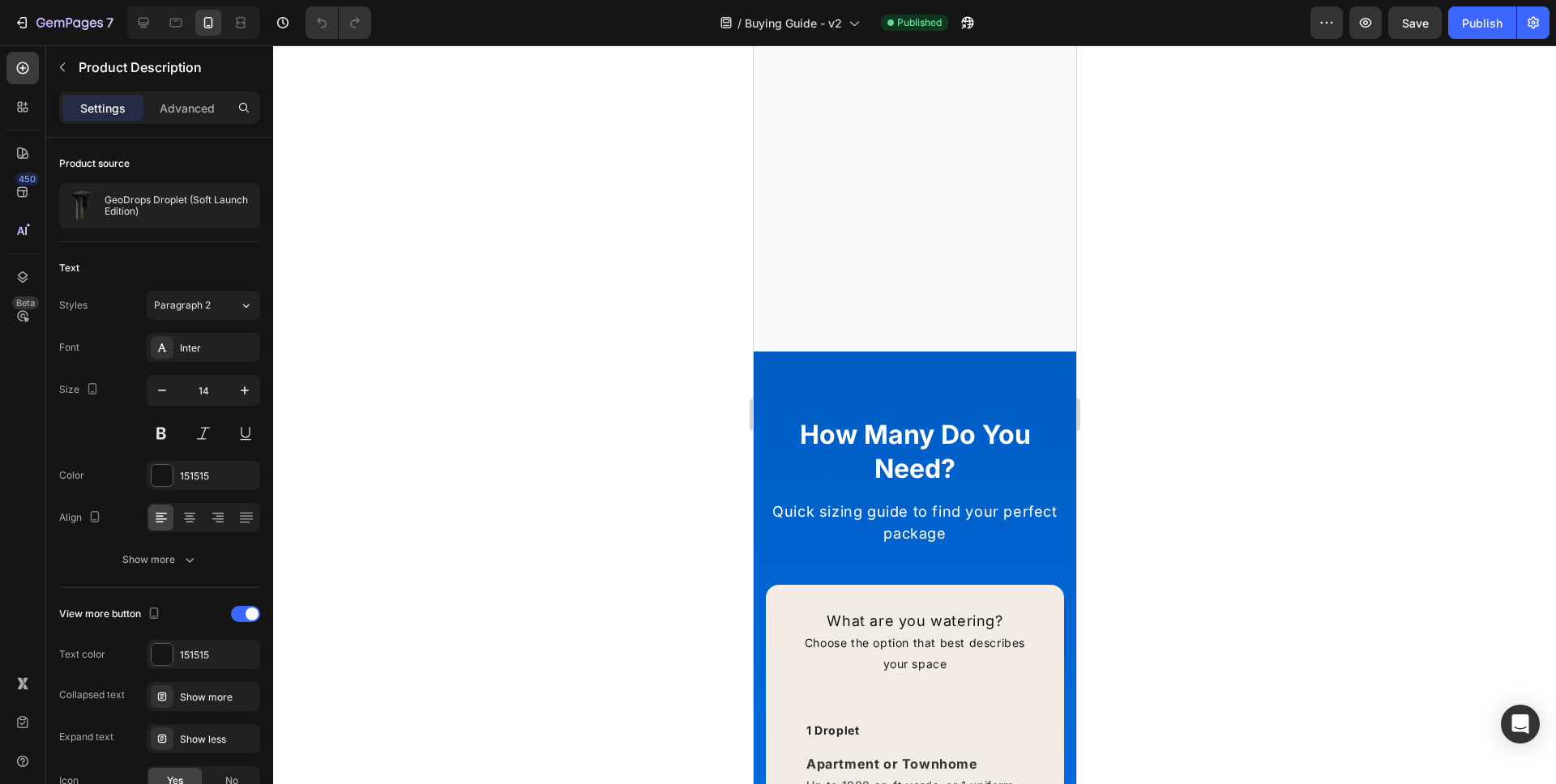
scroll to position [0, 0]
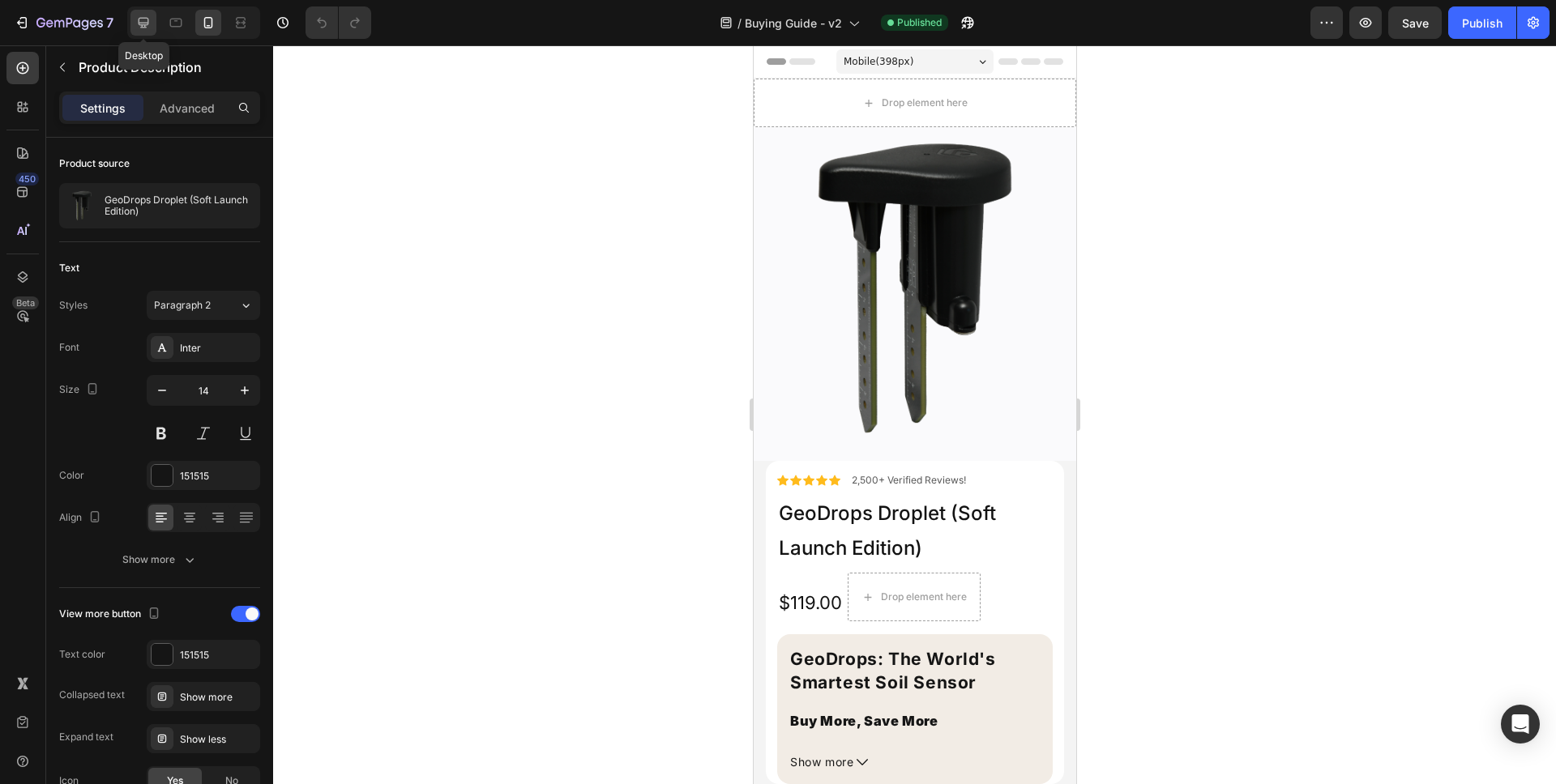
click at [142, 26] on icon at bounding box center [144, 23] width 11 height 11
type input "16"
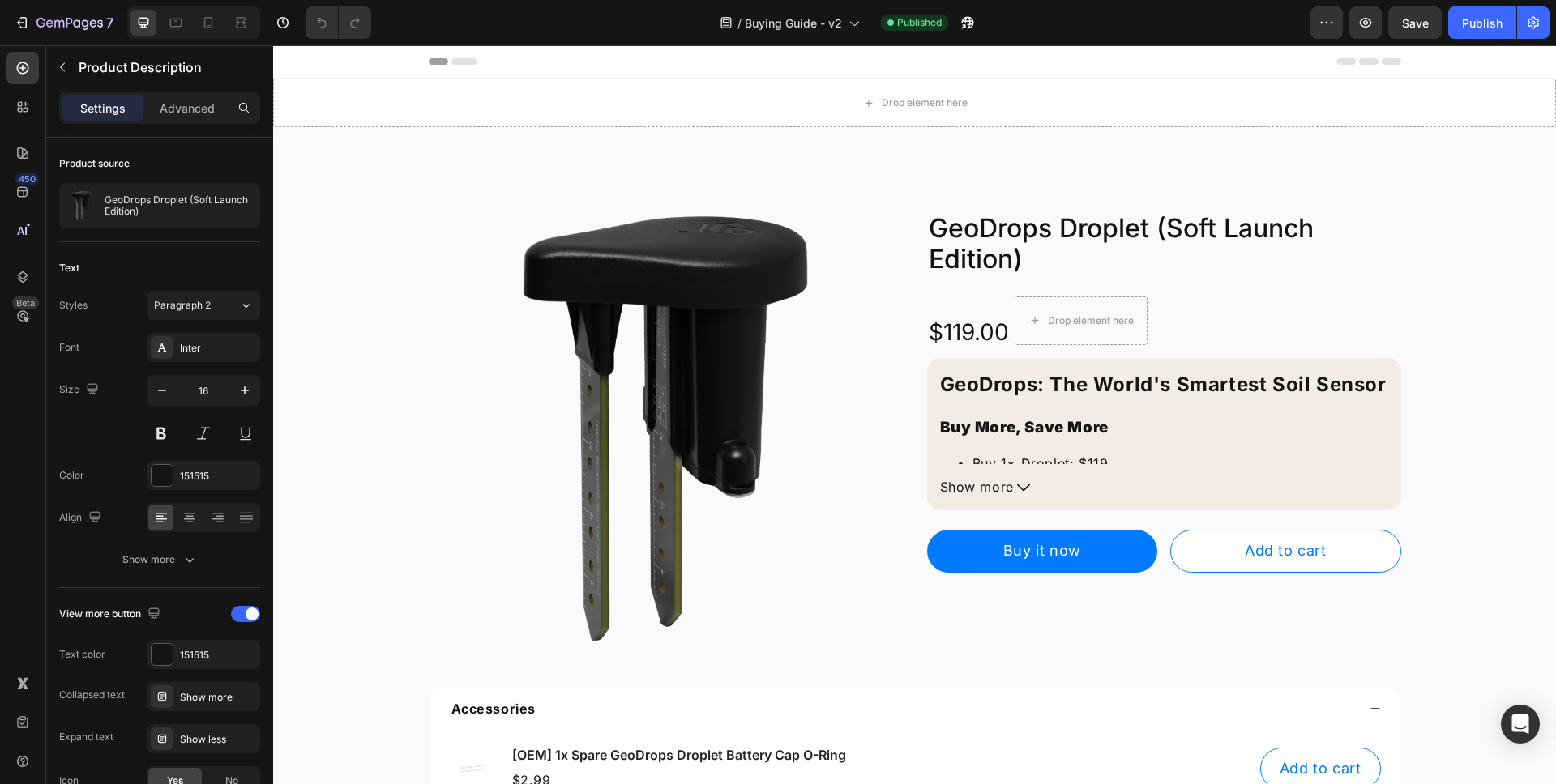
click at [1025, 487] on button "Show more" at bounding box center [1164, 487] width 448 height 21
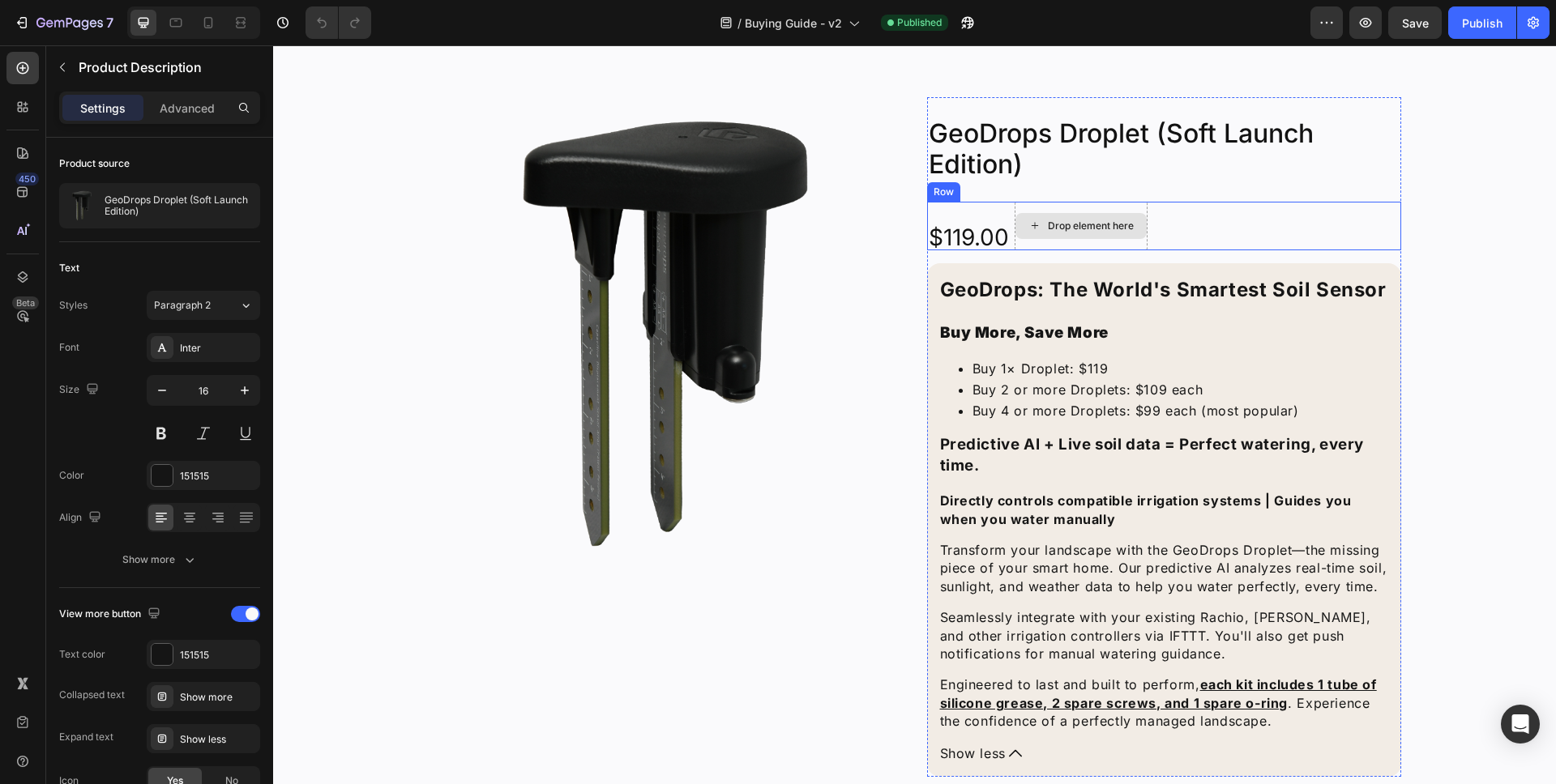
scroll to position [105, 0]
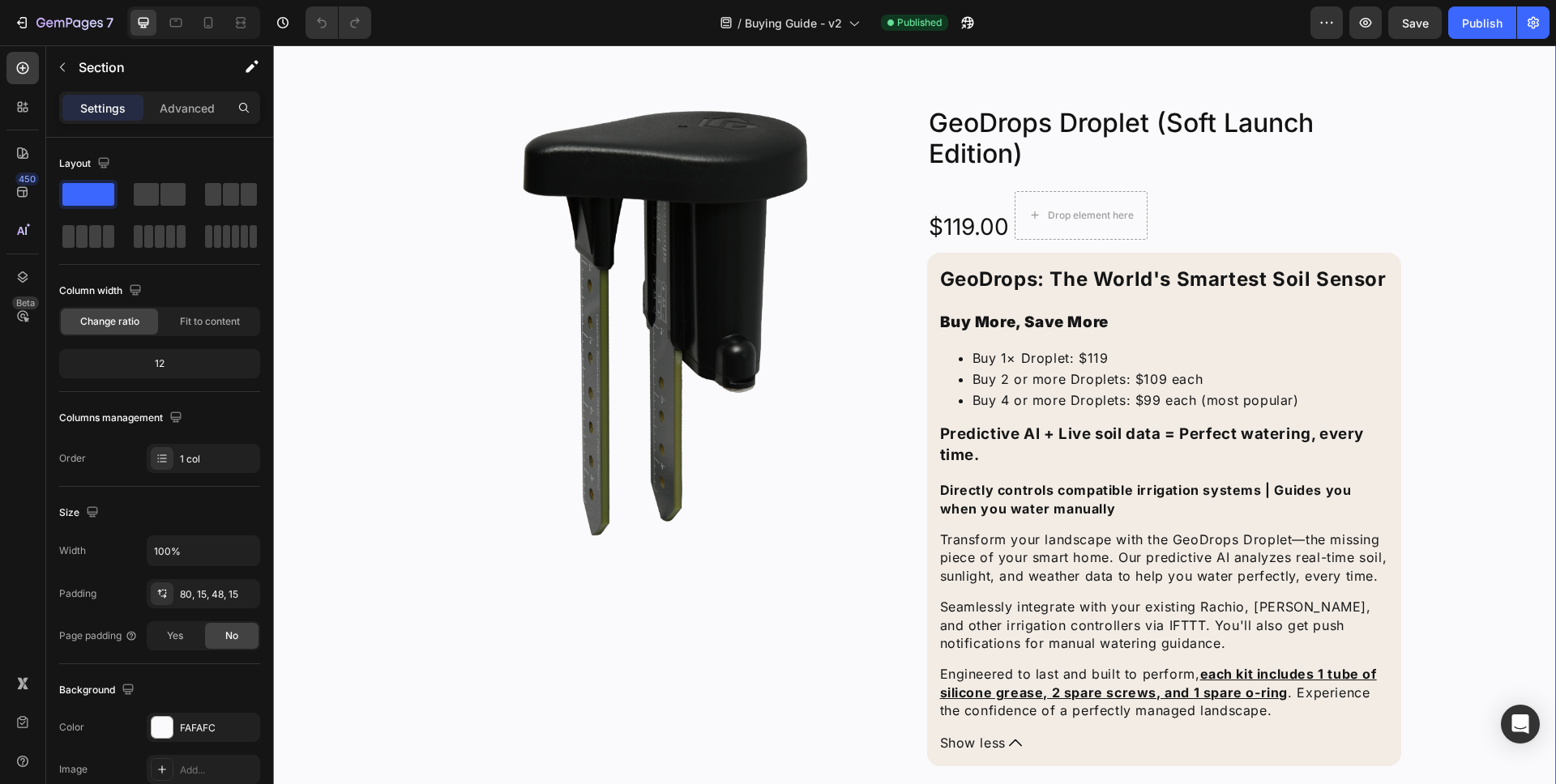
click at [1469, 273] on div "Product Images Icon Icon Icon Icon Icon Icon List 2,500+ Verified Reviews! Text…" at bounding box center [915, 625] width 1259 height 1076
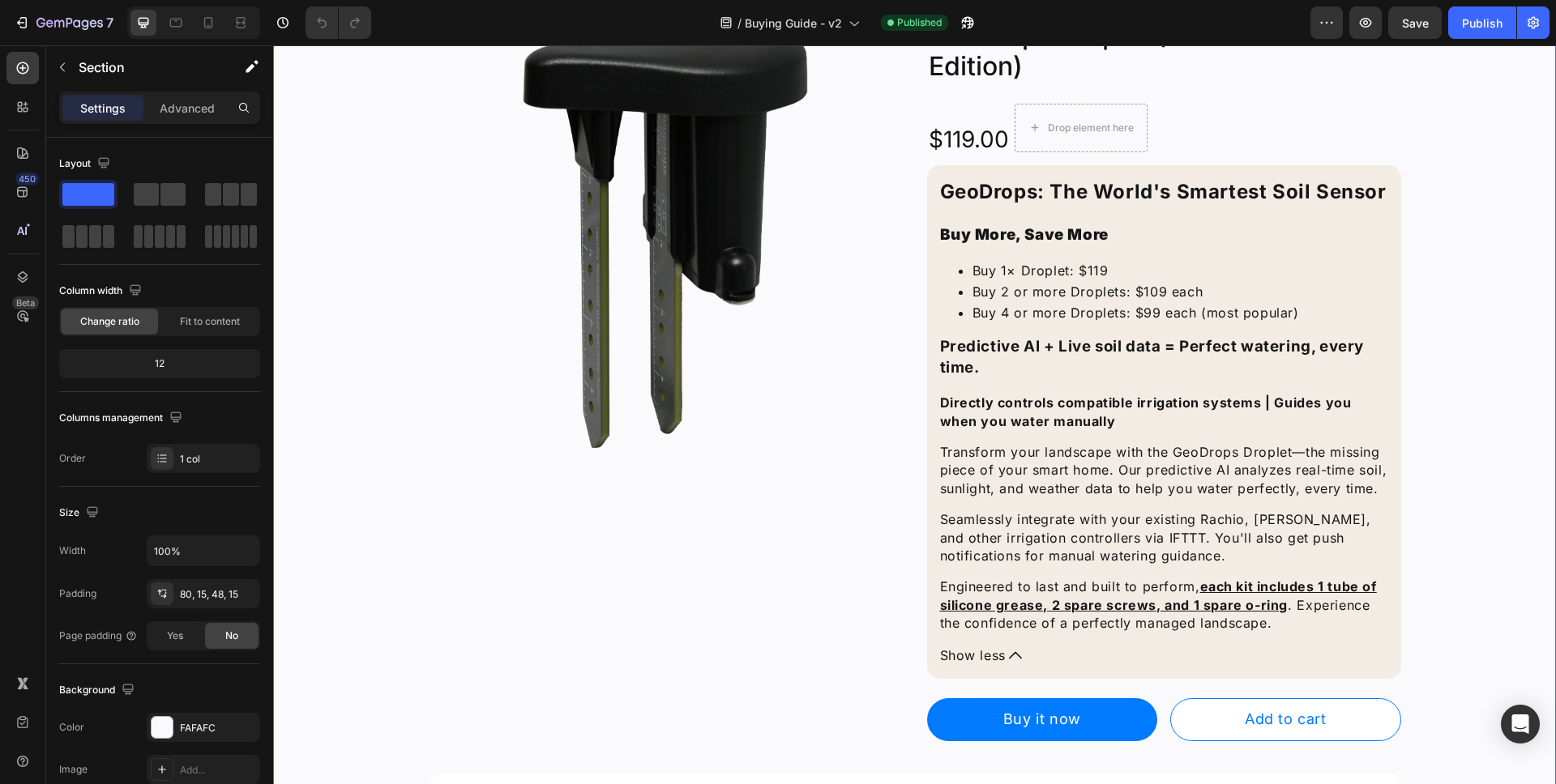
scroll to position [203, 0]
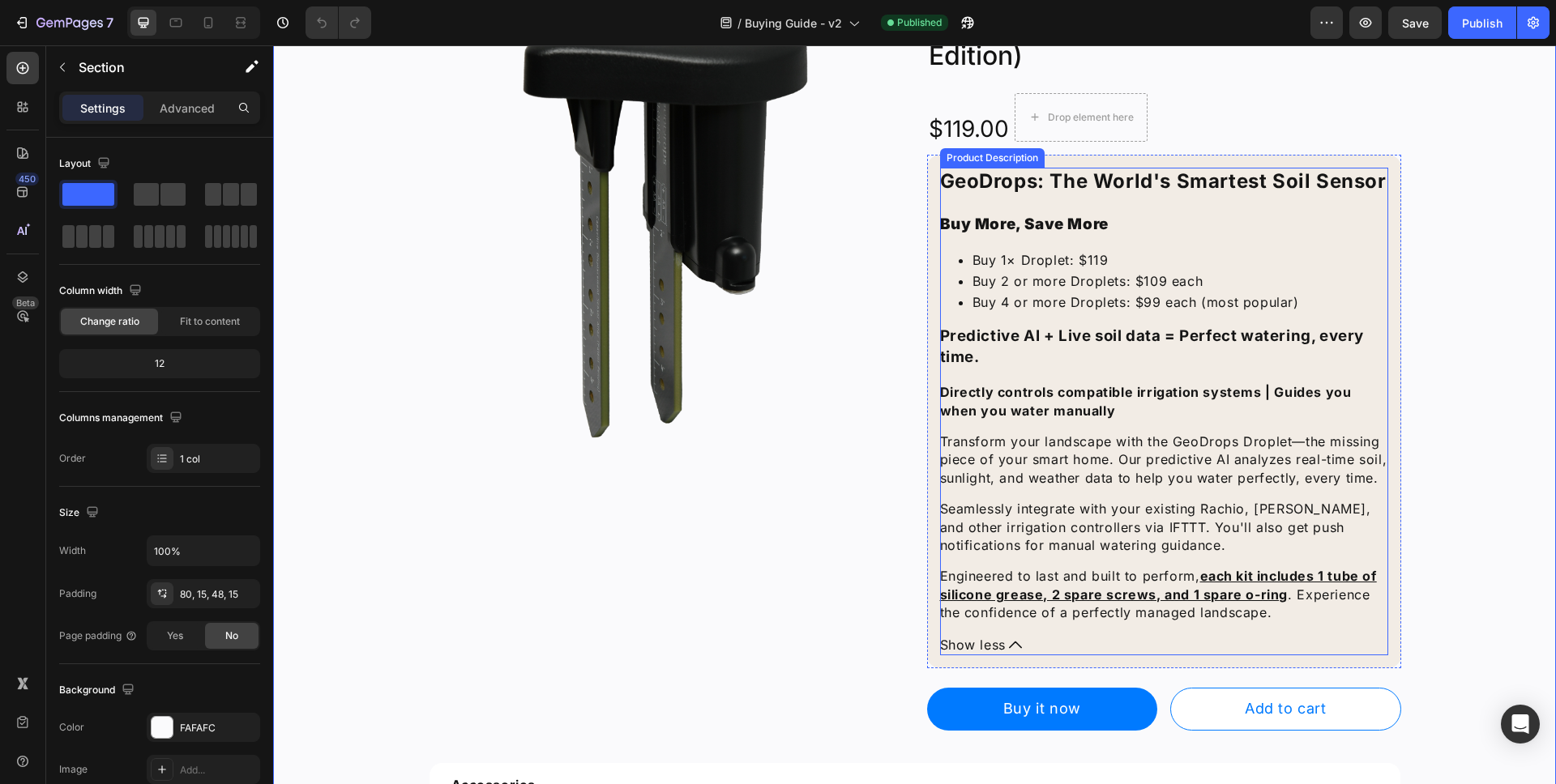
click at [1060, 458] on p "Transform your landscape with the GeoDrops Droplet—the missing piece of your sm…" at bounding box center [1164, 460] width 448 height 54
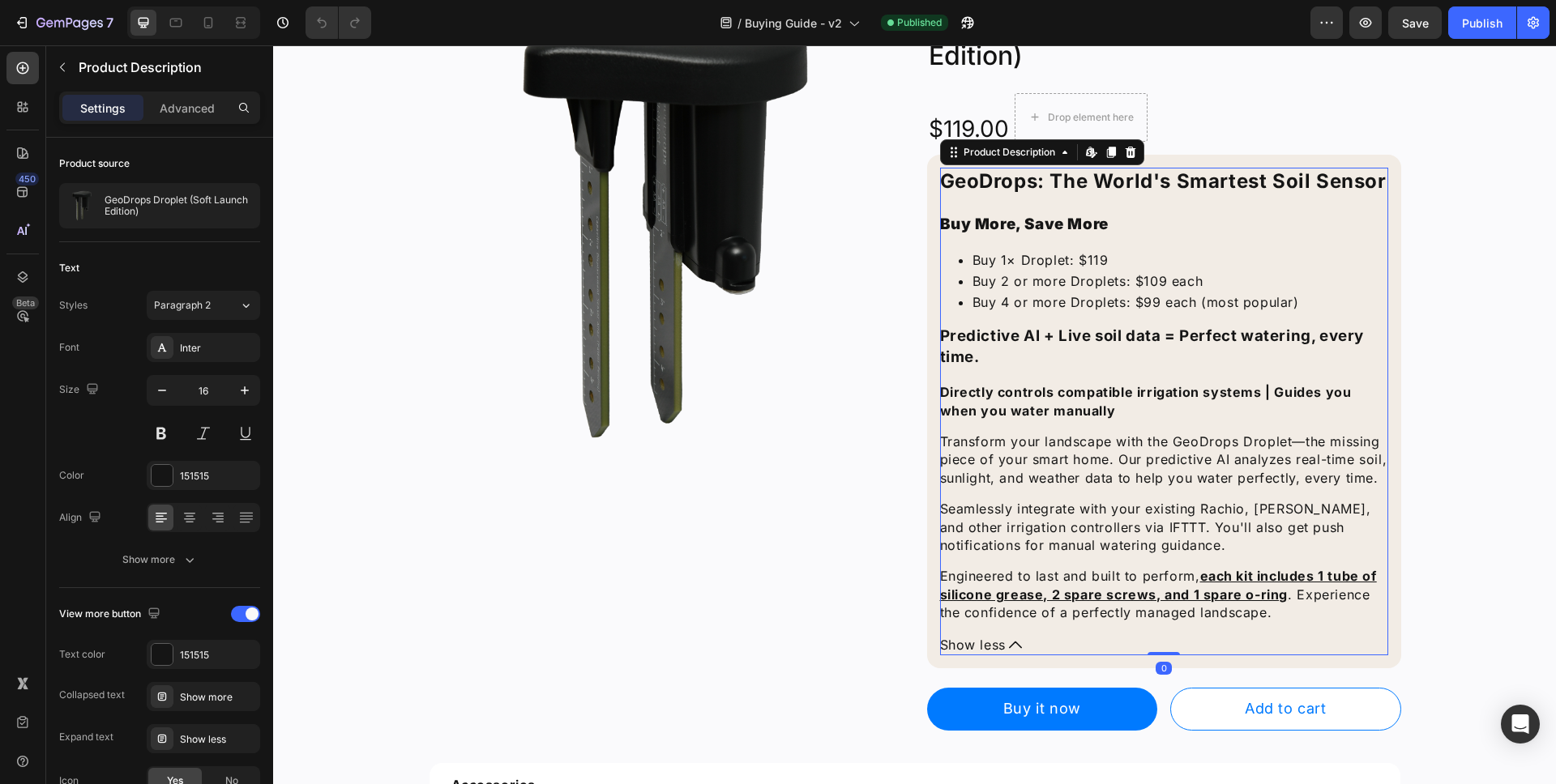
click at [1060, 459] on p "Transform your landscape with the GeoDrops Droplet—the missing piece of your sm…" at bounding box center [1164, 460] width 448 height 54
click at [1064, 454] on p "Transform your landscape with the GeoDrops Droplet—the missing piece of your sm…" at bounding box center [1164, 460] width 448 height 54
click at [1069, 450] on p "Transform your landscape with the GeoDrops Droplet—the missing piece of your sm…" at bounding box center [1164, 460] width 448 height 54
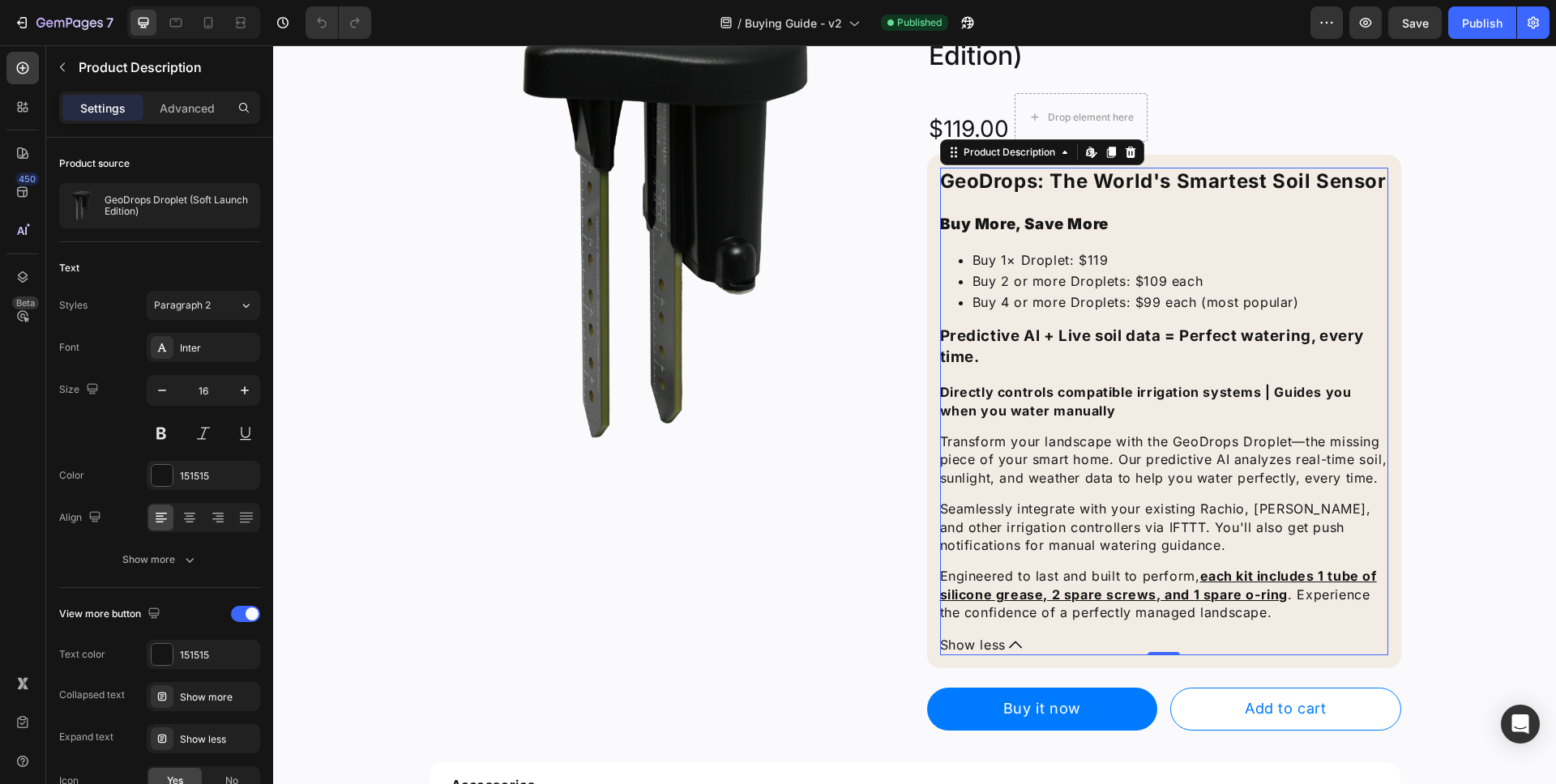
click at [1063, 447] on p "Transform your landscape with the GeoDrops Droplet—the missing piece of your sm…" at bounding box center [1164, 460] width 448 height 54
click at [1053, 460] on p "Transform your landscape with the GeoDrops Droplet—the missing piece of your sm…" at bounding box center [1164, 460] width 448 height 54
click at [1053, 461] on p "Transform your landscape with the GeoDrops Droplet—the missing piece of your sm…" at bounding box center [1164, 460] width 448 height 54
click at [1057, 398] on h4 "Directly controls compatible irrigation systems | Guides you when you water man…" at bounding box center [1164, 401] width 448 height 37
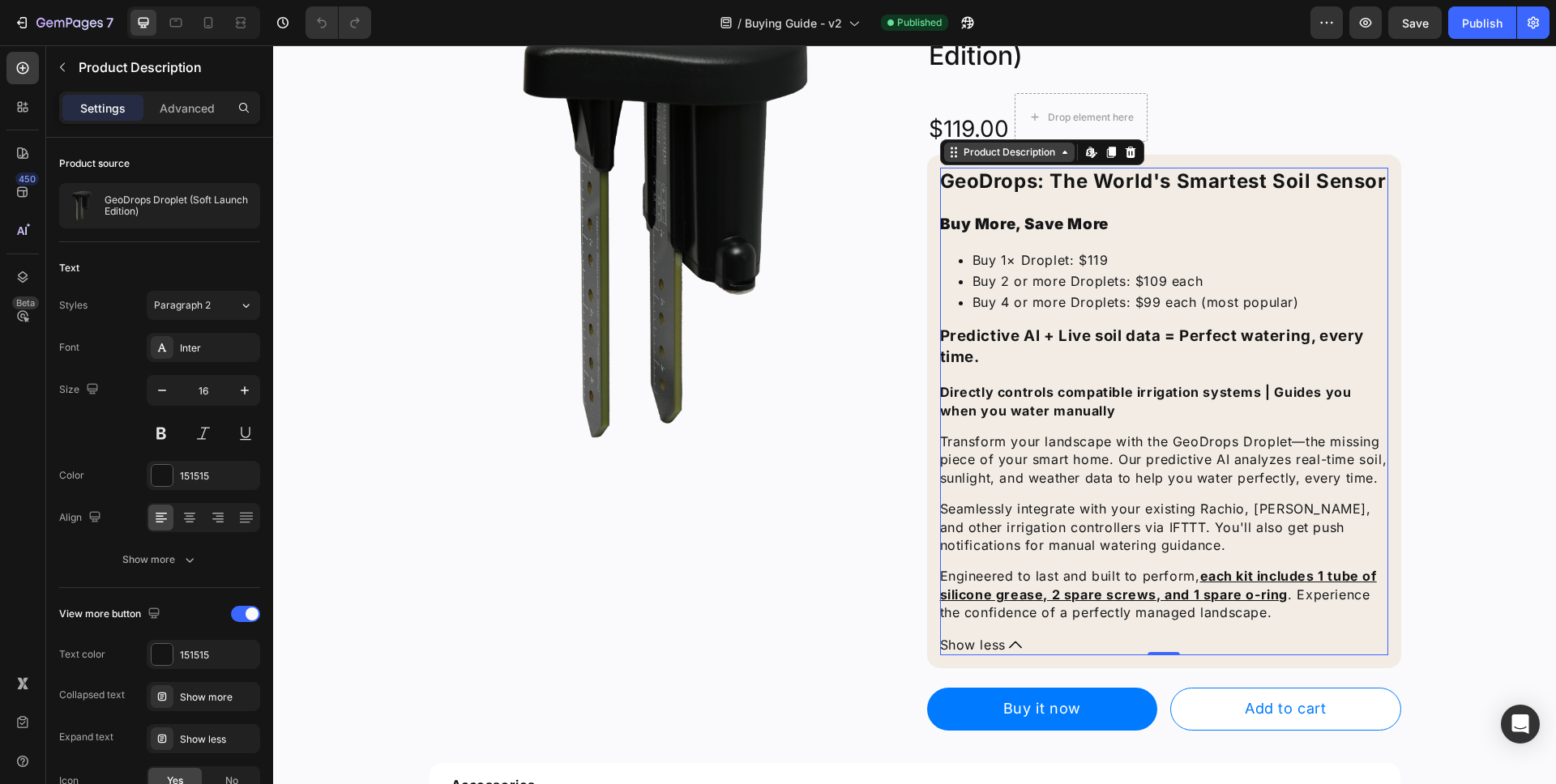
click at [1033, 154] on div "Product Description" at bounding box center [1009, 153] width 98 height 14
click at [1108, 380] on div "Predictive AI + Live soil data = Perfect watering, every time. Directly control…" at bounding box center [1164, 473] width 448 height 295
click at [1101, 442] on p "Transform your landscape with the GeoDrops Droplet—the missing piece of your sm…" at bounding box center [1164, 460] width 448 height 54
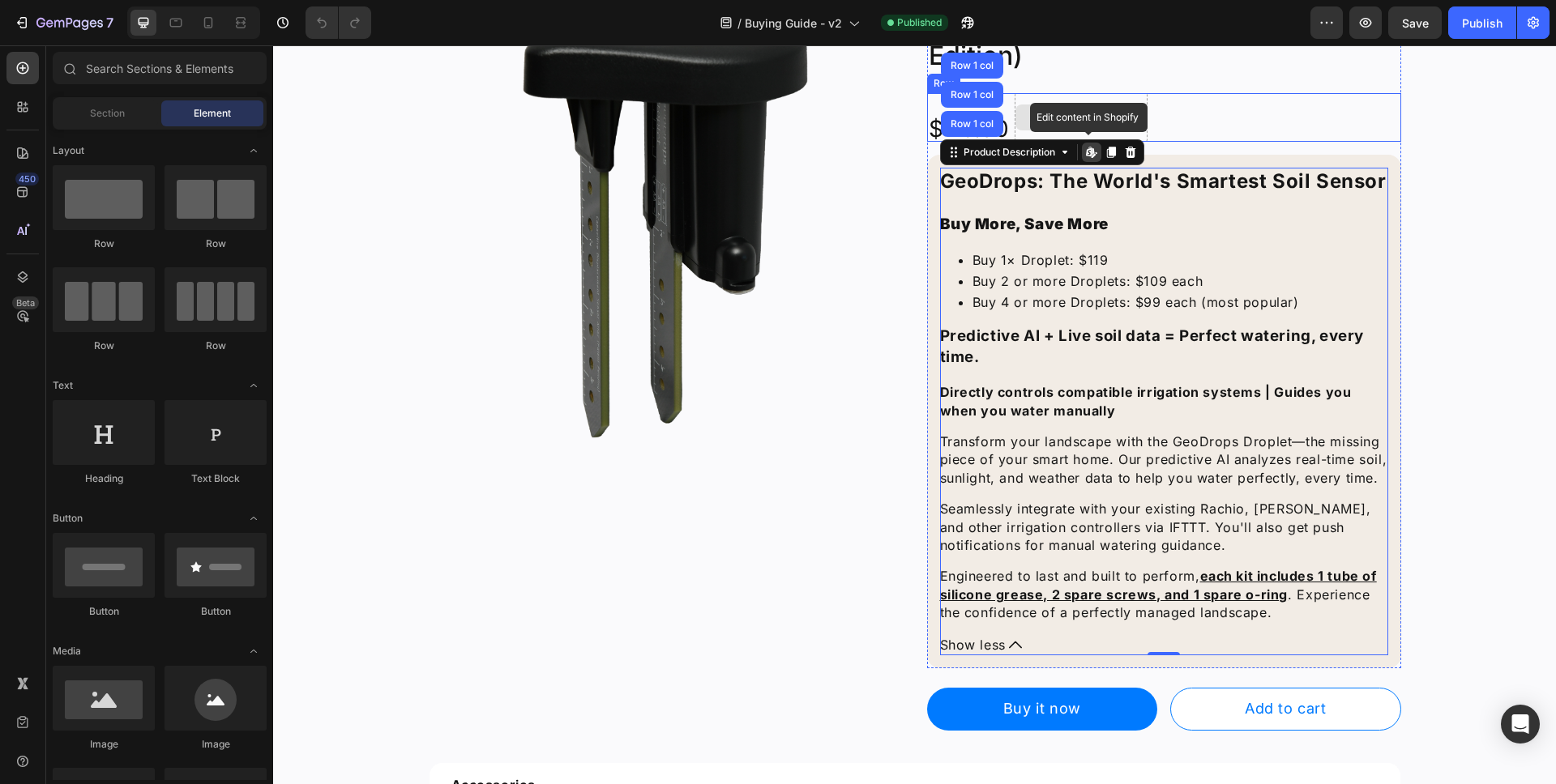
click at [1083, 115] on div "Drop element here" at bounding box center [1092, 118] width 86 height 13
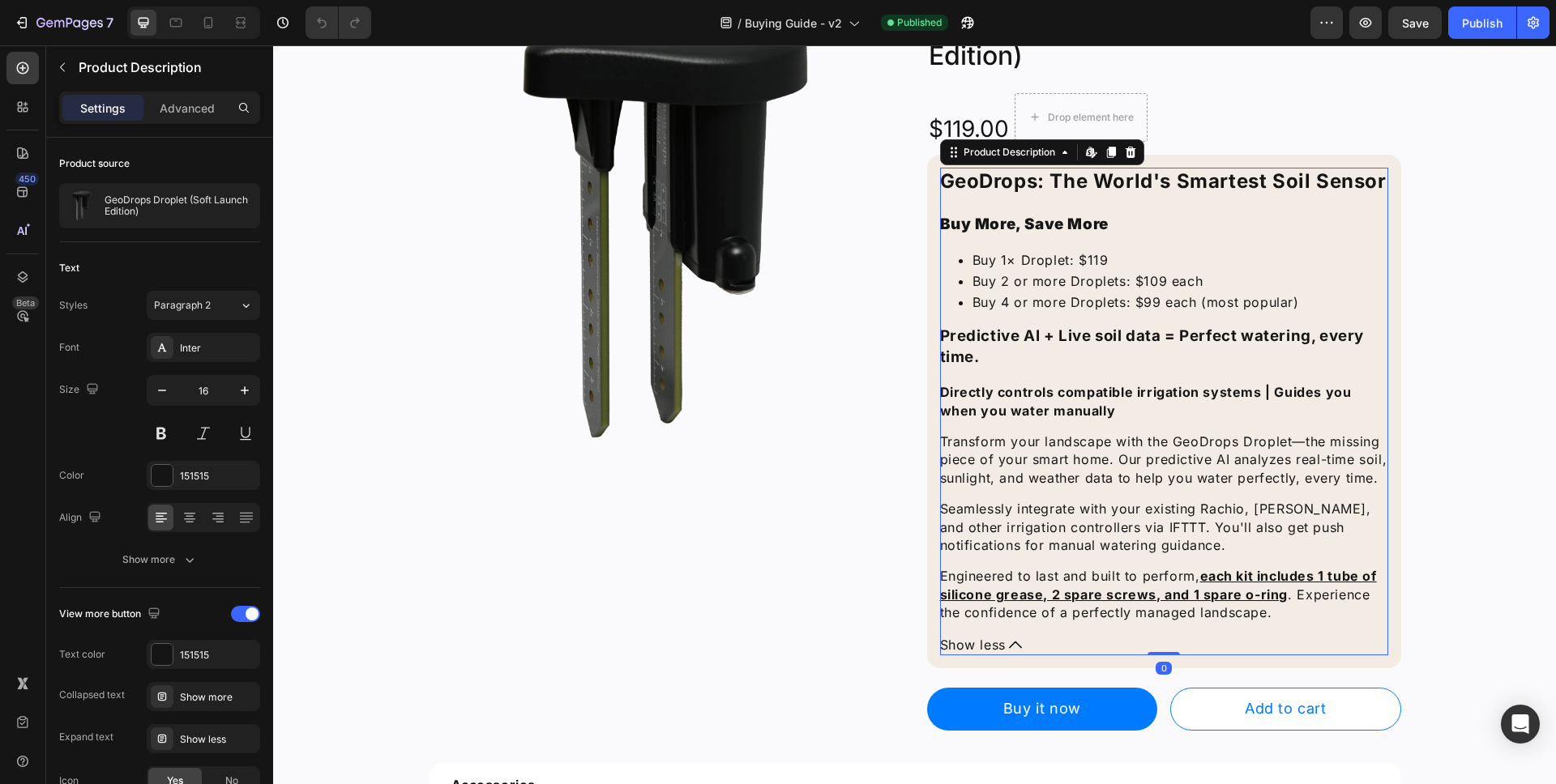
click at [1136, 347] on h3 "Predictive AI + Live soil data = Perfect watering, every time." at bounding box center [1164, 347] width 448 height 42
click at [1086, 154] on icon at bounding box center [1089, 151] width 6 height 10
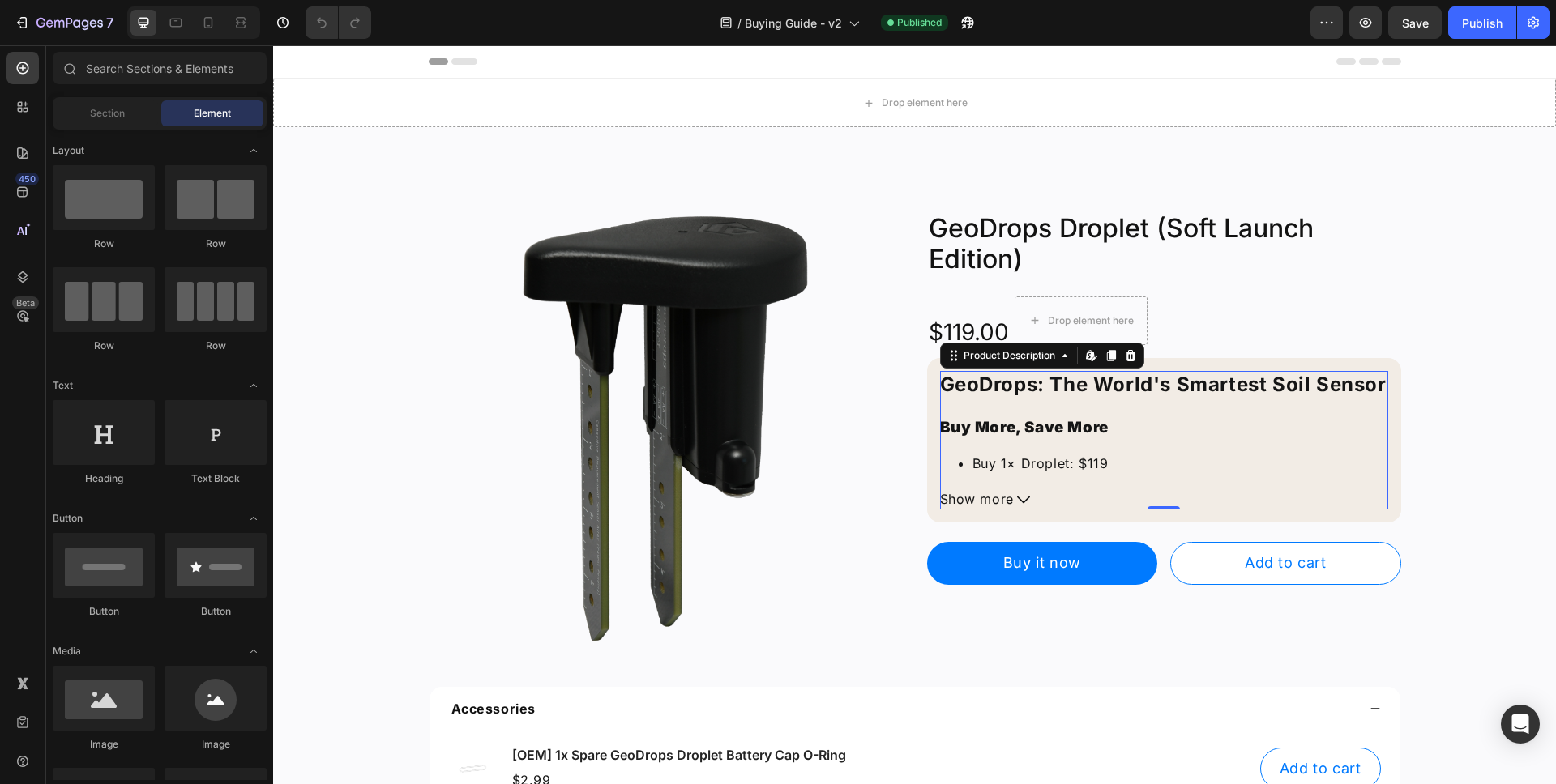
click at [1055, 482] on div "GeoDrops: The World's Smartest Soil Sensor Buy More, Save More Buy 1× Droplet: …" at bounding box center [1164, 440] width 448 height 139
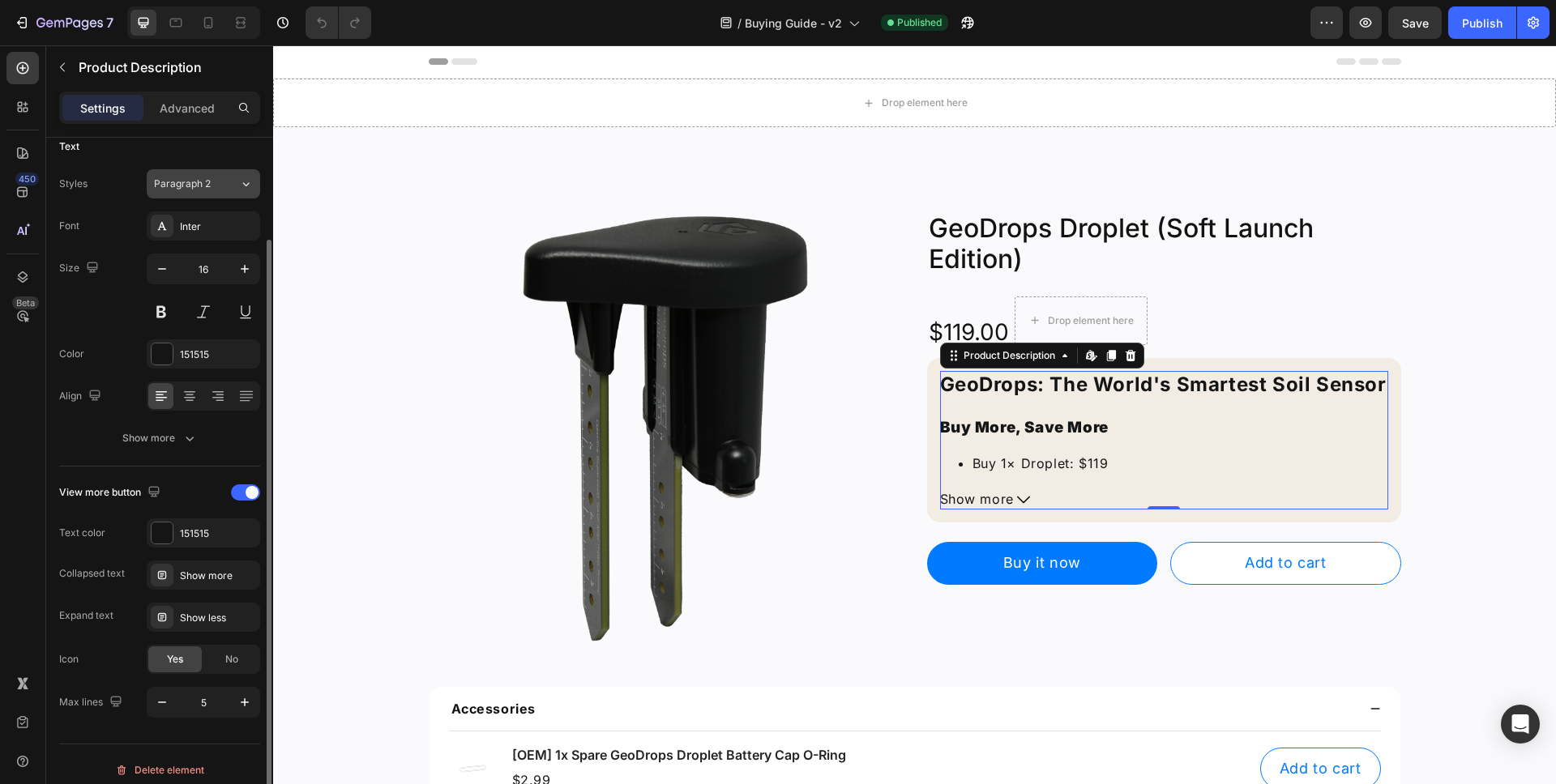
scroll to position [133, 0]
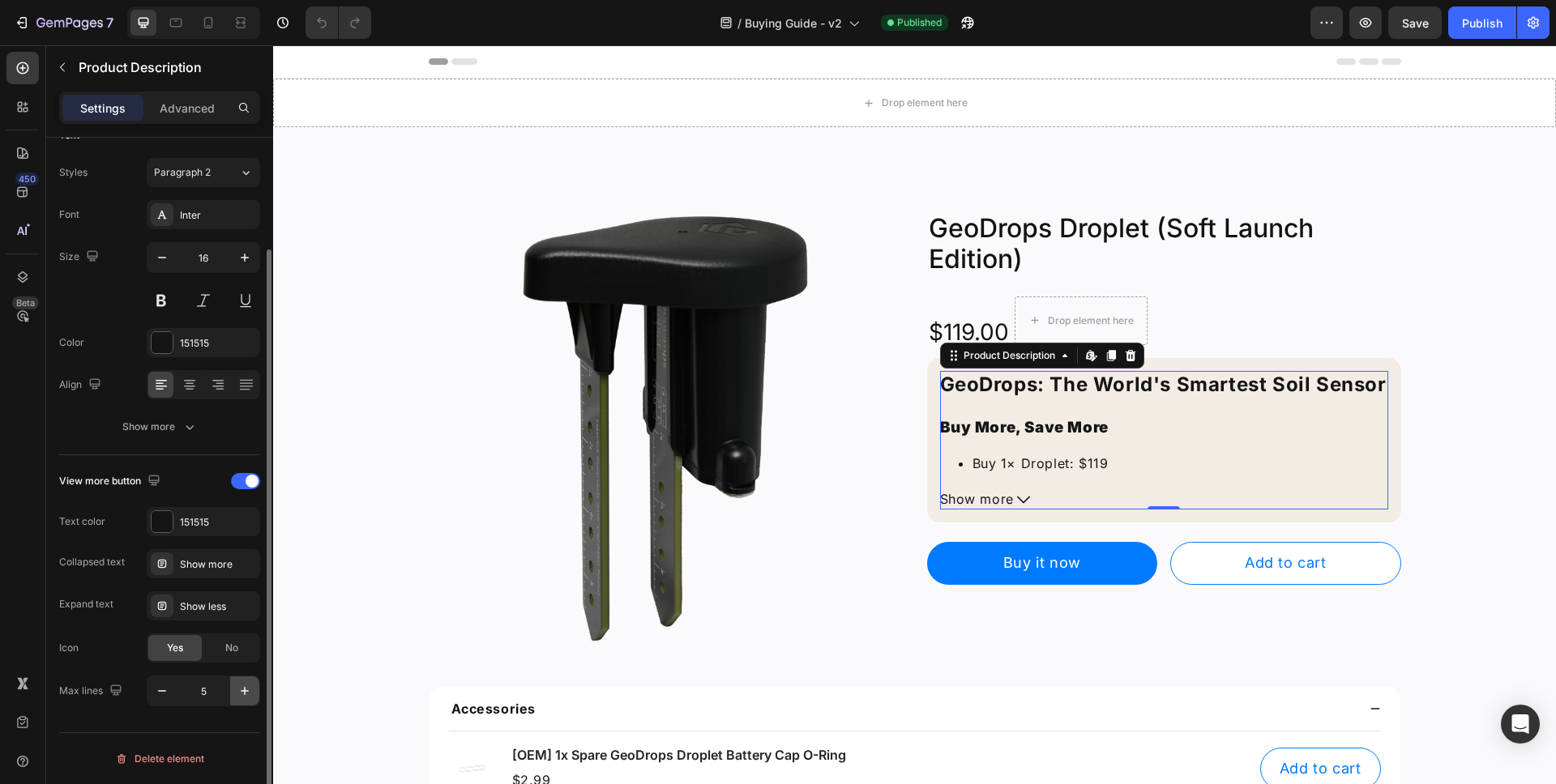
click at [243, 694] on icon "button" at bounding box center [244, 692] width 16 height 16
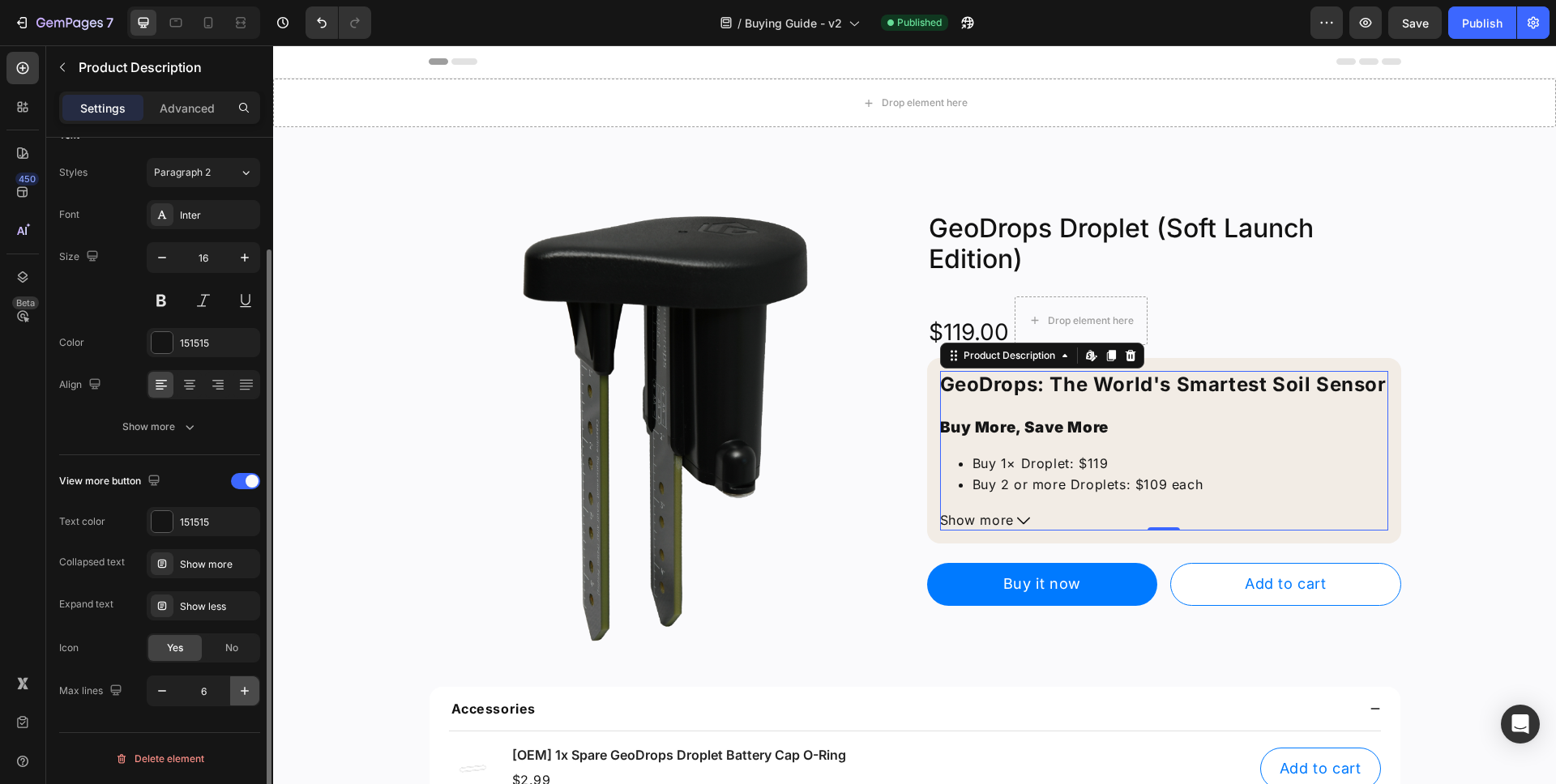
click at [243, 694] on icon "button" at bounding box center [244, 692] width 16 height 16
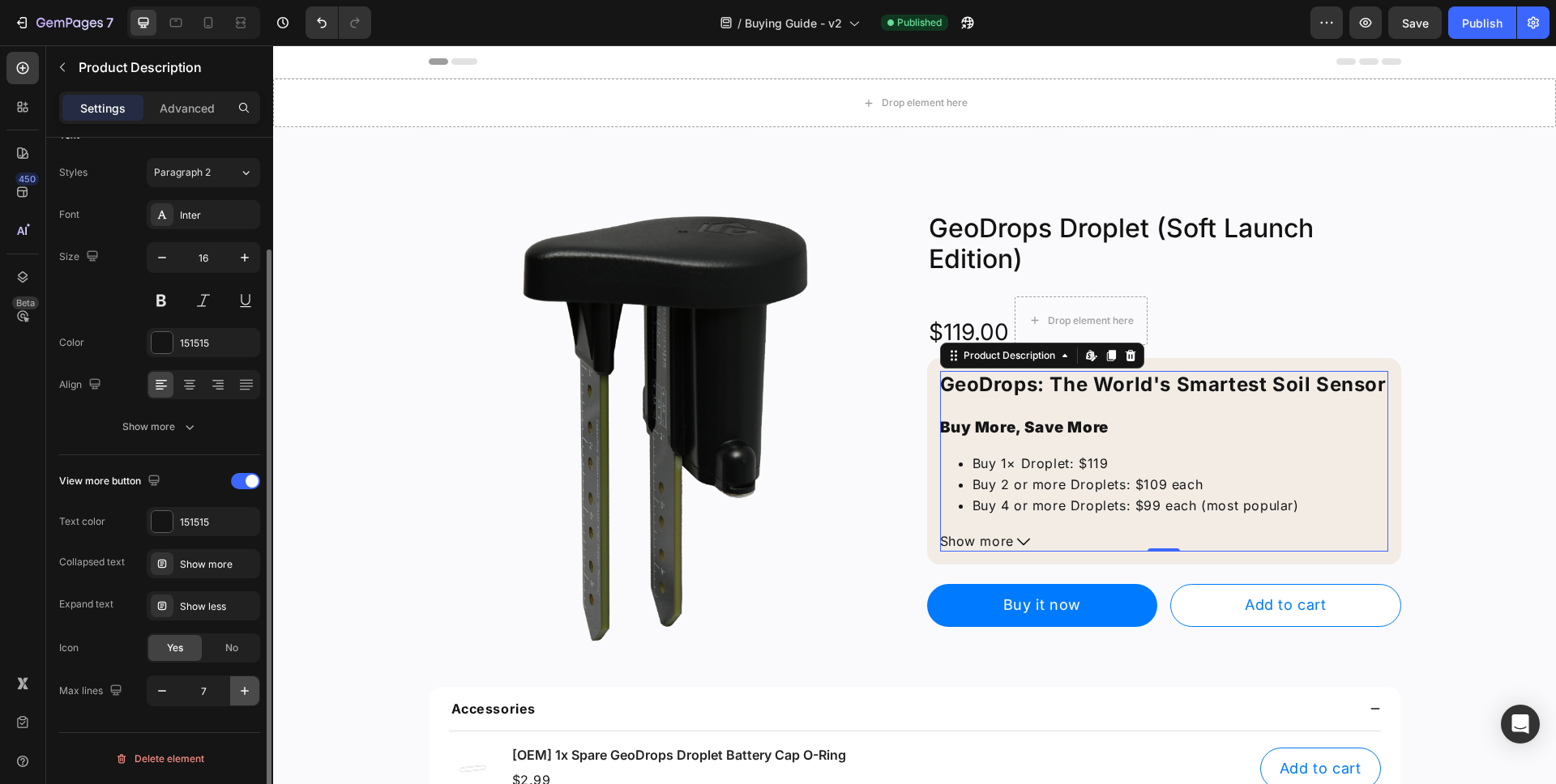
click at [243, 694] on icon "button" at bounding box center [244, 692] width 16 height 16
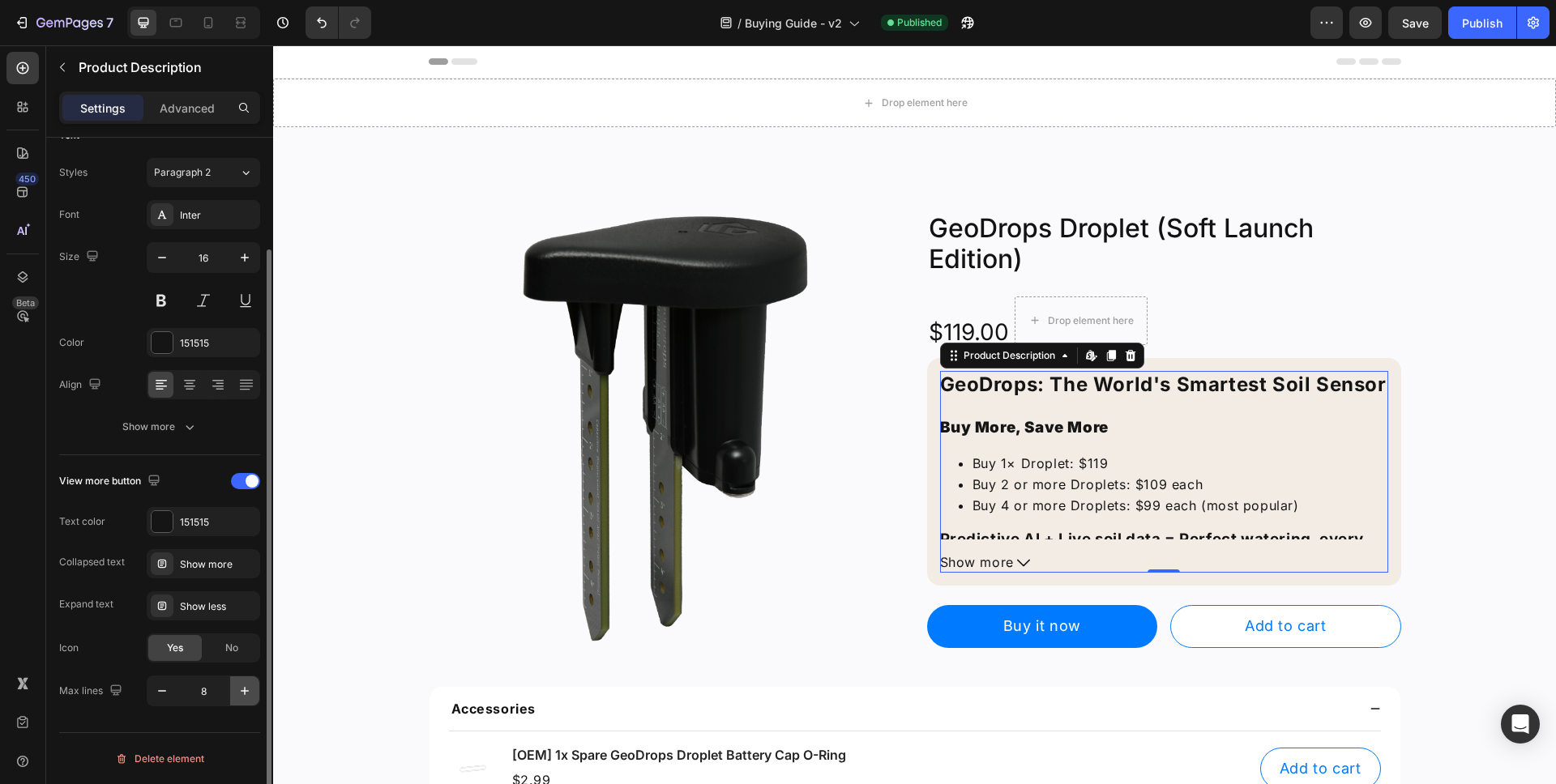
click at [243, 694] on icon "button" at bounding box center [244, 692] width 16 height 16
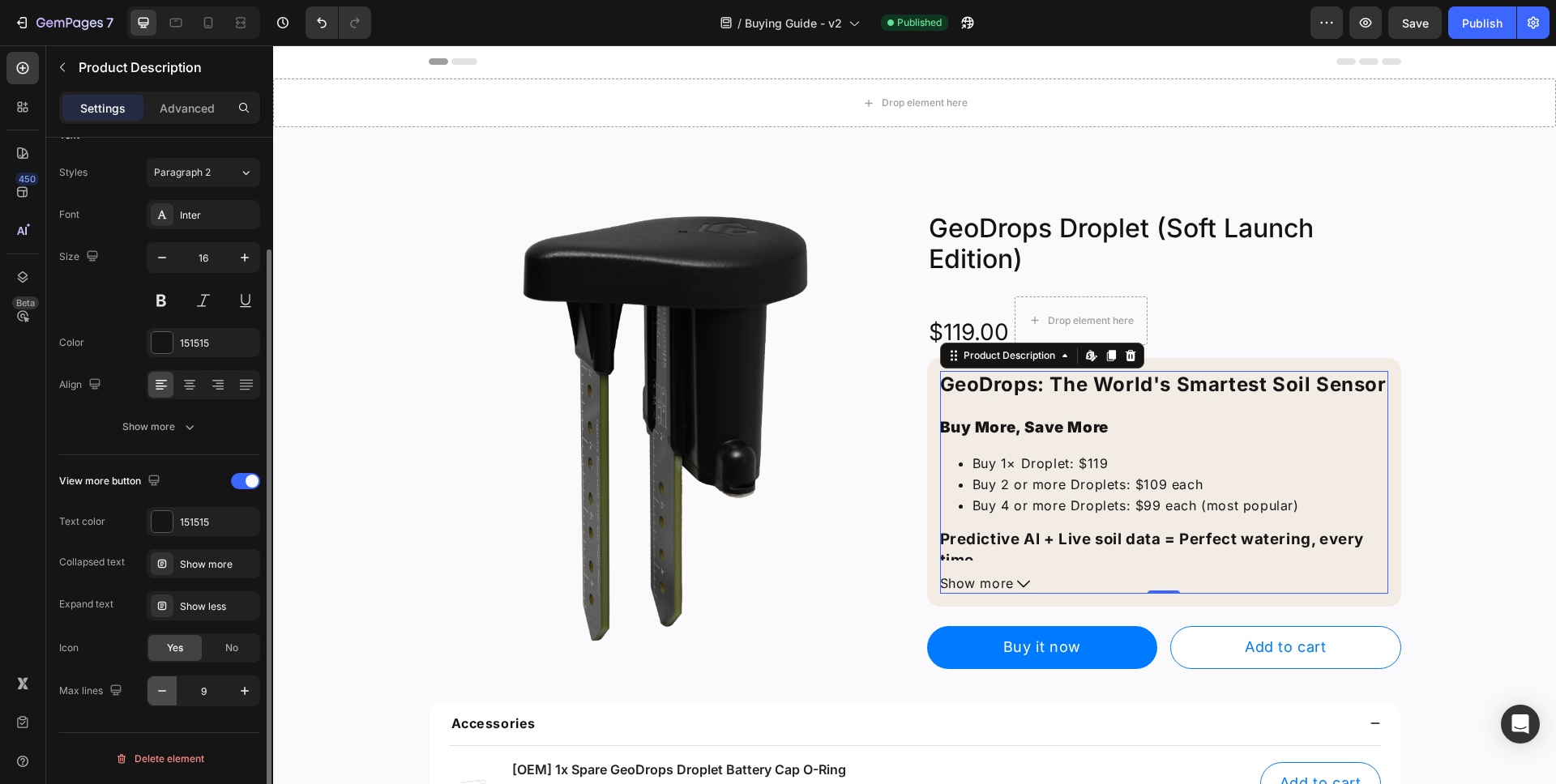
click at [152, 692] on button "button" at bounding box center [162, 691] width 29 height 29
type input "8"
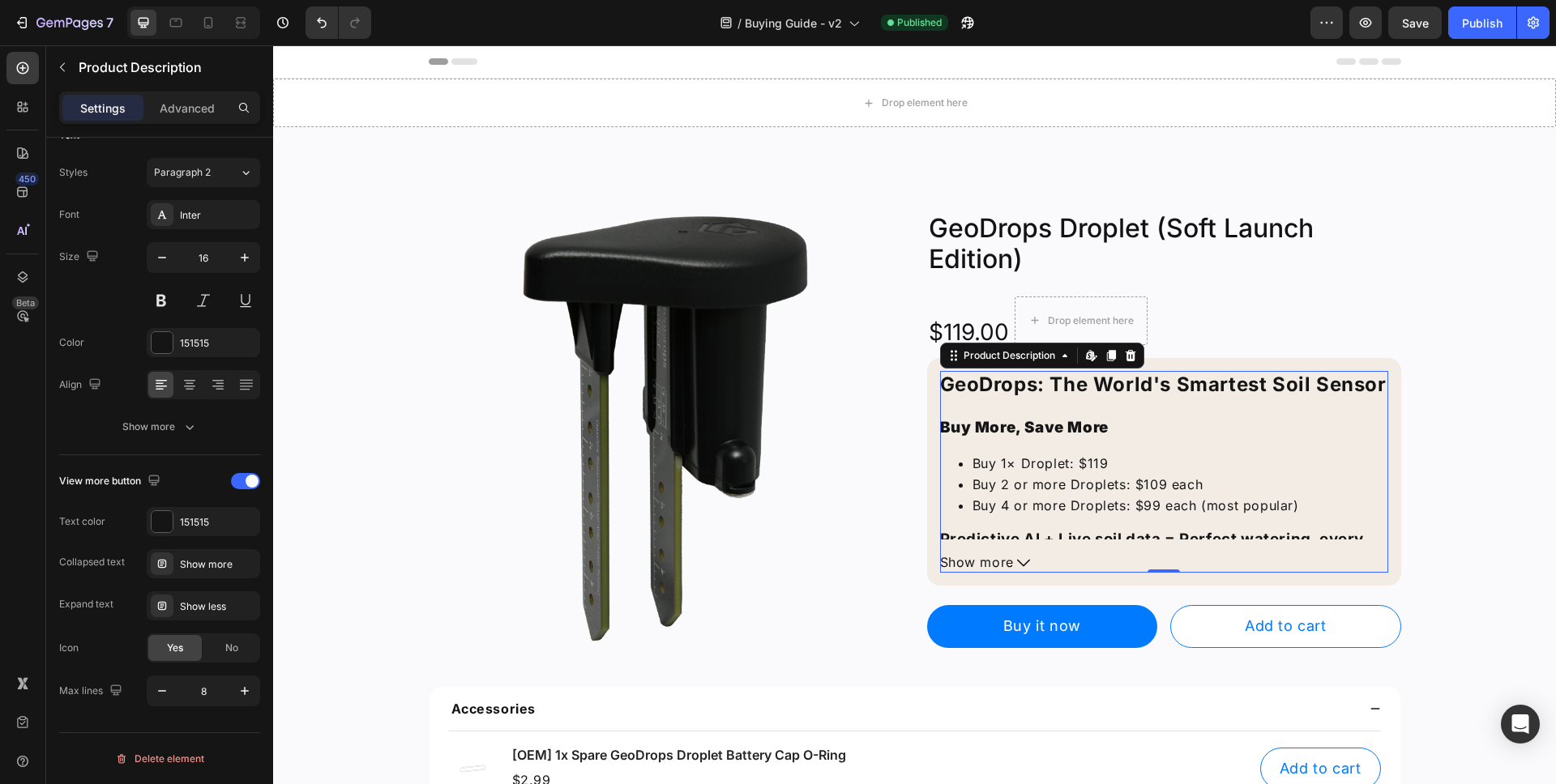
click at [1241, 416] on div "GeoDrops: The World's Smartest Soil Sensor Buy More, Save More Buy 1× Droplet: …" at bounding box center [1164, 488] width 448 height 234
click at [1252, 384] on h2 "GeoDrops: The World's Smartest Soil Sensor" at bounding box center [1164, 384] width 448 height 28
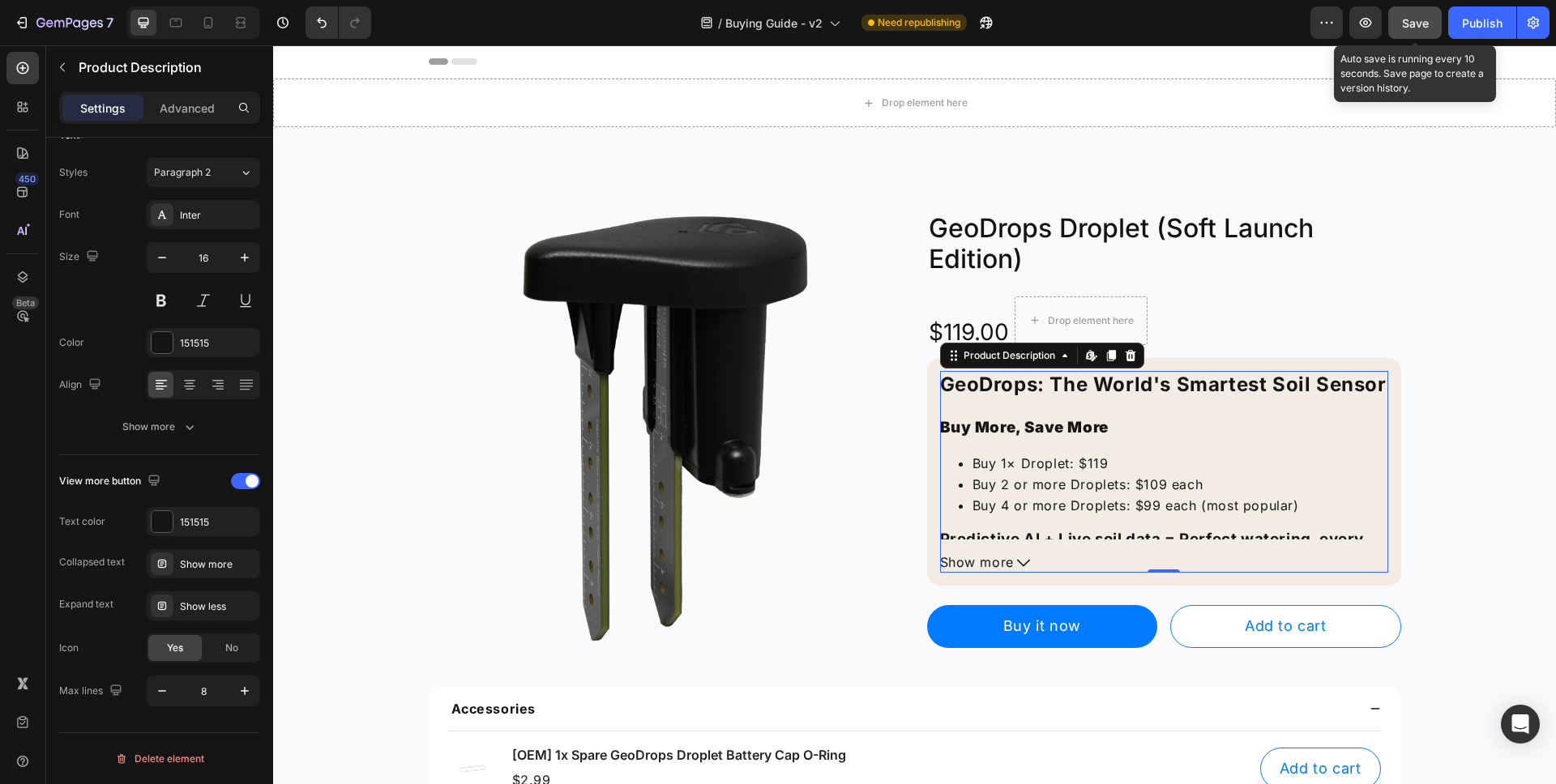
click at [1426, 36] on button "Save" at bounding box center [1416, 22] width 54 height 32
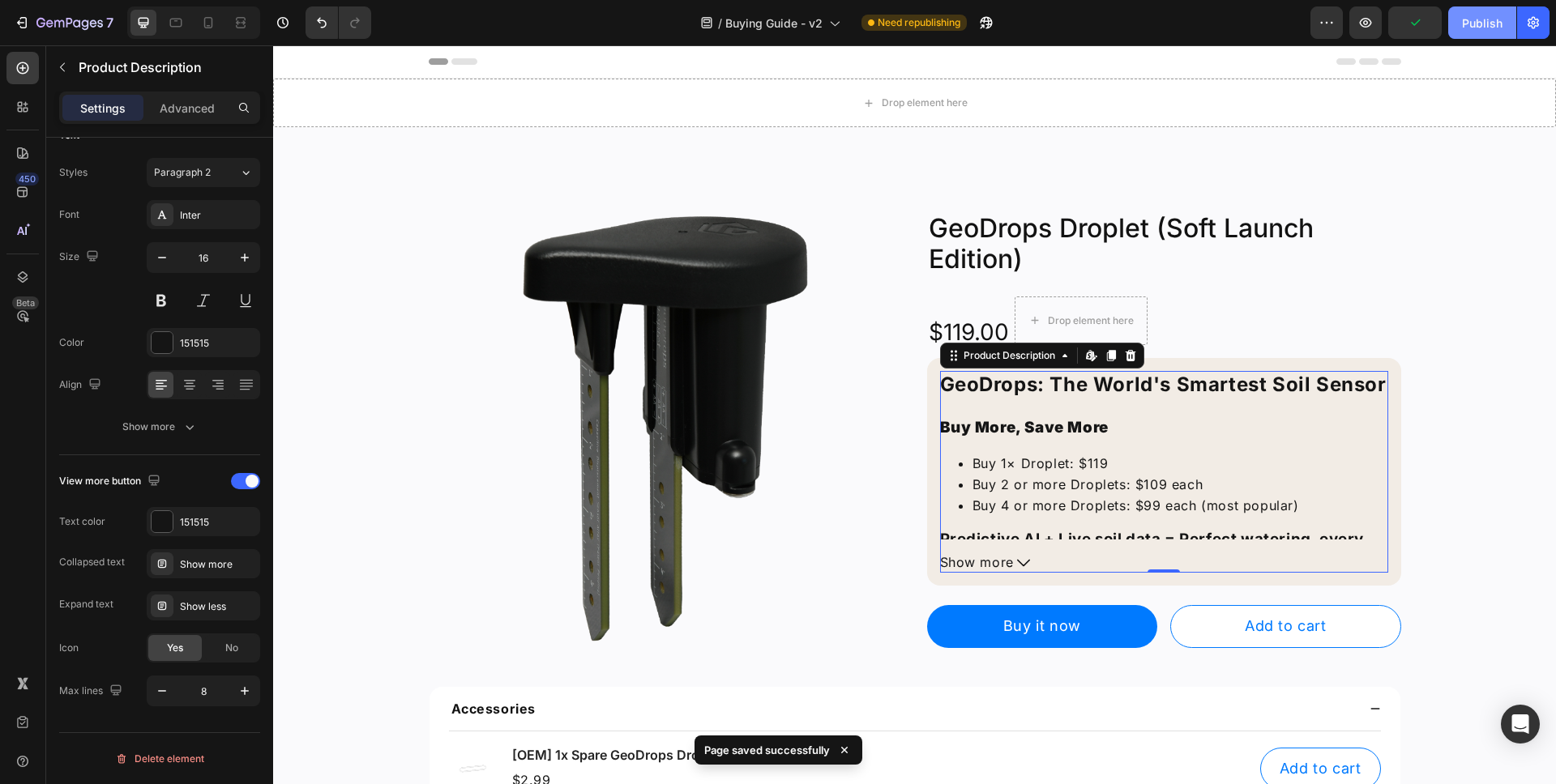
click at [1463, 29] on div "Publish" at bounding box center [1482, 22] width 40 height 17
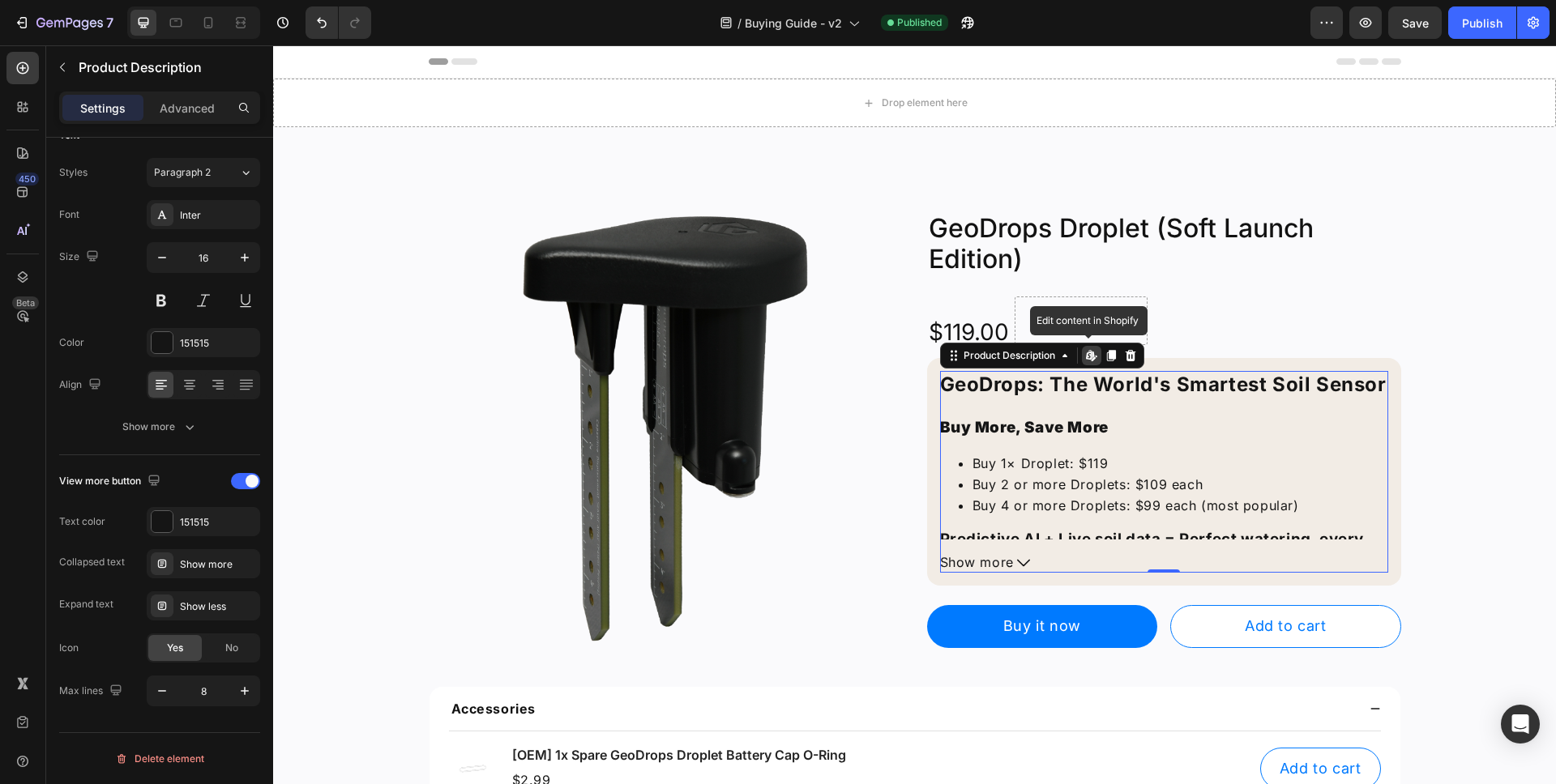
click at [1090, 357] on icon at bounding box center [1092, 356] width 13 height 13
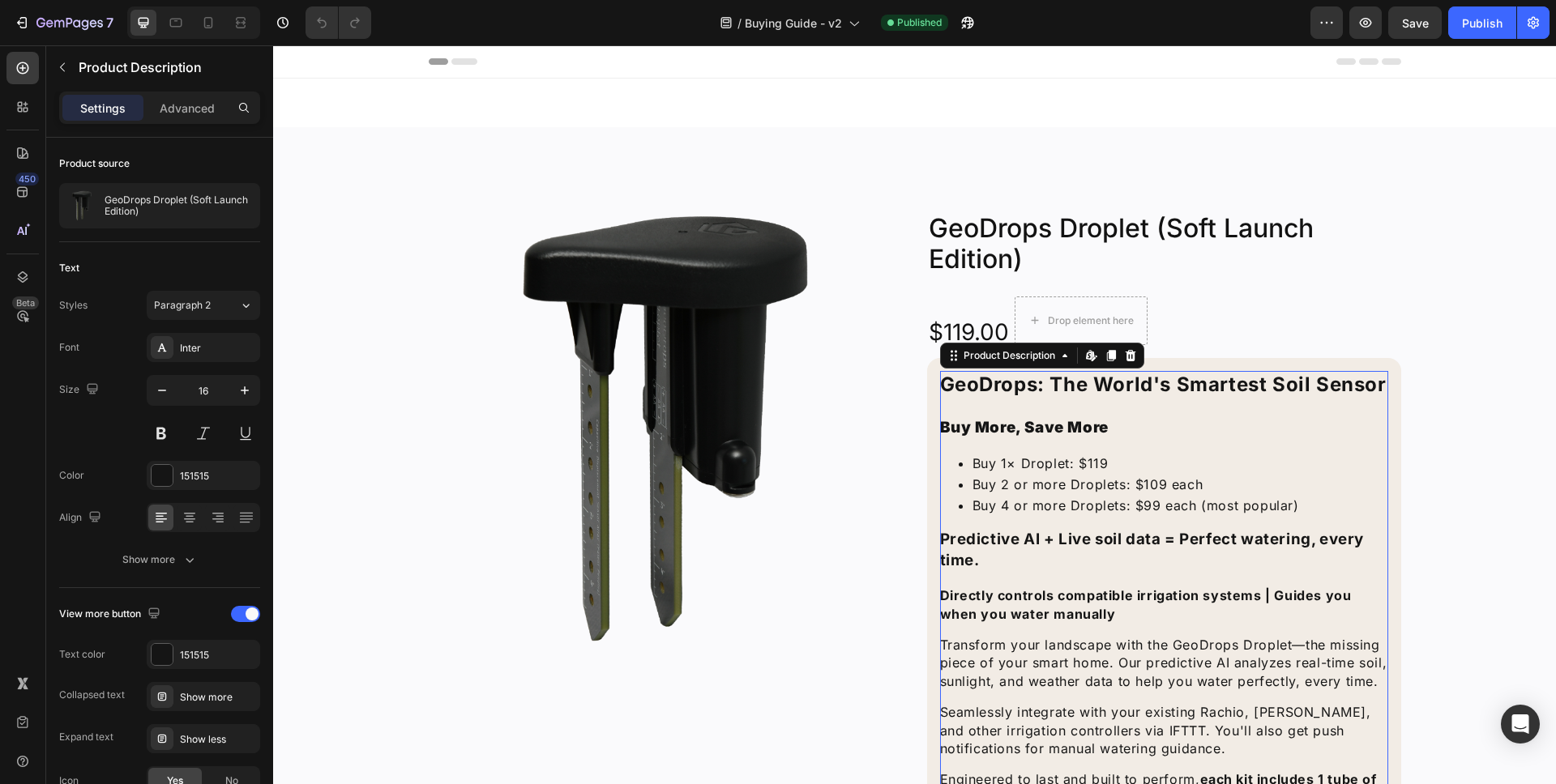
scroll to position [203, 0]
